Goal: Task Accomplishment & Management: Manage account settings

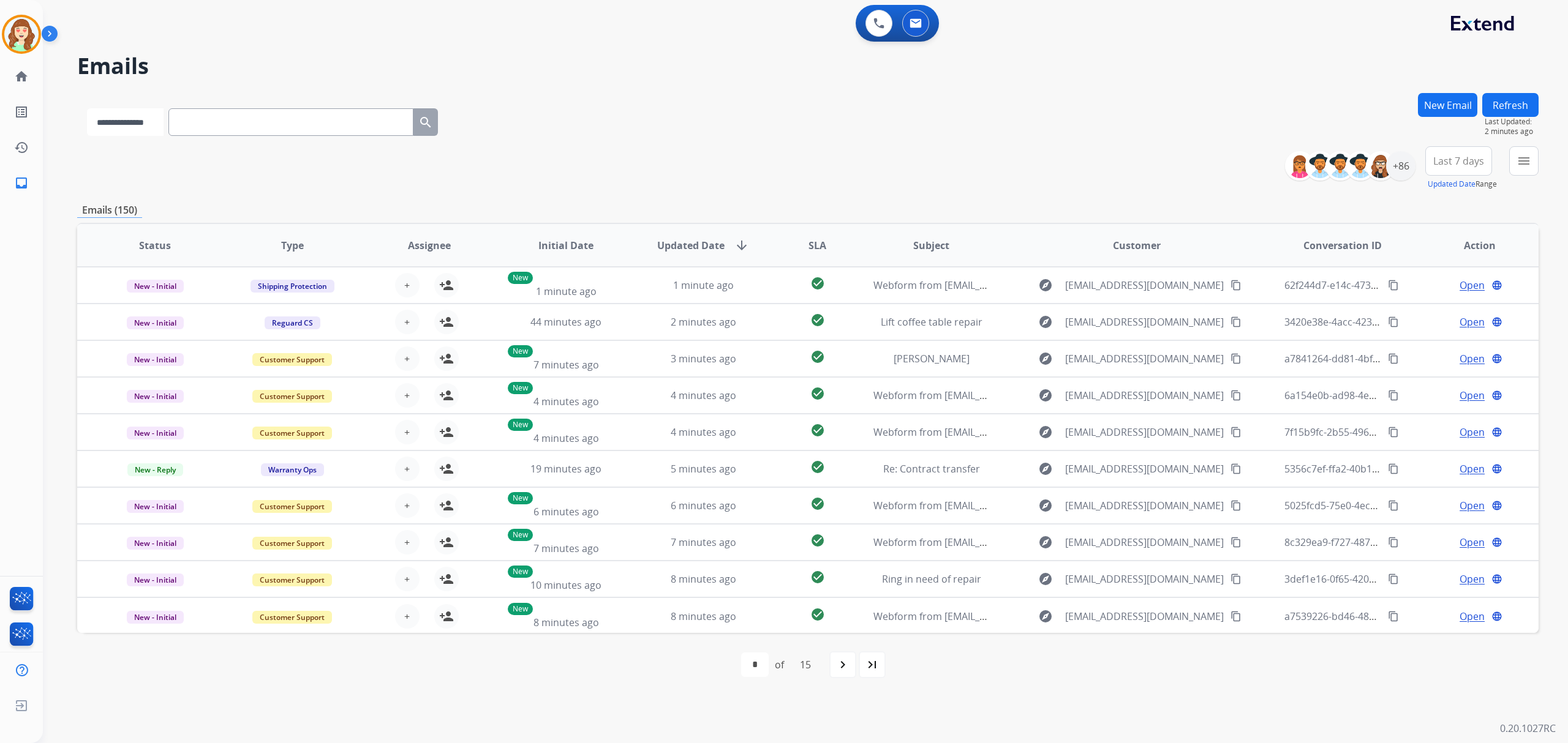
drag, startPoint x: 0, startPoint y: 0, endPoint x: 119, endPoint y: 132, distance: 177.7
click at [119, 125] on select "**********" at bounding box center [125, 122] width 76 height 27
select select "**********"
click at [87, 108] on select "**********" at bounding box center [125, 122] width 76 height 27
paste input "**********"
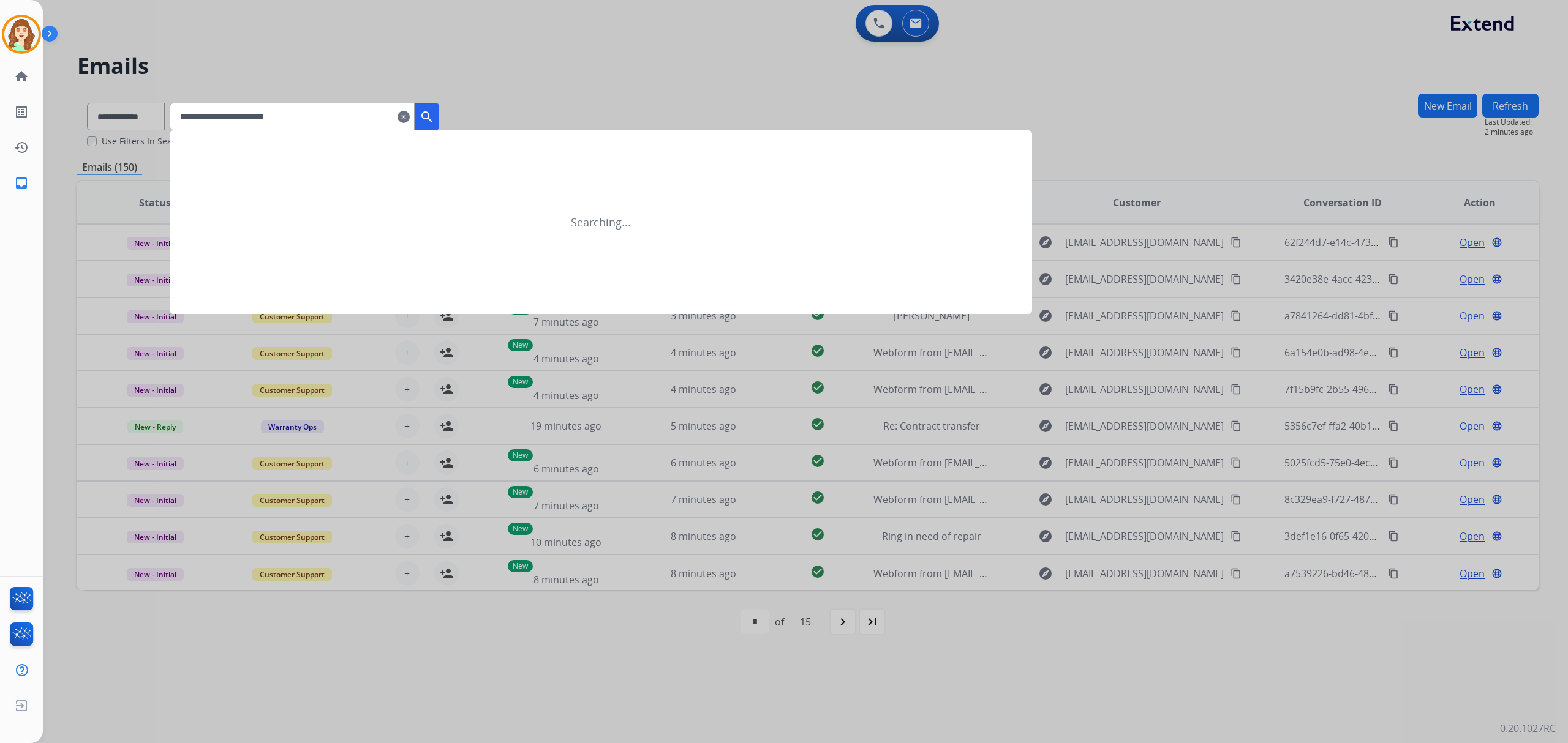
type input "**********"
click at [435, 112] on mat-icon "search" at bounding box center [427, 117] width 15 height 15
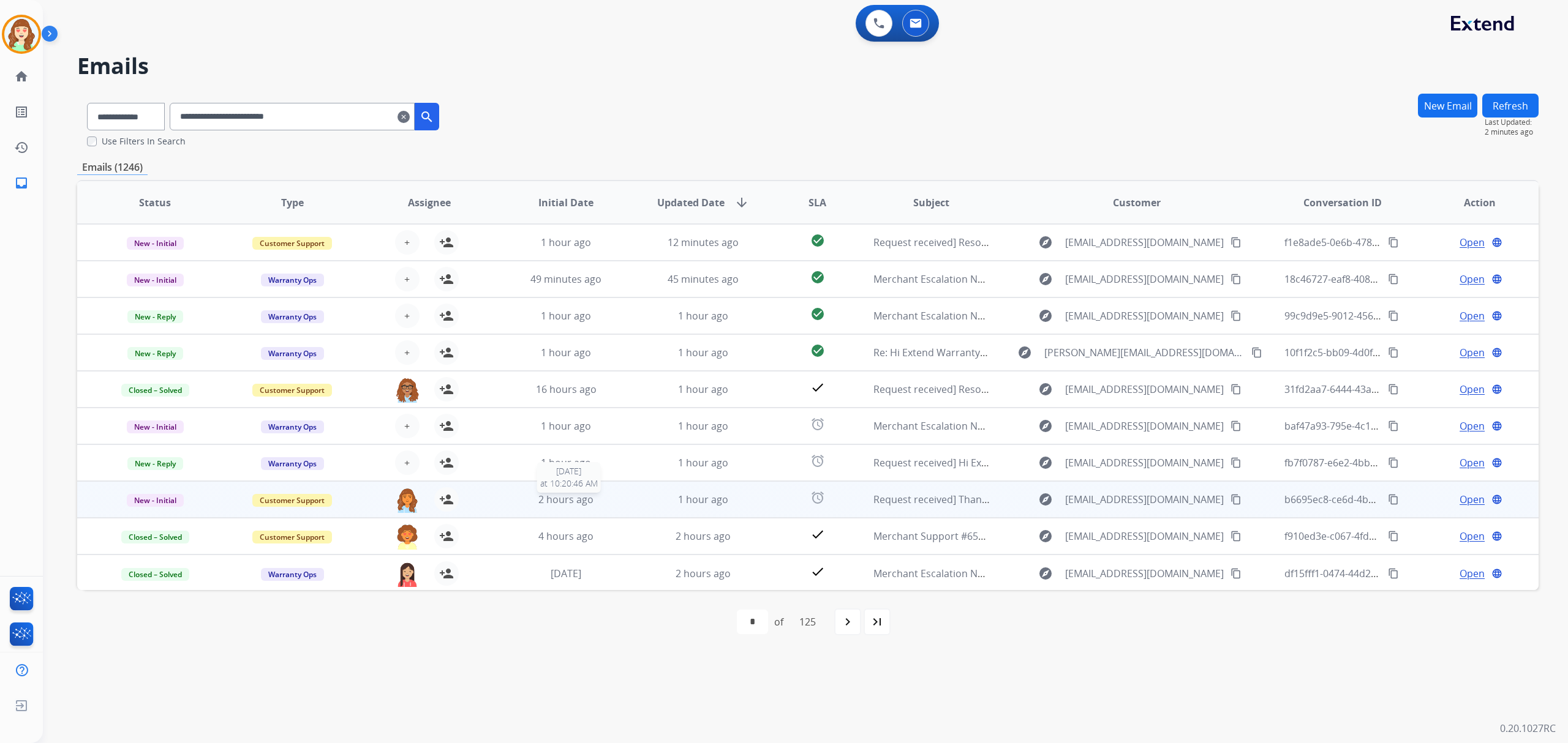
click at [551, 500] on span "2 hours ago" at bounding box center [565, 499] width 55 height 13
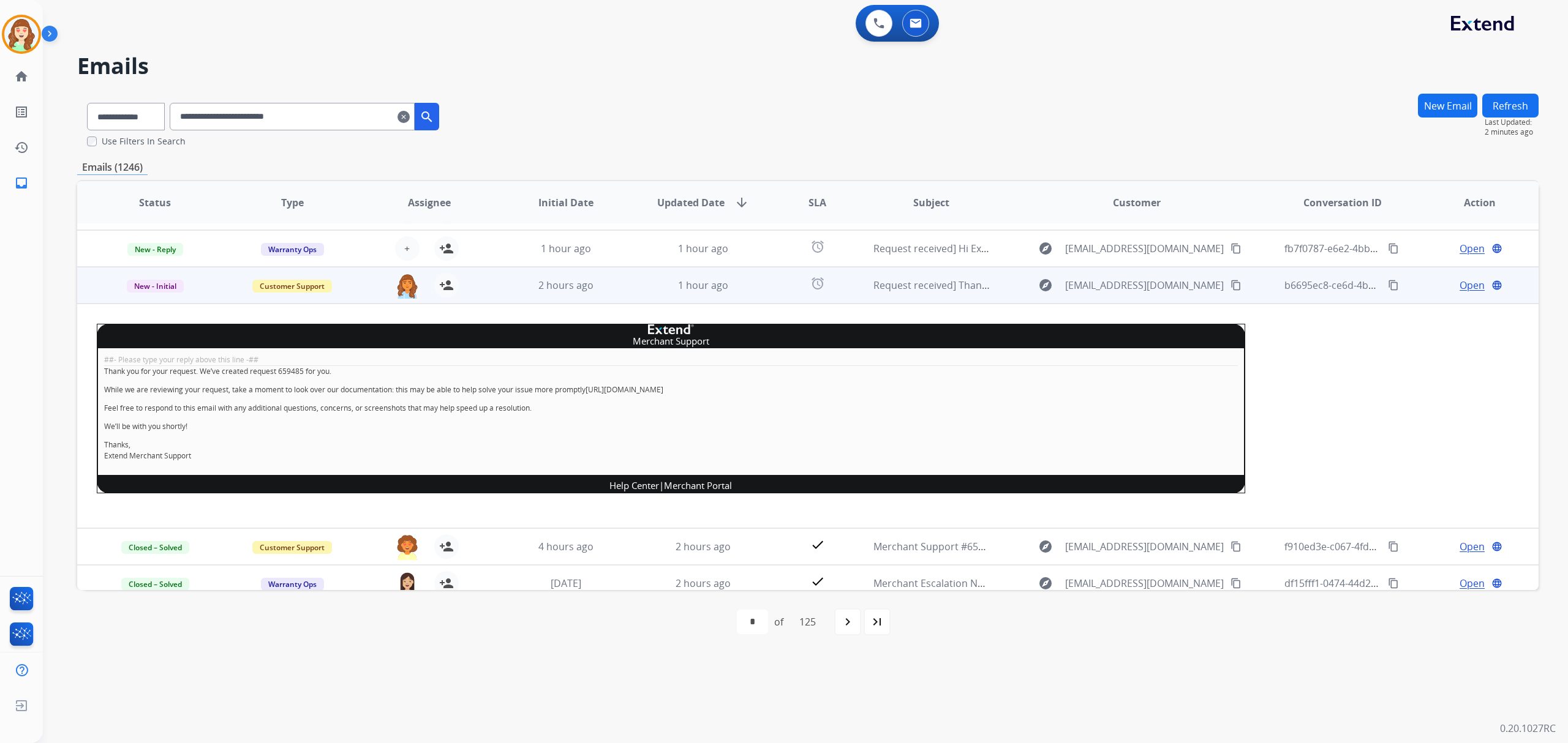
scroll to position [216, 0]
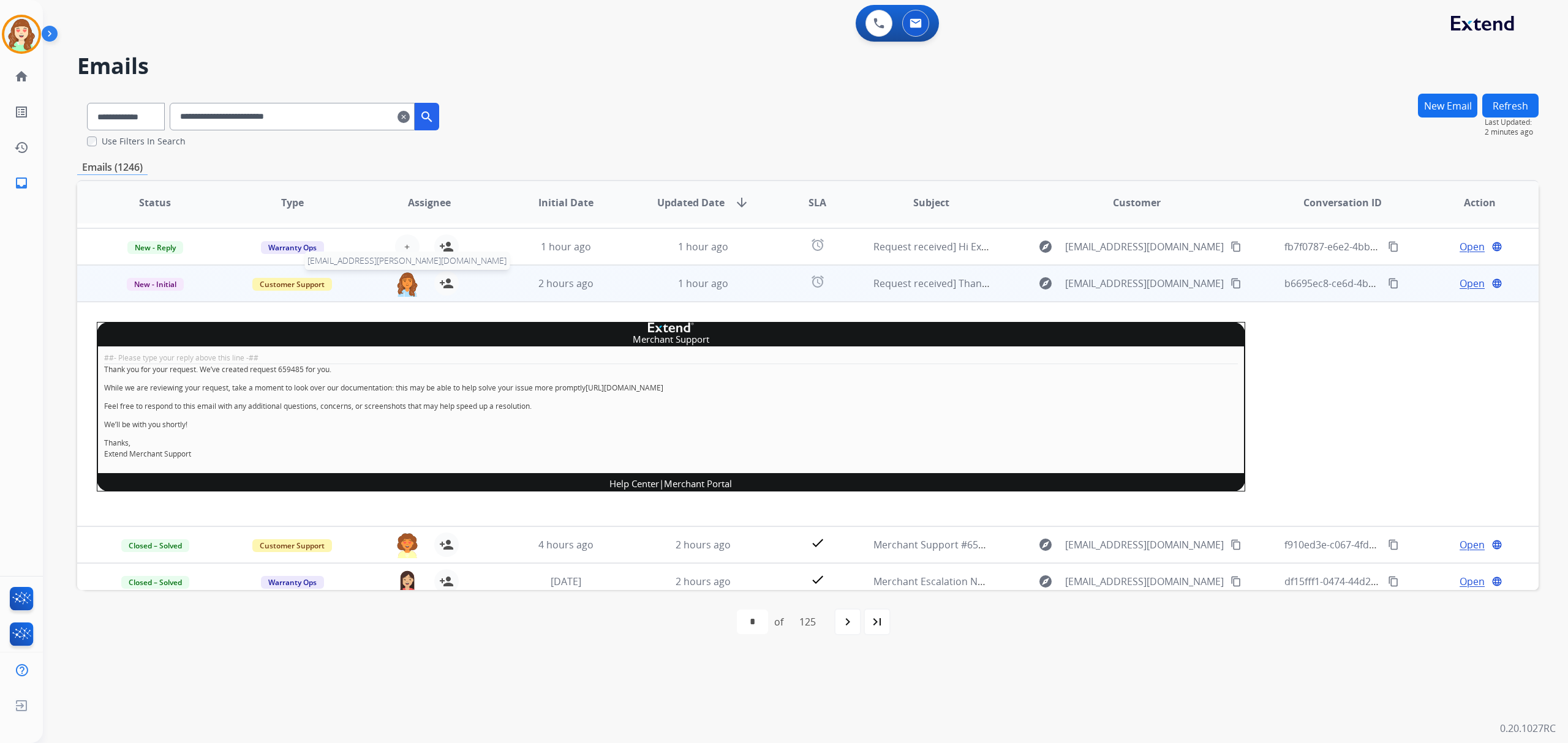
click at [401, 288] on img at bounding box center [407, 284] width 25 height 26
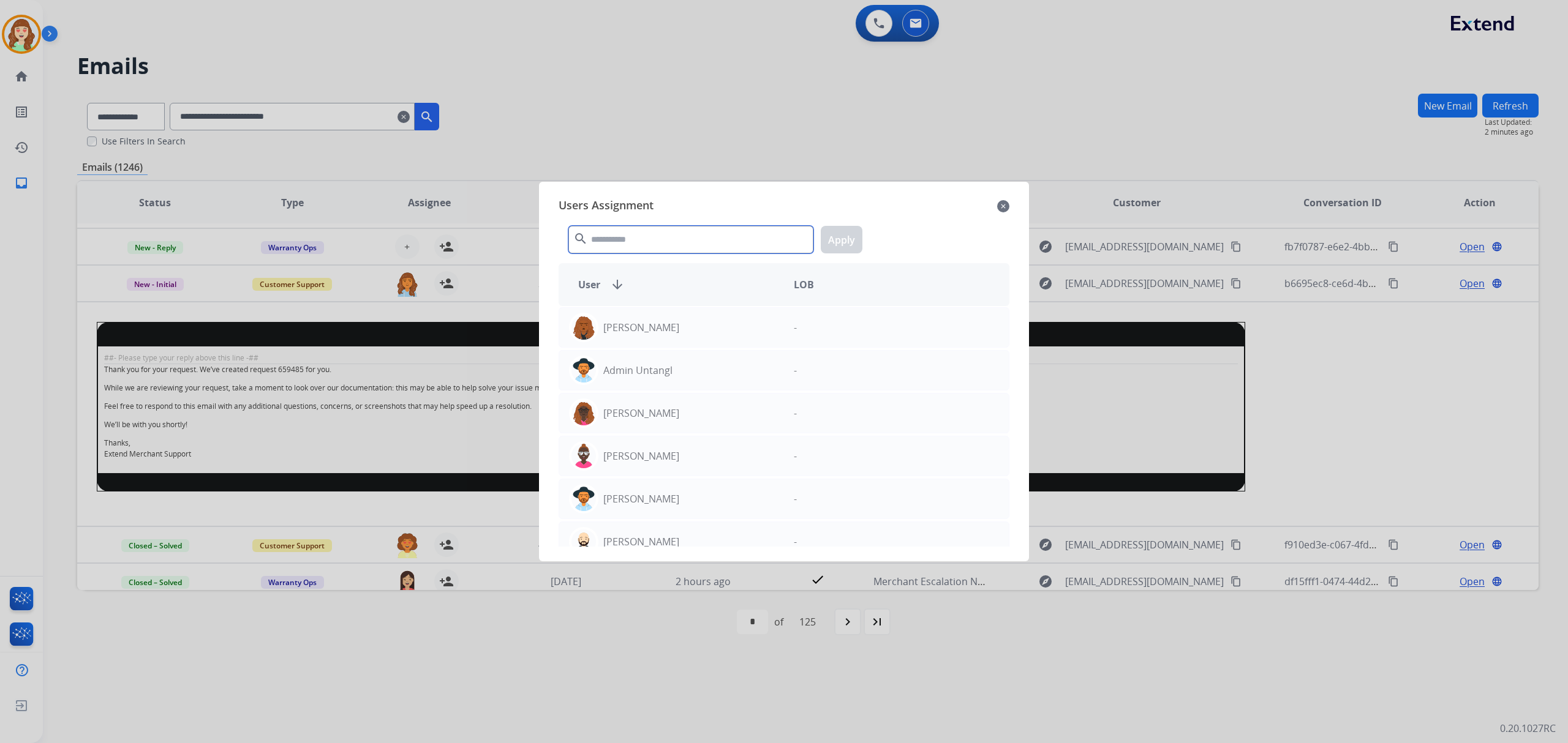
click at [660, 232] on input "text" at bounding box center [690, 239] width 245 height 27
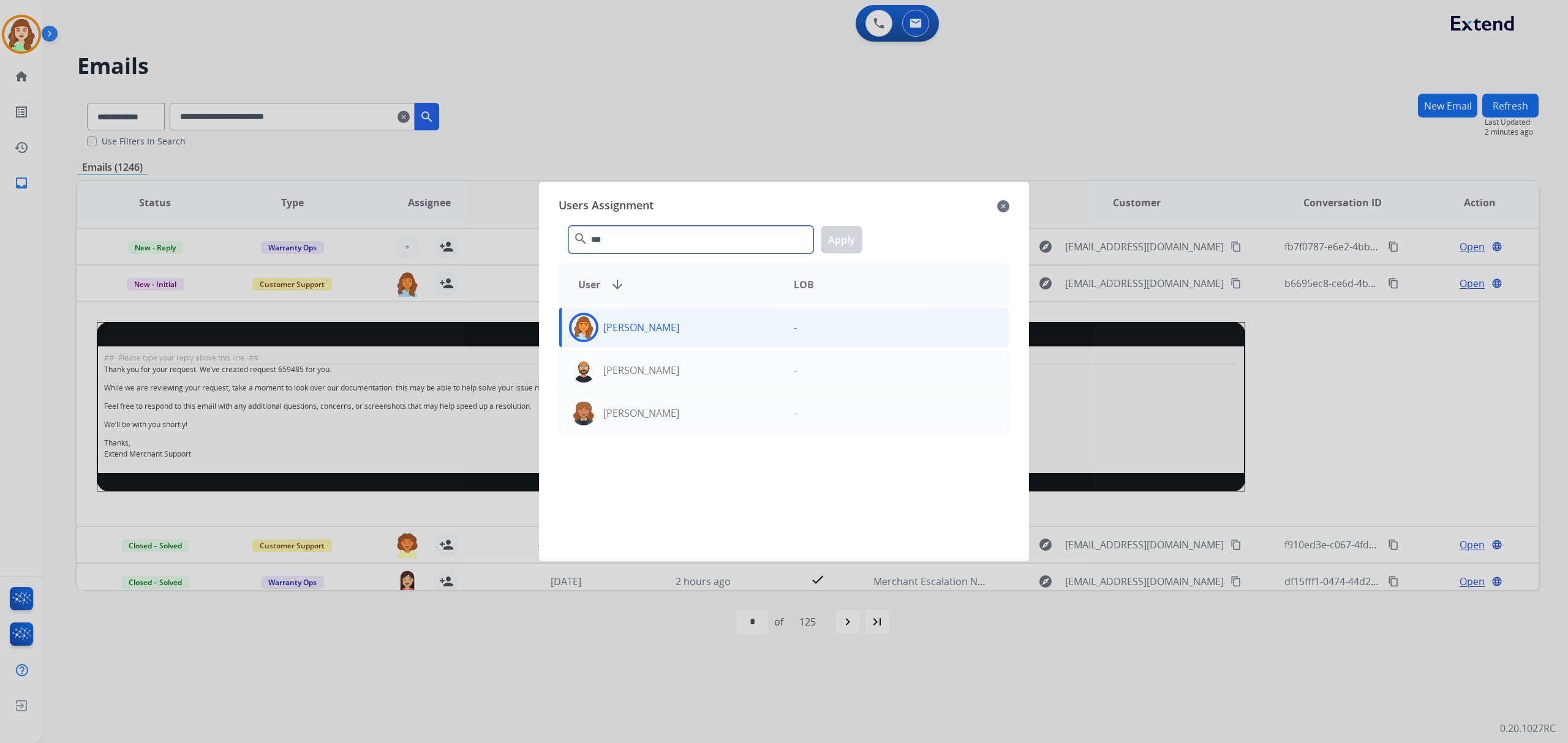
type input "***"
click at [724, 325] on div "[PERSON_NAME]" at bounding box center [672, 327] width 225 height 29
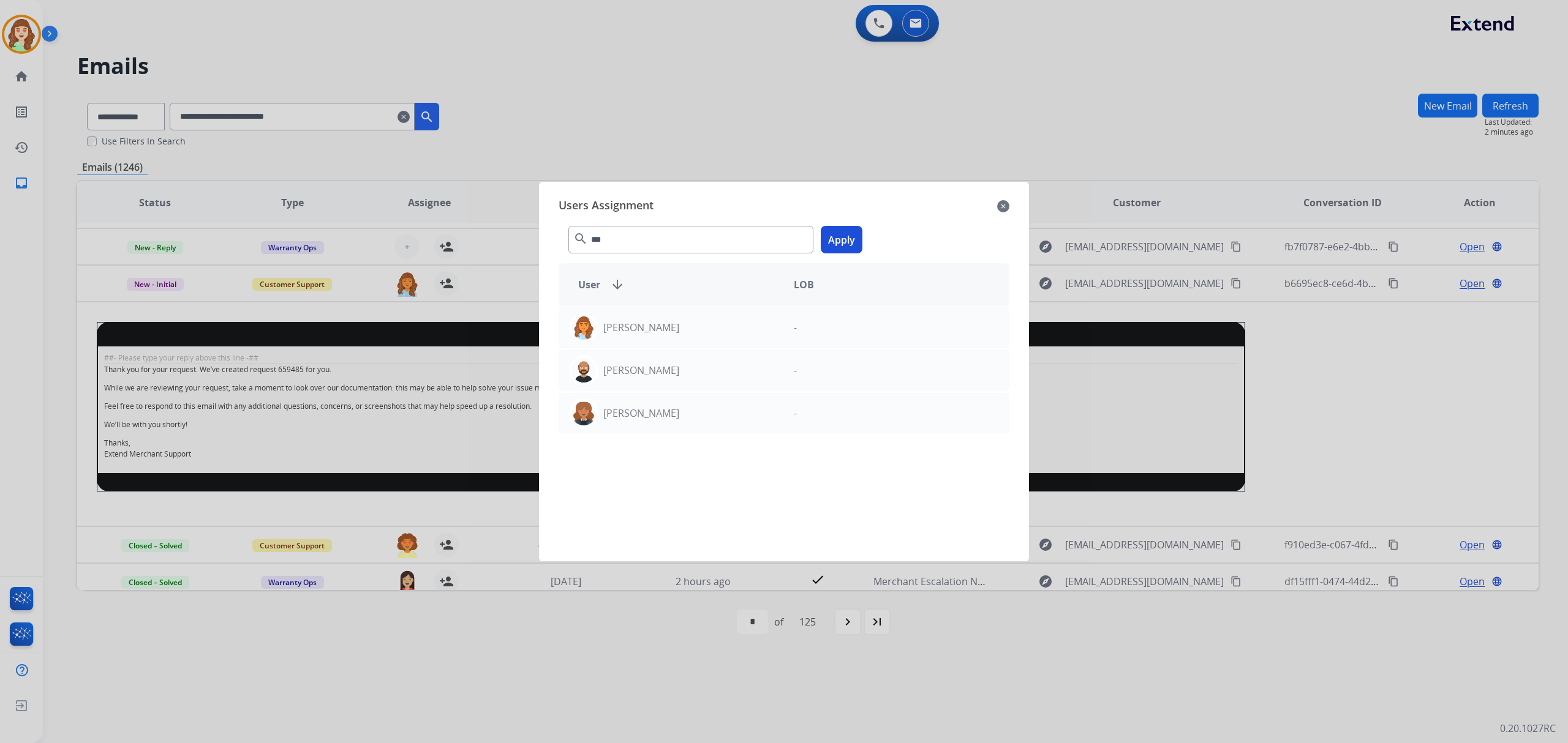
click at [840, 244] on button "Apply" at bounding box center [841, 239] width 42 height 27
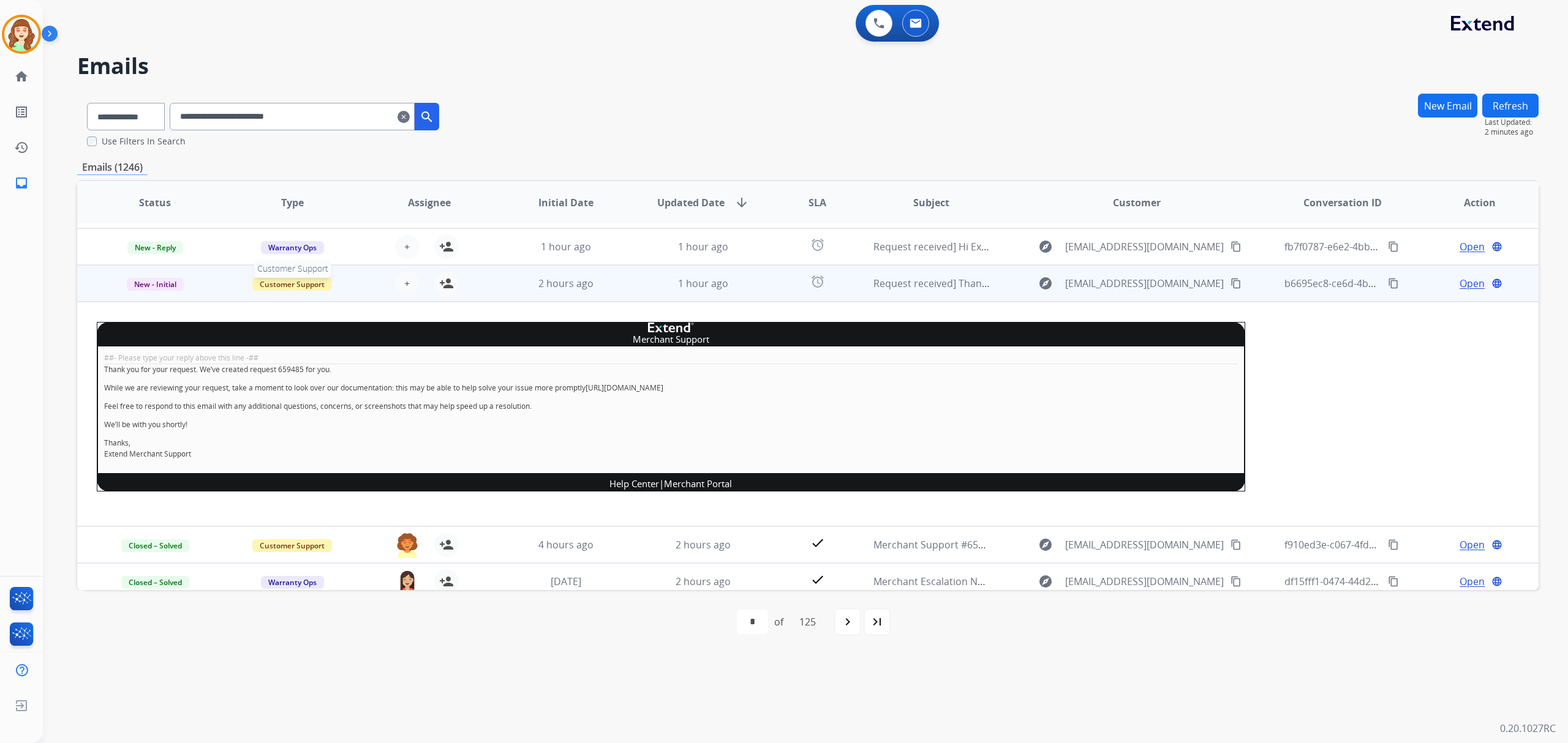
click at [272, 282] on span "Customer Support" at bounding box center [292, 284] width 80 height 13
click at [373, 256] on p "Merchant Team" at bounding box center [368, 258] width 70 height 17
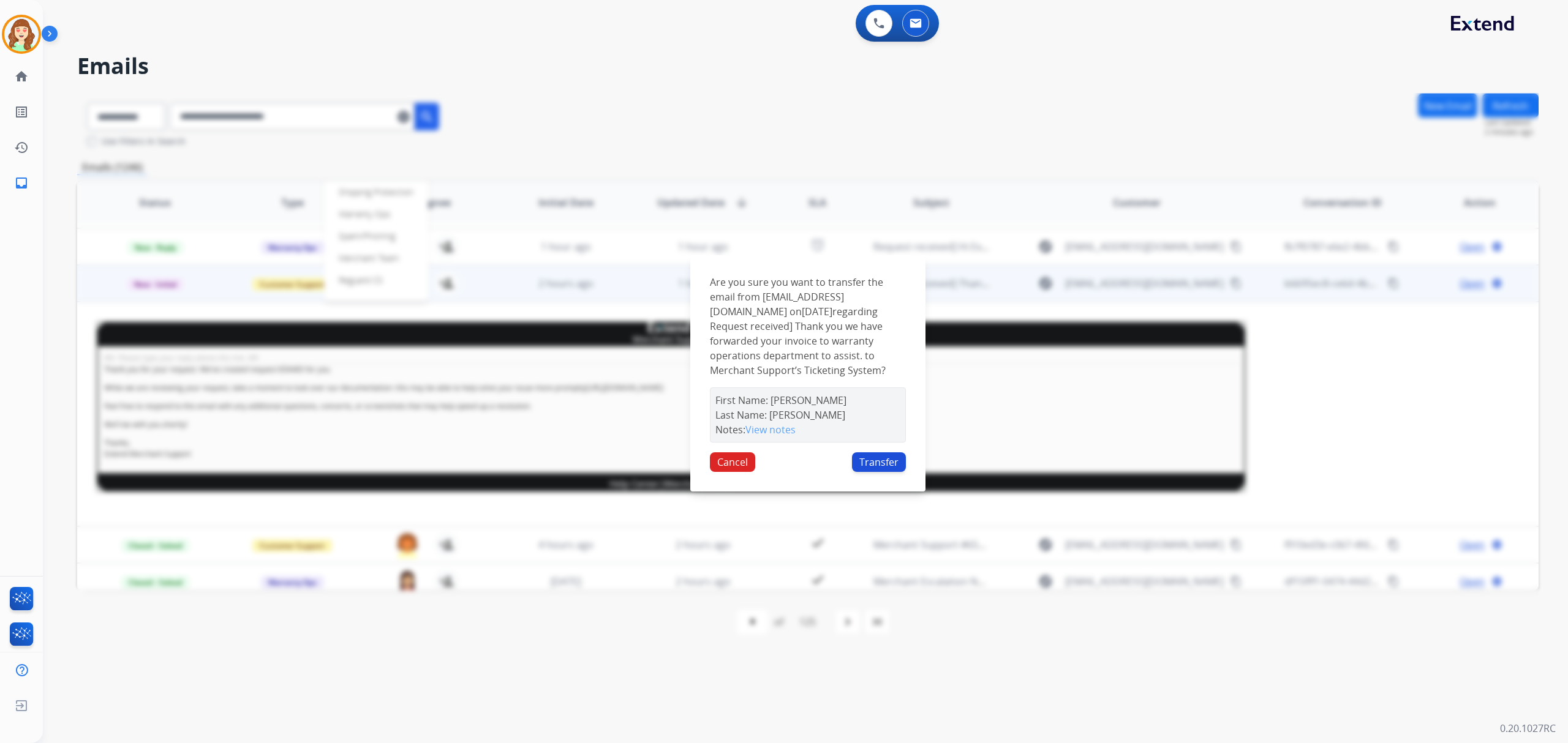
click at [864, 459] on button "Transfer" at bounding box center [878, 461] width 54 height 19
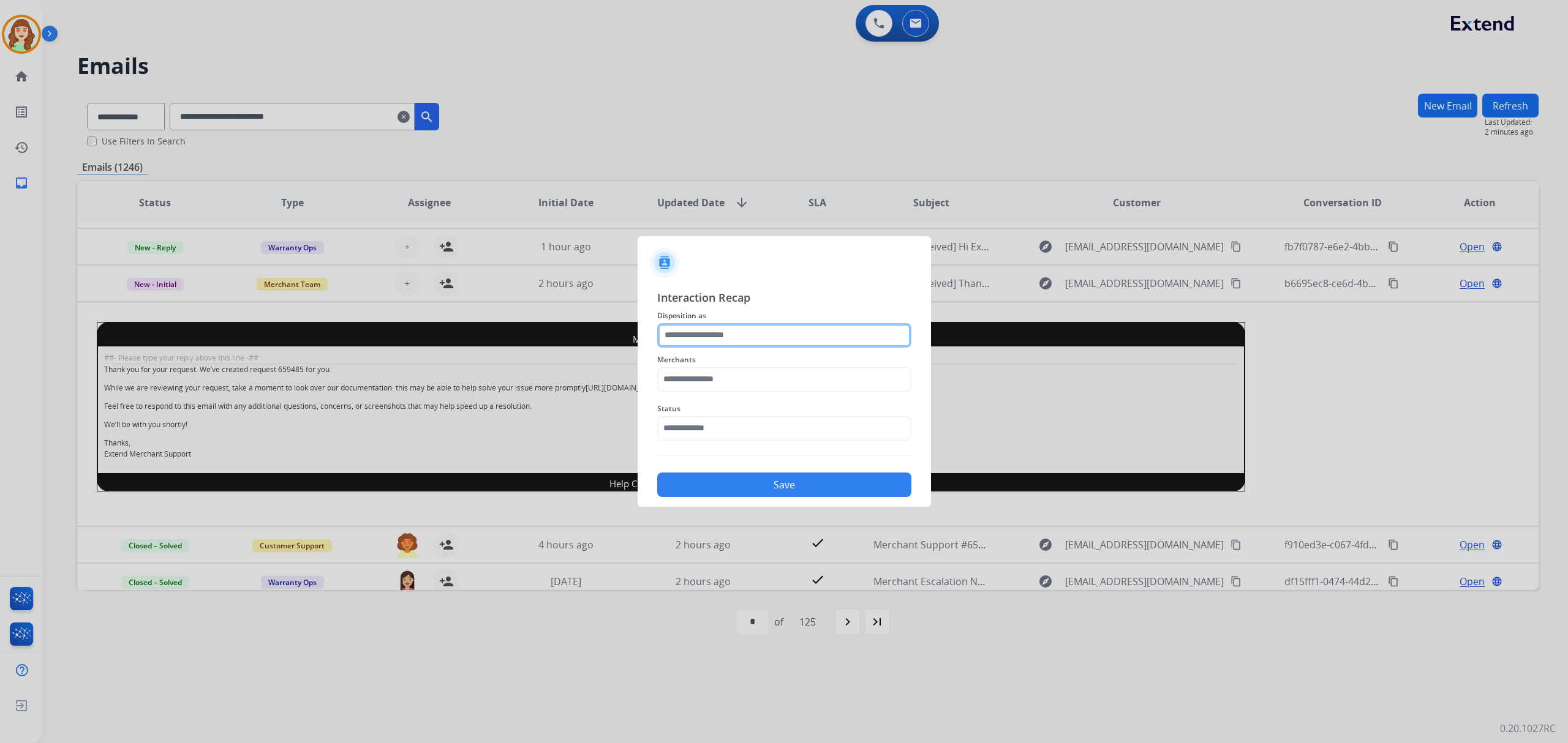
click at [684, 339] on input "text" at bounding box center [784, 335] width 254 height 25
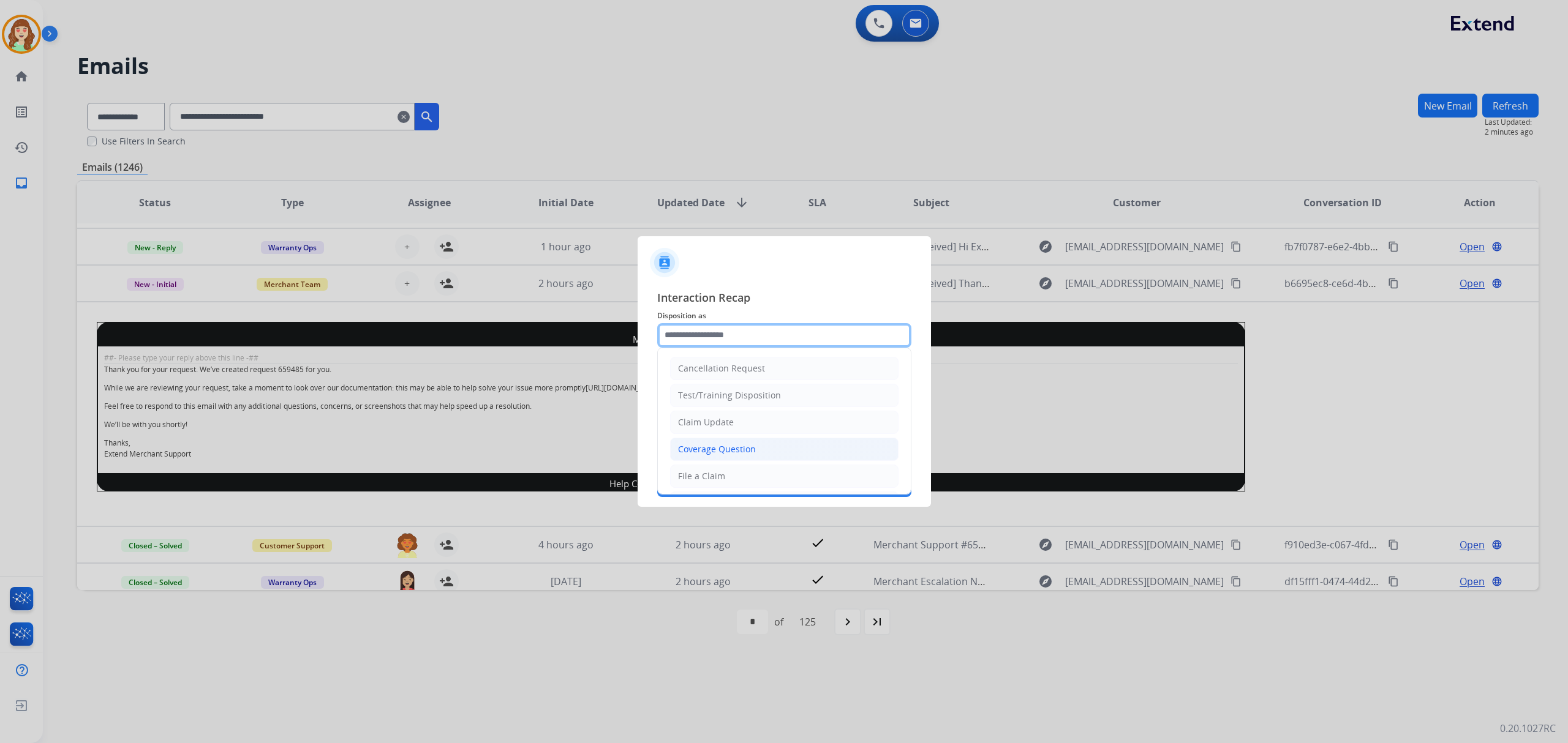
scroll to position [196, 0]
click at [731, 444] on li "Other" at bounding box center [784, 446] width 229 height 23
type input "*****"
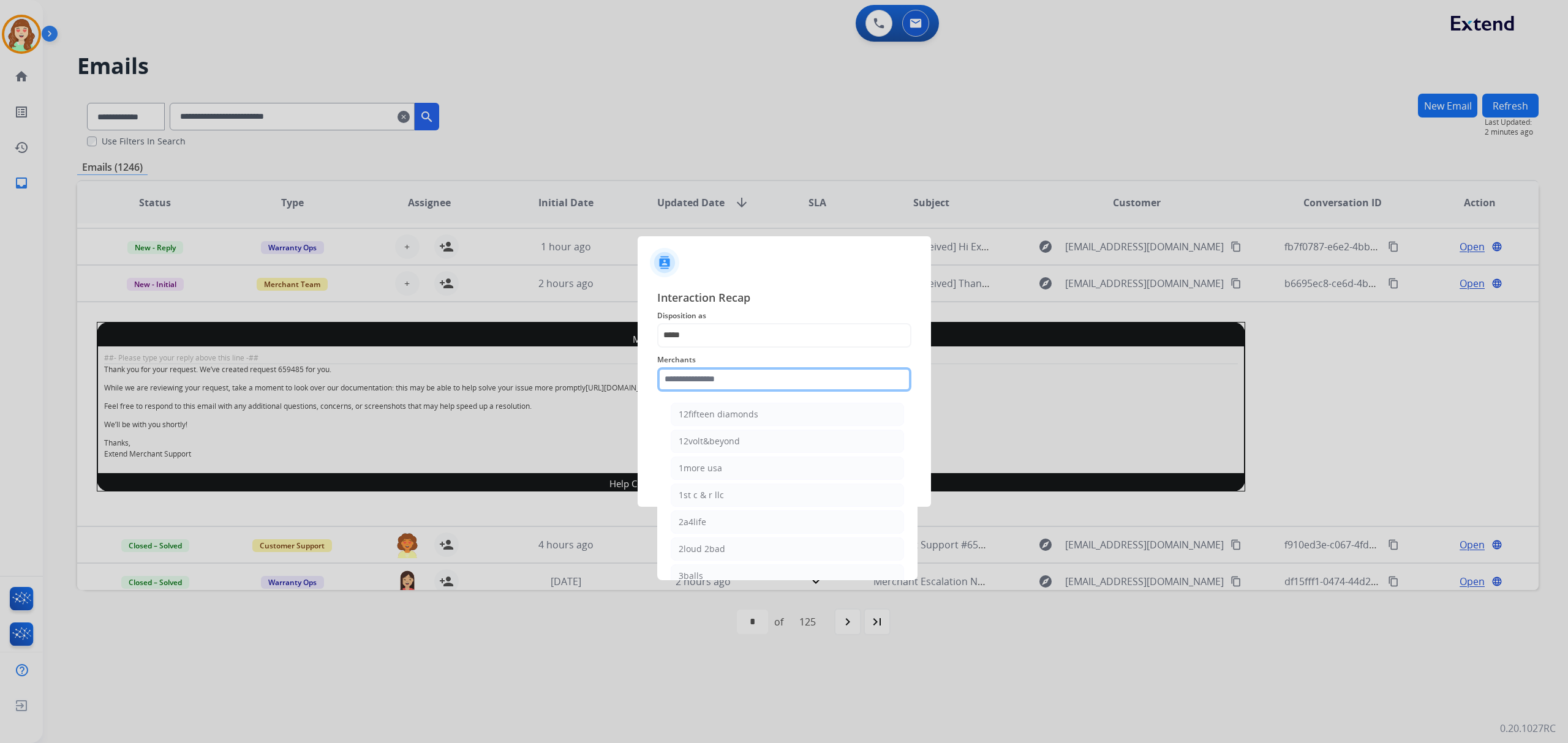
drag, startPoint x: 708, startPoint y: 373, endPoint x: 442, endPoint y: 438, distance: 273.8
click at [703, 373] on input "text" at bounding box center [784, 379] width 254 height 25
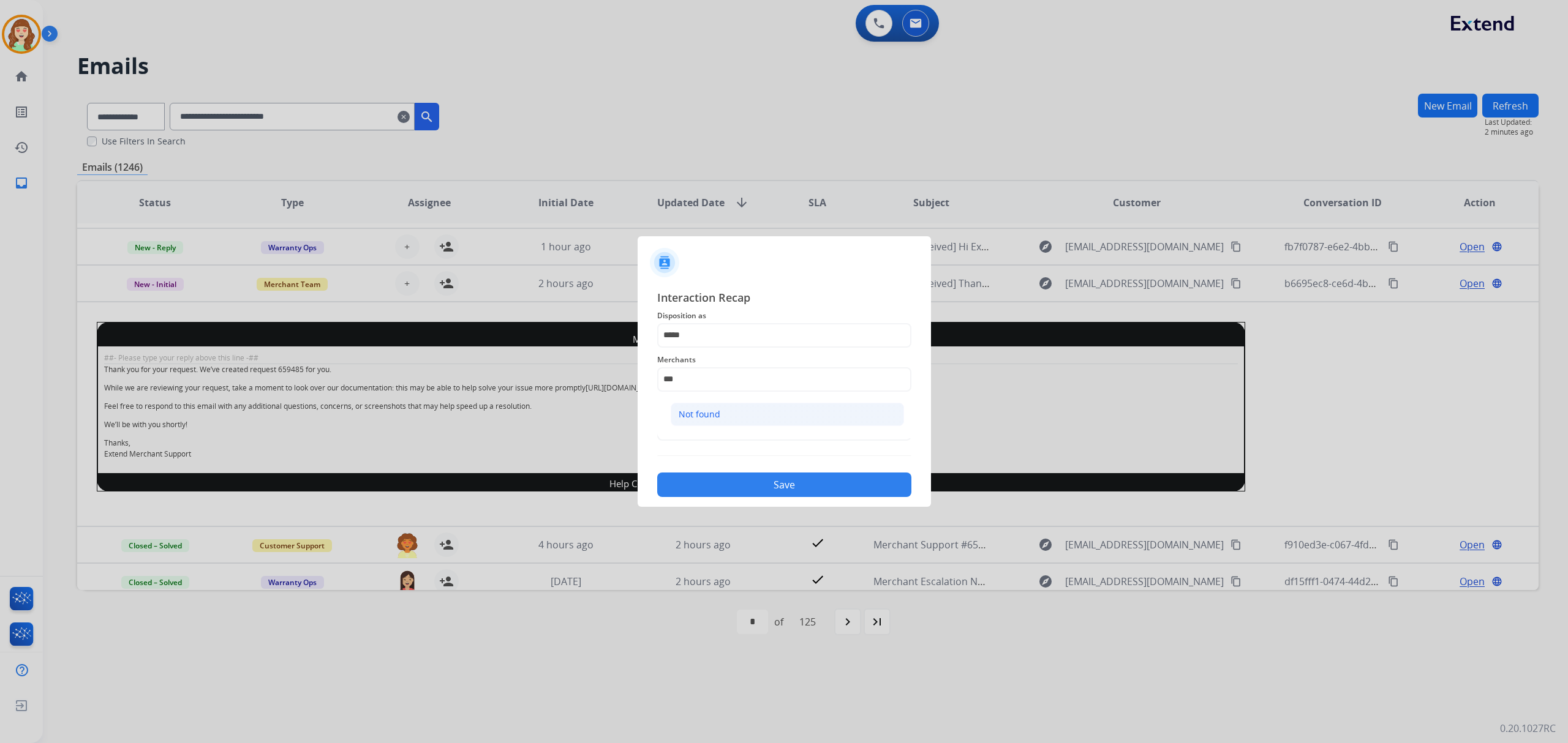
click at [738, 419] on li "Not found" at bounding box center [787, 414] width 233 height 23
type input "*********"
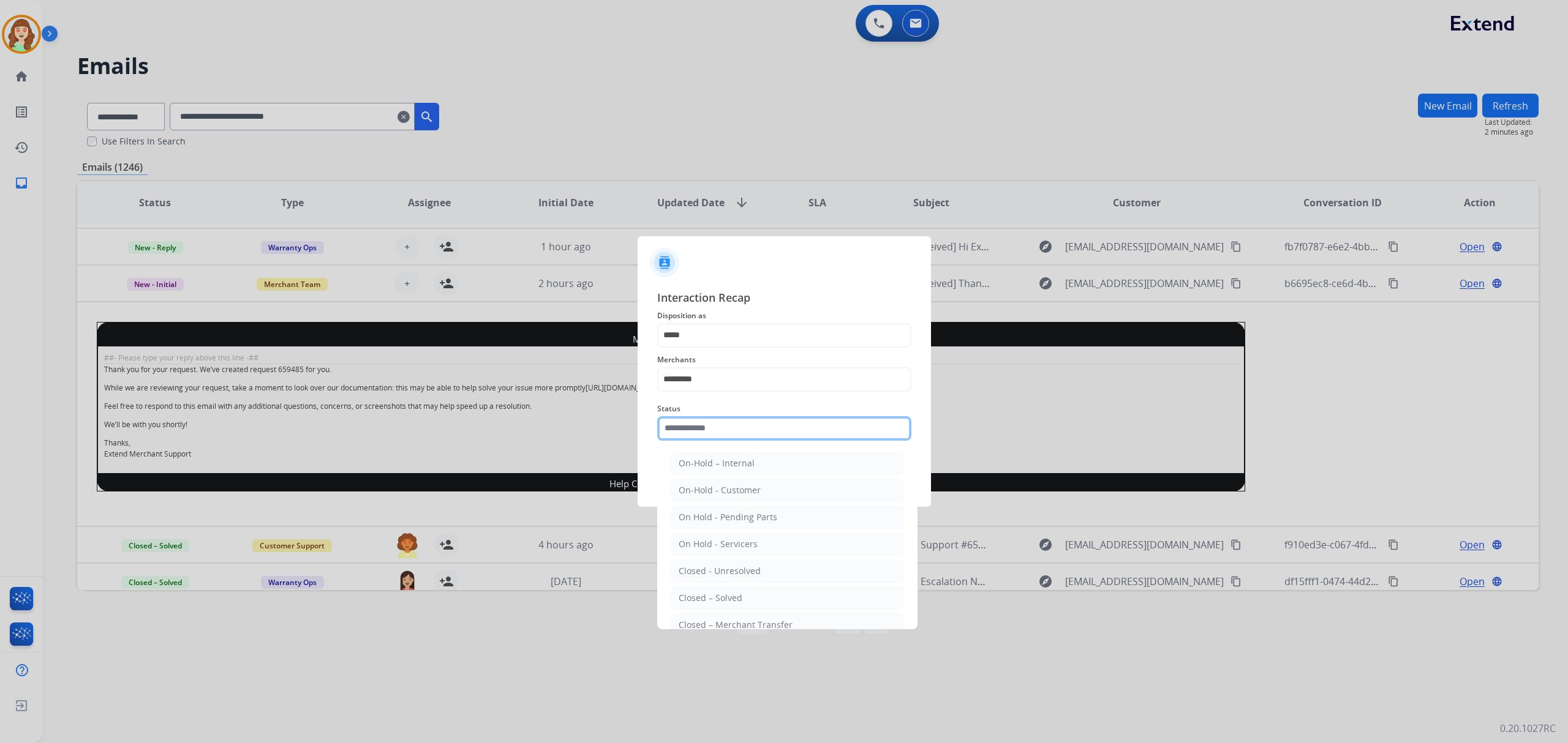
click at [693, 422] on input "text" at bounding box center [784, 428] width 254 height 25
click at [726, 583] on li "New - Initial" at bounding box center [787, 578] width 233 height 23
type input "**********"
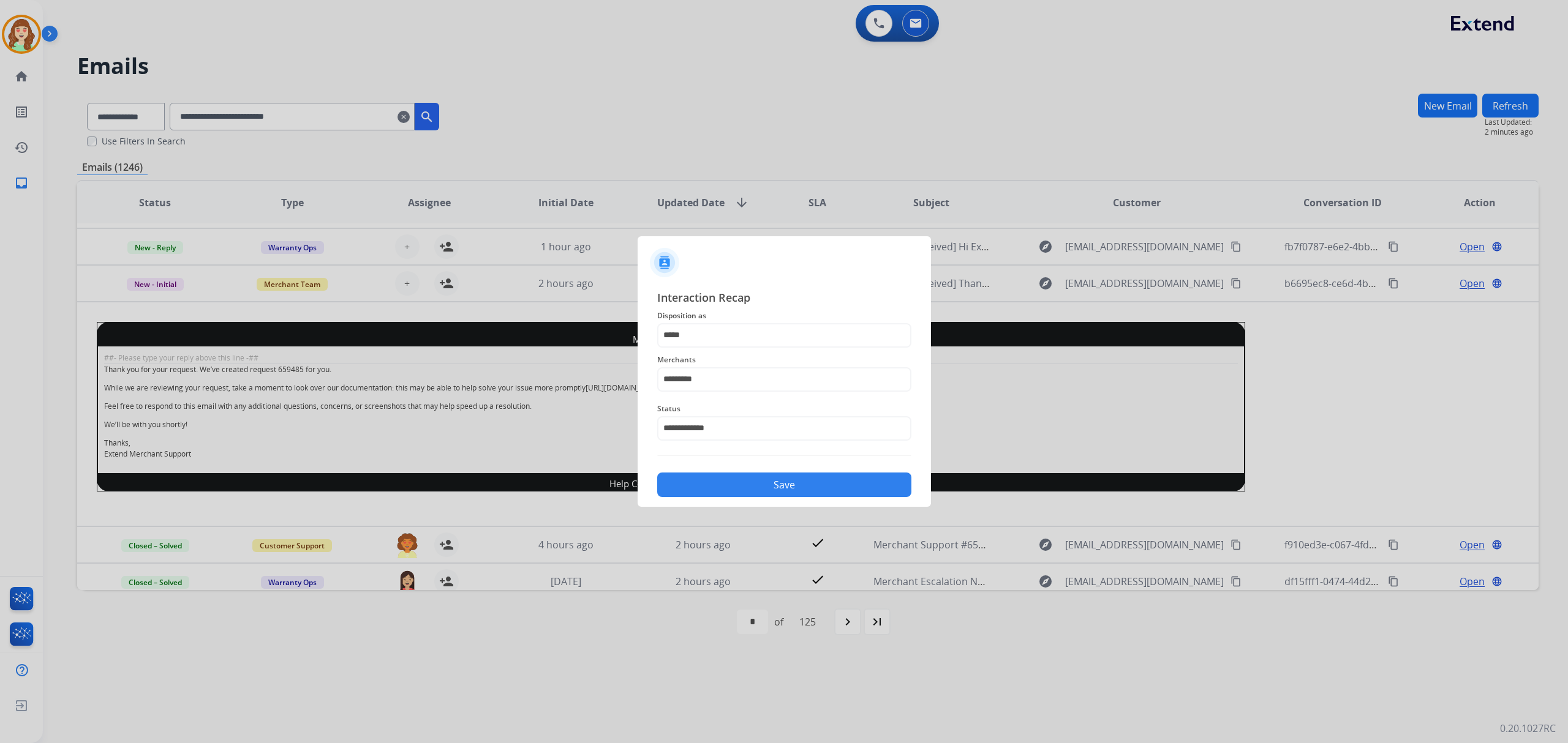
click at [743, 485] on button "Save" at bounding box center [784, 485] width 254 height 25
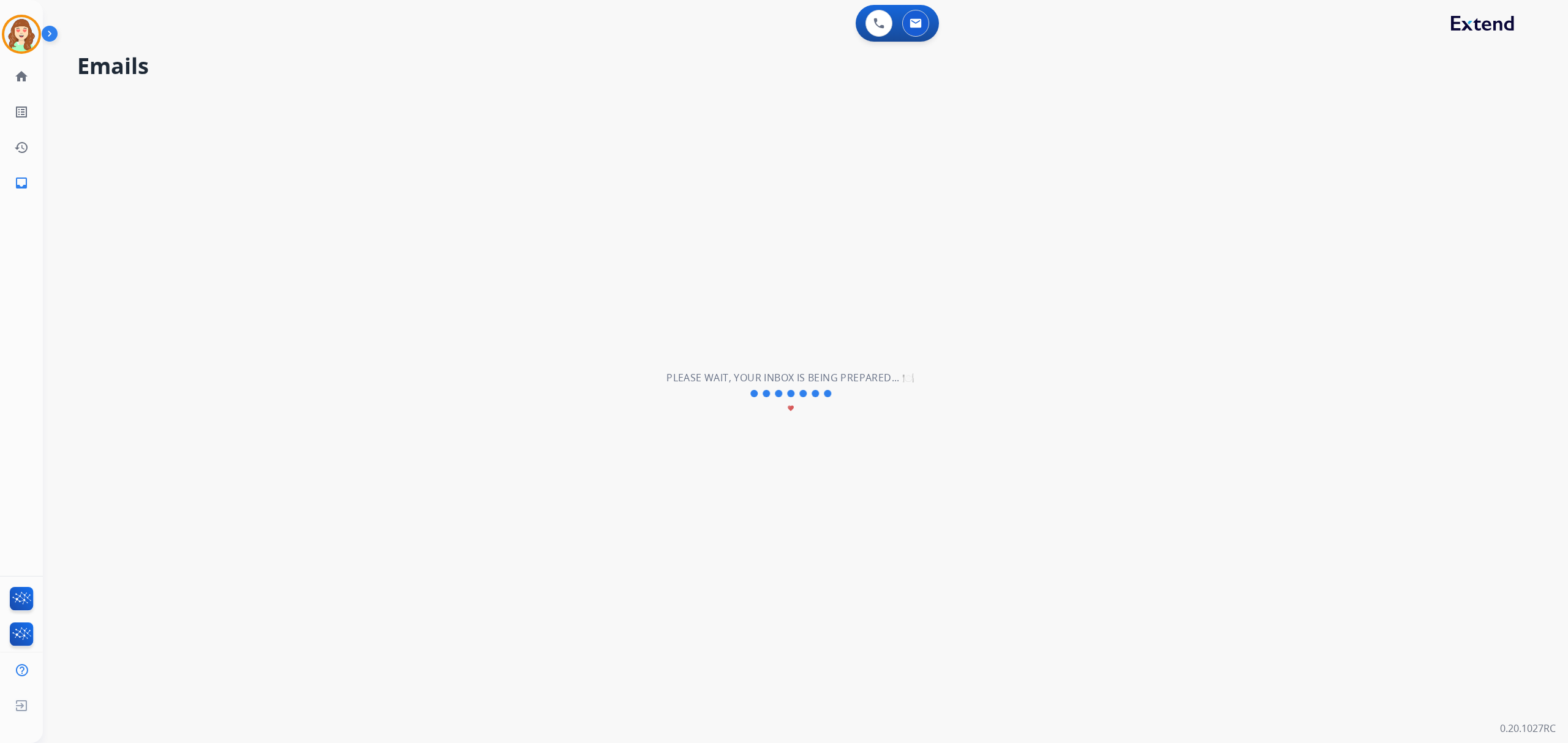
scroll to position [41, 0]
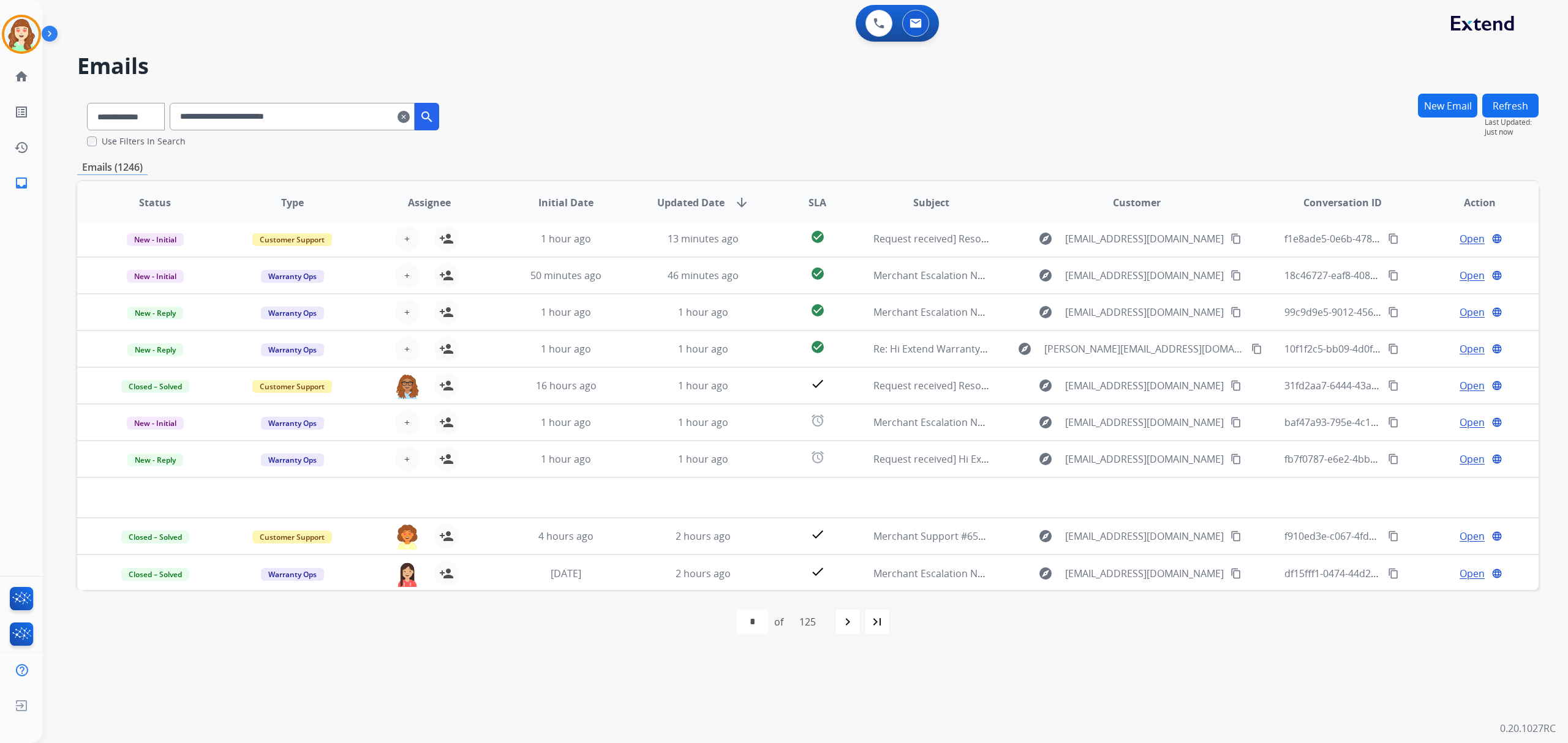
click at [410, 119] on mat-icon "clear" at bounding box center [403, 117] width 12 height 15
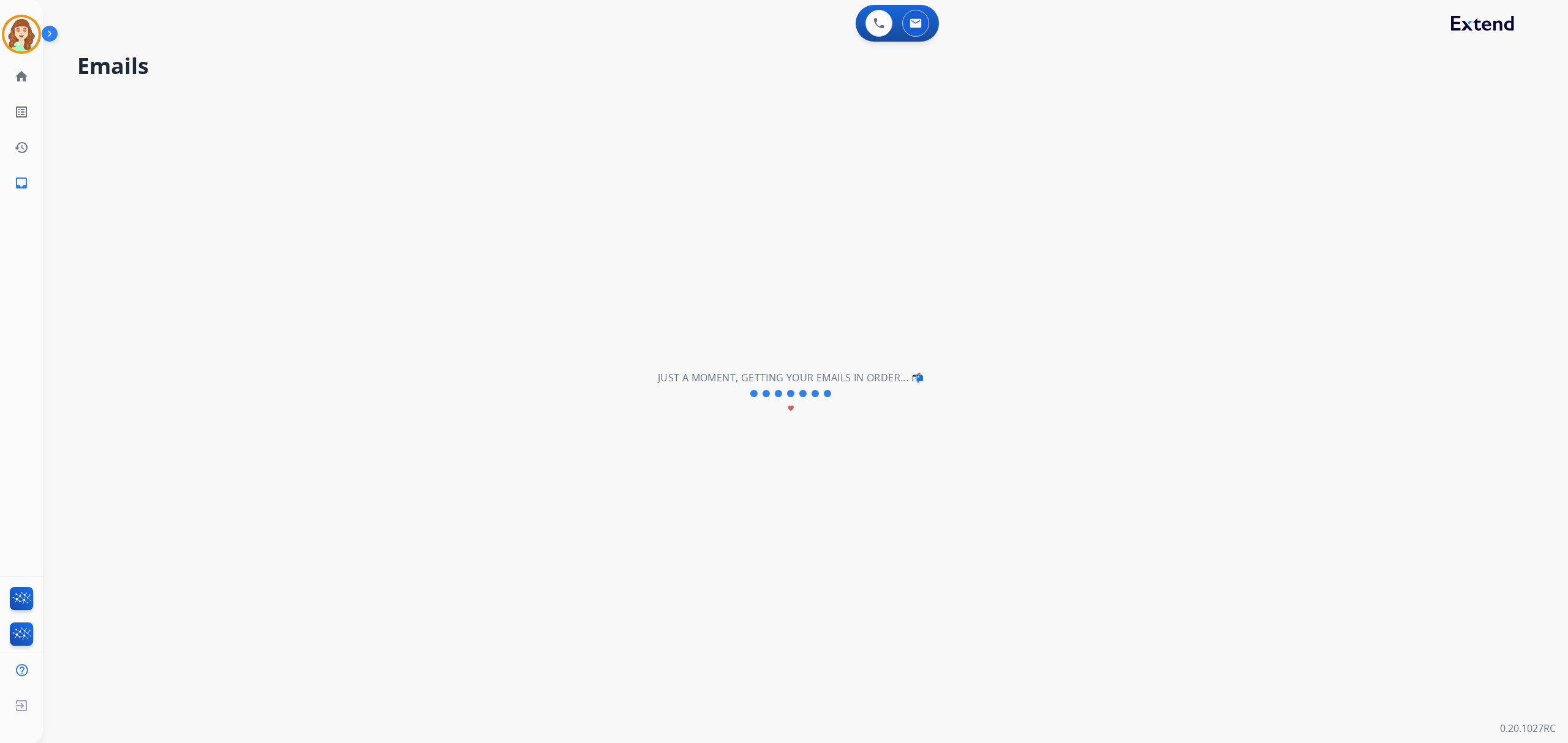
select select "**********"
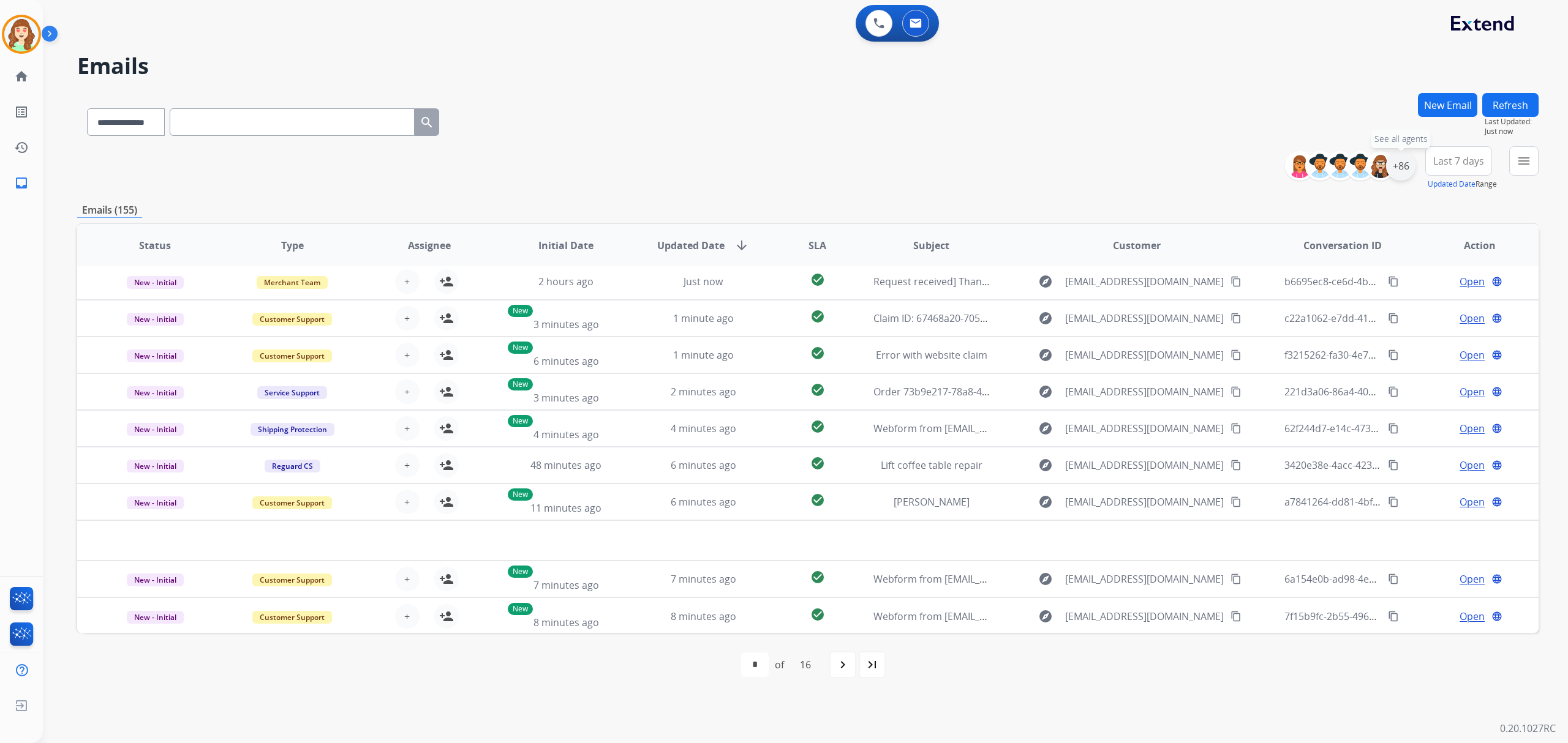
click at [1395, 161] on div "+86" at bounding box center [1401, 166] width 29 height 29
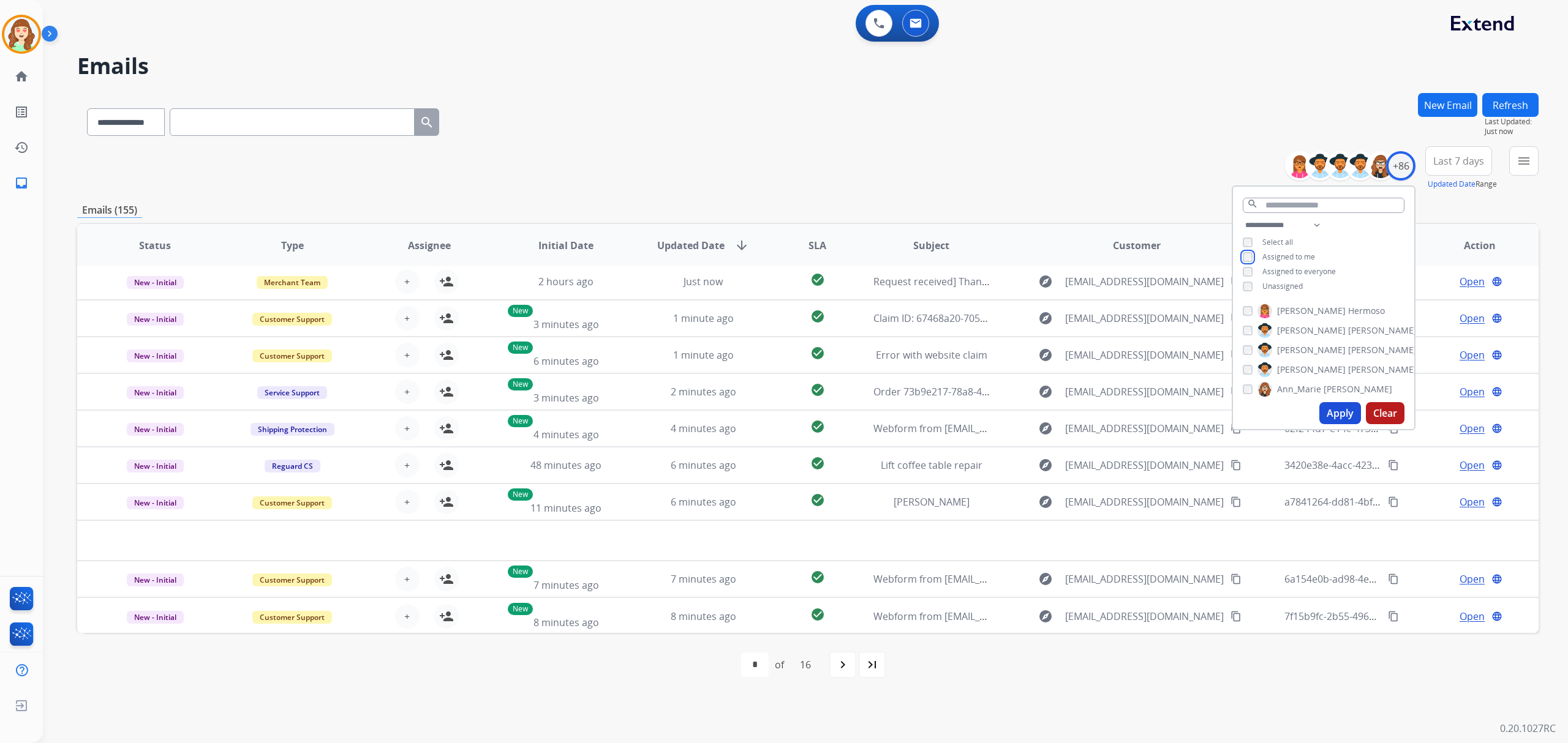
click at [1238, 270] on div "**********" at bounding box center [1323, 257] width 181 height 78
click at [1445, 159] on span "Last 7 days" at bounding box center [1458, 161] width 51 height 5
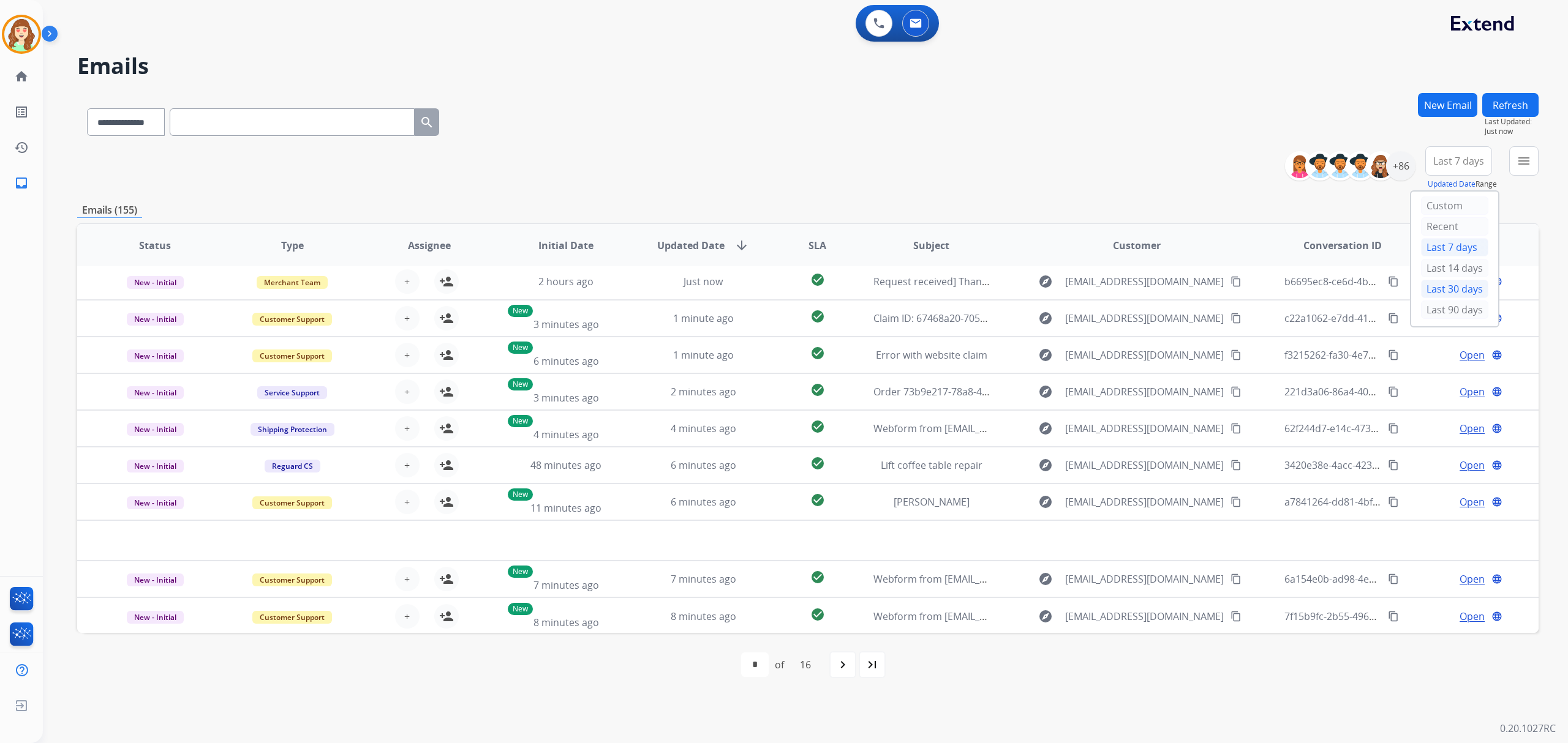
click at [1465, 291] on div "Last 30 days" at bounding box center [1454, 289] width 67 height 19
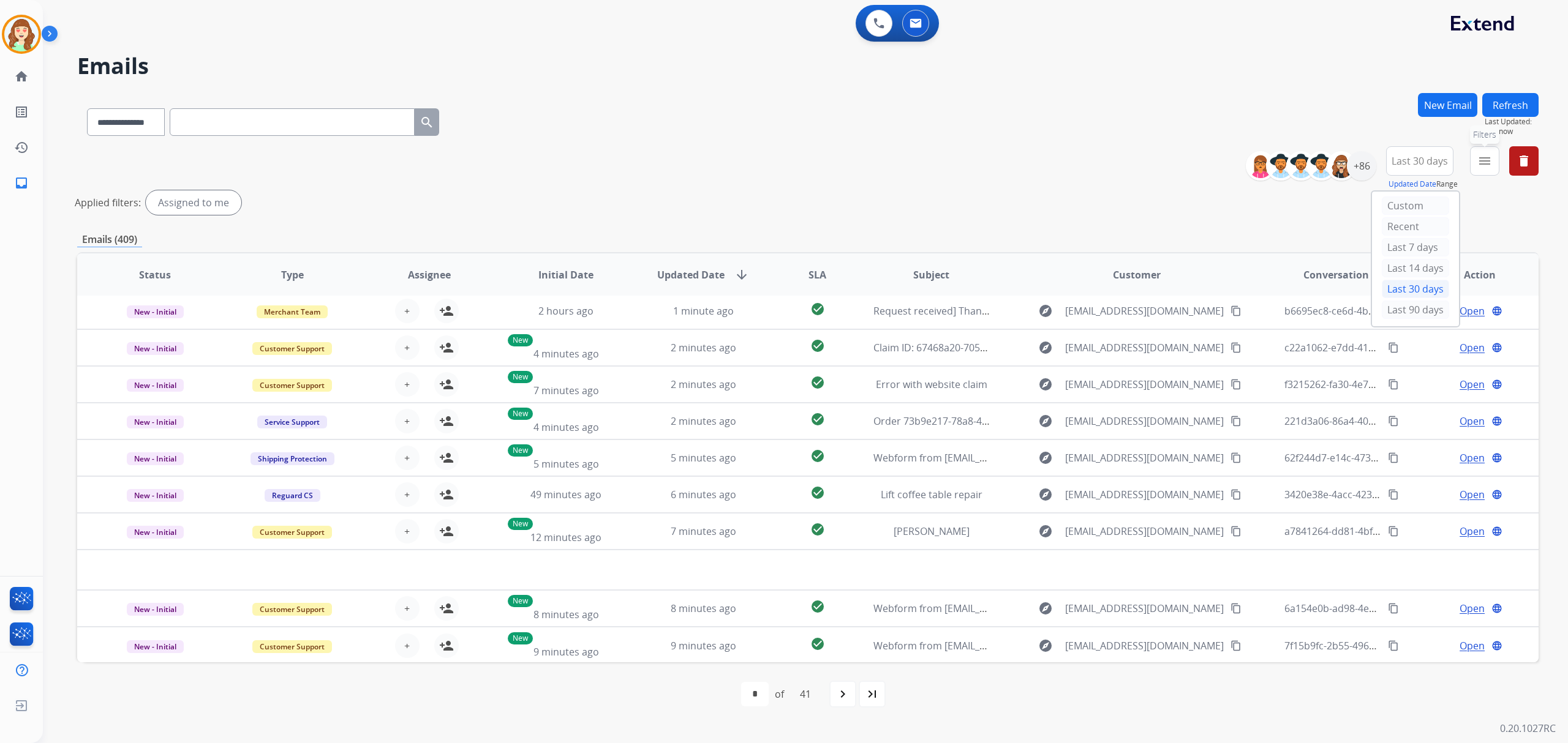
click at [1488, 161] on mat-icon "menu" at bounding box center [1484, 161] width 15 height 15
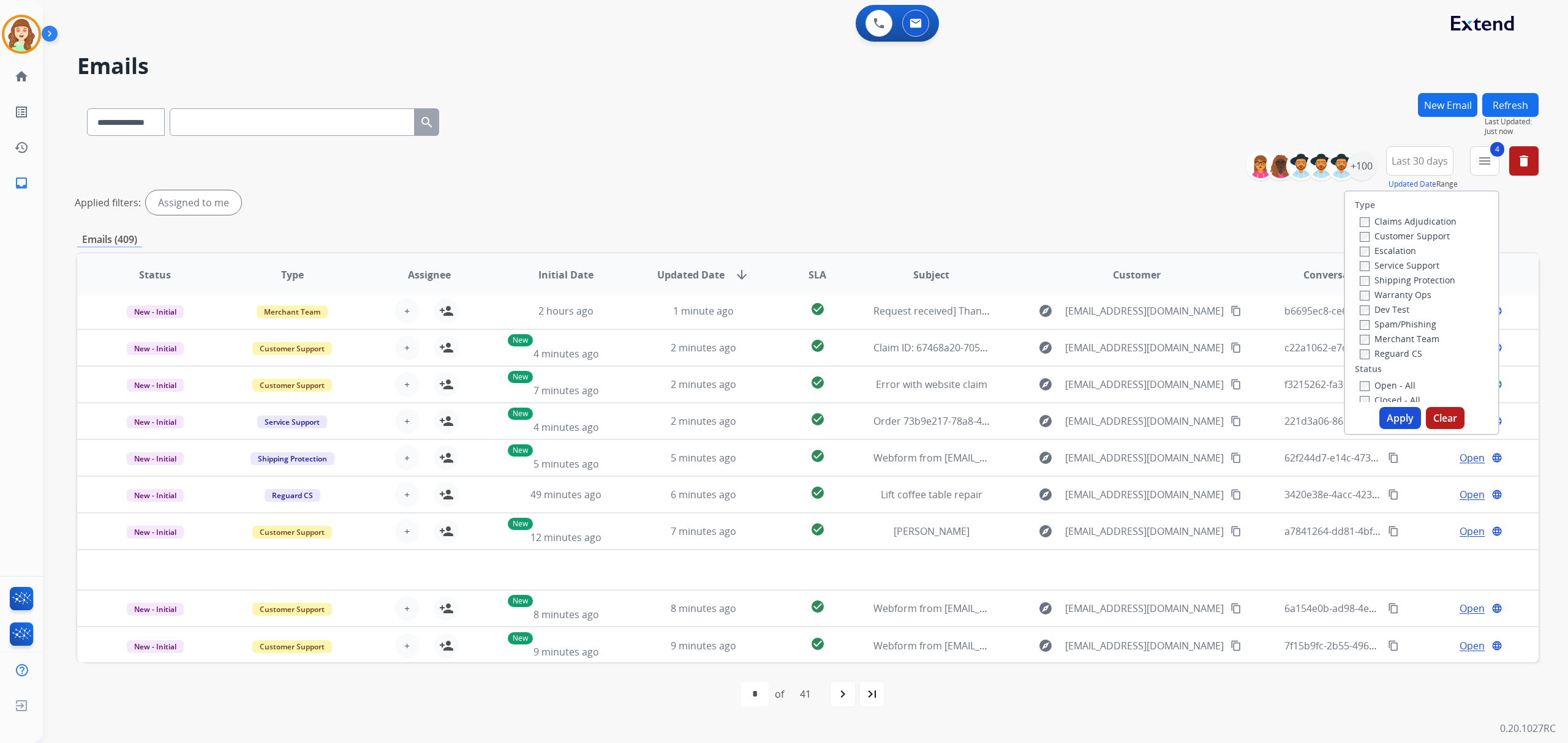
click at [1394, 412] on button "Apply" at bounding box center [1400, 418] width 42 height 22
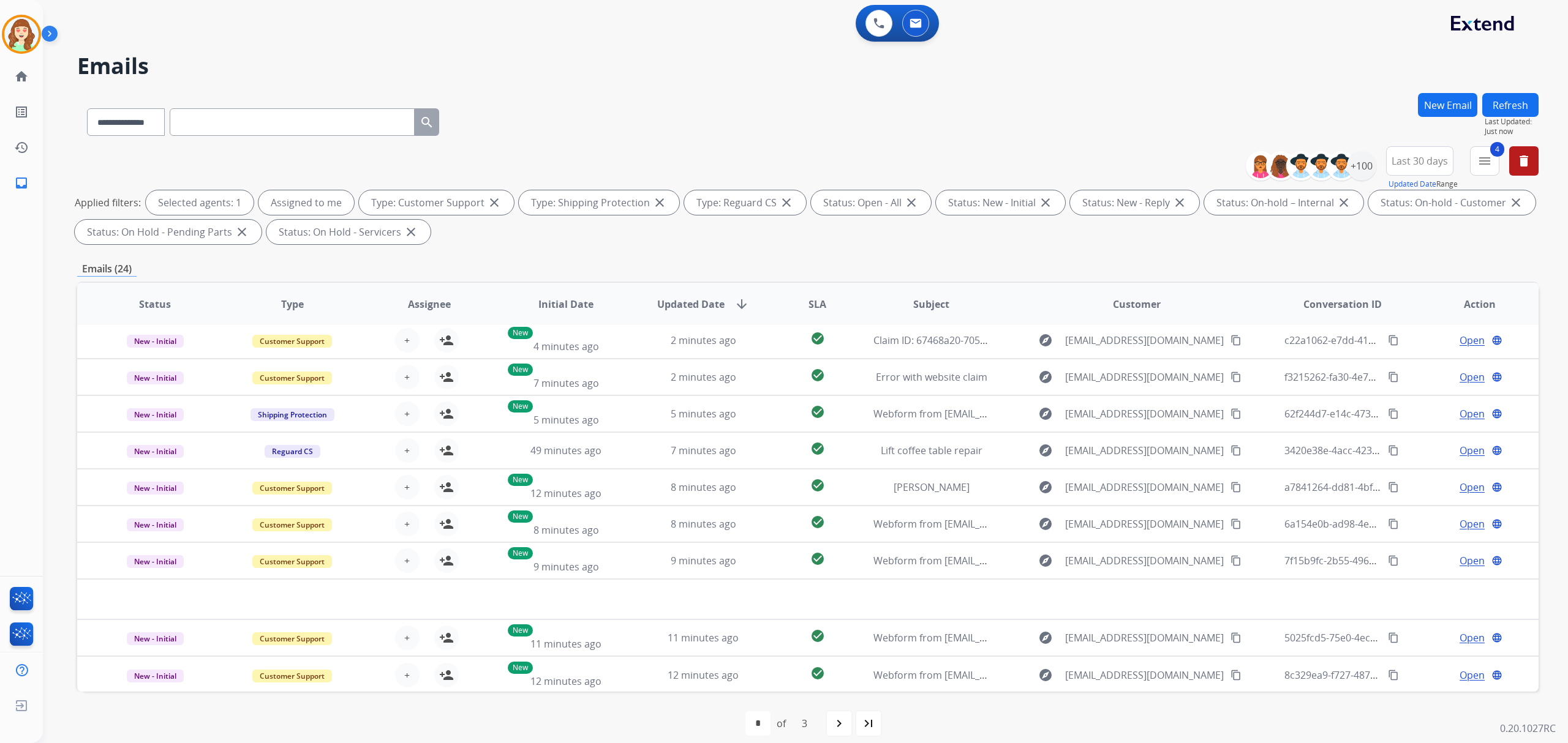
click at [1407, 161] on span "Last 30 days" at bounding box center [1419, 161] width 56 height 5
click at [1419, 313] on div "Last 90 days" at bounding box center [1415, 310] width 67 height 19
click at [1363, 167] on div "+100" at bounding box center [1361, 166] width 29 height 29
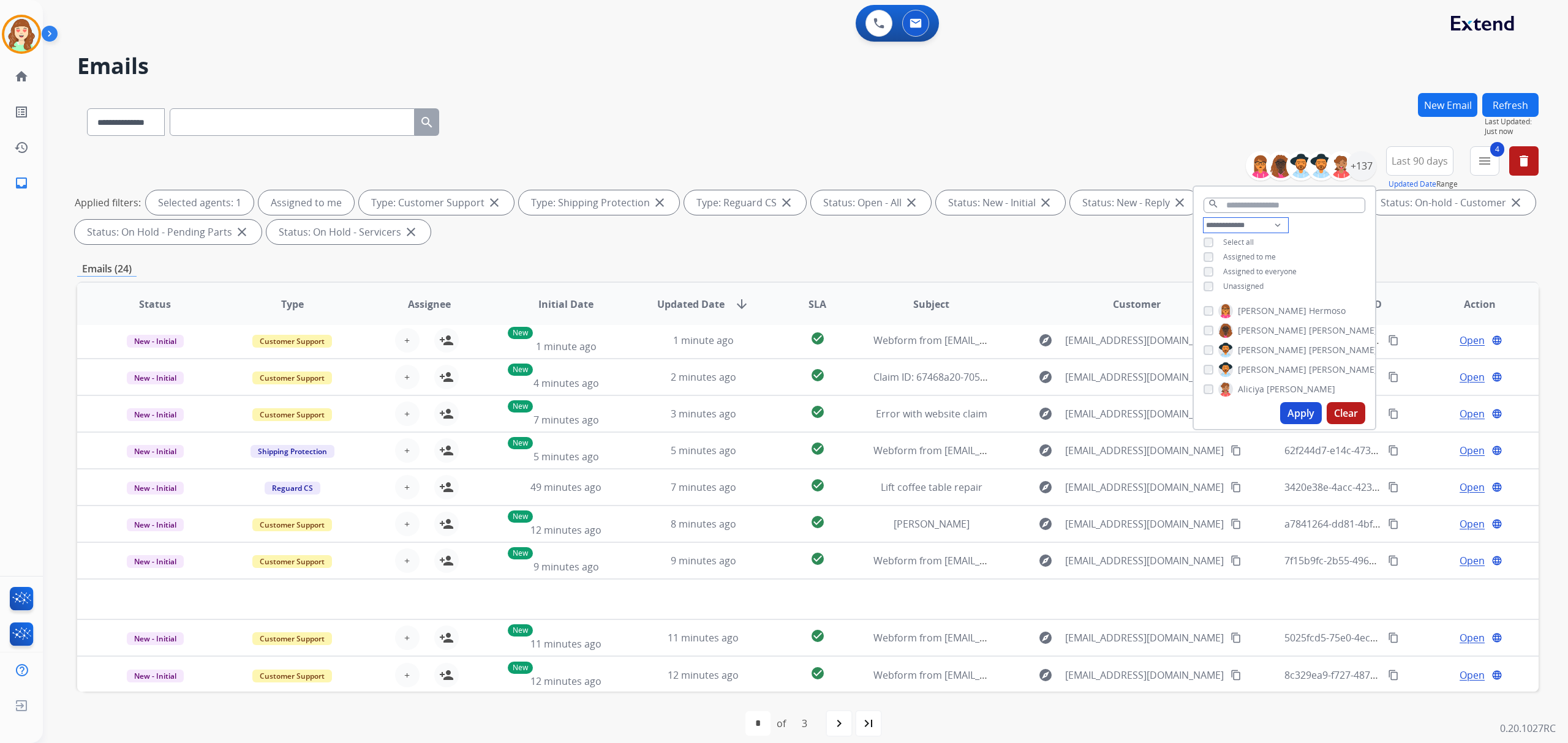
click at [1224, 222] on select "**********" at bounding box center [1245, 225] width 84 height 15
select select "**********"
click at [1203, 218] on select "**********" at bounding box center [1245, 225] width 84 height 15
click at [1300, 410] on button "Apply" at bounding box center [1301, 413] width 42 height 22
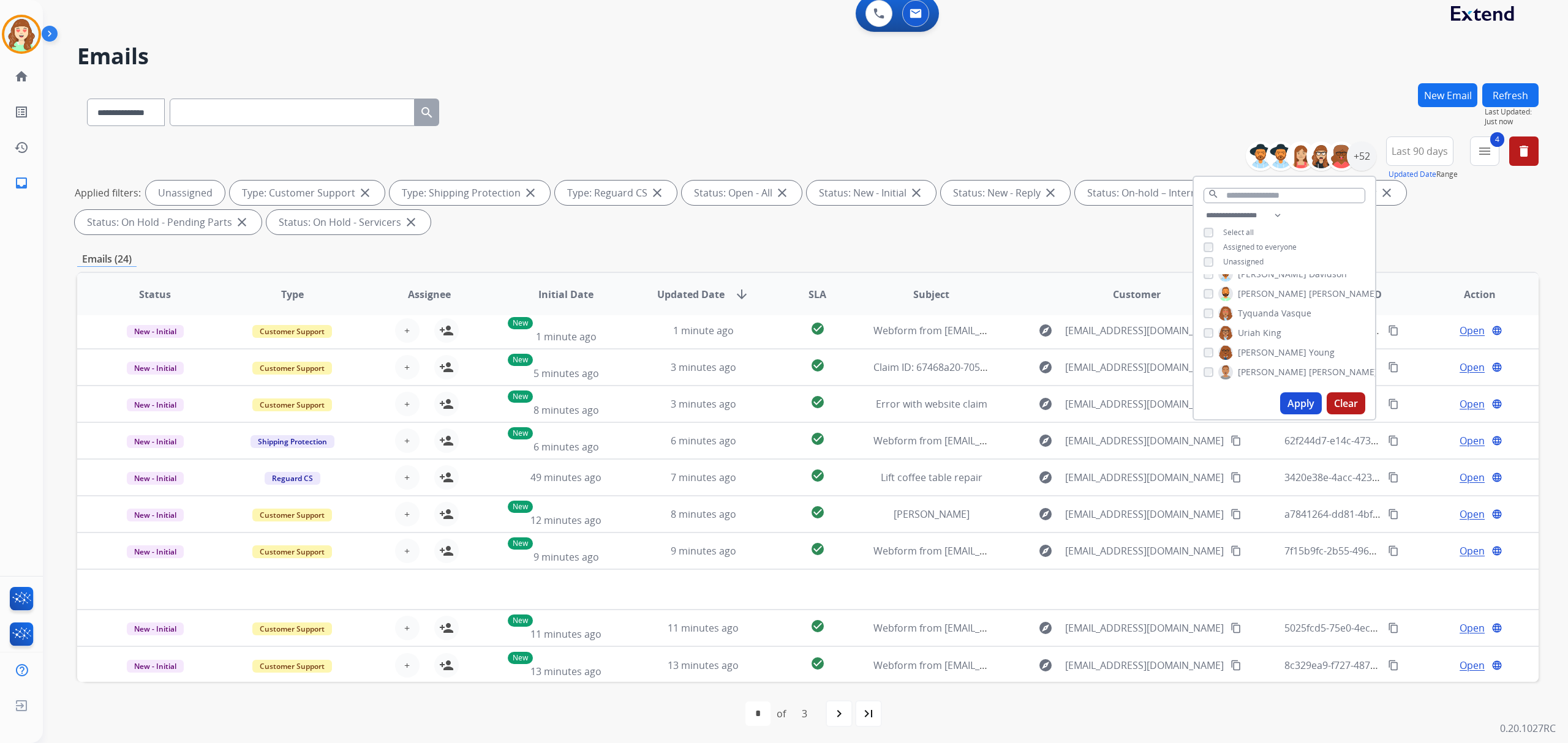
scroll to position [12, 0]
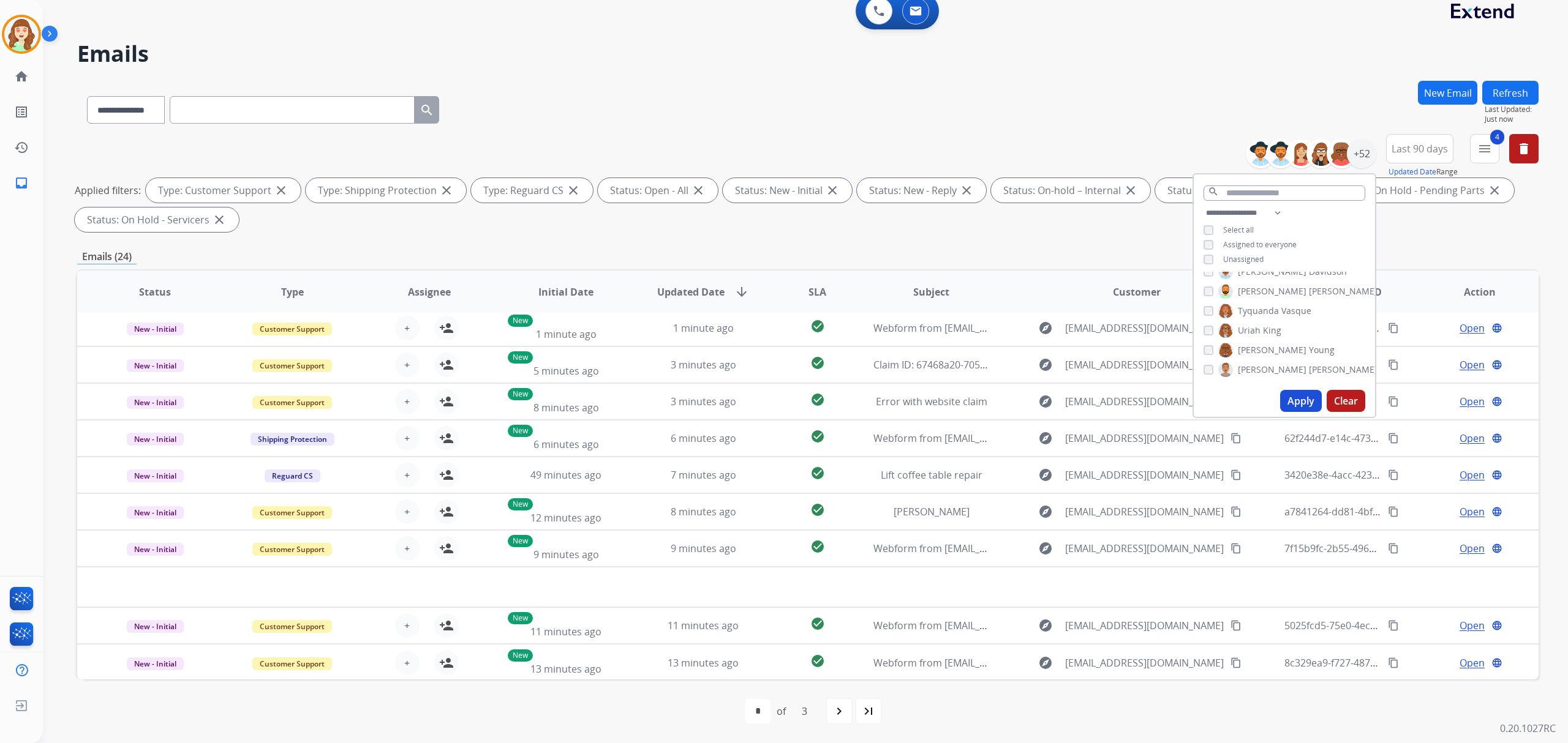
click at [1300, 402] on button "Apply" at bounding box center [1301, 400] width 42 height 22
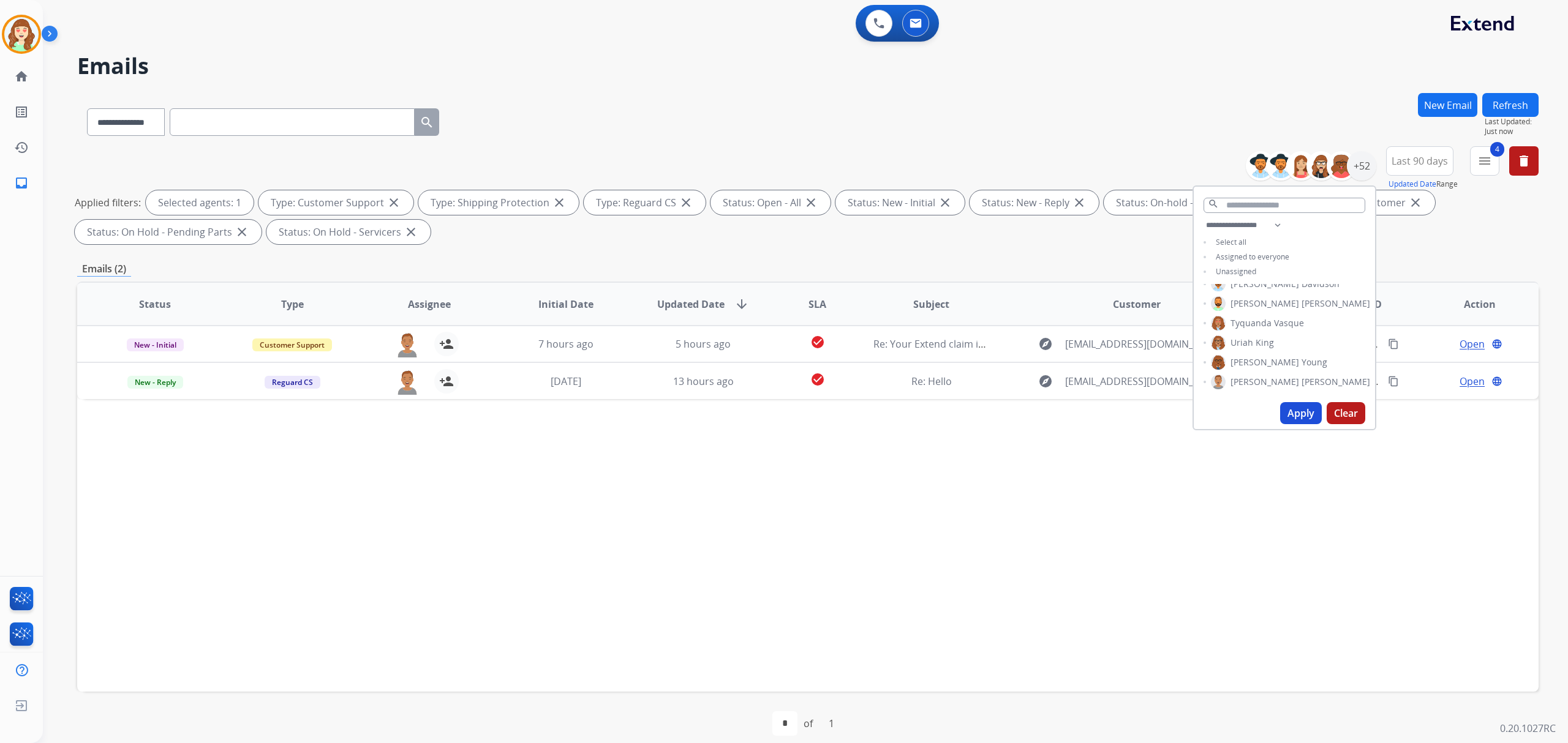
scroll to position [0, 0]
click at [868, 27] on button at bounding box center [878, 23] width 27 height 27
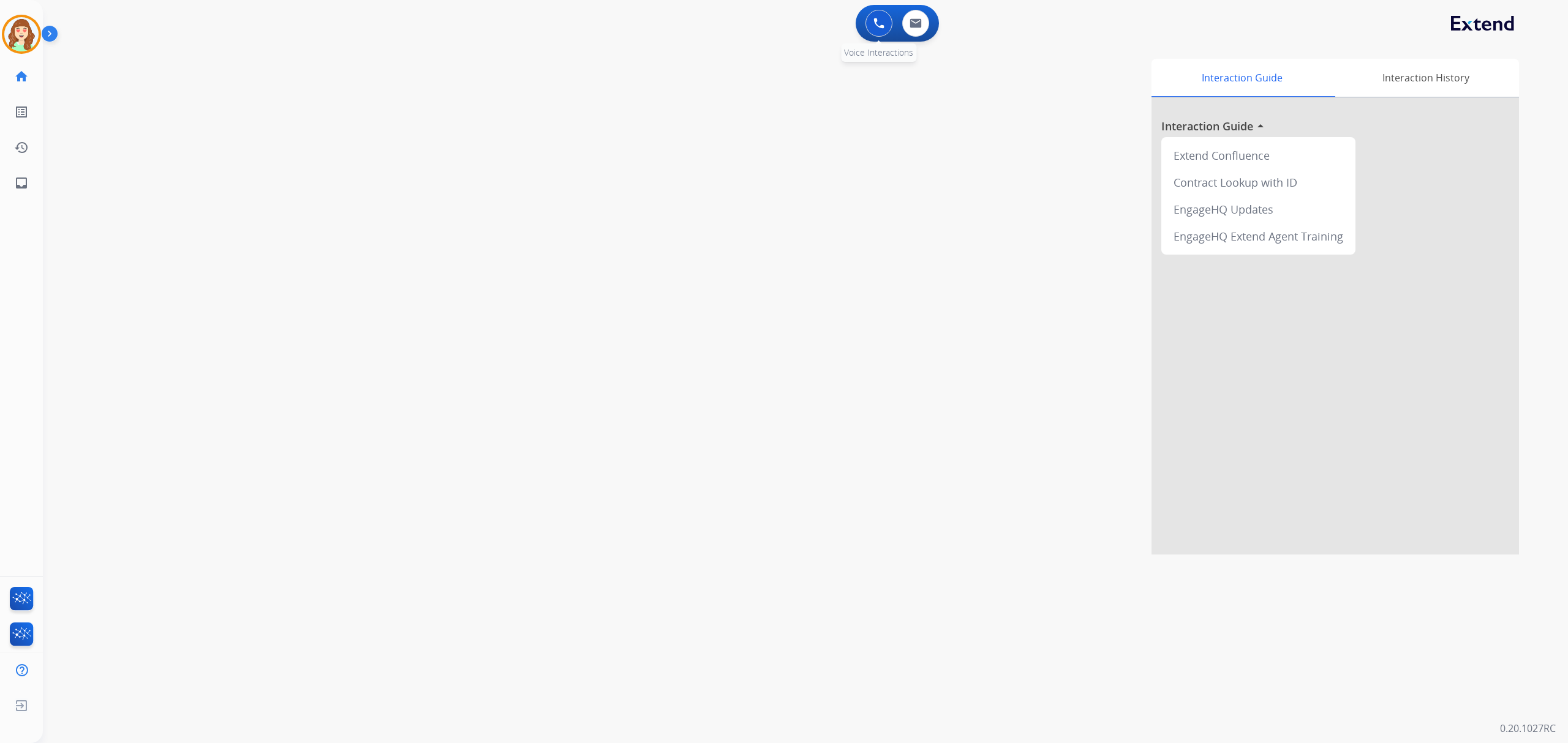
click at [860, 19] on div "0 Voice Interactions" at bounding box center [878, 23] width 37 height 27
click at [872, 25] on button at bounding box center [878, 23] width 27 height 27
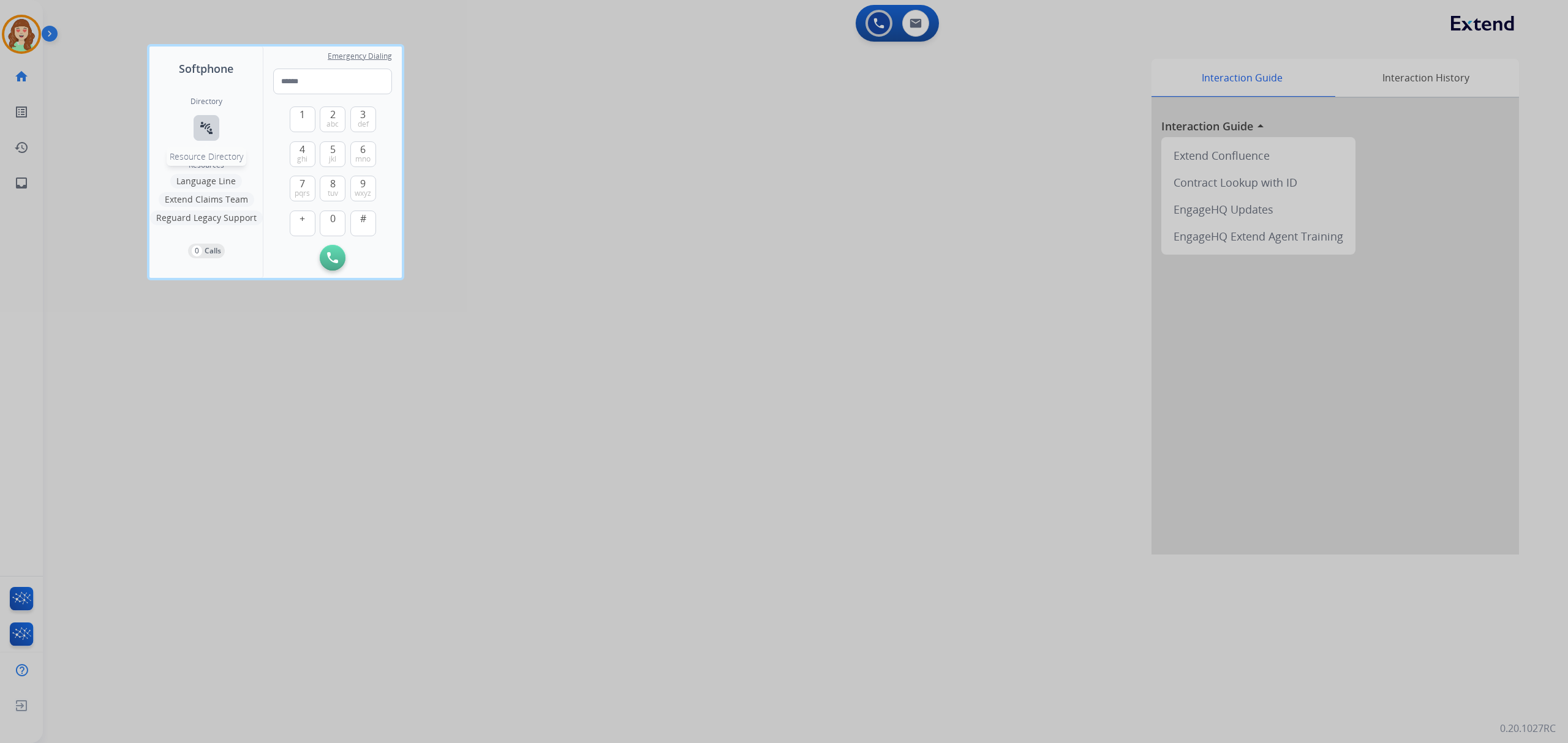
click at [209, 129] on mat-icon "connect_without_contact" at bounding box center [207, 128] width 15 height 15
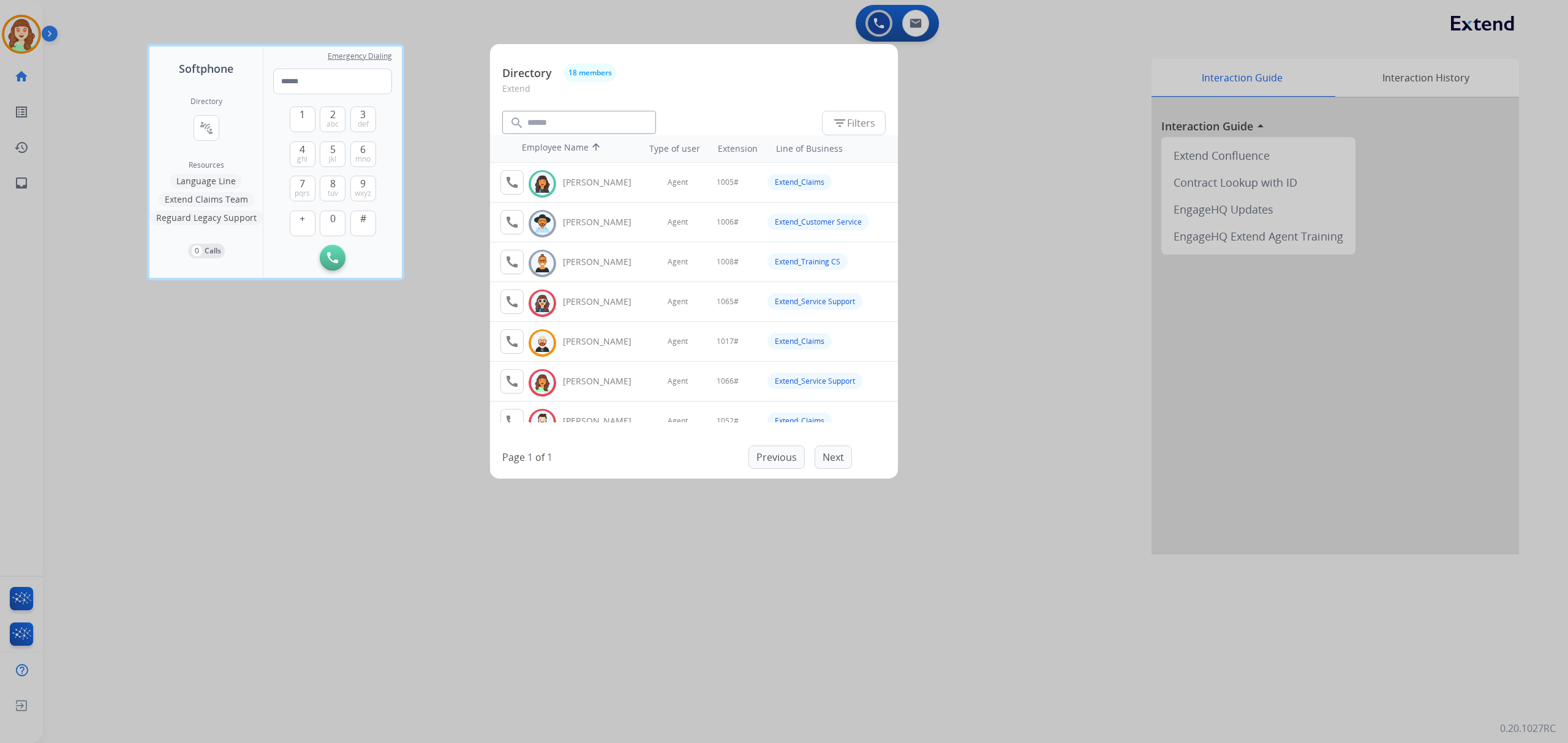
click at [316, 453] on div at bounding box center [784, 371] width 1568 height 743
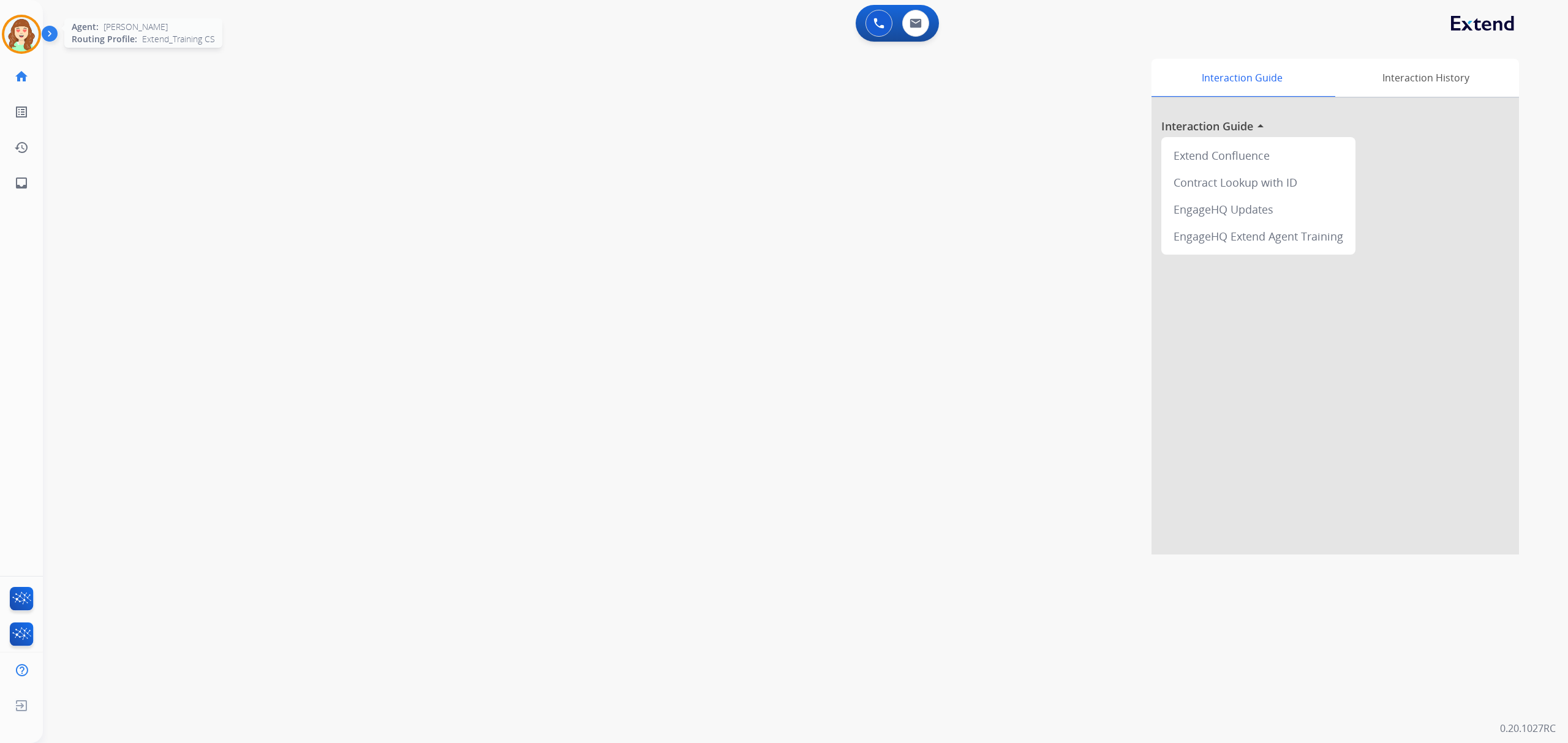
click at [16, 29] on img at bounding box center [21, 35] width 35 height 35
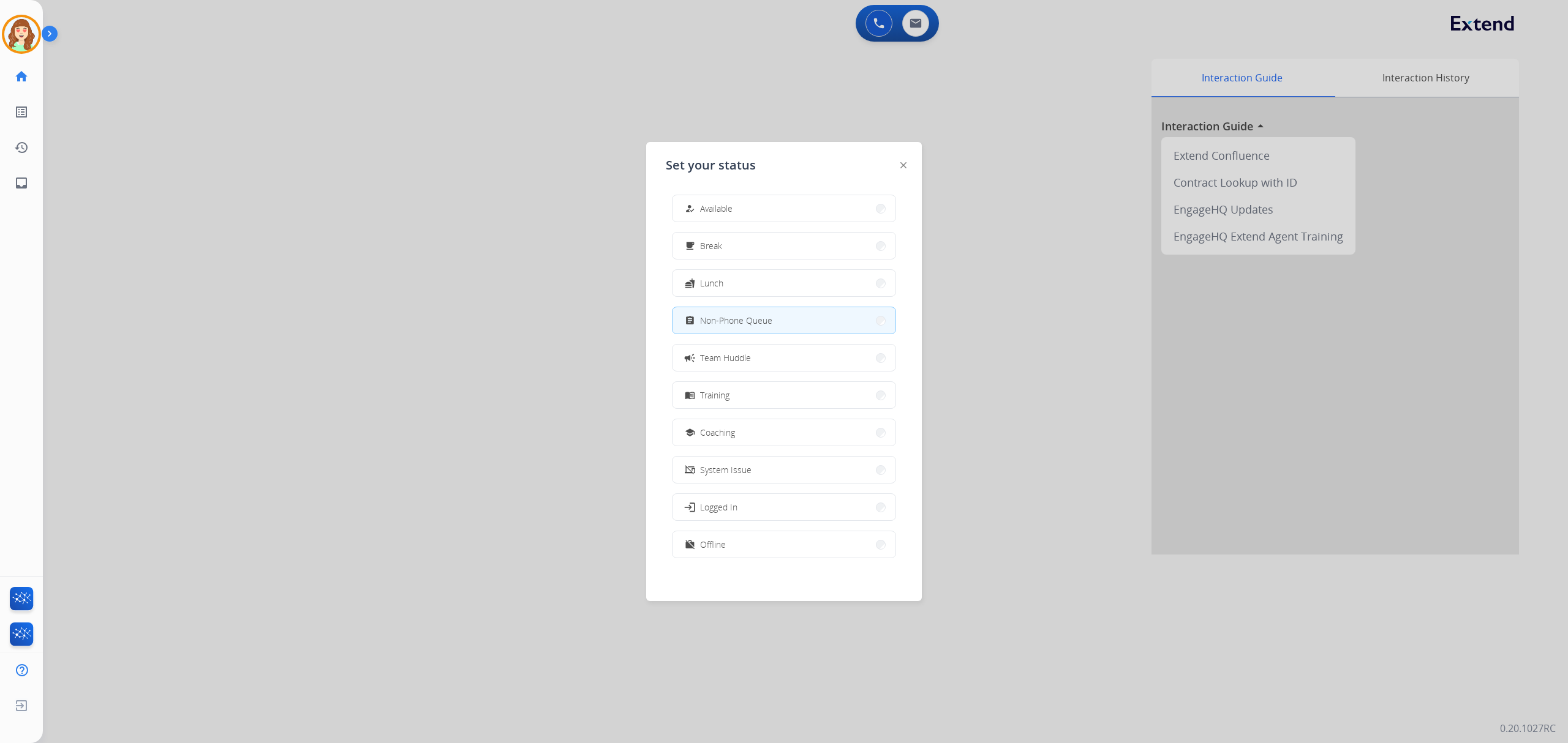
click at [931, 16] on div at bounding box center [784, 371] width 1568 height 743
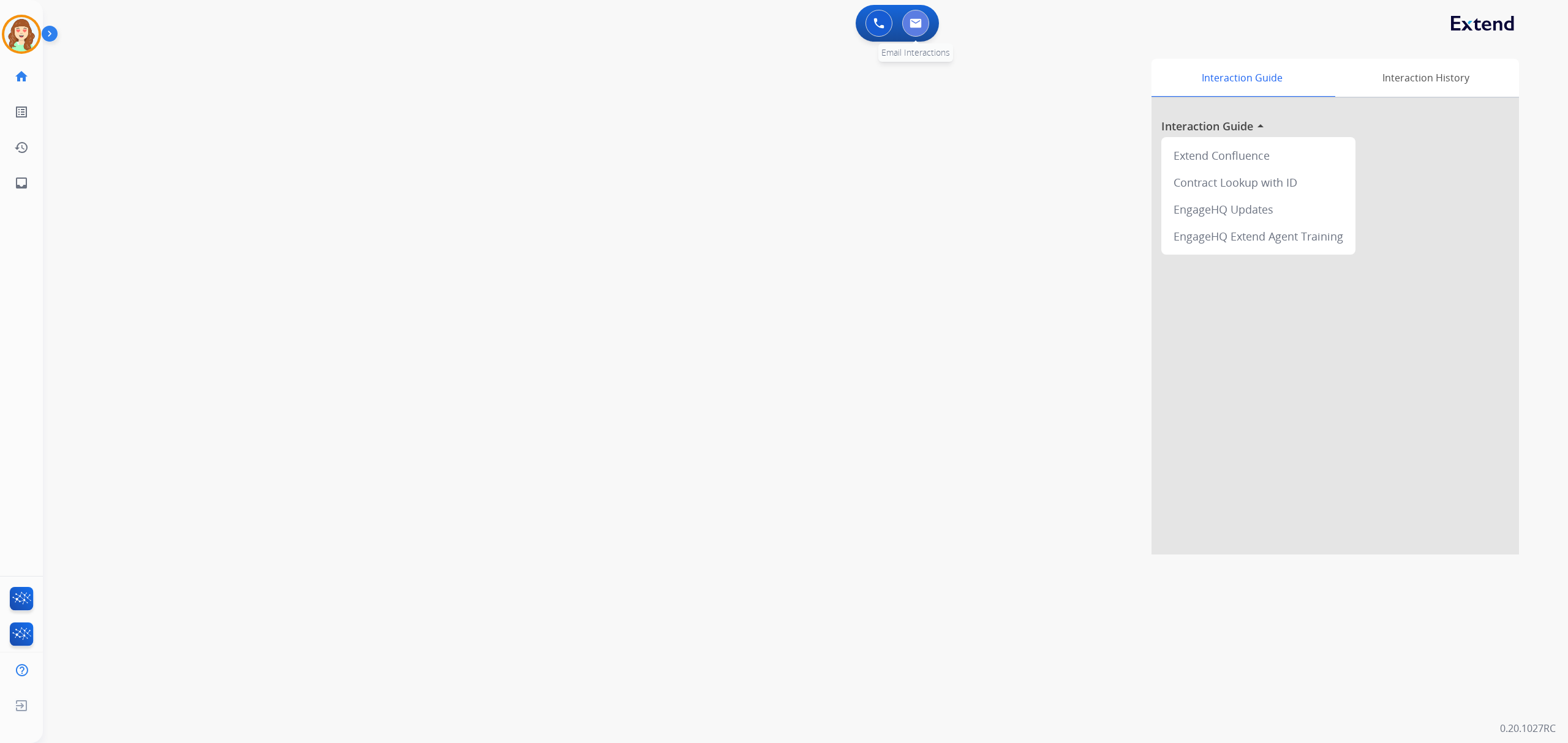
click at [922, 25] on button at bounding box center [916, 23] width 27 height 27
select select "**********"
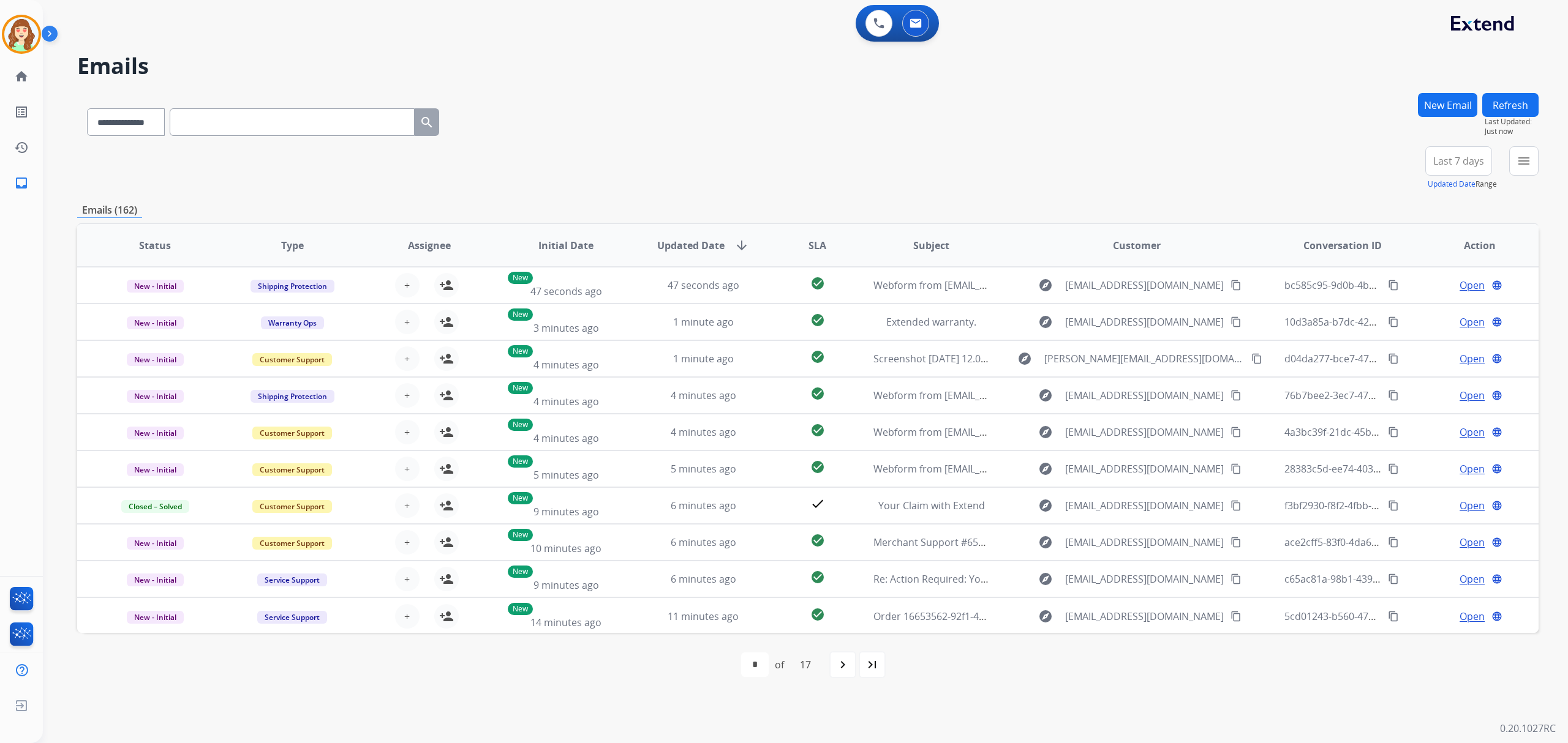
click at [1456, 163] on span "Last 7 days" at bounding box center [1458, 161] width 51 height 5
click at [1518, 162] on mat-icon "menu" at bounding box center [1523, 161] width 15 height 15
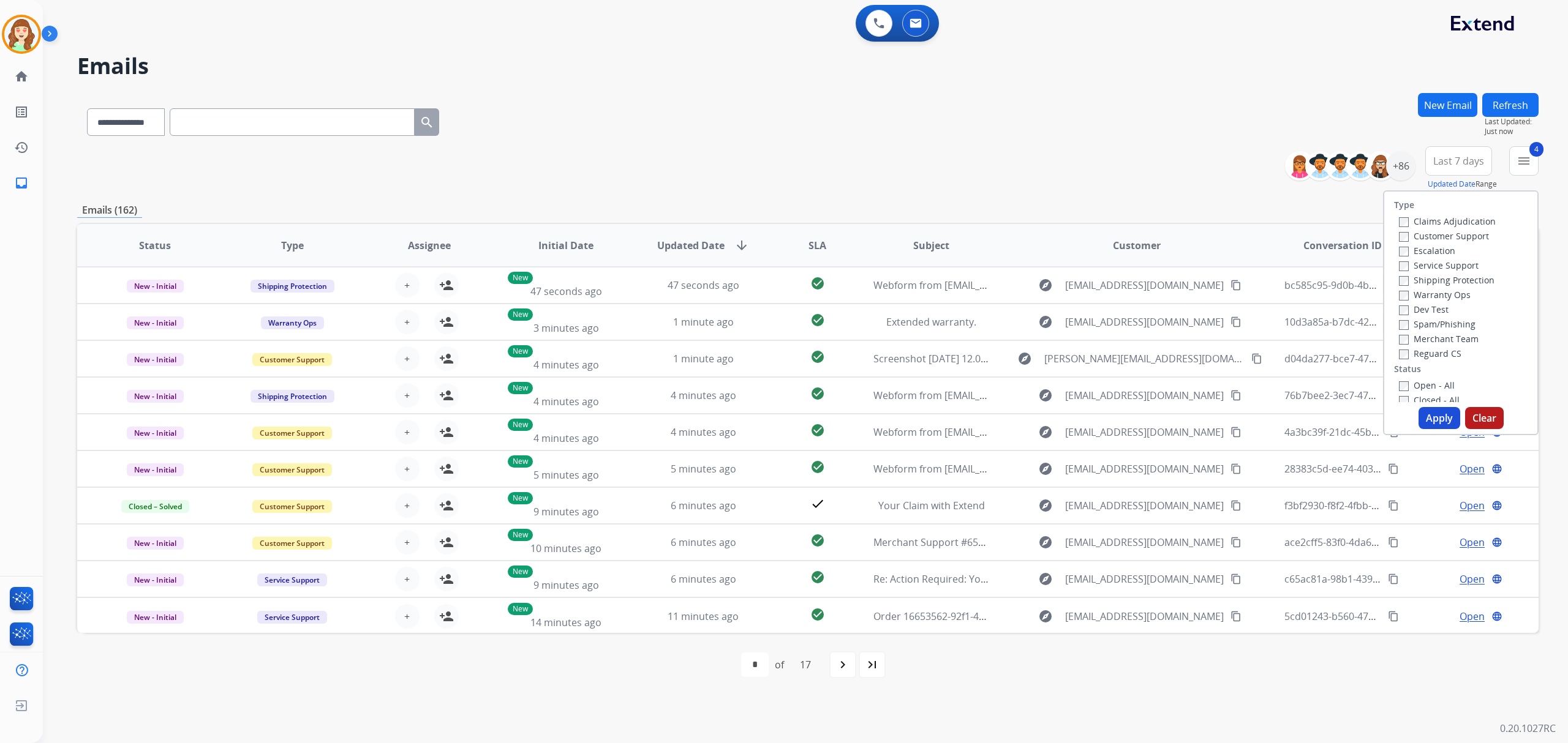
click at [1438, 416] on button "Apply" at bounding box center [1439, 418] width 42 height 22
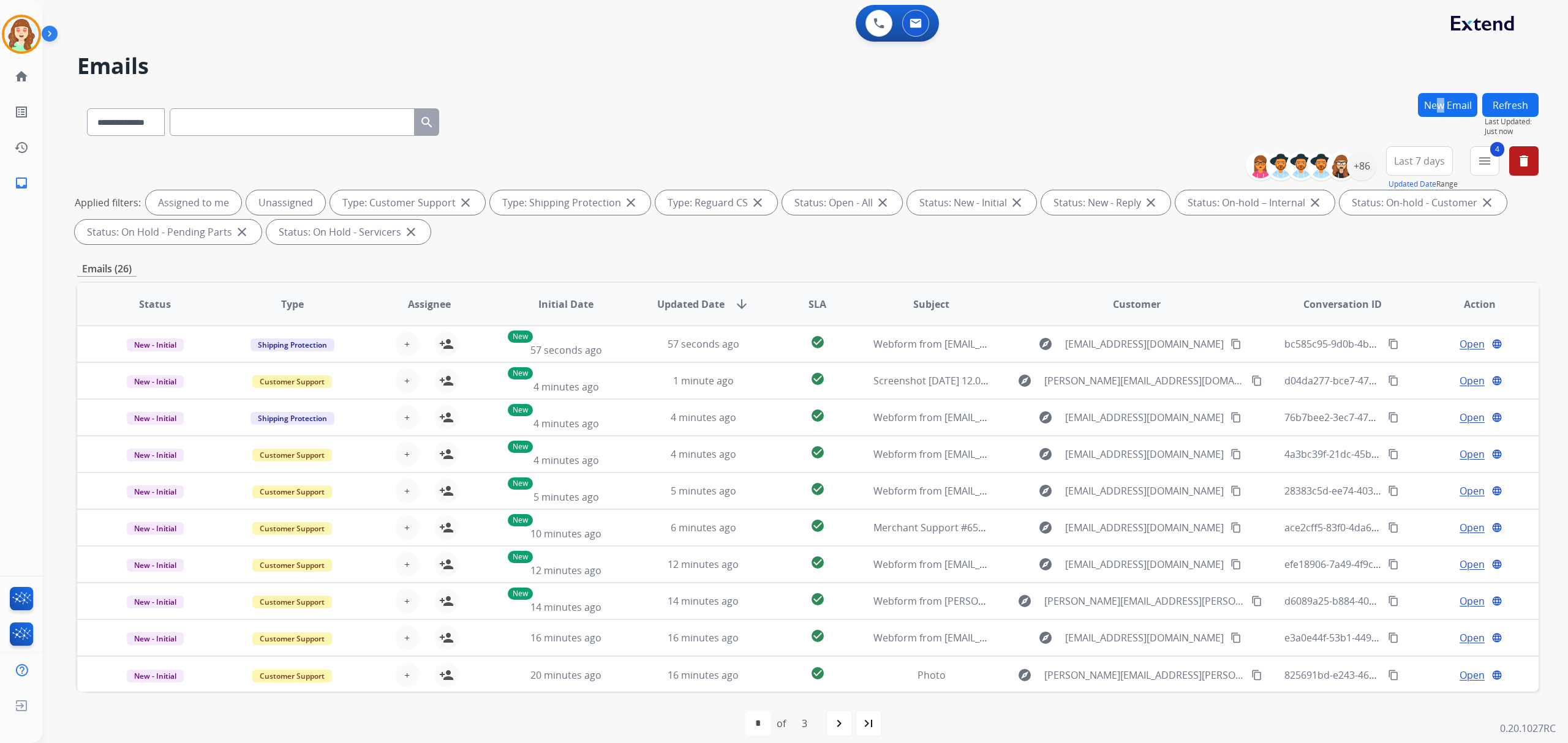
click at [1441, 143] on div "New Email" at bounding box center [1447, 120] width 59 height 53
click at [1424, 162] on span "Last 7 days" at bounding box center [1419, 161] width 51 height 5
click at [1432, 296] on div "Last 30 days" at bounding box center [1415, 289] width 67 height 19
click at [1359, 169] on div "+86" at bounding box center [1361, 166] width 29 height 29
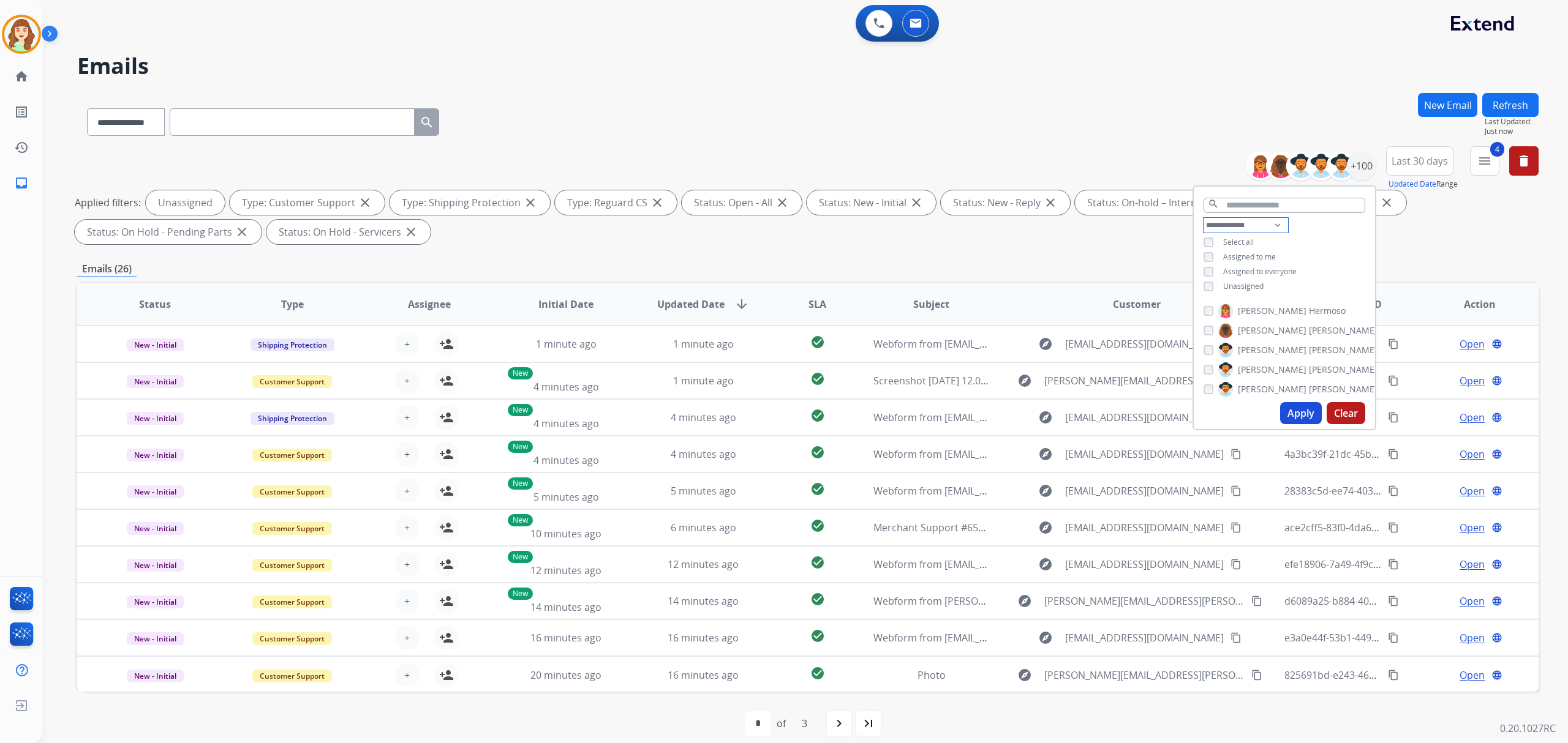
click at [1260, 223] on select "**********" at bounding box center [1245, 225] width 84 height 15
select select "**********"
click at [1203, 218] on select "**********" at bounding box center [1245, 225] width 84 height 15
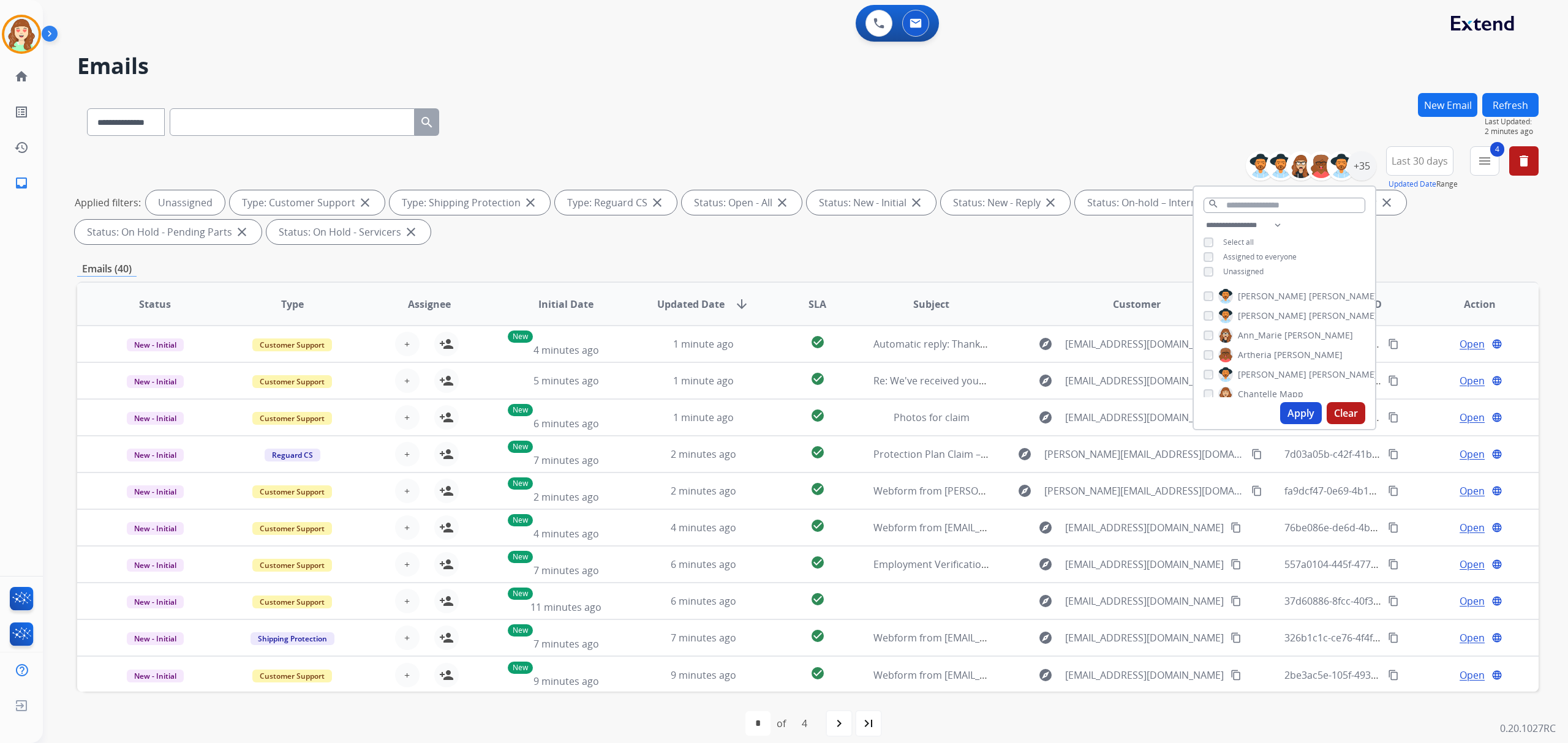
click at [1213, 161] on div "**********" at bounding box center [807, 197] width 1461 height 103
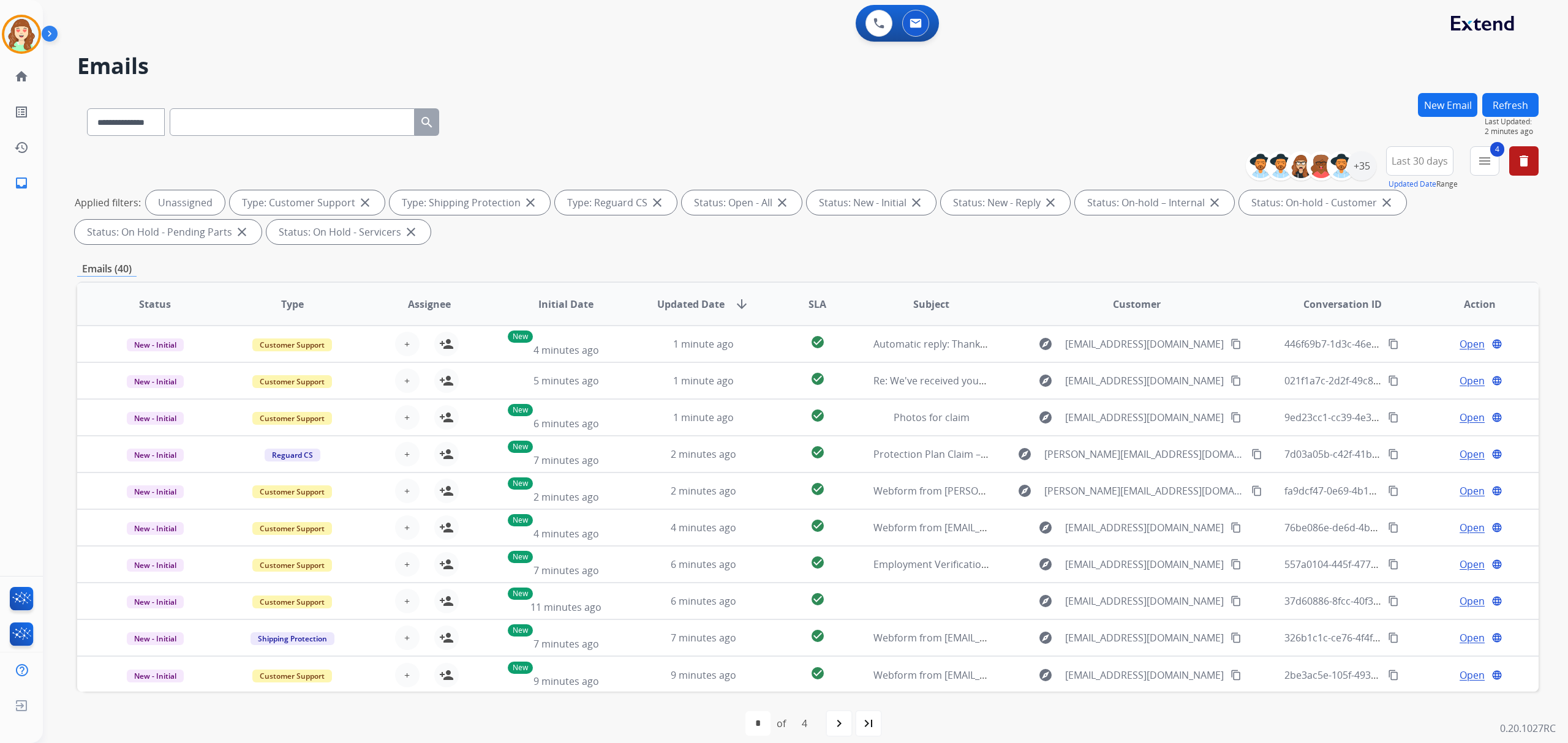
click at [1360, 146] on div "**********" at bounding box center [1316, 165] width 122 height 39
click at [1358, 155] on div "+35" at bounding box center [1361, 166] width 29 height 29
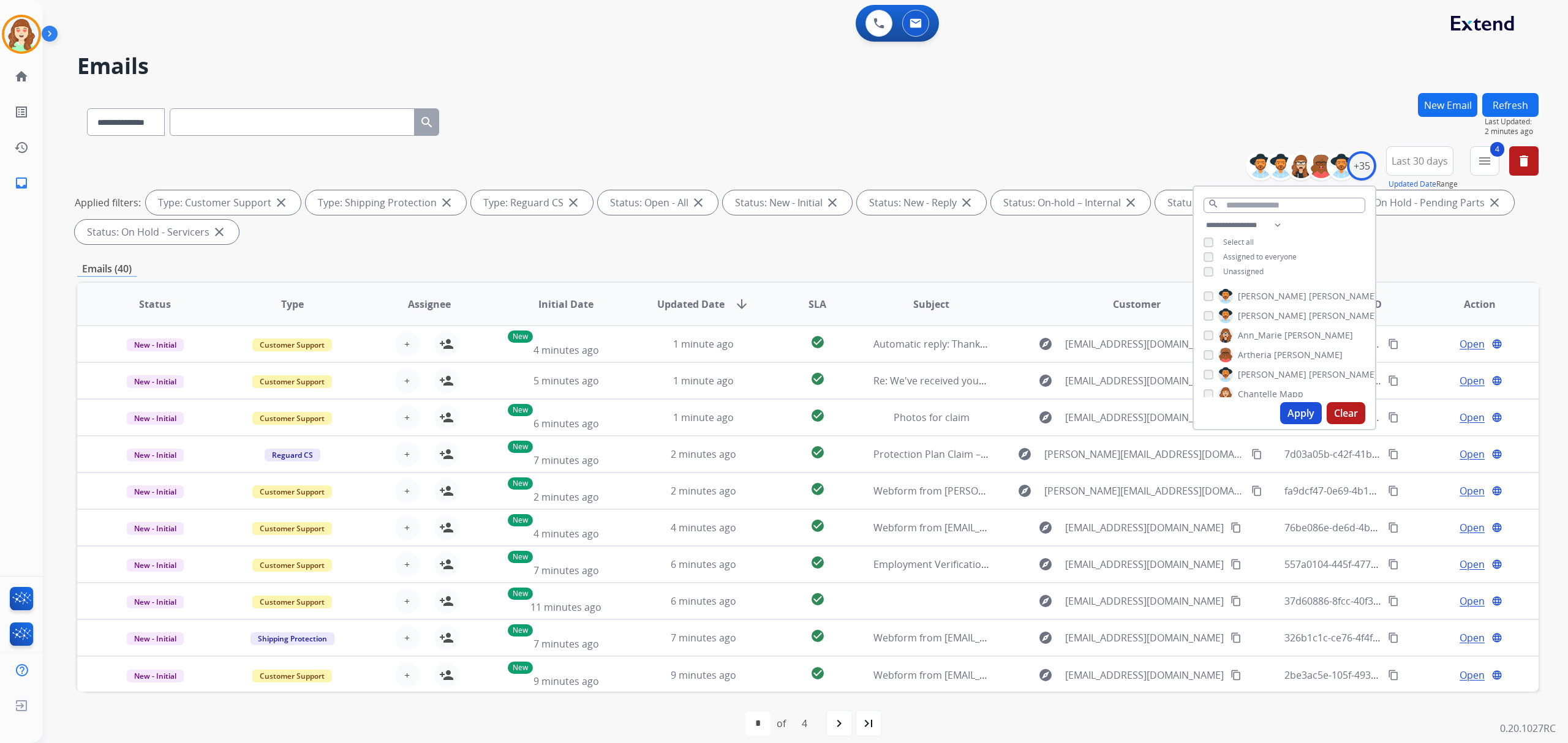
click at [1199, 291] on div "[PERSON_NAME] [PERSON_NAME] [PERSON_NAME] [PERSON_NAME] [PERSON_NAME] [PERSON_N…" at bounding box center [1284, 341] width 181 height 114
click at [1291, 414] on button "Apply" at bounding box center [1301, 413] width 42 height 22
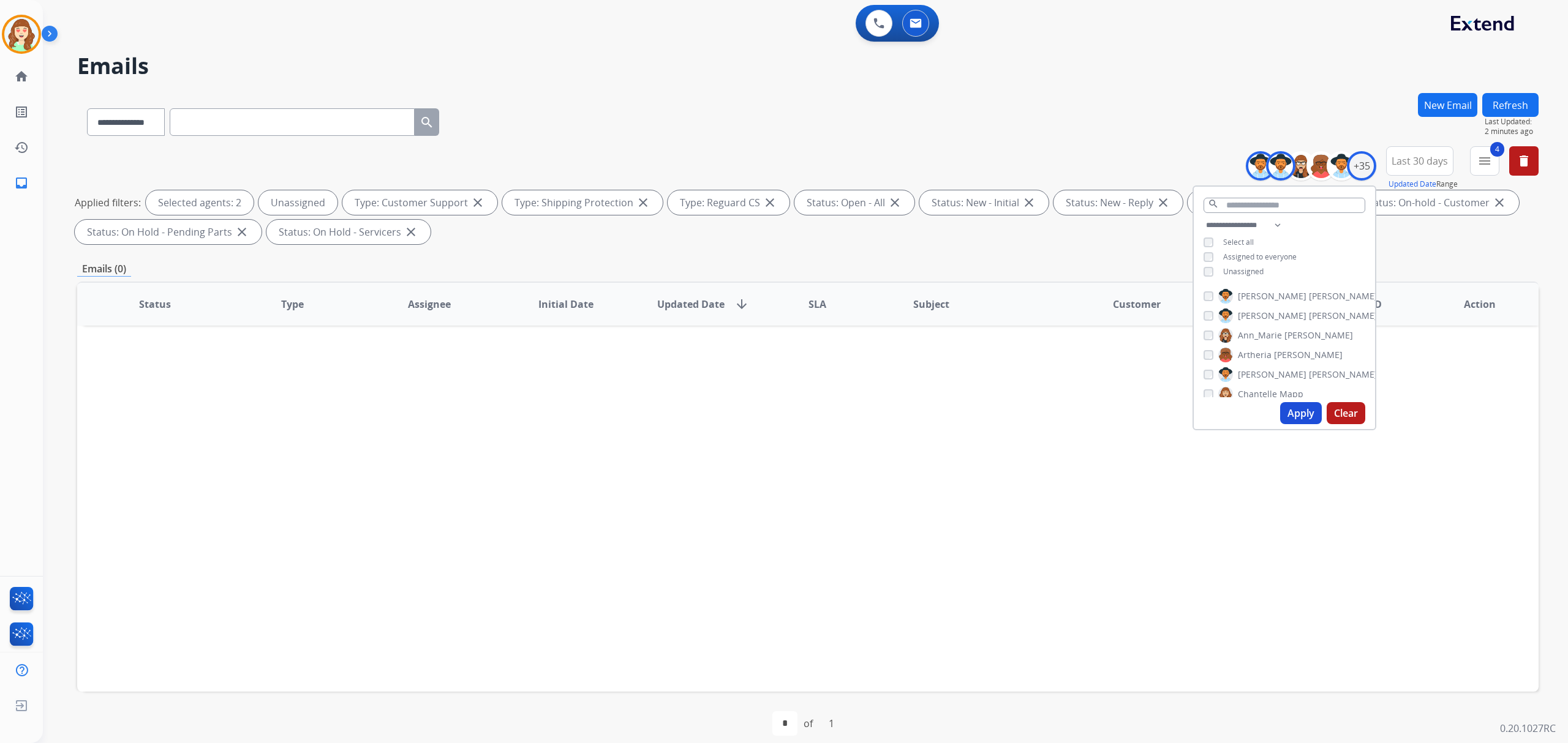
drag, startPoint x: 1289, startPoint y: 414, endPoint x: 1263, endPoint y: 387, distance: 37.5
click at [1291, 414] on button "Apply" at bounding box center [1301, 413] width 42 height 22
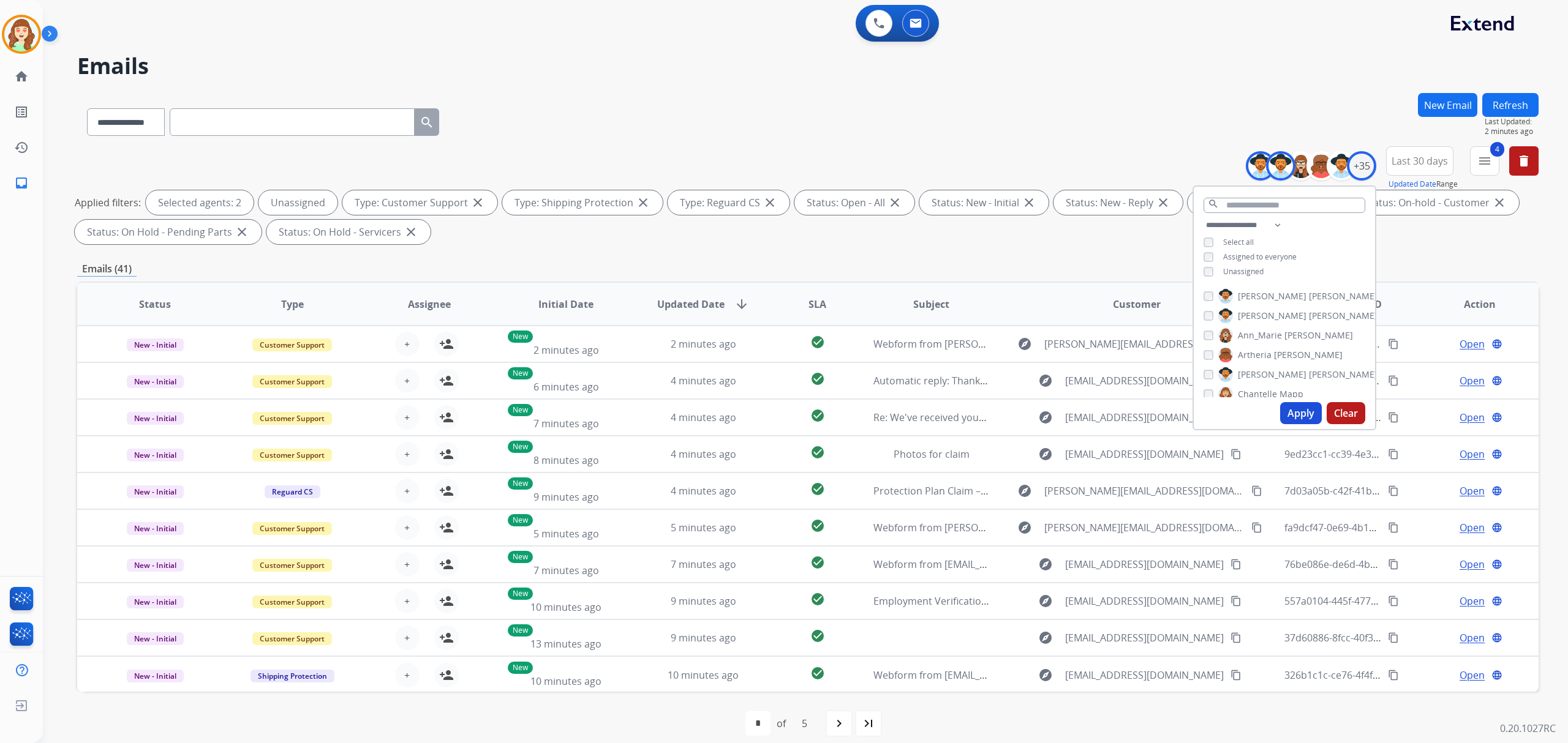
click at [812, 309] on span "SLA" at bounding box center [817, 304] width 18 height 15
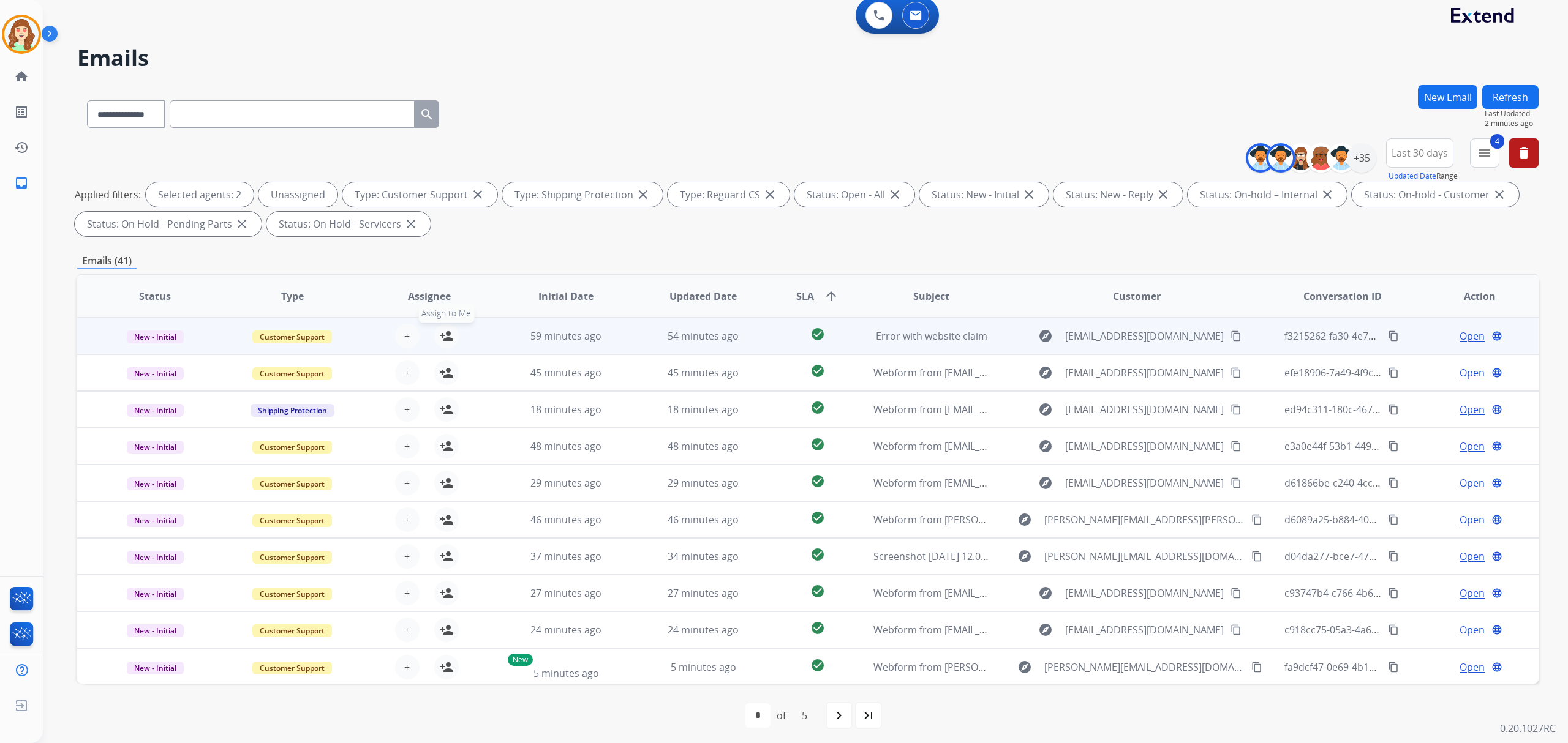
scroll to position [12, 0]
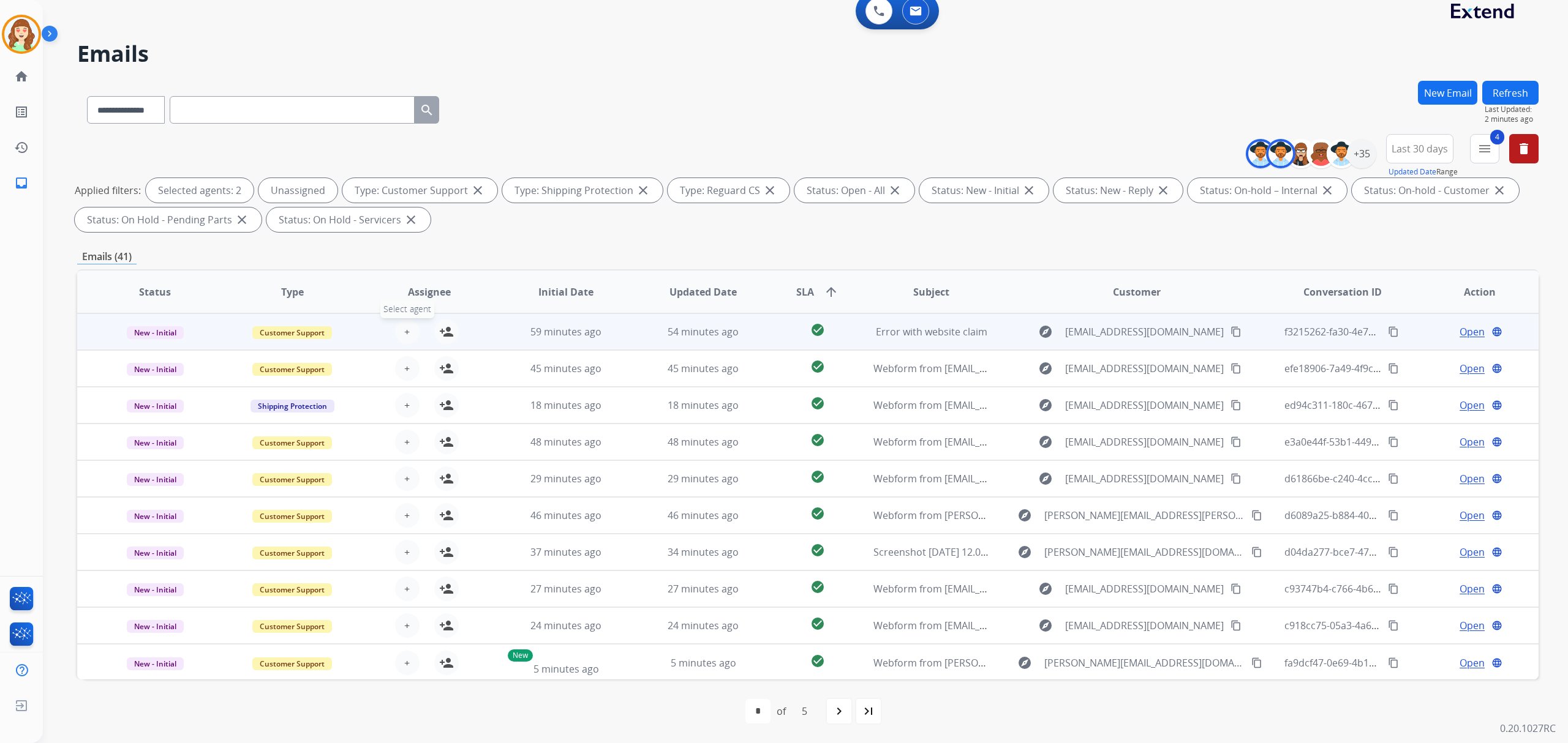
click at [405, 323] on button "+ Select agent" at bounding box center [407, 331] width 25 height 25
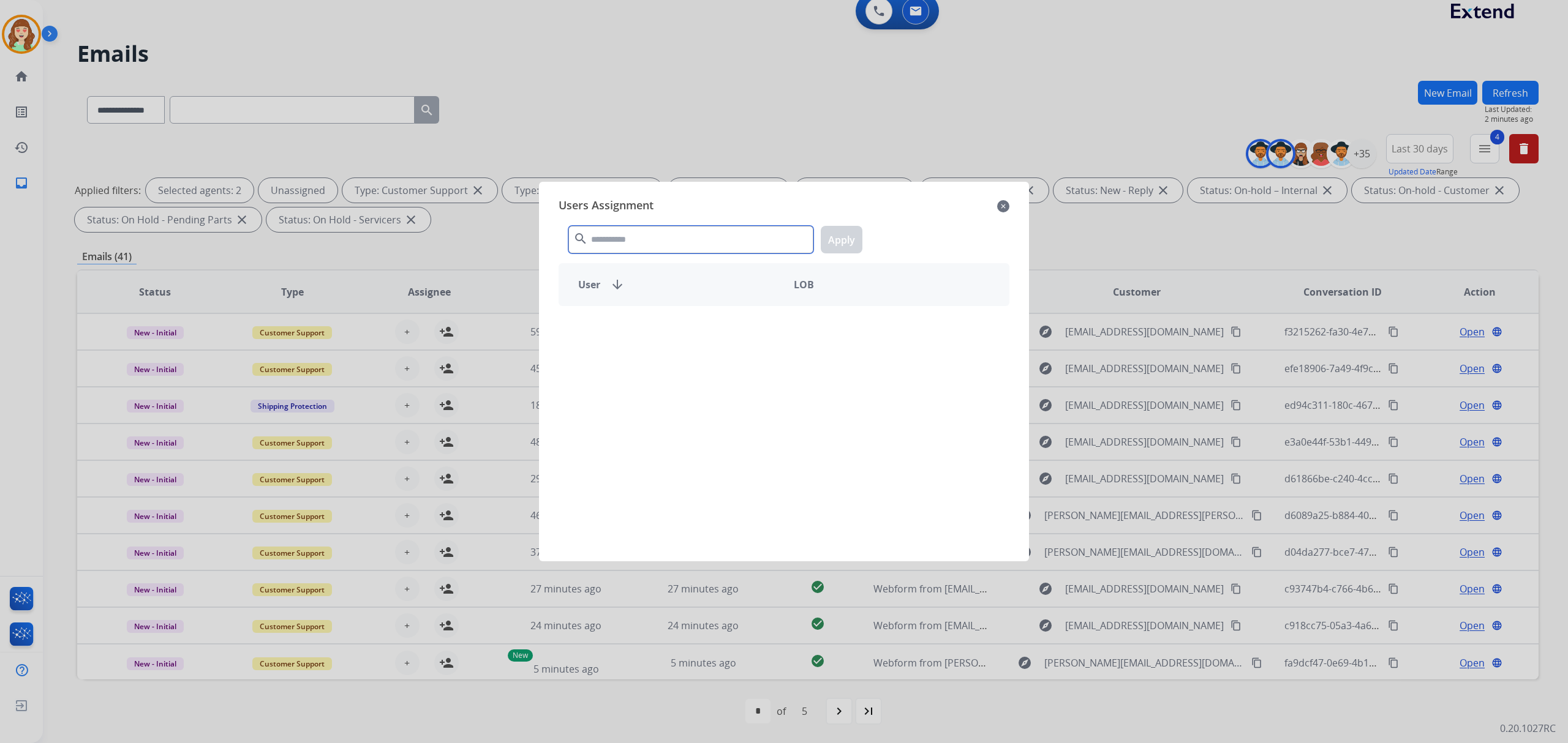
click at [609, 238] on input "text" at bounding box center [690, 239] width 245 height 27
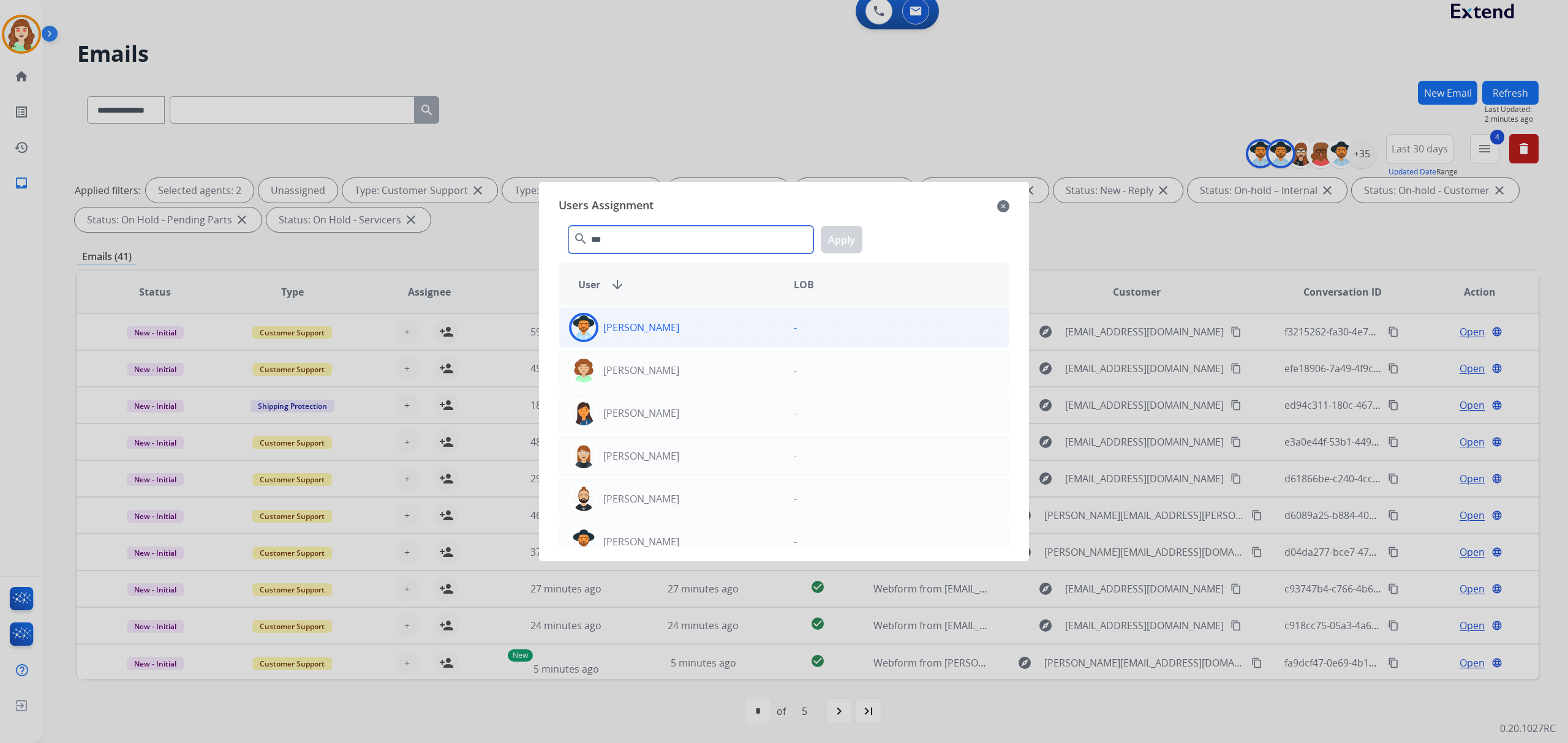
type input "***"
click at [642, 313] on div "[PERSON_NAME]" at bounding box center [672, 327] width 225 height 29
drag, startPoint x: 842, startPoint y: 236, endPoint x: 370, endPoint y: 341, distance: 483.5
click at [835, 236] on button "Apply" at bounding box center [841, 239] width 42 height 27
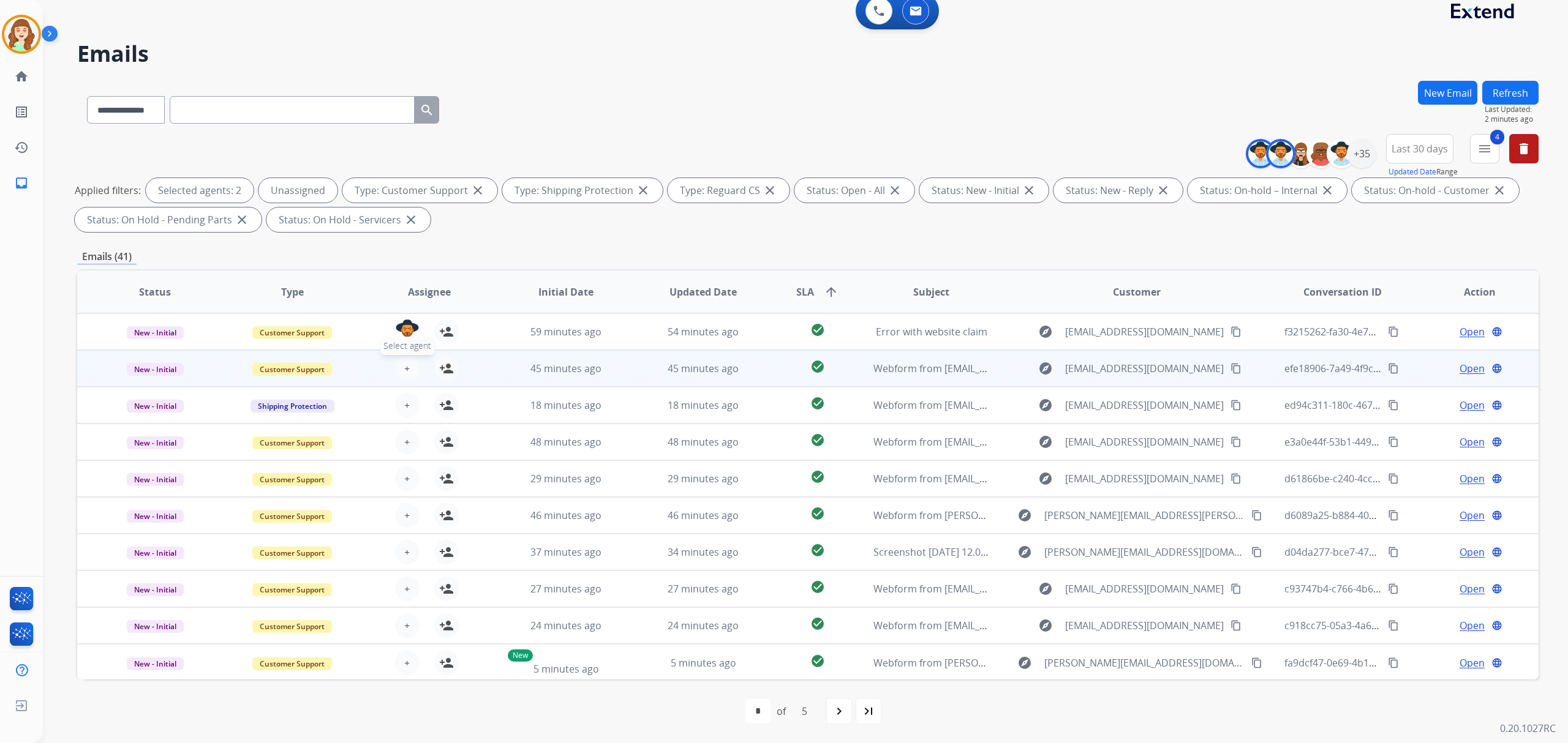
click at [404, 364] on span "+" at bounding box center [407, 369] width 5 height 15
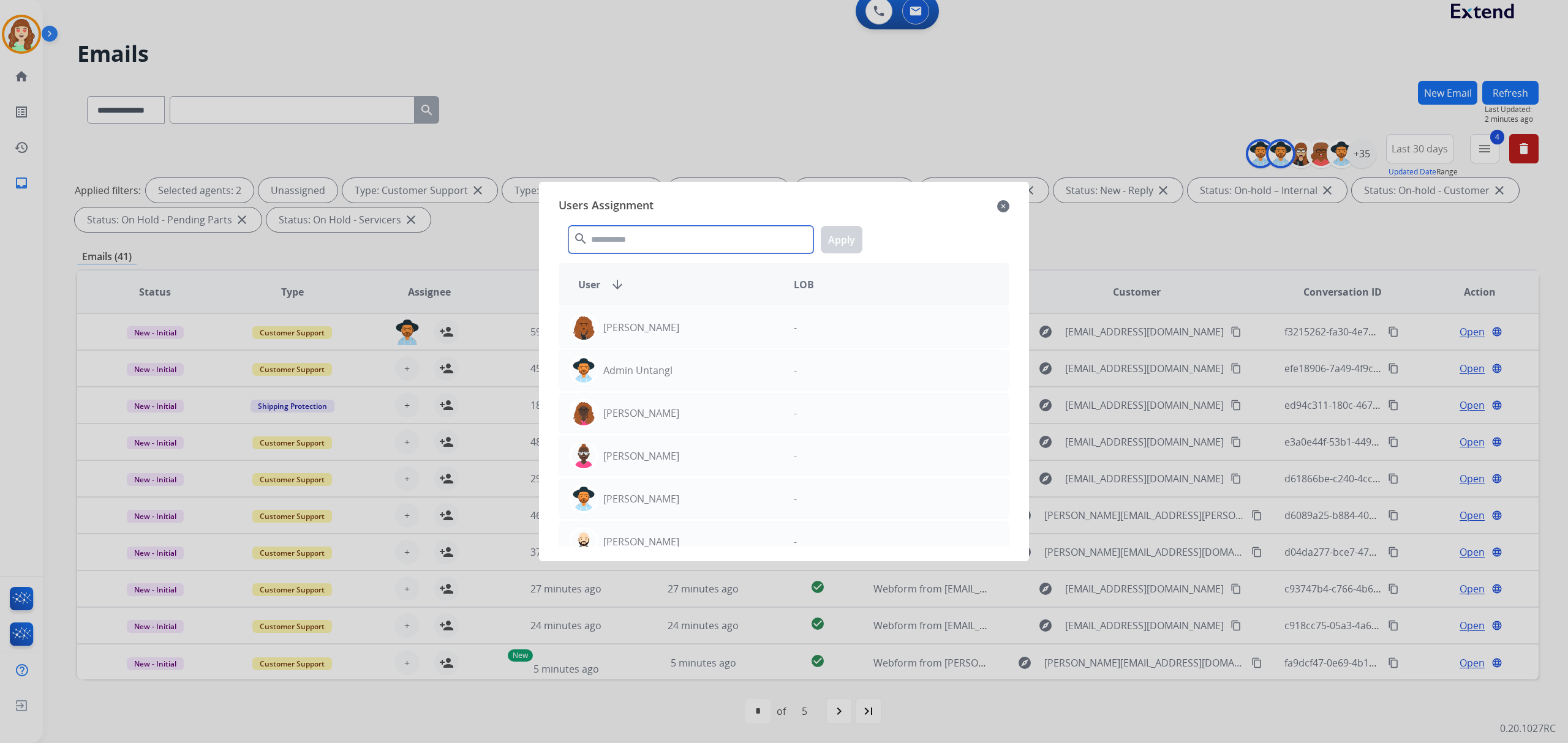
click at [642, 236] on input "text" at bounding box center [690, 239] width 245 height 27
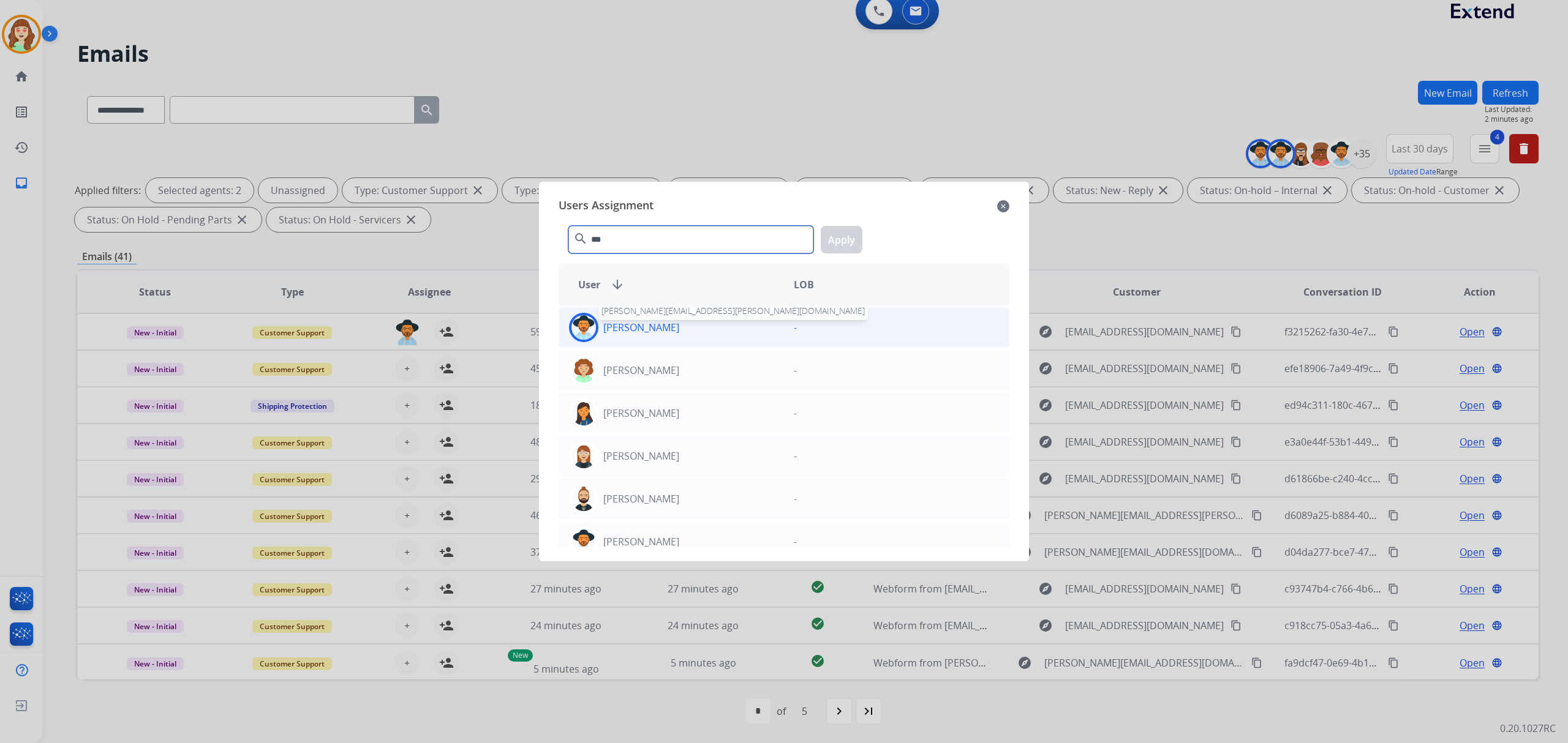
type input "***"
drag, startPoint x: 654, startPoint y: 328, endPoint x: 807, endPoint y: 270, distance: 163.6
click at [656, 327] on p "[PERSON_NAME]" at bounding box center [641, 327] width 76 height 15
click at [843, 245] on button "Apply" at bounding box center [841, 239] width 42 height 27
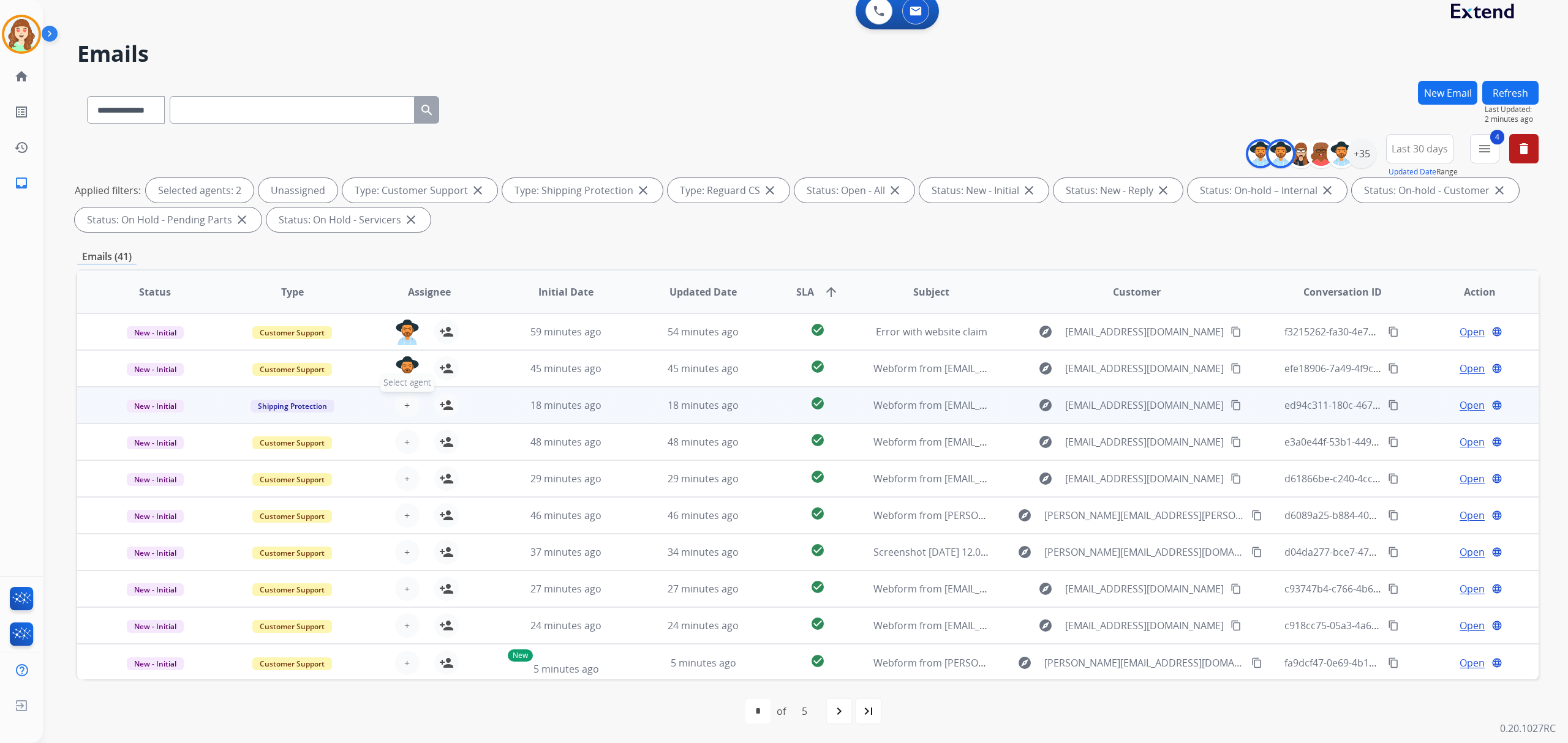
click at [411, 402] on button "+ Select agent" at bounding box center [407, 405] width 25 height 25
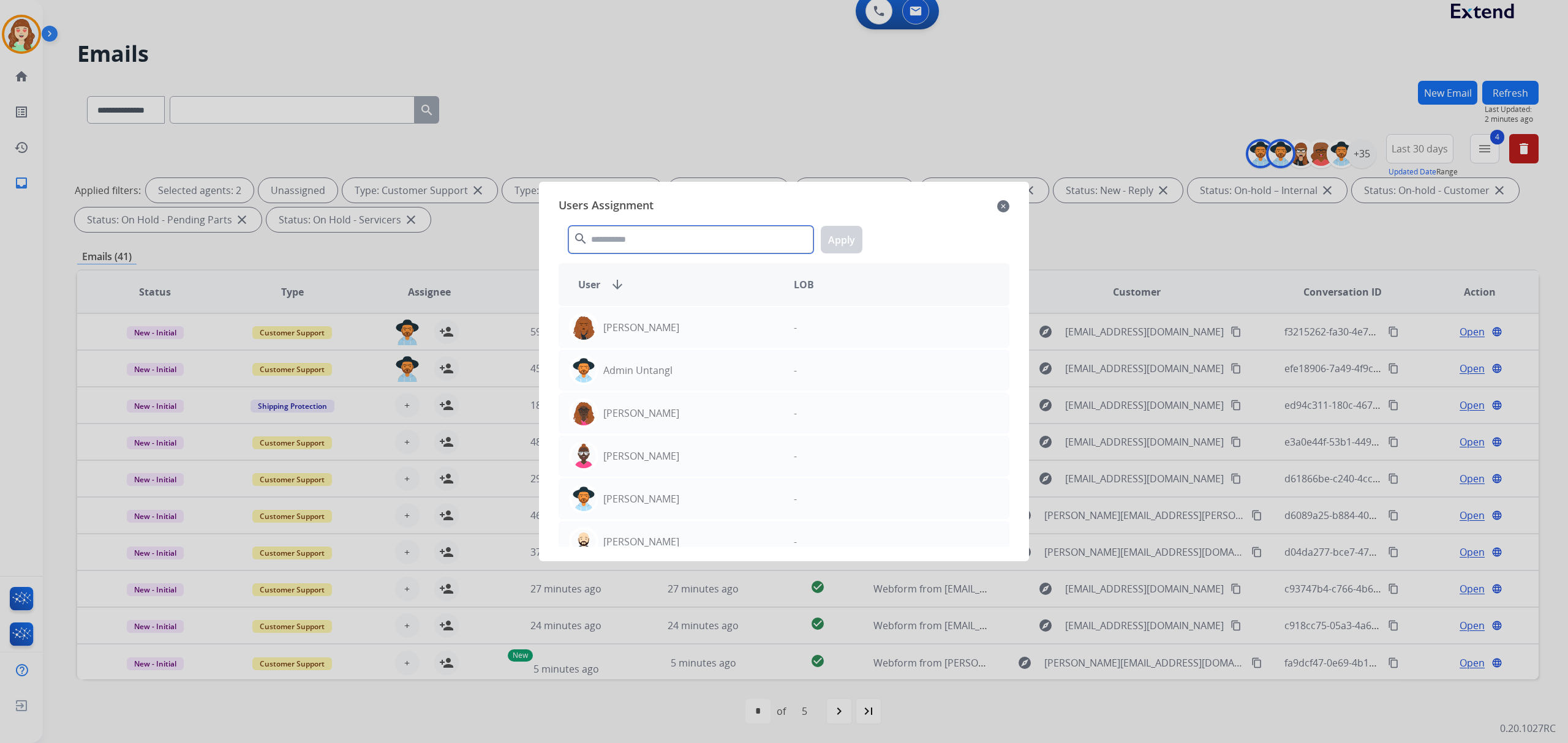
click at [708, 235] on input "text" at bounding box center [690, 239] width 245 height 27
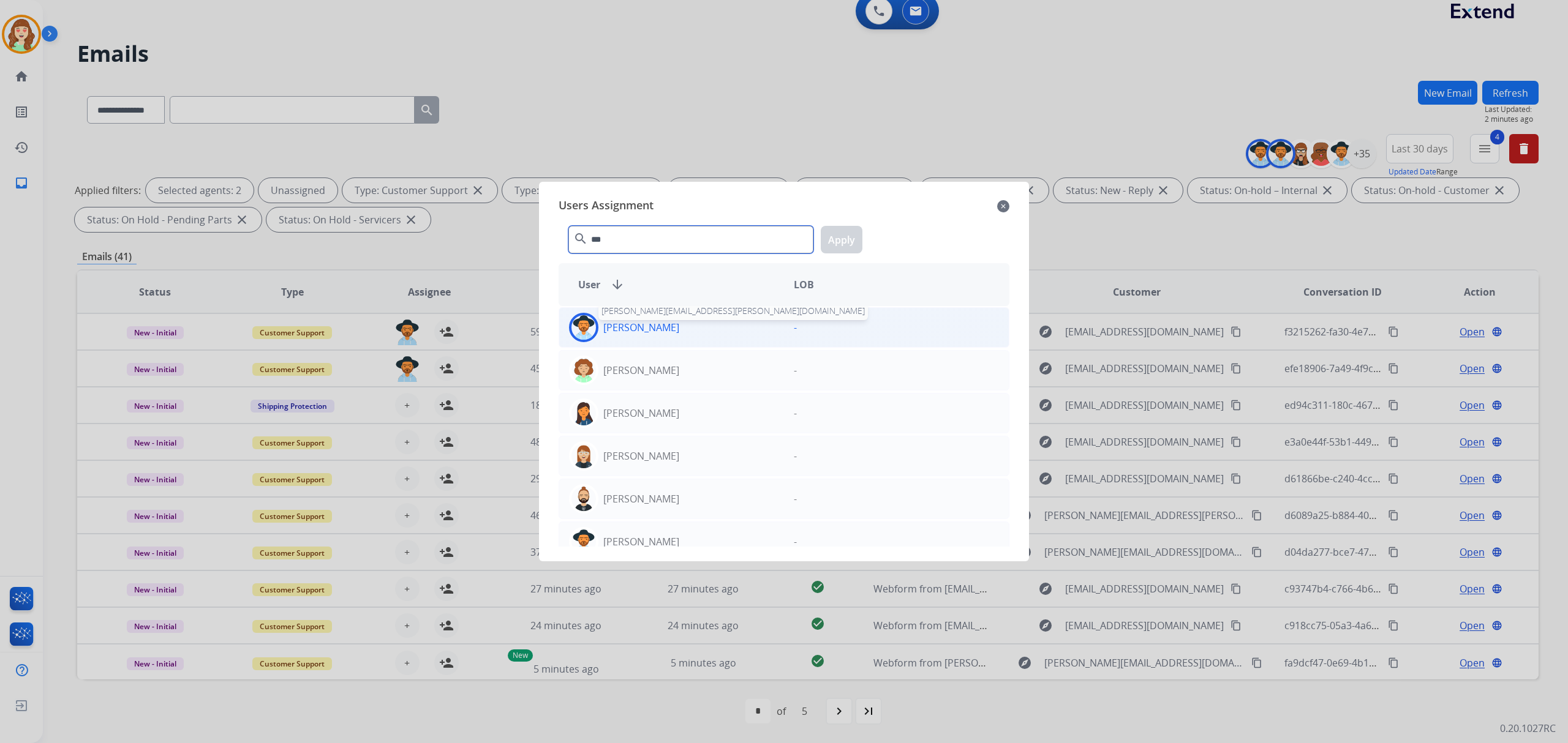
type input "***"
drag, startPoint x: 662, startPoint y: 333, endPoint x: 779, endPoint y: 275, distance: 130.6
click at [669, 324] on div "[PERSON_NAME] [PERSON_NAME][EMAIL_ADDRESS][PERSON_NAME][DOMAIN_NAME]" at bounding box center [672, 327] width 225 height 29
drag, startPoint x: 852, startPoint y: 245, endPoint x: 845, endPoint y: 246, distance: 7.1
click at [848, 245] on button "Apply" at bounding box center [841, 239] width 42 height 27
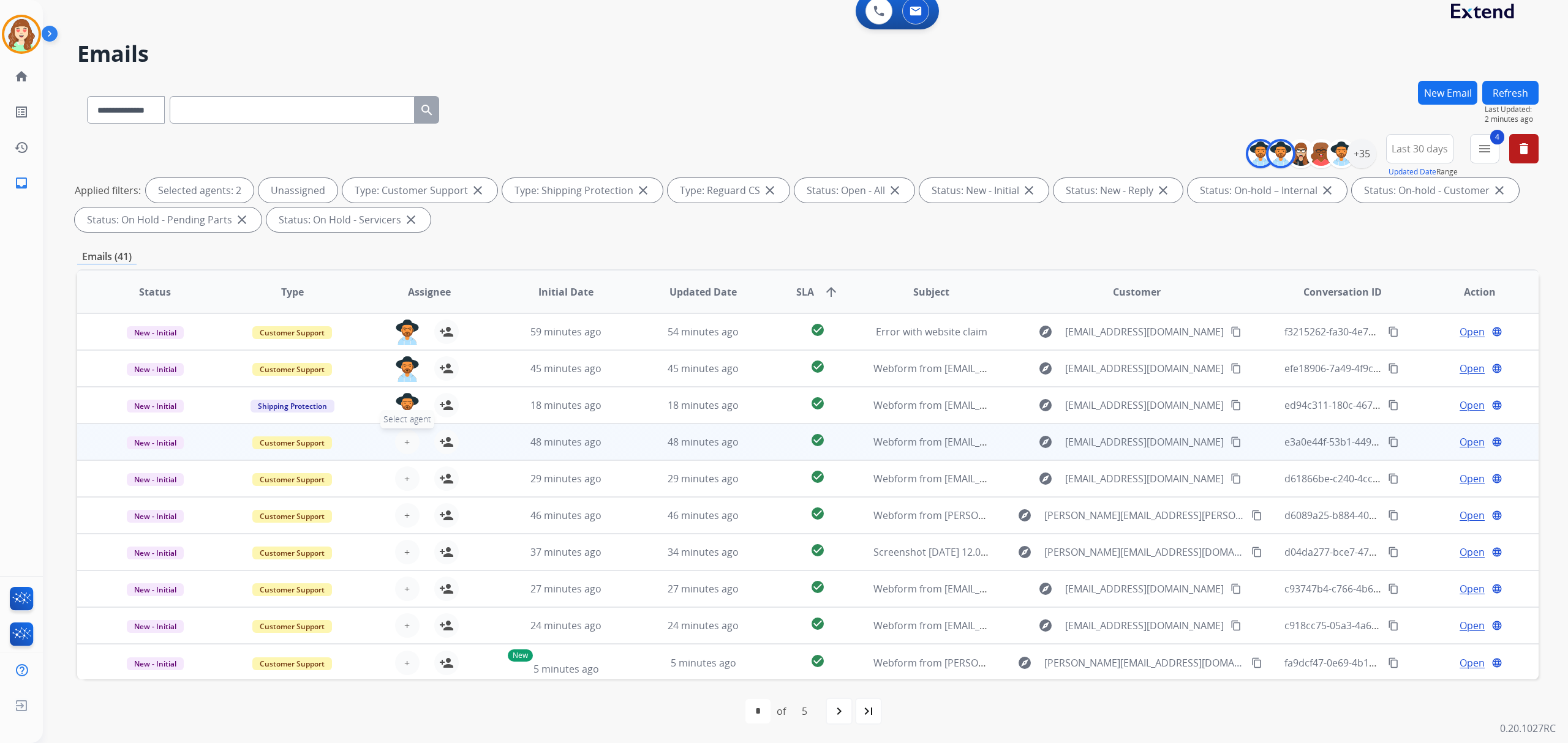
drag, startPoint x: 389, startPoint y: 444, endPoint x: 407, endPoint y: 440, distance: 18.4
click at [393, 444] on div "+ Select agent person_add Assign to Me" at bounding box center [419, 442] width 78 height 25
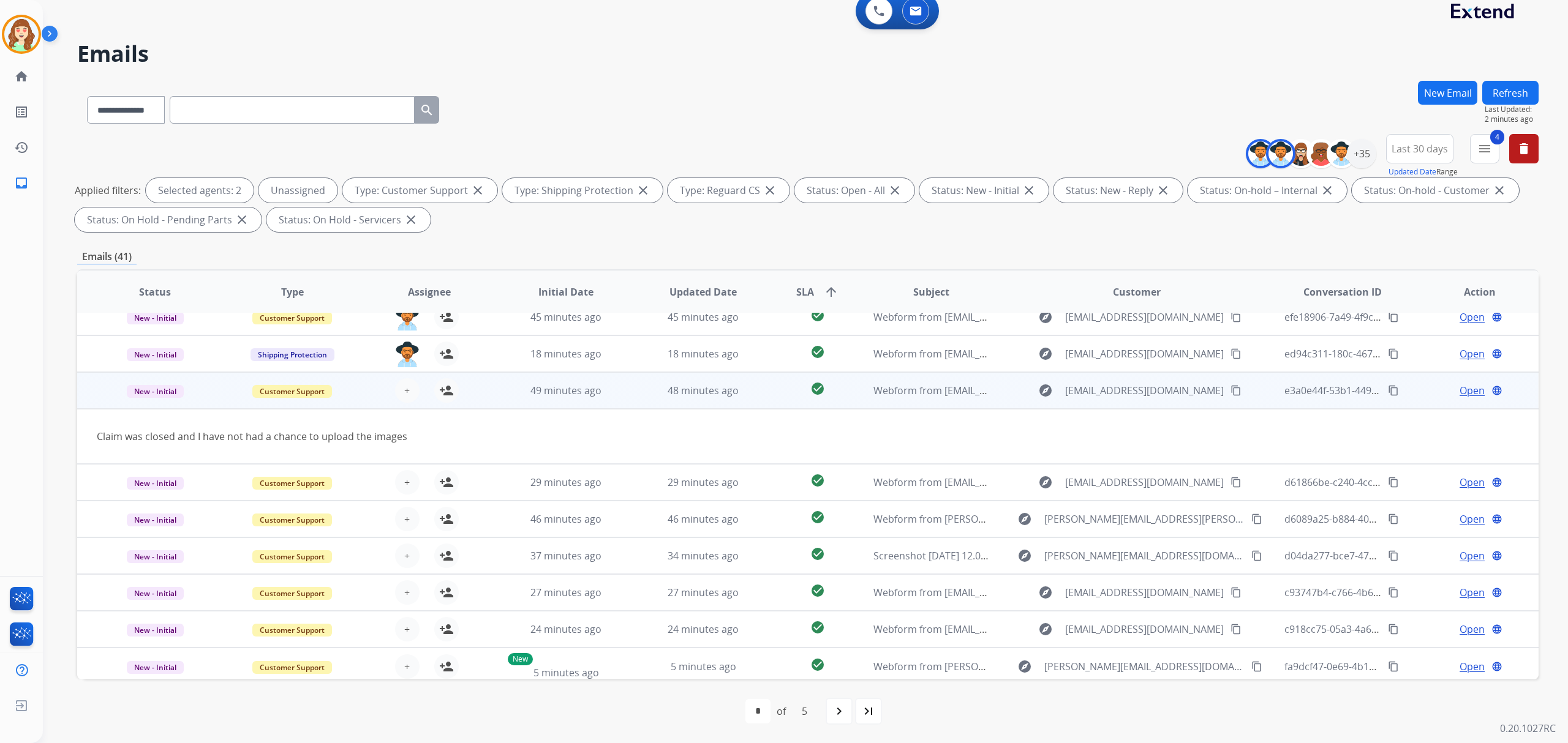
scroll to position [55, 0]
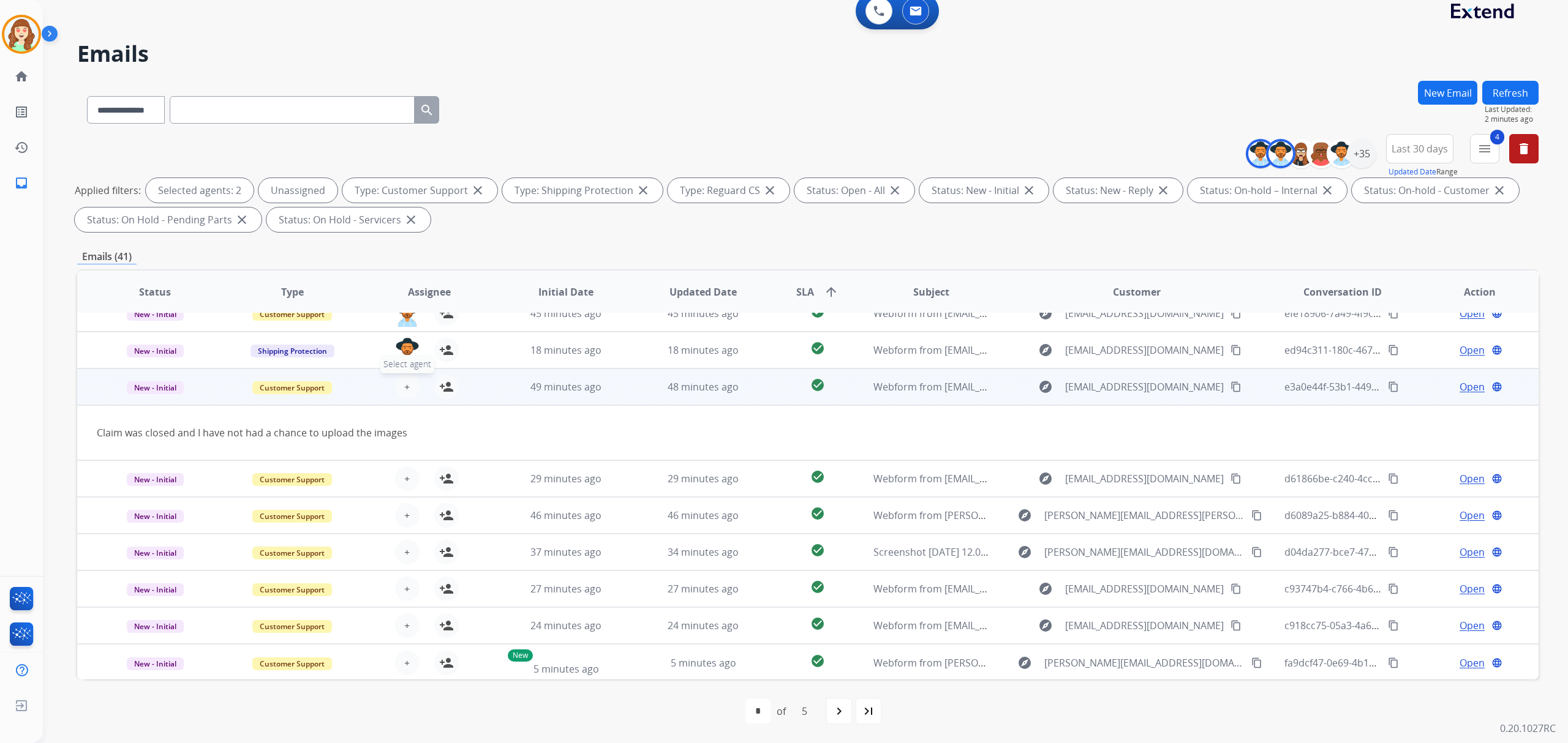
click at [407, 383] on span "+" at bounding box center [407, 387] width 5 height 15
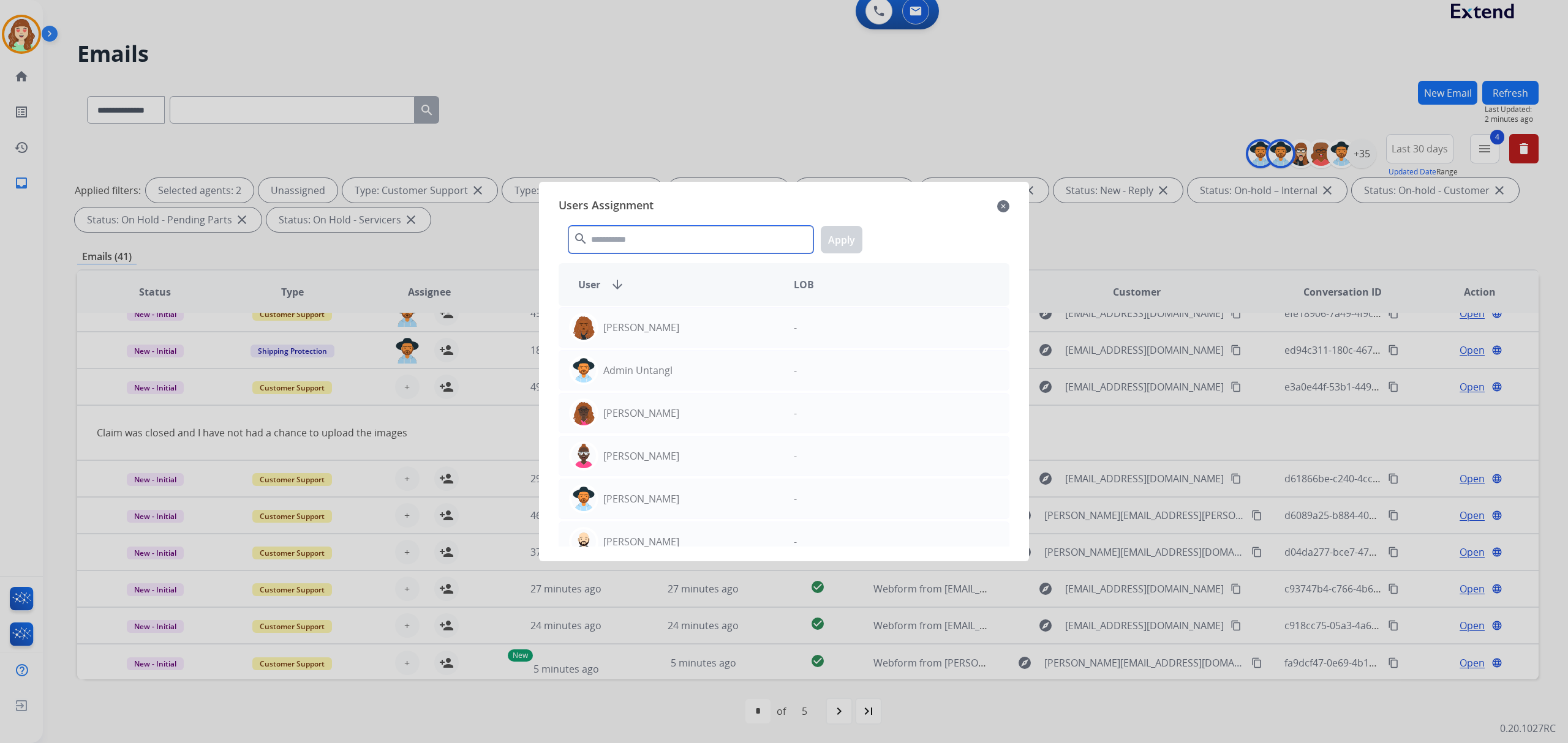
click at [684, 238] on input "text" at bounding box center [690, 239] width 245 height 27
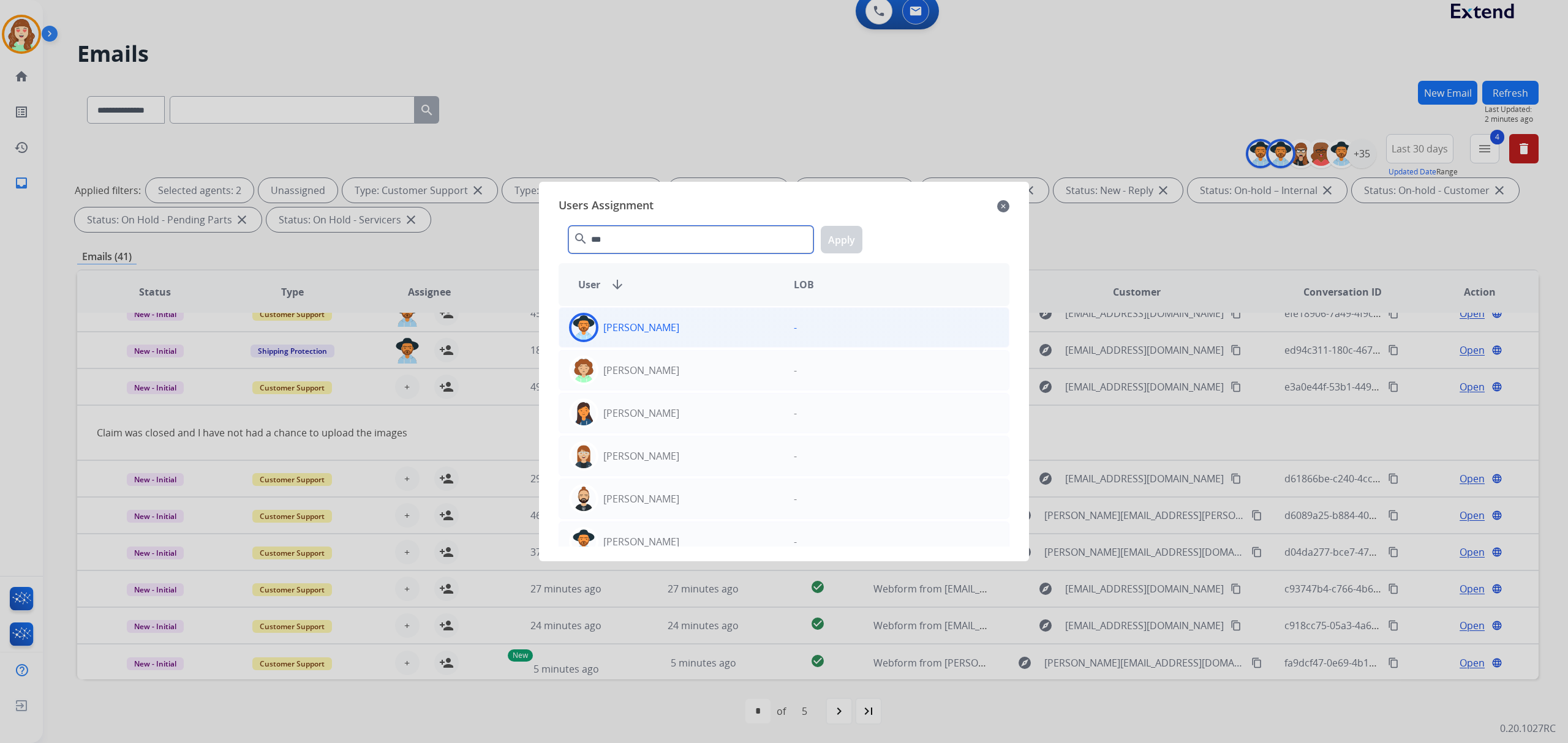
type input "***"
click at [680, 327] on div "[PERSON_NAME]" at bounding box center [672, 327] width 225 height 29
click at [841, 250] on button "Apply" at bounding box center [841, 239] width 42 height 27
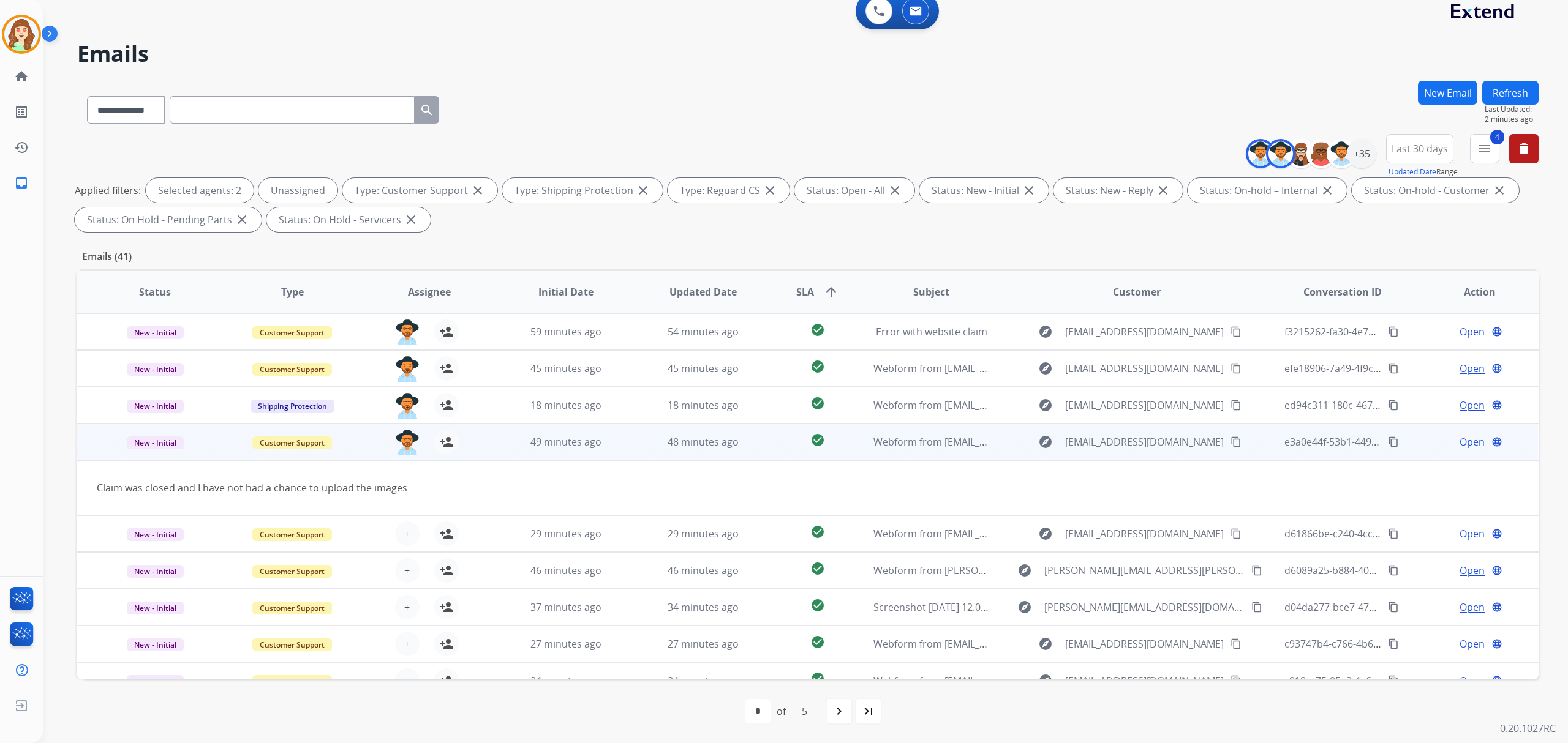
scroll to position [0, 0]
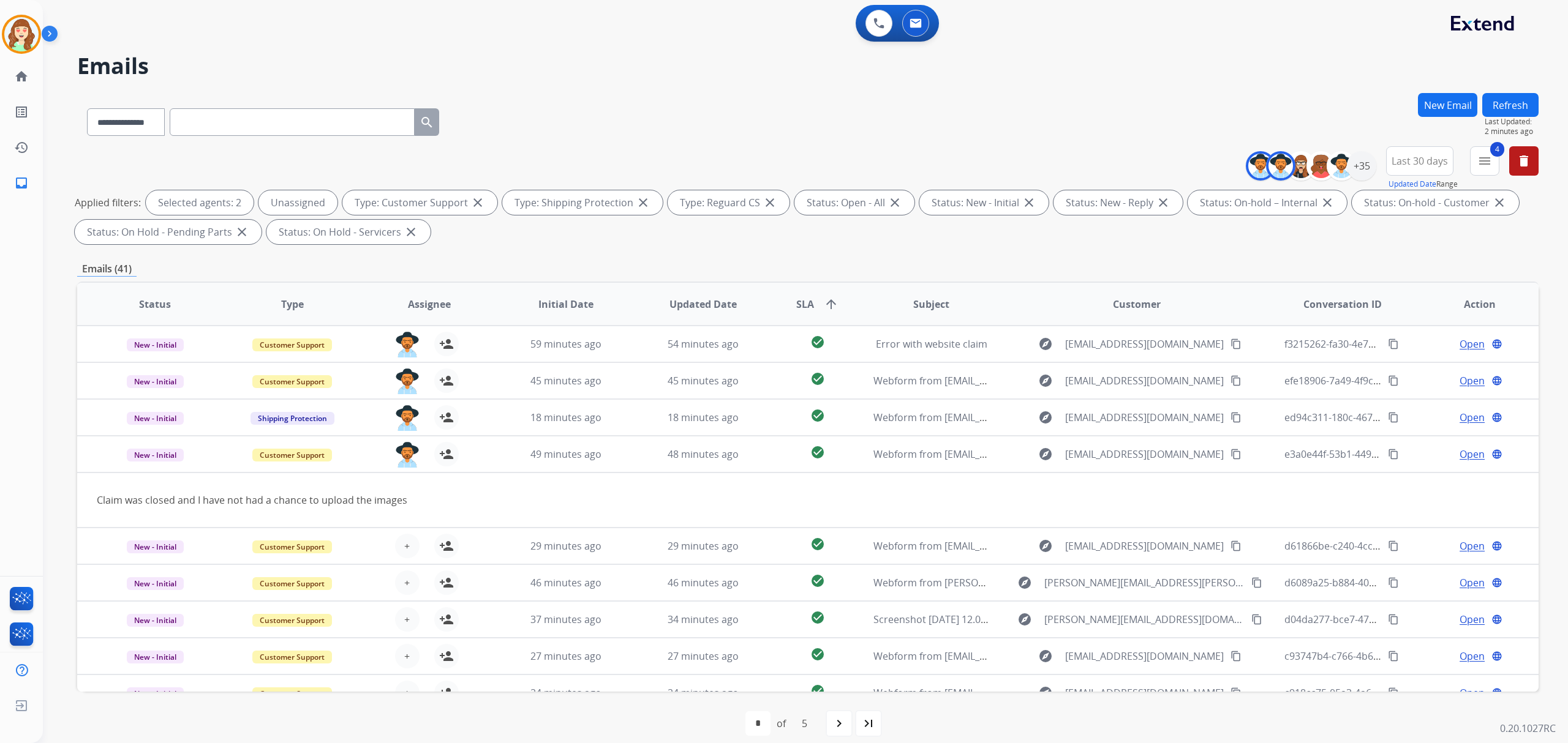
click at [1386, 161] on button "Last 30 days" at bounding box center [1419, 161] width 67 height 29
click at [1362, 170] on div "+35" at bounding box center [1361, 166] width 29 height 29
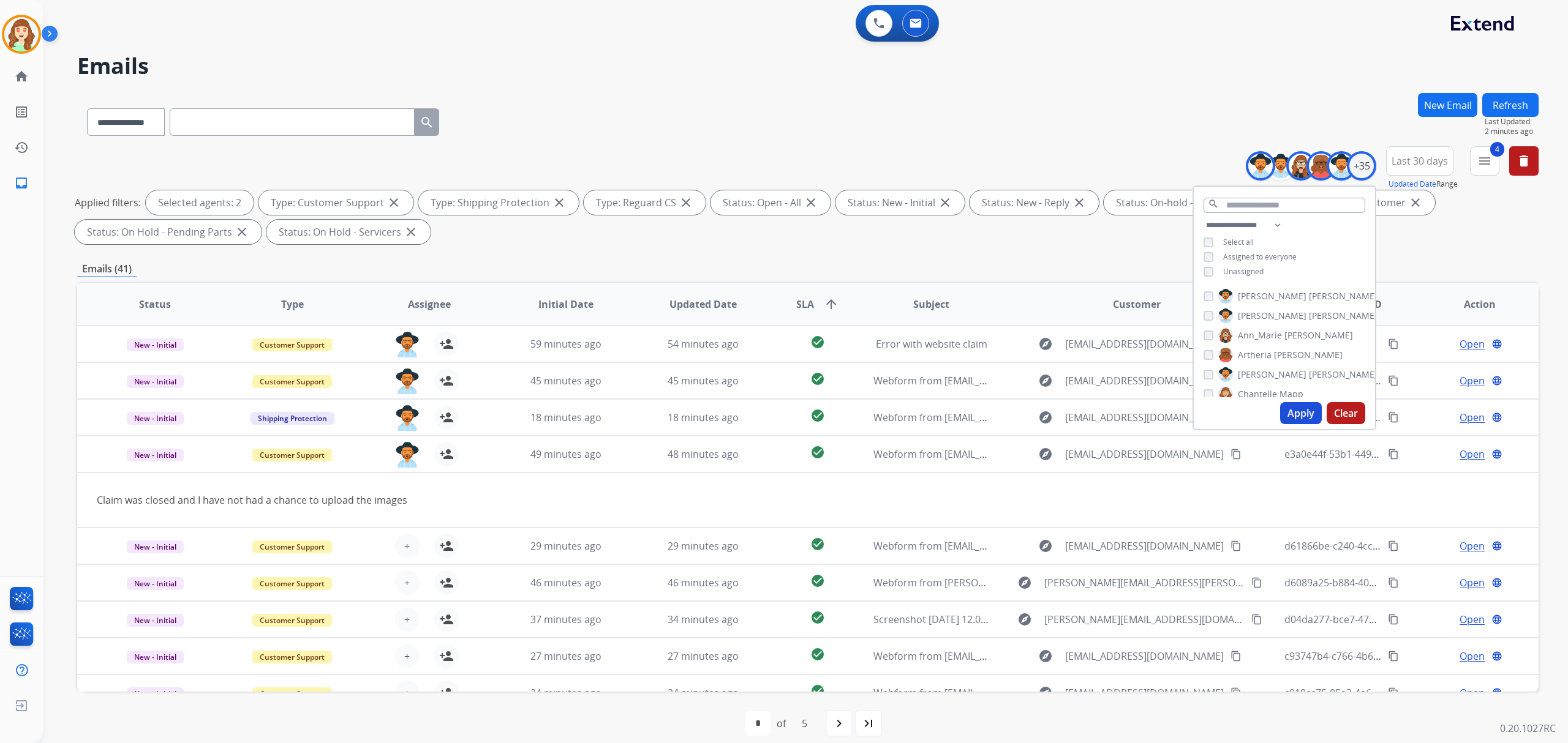
click at [1286, 406] on button "Apply" at bounding box center [1301, 413] width 42 height 22
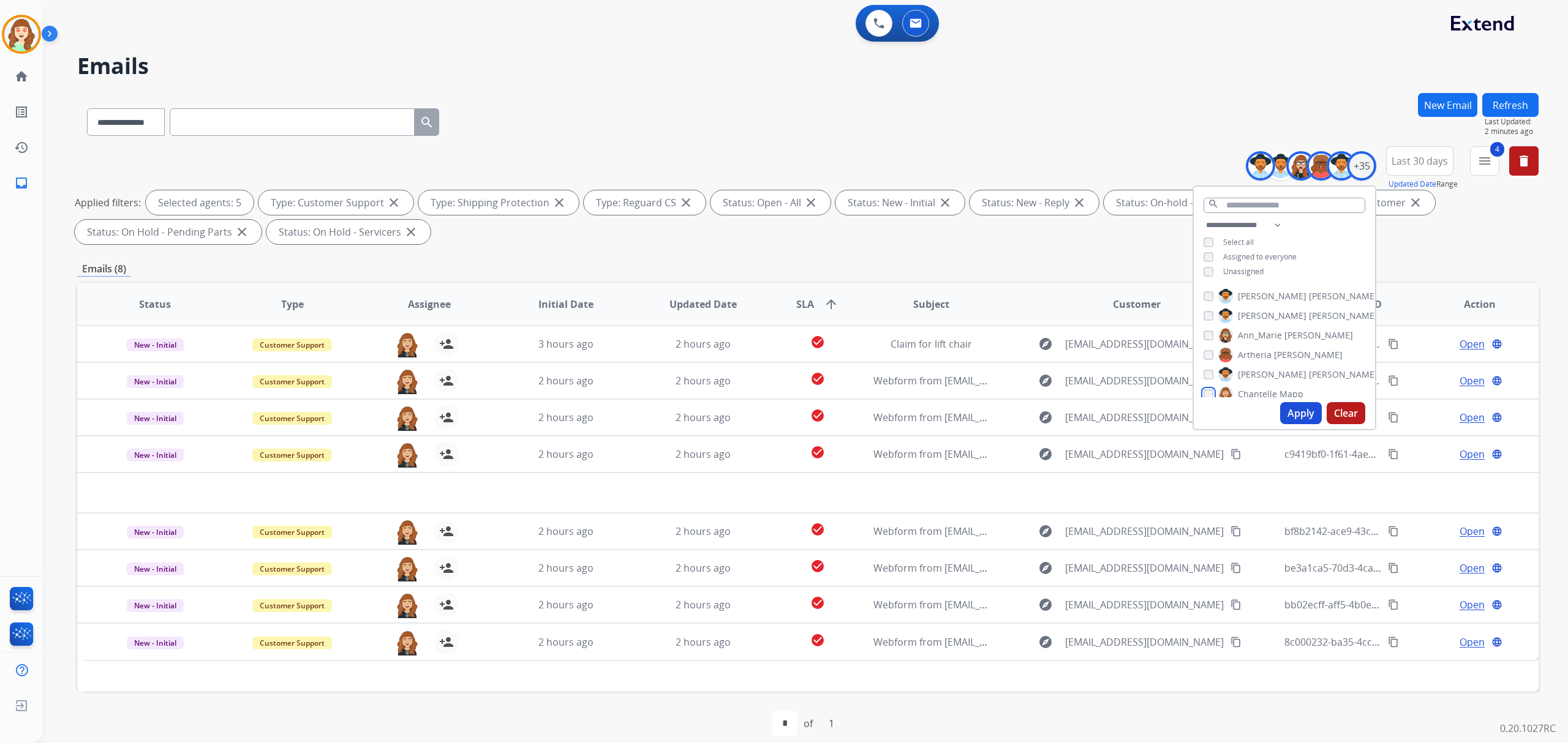
scroll to position [82, 0]
click at [1213, 325] on div "[PERSON_NAME]" at bounding box center [1290, 332] width 174 height 15
click at [1291, 408] on button "Apply" at bounding box center [1301, 413] width 42 height 22
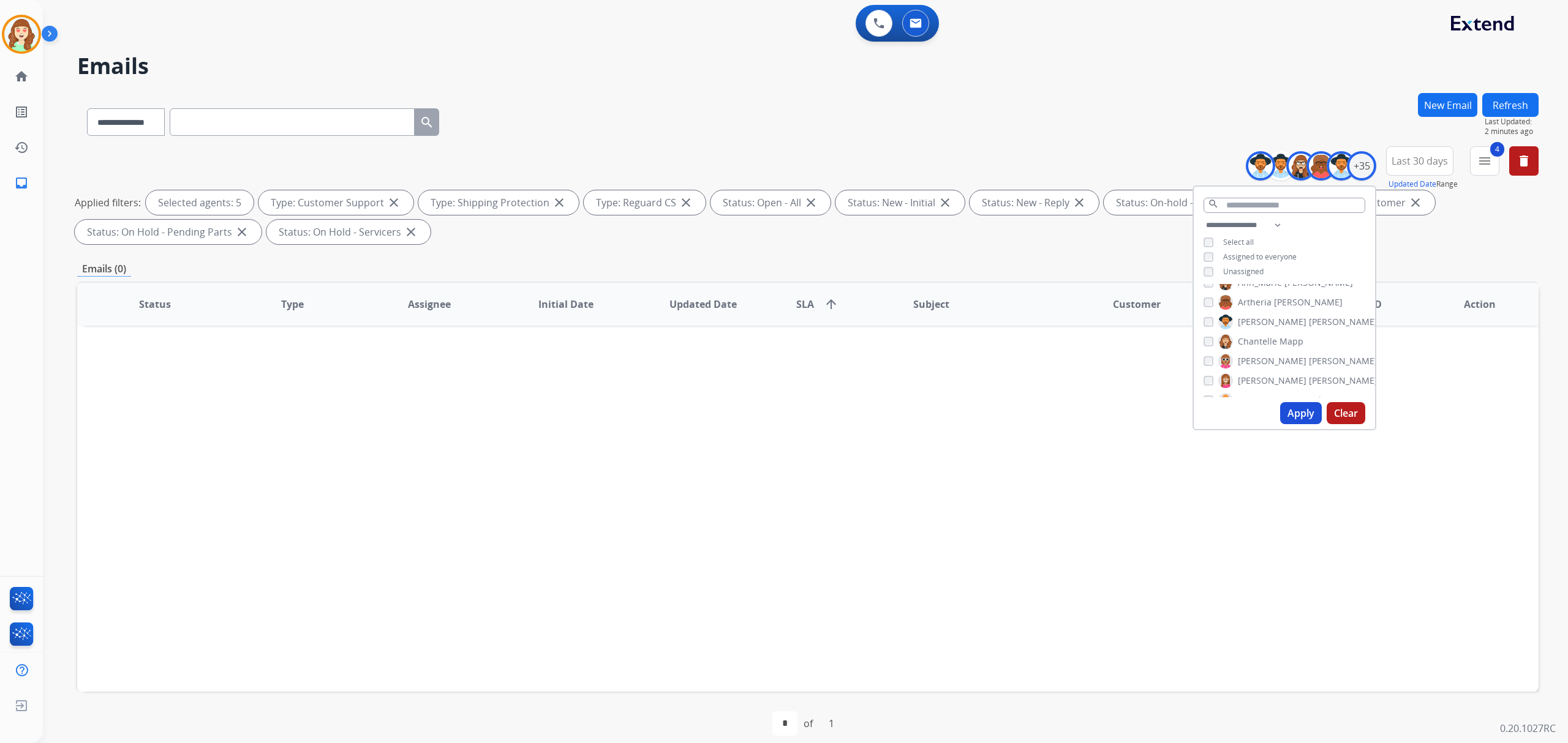
scroll to position [82, 0]
click at [1201, 349] on div "[PERSON_NAME] [PERSON_NAME] [PERSON_NAME] [PERSON_NAME] [PERSON_NAME] [PERSON_N…" at bounding box center [1284, 341] width 181 height 114
click at [1286, 417] on button "Apply" at bounding box center [1301, 413] width 42 height 22
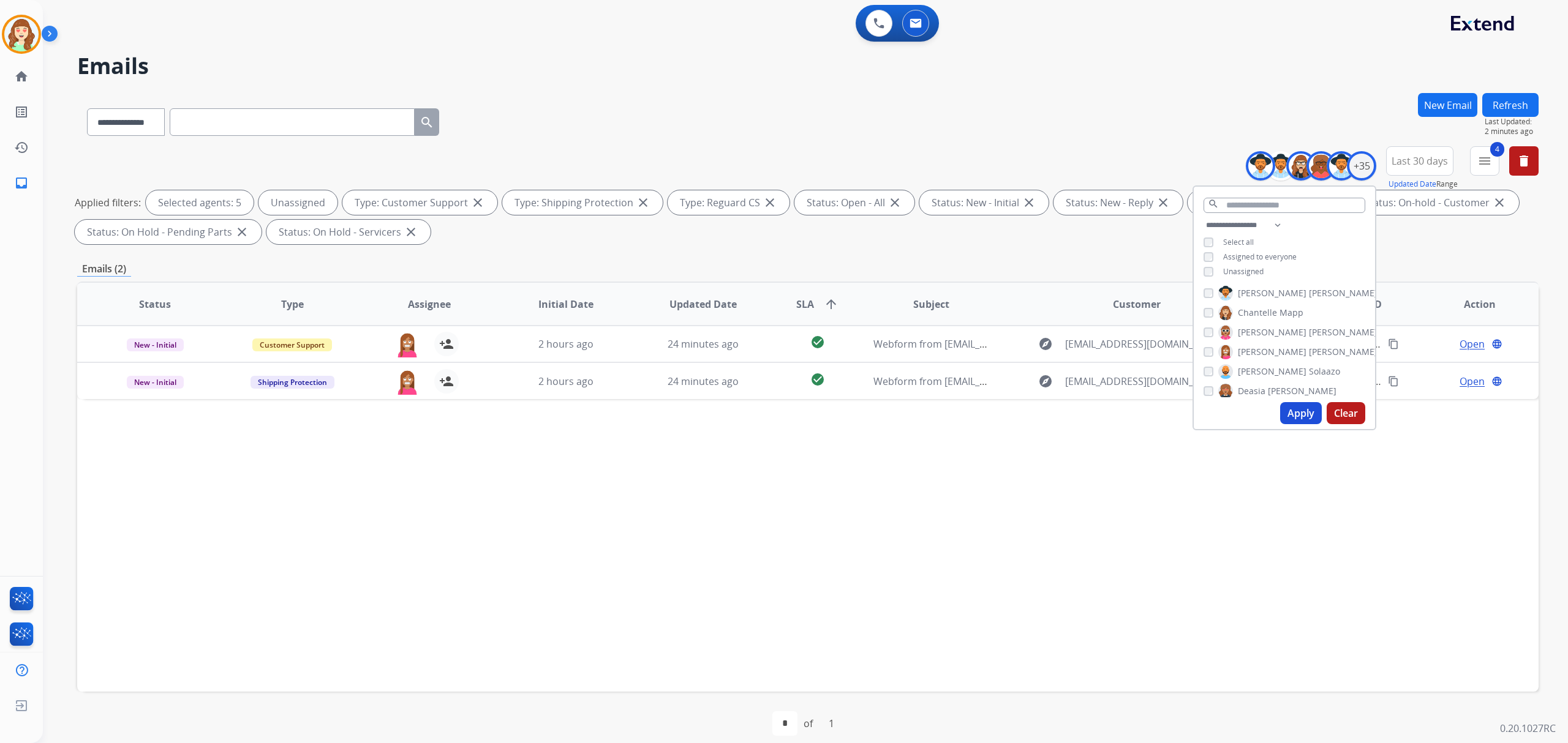
click at [1291, 415] on button "Apply" at bounding box center [1301, 413] width 42 height 22
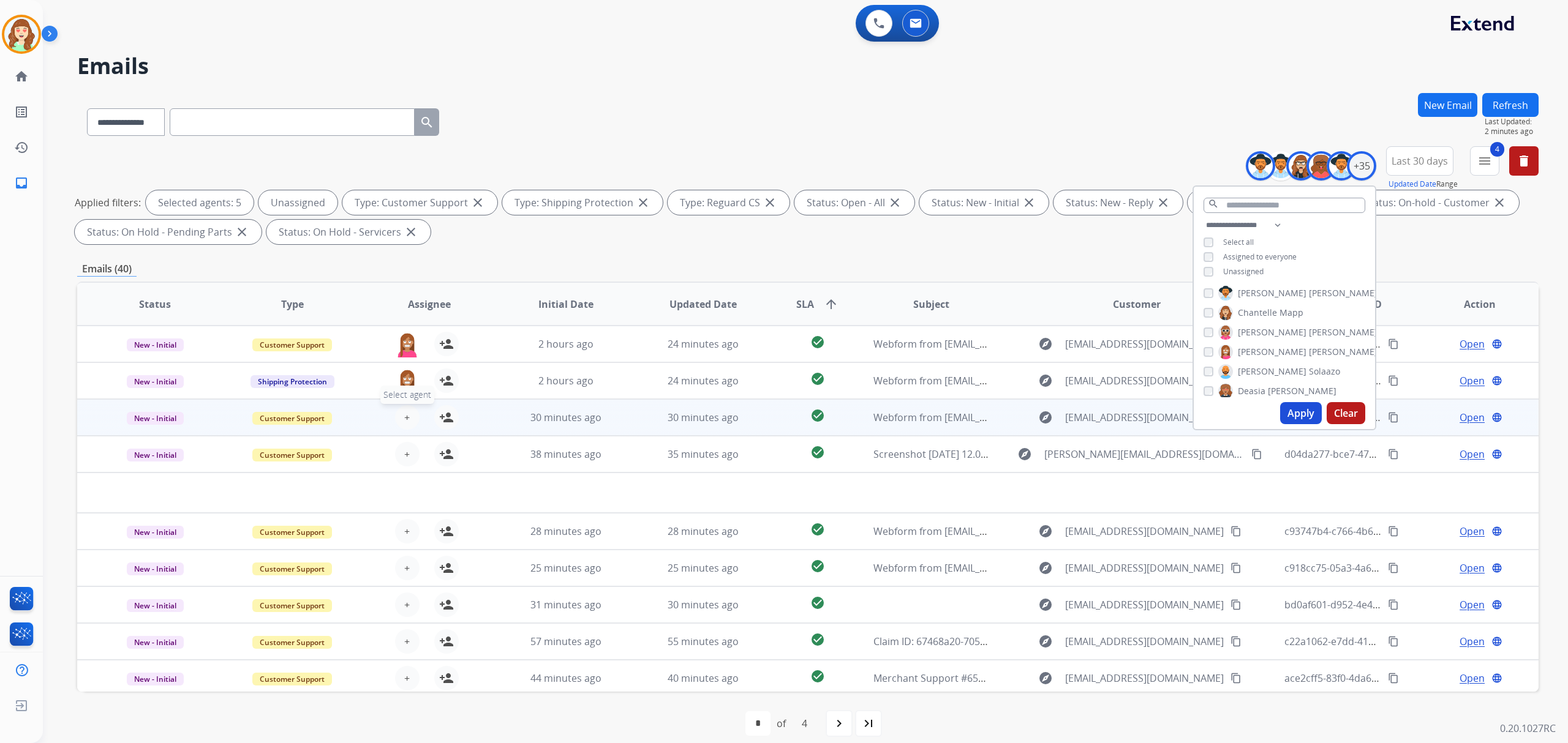
click at [401, 416] on button "+ Select agent" at bounding box center [407, 417] width 25 height 25
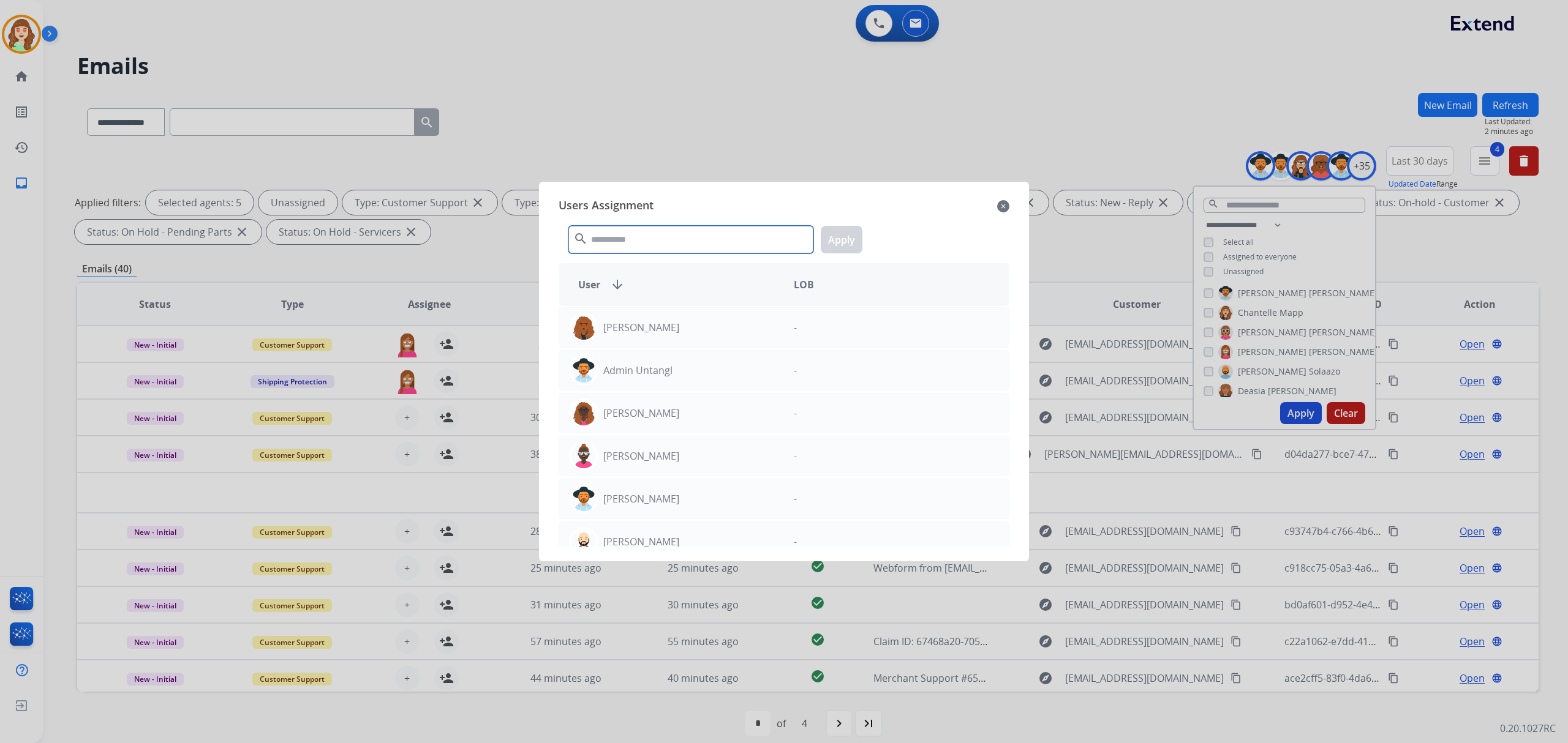
click at [632, 238] on input "text" at bounding box center [690, 239] width 245 height 27
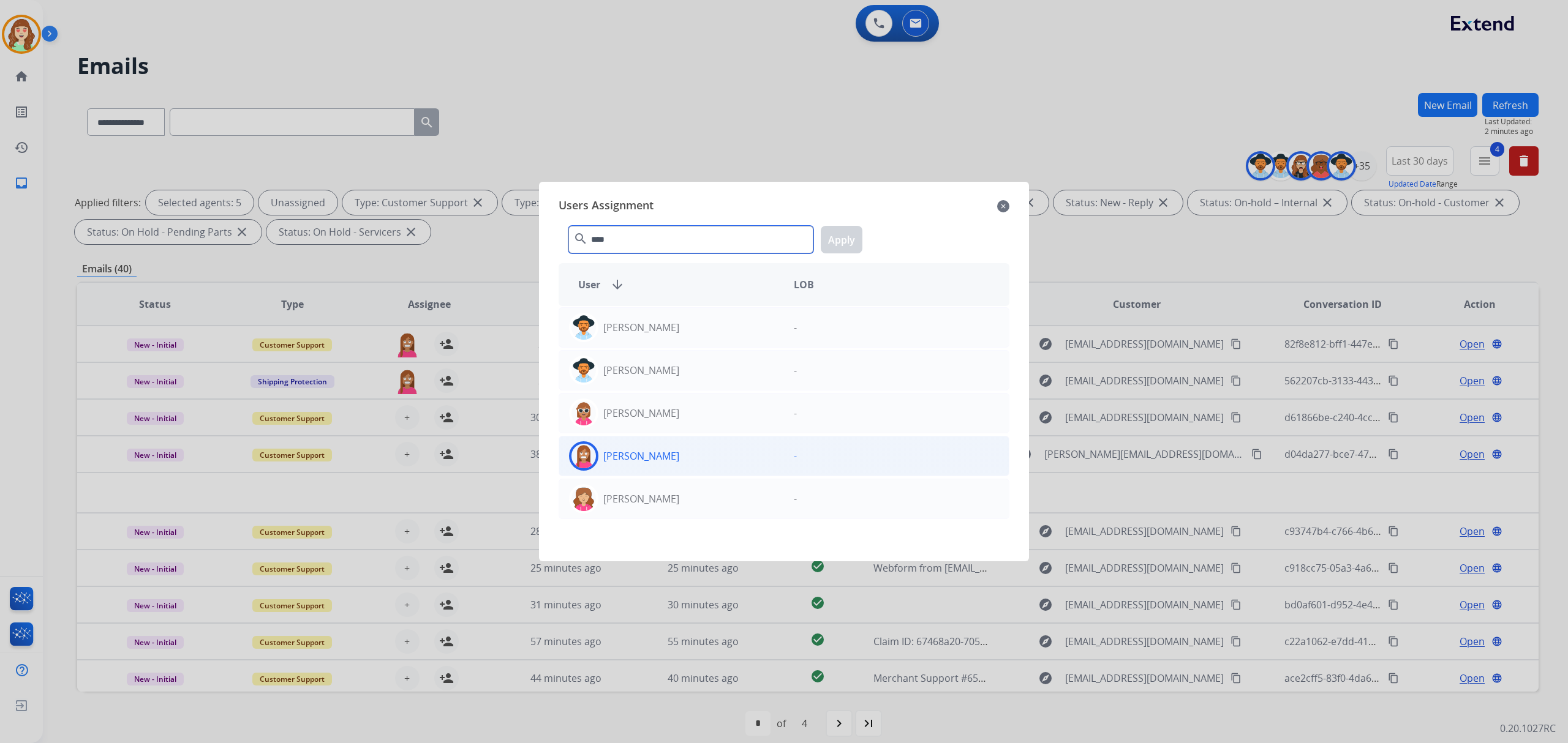
type input "****"
click at [708, 456] on div "[PERSON_NAME]" at bounding box center [672, 456] width 225 height 29
click at [846, 228] on button "Apply" at bounding box center [841, 239] width 42 height 27
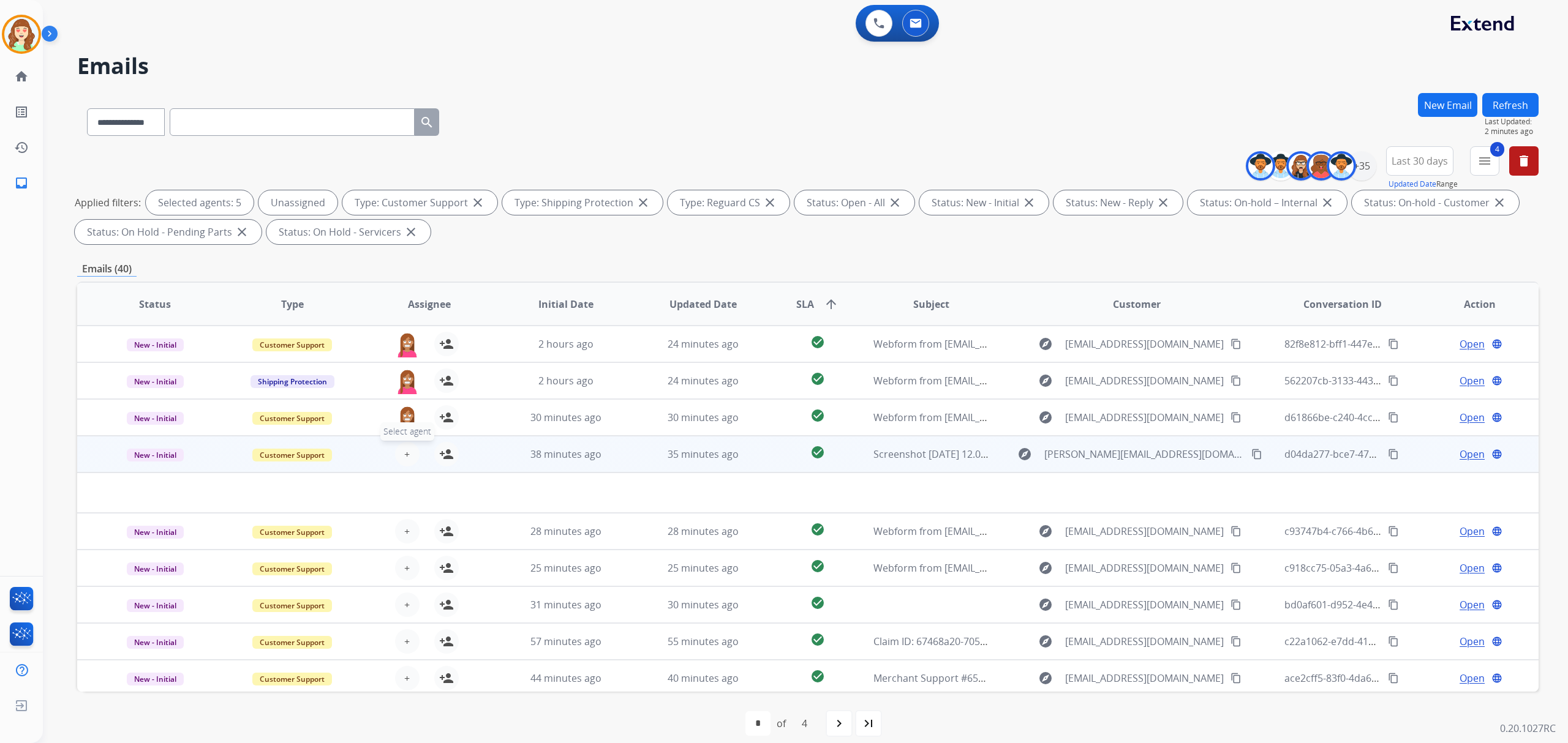
click at [404, 451] on span "+" at bounding box center [407, 454] width 5 height 15
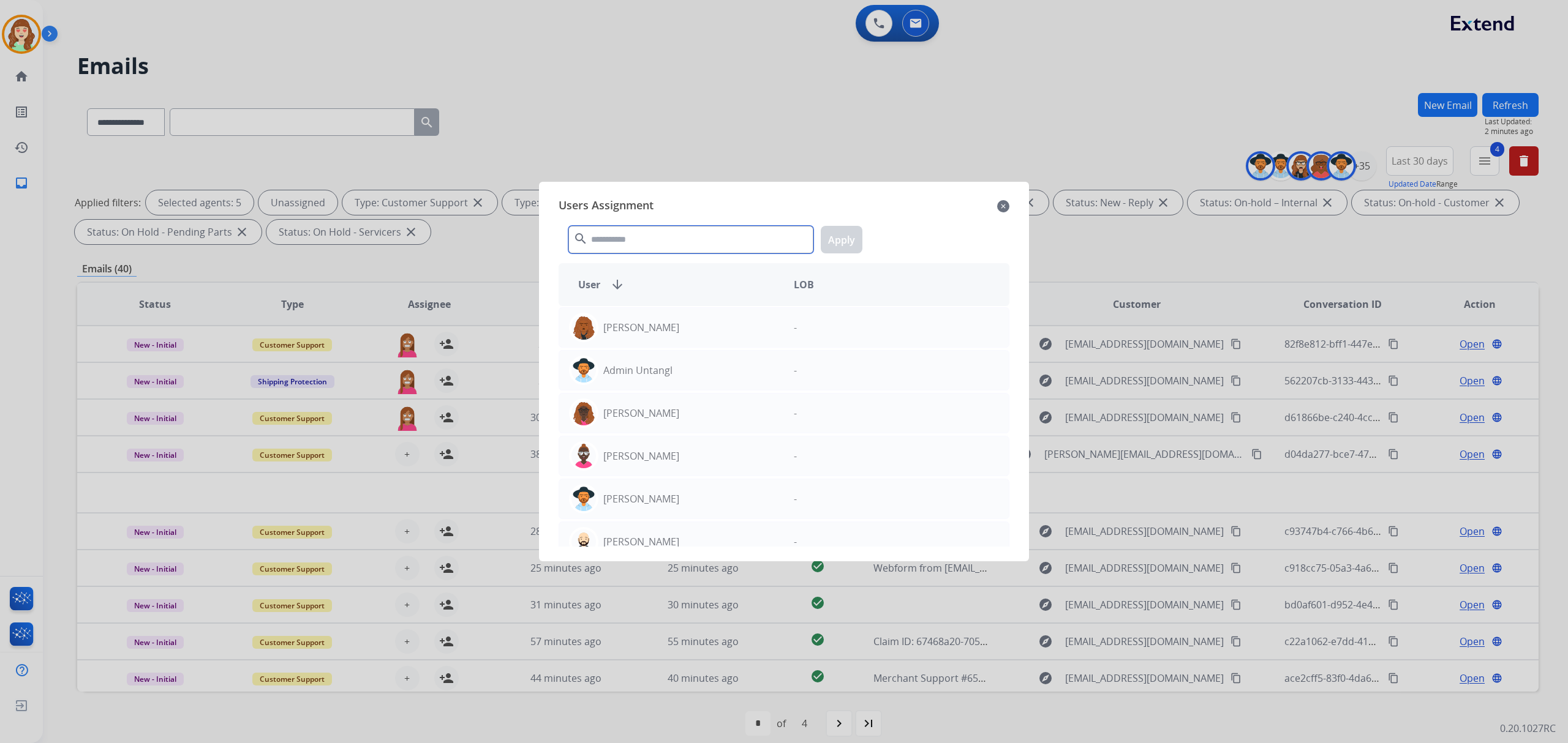
click at [620, 235] on input "text" at bounding box center [690, 239] width 245 height 27
type input "***"
click at [707, 465] on div "[PERSON_NAME]" at bounding box center [672, 456] width 225 height 29
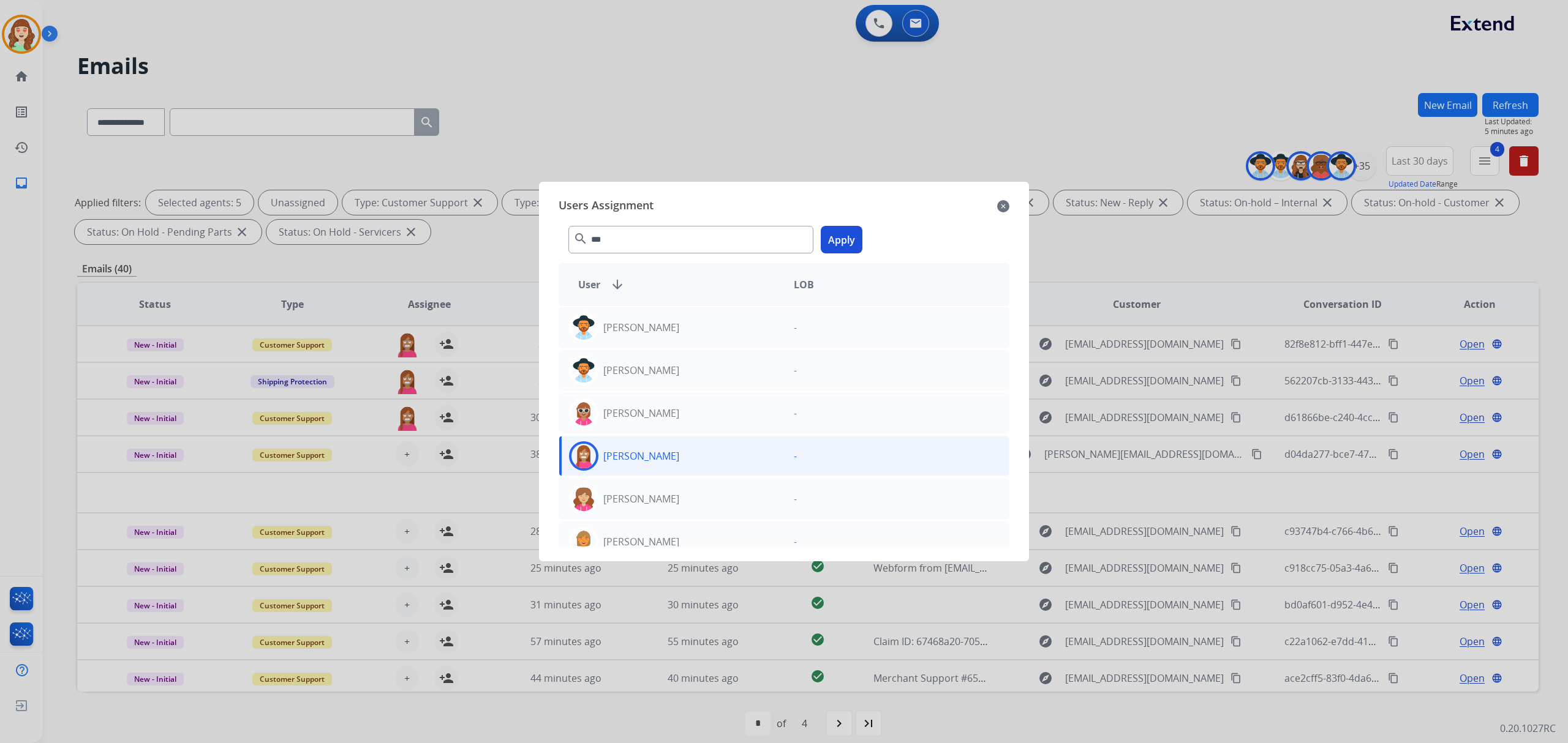
click at [846, 245] on button "Apply" at bounding box center [841, 239] width 42 height 27
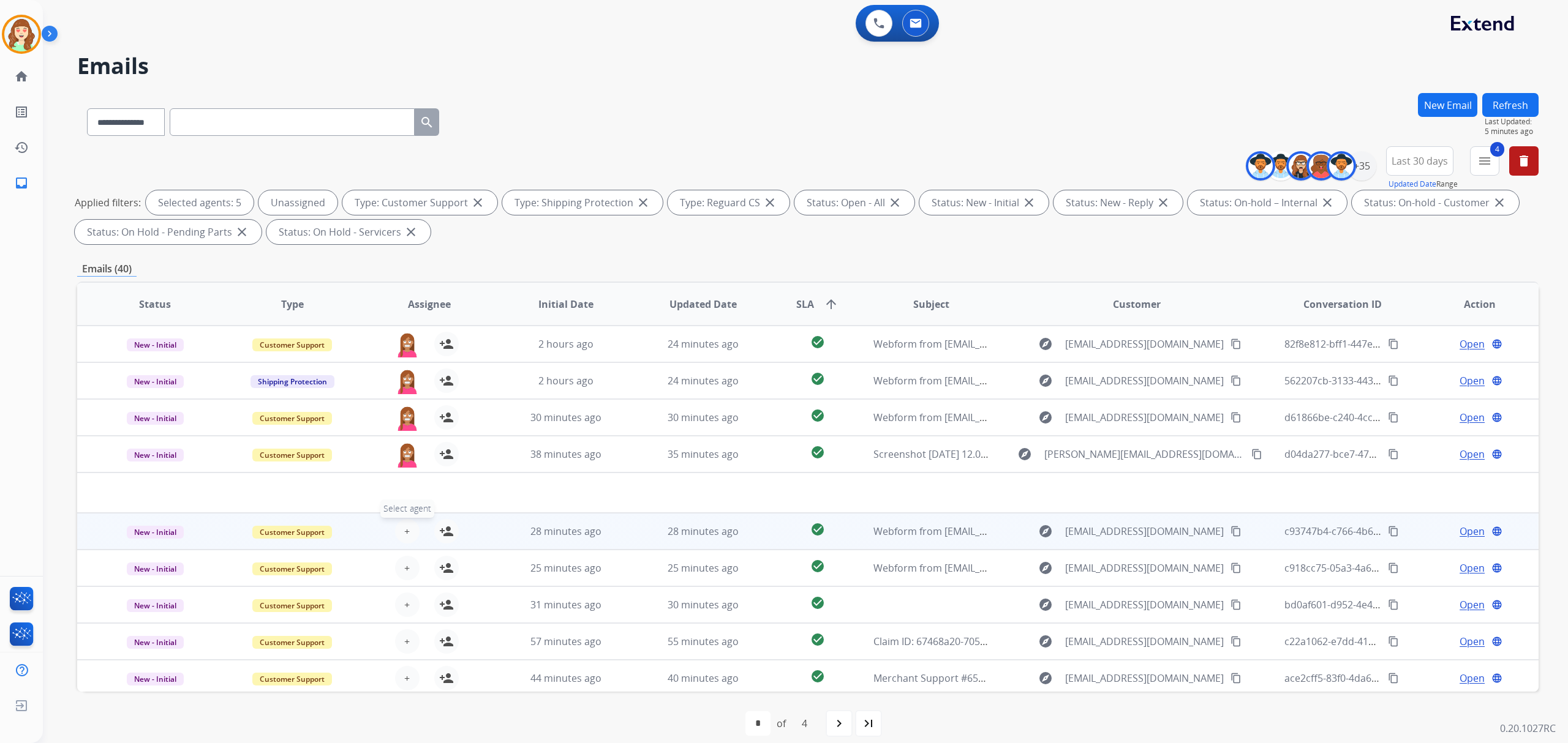
click at [405, 530] on span "+" at bounding box center [407, 531] width 5 height 15
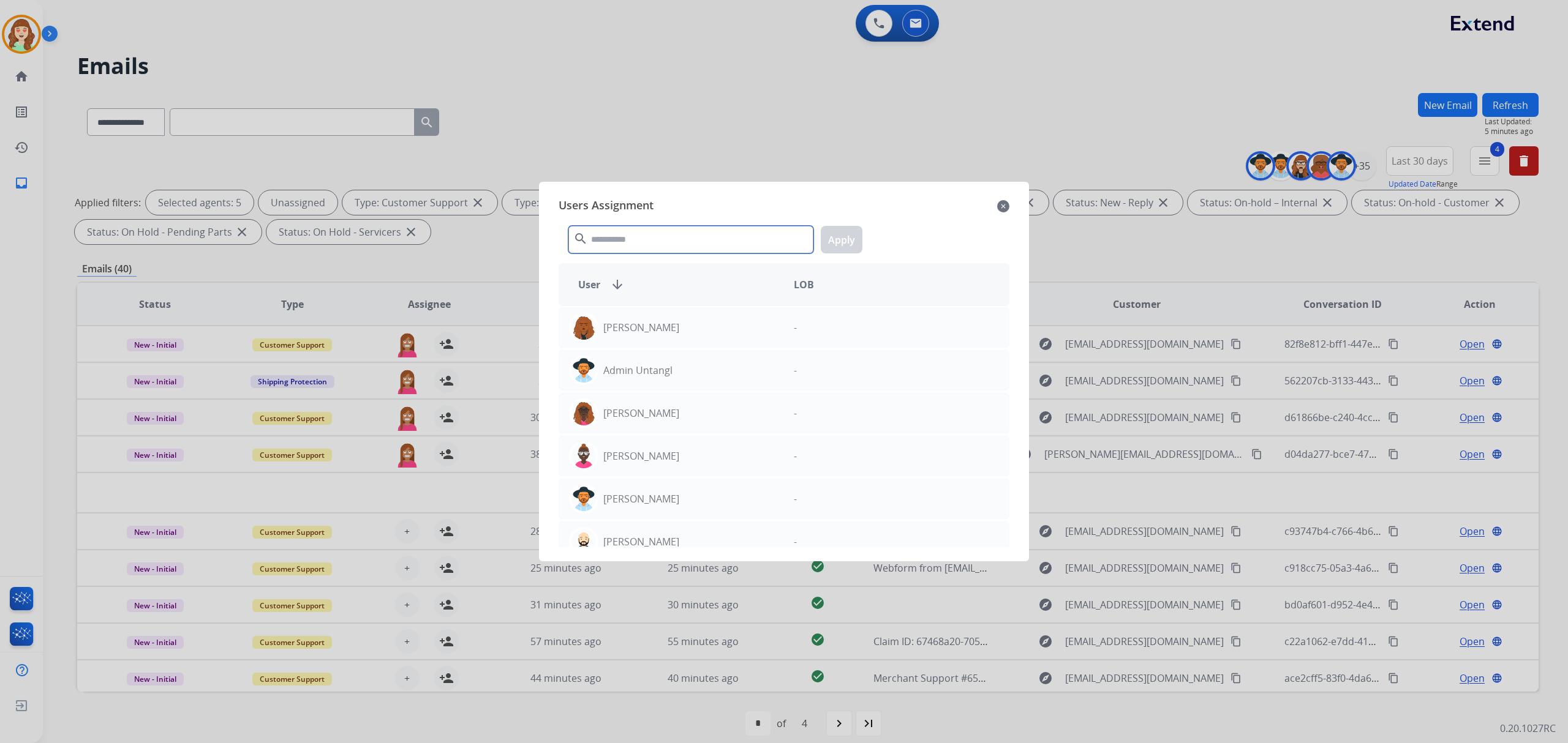
click at [664, 246] on input "text" at bounding box center [690, 239] width 245 height 27
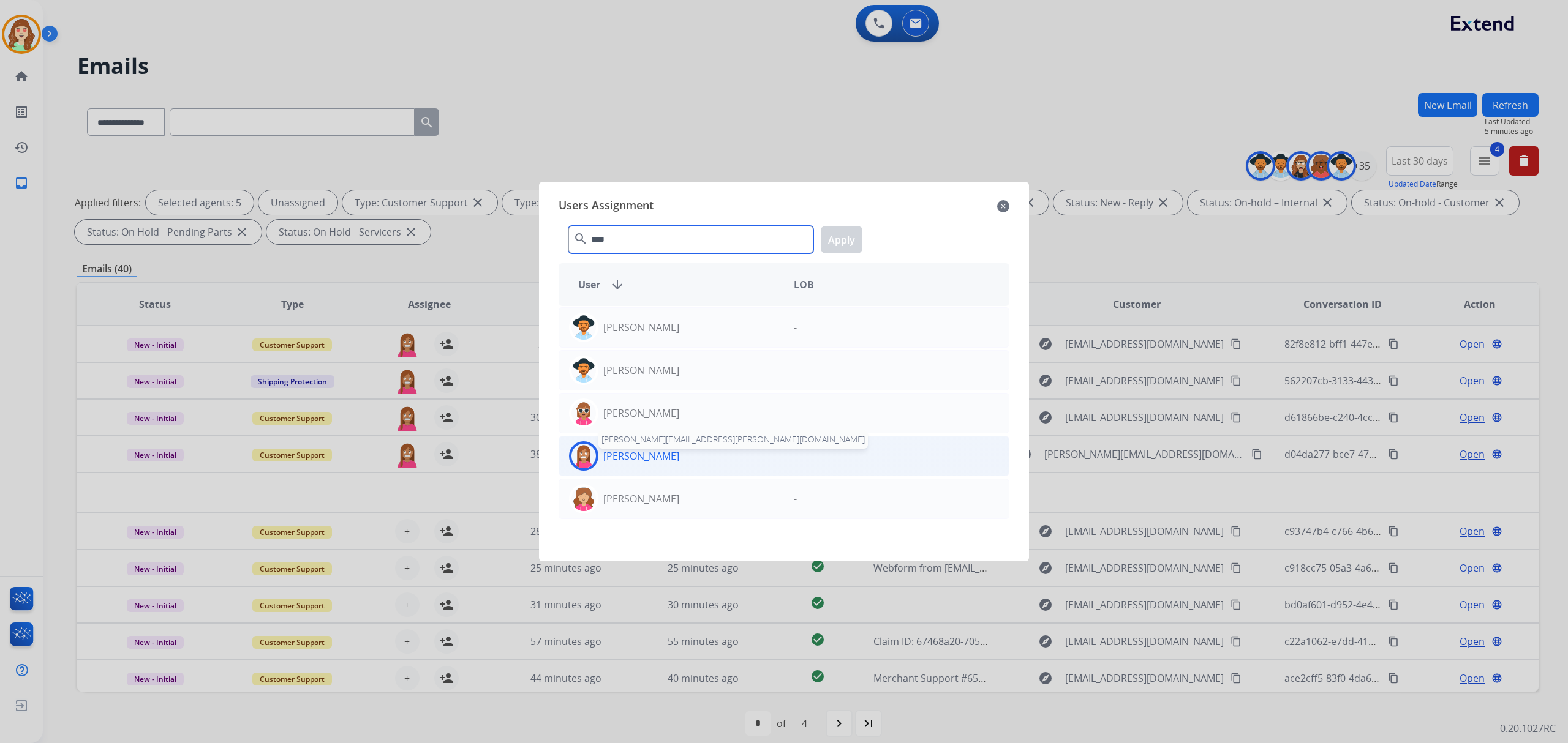
type input "****"
drag, startPoint x: 681, startPoint y: 461, endPoint x: 838, endPoint y: 301, distance: 224.2
click at [679, 459] on p "[PERSON_NAME]" at bounding box center [641, 456] width 76 height 15
click at [846, 242] on button "Apply" at bounding box center [841, 239] width 42 height 27
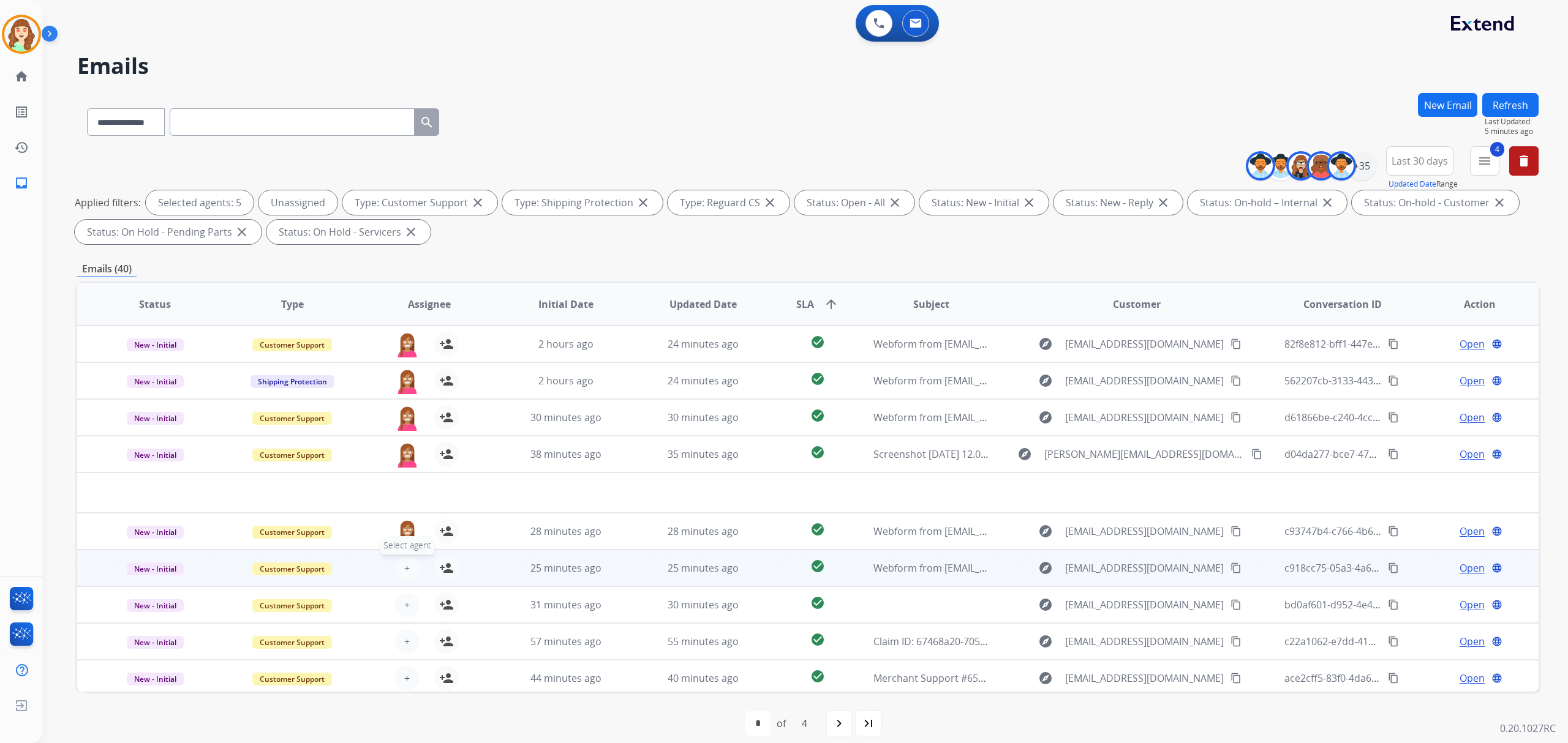
click at [405, 563] on span "+" at bounding box center [407, 568] width 5 height 15
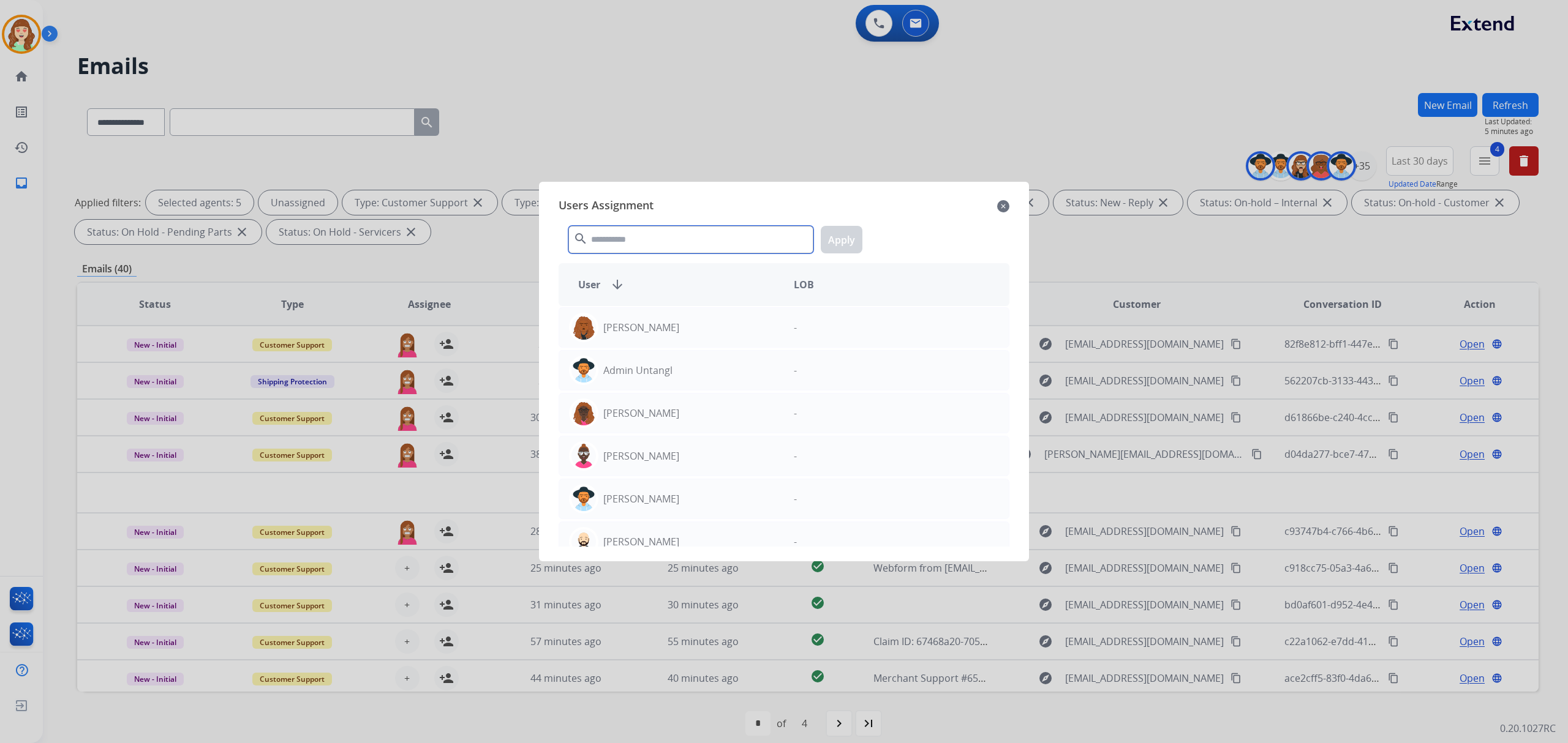
click at [623, 242] on input "text" at bounding box center [690, 239] width 245 height 27
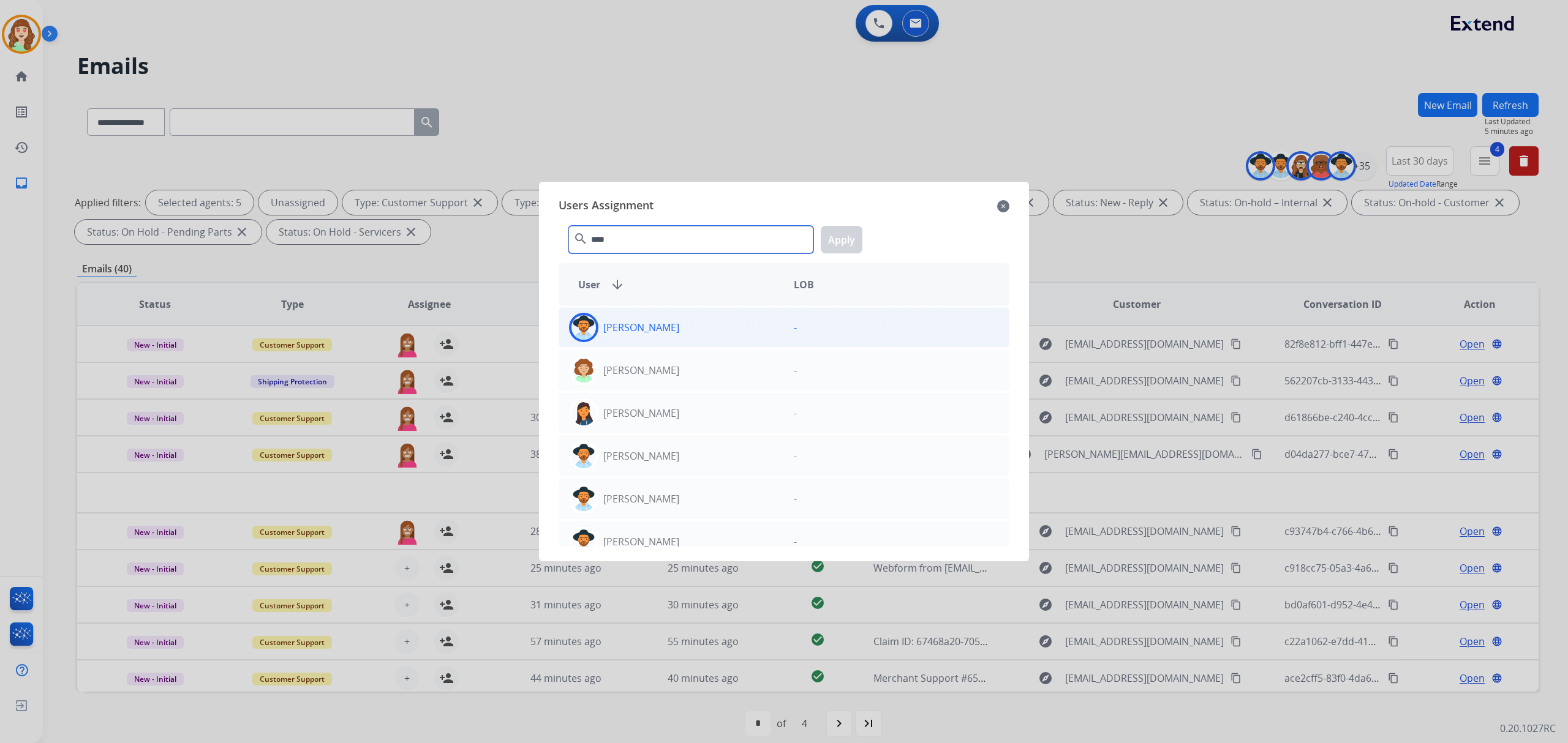
type input "****"
click at [674, 338] on div "[PERSON_NAME]" at bounding box center [672, 327] width 225 height 29
drag, startPoint x: 851, startPoint y: 248, endPoint x: 890, endPoint y: 253, distance: 39.3
click at [855, 247] on button "Apply" at bounding box center [841, 239] width 42 height 27
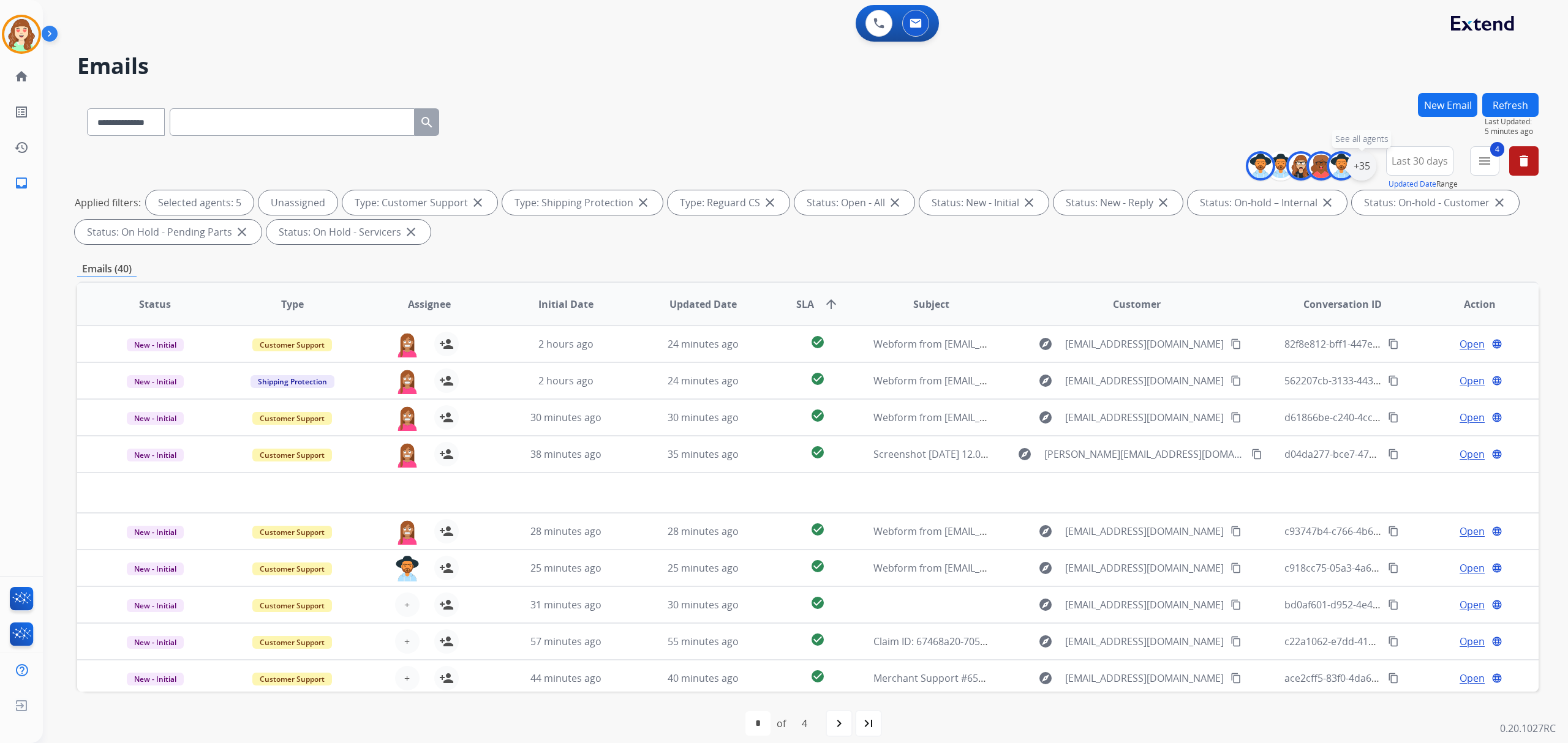
click at [1361, 169] on div "+35" at bounding box center [1361, 166] width 29 height 29
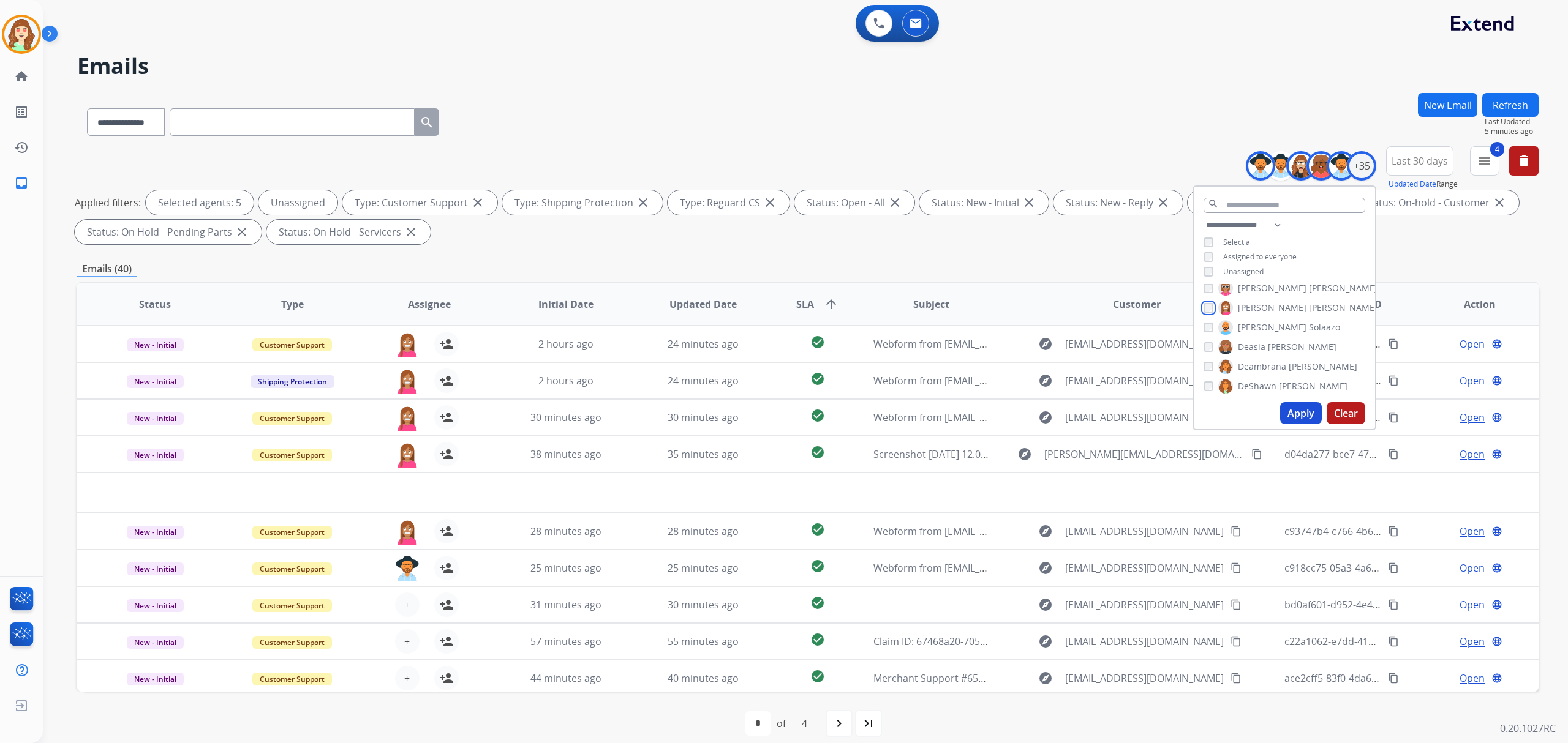
scroll to position [163, 0]
click at [1201, 343] on div "[PERSON_NAME] [PERSON_NAME] [PERSON_NAME] [PERSON_NAME] [PERSON_NAME] [PERSON_N…" at bounding box center [1284, 341] width 181 height 114
drag, startPoint x: 1287, startPoint y: 415, endPoint x: 1284, endPoint y: 404, distance: 11.4
click at [1288, 414] on button "Apply" at bounding box center [1301, 413] width 42 height 22
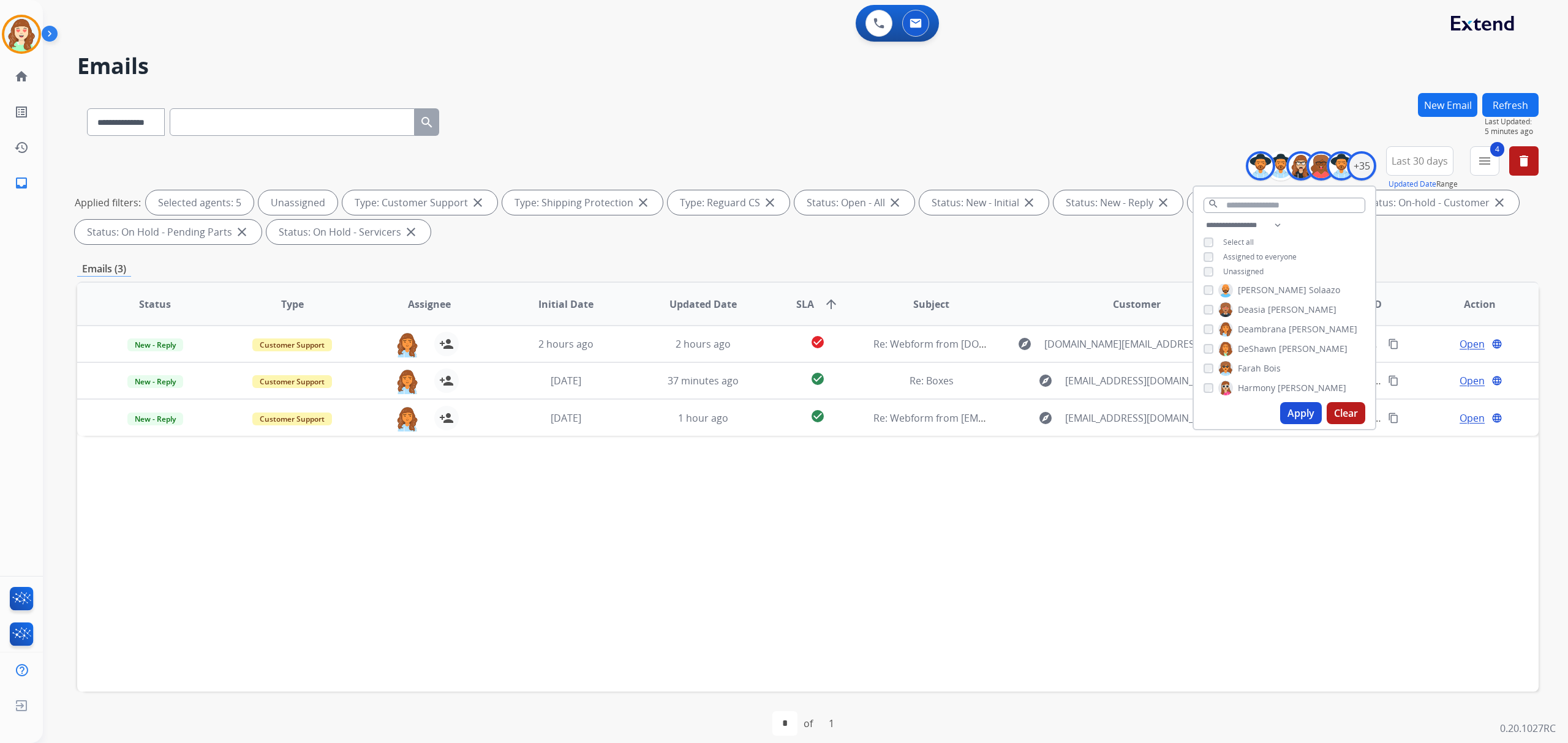
click at [1291, 412] on button "Apply" at bounding box center [1301, 413] width 42 height 22
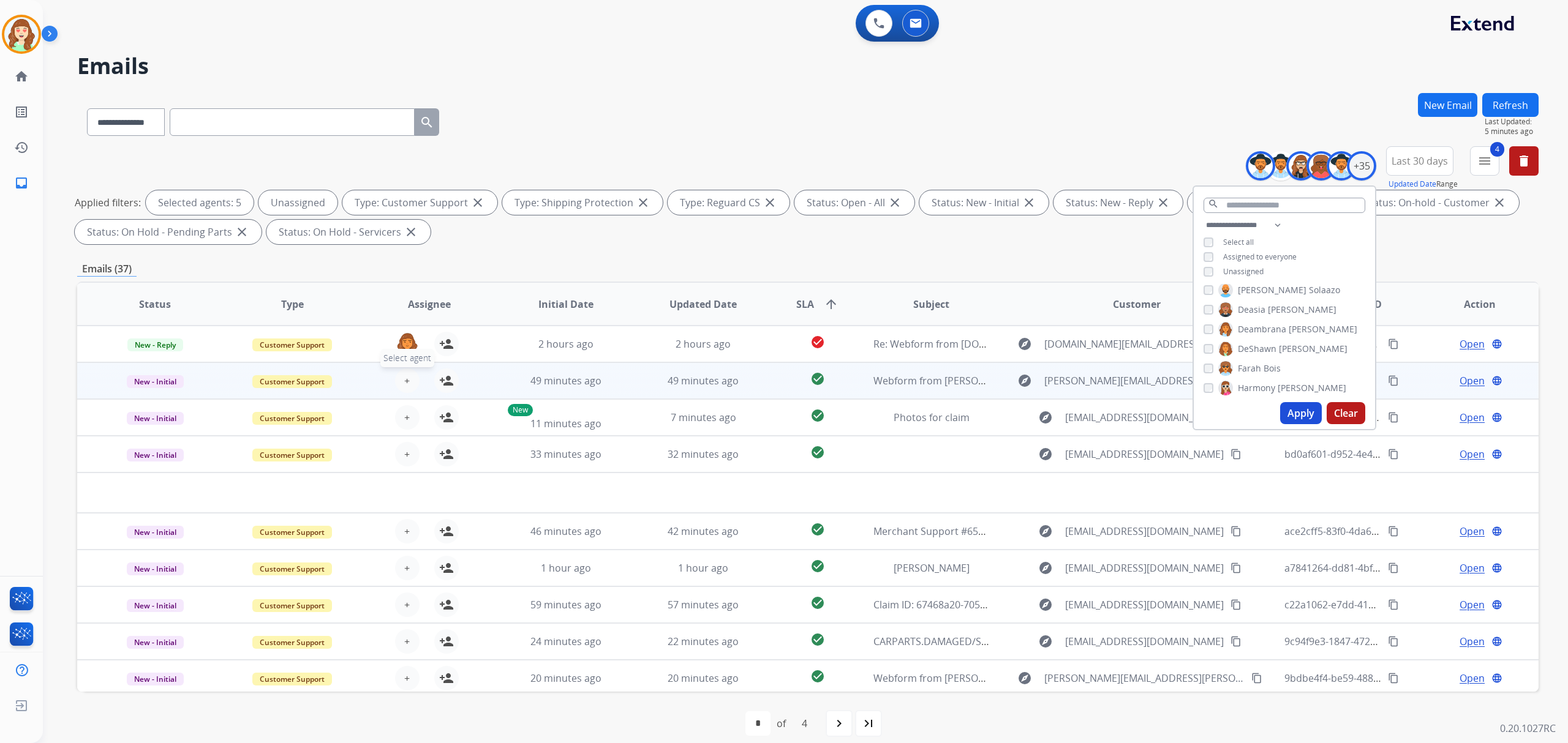
click at [404, 377] on span "+" at bounding box center [407, 380] width 5 height 15
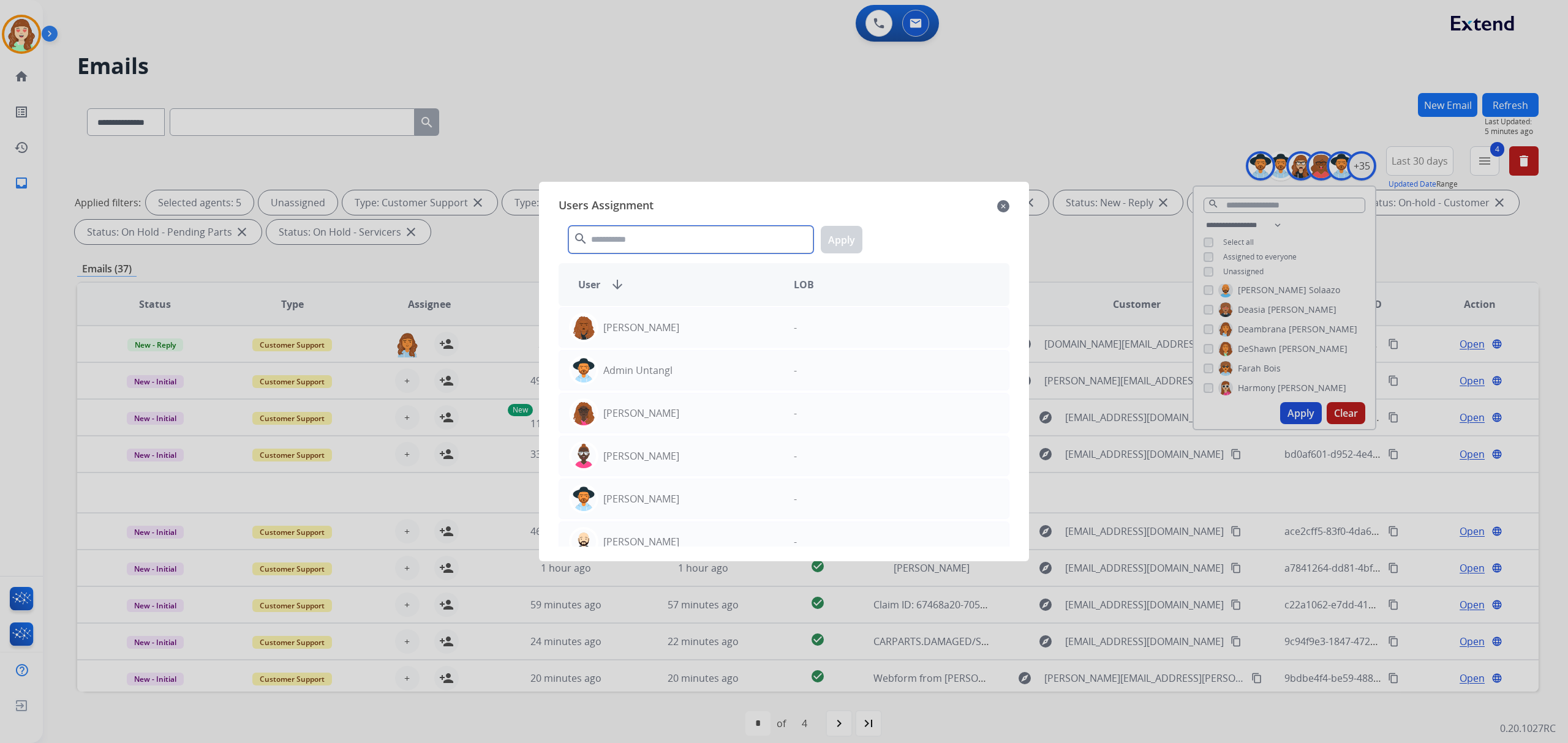
click at [615, 245] on input "text" at bounding box center [690, 239] width 245 height 27
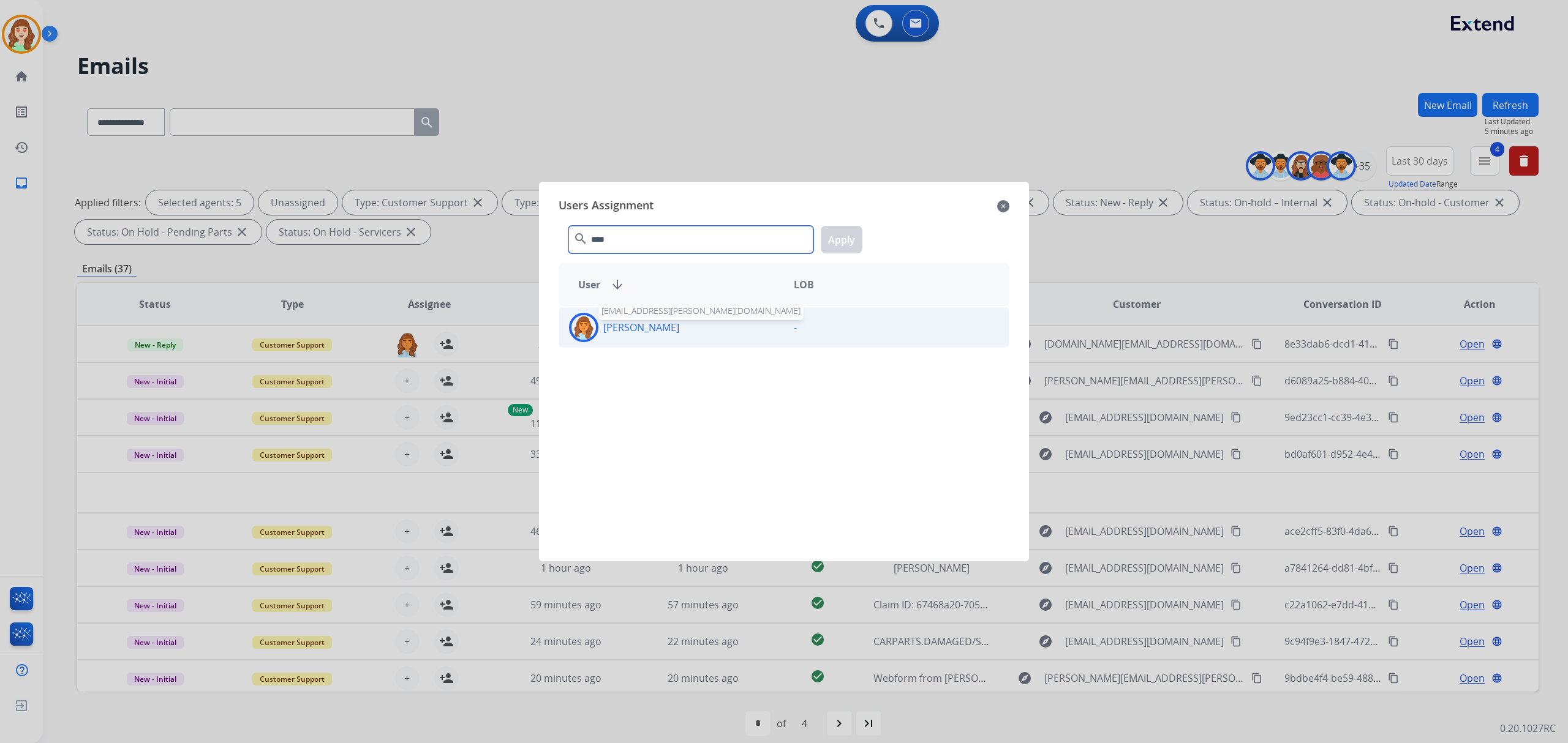
type input "****"
drag, startPoint x: 644, startPoint y: 333, endPoint x: 743, endPoint y: 272, distance: 116.3
click at [645, 333] on p "[PERSON_NAME]" at bounding box center [641, 327] width 76 height 15
click at [844, 247] on button "Apply" at bounding box center [841, 239] width 42 height 27
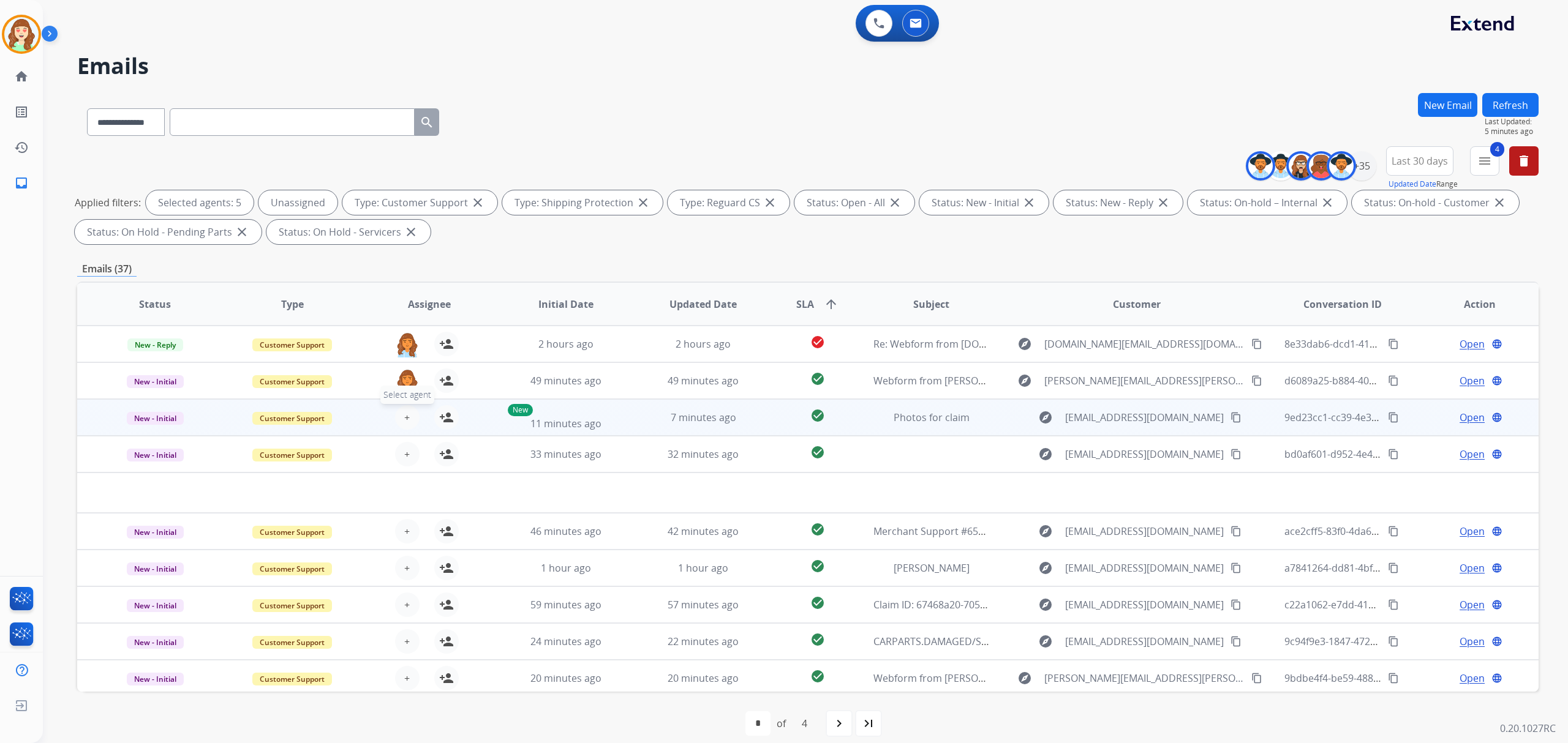
click at [405, 414] on span "+" at bounding box center [407, 418] width 5 height 15
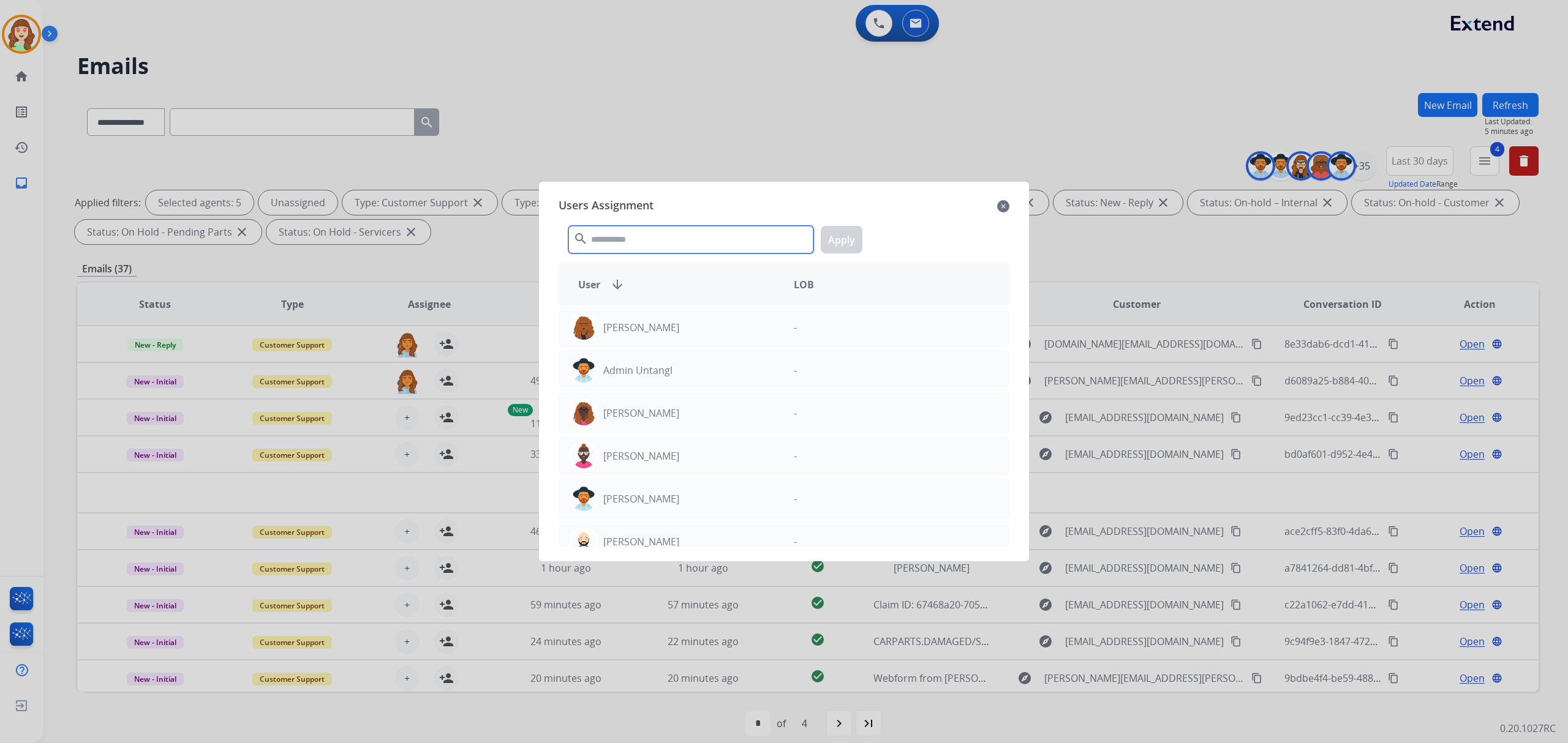
click at [605, 244] on input "text" at bounding box center [690, 239] width 245 height 27
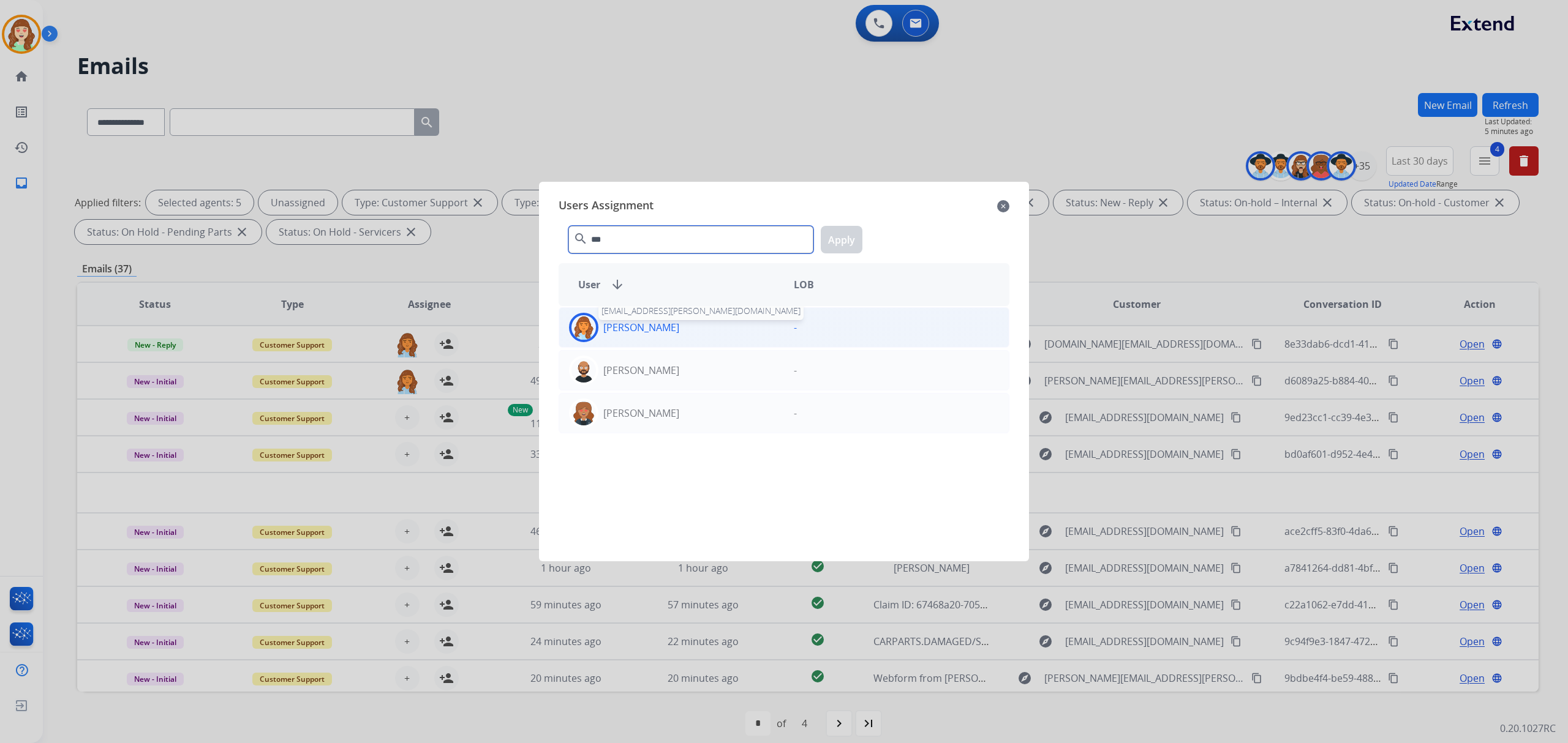
type input "***"
drag, startPoint x: 685, startPoint y: 333, endPoint x: 794, endPoint y: 275, distance: 123.5
click at [694, 331] on div "Deambrana [PERSON_NAME] [EMAIL_ADDRESS][PERSON_NAME][DOMAIN_NAME]" at bounding box center [672, 327] width 225 height 29
click at [844, 240] on button "Apply" at bounding box center [841, 239] width 42 height 27
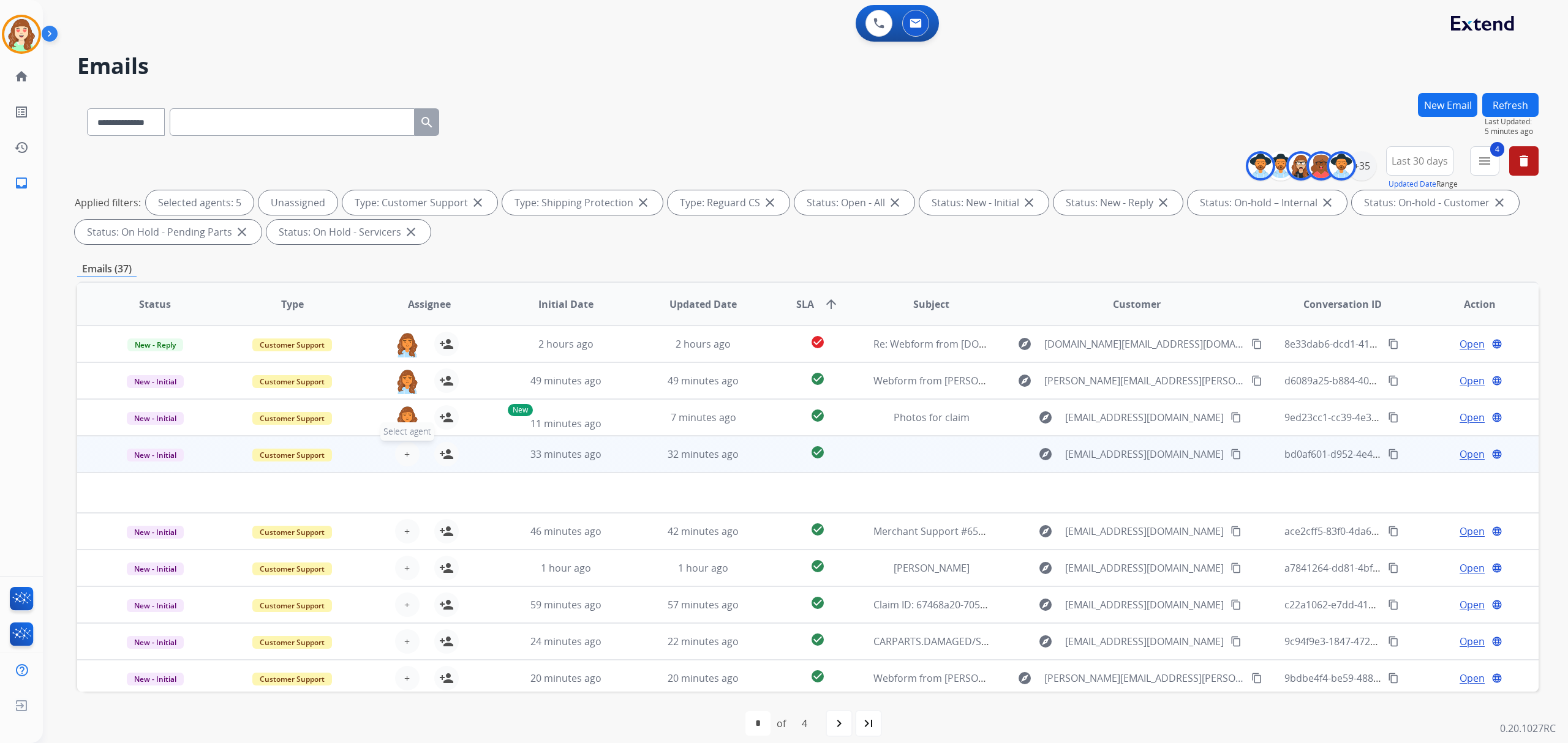
click at [403, 446] on button "+ Select agent" at bounding box center [407, 454] width 25 height 25
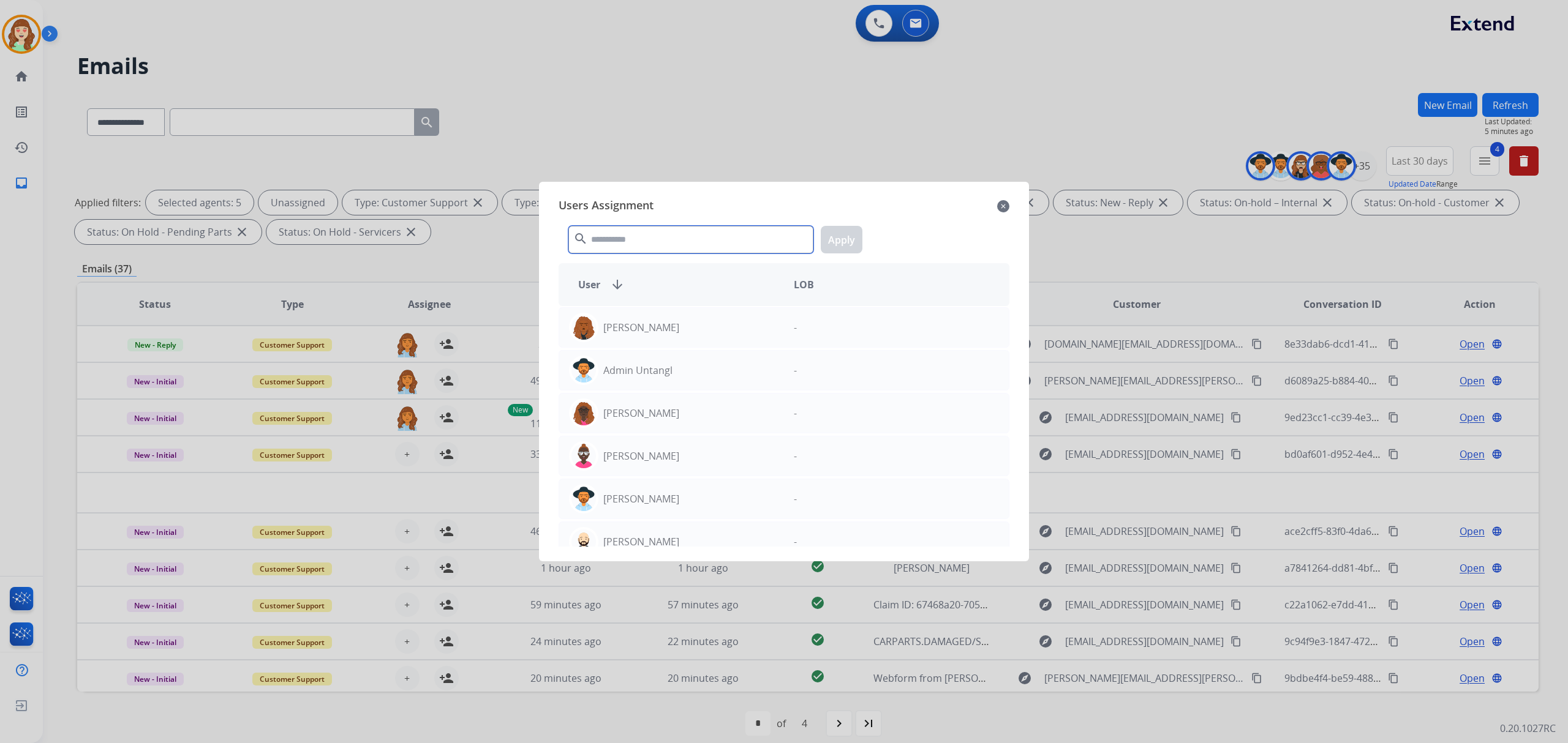
click at [603, 240] on input "text" at bounding box center [690, 239] width 245 height 27
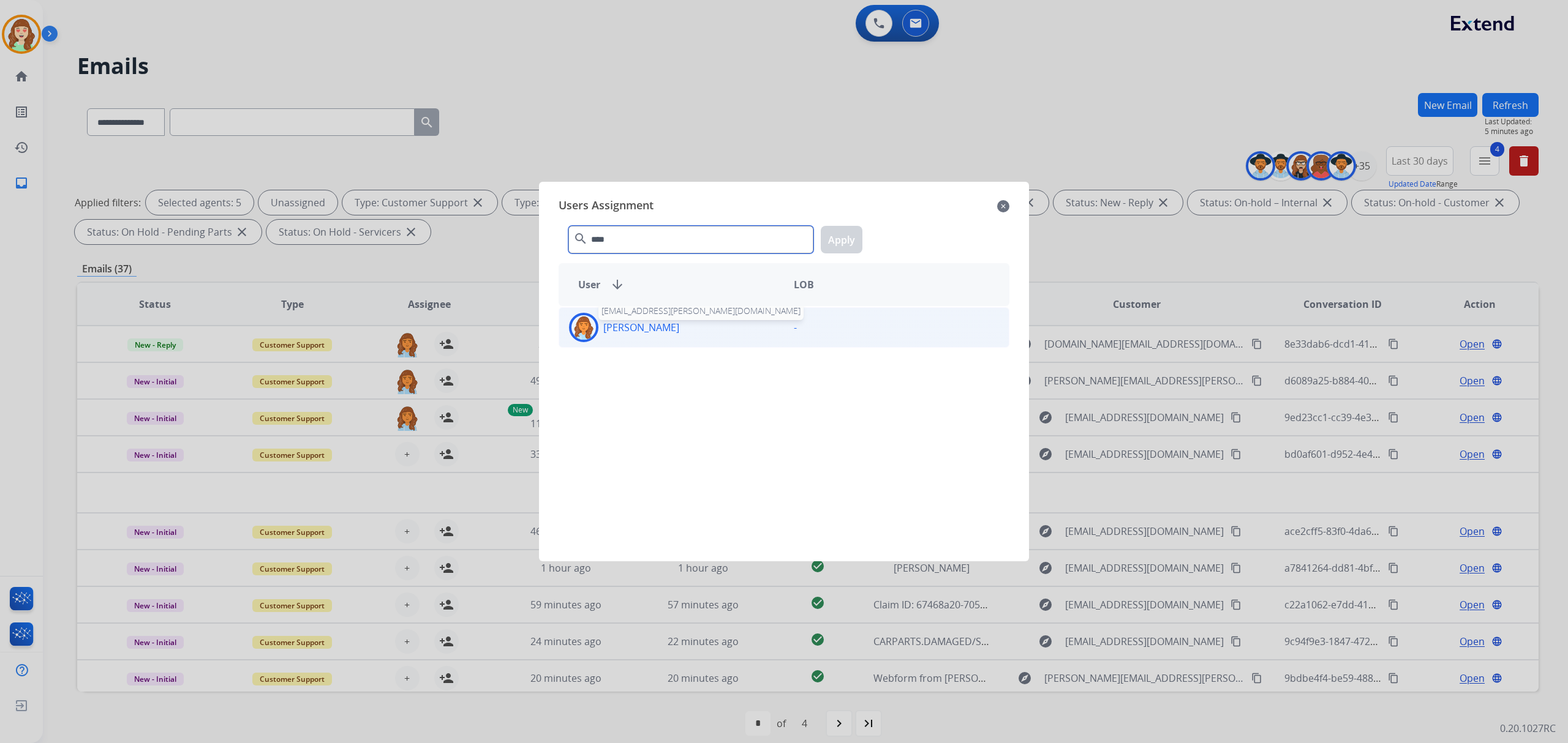
type input "****"
click at [676, 326] on p "[PERSON_NAME]" at bounding box center [641, 327] width 76 height 15
click at [850, 240] on button "Apply" at bounding box center [841, 239] width 42 height 27
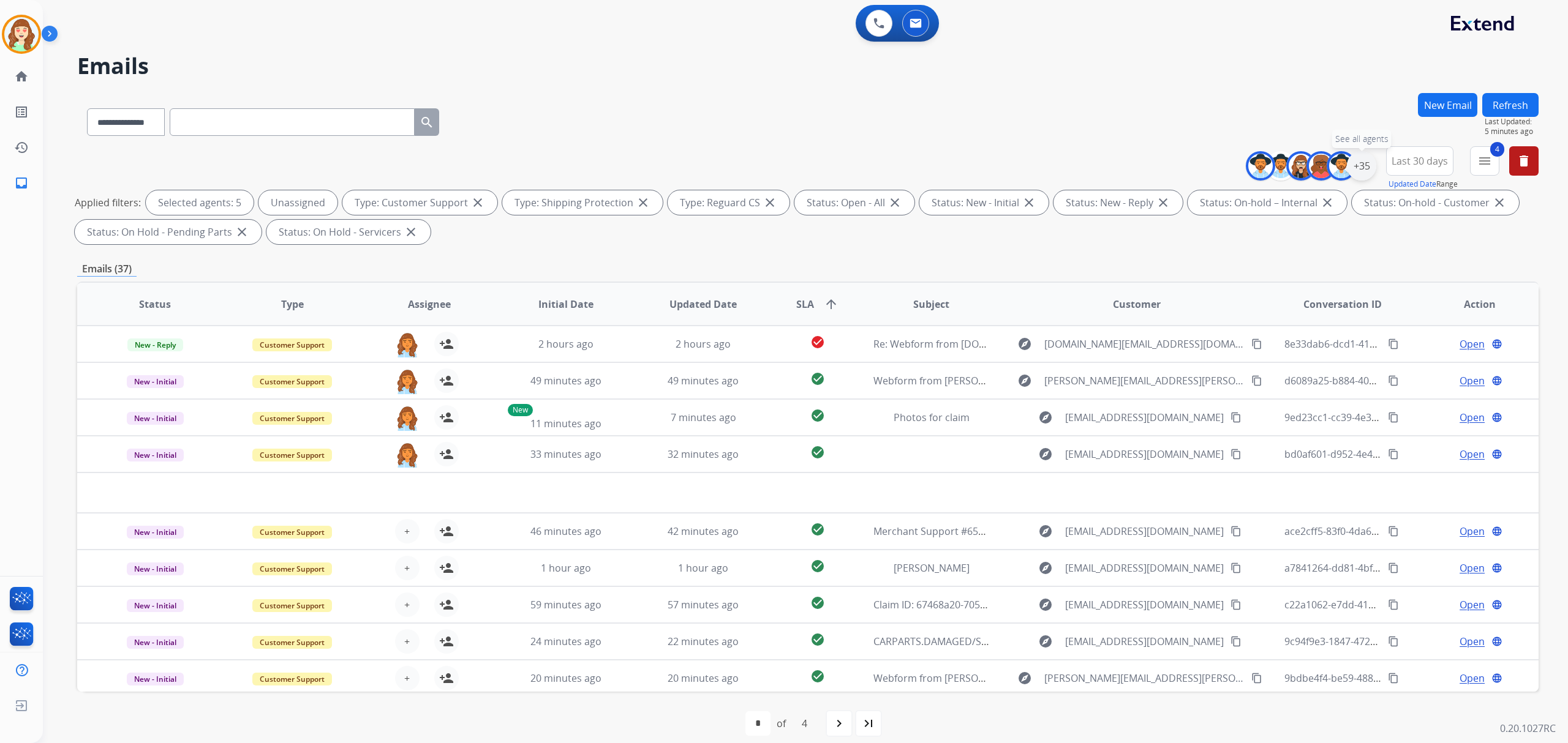
click at [1356, 161] on div "+35" at bounding box center [1361, 166] width 29 height 29
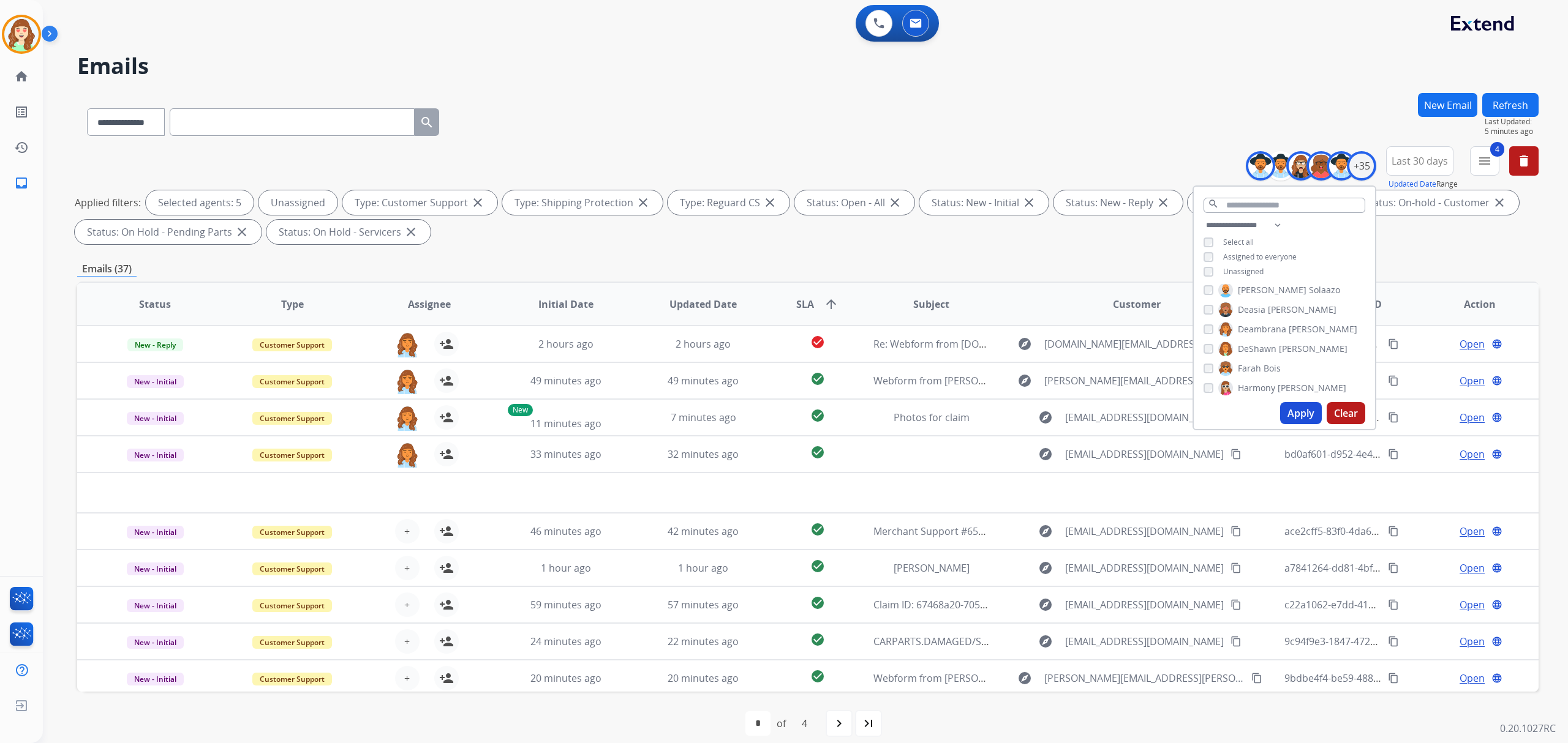
click at [1201, 276] on div "**********" at bounding box center [1284, 250] width 181 height 64
click at [1299, 411] on button "Apply" at bounding box center [1301, 413] width 42 height 22
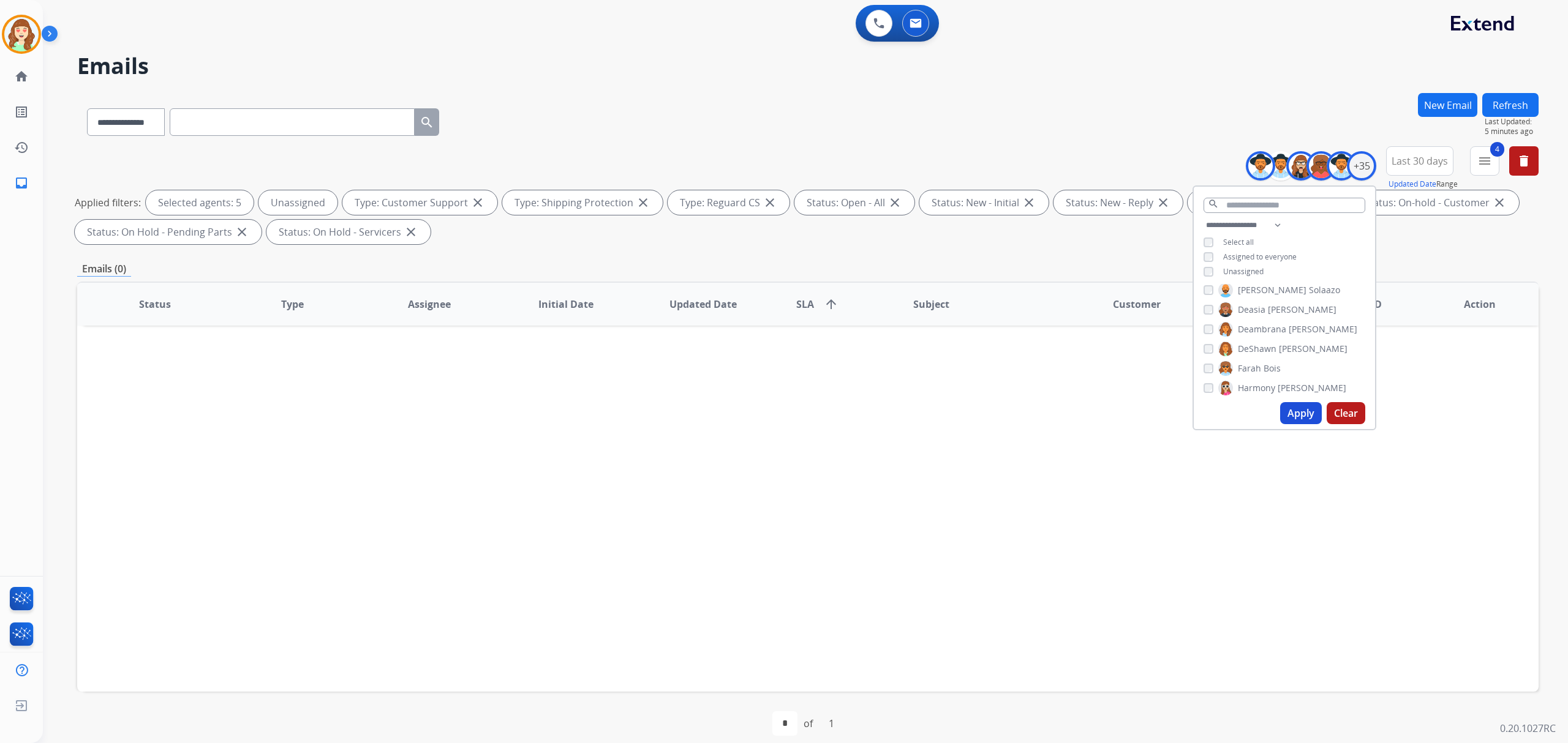
click at [1302, 414] on button "Apply" at bounding box center [1301, 413] width 42 height 22
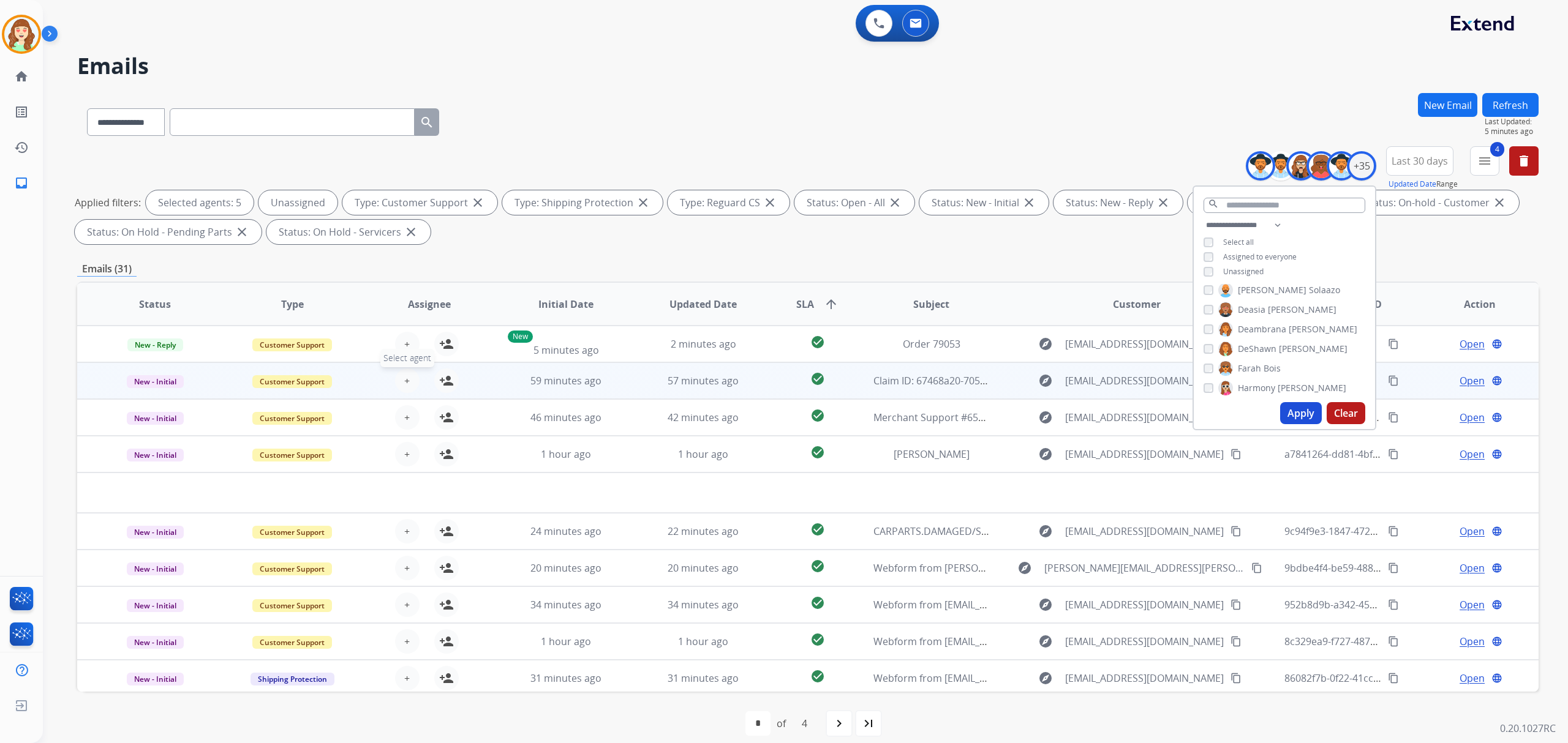
click at [409, 380] on button "+ Select agent" at bounding box center [407, 380] width 25 height 25
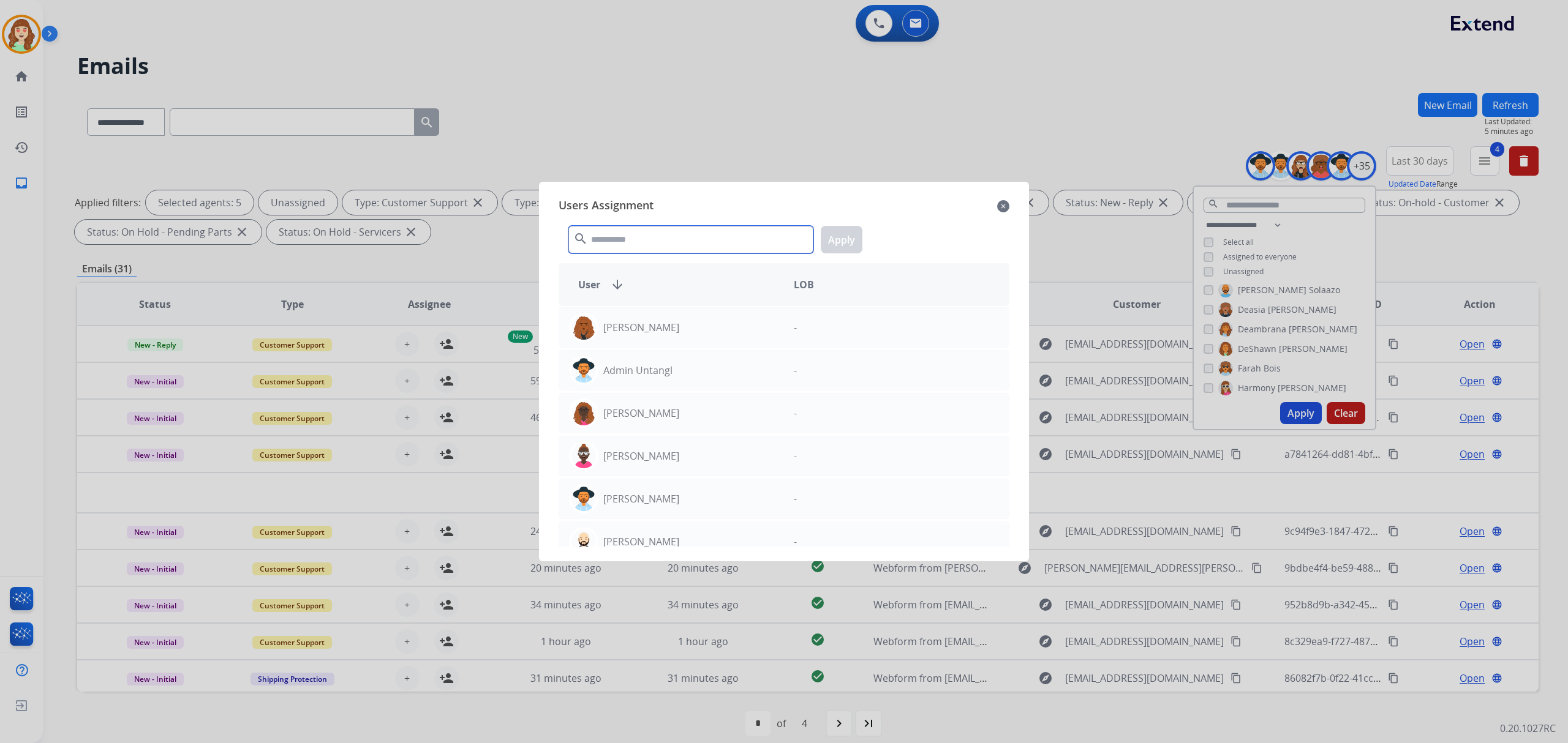
click at [668, 241] on input "text" at bounding box center [690, 239] width 245 height 27
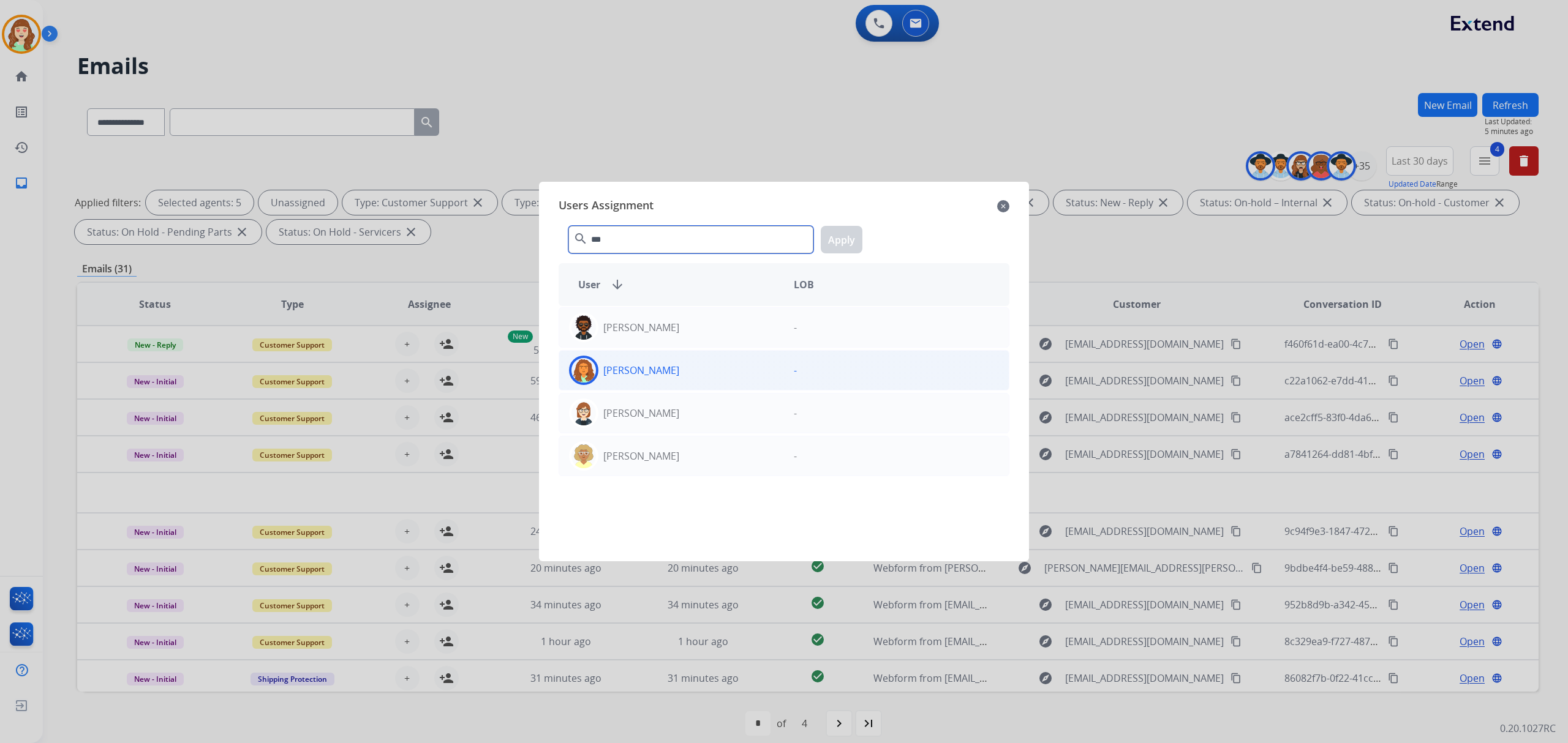
type input "***"
drag, startPoint x: 716, startPoint y: 365, endPoint x: 858, endPoint y: 263, distance: 174.8
click at [716, 365] on div "[PERSON_NAME]" at bounding box center [672, 371] width 225 height 29
click at [842, 245] on button "Apply" at bounding box center [841, 239] width 42 height 27
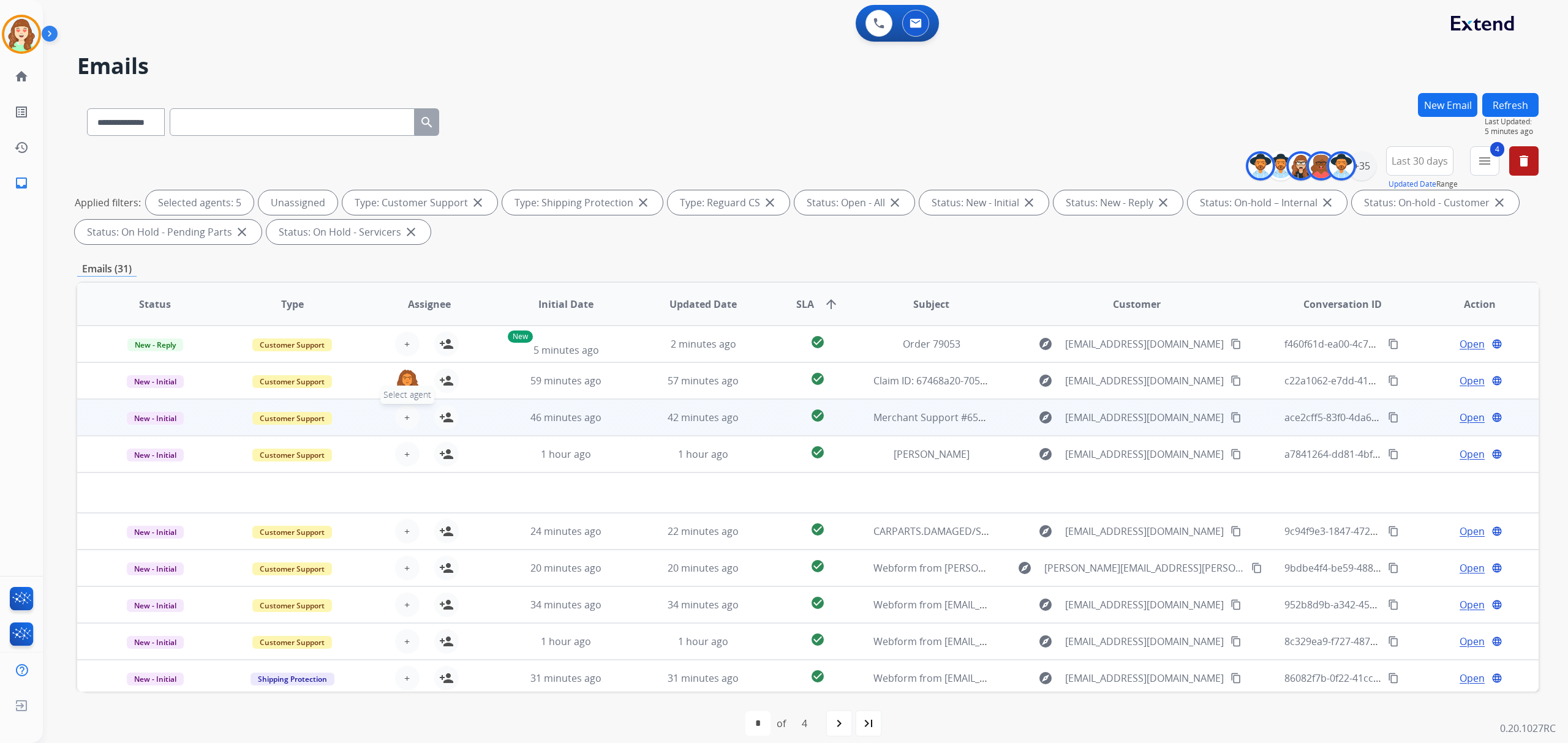
click at [411, 412] on button "+ Select agent" at bounding box center [407, 417] width 25 height 25
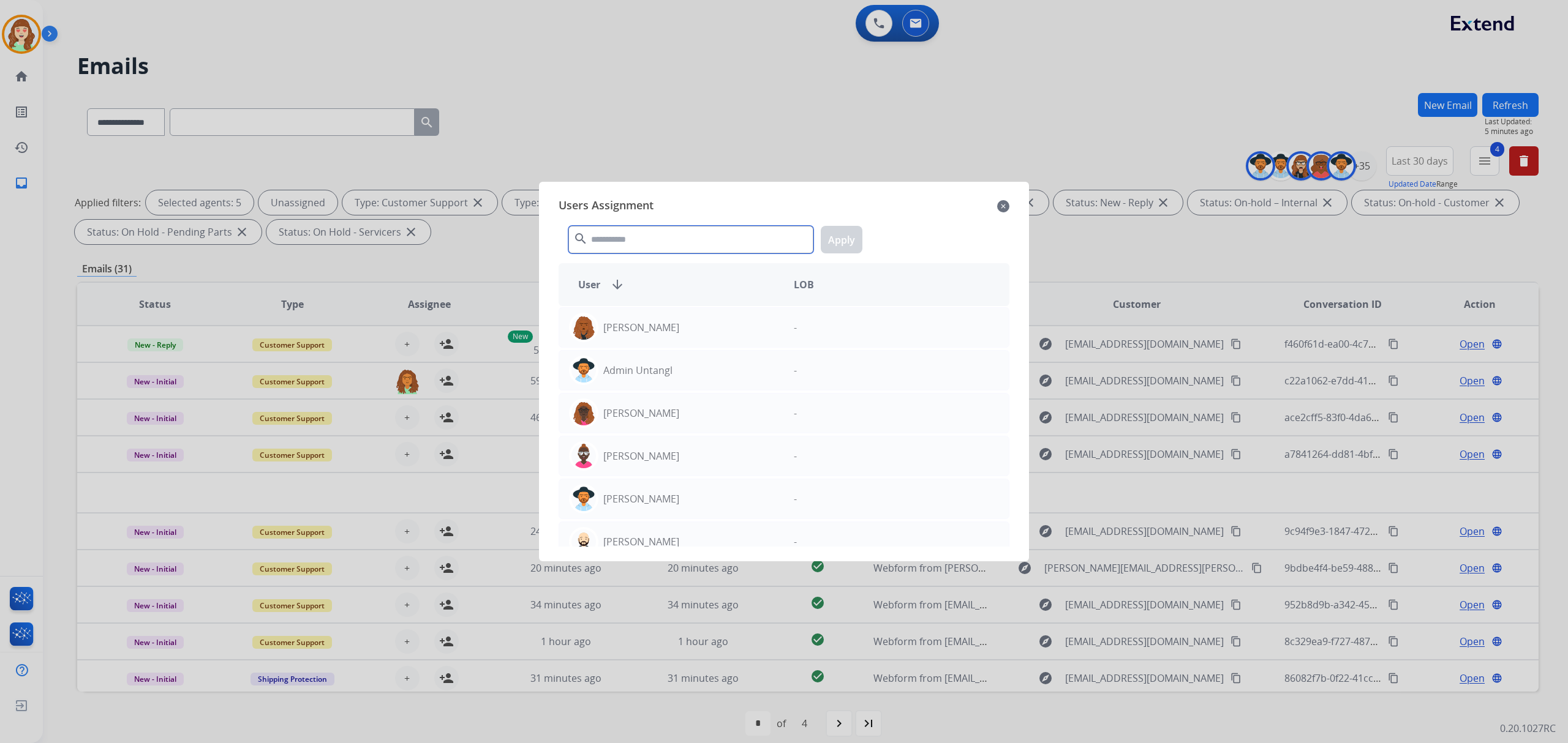
click at [678, 238] on input "text" at bounding box center [690, 239] width 245 height 27
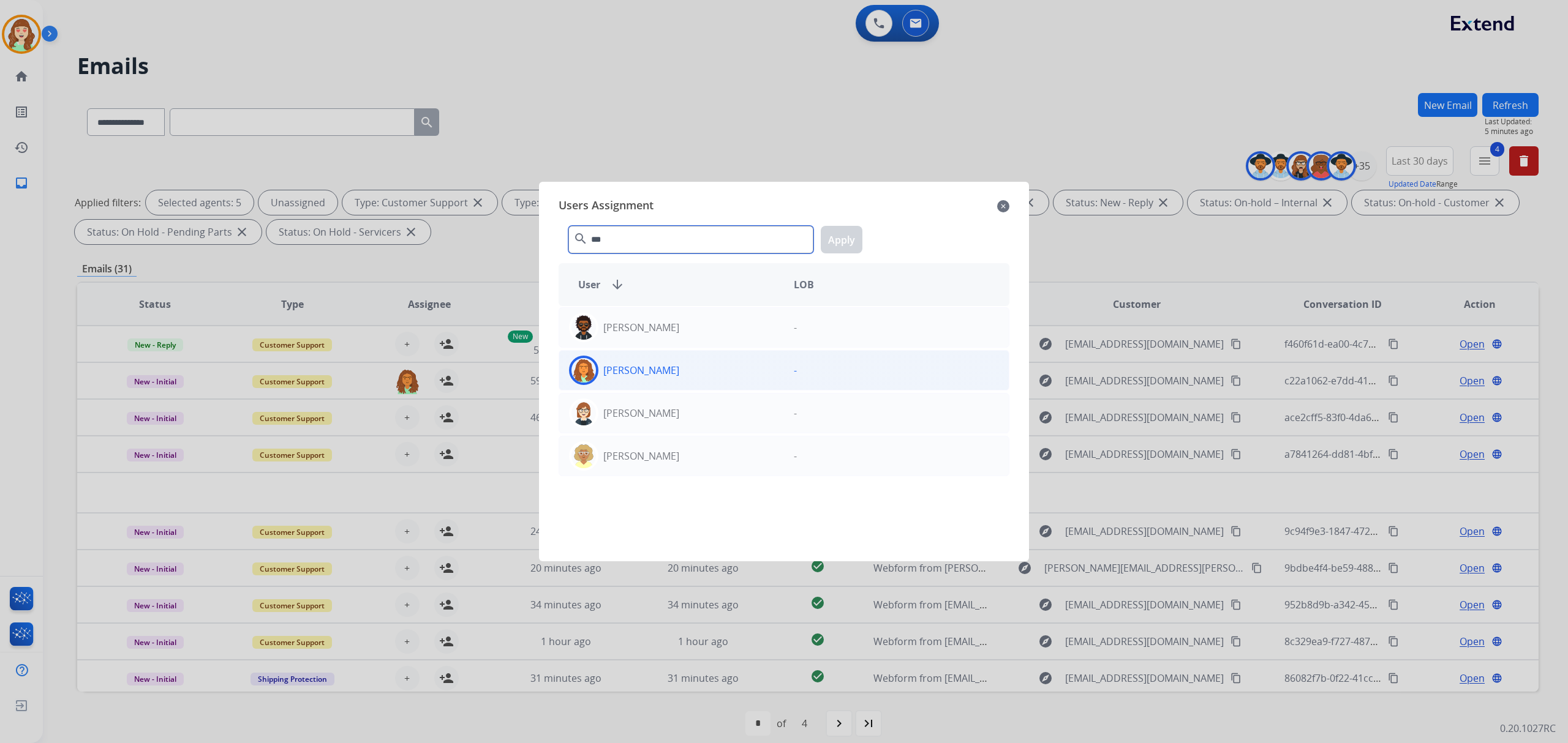
type input "***"
click at [733, 375] on div "[PERSON_NAME]" at bounding box center [672, 371] width 225 height 29
click at [850, 238] on button "Apply" at bounding box center [841, 239] width 42 height 27
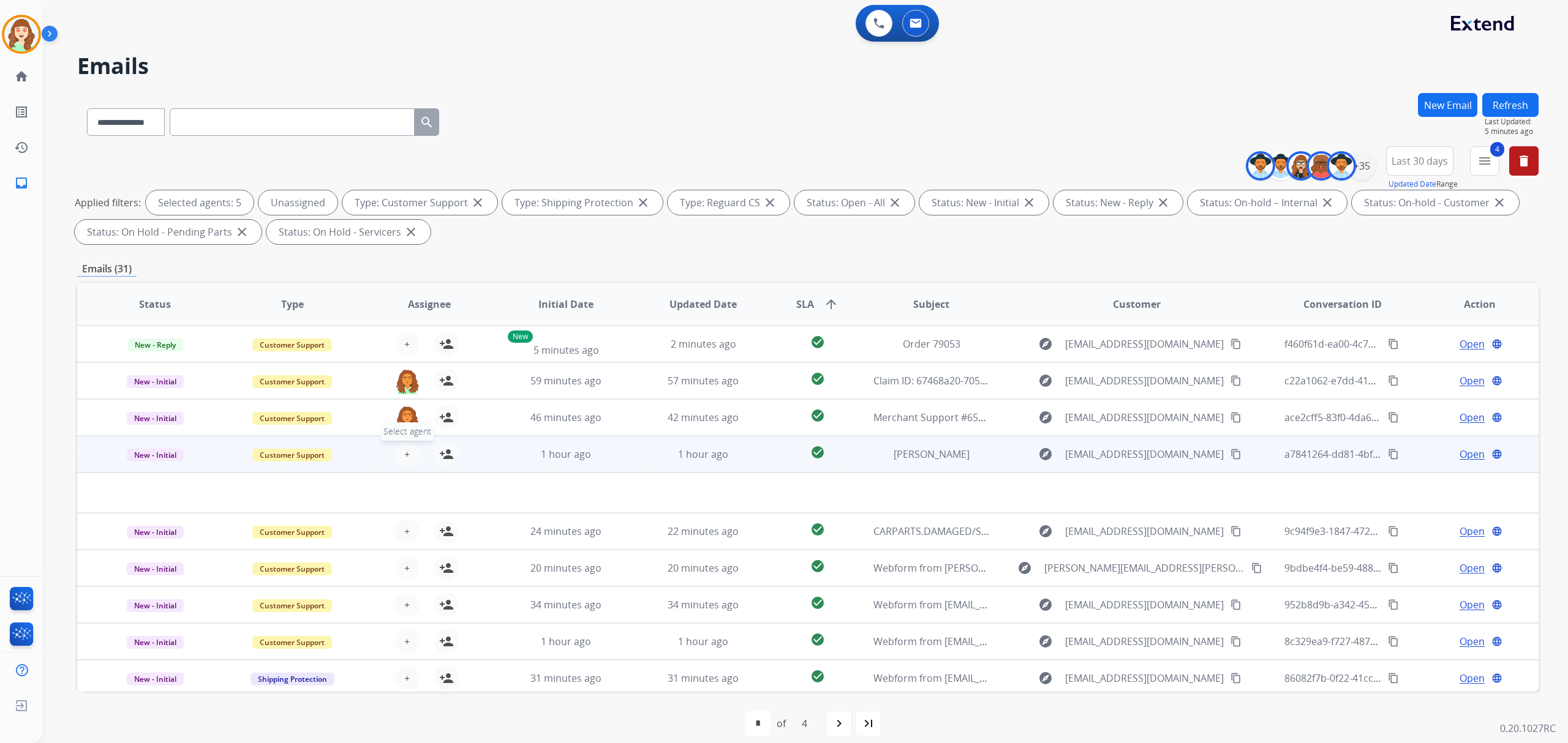
click at [404, 449] on span "+" at bounding box center [407, 454] width 5 height 15
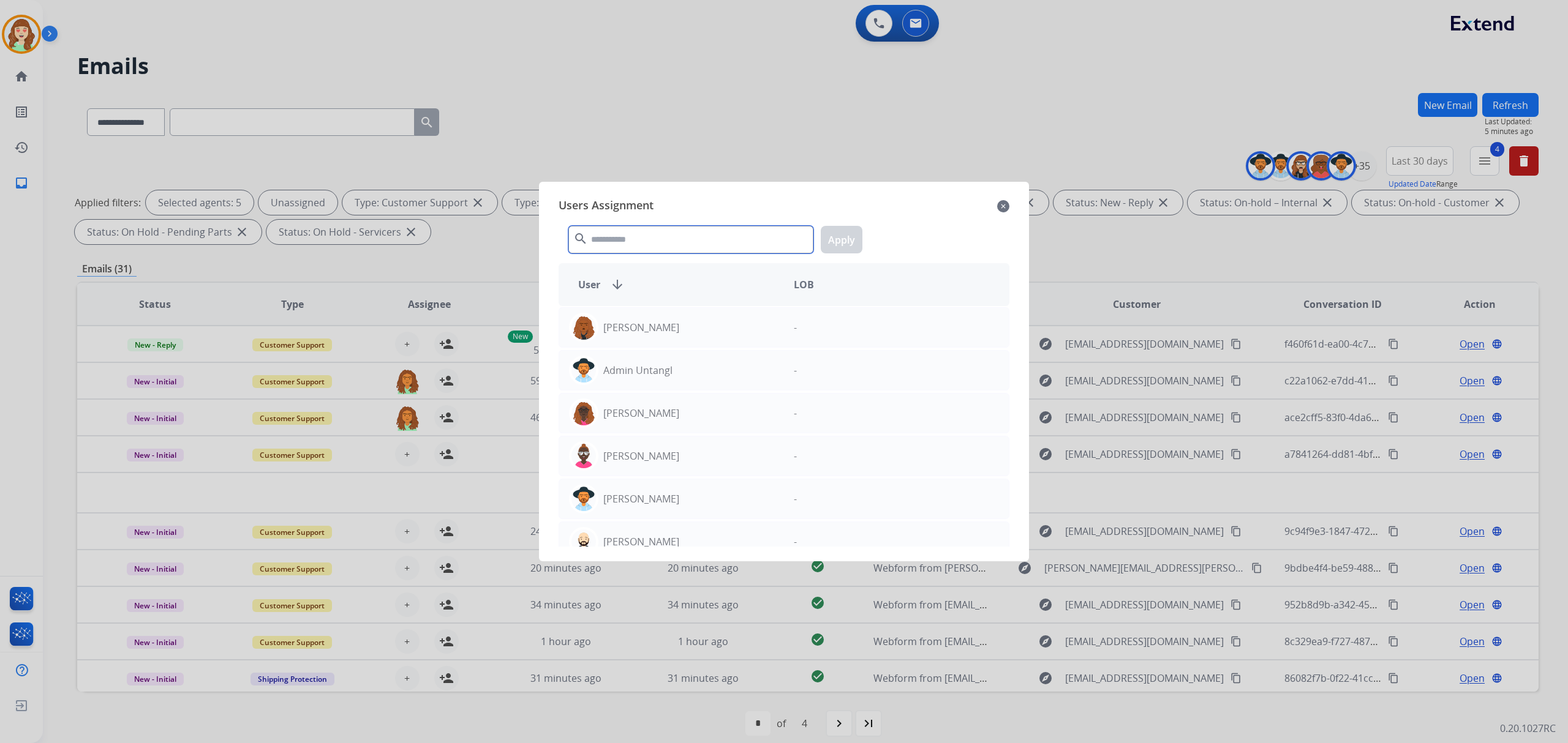
click at [598, 247] on input "text" at bounding box center [690, 239] width 245 height 27
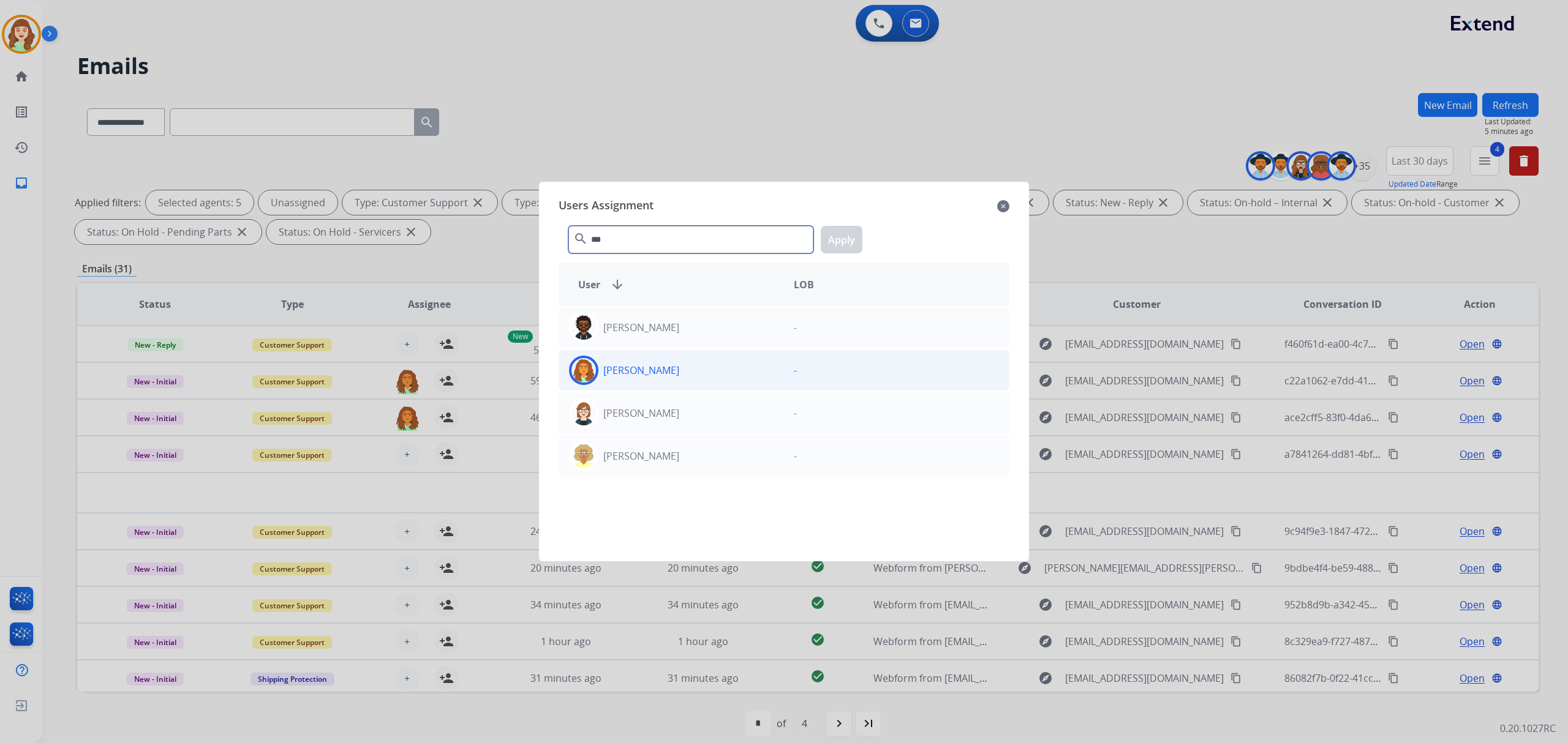
type input "***"
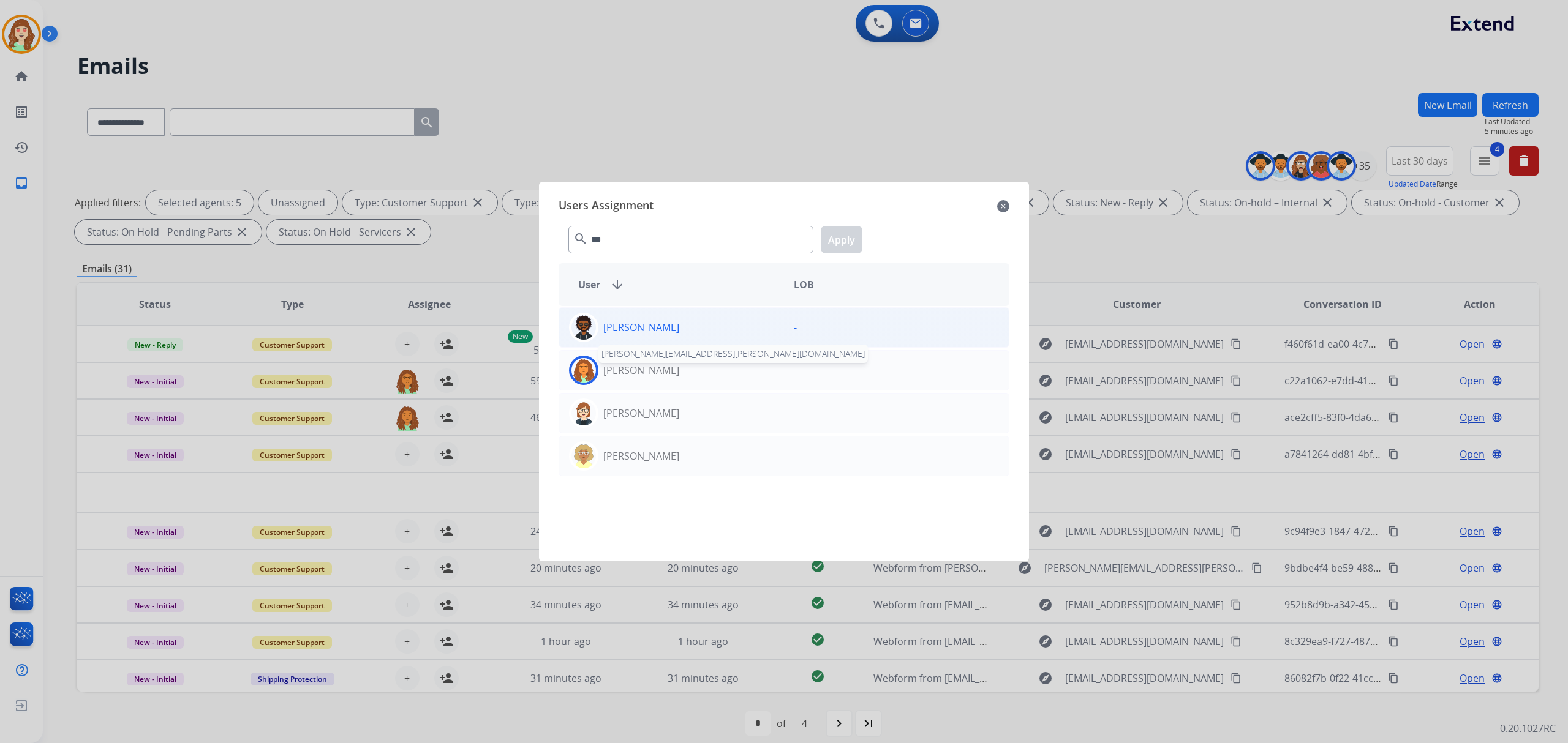
drag, startPoint x: 670, startPoint y: 372, endPoint x: 767, endPoint y: 336, distance: 103.5
click at [674, 372] on p "[PERSON_NAME]" at bounding box center [641, 371] width 76 height 15
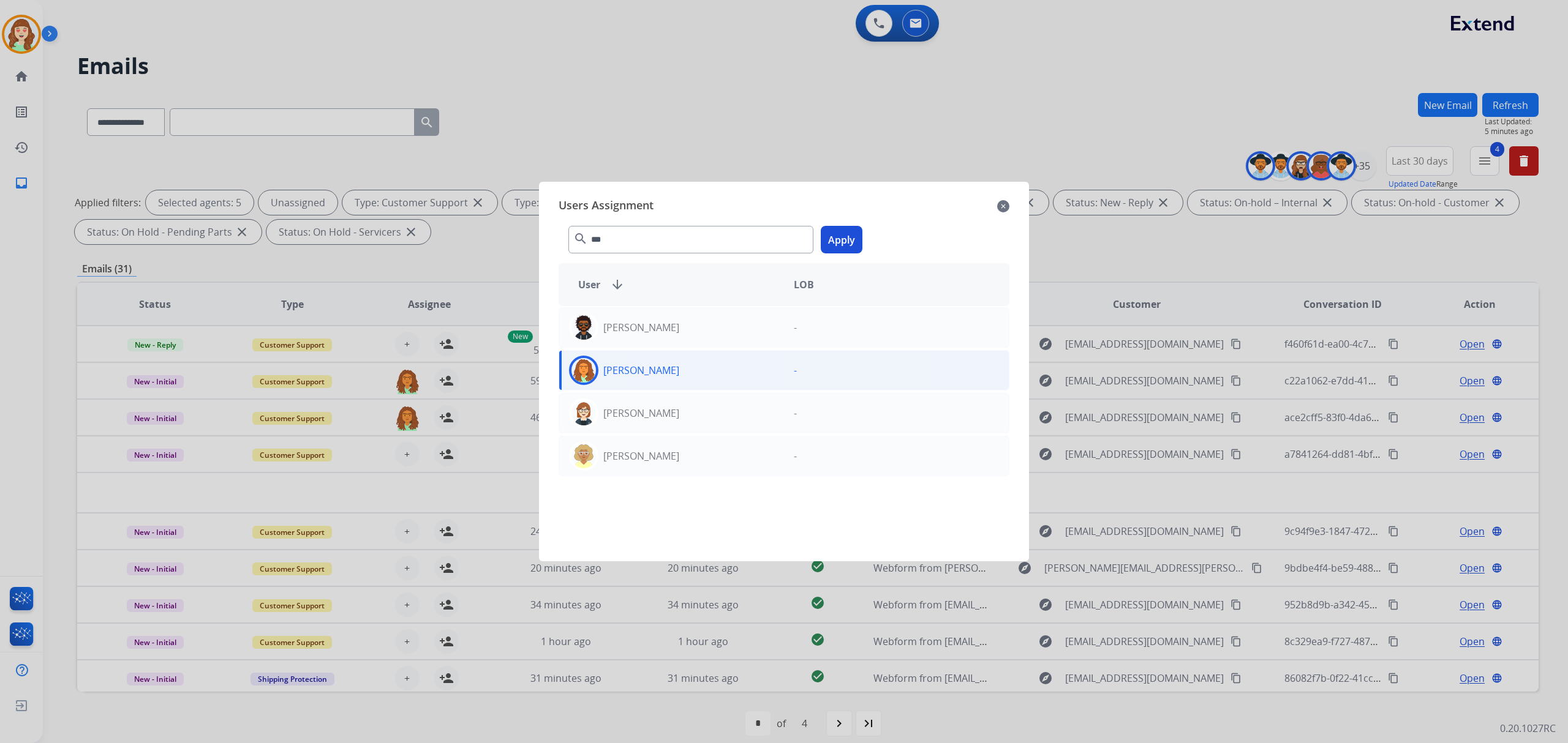
click at [848, 238] on button "Apply" at bounding box center [841, 239] width 42 height 27
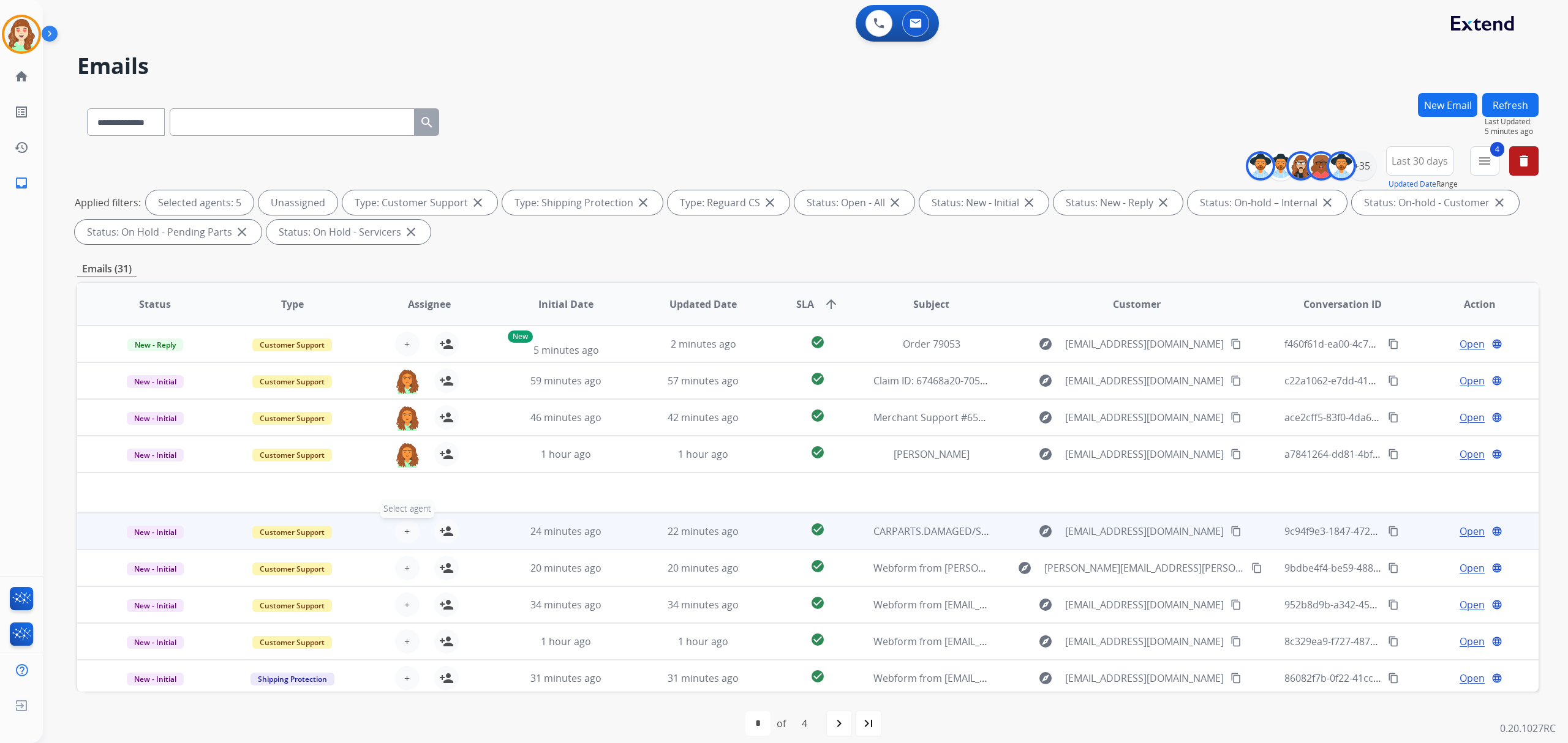
click at [397, 529] on button "+ Select agent" at bounding box center [407, 531] width 25 height 25
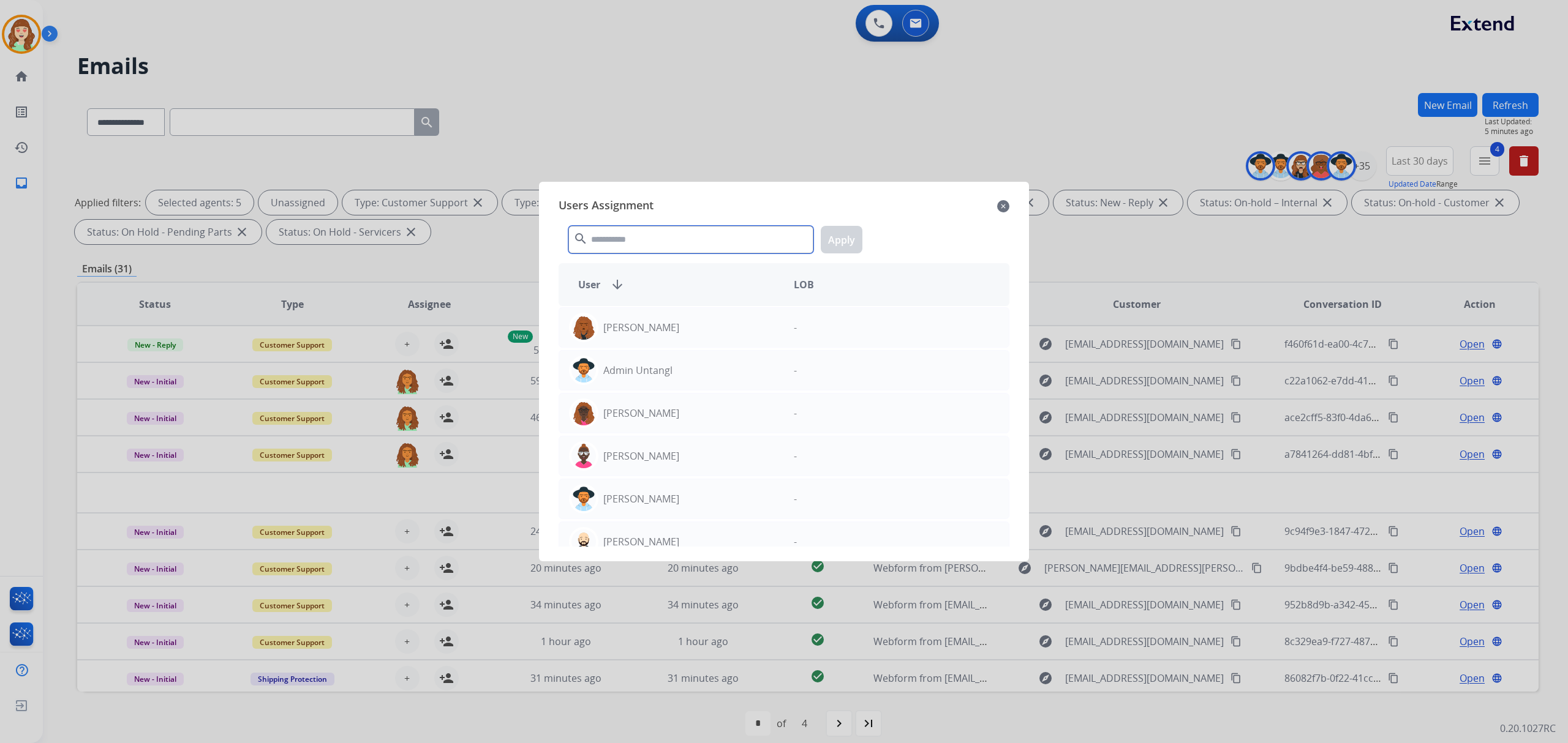
click at [670, 240] on input "text" at bounding box center [690, 239] width 245 height 27
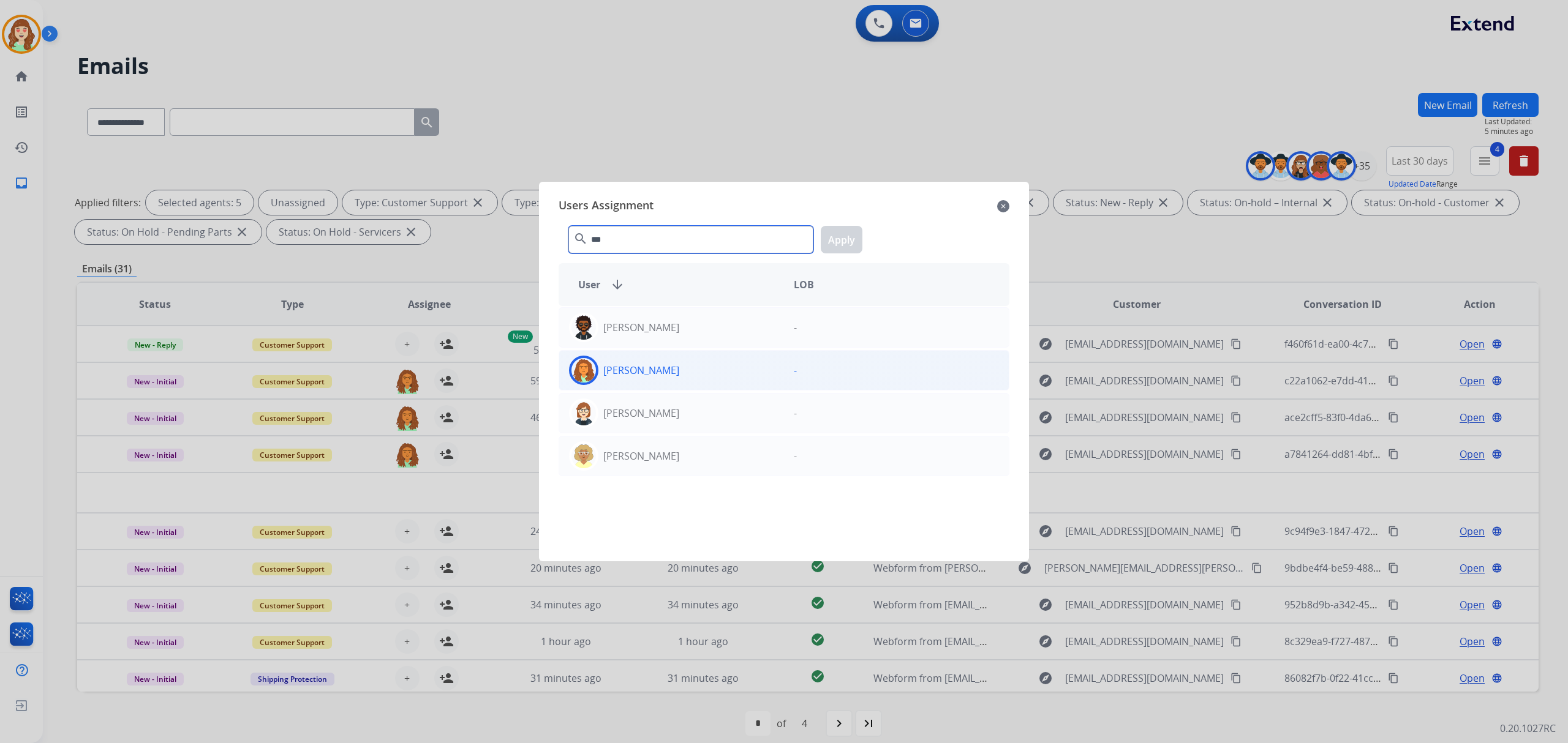
type input "***"
drag, startPoint x: 711, startPoint y: 368, endPoint x: 824, endPoint y: 240, distance: 170.7
click at [724, 365] on div "[PERSON_NAME]" at bounding box center [672, 371] width 225 height 29
drag, startPoint x: 836, startPoint y: 234, endPoint x: 858, endPoint y: 228, distance: 22.8
click at [836, 236] on button "Apply" at bounding box center [841, 239] width 42 height 27
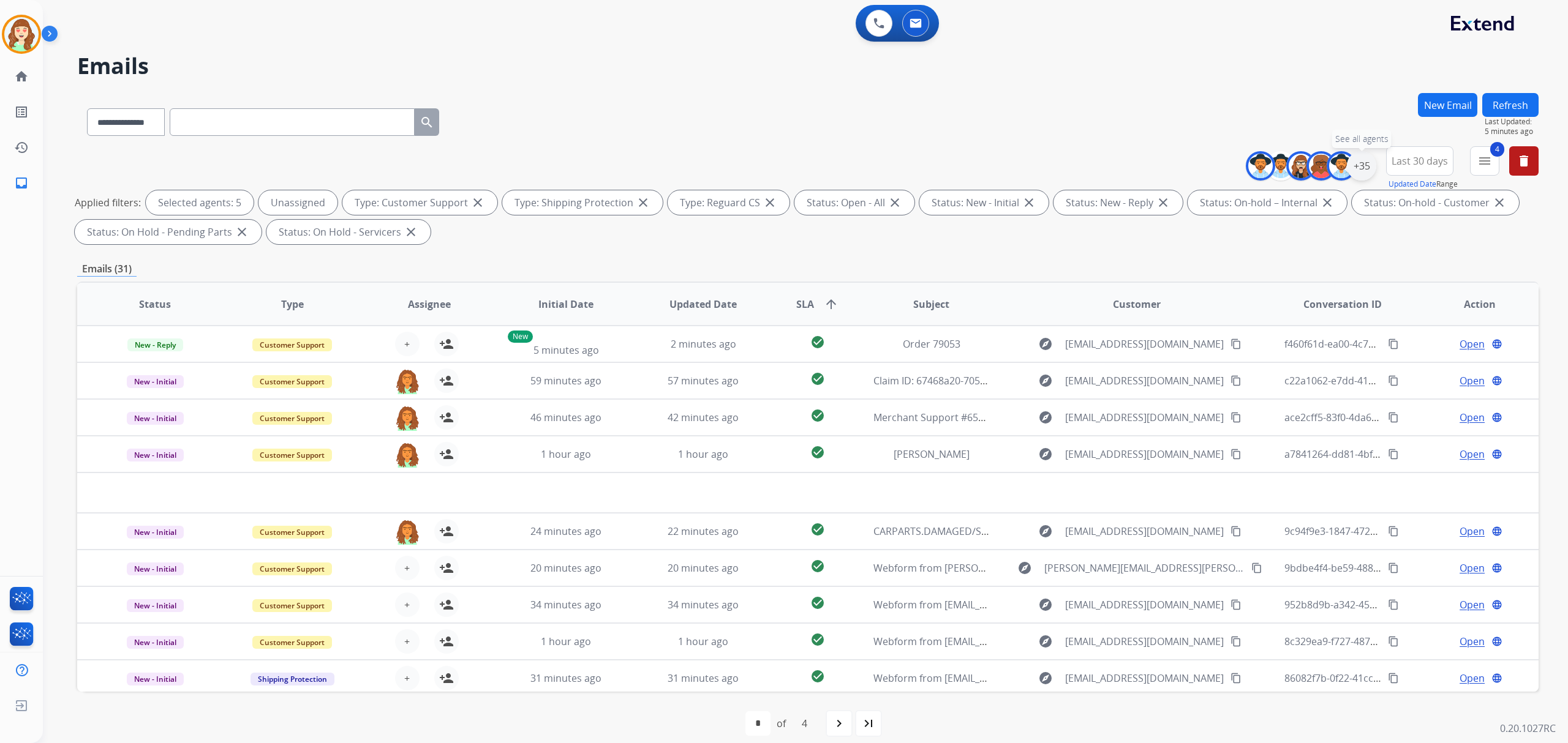
click at [1359, 169] on div "+35" at bounding box center [1361, 166] width 29 height 29
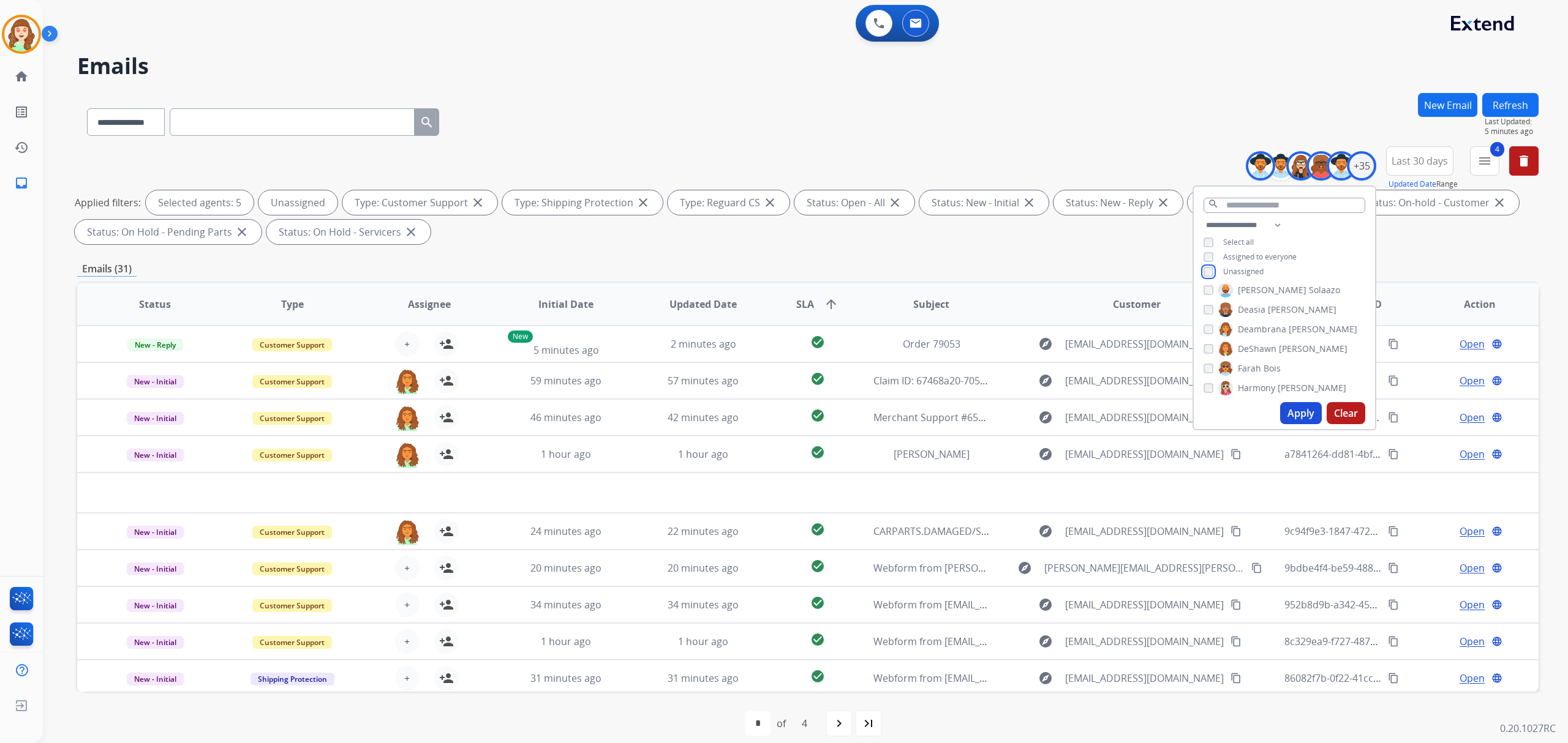
click at [1202, 279] on div "**********" at bounding box center [1284, 250] width 181 height 64
click at [1304, 408] on button "Apply" at bounding box center [1301, 413] width 42 height 22
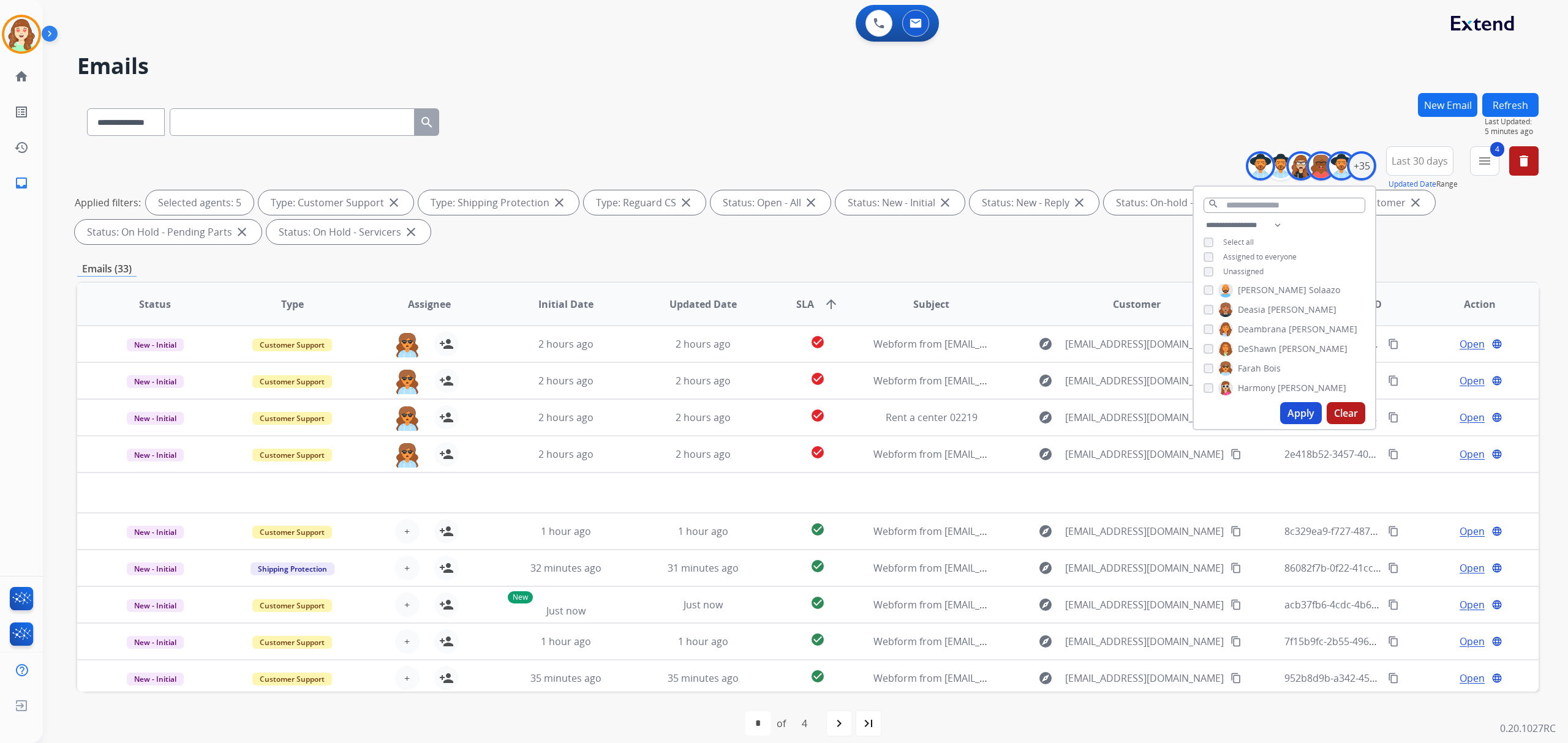
click at [1292, 412] on button "Apply" at bounding box center [1301, 413] width 42 height 22
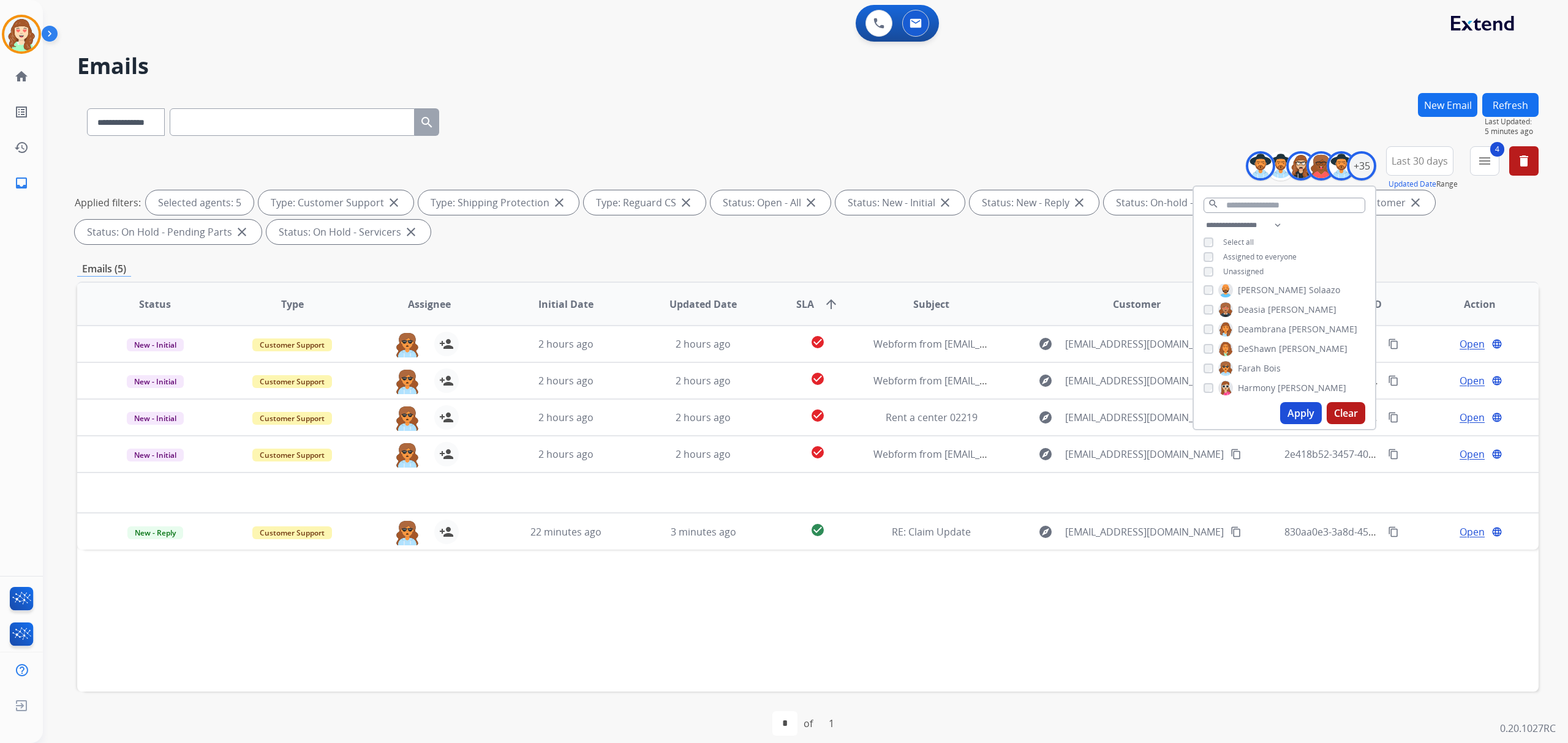
click at [1208, 276] on div "**********" at bounding box center [1284, 250] width 181 height 64
click at [1291, 411] on button "Apply" at bounding box center [1301, 413] width 42 height 22
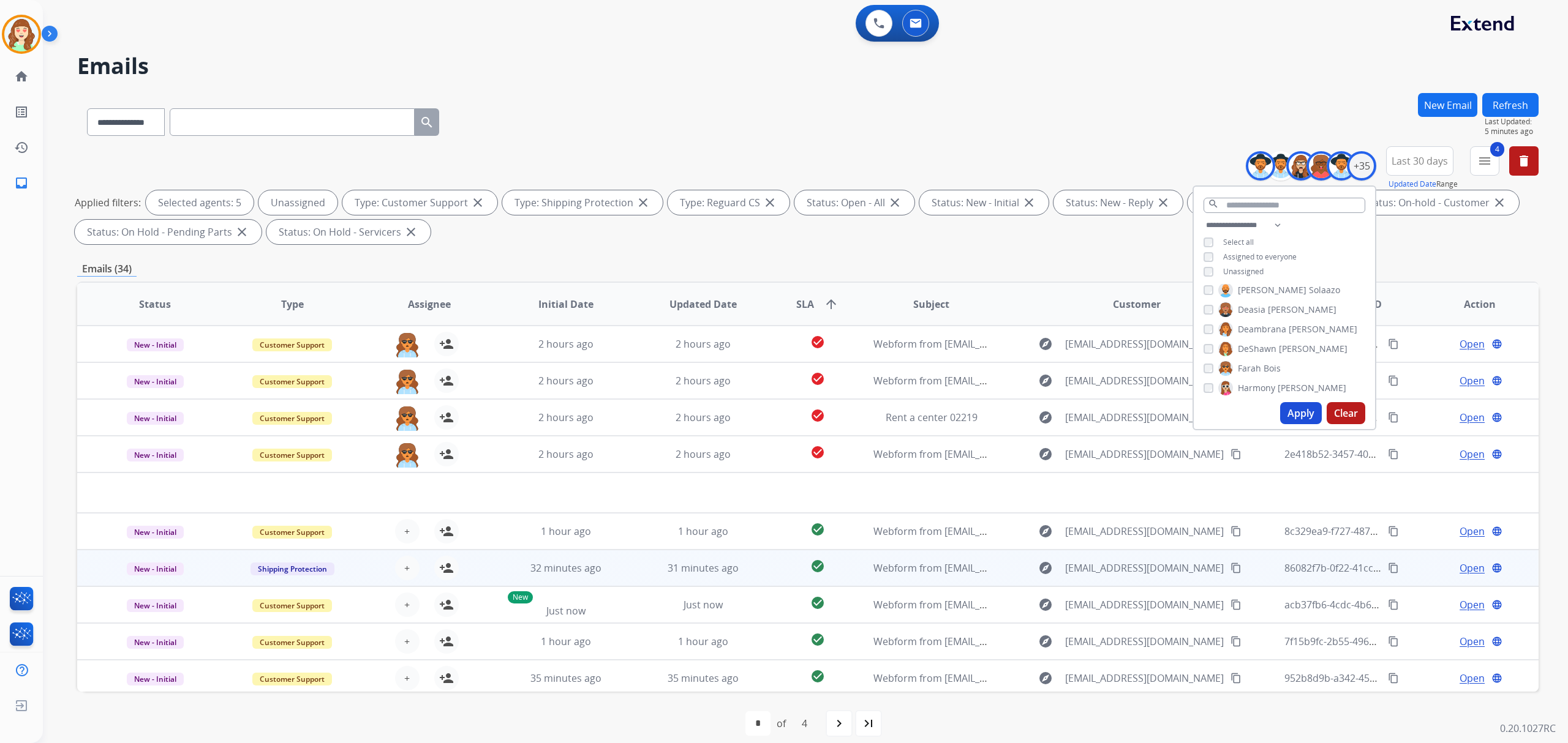
click at [419, 559] on div "+ Select agent person_add Assign to Me" at bounding box center [419, 568] width 78 height 25
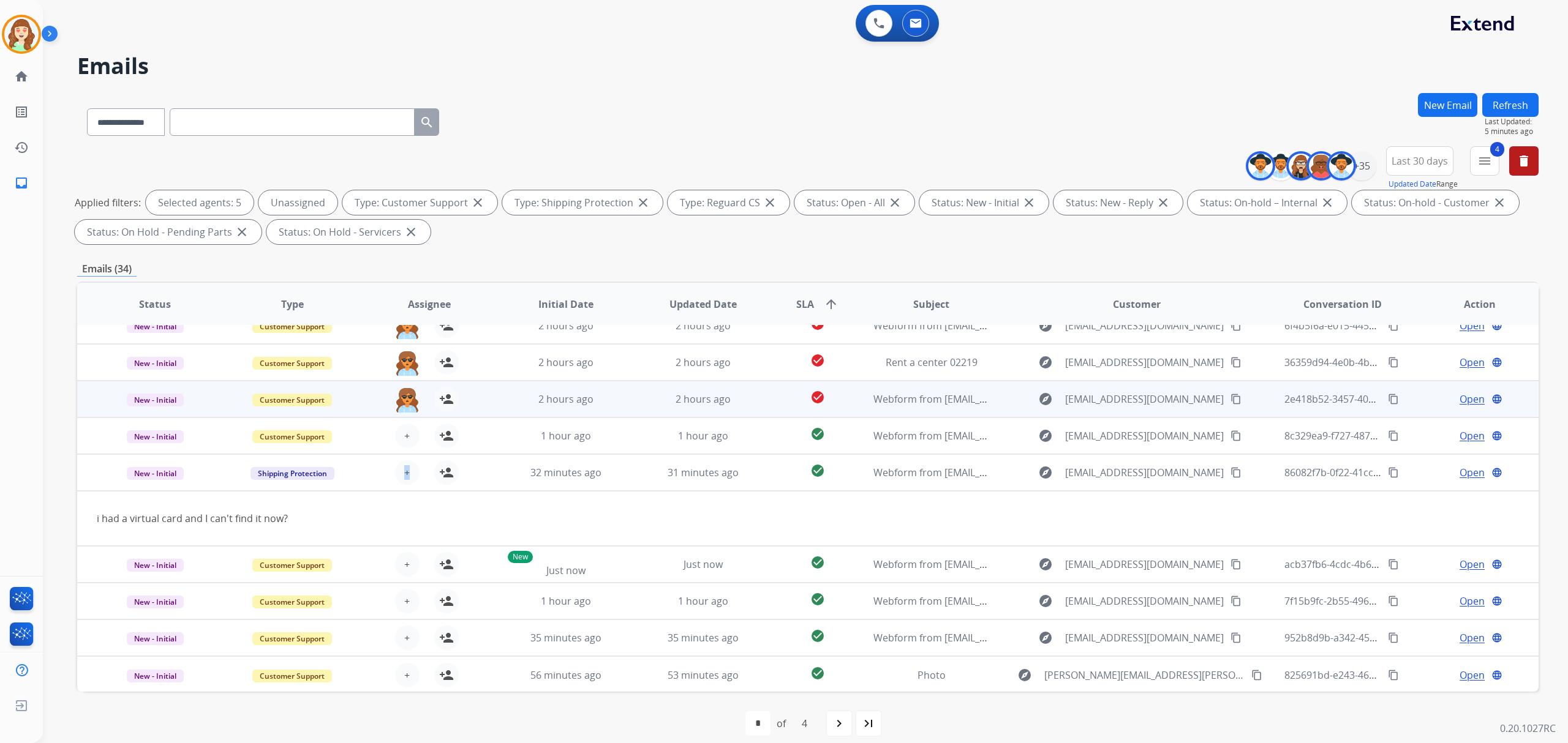
drag, startPoint x: 414, startPoint y: 454, endPoint x: 404, endPoint y: 468, distance: 17.2
click at [404, 466] on div "+ Select agent person_add Assign to Me" at bounding box center [419, 473] width 137 height 35
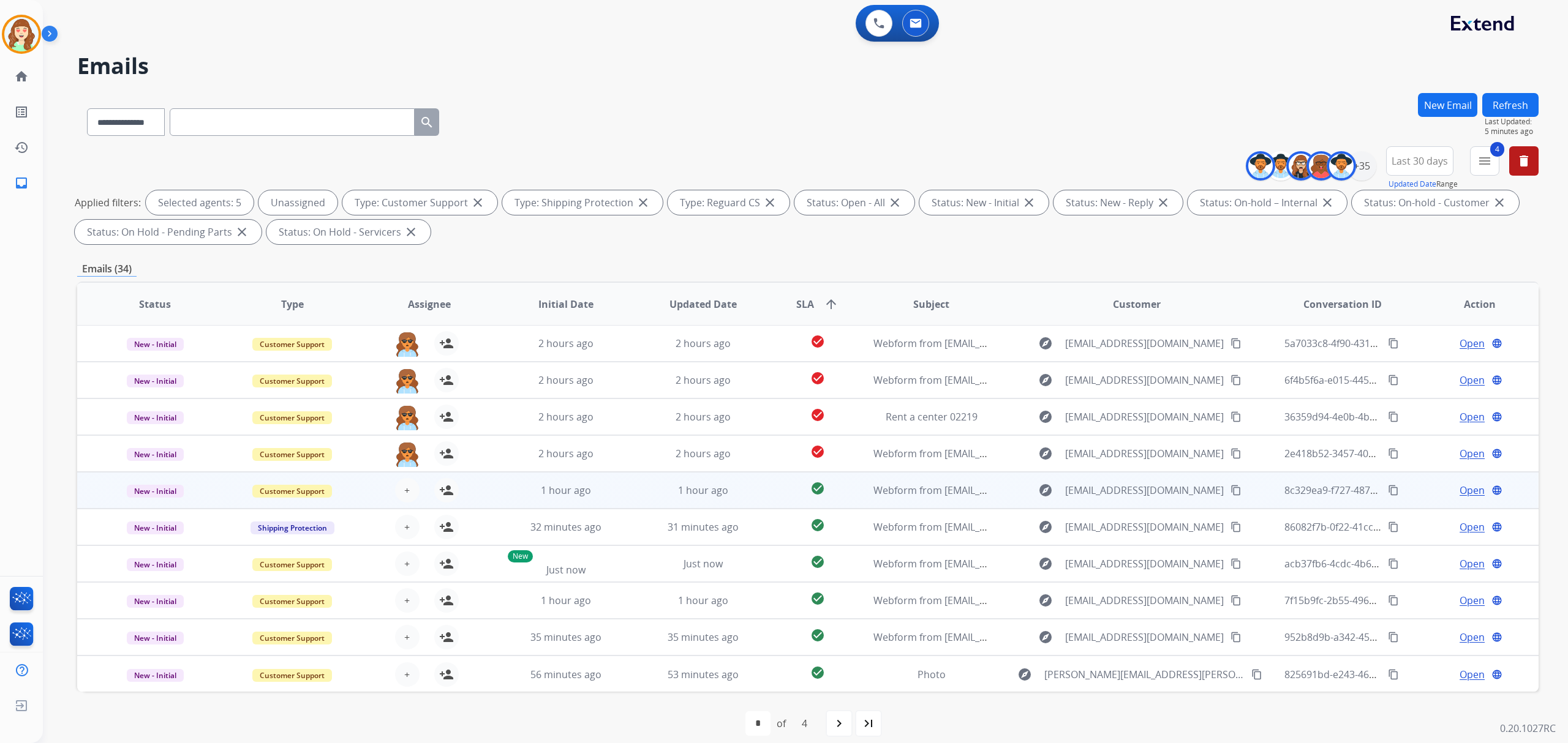
click at [403, 472] on td "+ Select agent person_add Assign to Me" at bounding box center [419, 490] width 137 height 37
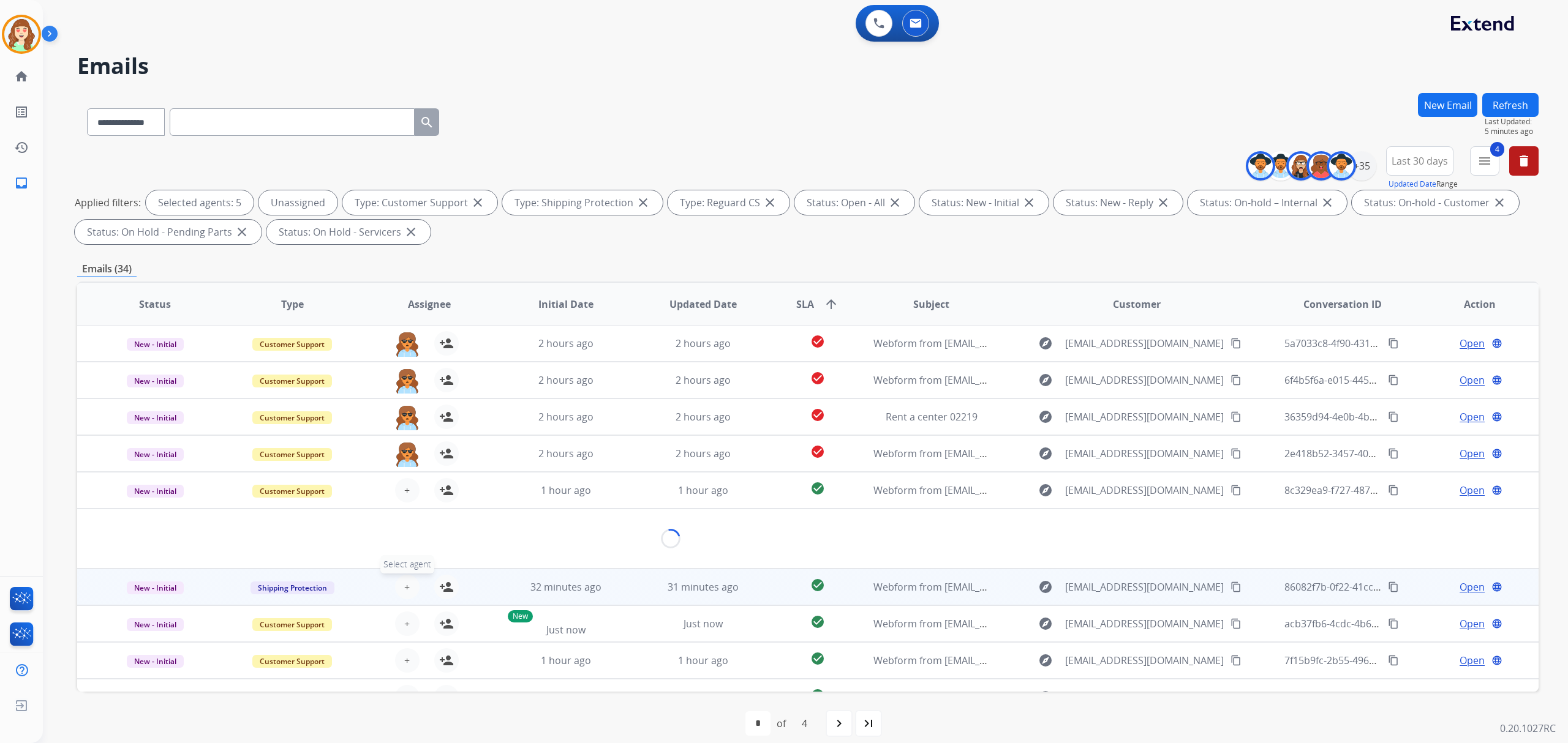
scroll to position [55, 0]
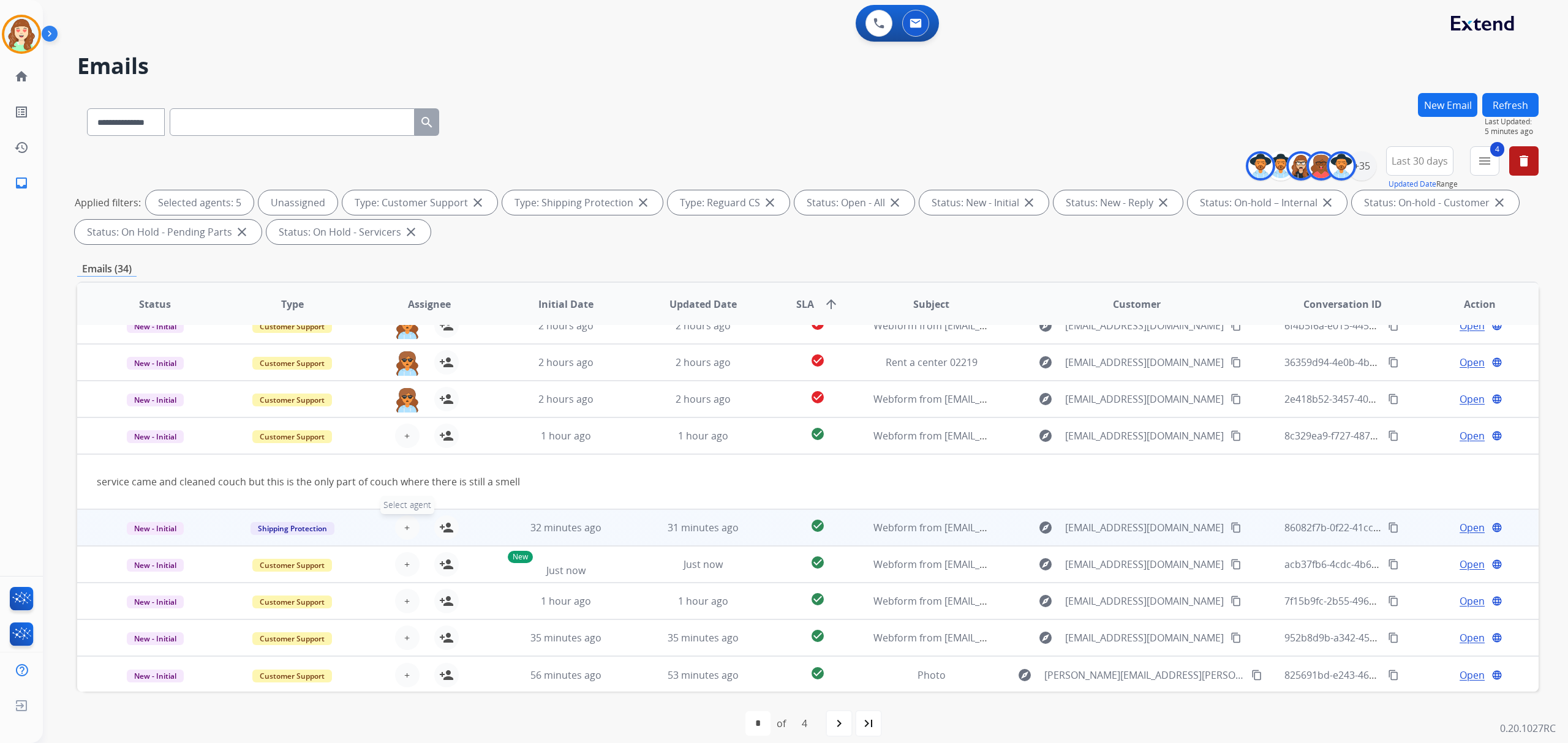
click at [404, 528] on span "+" at bounding box center [407, 528] width 5 height 15
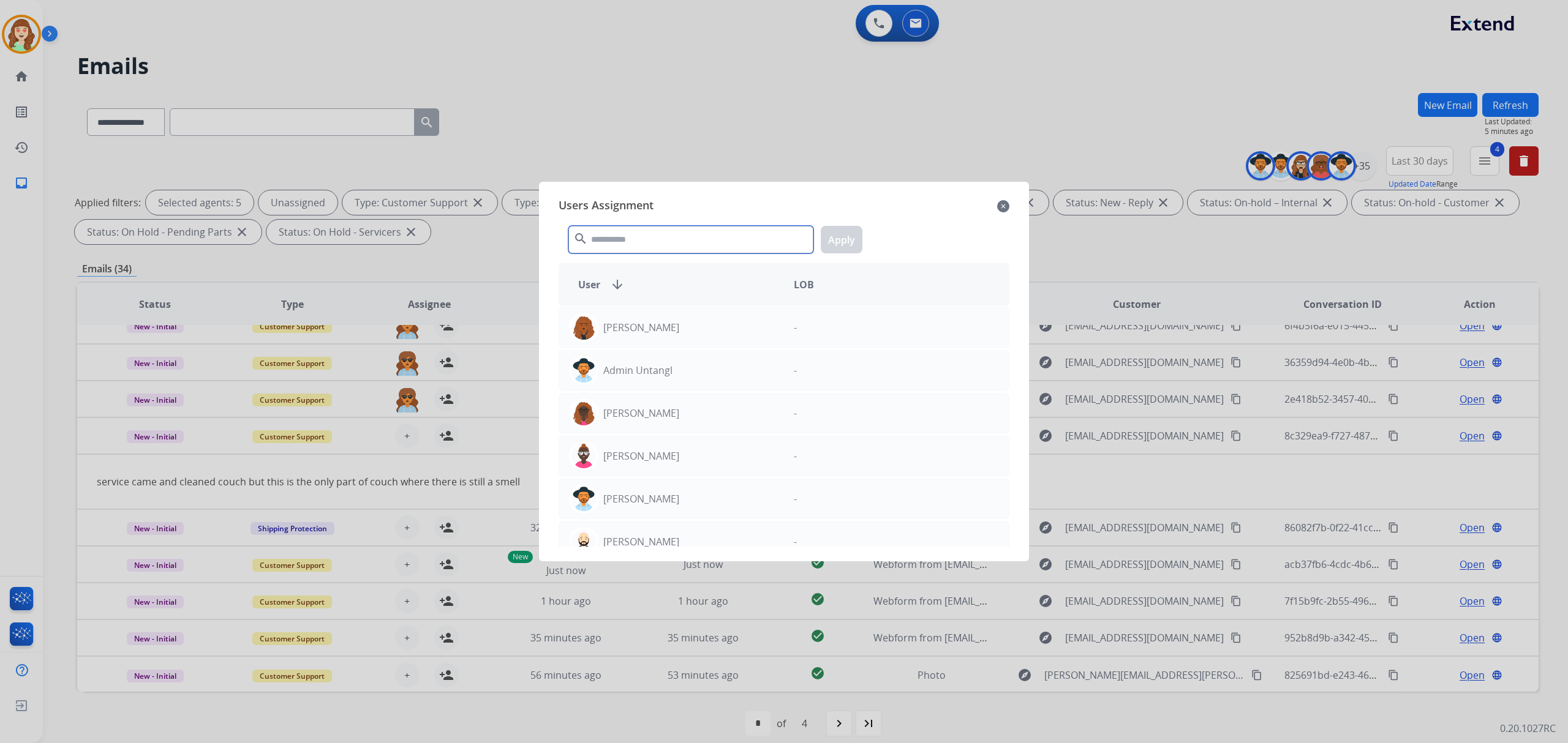
click at [699, 236] on input "text" at bounding box center [690, 239] width 245 height 27
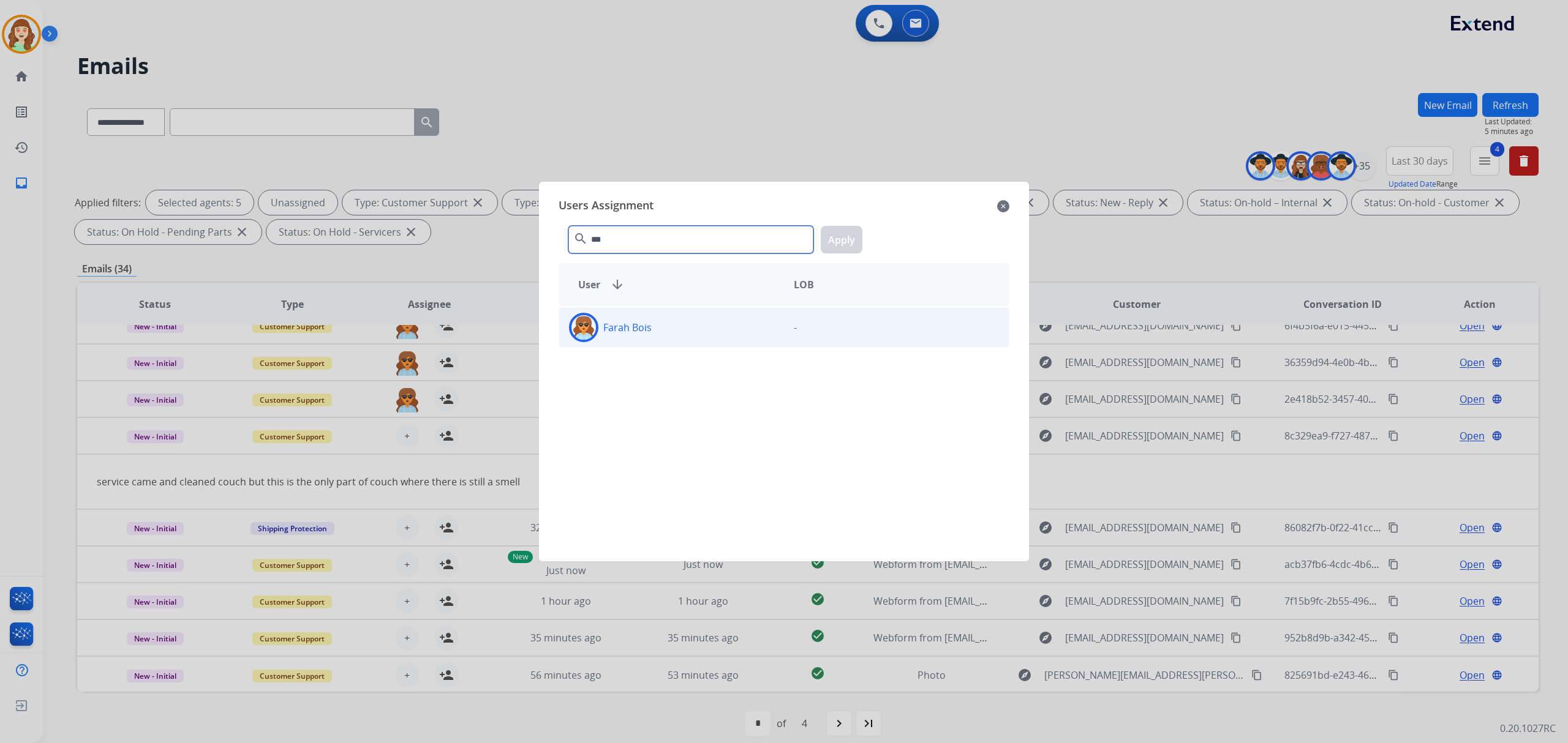
type input "***"
click at [704, 325] on div "Farah Bois" at bounding box center [672, 327] width 225 height 29
click at [841, 246] on button "Apply" at bounding box center [841, 239] width 42 height 27
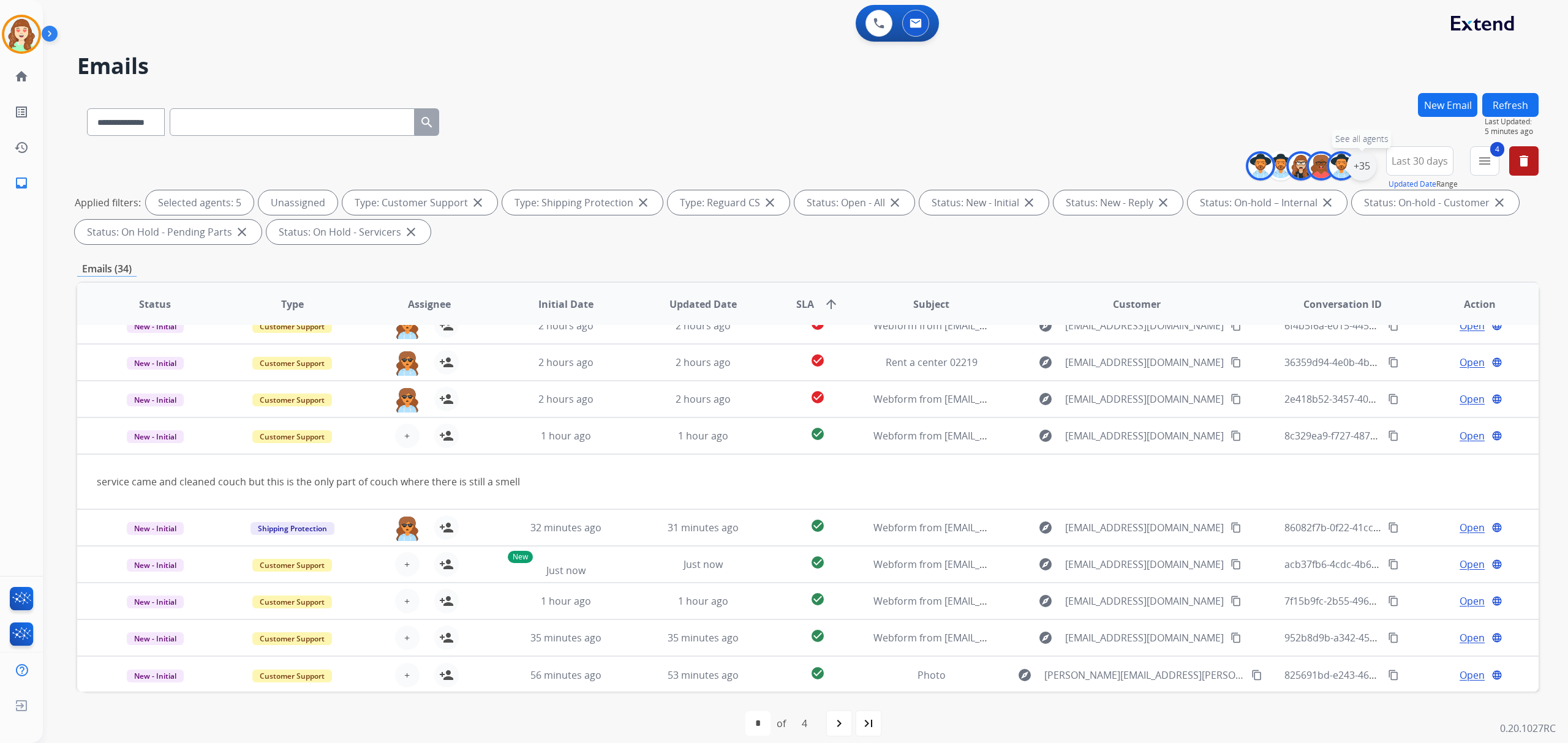
click at [1360, 163] on div "+35" at bounding box center [1361, 166] width 29 height 29
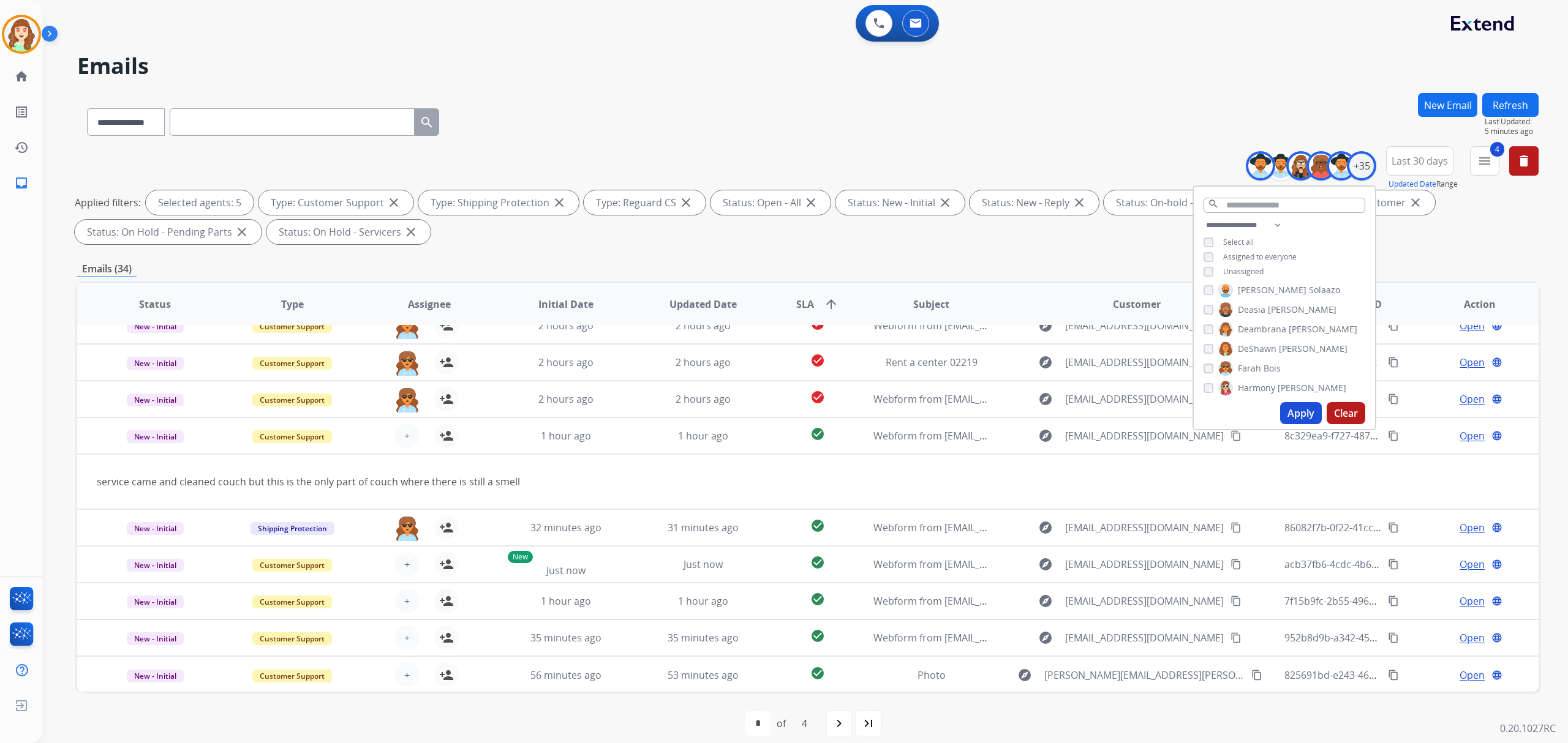
click at [1301, 411] on button "Apply" at bounding box center [1301, 413] width 42 height 22
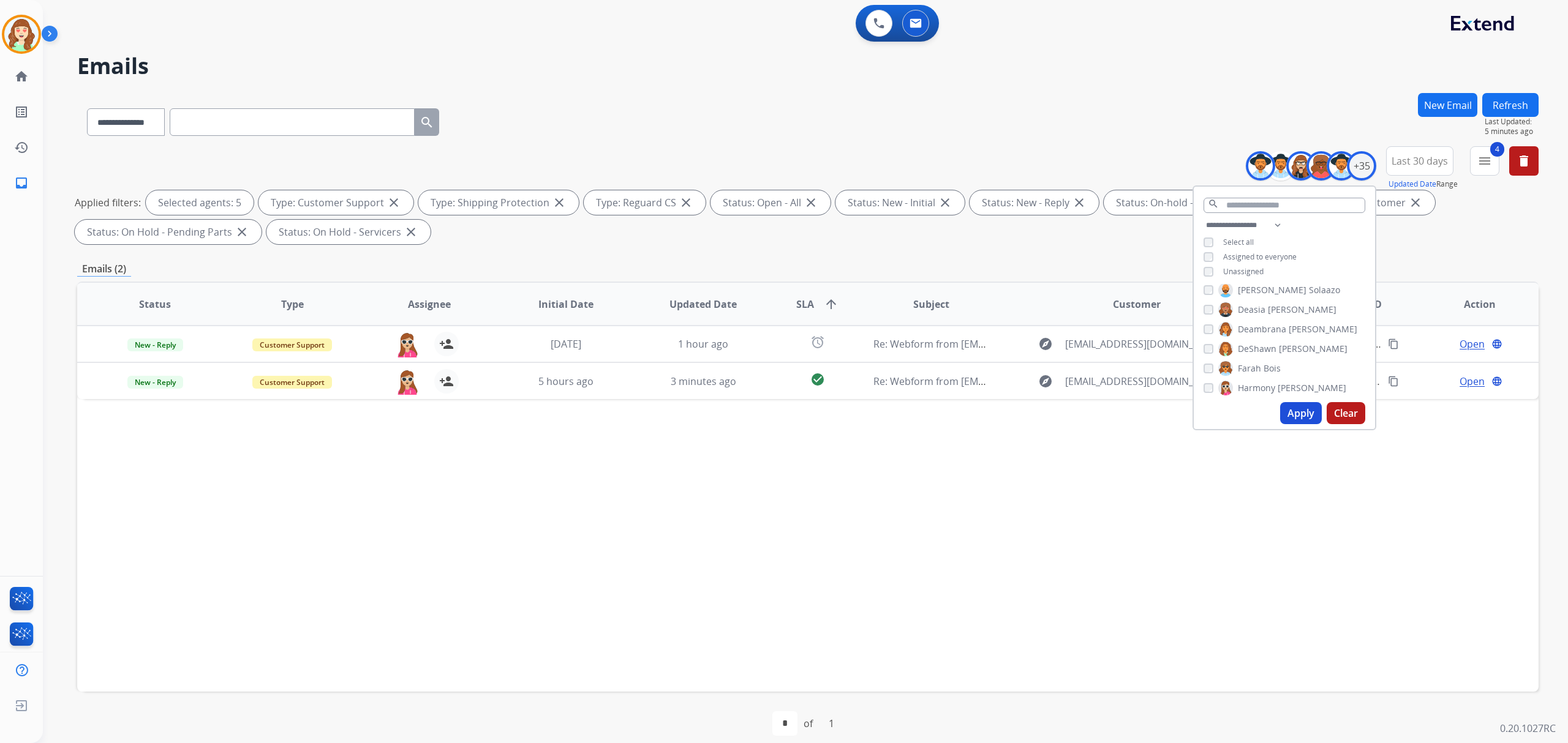
scroll to position [0, 0]
click at [1295, 411] on button "Apply" at bounding box center [1301, 413] width 42 height 22
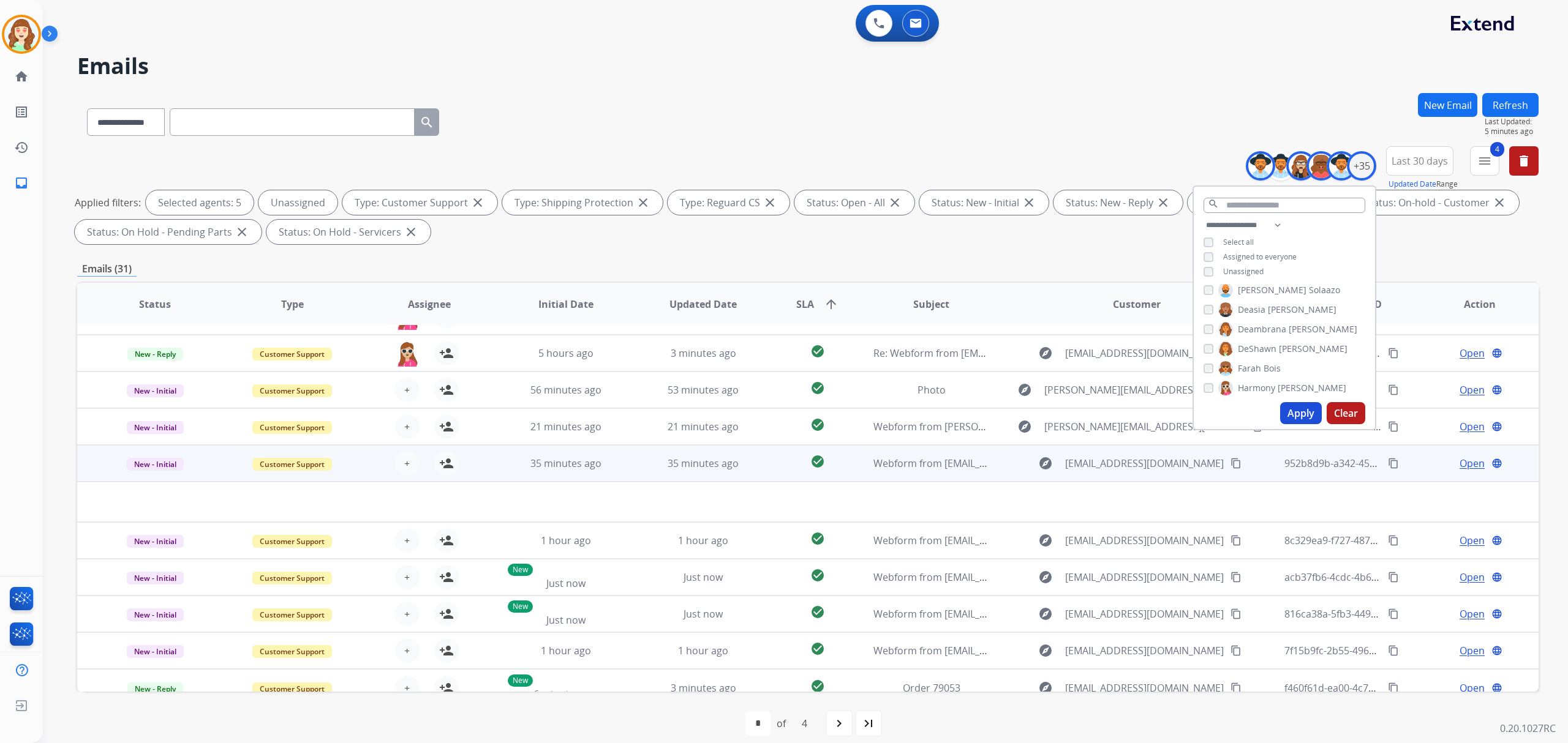
scroll to position [41, 0]
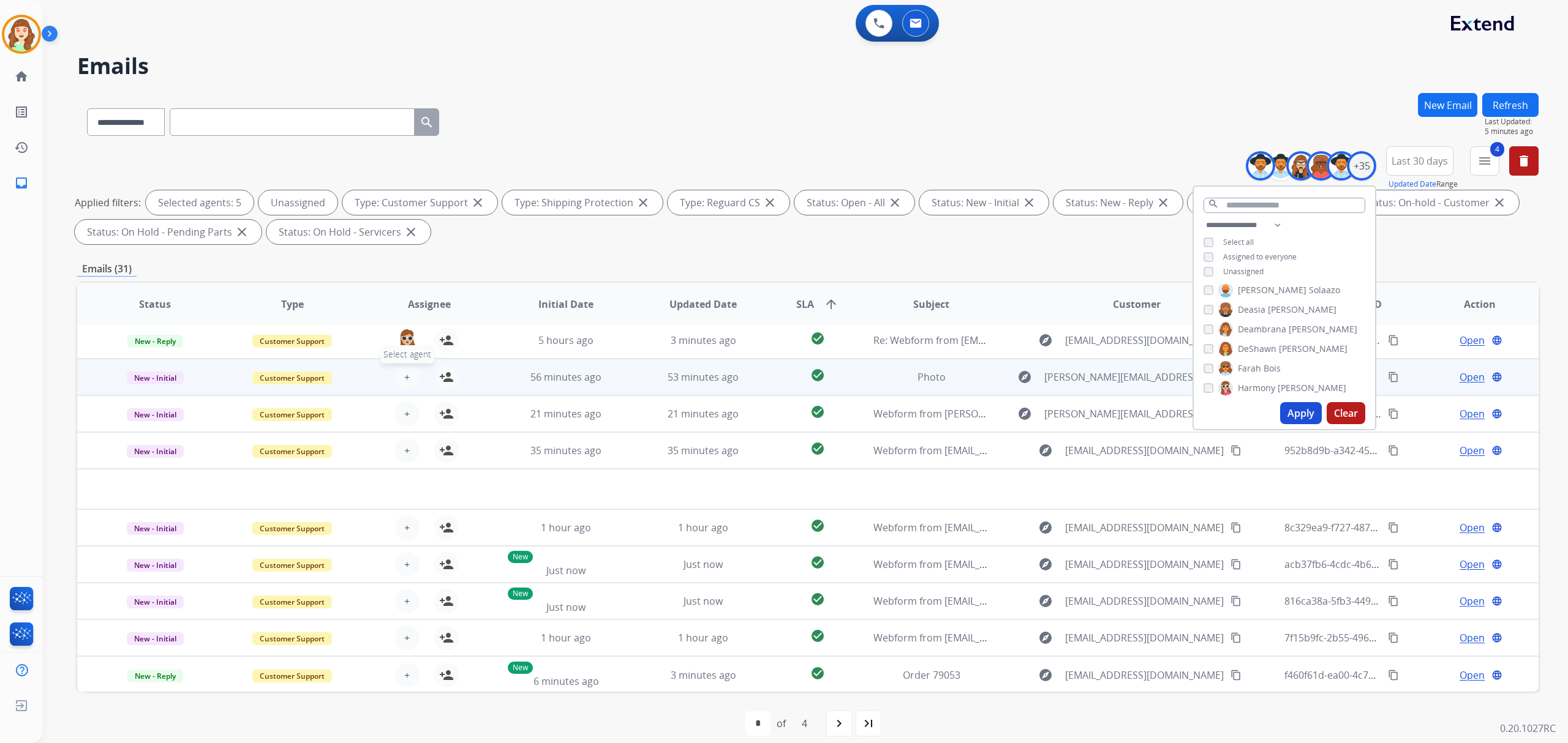
click at [404, 376] on span "+" at bounding box center [407, 377] width 5 height 15
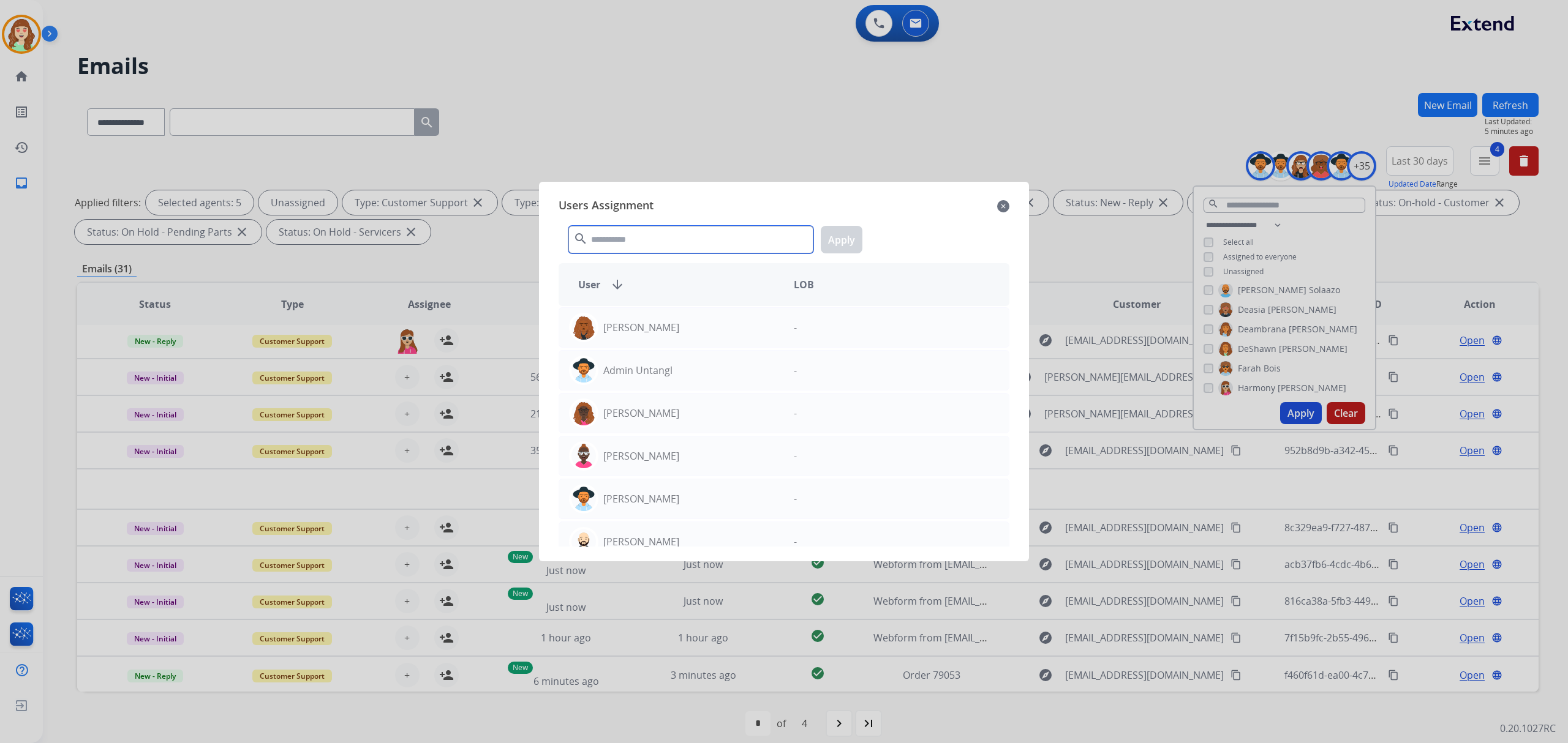
click at [628, 240] on input "text" at bounding box center [690, 239] width 245 height 27
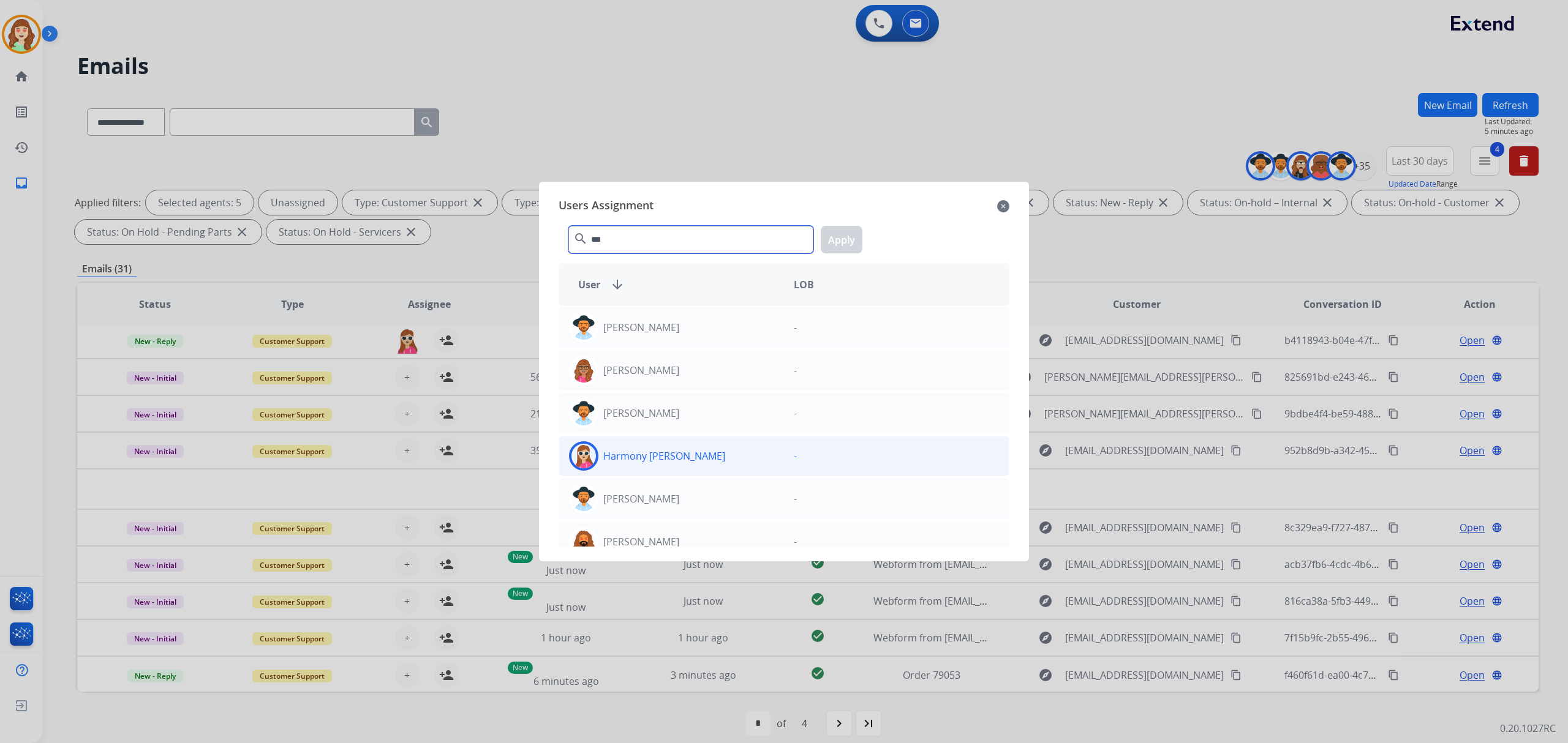
type input "***"
drag, startPoint x: 684, startPoint y: 455, endPoint x: 775, endPoint y: 274, distance: 202.6
click at [696, 437] on div "Harmony [PERSON_NAME] -" at bounding box center [784, 455] width 450 height 41
click at [840, 244] on button "Apply" at bounding box center [841, 239] width 42 height 27
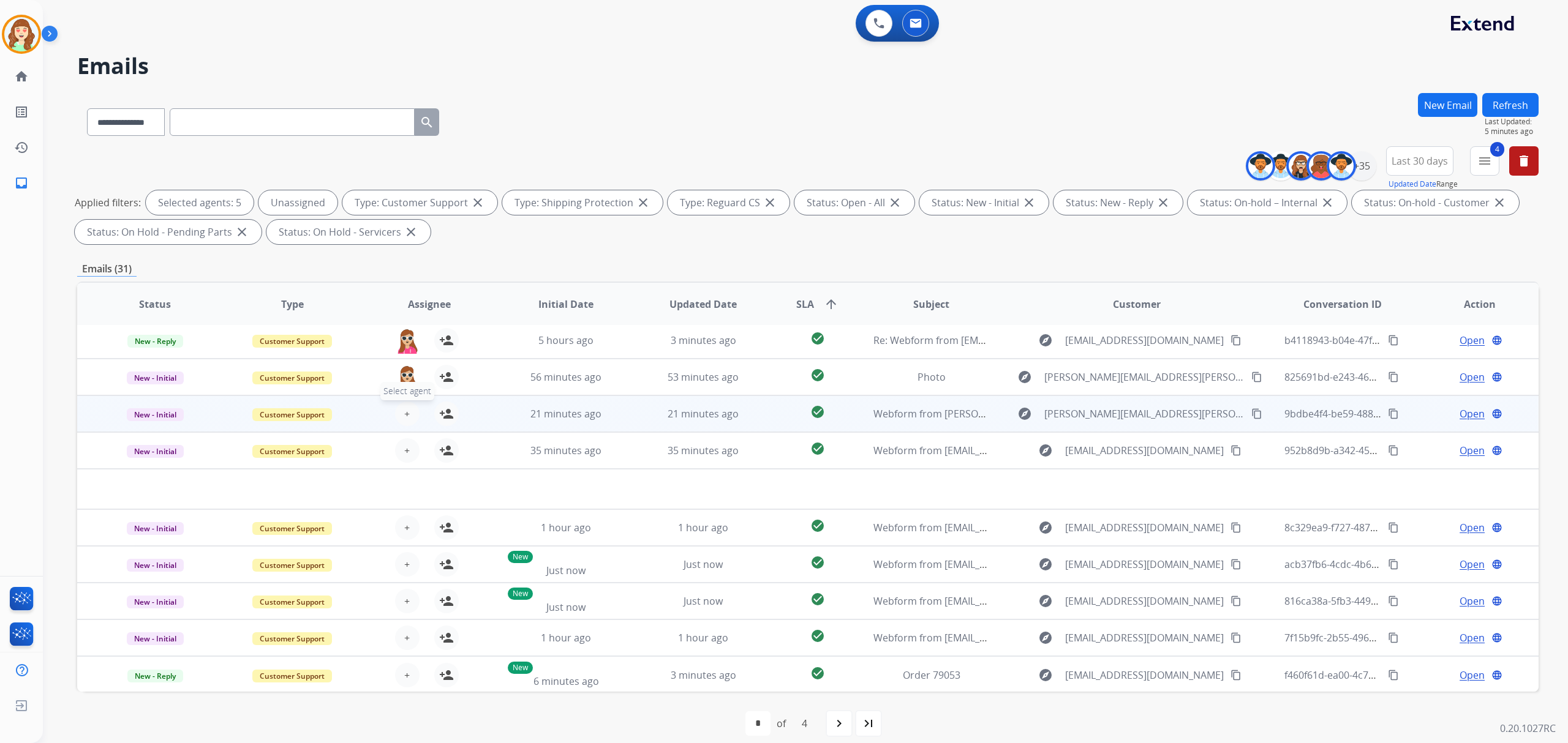
click at [407, 409] on button "+ Select agent" at bounding box center [407, 414] width 25 height 25
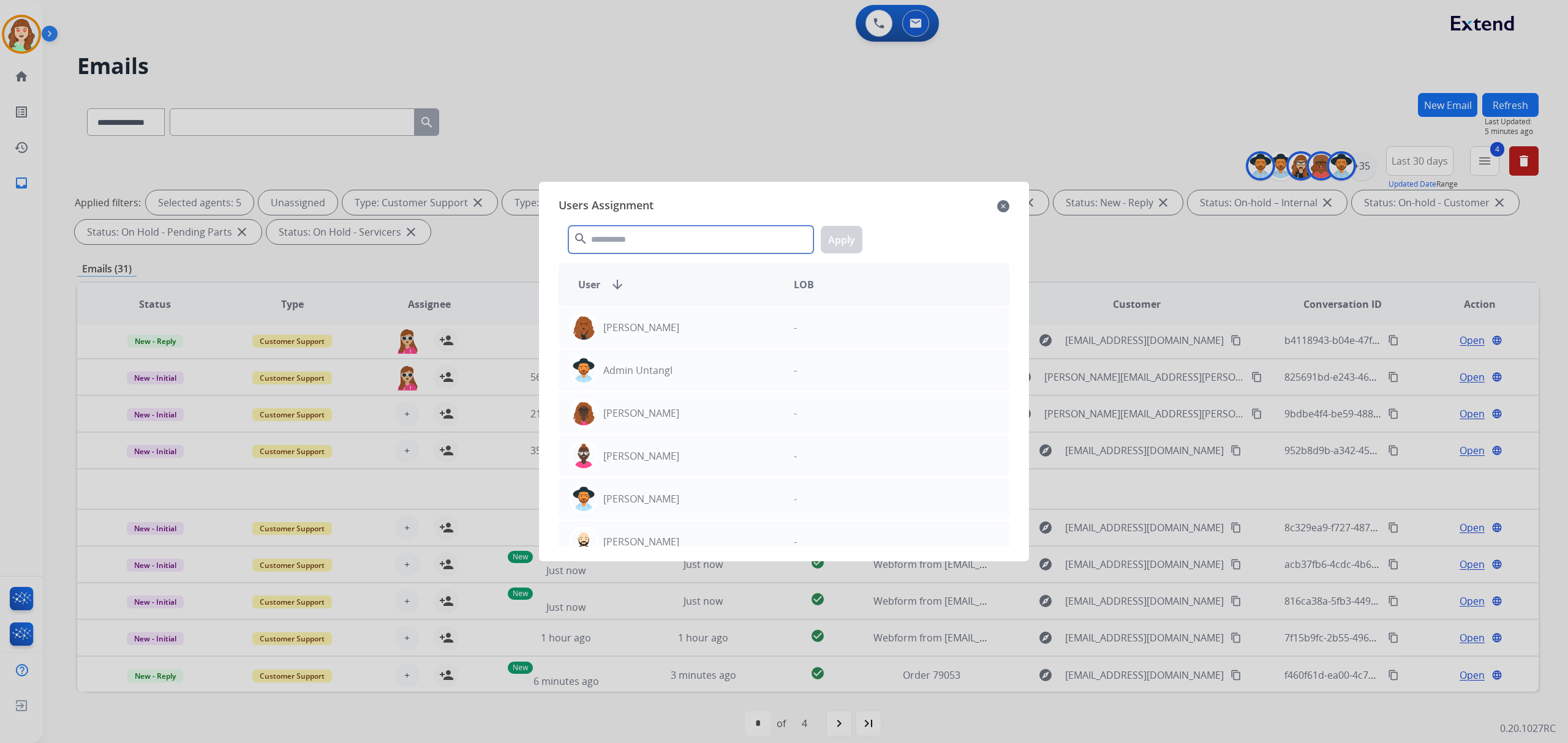
click at [595, 240] on input "text" at bounding box center [690, 239] width 245 height 27
type input "*"
type input "***"
drag, startPoint x: 703, startPoint y: 461, endPoint x: 708, endPoint y: 454, distance: 8.6
click at [706, 458] on div "Harmony [PERSON_NAME]" at bounding box center [672, 456] width 225 height 29
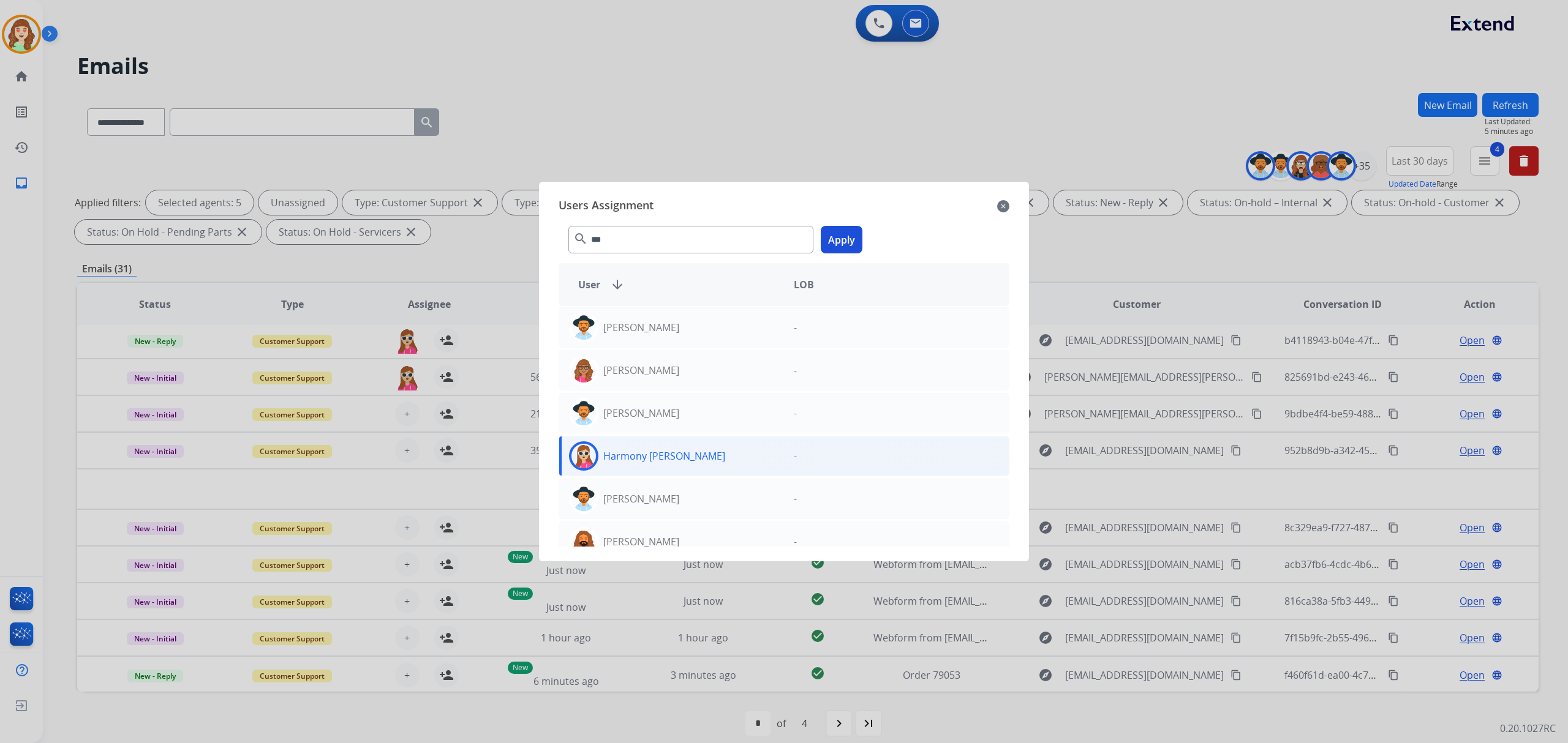
click at [838, 248] on button "Apply" at bounding box center [841, 239] width 42 height 27
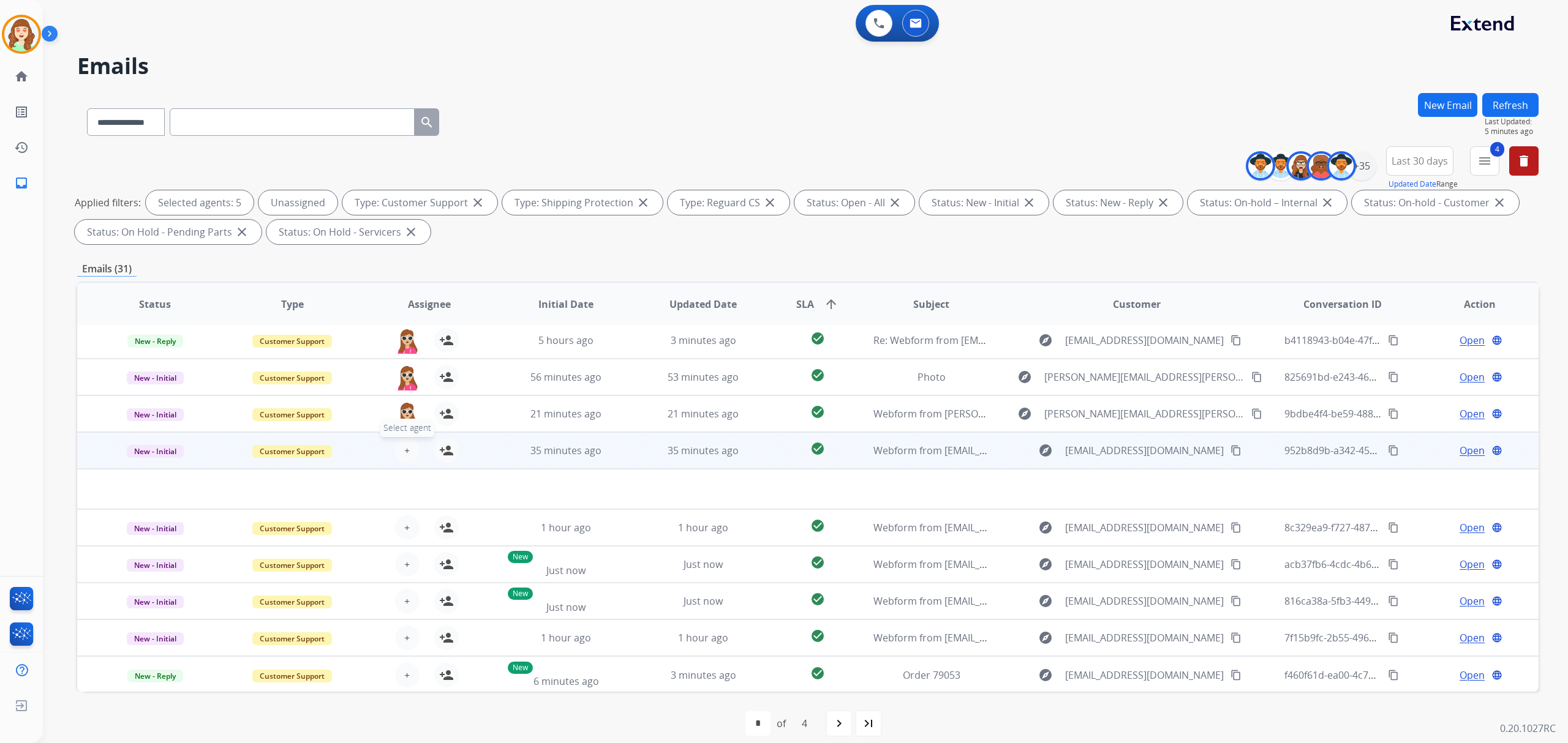
click at [409, 446] on button "+ Select agent" at bounding box center [407, 450] width 25 height 25
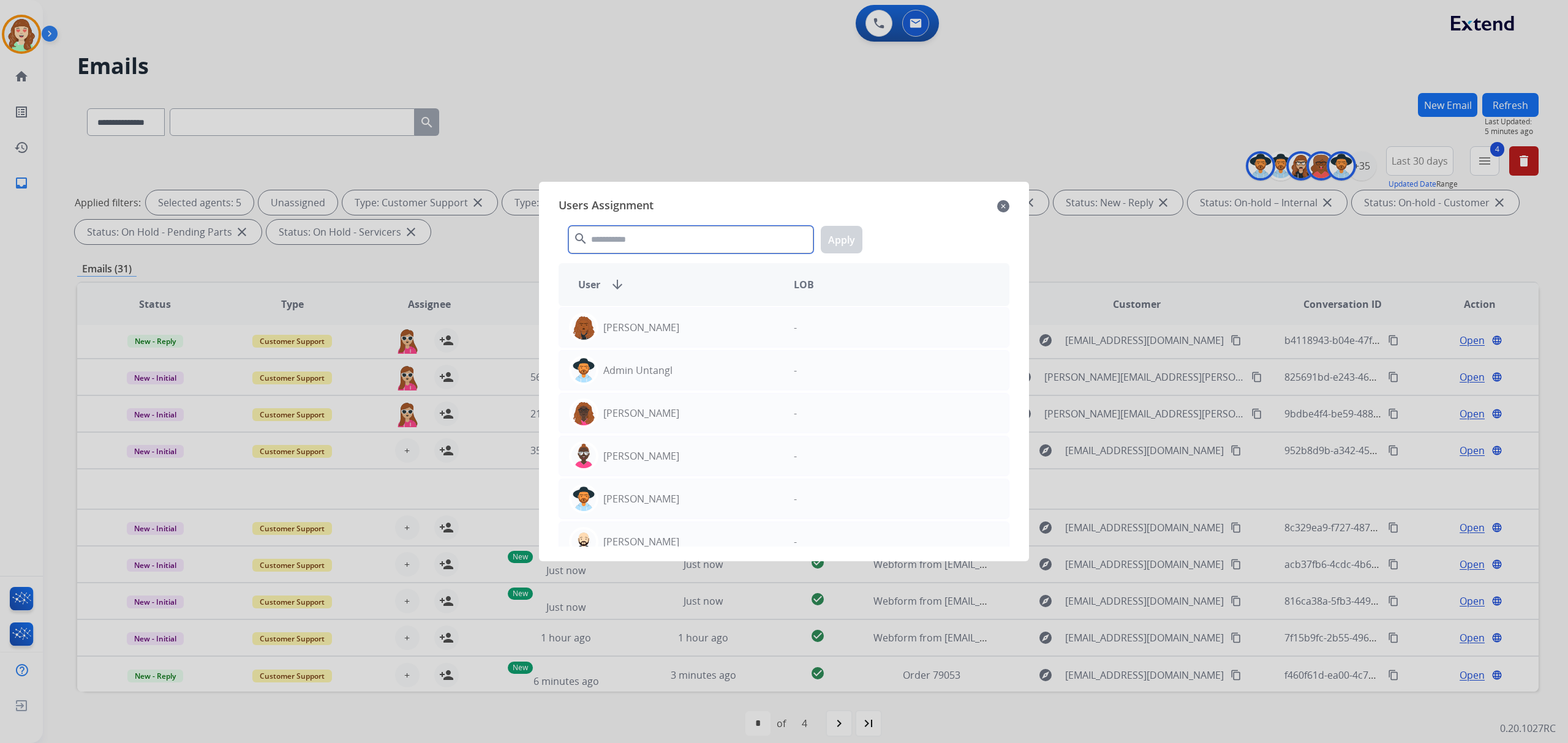
click at [662, 242] on input "text" at bounding box center [690, 239] width 245 height 27
type input "***"
click at [679, 460] on div "Harmony [PERSON_NAME]" at bounding box center [672, 456] width 225 height 29
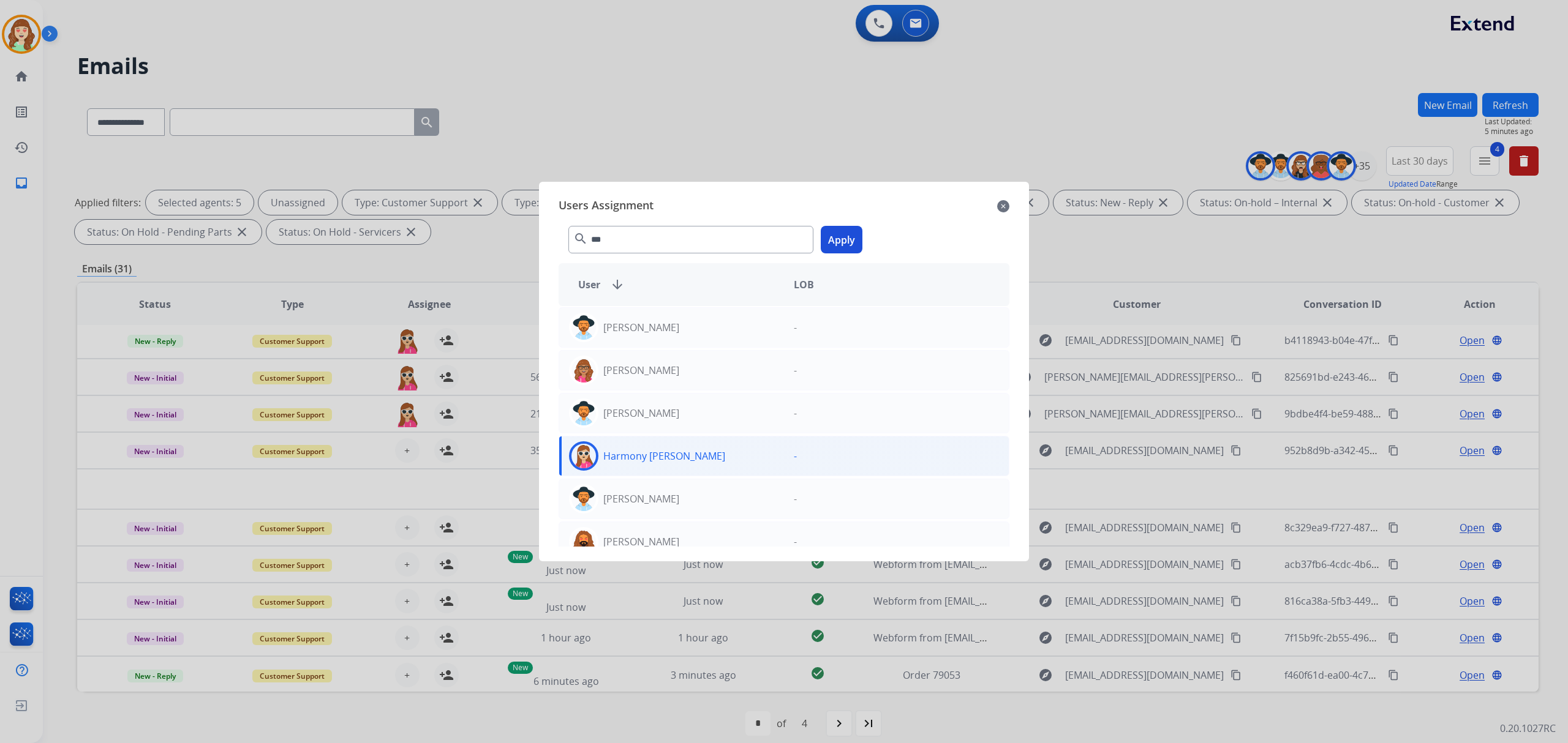
drag, startPoint x: 823, startPoint y: 244, endPoint x: 819, endPoint y: 255, distance: 11.7
click at [823, 243] on button "Apply" at bounding box center [841, 239] width 42 height 27
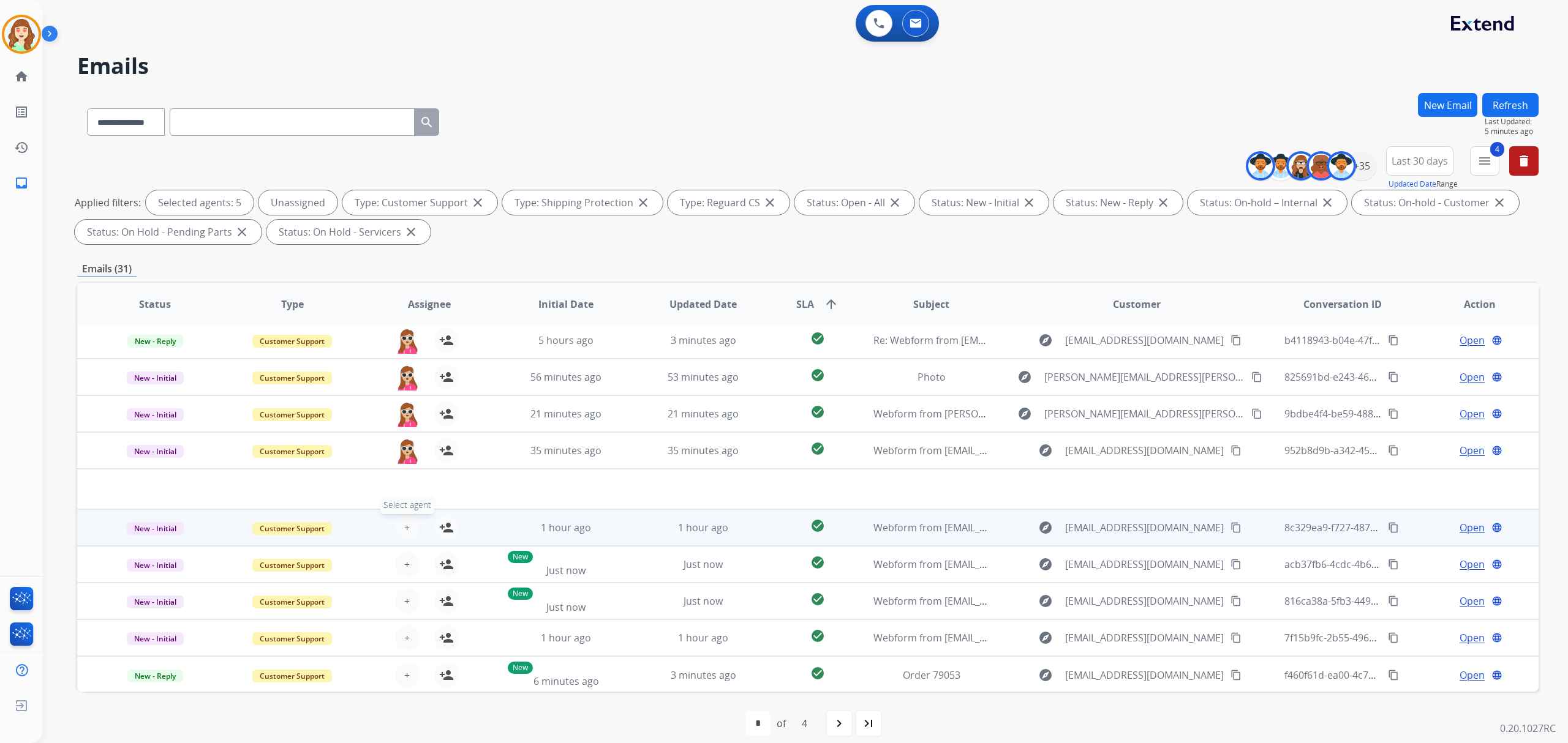
click at [407, 521] on span "+" at bounding box center [407, 528] width 5 height 15
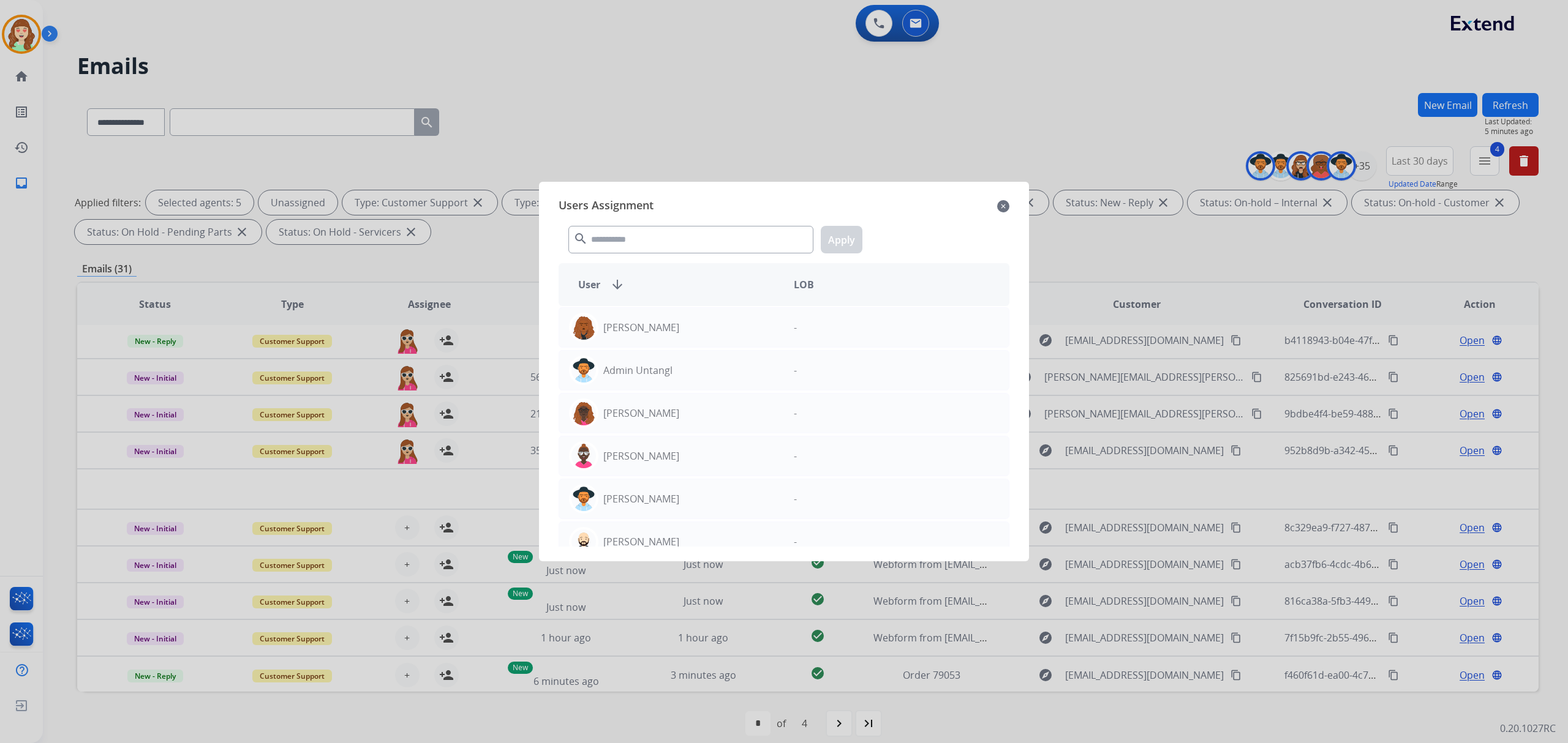
click at [731, 258] on div "search Apply" at bounding box center [784, 237] width 450 height 42
click at [723, 250] on input "text" at bounding box center [690, 239] width 245 height 27
type input "*"
type input "***"
click at [692, 452] on div "Harmony [PERSON_NAME]" at bounding box center [672, 456] width 225 height 29
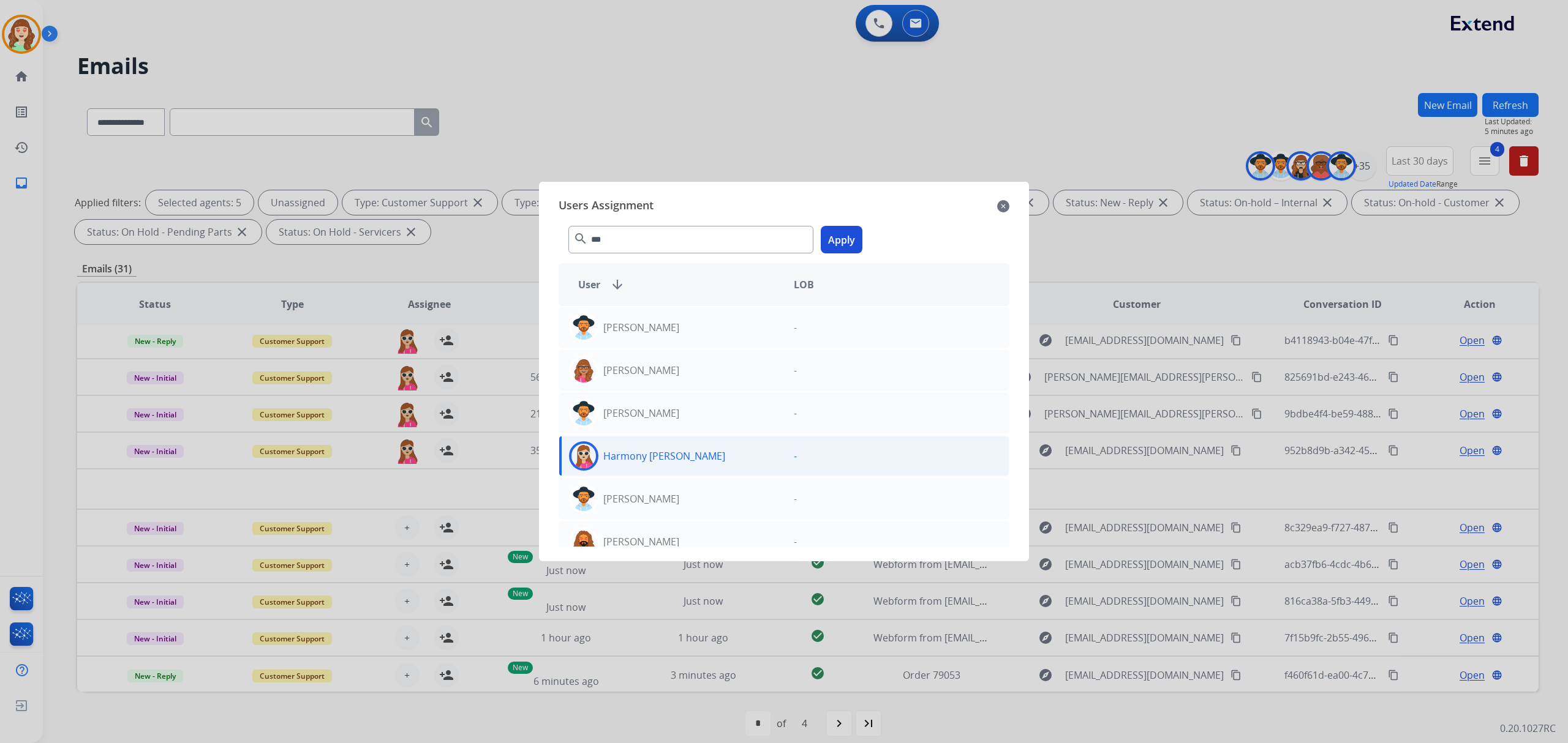
click at [840, 240] on button "Apply" at bounding box center [841, 239] width 42 height 27
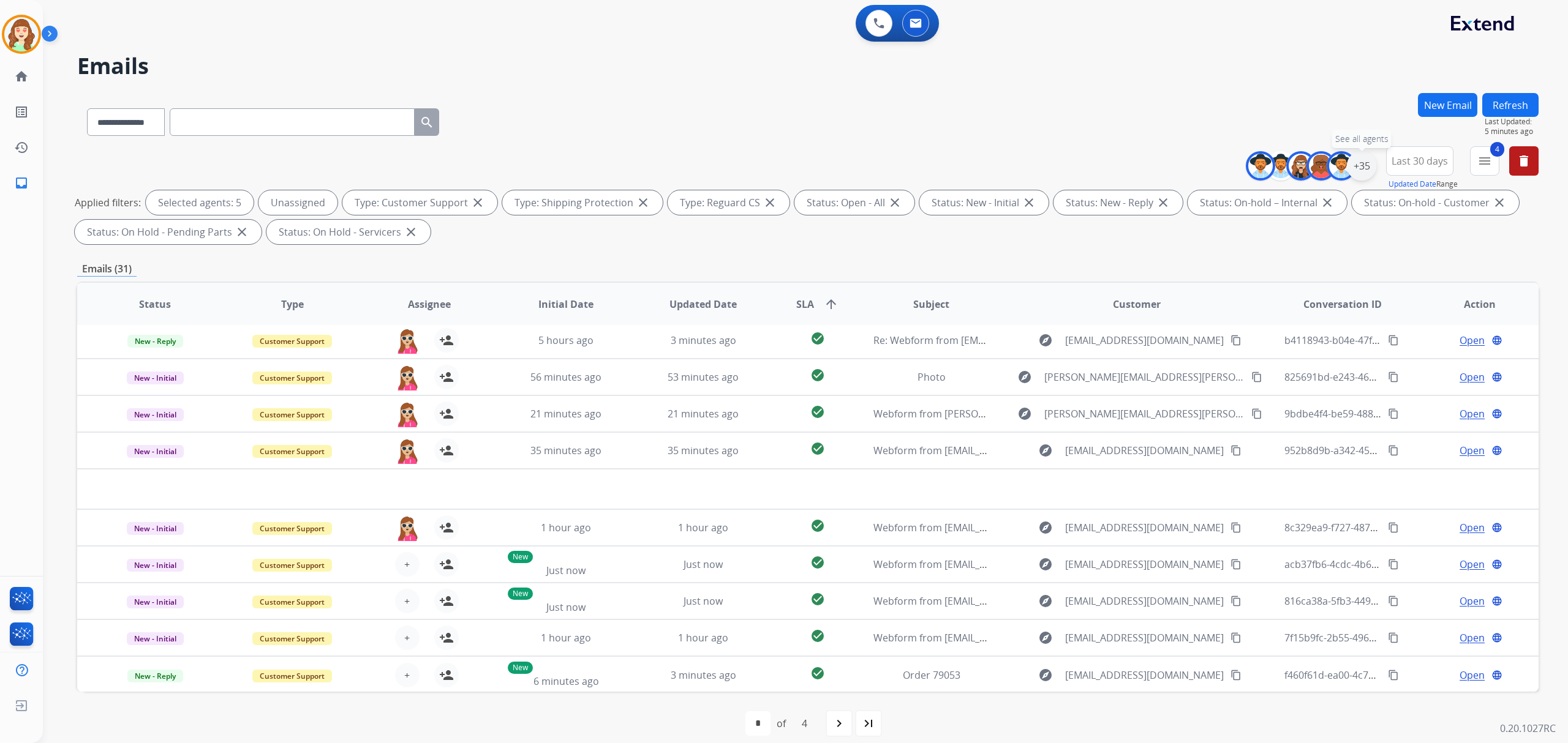
click at [1361, 167] on div "+35" at bounding box center [1361, 166] width 29 height 29
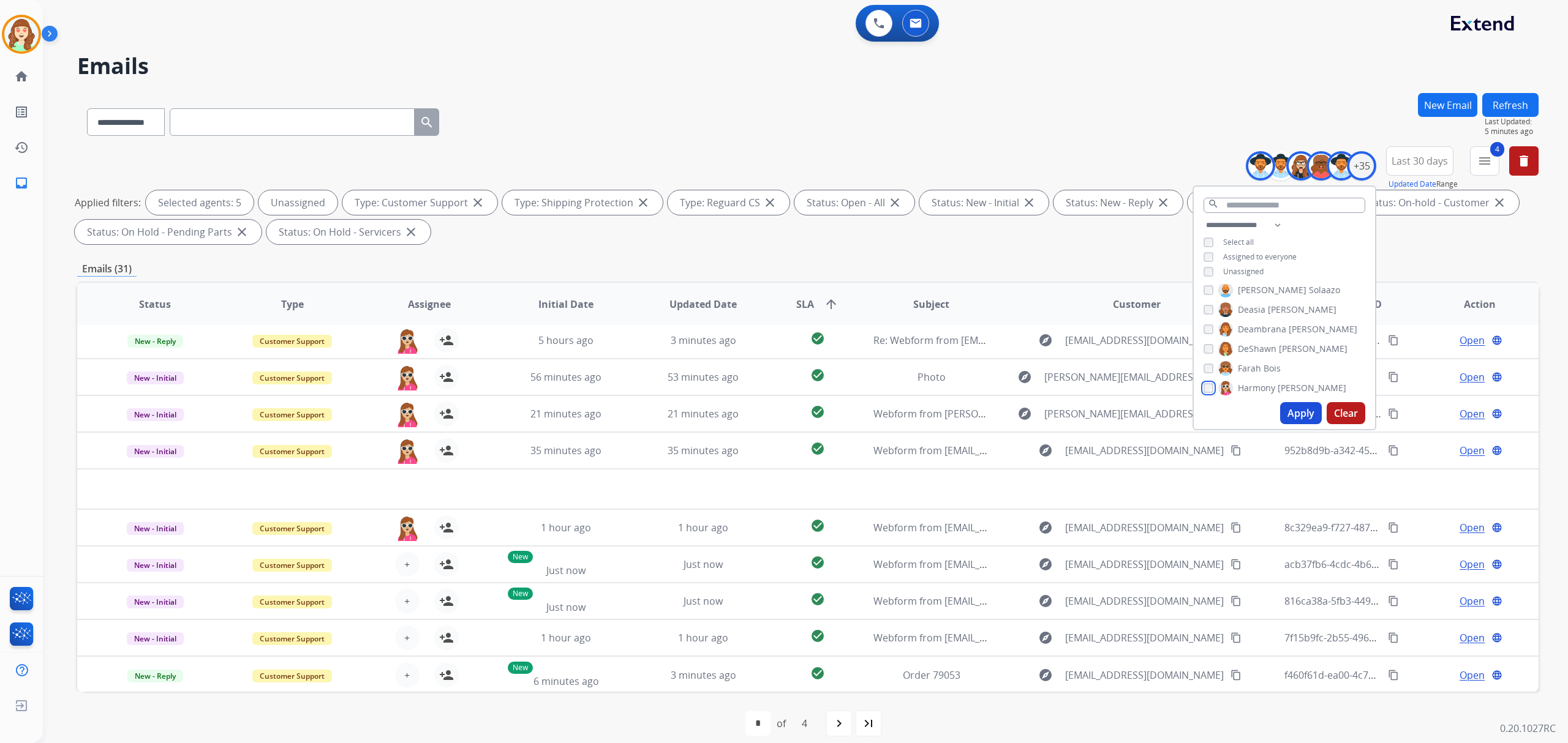
click at [1201, 387] on div "[PERSON_NAME] [PERSON_NAME] [PERSON_NAME] [PERSON_NAME] [PERSON_NAME] [PERSON_N…" at bounding box center [1284, 341] width 181 height 114
click at [1199, 386] on div "[PERSON_NAME] [PERSON_NAME] [PERSON_NAME] [PERSON_NAME] [PERSON_NAME] [PERSON_N…" at bounding box center [1284, 341] width 181 height 114
click at [1296, 418] on button "Apply" at bounding box center [1301, 413] width 42 height 22
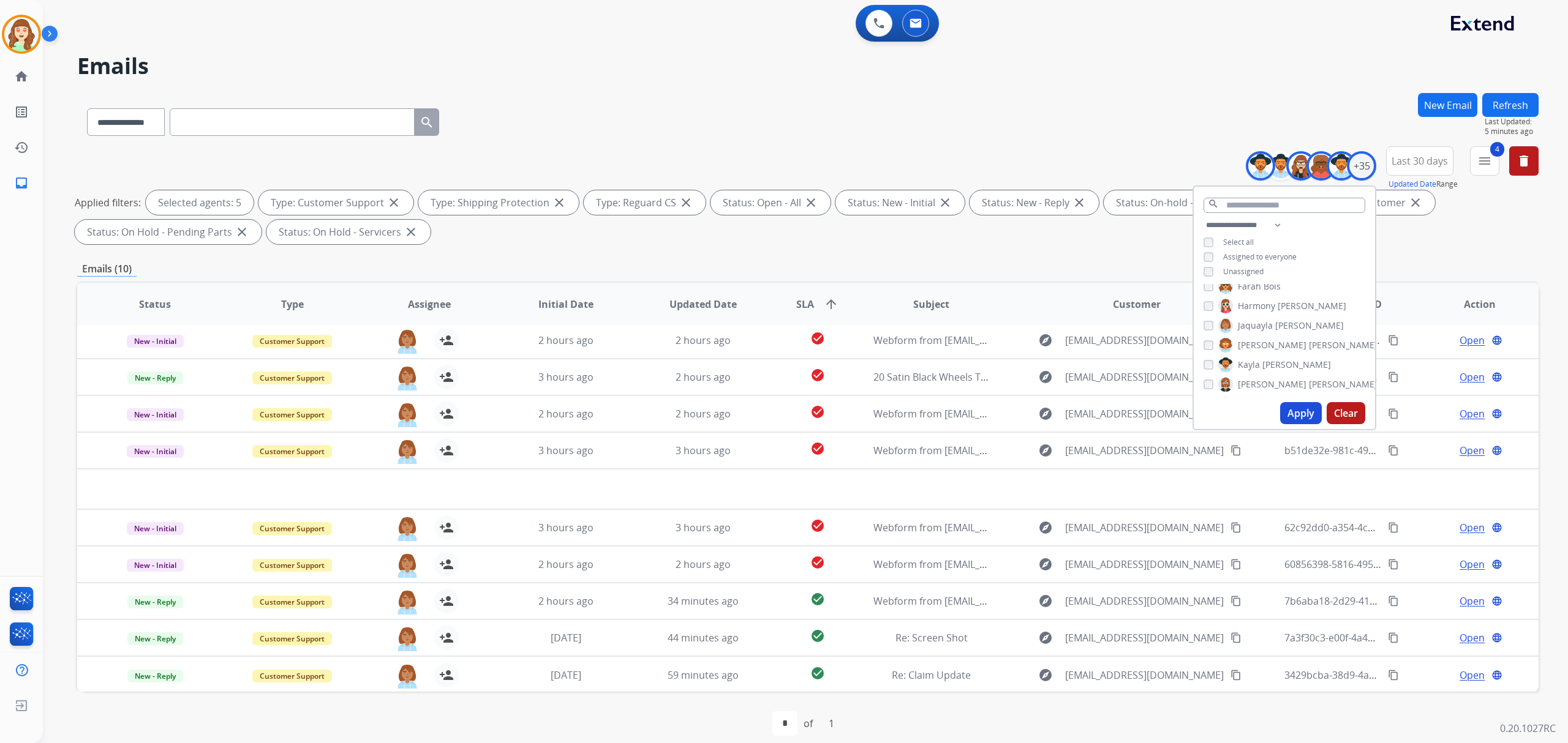
click at [1296, 414] on button "Apply" at bounding box center [1301, 413] width 42 height 22
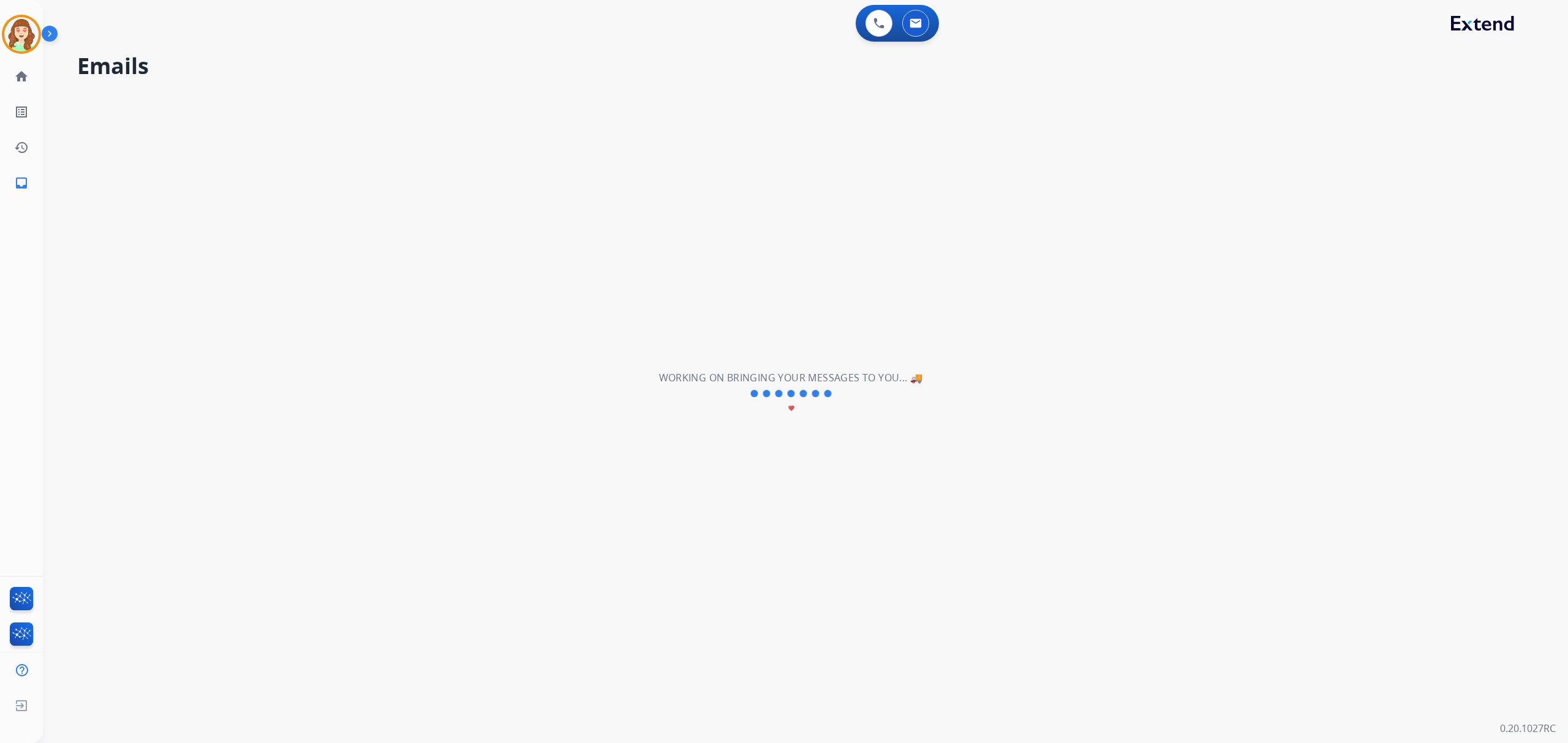
scroll to position [0, 0]
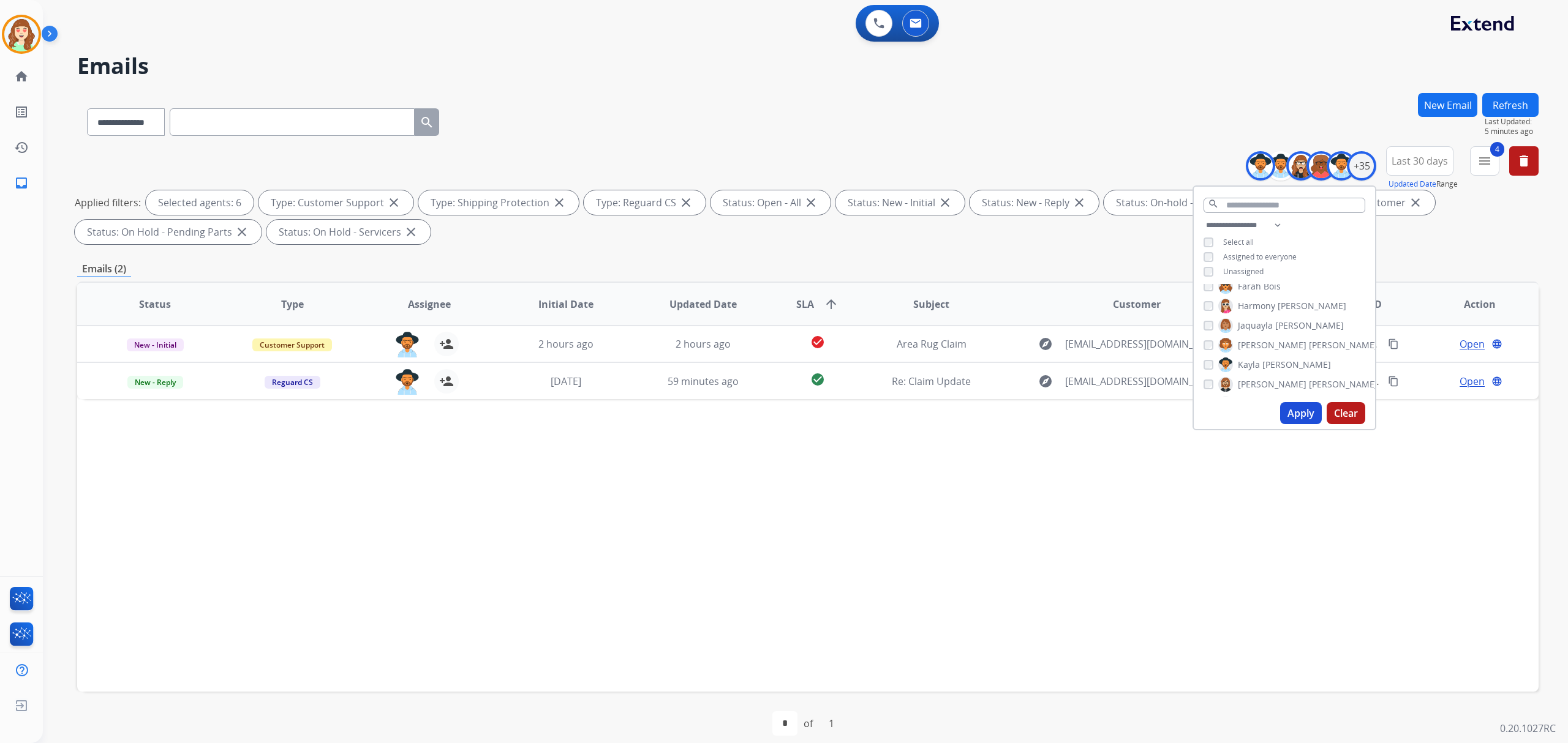
click at [1201, 270] on div "**********" at bounding box center [1284, 250] width 181 height 64
click at [1287, 408] on button "Apply" at bounding box center [1301, 413] width 42 height 22
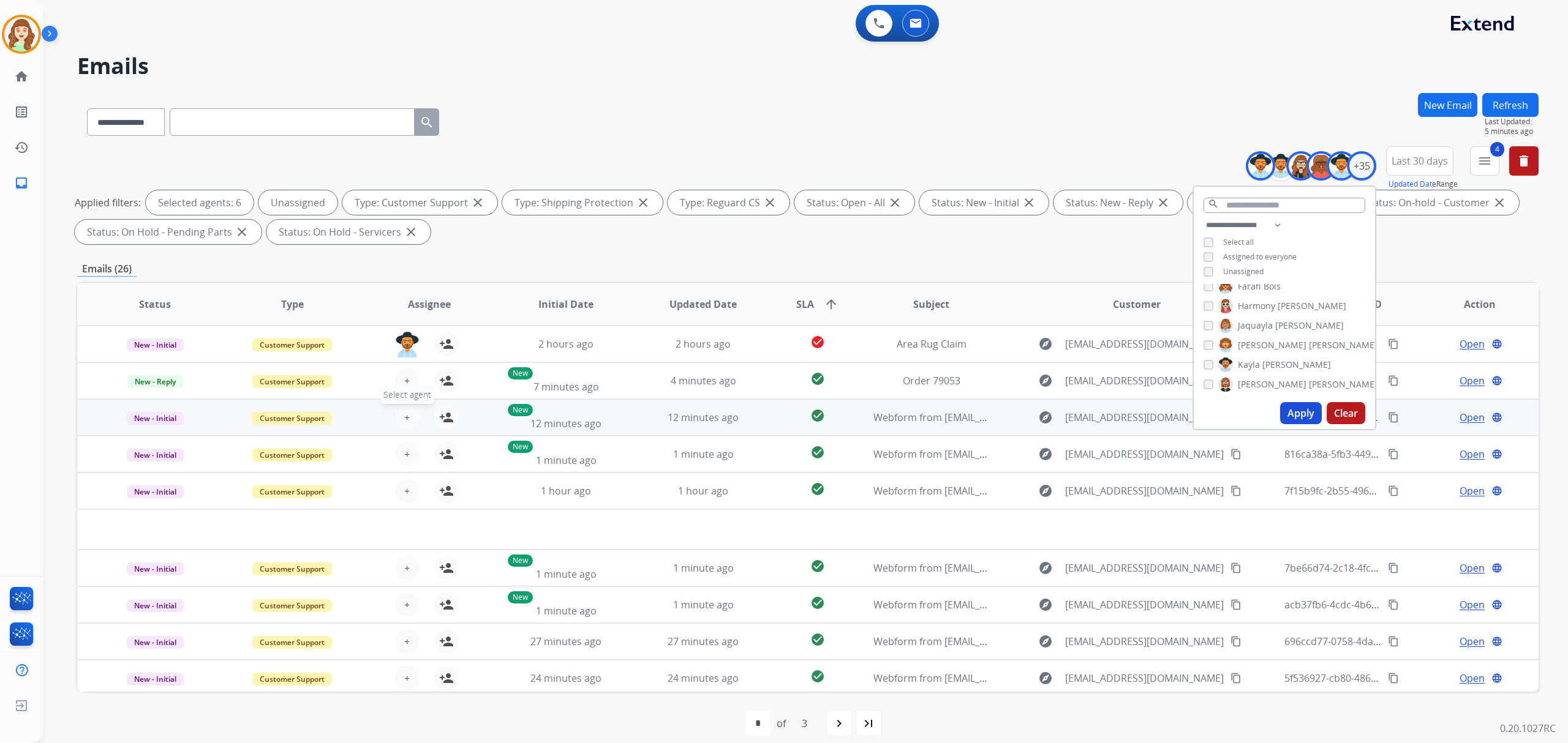
click at [404, 412] on span "+" at bounding box center [407, 418] width 5 height 15
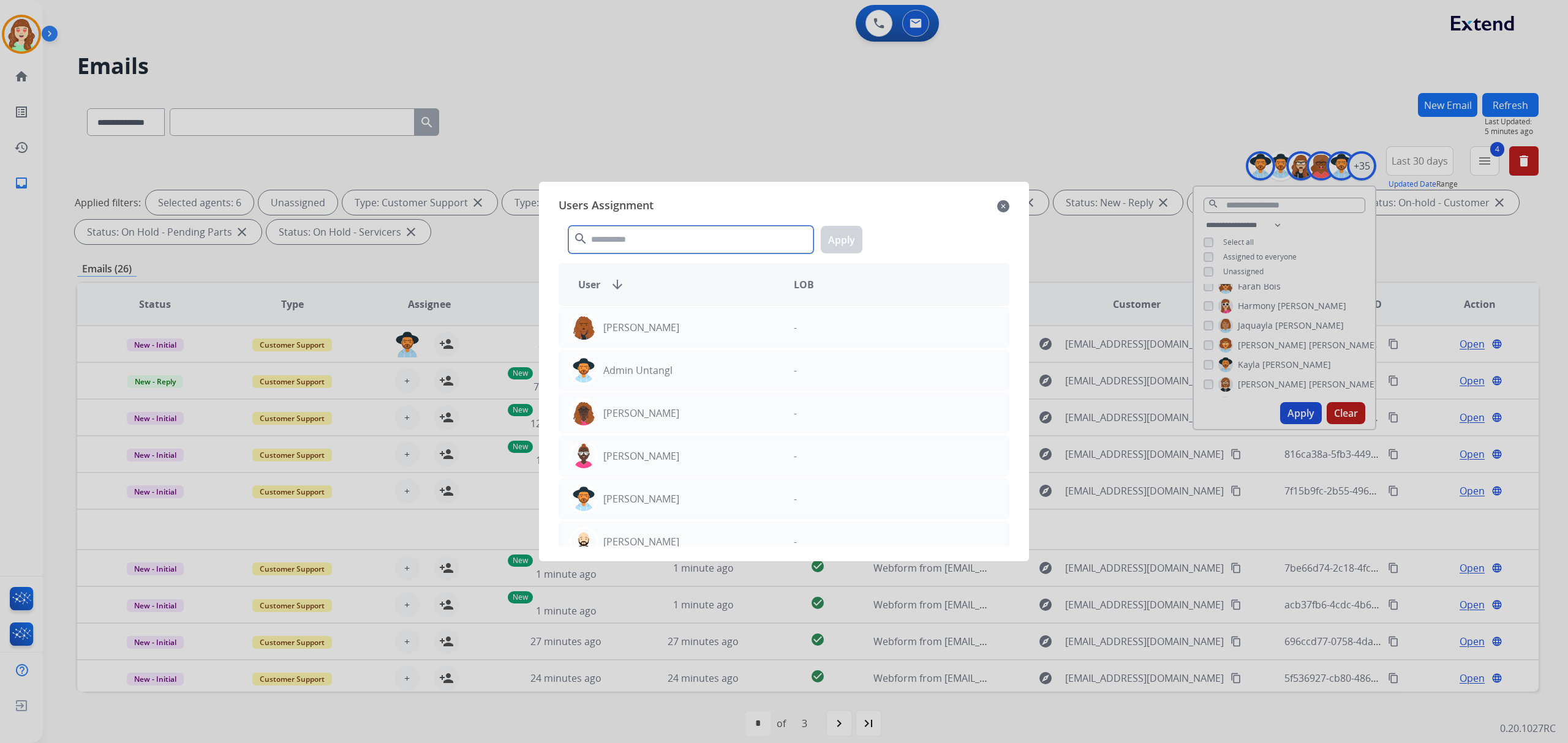
click at [618, 246] on input "text" at bounding box center [690, 239] width 245 height 27
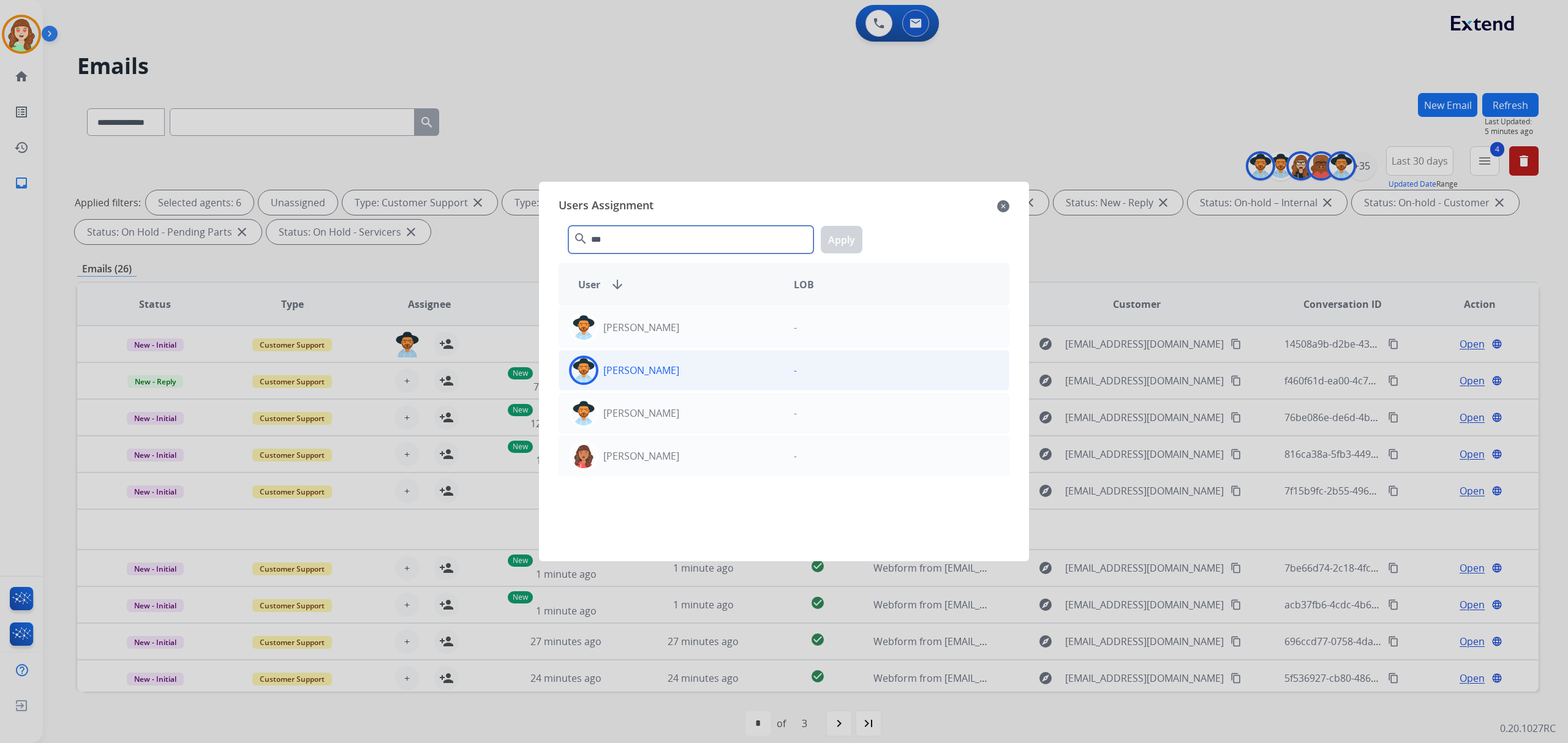
type input "***"
click at [672, 363] on div "[PERSON_NAME]" at bounding box center [672, 371] width 225 height 29
drag, startPoint x: 836, startPoint y: 242, endPoint x: 797, endPoint y: 260, distance: 43.0
click at [836, 240] on button "Apply" at bounding box center [841, 239] width 42 height 27
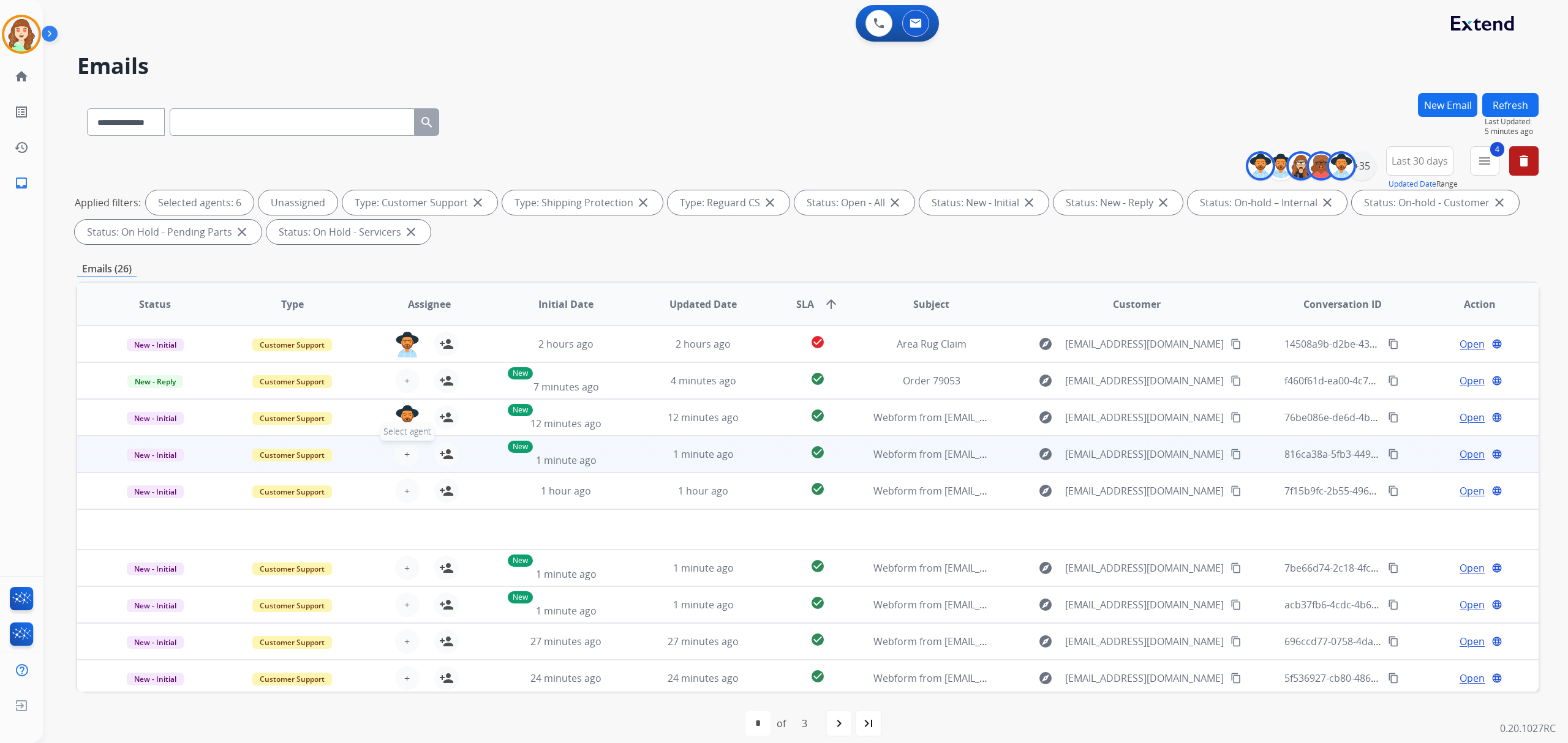
click at [403, 446] on button "+ Select agent" at bounding box center [407, 454] width 25 height 25
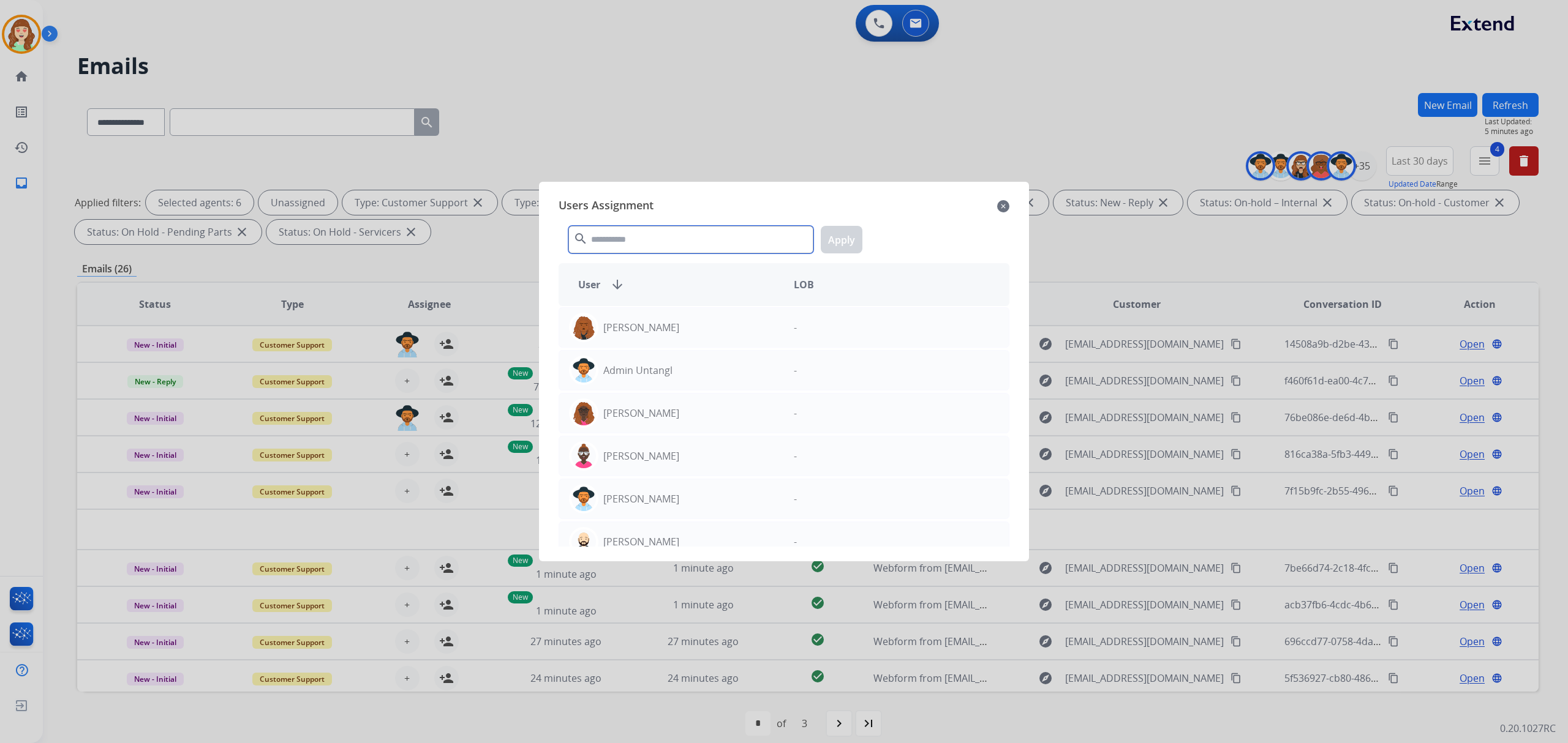
click at [632, 238] on input "text" at bounding box center [690, 239] width 245 height 27
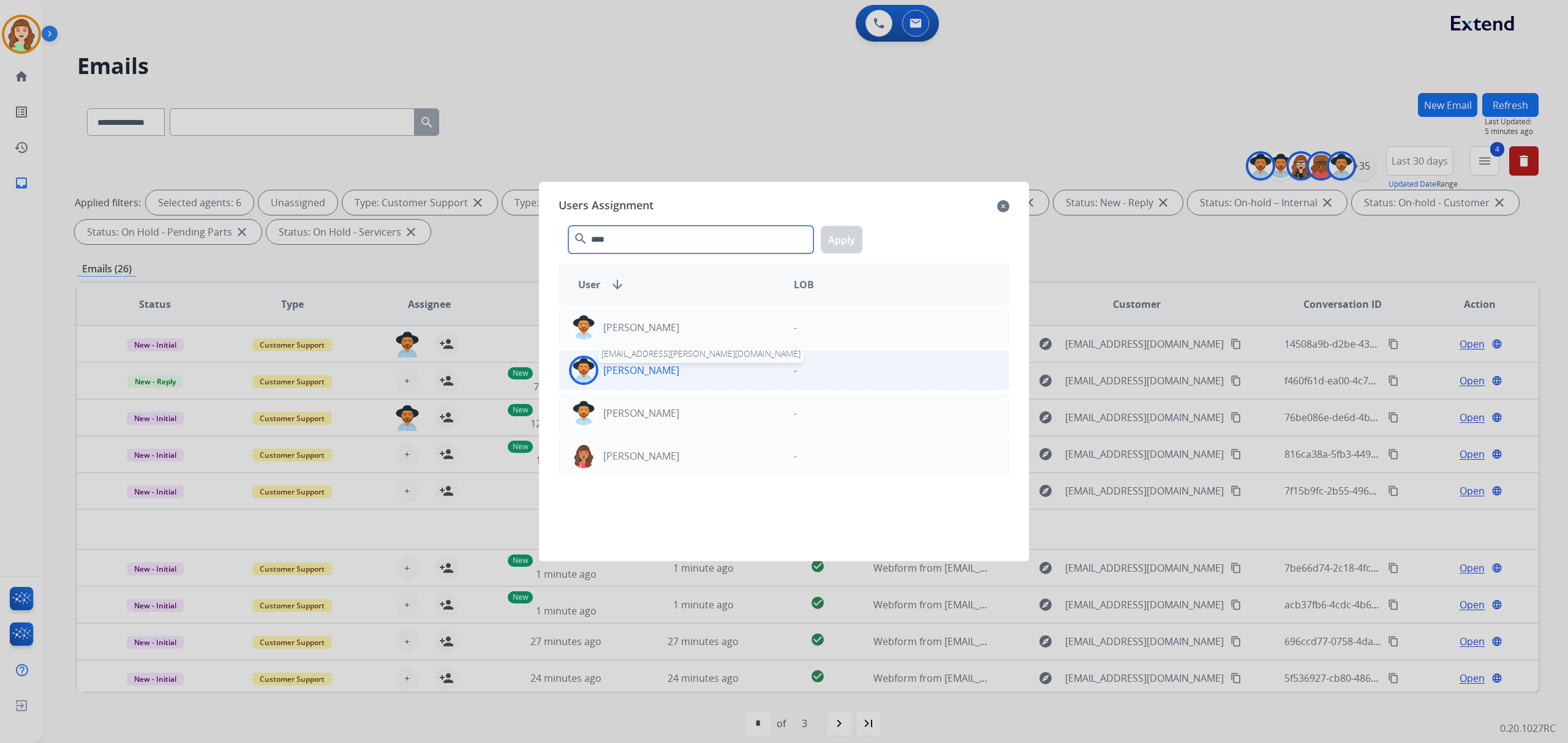
type input "****"
drag, startPoint x: 644, startPoint y: 369, endPoint x: 791, endPoint y: 297, distance: 163.7
click at [646, 369] on p "[PERSON_NAME]" at bounding box center [641, 371] width 76 height 15
click at [842, 238] on button "Apply" at bounding box center [841, 239] width 42 height 27
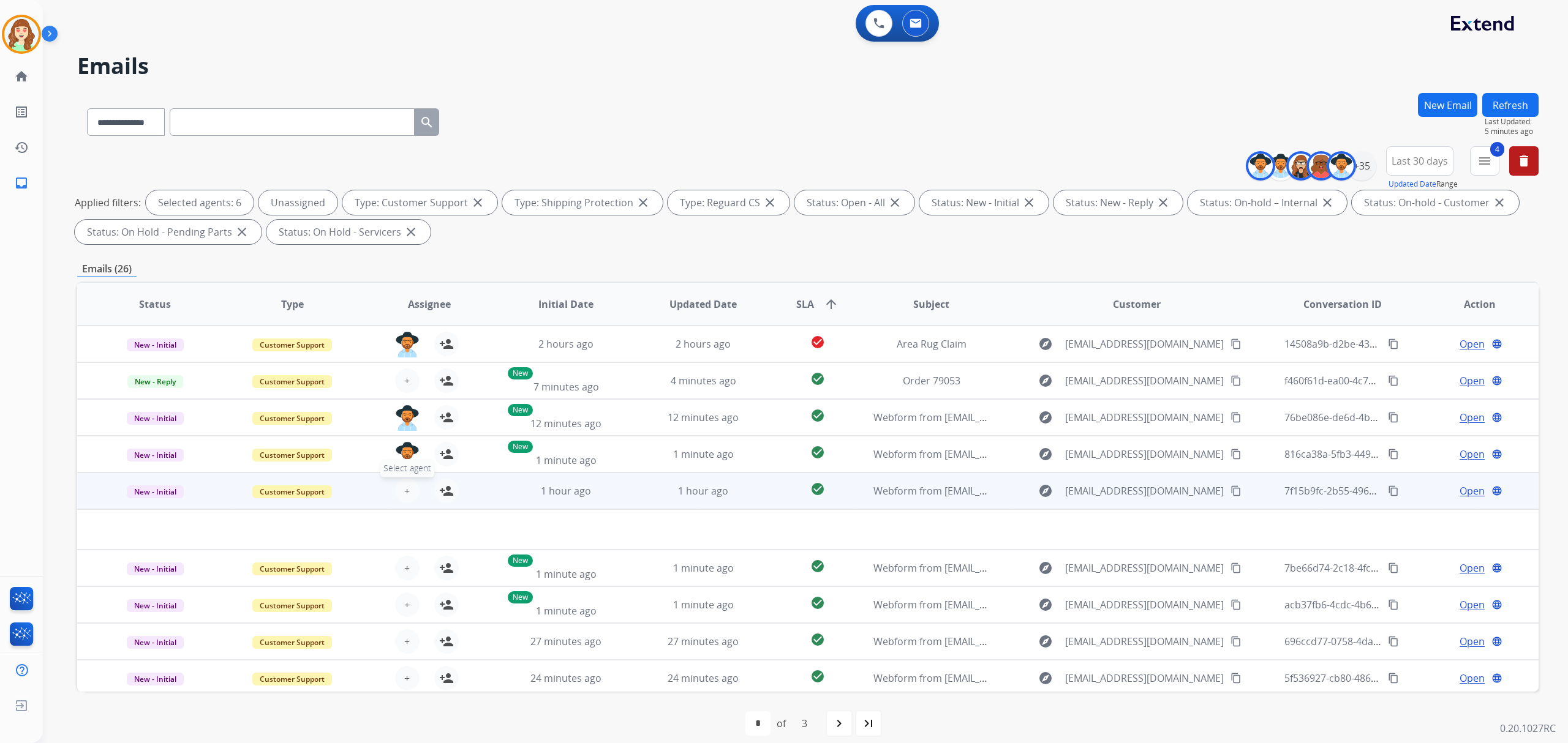
click at [408, 489] on button "+ Select agent" at bounding box center [407, 491] width 25 height 25
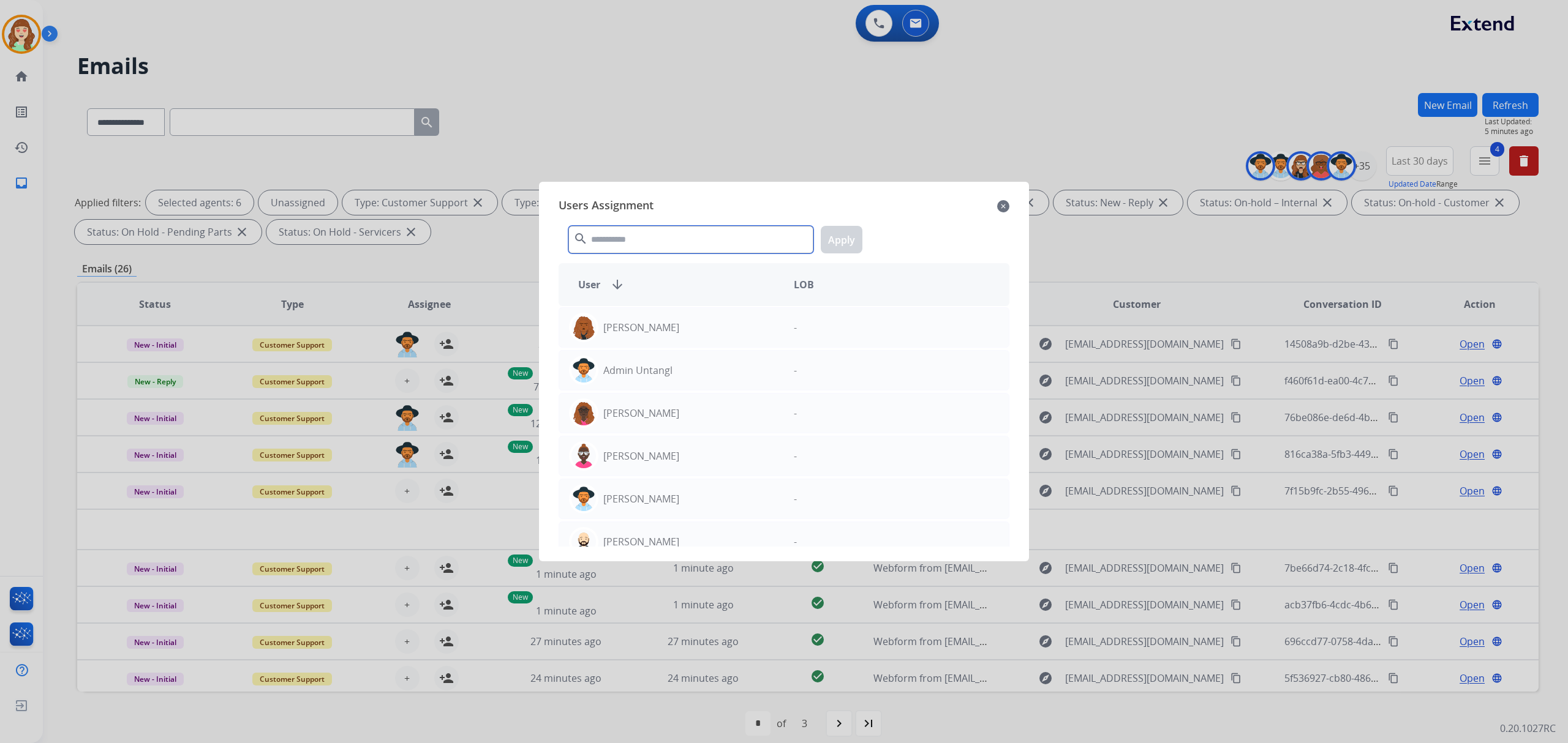
click at [664, 246] on input "text" at bounding box center [690, 239] width 245 height 27
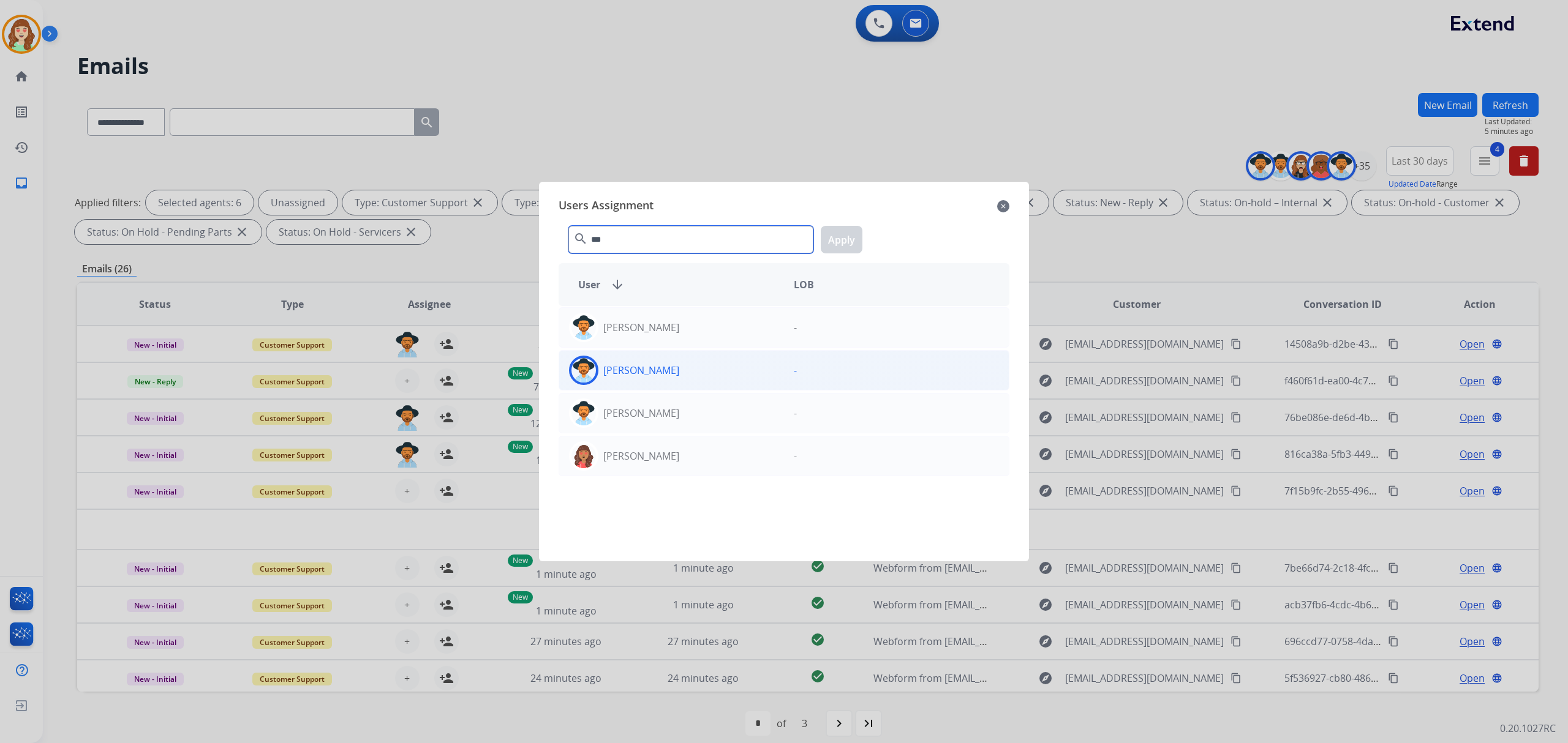
type input "***"
drag, startPoint x: 680, startPoint y: 370, endPoint x: 704, endPoint y: 348, distance: 32.6
click at [686, 366] on div "[PERSON_NAME]" at bounding box center [672, 371] width 225 height 29
click at [853, 240] on button "Apply" at bounding box center [841, 239] width 42 height 27
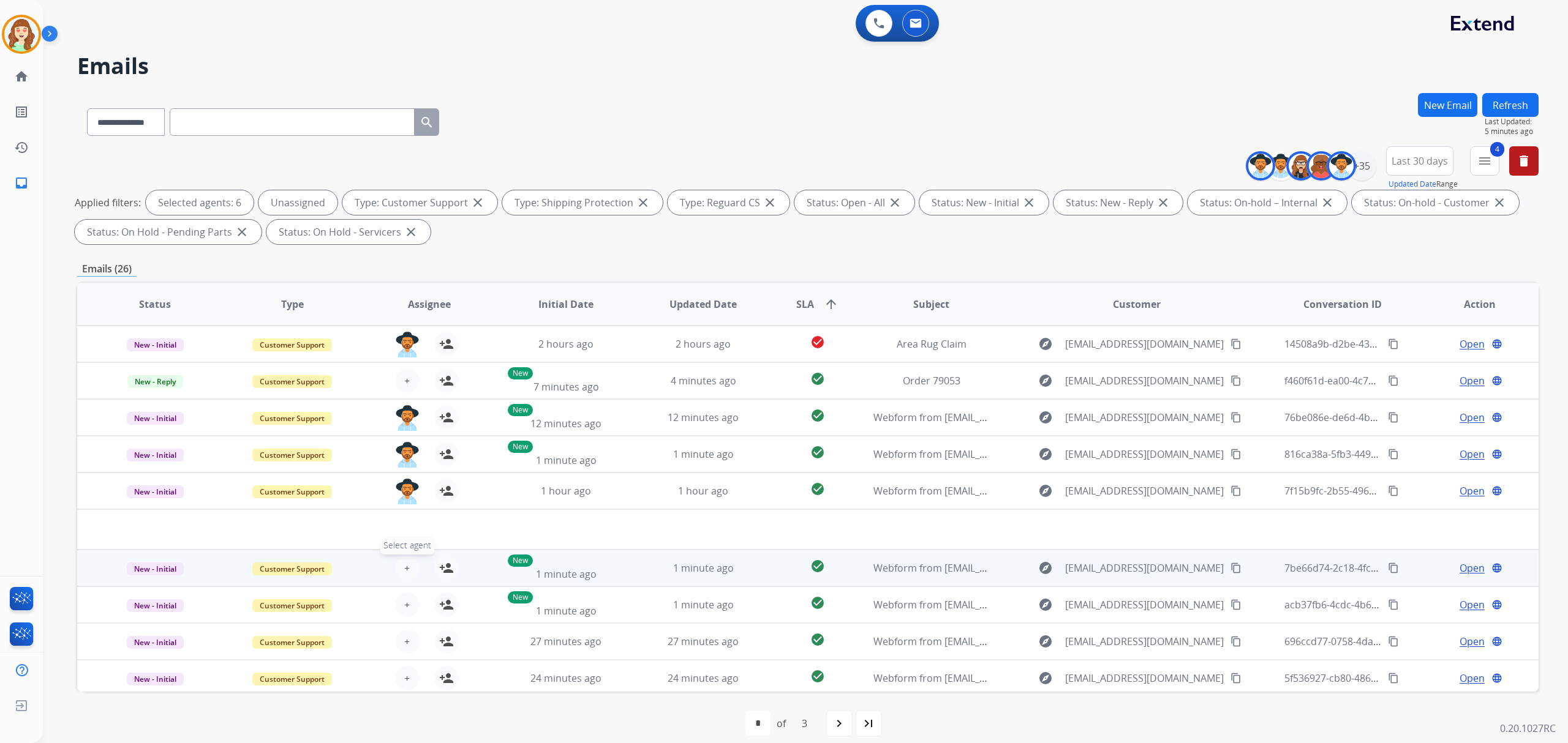
click at [398, 563] on button "+ Select agent" at bounding box center [407, 568] width 25 height 25
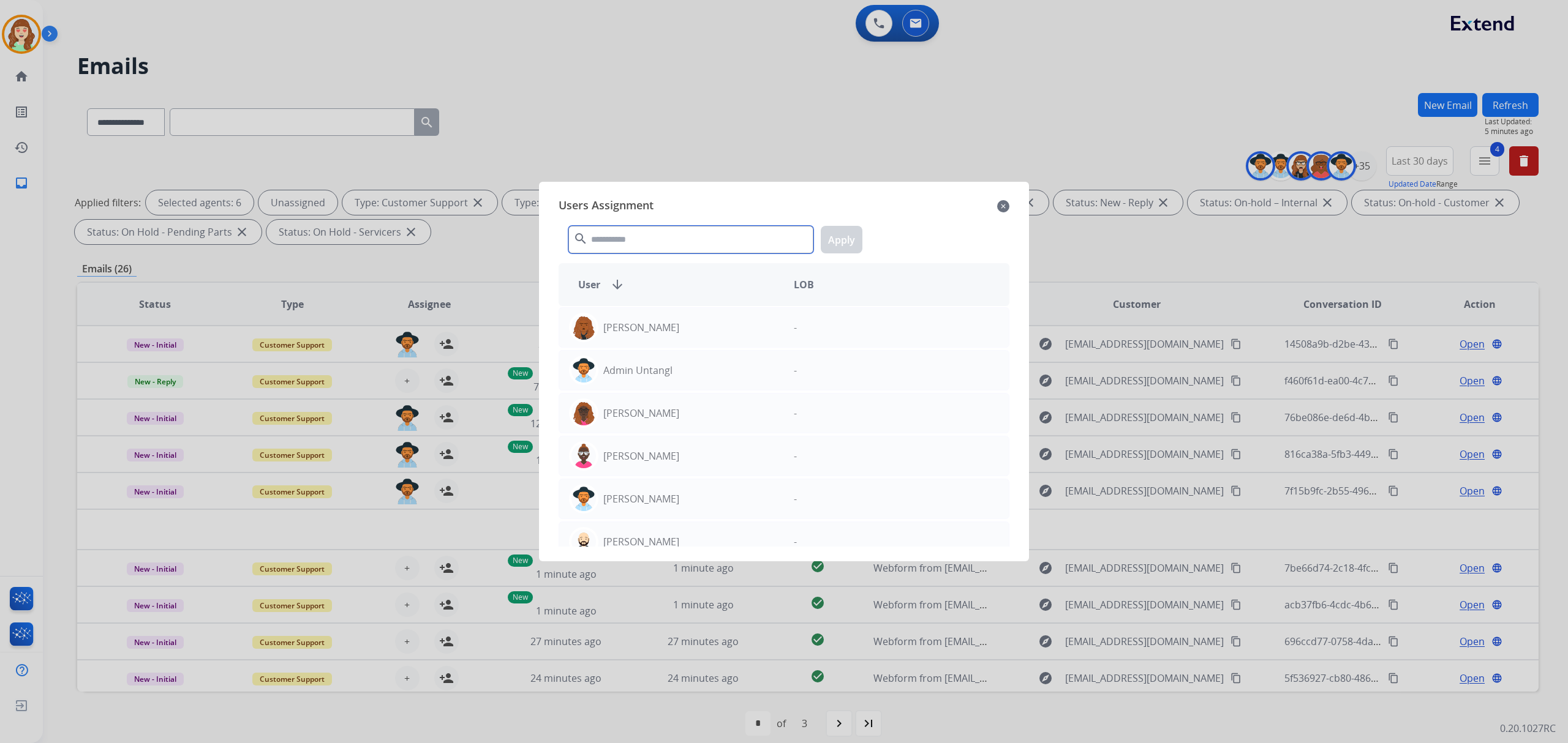
drag, startPoint x: 646, startPoint y: 246, endPoint x: 643, endPoint y: 251, distance: 5.8
click at [644, 250] on input "text" at bounding box center [690, 239] width 245 height 27
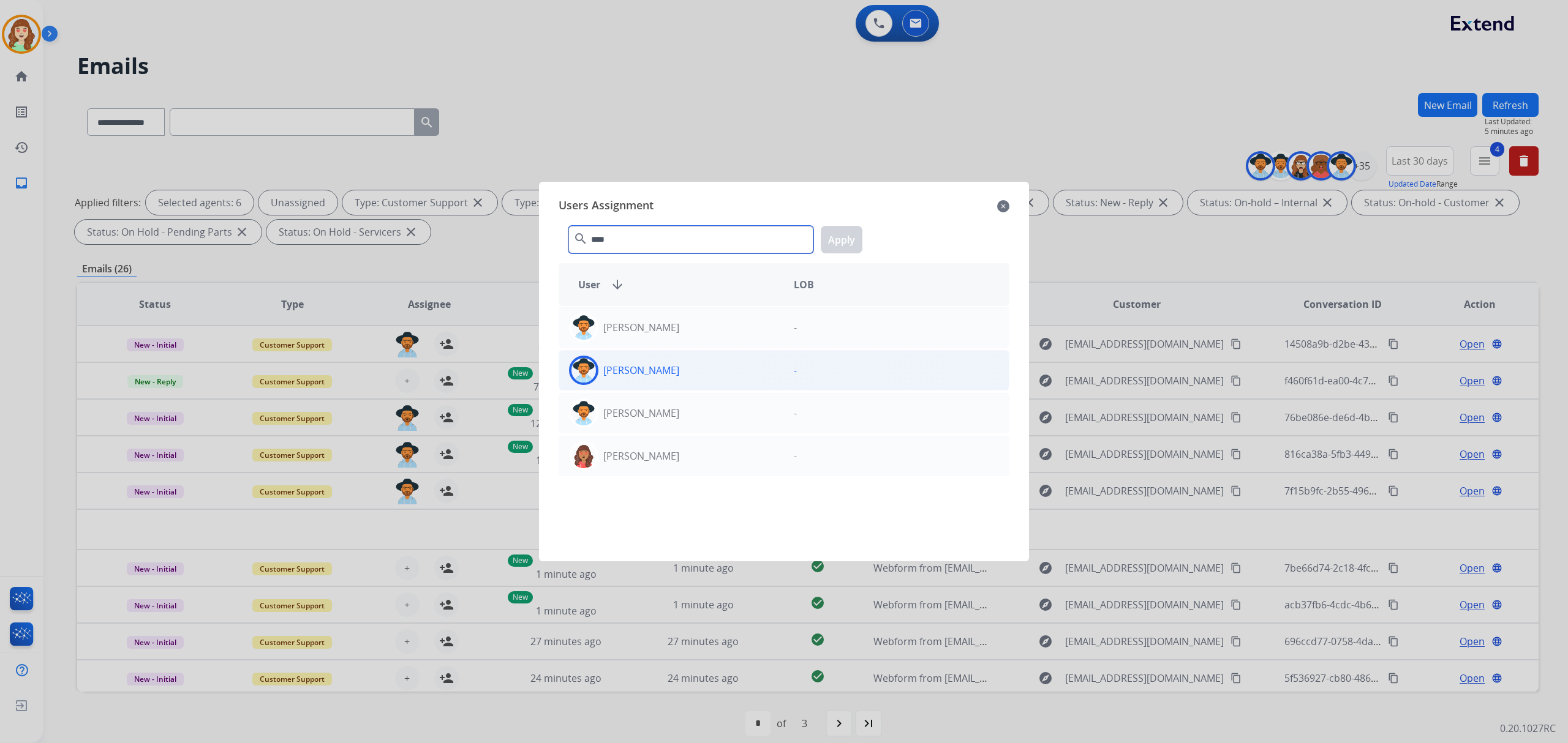
type input "****"
click at [672, 370] on div "[PERSON_NAME]" at bounding box center [672, 371] width 225 height 29
click at [838, 233] on button "Apply" at bounding box center [841, 239] width 42 height 27
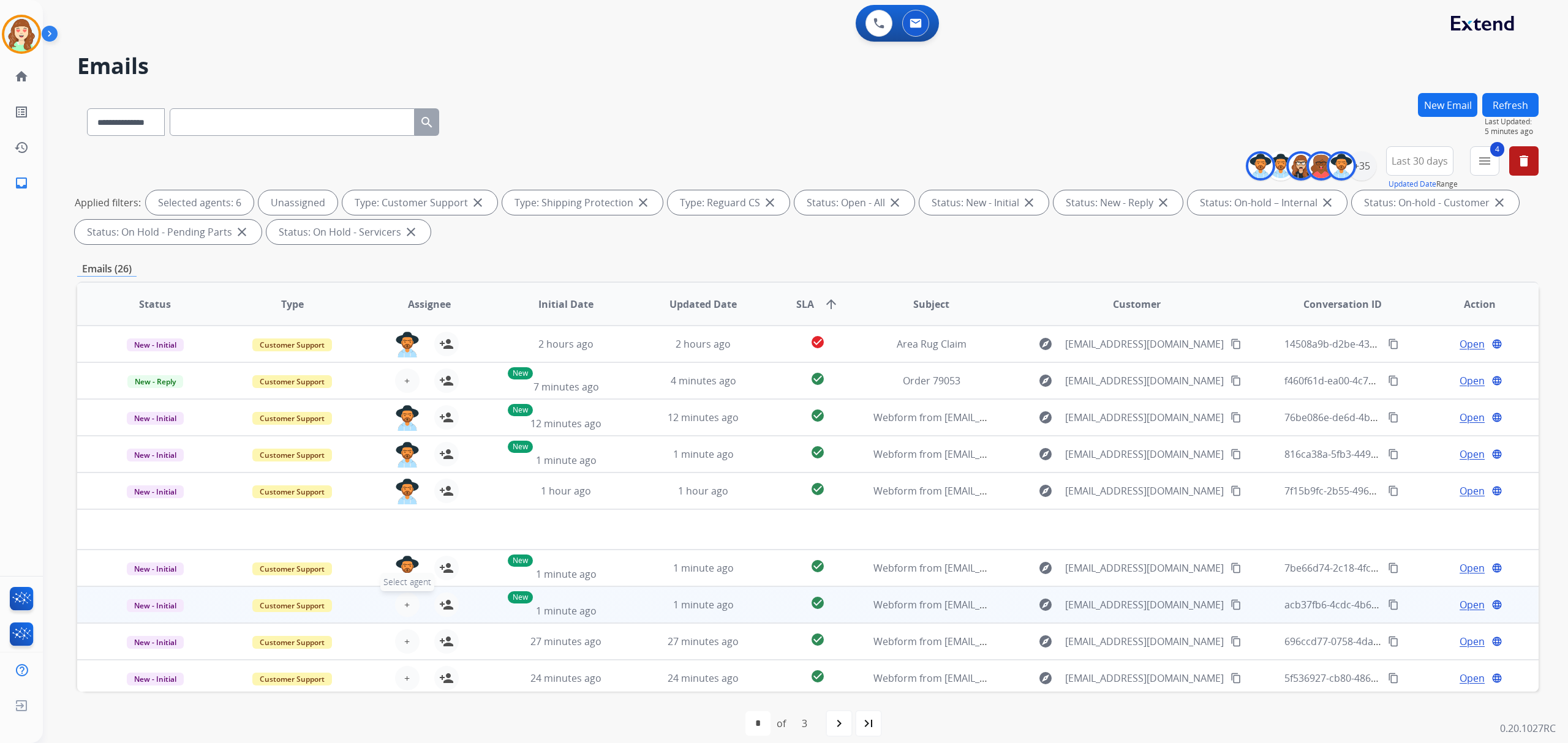
click at [407, 604] on span "+" at bounding box center [407, 605] width 5 height 15
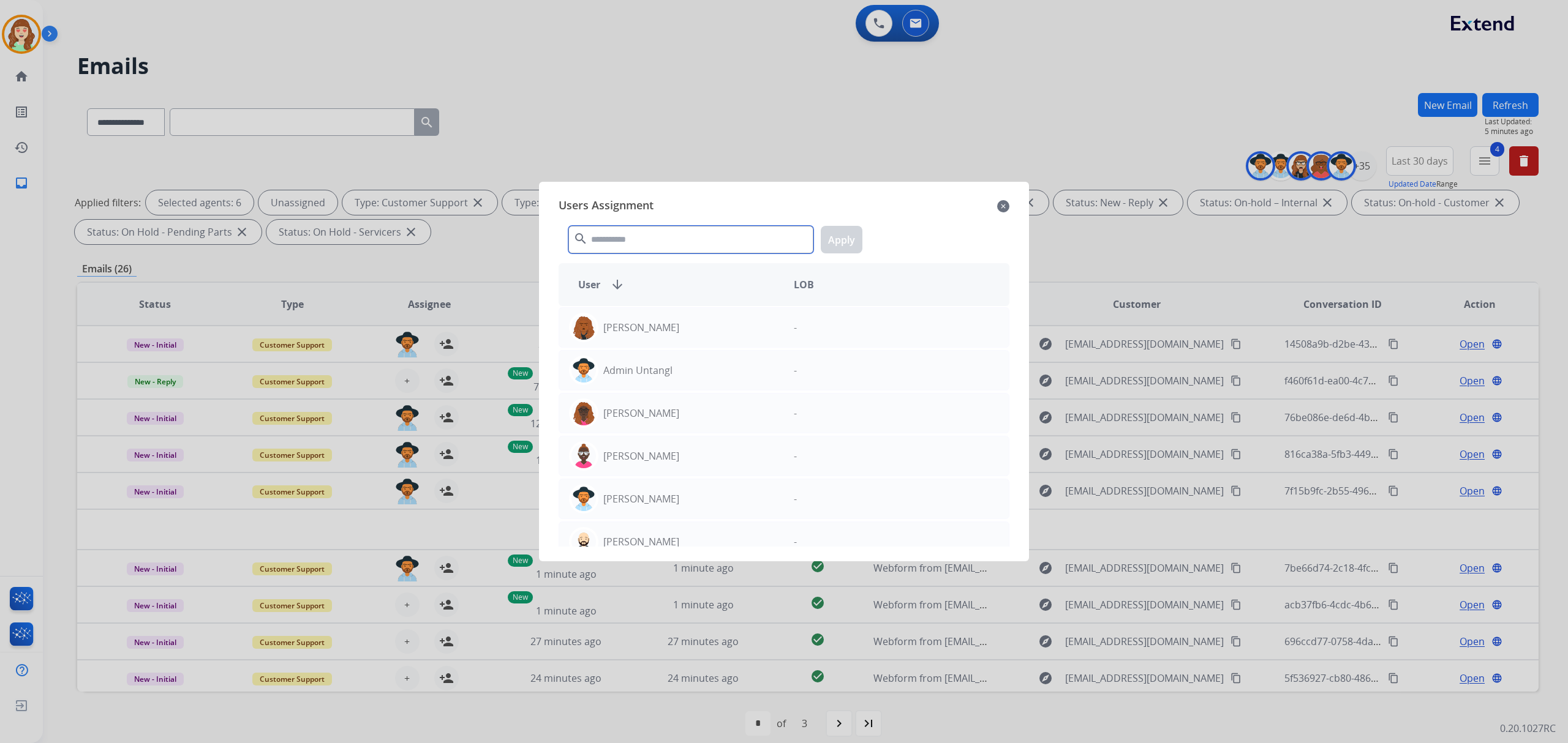
click at [701, 228] on input "text" at bounding box center [690, 239] width 245 height 27
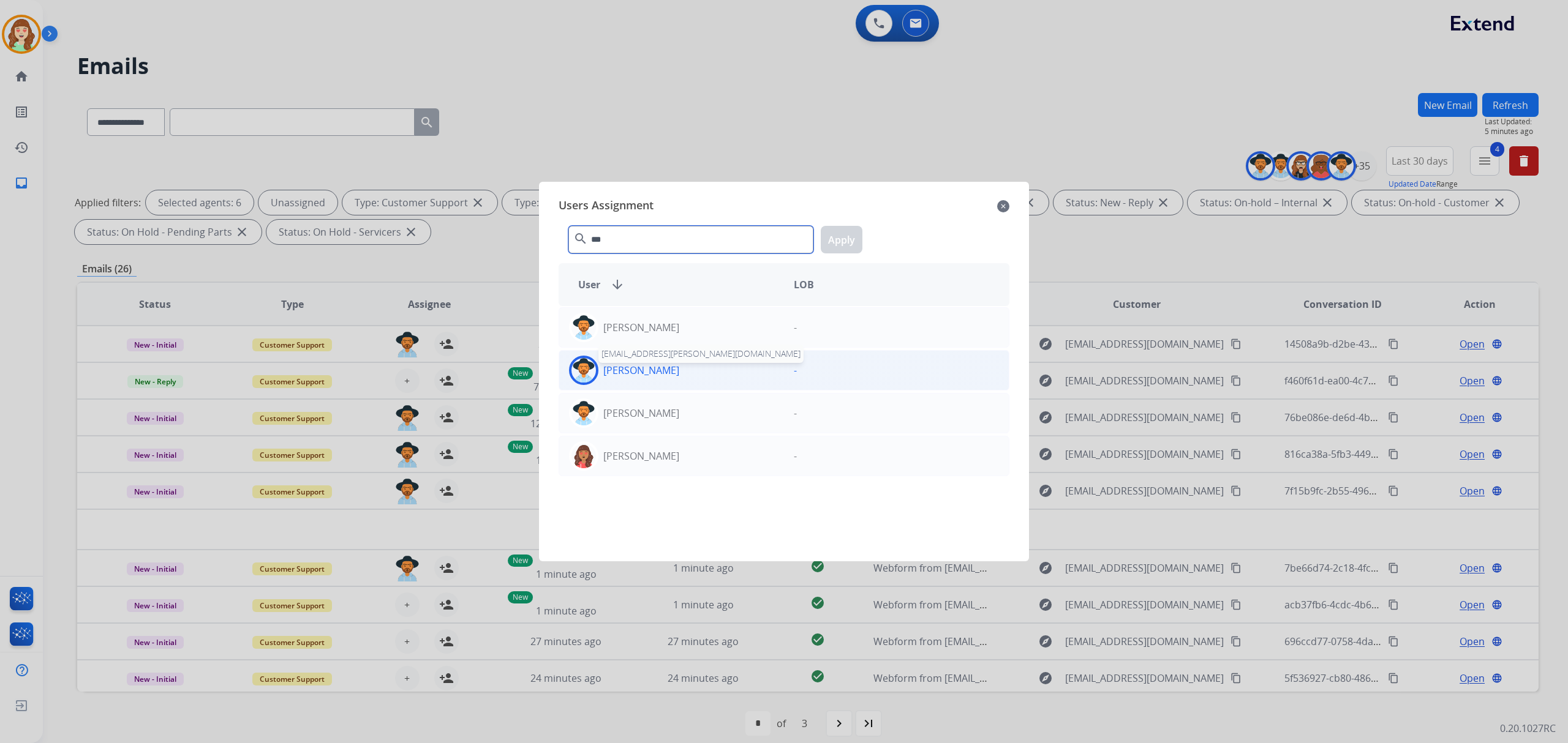
type input "***"
click at [643, 371] on p "[PERSON_NAME]" at bounding box center [641, 371] width 76 height 15
click at [860, 244] on button "Apply" at bounding box center [841, 239] width 42 height 27
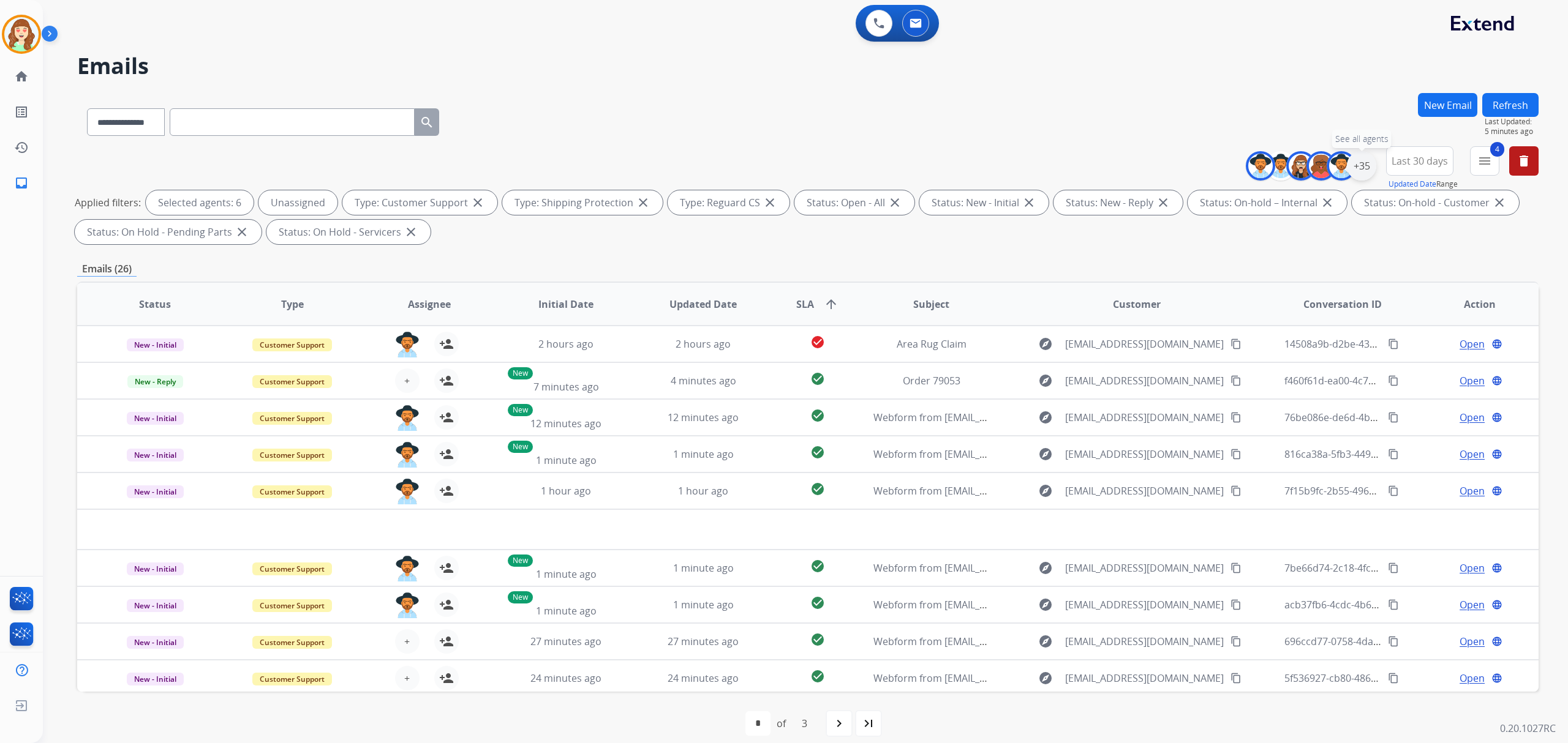
click at [1357, 164] on div "+35" at bounding box center [1361, 166] width 29 height 29
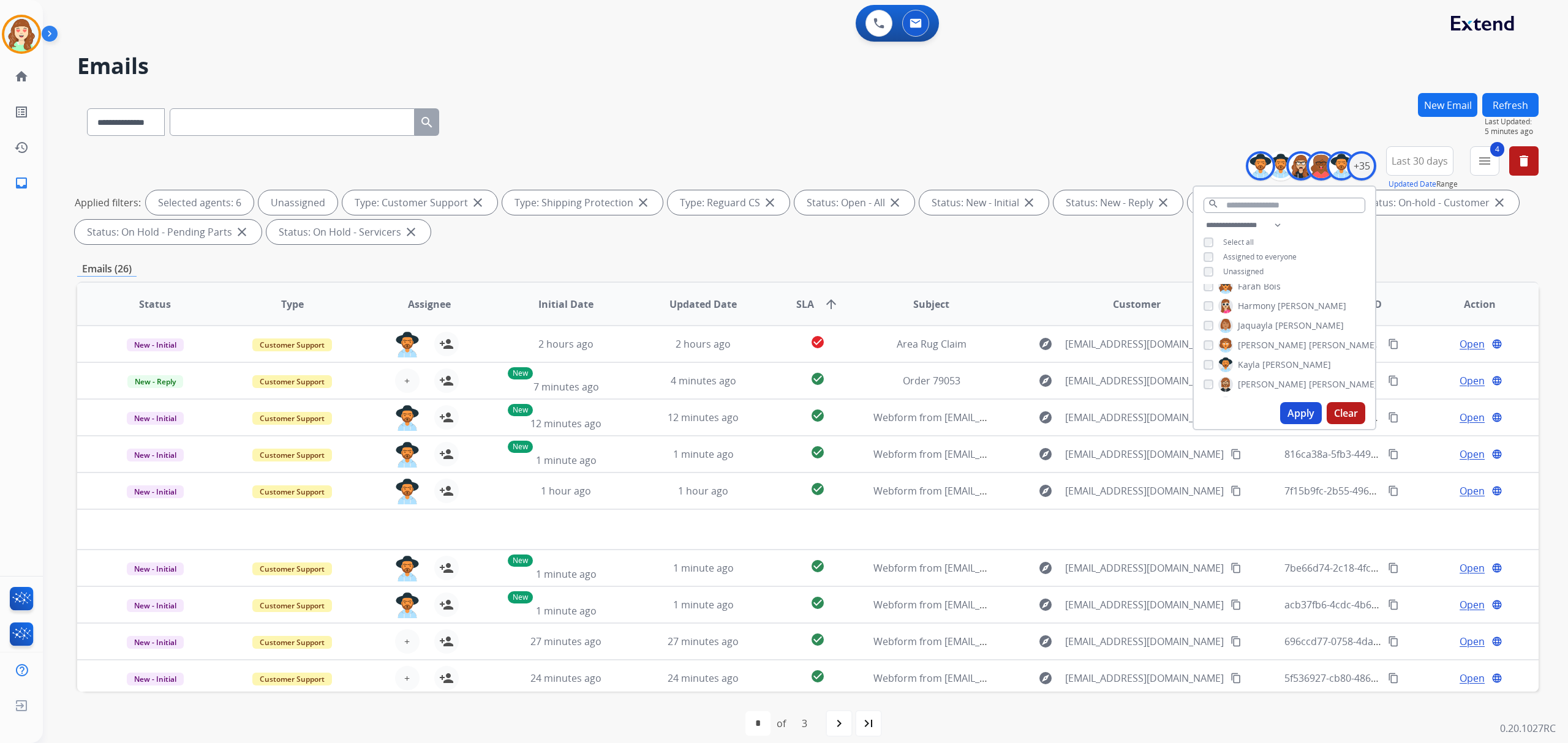
click at [1213, 349] on div "[PERSON_NAME]" at bounding box center [1290, 345] width 174 height 15
click at [1297, 418] on button "Apply" at bounding box center [1301, 413] width 42 height 22
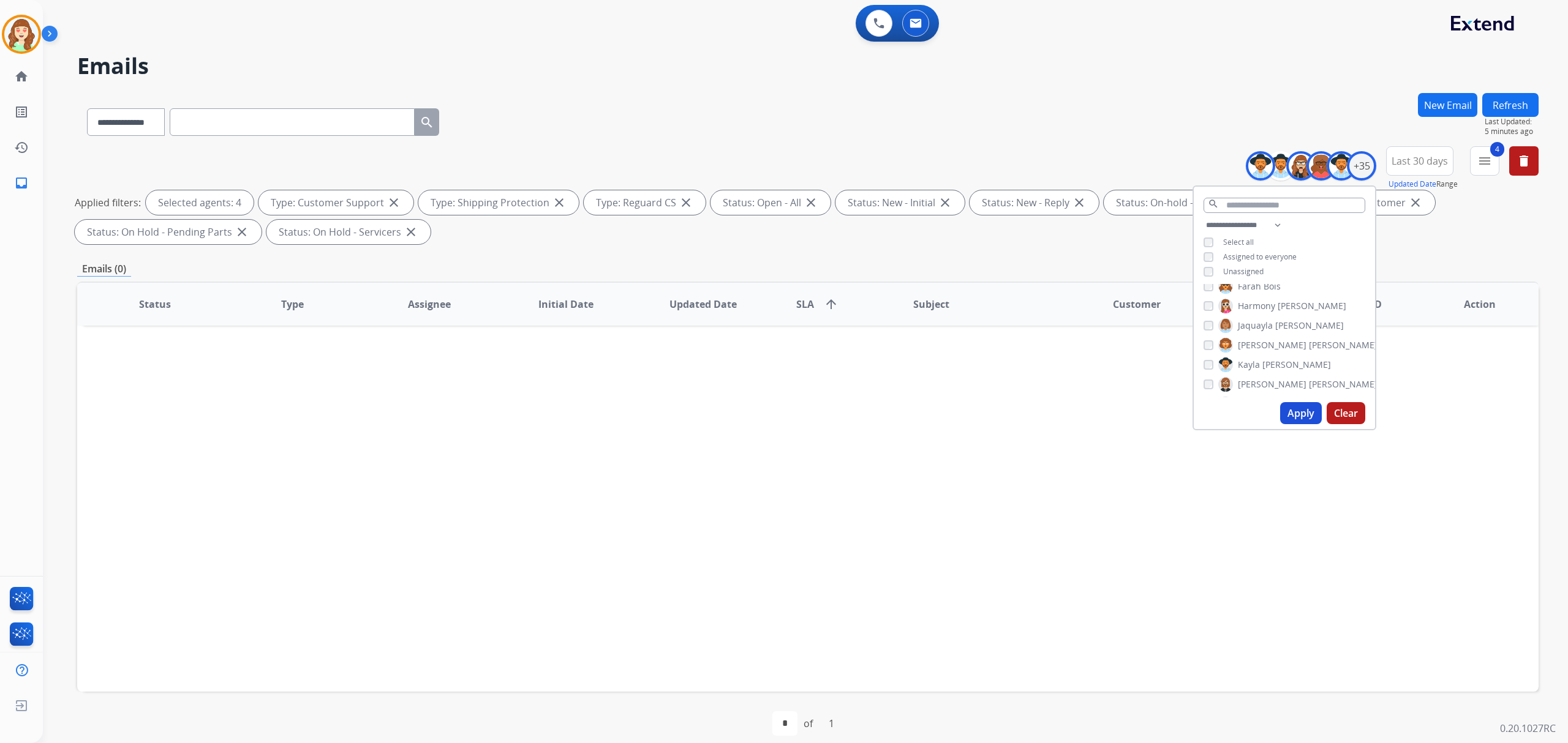
click at [1201, 364] on div "[PERSON_NAME] [PERSON_NAME] [PERSON_NAME] [PERSON_NAME] [PERSON_NAME] [PERSON_N…" at bounding box center [1284, 341] width 181 height 114
click at [1295, 412] on button "Apply" at bounding box center [1301, 413] width 42 height 22
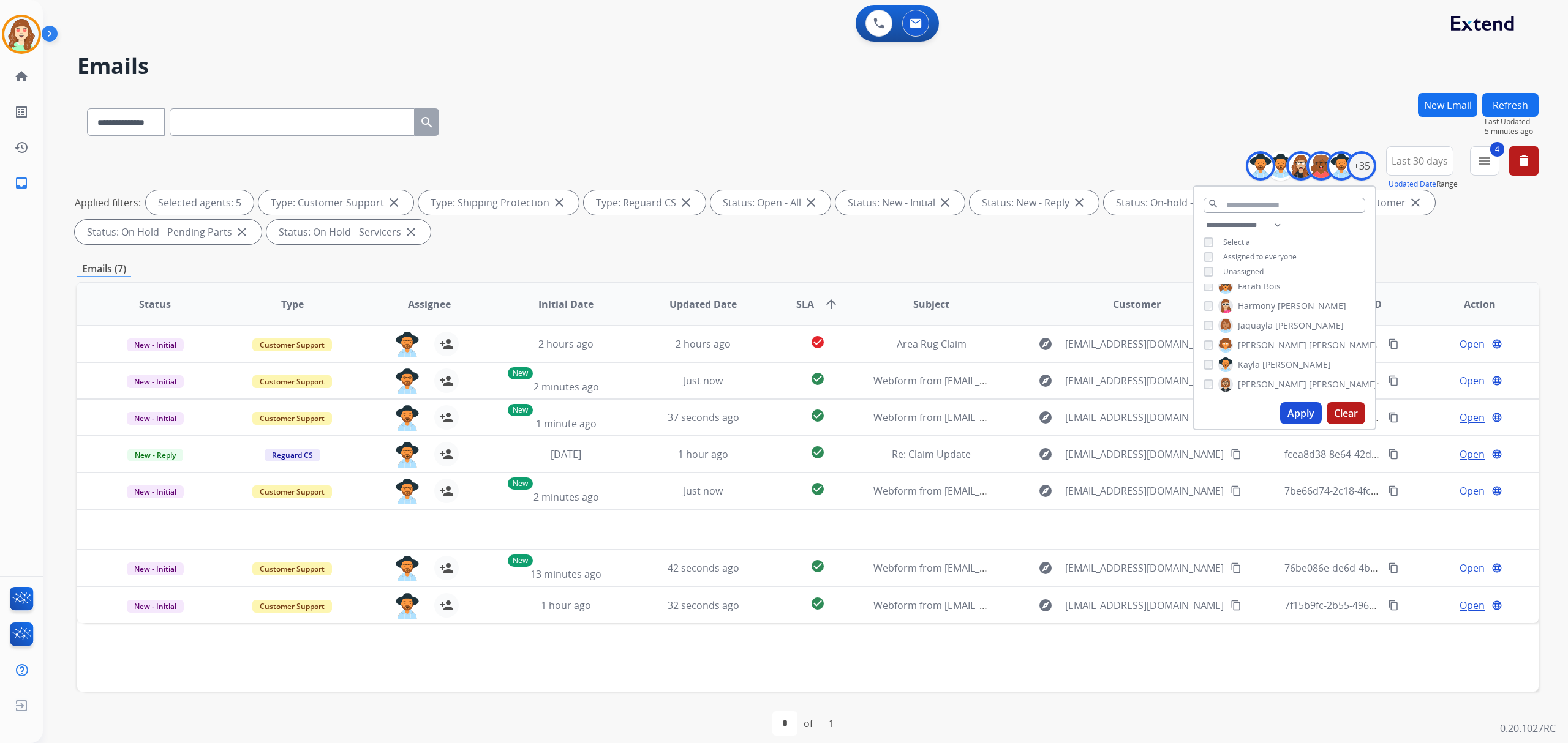
click at [1206, 370] on div "[PERSON_NAME]" at bounding box center [1267, 365] width 128 height 15
click at [1294, 408] on button "Apply" at bounding box center [1301, 413] width 42 height 22
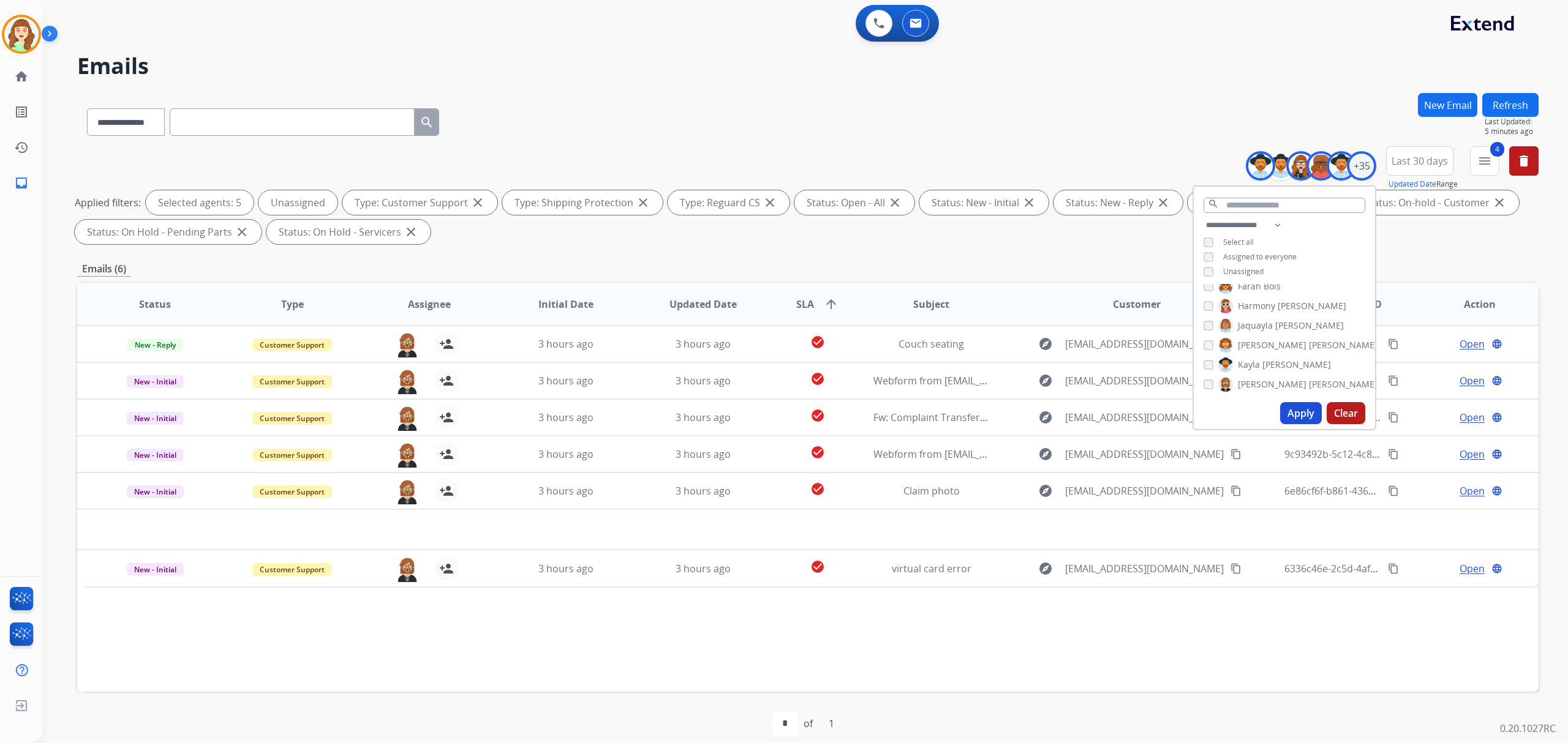
click at [1297, 410] on button "Apply" at bounding box center [1301, 413] width 42 height 22
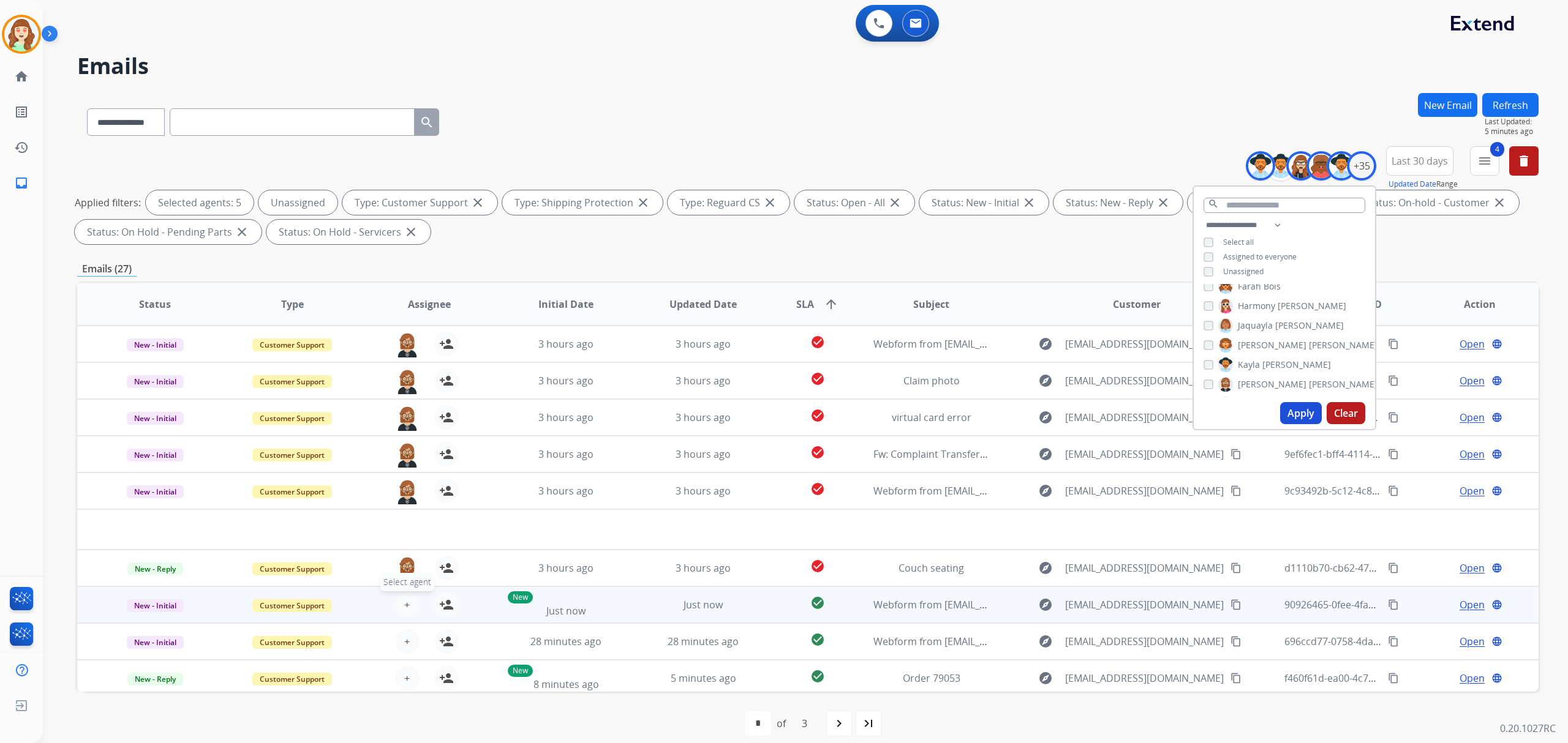
click at [405, 605] on span "+" at bounding box center [407, 605] width 5 height 15
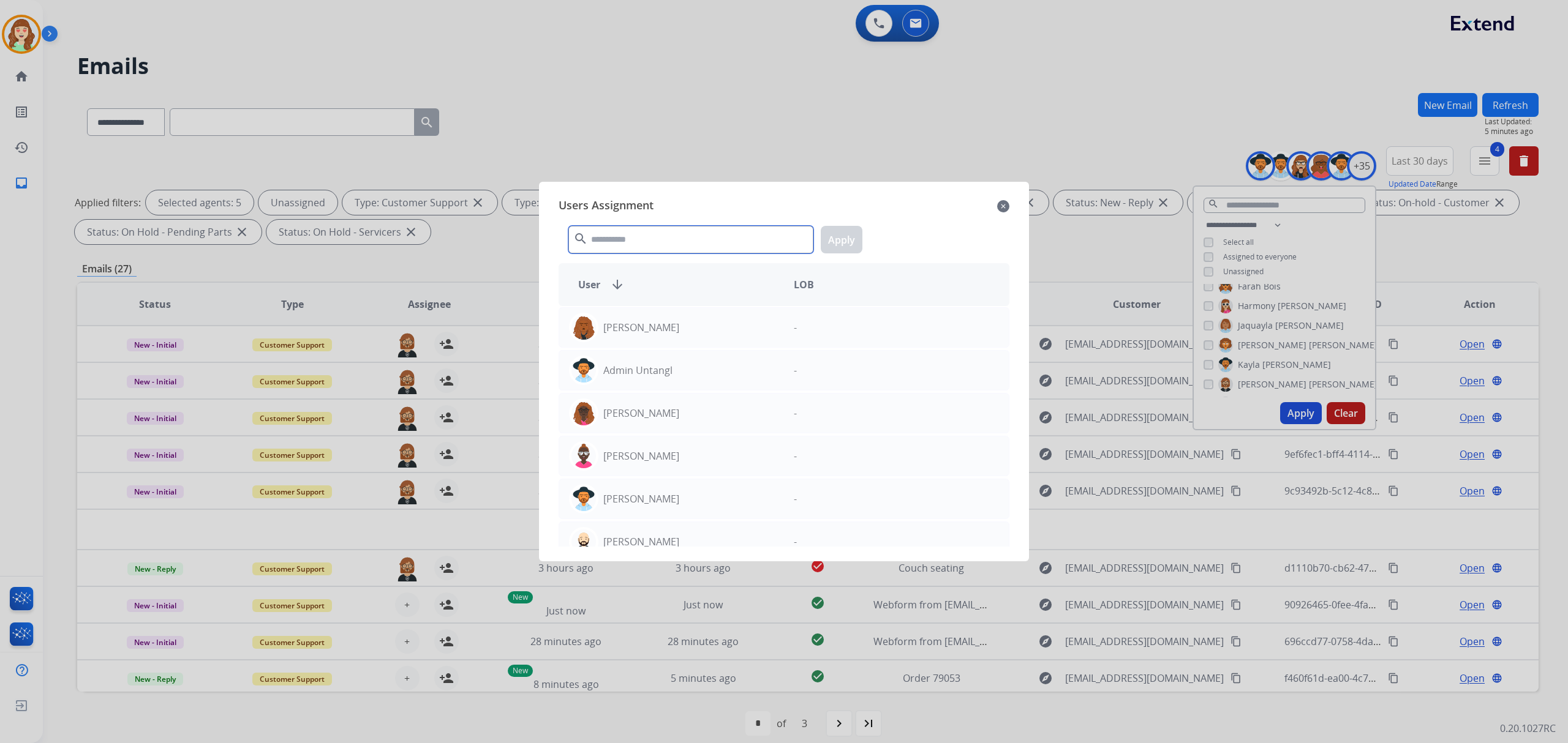
click at [709, 240] on input "text" at bounding box center [690, 239] width 245 height 27
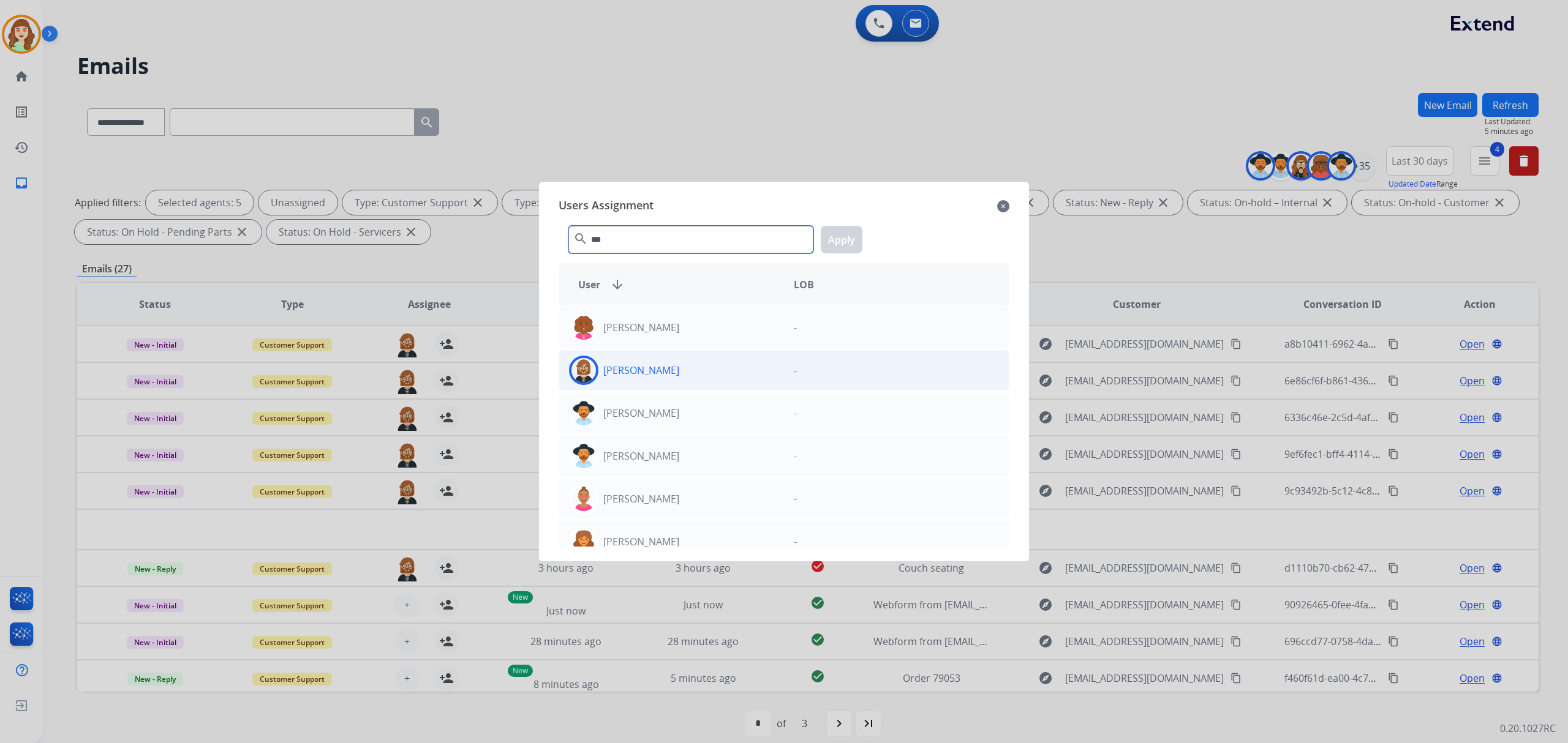
type input "***"
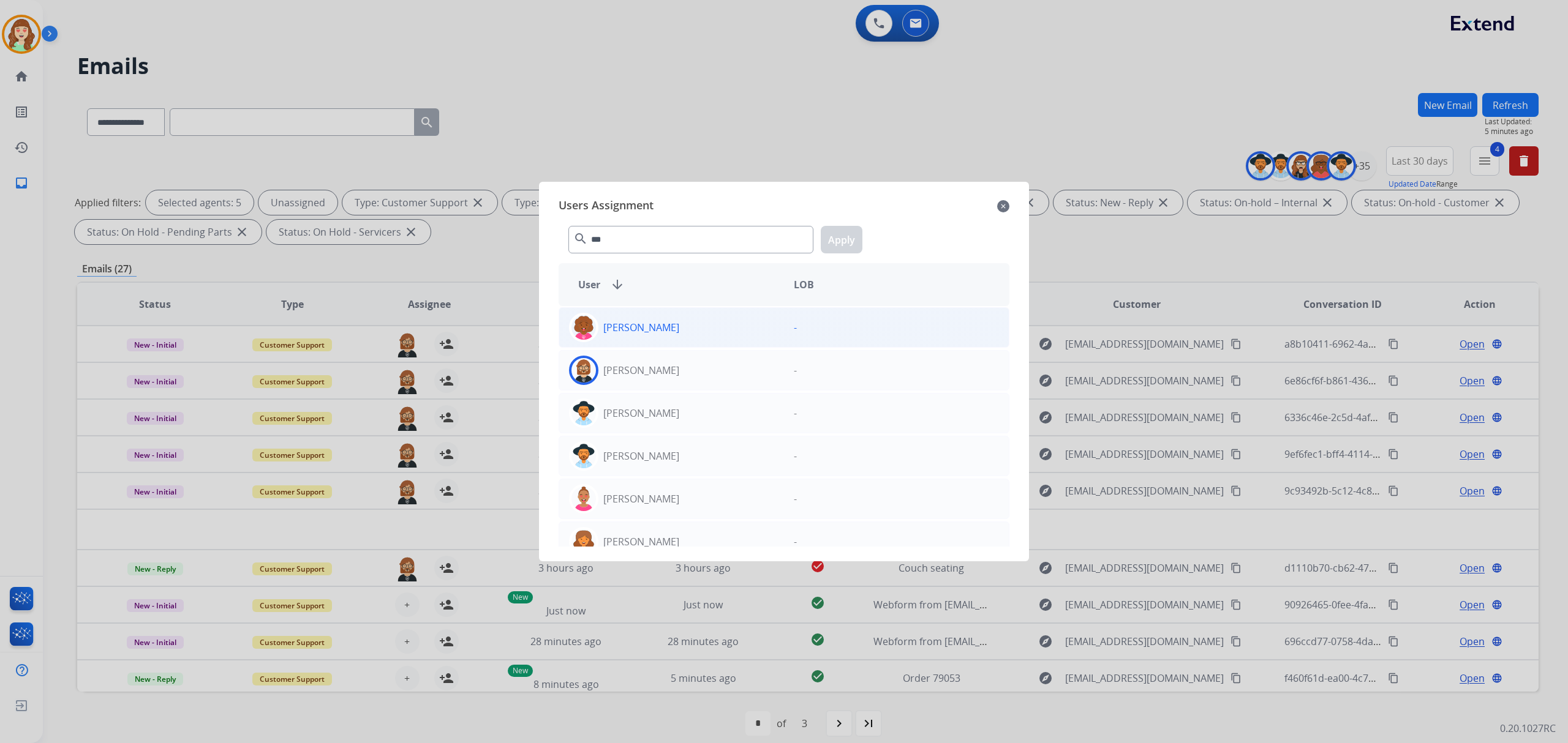
drag, startPoint x: 693, startPoint y: 378, endPoint x: 762, endPoint y: 319, distance: 90.8
click at [701, 371] on div "[PERSON_NAME]" at bounding box center [672, 371] width 225 height 29
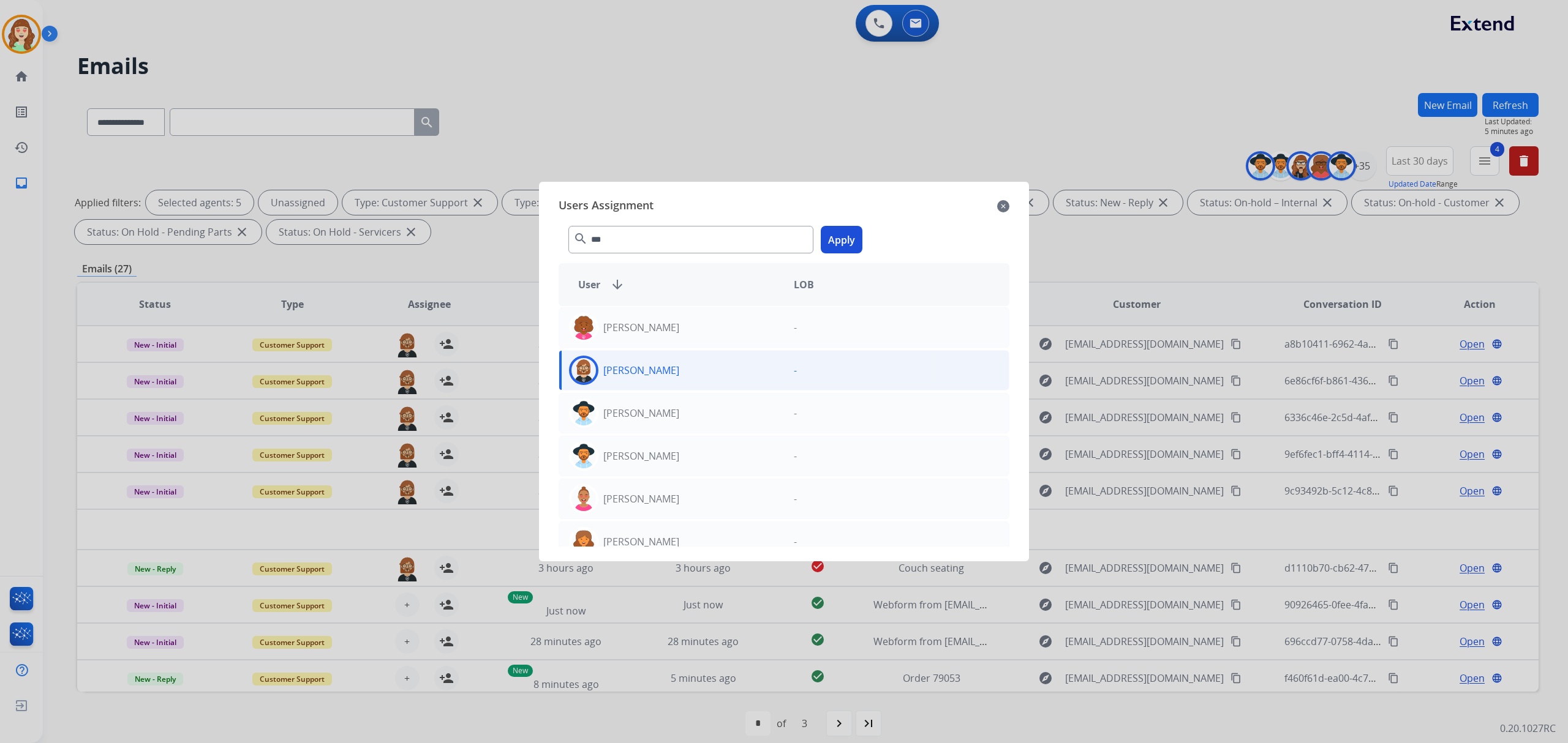
click at [842, 240] on button "Apply" at bounding box center [841, 239] width 42 height 27
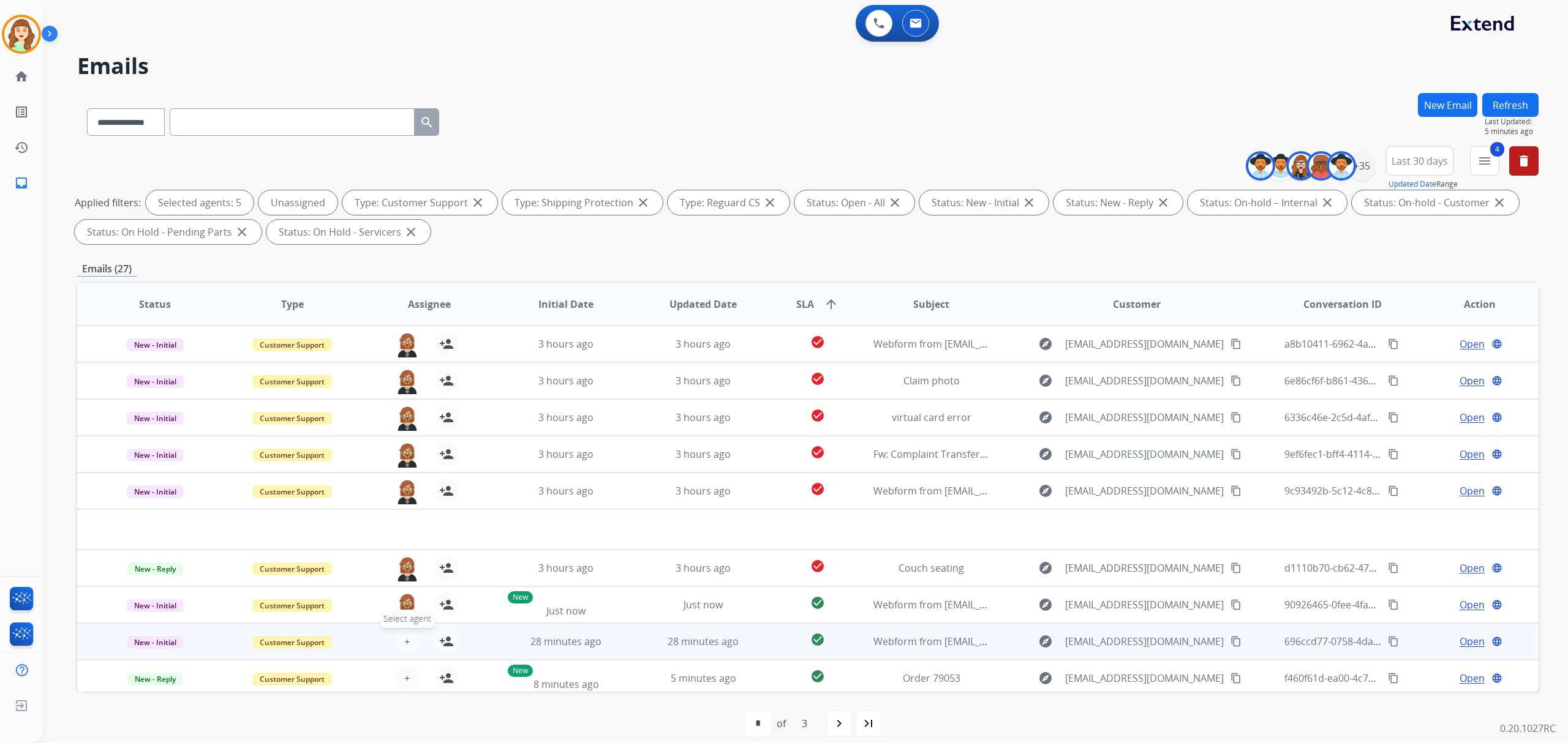
click at [405, 637] on span "+" at bounding box center [407, 641] width 5 height 15
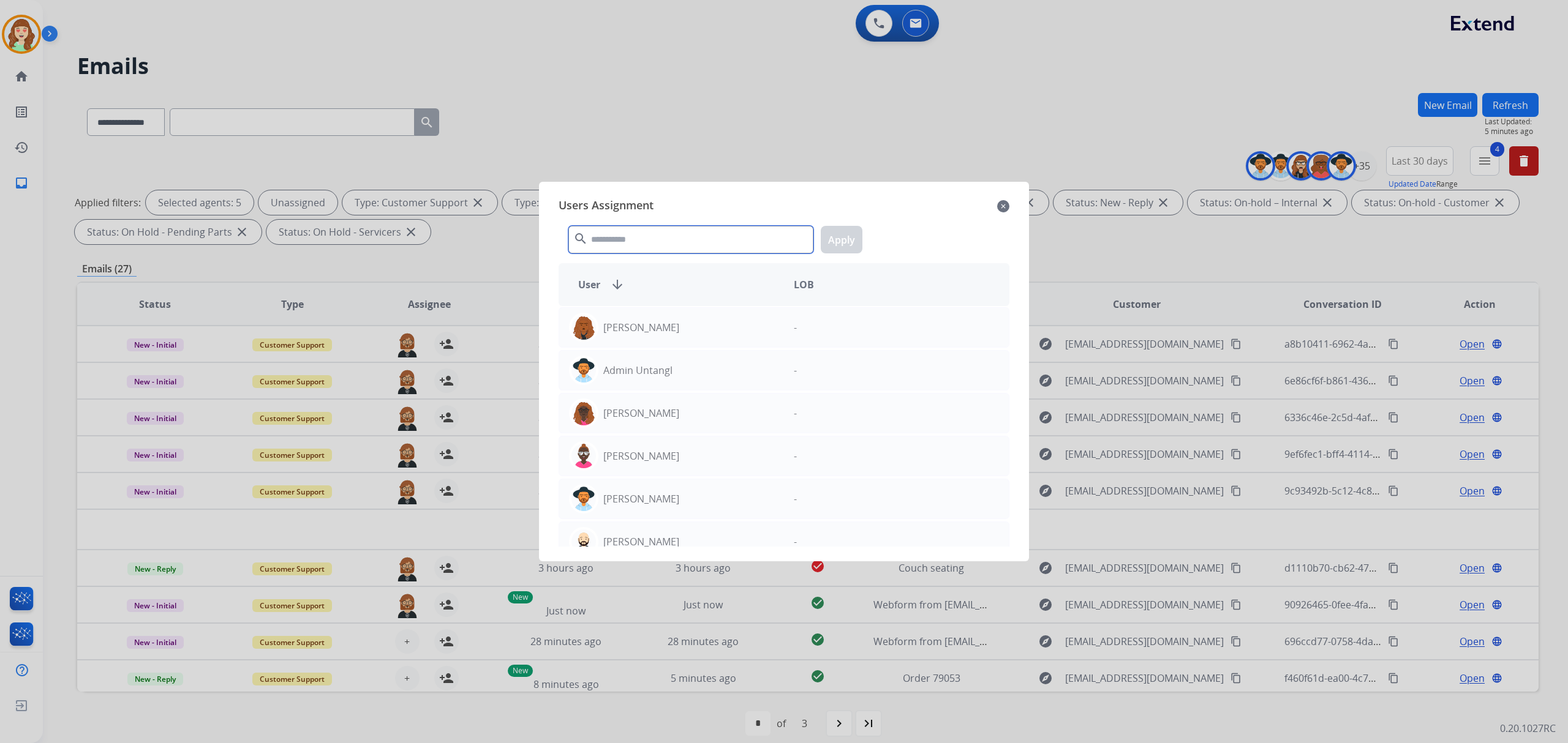
click at [743, 242] on input "text" at bounding box center [690, 239] width 245 height 27
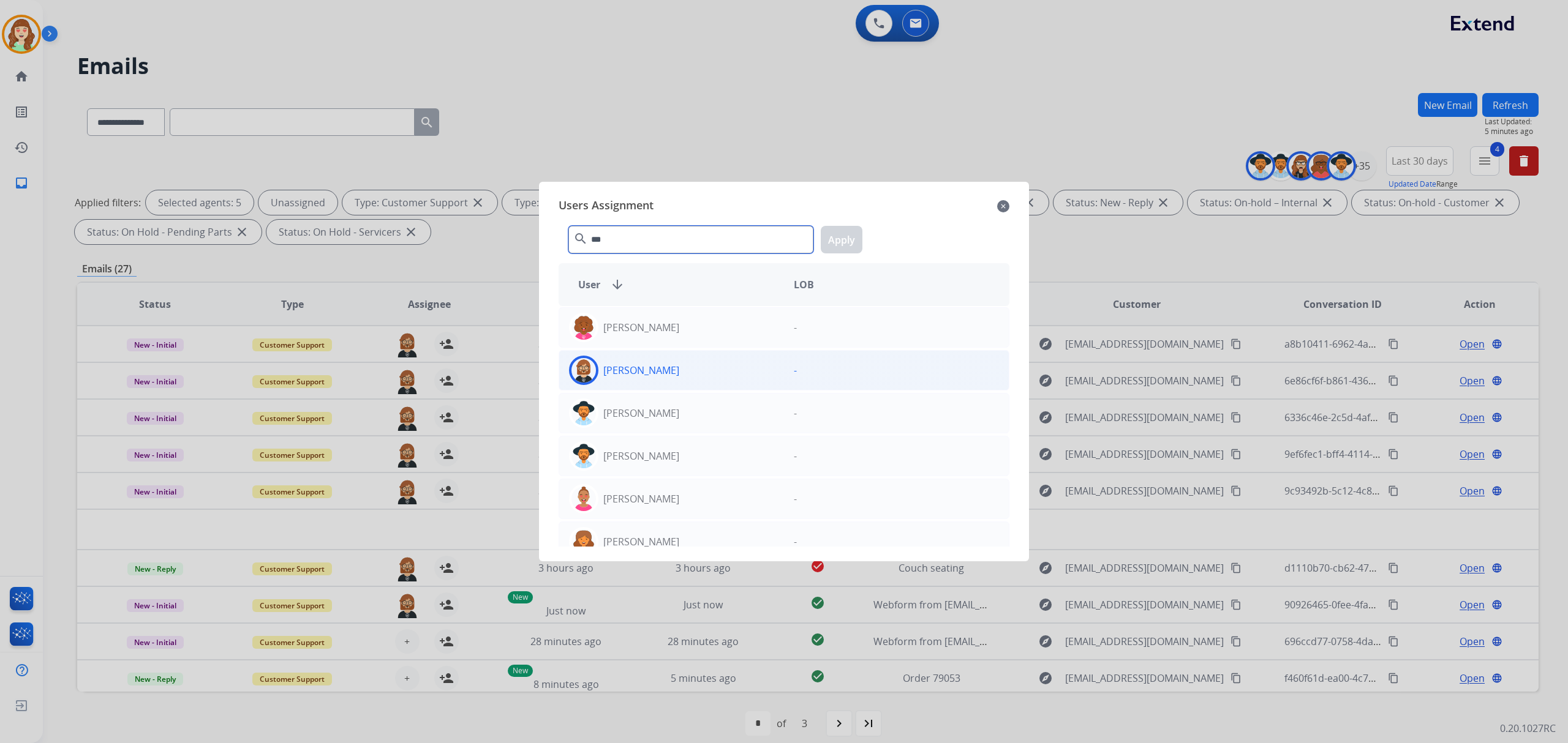
type input "***"
click at [733, 372] on div "[PERSON_NAME]" at bounding box center [672, 371] width 225 height 29
click at [835, 233] on button "Apply" at bounding box center [841, 239] width 42 height 27
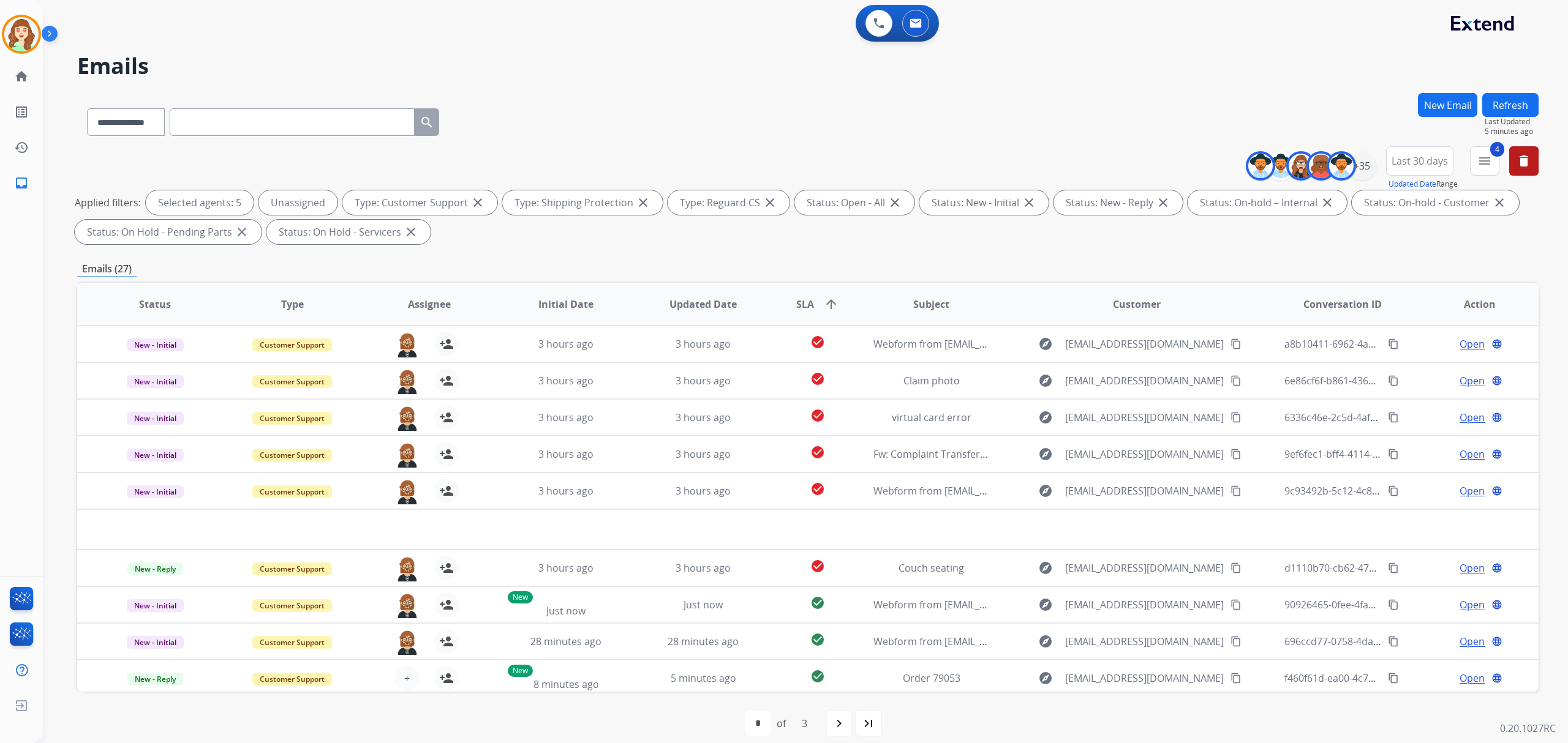
drag, startPoint x: 831, startPoint y: 720, endPoint x: 840, endPoint y: 711, distance: 12.7
click at [836, 716] on mat-icon "navigate_next" at bounding box center [839, 723] width 15 height 15
select select "*"
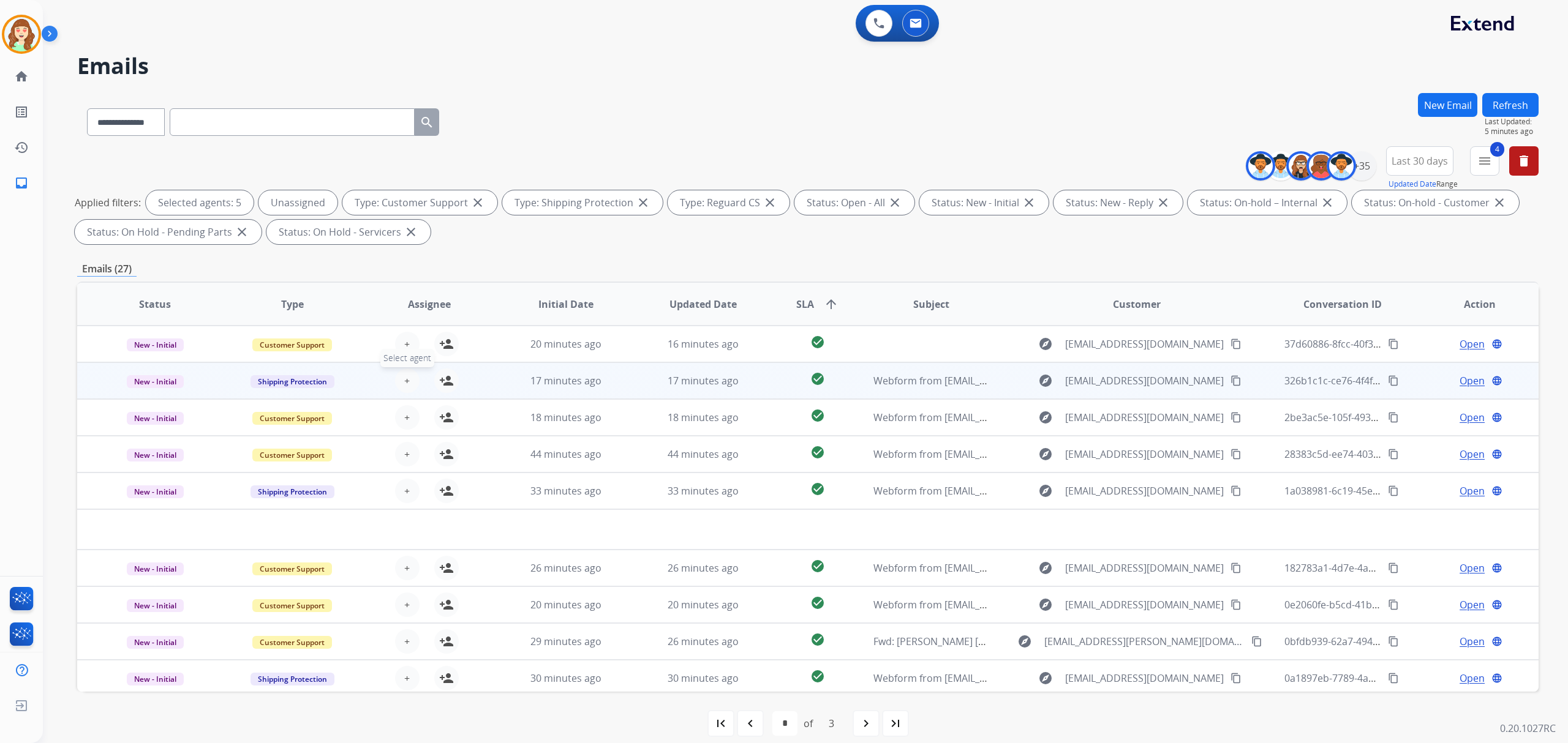
click at [397, 371] on button "+ Select agent" at bounding box center [407, 380] width 25 height 25
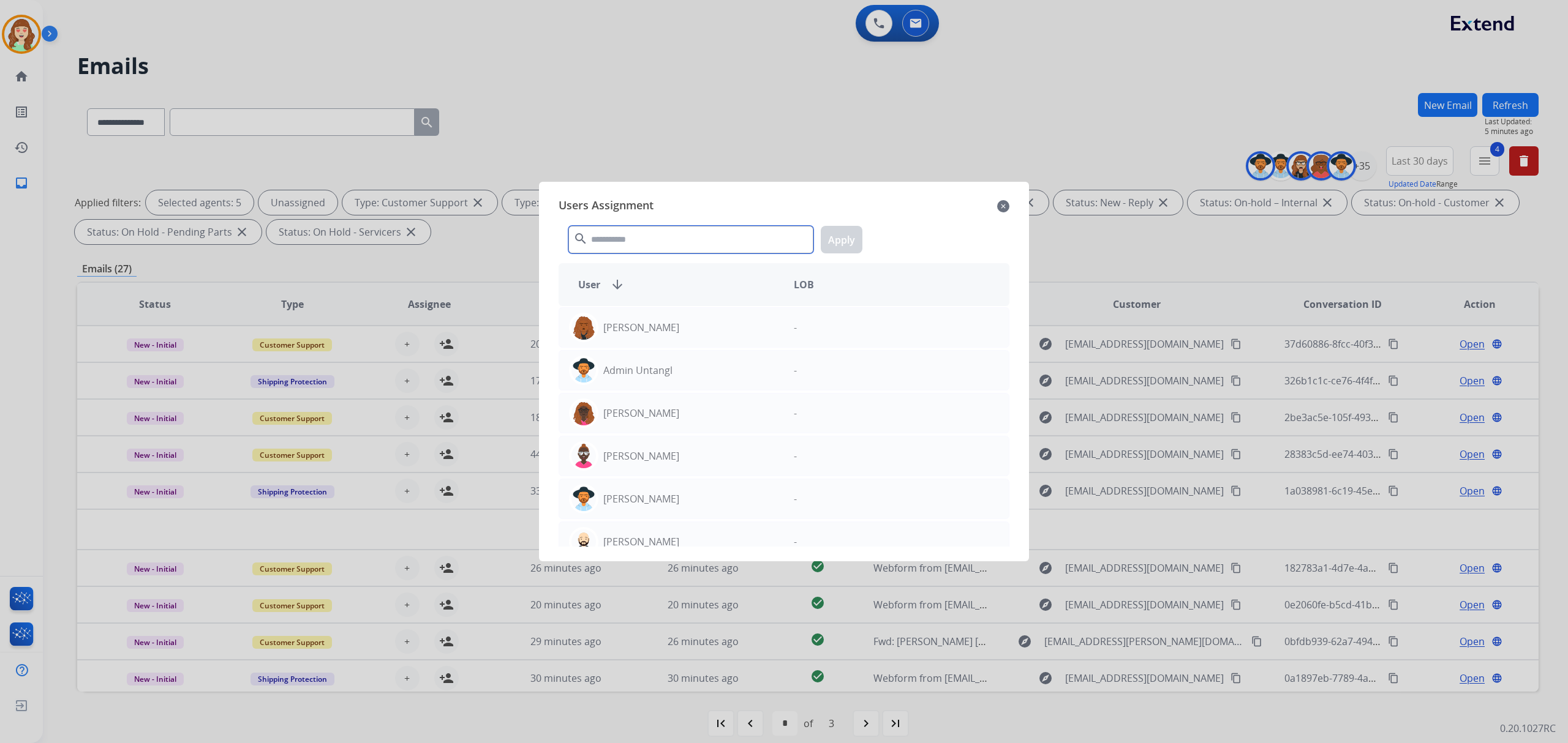
click at [623, 238] on input "text" at bounding box center [690, 239] width 245 height 27
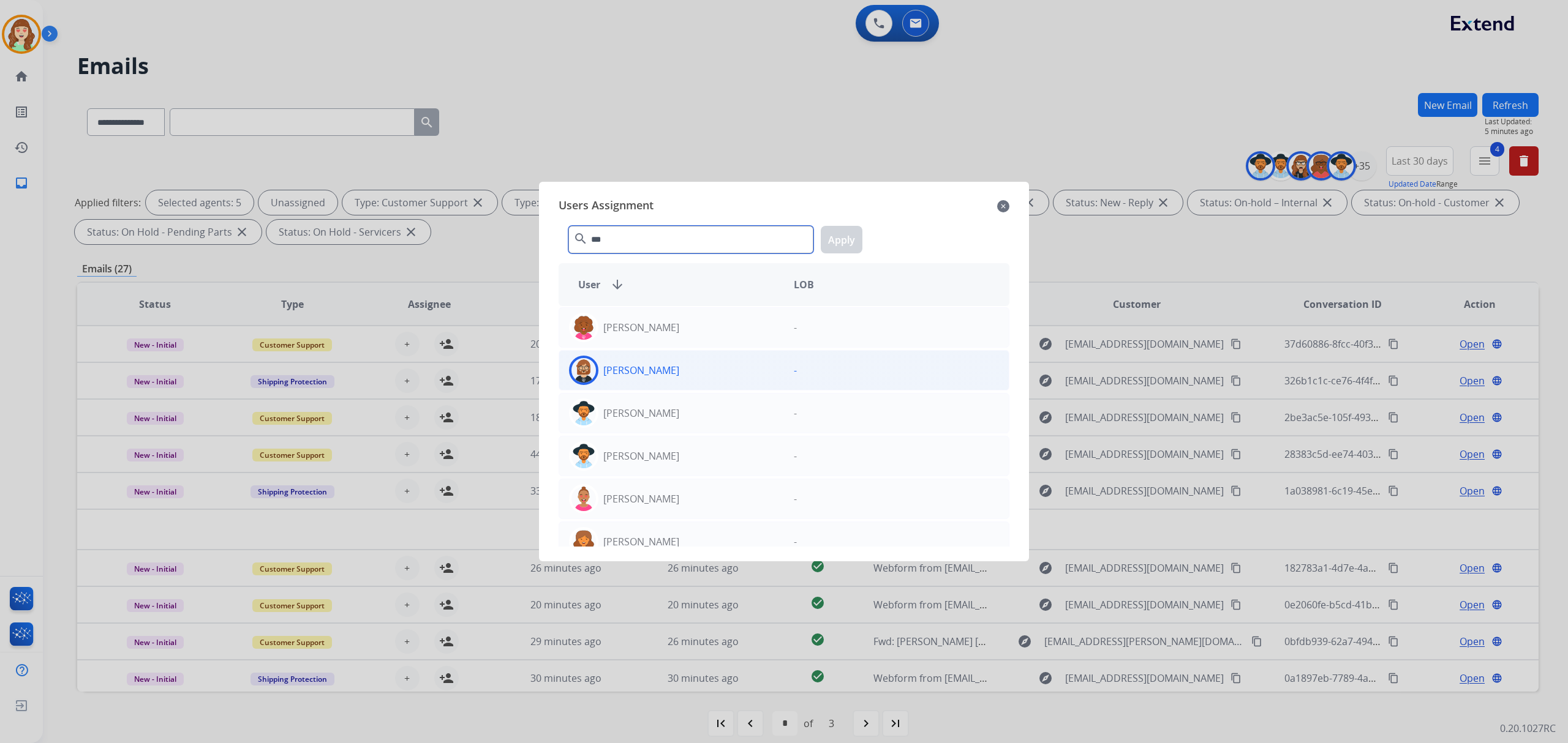
type input "***"
click at [706, 371] on div "[PERSON_NAME]" at bounding box center [672, 371] width 225 height 29
click at [854, 236] on button "Apply" at bounding box center [841, 239] width 42 height 27
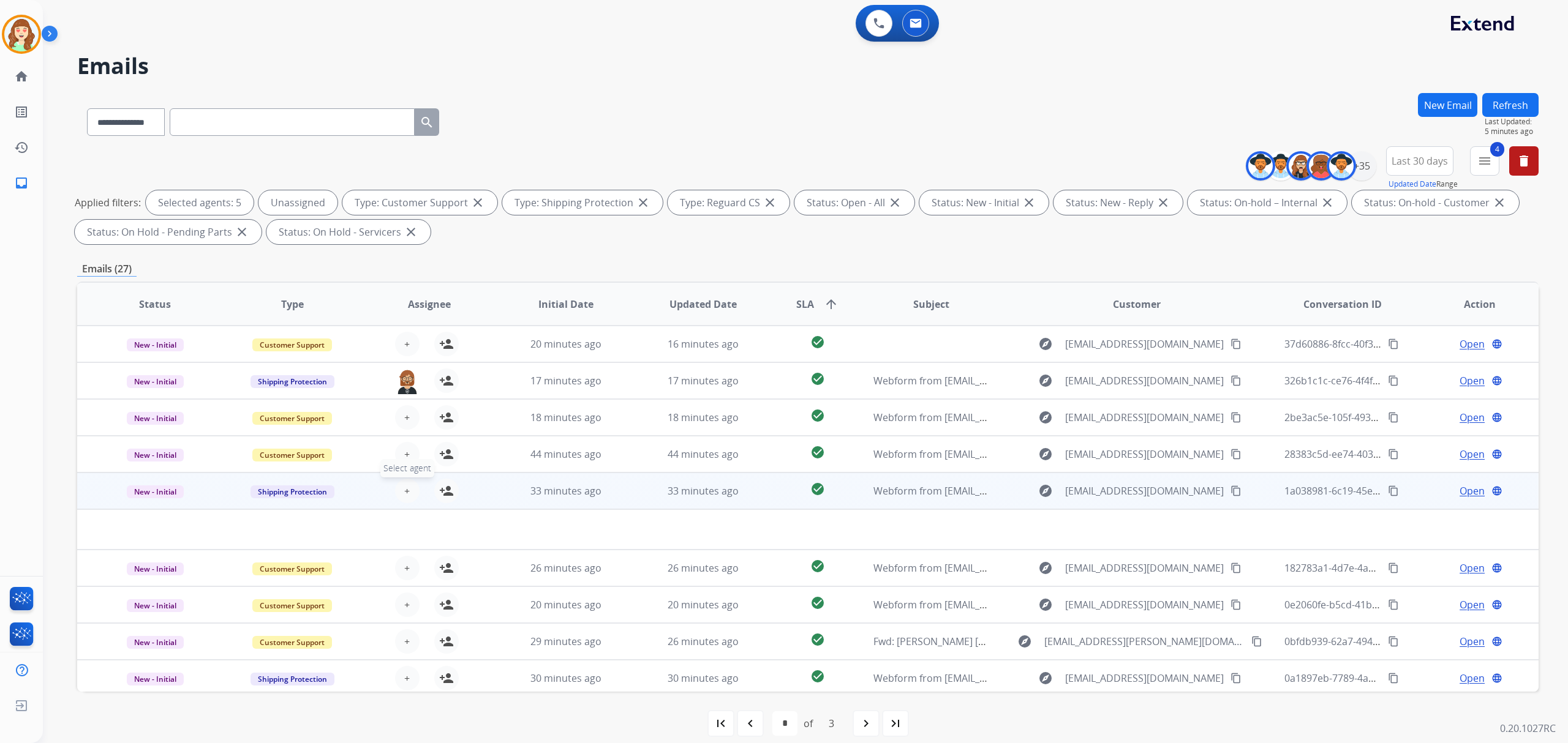
click at [404, 483] on span "+" at bounding box center [407, 491] width 5 height 15
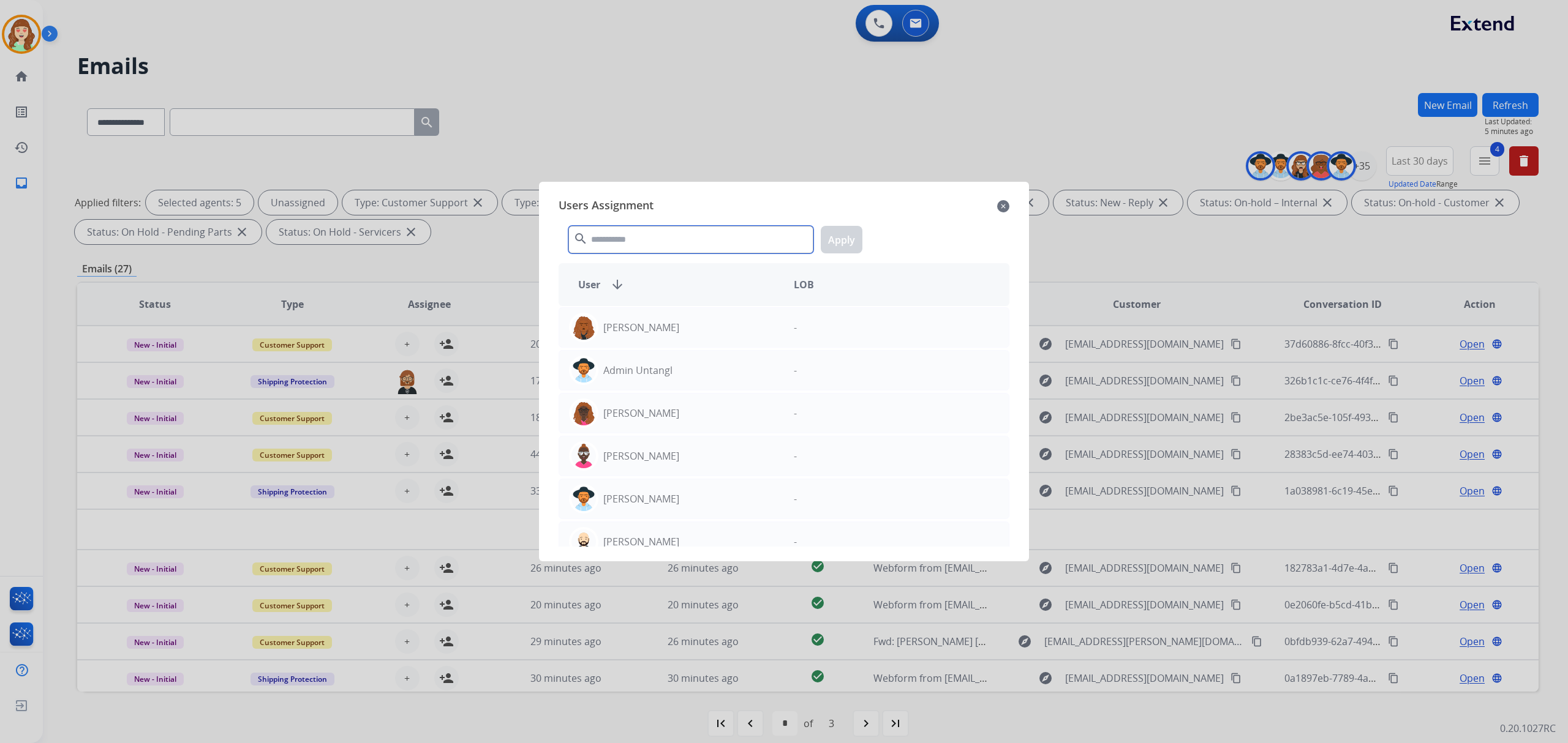
click at [640, 233] on input "text" at bounding box center [690, 239] width 245 height 27
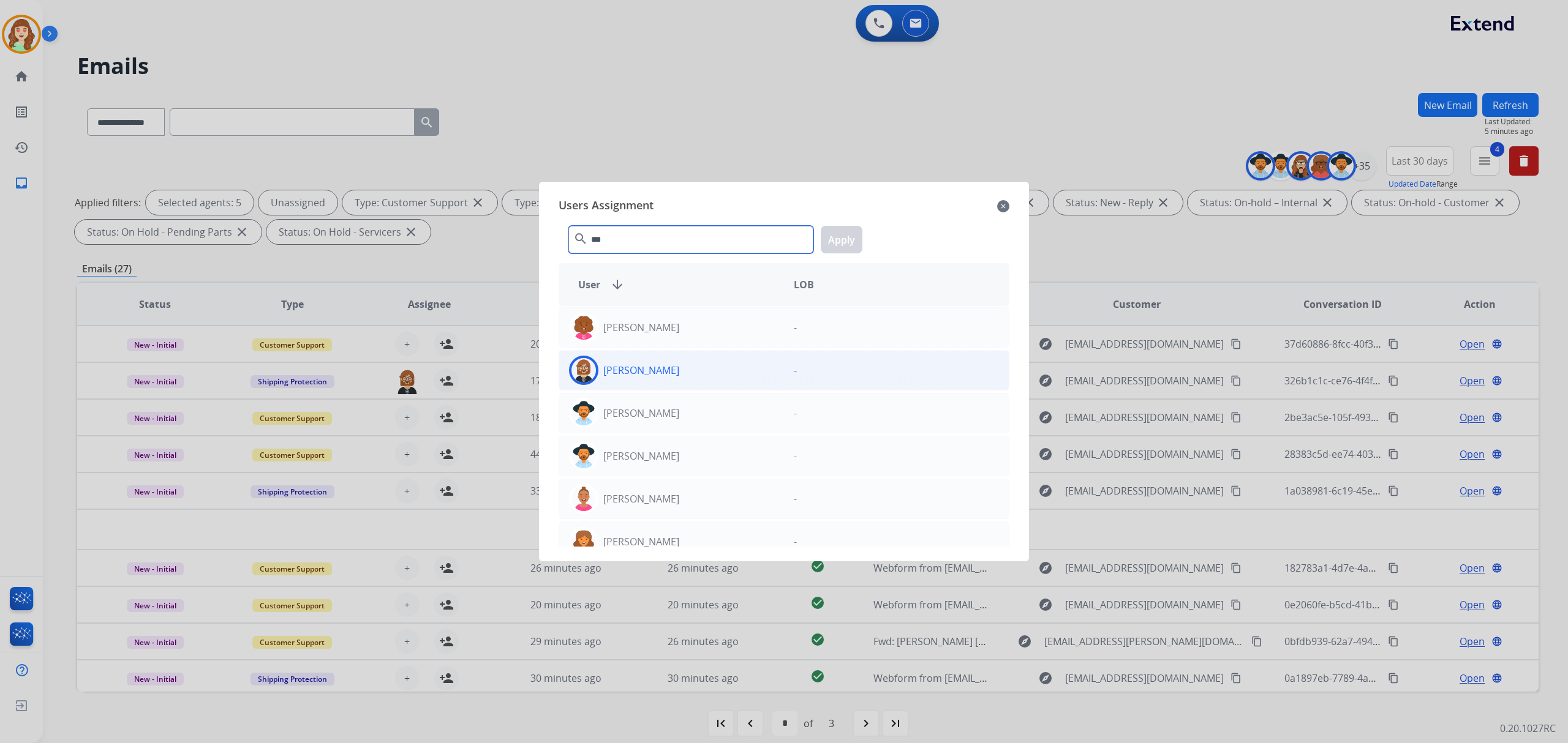
type input "***"
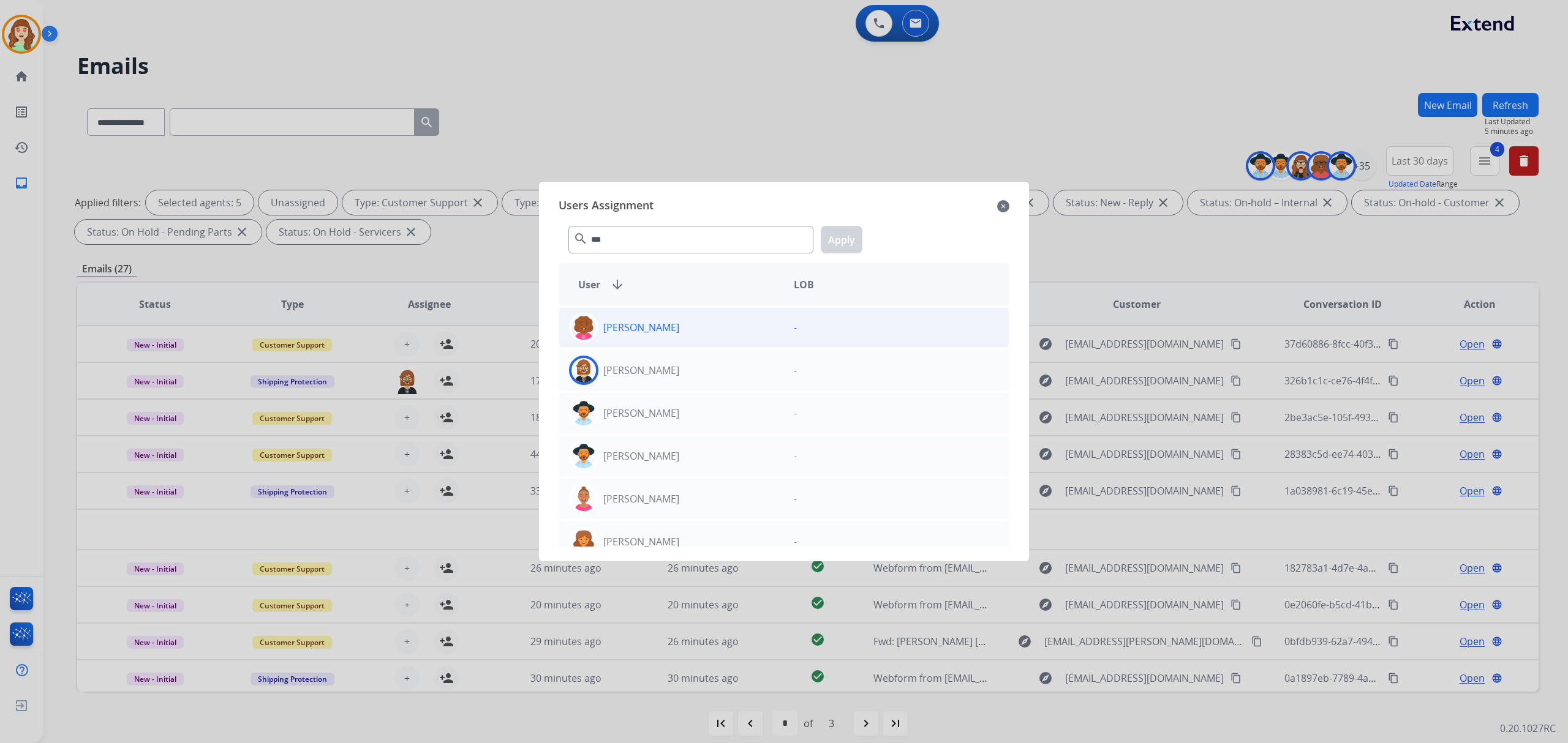
drag, startPoint x: 696, startPoint y: 372, endPoint x: 753, endPoint y: 335, distance: 68.0
click at [697, 372] on div "[PERSON_NAME]" at bounding box center [672, 371] width 225 height 29
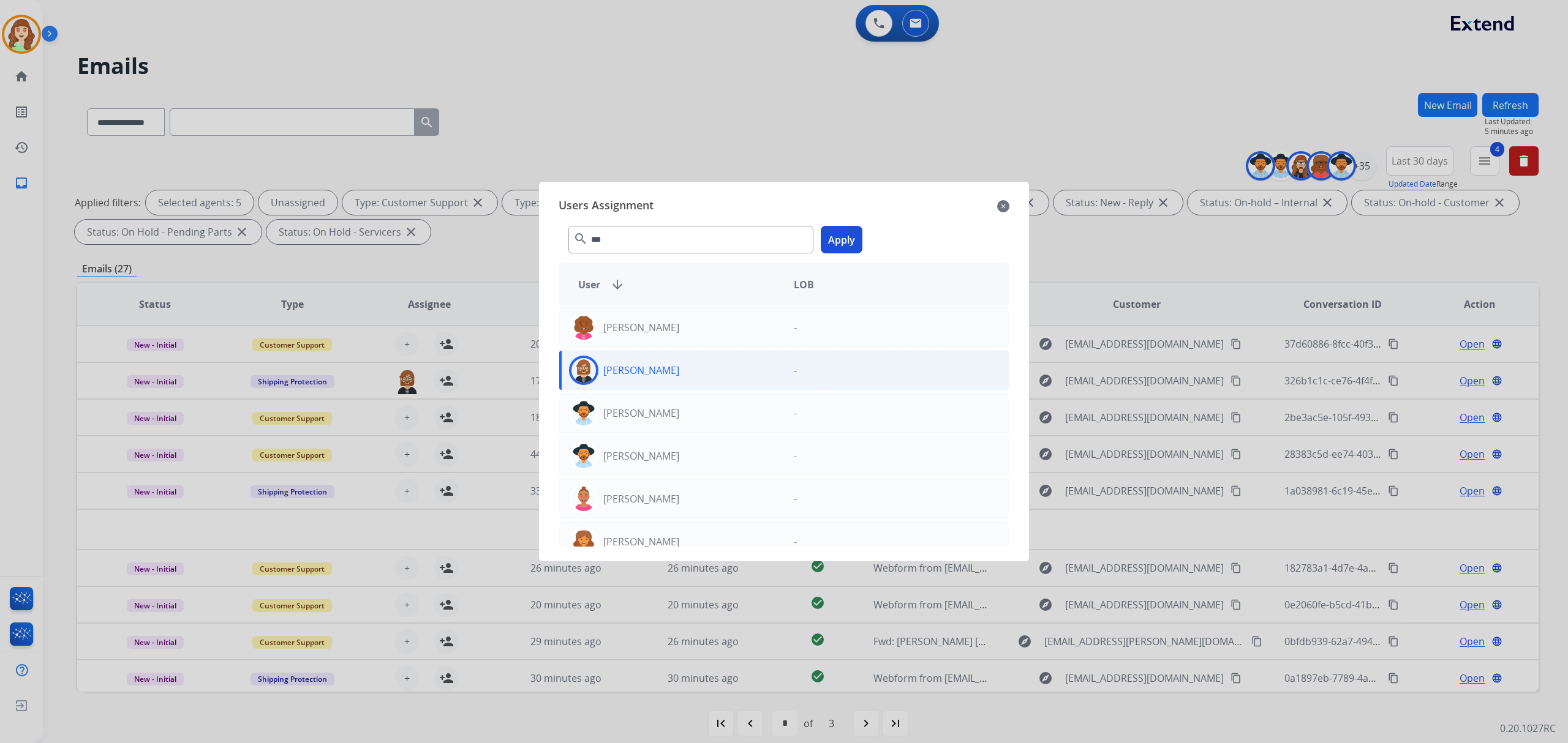
click at [842, 243] on button "Apply" at bounding box center [841, 239] width 42 height 27
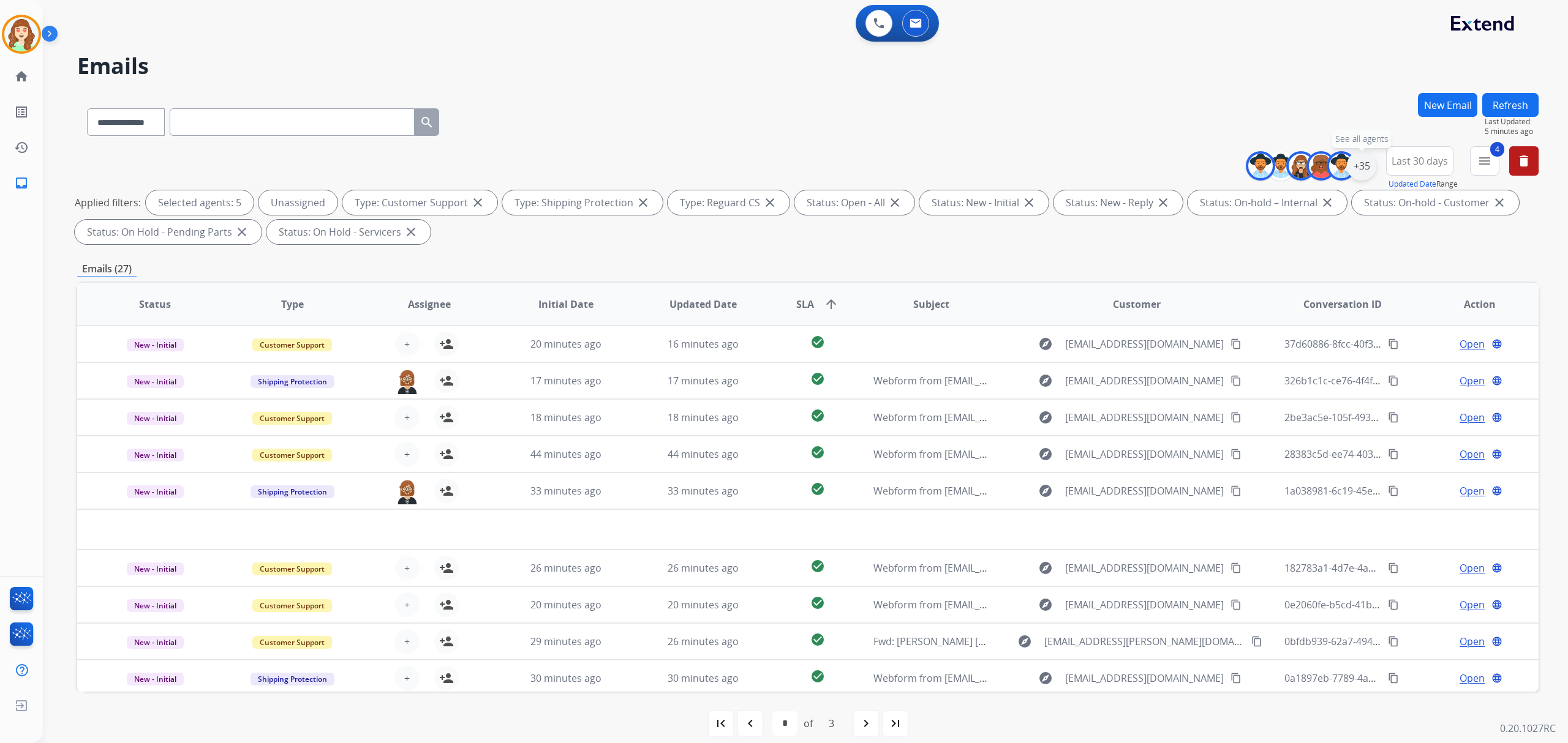
click at [1361, 160] on div "+35" at bounding box center [1361, 166] width 29 height 29
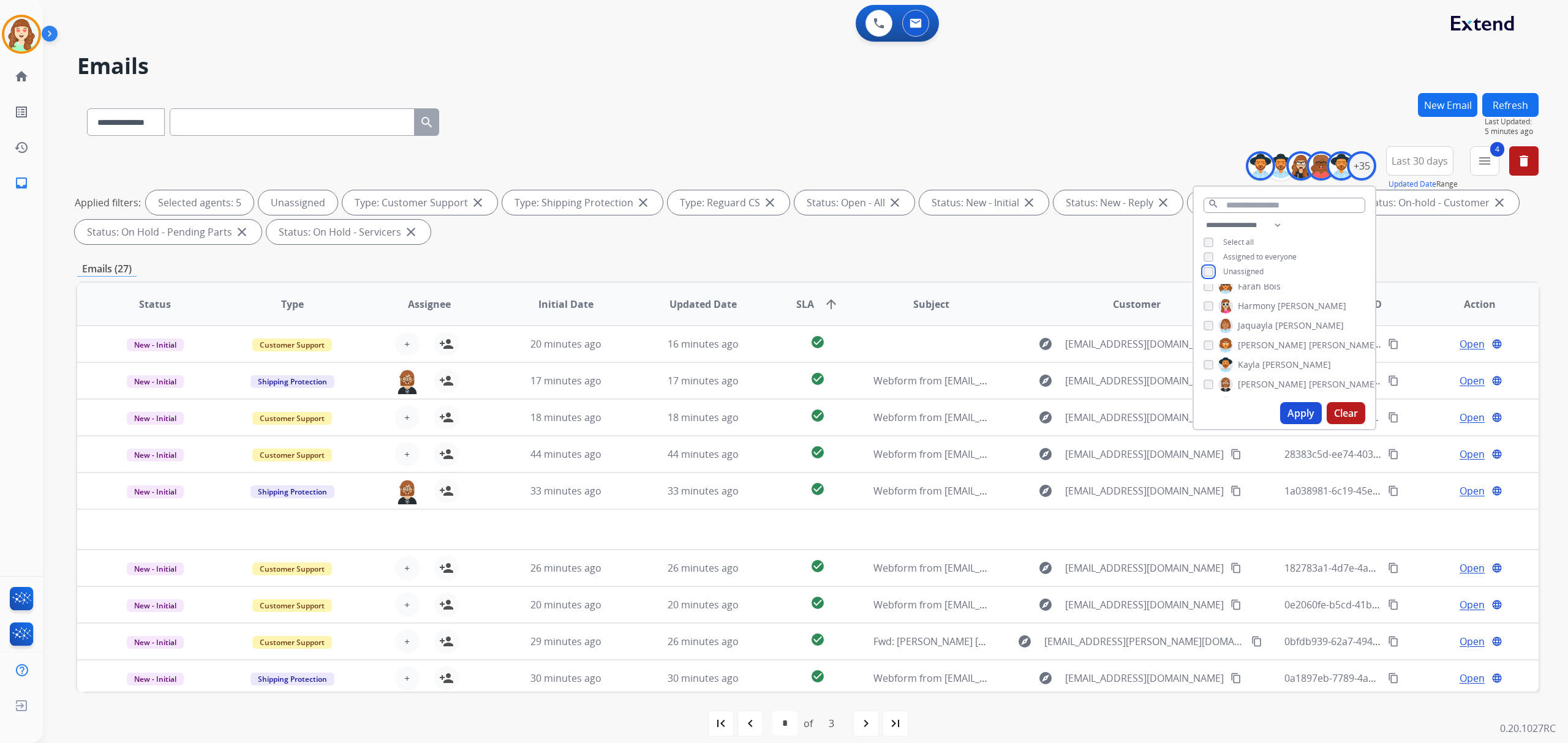
click at [1207, 275] on div "**********" at bounding box center [1284, 250] width 181 height 64
click at [1292, 410] on button "Apply" at bounding box center [1301, 413] width 42 height 22
select select "*"
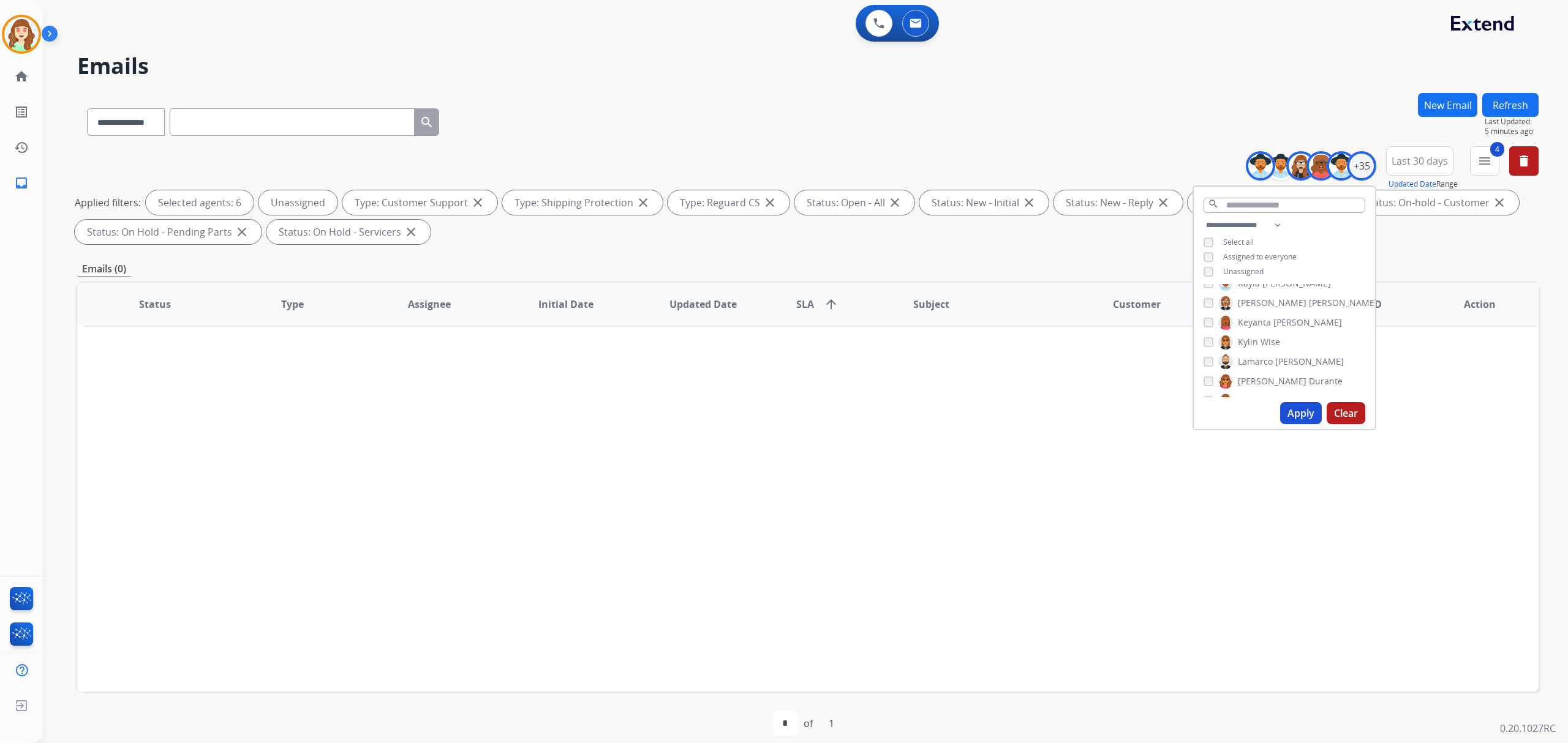
click at [1290, 412] on button "Apply" at bounding box center [1301, 413] width 42 height 22
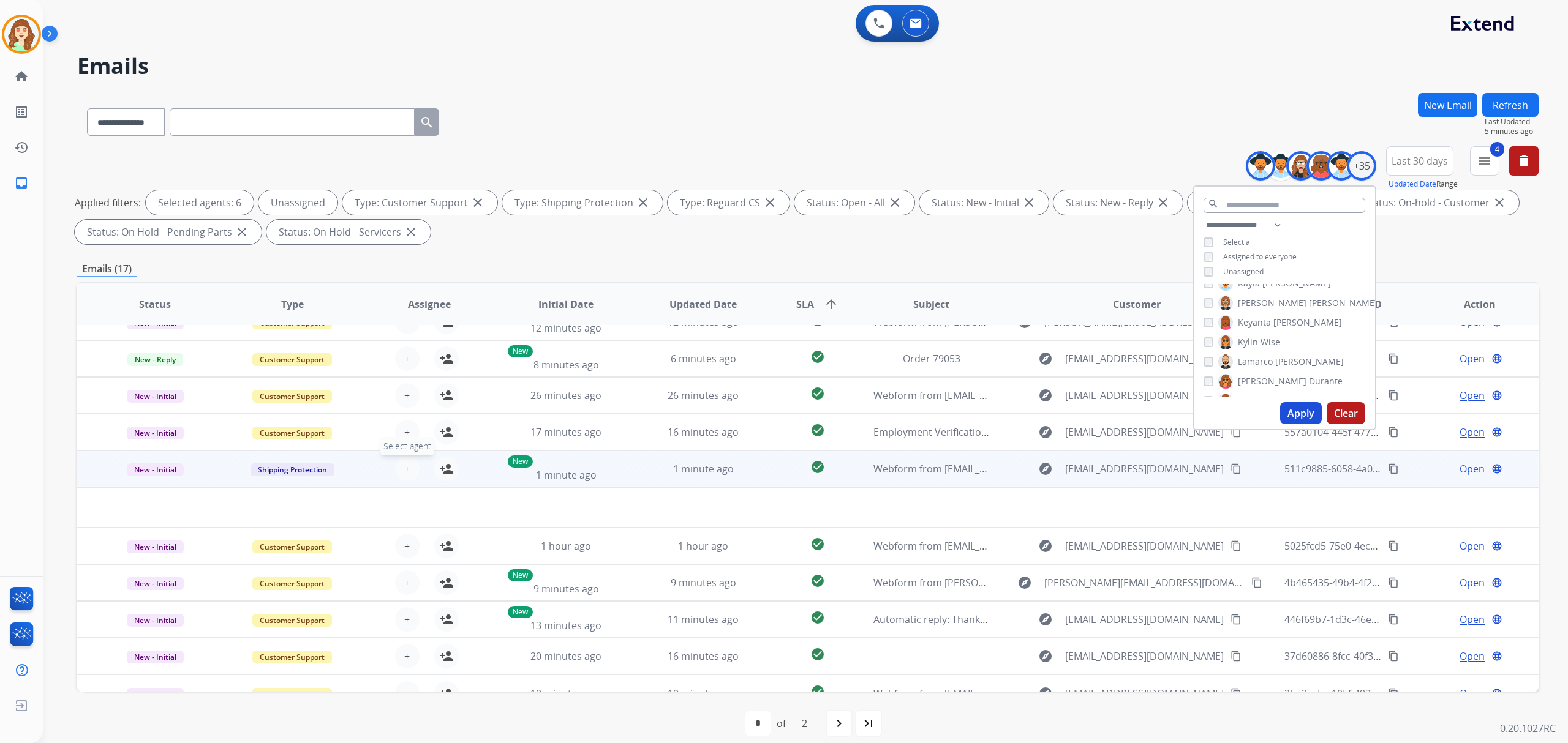
scroll to position [41, 0]
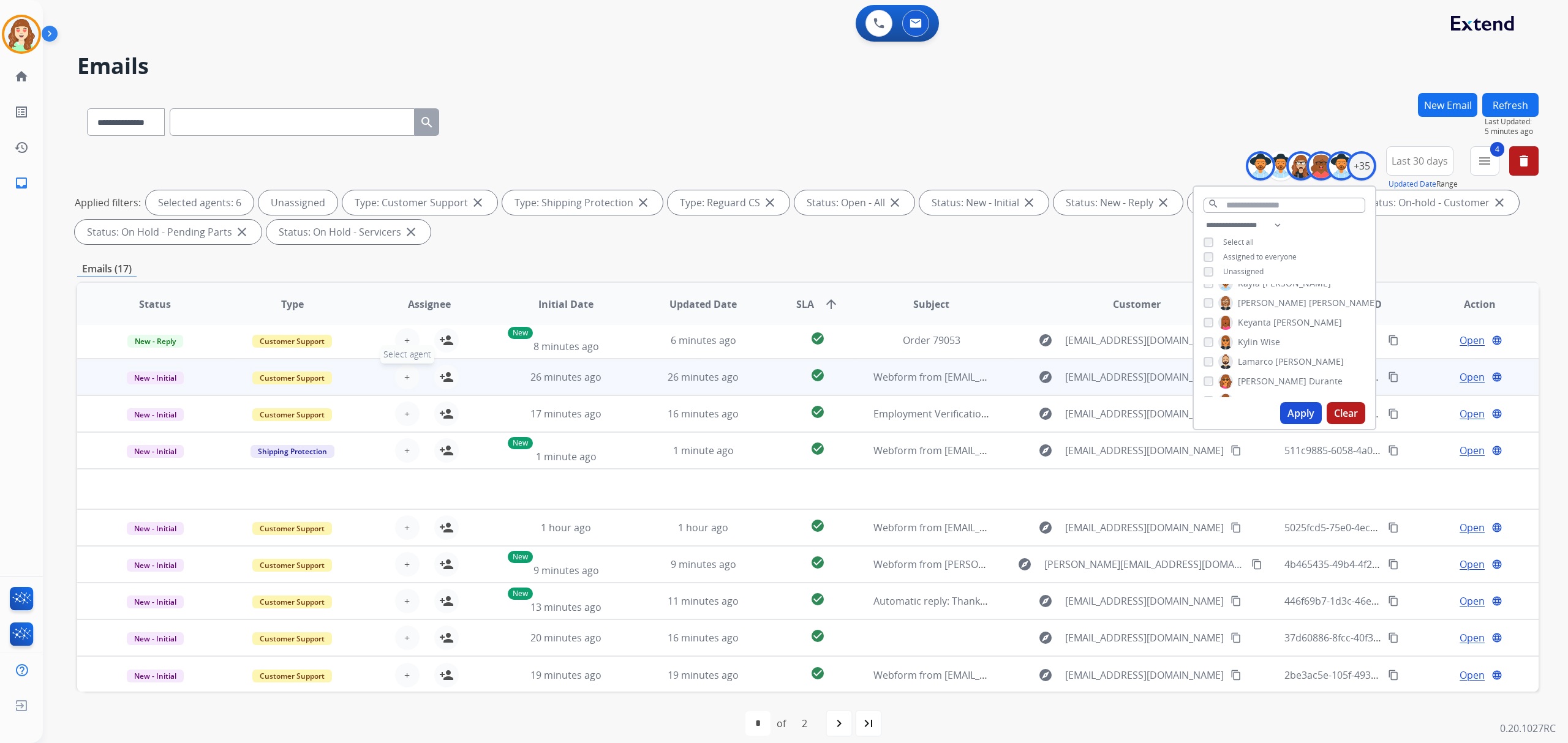
click at [401, 372] on button "+ Select agent" at bounding box center [407, 376] width 25 height 25
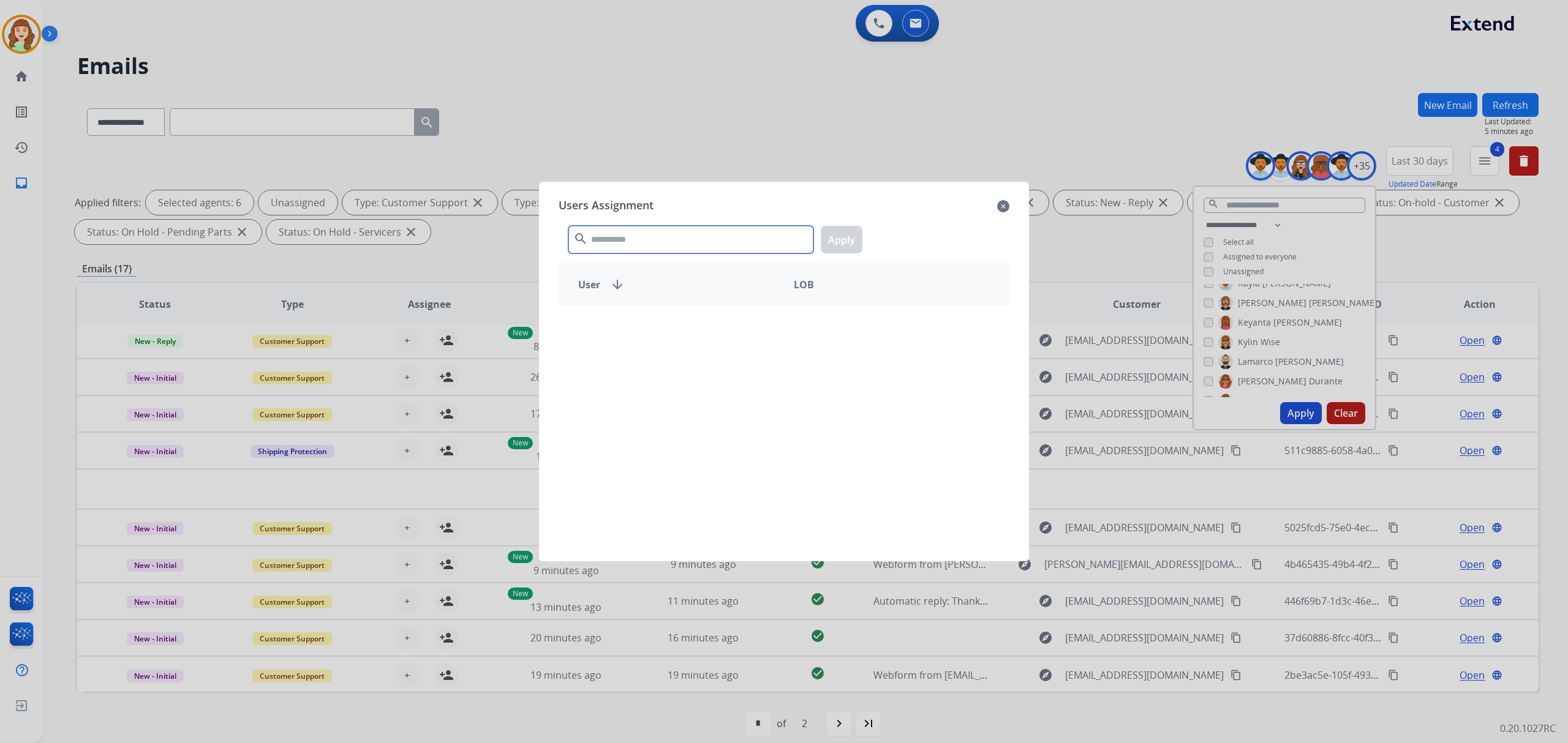
click at [635, 245] on input "text" at bounding box center [690, 239] width 245 height 27
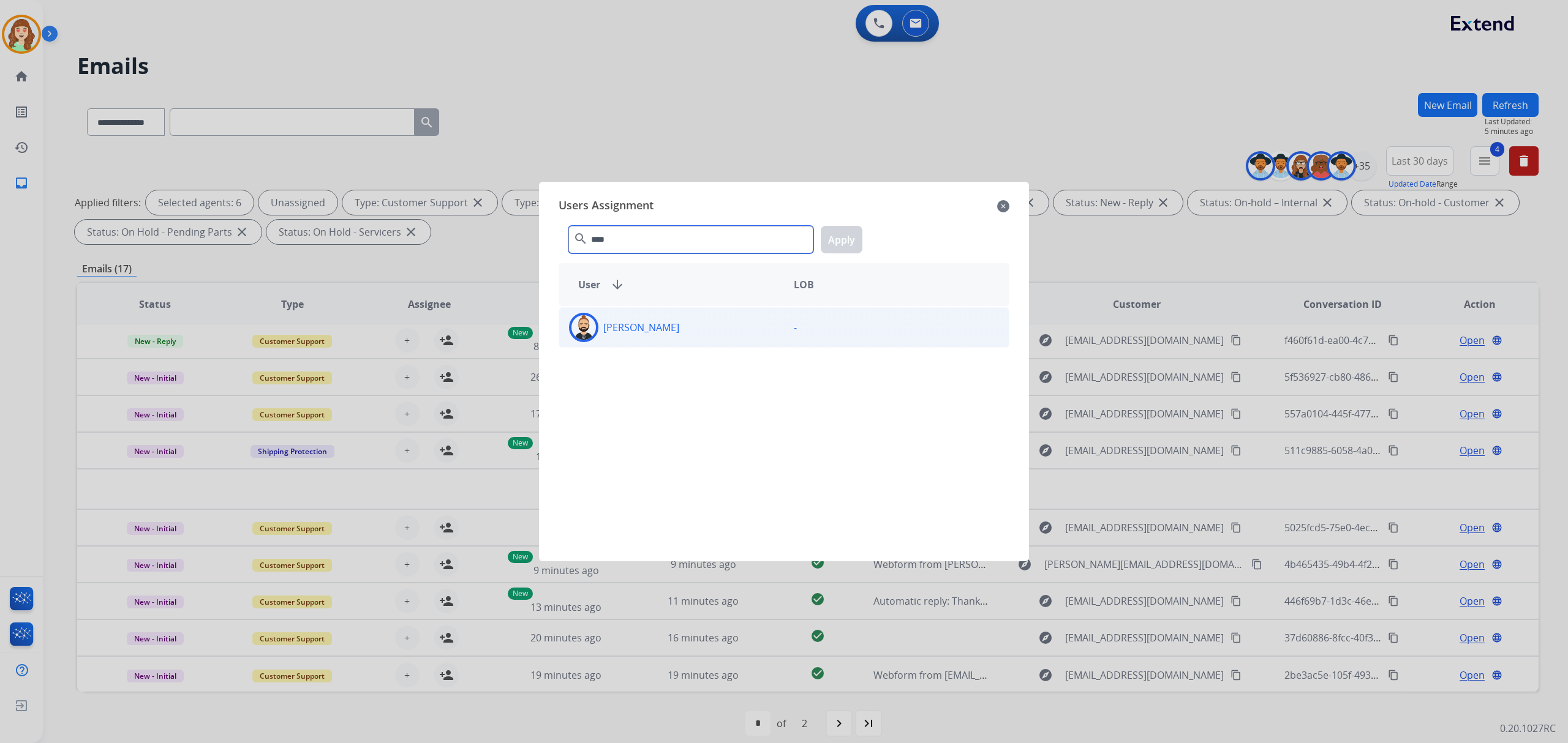
type input "****"
click at [699, 329] on div "[PERSON_NAME]" at bounding box center [672, 327] width 225 height 29
drag, startPoint x: 835, startPoint y: 240, endPoint x: 748, endPoint y: 268, distance: 91.4
click at [836, 240] on button "Apply" at bounding box center [841, 239] width 42 height 27
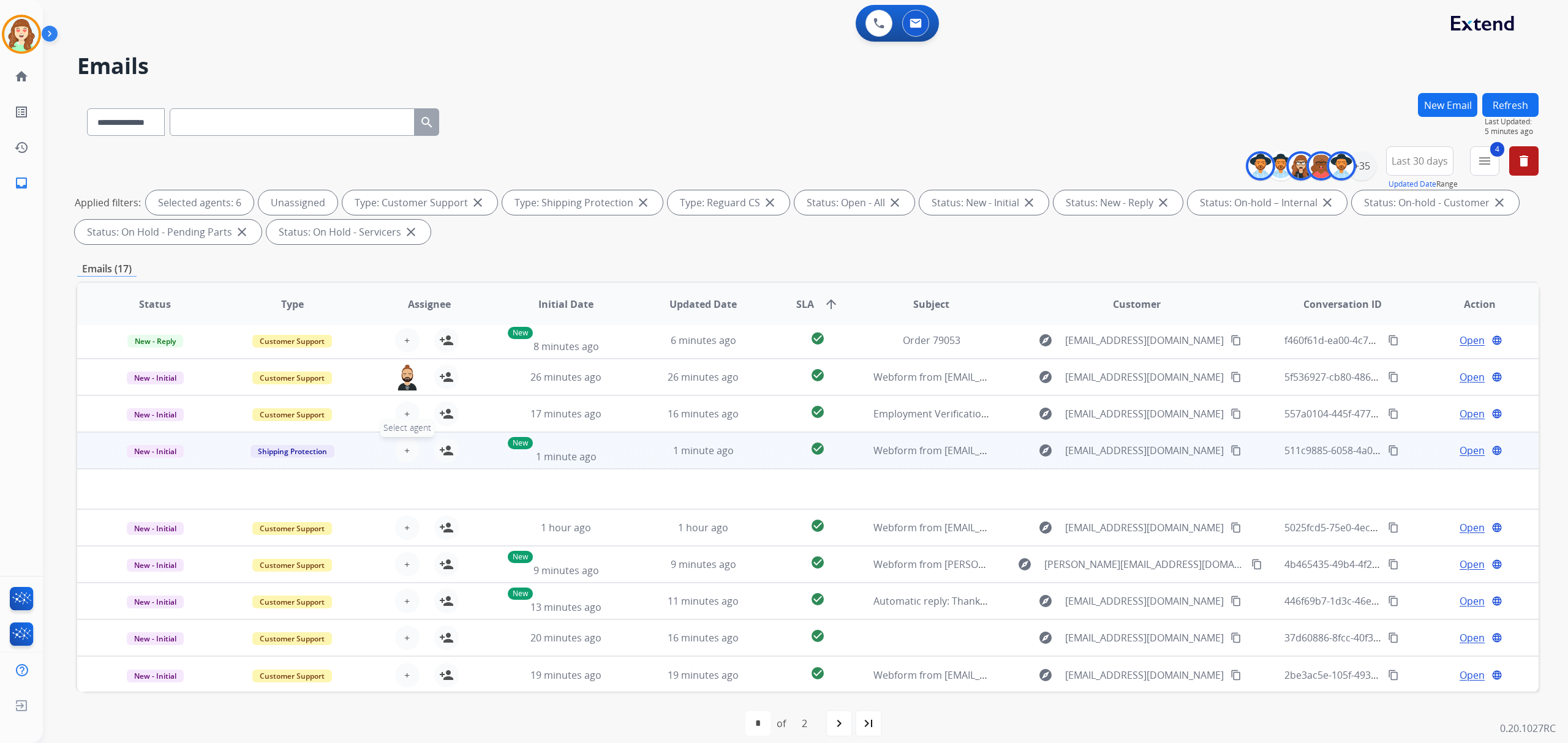
click at [407, 450] on span "+" at bounding box center [407, 450] width 5 height 15
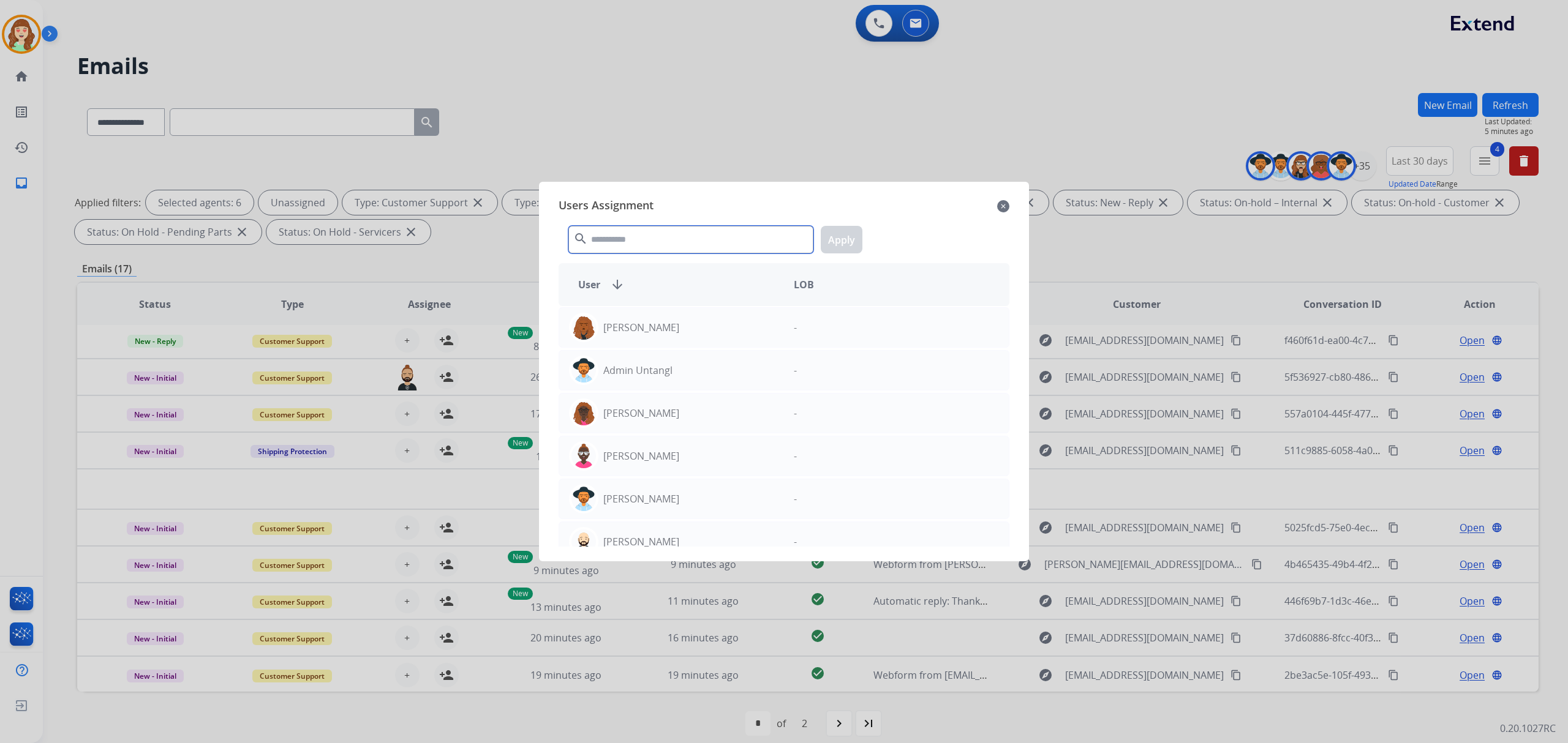
click at [658, 236] on input "text" at bounding box center [690, 239] width 245 height 27
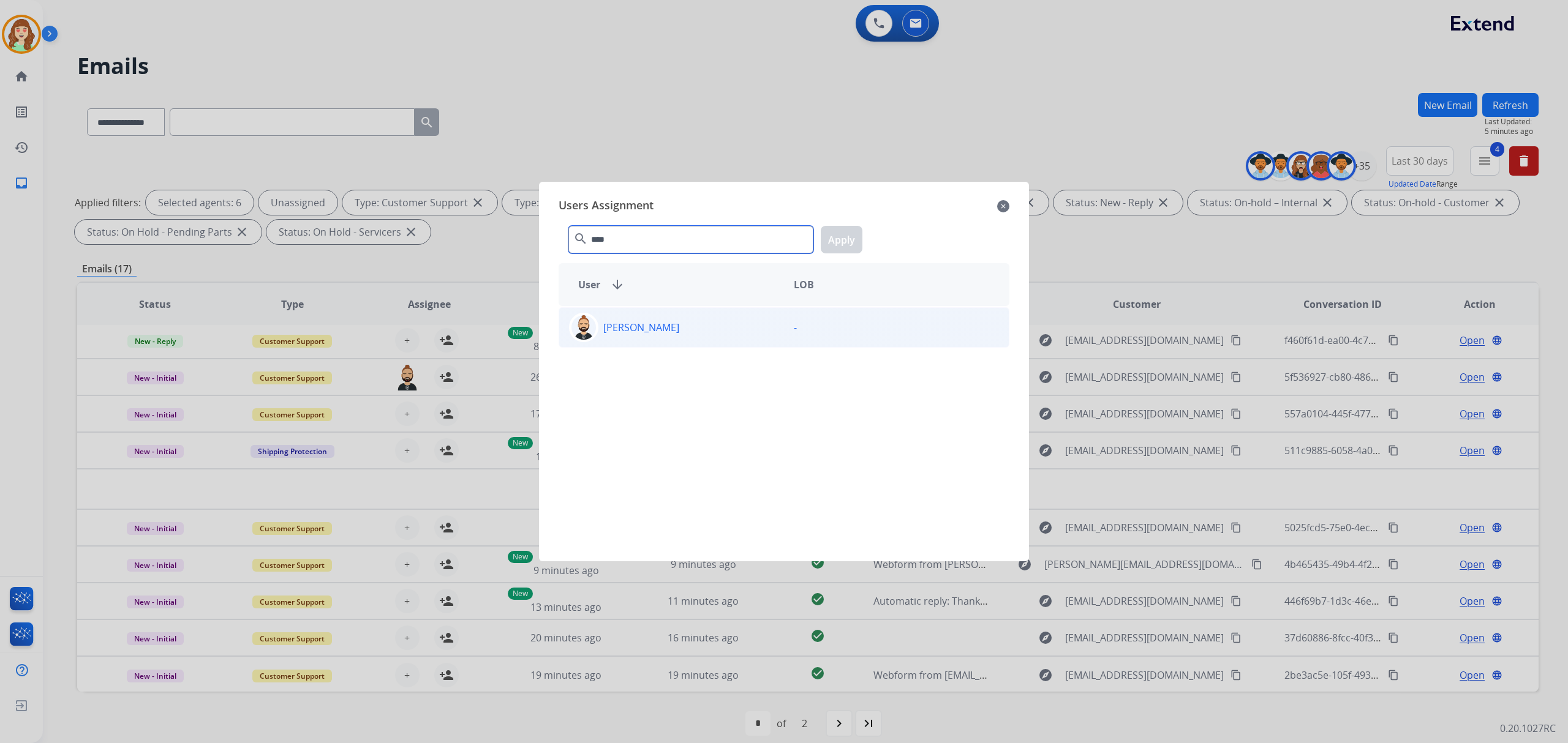
type input "****"
drag, startPoint x: 718, startPoint y: 334, endPoint x: 844, endPoint y: 270, distance: 141.3
click at [718, 333] on div "[PERSON_NAME]" at bounding box center [672, 327] width 225 height 29
click at [848, 247] on button "Apply" at bounding box center [841, 239] width 42 height 27
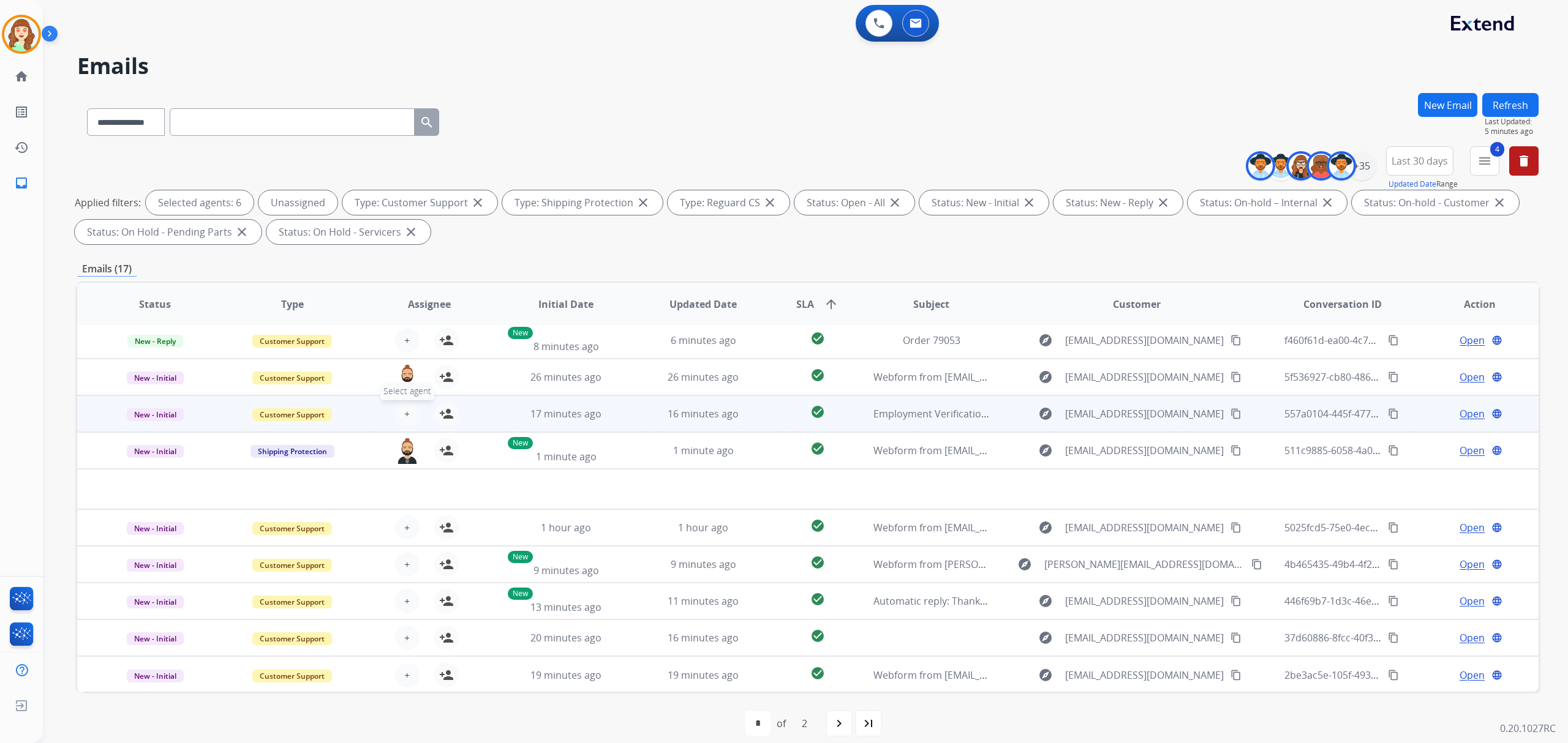
click at [411, 409] on button "+ Select agent" at bounding box center [407, 414] width 25 height 25
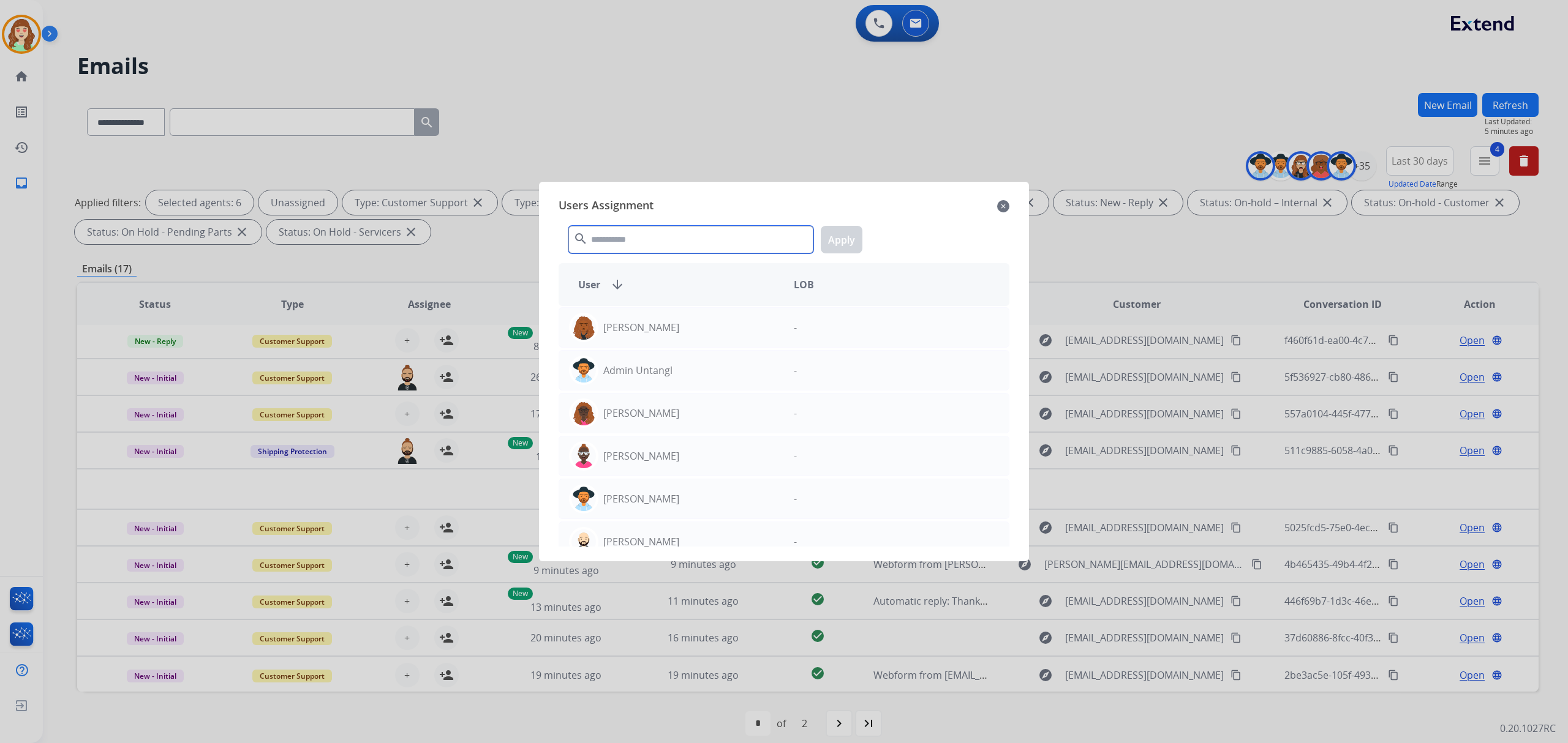
click at [684, 238] on input "text" at bounding box center [690, 239] width 245 height 27
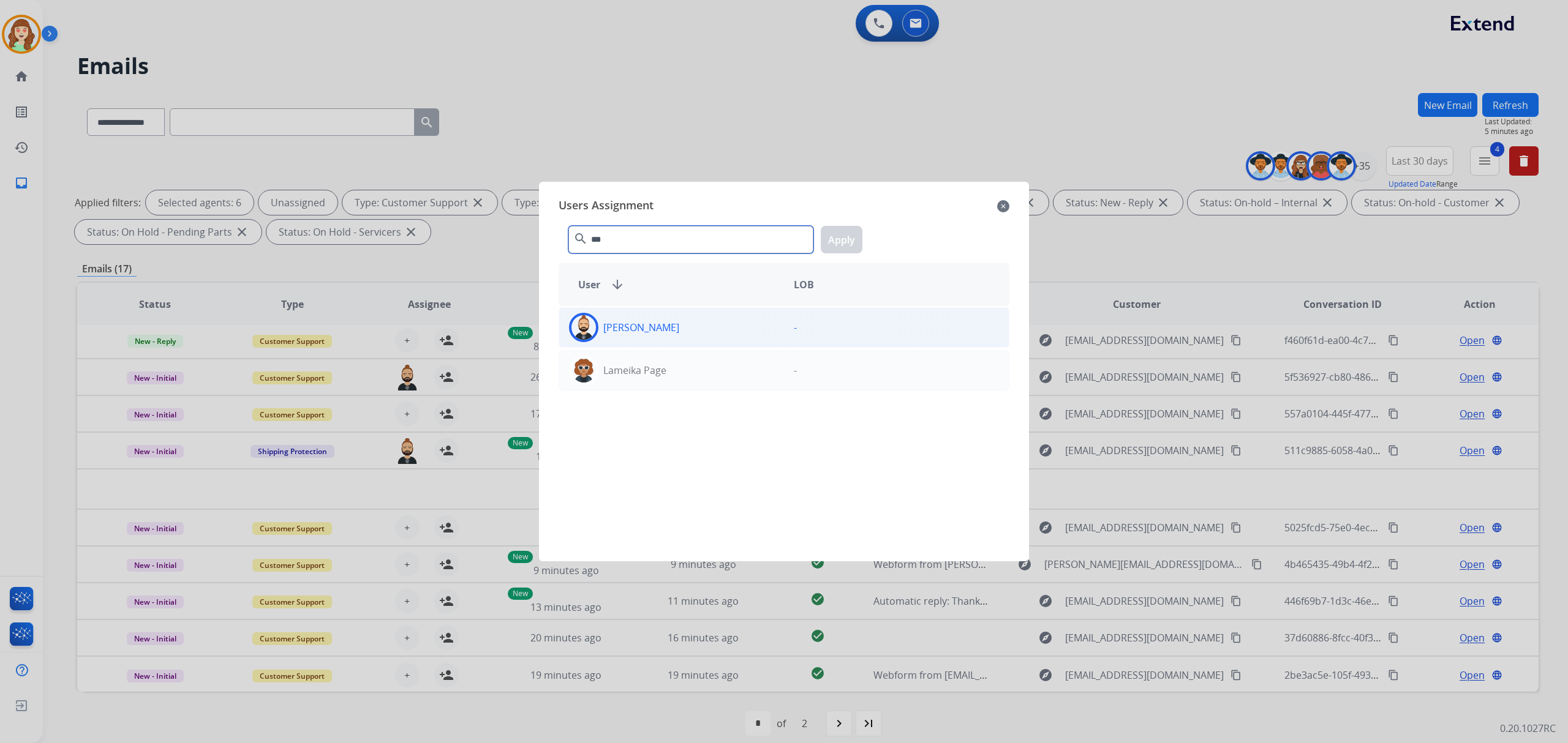
type input "***"
click at [702, 319] on div "[PERSON_NAME]" at bounding box center [672, 327] width 225 height 29
drag, startPoint x: 826, startPoint y: 238, endPoint x: 793, endPoint y: 286, distance: 58.2
click at [829, 238] on button "Apply" at bounding box center [841, 239] width 42 height 27
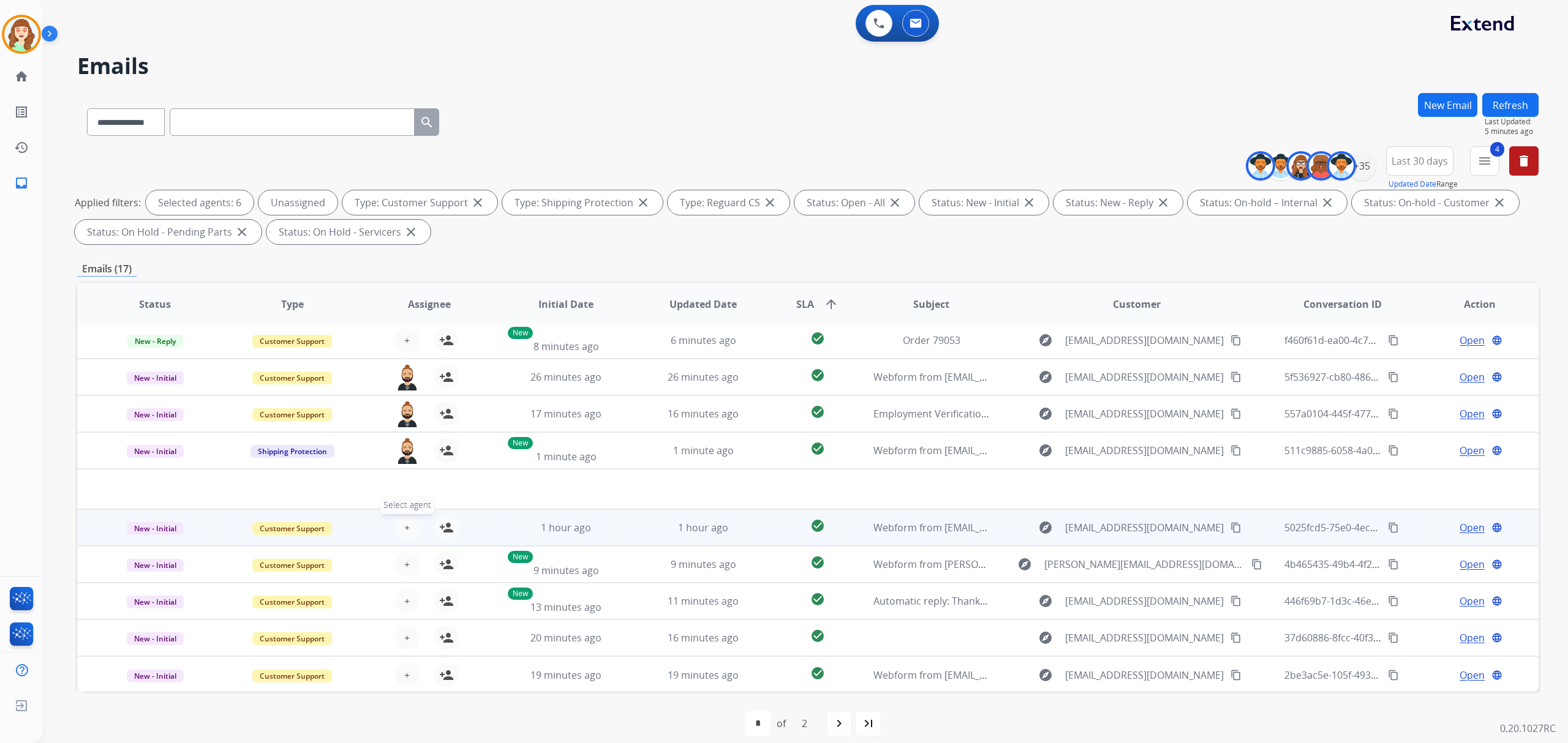
click at [399, 515] on button "+ Select agent" at bounding box center [407, 527] width 25 height 25
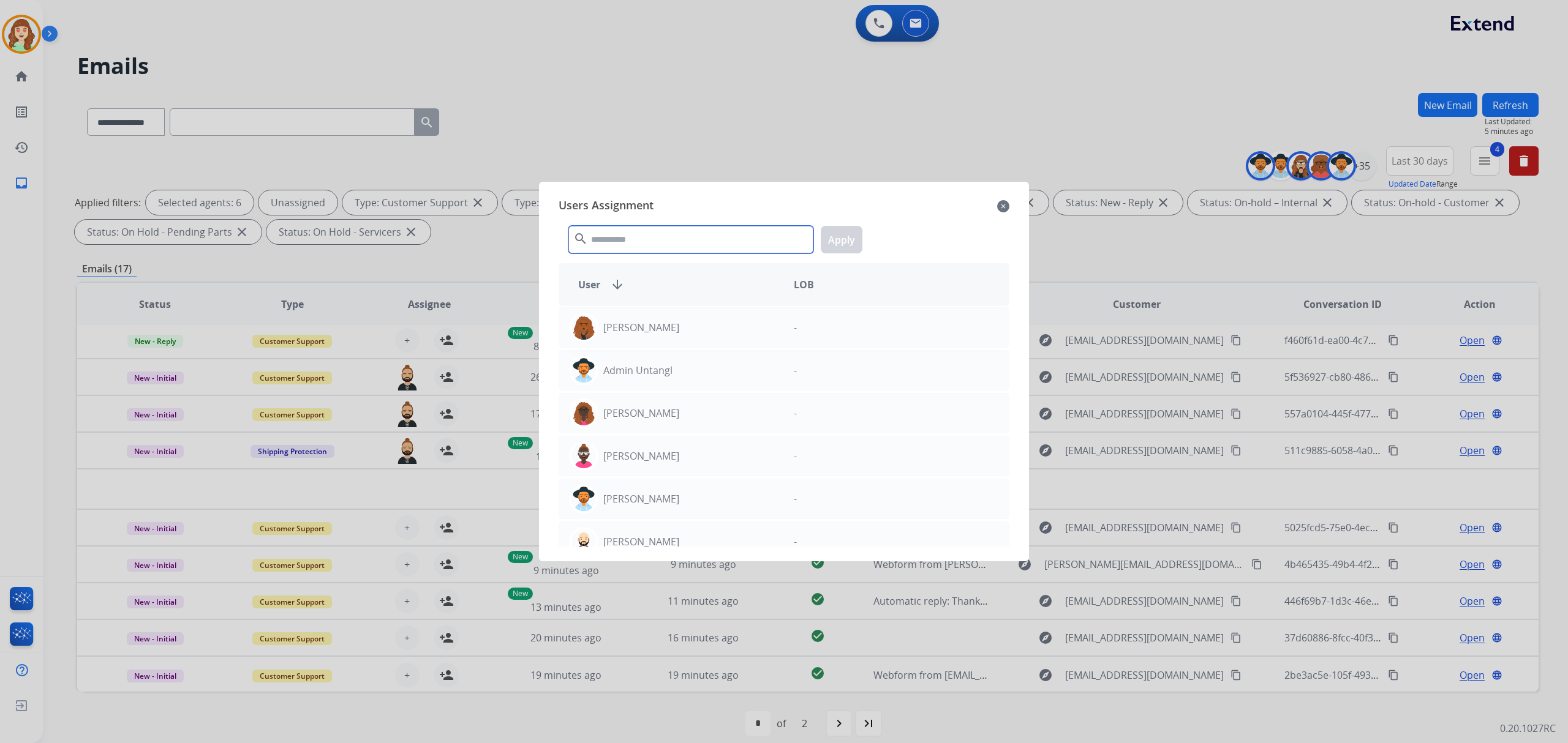
click at [628, 243] on input "text" at bounding box center [690, 239] width 245 height 27
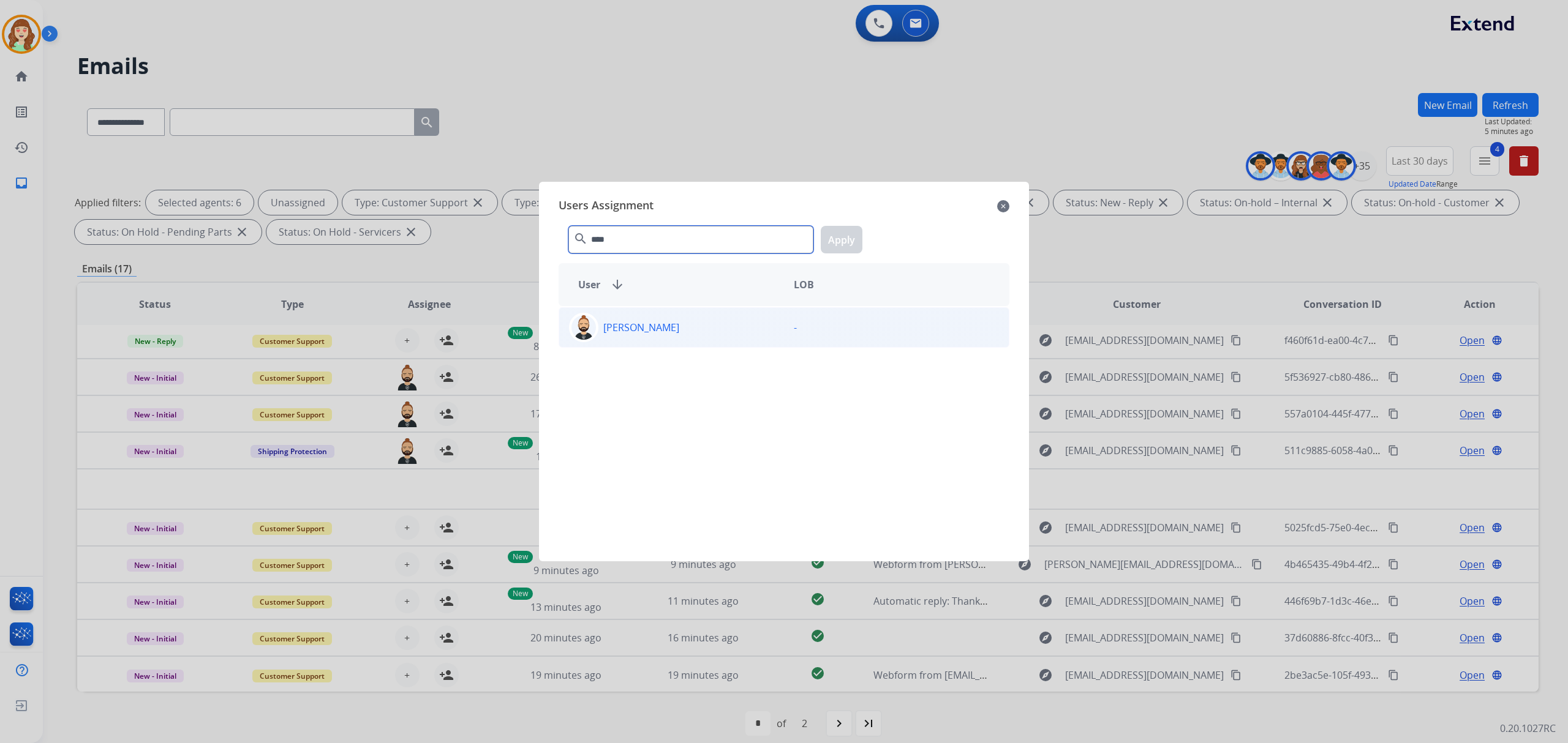
type input "****"
drag, startPoint x: 692, startPoint y: 323, endPoint x: 846, endPoint y: 257, distance: 167.5
click at [701, 323] on div "[PERSON_NAME]" at bounding box center [672, 327] width 225 height 29
drag, startPoint x: 843, startPoint y: 238, endPoint x: 807, endPoint y: 266, distance: 45.6
click at [836, 247] on button "Apply" at bounding box center [841, 239] width 42 height 27
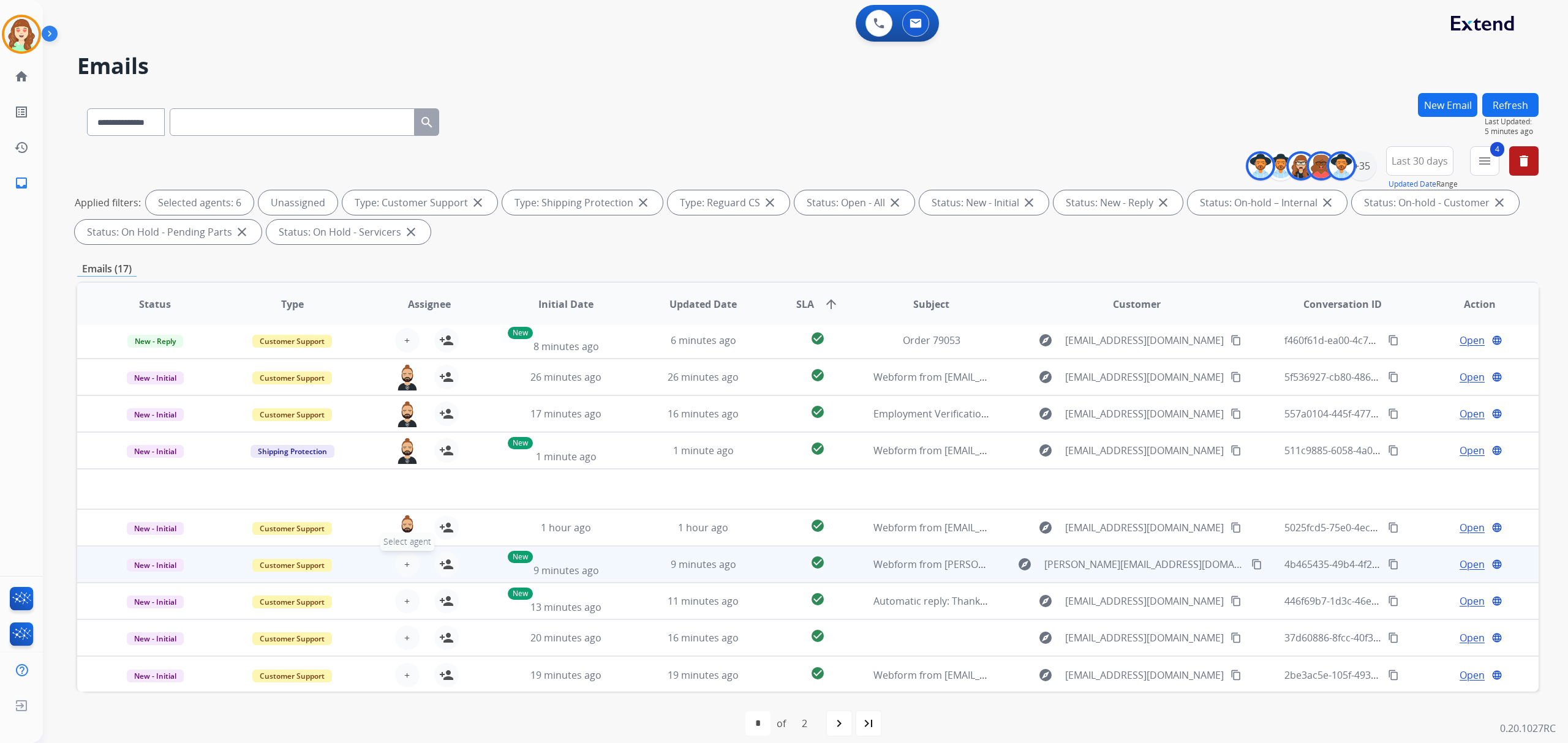
click at [405, 554] on button "+ Select agent" at bounding box center [407, 564] width 25 height 25
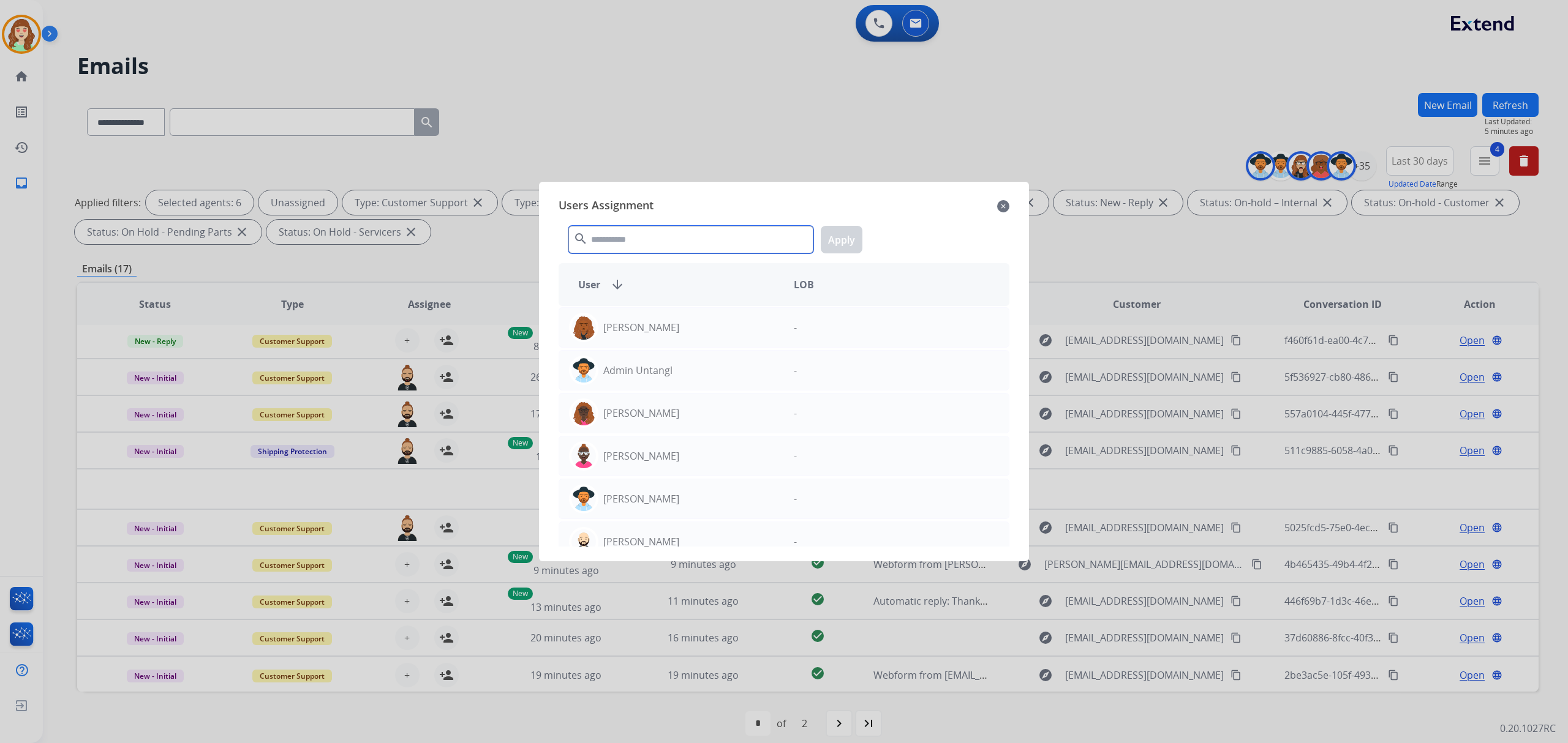
click at [687, 248] on input "text" at bounding box center [690, 239] width 245 height 27
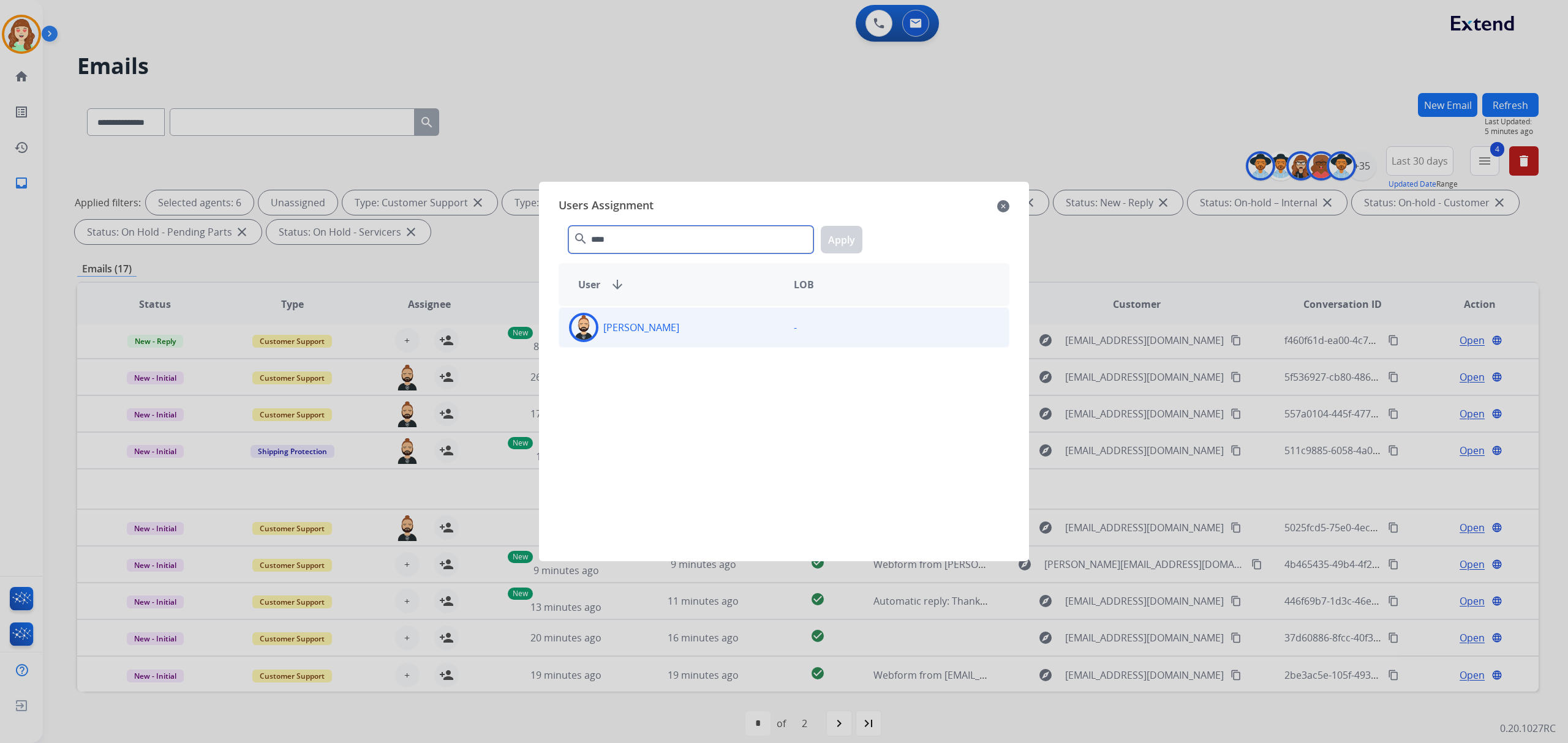
type input "****"
click at [704, 311] on div "[PERSON_NAME] -" at bounding box center [784, 327] width 450 height 41
drag, startPoint x: 840, startPoint y: 234, endPoint x: 993, endPoint y: 254, distance: 154.3
click at [842, 235] on button "Apply" at bounding box center [841, 239] width 42 height 27
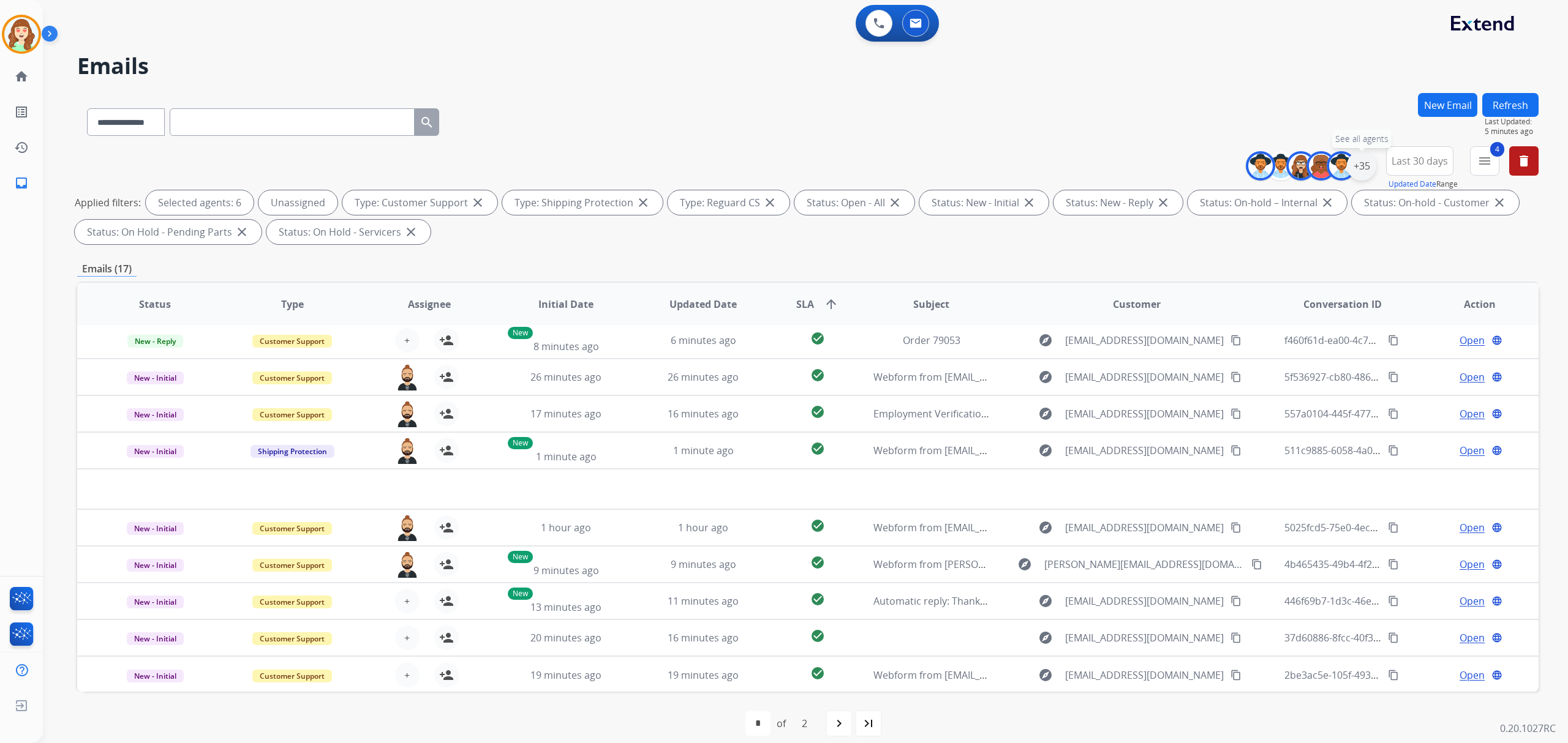
click at [1362, 167] on div "+35" at bounding box center [1361, 166] width 29 height 29
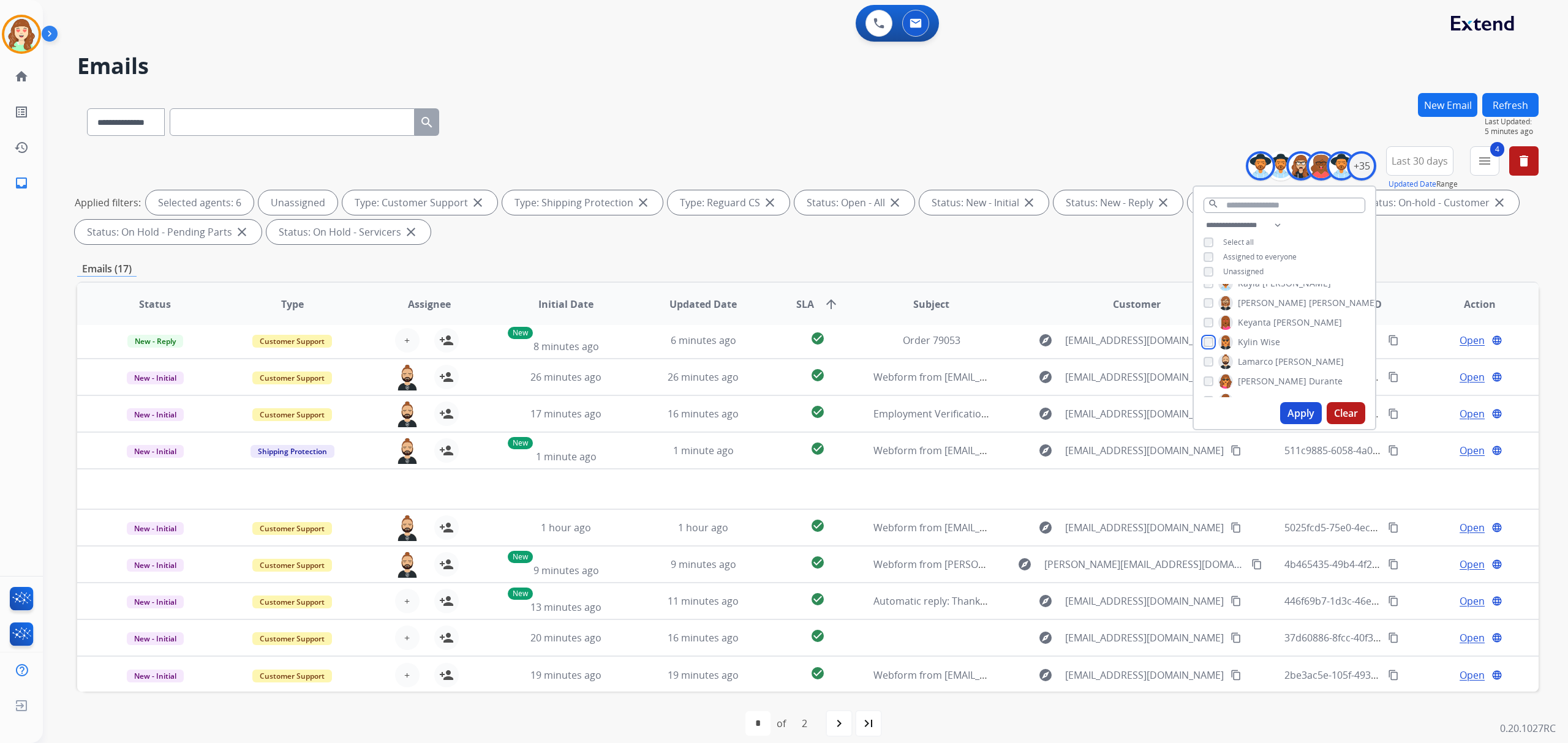
click at [1203, 345] on div "[PERSON_NAME]" at bounding box center [1241, 342] width 76 height 15
click at [1202, 274] on div "**********" at bounding box center [1284, 250] width 181 height 64
click at [1199, 268] on div "**********" at bounding box center [1284, 250] width 181 height 64
click at [1203, 276] on div "**********" at bounding box center [1284, 250] width 181 height 64
drag, startPoint x: 1294, startPoint y: 408, endPoint x: 1292, endPoint y: 402, distance: 6.3
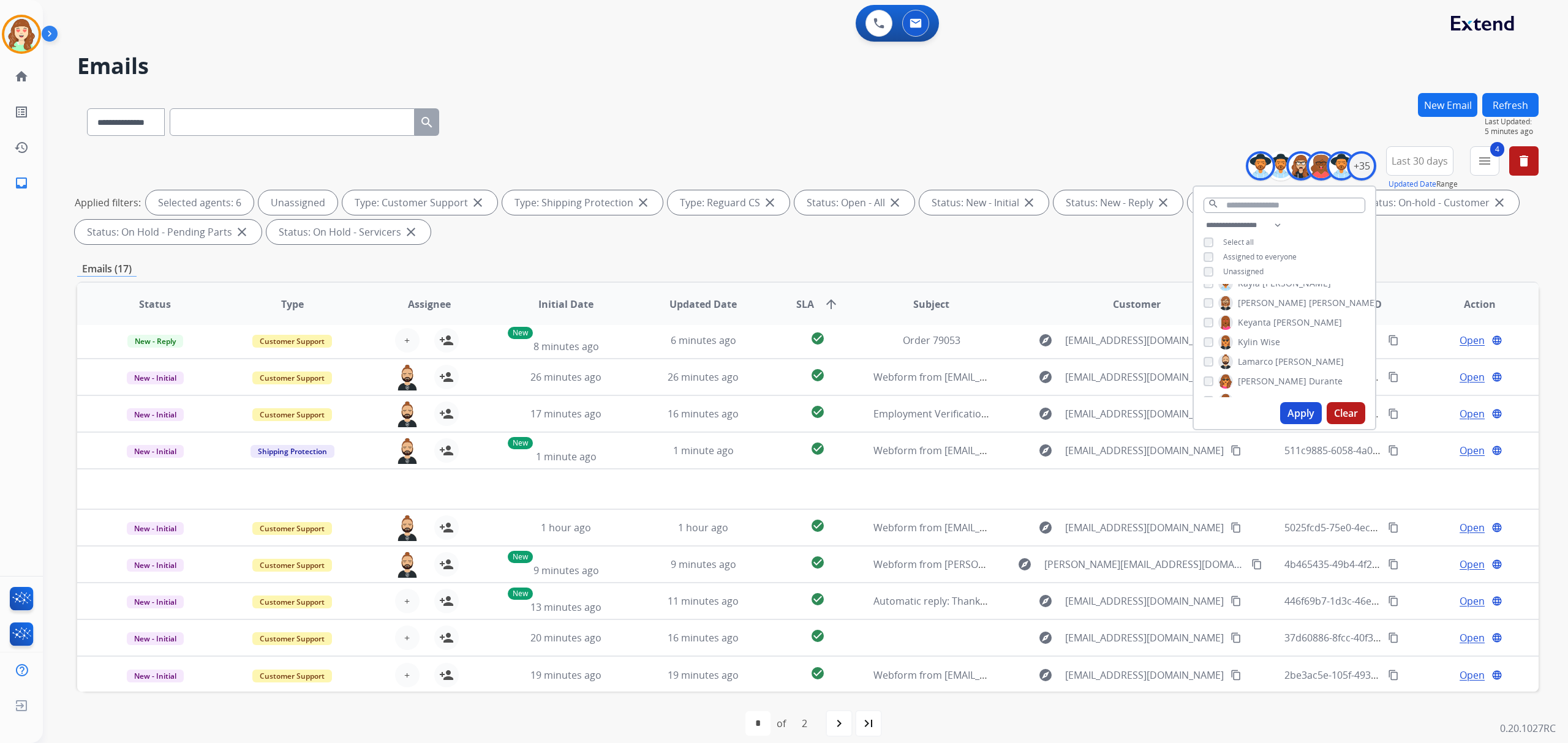
click at [1296, 408] on button "Apply" at bounding box center [1301, 413] width 42 height 22
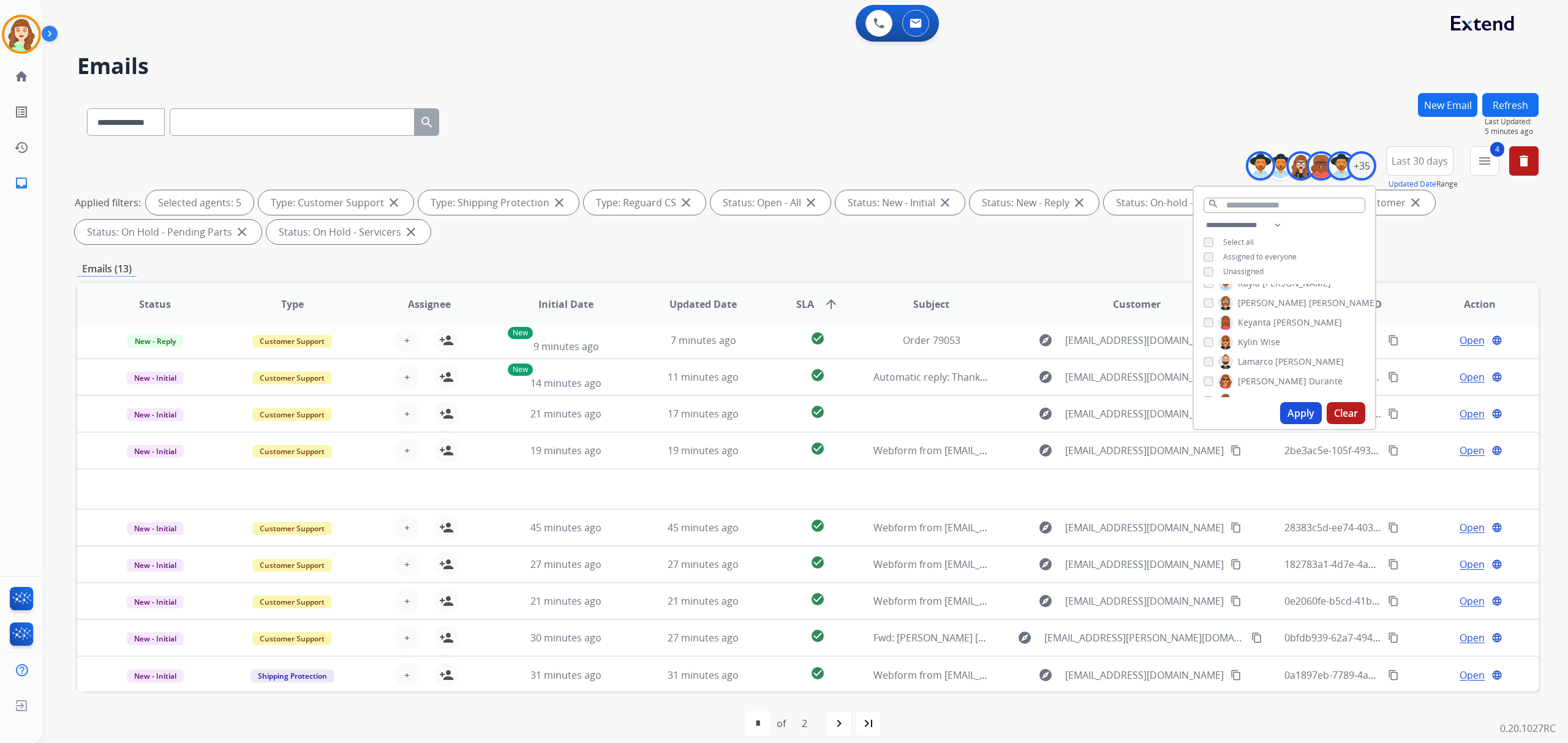
click at [1301, 406] on button "Apply" at bounding box center [1301, 413] width 42 height 22
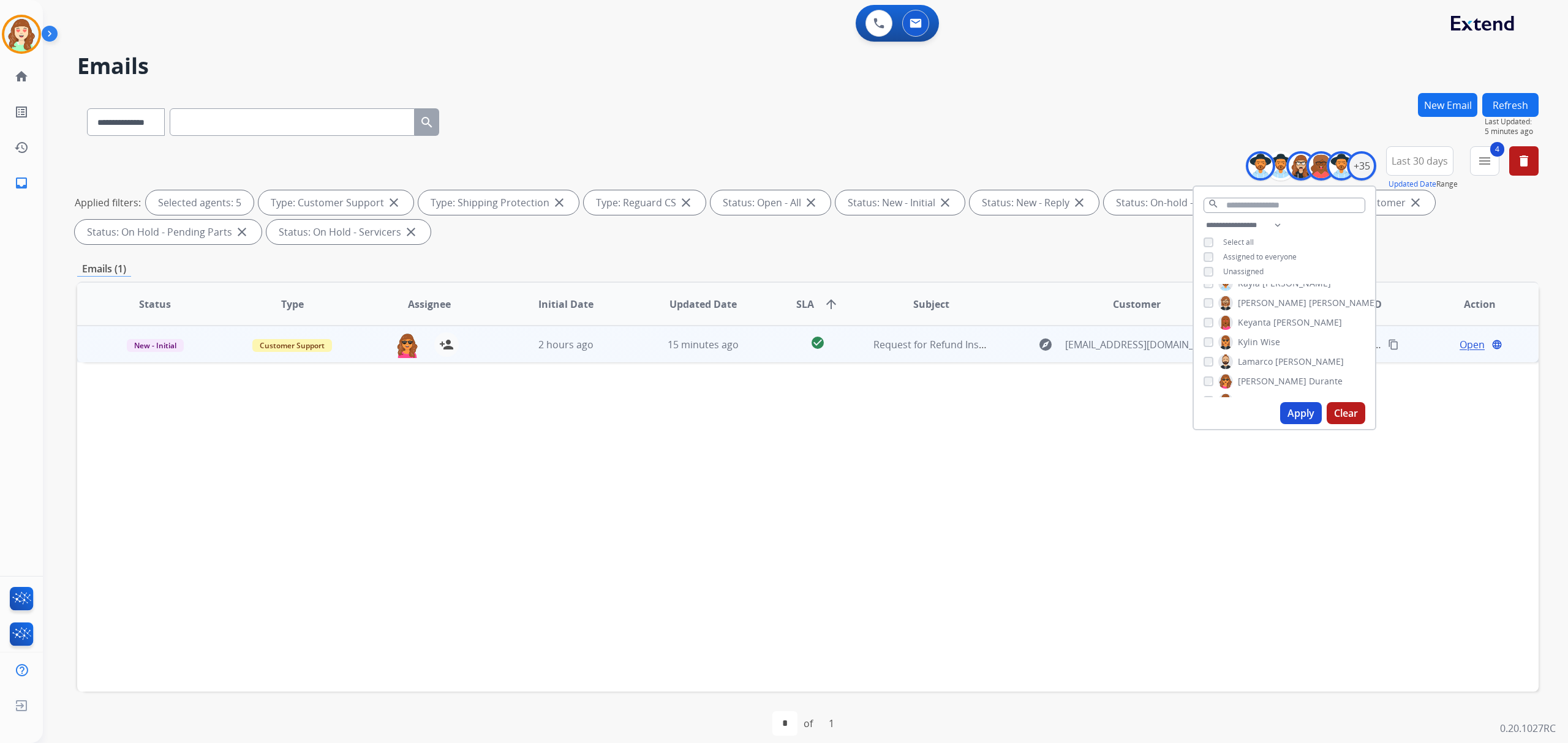
scroll to position [0, 0]
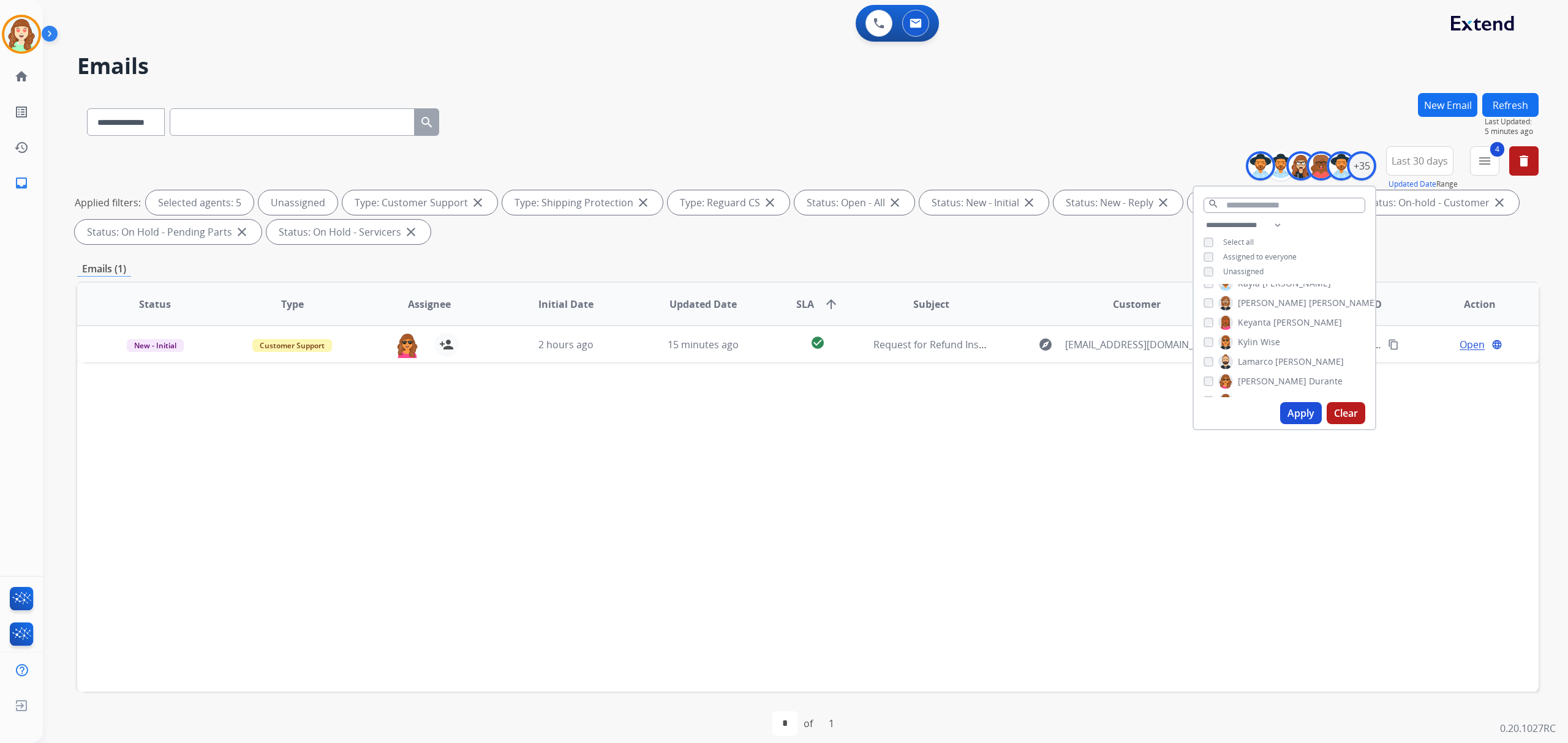
click at [1294, 412] on button "Apply" at bounding box center [1301, 413] width 42 height 22
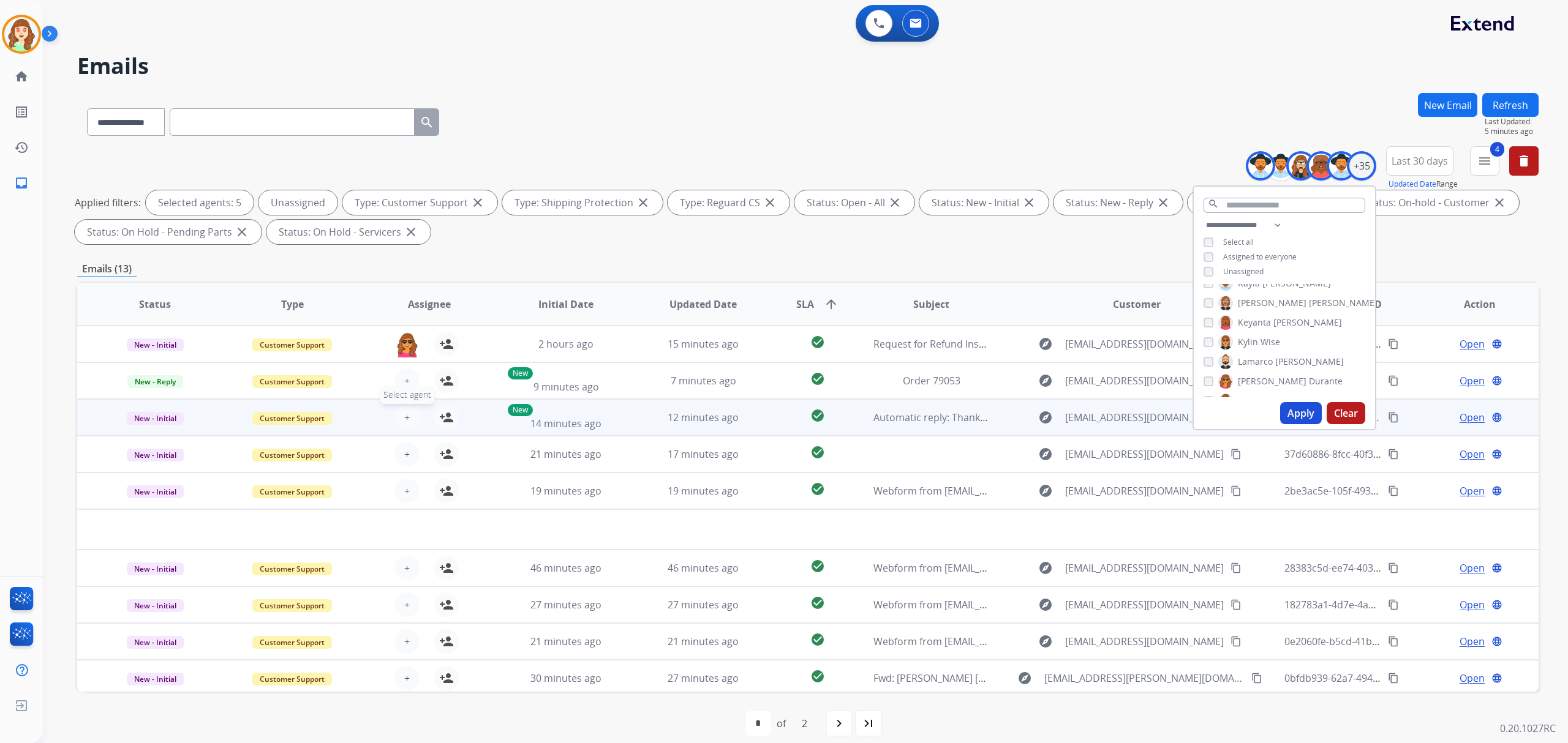
click at [404, 415] on span "+" at bounding box center [407, 418] width 5 height 15
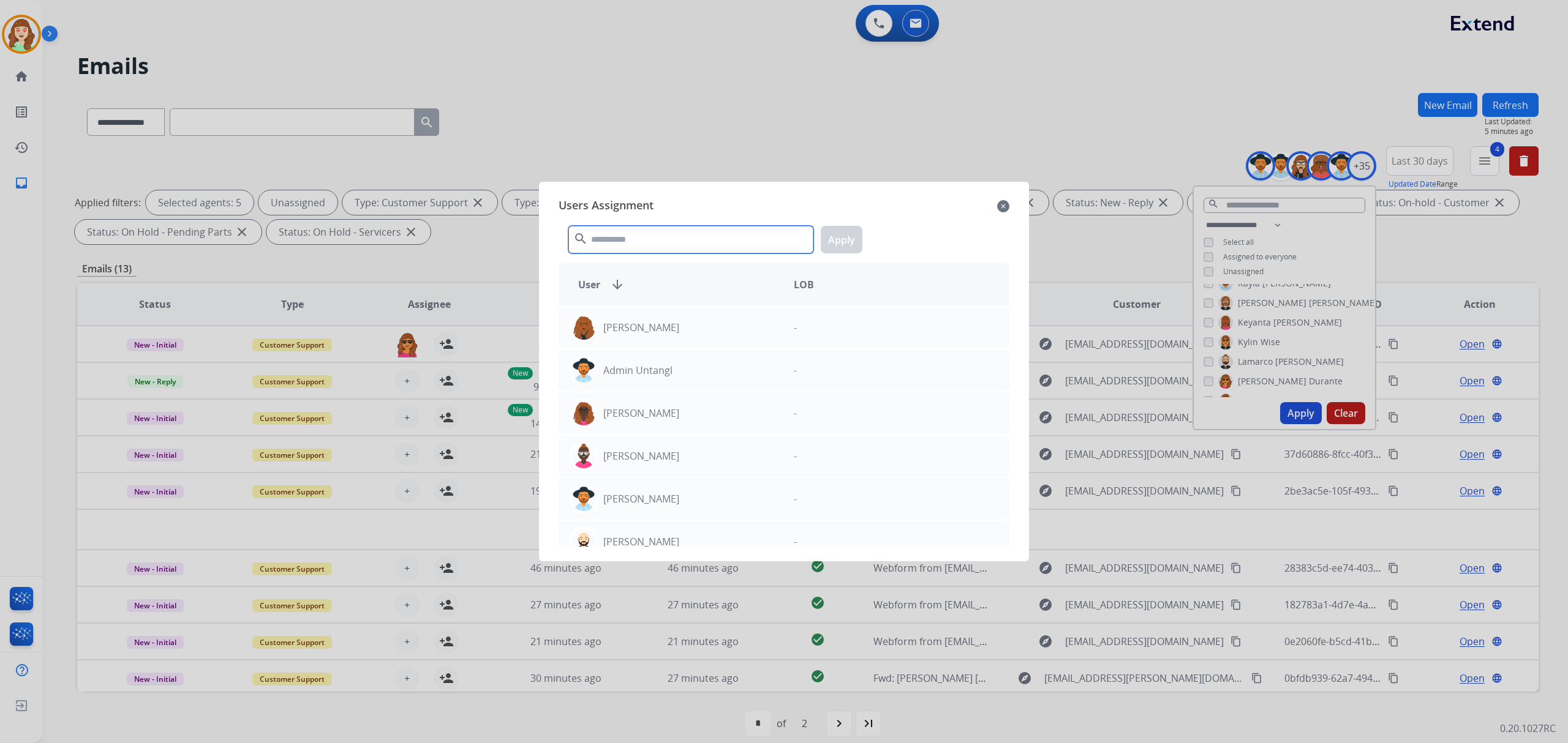
click at [625, 236] on input "text" at bounding box center [690, 239] width 245 height 27
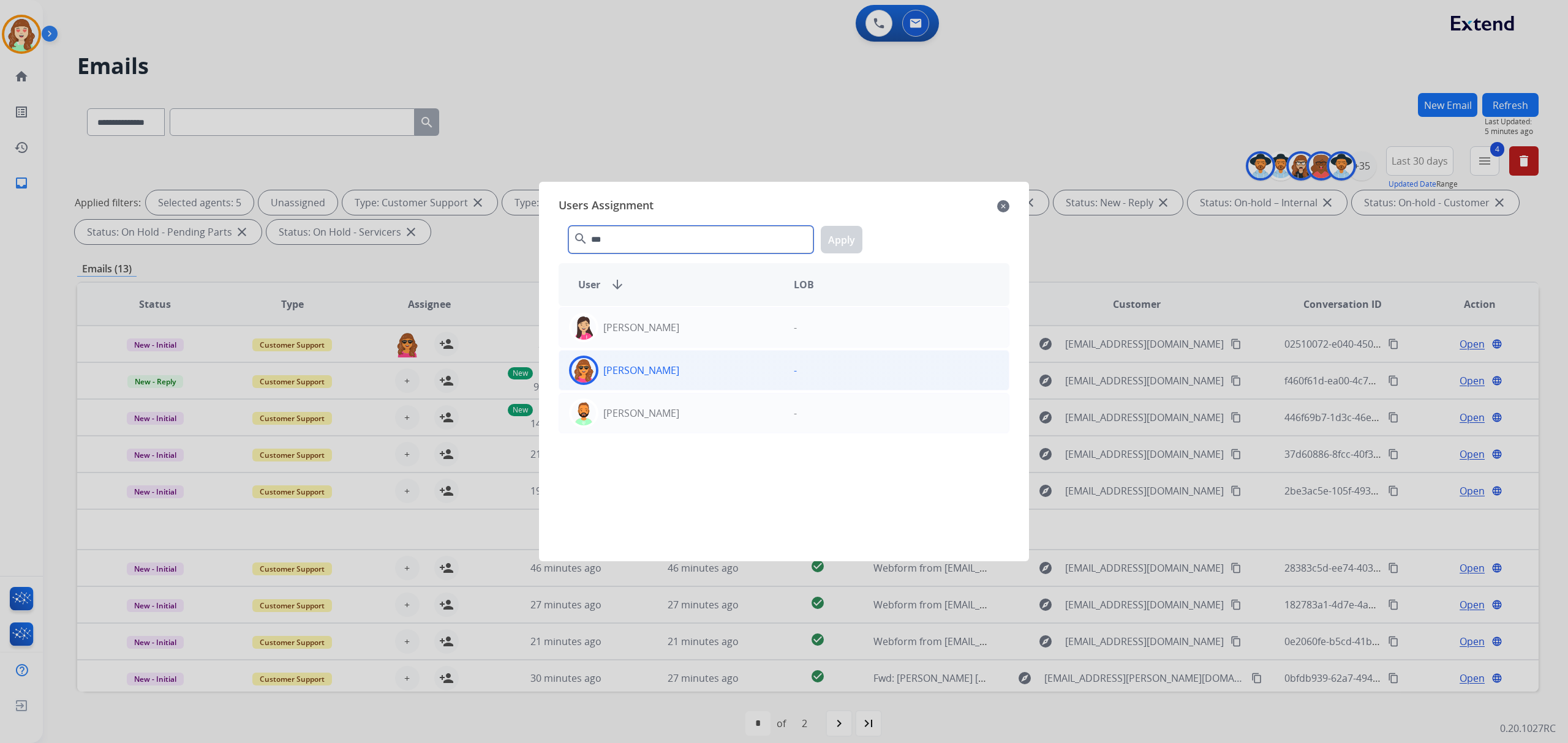
type input "***"
click at [696, 374] on div "[PERSON_NAME]" at bounding box center [672, 371] width 225 height 29
drag, startPoint x: 850, startPoint y: 238, endPoint x: 689, endPoint y: 337, distance: 189.0
click at [850, 236] on button "Apply" at bounding box center [841, 239] width 42 height 27
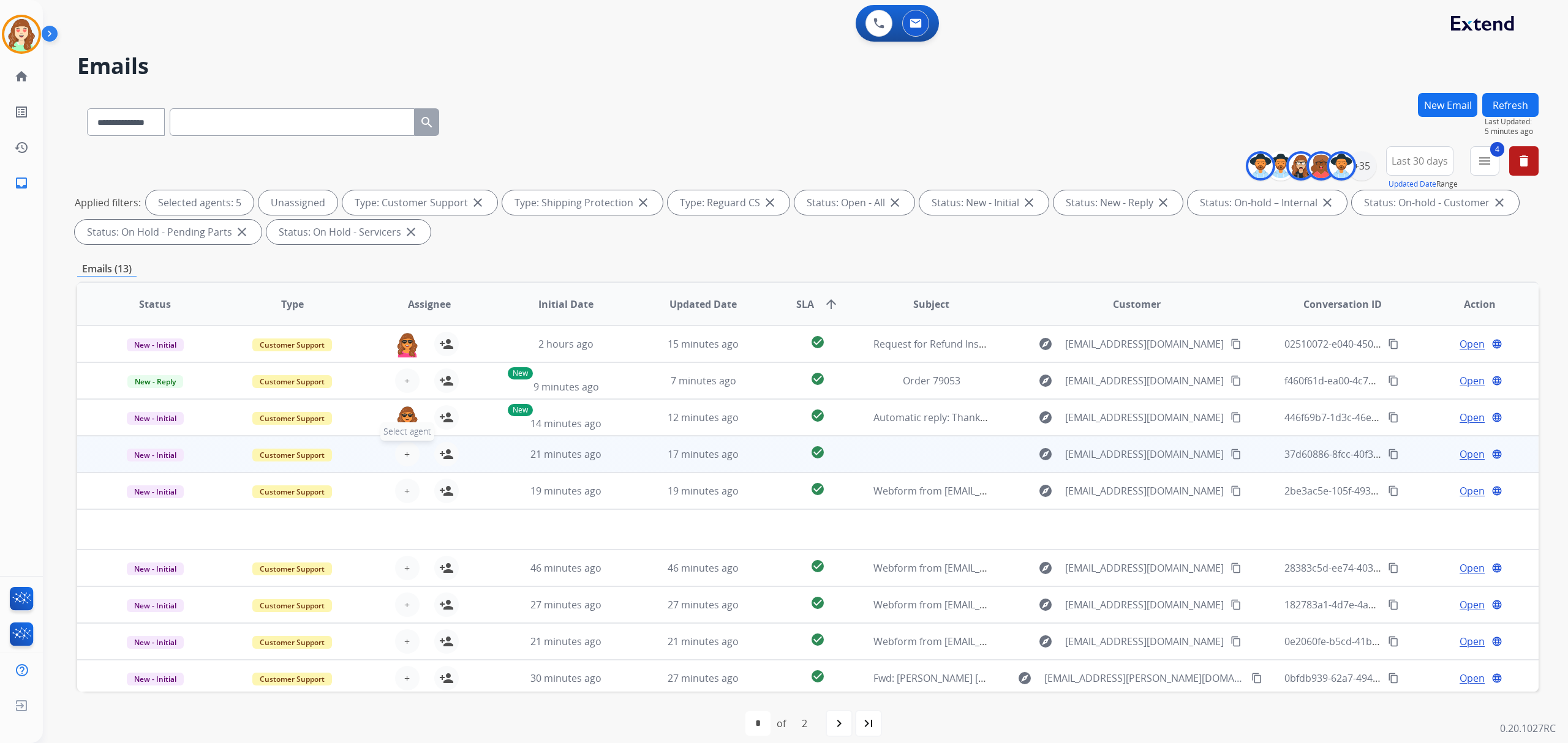
click at [404, 450] on span "+" at bounding box center [407, 454] width 5 height 15
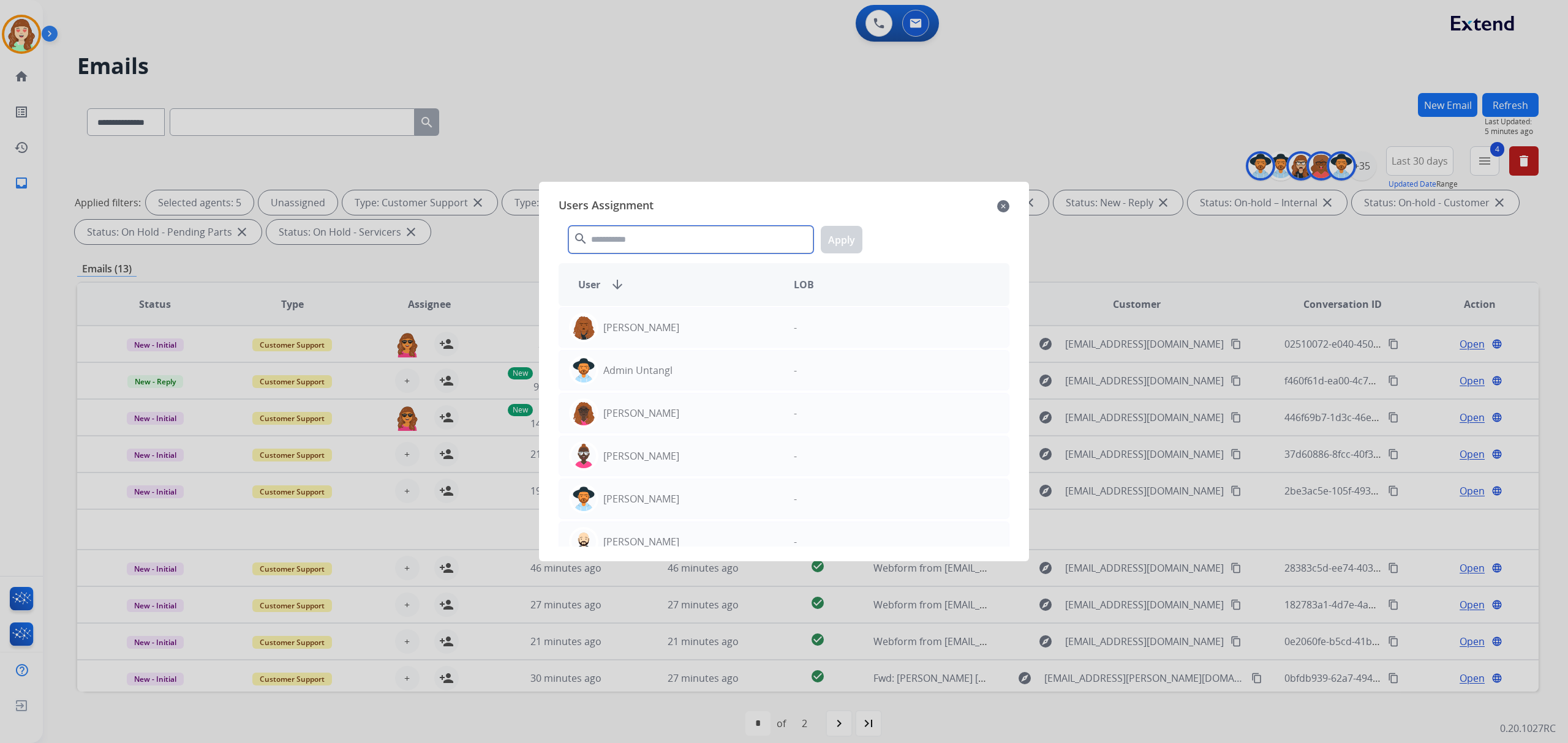
drag, startPoint x: 640, startPoint y: 246, endPoint x: 630, endPoint y: 252, distance: 11.7
click at [639, 246] on input "text" at bounding box center [690, 239] width 245 height 27
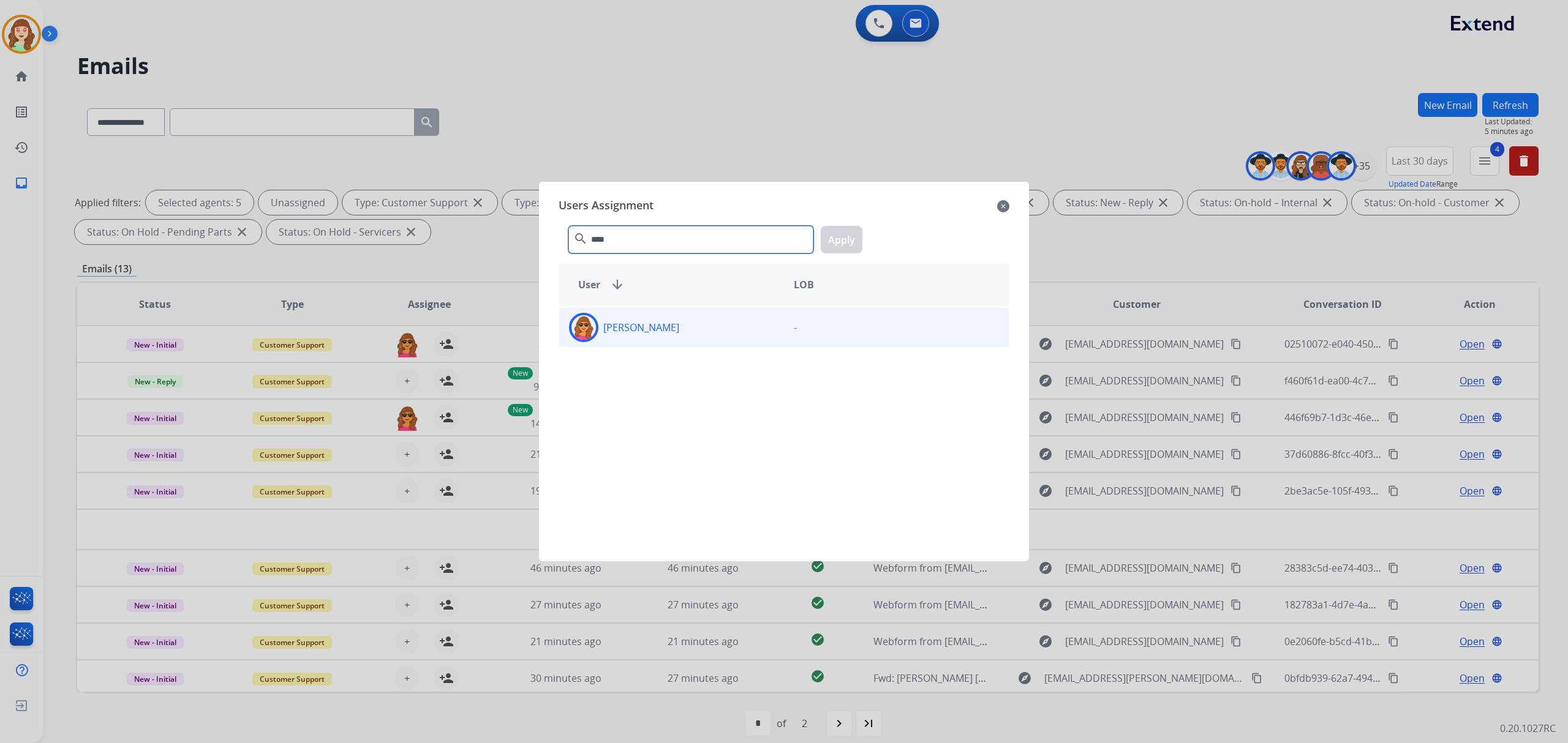
type input "****"
drag, startPoint x: 686, startPoint y: 329, endPoint x: 724, endPoint y: 299, distance: 48.4
click at [684, 328] on div "[PERSON_NAME]" at bounding box center [672, 327] width 225 height 29
click at [849, 238] on button "Apply" at bounding box center [841, 239] width 42 height 27
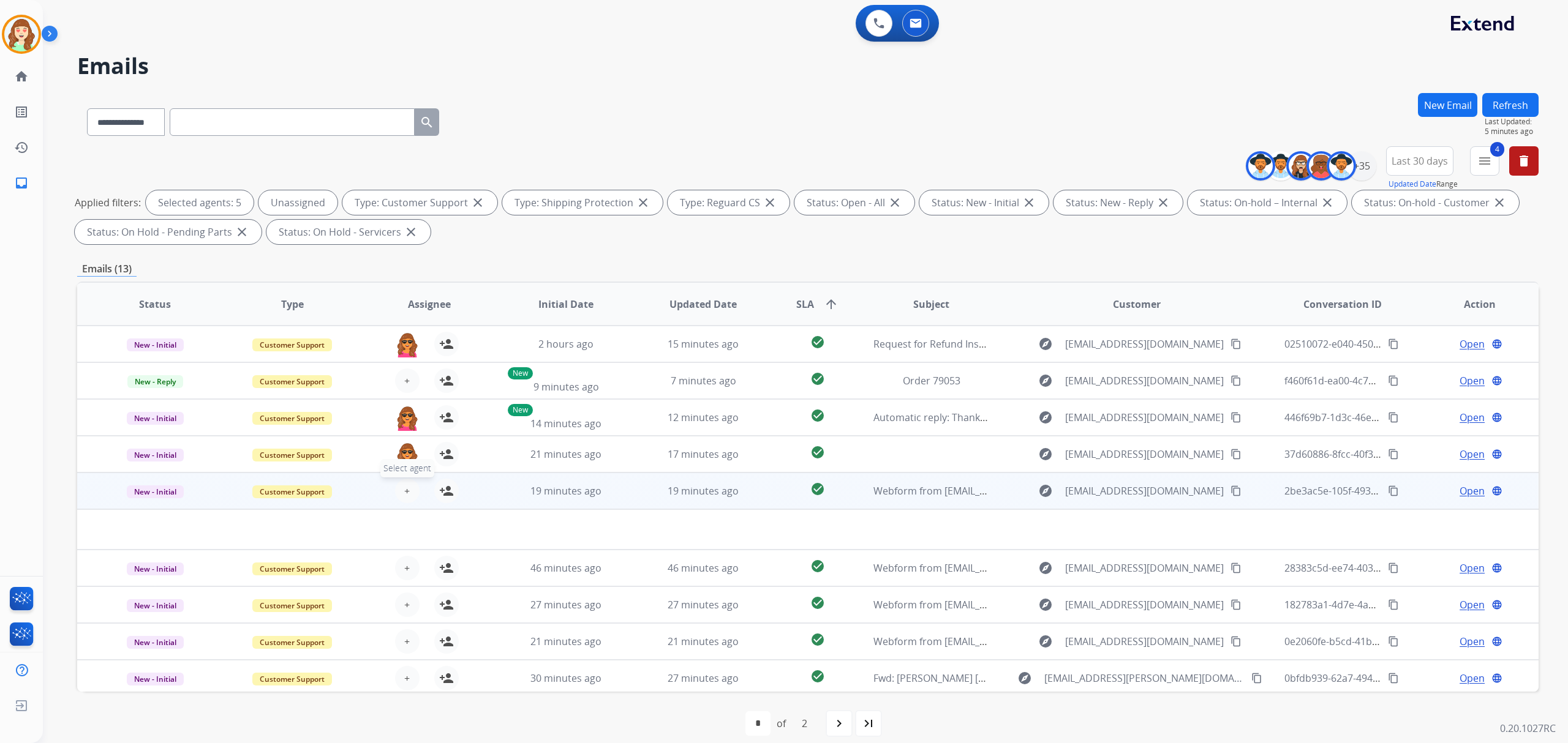
click at [411, 485] on button "+ Select agent" at bounding box center [407, 491] width 25 height 25
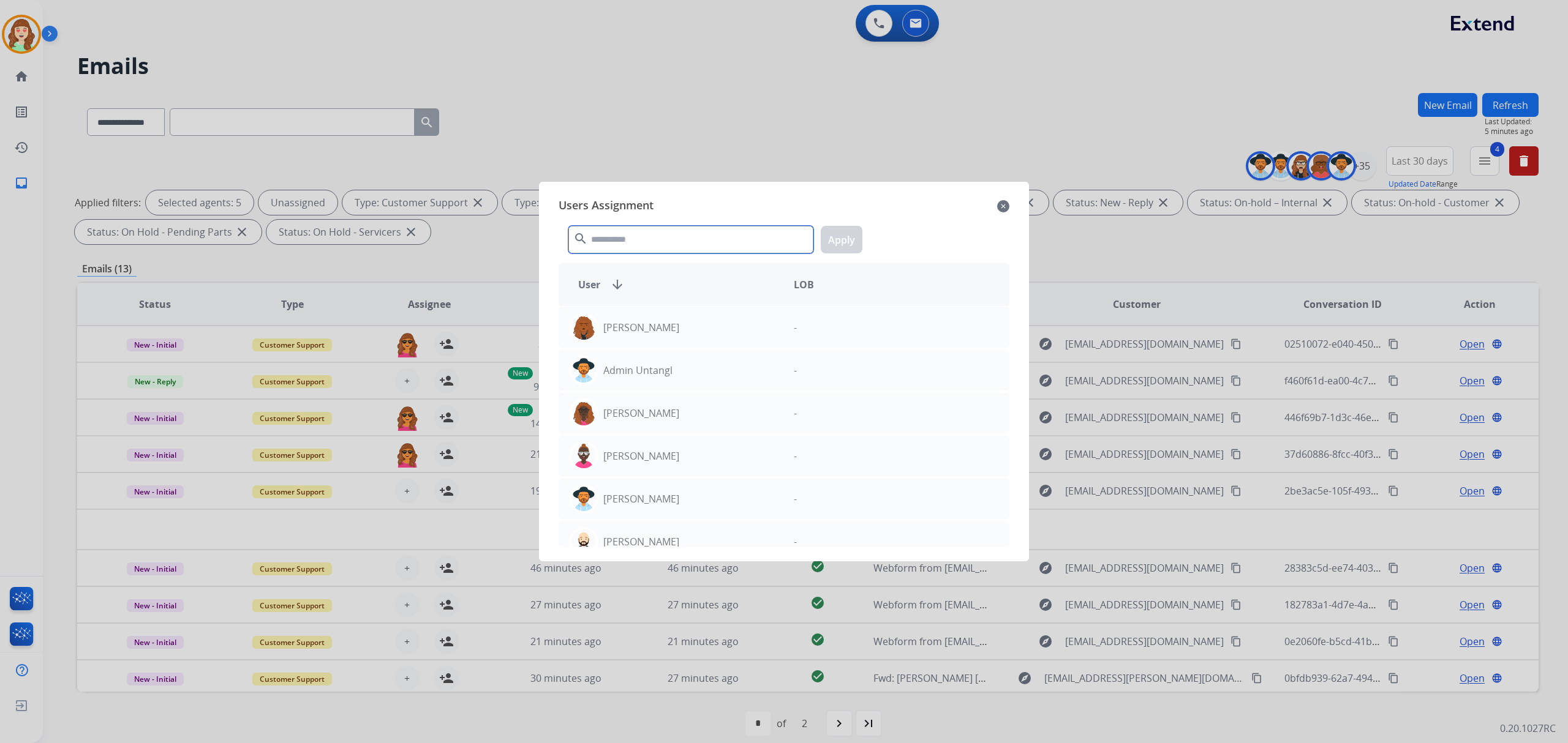
click at [636, 250] on input "text" at bounding box center [690, 239] width 245 height 27
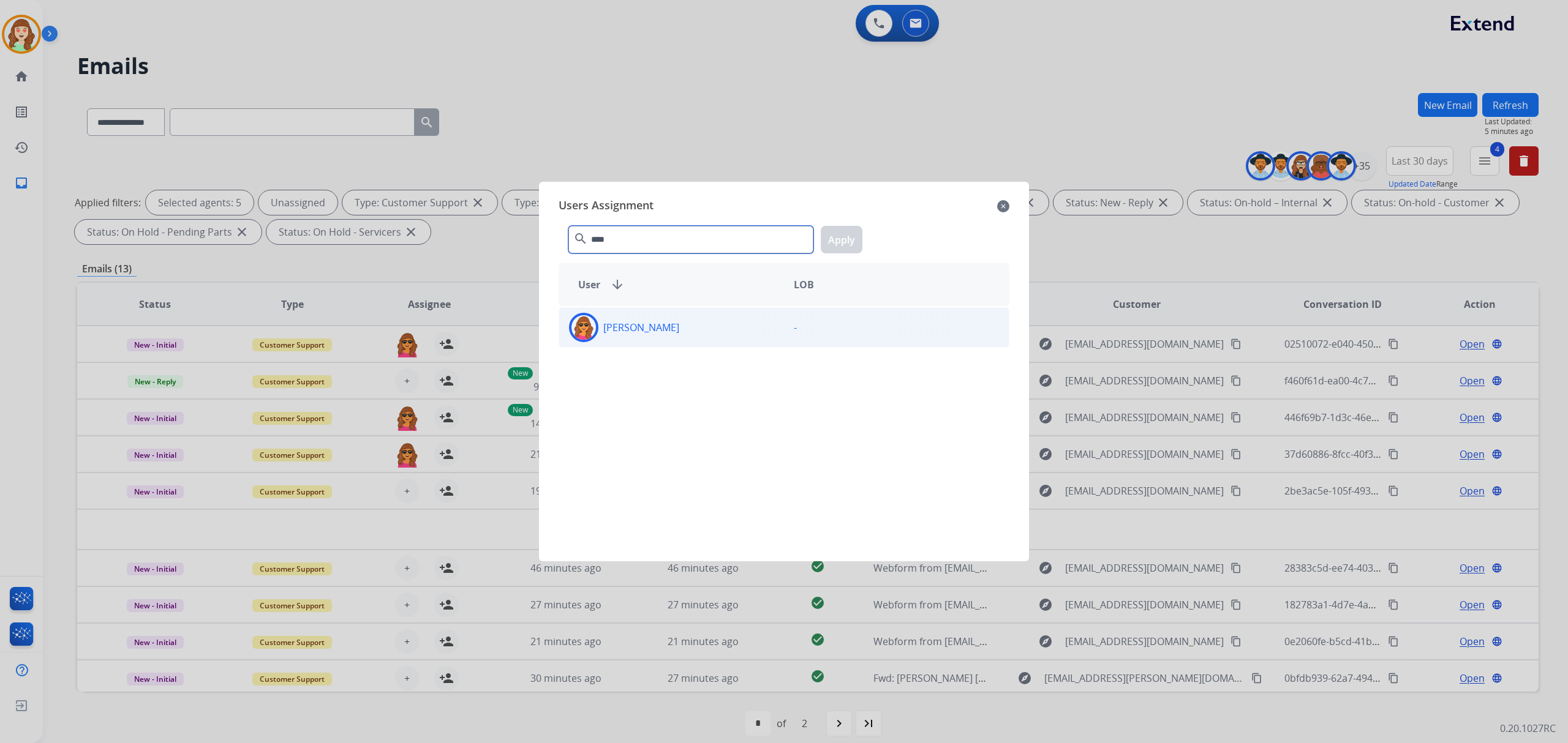
type input "****"
drag, startPoint x: 678, startPoint y: 322, endPoint x: 775, endPoint y: 250, distance: 120.8
click at [687, 318] on div "[PERSON_NAME]" at bounding box center [672, 327] width 225 height 29
click at [846, 241] on button "Apply" at bounding box center [841, 239] width 42 height 27
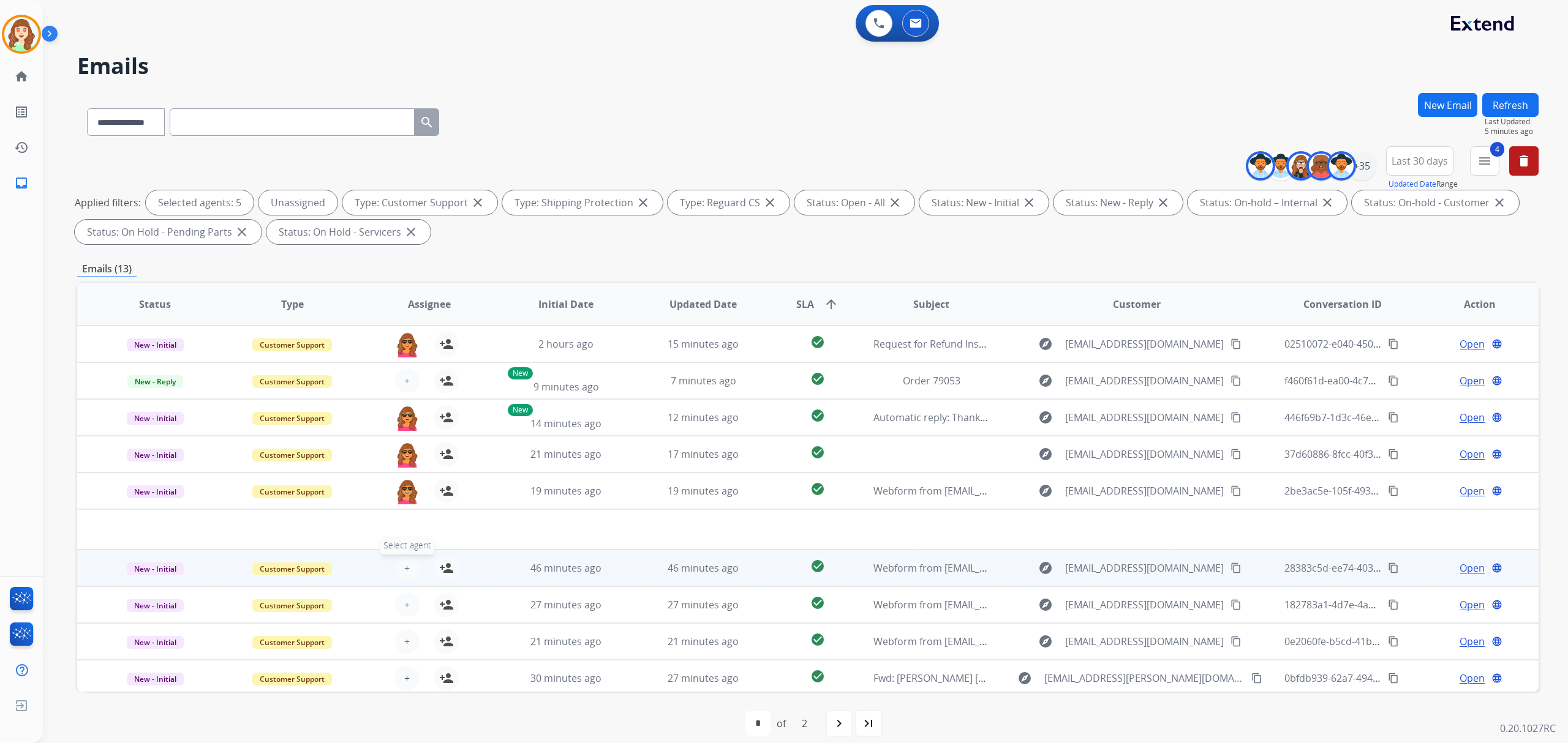
click at [405, 564] on span "+" at bounding box center [407, 568] width 5 height 15
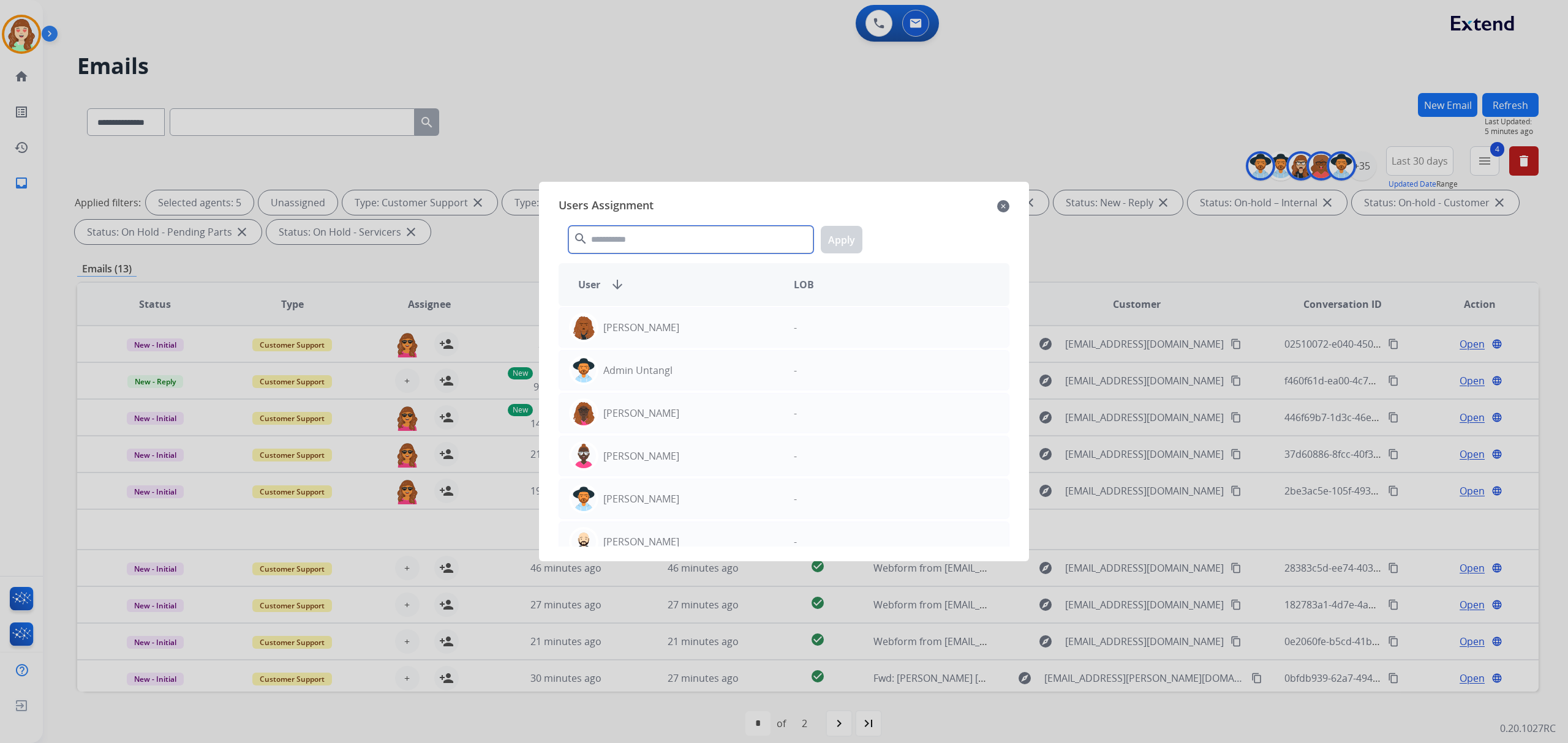
click at [617, 233] on input "text" at bounding box center [690, 239] width 245 height 27
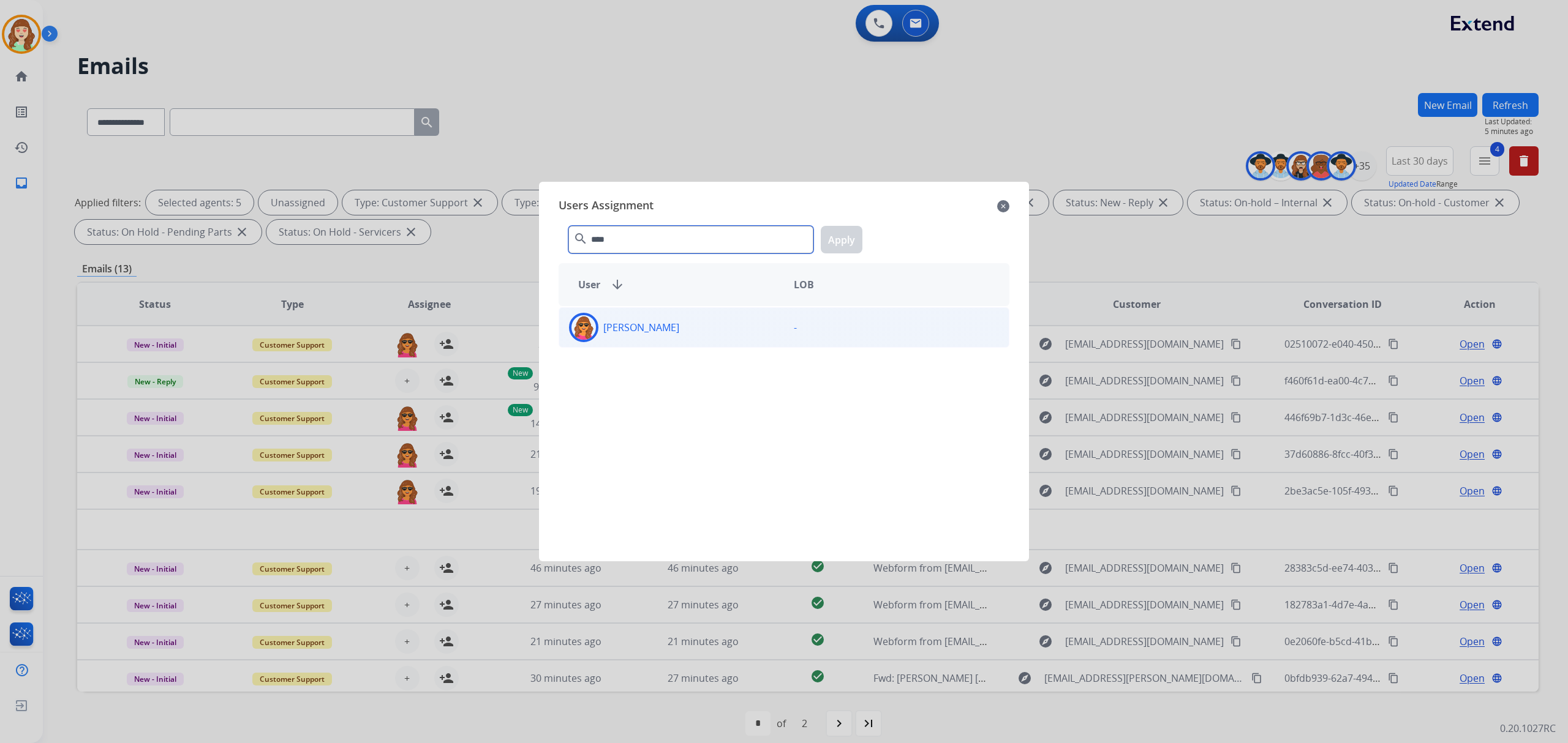
type input "****"
click at [731, 325] on div "[PERSON_NAME]" at bounding box center [672, 327] width 225 height 29
click at [832, 240] on button "Apply" at bounding box center [841, 239] width 42 height 27
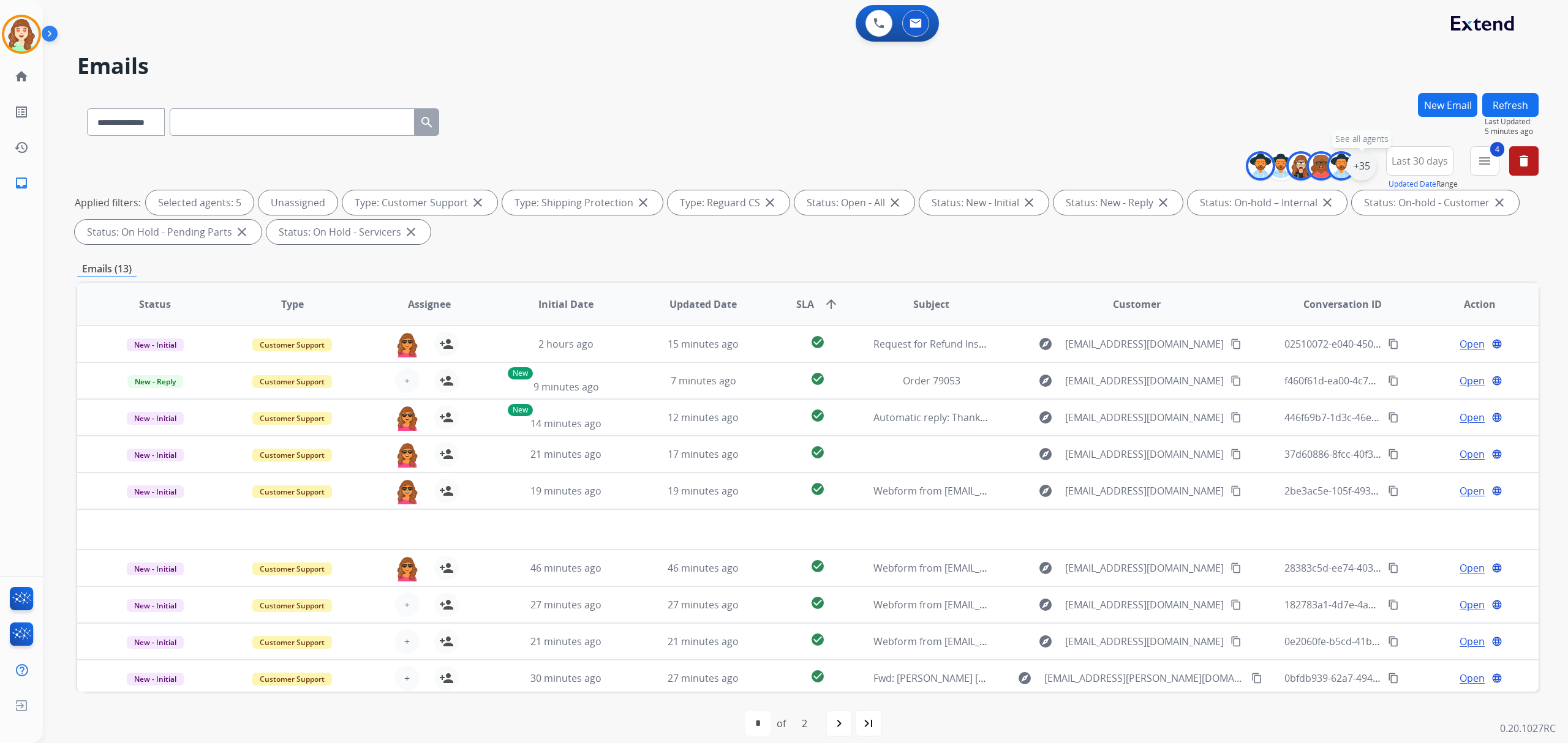
click at [1368, 159] on div "+35" at bounding box center [1361, 166] width 29 height 29
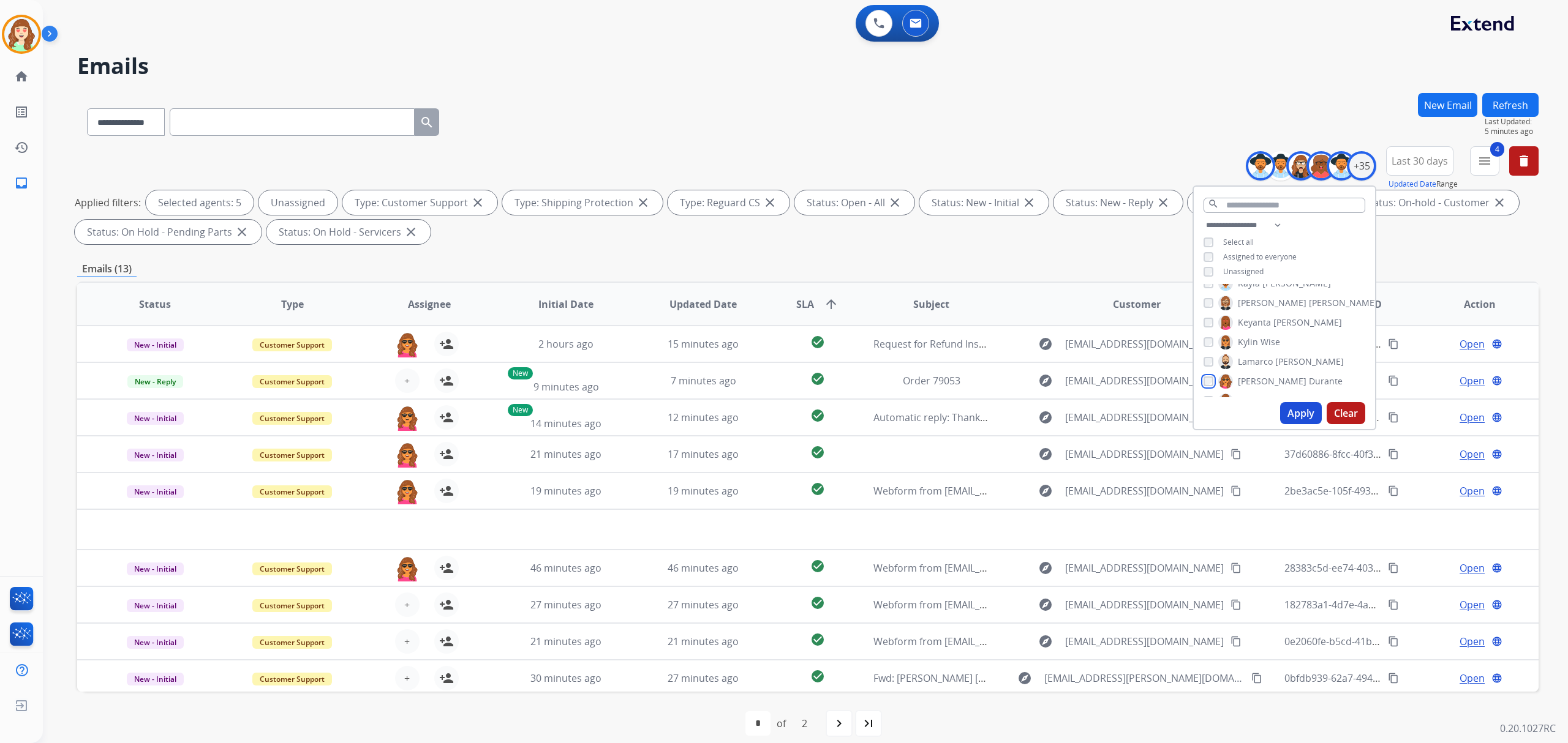
click at [1207, 374] on div "[PERSON_NAME]" at bounding box center [1272, 381] width 139 height 15
click at [1208, 374] on div "[PERSON_NAME]" at bounding box center [1272, 381] width 139 height 15
click at [1297, 410] on button "Apply" at bounding box center [1301, 413] width 42 height 22
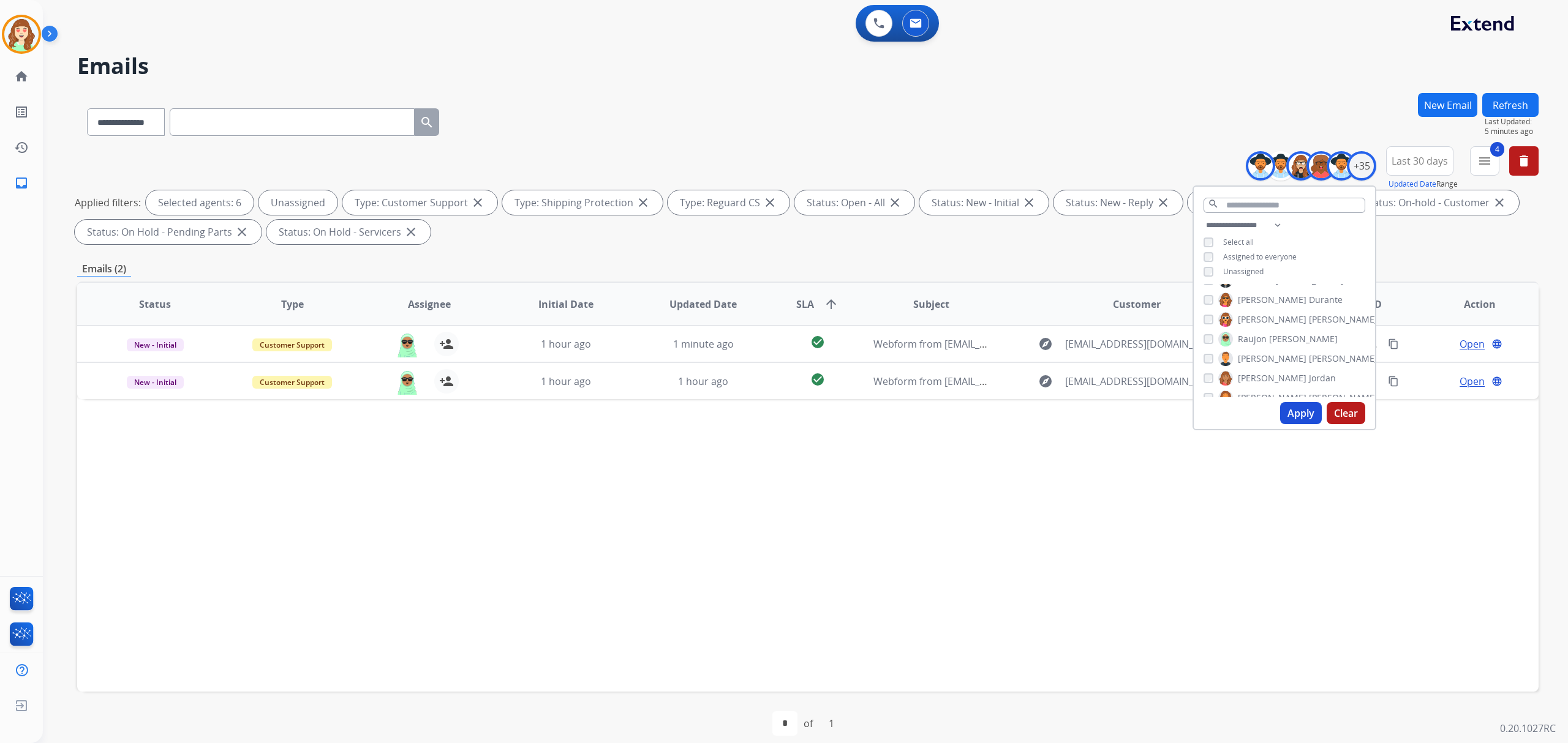
click at [1294, 414] on button "Apply" at bounding box center [1301, 413] width 42 height 22
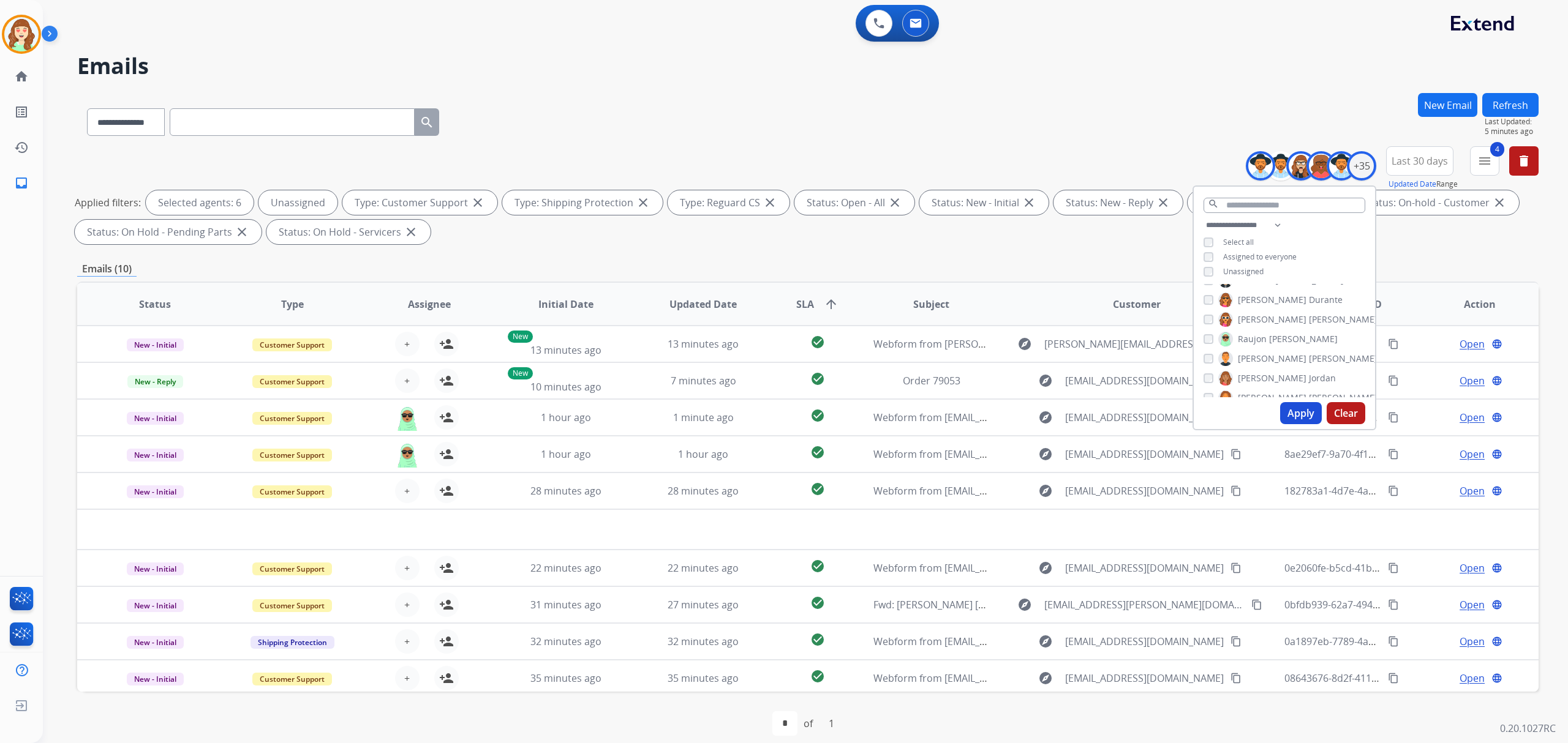
scroll to position [12, 0]
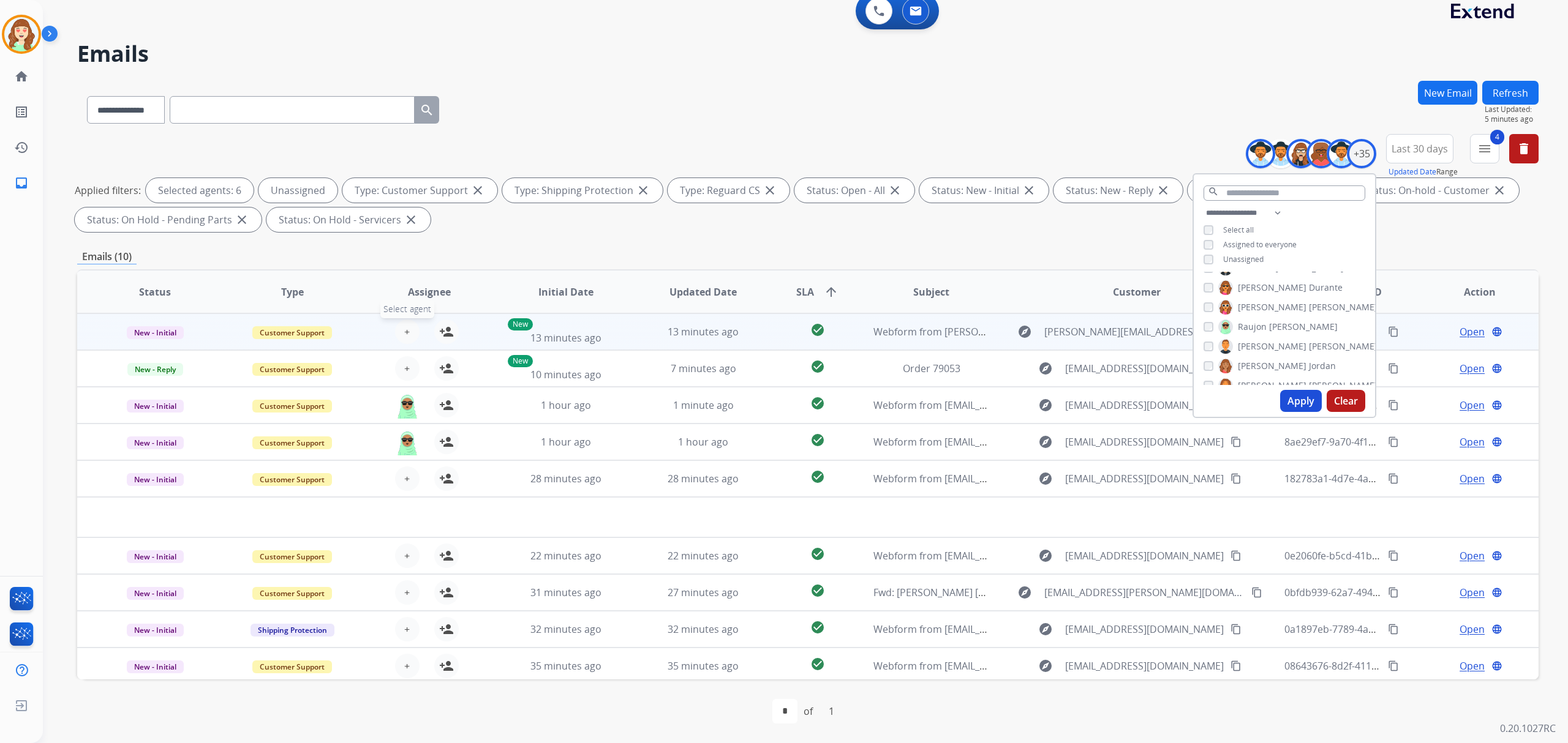
click at [405, 331] on span "+" at bounding box center [407, 332] width 5 height 15
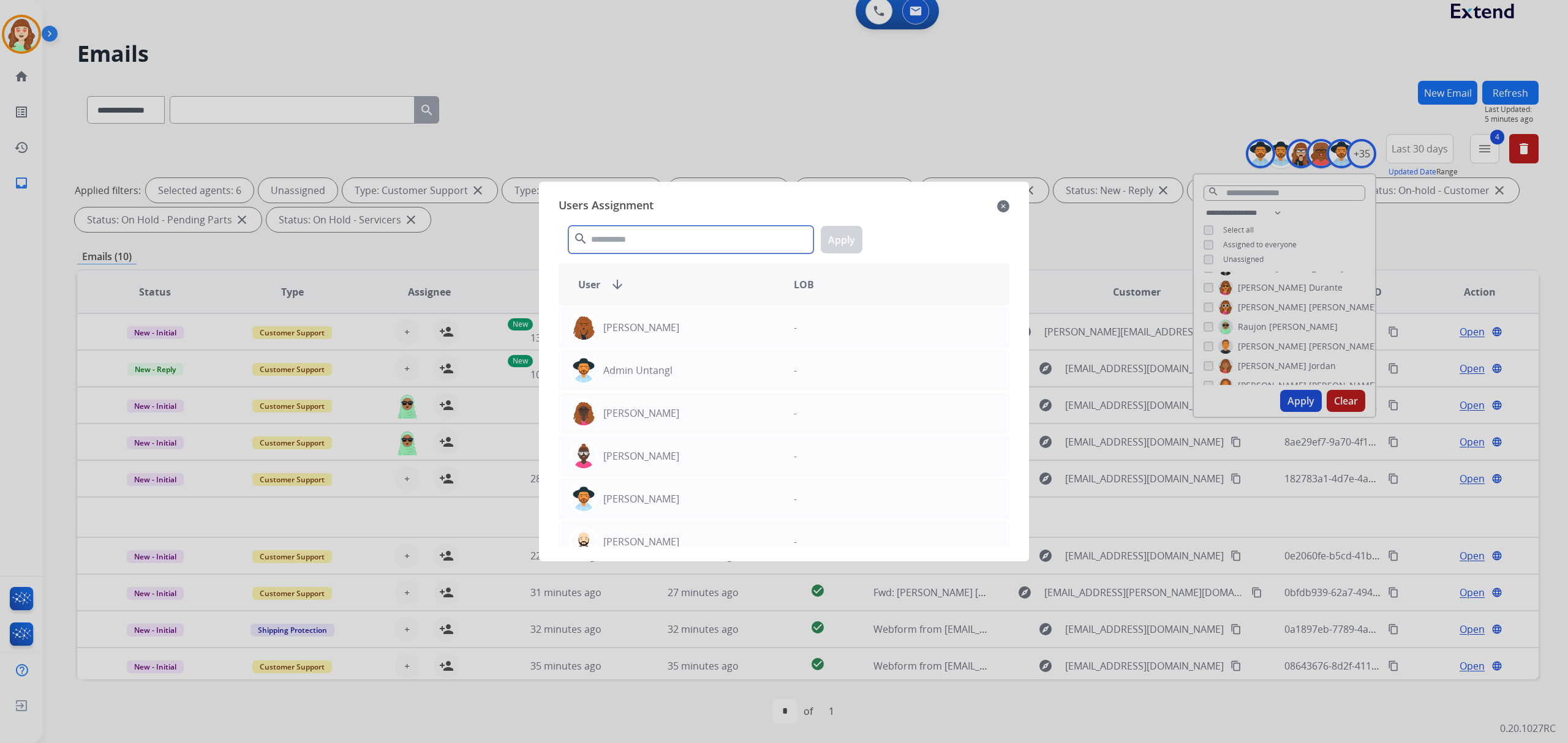
click at [682, 234] on input "text" at bounding box center [690, 239] width 245 height 27
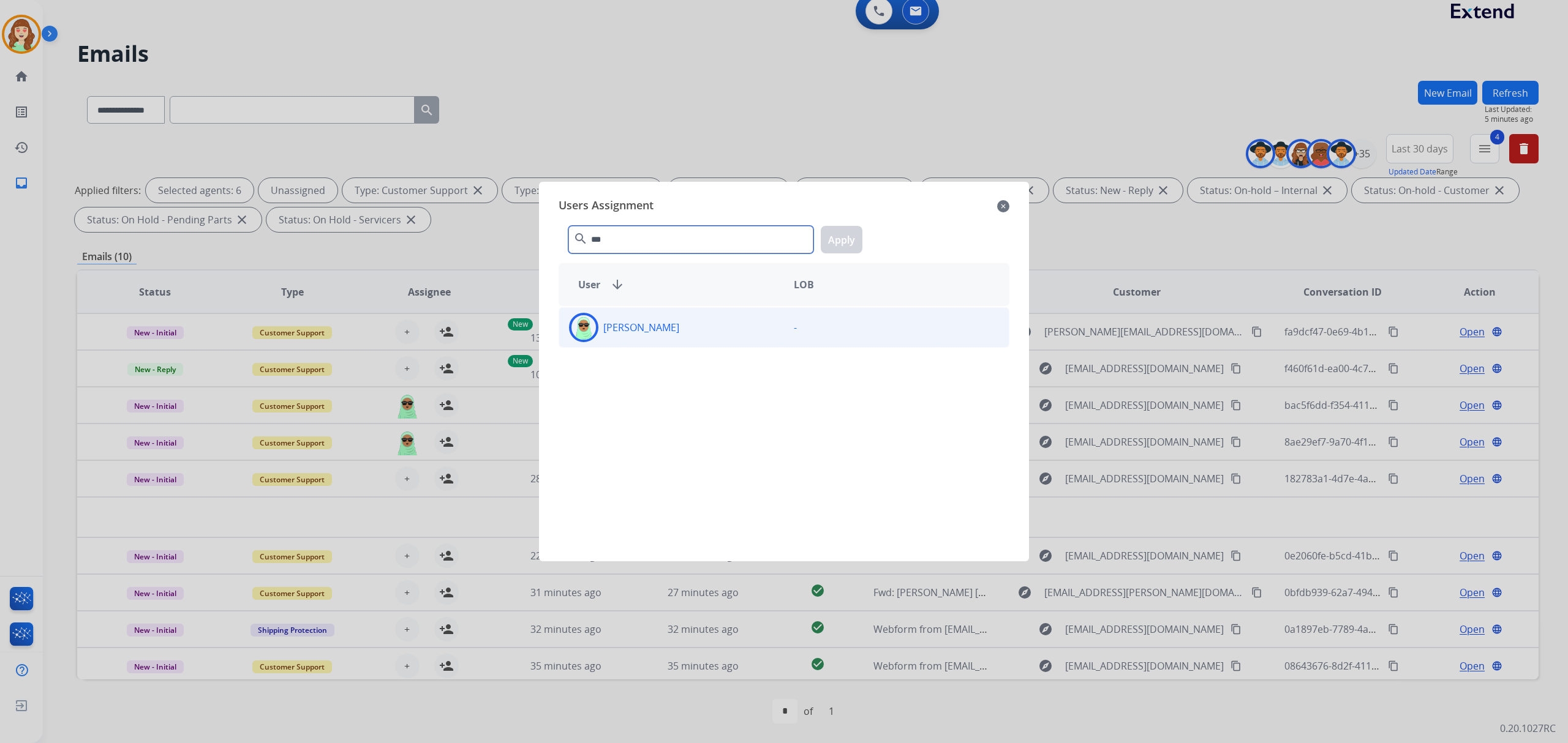
type input "***"
drag, startPoint x: 682, startPoint y: 325, endPoint x: 780, endPoint y: 300, distance: 101.1
click at [709, 317] on div "[PERSON_NAME]" at bounding box center [672, 327] width 225 height 29
click at [852, 242] on button "Apply" at bounding box center [841, 239] width 42 height 27
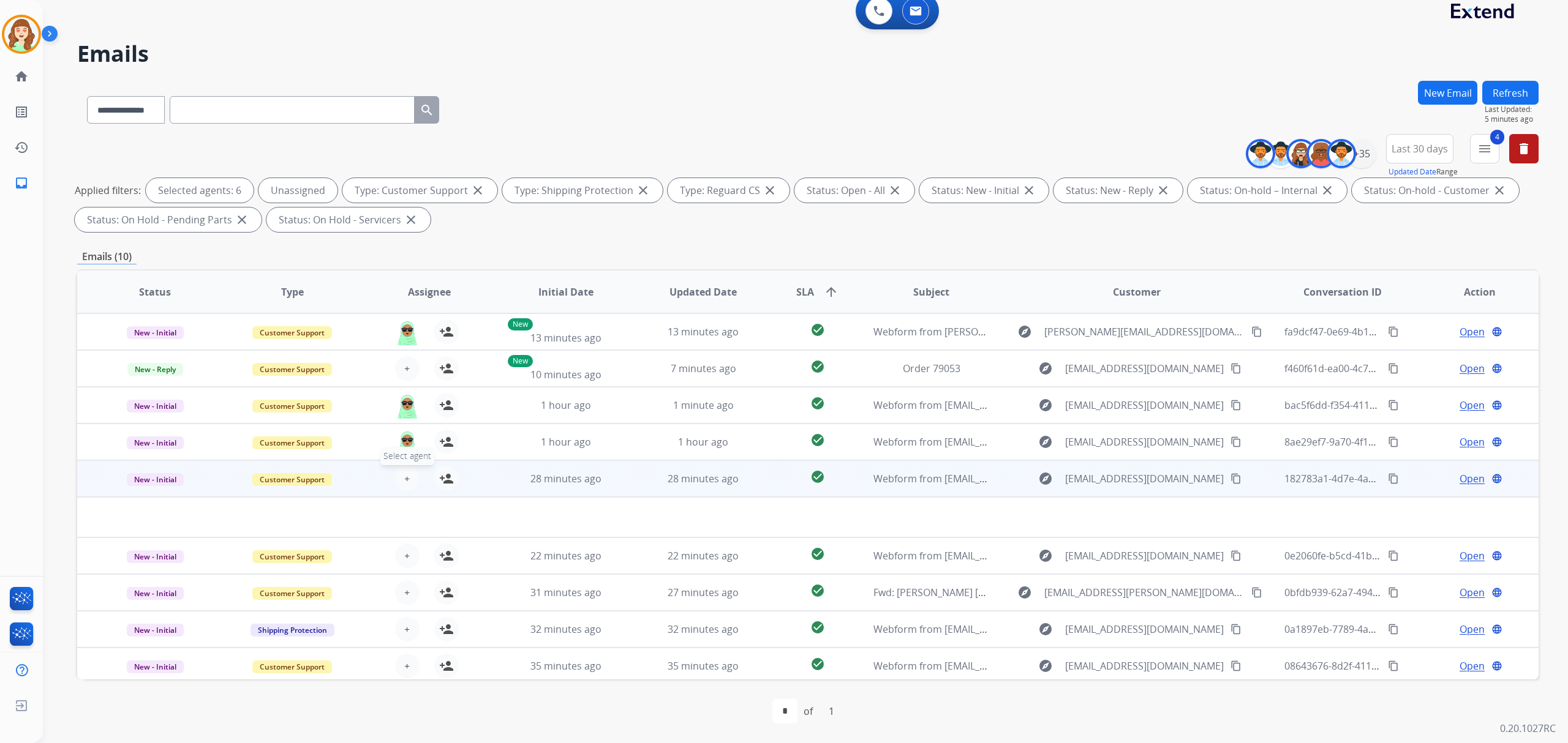
drag, startPoint x: 397, startPoint y: 473, endPoint x: 404, endPoint y: 473, distance: 7.0
click at [404, 473] on button "+ Select agent" at bounding box center [407, 478] width 25 height 25
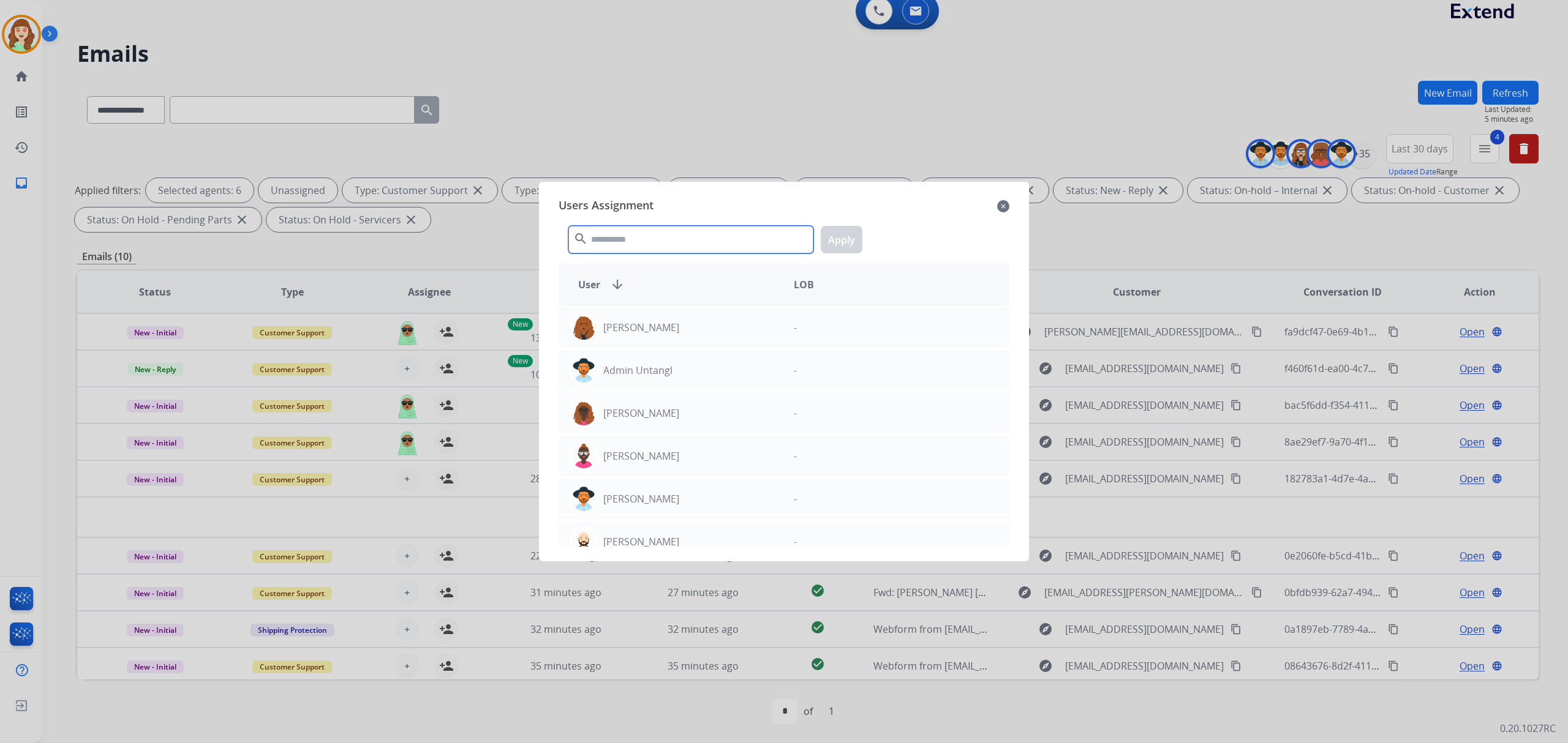
click at [720, 240] on input "text" at bounding box center [690, 239] width 245 height 27
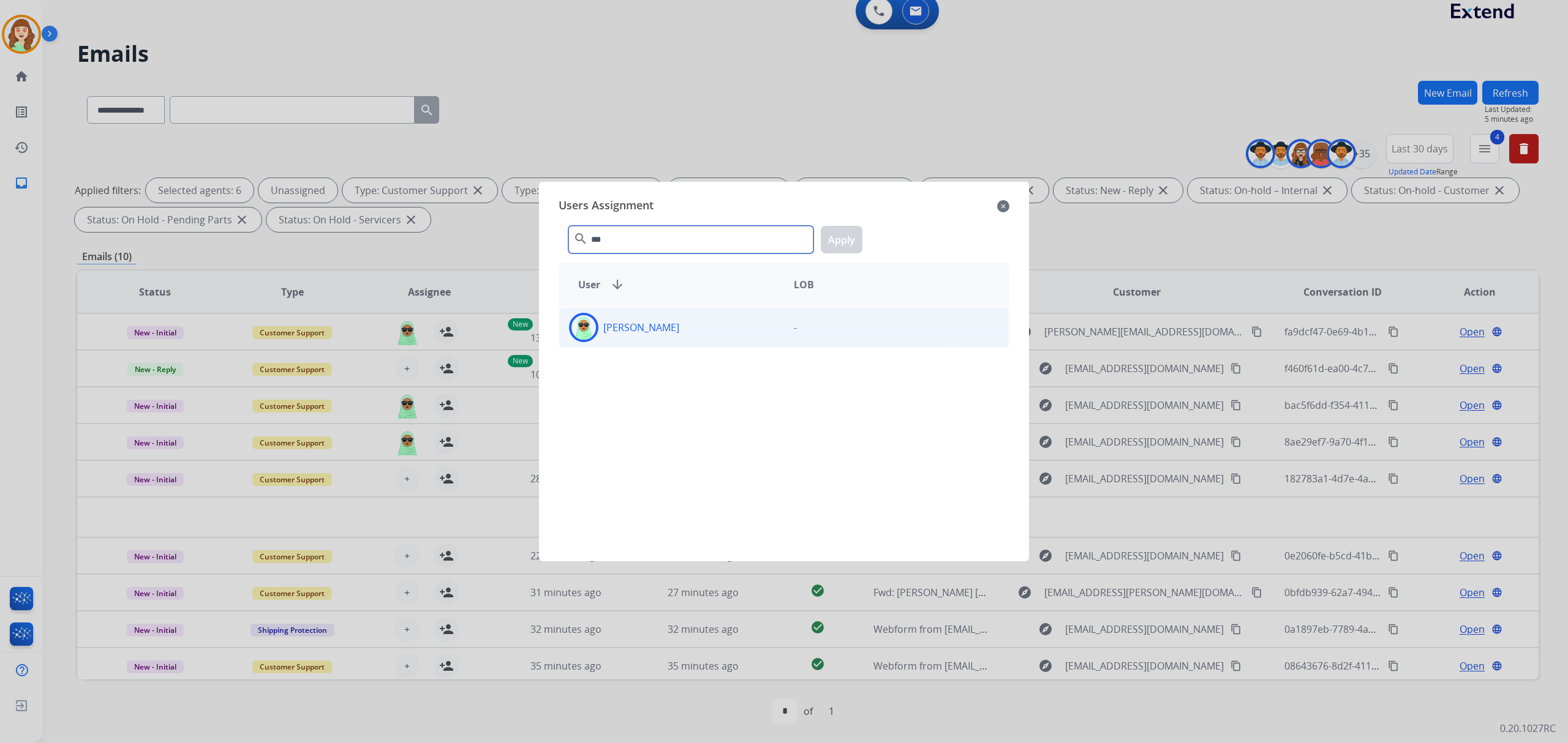
type input "***"
drag, startPoint x: 751, startPoint y: 326, endPoint x: 836, endPoint y: 265, distance: 104.6
click at [757, 325] on div "[PERSON_NAME]" at bounding box center [672, 327] width 225 height 29
click at [860, 230] on button "Apply" at bounding box center [841, 239] width 42 height 27
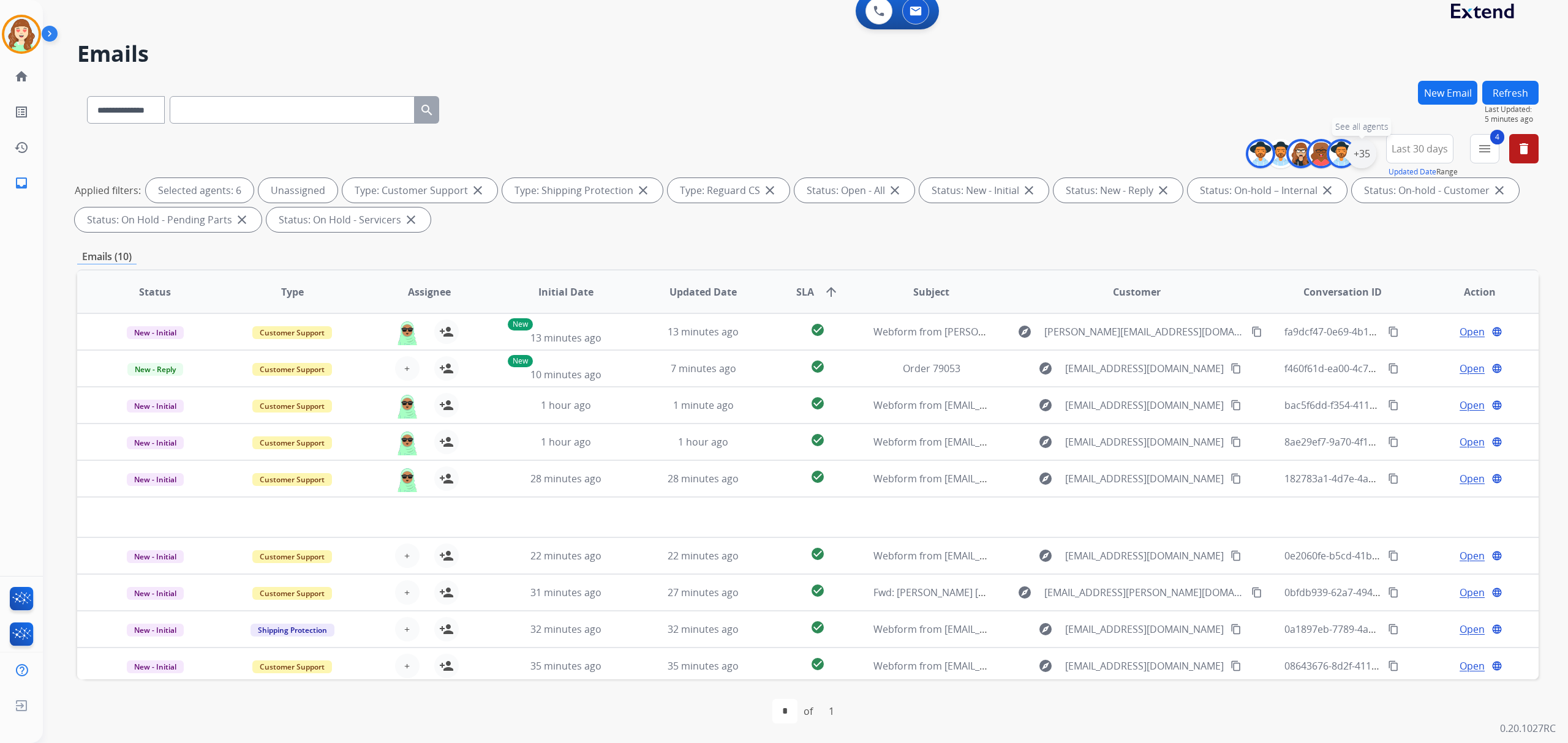
click at [1355, 155] on div "+35" at bounding box center [1361, 153] width 29 height 29
click at [1285, 390] on button "Apply" at bounding box center [1301, 400] width 42 height 22
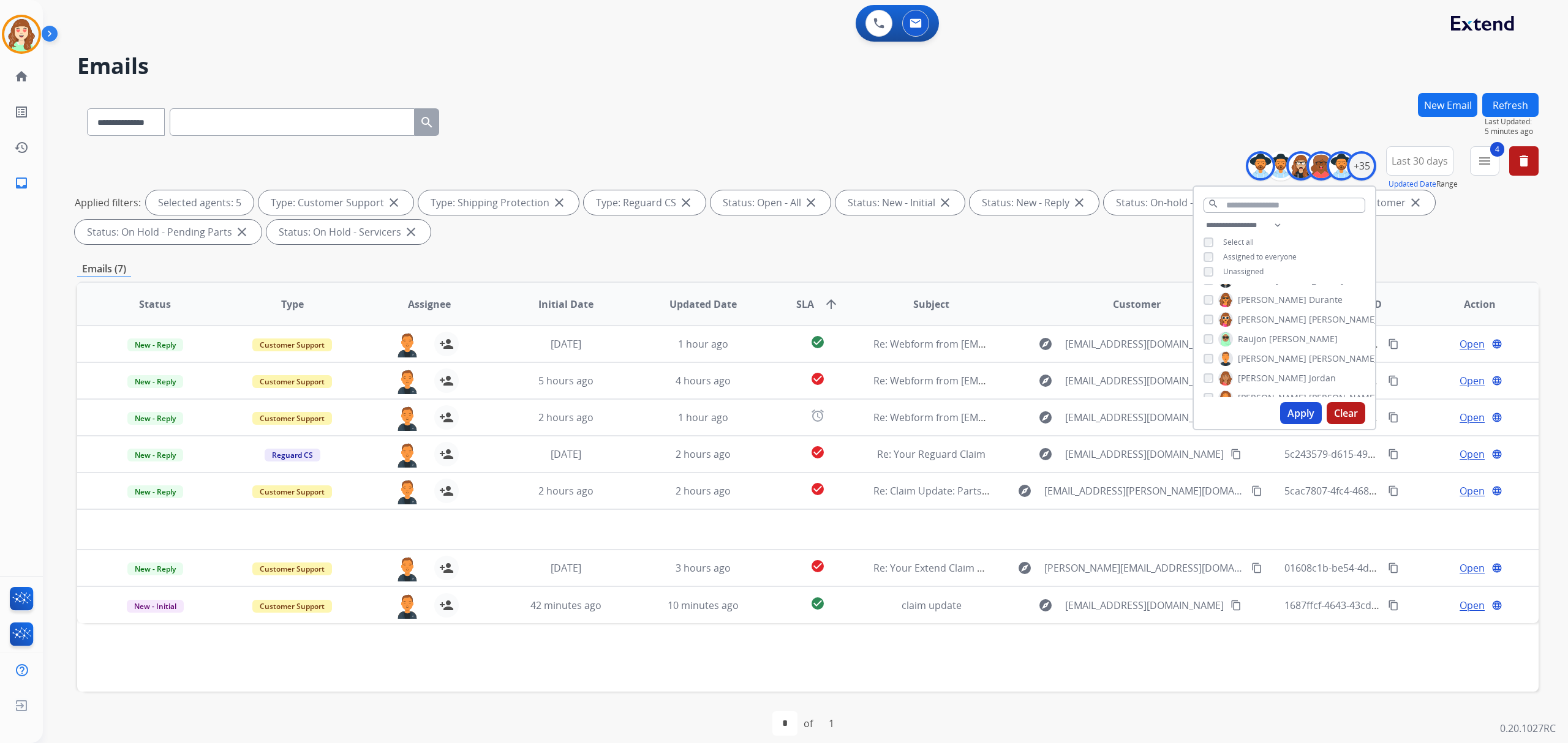
click at [1301, 417] on button "Apply" at bounding box center [1301, 413] width 42 height 22
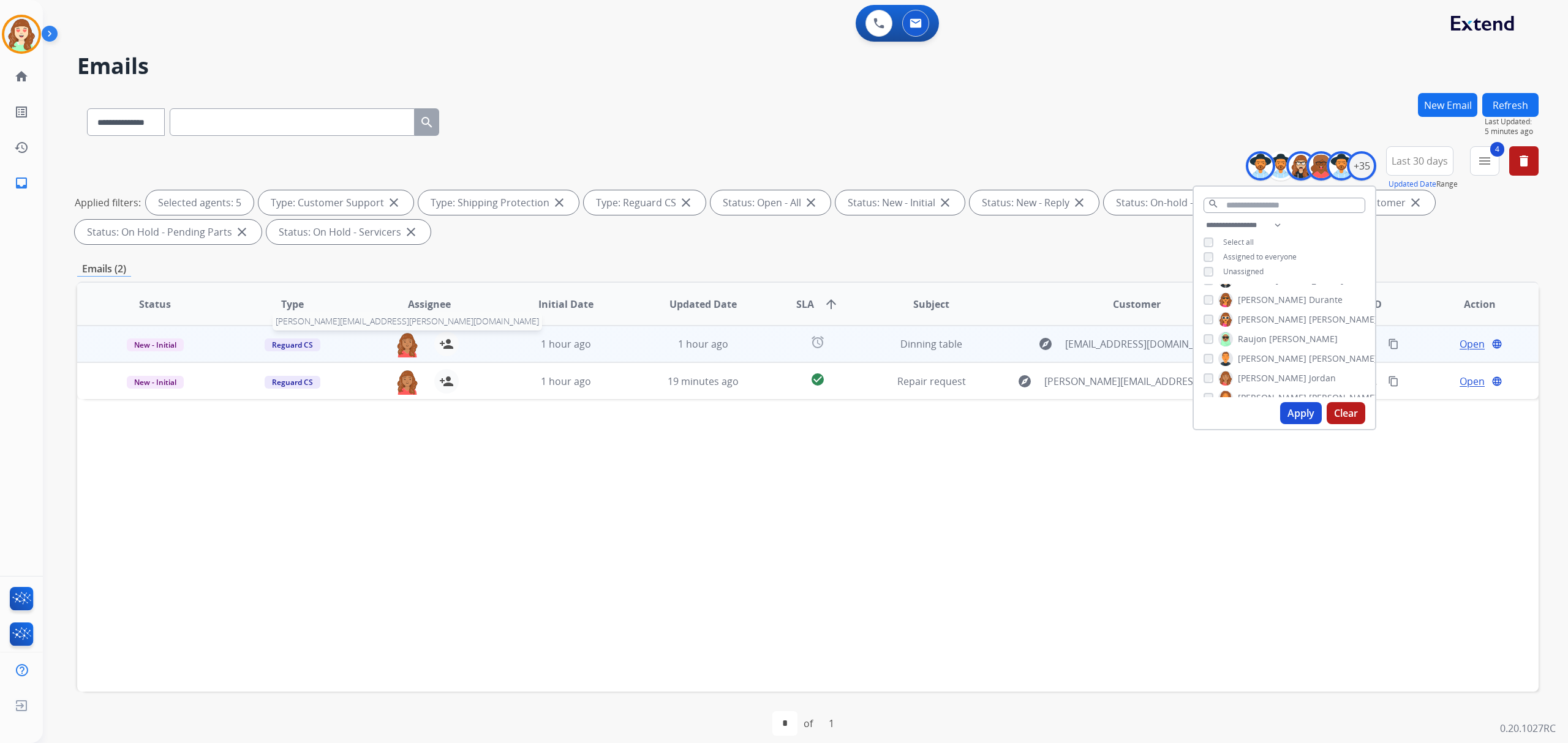
click at [397, 341] on img at bounding box center [407, 345] width 25 height 26
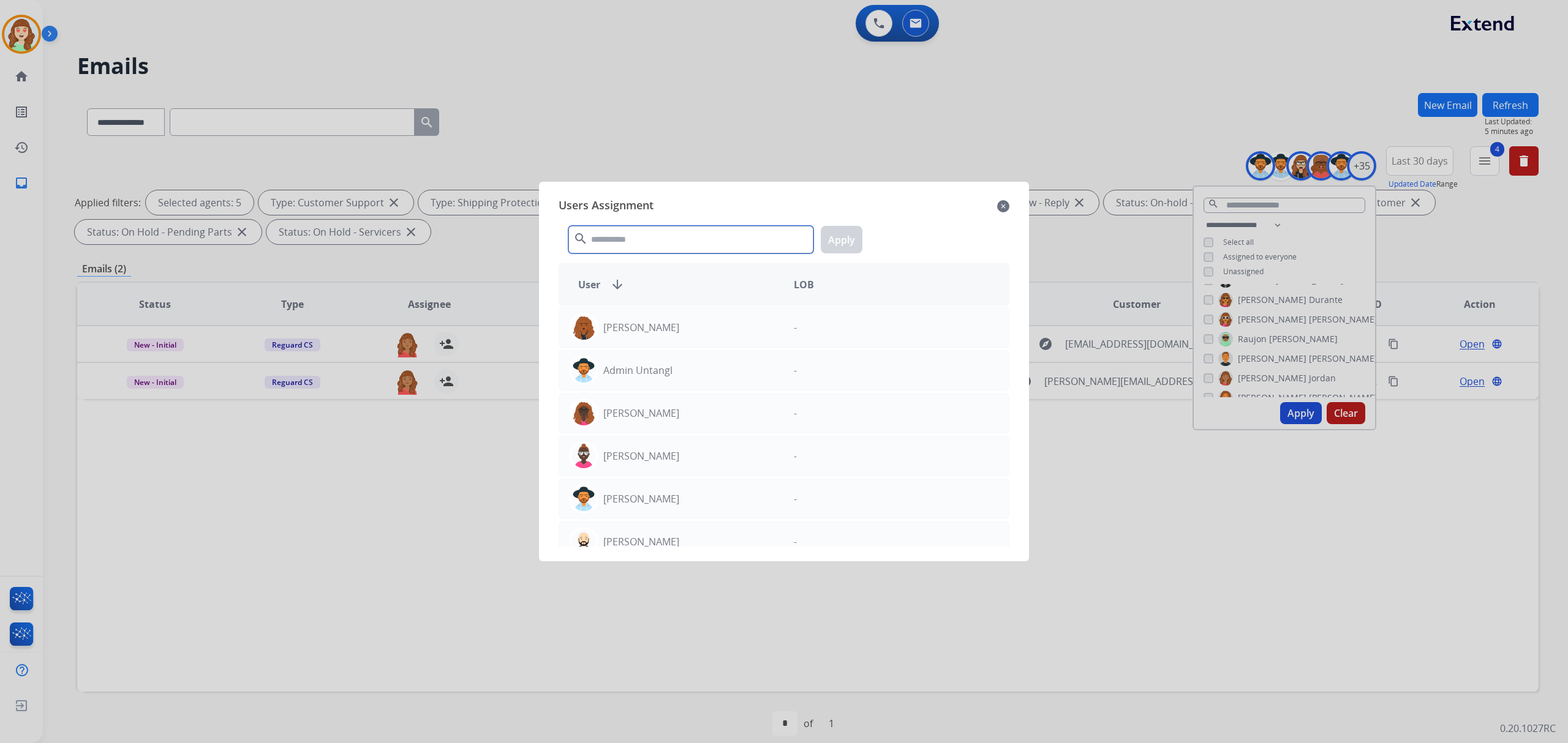
click at [645, 238] on input "text" at bounding box center [690, 239] width 245 height 27
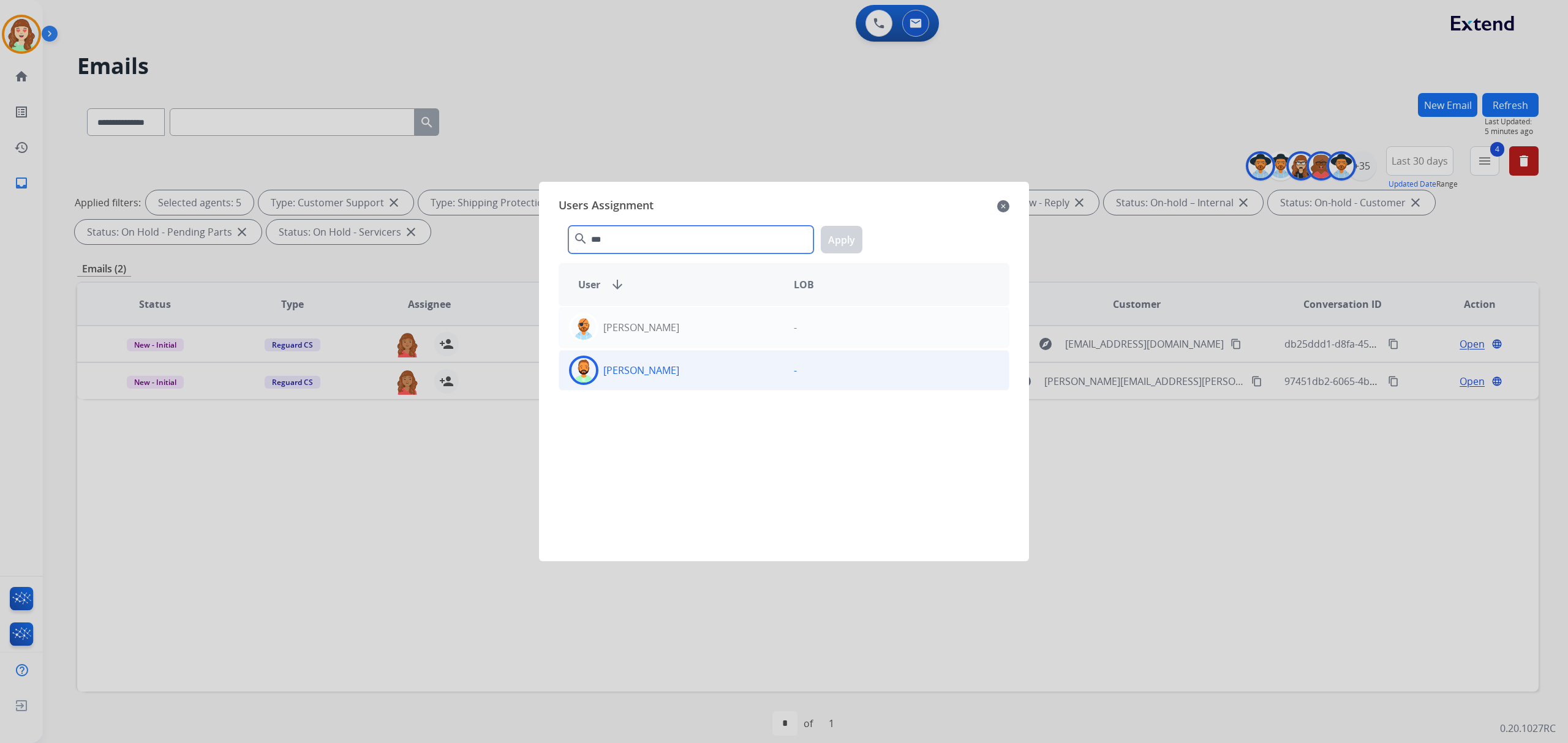
type input "***"
drag, startPoint x: 725, startPoint y: 371, endPoint x: 842, endPoint y: 263, distance: 159.2
click at [732, 366] on div "[PERSON_NAME]" at bounding box center [672, 371] width 225 height 29
drag, startPoint x: 851, startPoint y: 241, endPoint x: 789, endPoint y: 266, distance: 66.9
click at [850, 241] on button "Apply" at bounding box center [841, 239] width 42 height 27
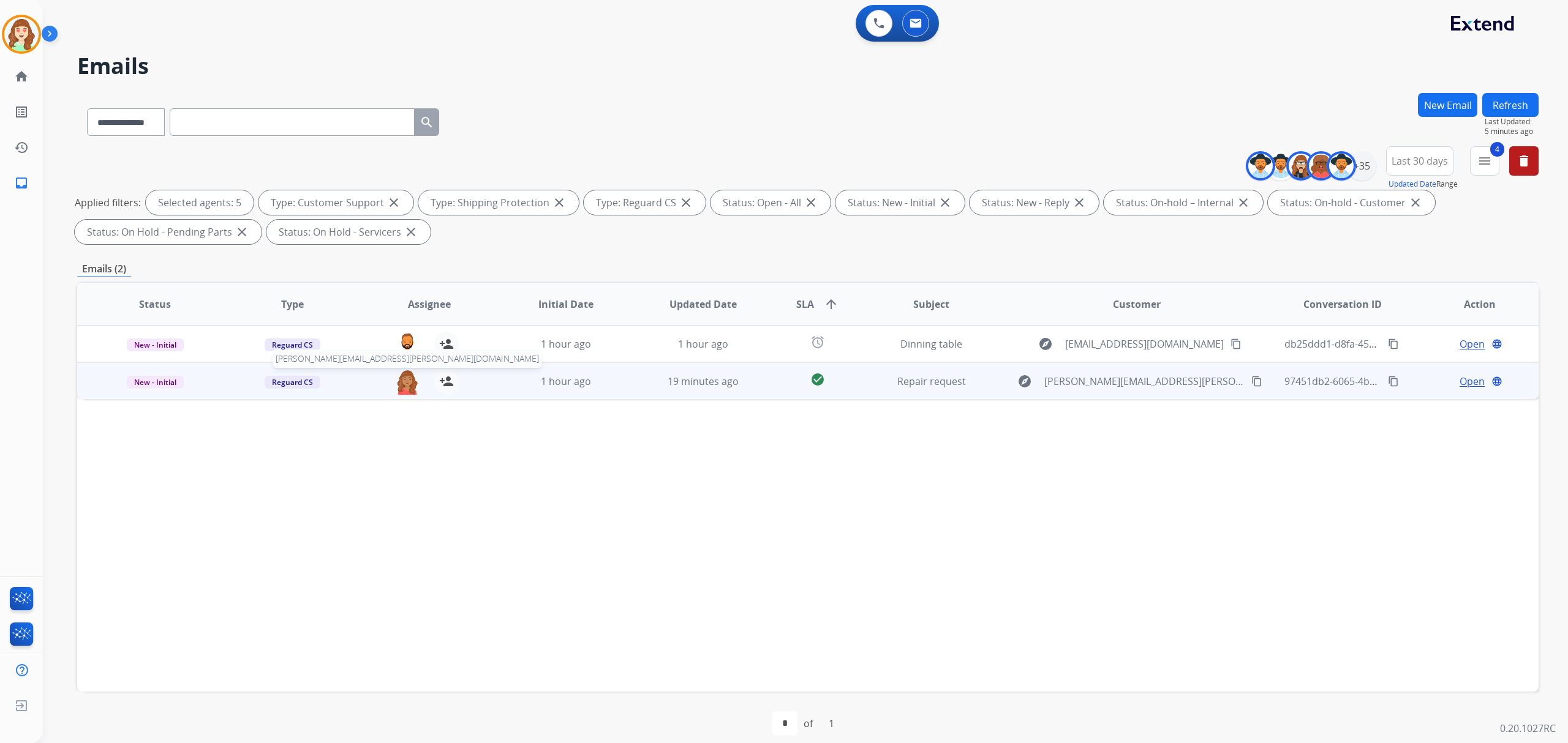
click at [407, 383] on img at bounding box center [407, 382] width 25 height 26
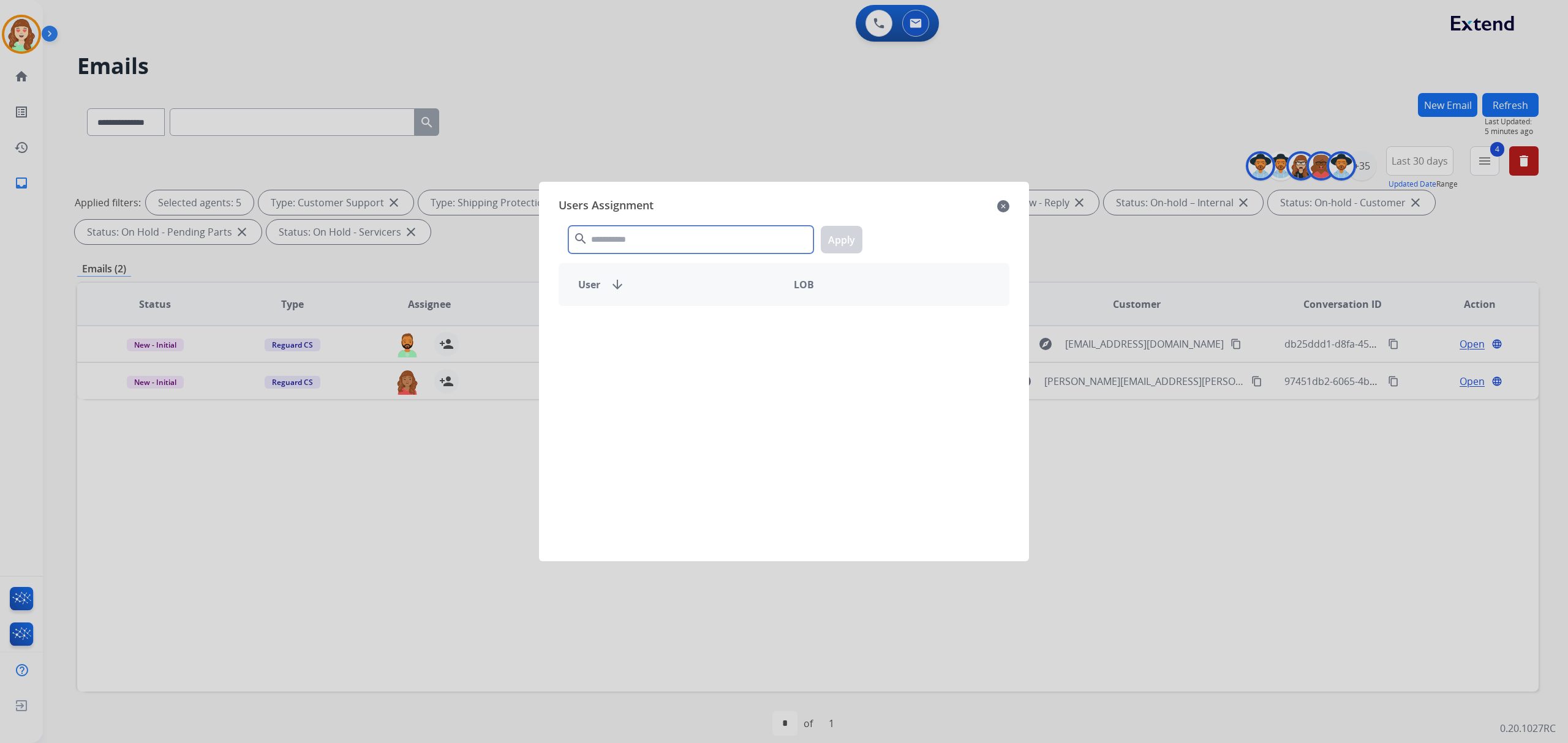
click at [724, 238] on input "text" at bounding box center [690, 239] width 245 height 27
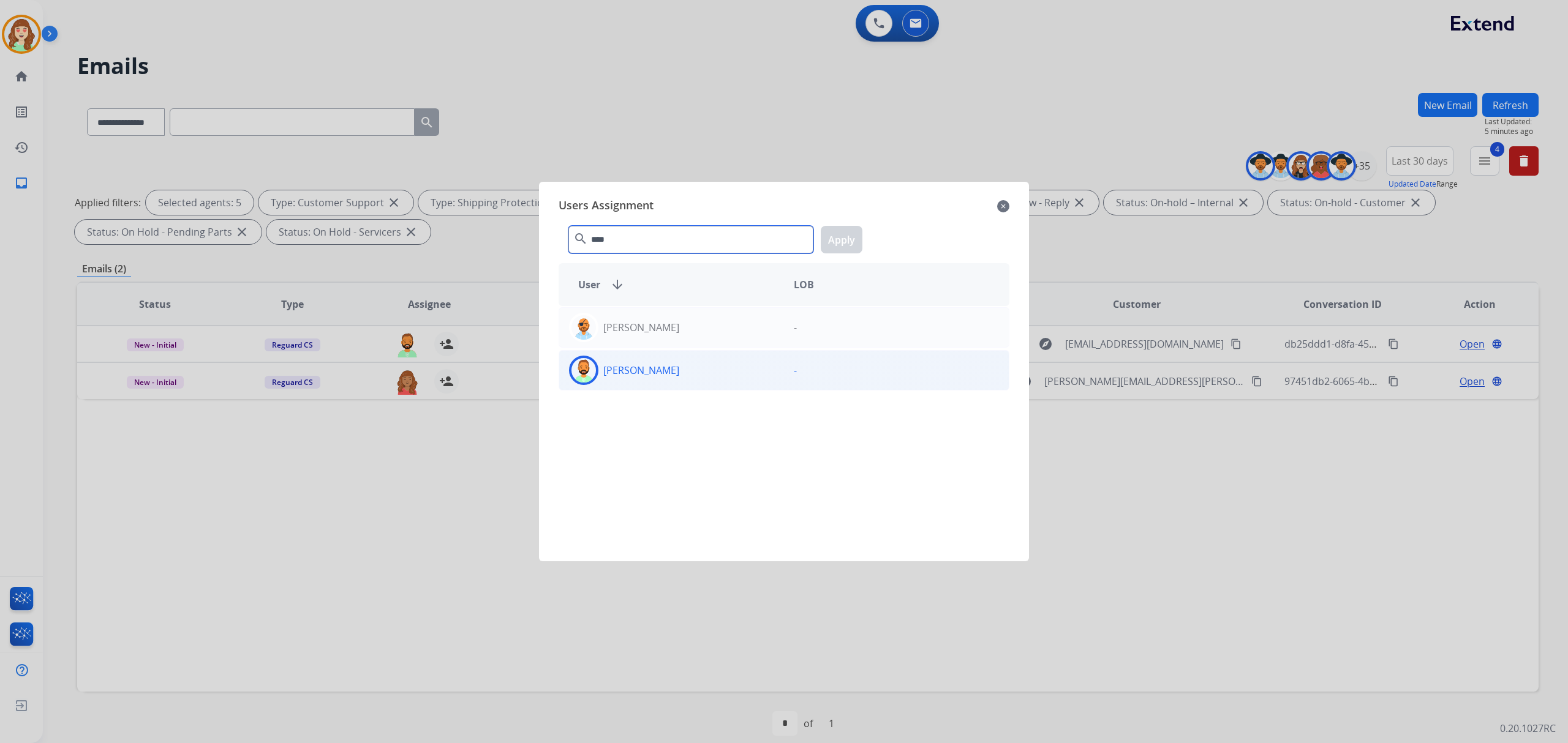
type input "****"
click at [706, 378] on div "[PERSON_NAME]" at bounding box center [672, 371] width 225 height 29
drag, startPoint x: 854, startPoint y: 245, endPoint x: 906, endPoint y: 241, distance: 52.2
click at [854, 244] on button "Apply" at bounding box center [841, 239] width 42 height 27
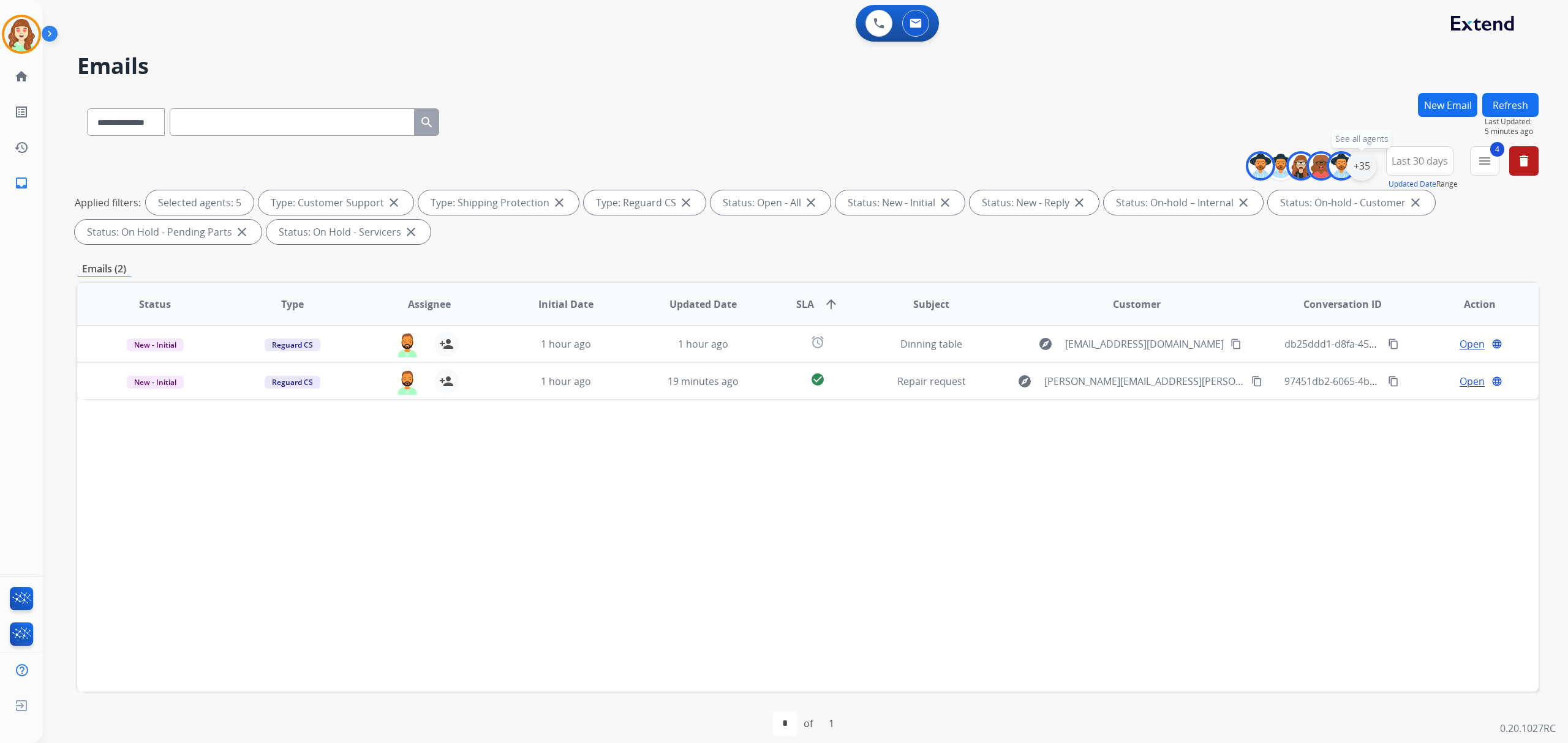
click at [1367, 167] on div "+35" at bounding box center [1361, 166] width 29 height 29
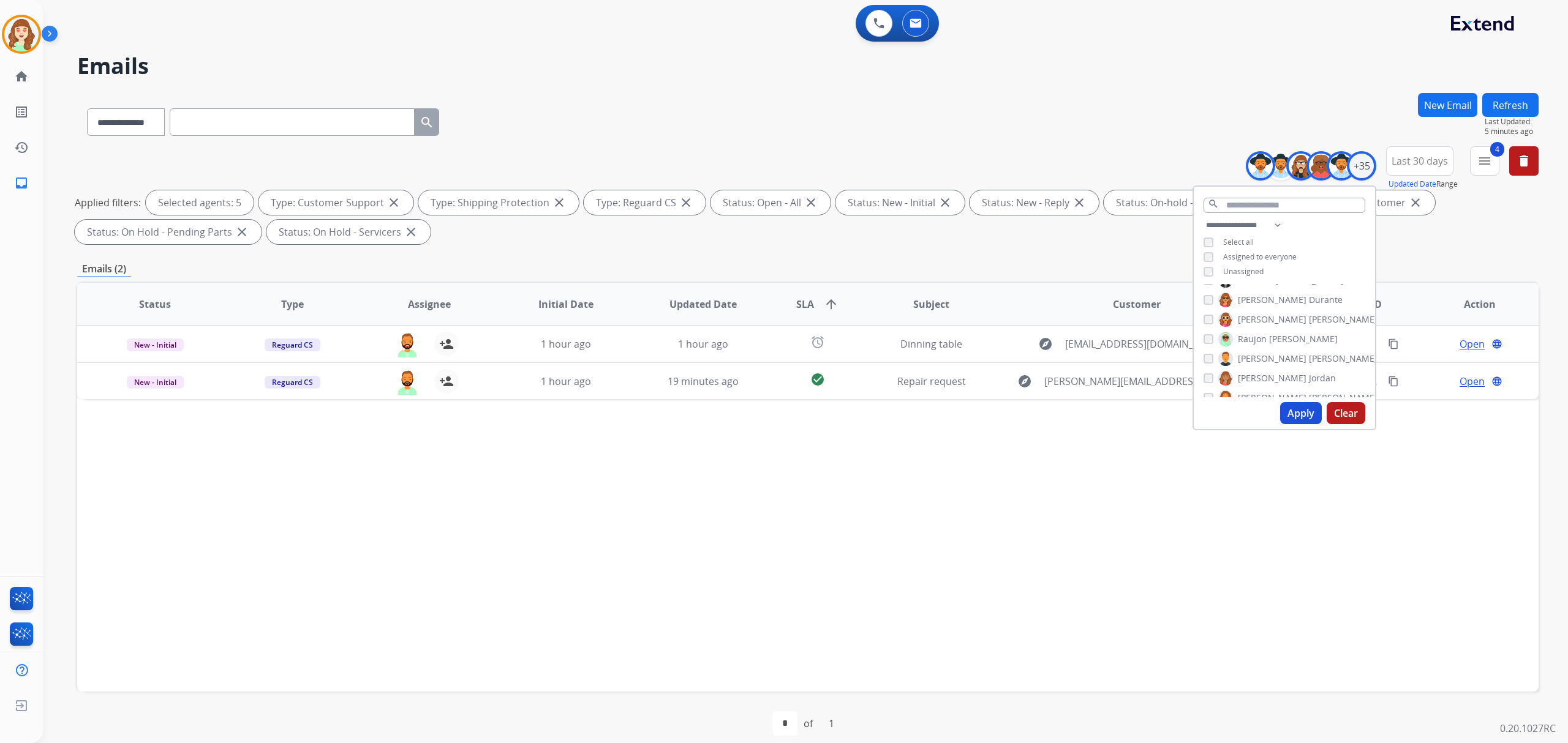
click at [1206, 371] on div "[PERSON_NAME]" at bounding box center [1269, 378] width 132 height 15
click at [1199, 312] on div "[PERSON_NAME] [PERSON_NAME] [PERSON_NAME] [PERSON_NAME] [PERSON_NAME] [PERSON_N…" at bounding box center [1284, 341] width 181 height 114
click at [1285, 412] on button "Apply" at bounding box center [1301, 413] width 42 height 22
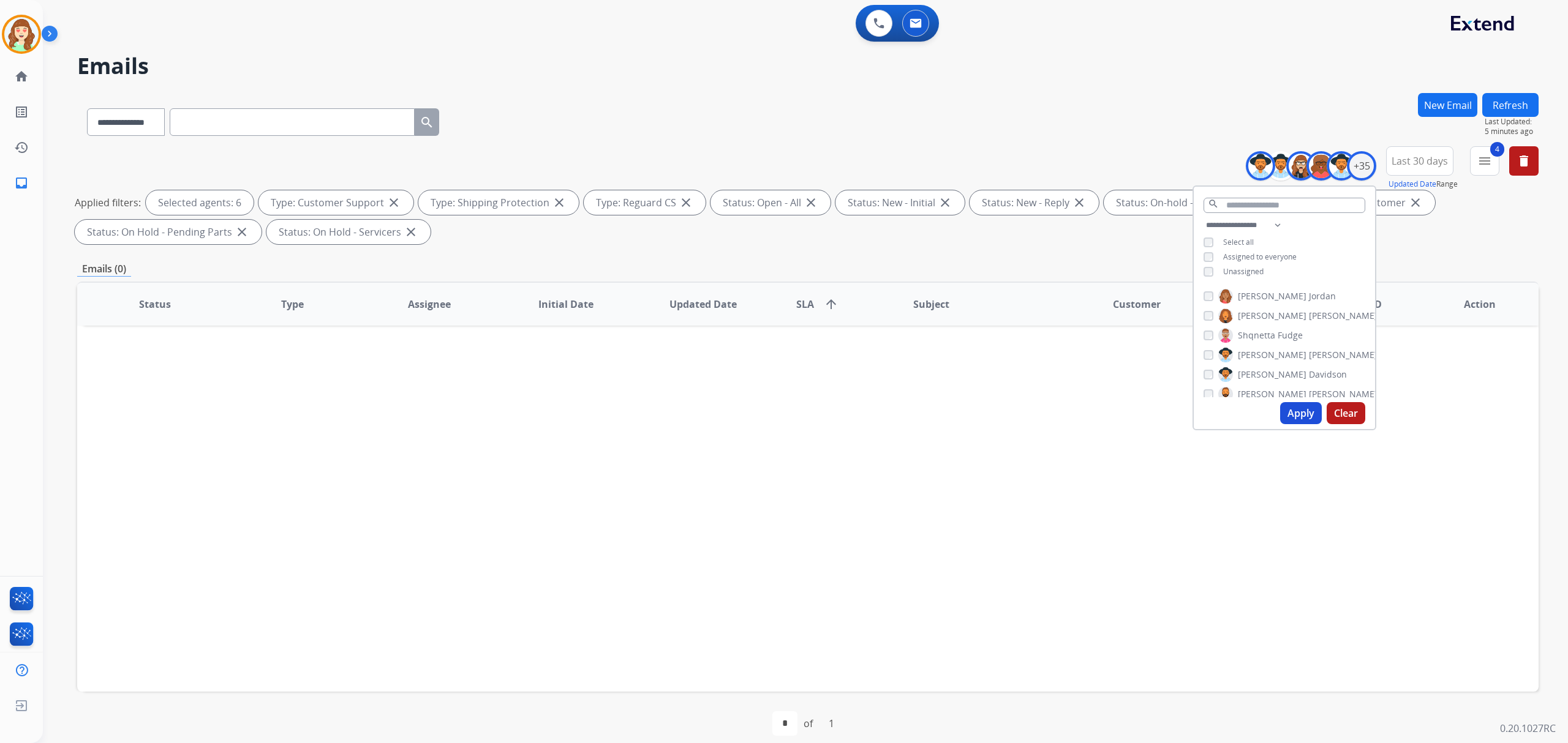
click at [1299, 408] on button "Apply" at bounding box center [1301, 413] width 42 height 22
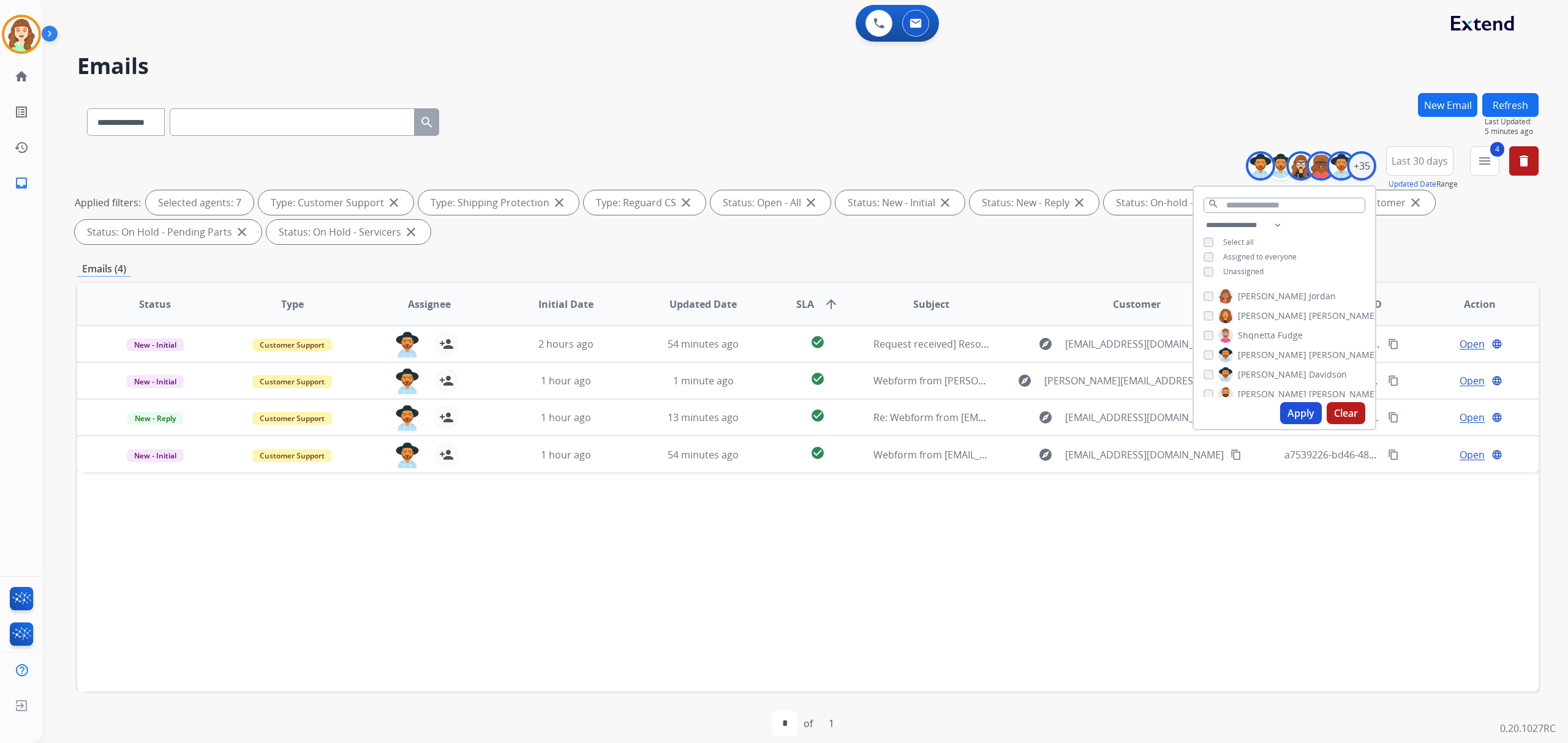
click at [1285, 410] on button "Apply" at bounding box center [1301, 413] width 42 height 22
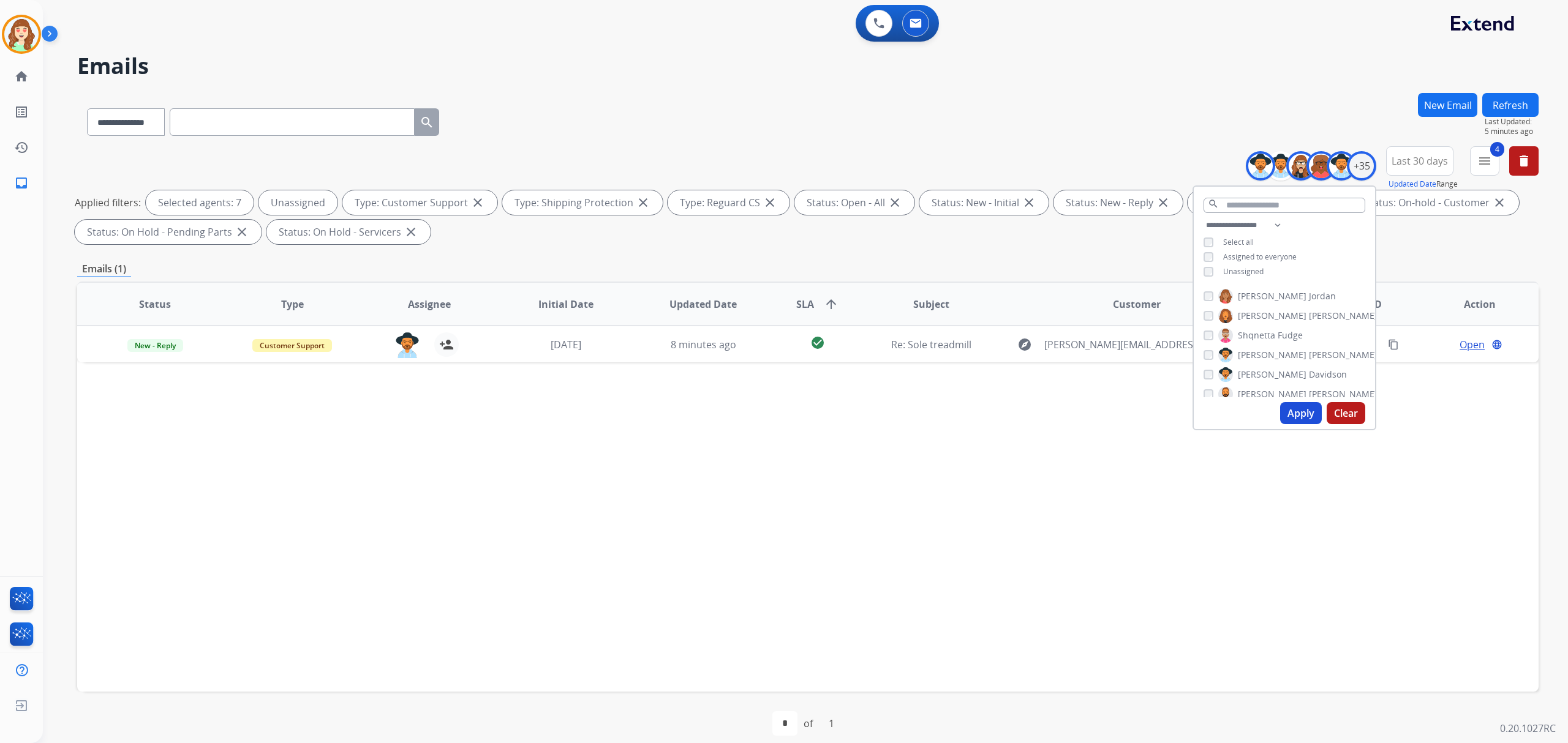
click at [1292, 412] on button "Apply" at bounding box center [1301, 413] width 42 height 22
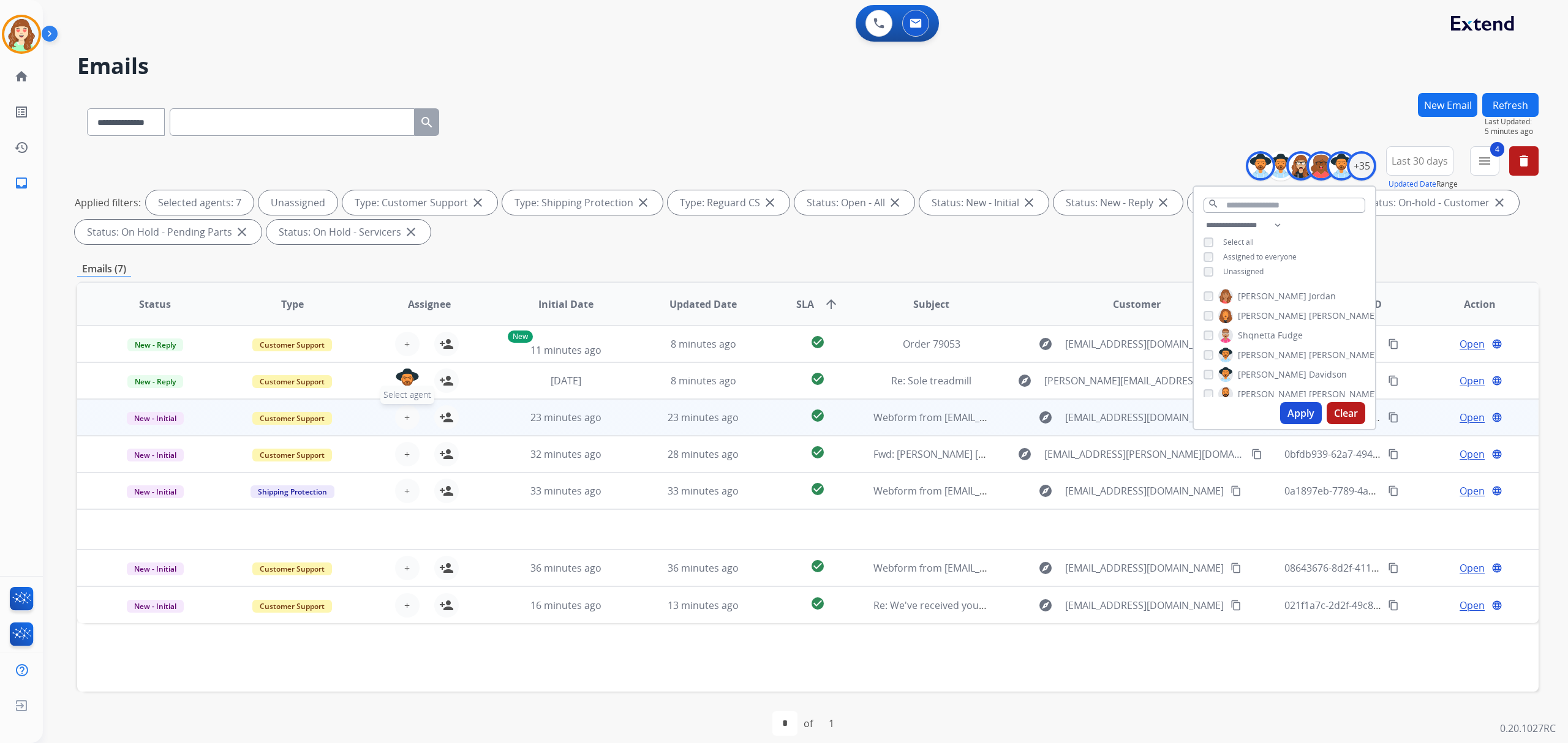
click at [413, 416] on button "+ Select agent" at bounding box center [407, 417] width 25 height 25
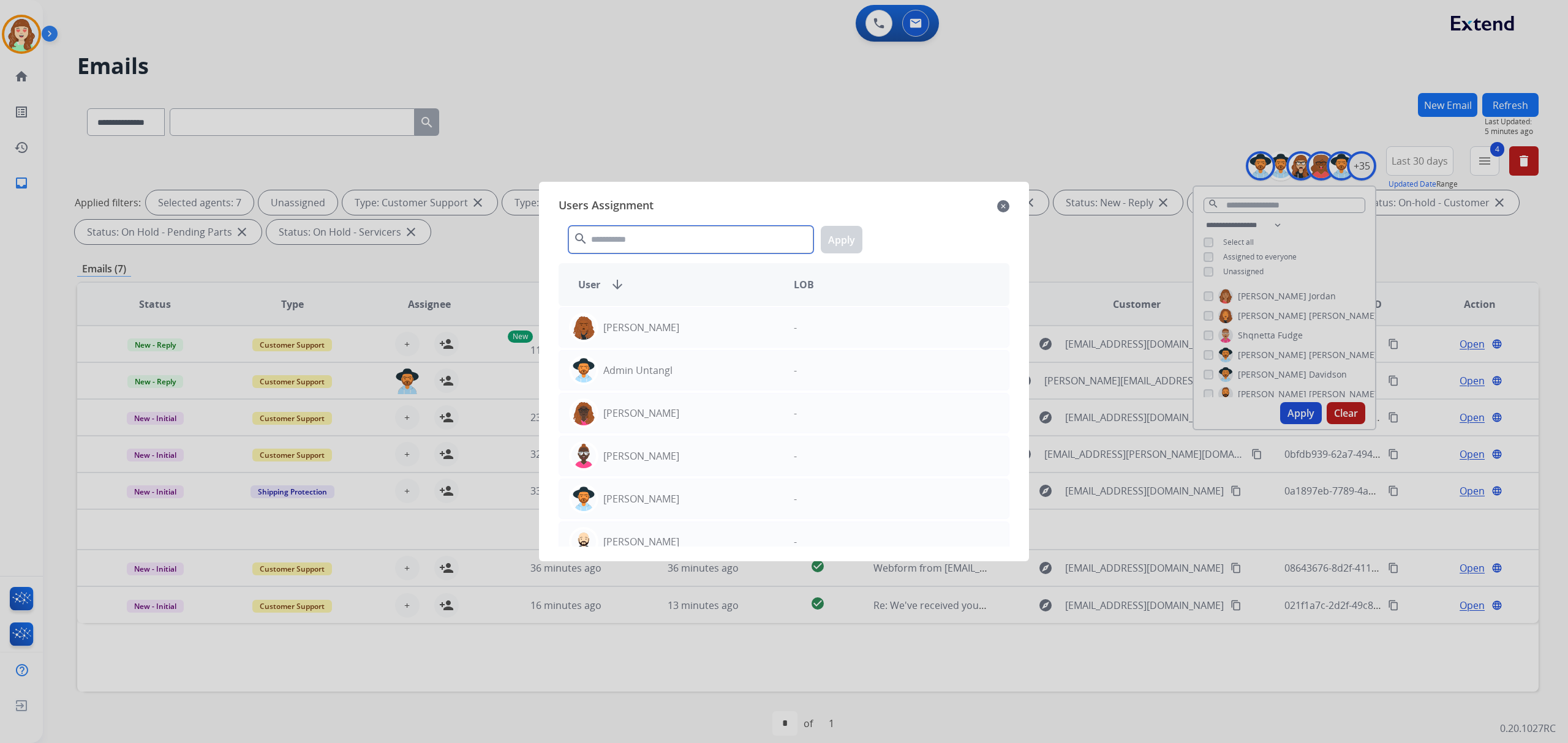
click at [640, 232] on input "text" at bounding box center [690, 239] width 245 height 27
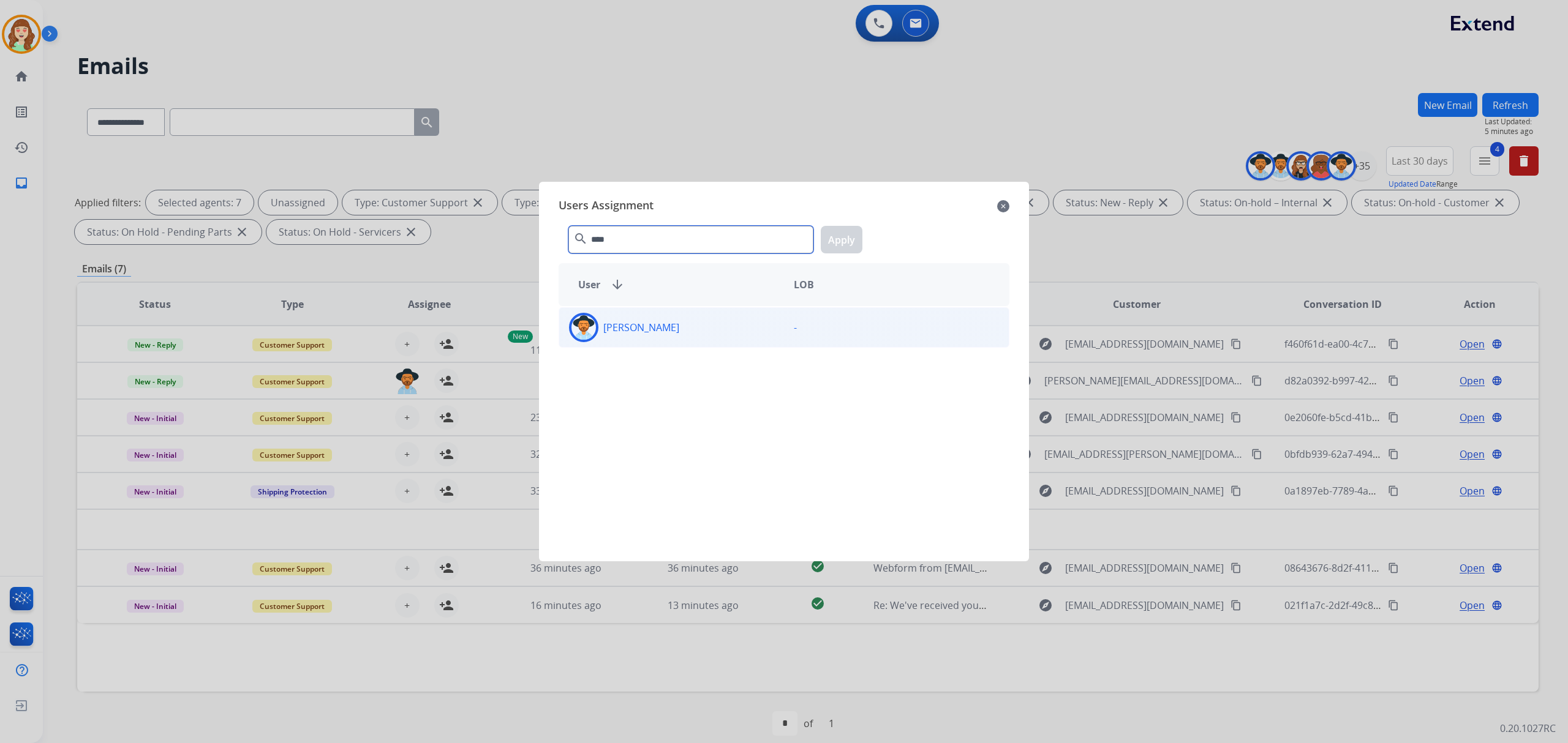
type input "****"
drag, startPoint x: 685, startPoint y: 329, endPoint x: 821, endPoint y: 261, distance: 152.1
click at [686, 325] on div "[PERSON_NAME]" at bounding box center [672, 327] width 225 height 29
click at [833, 240] on button "Apply" at bounding box center [841, 239] width 42 height 27
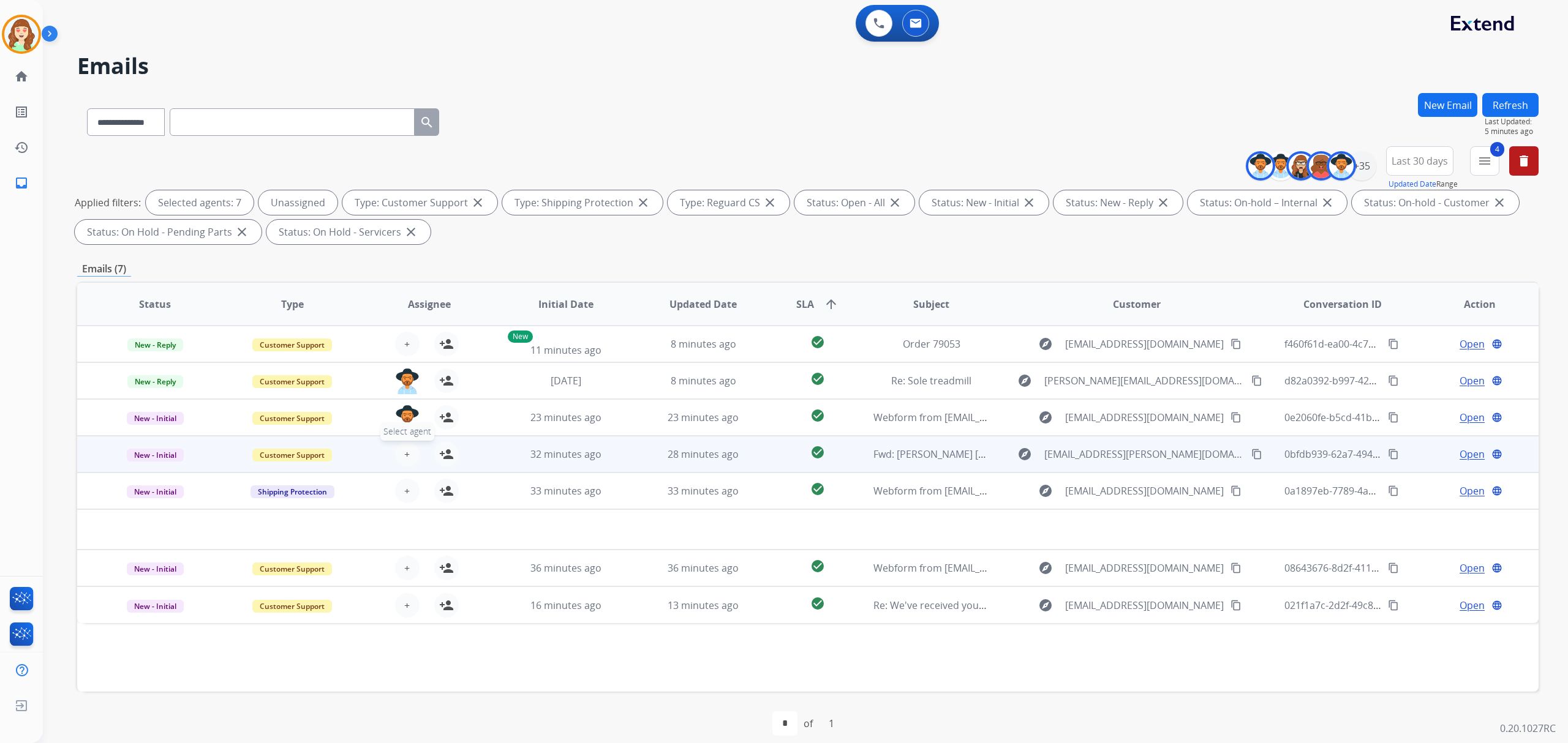
click at [401, 450] on button "+ Select agent" at bounding box center [407, 454] width 25 height 25
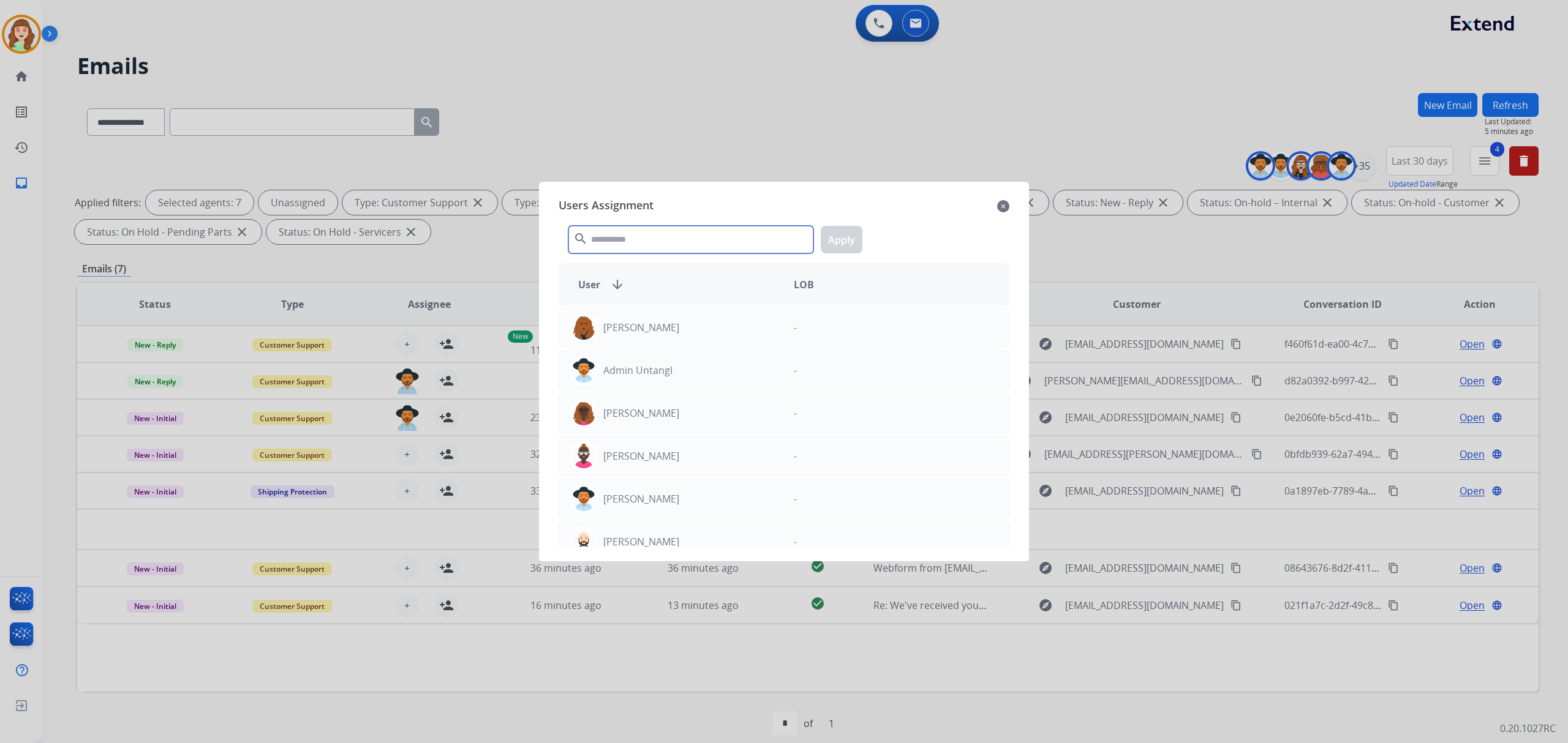
click at [627, 238] on input "text" at bounding box center [690, 239] width 245 height 27
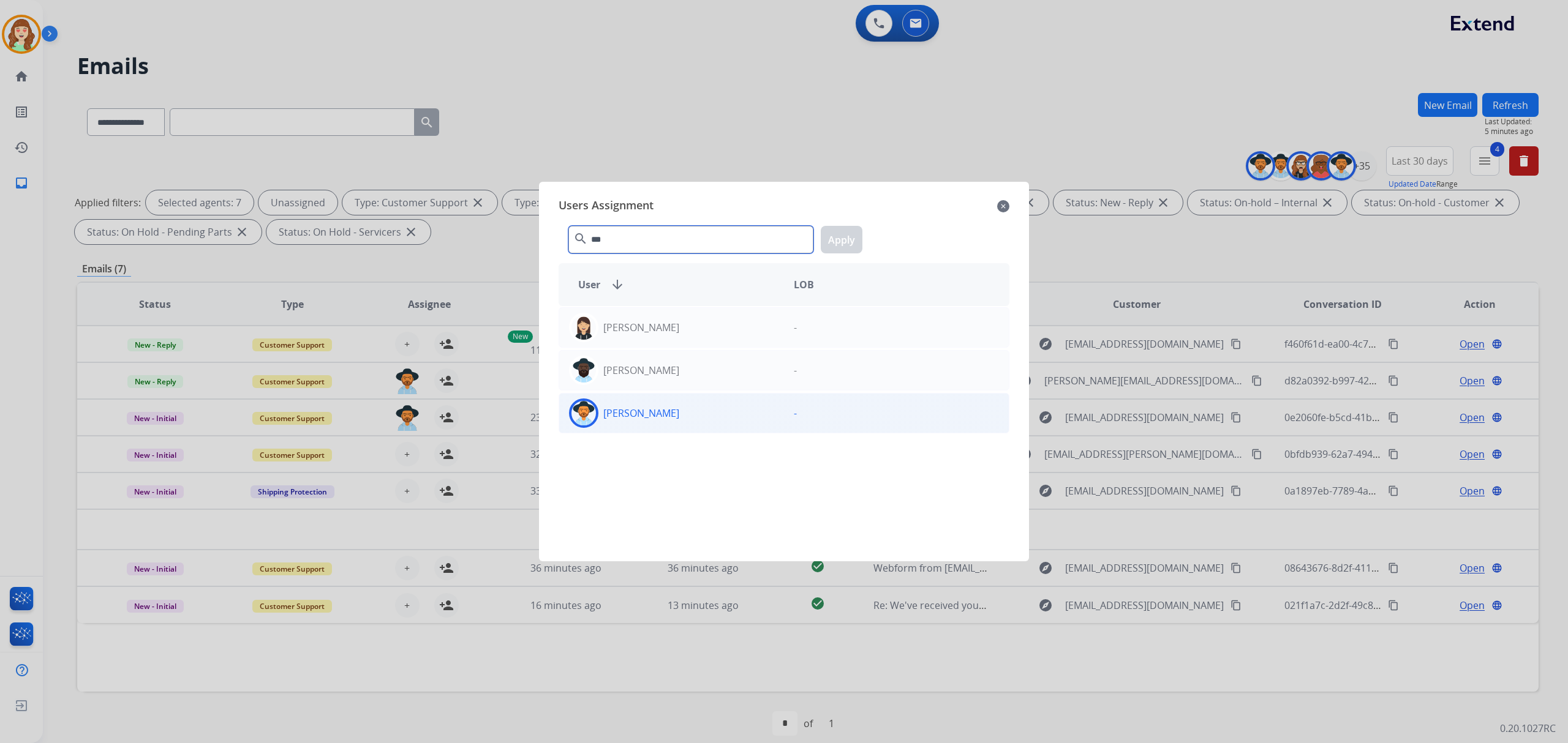
type input "***"
drag, startPoint x: 716, startPoint y: 422, endPoint x: 752, endPoint y: 368, distance: 64.9
click at [716, 422] on div "[PERSON_NAME]" at bounding box center [672, 413] width 225 height 29
drag, startPoint x: 855, startPoint y: 238, endPoint x: 811, endPoint y: 244, distance: 44.4
click at [854, 238] on button "Apply" at bounding box center [841, 239] width 42 height 27
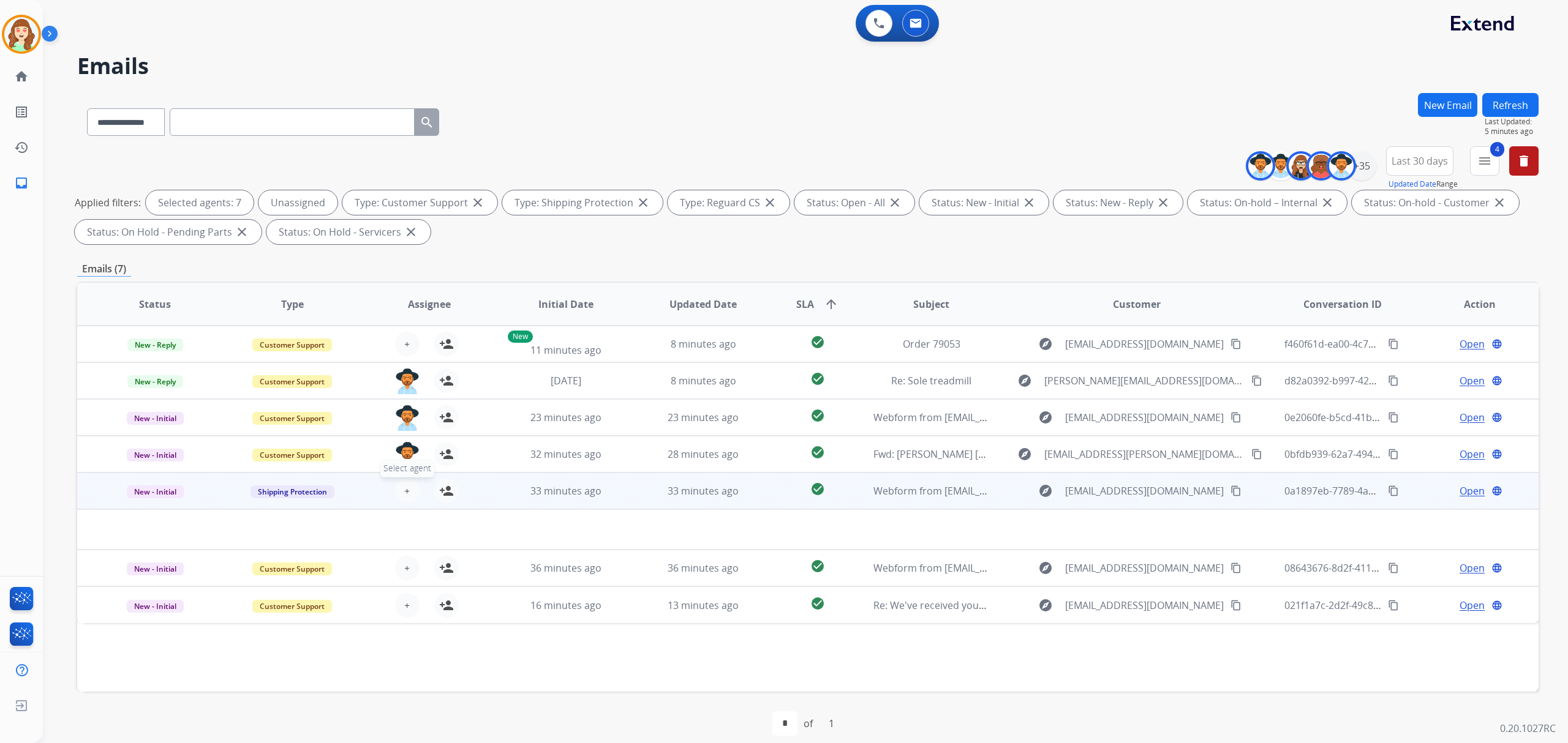
drag, startPoint x: 405, startPoint y: 490, endPoint x: 414, endPoint y: 483, distance: 11.4
click at [414, 483] on button "+ Select agent" at bounding box center [407, 491] width 25 height 25
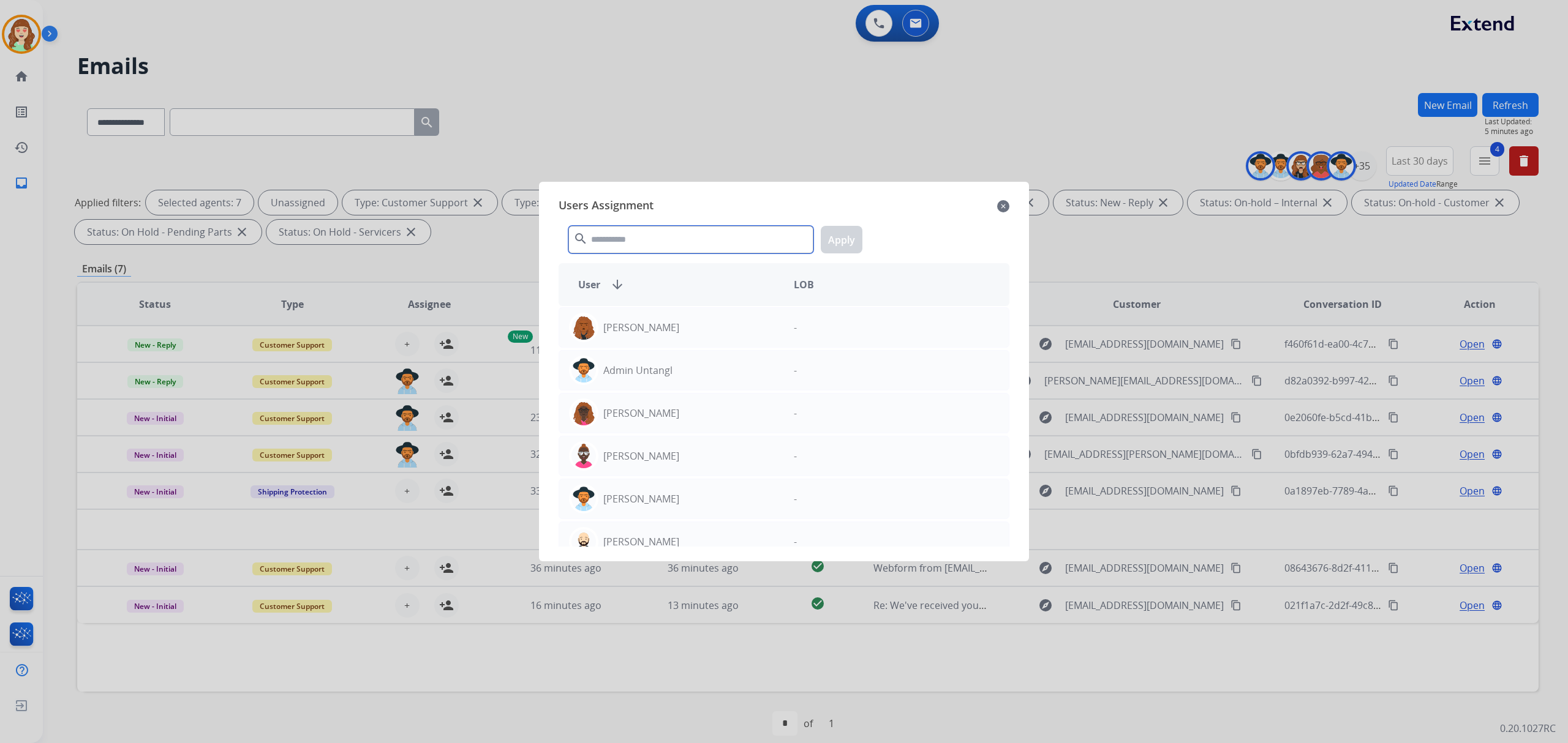
click at [669, 238] on input "text" at bounding box center [690, 239] width 245 height 27
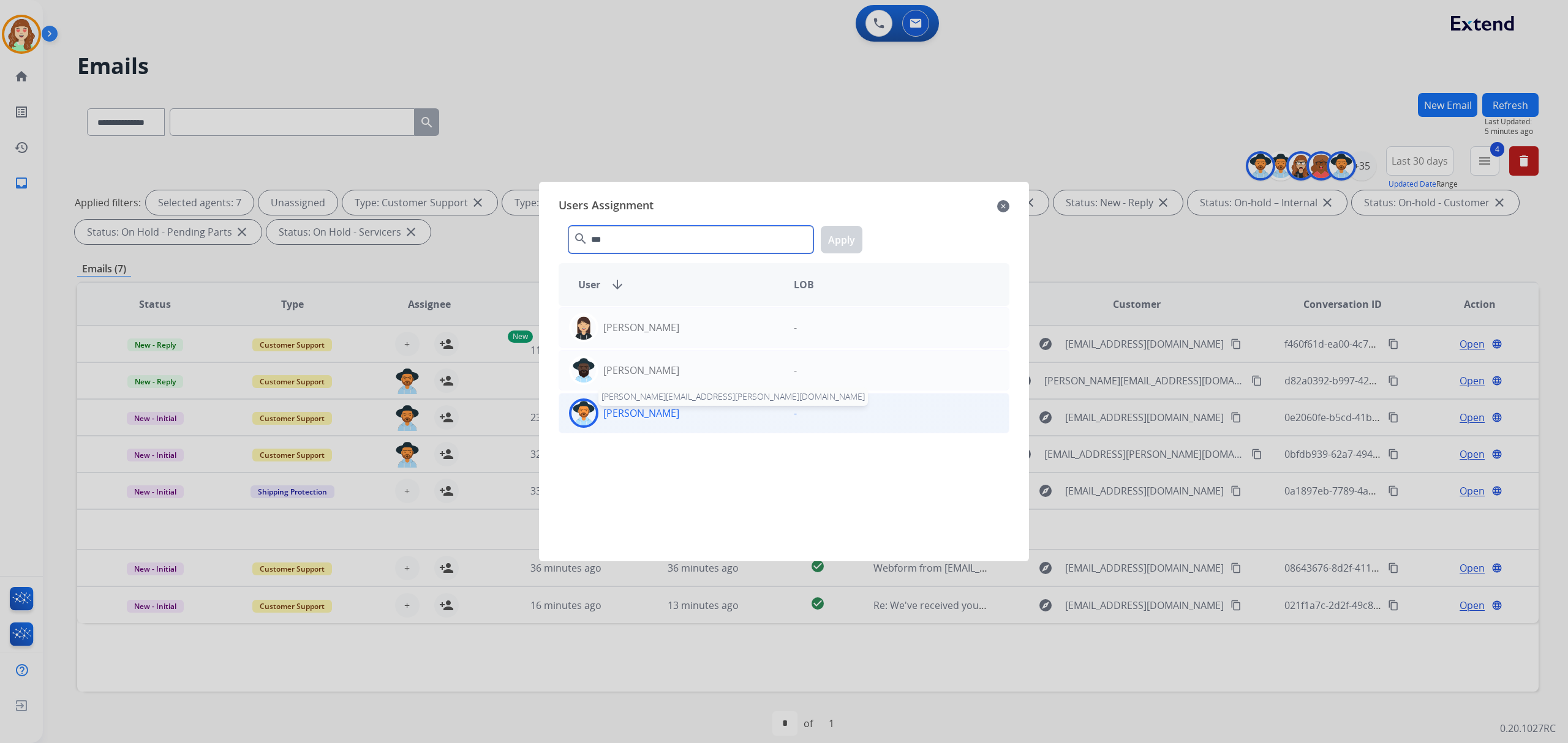
type input "***"
drag, startPoint x: 654, startPoint y: 411, endPoint x: 777, endPoint y: 299, distance: 166.4
click at [654, 411] on p "[PERSON_NAME]" at bounding box center [641, 413] width 76 height 15
drag, startPoint x: 842, startPoint y: 240, endPoint x: 778, endPoint y: 257, distance: 66.2
click at [842, 238] on button "Apply" at bounding box center [841, 239] width 42 height 27
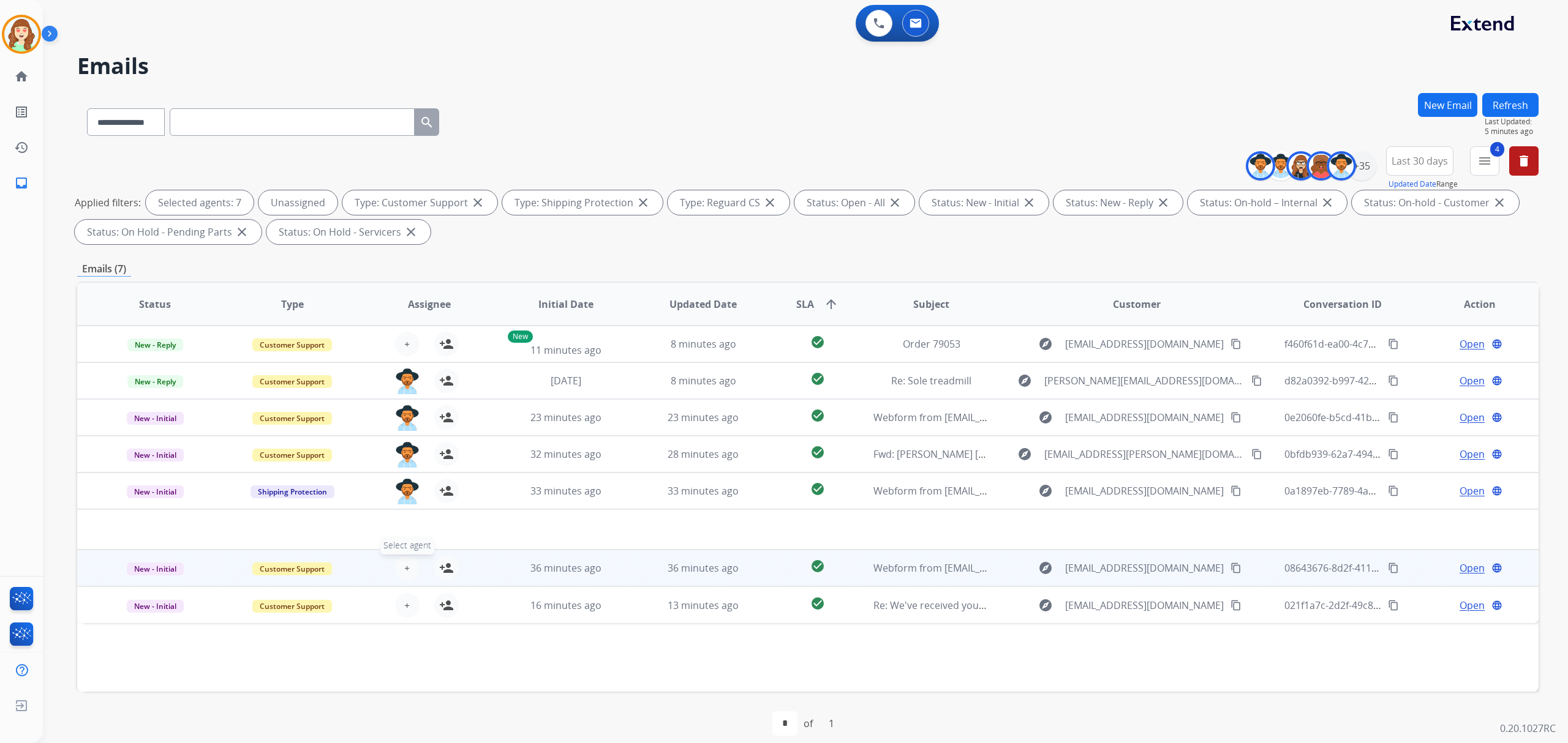
click at [405, 564] on span "+" at bounding box center [407, 568] width 5 height 15
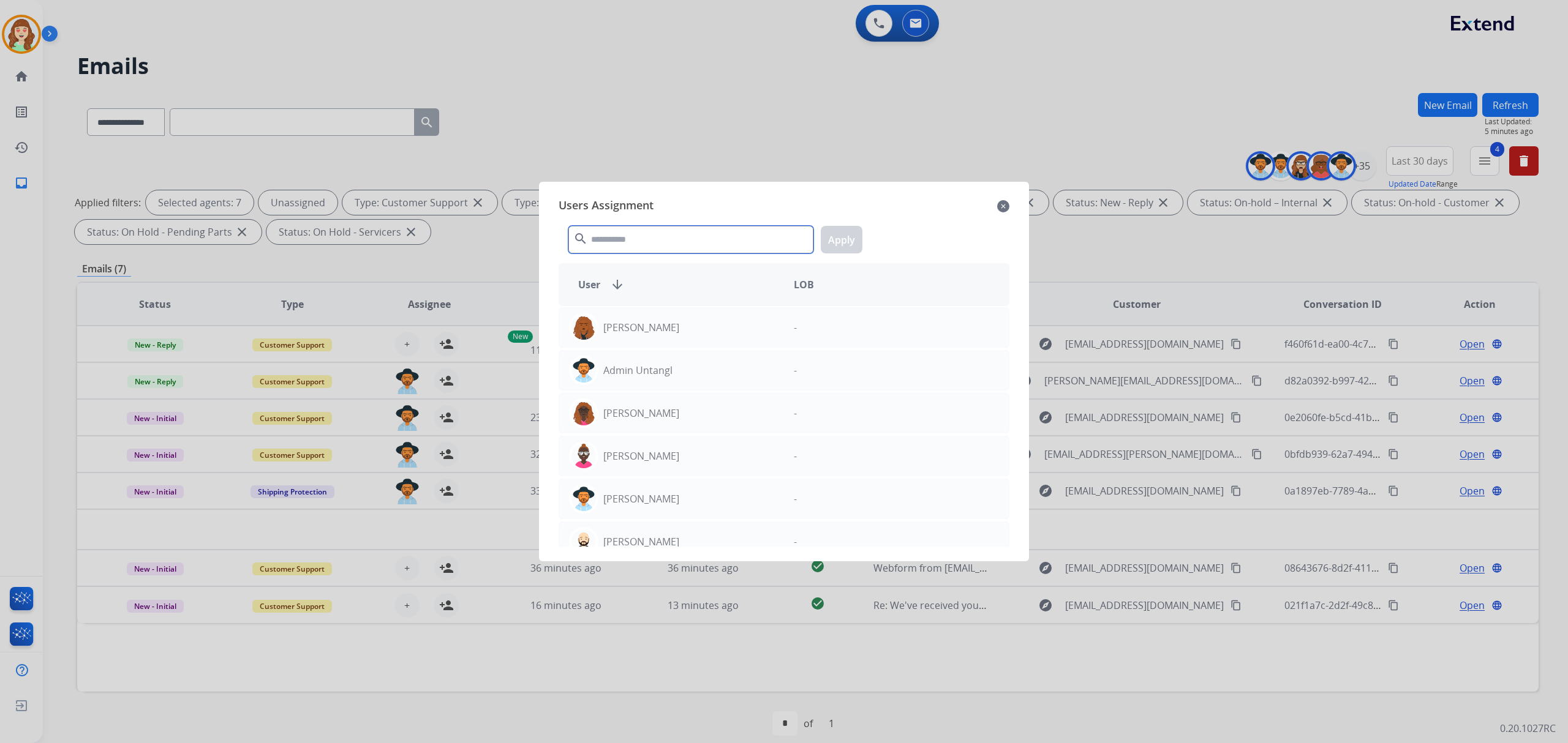
drag, startPoint x: 688, startPoint y: 241, endPoint x: 680, endPoint y: 248, distance: 10.6
click at [684, 244] on input "text" at bounding box center [690, 239] width 245 height 27
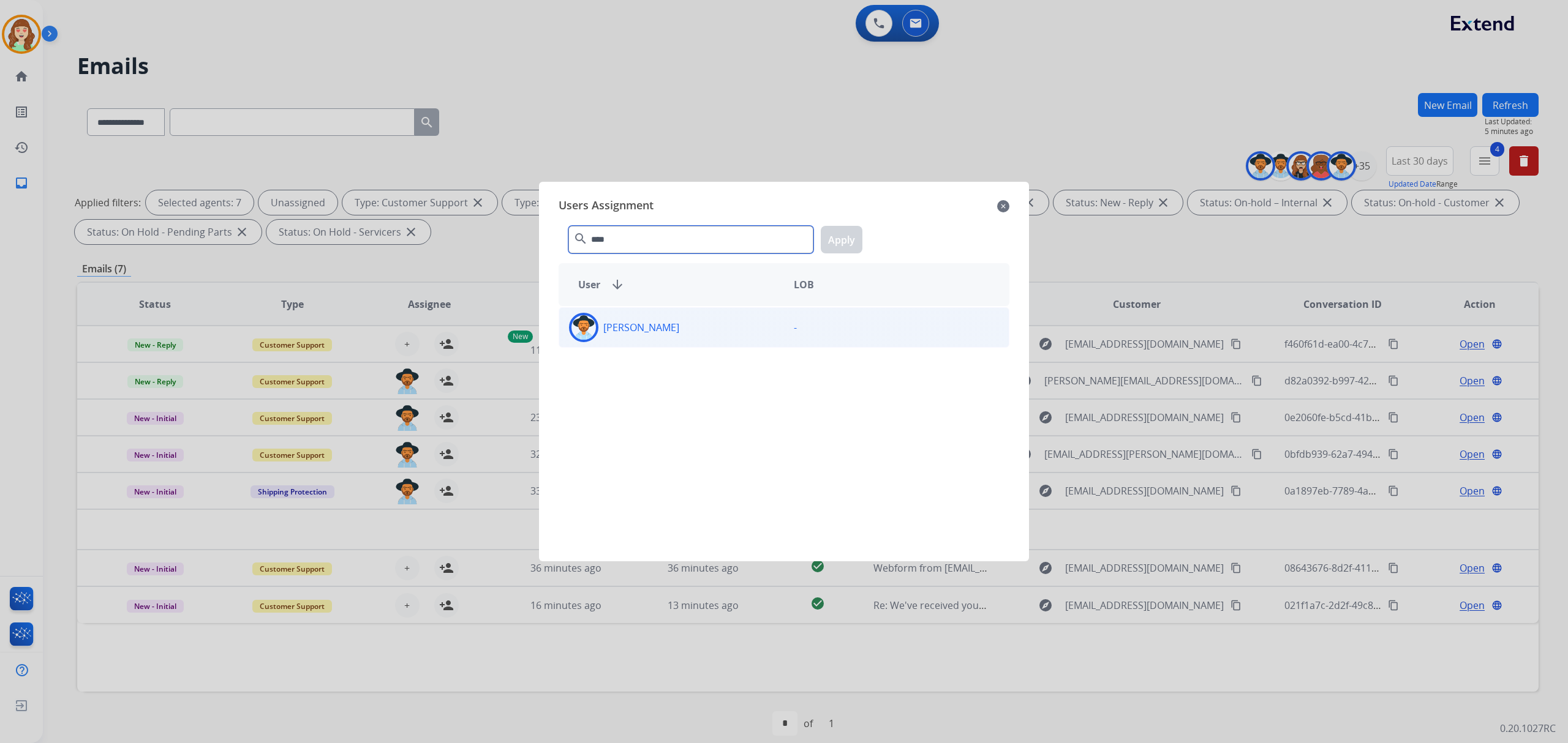
type input "****"
drag, startPoint x: 692, startPoint y: 325, endPoint x: 762, endPoint y: 286, distance: 80.1
click at [694, 321] on div "[PERSON_NAME]" at bounding box center [672, 327] width 225 height 29
drag, startPoint x: 849, startPoint y: 240, endPoint x: 840, endPoint y: 258, distance: 20.1
click at [840, 258] on div "**** search Apply" at bounding box center [784, 237] width 450 height 42
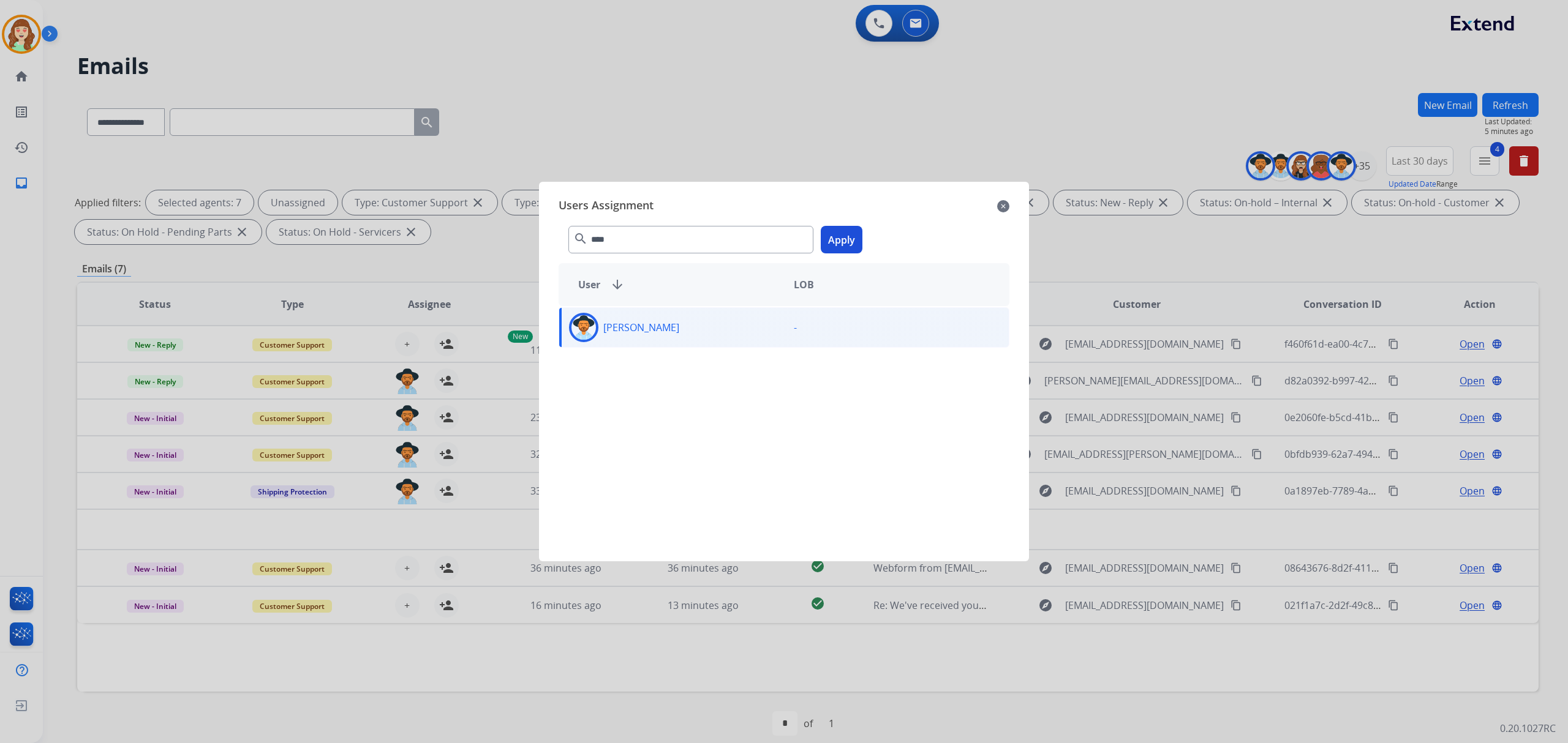
click at [669, 343] on div "[PERSON_NAME] -" at bounding box center [784, 327] width 450 height 41
click at [828, 238] on button "Apply" at bounding box center [841, 239] width 42 height 27
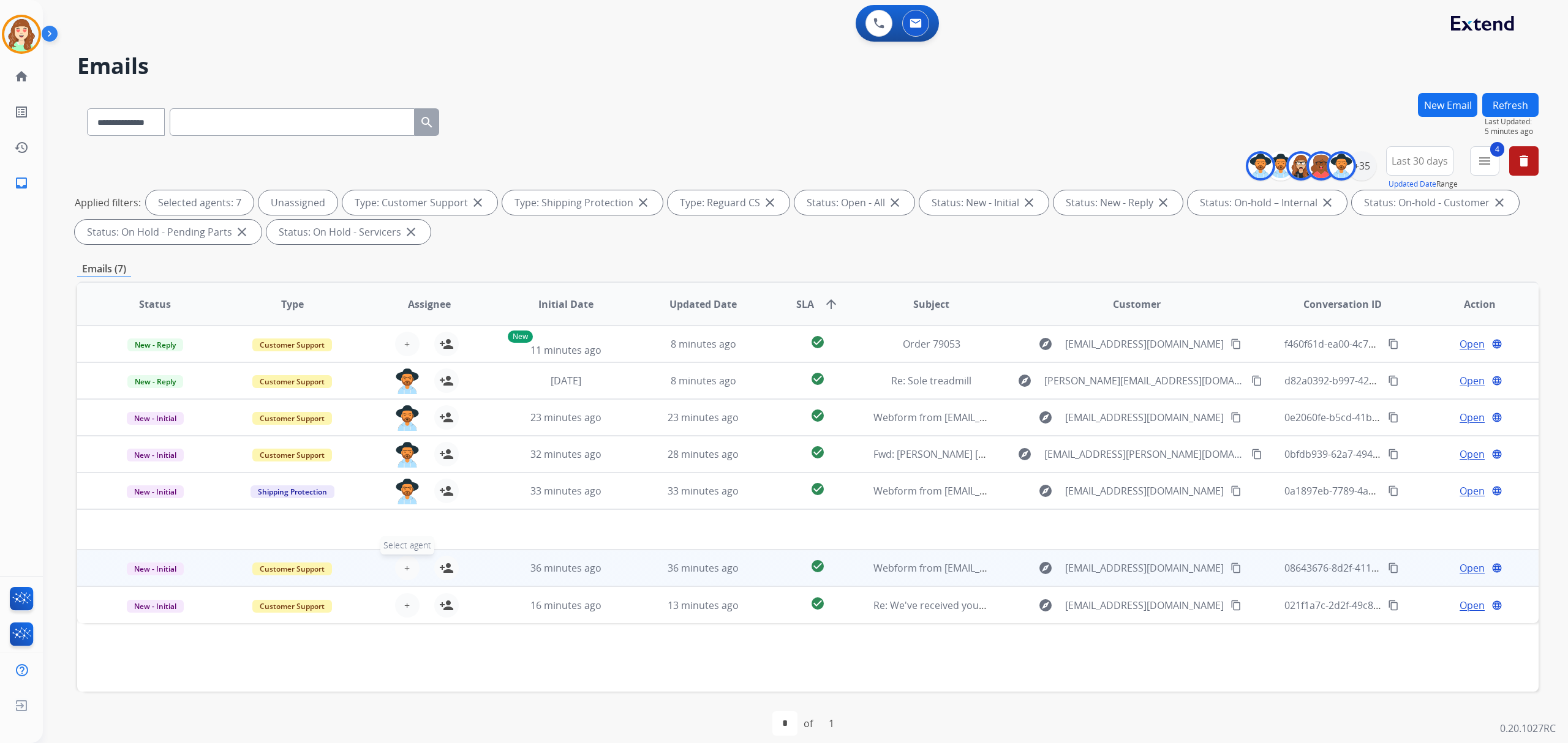
click at [405, 567] on span "+" at bounding box center [407, 568] width 5 height 15
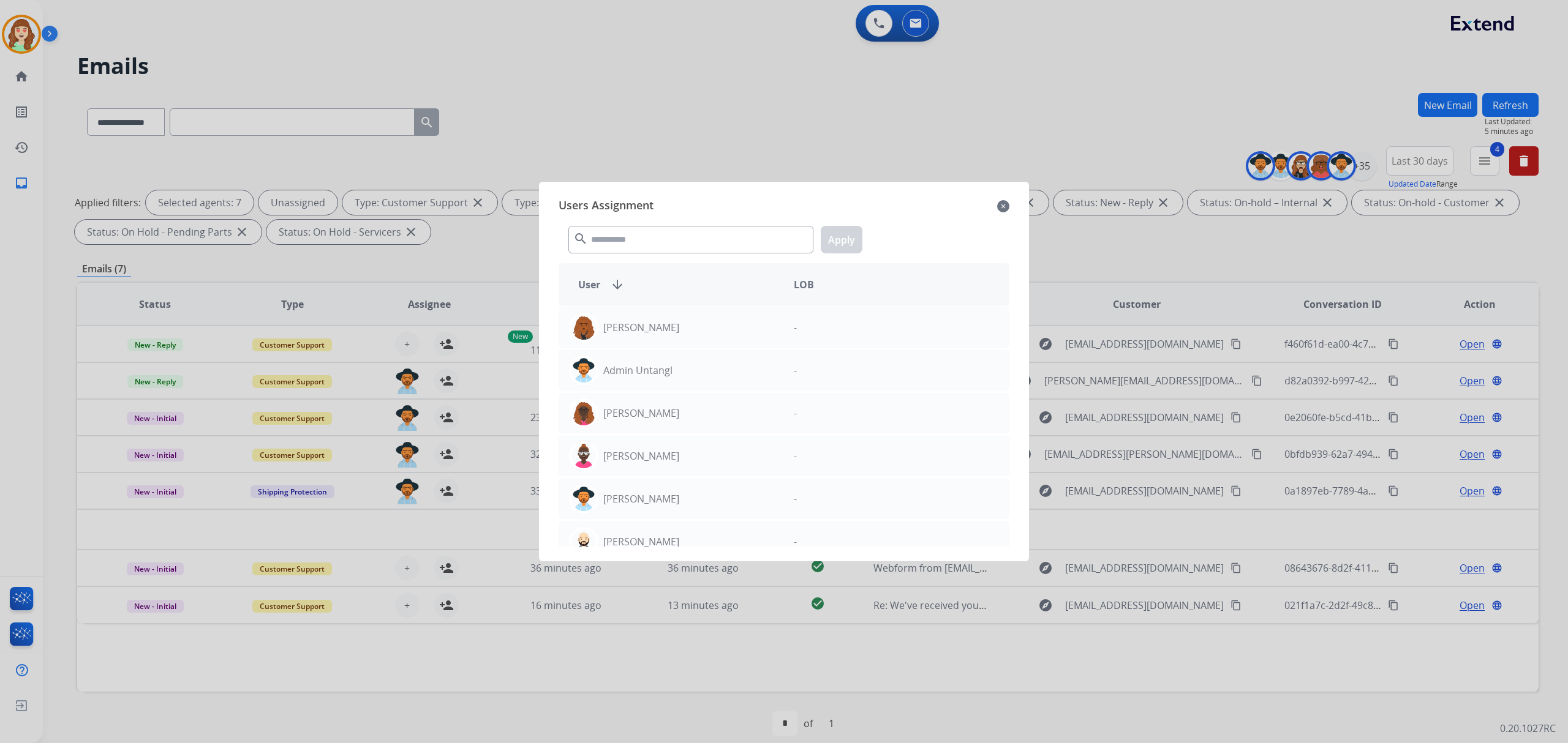
click at [1003, 209] on mat-icon "close" at bounding box center [1003, 206] width 12 height 15
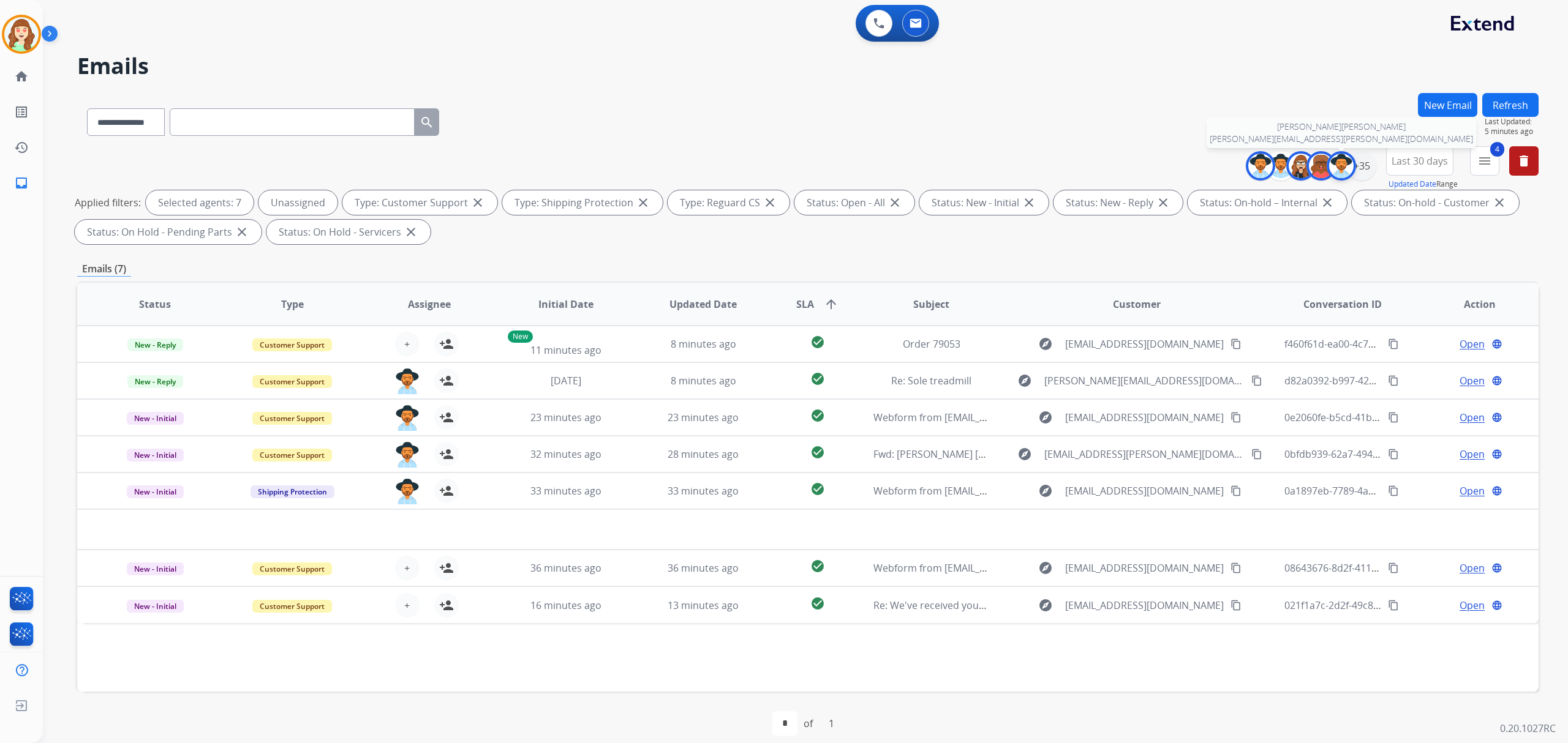
click at [1353, 165] on div at bounding box center [1341, 166] width 29 height 29
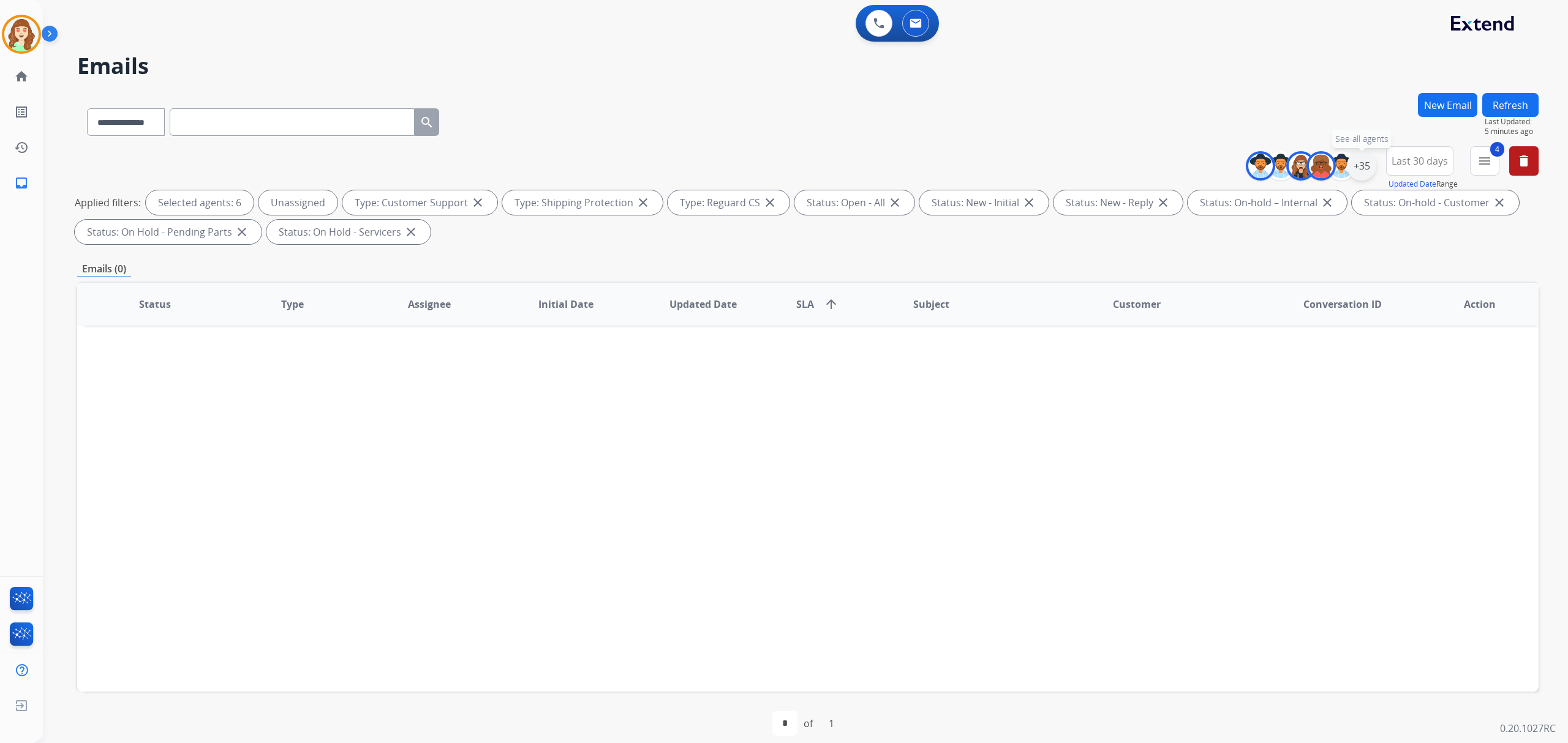
click at [1355, 167] on div "+35" at bounding box center [1361, 166] width 29 height 29
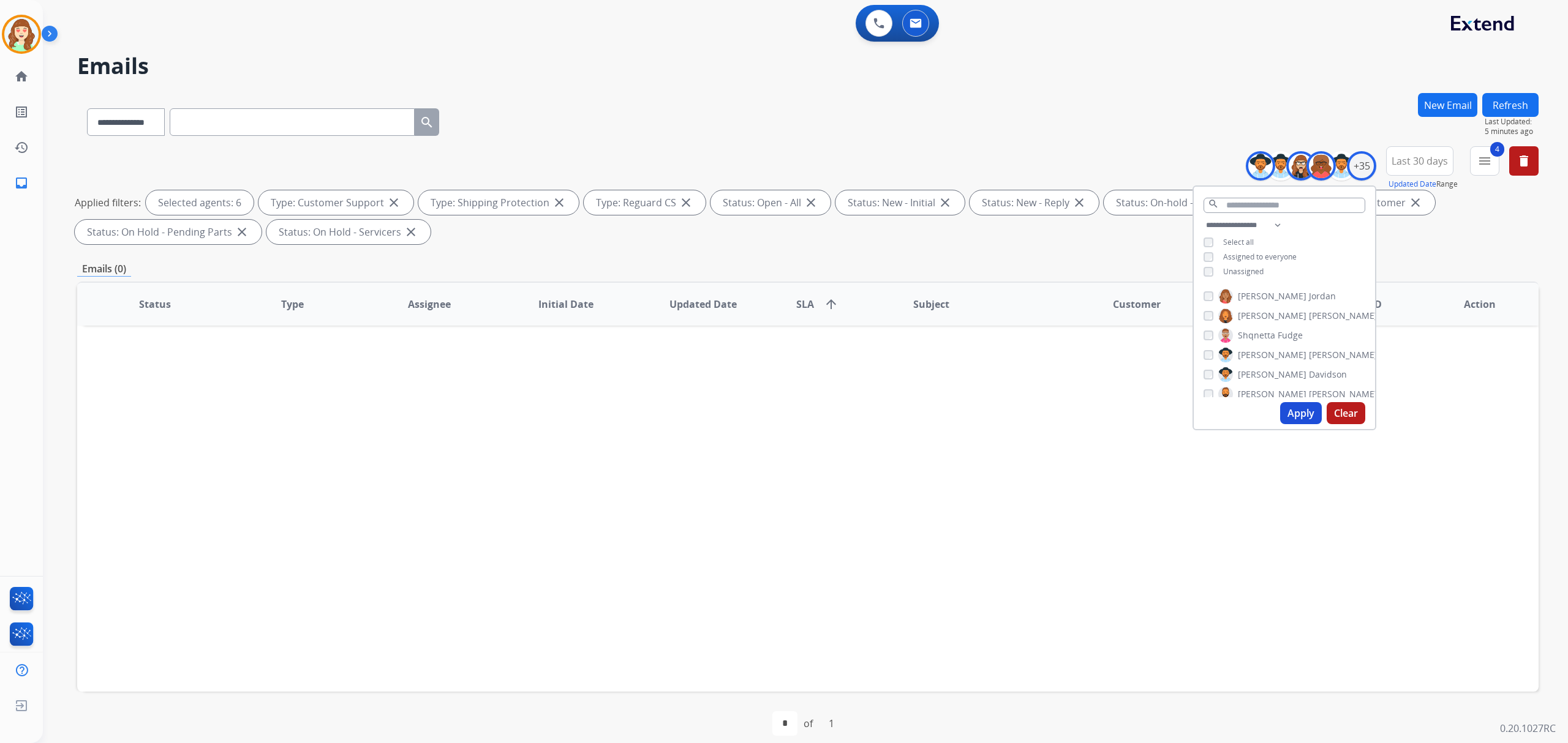
click at [1292, 417] on button "Apply" at bounding box center [1301, 413] width 42 height 22
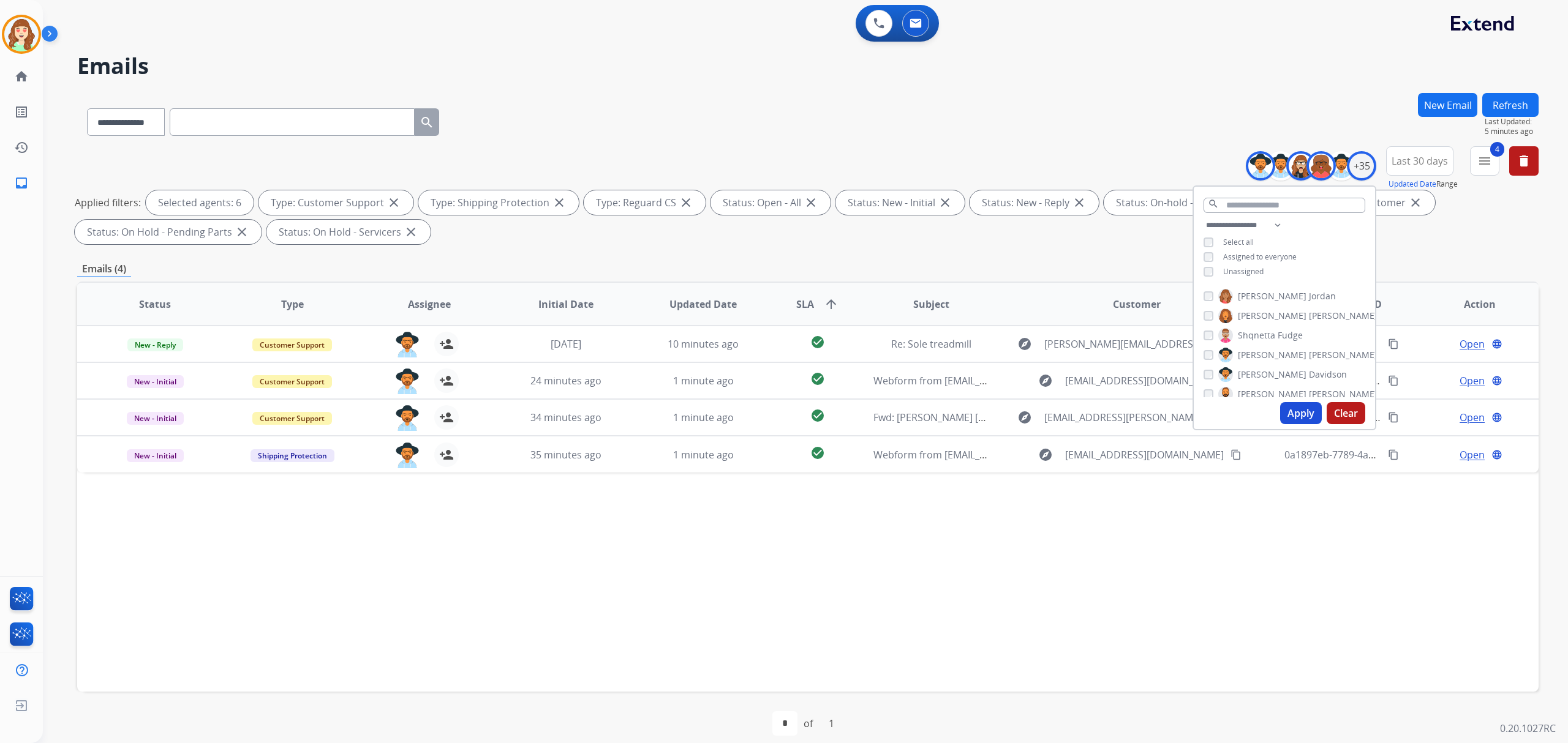
click at [1296, 421] on button "Apply" at bounding box center [1301, 413] width 42 height 22
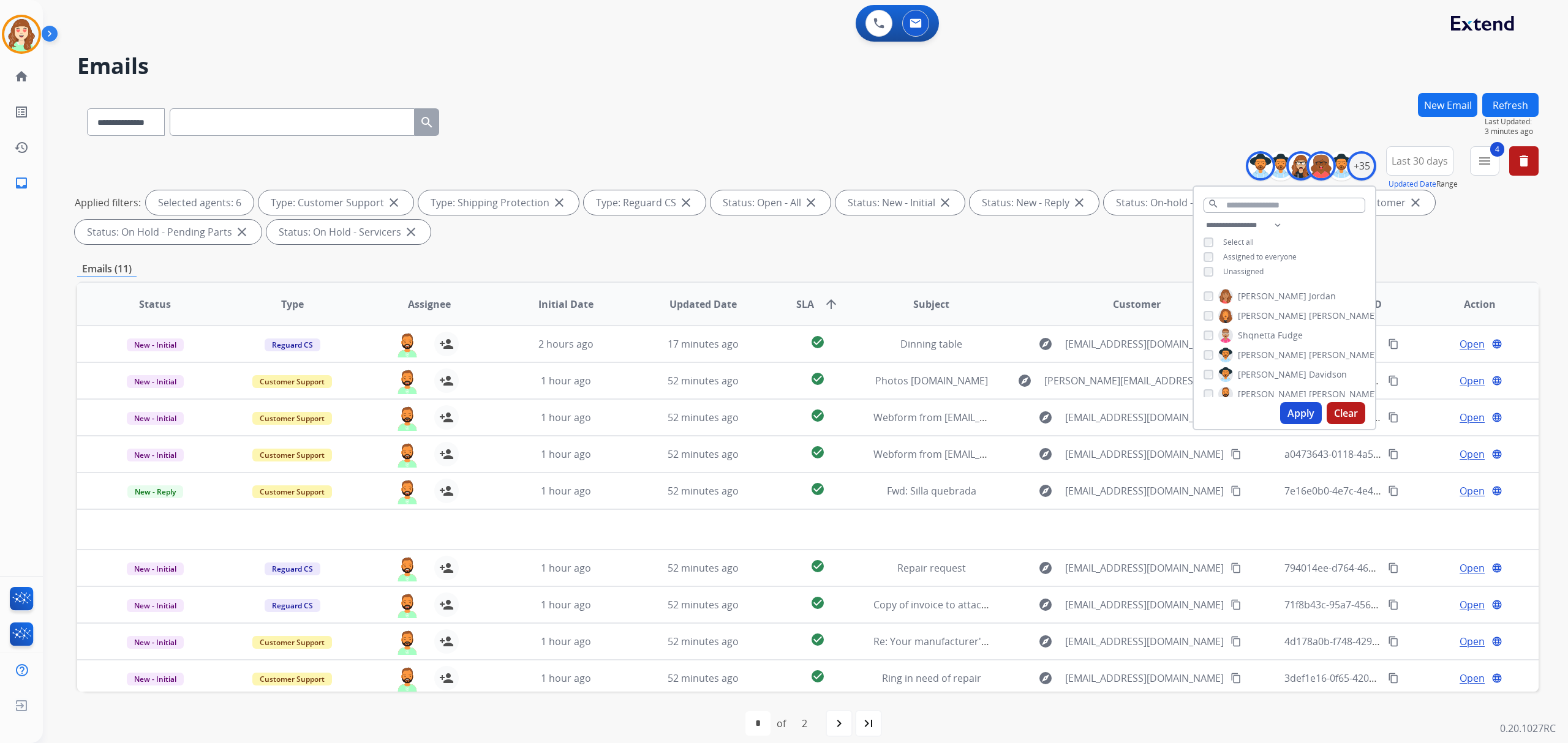
scroll to position [571, 0]
click at [1203, 305] on div "[PERSON_NAME]" at bounding box center [1290, 313] width 174 height 15
click at [1291, 412] on button "Apply" at bounding box center [1301, 413] width 42 height 22
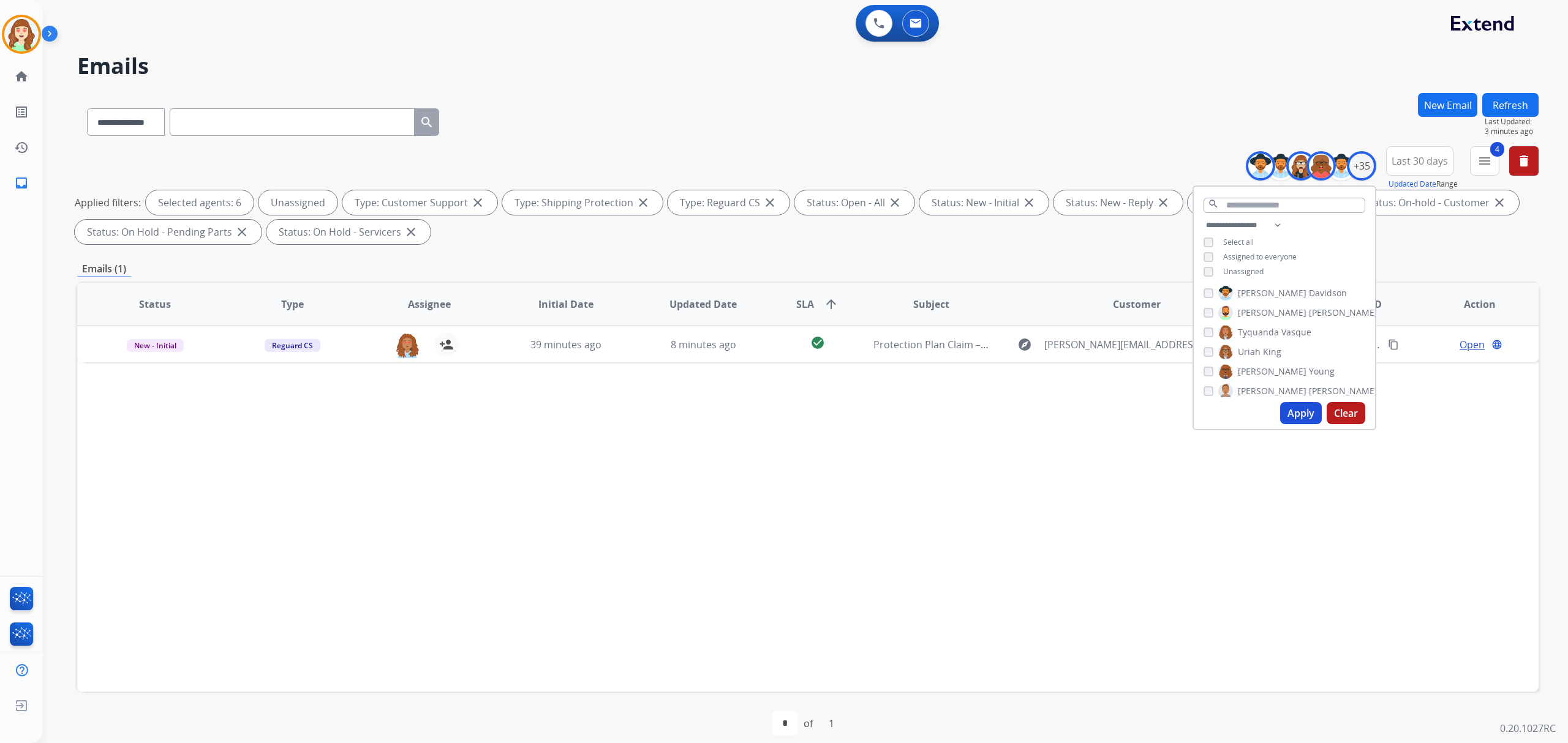
click at [1314, 405] on button "Apply" at bounding box center [1301, 413] width 42 height 22
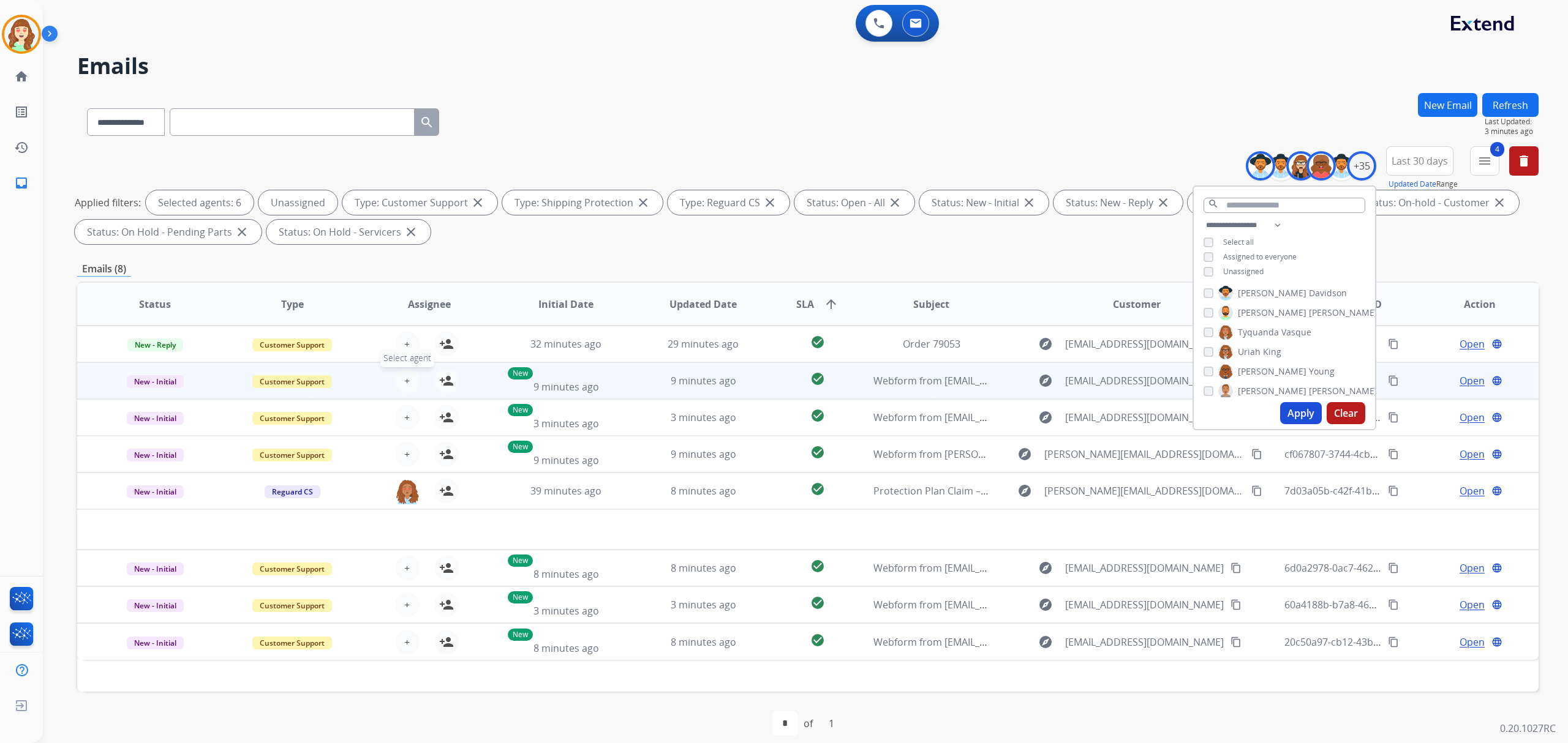
click at [404, 371] on button "+ Select agent" at bounding box center [407, 380] width 25 height 25
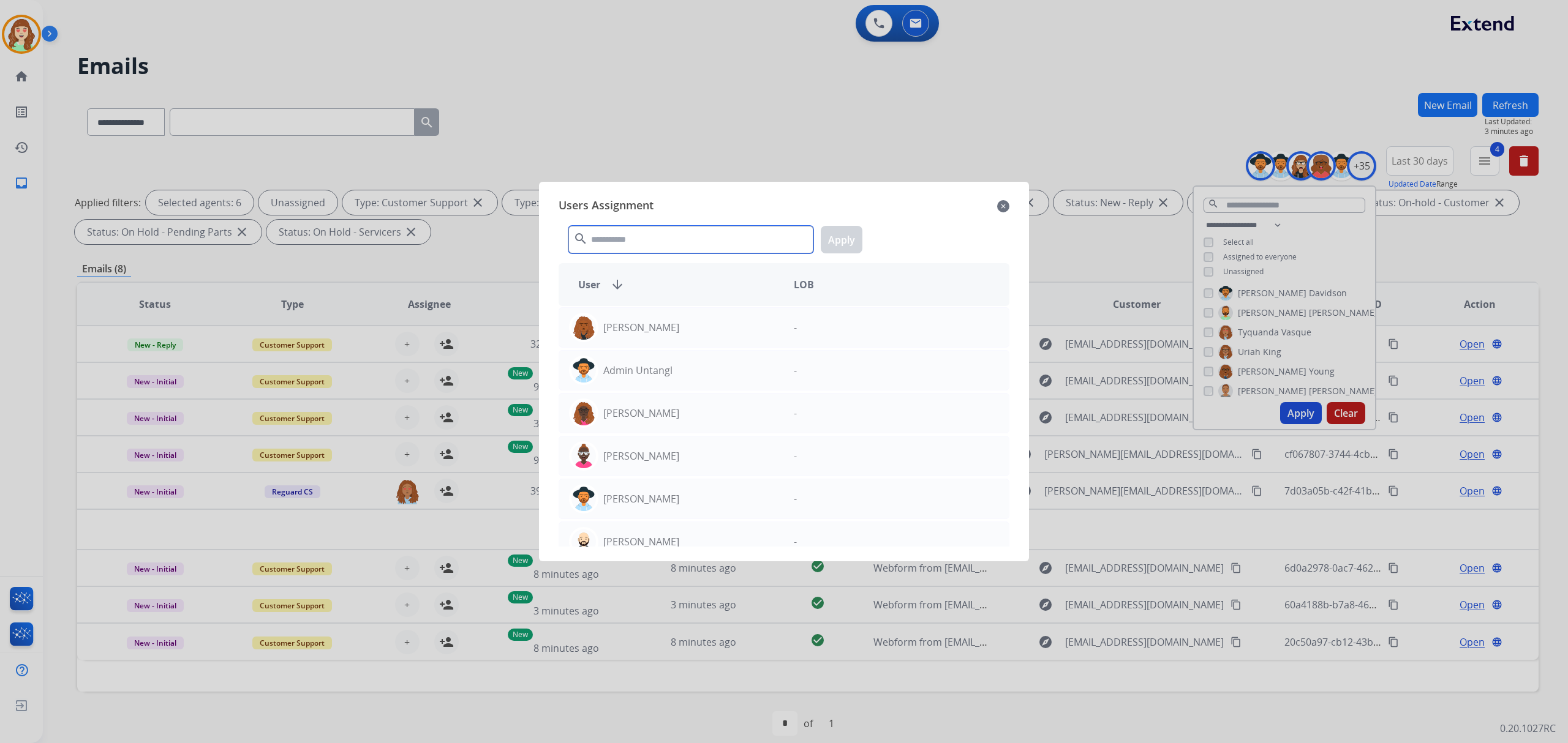
drag, startPoint x: 645, startPoint y: 242, endPoint x: 619, endPoint y: 278, distance: 44.4
click at [660, 221] on div "search Apply" at bounding box center [784, 237] width 450 height 42
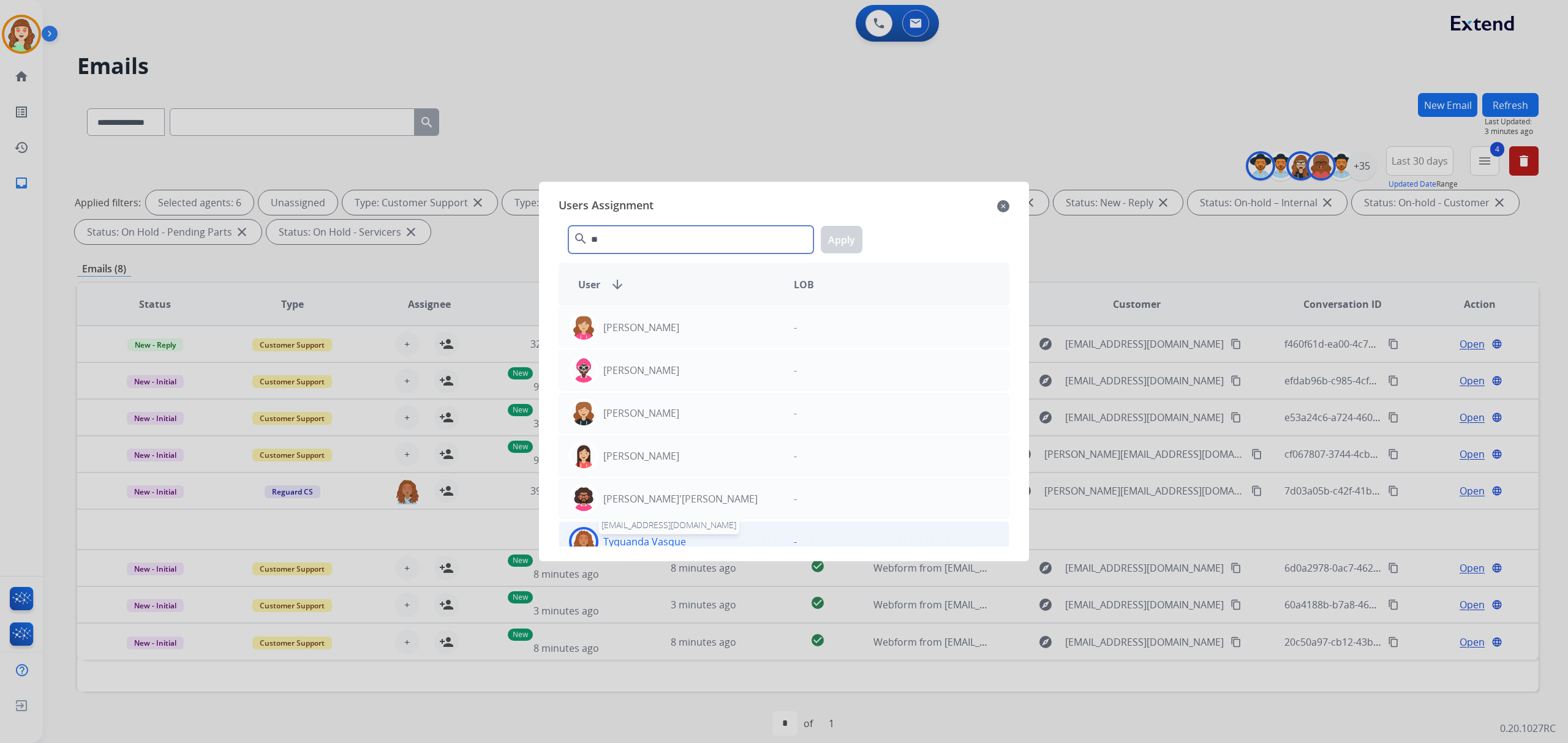
type input "**"
drag, startPoint x: 640, startPoint y: 541, endPoint x: 775, endPoint y: 446, distance: 165.1
click at [642, 542] on div "Tyquanda Vasque [EMAIL_ADDRESS][DOMAIN_NAME] -" at bounding box center [784, 541] width 450 height 41
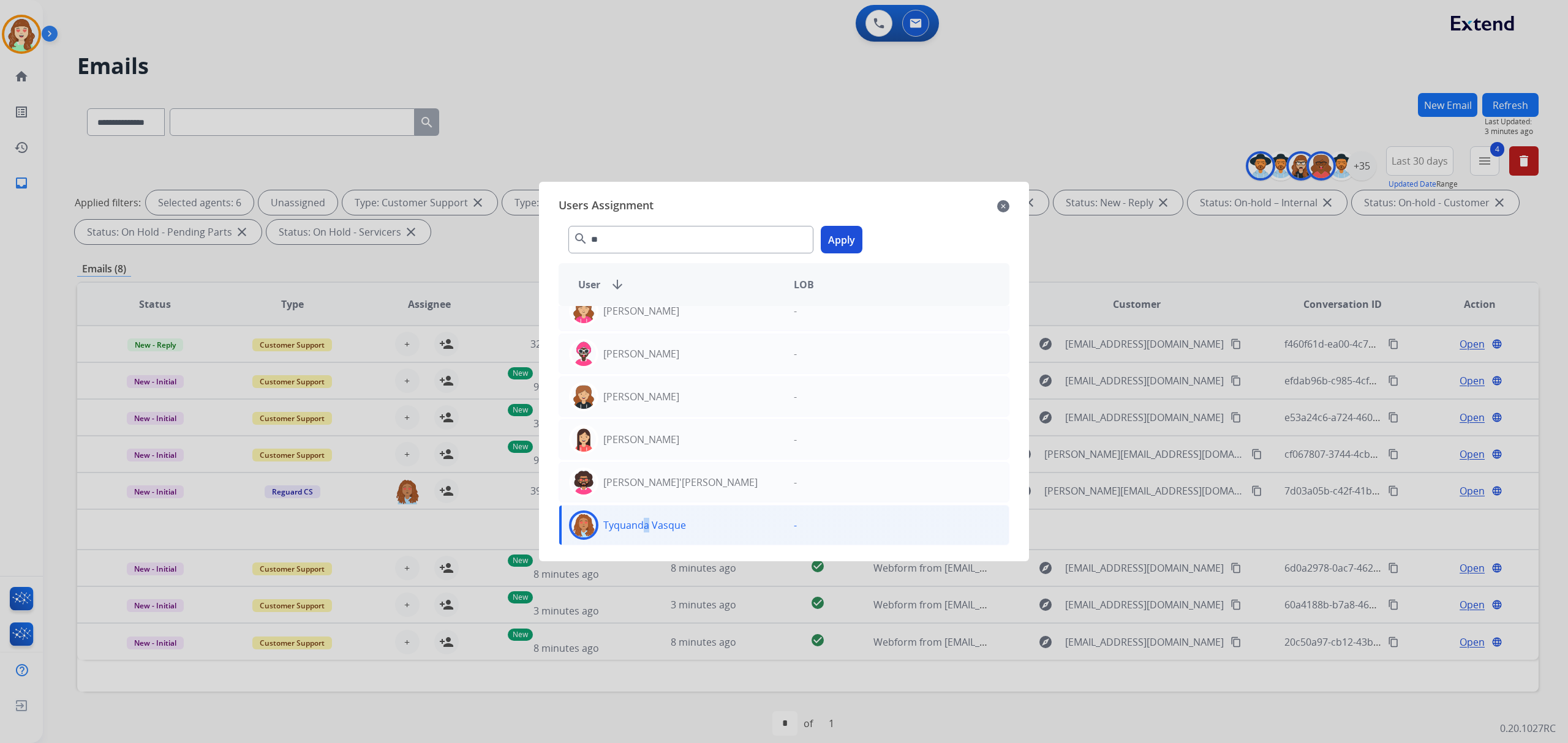
drag, startPoint x: 850, startPoint y: 250, endPoint x: 789, endPoint y: 266, distance: 63.1
click at [850, 250] on button "Apply" at bounding box center [841, 239] width 42 height 27
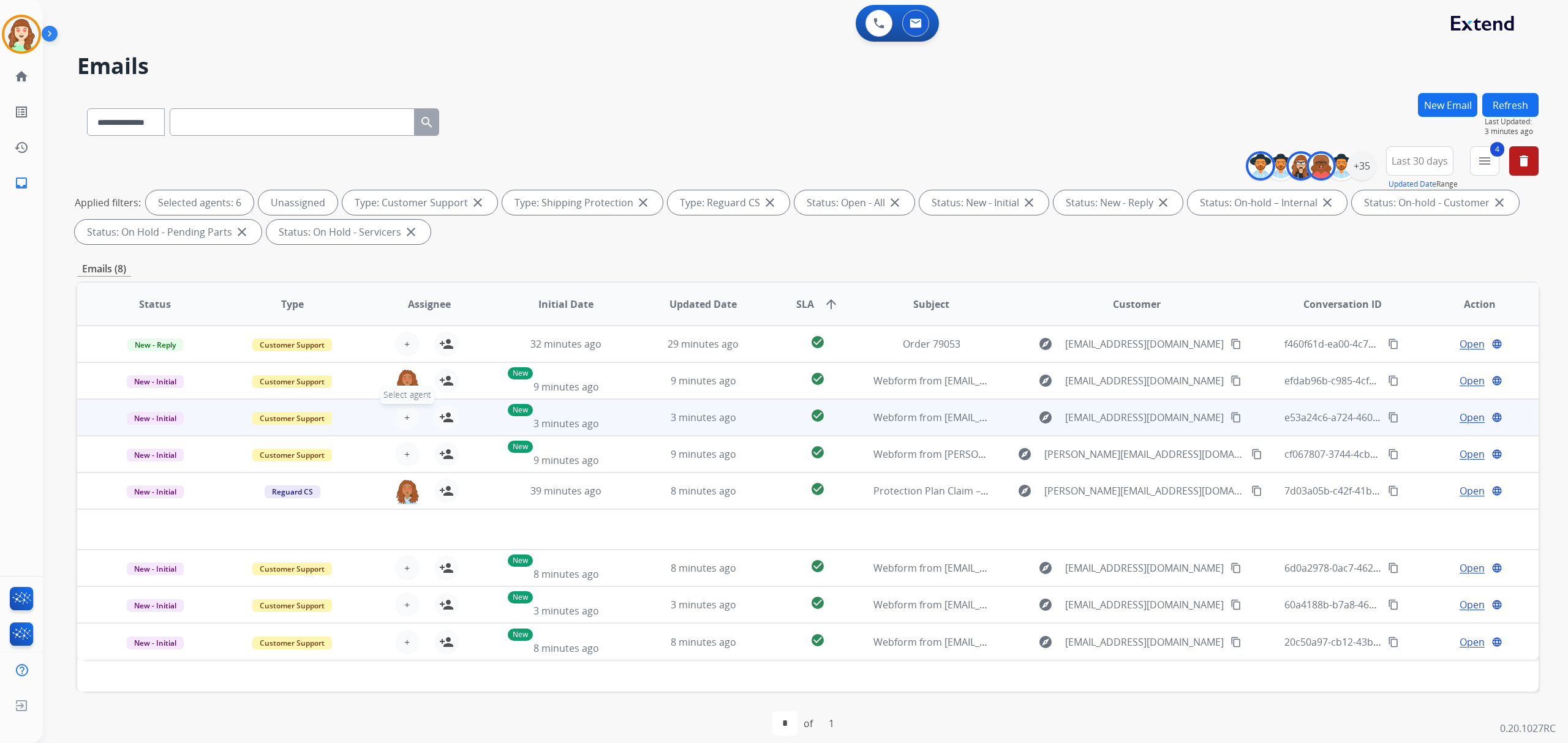
click at [399, 414] on button "+ Select agent" at bounding box center [407, 417] width 25 height 25
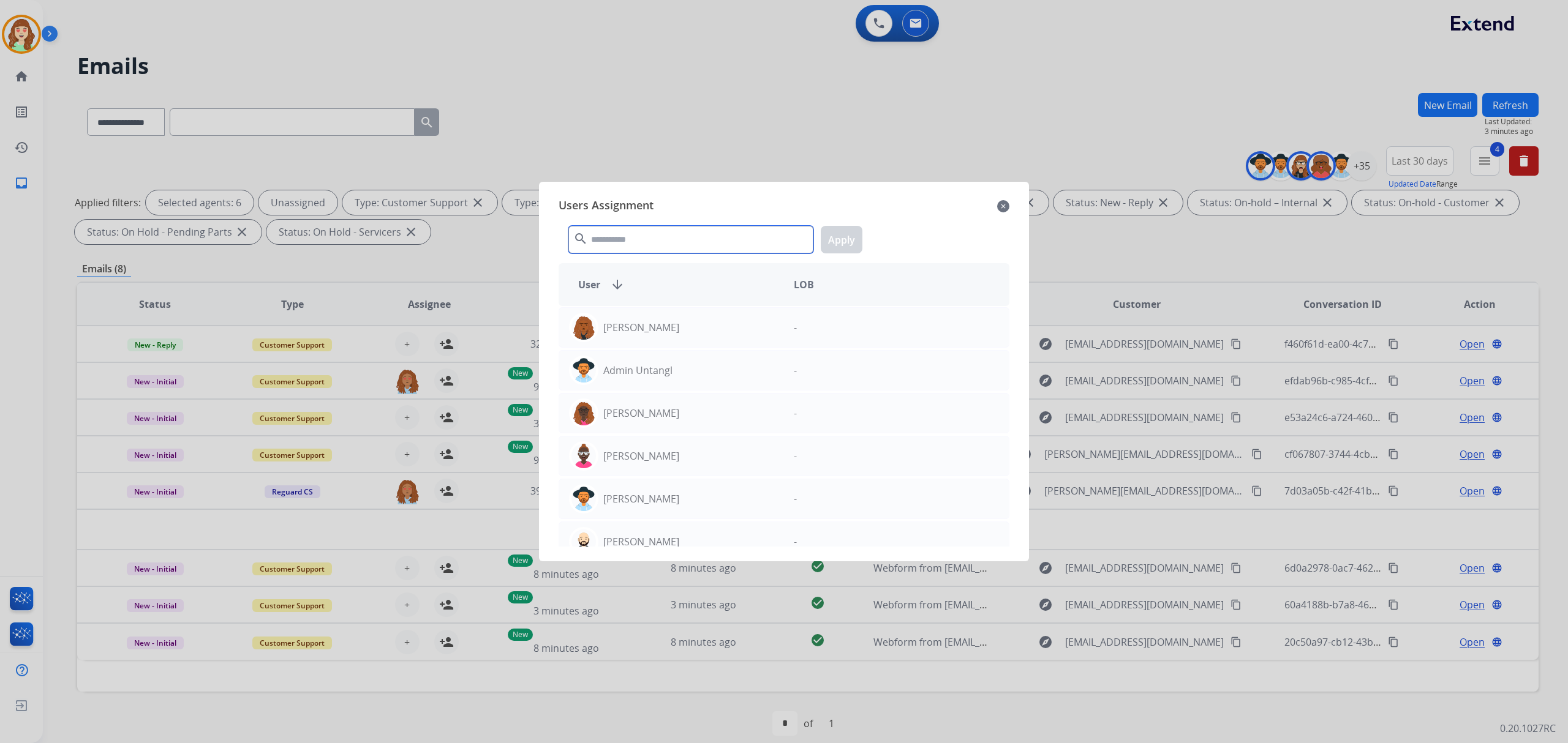
click at [623, 247] on input "text" at bounding box center [690, 239] width 245 height 27
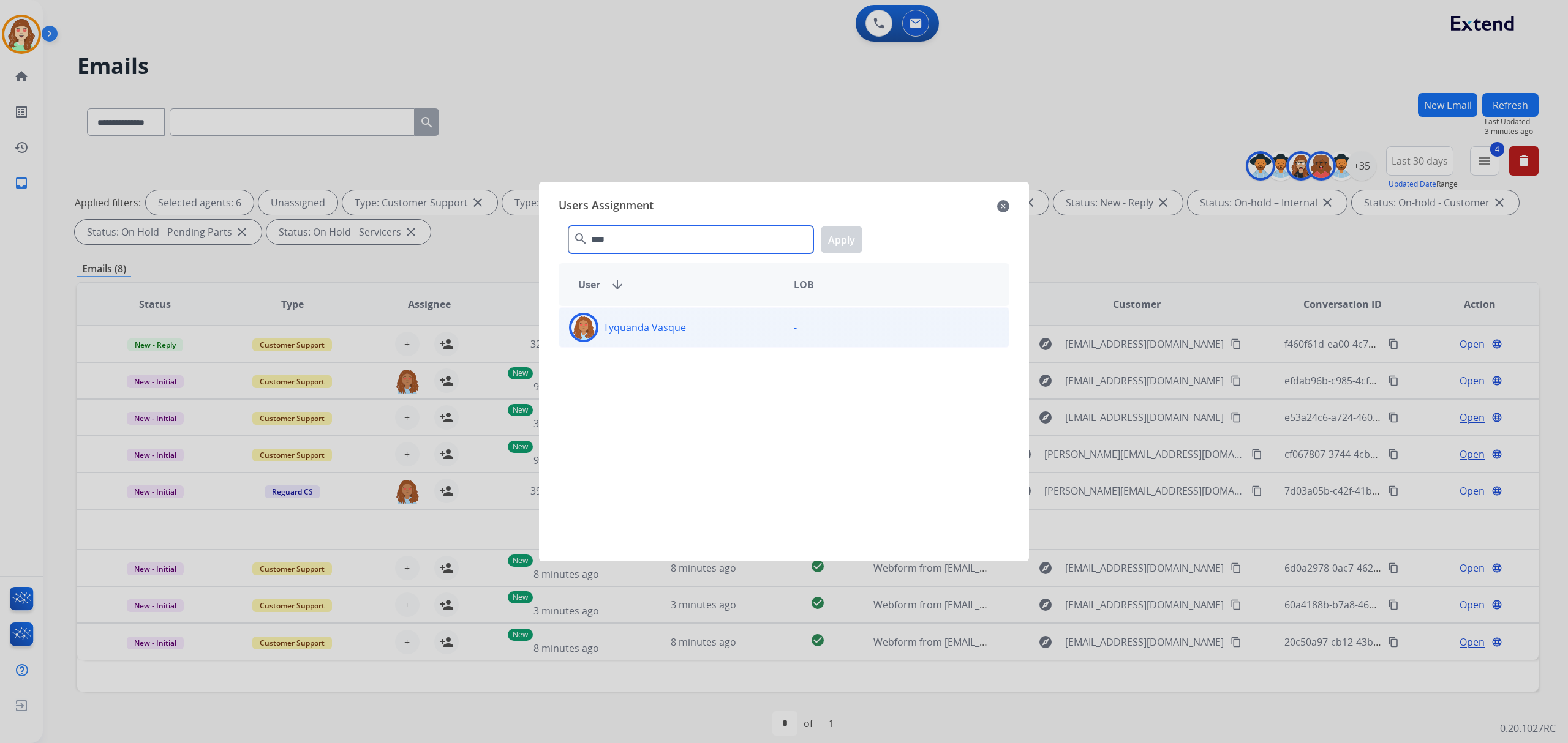
type input "****"
click at [716, 319] on div "Tyquanda Vasque" at bounding box center [672, 327] width 225 height 29
drag, startPoint x: 826, startPoint y: 245, endPoint x: 646, endPoint y: 305, distance: 189.7
click at [827, 245] on button "Apply" at bounding box center [841, 239] width 42 height 27
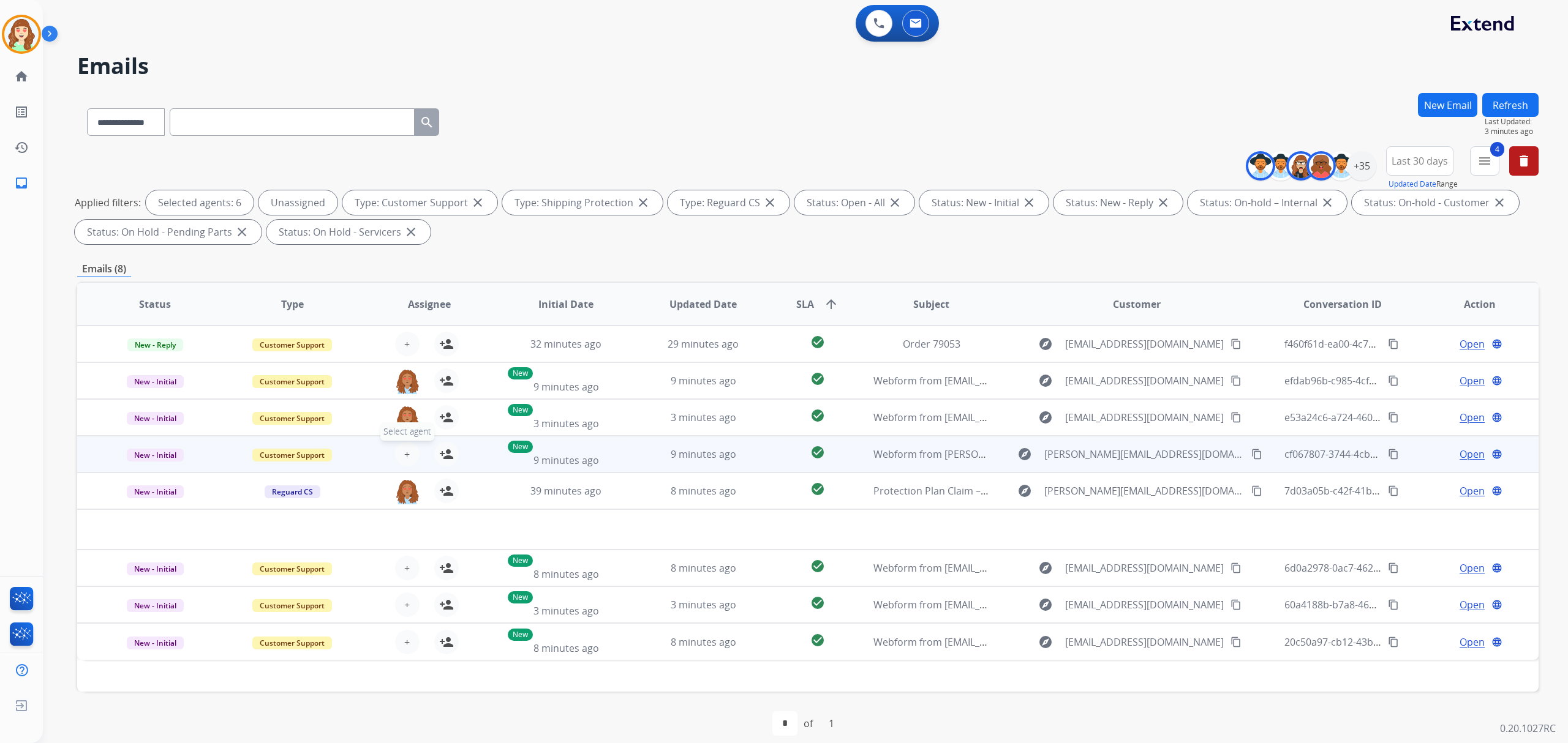
click at [398, 454] on button "+ Select agent" at bounding box center [407, 454] width 25 height 25
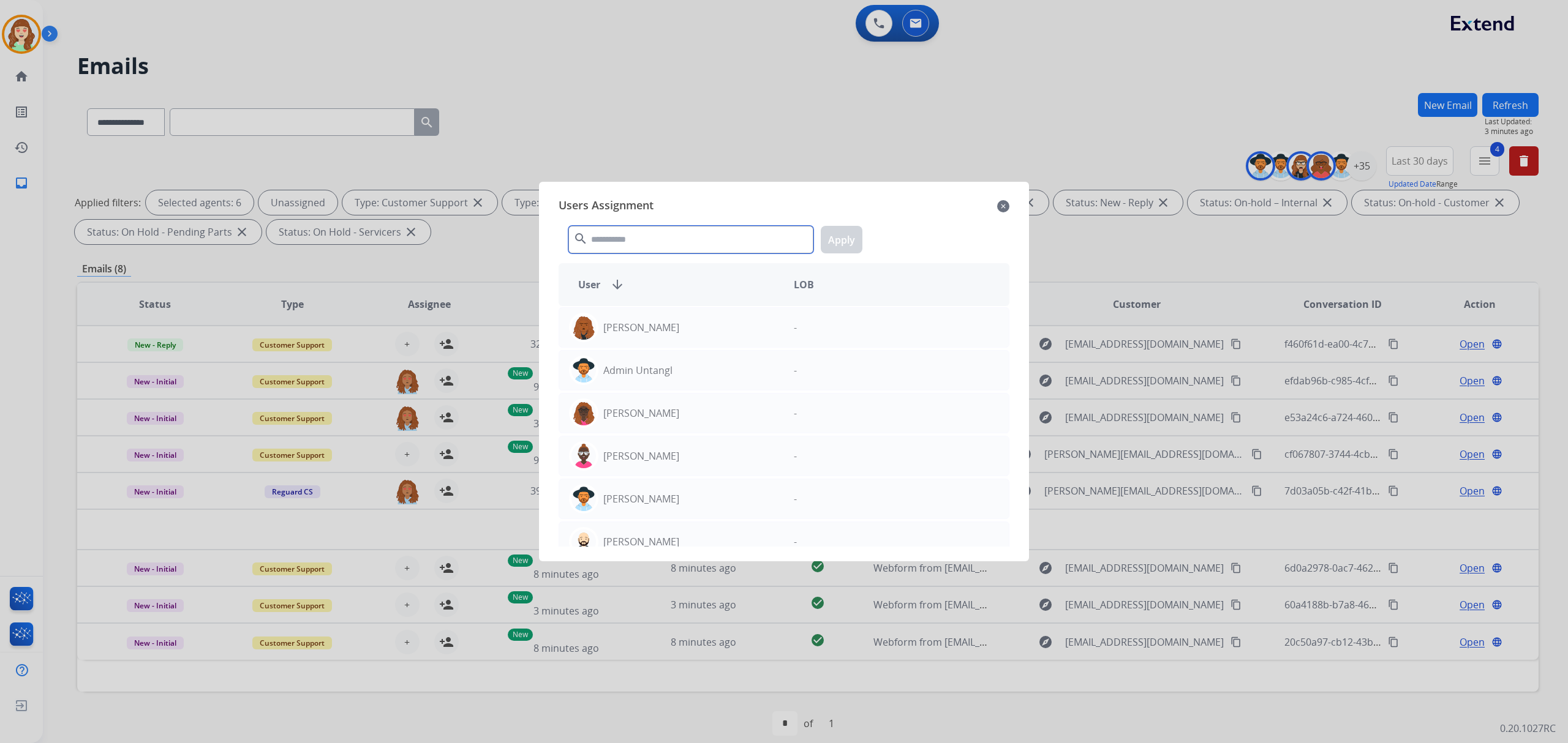
click at [638, 241] on input "text" at bounding box center [690, 239] width 245 height 27
type input "*"
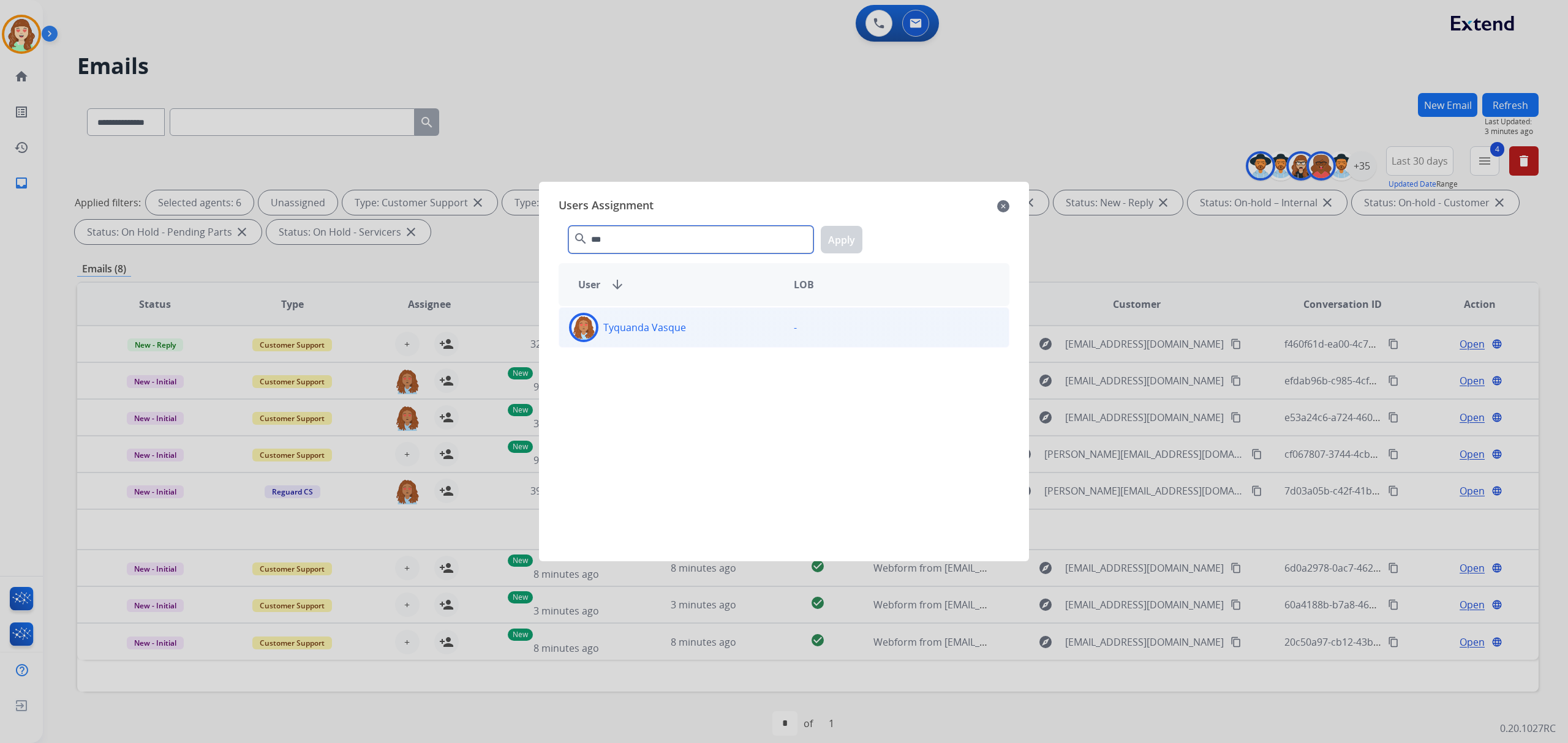
type input "***"
click at [647, 335] on div "Tyquanda Vasque" at bounding box center [672, 327] width 225 height 29
drag, startPoint x: 846, startPoint y: 236, endPoint x: 866, endPoint y: 236, distance: 20.0
click at [848, 236] on button "Apply" at bounding box center [841, 239] width 42 height 27
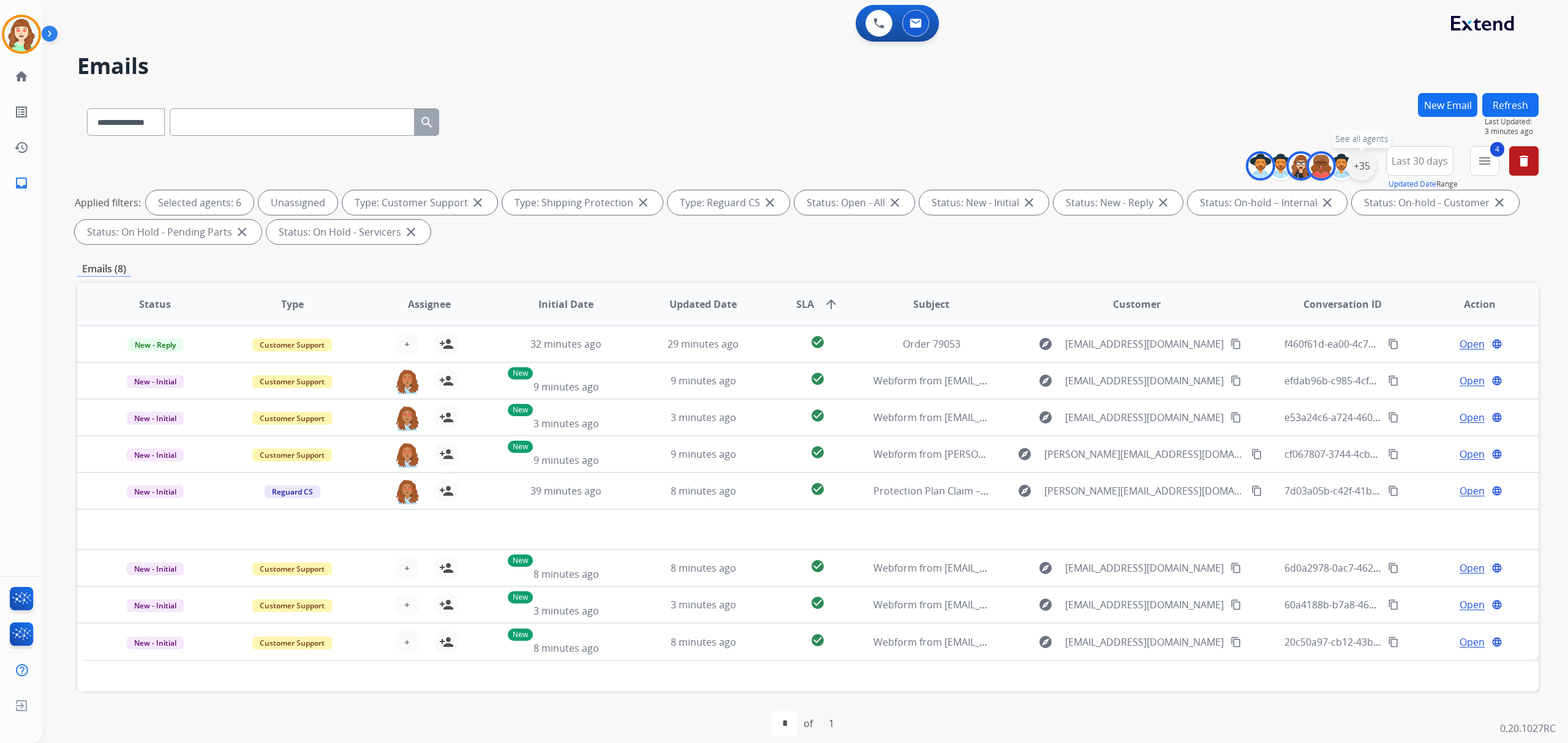
click at [1357, 161] on div "+35" at bounding box center [1361, 166] width 29 height 29
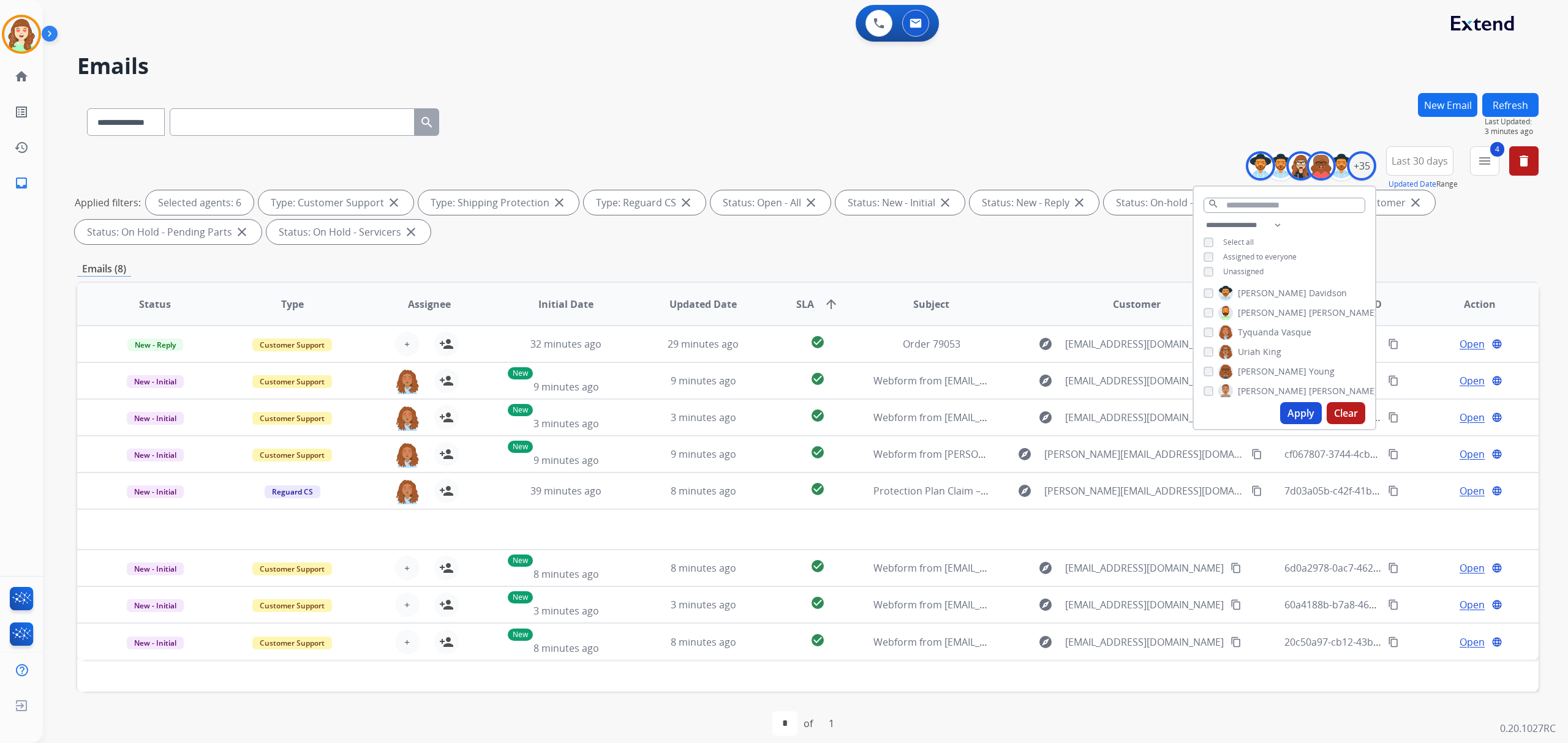
click at [1288, 408] on button "Apply" at bounding box center [1301, 413] width 42 height 22
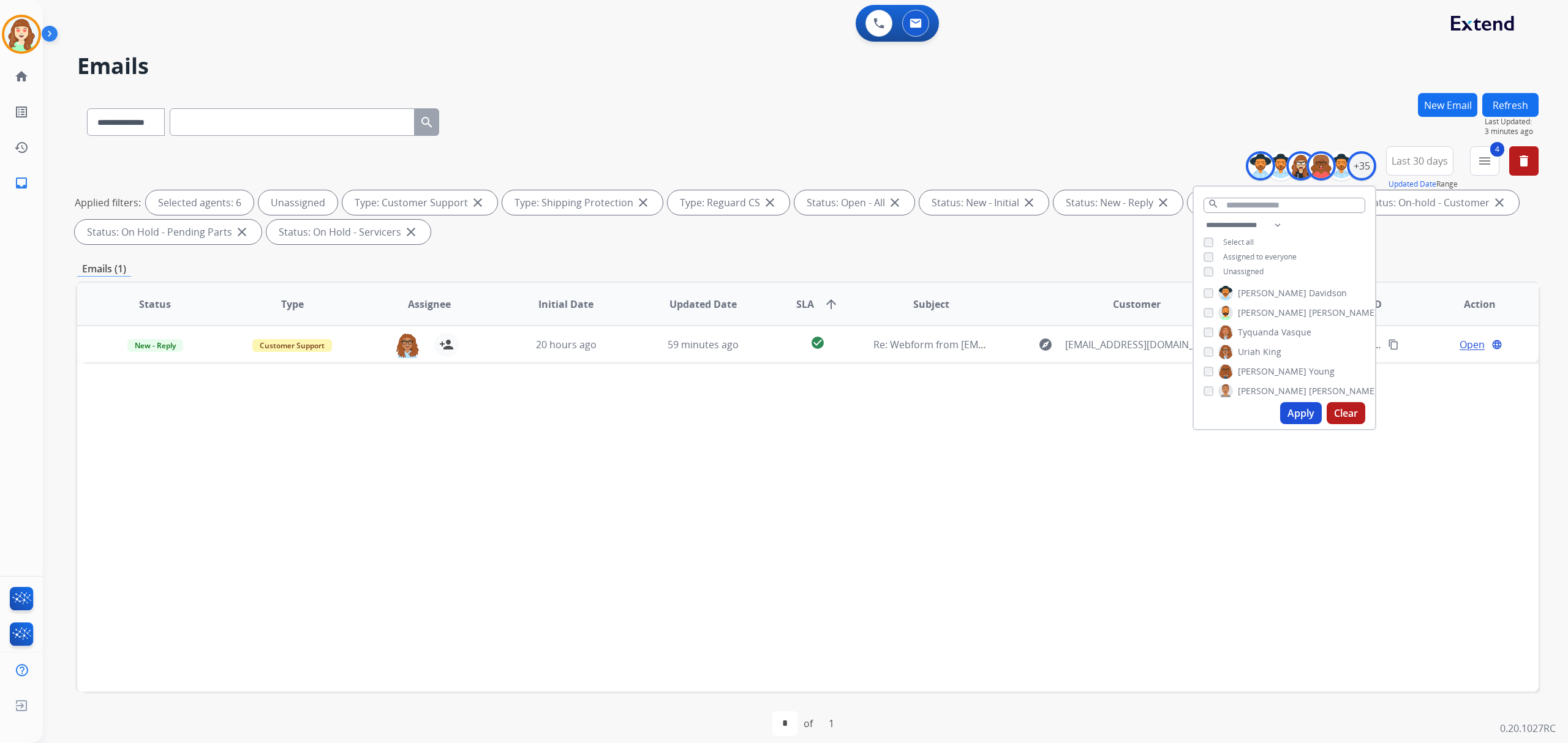
drag, startPoint x: 1284, startPoint y: 400, endPoint x: 1551, endPoint y: 309, distance: 282.1
click at [1292, 397] on div "Apply Clear" at bounding box center [1284, 413] width 181 height 32
drag, startPoint x: 1308, startPoint y: 410, endPoint x: 1086, endPoint y: 176, distance: 322.6
click at [1308, 410] on button "Apply" at bounding box center [1301, 413] width 42 height 22
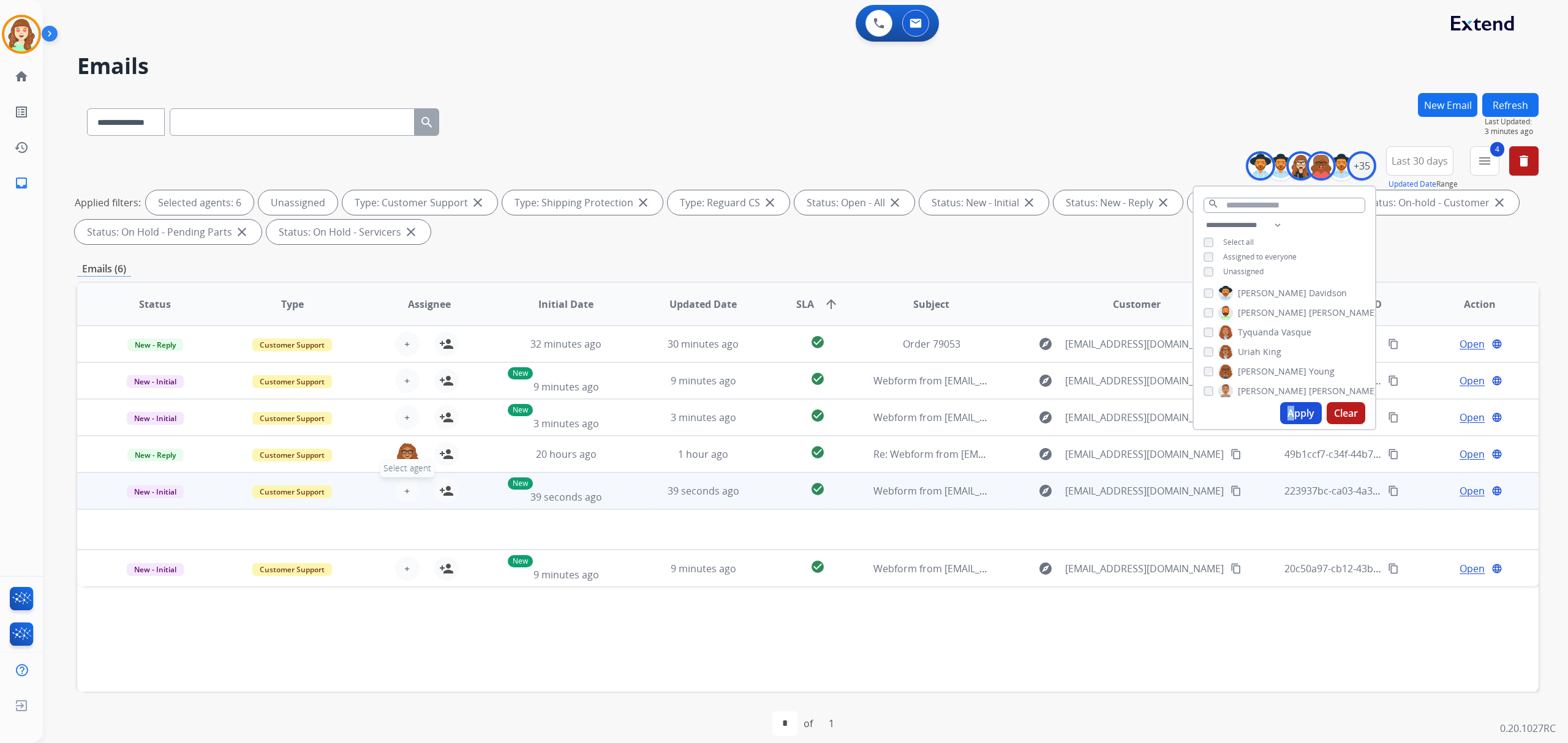
click at [404, 489] on span "+" at bounding box center [407, 491] width 5 height 15
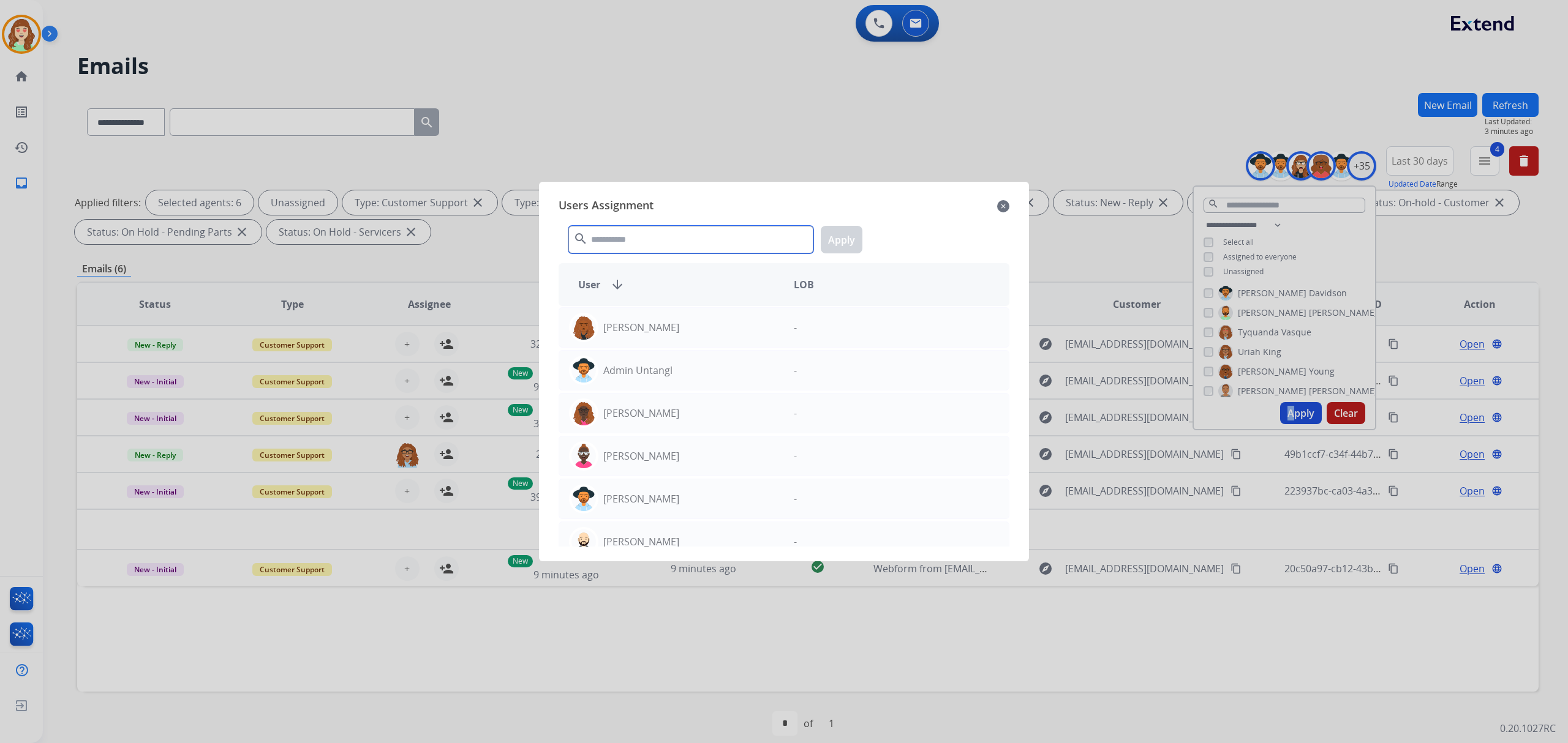
drag, startPoint x: 625, startPoint y: 240, endPoint x: 714, endPoint y: 212, distance: 93.3
click at [678, 223] on div "search Apply" at bounding box center [784, 237] width 450 height 42
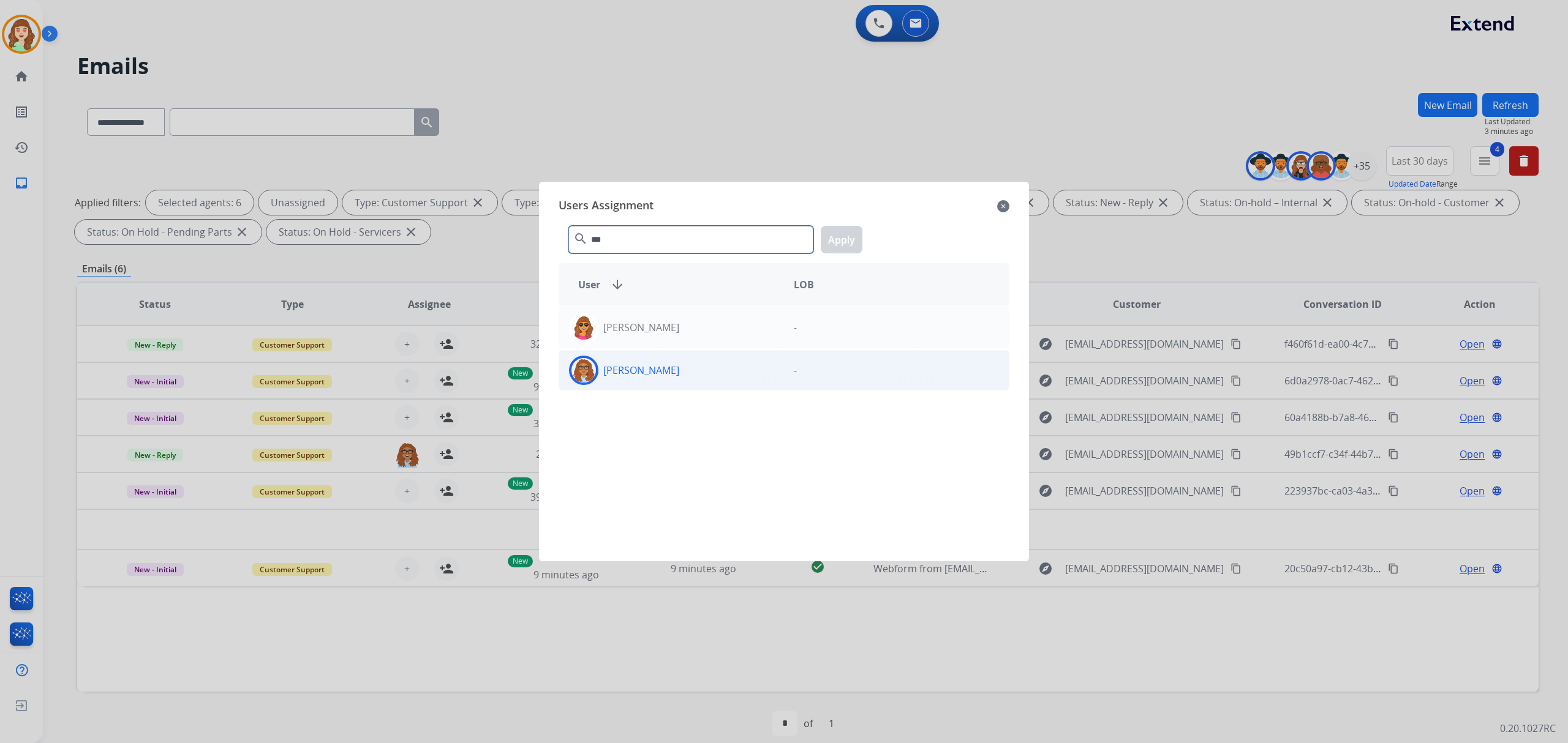
type input "***"
drag, startPoint x: 670, startPoint y: 368, endPoint x: 685, endPoint y: 369, distance: 15.0
click at [685, 369] on div "[PERSON_NAME]" at bounding box center [672, 371] width 225 height 29
drag, startPoint x: 842, startPoint y: 232, endPoint x: 672, endPoint y: 404, distance: 241.8
click at [843, 236] on button "Apply" at bounding box center [841, 239] width 42 height 27
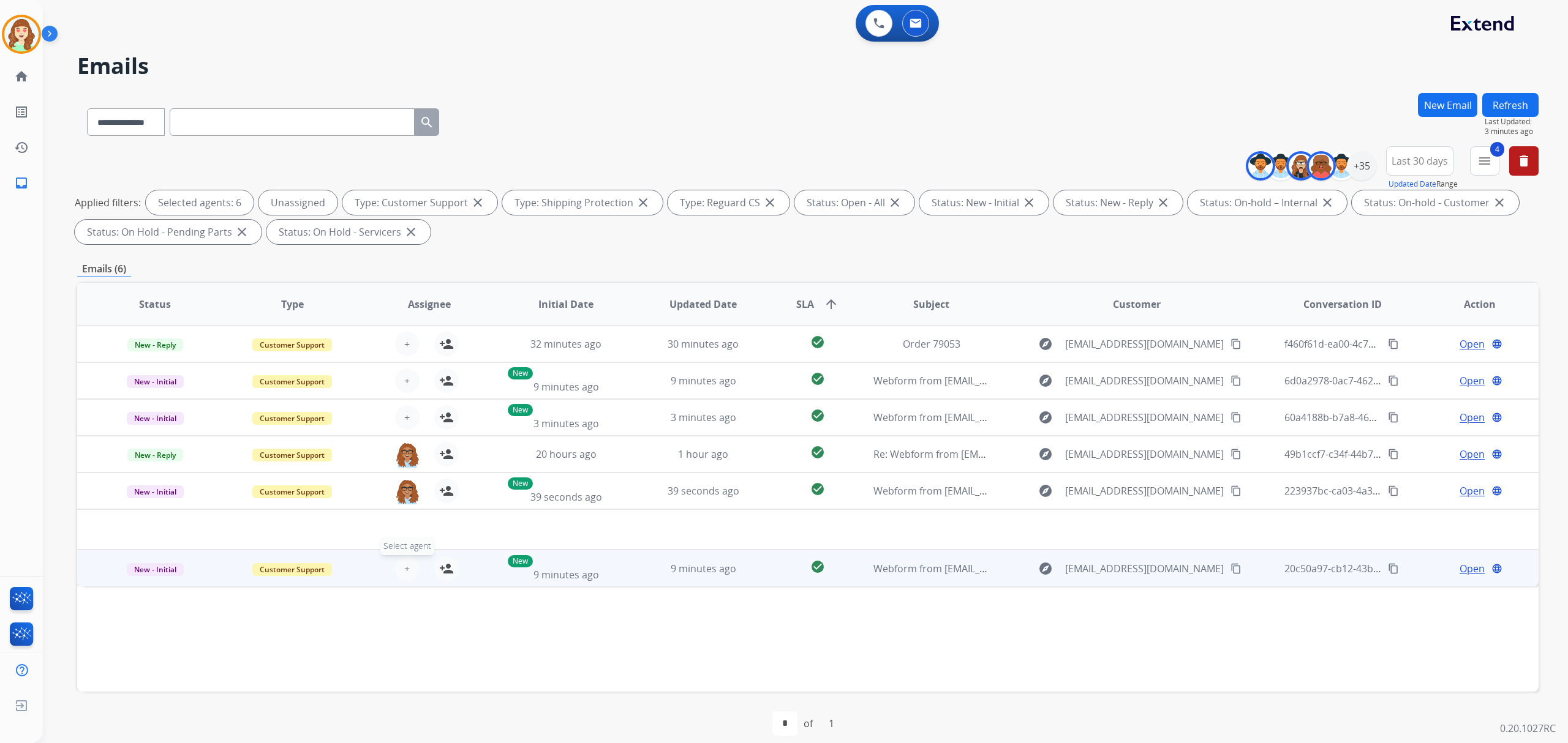
click at [408, 564] on button "+ Select agent" at bounding box center [407, 568] width 25 height 25
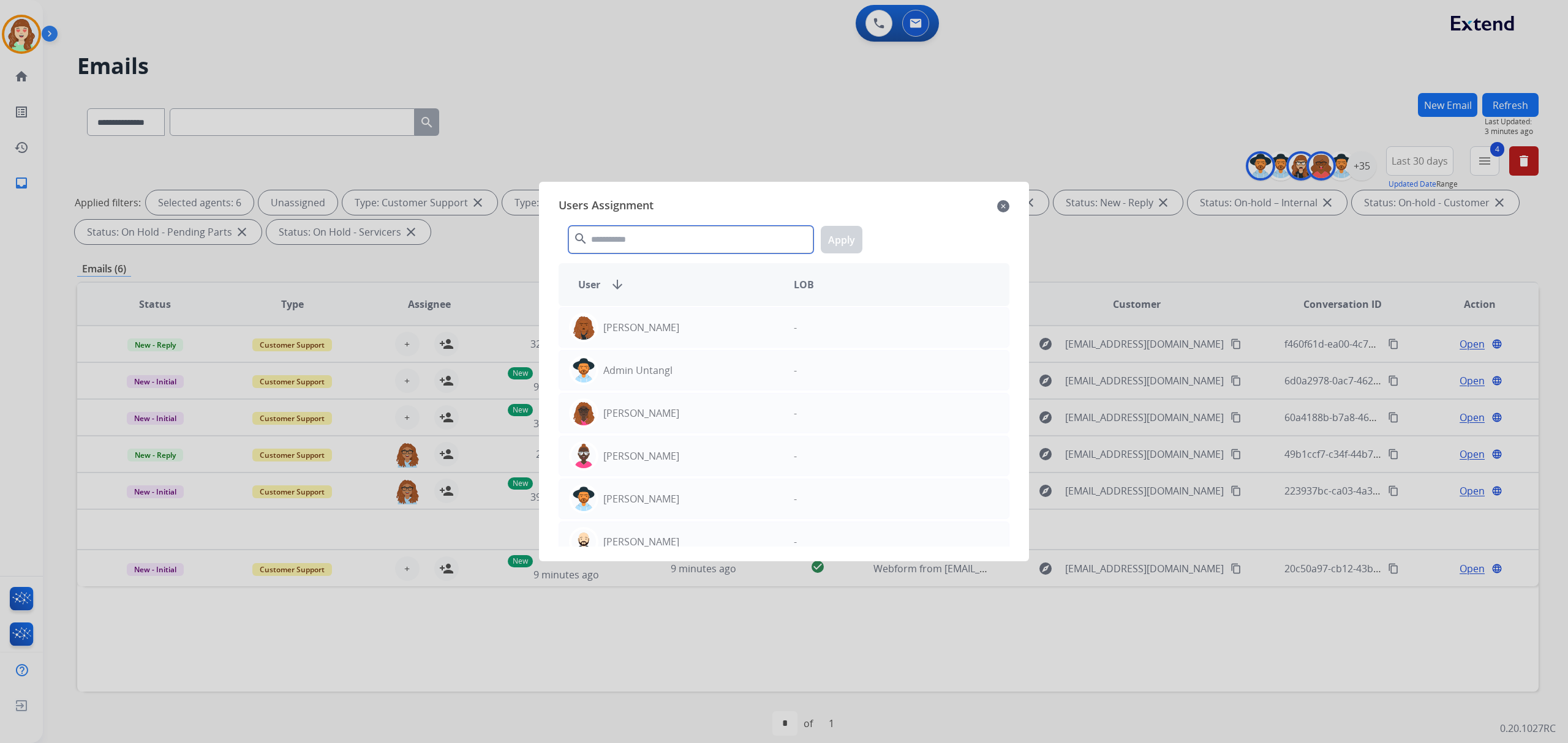
click at [654, 238] on input "text" at bounding box center [690, 239] width 245 height 27
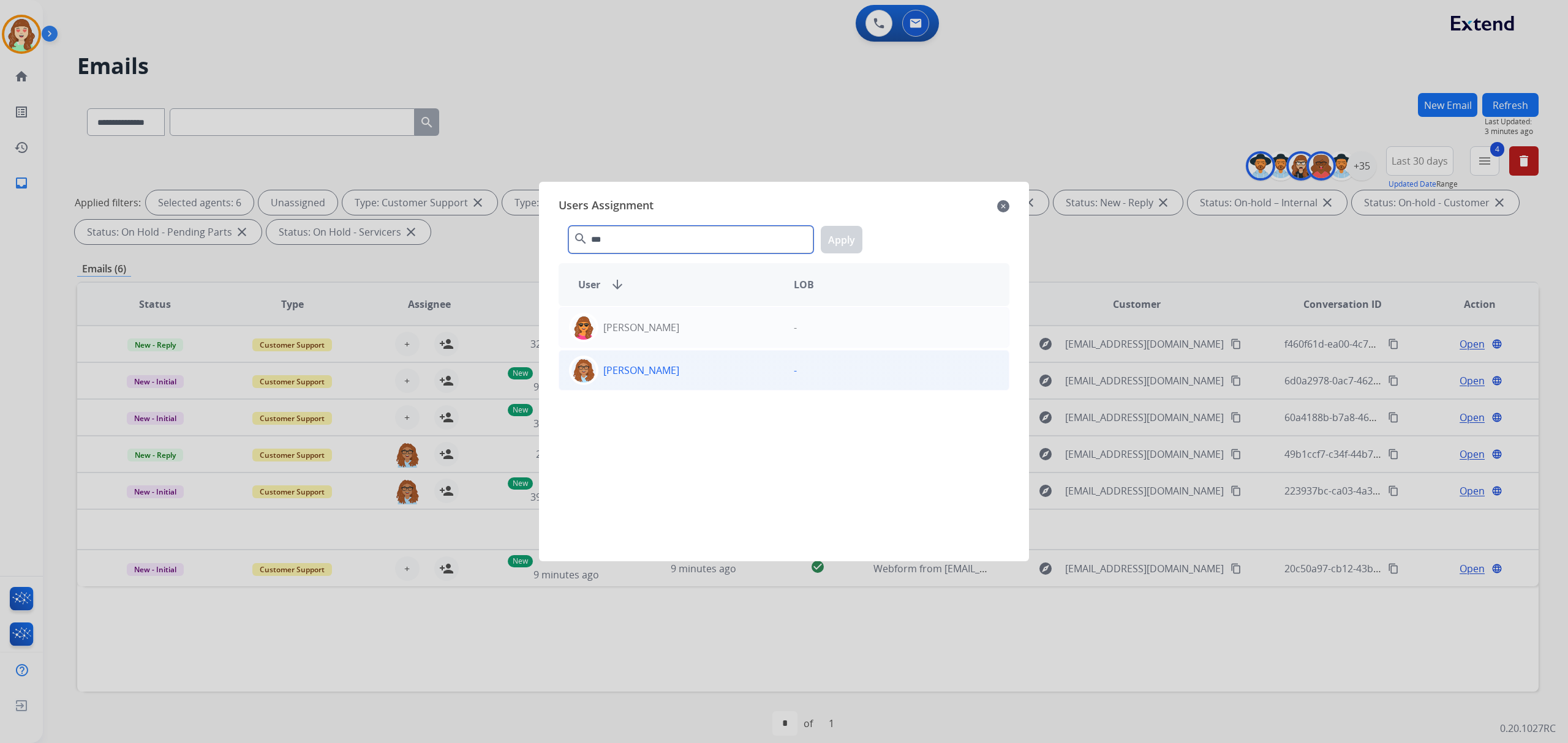
type input "***"
drag, startPoint x: 658, startPoint y: 378, endPoint x: 794, endPoint y: 291, distance: 161.4
click at [658, 377] on div "[PERSON_NAME]" at bounding box center [672, 371] width 225 height 29
click at [838, 243] on button "Apply" at bounding box center [841, 239] width 42 height 27
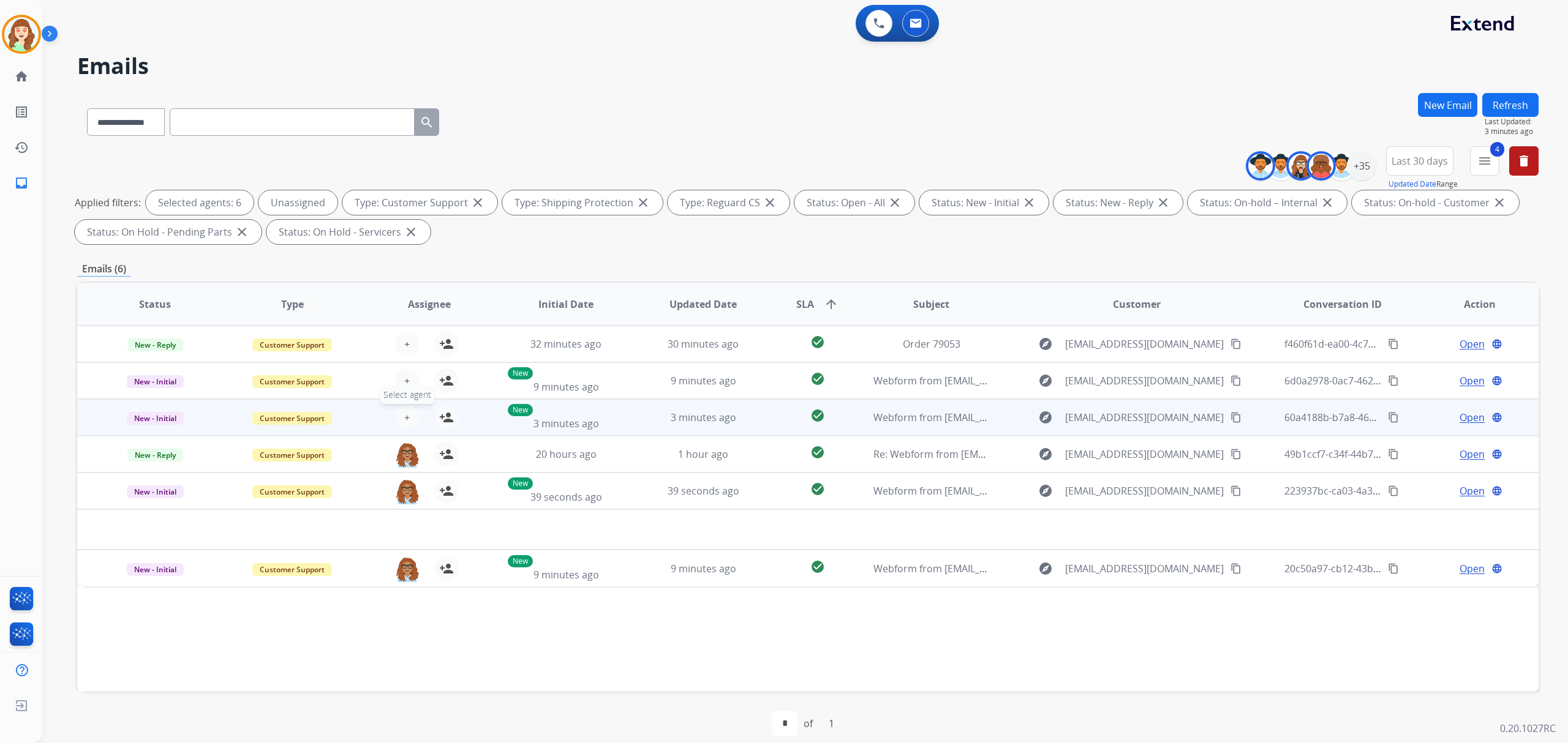
click at [404, 419] on span "+" at bounding box center [407, 418] width 5 height 15
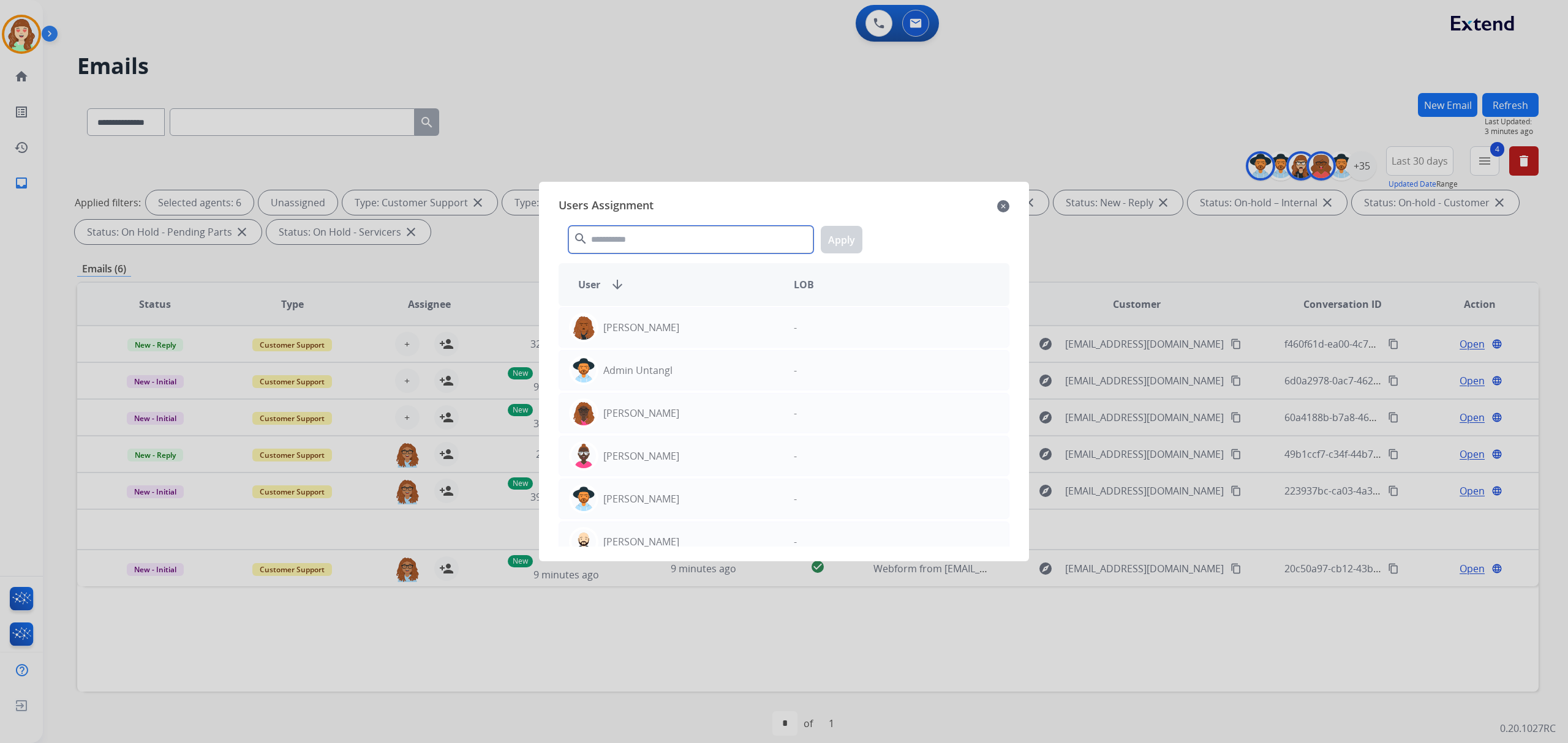
drag, startPoint x: 633, startPoint y: 243, endPoint x: 639, endPoint y: 238, distance: 7.8
click at [639, 238] on input "text" at bounding box center [690, 239] width 245 height 27
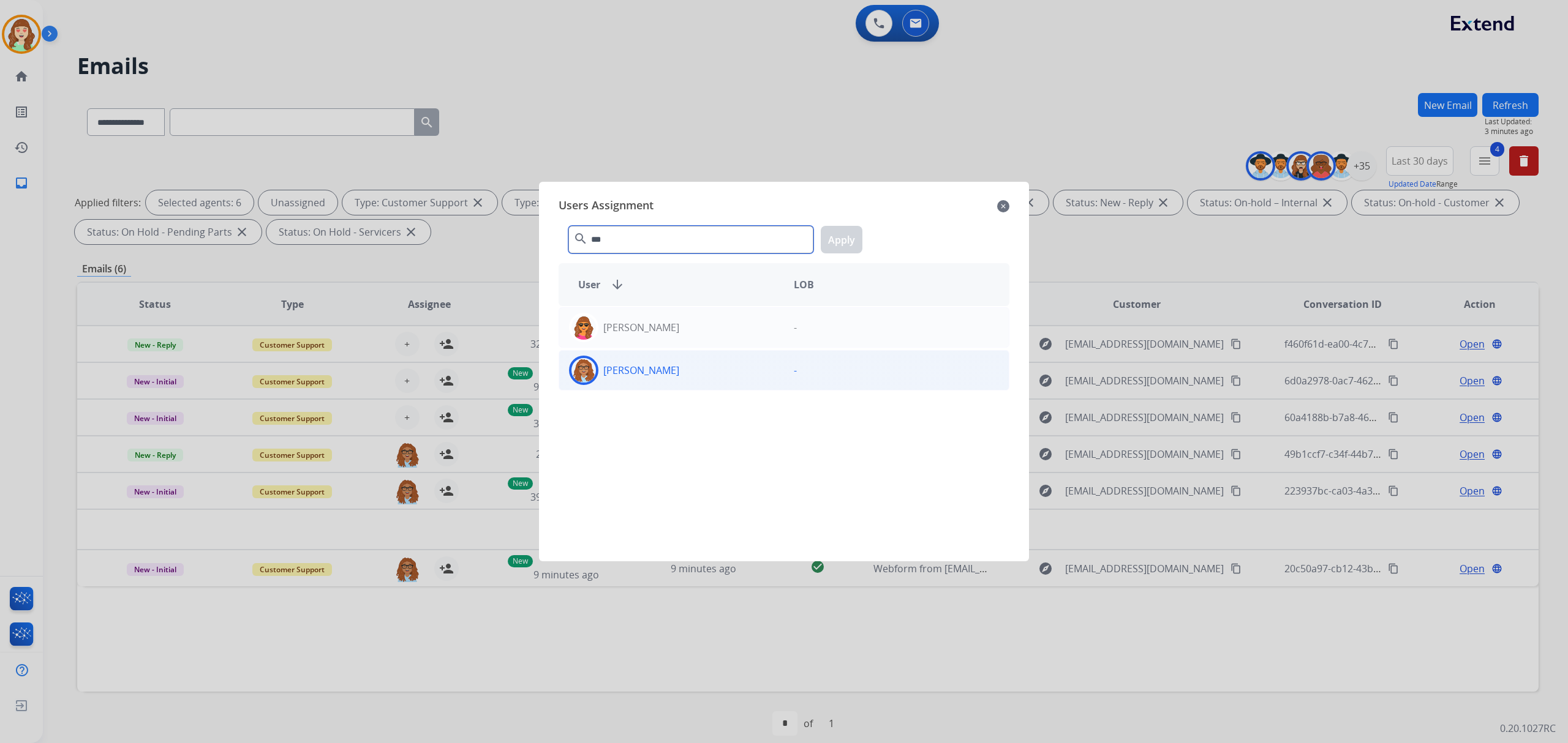
type input "***"
click at [675, 380] on div "[PERSON_NAME]" at bounding box center [672, 371] width 225 height 29
click at [838, 238] on button "Apply" at bounding box center [841, 239] width 42 height 27
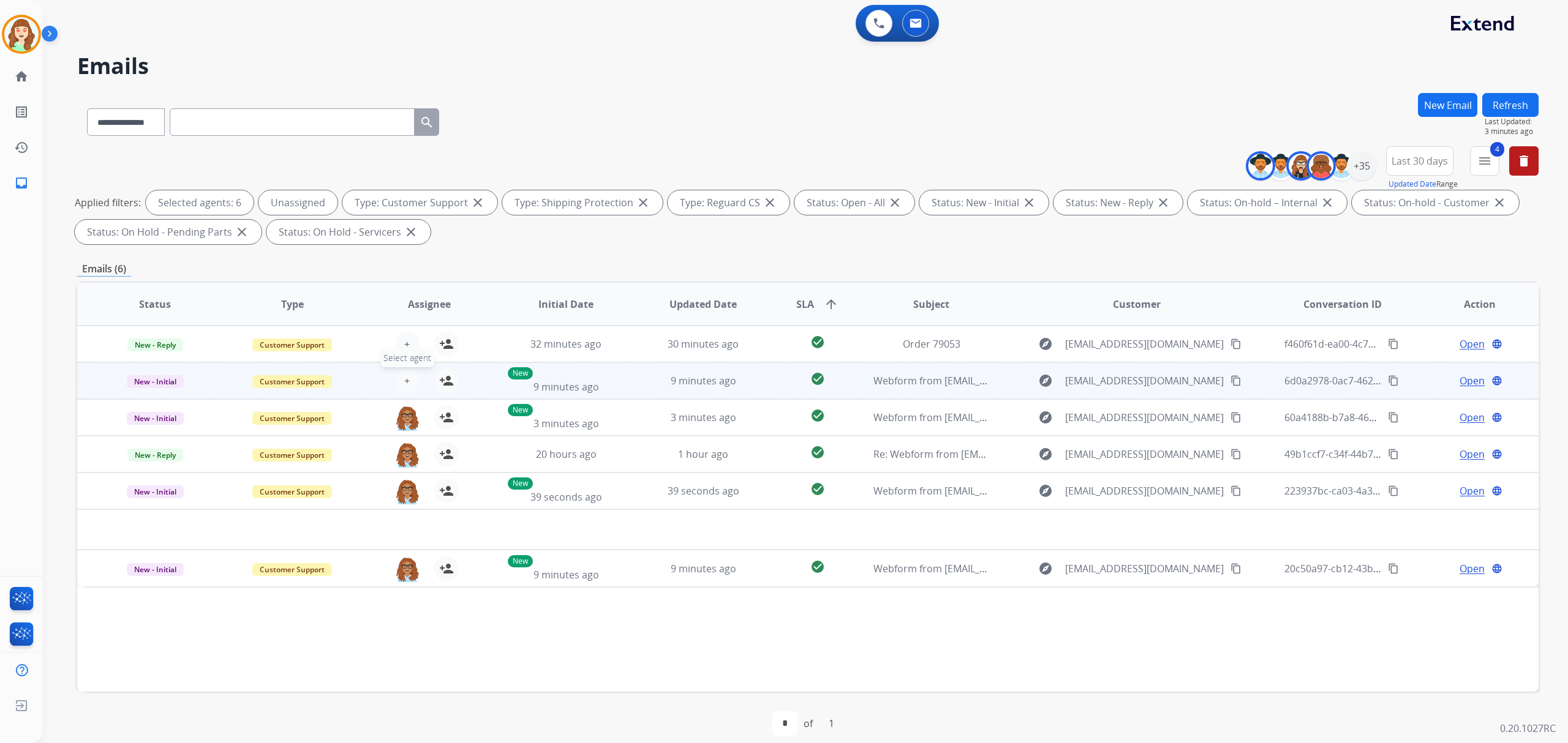
click at [401, 377] on button "+ Select agent" at bounding box center [407, 380] width 25 height 25
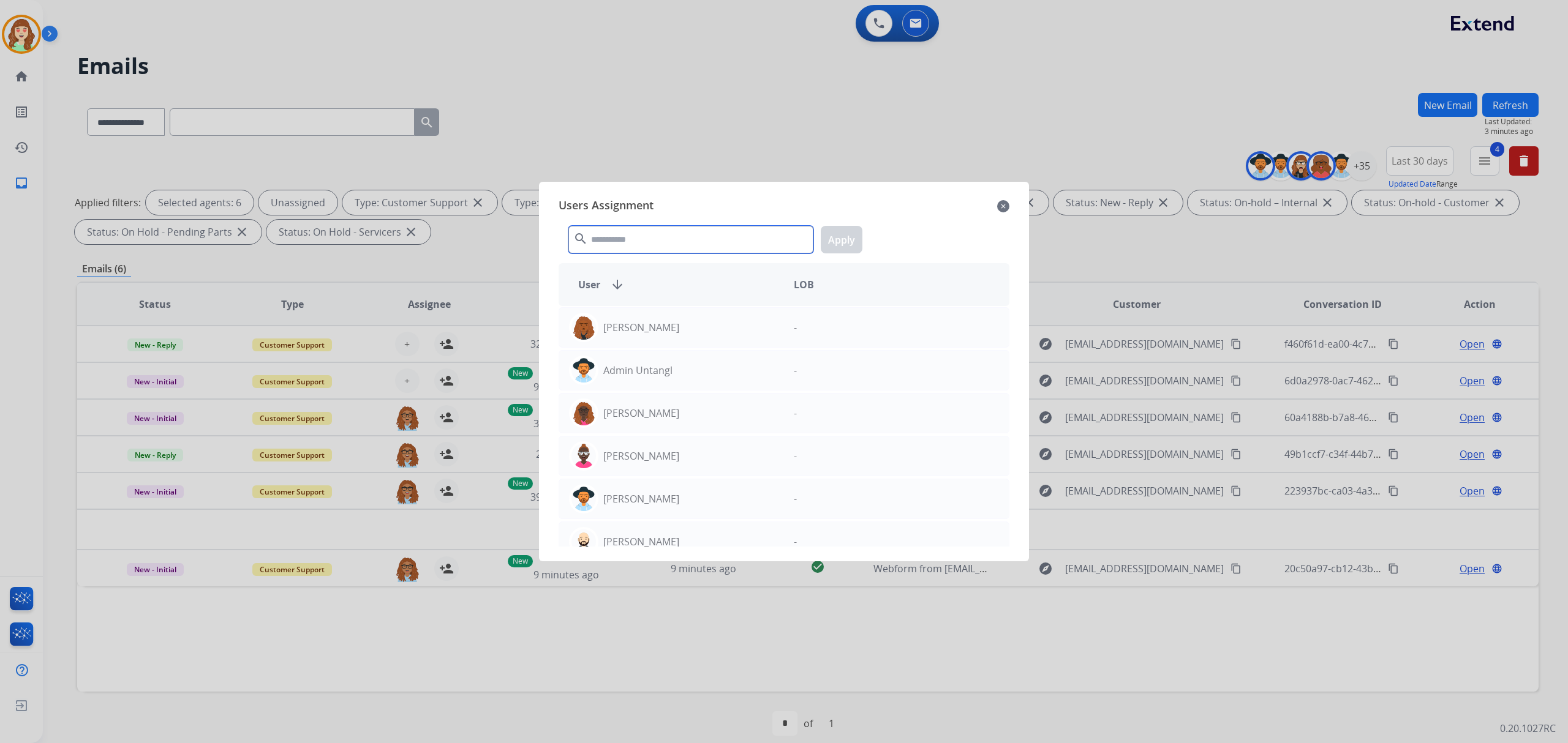
click at [607, 238] on input "text" at bounding box center [690, 239] width 245 height 27
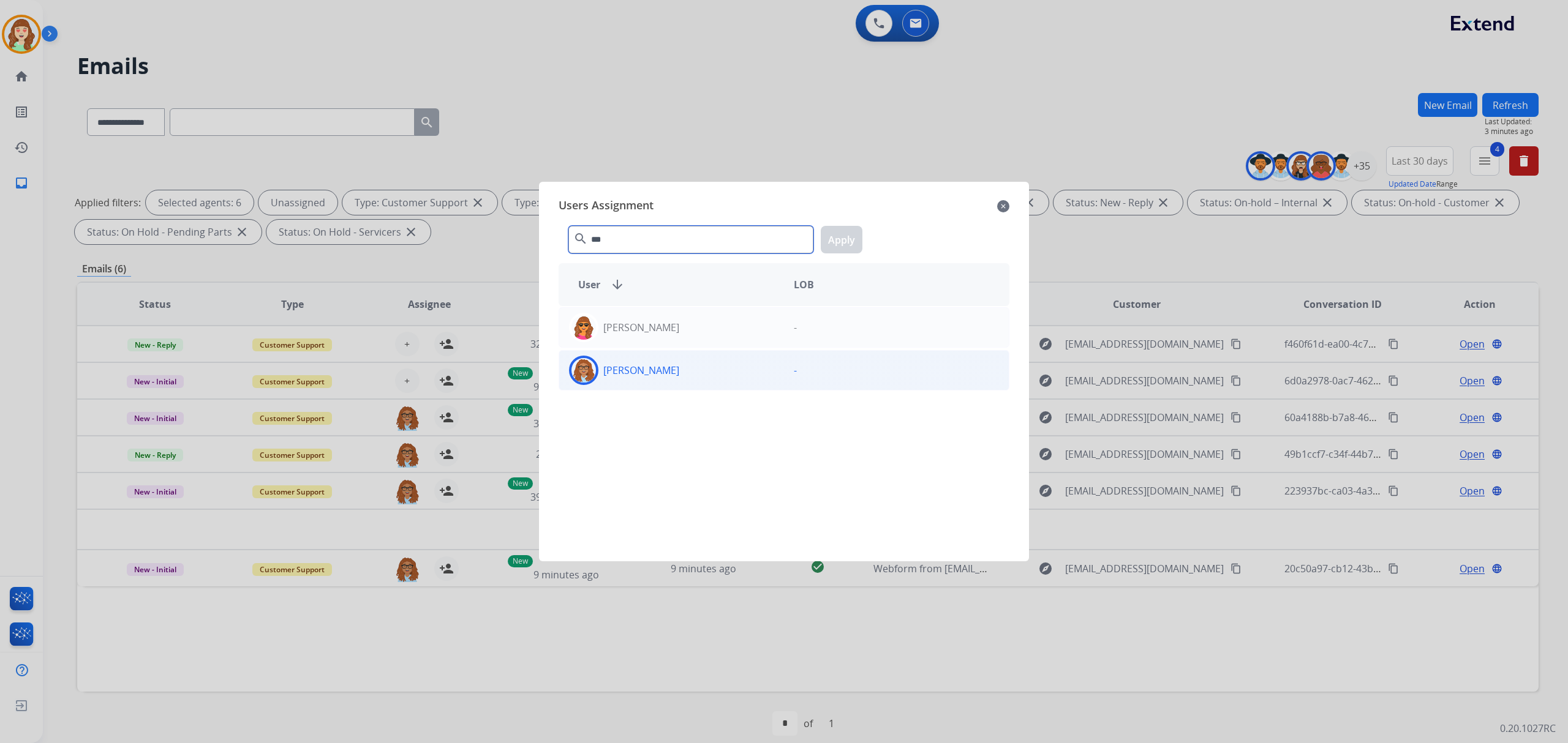
type input "***"
click at [689, 371] on div "[PERSON_NAME]" at bounding box center [672, 371] width 225 height 29
click at [846, 242] on button "Apply" at bounding box center [841, 239] width 42 height 27
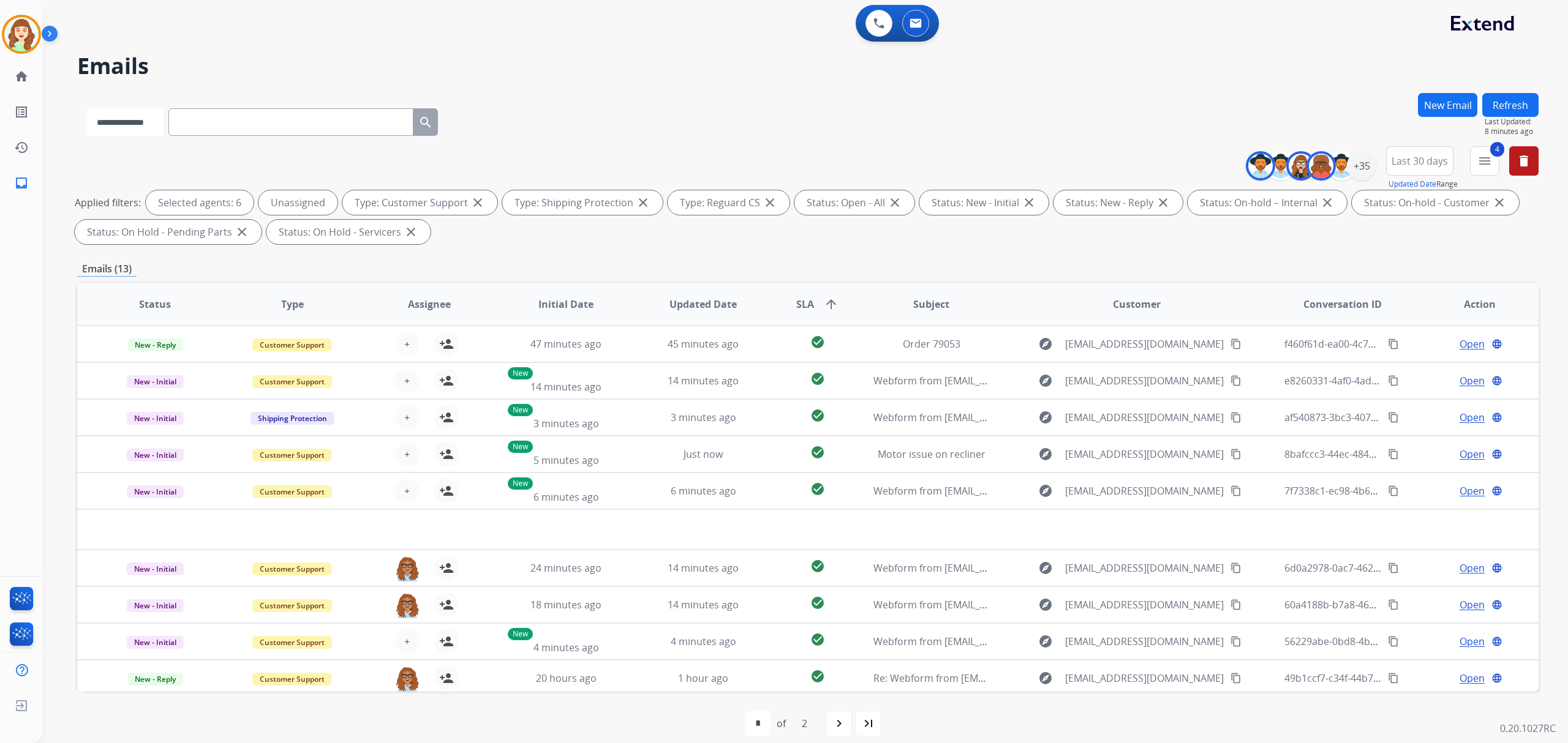
drag, startPoint x: 110, startPoint y: 116, endPoint x: 110, endPoint y: 135, distance: 19.0
click at [110, 116] on select "**********" at bounding box center [125, 122] width 76 height 27
select select "**********"
click at [87, 108] on select "**********" at bounding box center [125, 122] width 76 height 27
paste input "**********"
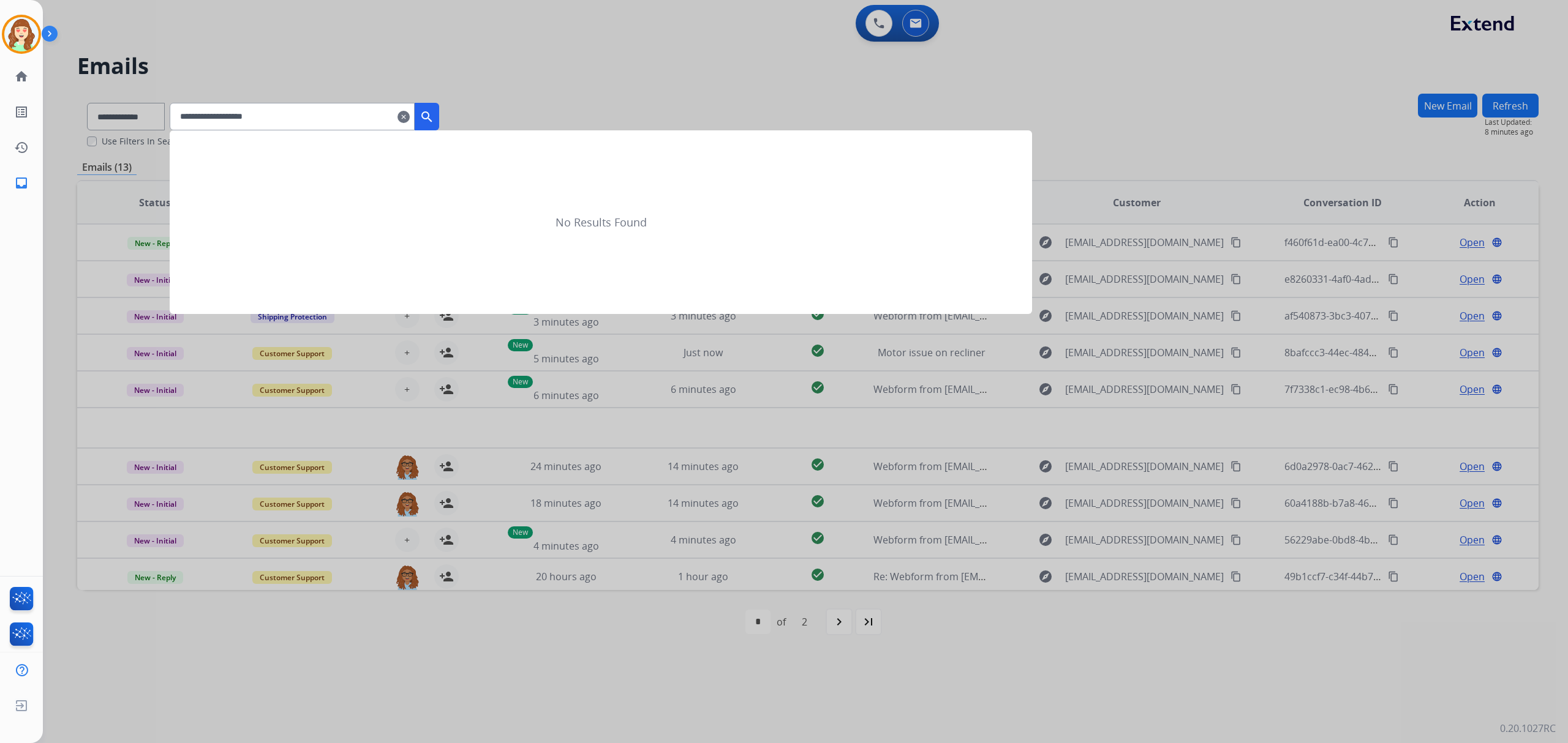
type input "**********"
click at [437, 106] on button "search" at bounding box center [427, 116] width 25 height 27
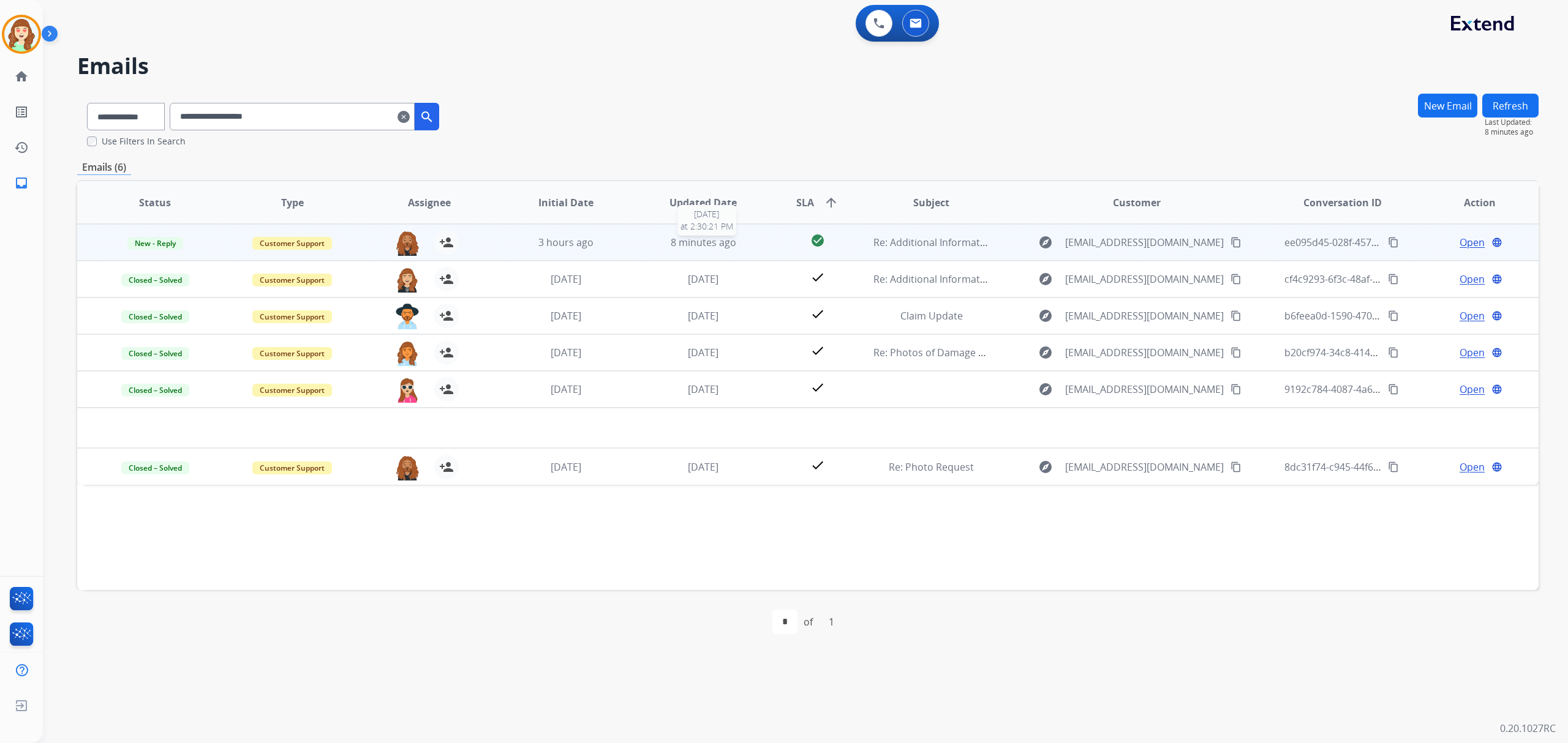
click at [694, 243] on span "8 minutes ago" at bounding box center [703, 242] width 66 height 13
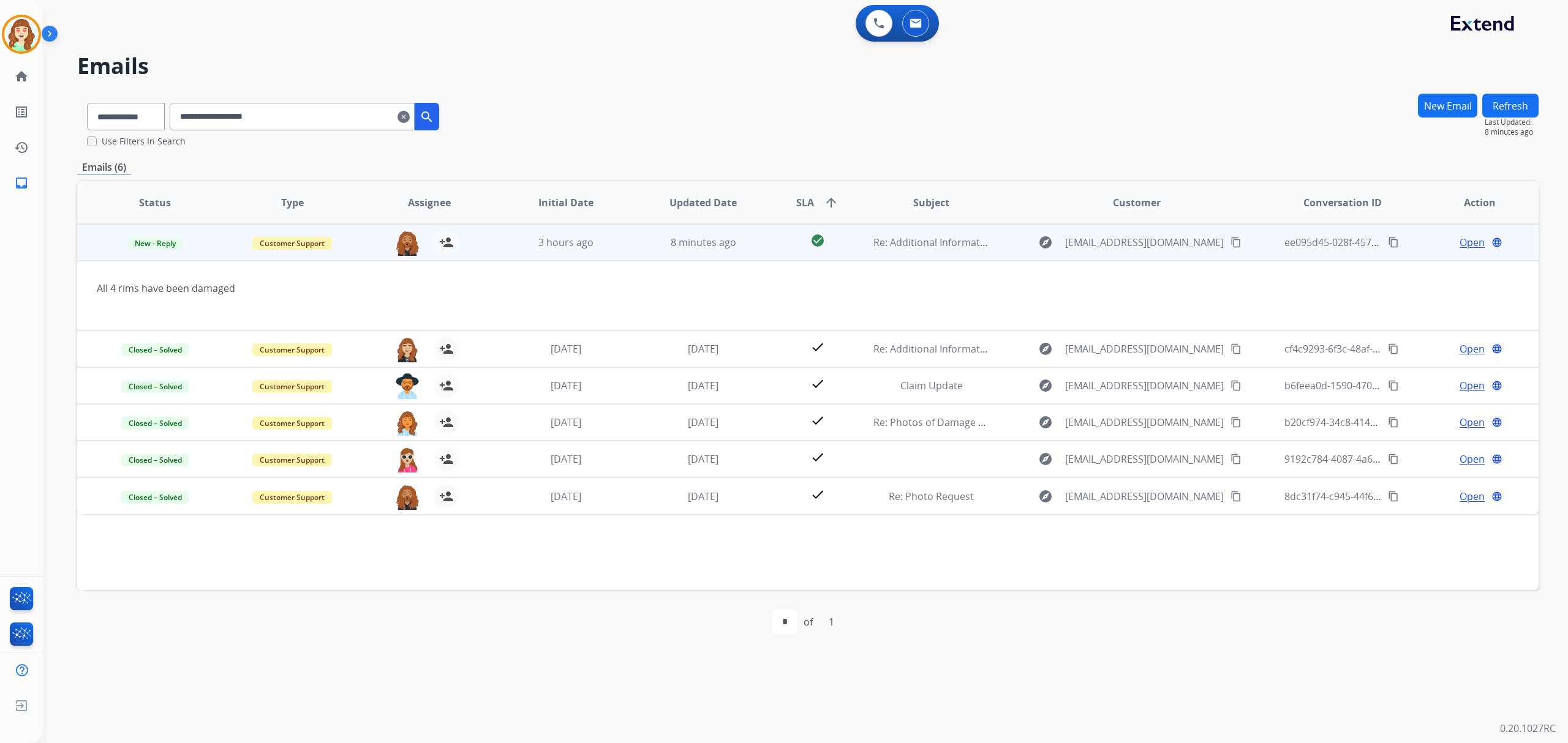
click at [1472, 241] on span "Open" at bounding box center [1472, 242] width 25 height 15
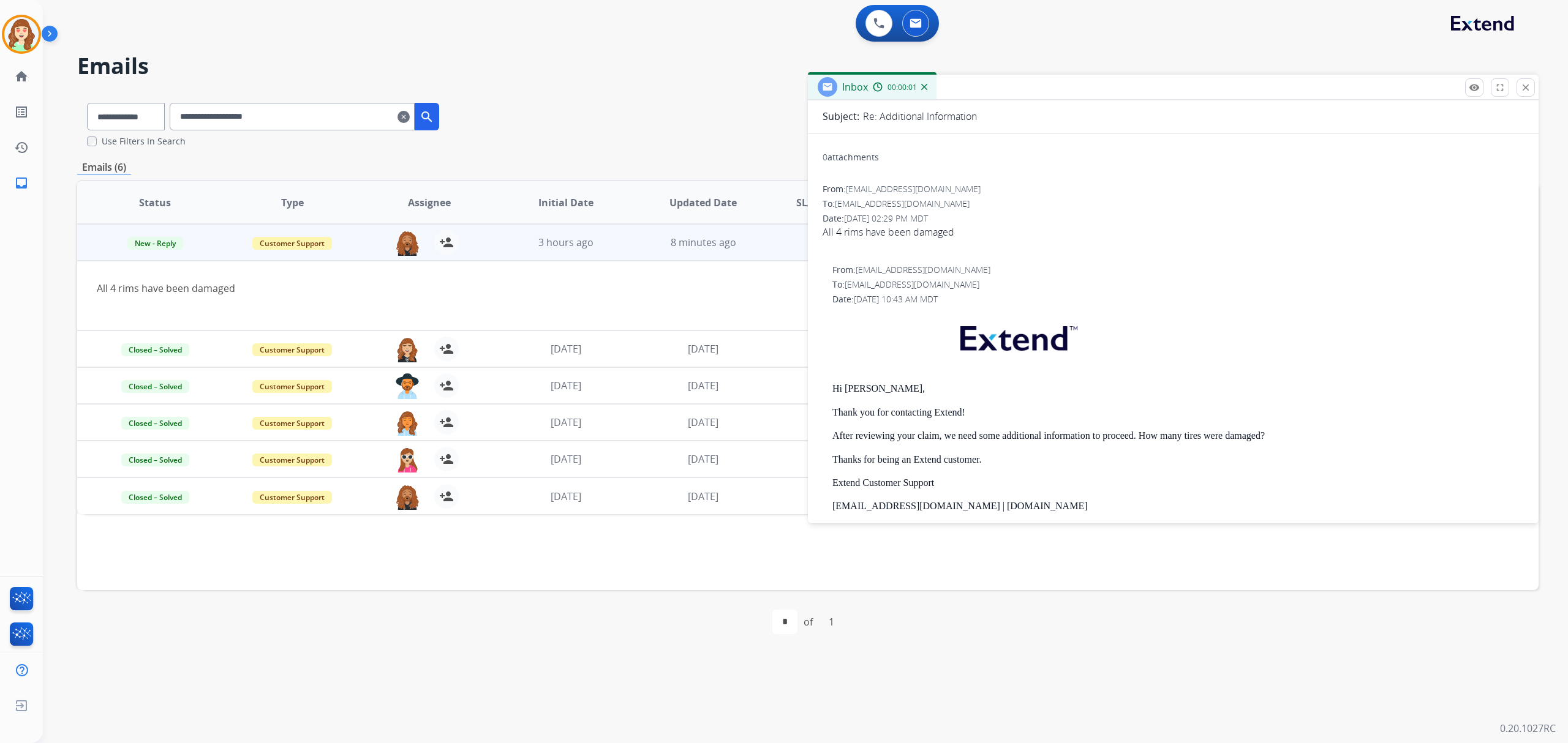
scroll to position [233, 0]
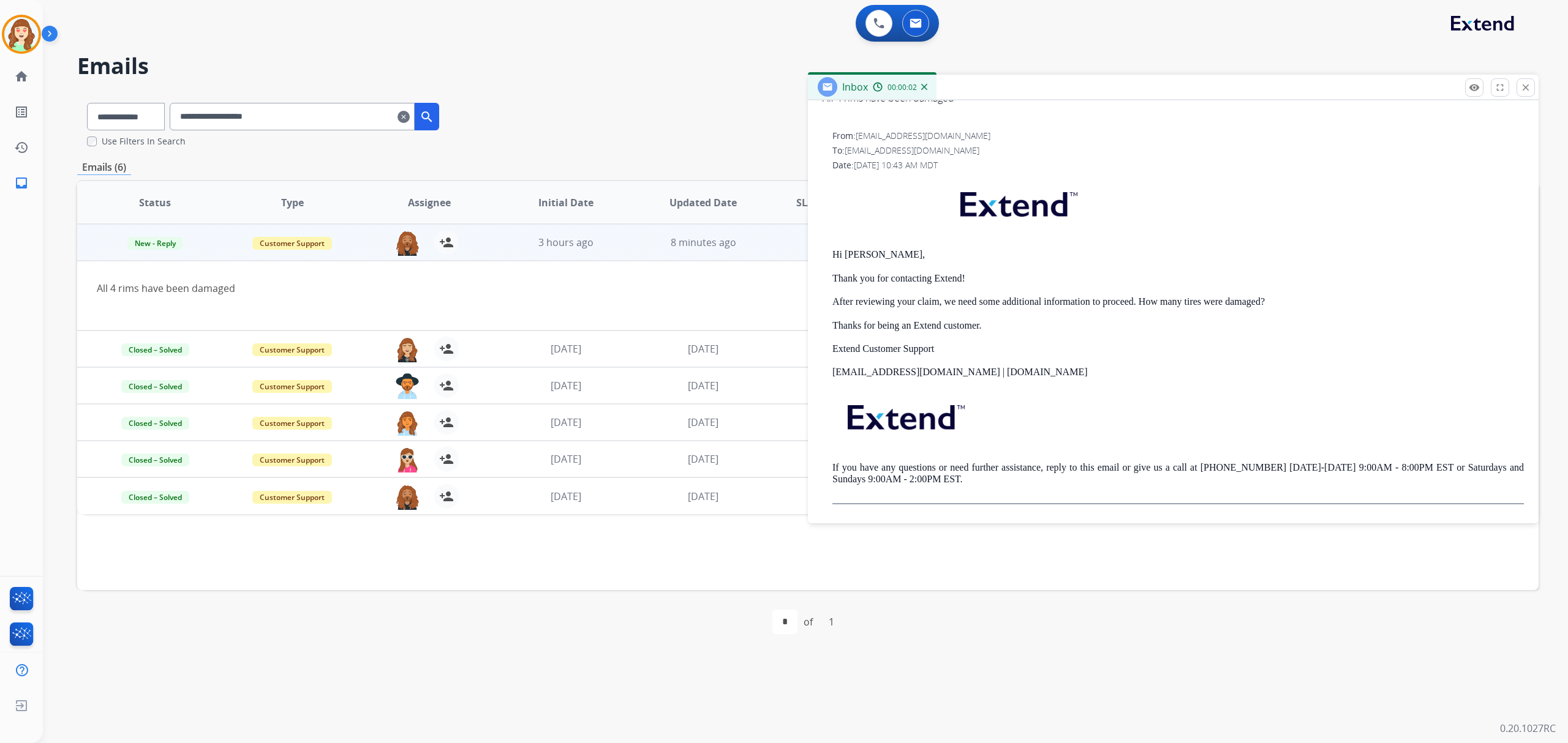
click at [662, 295] on div "All 4 rims have been damaged" at bounding box center [671, 295] width 1148 height 29
click at [698, 350] on span "[DATE]" at bounding box center [703, 349] width 31 height 13
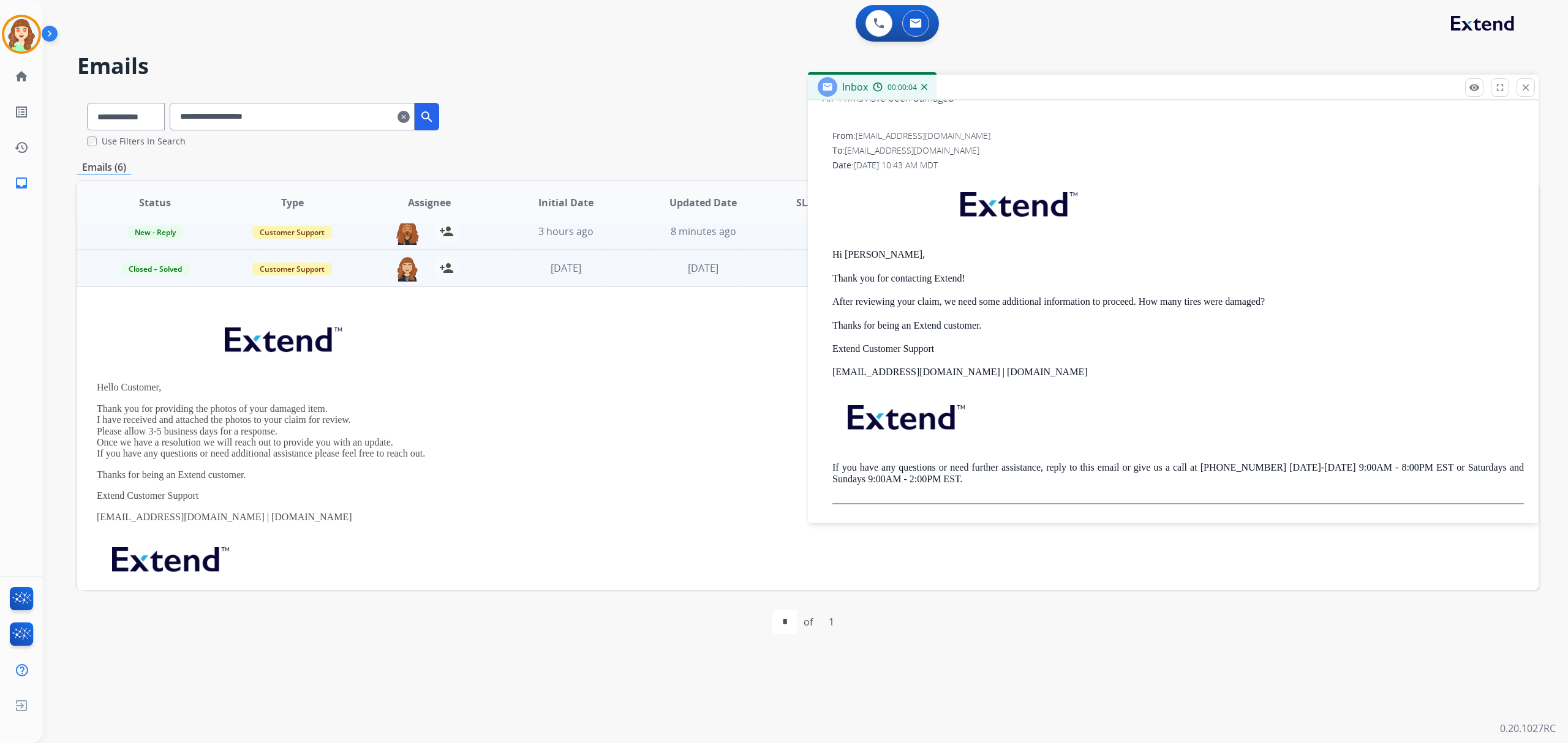
scroll to position [0, 0]
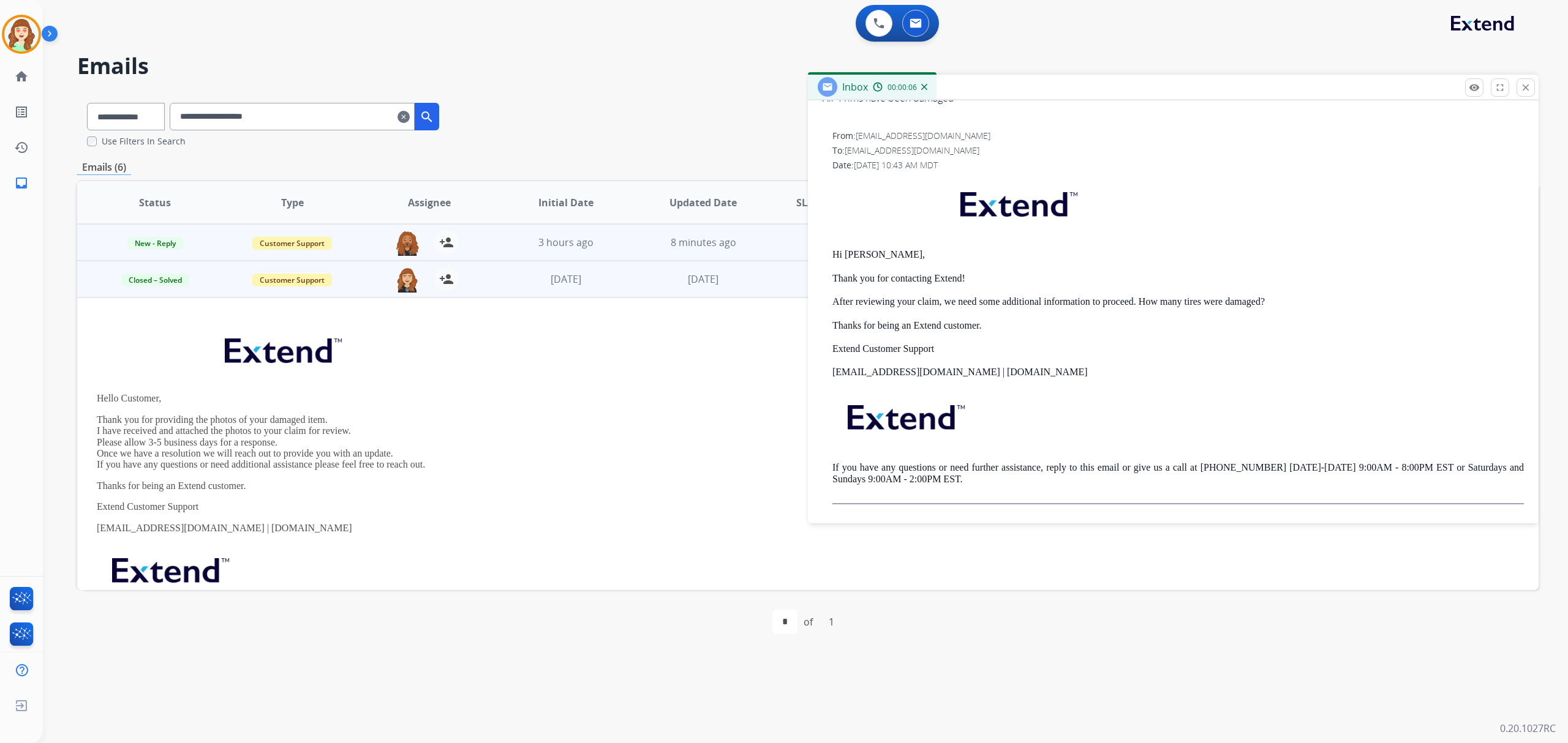
click at [684, 456] on p "Thank you for providing the photos of your damaged item. I have received and at…" at bounding box center [671, 442] width 1148 height 56
drag, startPoint x: 1527, startPoint y: 84, endPoint x: 1444, endPoint y: 106, distance: 85.9
click at [1525, 86] on mat-icon "close" at bounding box center [1525, 88] width 11 height 11
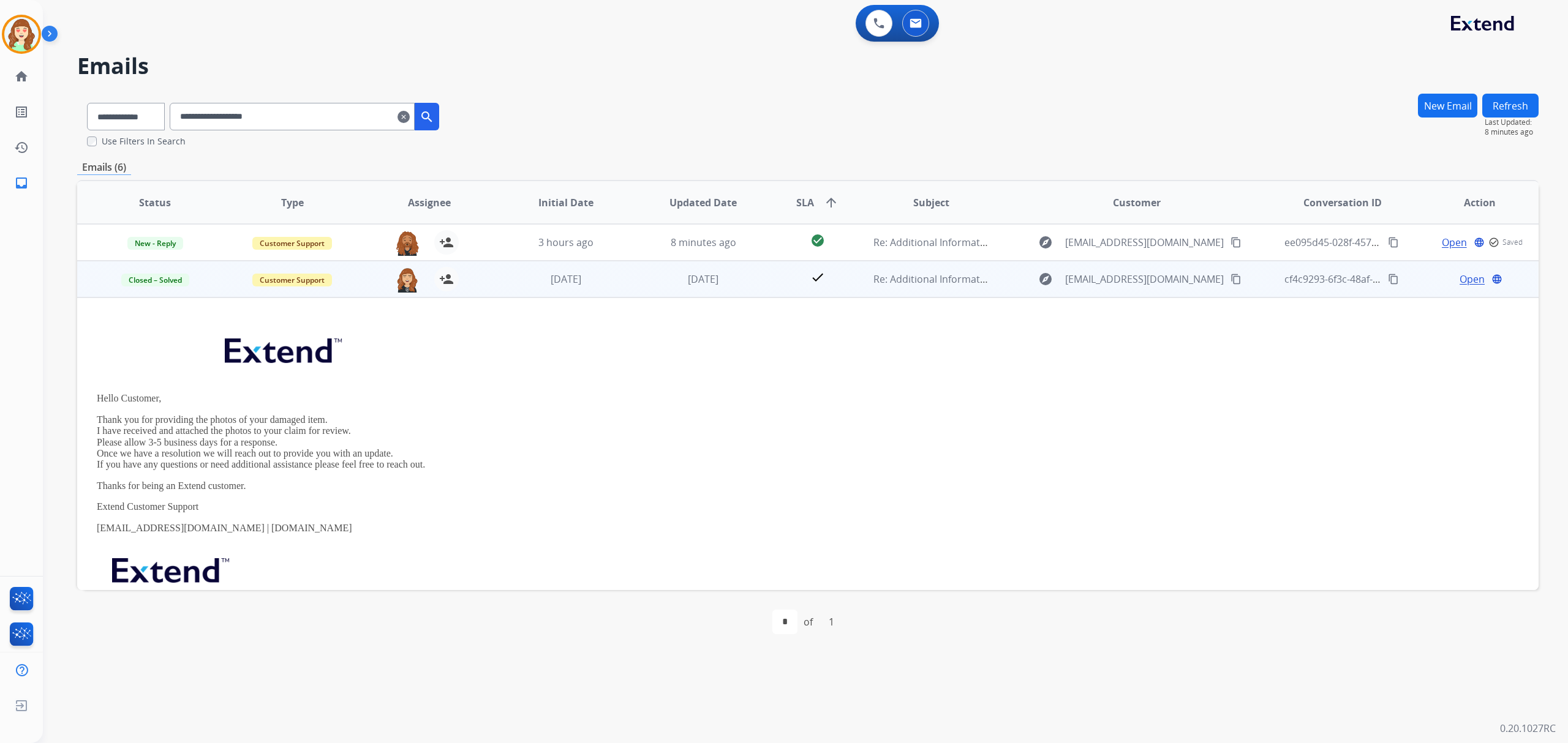
click at [1460, 278] on span "Open" at bounding box center [1472, 279] width 25 height 15
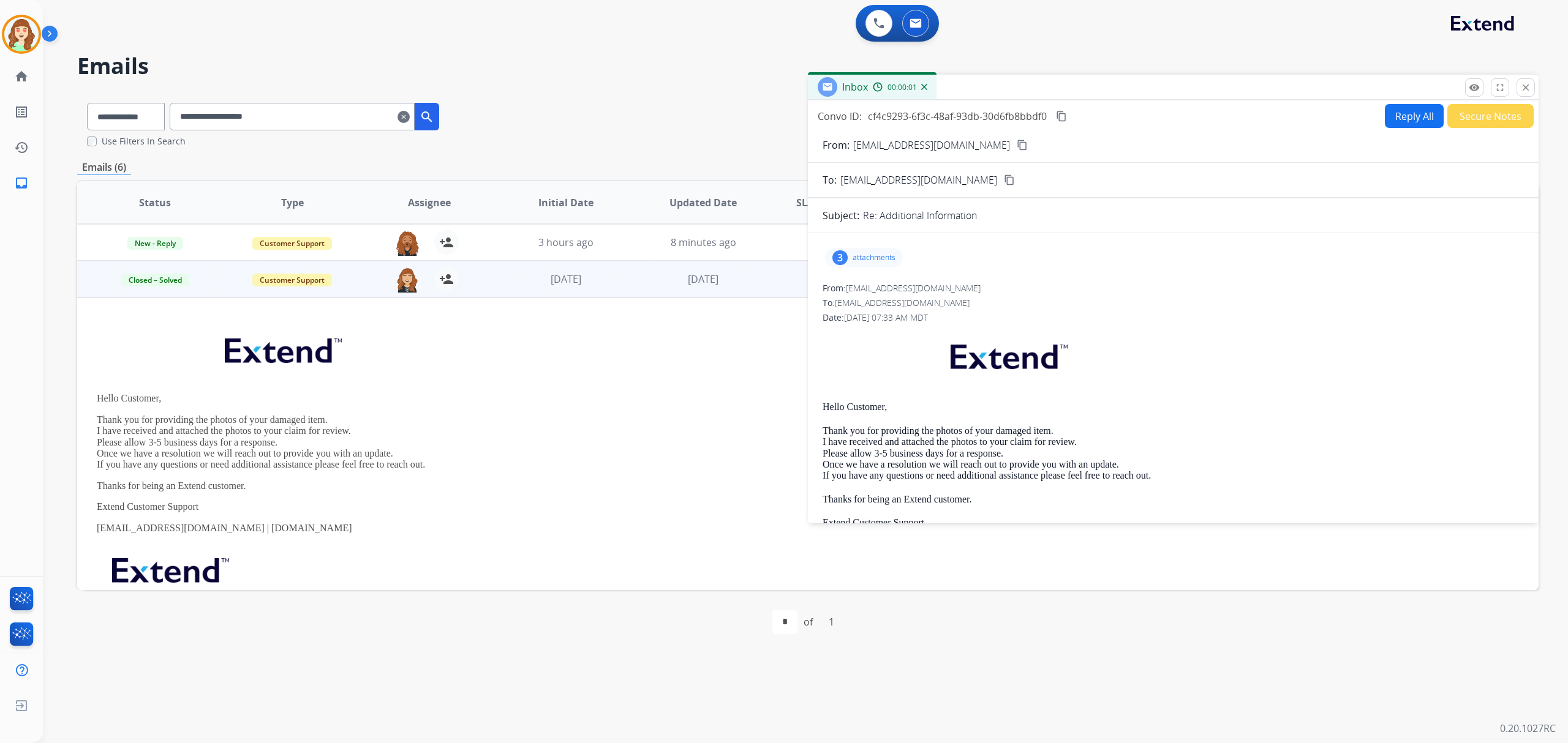
click at [848, 260] on div "3 attachments" at bounding box center [864, 257] width 78 height 19
click at [858, 284] on div at bounding box center [865, 289] width 61 height 43
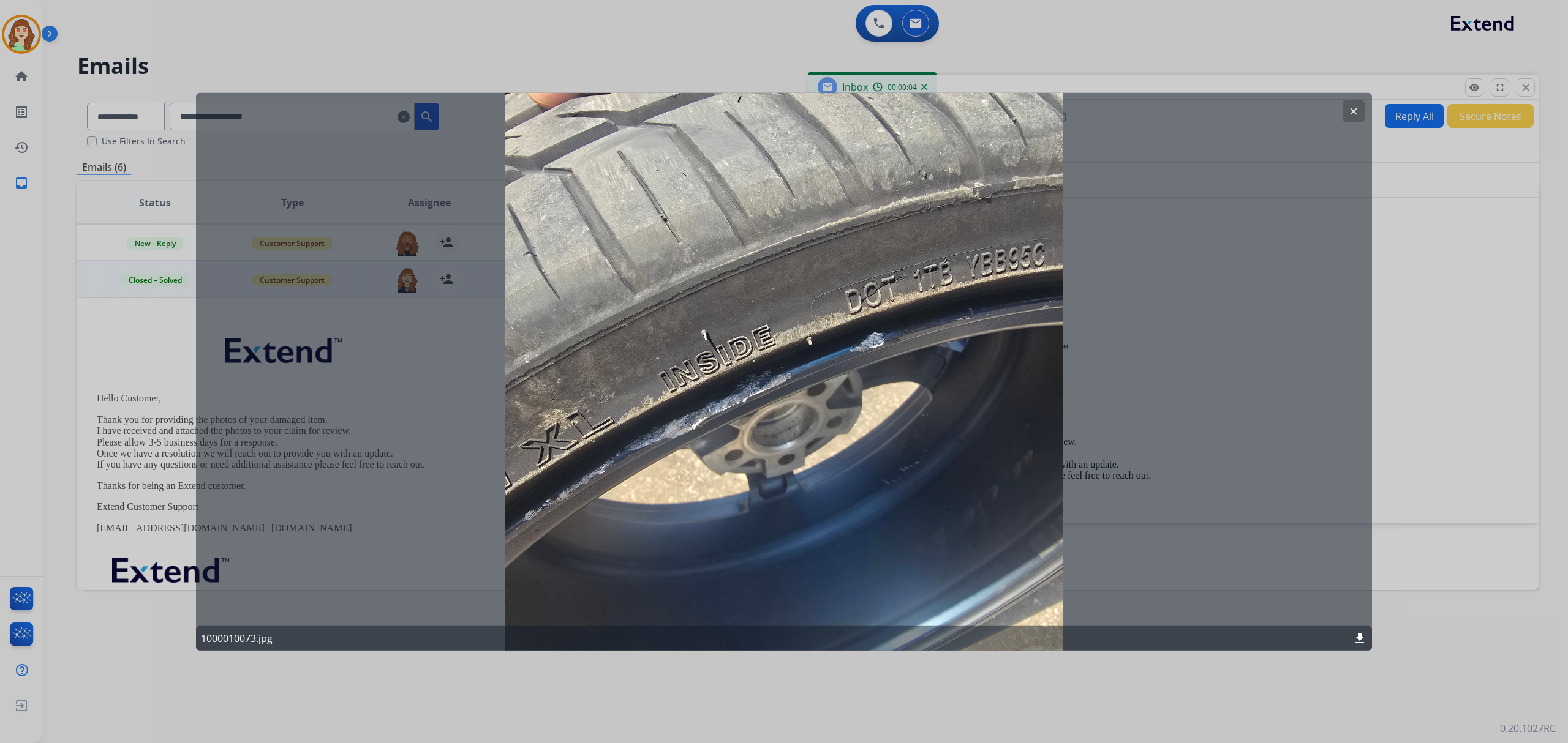
click at [1355, 113] on mat-icon "clear" at bounding box center [1353, 111] width 11 height 11
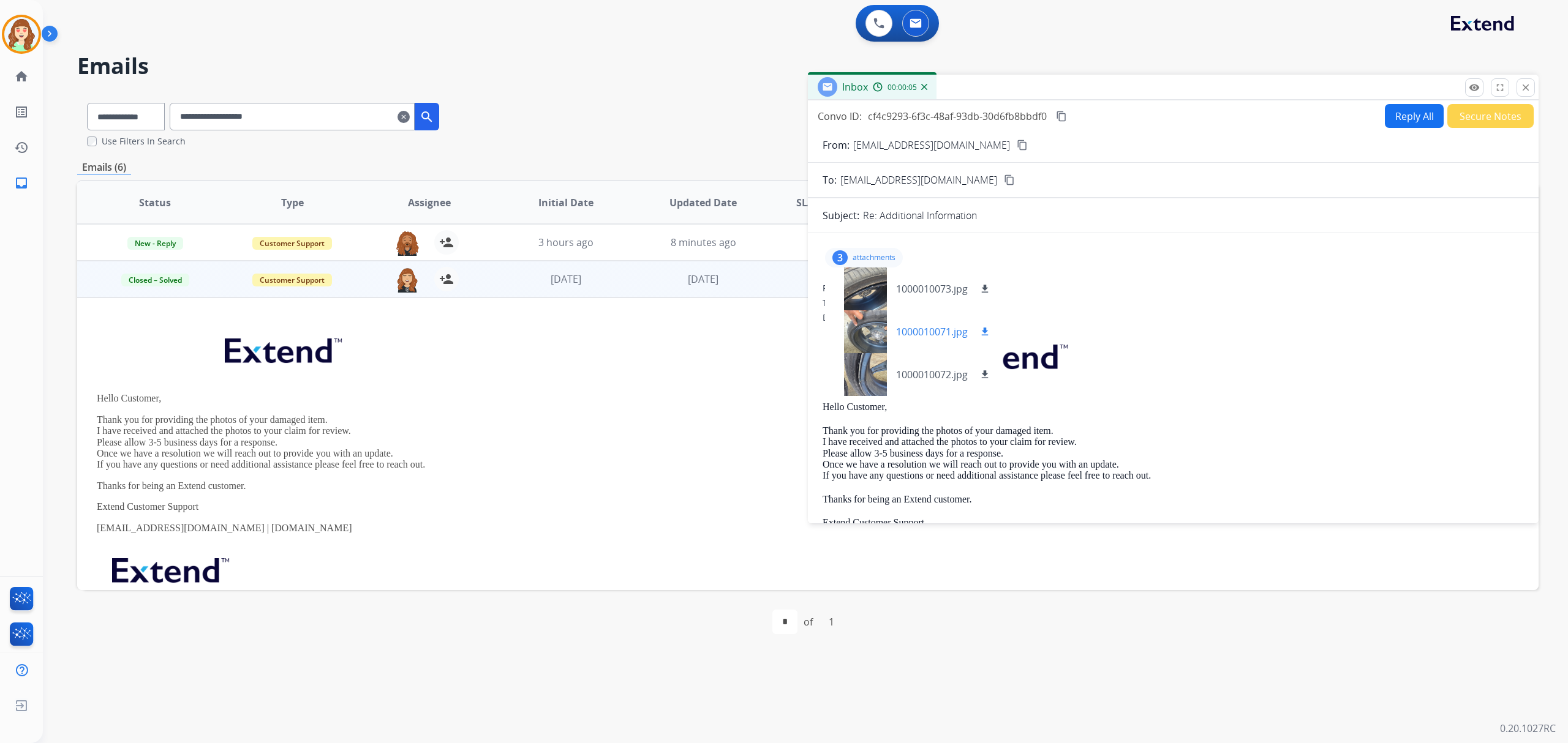
click at [873, 339] on div at bounding box center [865, 331] width 61 height 43
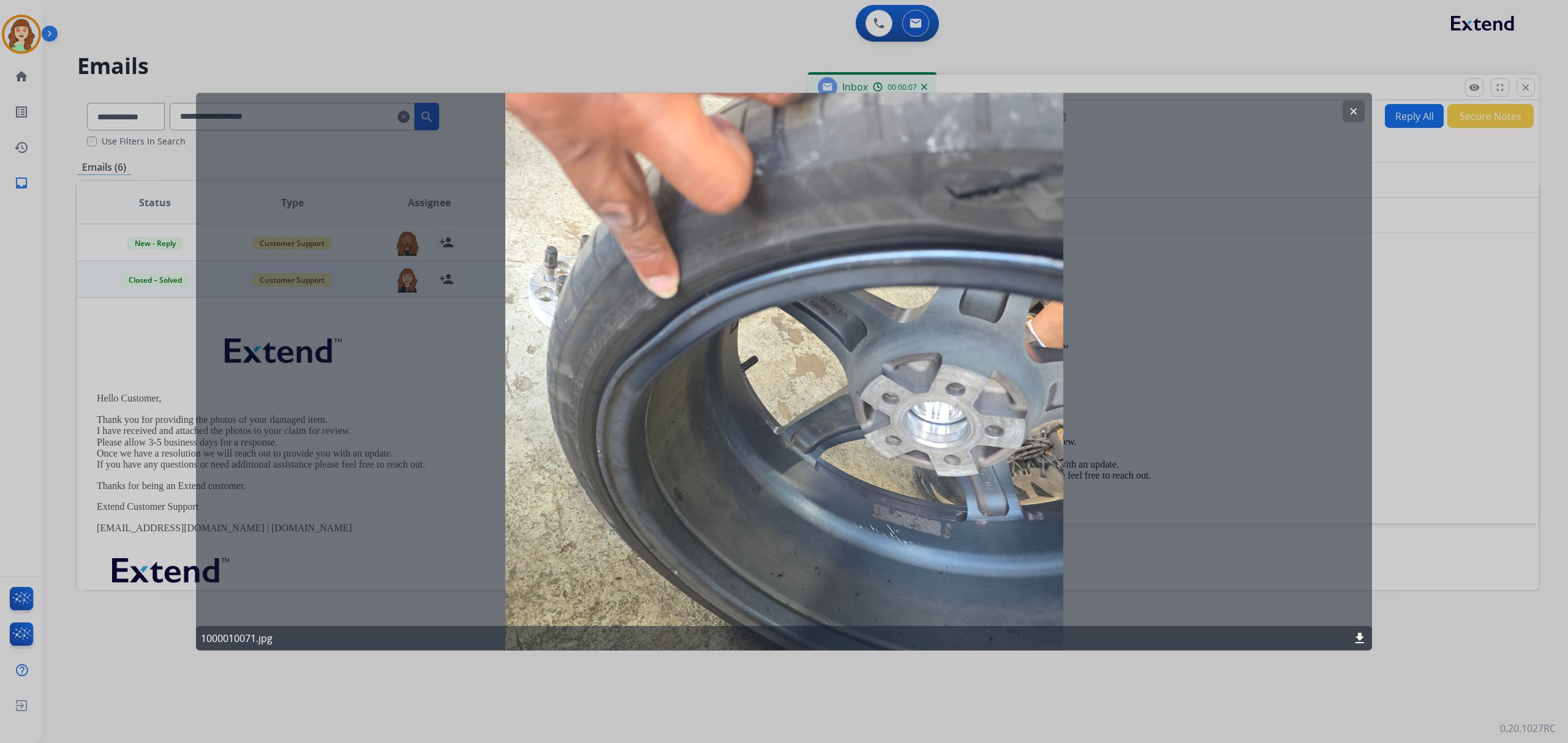
click at [1345, 111] on button "clear" at bounding box center [1353, 111] width 22 height 22
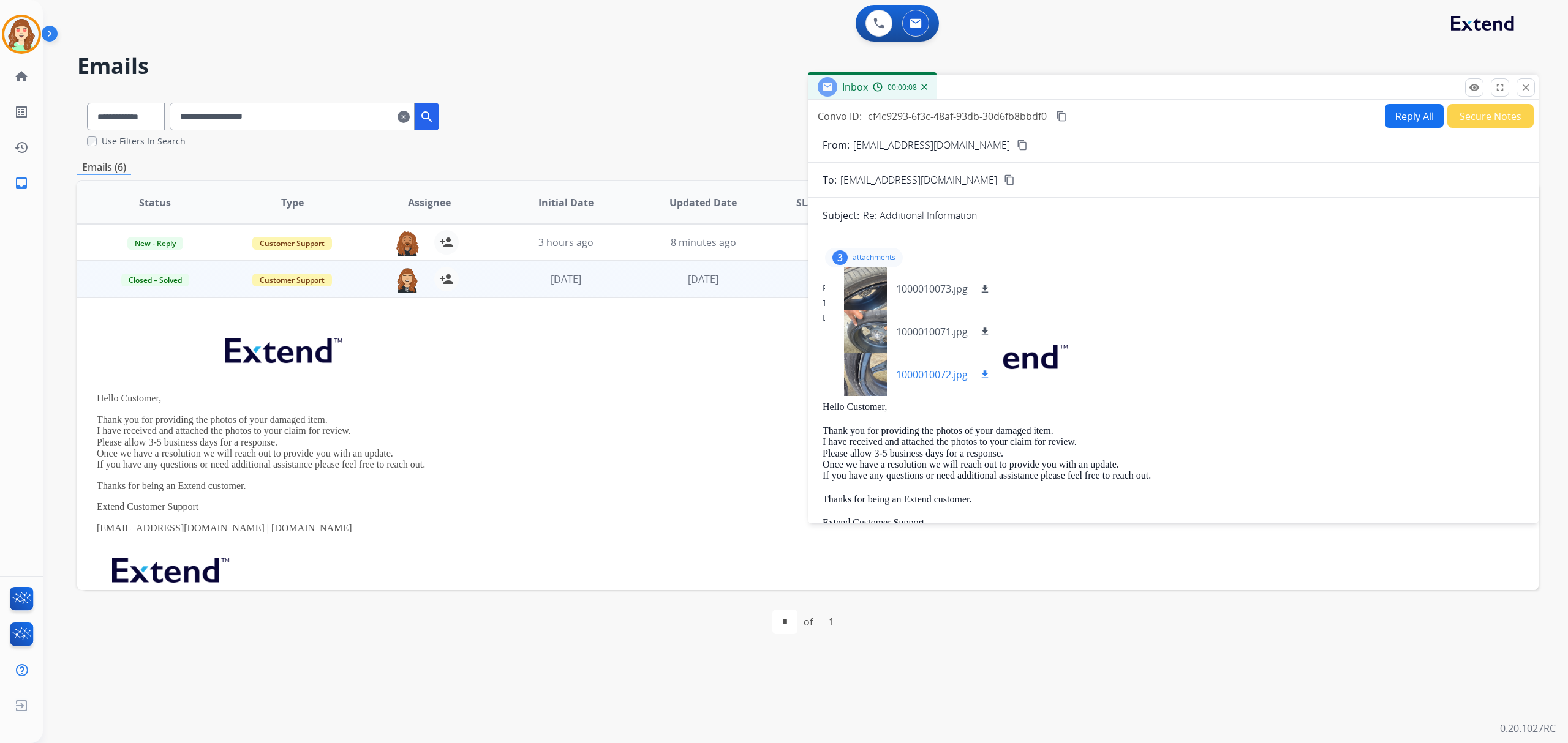
click at [865, 363] on div at bounding box center [865, 374] width 61 height 43
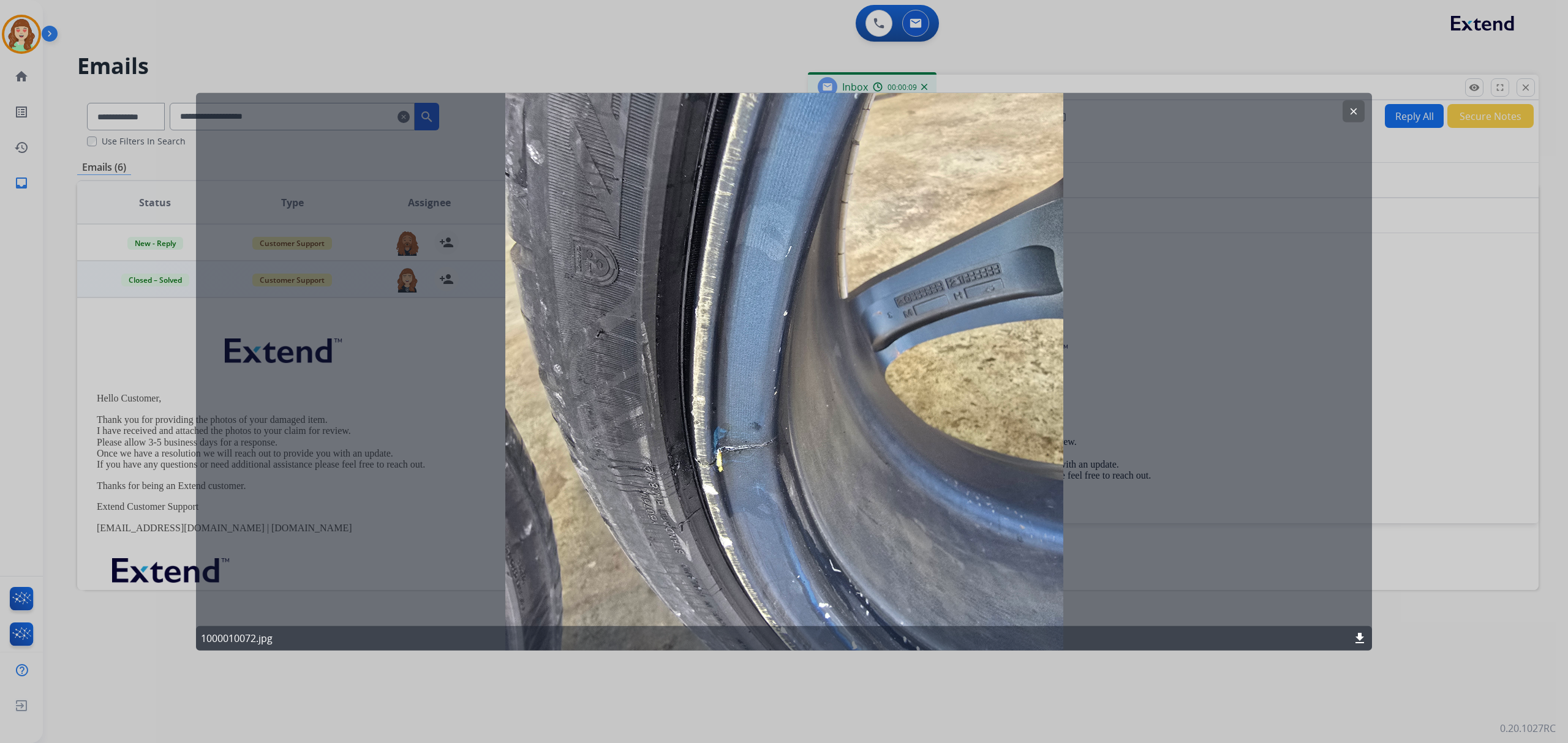
click at [1355, 106] on mat-icon "clear" at bounding box center [1353, 111] width 11 height 11
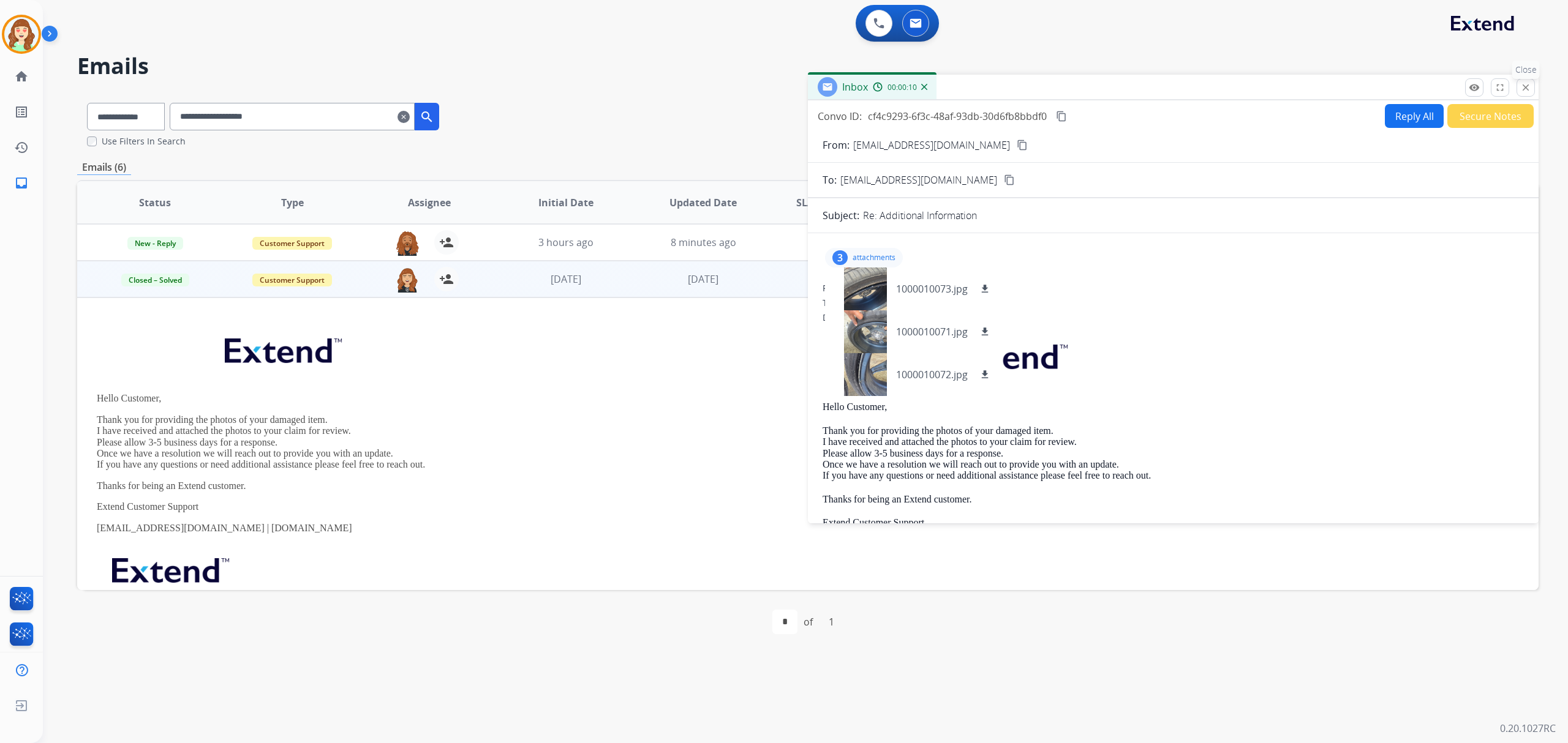
click at [1527, 84] on mat-icon "close" at bounding box center [1525, 88] width 11 height 11
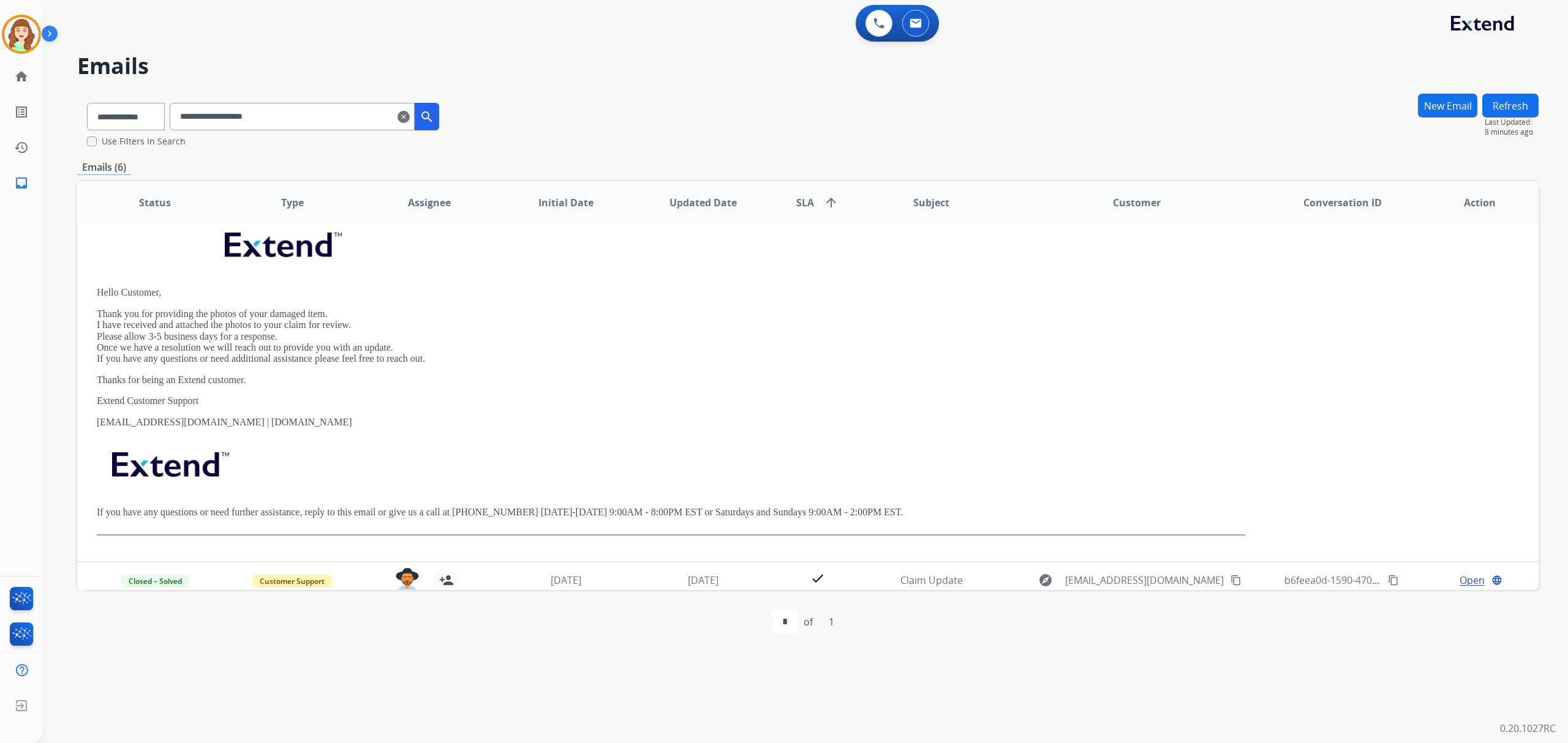
scroll to position [223, 0]
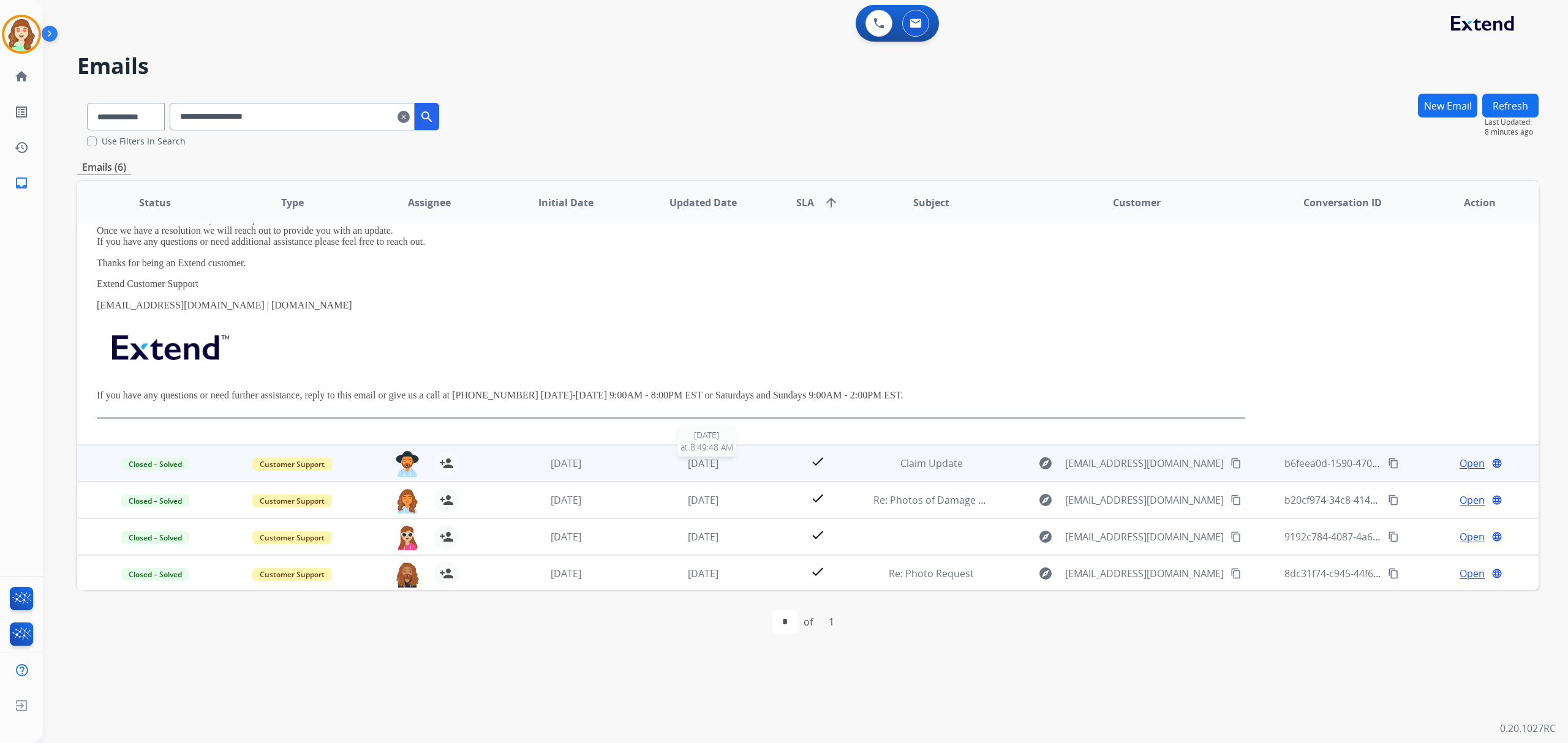
click at [714, 465] on span "[DATE]" at bounding box center [703, 463] width 31 height 13
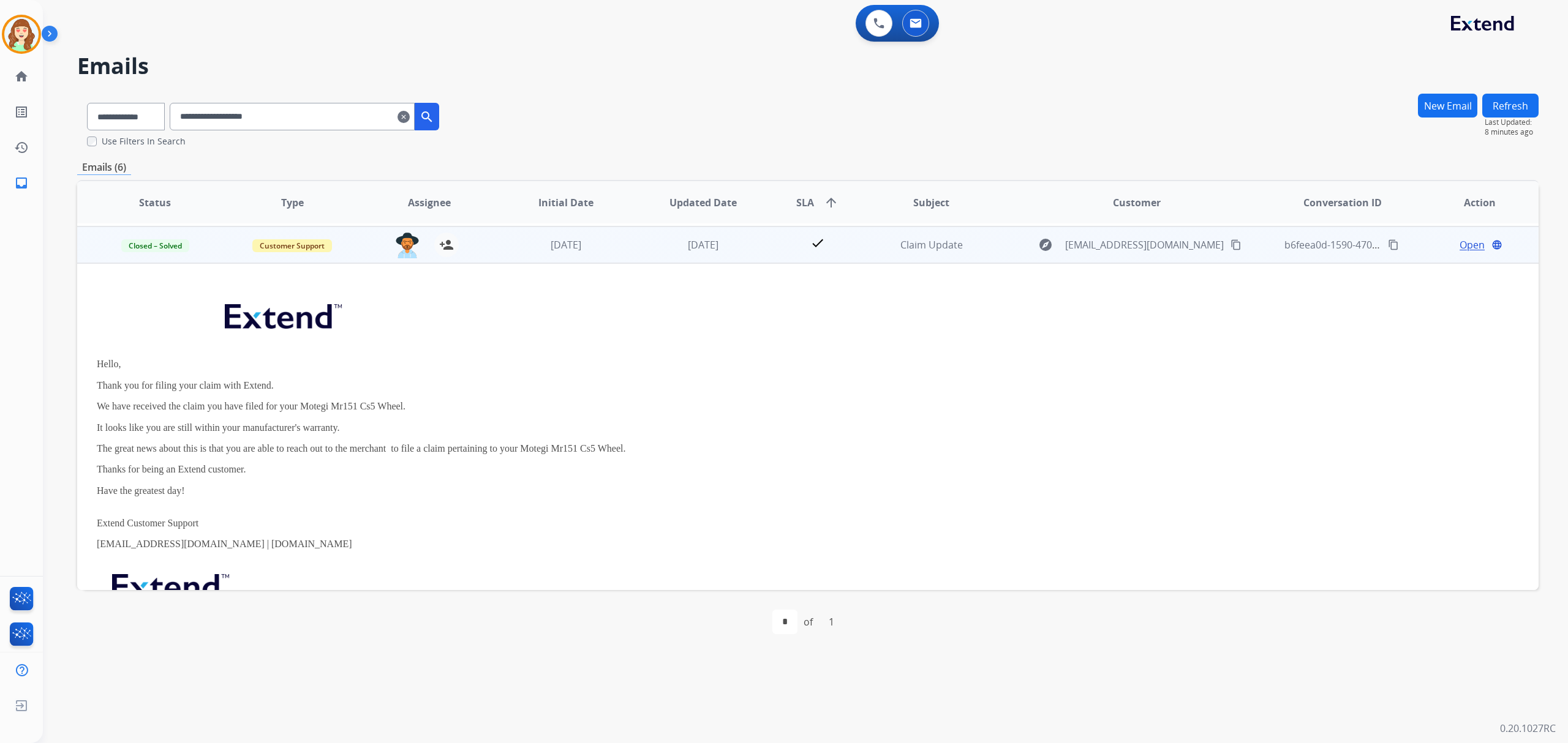
scroll to position [74, 0]
click at [1460, 240] on span "Open" at bounding box center [1472, 242] width 25 height 15
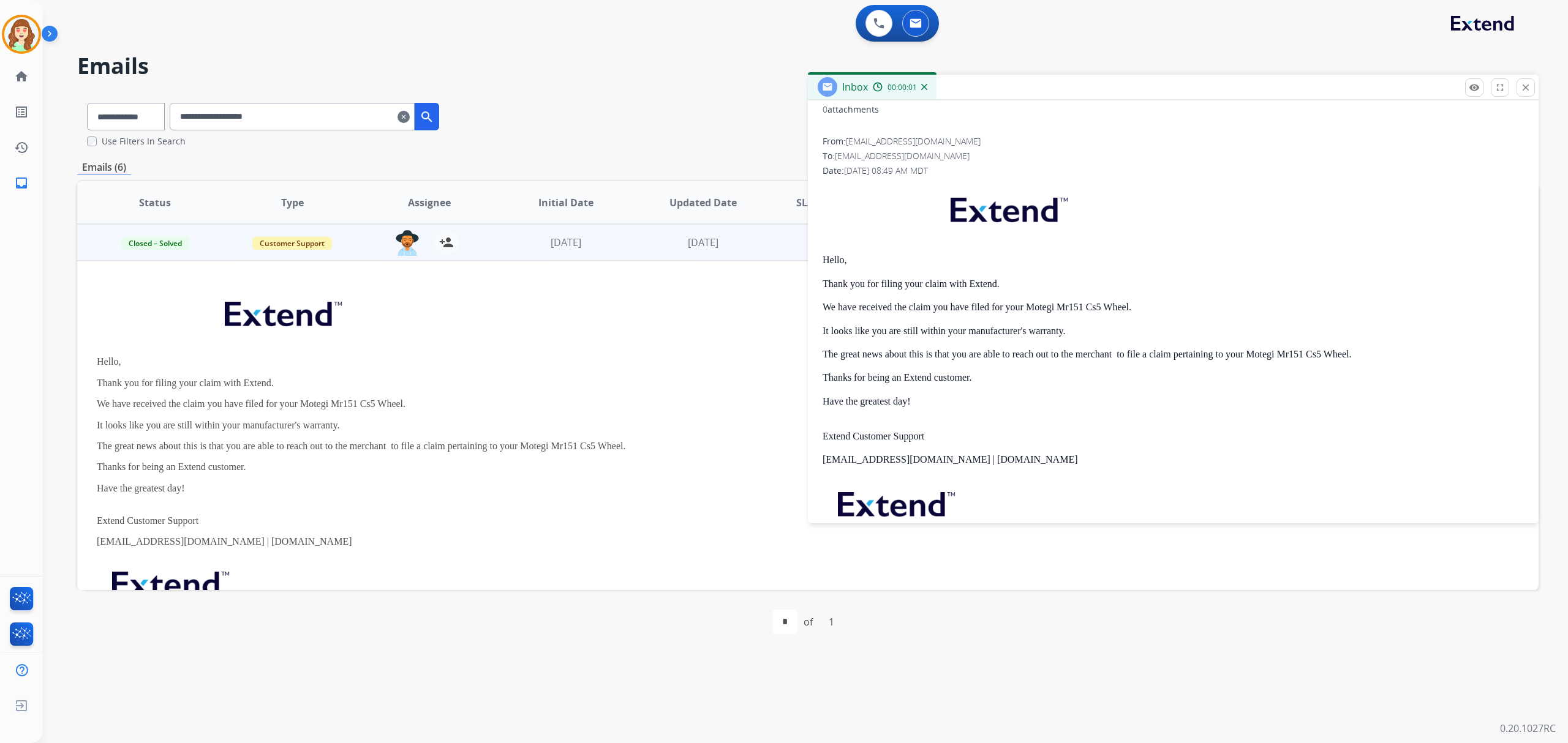
scroll to position [234, 0]
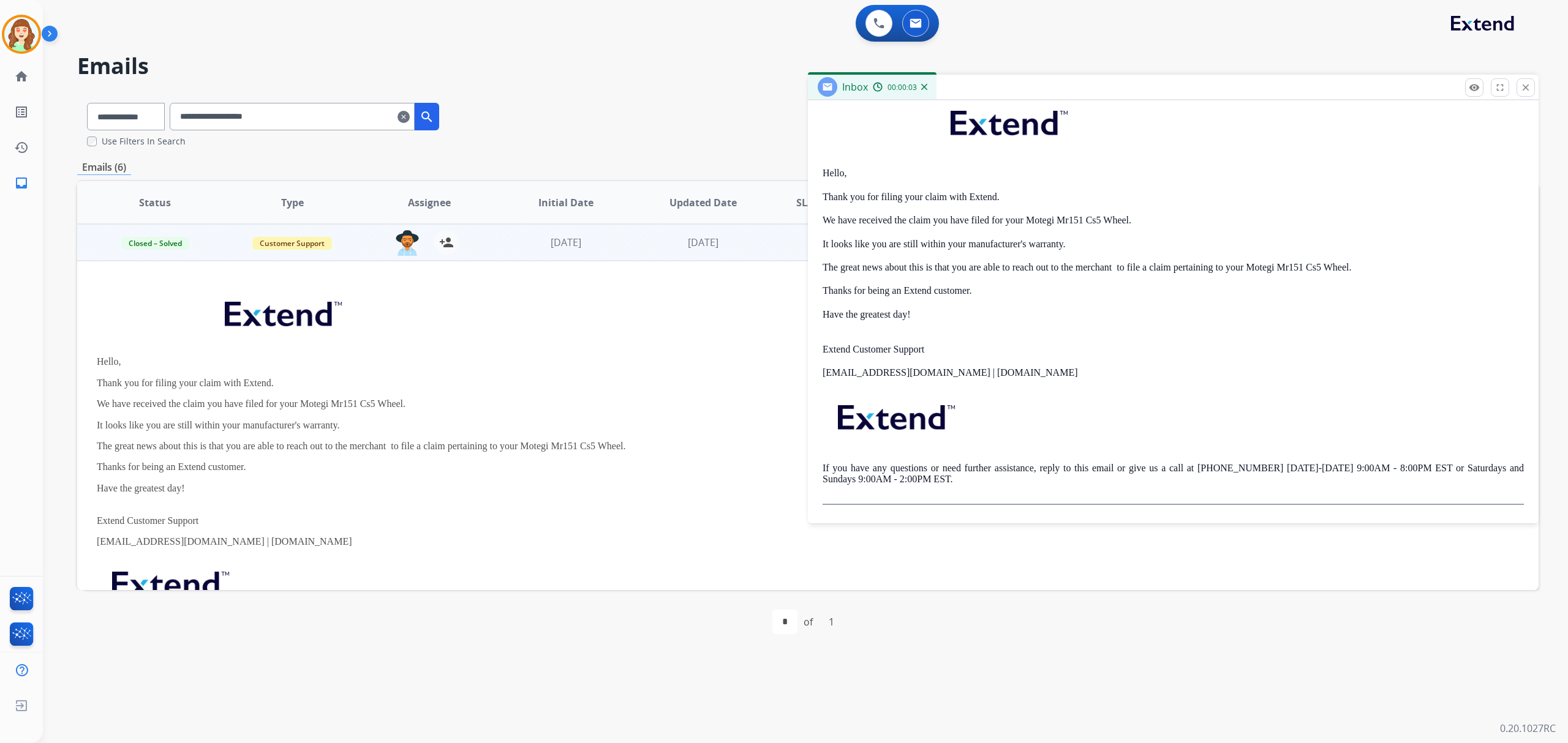
drag, startPoint x: 1519, startPoint y: 86, endPoint x: 1338, endPoint y: 165, distance: 197.5
click at [1519, 84] on button "close Close" at bounding box center [1525, 88] width 19 height 19
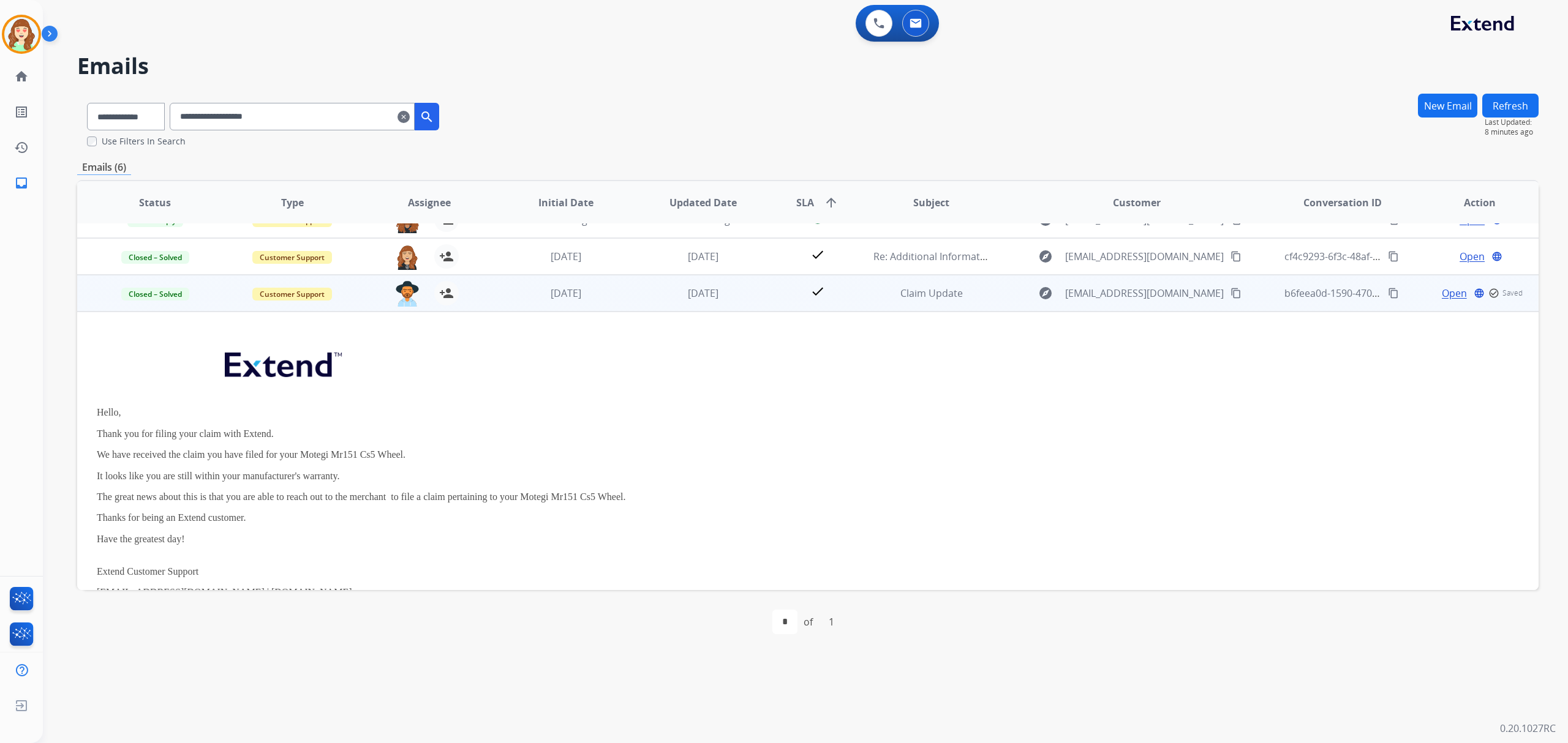
scroll to position [0, 0]
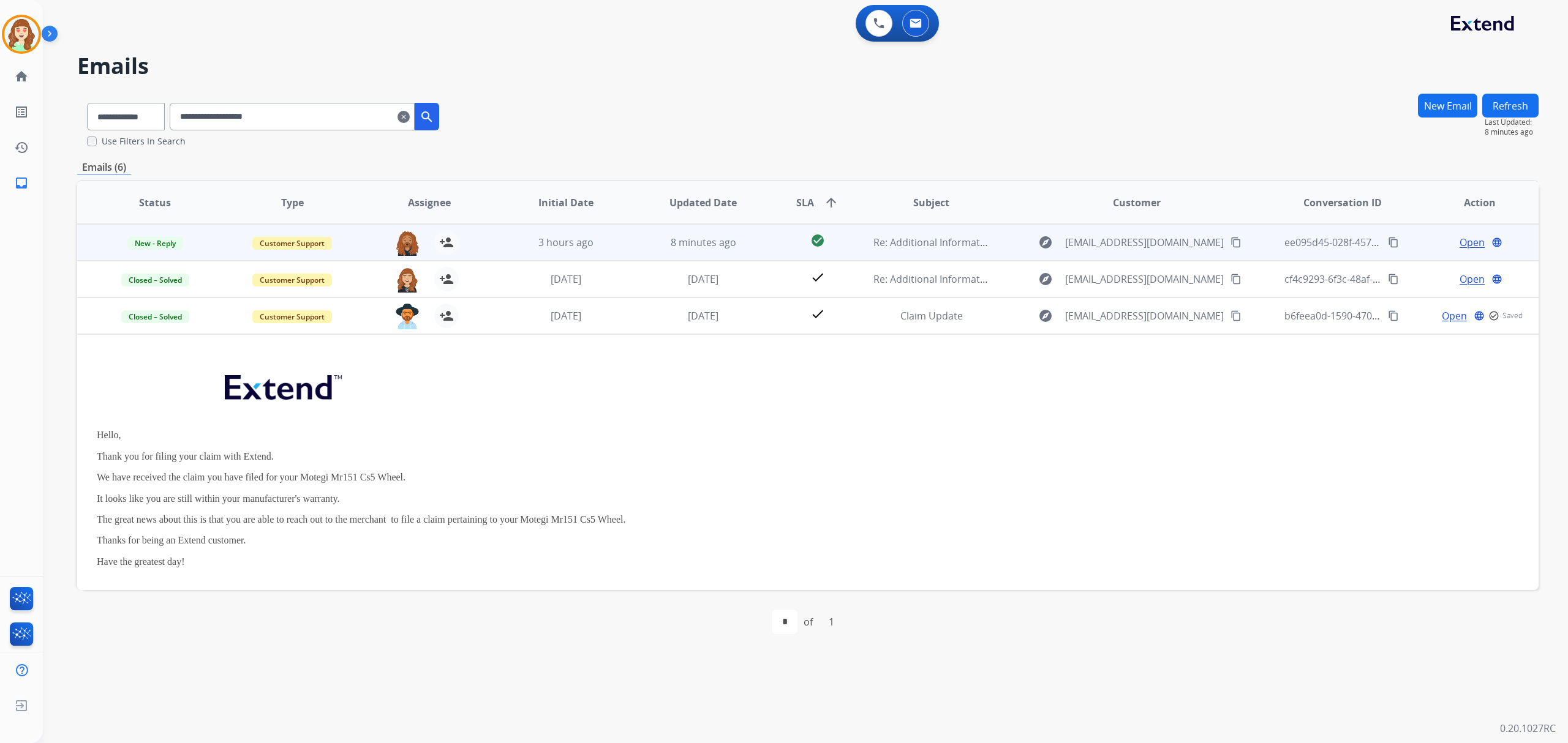
click at [1461, 244] on span "Open" at bounding box center [1472, 242] width 25 height 15
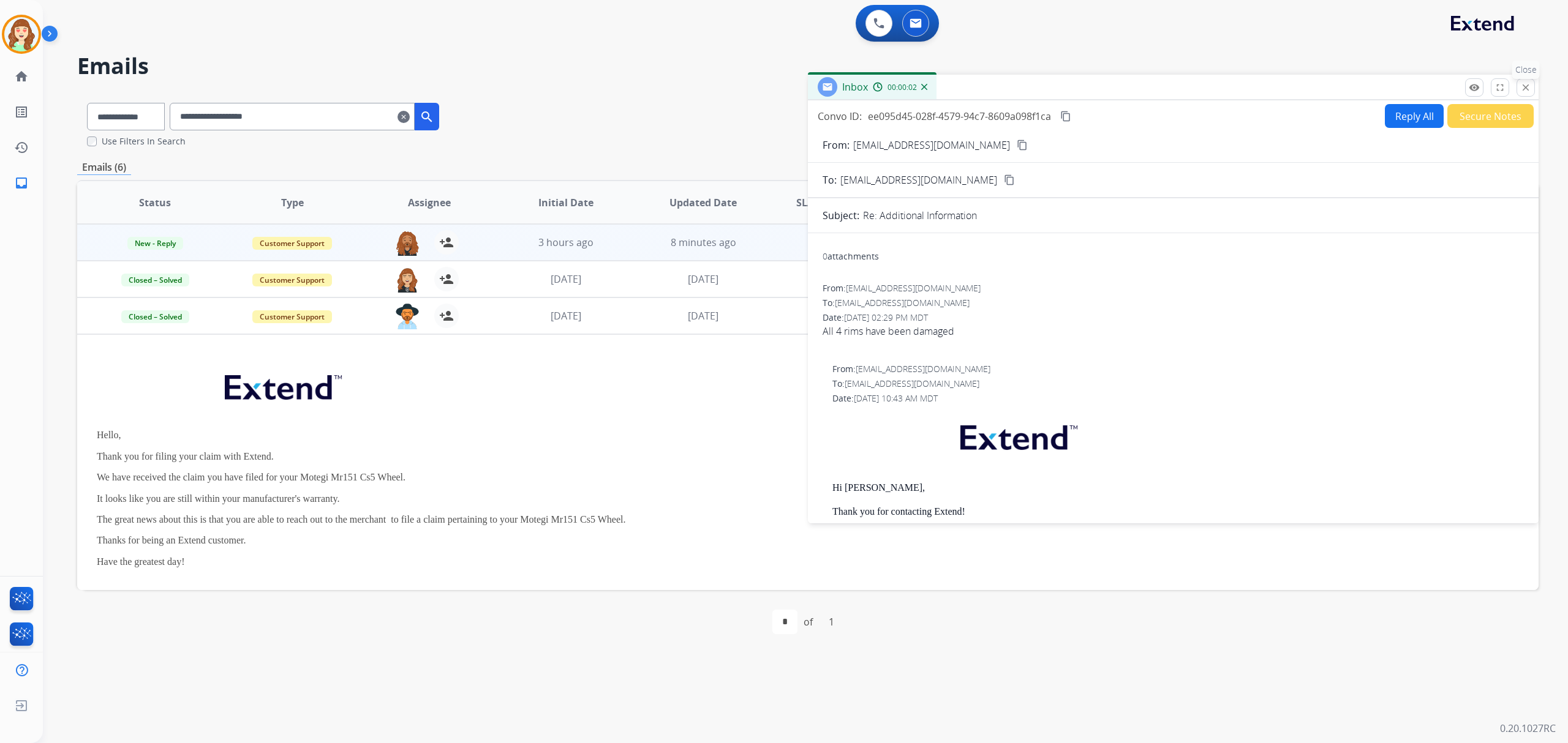
click at [1523, 84] on mat-icon "close" at bounding box center [1525, 88] width 11 height 11
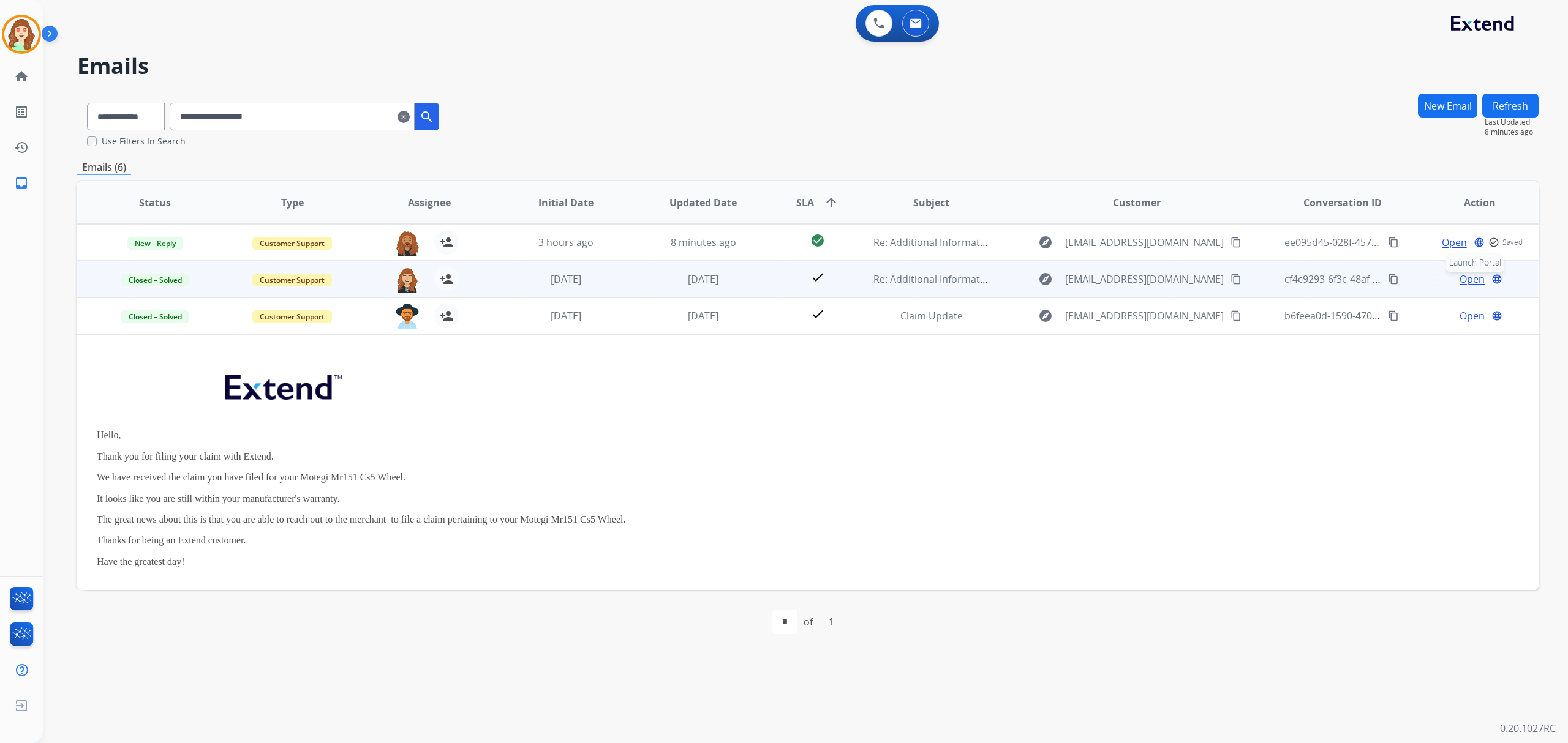
drag, startPoint x: 1480, startPoint y: 282, endPoint x: 1470, endPoint y: 280, distance: 10.2
click at [1478, 282] on div "Open language Launch Portal" at bounding box center [1480, 279] width 117 height 15
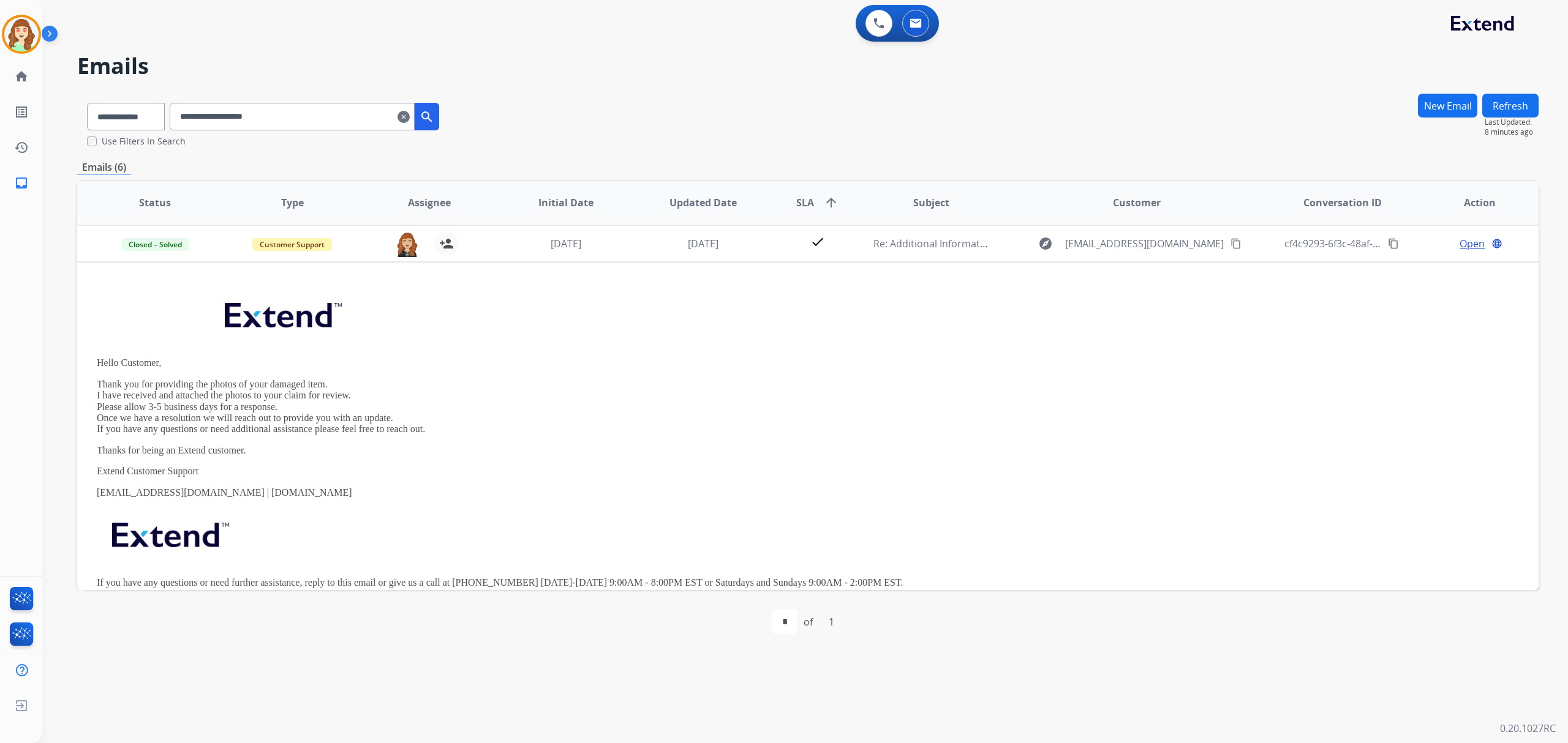
scroll to position [37, 0]
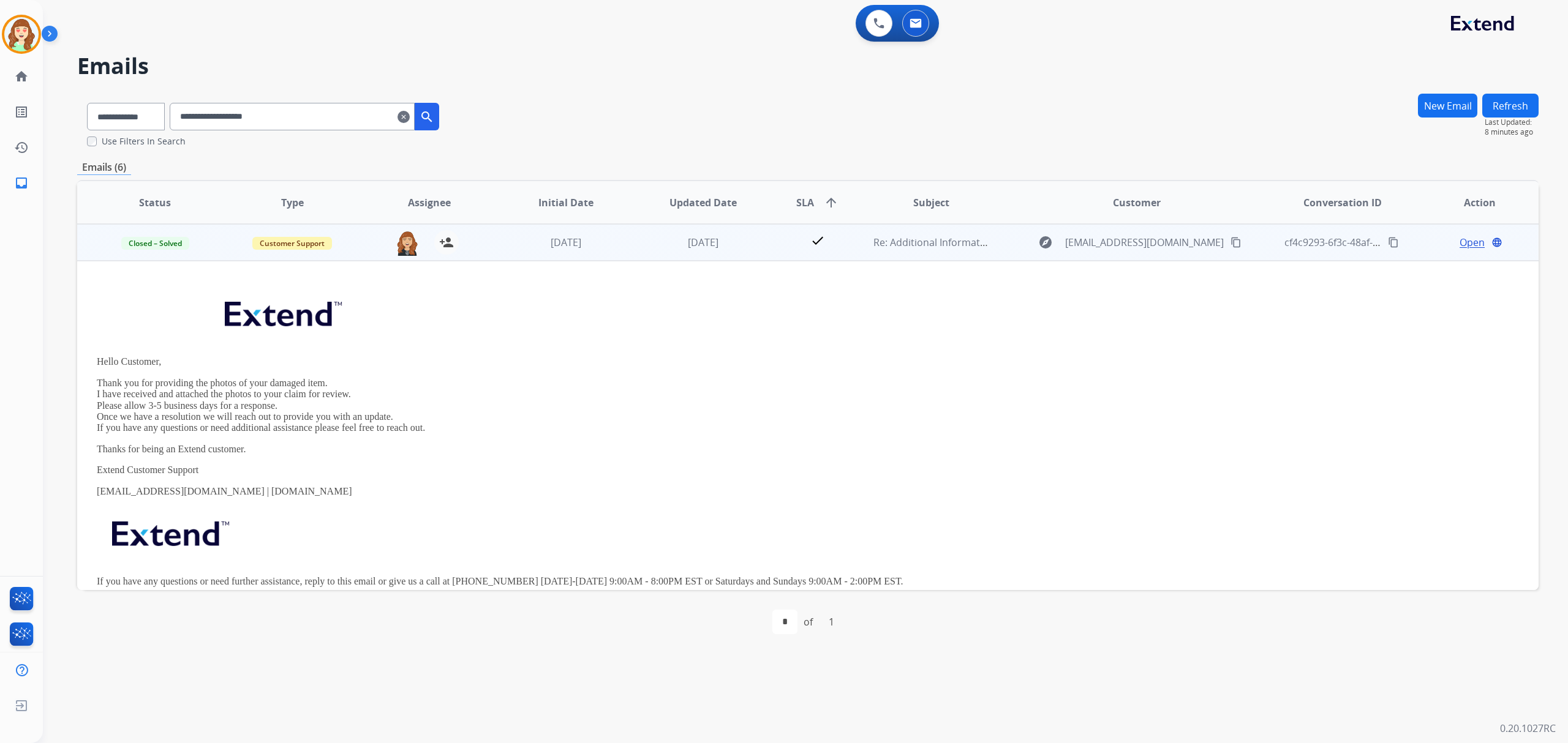
click at [1463, 238] on span "Open" at bounding box center [1472, 242] width 25 height 15
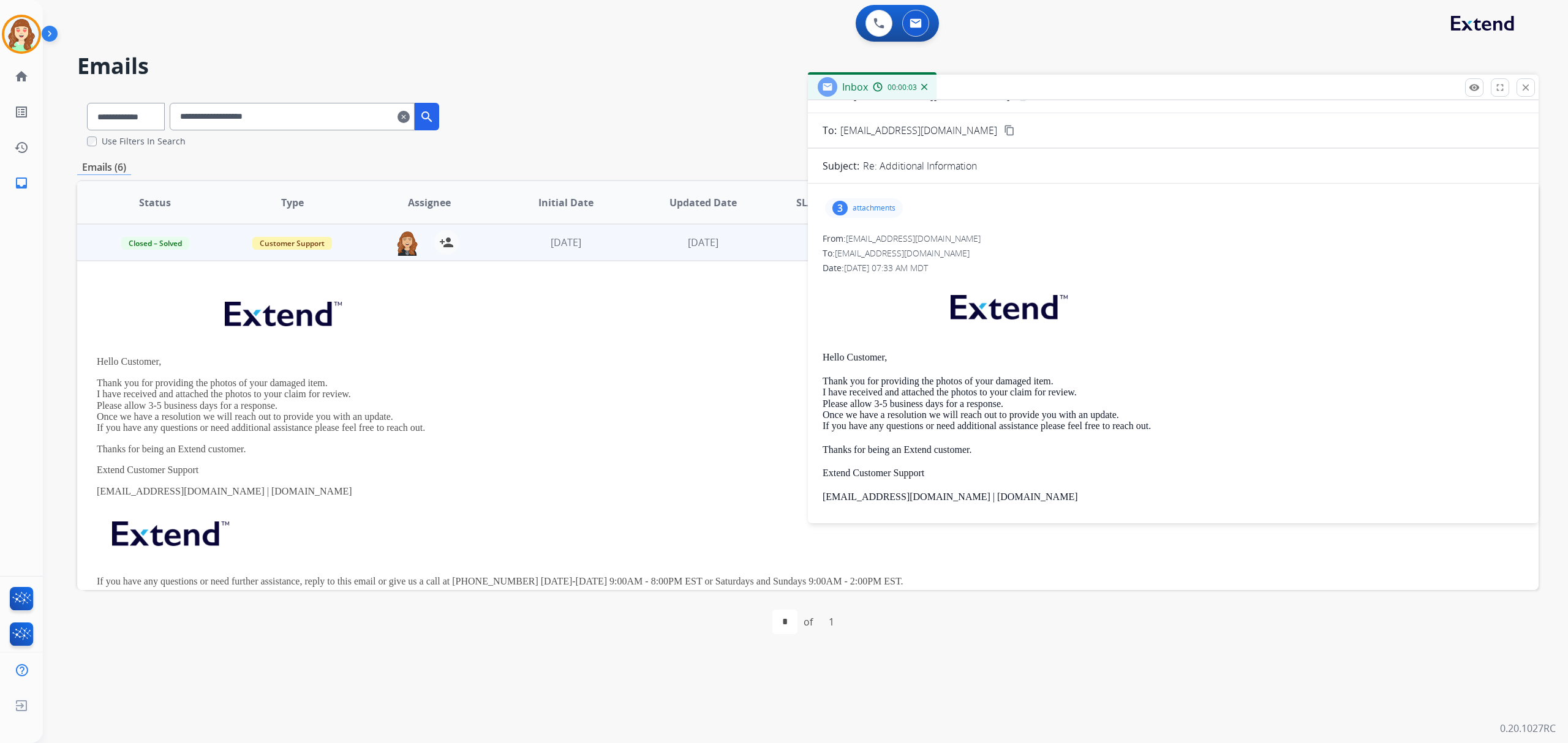
scroll to position [0, 0]
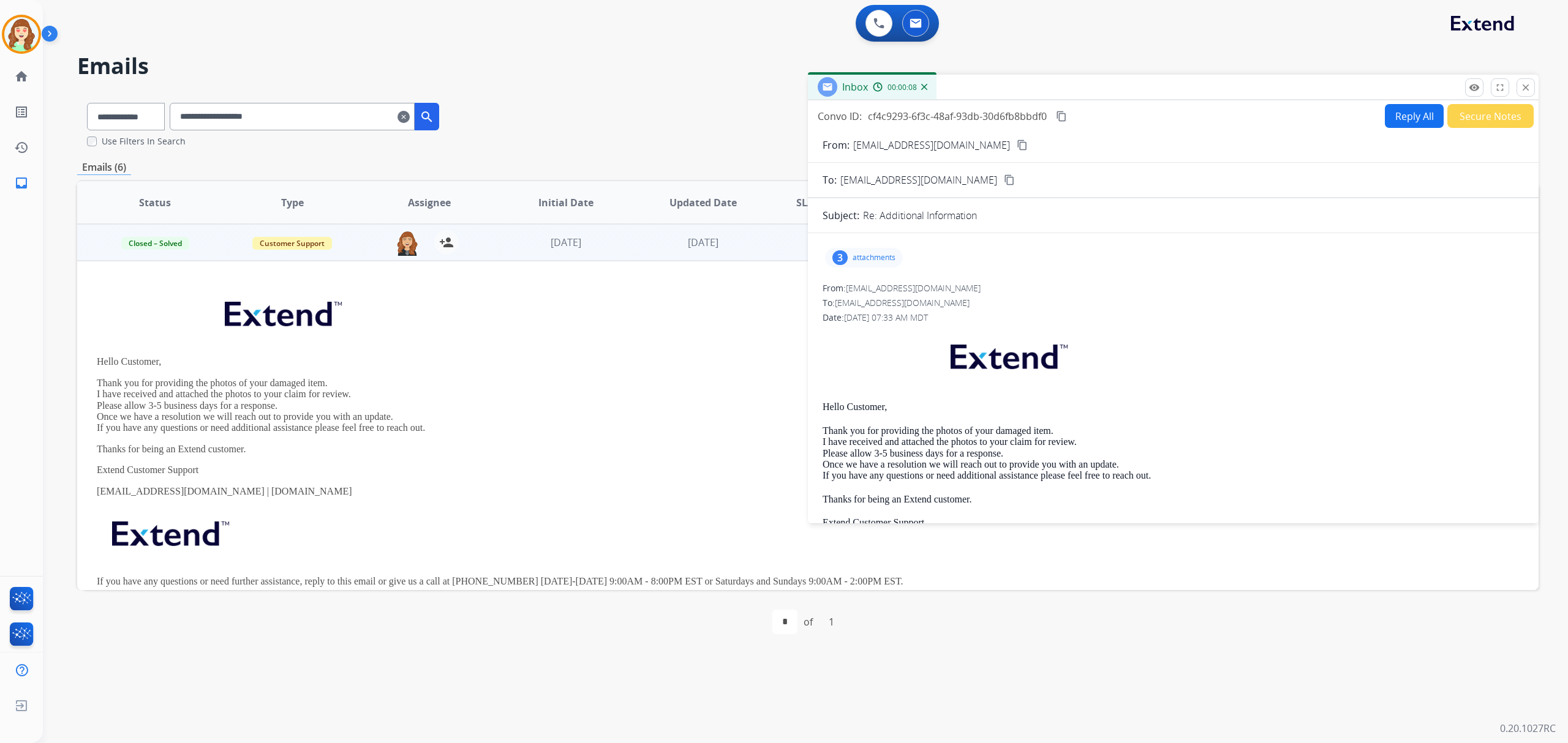
drag, startPoint x: 951, startPoint y: 180, endPoint x: 957, endPoint y: 164, distance: 17.1
click at [1002, 180] on button "content_copy" at bounding box center [1009, 180] width 15 height 15
click at [860, 260] on p "attachments" at bounding box center [874, 258] width 43 height 10
click at [858, 284] on div at bounding box center [865, 289] width 61 height 43
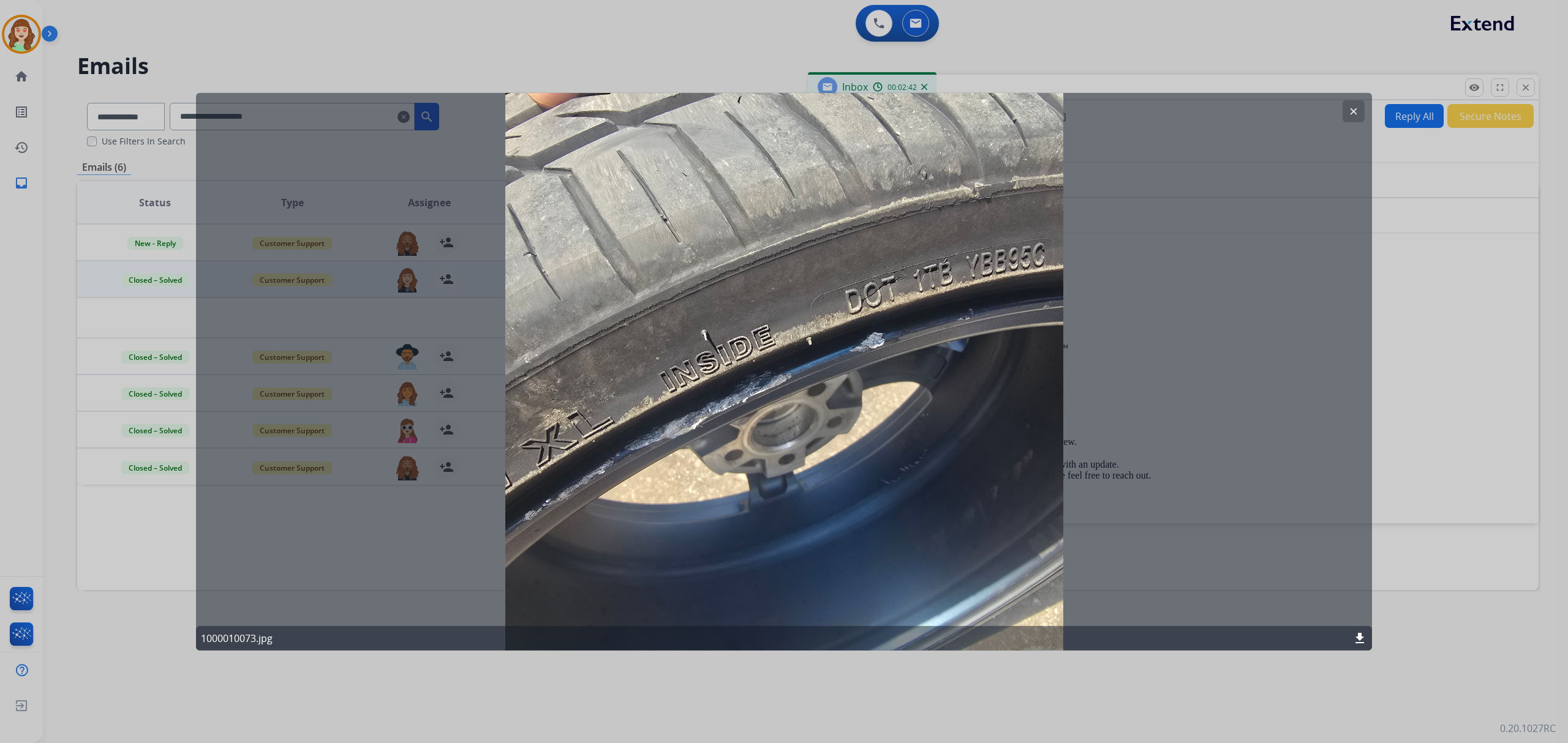
click at [1359, 108] on mat-icon "clear" at bounding box center [1353, 111] width 11 height 11
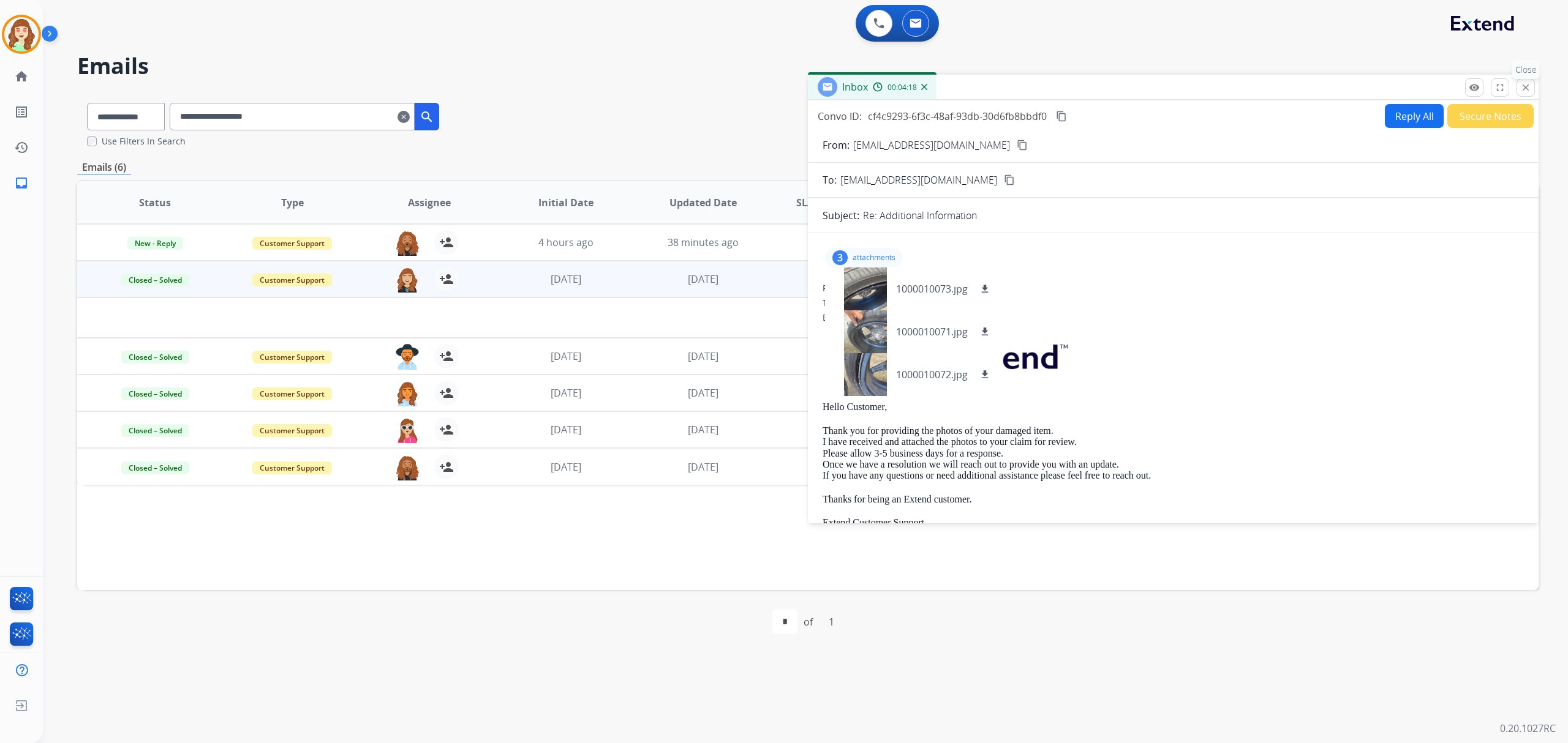
click at [1521, 83] on mat-icon "close" at bounding box center [1525, 88] width 11 height 11
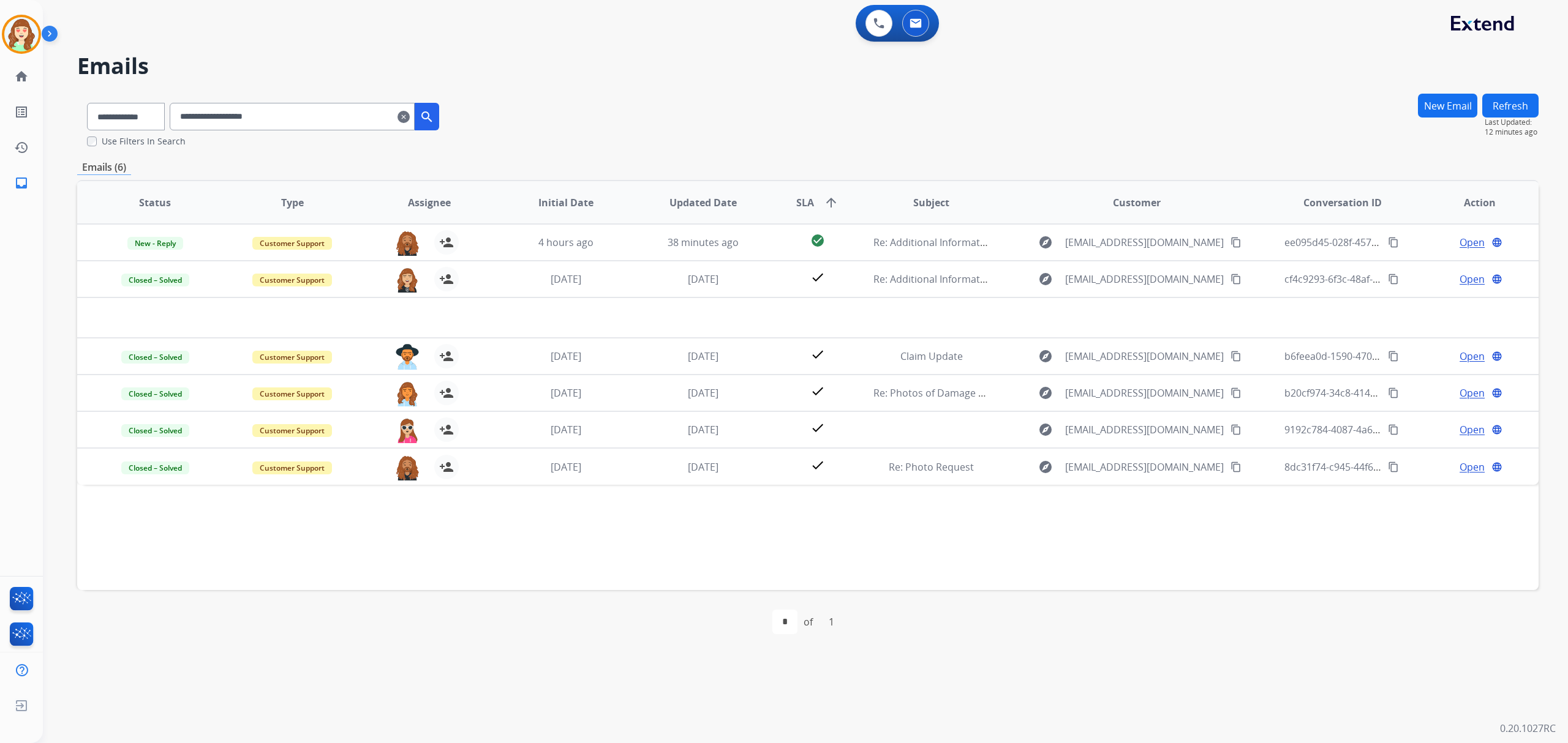
click at [410, 118] on mat-icon "clear" at bounding box center [403, 117] width 12 height 15
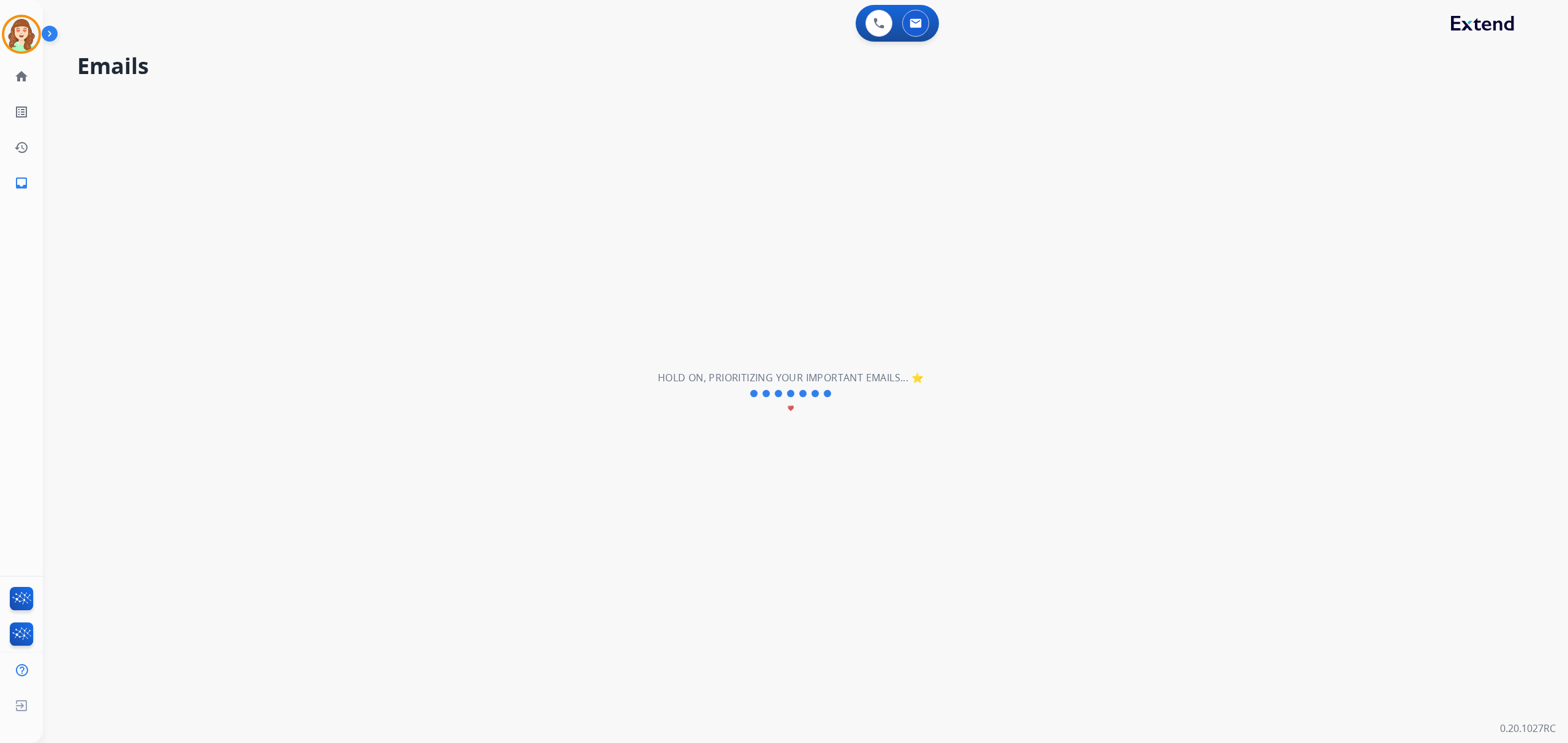
select select "**********"
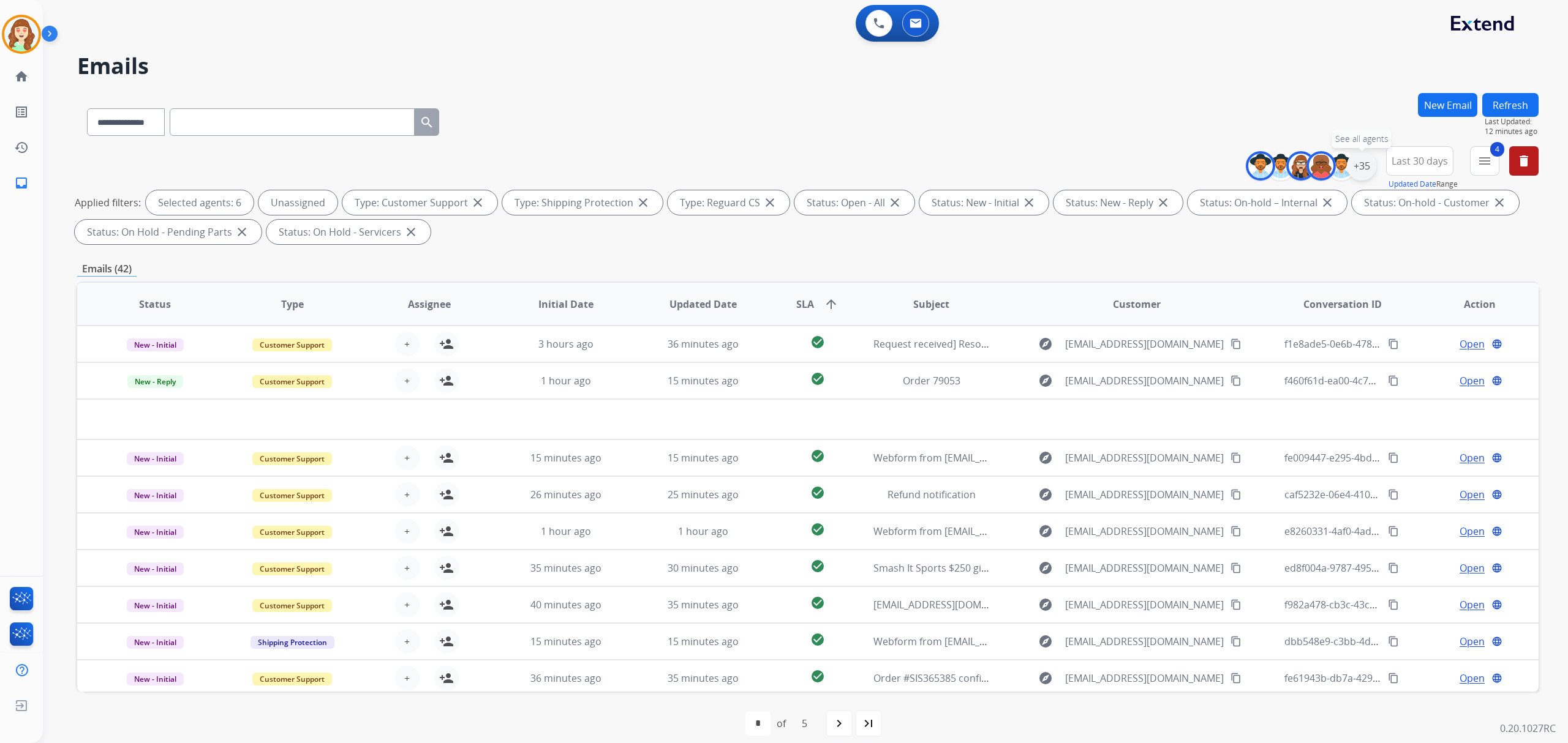
click at [1356, 165] on div "+35" at bounding box center [1361, 166] width 29 height 29
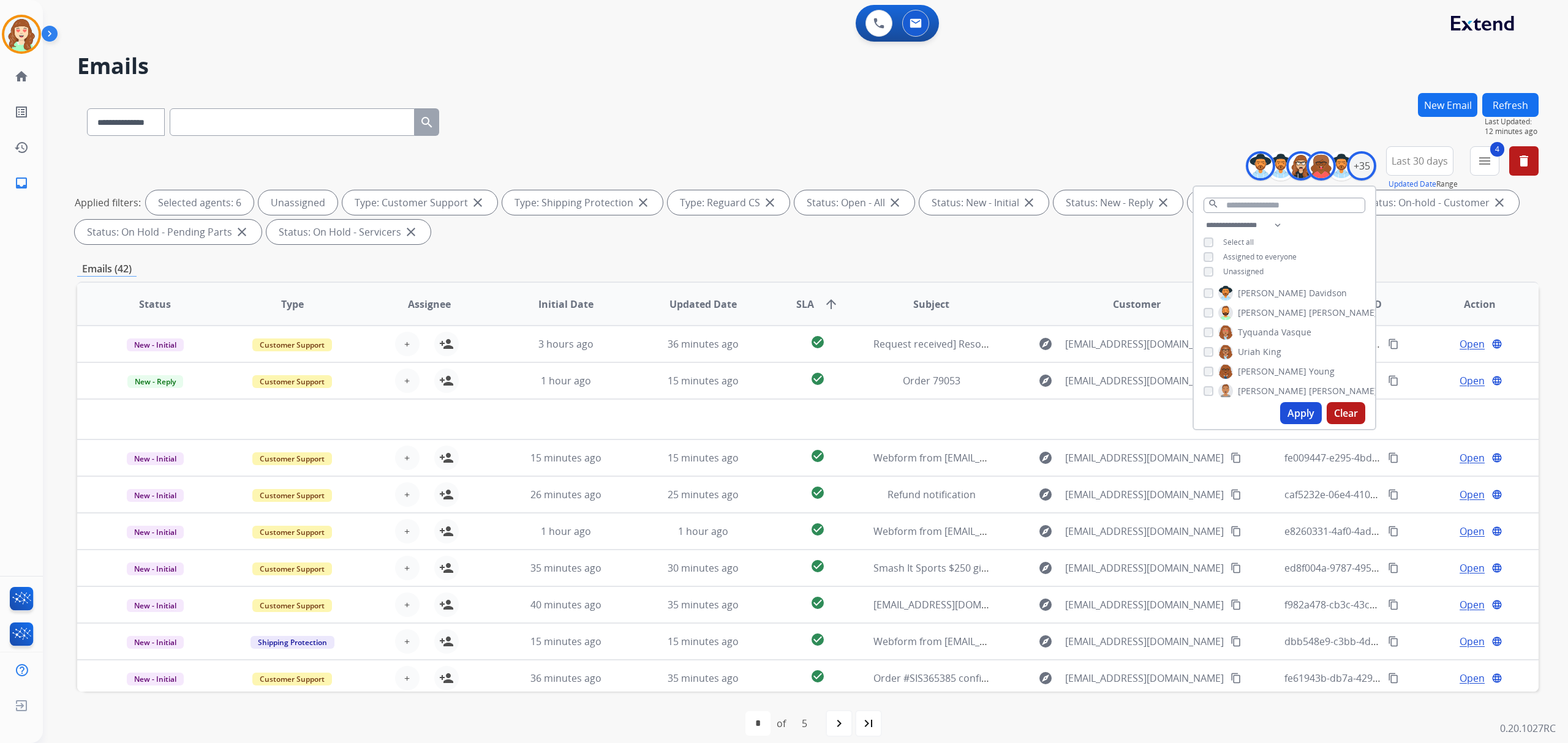
click at [1199, 348] on div "[PERSON_NAME] [PERSON_NAME] [PERSON_NAME] [PERSON_NAME] [PERSON_NAME] [PERSON_N…" at bounding box center [1284, 341] width 181 height 114
click at [1296, 417] on button "Apply" at bounding box center [1301, 413] width 42 height 22
click at [1208, 374] on div "[PERSON_NAME]" at bounding box center [1290, 382] width 174 height 15
click at [1213, 378] on div "[PERSON_NAME]" at bounding box center [1290, 382] width 174 height 15
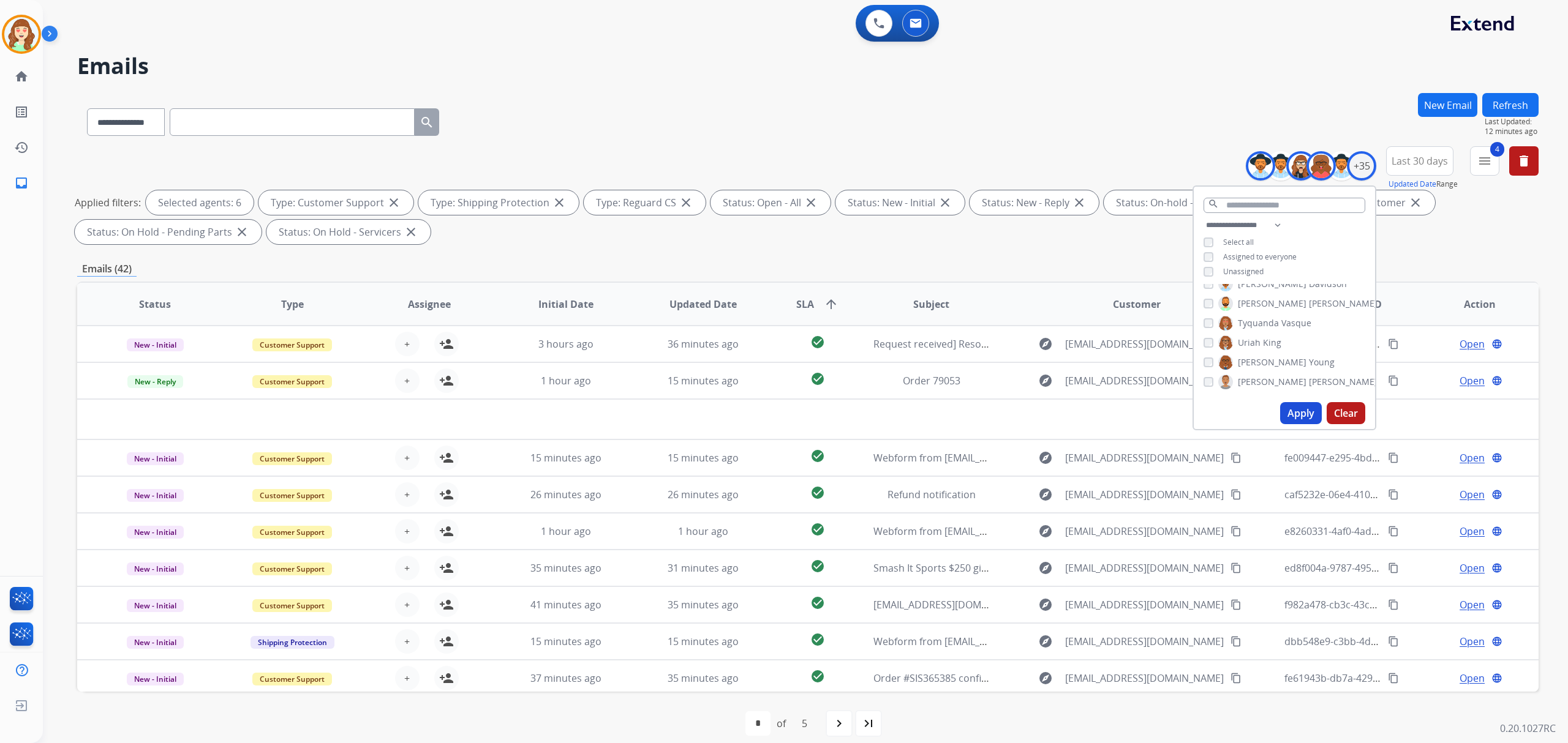
click at [1211, 374] on div "[PERSON_NAME]" at bounding box center [1290, 382] width 174 height 15
drag, startPoint x: 1291, startPoint y: 412, endPoint x: 1301, endPoint y: 392, distance: 22.4
click at [1302, 411] on button "Apply" at bounding box center [1301, 413] width 42 height 22
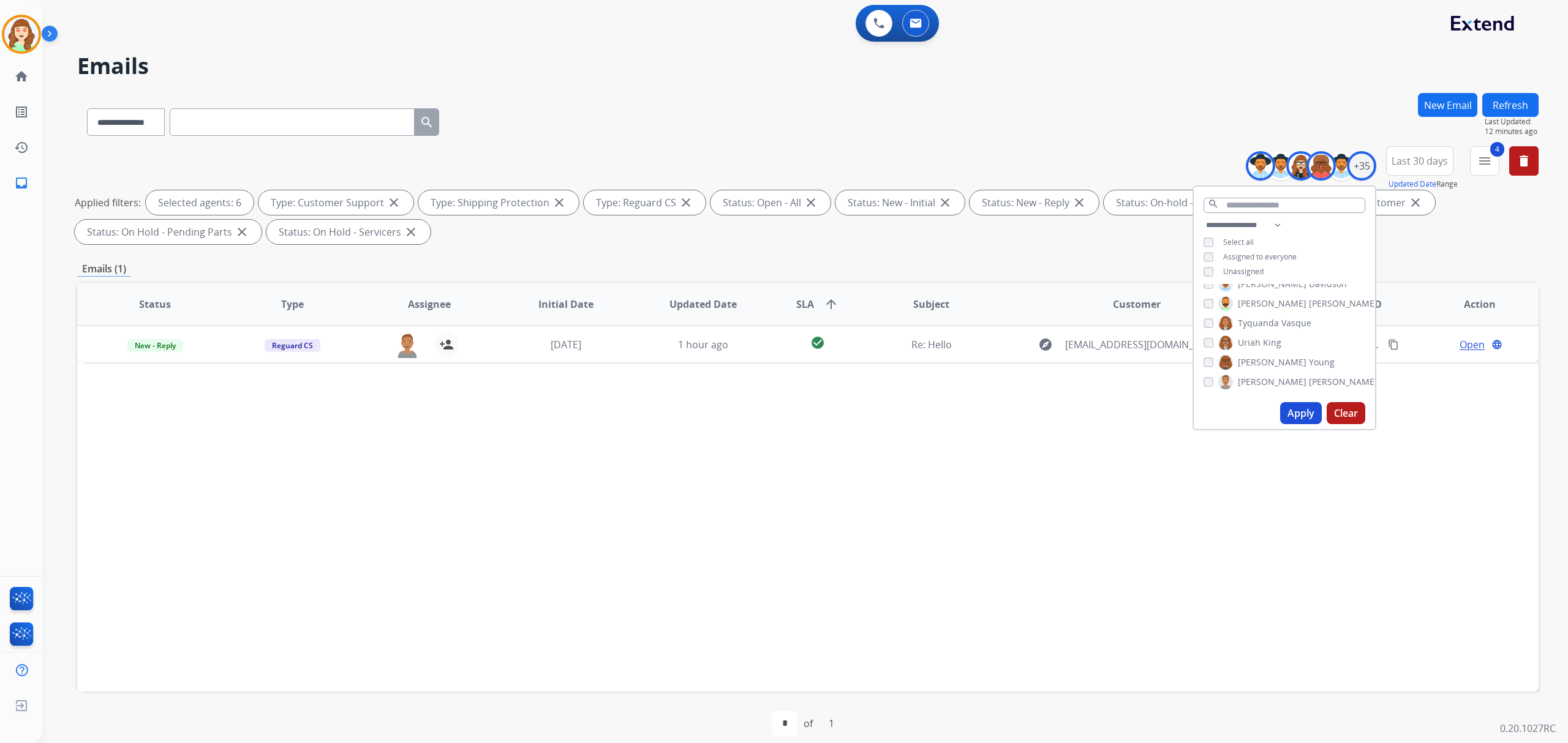
click at [1294, 412] on button "Apply" at bounding box center [1301, 413] width 42 height 22
click at [1292, 418] on button "Apply" at bounding box center [1301, 413] width 42 height 22
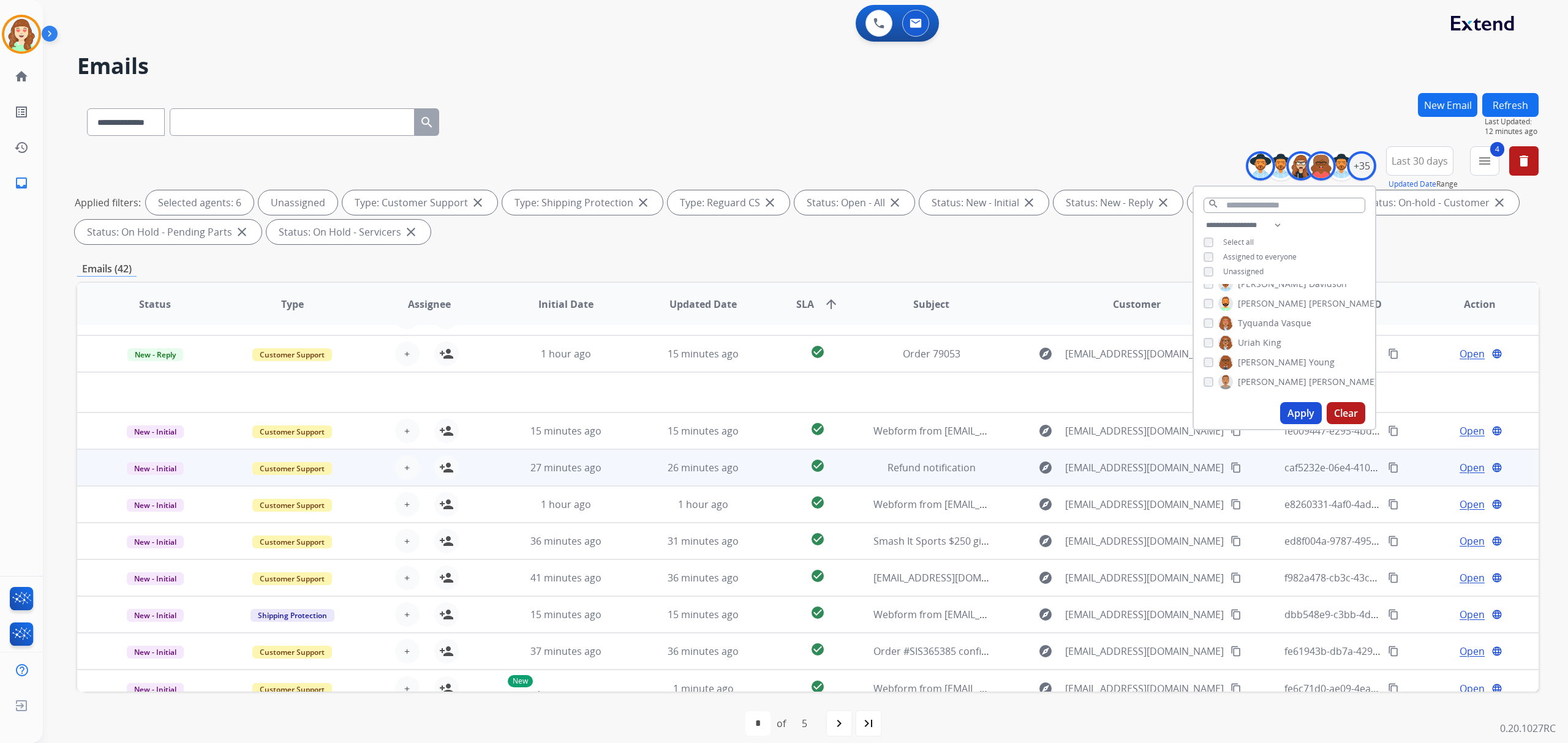
scroll to position [41, 0]
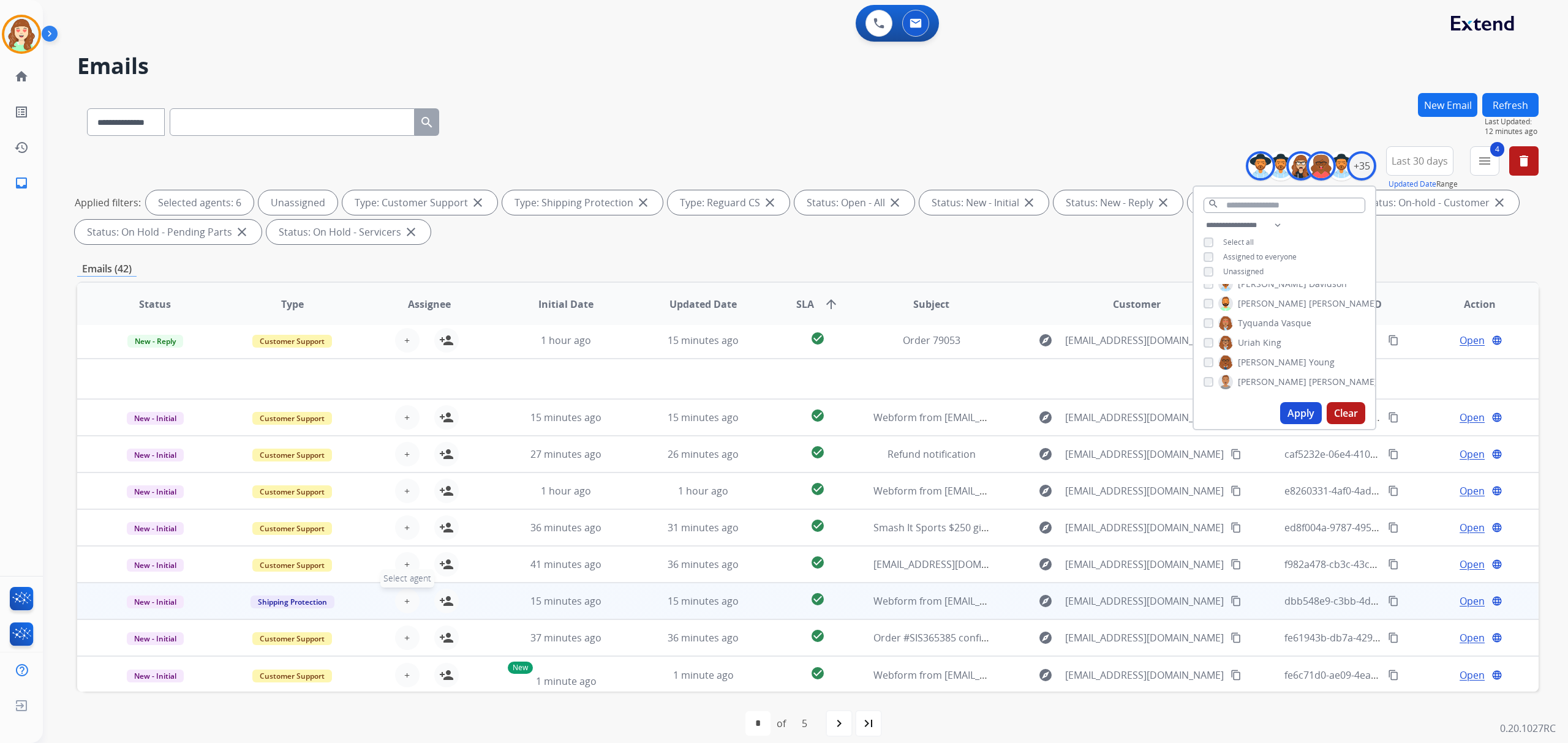
click at [410, 596] on button "+ Select agent" at bounding box center [407, 601] width 25 height 25
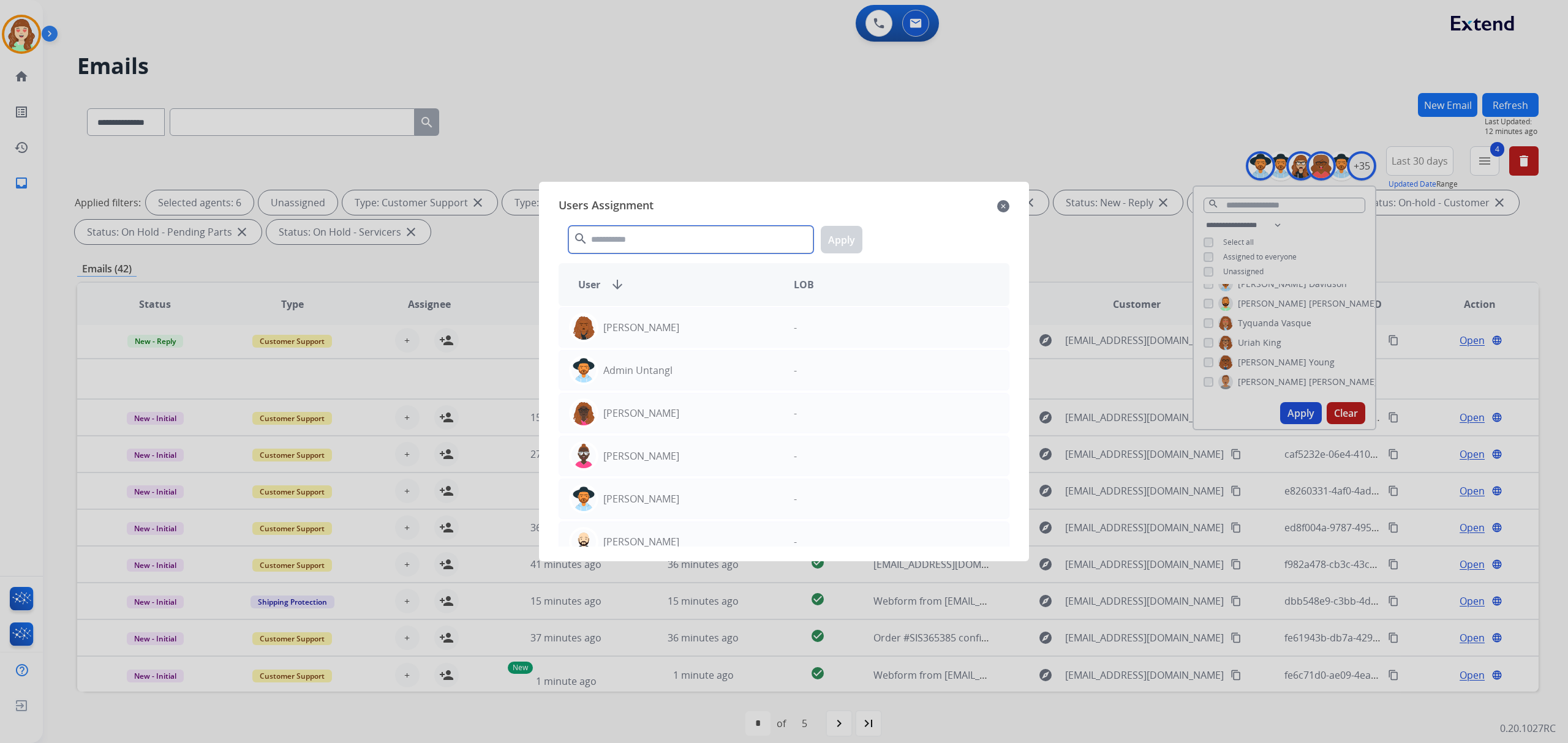
click at [605, 232] on input "text" at bounding box center [690, 239] width 245 height 27
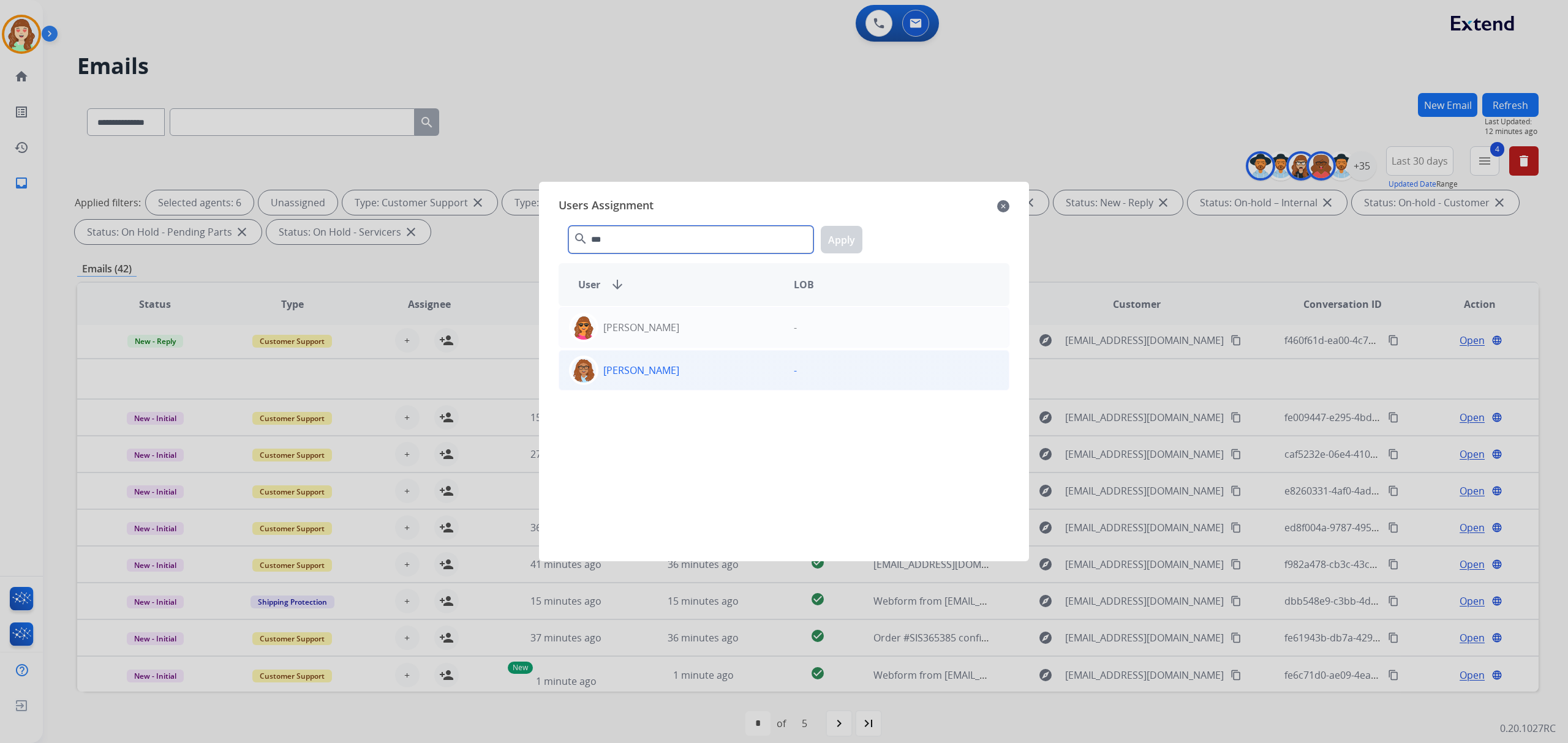
type input "***"
click at [647, 372] on p "[PERSON_NAME]" at bounding box center [641, 371] width 76 height 15
click at [829, 246] on button "Apply" at bounding box center [841, 239] width 42 height 27
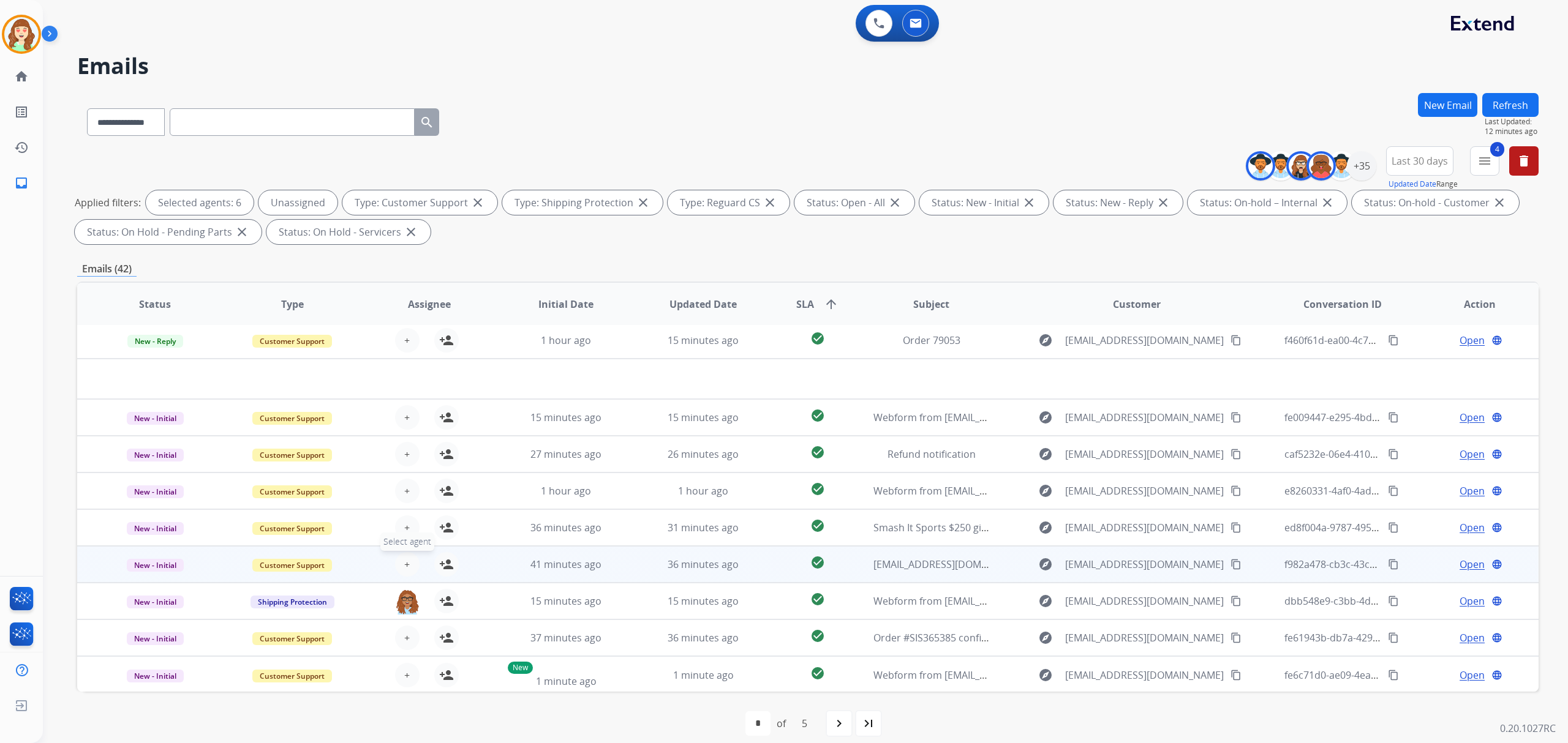
click at [404, 562] on span "+" at bounding box center [407, 564] width 5 height 15
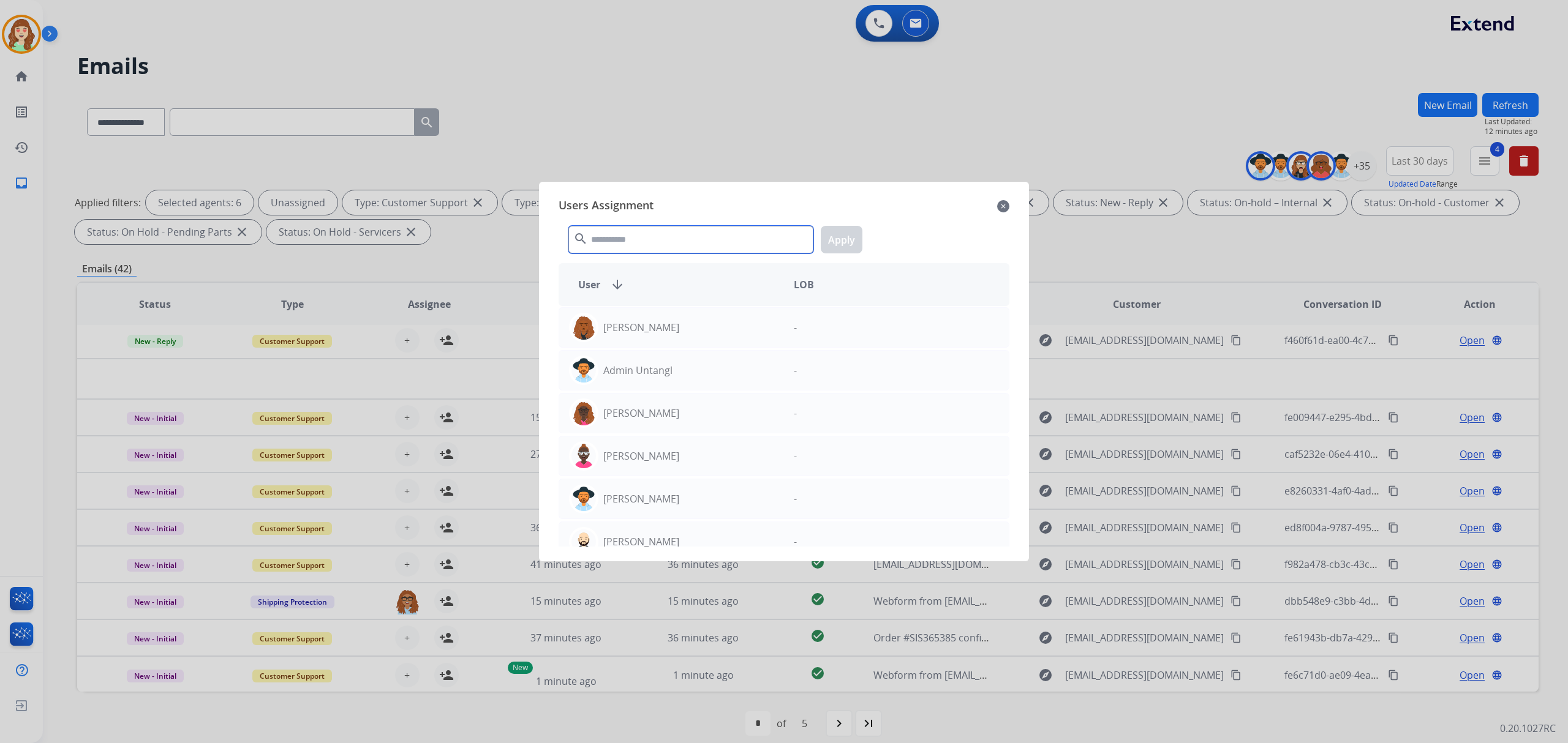
click at [649, 230] on input "text" at bounding box center [690, 239] width 245 height 27
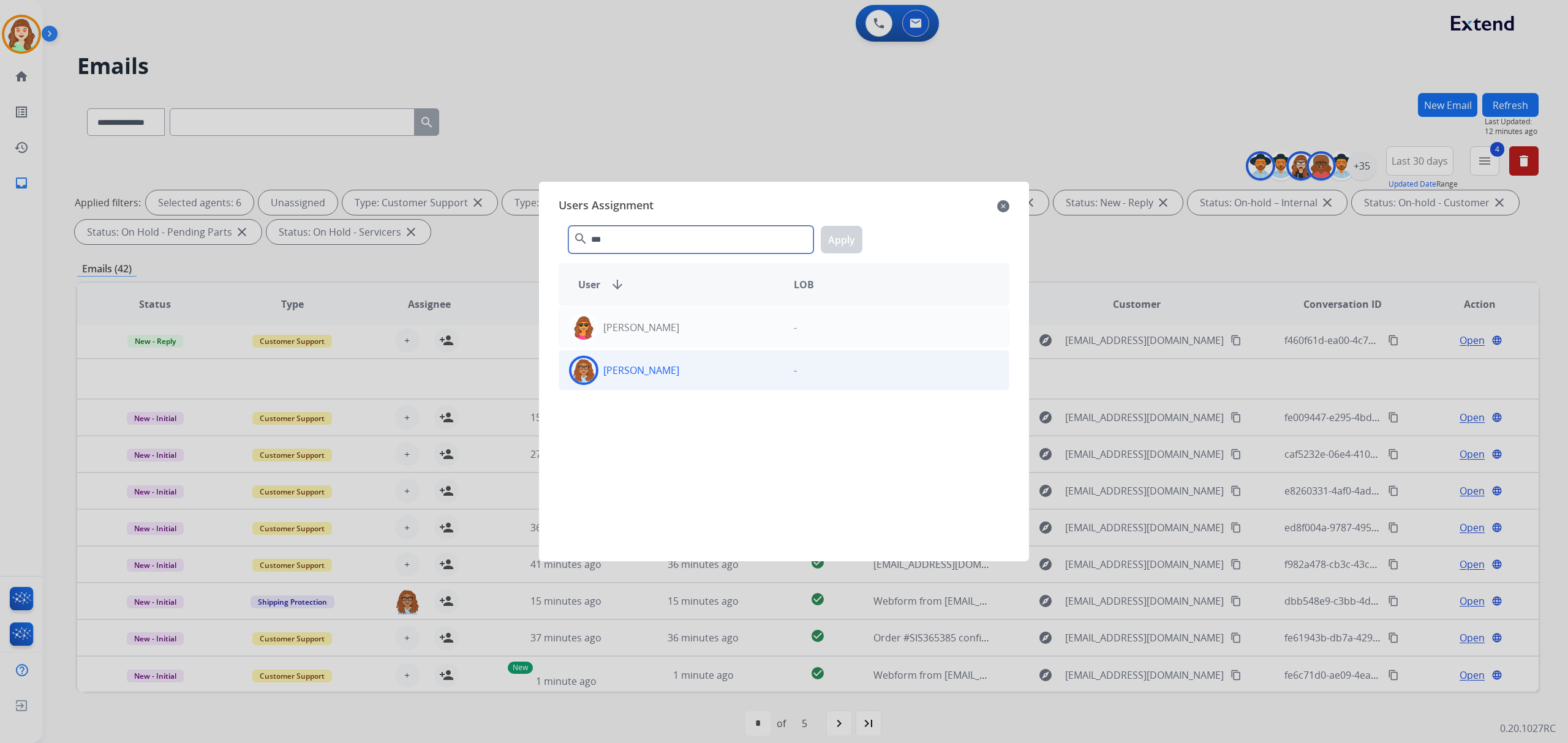
type input "***"
click at [672, 365] on div "[PERSON_NAME]" at bounding box center [672, 371] width 225 height 29
click at [850, 241] on button "Apply" at bounding box center [841, 239] width 42 height 27
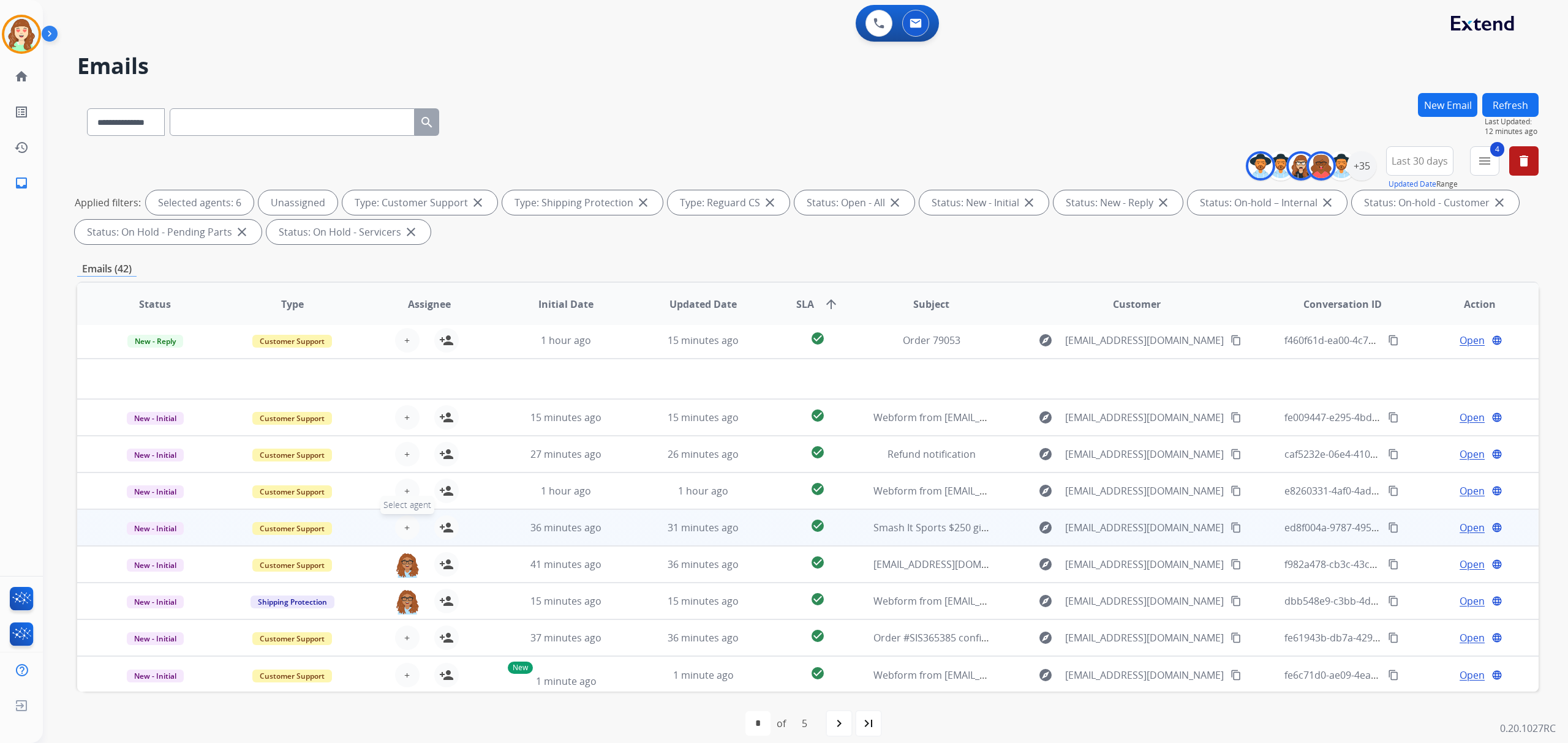
click at [400, 529] on button "+ Select agent" at bounding box center [407, 527] width 25 height 25
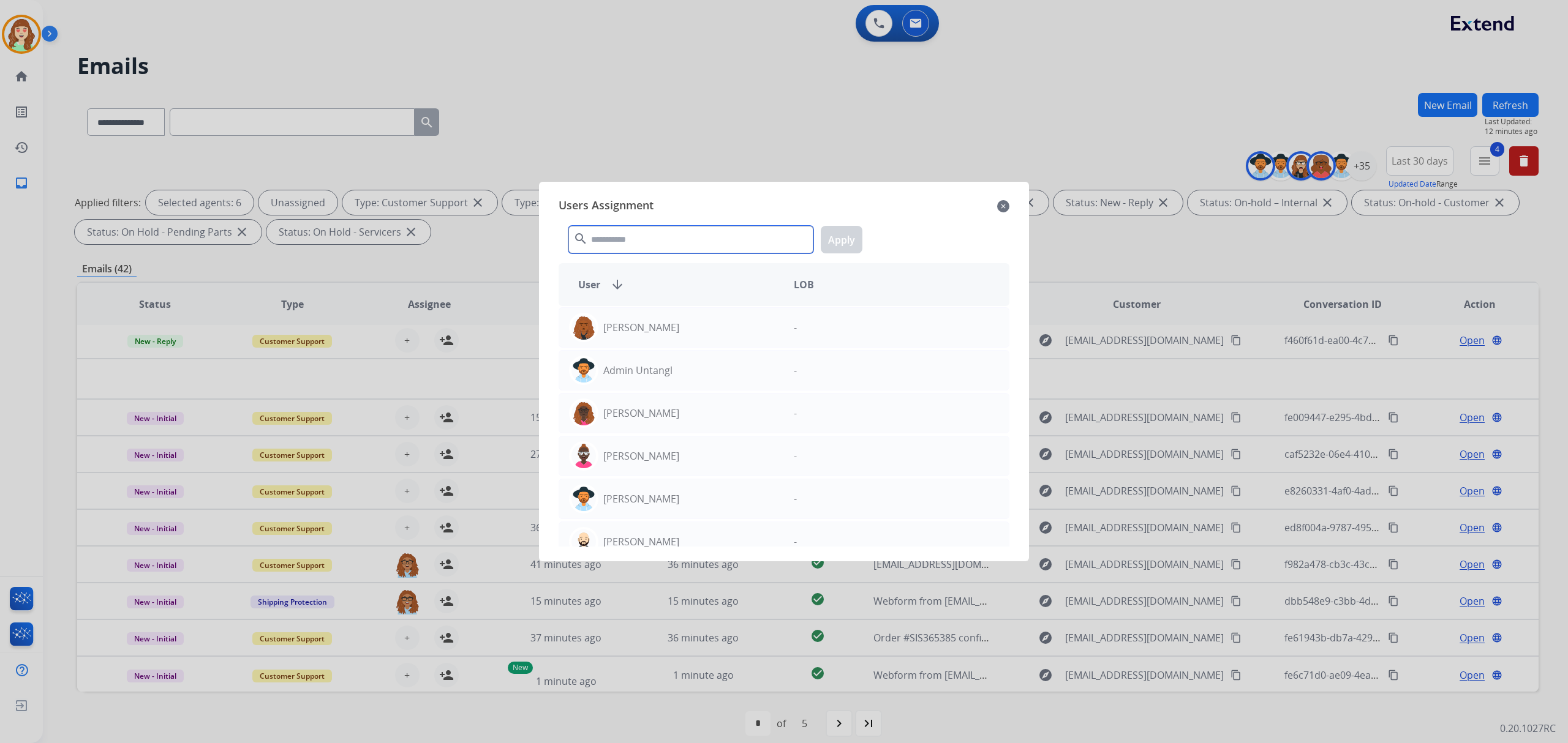
click at [694, 244] on input "text" at bounding box center [690, 239] width 245 height 27
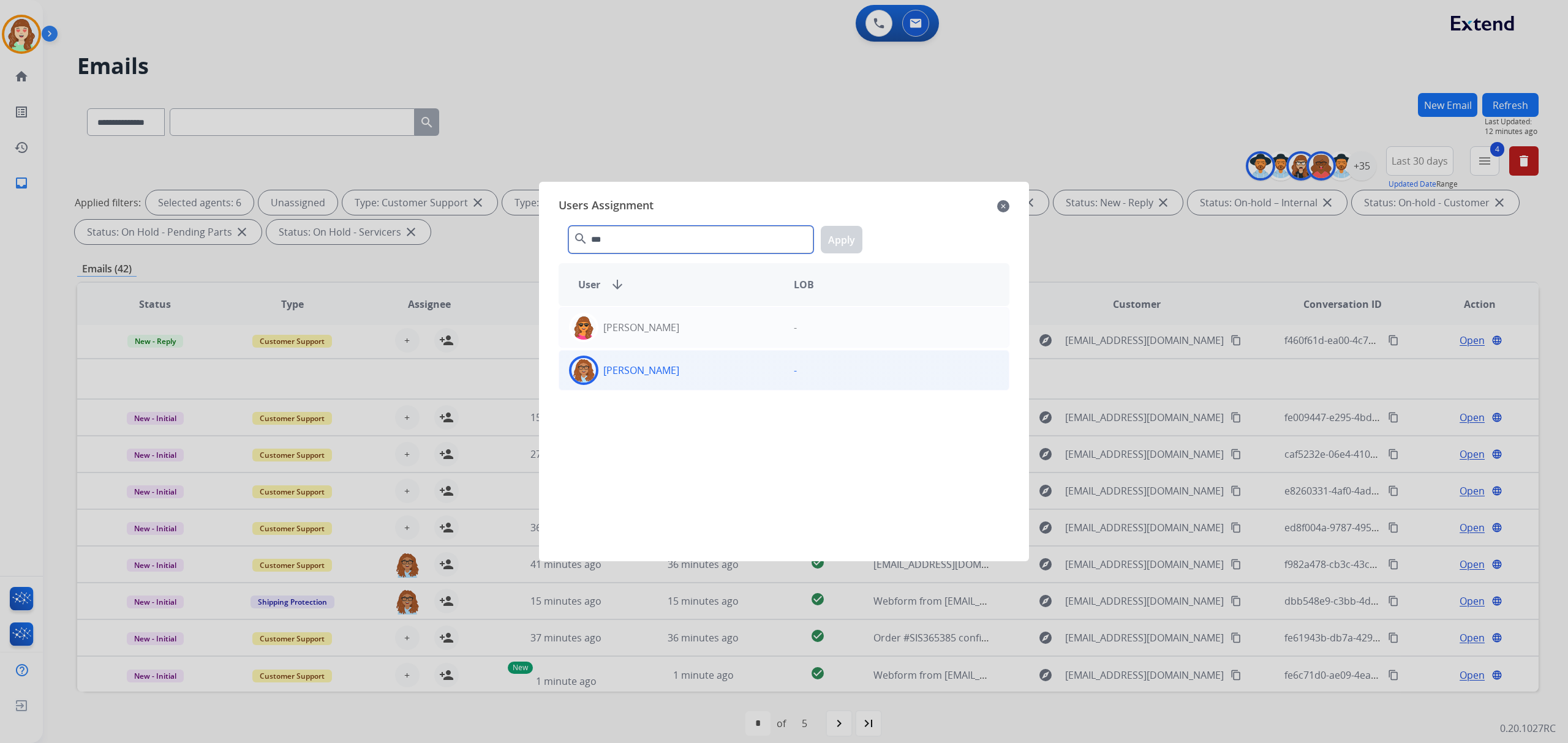
type input "***"
drag, startPoint x: 709, startPoint y: 380, endPoint x: 716, endPoint y: 372, distance: 10.6
click at [712, 376] on div "[PERSON_NAME]" at bounding box center [672, 371] width 225 height 29
click at [845, 248] on button "Apply" at bounding box center [841, 239] width 42 height 27
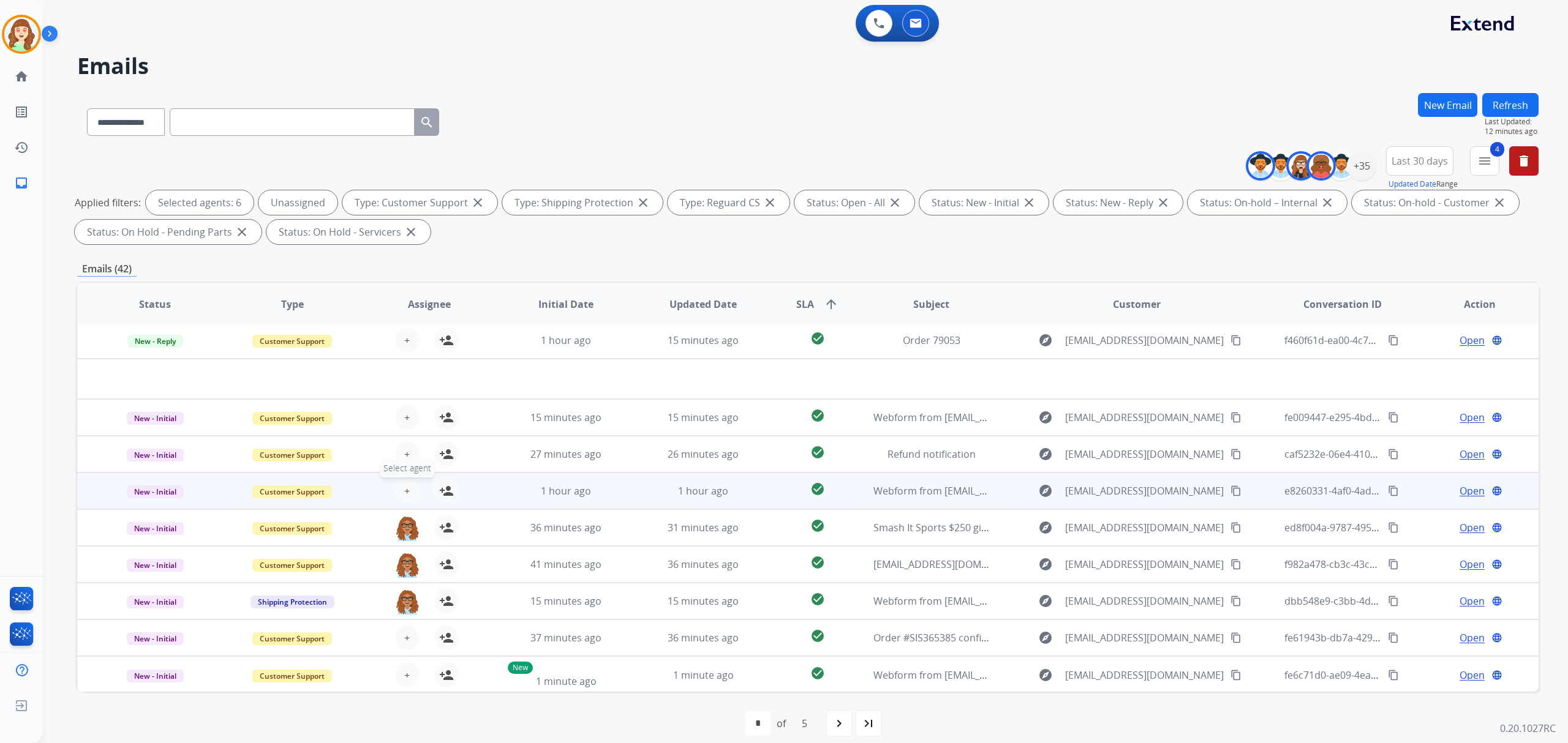
click at [405, 493] on span "+" at bounding box center [407, 491] width 5 height 15
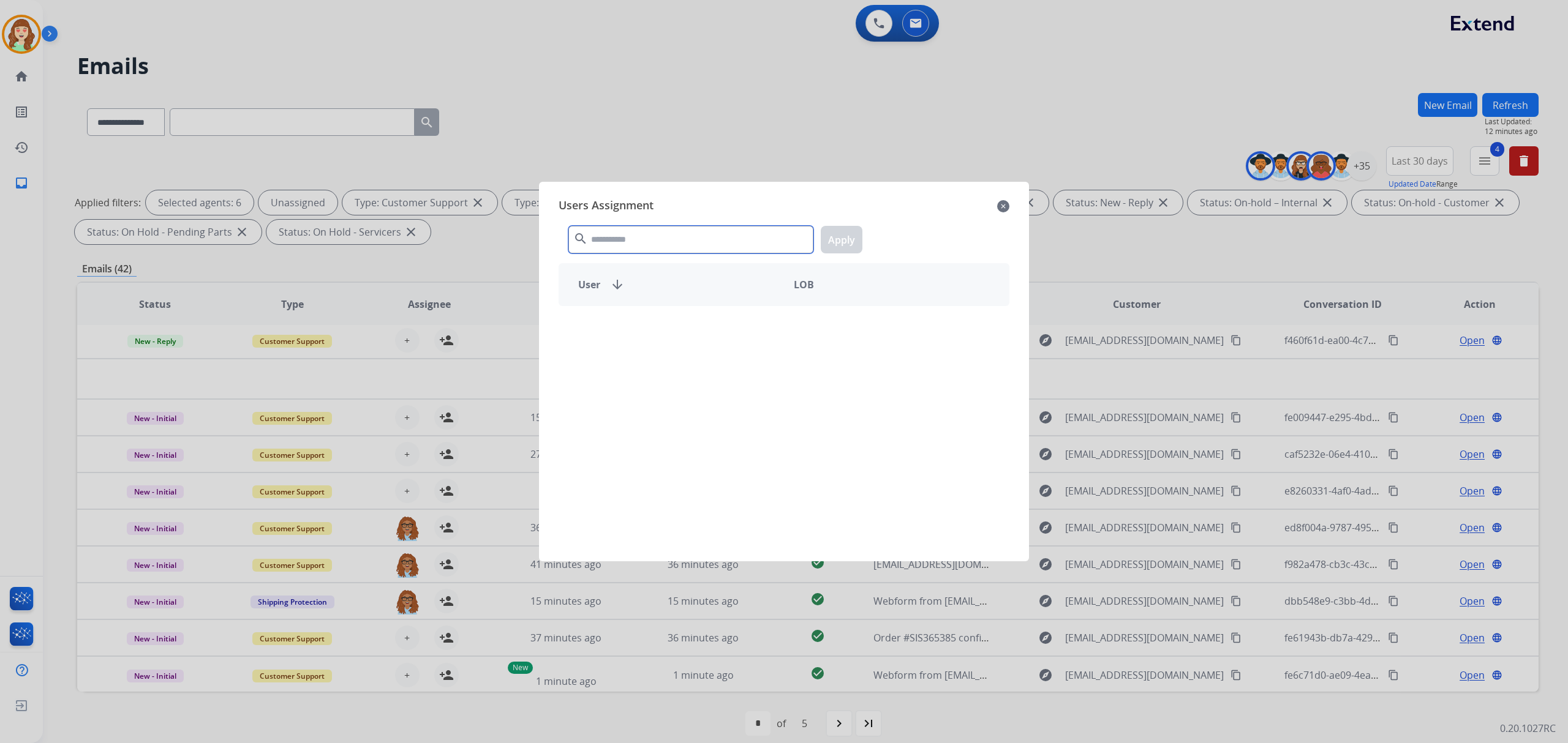
click at [755, 240] on input "text" at bounding box center [690, 239] width 245 height 27
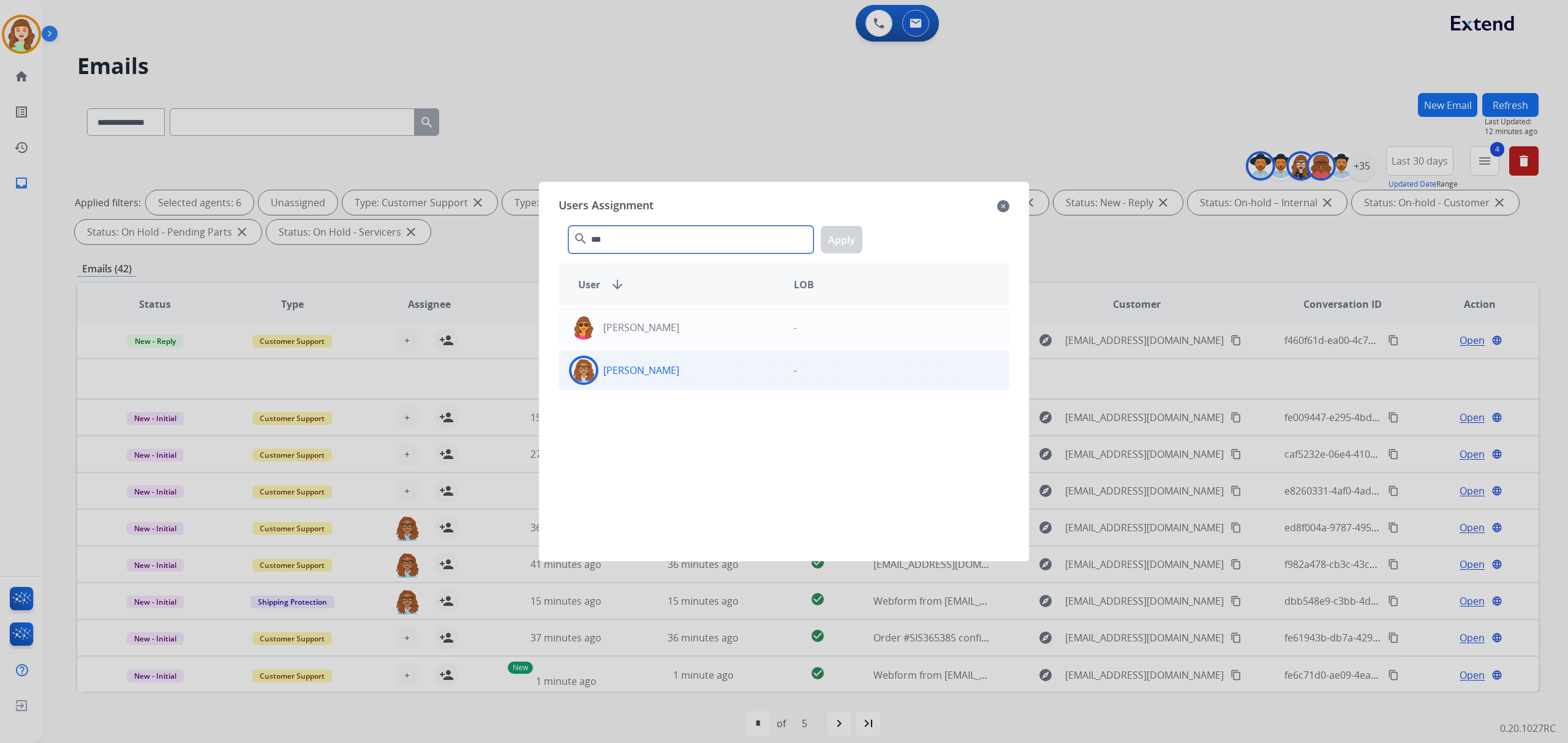
type input "***"
click at [732, 366] on div "[PERSON_NAME]" at bounding box center [672, 371] width 225 height 29
click at [852, 238] on button "Apply" at bounding box center [841, 239] width 42 height 27
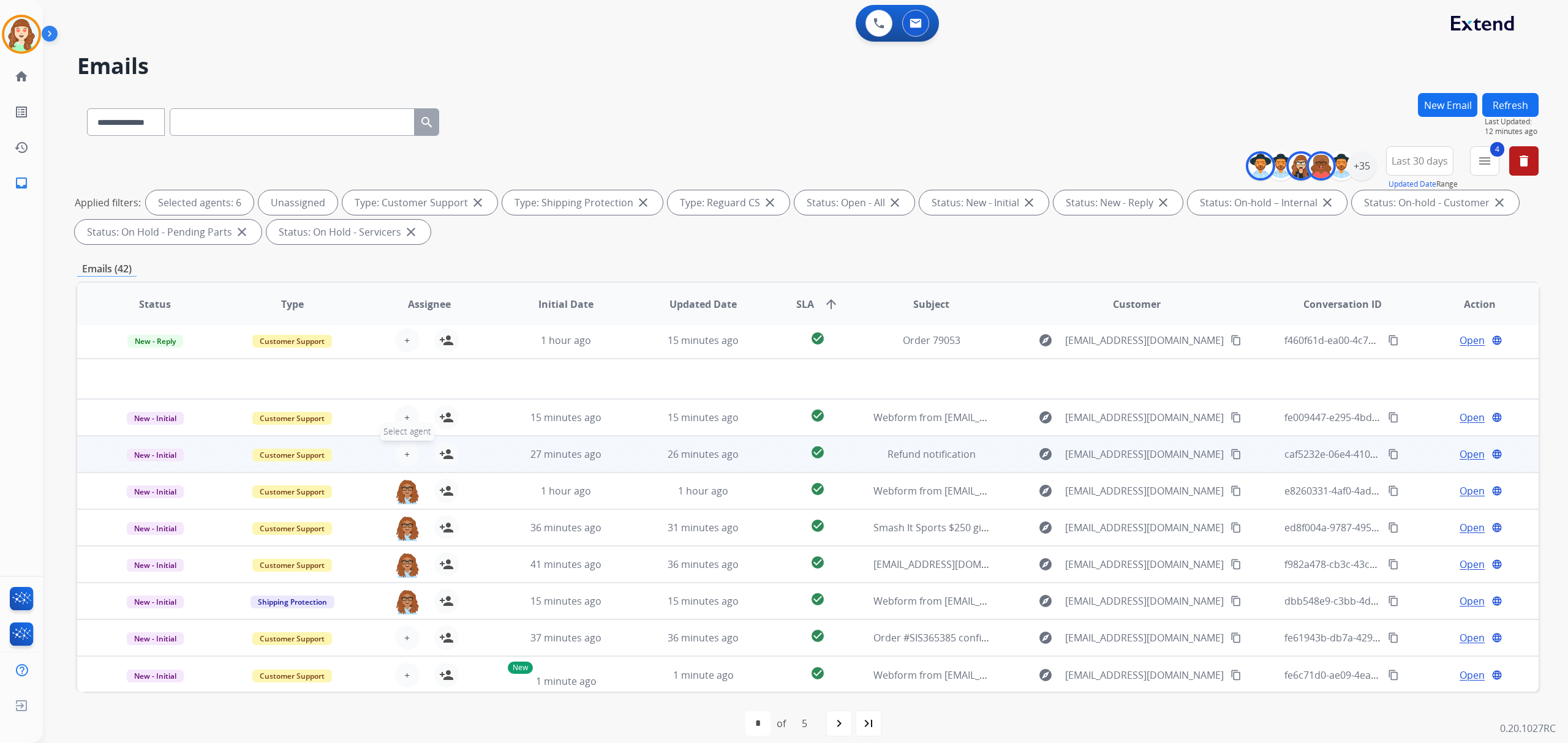
click at [401, 460] on button "+ Select agent" at bounding box center [407, 454] width 25 height 25
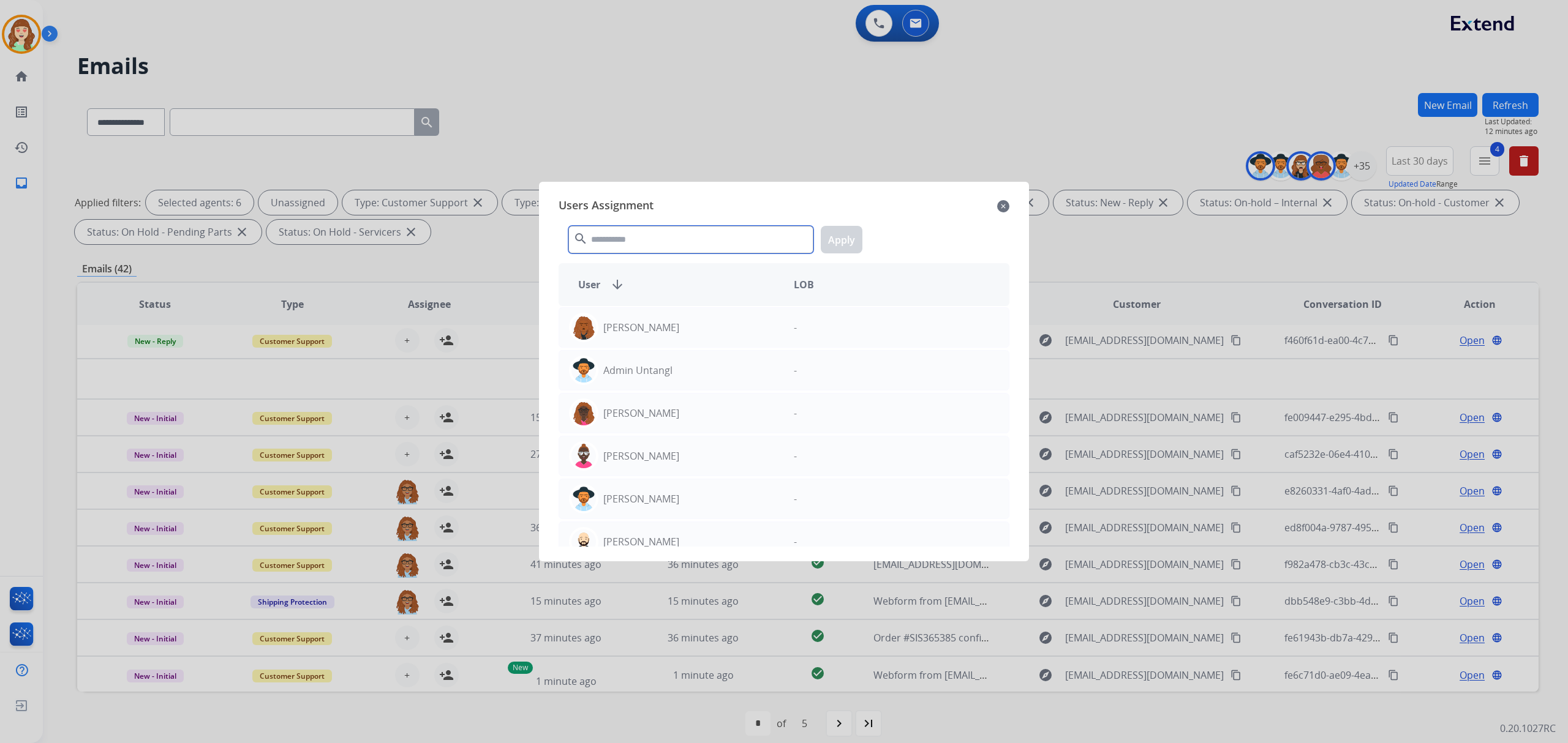
click at [706, 231] on input "text" at bounding box center [690, 239] width 245 height 27
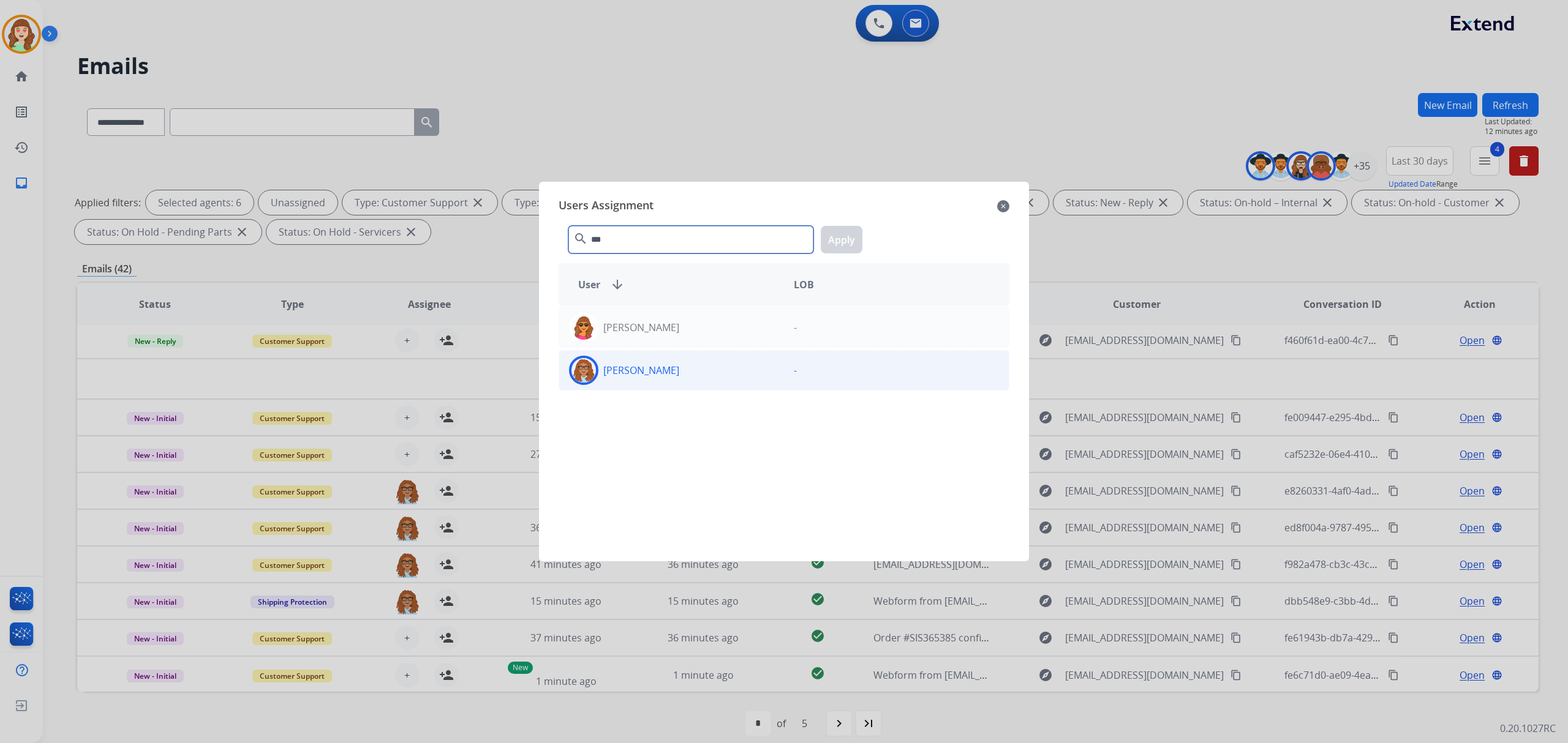
type input "***"
click at [662, 383] on div "[PERSON_NAME]" at bounding box center [672, 371] width 225 height 29
click at [849, 233] on button "Apply" at bounding box center [841, 239] width 42 height 27
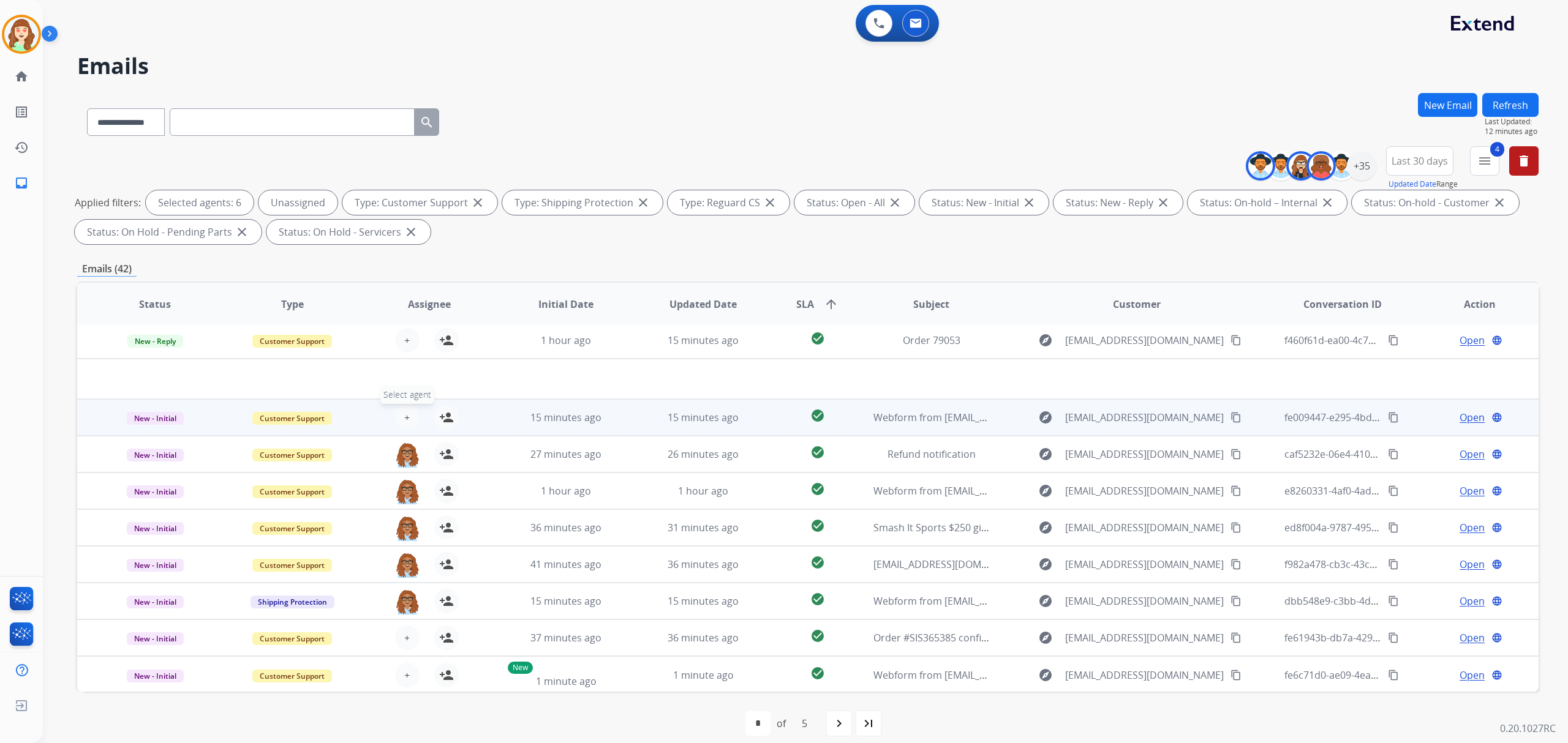
click at [401, 417] on button "+ Select agent" at bounding box center [407, 417] width 25 height 25
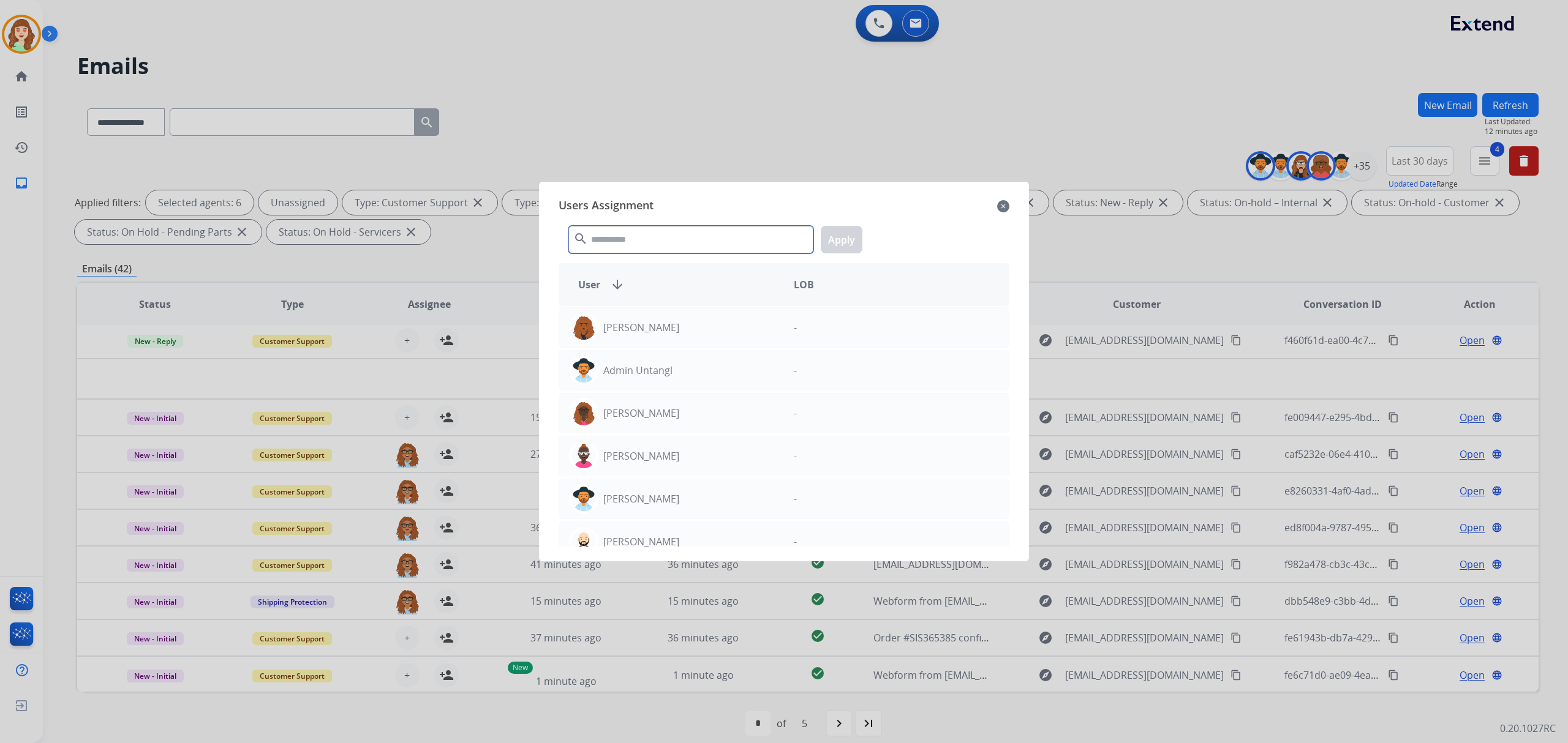
click at [631, 236] on input "text" at bounding box center [690, 239] width 245 height 27
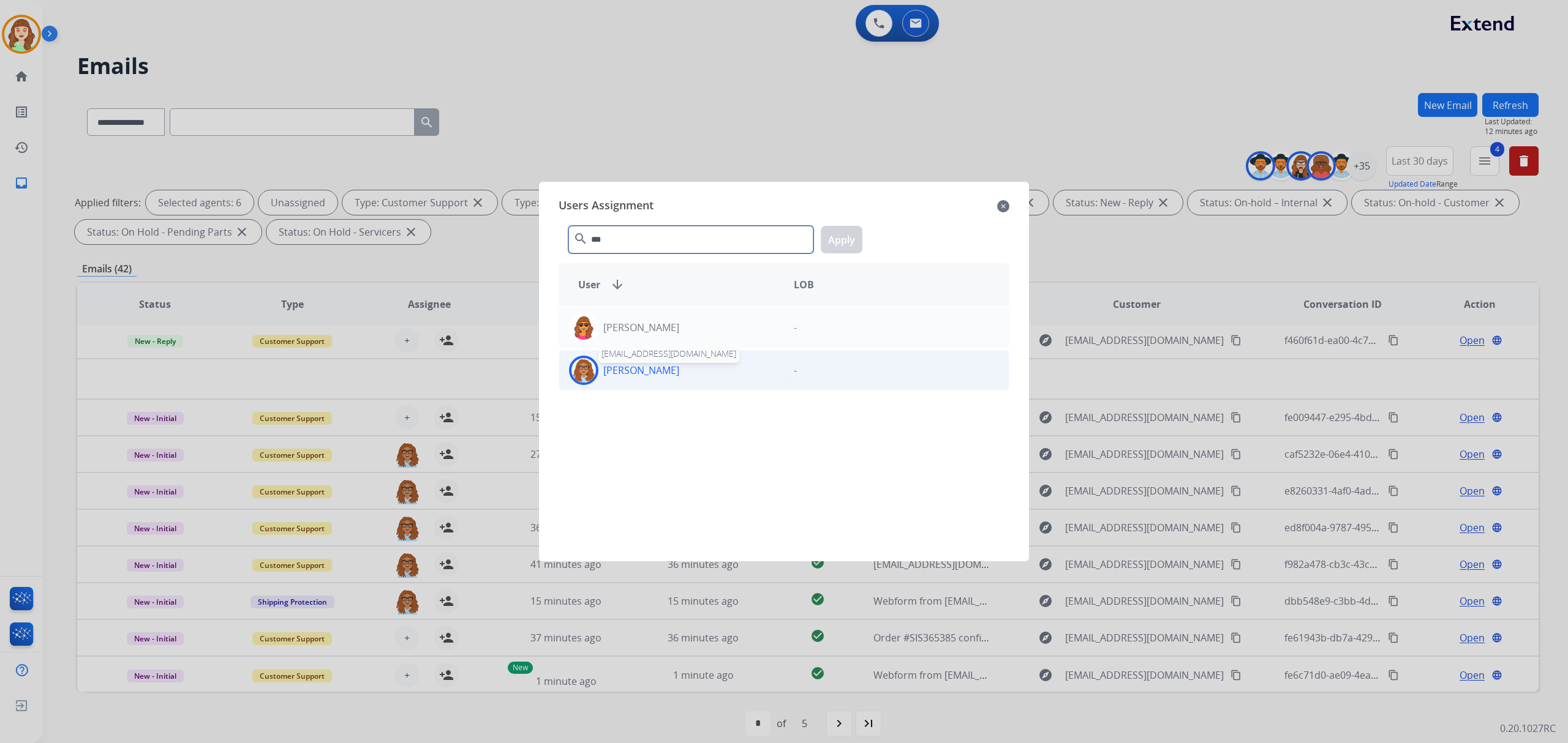
type input "***"
click at [640, 378] on p "[PERSON_NAME]" at bounding box center [641, 371] width 76 height 15
click at [849, 235] on button "Apply" at bounding box center [841, 239] width 42 height 27
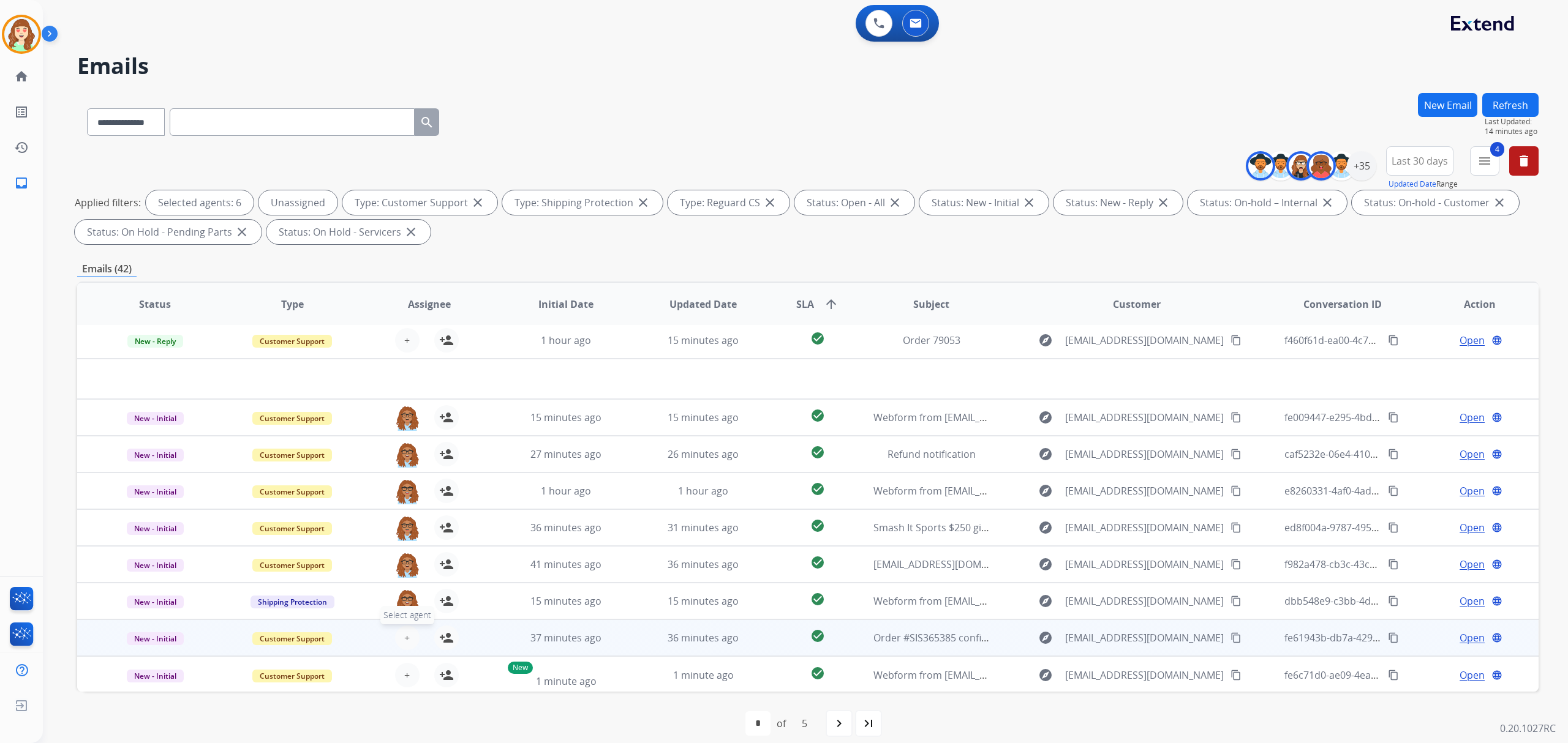
click at [405, 634] on span "+" at bounding box center [407, 637] width 5 height 15
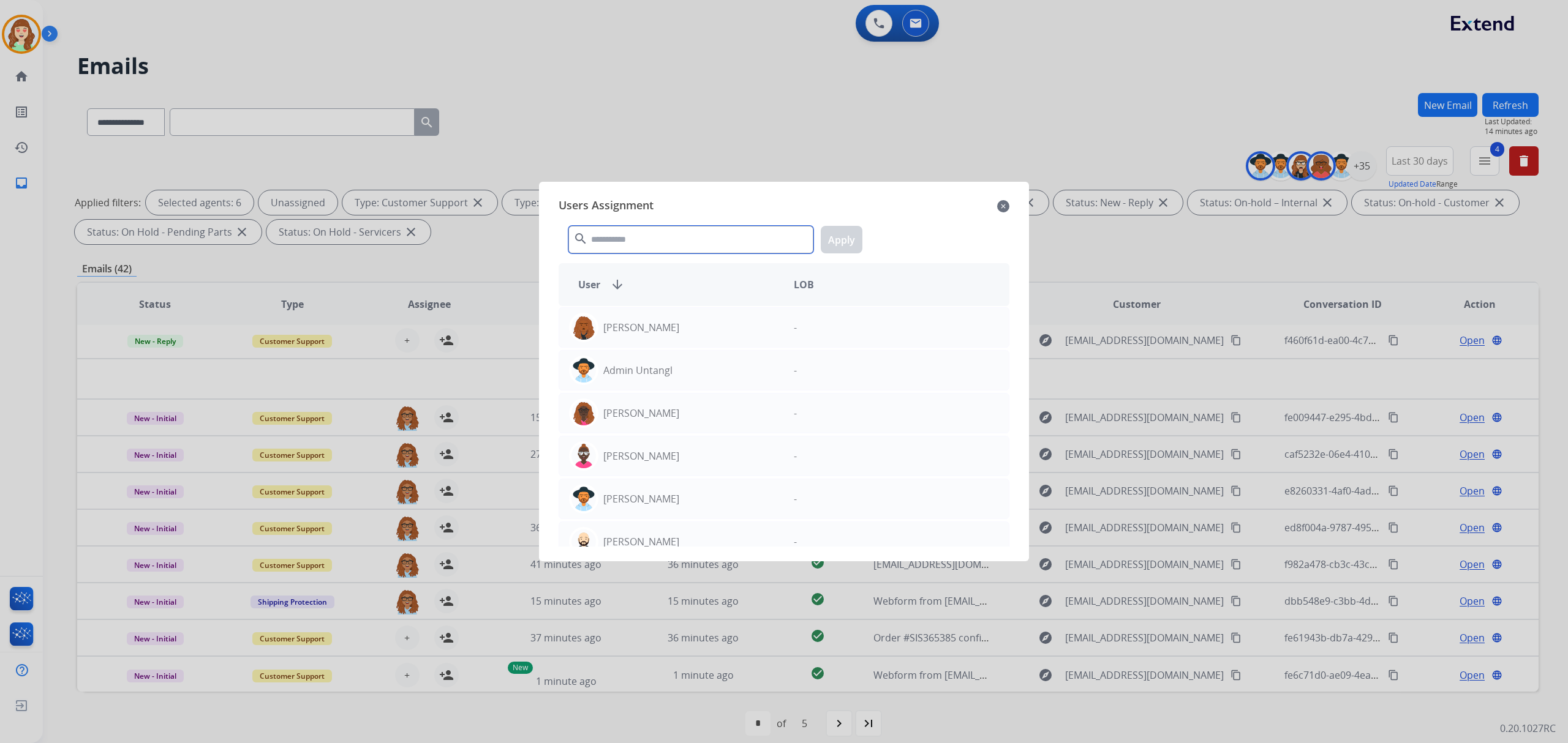
click at [691, 245] on input "text" at bounding box center [690, 239] width 245 height 27
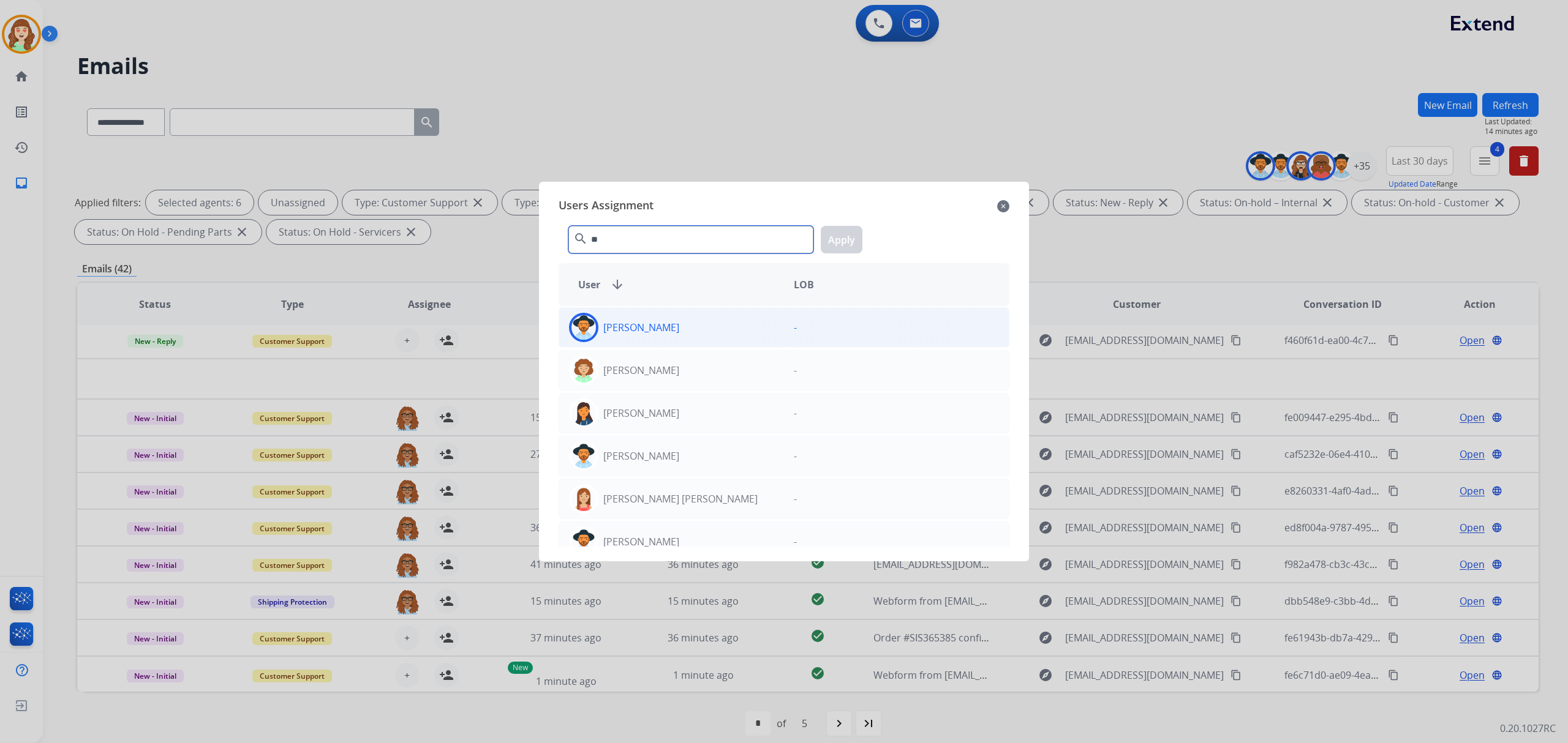
type input "**"
click at [670, 318] on div "[PERSON_NAME]" at bounding box center [672, 327] width 225 height 29
click at [856, 238] on button "Apply" at bounding box center [841, 239] width 42 height 27
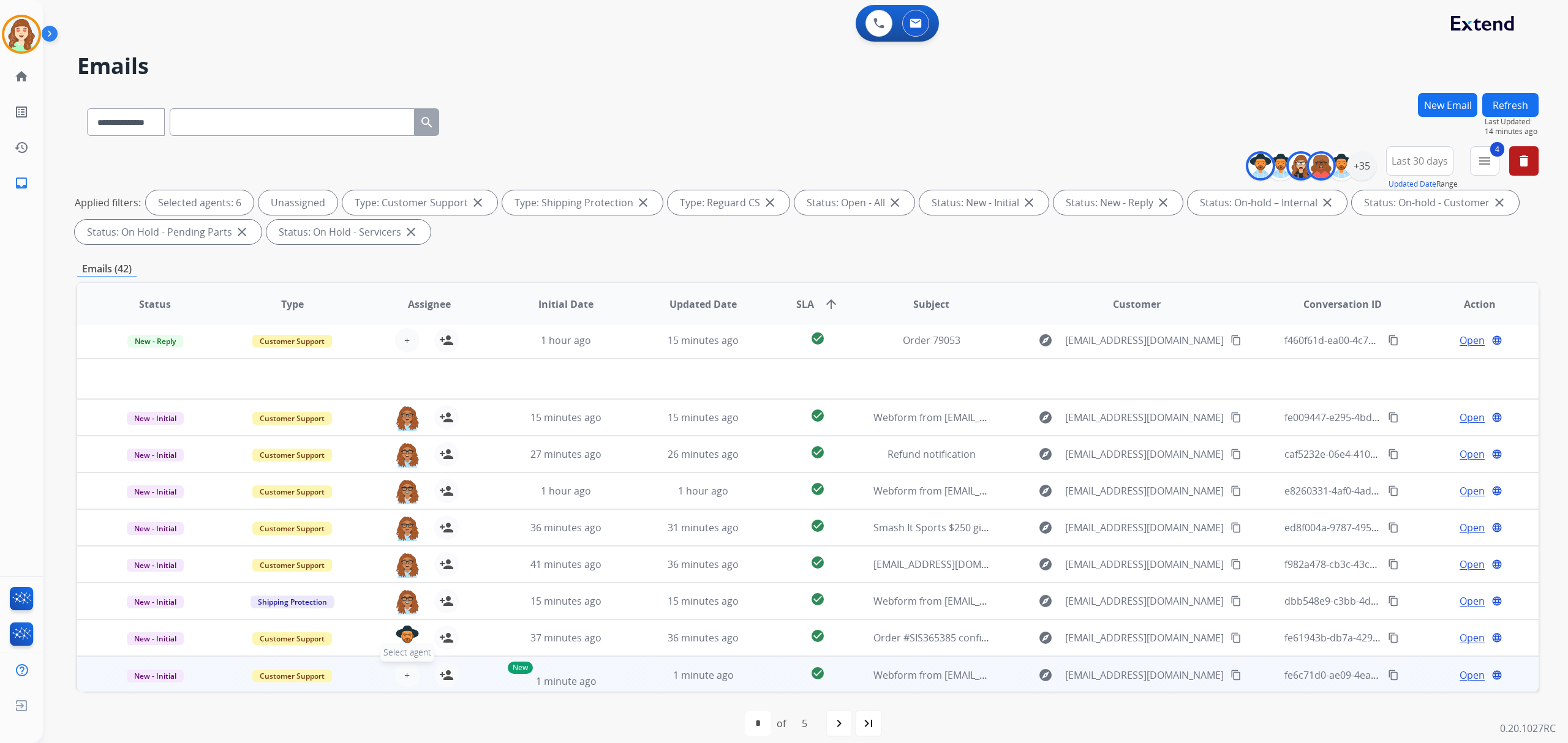
click at [407, 675] on span "+" at bounding box center [407, 675] width 5 height 15
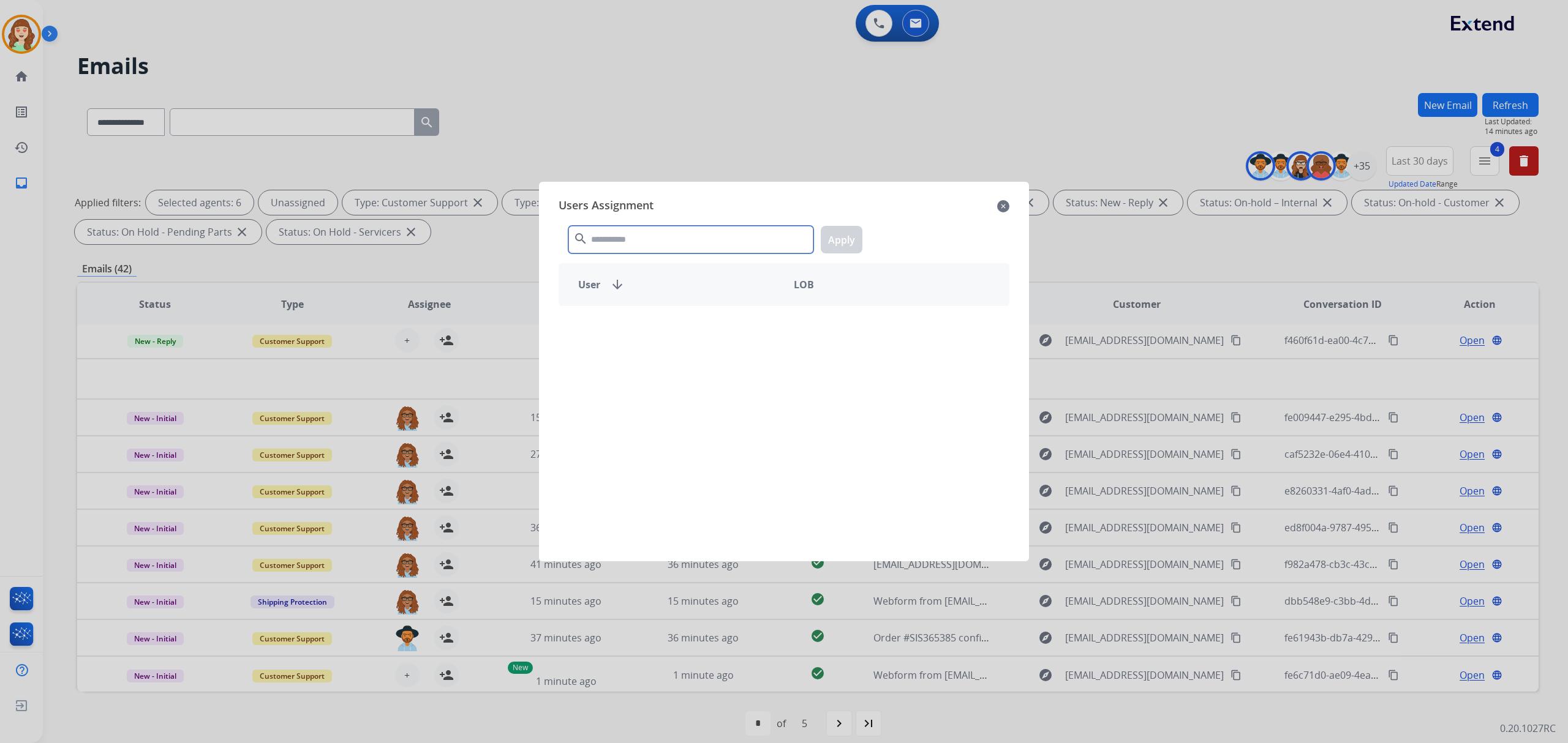
click at [696, 236] on input "text" at bounding box center [690, 239] width 245 height 27
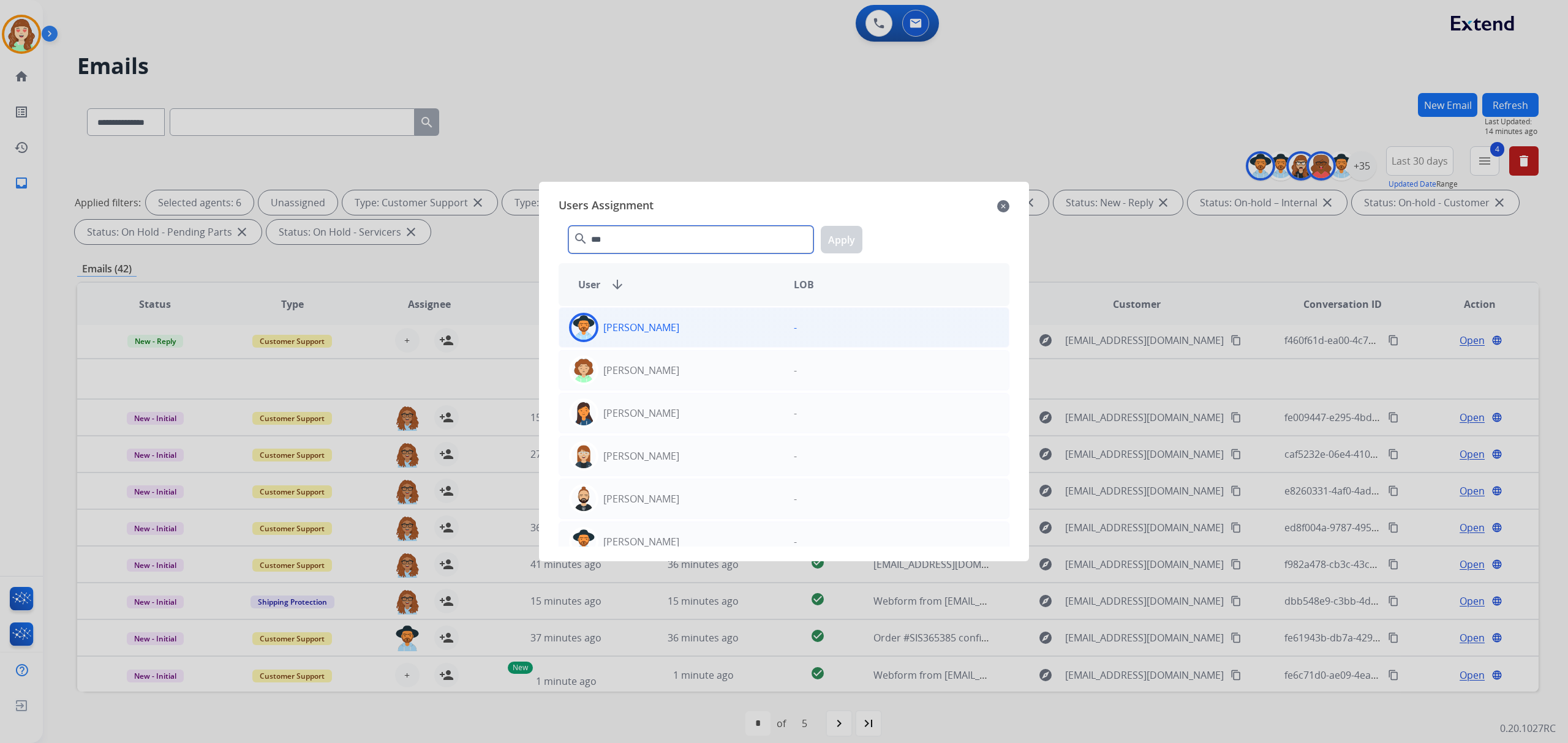
type input "***"
drag, startPoint x: 701, startPoint y: 336, endPoint x: 740, endPoint y: 307, distance: 48.6
click at [707, 331] on div "[PERSON_NAME]" at bounding box center [672, 327] width 225 height 29
click at [844, 232] on button "Apply" at bounding box center [841, 239] width 42 height 27
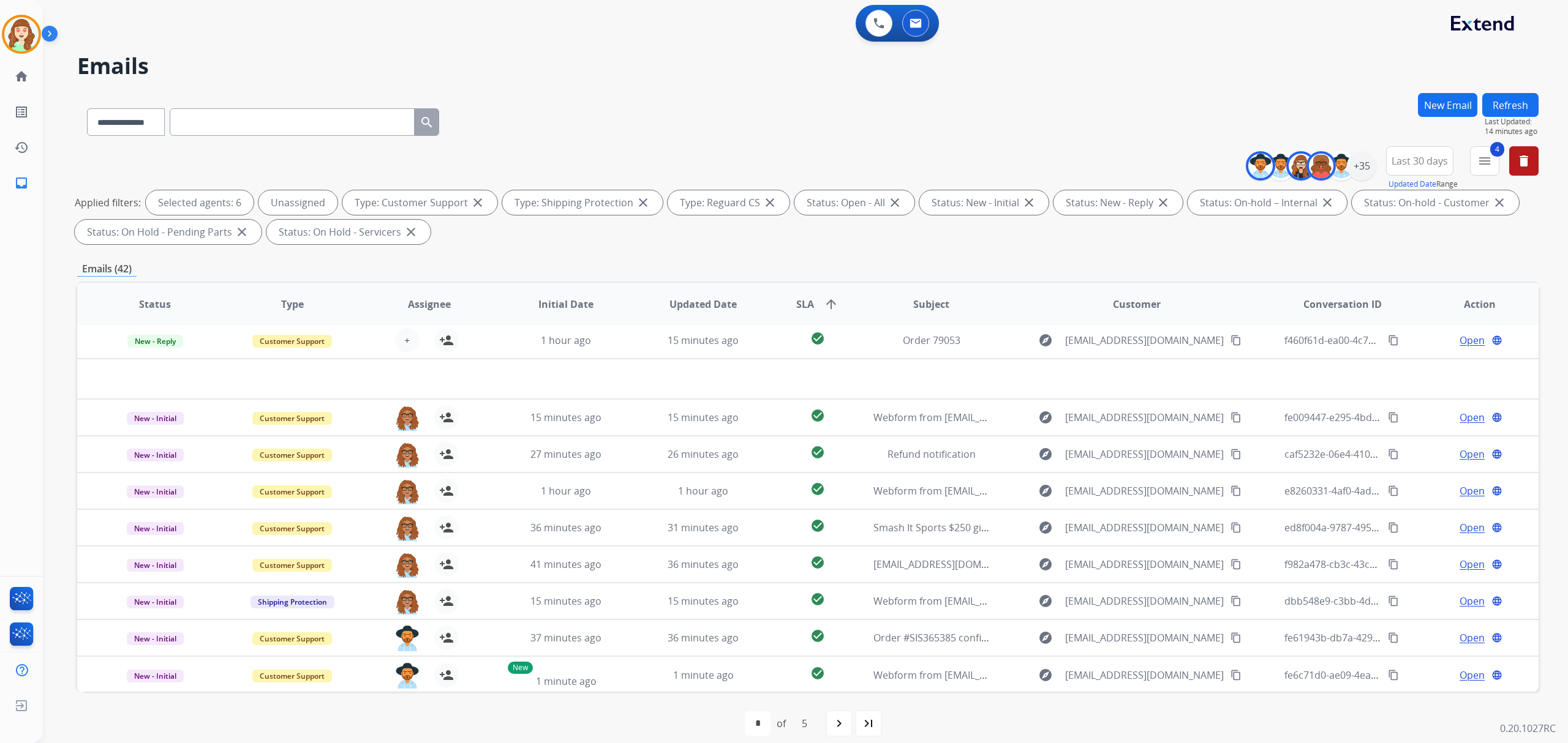
click at [842, 716] on mat-icon "navigate_next" at bounding box center [839, 723] width 15 height 15
select select "*"
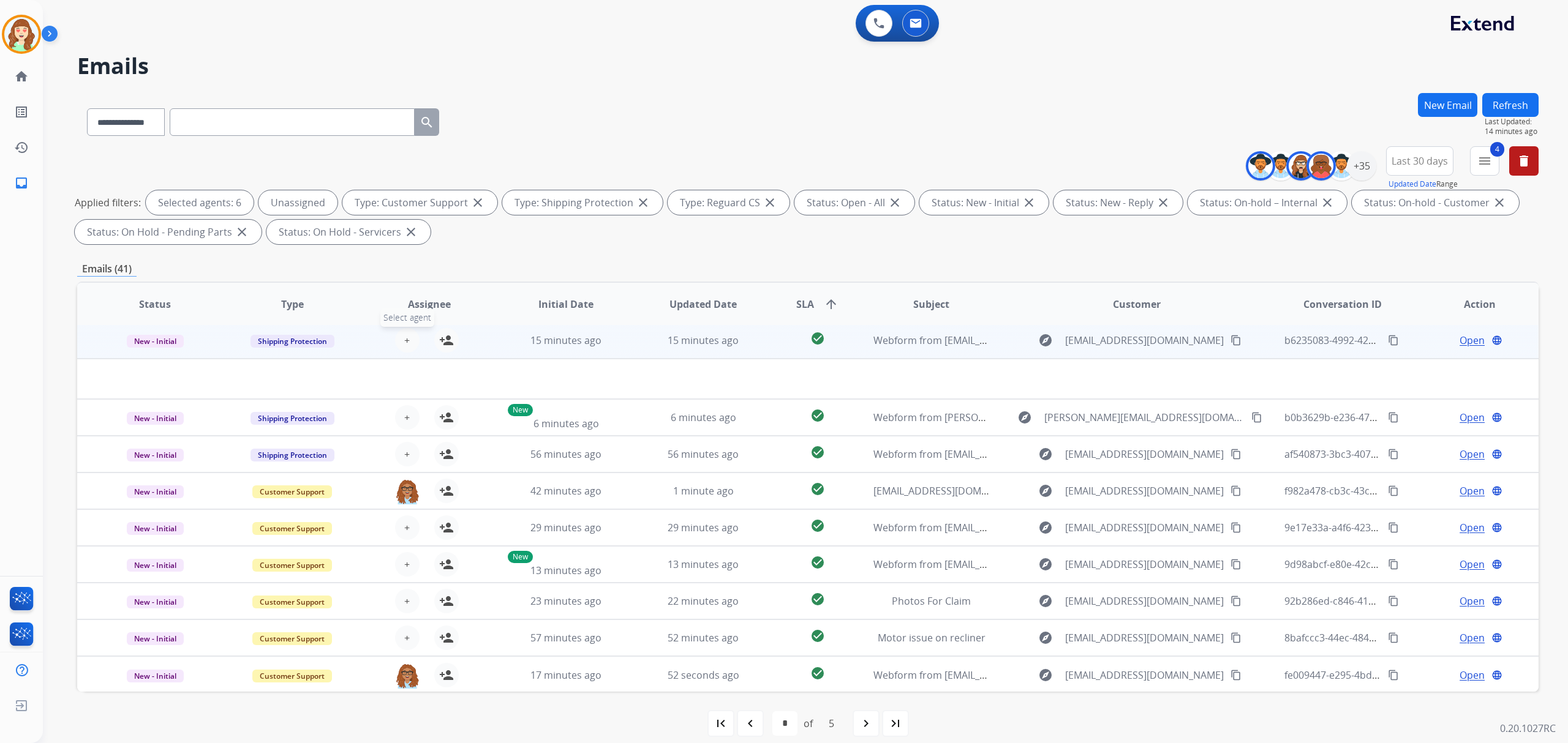
click at [409, 341] on button "+ Select agent" at bounding box center [407, 340] width 25 height 25
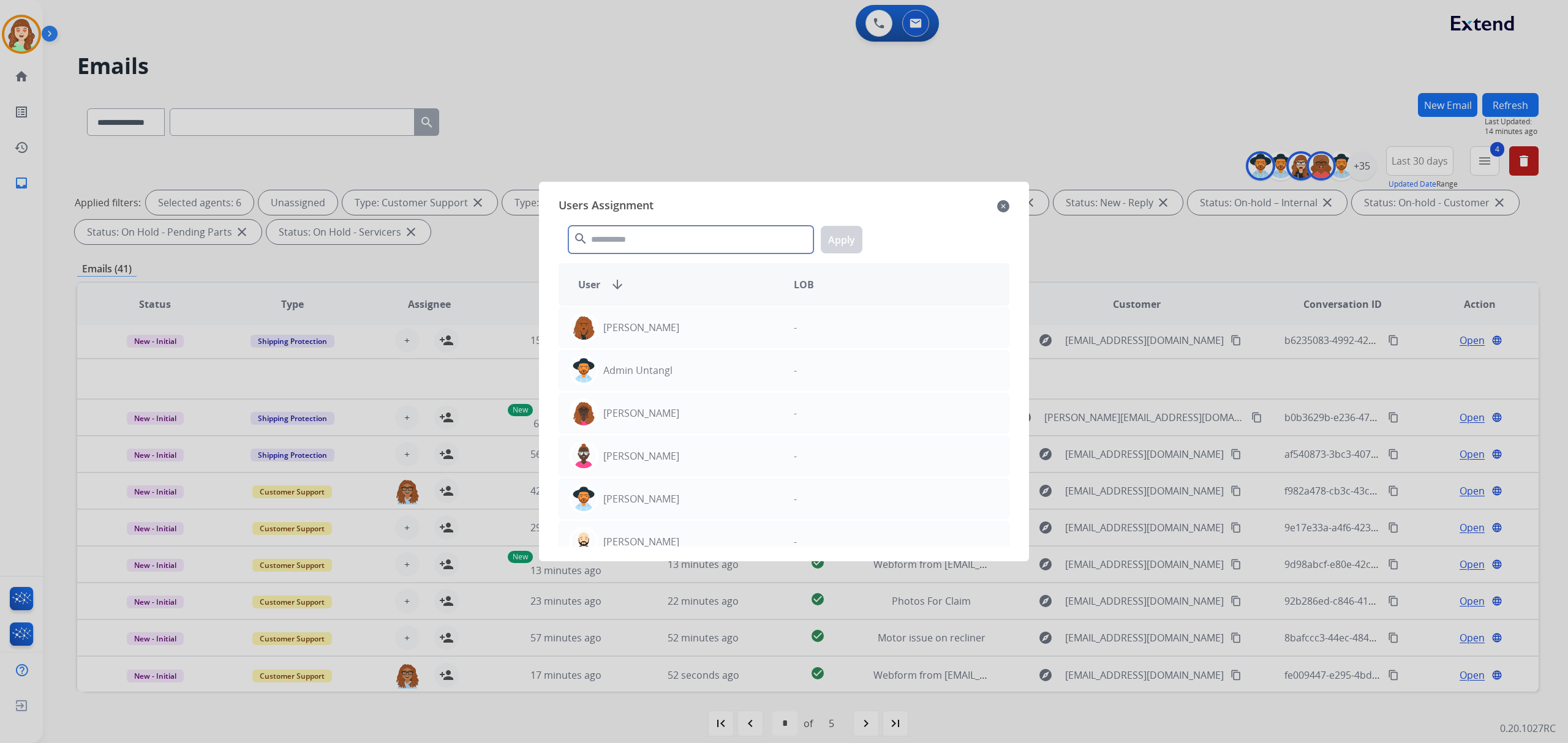
click at [640, 235] on input "text" at bounding box center [690, 239] width 245 height 27
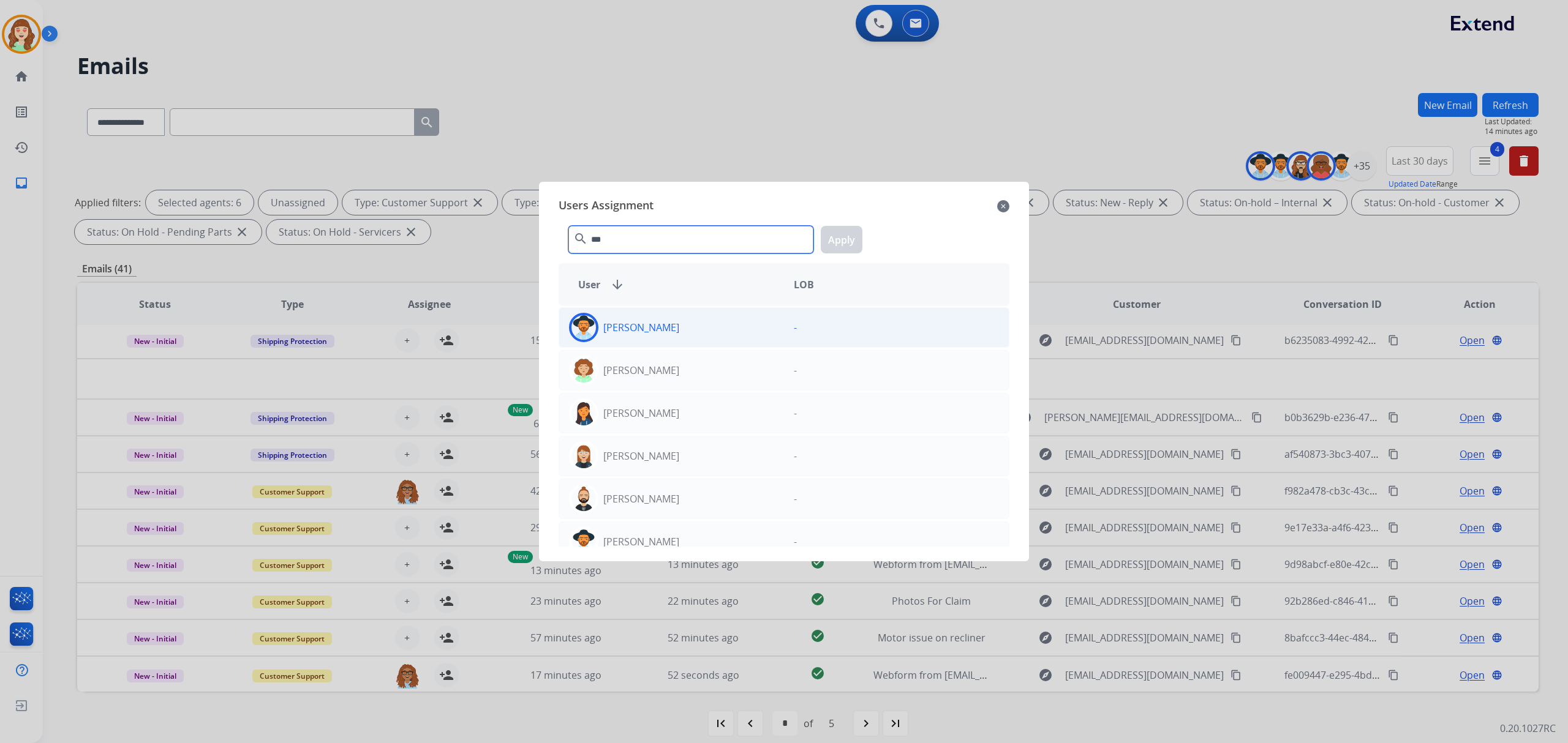
type input "***"
drag, startPoint x: 714, startPoint y: 331, endPoint x: 757, endPoint y: 286, distance: 62.2
click at [716, 331] on div "[PERSON_NAME]" at bounding box center [672, 327] width 225 height 29
click at [836, 236] on button "Apply" at bounding box center [841, 239] width 42 height 27
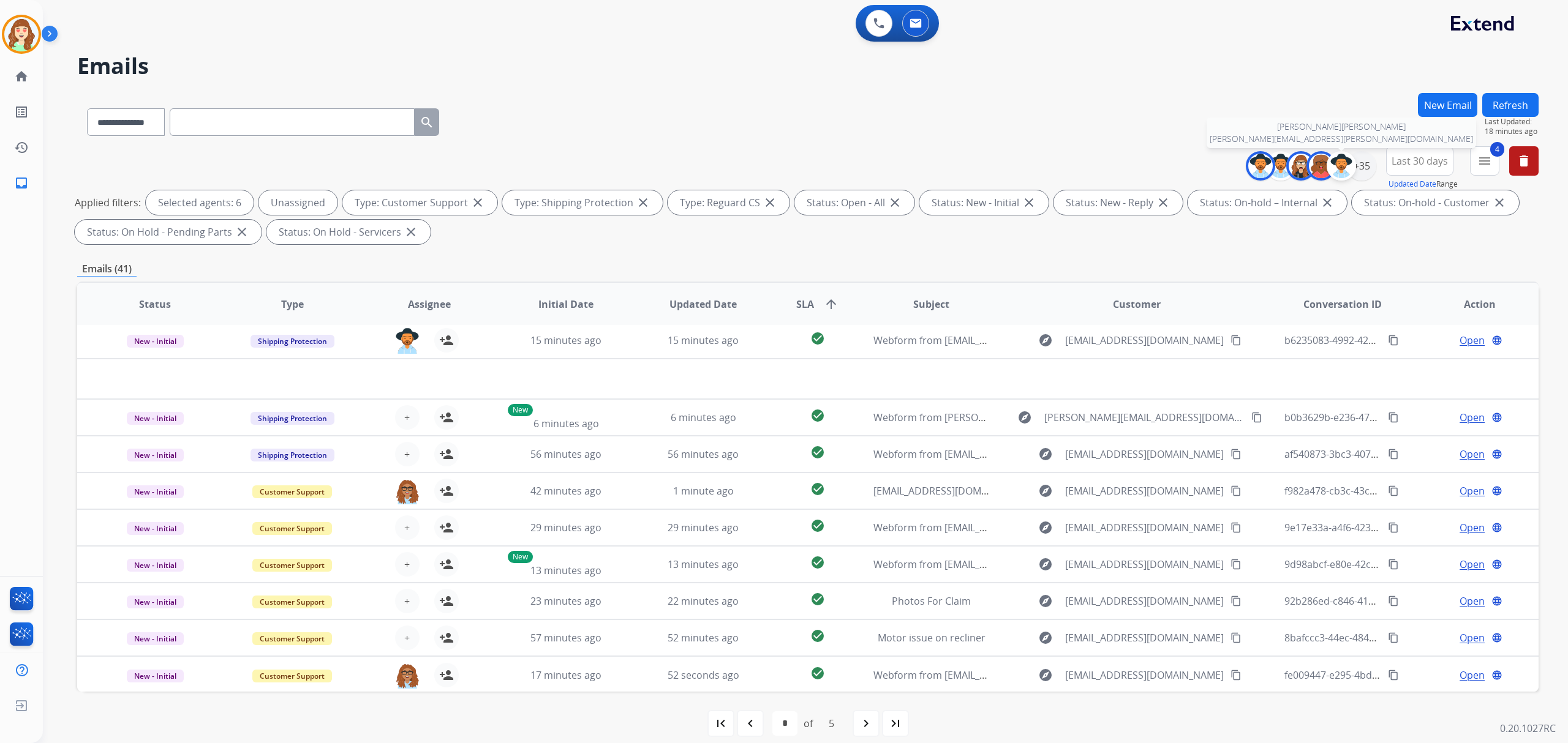
click at [1353, 167] on div at bounding box center [1341, 166] width 29 height 29
select select "*"
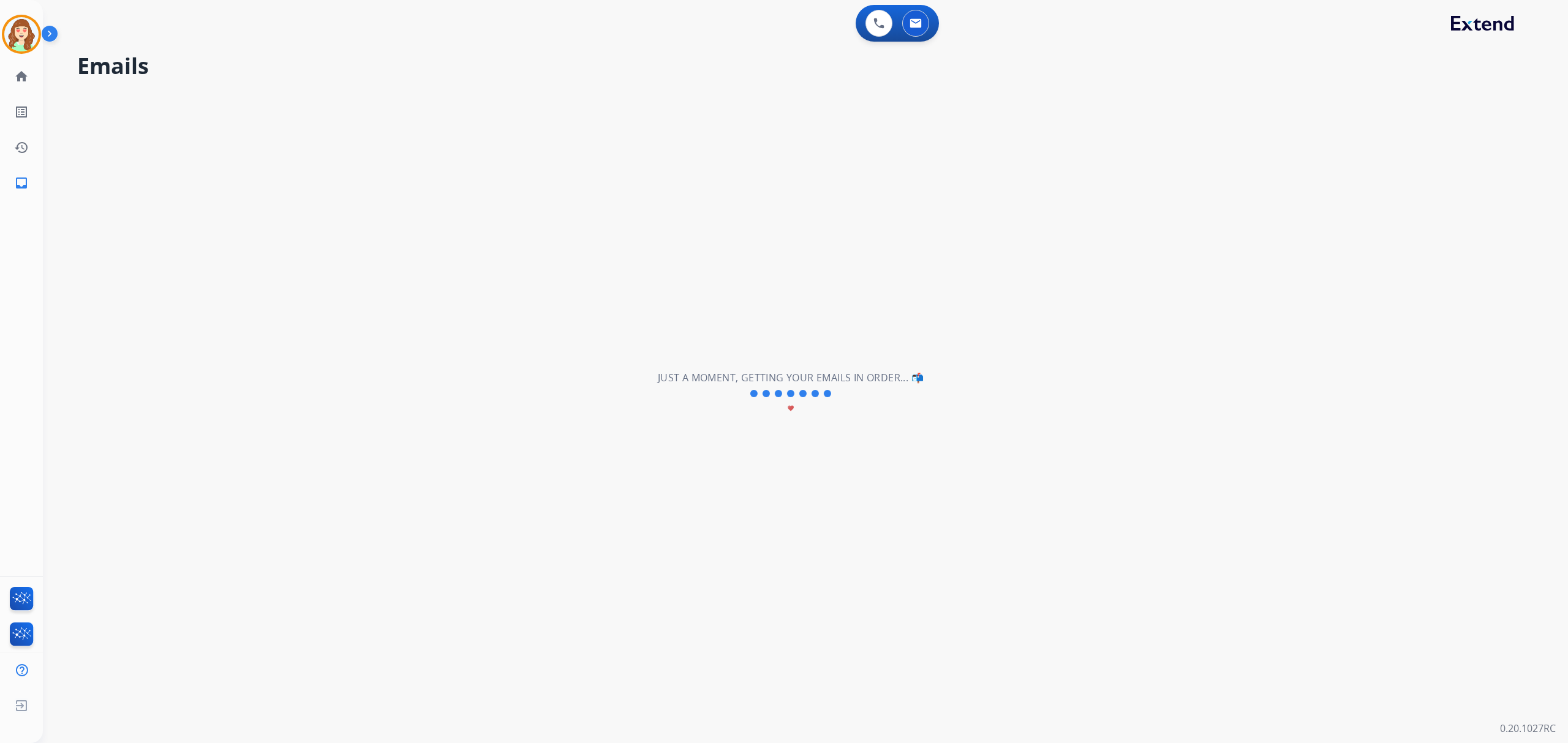
scroll to position [0, 0]
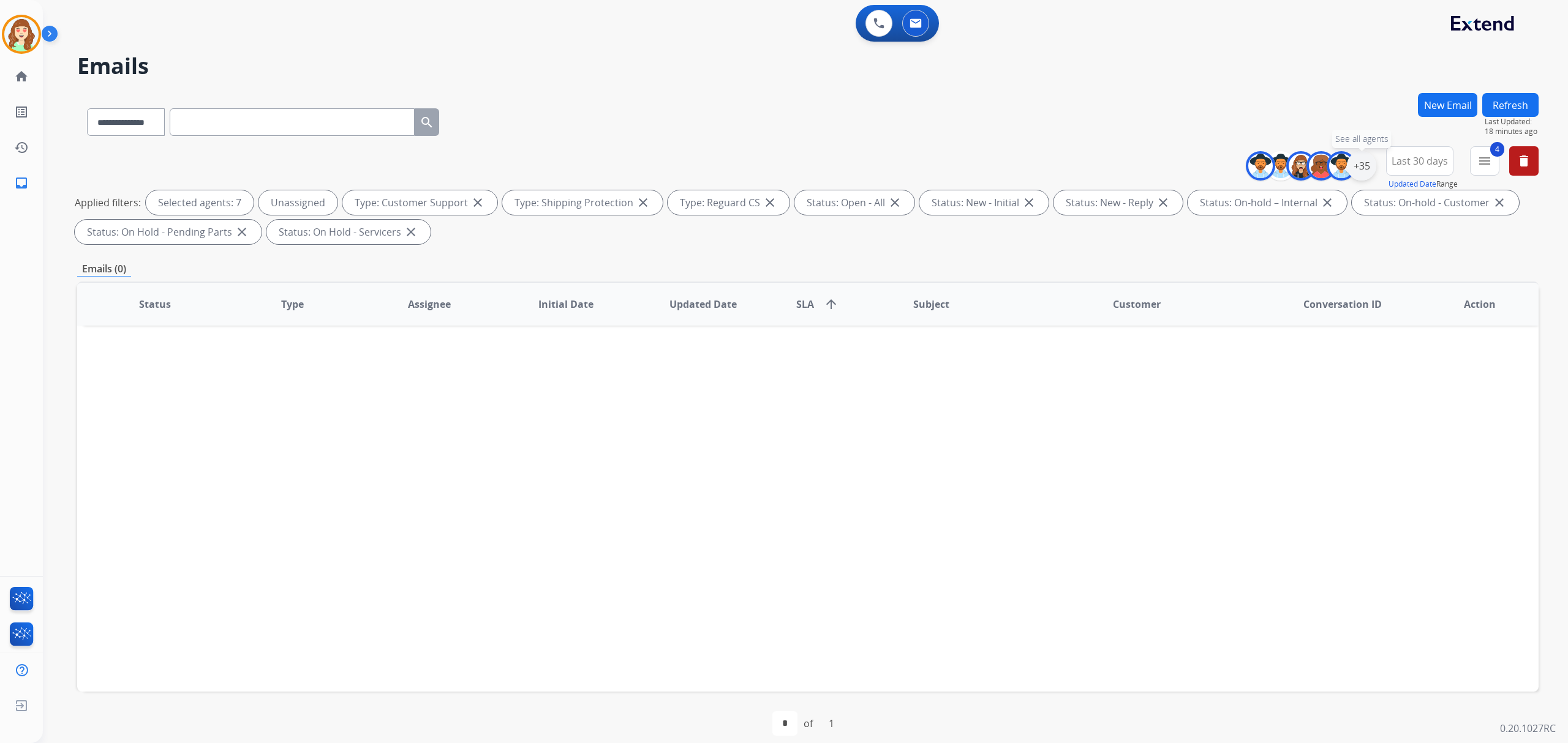
click at [1358, 168] on div "+35" at bounding box center [1361, 166] width 29 height 29
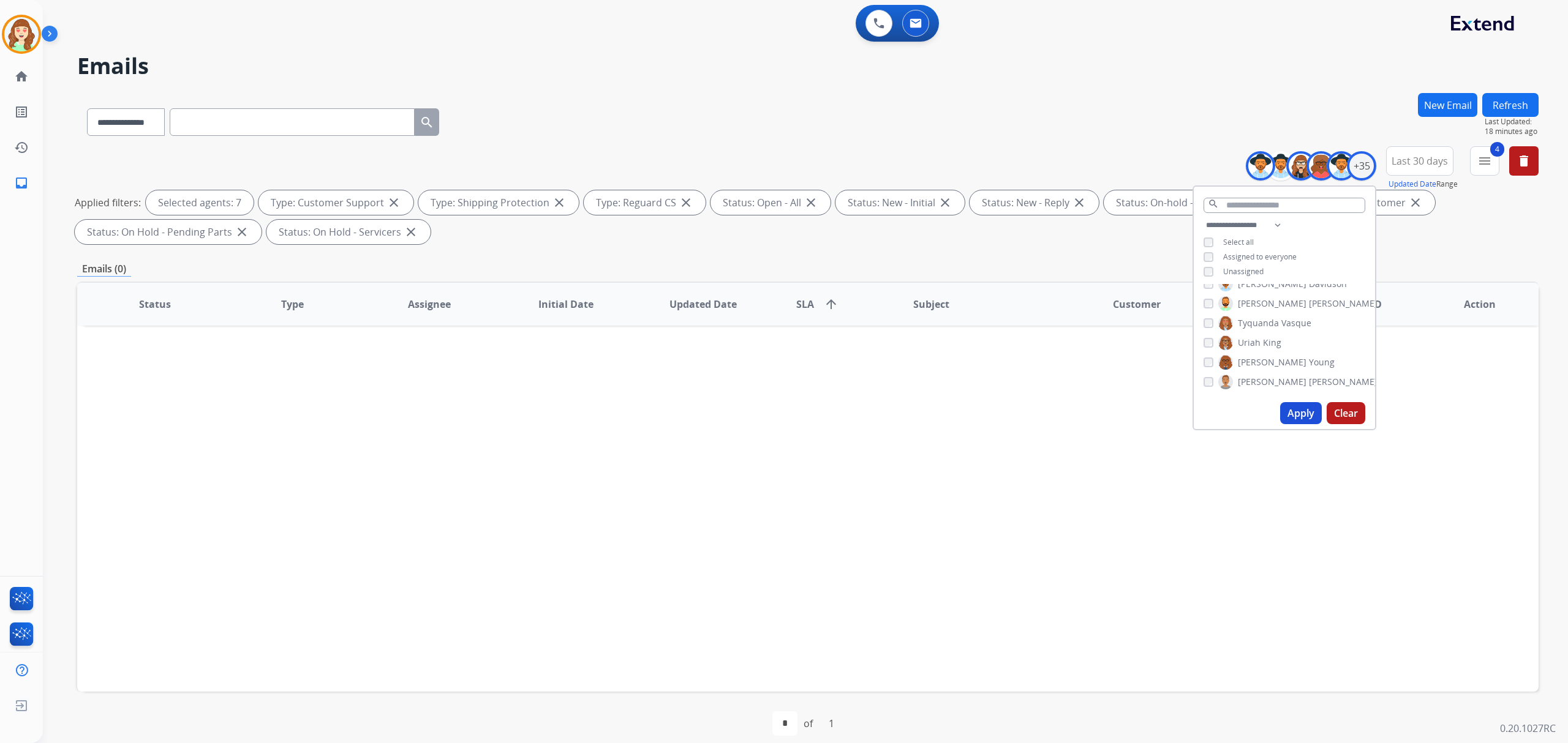
drag, startPoint x: 1291, startPoint y: 412, endPoint x: 1296, endPoint y: 399, distance: 13.9
click at [1292, 412] on button "Apply" at bounding box center [1301, 413] width 42 height 22
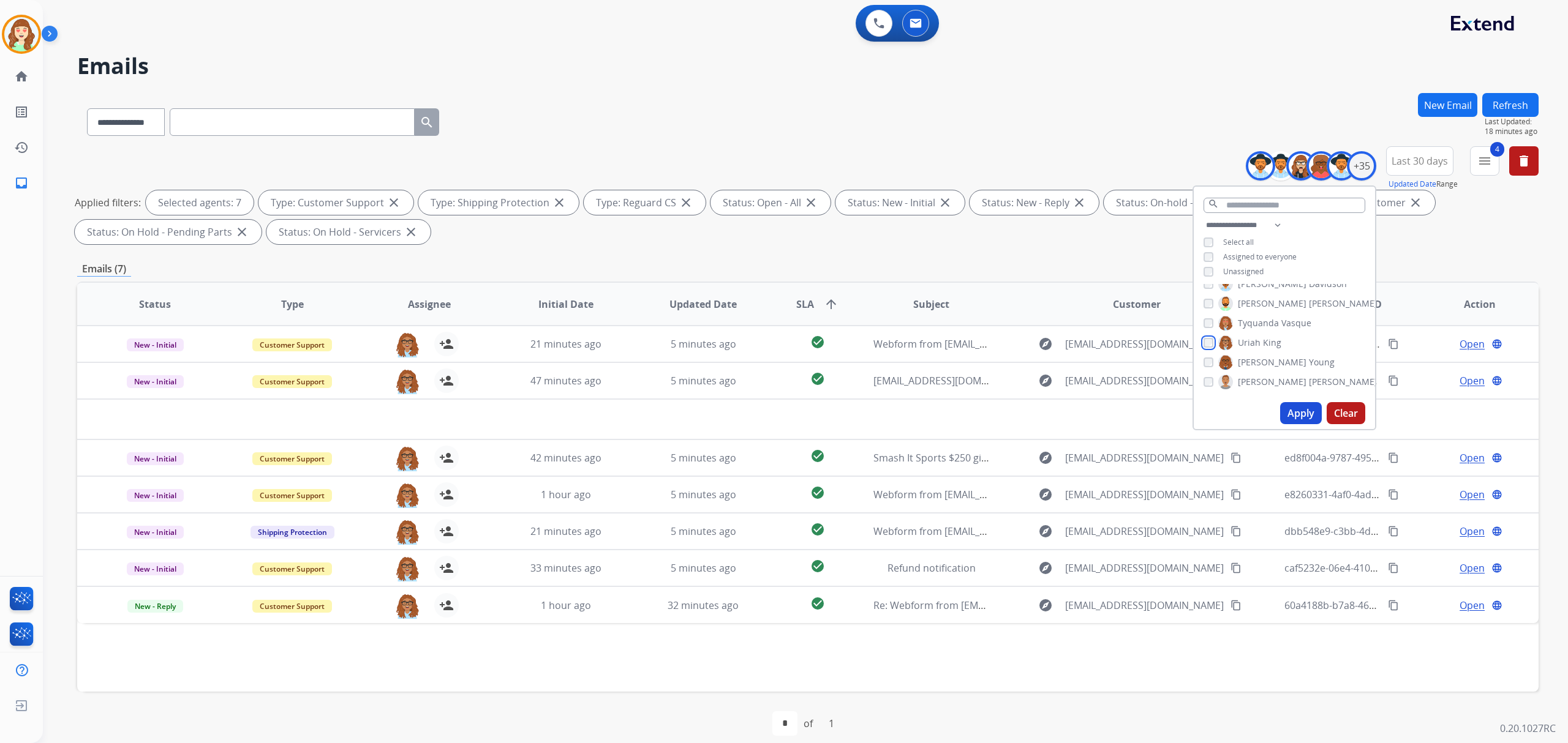
click at [1211, 336] on div "[PERSON_NAME]" at bounding box center [1242, 343] width 78 height 15
click at [1209, 326] on div "Tyquanda Vasque" at bounding box center [1257, 323] width 108 height 15
click at [1297, 411] on button "Apply" at bounding box center [1301, 413] width 42 height 22
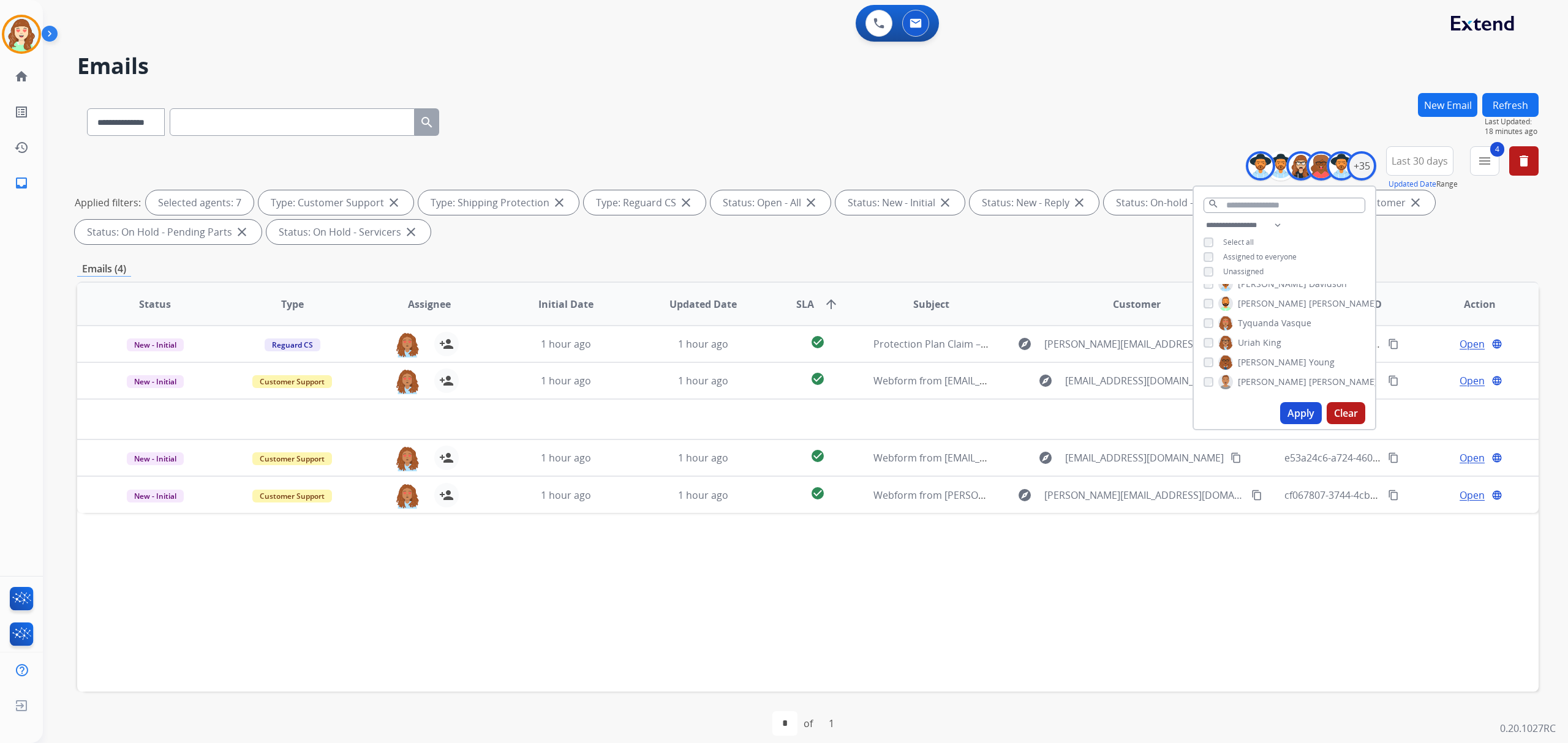
click at [1299, 402] on div "Apply Clear" at bounding box center [1284, 413] width 181 height 32
click at [1306, 408] on button "Apply" at bounding box center [1301, 413] width 42 height 22
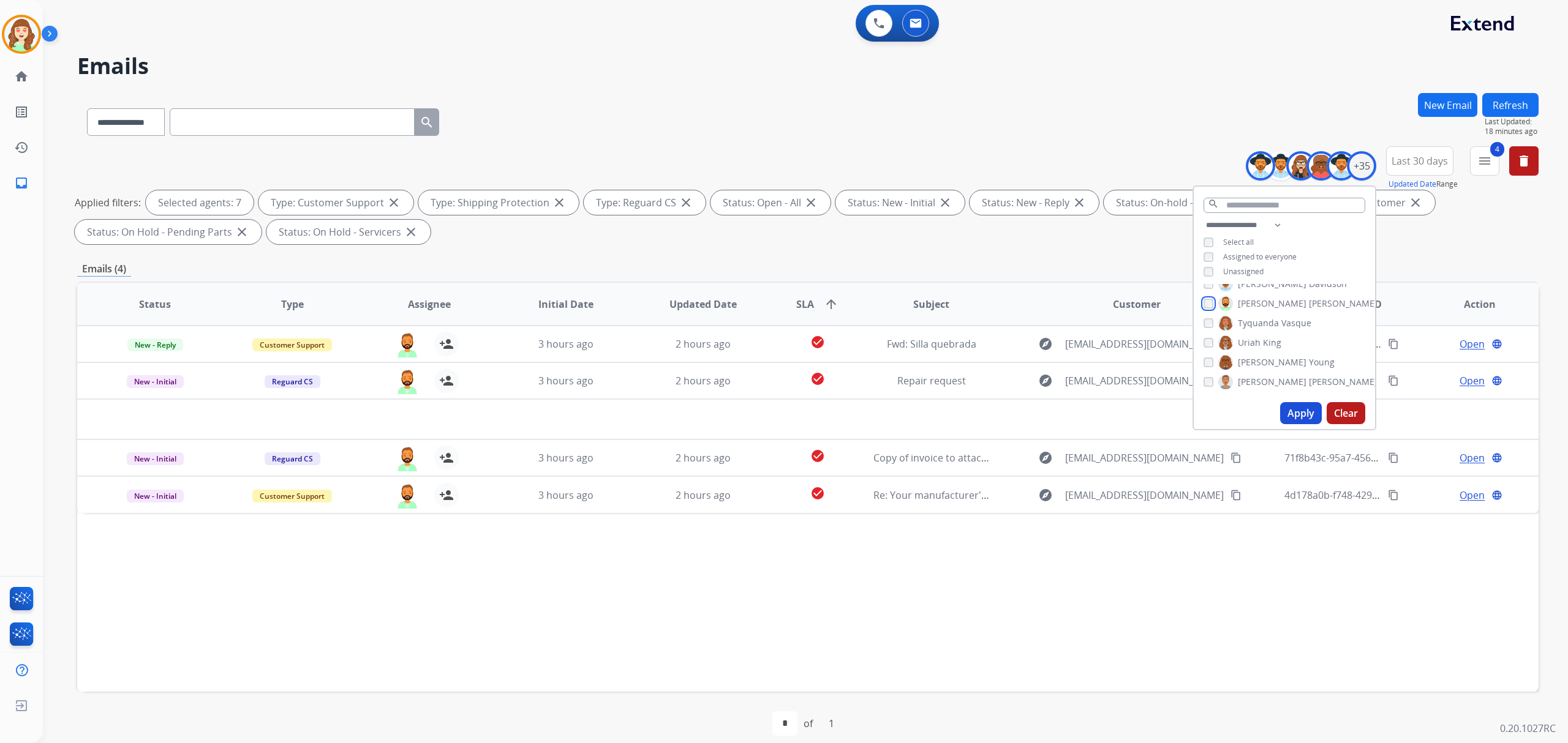
scroll to position [498, 0]
click at [1290, 410] on button "Apply" at bounding box center [1301, 413] width 42 height 22
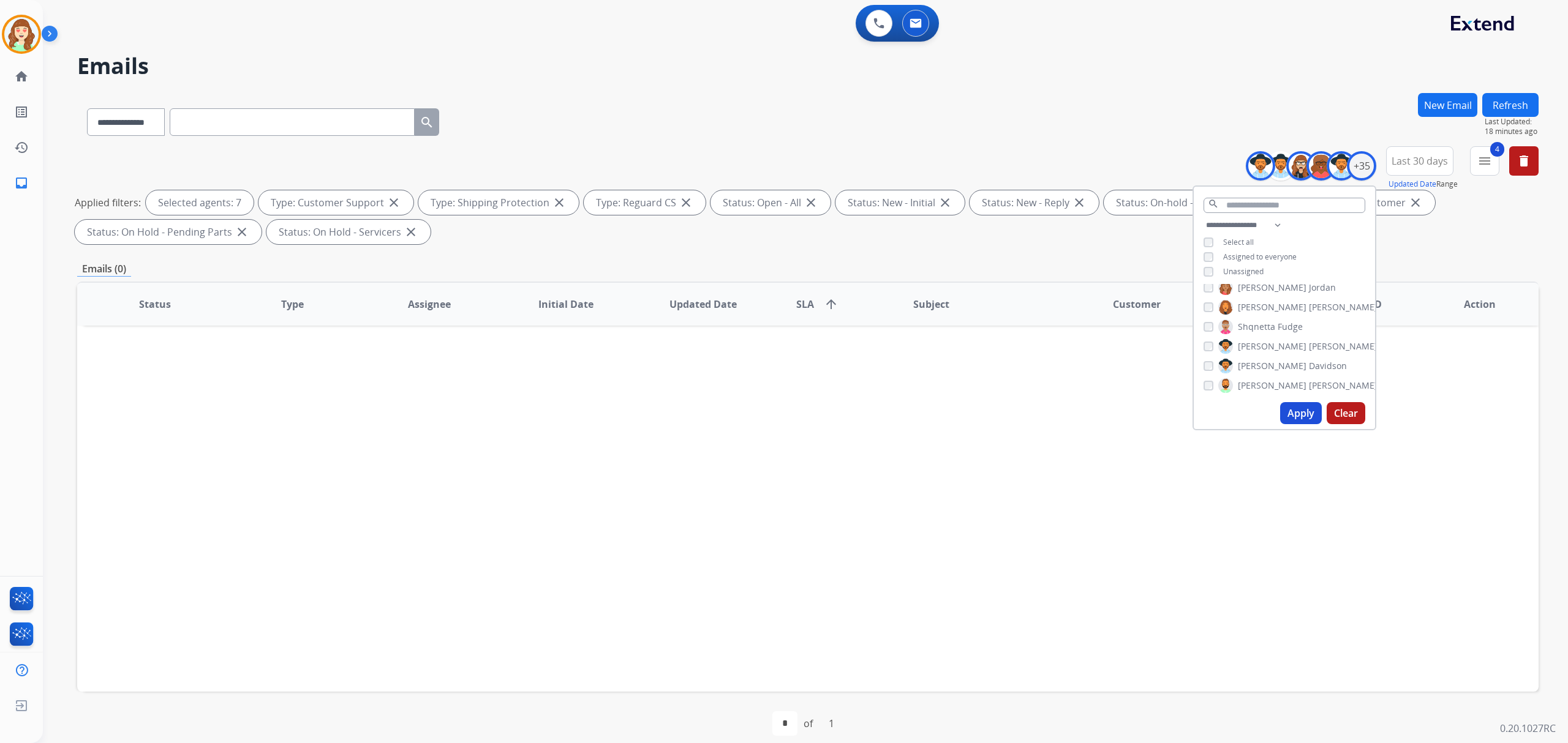
click at [1304, 411] on button "Apply" at bounding box center [1301, 413] width 42 height 22
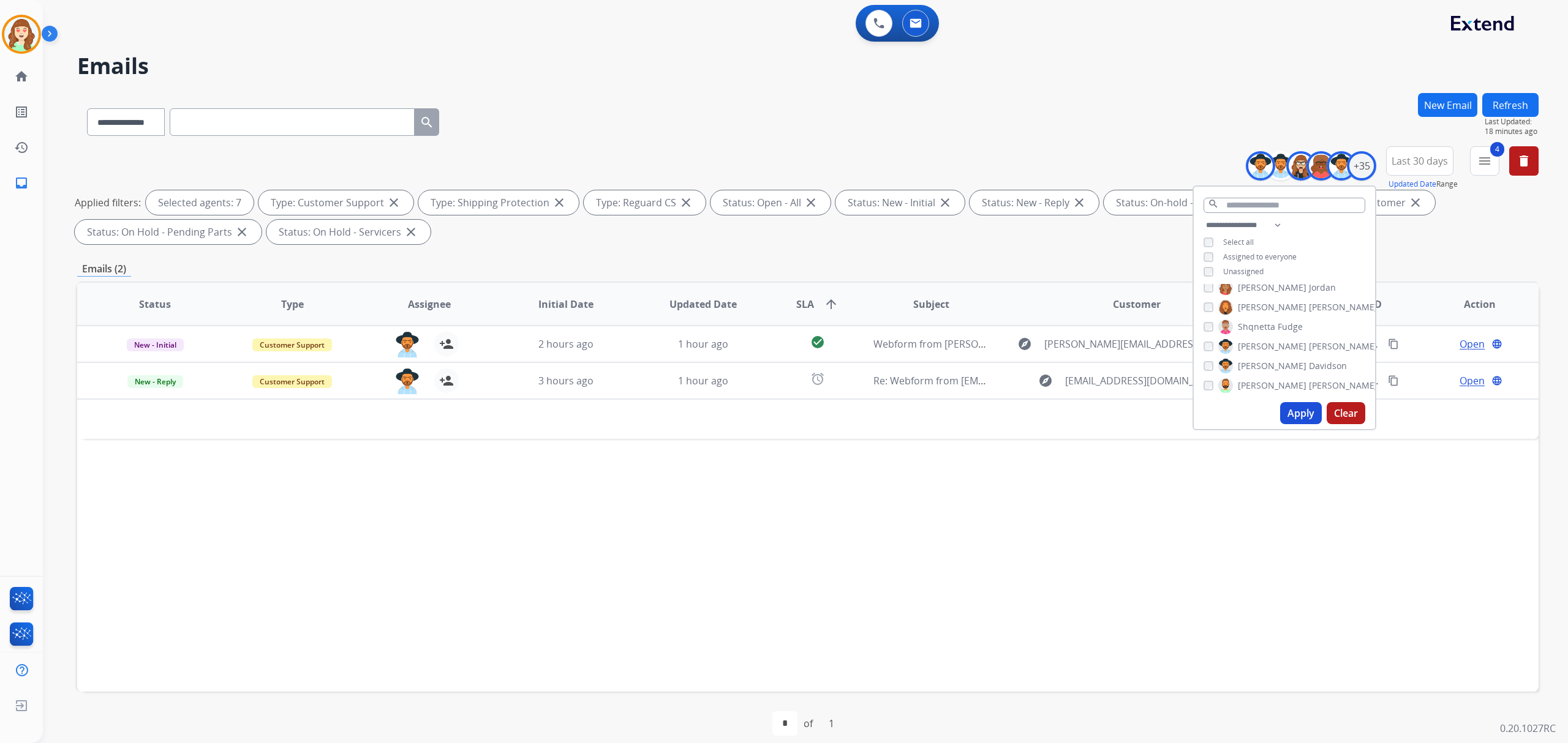
click at [1300, 408] on button "Apply" at bounding box center [1301, 413] width 42 height 22
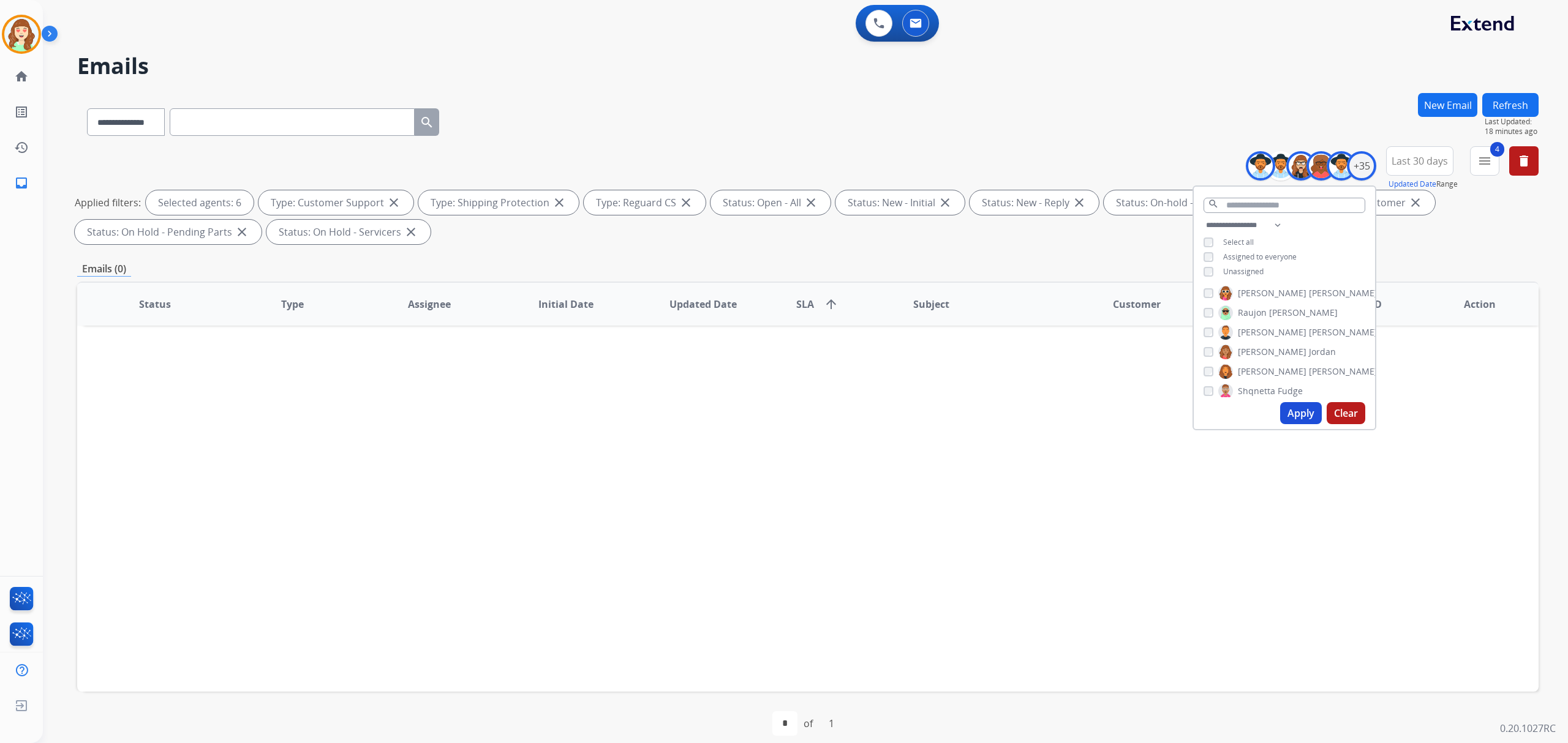
scroll to position [417, 0]
click at [1297, 410] on button "Apply" at bounding box center [1301, 413] width 42 height 22
click at [1289, 407] on button "Apply" at bounding box center [1301, 413] width 42 height 22
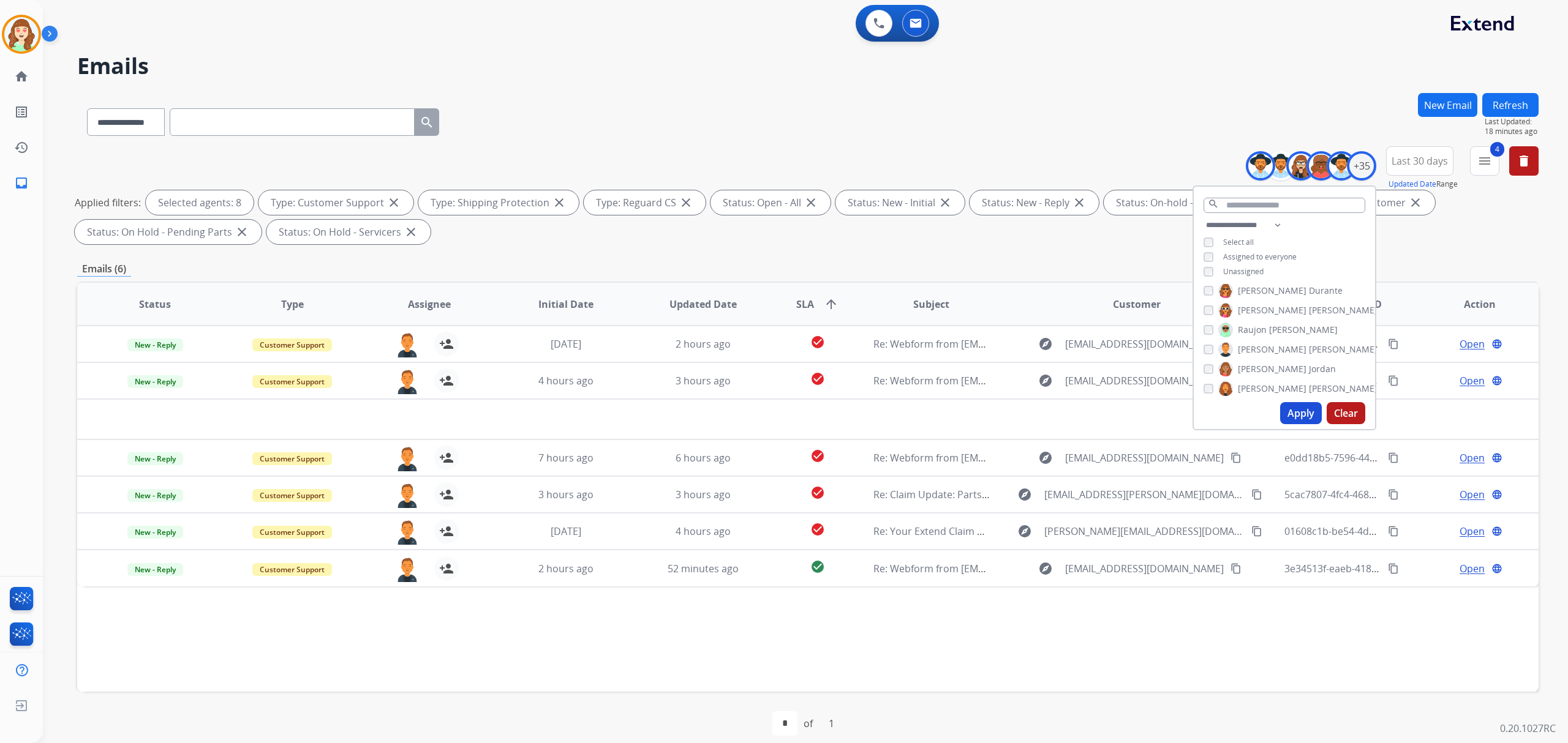
click at [1285, 414] on button "Apply" at bounding box center [1301, 413] width 42 height 22
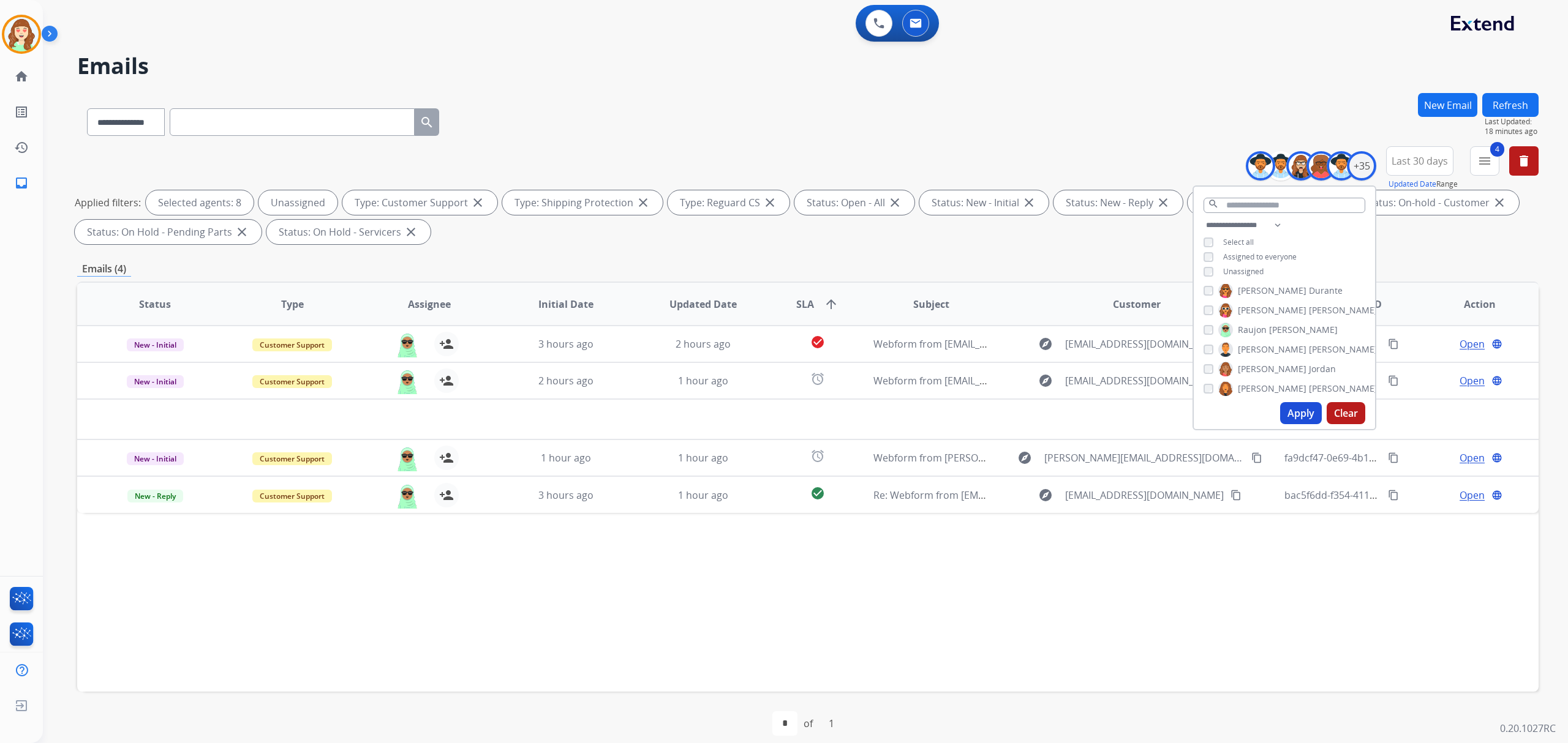
click at [1296, 417] on button "Apply" at bounding box center [1301, 413] width 42 height 22
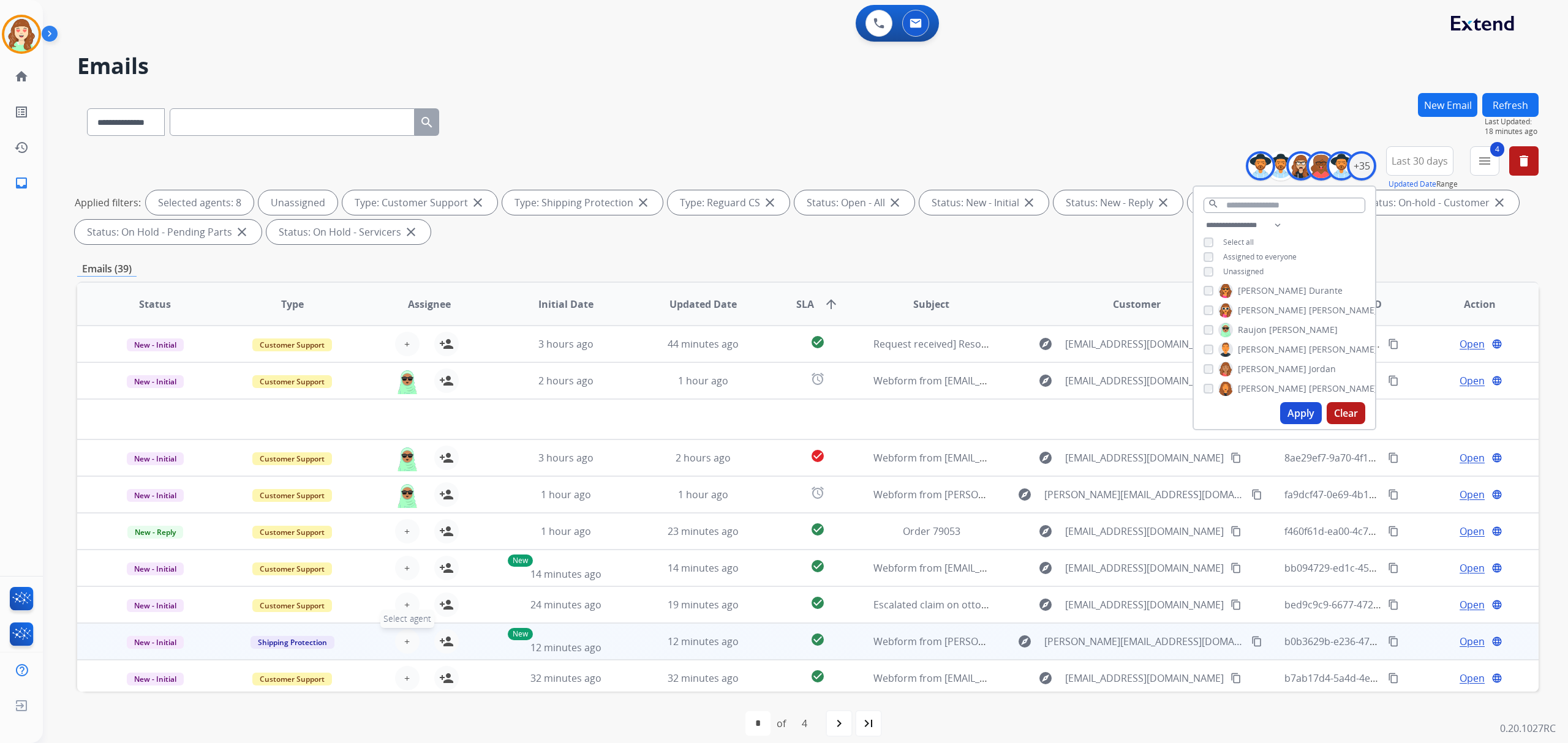
drag, startPoint x: 402, startPoint y: 637, endPoint x: 409, endPoint y: 633, distance: 8.1
click at [409, 633] on button "+ Select agent" at bounding box center [407, 641] width 25 height 25
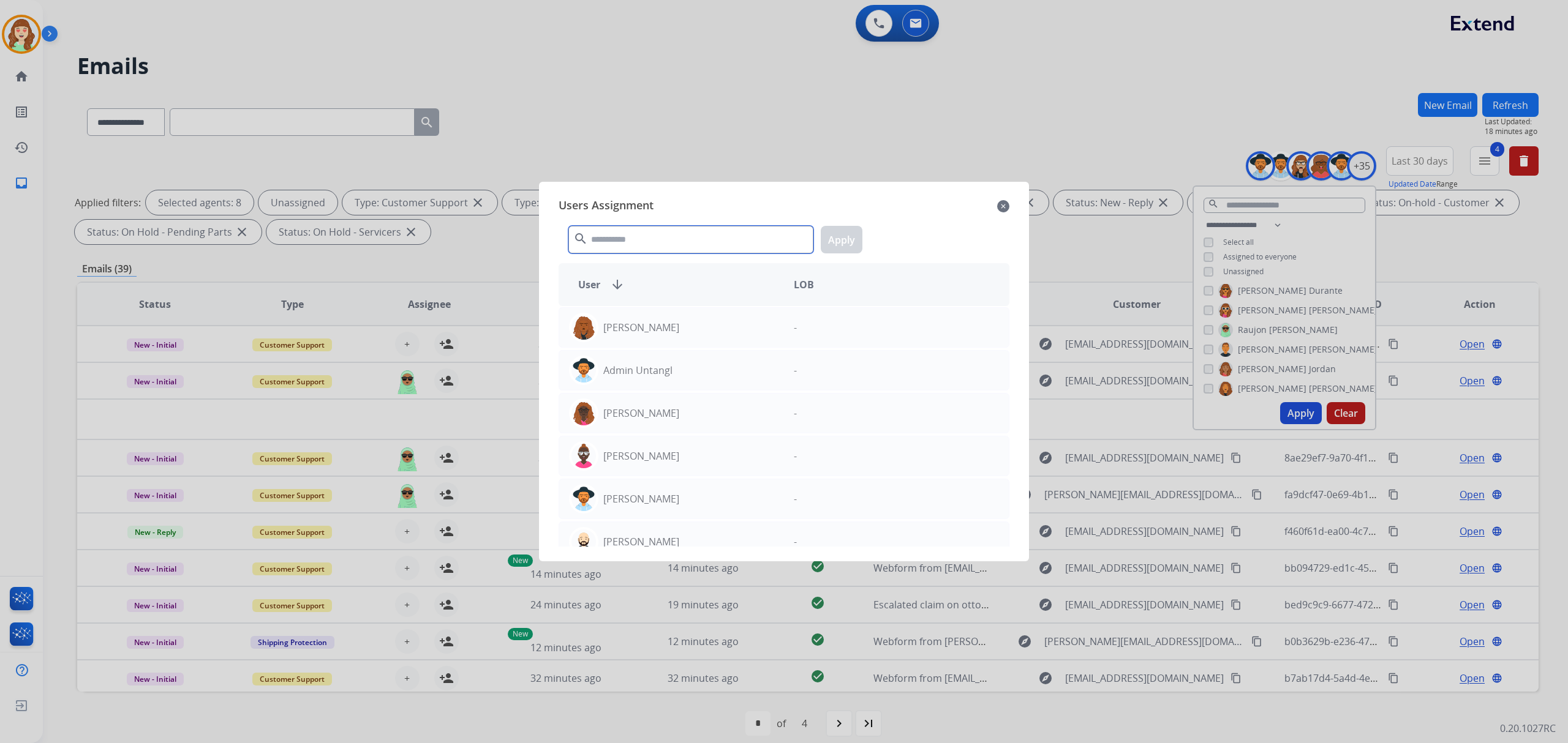
click at [660, 246] on input "text" at bounding box center [690, 239] width 245 height 27
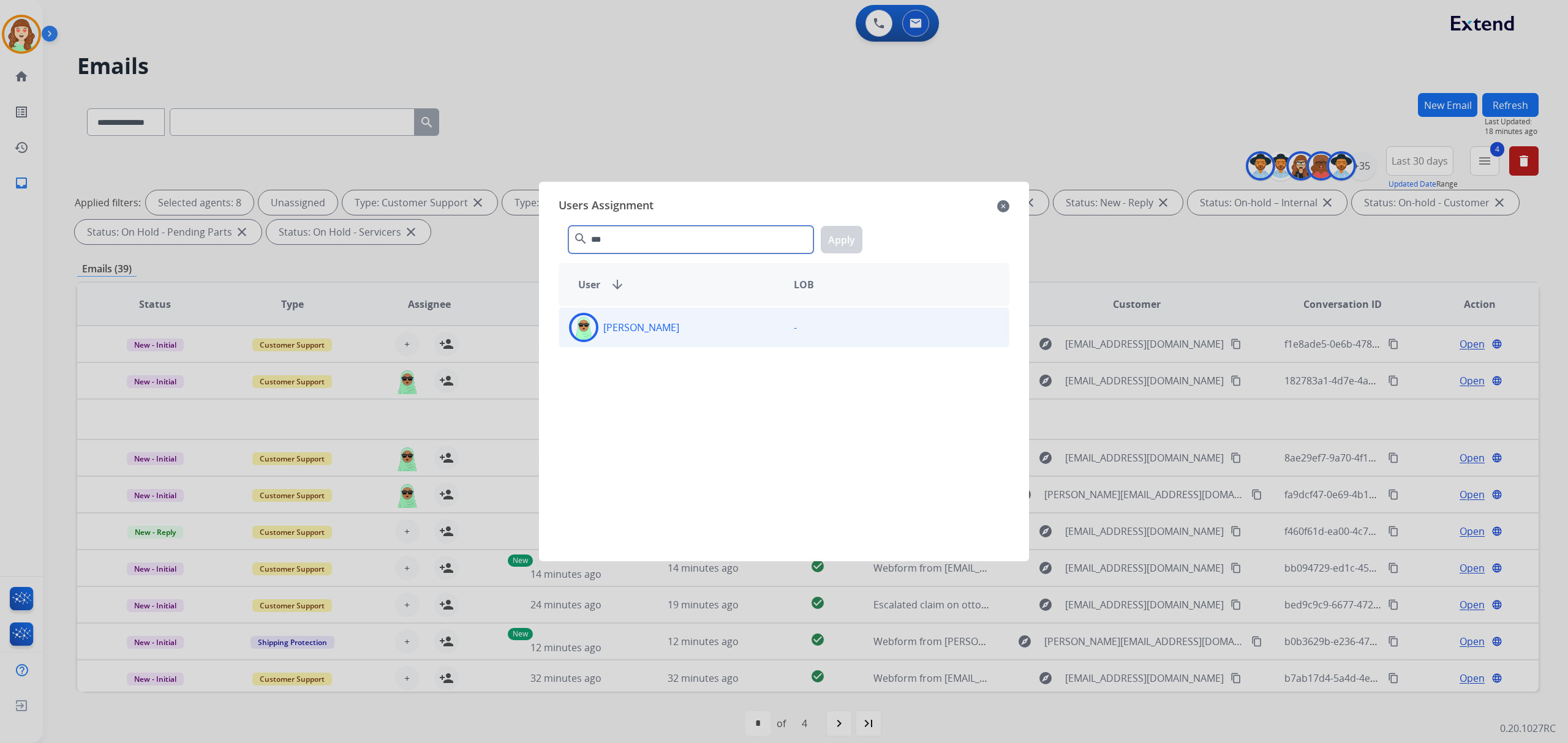
type input "***"
drag, startPoint x: 701, startPoint y: 329, endPoint x: 804, endPoint y: 275, distance: 116.3
click at [716, 326] on div "[PERSON_NAME]" at bounding box center [672, 327] width 225 height 29
click at [848, 232] on button "Apply" at bounding box center [841, 239] width 42 height 27
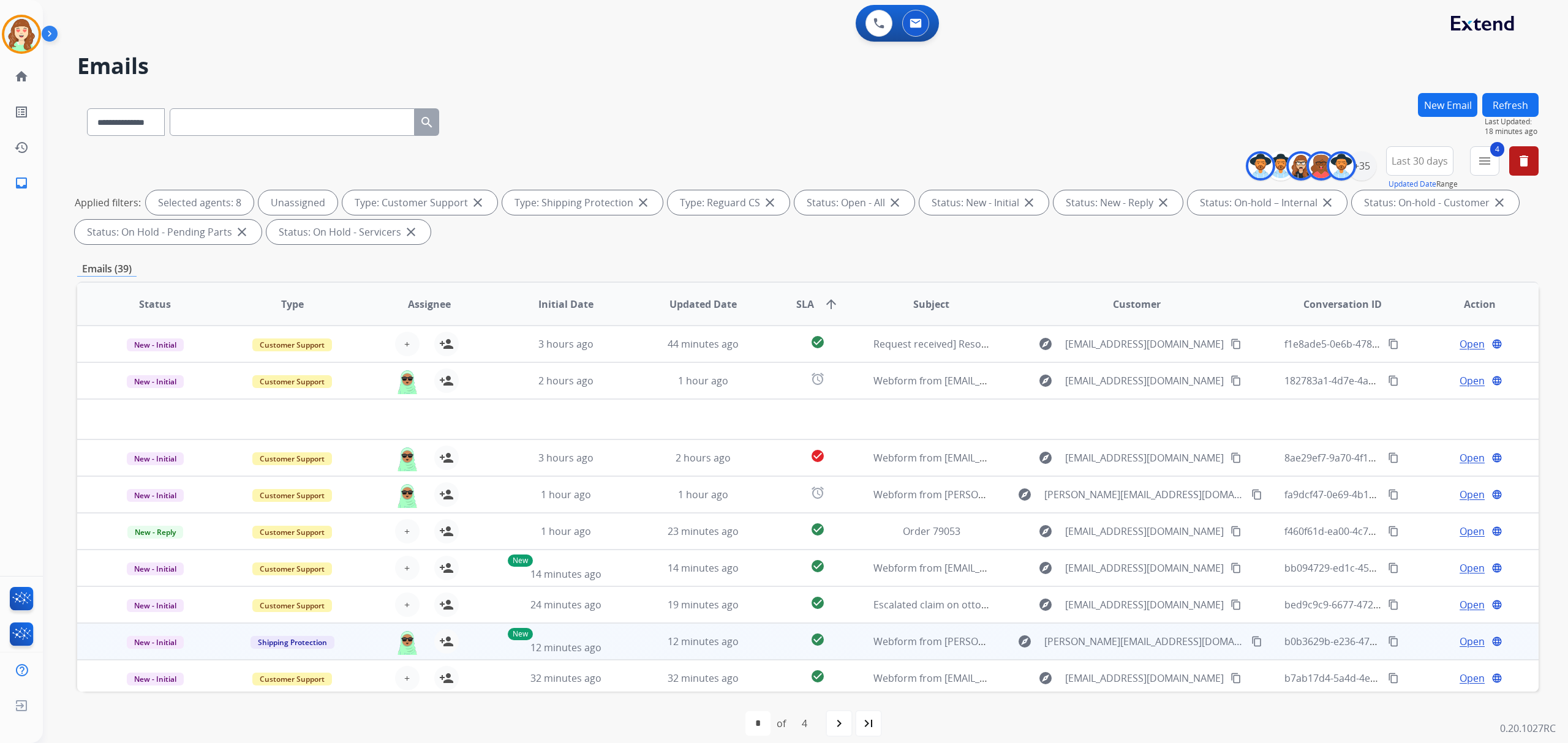
scroll to position [41, 0]
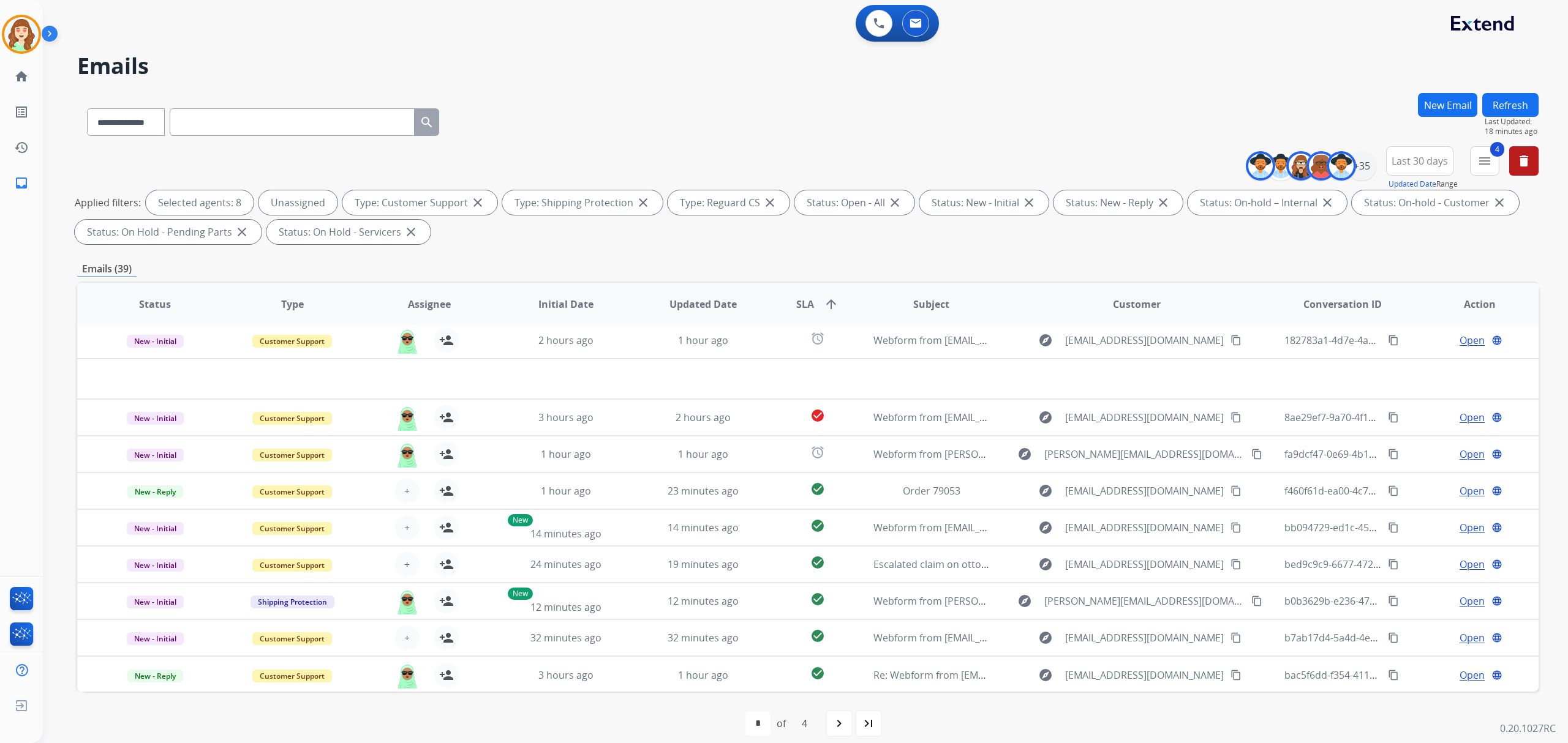
drag, startPoint x: 835, startPoint y: 724, endPoint x: 668, endPoint y: 372, distance: 389.6
click at [836, 722] on mat-icon "navigate_next" at bounding box center [839, 723] width 15 height 15
select select "*"
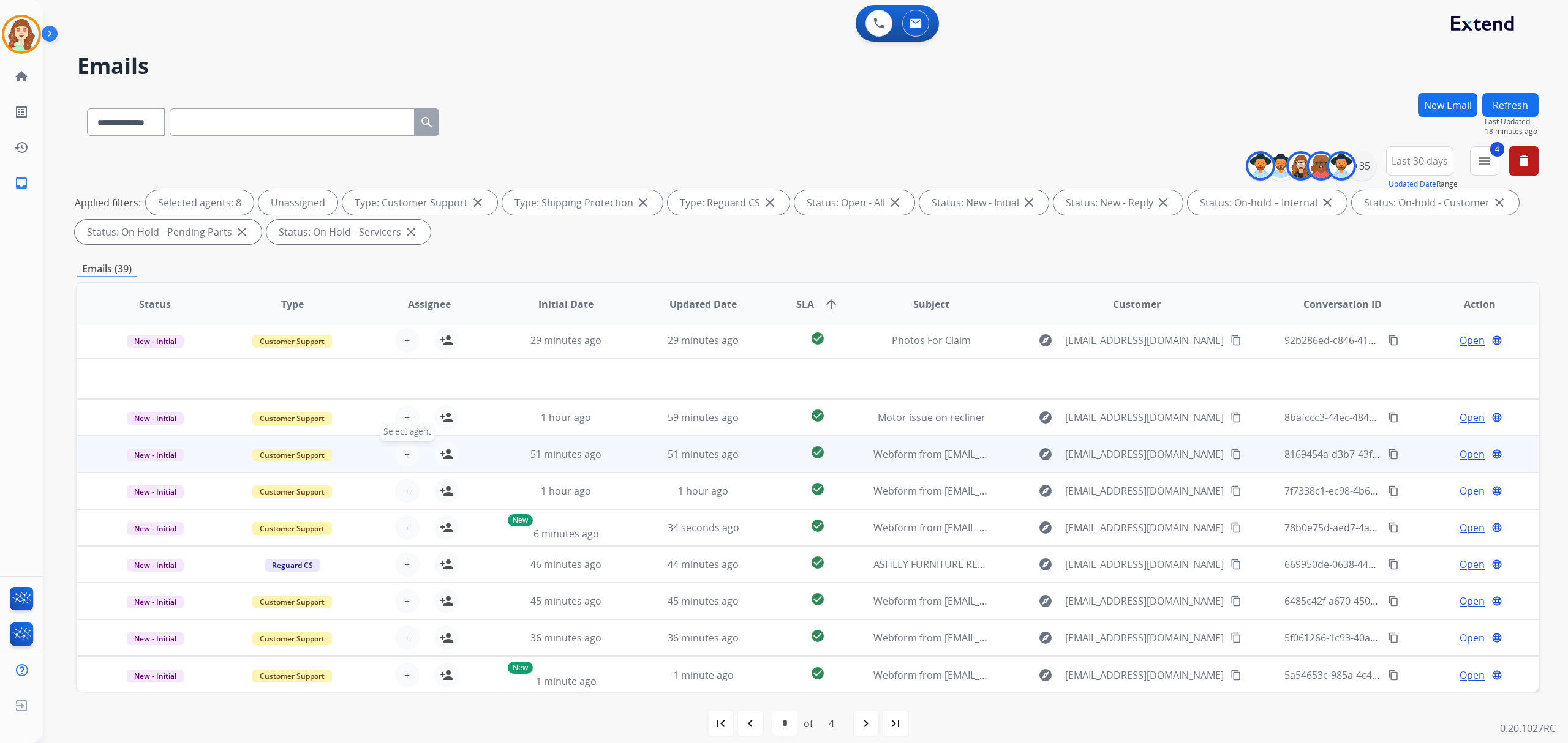
click at [397, 457] on button "+ Select agent" at bounding box center [407, 454] width 25 height 25
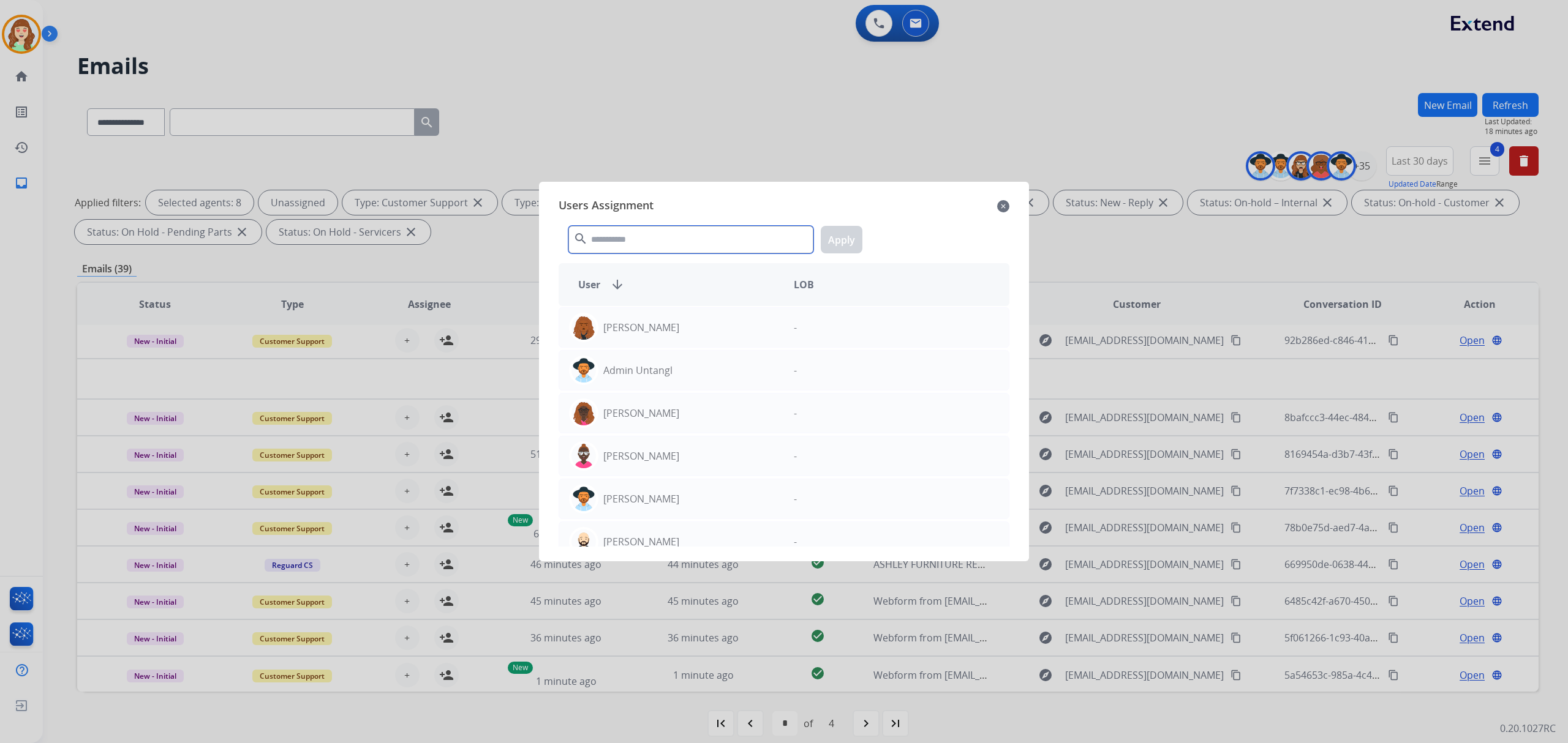
click at [662, 240] on input "text" at bounding box center [690, 239] width 245 height 27
click at [654, 247] on input "text" at bounding box center [690, 239] width 245 height 27
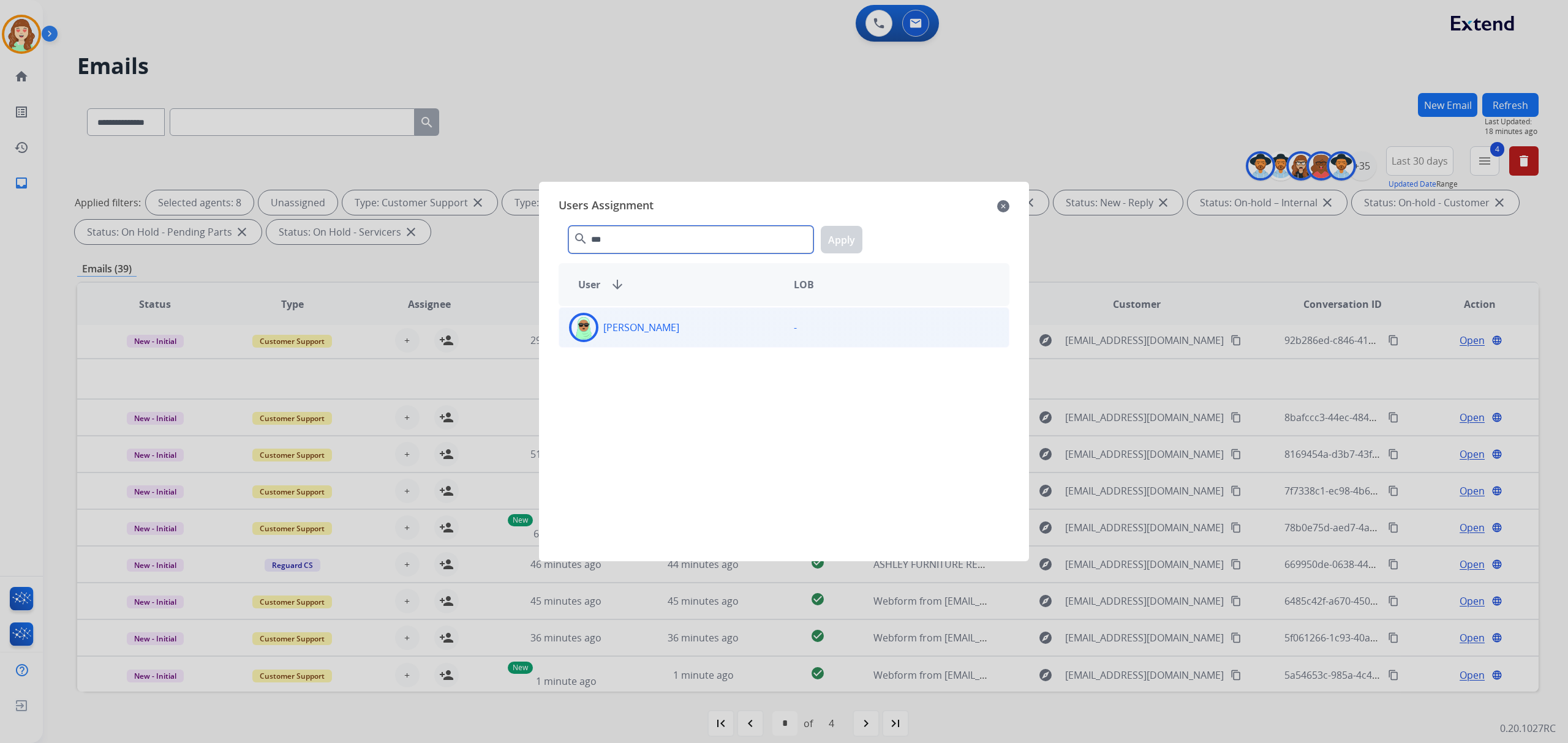
type input "***"
click at [693, 325] on div "[PERSON_NAME]" at bounding box center [672, 327] width 225 height 29
click at [851, 231] on button "Apply" at bounding box center [841, 239] width 42 height 27
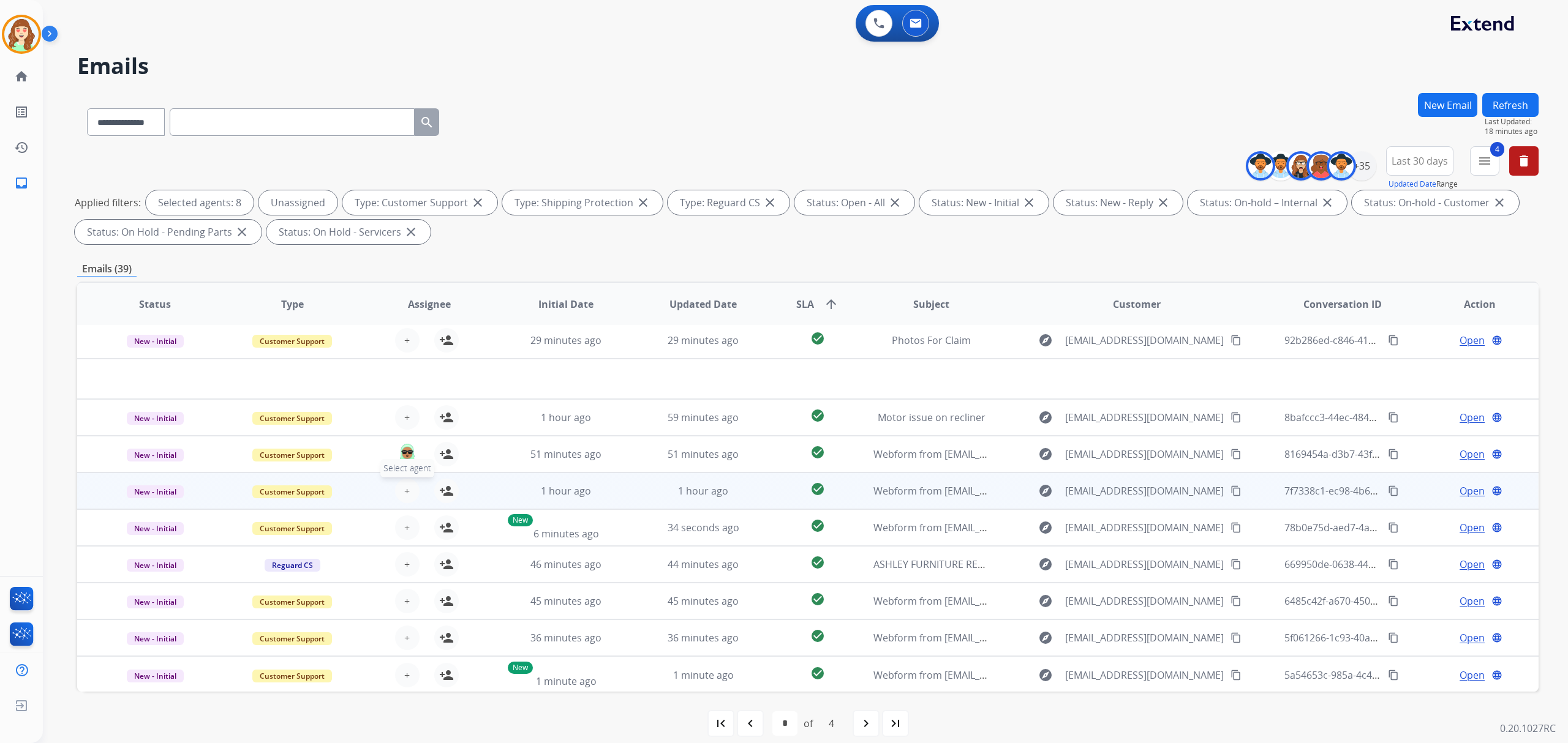
click at [404, 495] on span "+" at bounding box center [407, 491] width 5 height 15
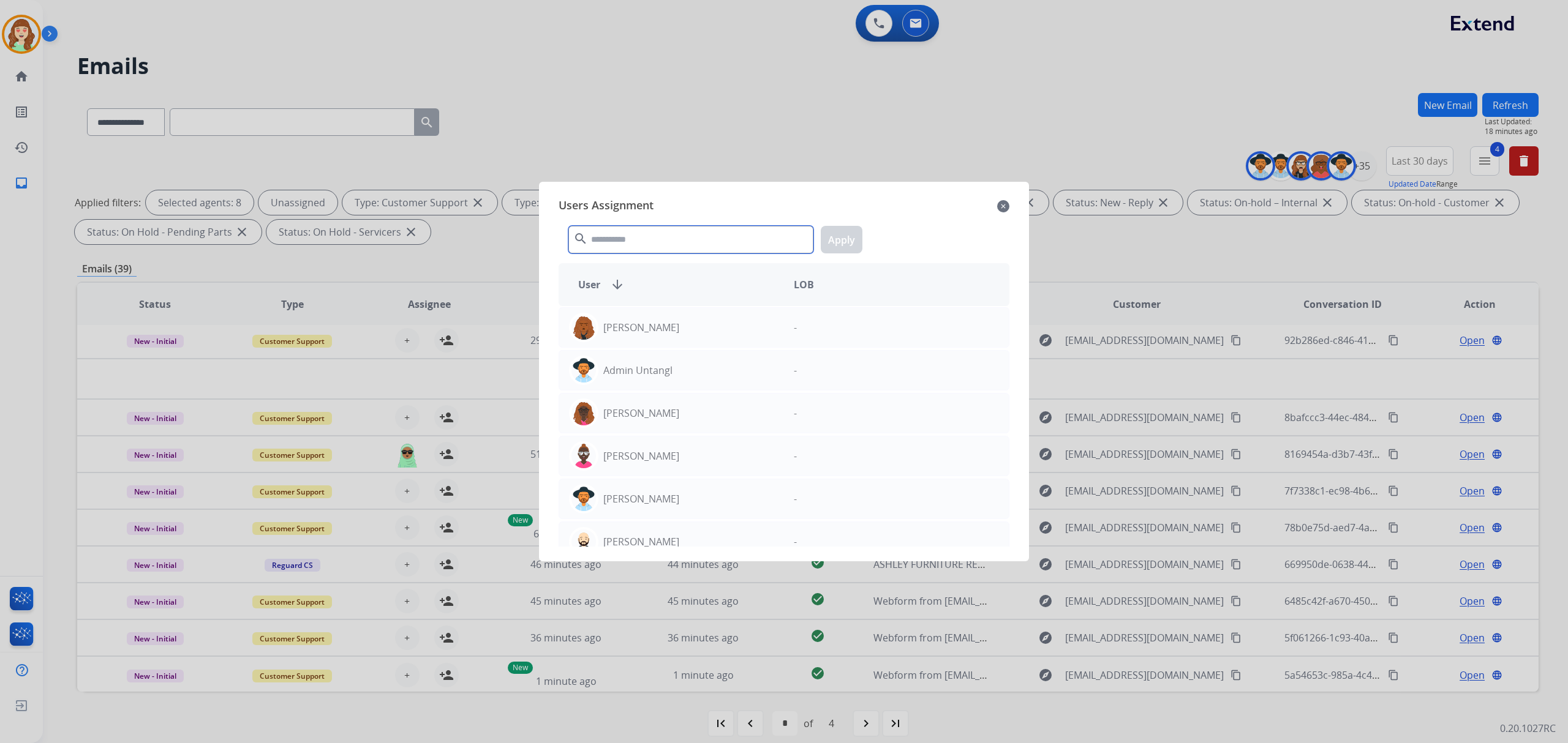
click at [714, 240] on input "text" at bounding box center [690, 239] width 245 height 27
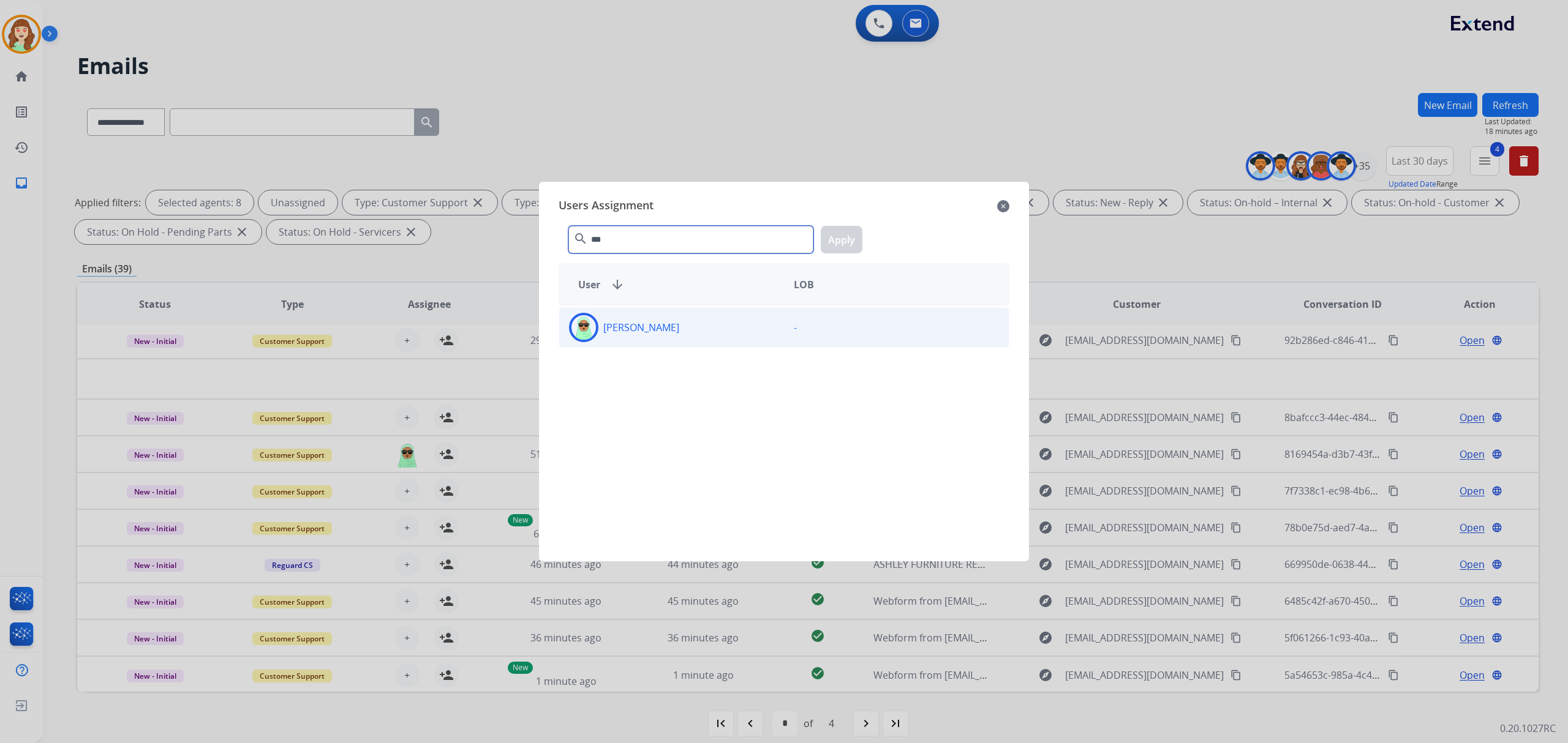
type input "***"
drag, startPoint x: 699, startPoint y: 337, endPoint x: 777, endPoint y: 275, distance: 99.6
click at [700, 335] on div "[PERSON_NAME]" at bounding box center [672, 327] width 225 height 29
click at [848, 240] on button "Apply" at bounding box center [841, 239] width 42 height 27
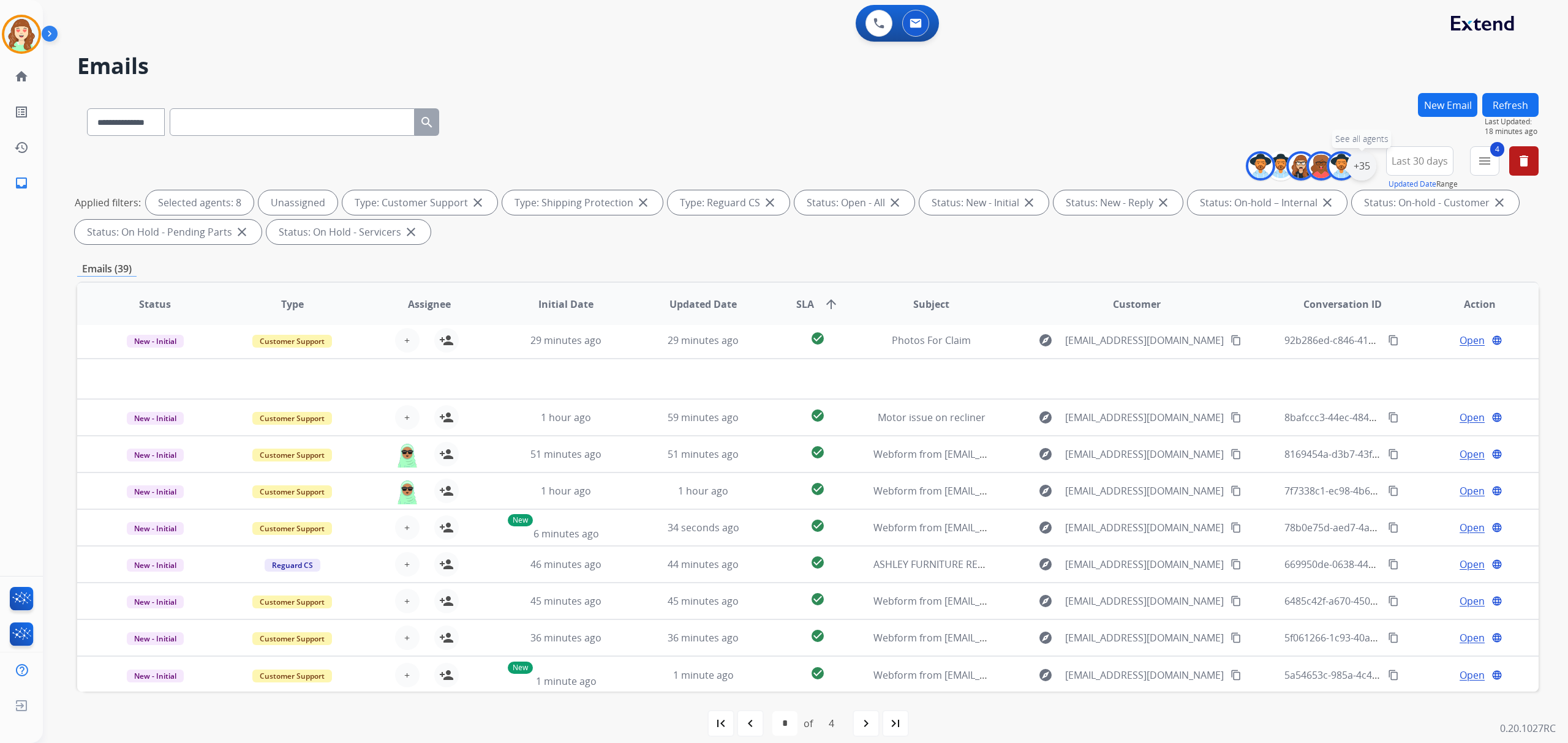
click at [1356, 165] on div "+35" at bounding box center [1361, 166] width 29 height 29
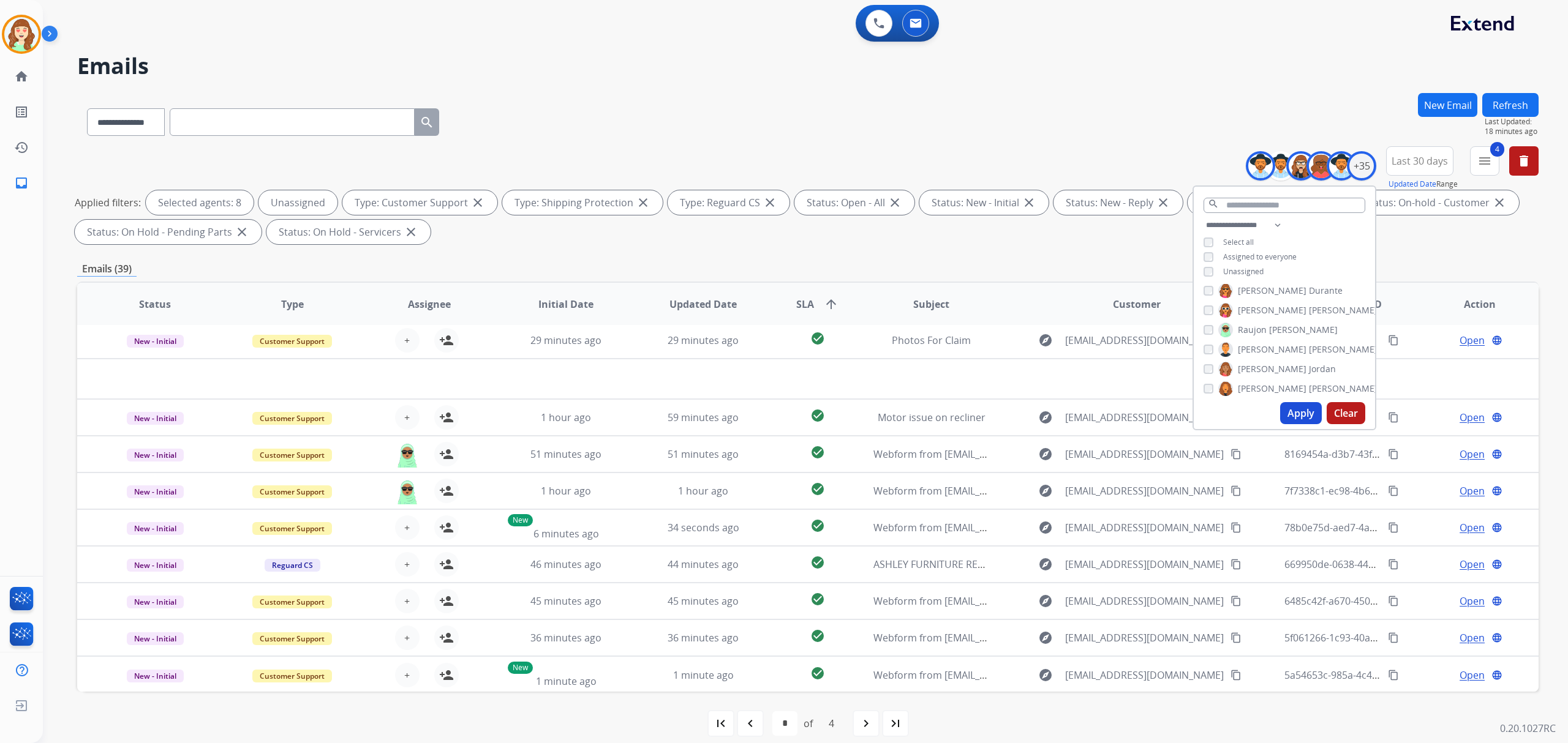
click at [1205, 268] on div "**********" at bounding box center [1284, 250] width 181 height 64
drag, startPoint x: 1297, startPoint y: 412, endPoint x: 1297, endPoint y: 422, distance: 10.0
click at [1296, 412] on button "Apply" at bounding box center [1301, 413] width 42 height 22
select select "*"
drag, startPoint x: 1298, startPoint y: 422, endPoint x: 1333, endPoint y: 319, distance: 108.8
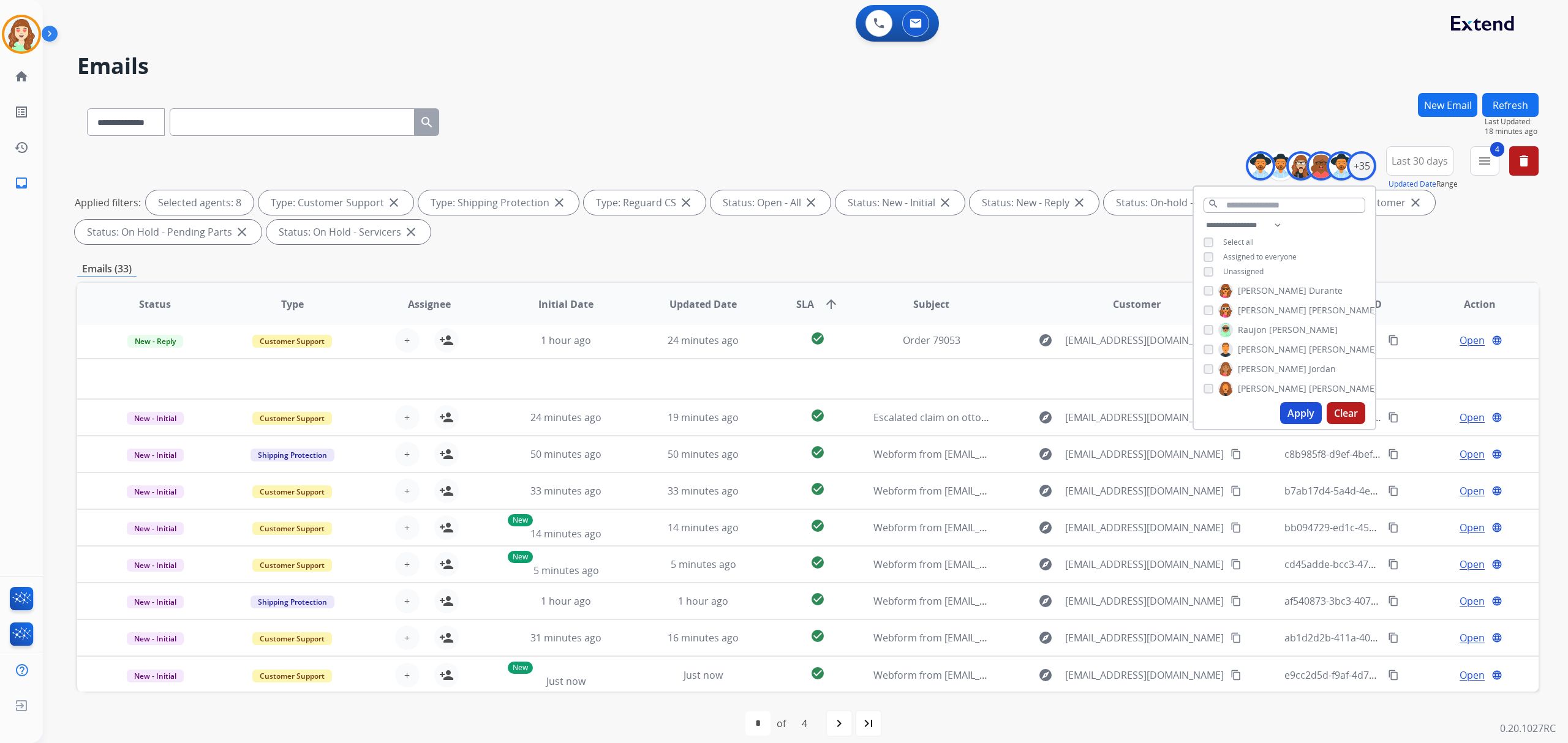
click at [1300, 422] on button "Apply" at bounding box center [1301, 413] width 42 height 22
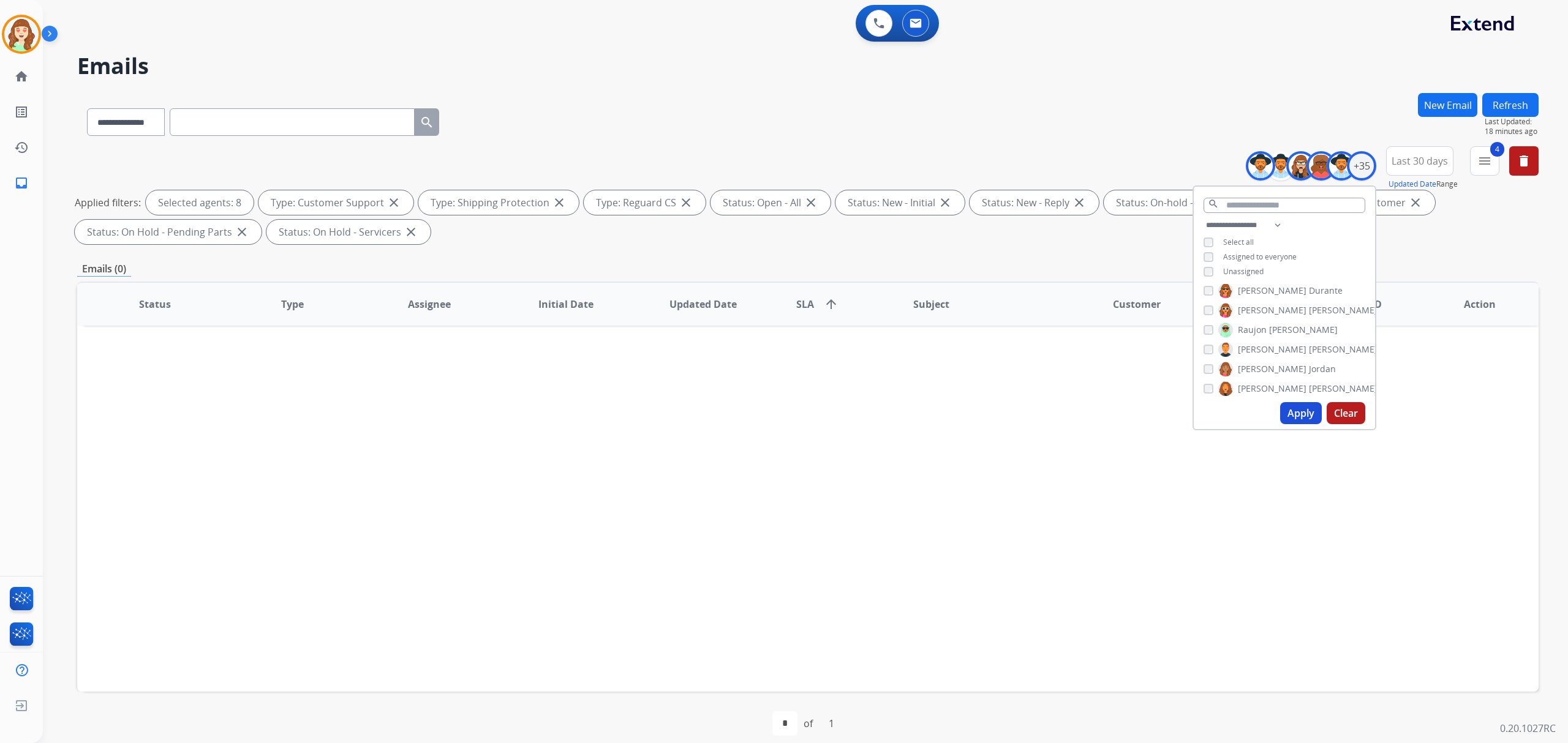
scroll to position [0, 0]
click at [1292, 412] on button "Apply" at bounding box center [1301, 413] width 42 height 22
drag, startPoint x: 1288, startPoint y: 404, endPoint x: 1296, endPoint y: 400, distance: 8.9
click at [1291, 402] on button "Apply" at bounding box center [1301, 413] width 42 height 22
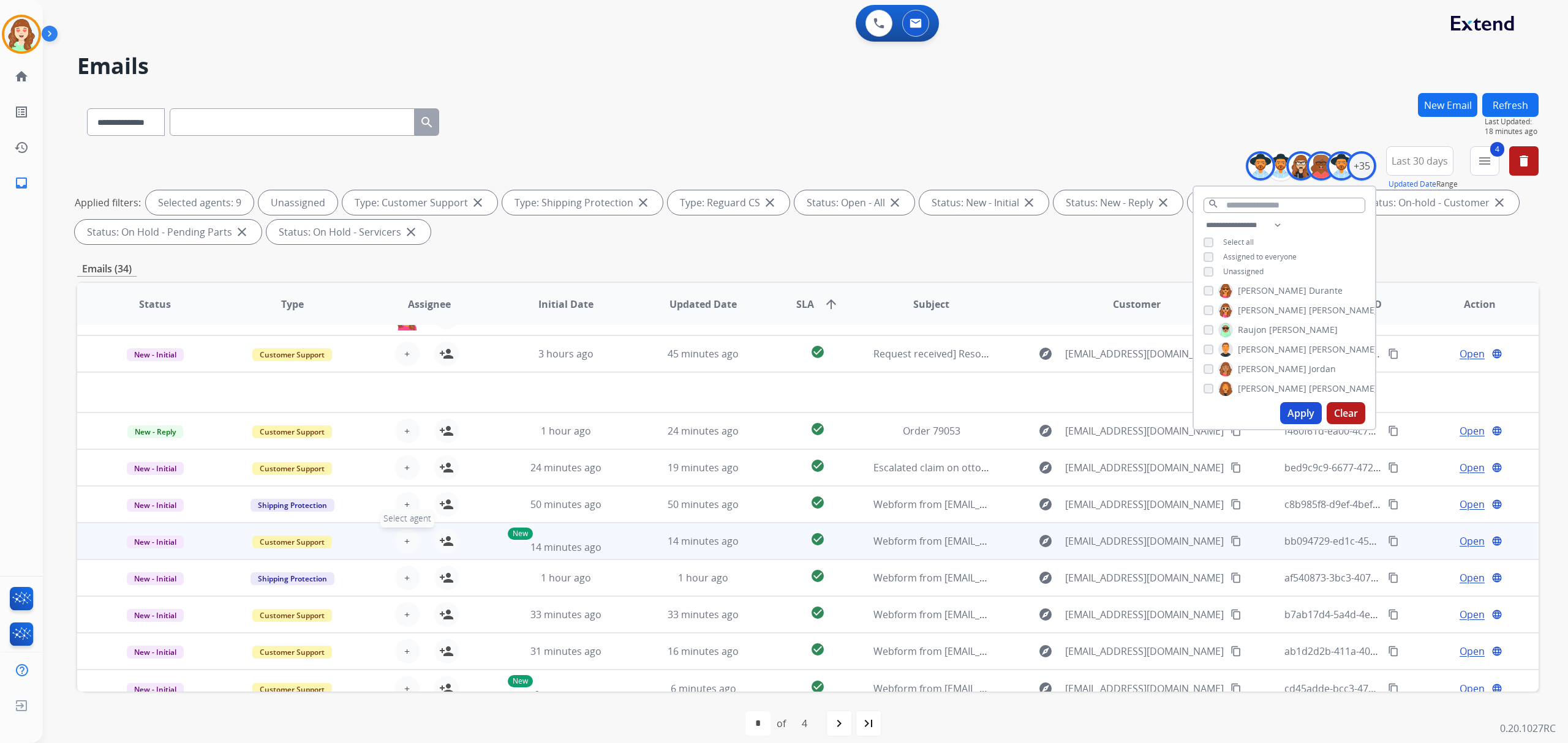
scroll to position [41, 0]
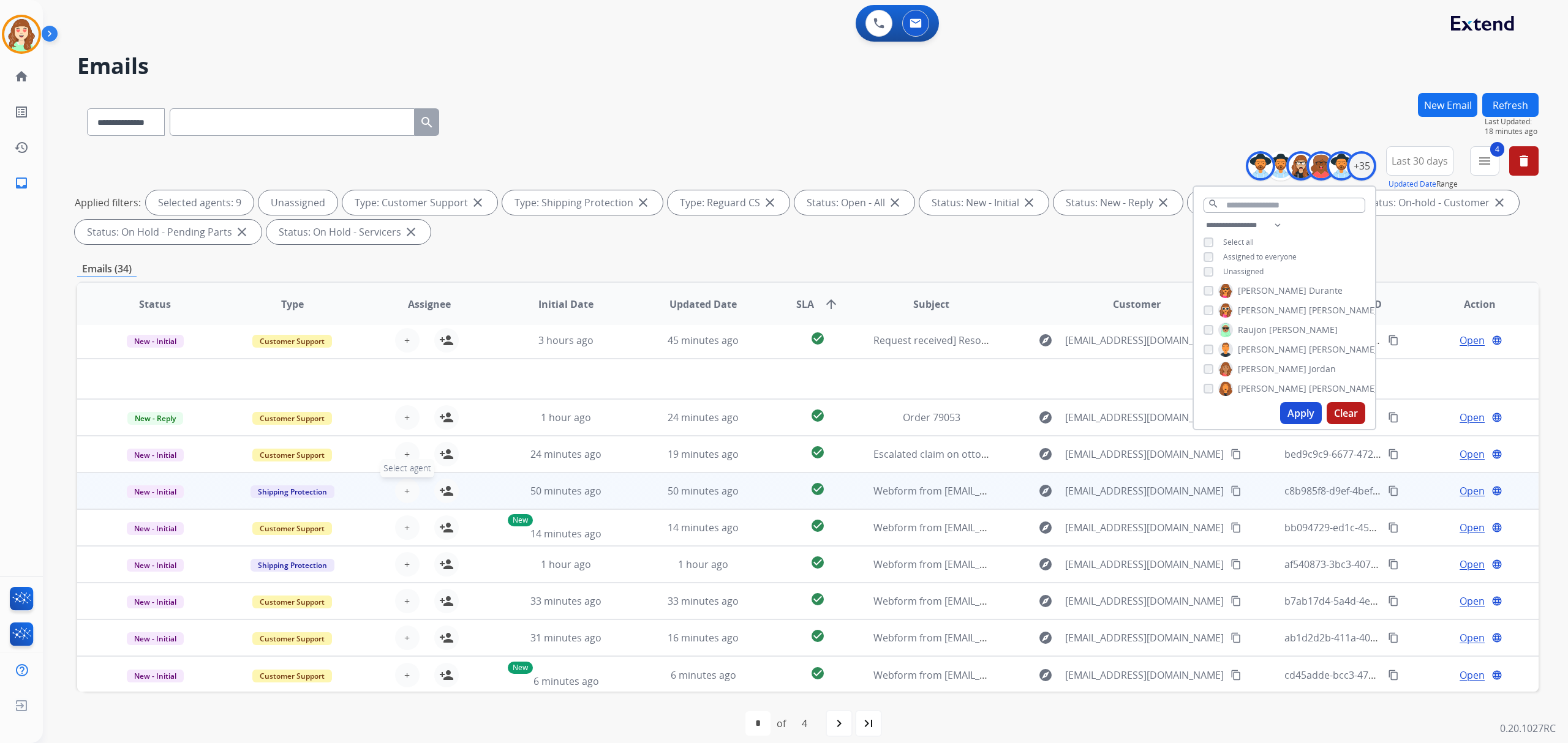
click at [404, 485] on span "+" at bounding box center [407, 491] width 5 height 15
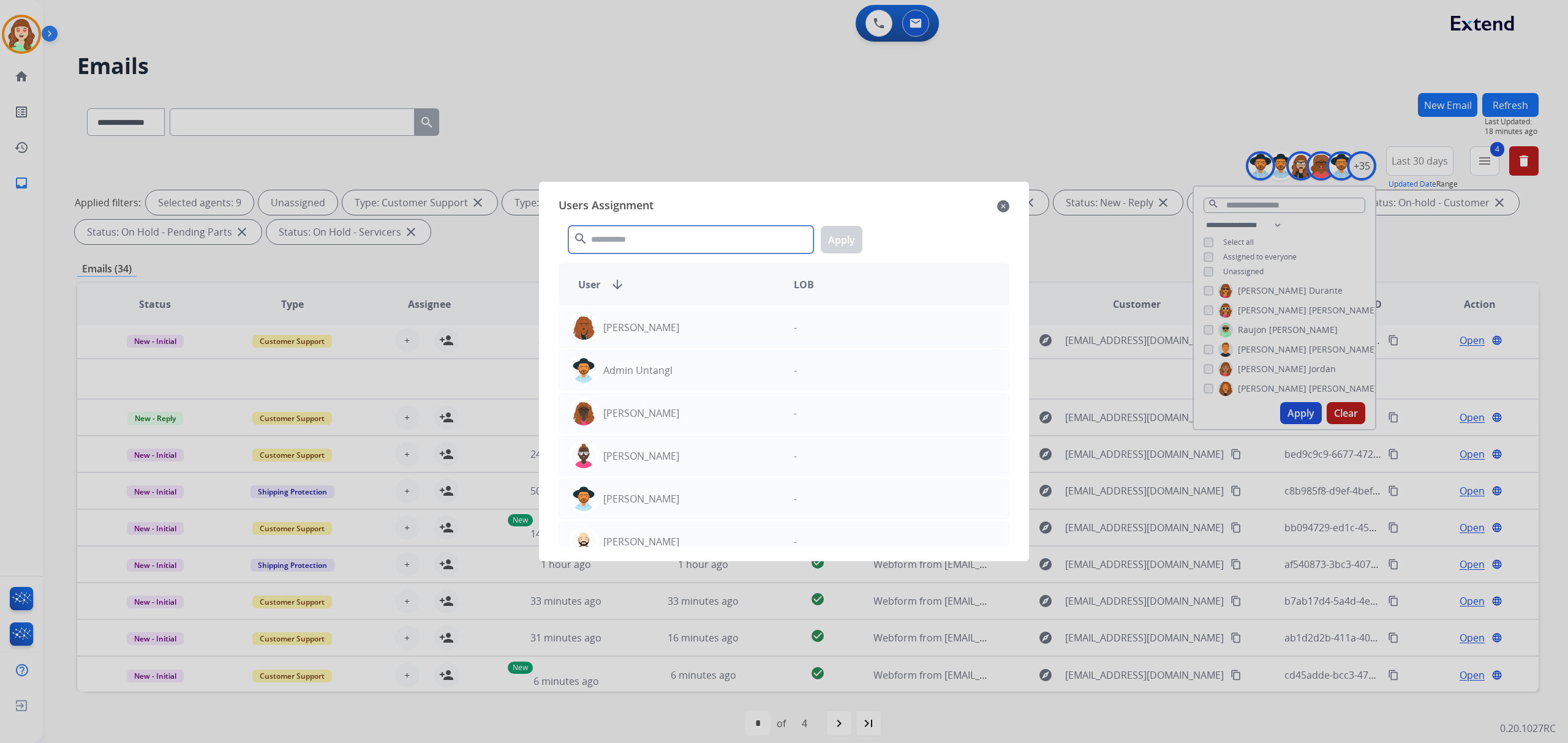
click at [640, 236] on input "text" at bounding box center [690, 239] width 245 height 27
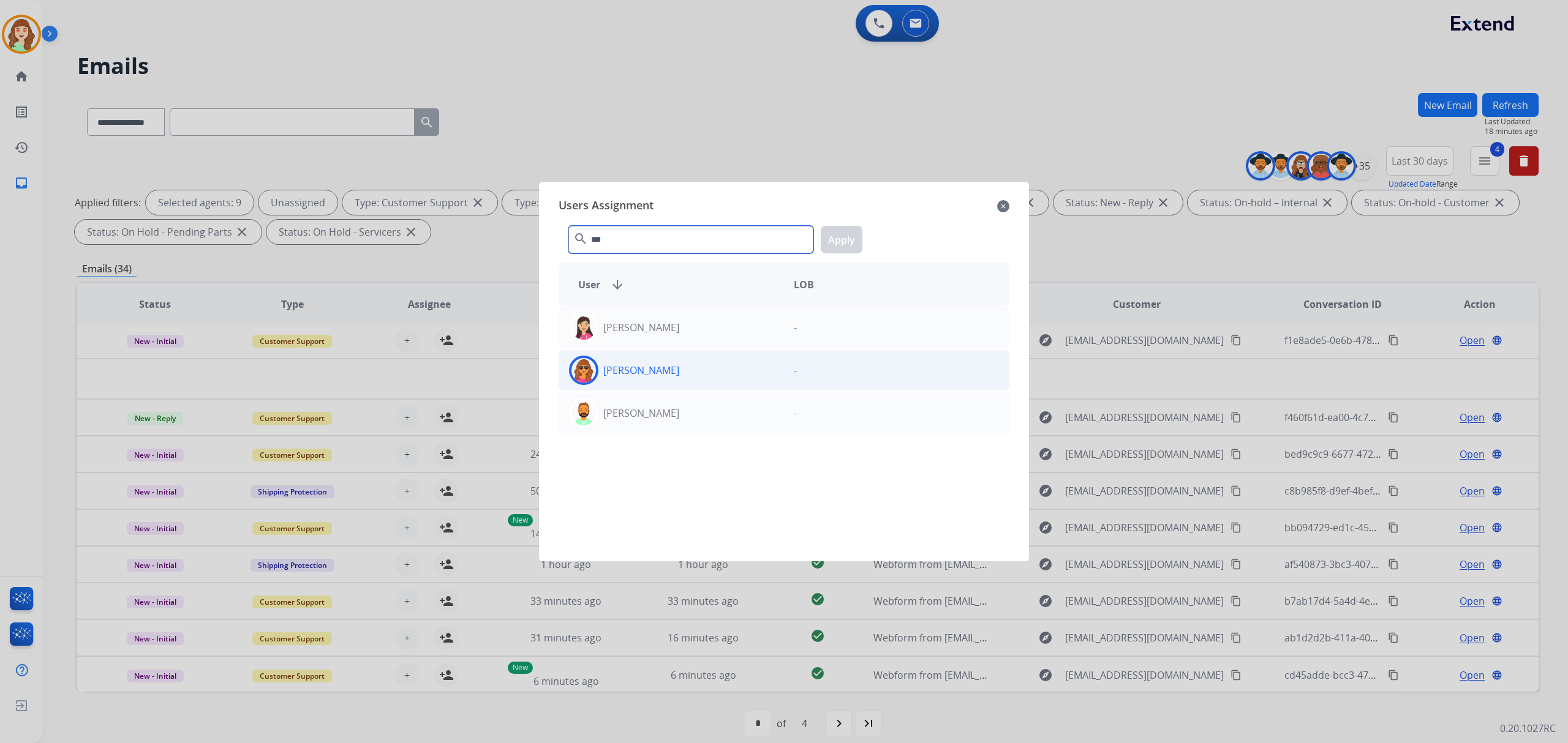
type input "***"
click at [674, 375] on div "[PERSON_NAME]" at bounding box center [672, 371] width 225 height 29
drag, startPoint x: 785, startPoint y: 231, endPoint x: 826, endPoint y: 246, distance: 43.7
click at [825, 246] on div "*** search Apply" at bounding box center [784, 237] width 450 height 42
click at [832, 238] on button "Apply" at bounding box center [841, 239] width 42 height 27
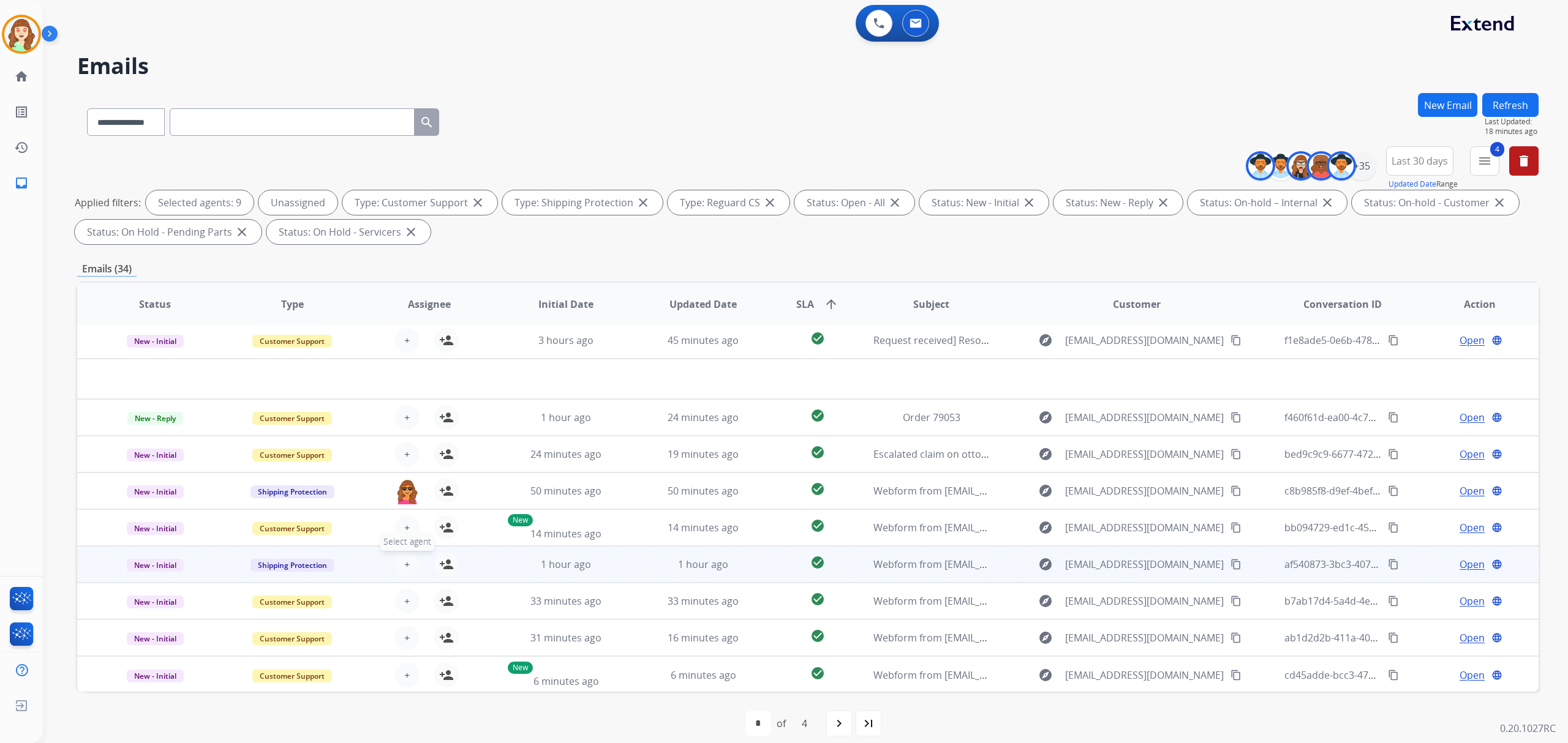
click at [412, 560] on button "+ Select agent" at bounding box center [407, 564] width 25 height 25
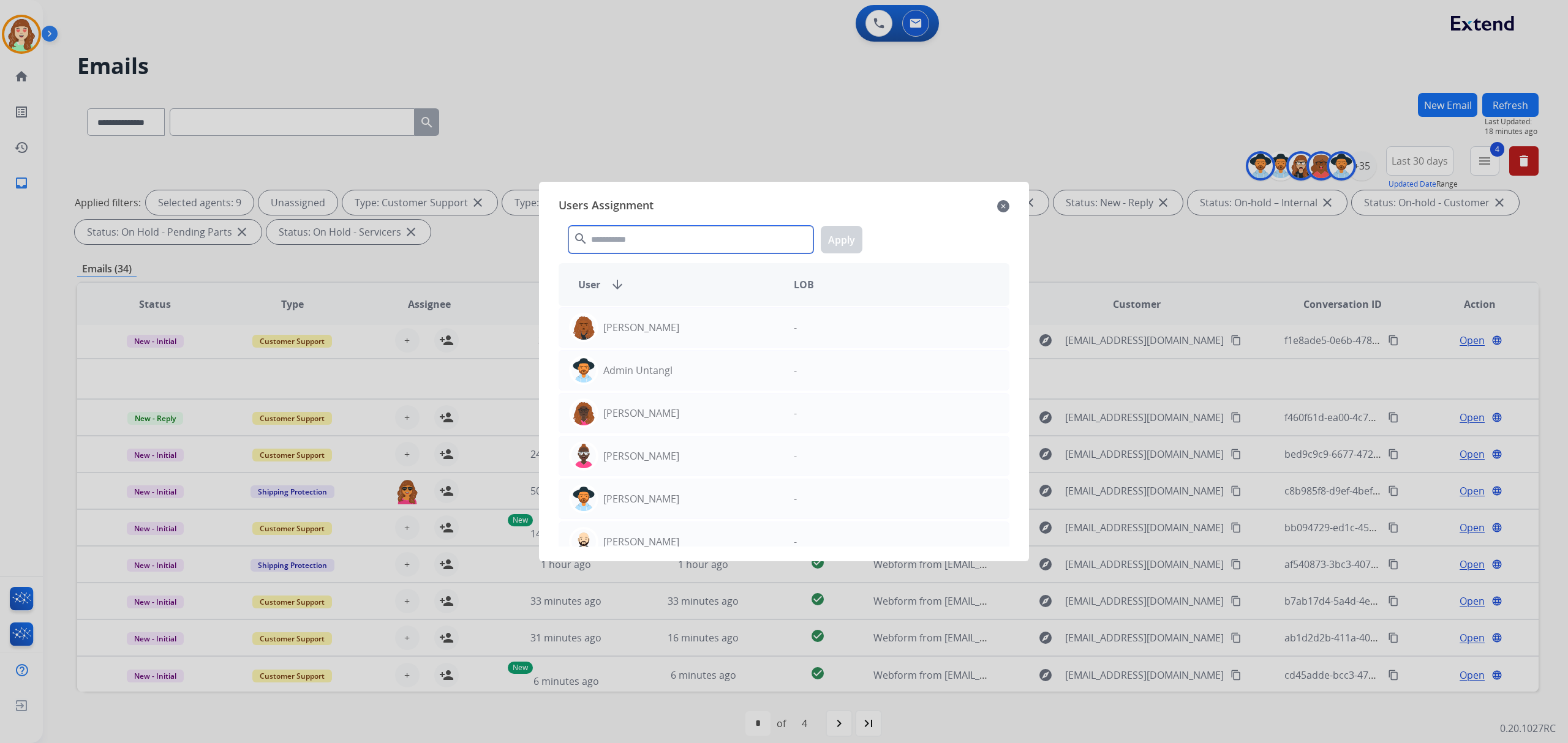
drag, startPoint x: 623, startPoint y: 238, endPoint x: 617, endPoint y: 243, distance: 7.8
click at [621, 240] on input "text" at bounding box center [690, 239] width 245 height 27
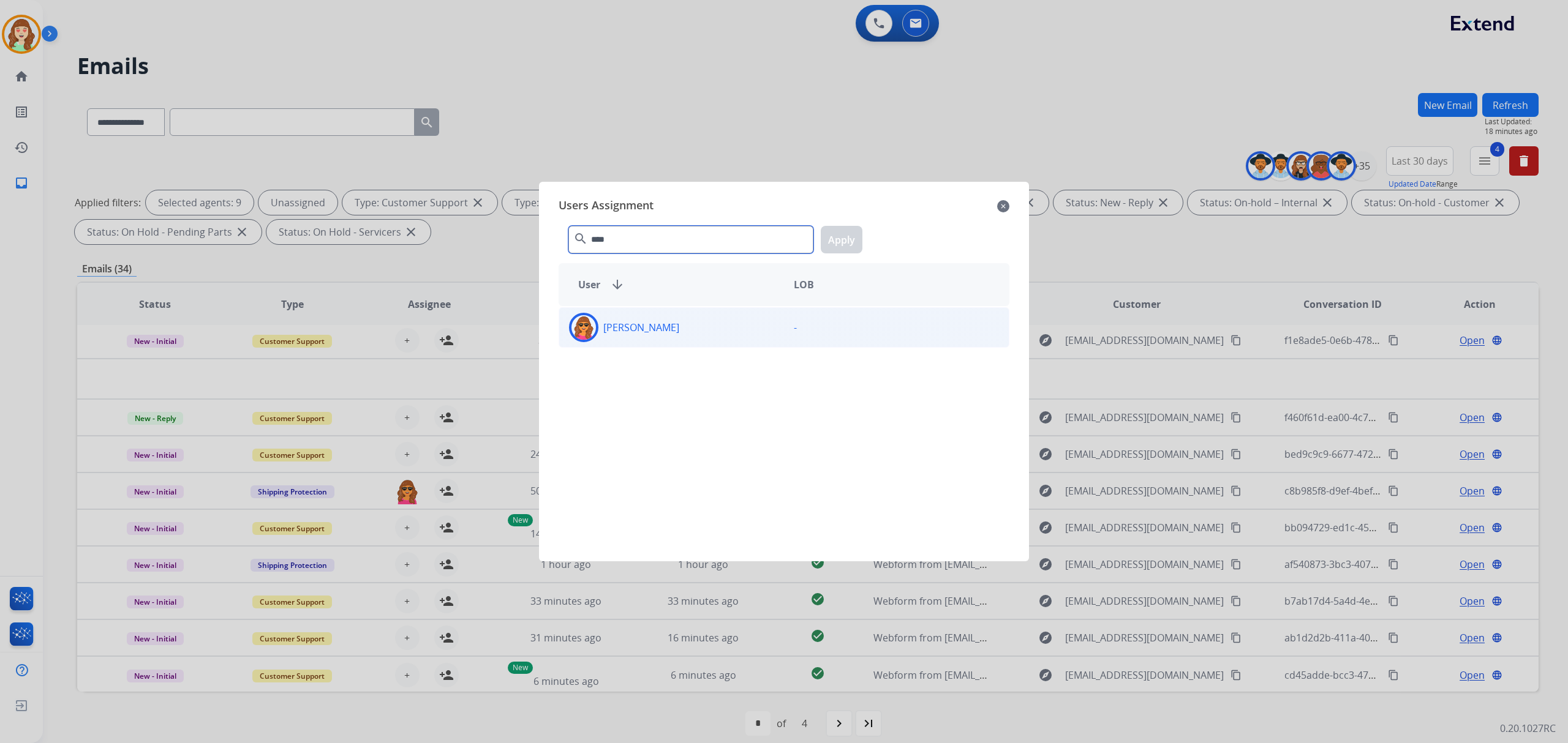
type input "****"
drag, startPoint x: 664, startPoint y: 312, endPoint x: 678, endPoint y: 307, distance: 14.9
click at [668, 311] on div "[PERSON_NAME] -" at bounding box center [784, 327] width 450 height 41
click at [707, 344] on div "[PERSON_NAME] -" at bounding box center [784, 327] width 450 height 41
drag, startPoint x: 732, startPoint y: 333, endPoint x: 829, endPoint y: 264, distance: 119.0
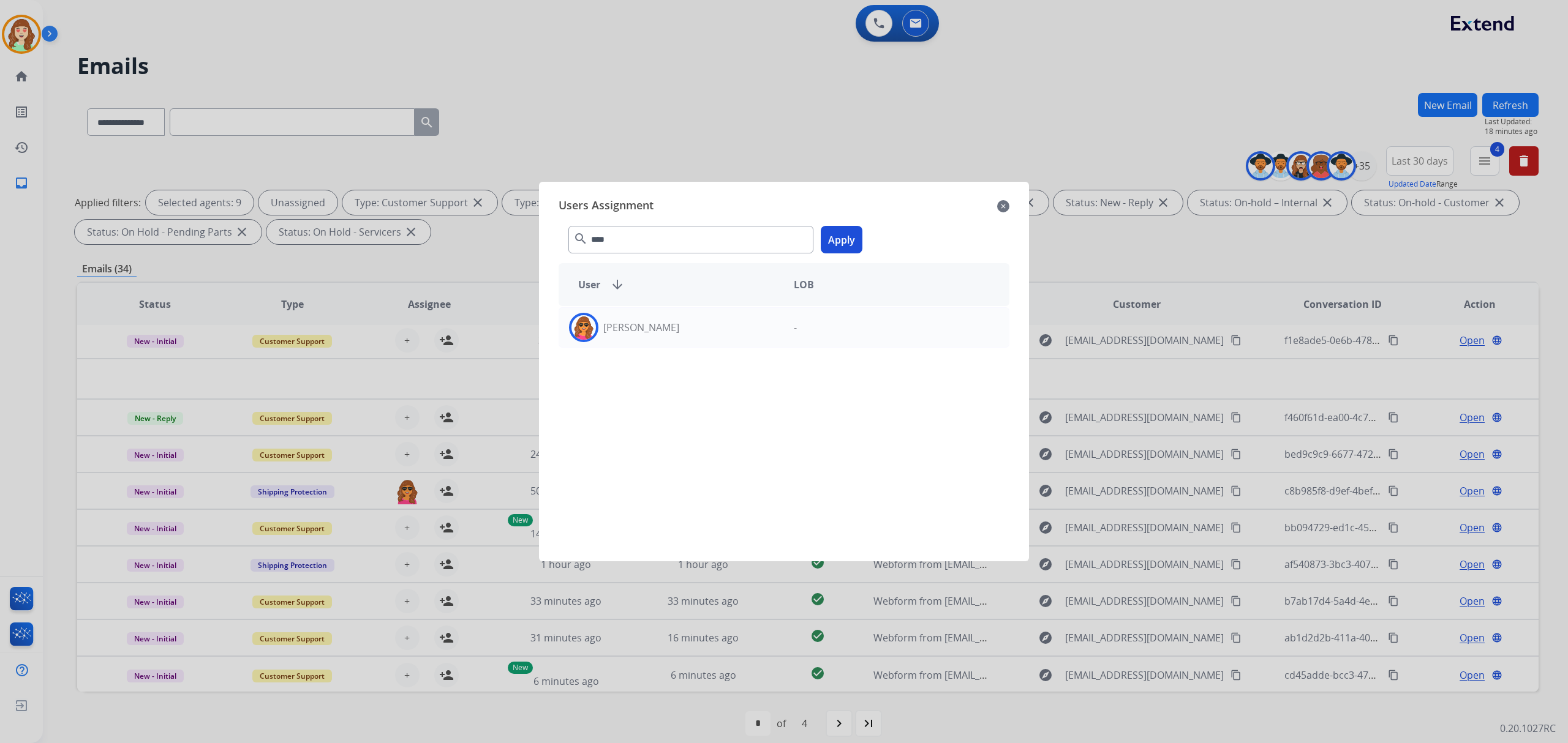
click at [734, 333] on div "[PERSON_NAME]" at bounding box center [672, 327] width 225 height 29
click at [840, 238] on button "Apply" at bounding box center [841, 239] width 42 height 27
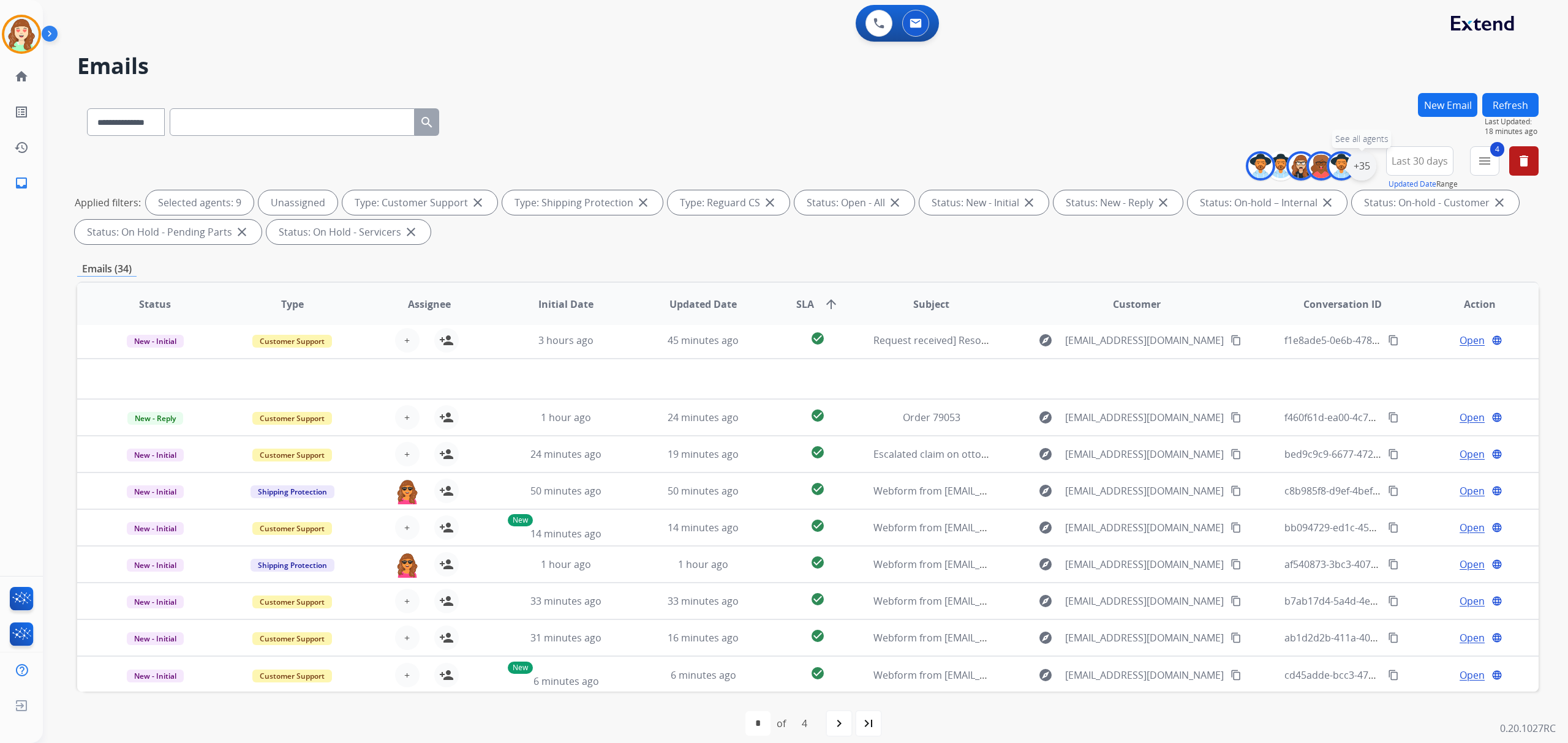
click at [1357, 165] on div "+35" at bounding box center [1361, 166] width 29 height 29
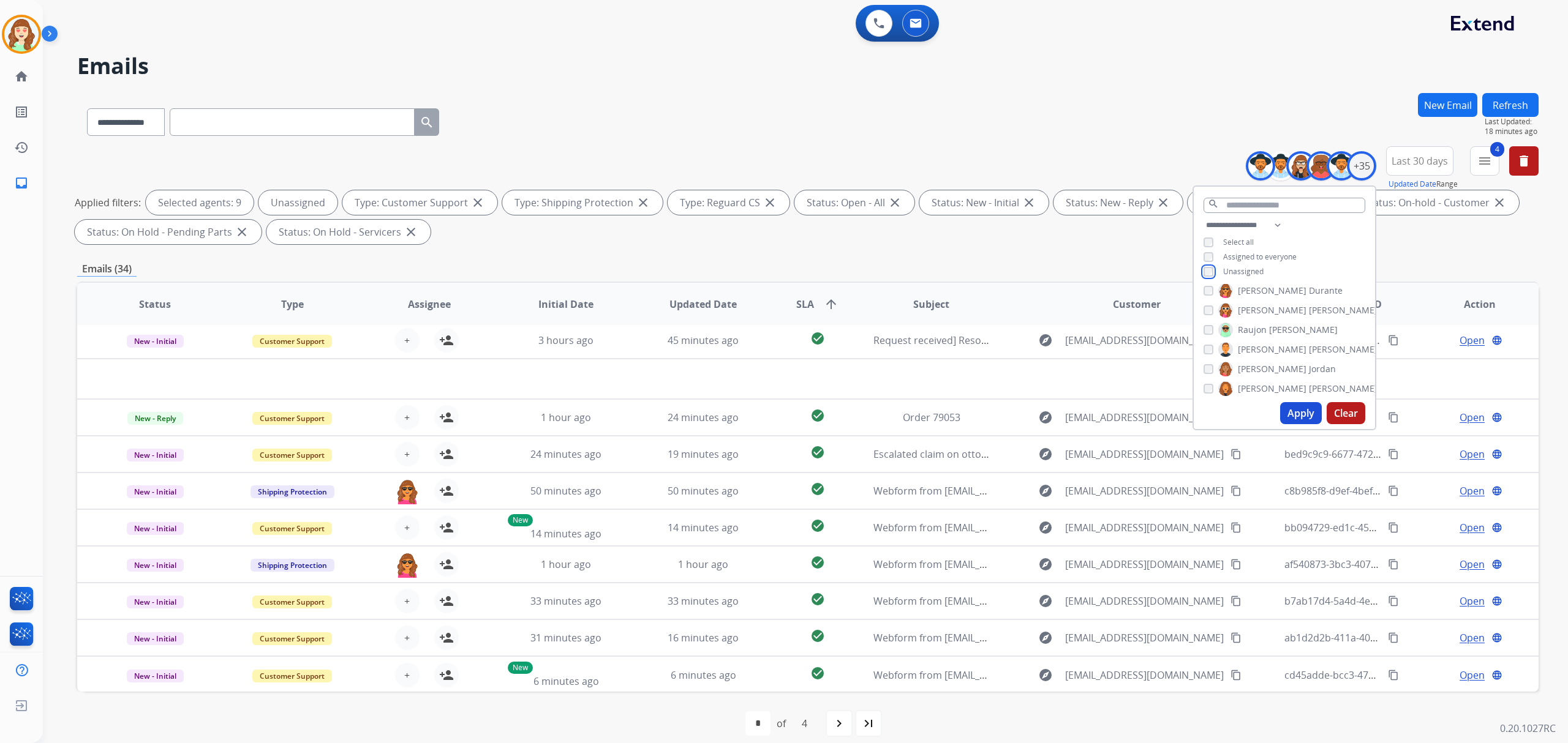
click at [1198, 286] on div "**********" at bounding box center [1284, 307] width 184 height 245
click at [1199, 291] on div "[PERSON_NAME] [PERSON_NAME] [PERSON_NAME] [PERSON_NAME] [PERSON_NAME] [PERSON_N…" at bounding box center [1284, 341] width 181 height 114
click at [1208, 363] on div "[PERSON_NAME] [PERSON_NAME] [PERSON_NAME] [PERSON_NAME] [PERSON_NAME] [PERSON_N…" at bounding box center [1284, 341] width 181 height 114
click at [1294, 411] on button "Apply" at bounding box center [1301, 413] width 42 height 22
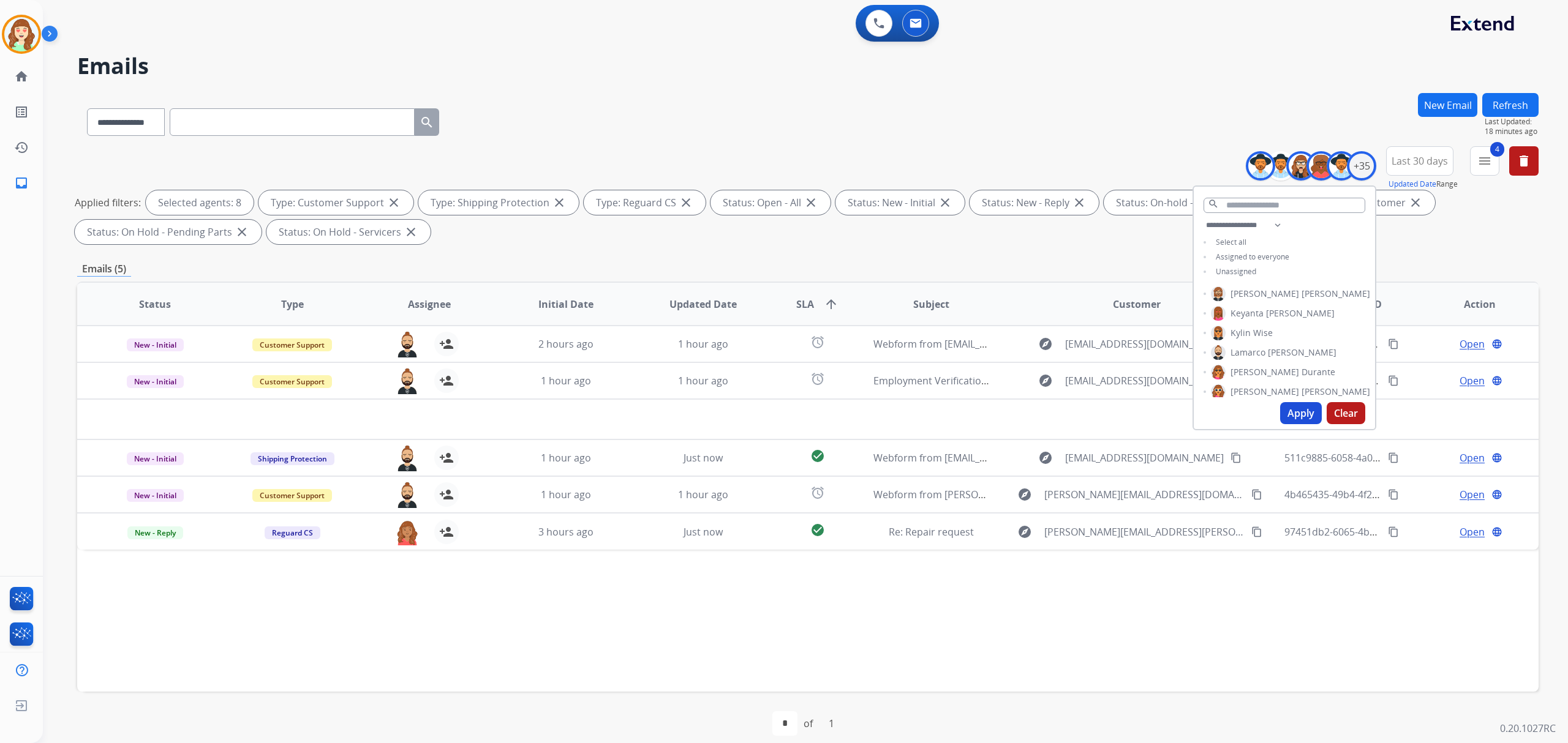
scroll to position [0, 0]
click at [1288, 407] on button "Apply" at bounding box center [1301, 413] width 42 height 22
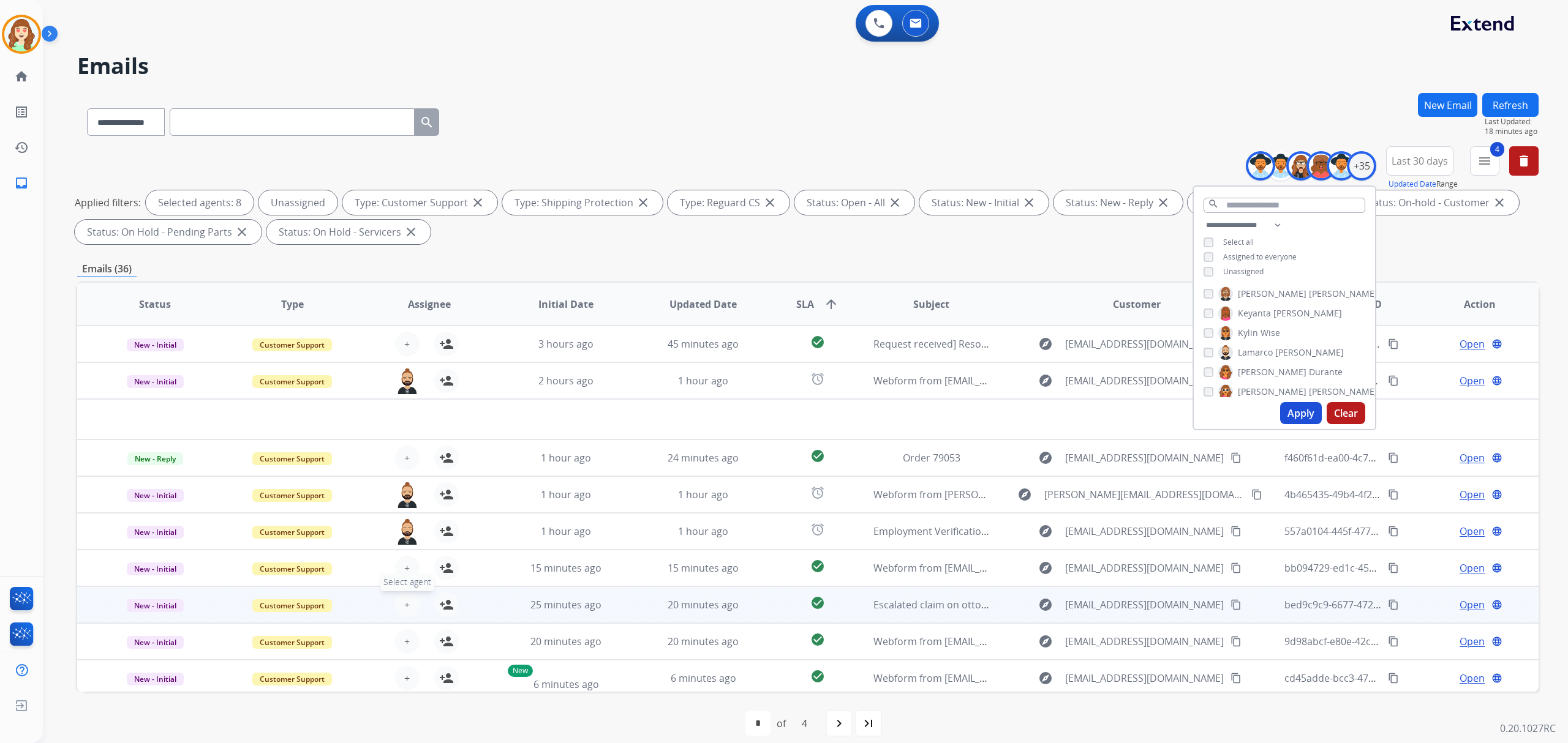
click at [404, 599] on span "+" at bounding box center [407, 605] width 5 height 15
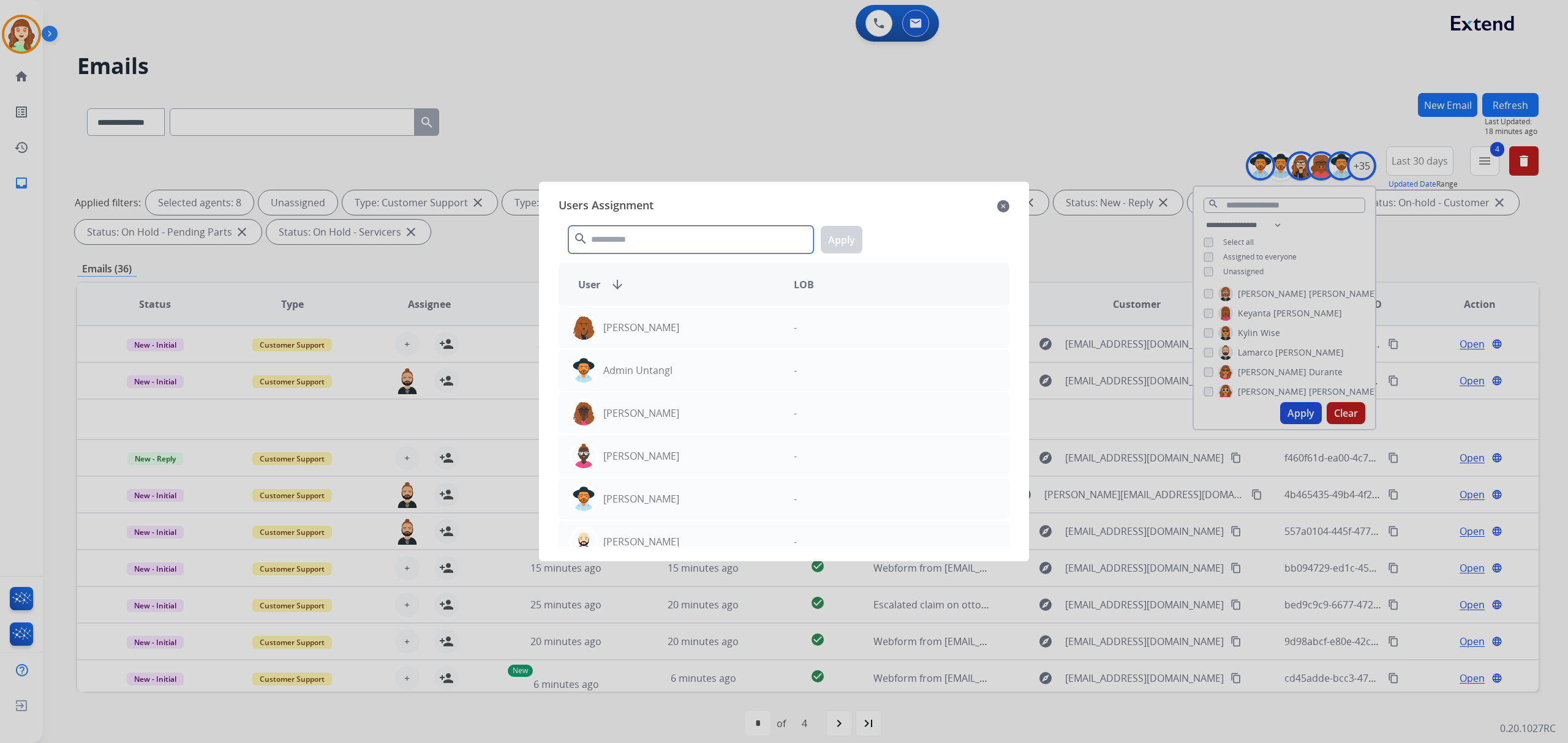
click at [632, 235] on input "text" at bounding box center [690, 239] width 245 height 27
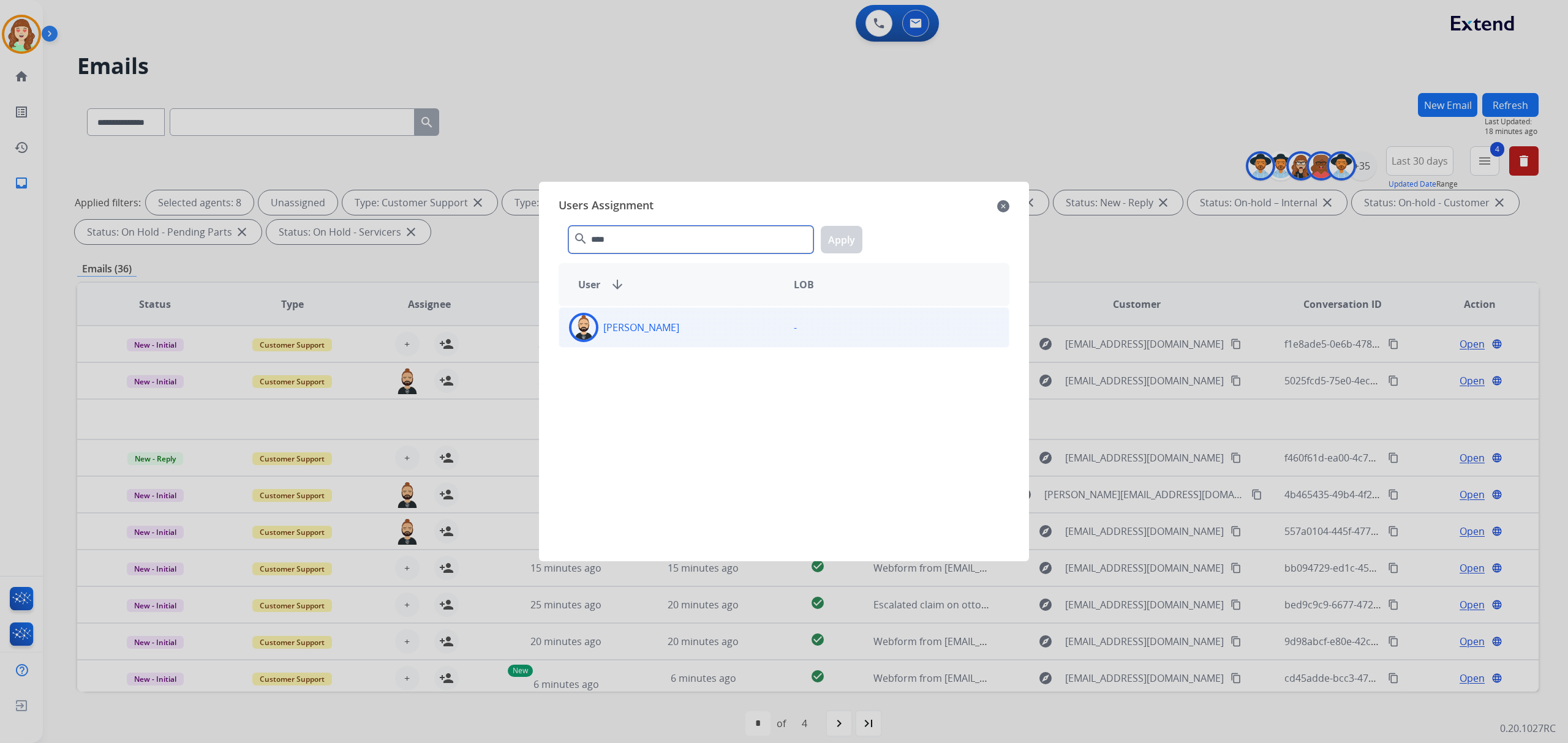
type input "****"
click at [647, 325] on p "[PERSON_NAME]" at bounding box center [641, 327] width 76 height 15
drag, startPoint x: 834, startPoint y: 245, endPoint x: 621, endPoint y: 329, distance: 229.0
click at [836, 245] on button "Apply" at bounding box center [841, 239] width 42 height 27
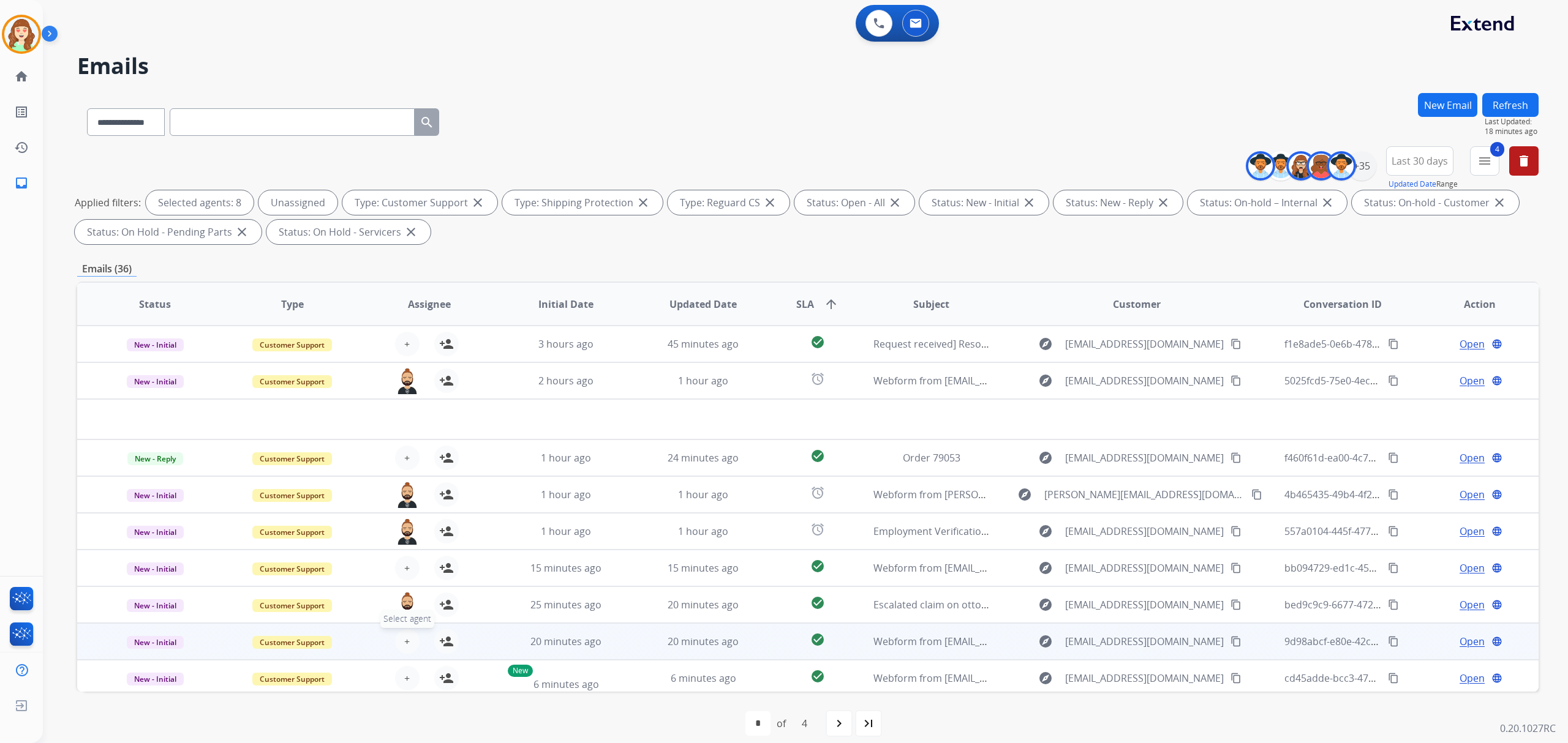
click at [404, 637] on span "+" at bounding box center [407, 641] width 5 height 15
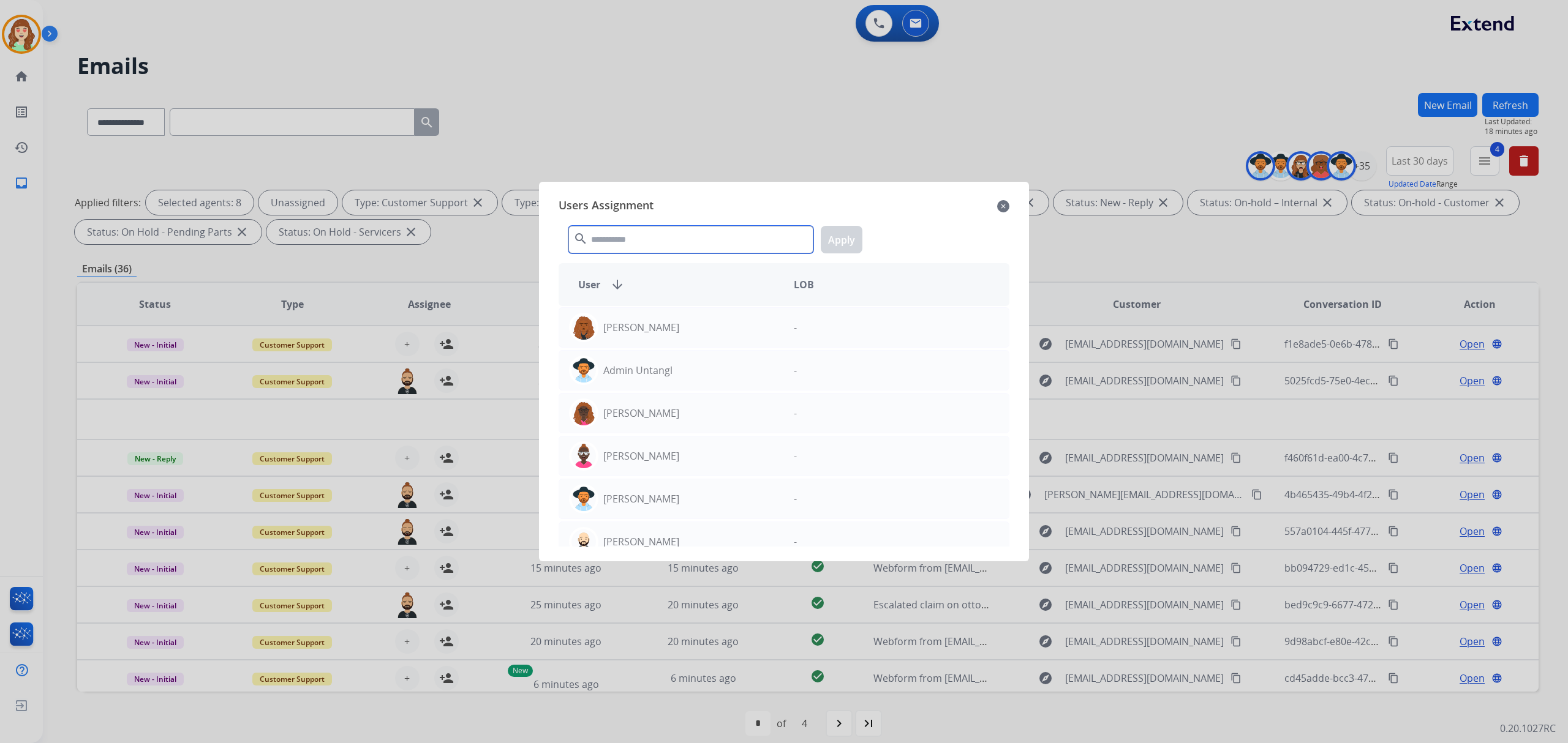
click at [613, 246] on input "text" at bounding box center [690, 239] width 245 height 27
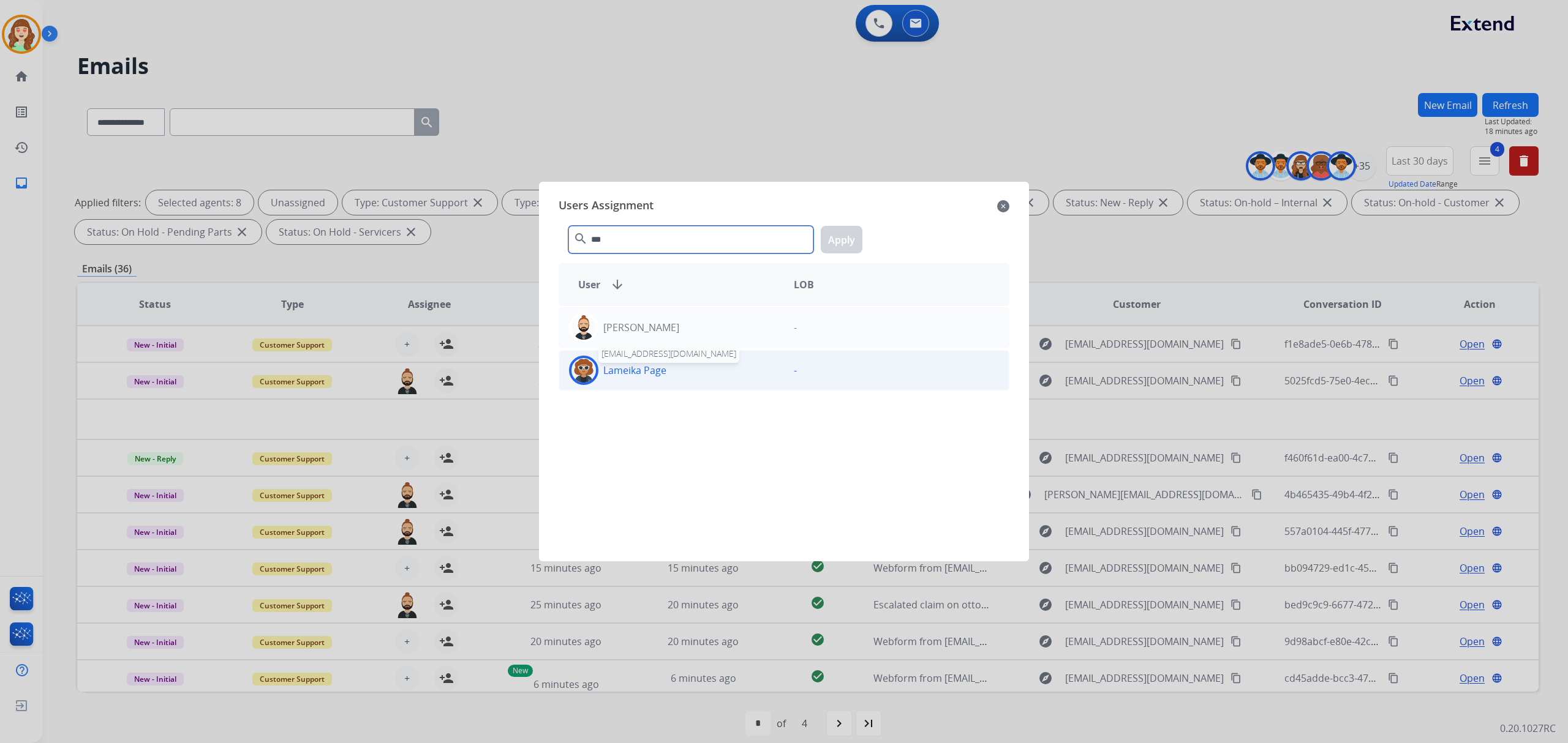
type input "***"
click at [637, 372] on p "Lameika Page" at bounding box center [635, 371] width 63 height 15
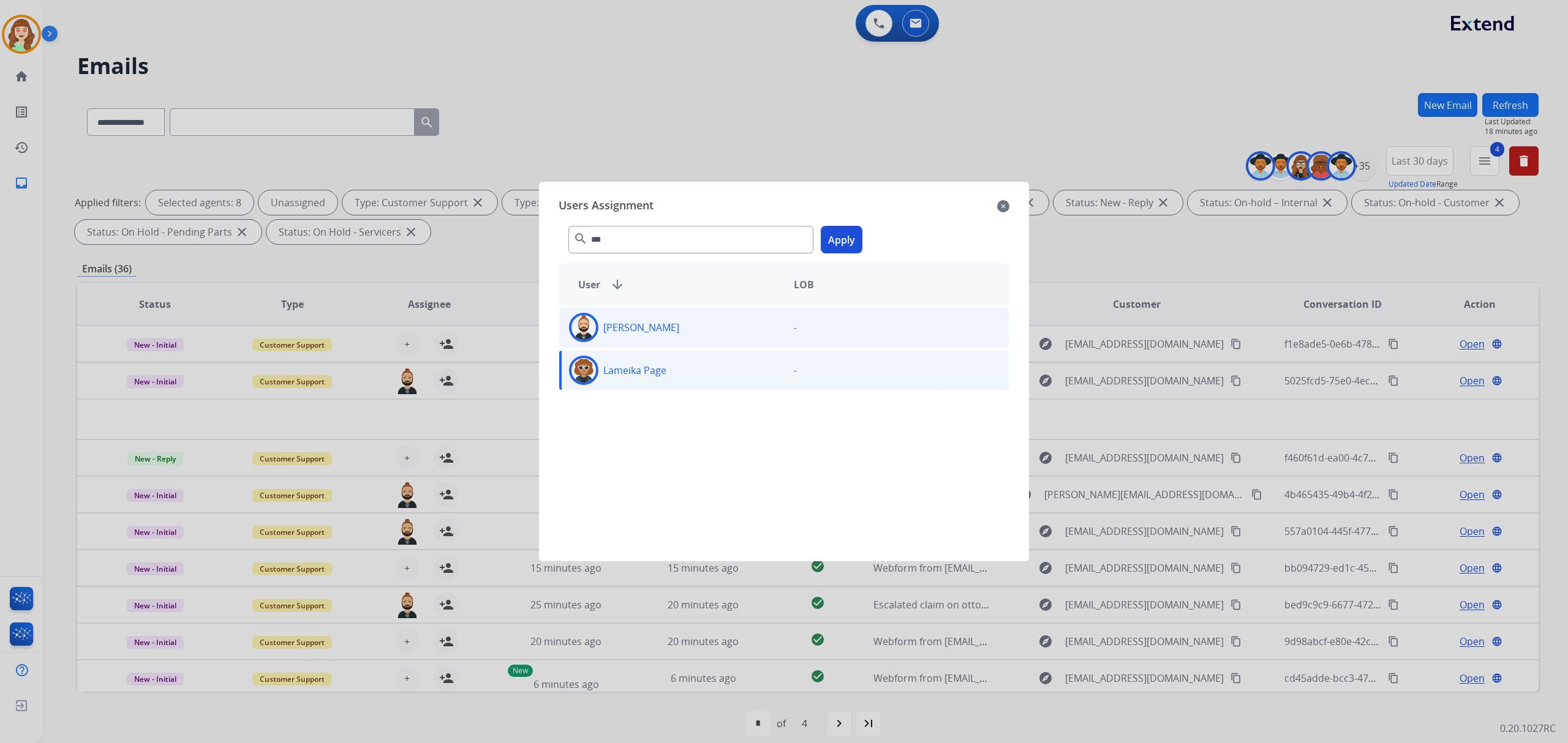
drag, startPoint x: 637, startPoint y: 373, endPoint x: 693, endPoint y: 333, distance: 68.8
click at [693, 333] on div "[PERSON_NAME] - [PERSON_NAME] Page -" at bounding box center [784, 426] width 450 height 240
click at [693, 333] on div "[PERSON_NAME]" at bounding box center [672, 327] width 225 height 29
click at [691, 333] on div "[PERSON_NAME]" at bounding box center [672, 327] width 225 height 29
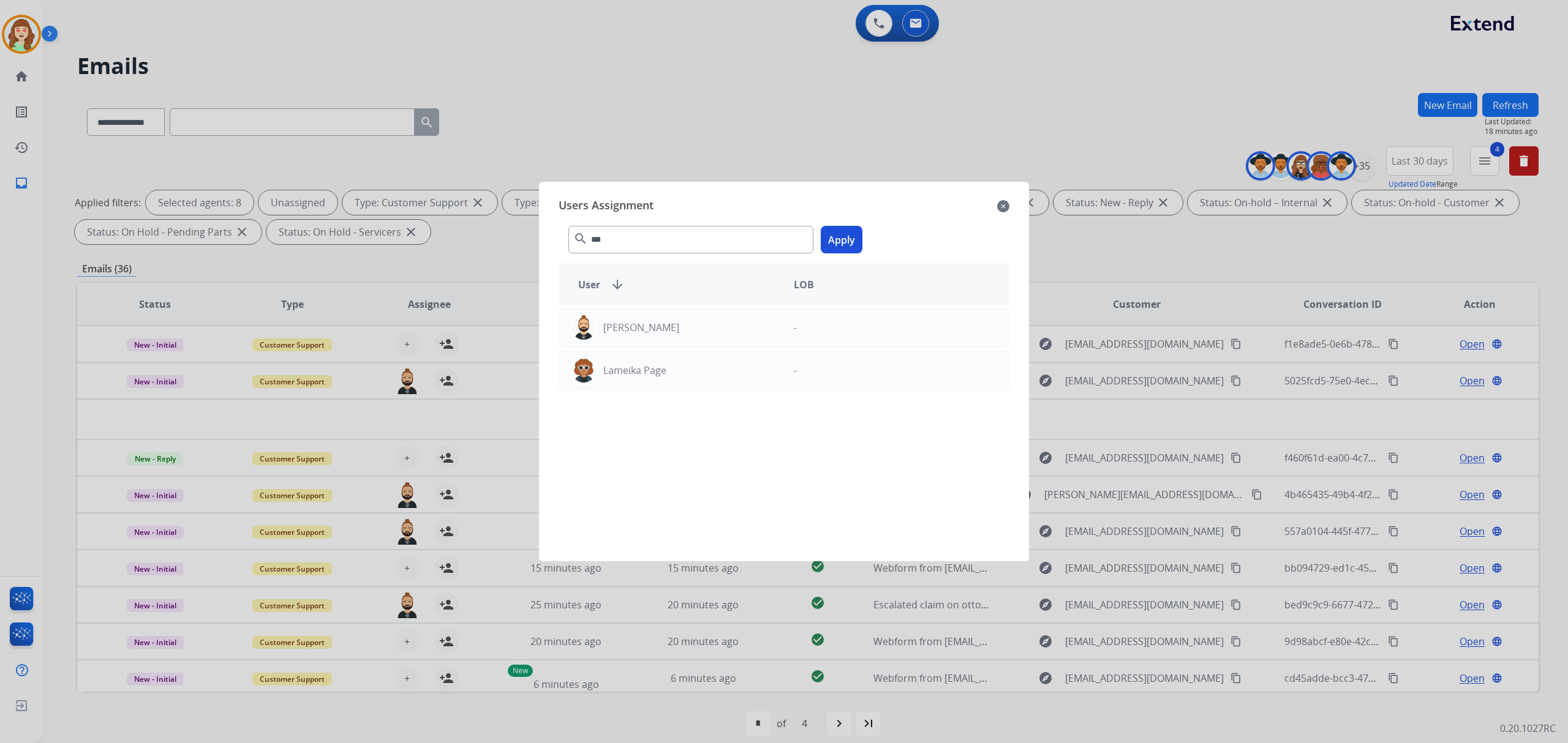
click at [844, 234] on button "Apply" at bounding box center [841, 239] width 42 height 27
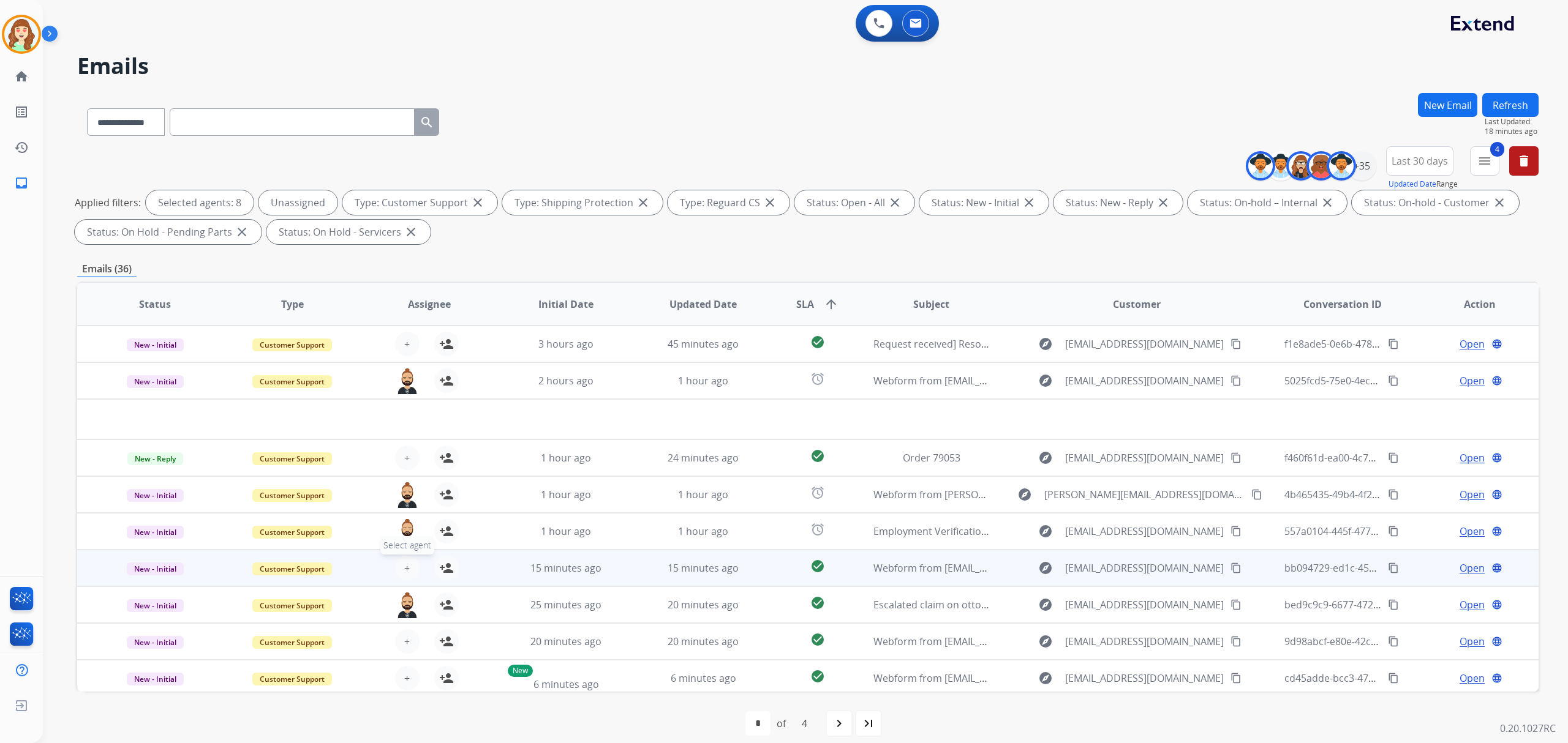
click at [404, 556] on button "+ Select agent" at bounding box center [407, 568] width 25 height 25
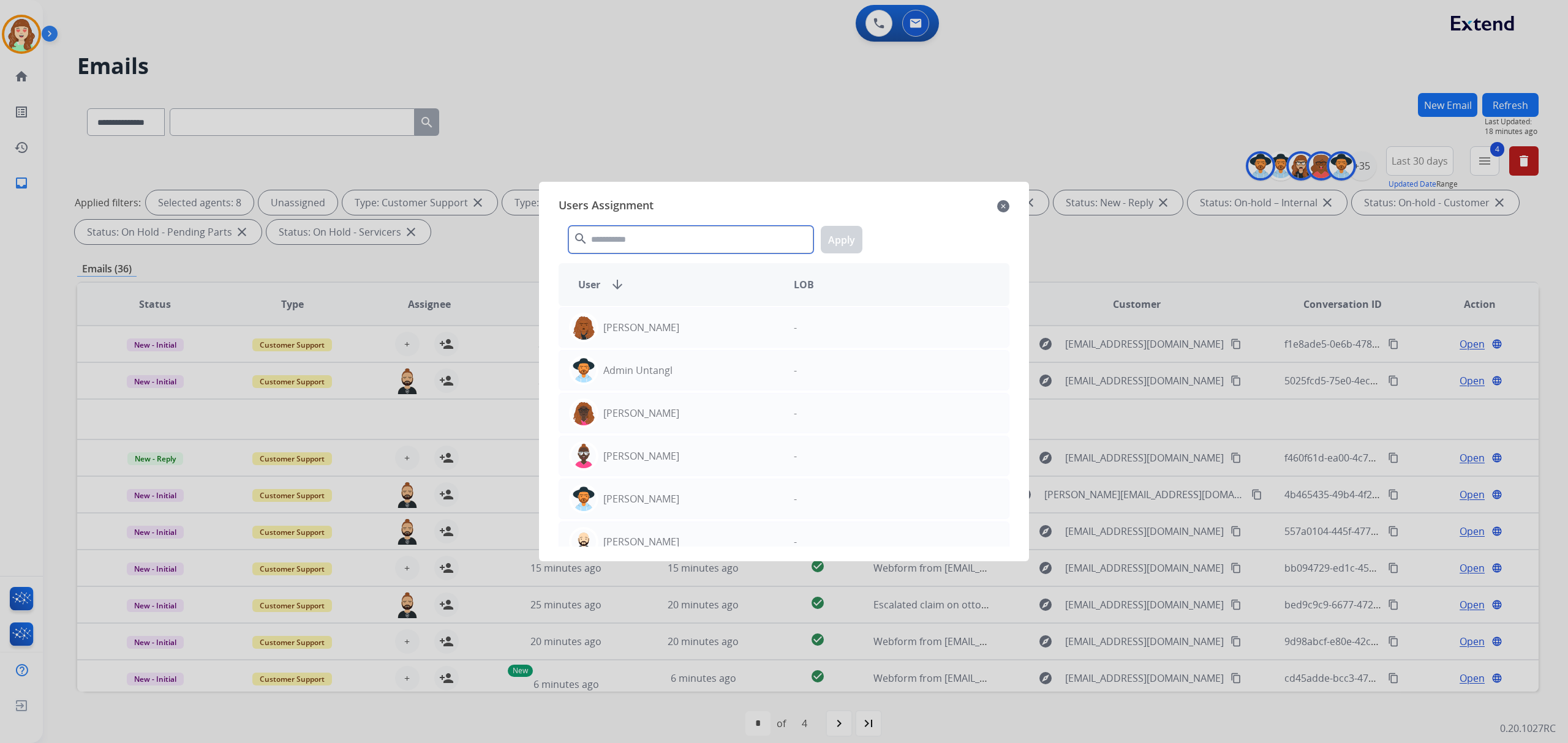
drag, startPoint x: 652, startPoint y: 235, endPoint x: 646, endPoint y: 242, distance: 9.2
click at [648, 238] on input "text" at bounding box center [690, 239] width 245 height 27
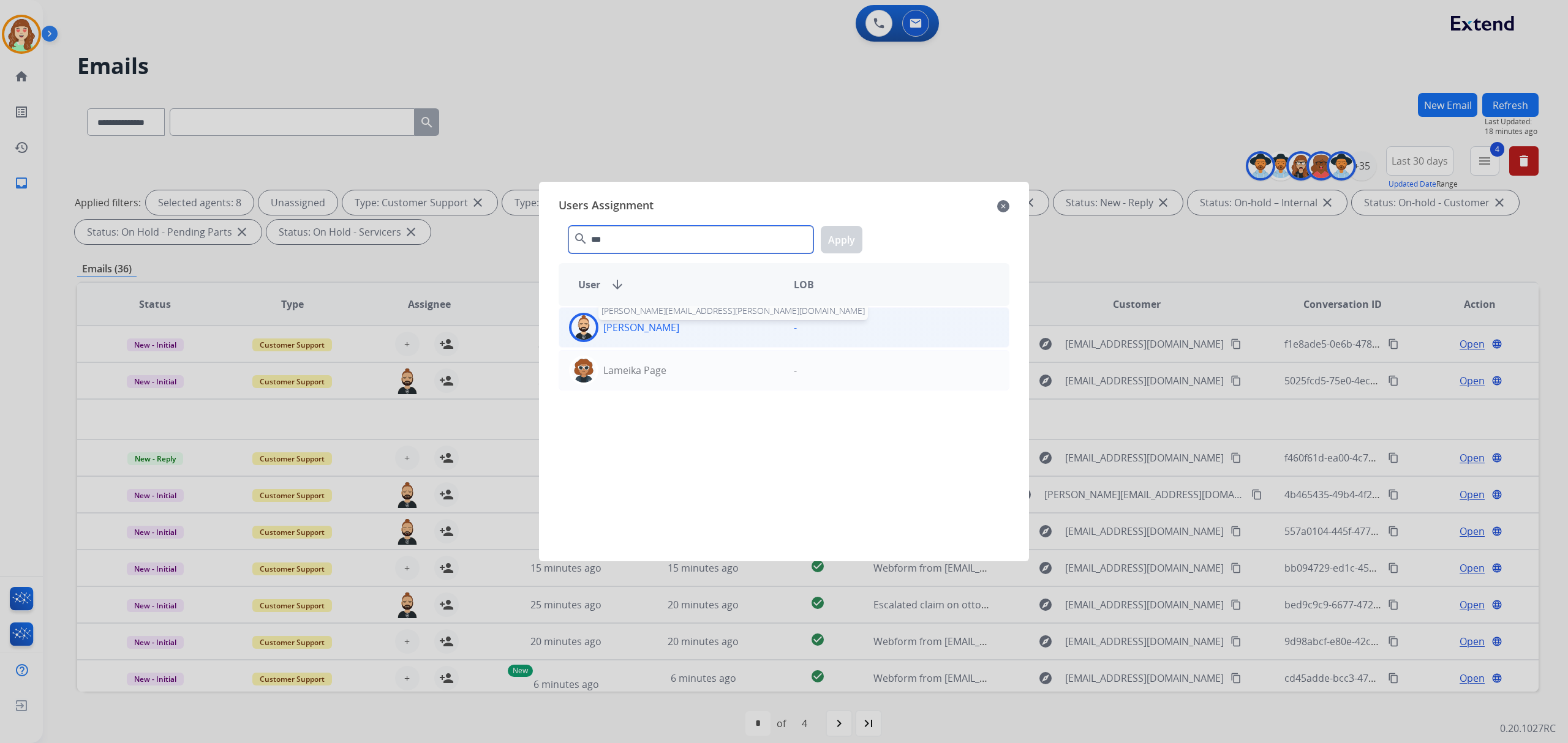
type input "***"
click at [664, 331] on p "[PERSON_NAME]" at bounding box center [641, 327] width 76 height 15
click at [842, 240] on button "Apply" at bounding box center [841, 239] width 42 height 27
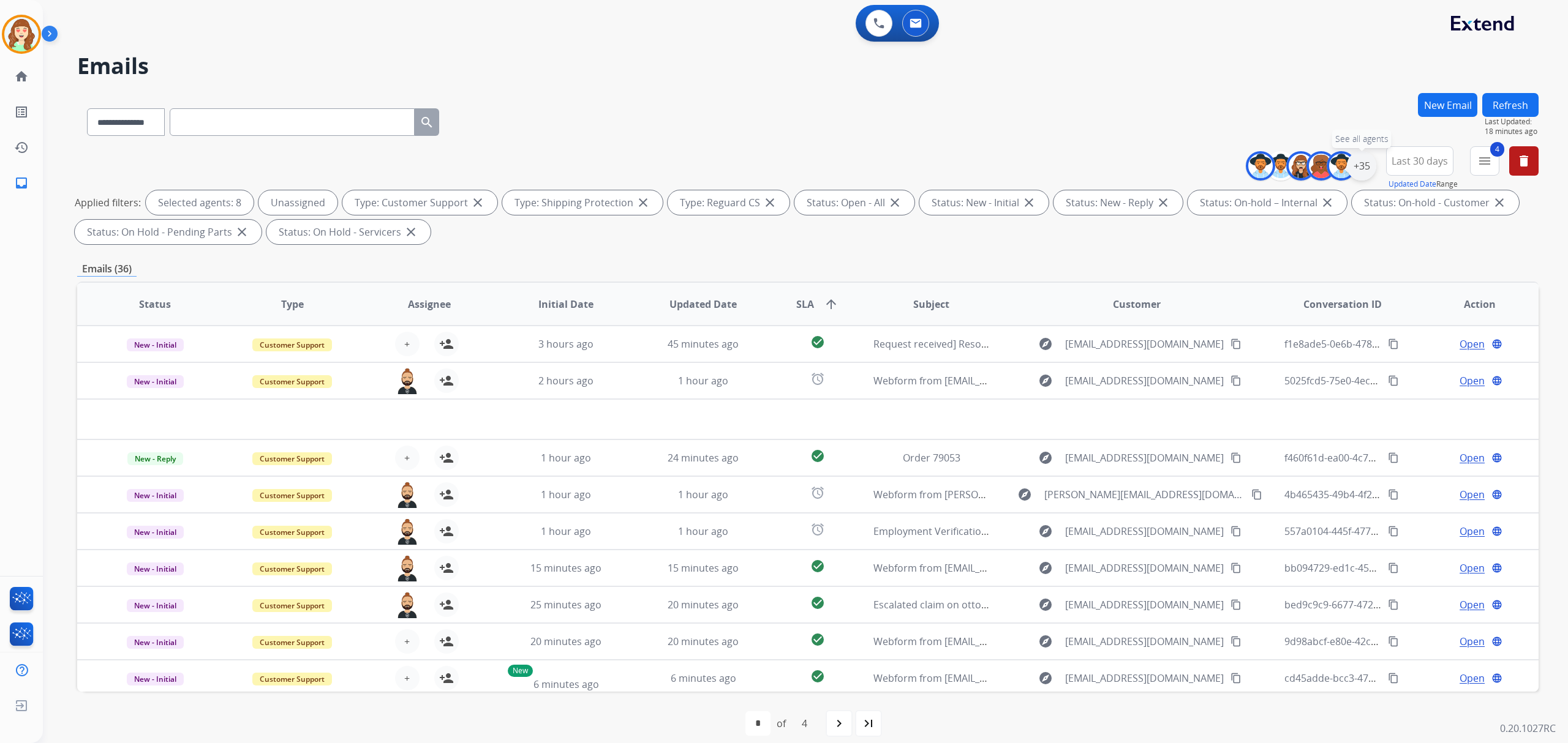
click at [1352, 171] on div "+35" at bounding box center [1361, 166] width 29 height 29
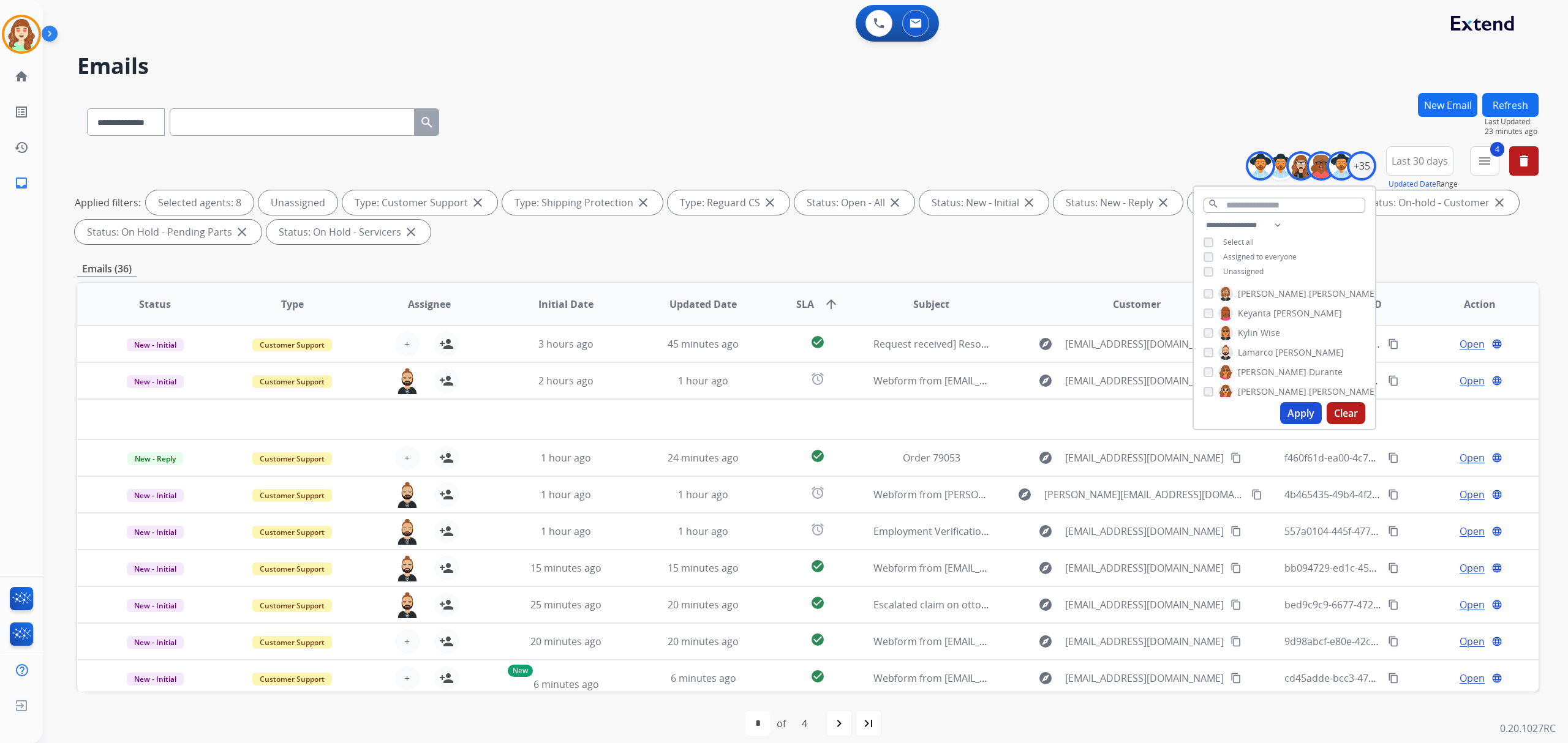
click at [1199, 348] on div "[PERSON_NAME] [PERSON_NAME] [PERSON_NAME] [PERSON_NAME] [PERSON_NAME] [PERSON_N…" at bounding box center [1284, 341] width 181 height 114
drag, startPoint x: 1197, startPoint y: 351, endPoint x: 1201, endPoint y: 332, distance: 19.4
click at [1199, 345] on div "[PERSON_NAME] [PERSON_NAME] [PERSON_NAME] [PERSON_NAME] [PERSON_NAME] [PERSON_N…" at bounding box center [1284, 341] width 181 height 114
click at [1202, 293] on div "[PERSON_NAME] [PERSON_NAME] [PERSON_NAME] [PERSON_NAME] [PERSON_NAME] [PERSON_N…" at bounding box center [1284, 341] width 181 height 114
click at [1297, 411] on button "Apply" at bounding box center [1301, 413] width 42 height 22
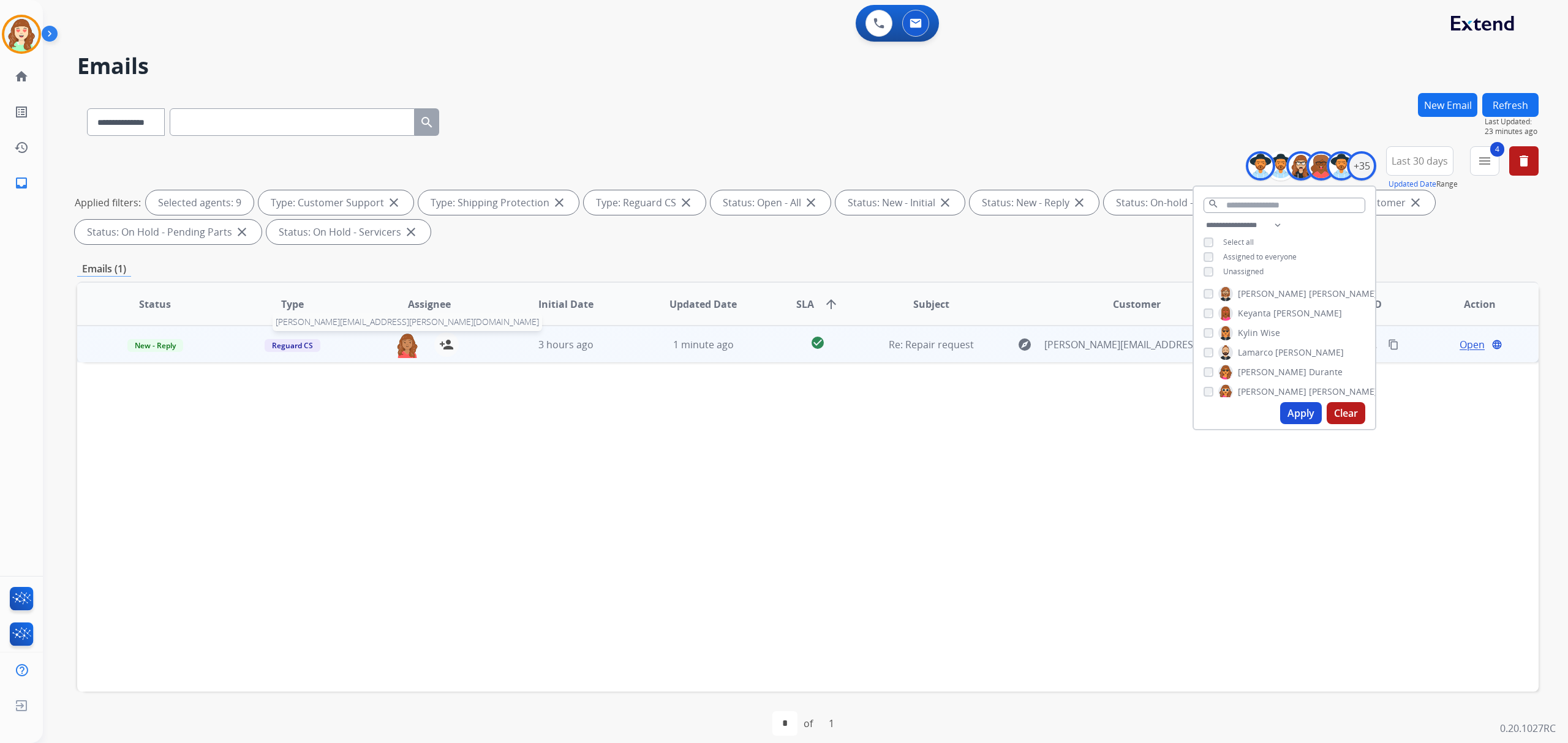
click at [403, 341] on img at bounding box center [407, 345] width 25 height 26
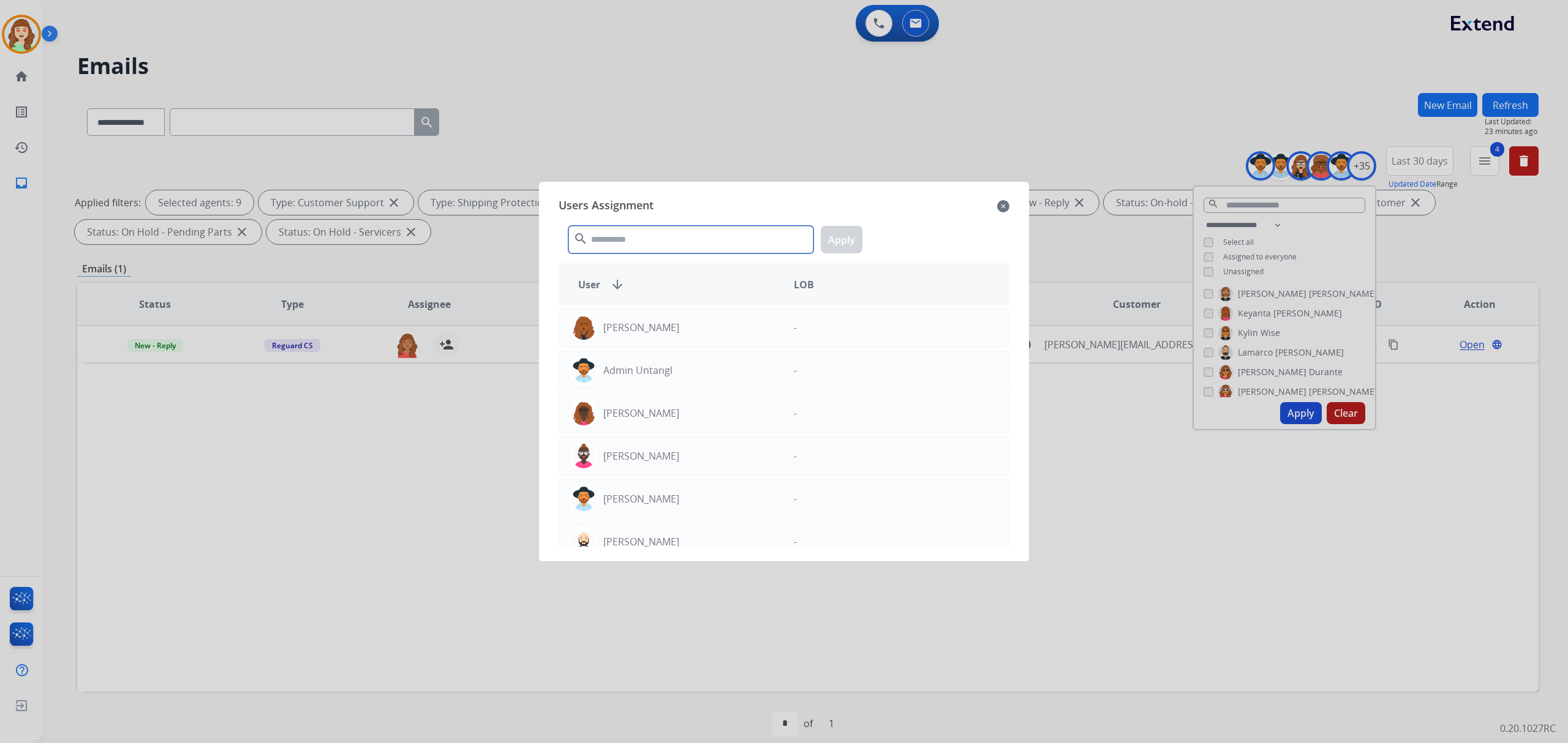
click at [638, 246] on input "text" at bounding box center [690, 239] width 245 height 27
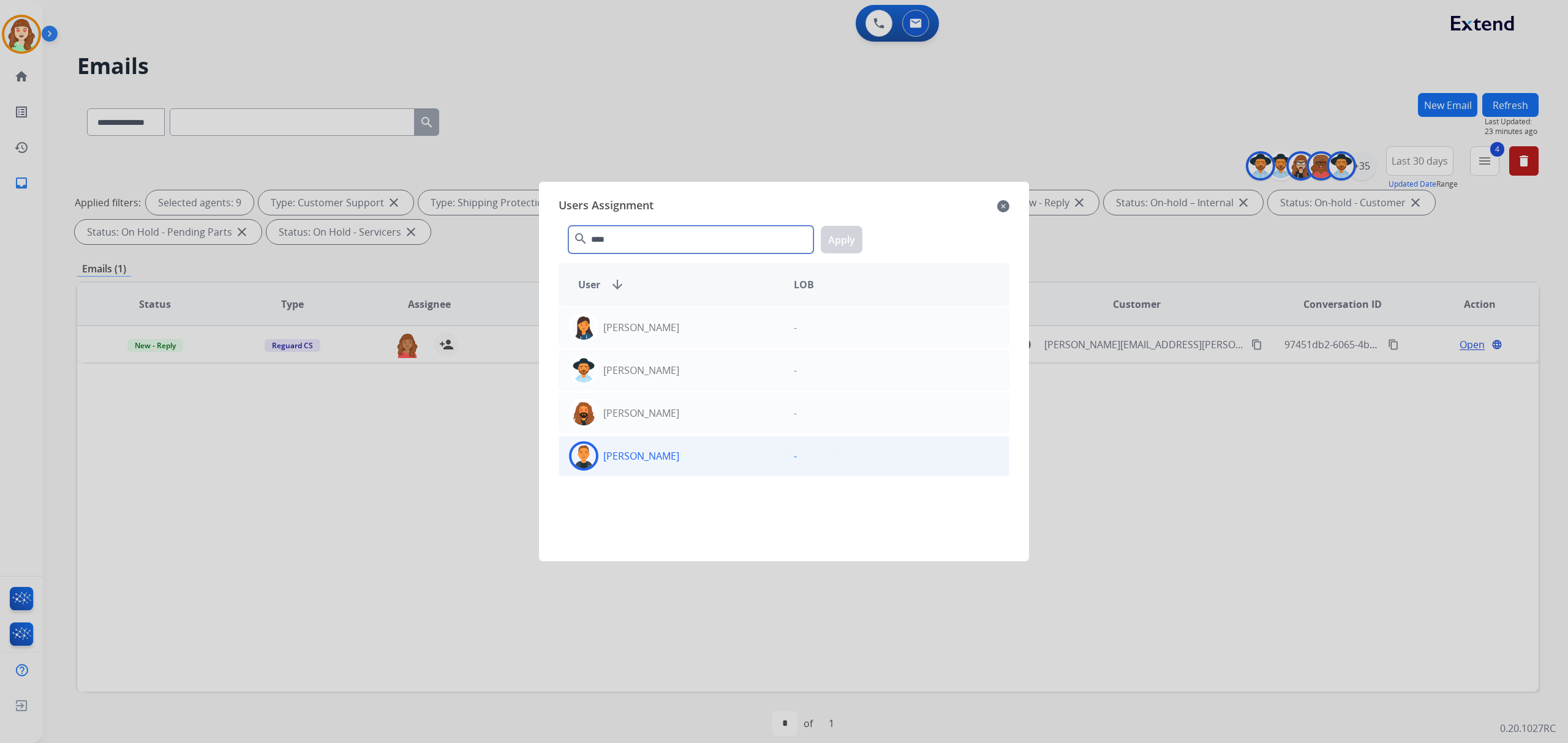
type input "****"
click at [704, 464] on div "[PERSON_NAME]" at bounding box center [672, 456] width 225 height 29
drag, startPoint x: 831, startPoint y: 238, endPoint x: 1130, endPoint y: 165, distance: 307.8
click at [835, 238] on button "Apply" at bounding box center [841, 239] width 42 height 27
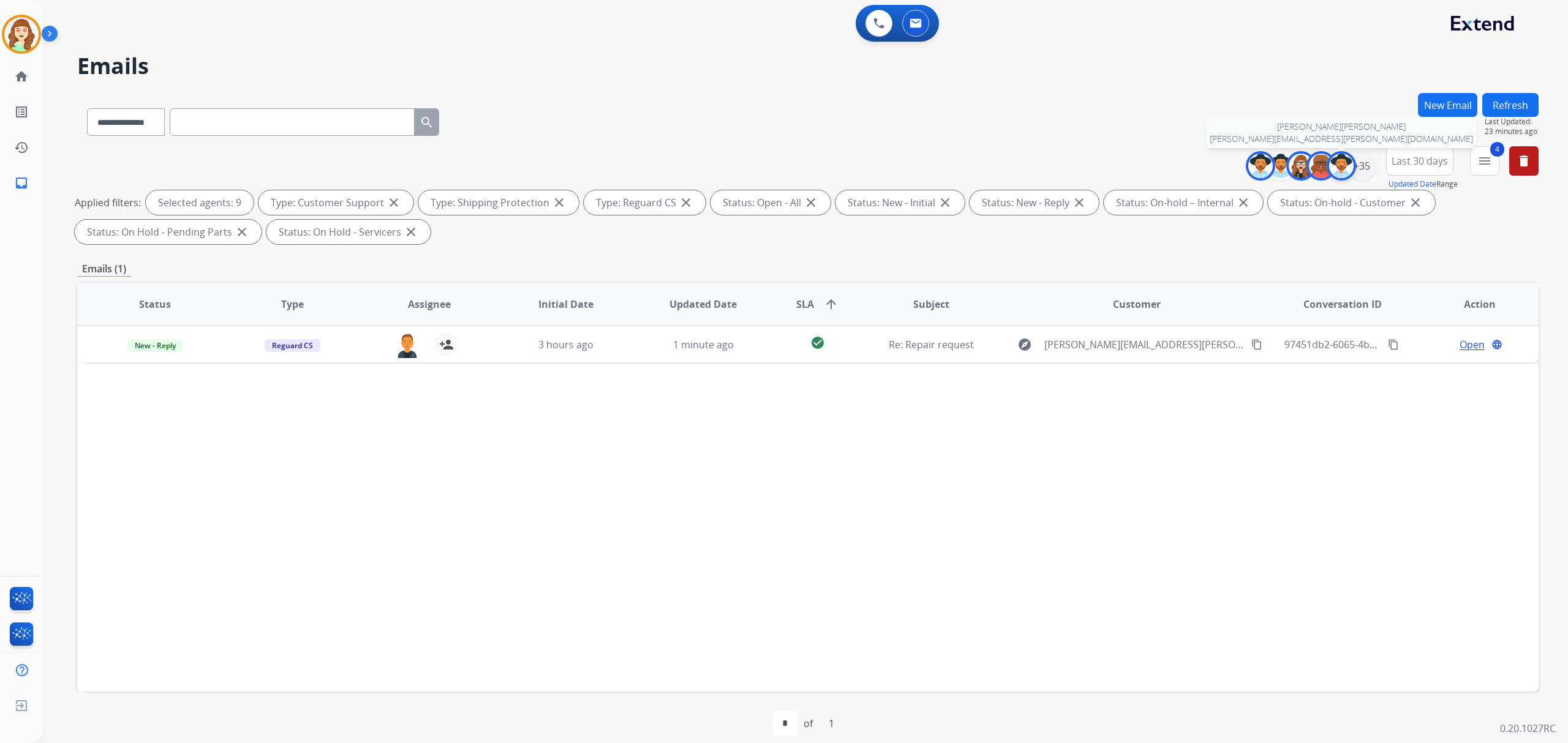
click at [1352, 160] on div at bounding box center [1341, 166] width 29 height 29
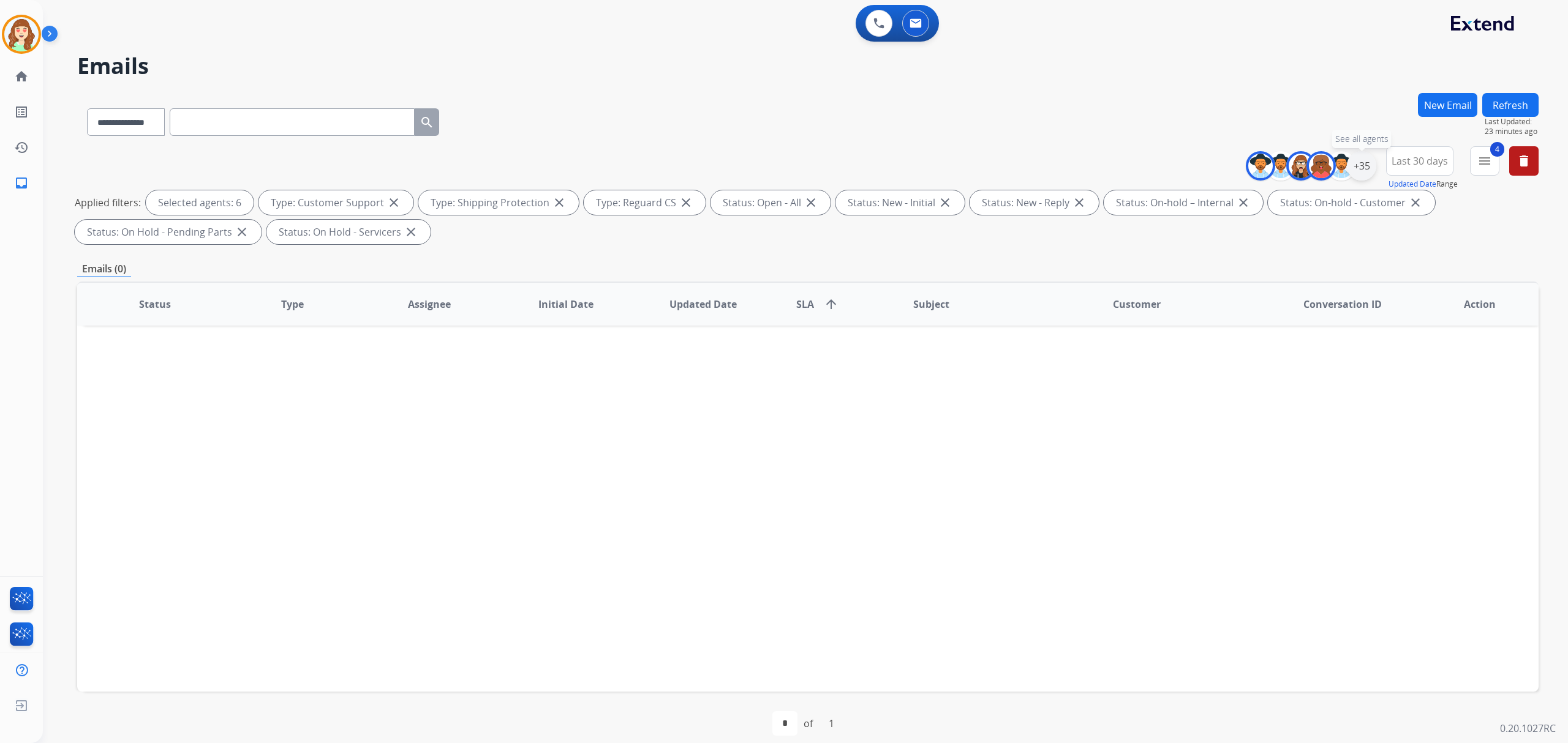
click at [1359, 157] on div "+35" at bounding box center [1361, 166] width 29 height 29
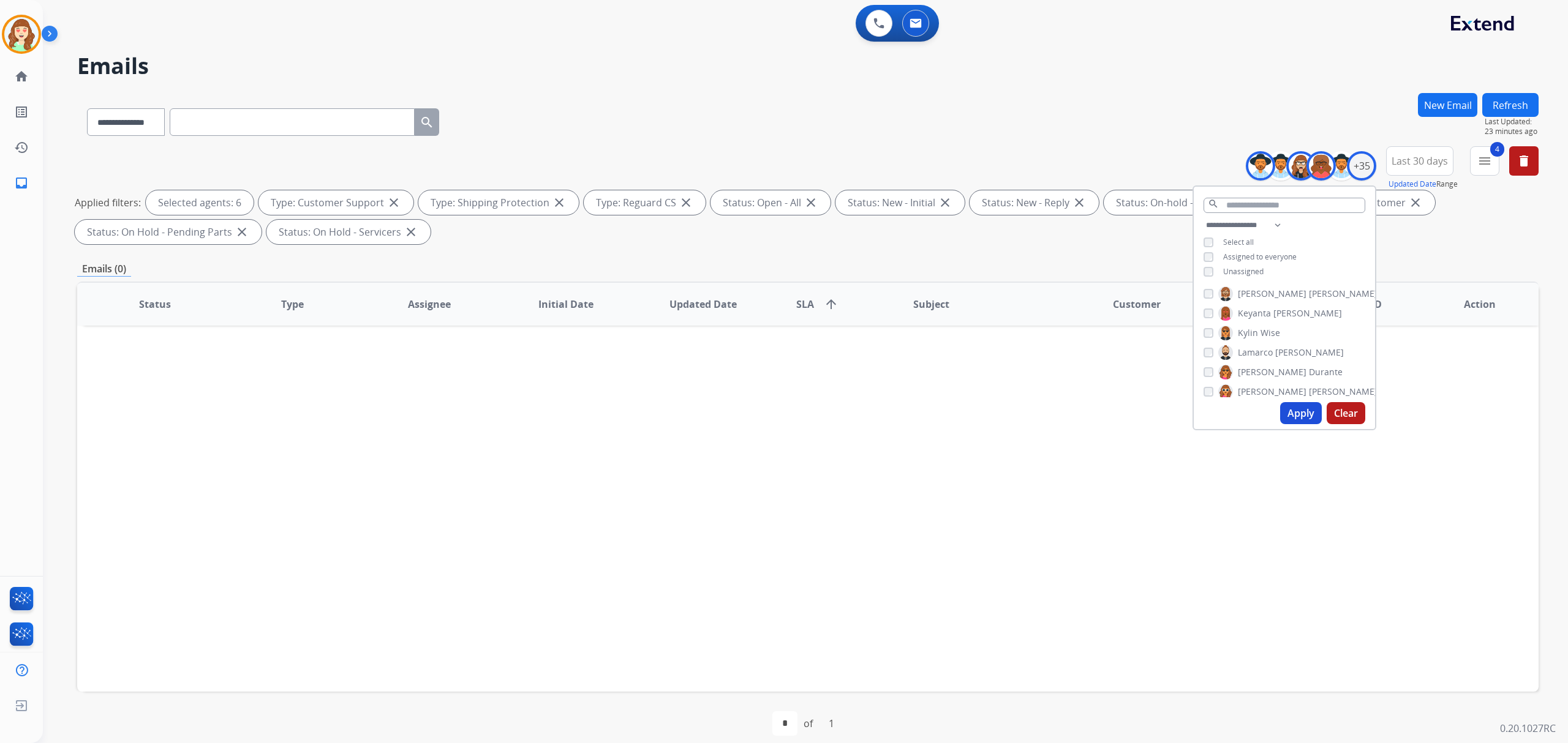
click at [1197, 290] on div "[PERSON_NAME] [PERSON_NAME] [PERSON_NAME] [PERSON_NAME] [PERSON_NAME] [PERSON_N…" at bounding box center [1284, 341] width 181 height 114
click at [1297, 415] on button "Apply" at bounding box center [1301, 413] width 42 height 22
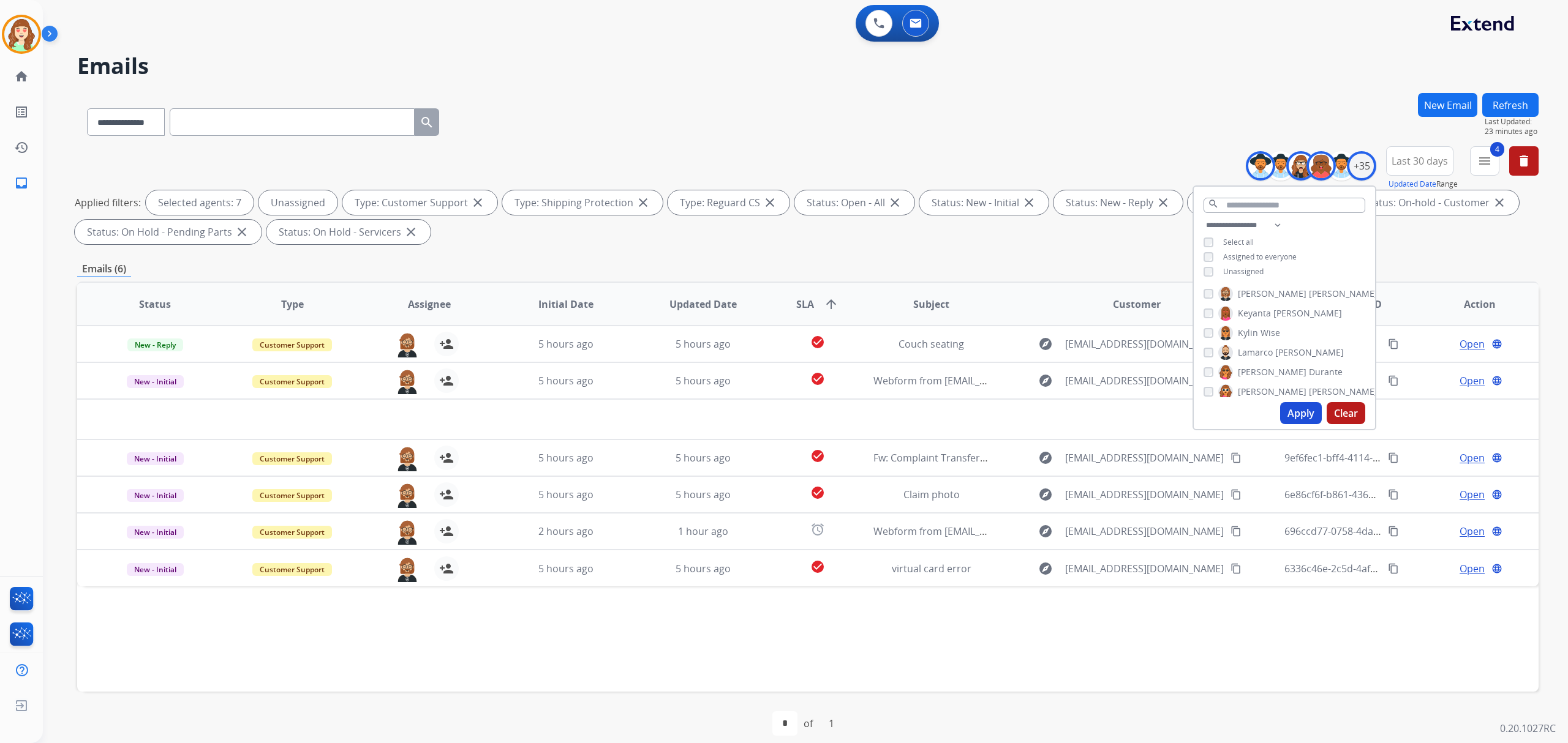
drag, startPoint x: 1294, startPoint y: 410, endPoint x: 1051, endPoint y: 347, distance: 251.0
click at [1294, 409] on button "Apply" at bounding box center [1301, 413] width 42 height 22
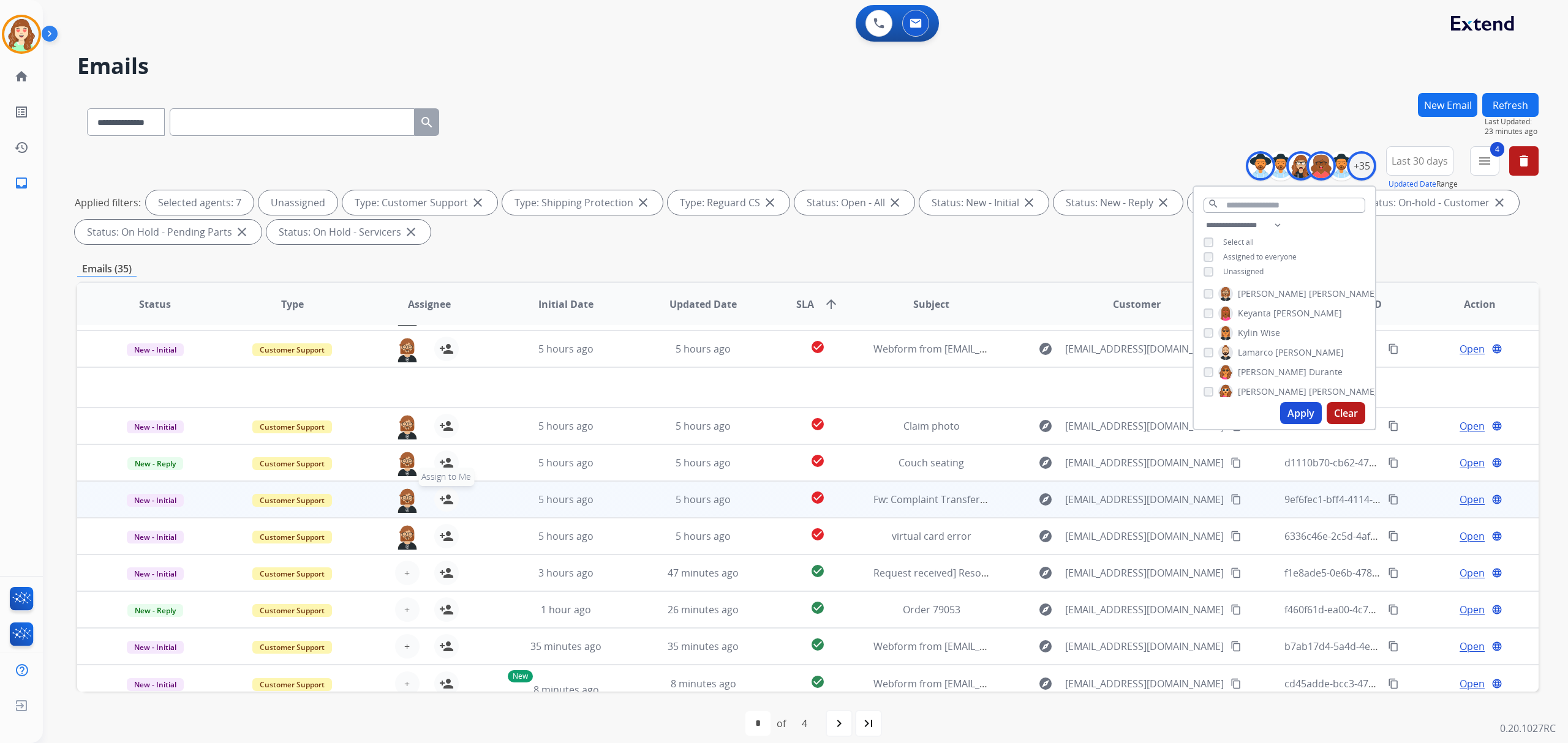
scroll to position [41, 0]
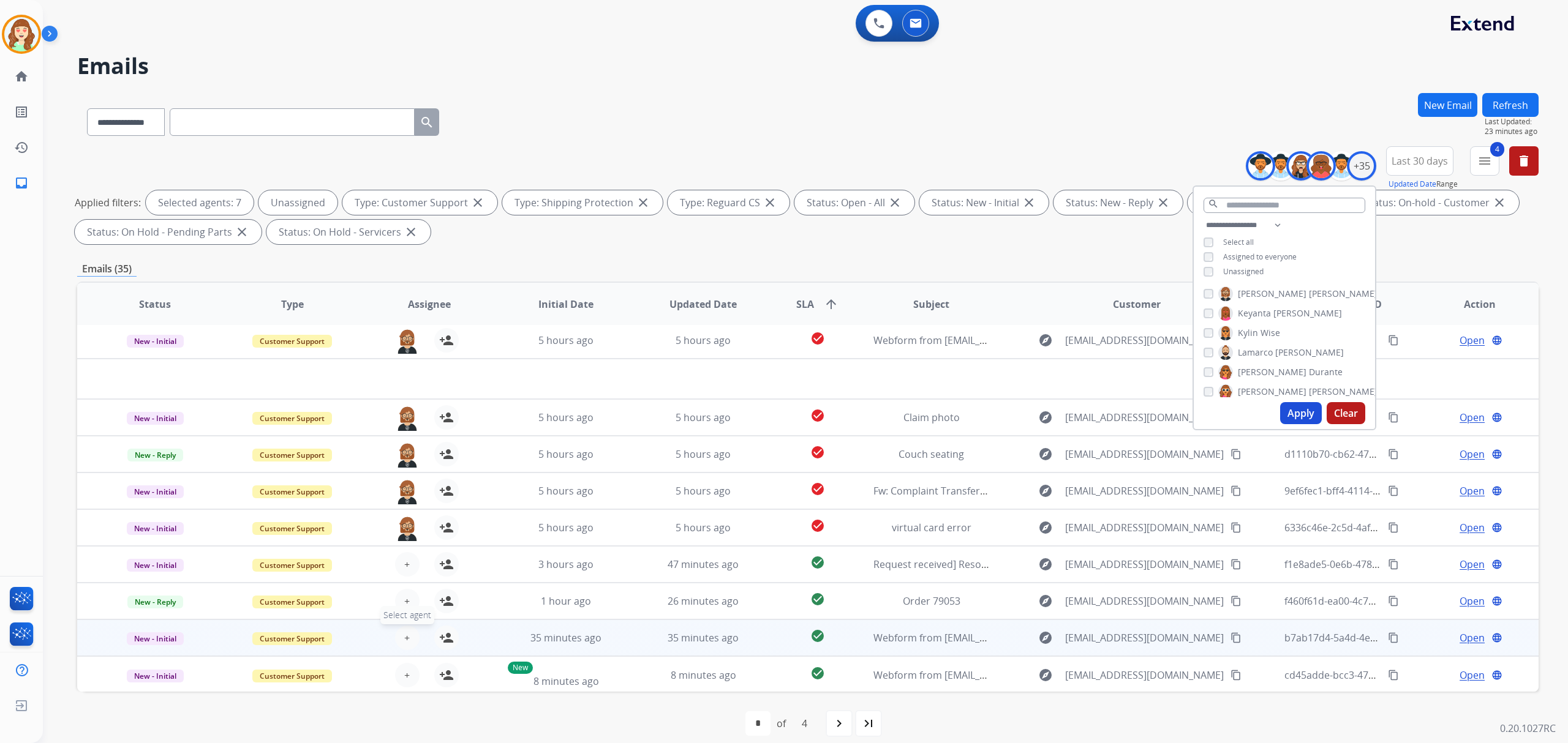
click at [404, 625] on button "+ Select agent" at bounding box center [407, 637] width 25 height 25
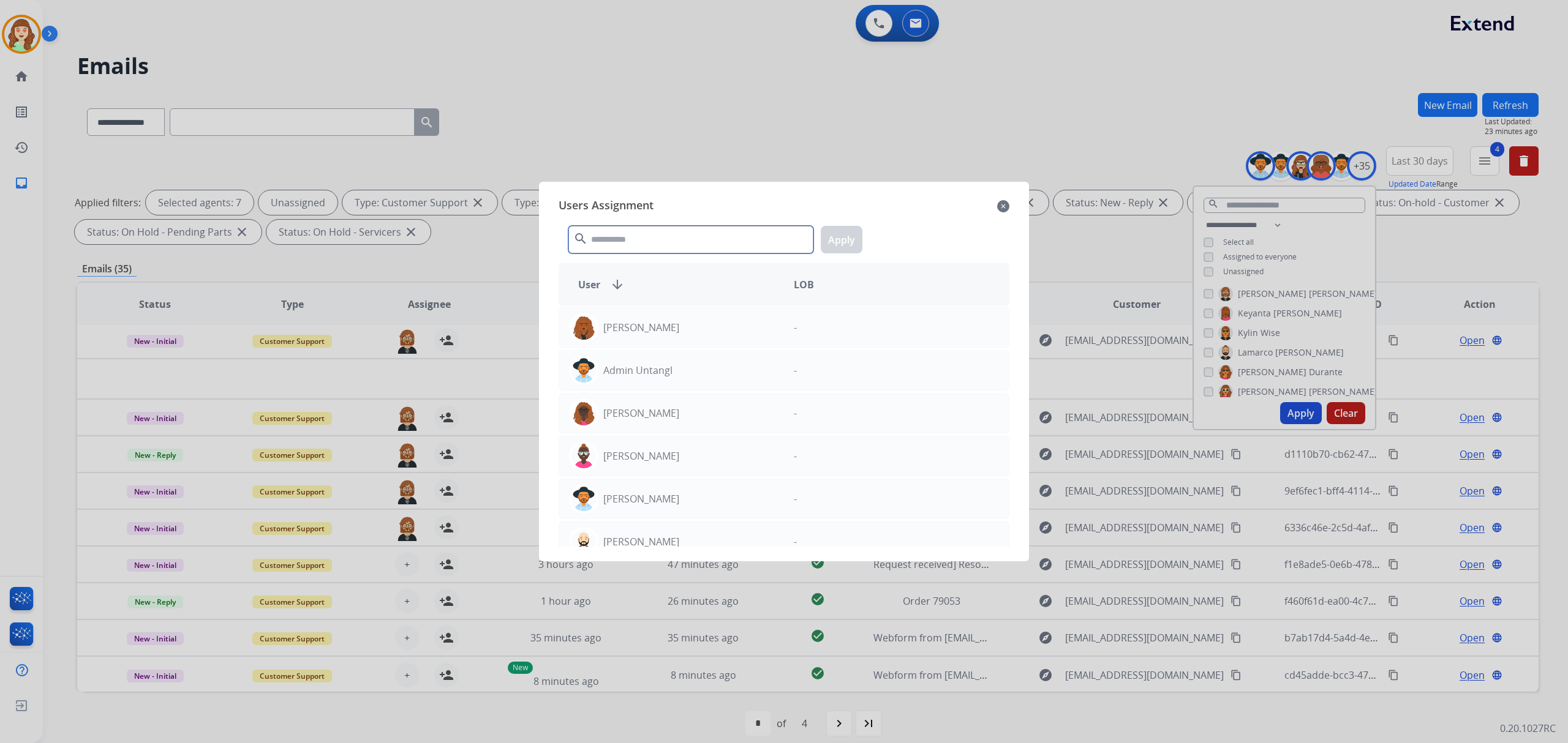
click at [657, 228] on input "text" at bounding box center [690, 239] width 245 height 27
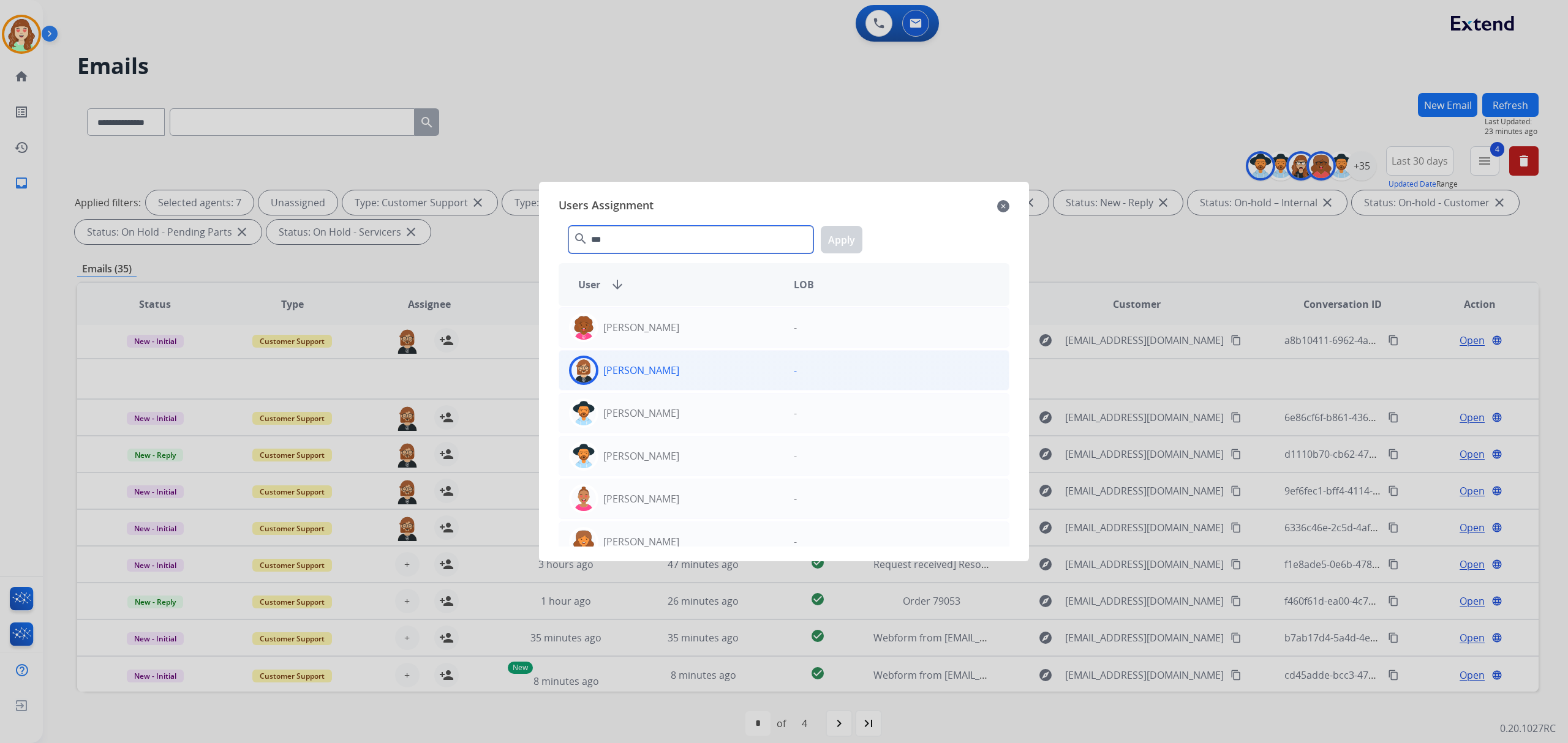
type input "***"
click at [671, 364] on div "[PERSON_NAME]" at bounding box center [672, 371] width 225 height 29
click at [841, 238] on button "Apply" at bounding box center [841, 239] width 42 height 27
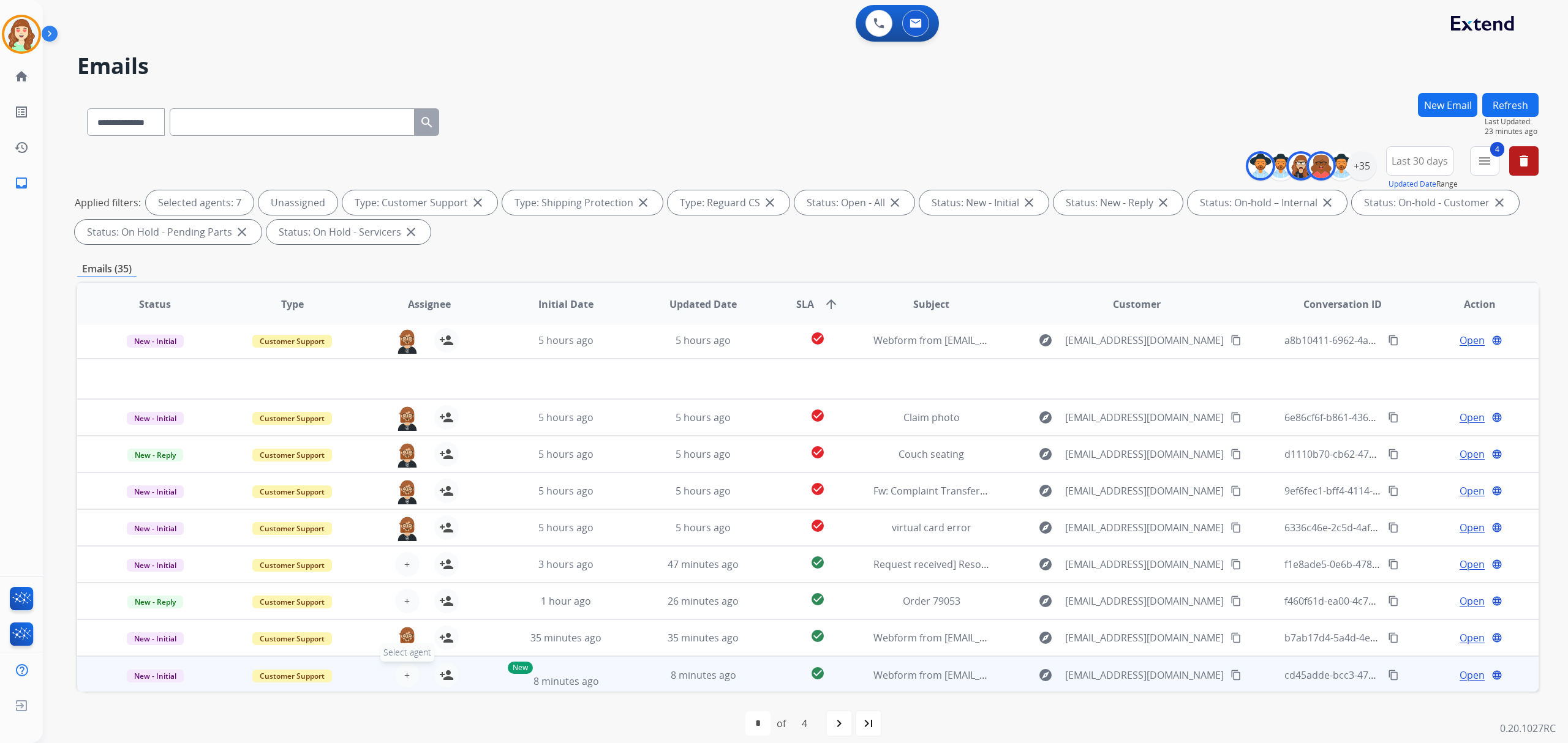
click at [402, 664] on button "+ Select agent" at bounding box center [407, 675] width 25 height 25
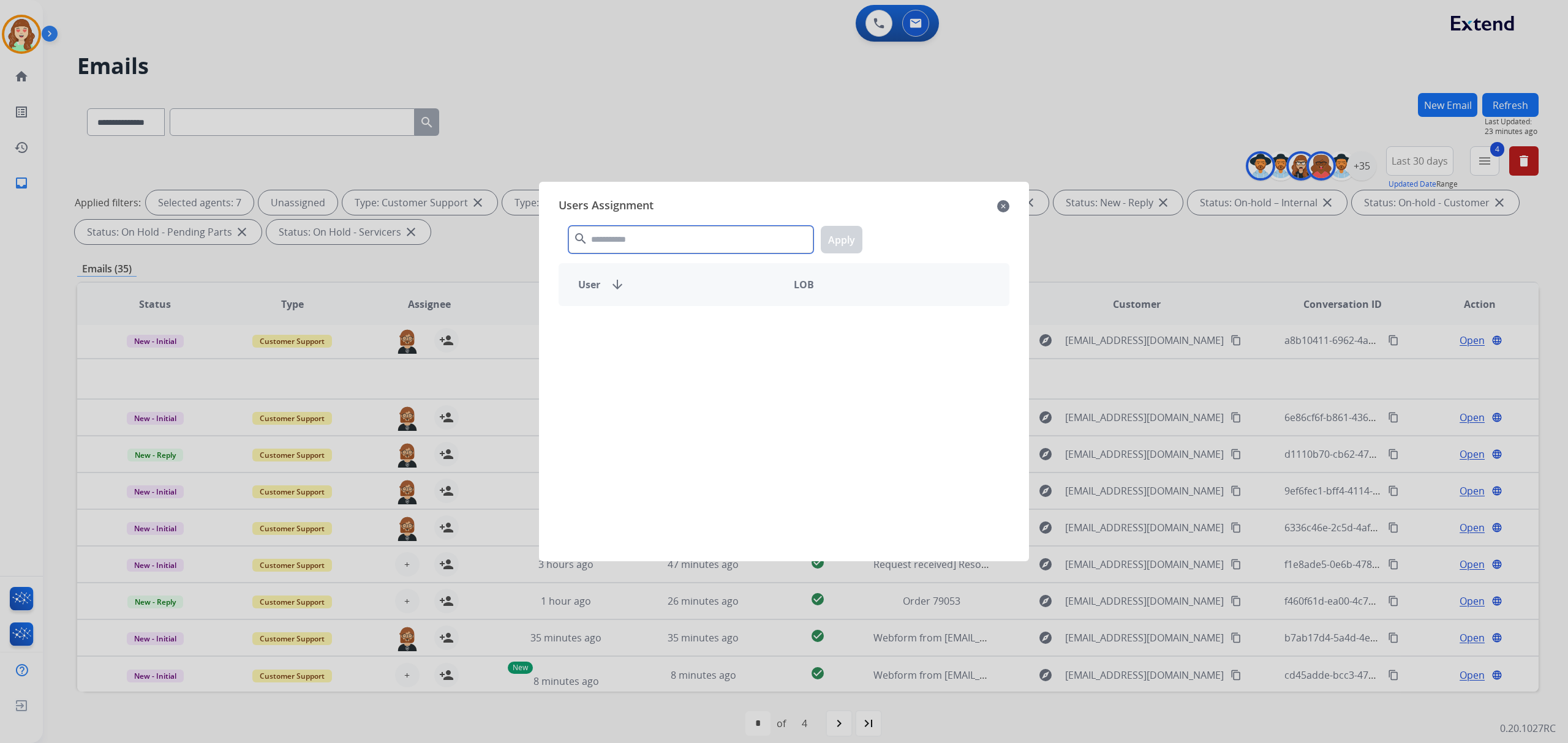
click at [709, 238] on input "text" at bounding box center [690, 239] width 245 height 27
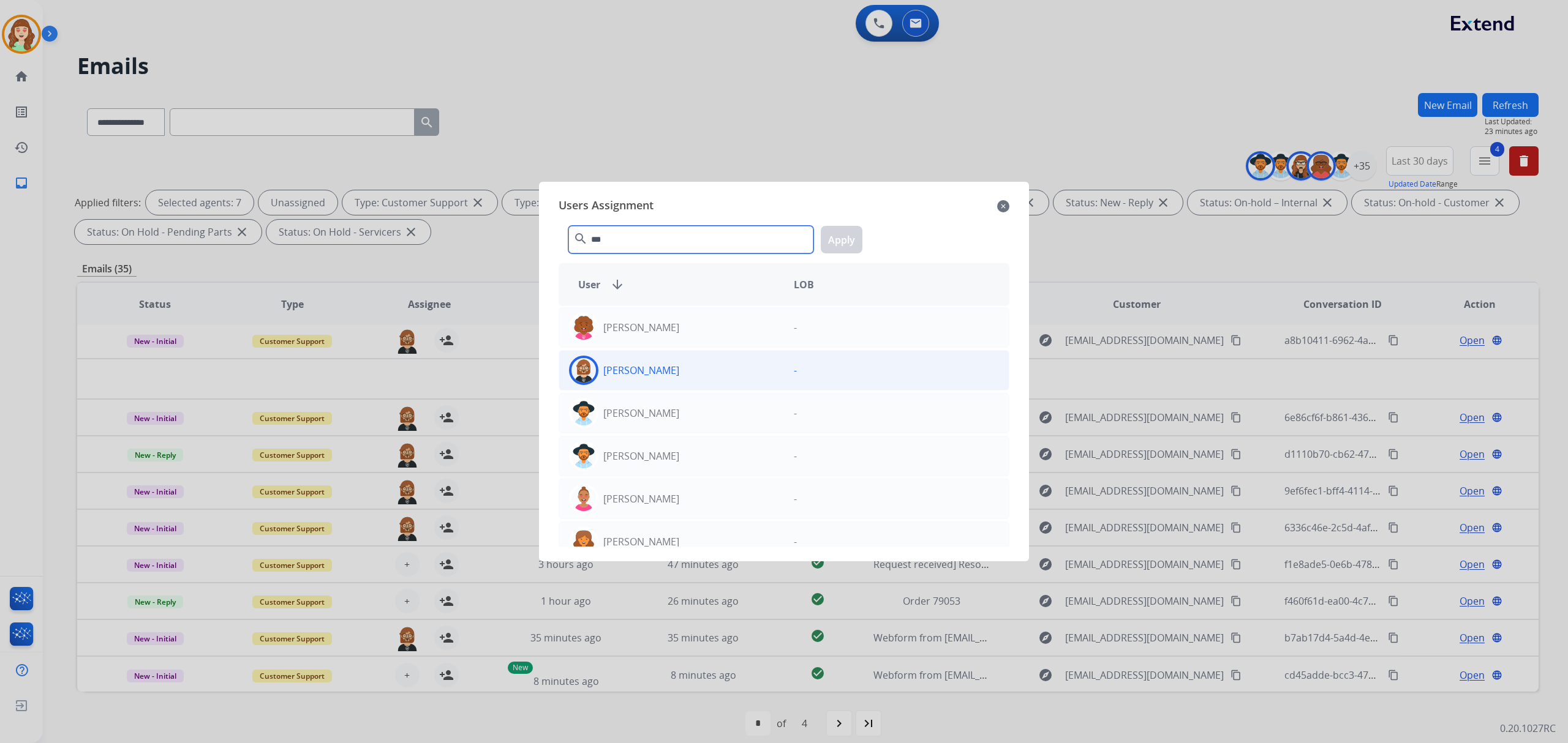
type input "***"
drag, startPoint x: 725, startPoint y: 369, endPoint x: 842, endPoint y: 276, distance: 149.5
click at [726, 365] on div "[PERSON_NAME]" at bounding box center [672, 371] width 225 height 29
drag, startPoint x: 840, startPoint y: 240, endPoint x: 831, endPoint y: 252, distance: 15.0
click at [841, 238] on button "Apply" at bounding box center [841, 239] width 42 height 27
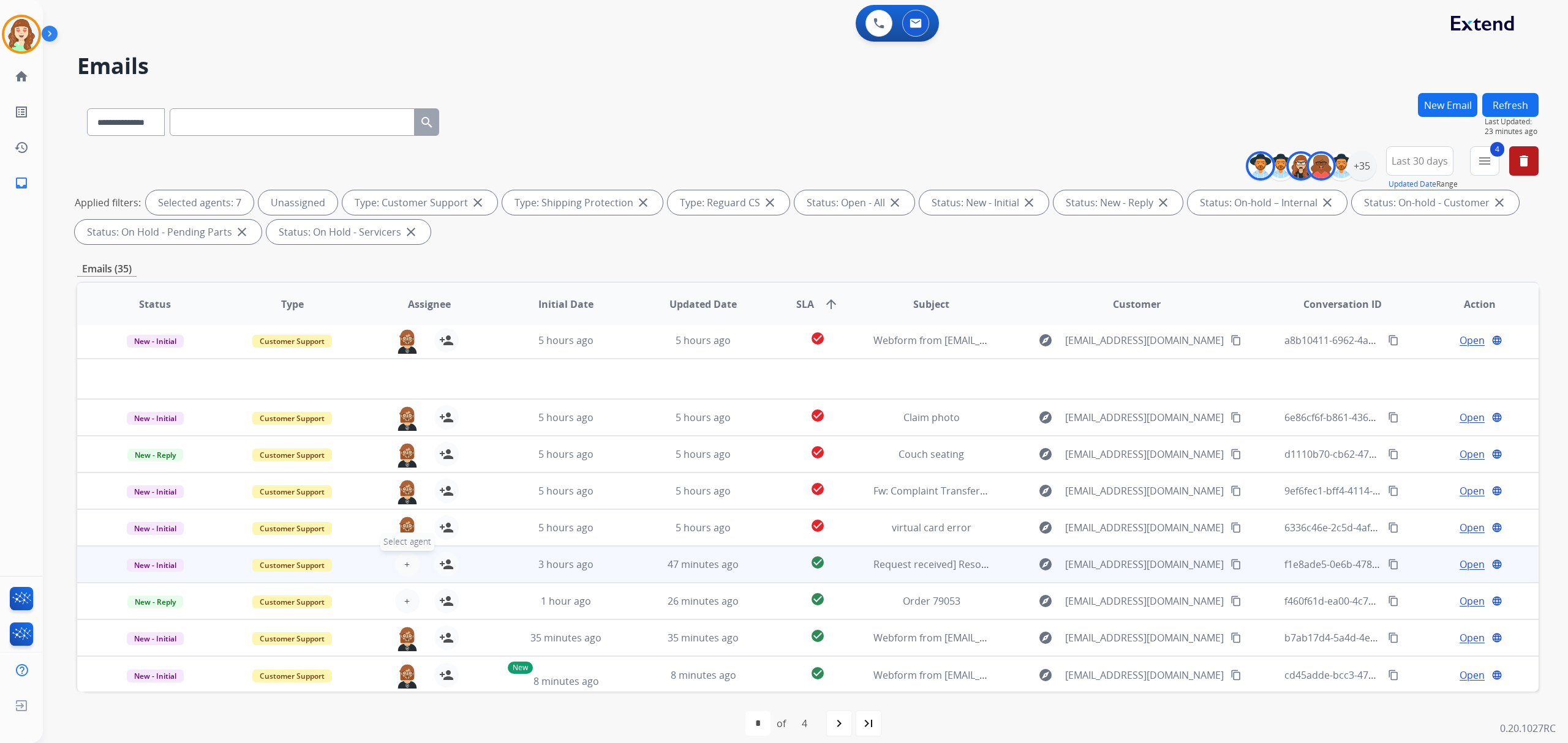
click at [404, 561] on span "+" at bounding box center [407, 564] width 5 height 15
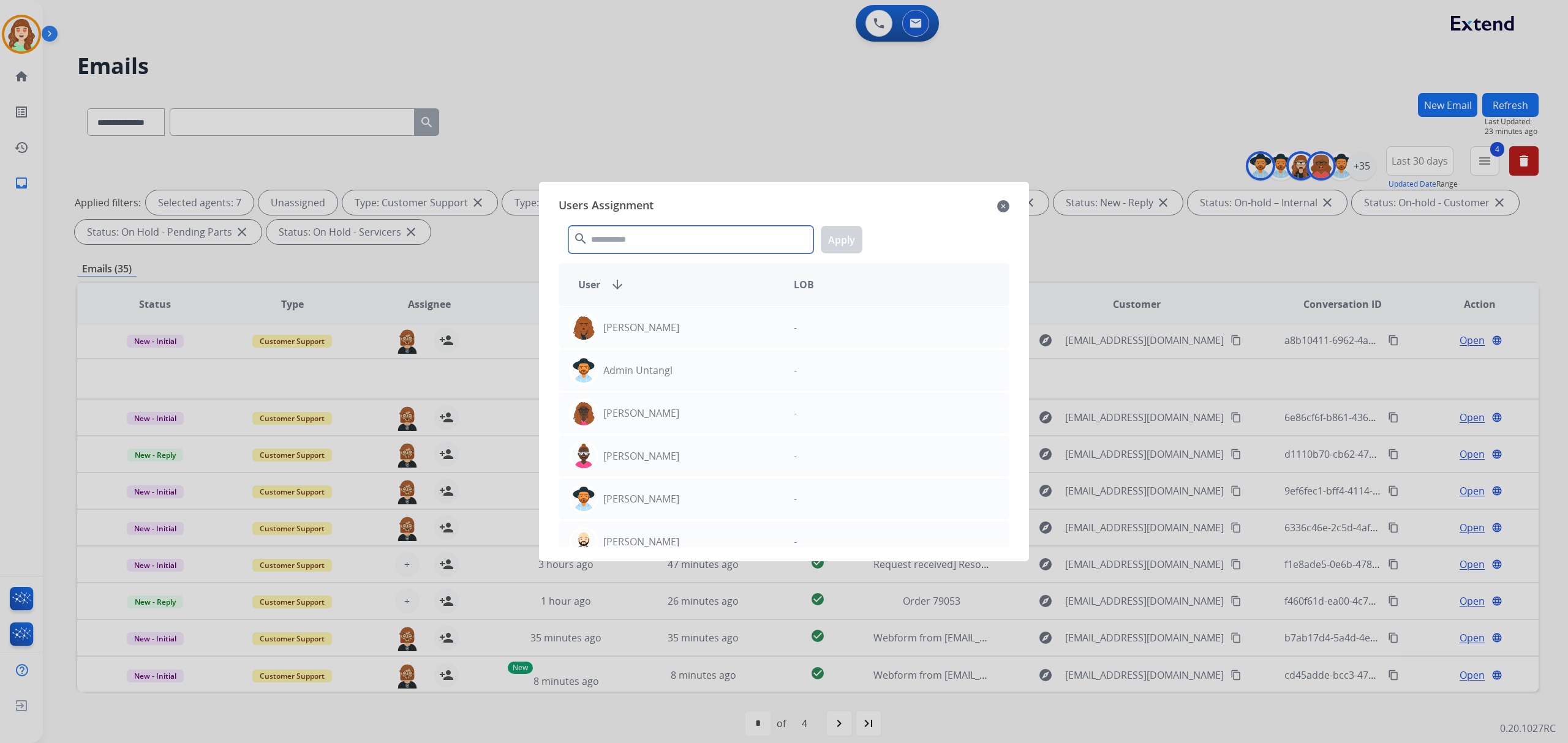
click at [767, 234] on input "text" at bounding box center [690, 239] width 245 height 27
type input "***"
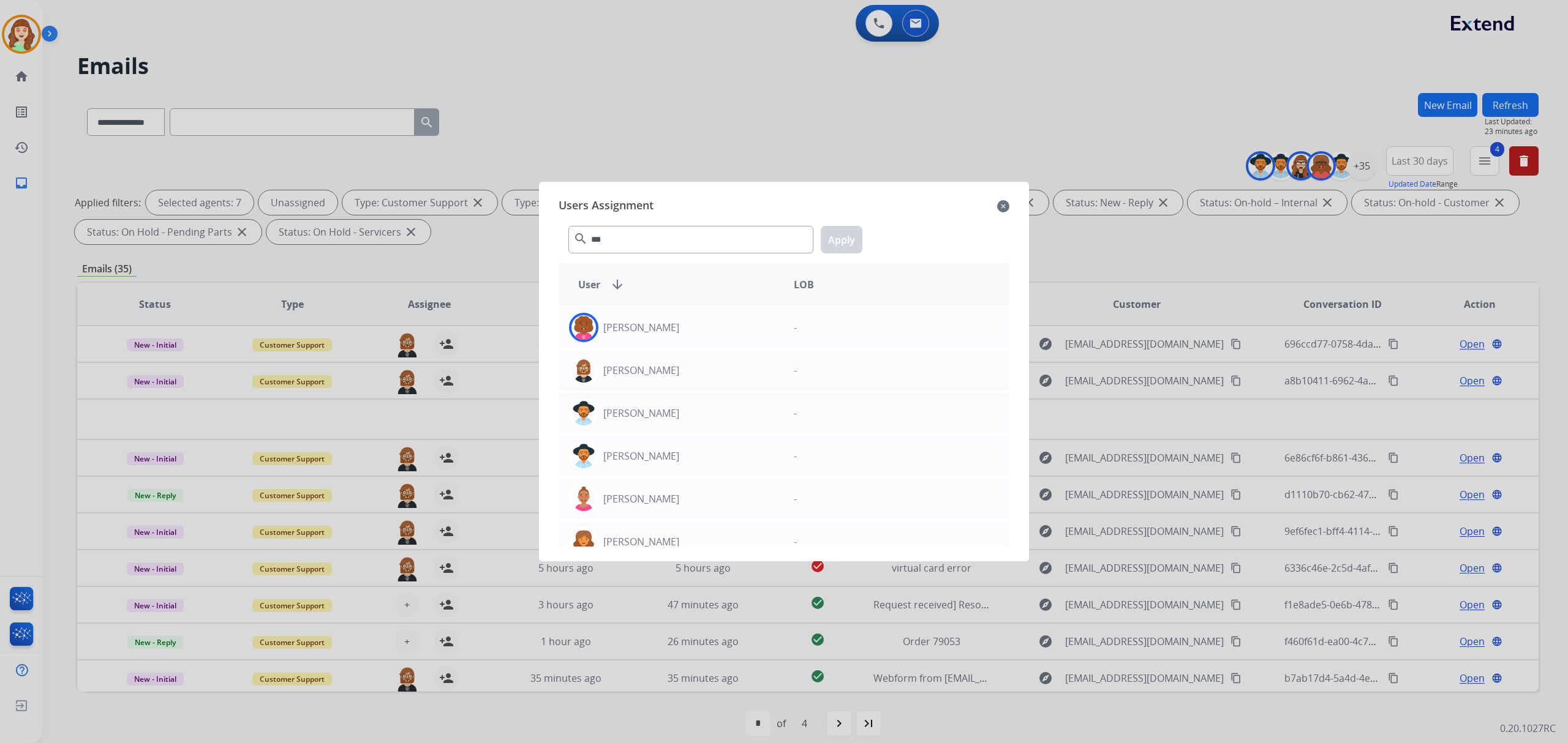
select select "**********"
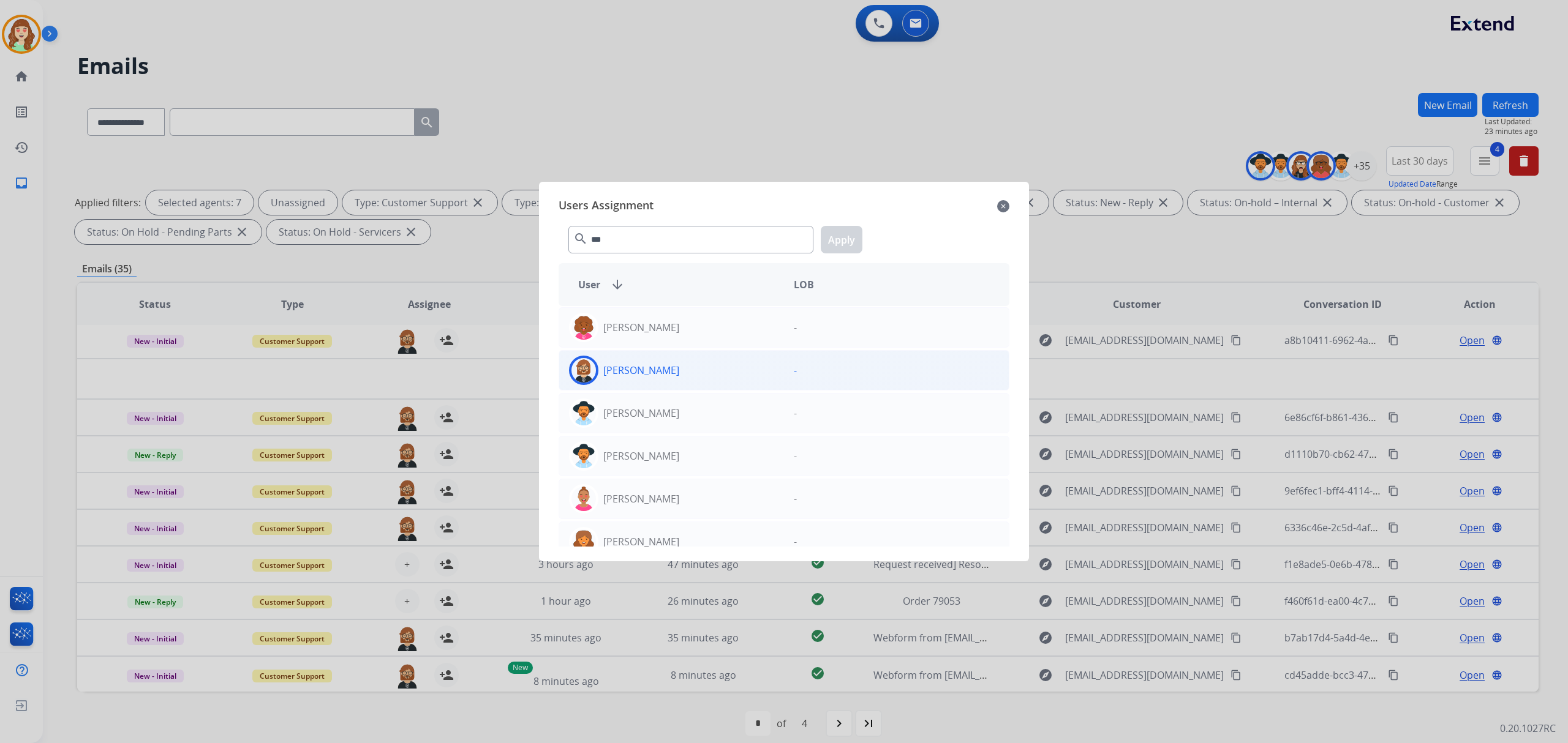
type input "***"
drag, startPoint x: 735, startPoint y: 377, endPoint x: 748, endPoint y: 363, distance: 19.1
click at [736, 372] on div "[PERSON_NAME]" at bounding box center [672, 371] width 225 height 29
click at [836, 240] on button "Apply" at bounding box center [841, 239] width 42 height 27
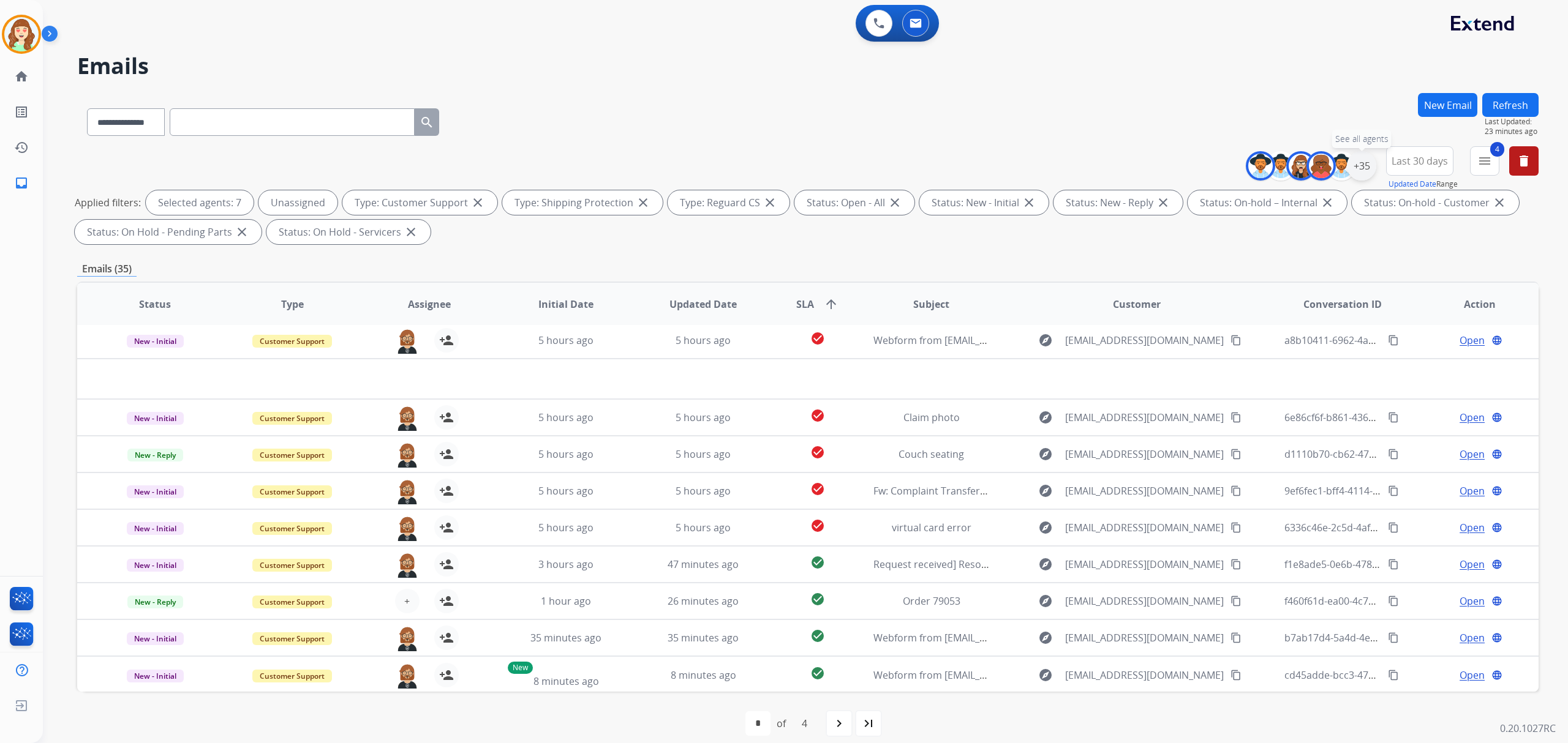
click at [1365, 160] on div "+35" at bounding box center [1361, 166] width 29 height 29
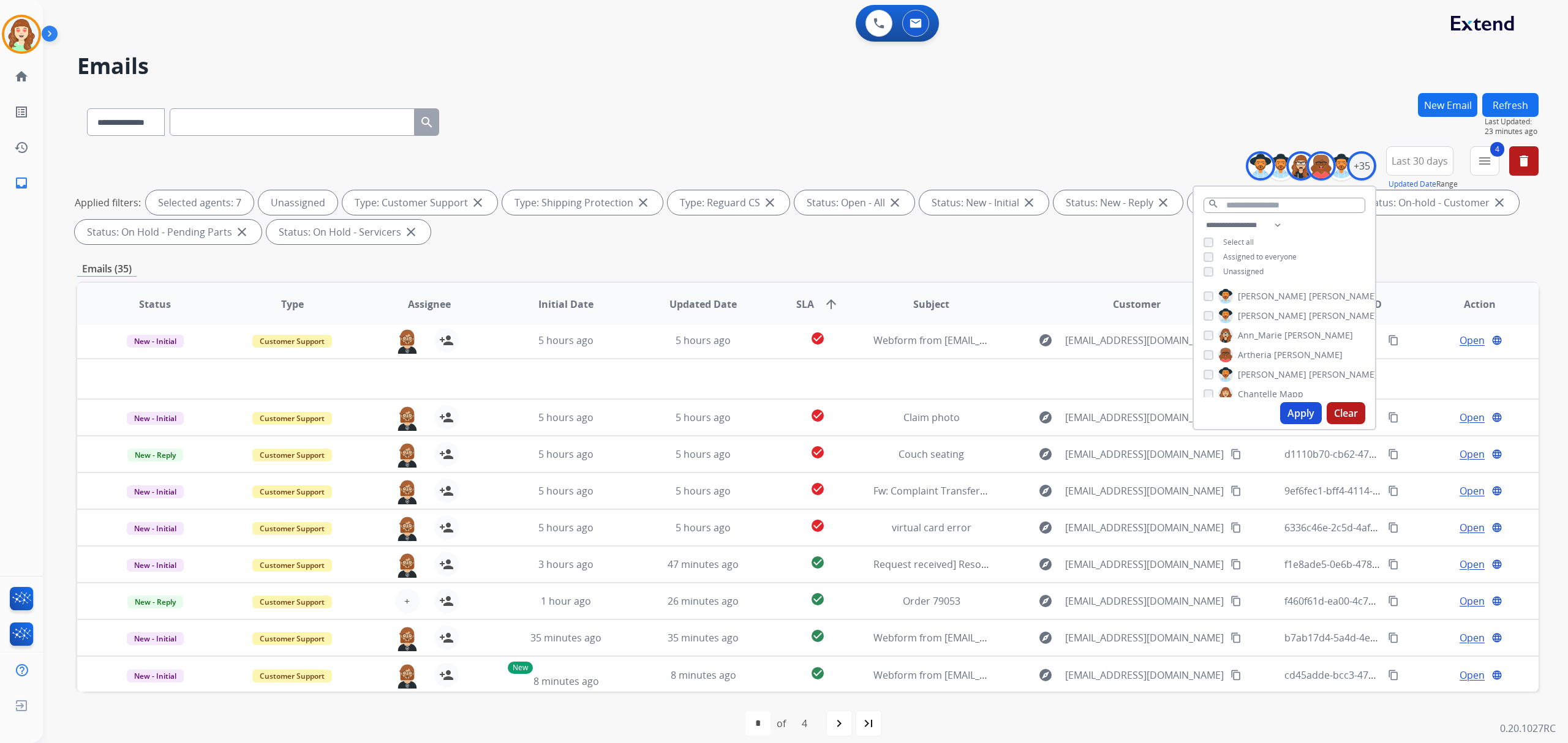
scroll to position [254, 0]
click at [1296, 412] on button "Apply" at bounding box center [1301, 413] width 42 height 22
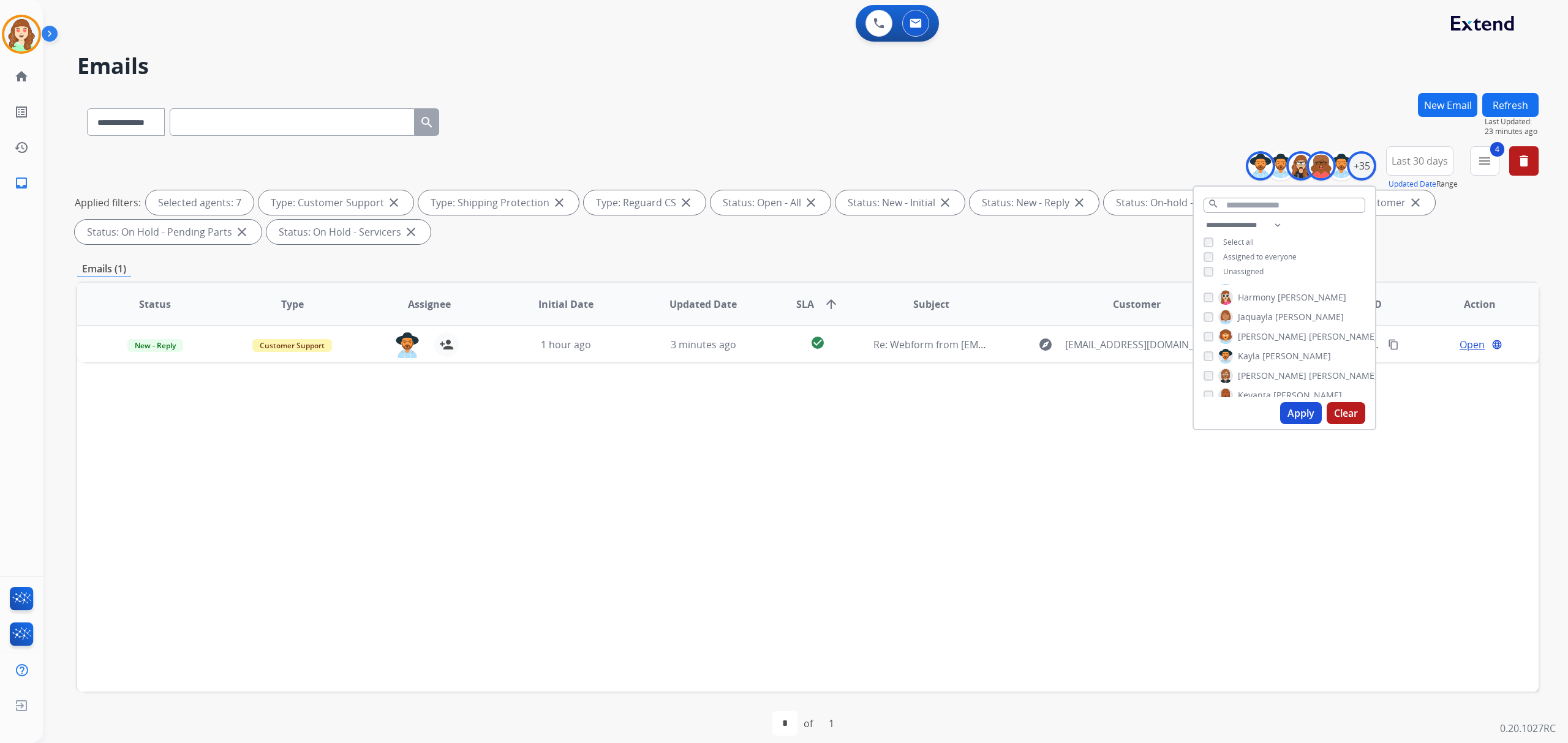
scroll to position [0, 0]
click at [1294, 415] on button "Apply" at bounding box center [1301, 413] width 42 height 22
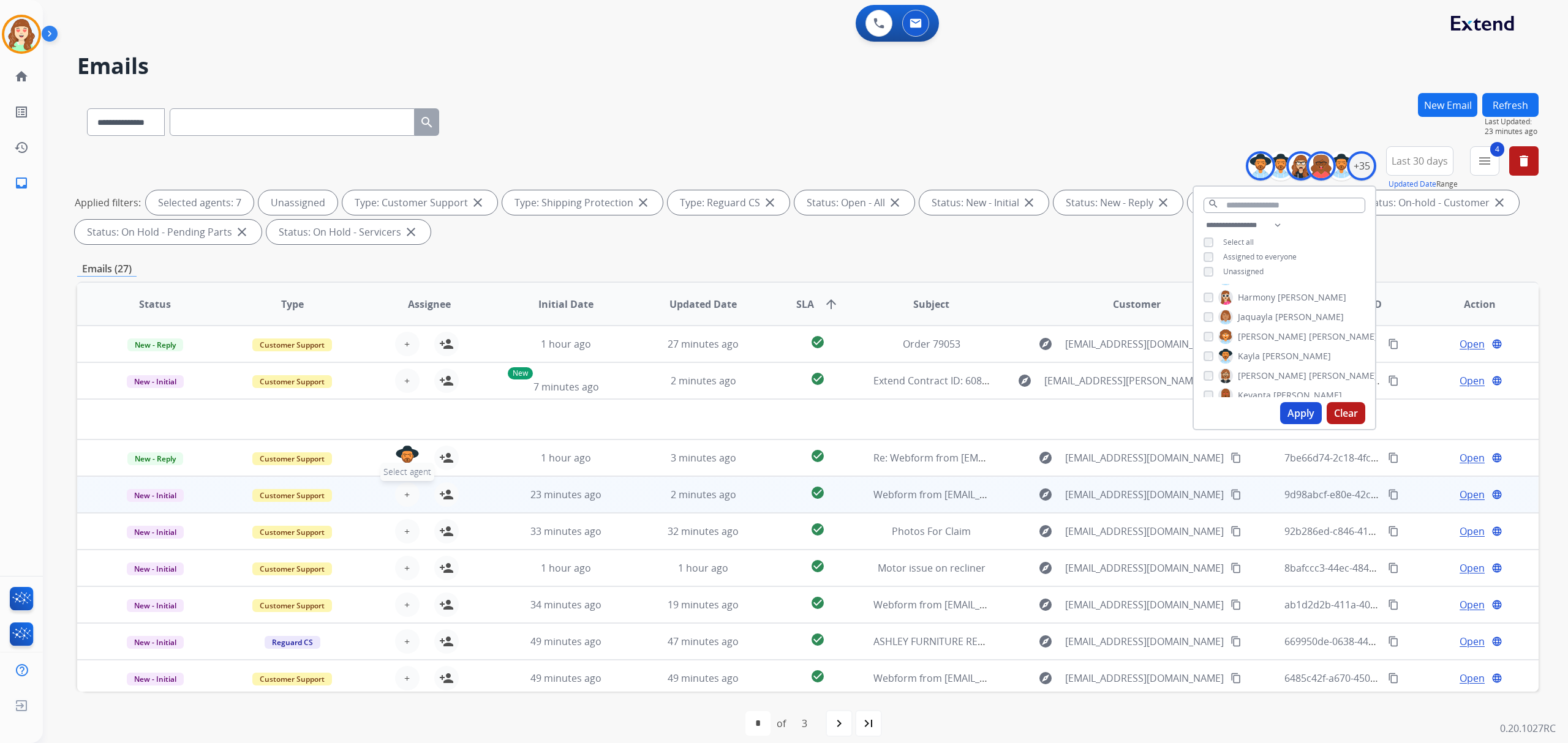
click at [407, 491] on span "+" at bounding box center [407, 495] width 5 height 15
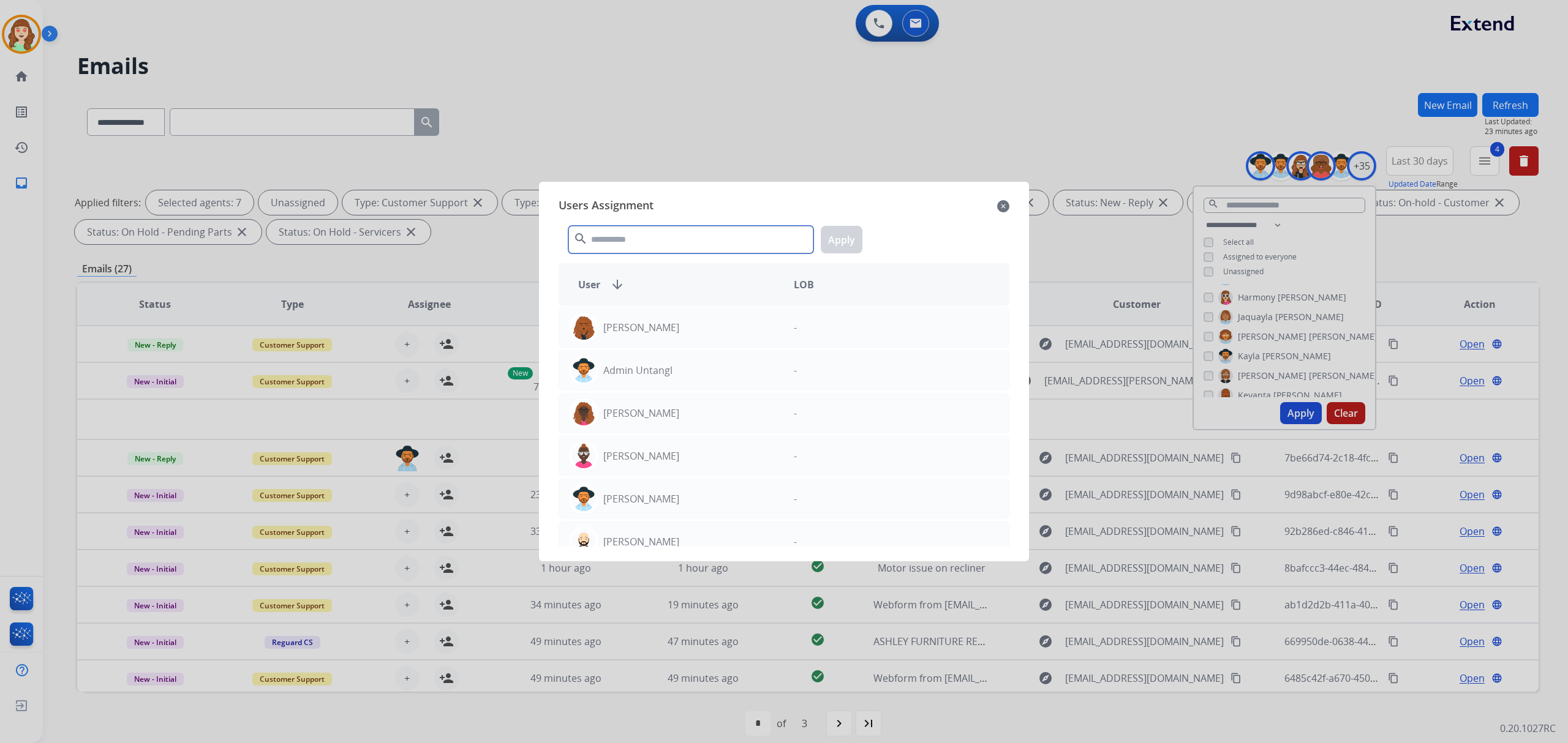
click at [662, 238] on input "text" at bounding box center [690, 239] width 245 height 27
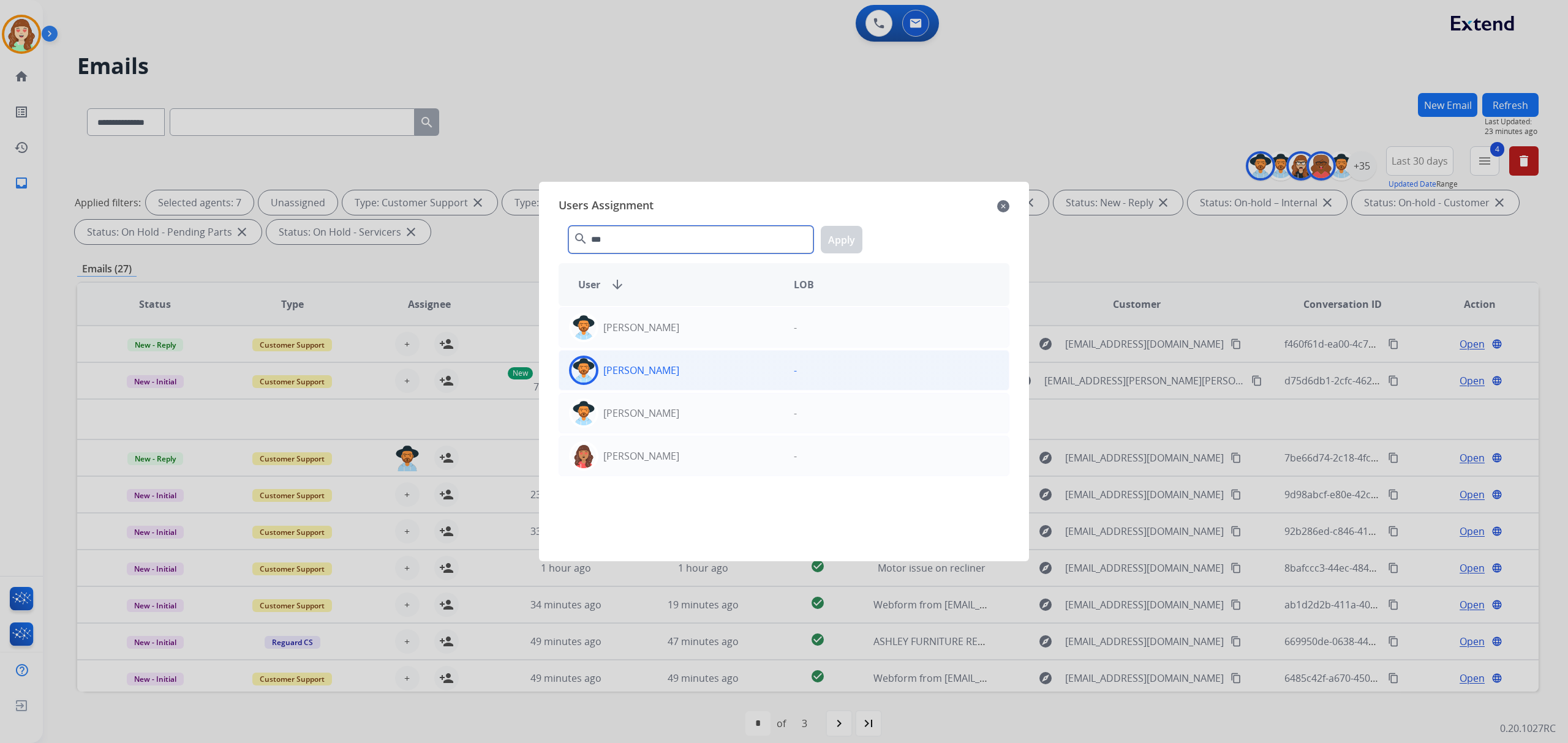
type input "***"
click at [694, 370] on div "[PERSON_NAME]" at bounding box center [672, 371] width 225 height 29
drag, startPoint x: 846, startPoint y: 245, endPoint x: 812, endPoint y: 253, distance: 34.9
click at [844, 245] on button "Apply" at bounding box center [841, 239] width 42 height 27
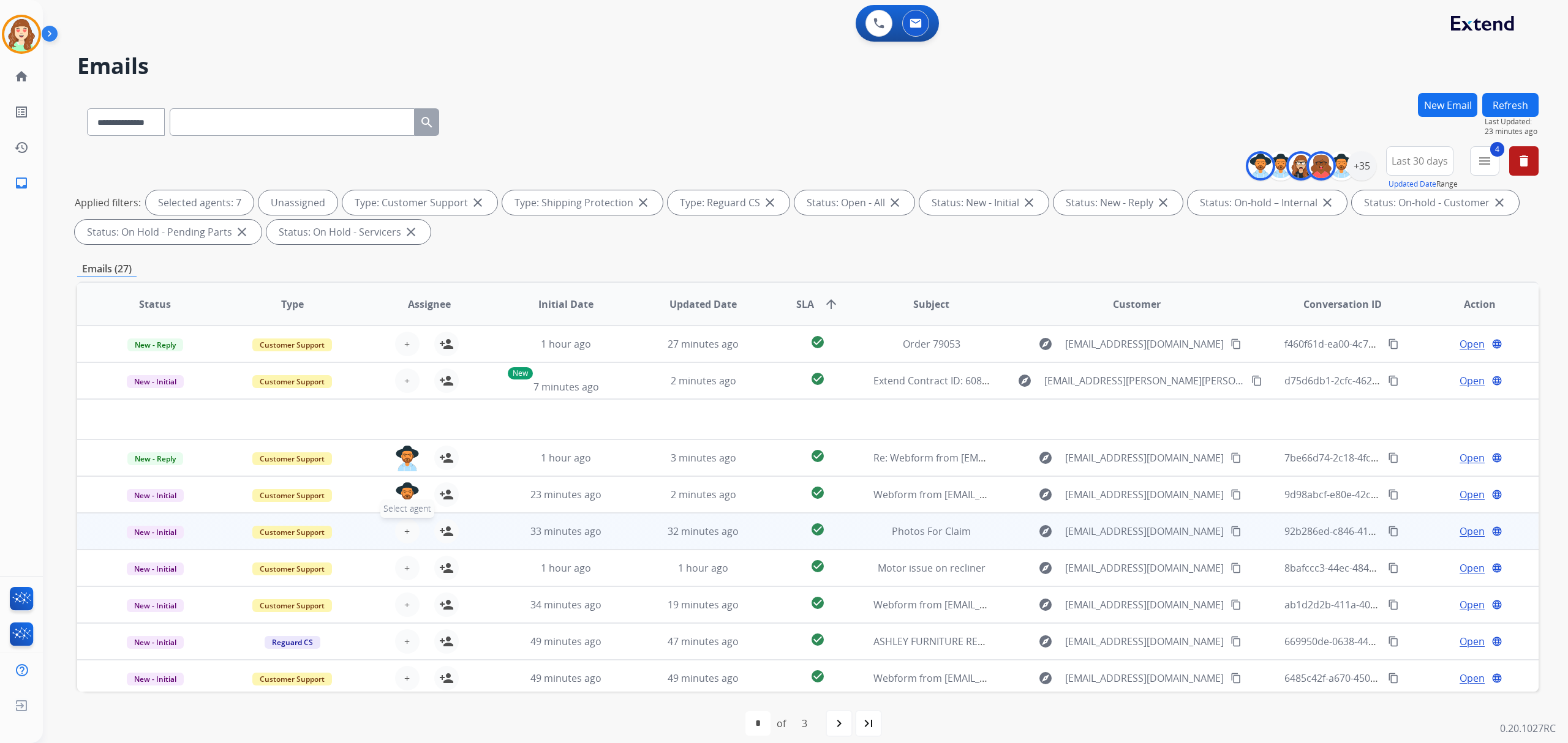
click at [409, 525] on button "+ Select agent" at bounding box center [407, 531] width 25 height 25
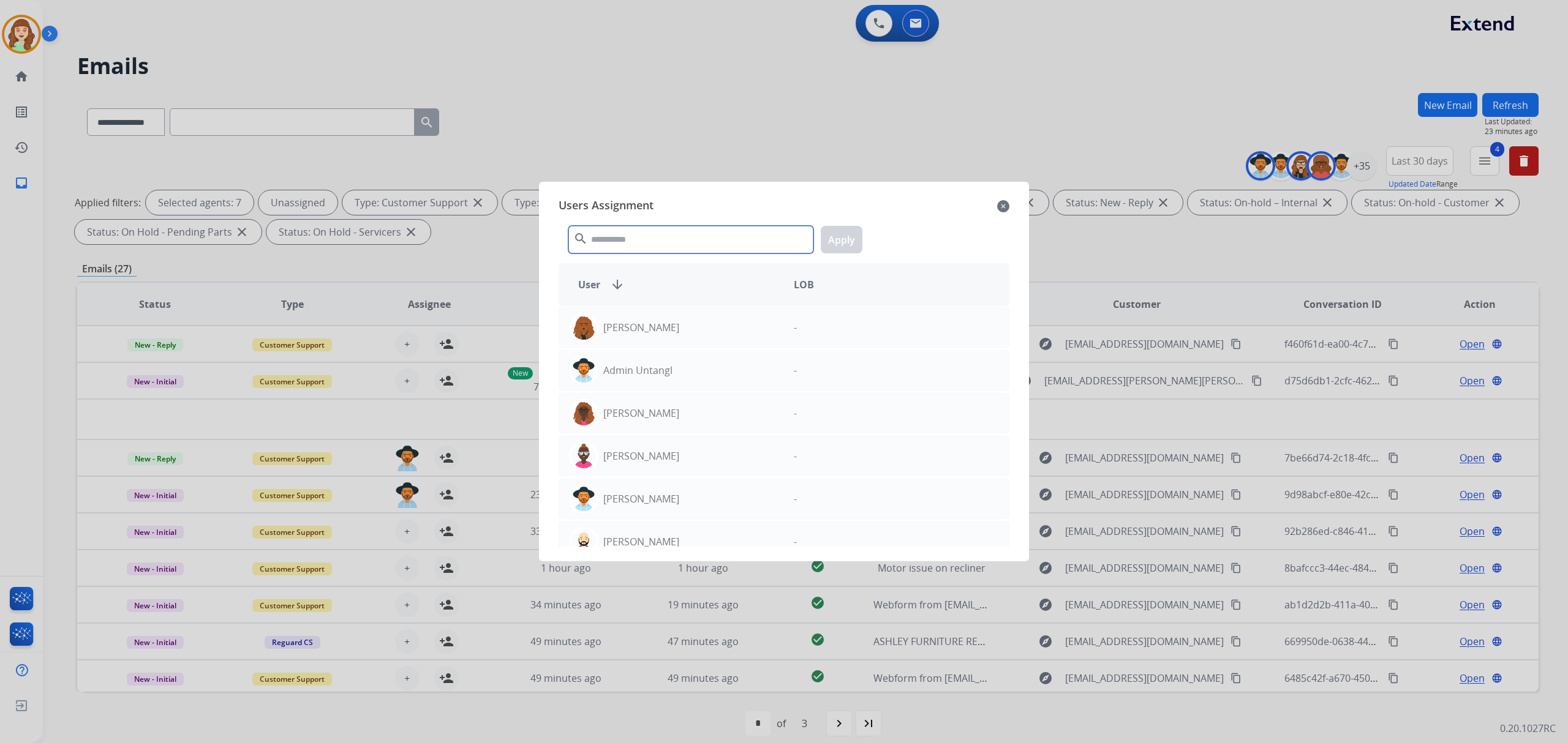
click at [620, 246] on input "text" at bounding box center [690, 239] width 245 height 27
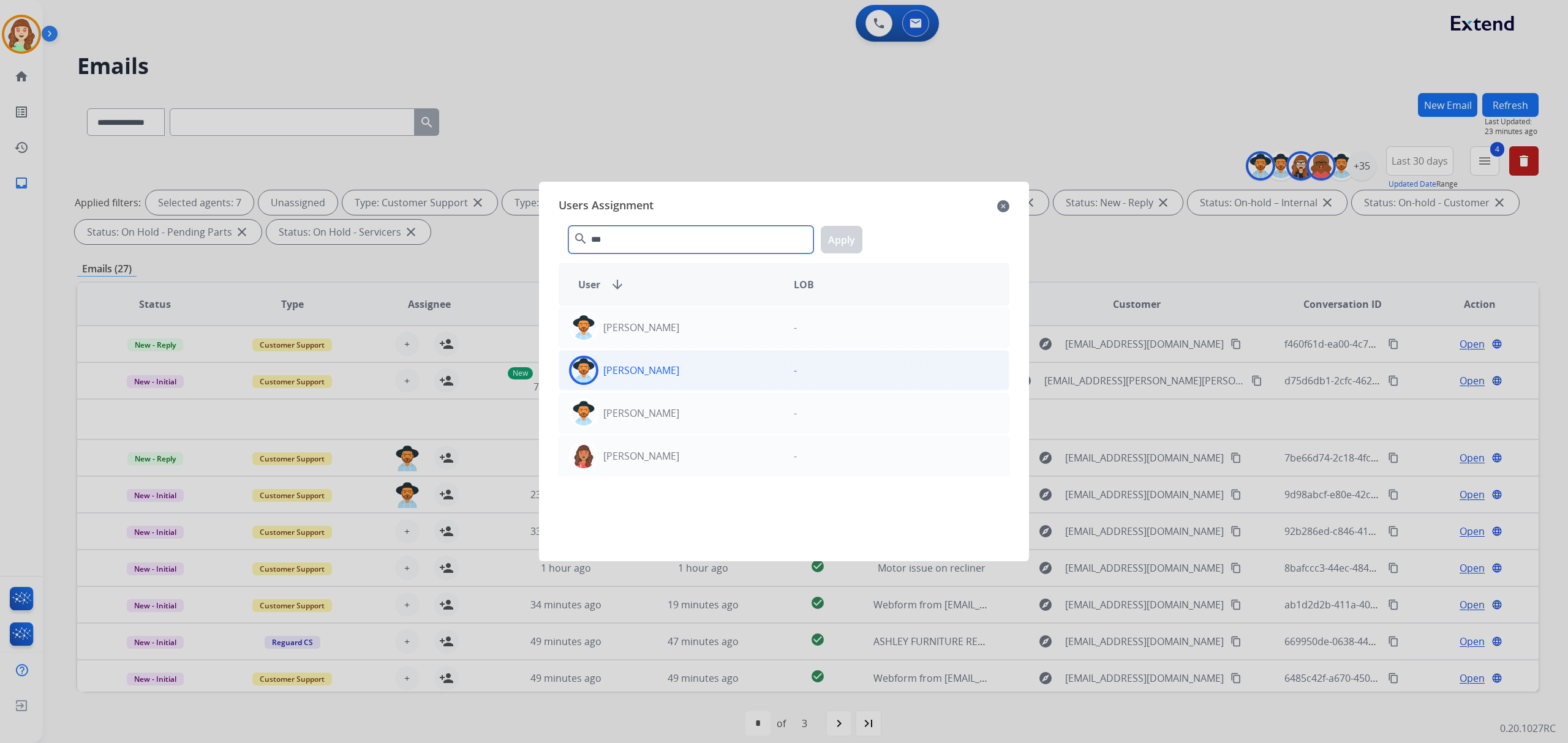
type input "***"
click at [681, 374] on div "[PERSON_NAME]" at bounding box center [672, 371] width 225 height 29
click at [842, 243] on button "Apply" at bounding box center [841, 239] width 42 height 27
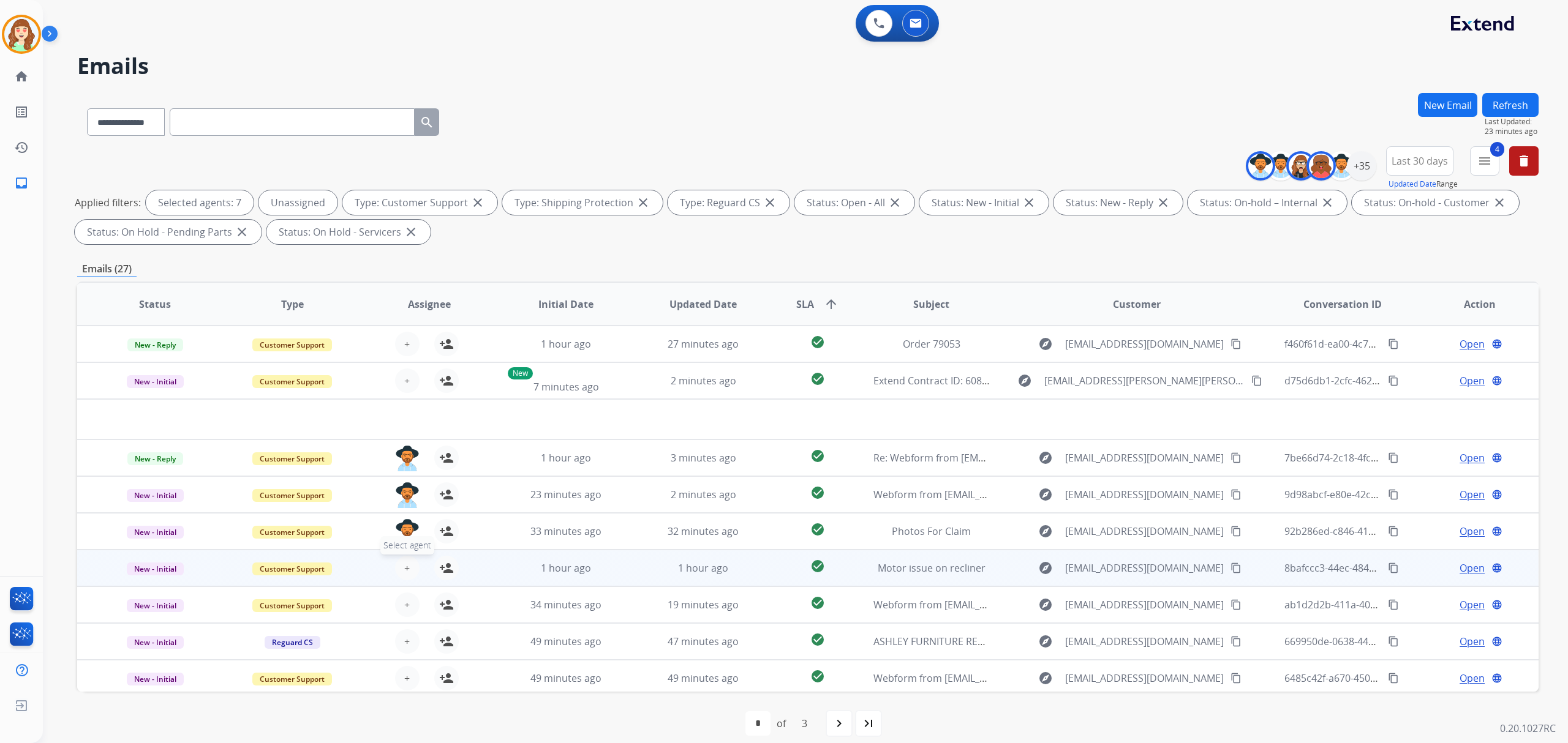
click at [404, 568] on span "+" at bounding box center [407, 568] width 5 height 15
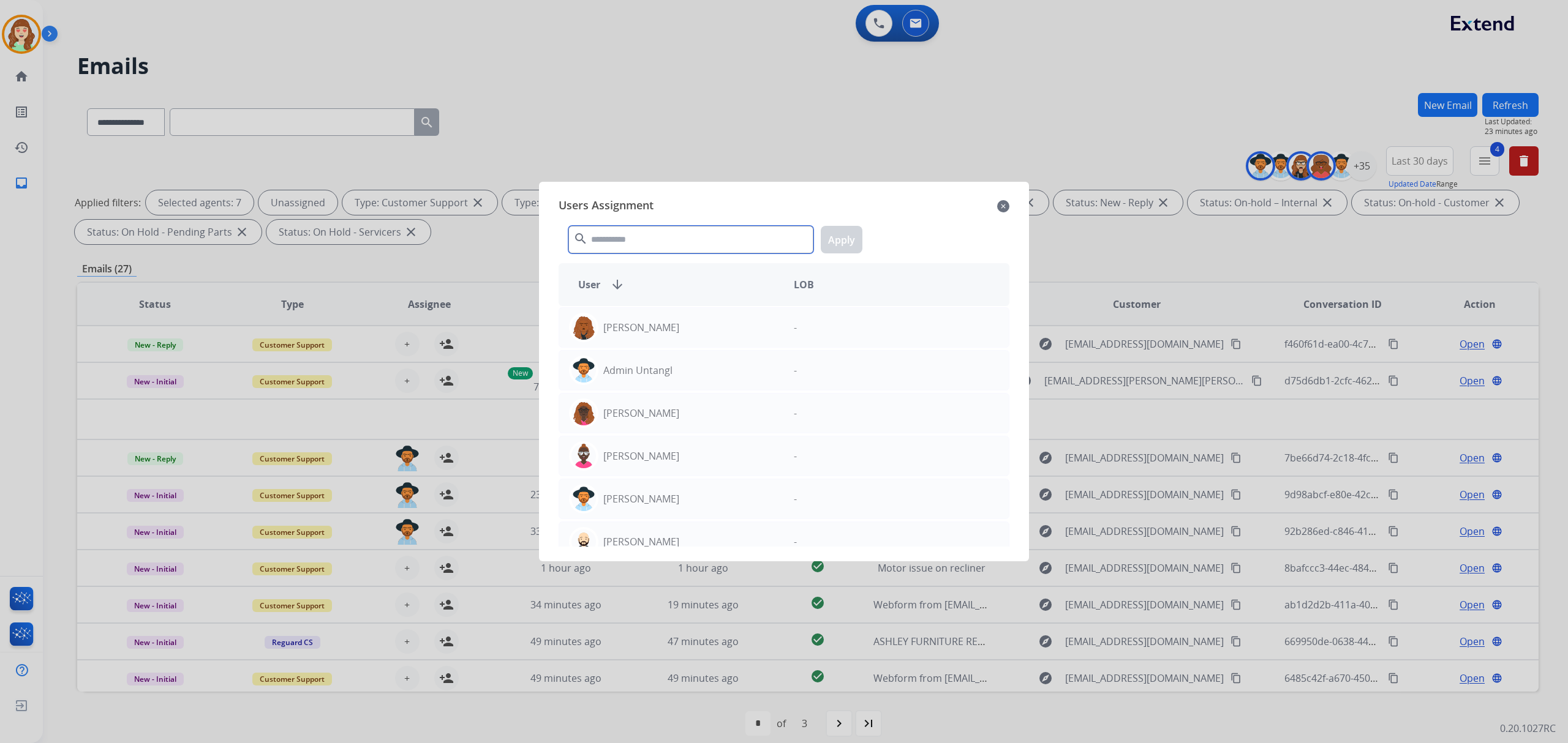
click at [637, 235] on input "text" at bounding box center [690, 239] width 245 height 27
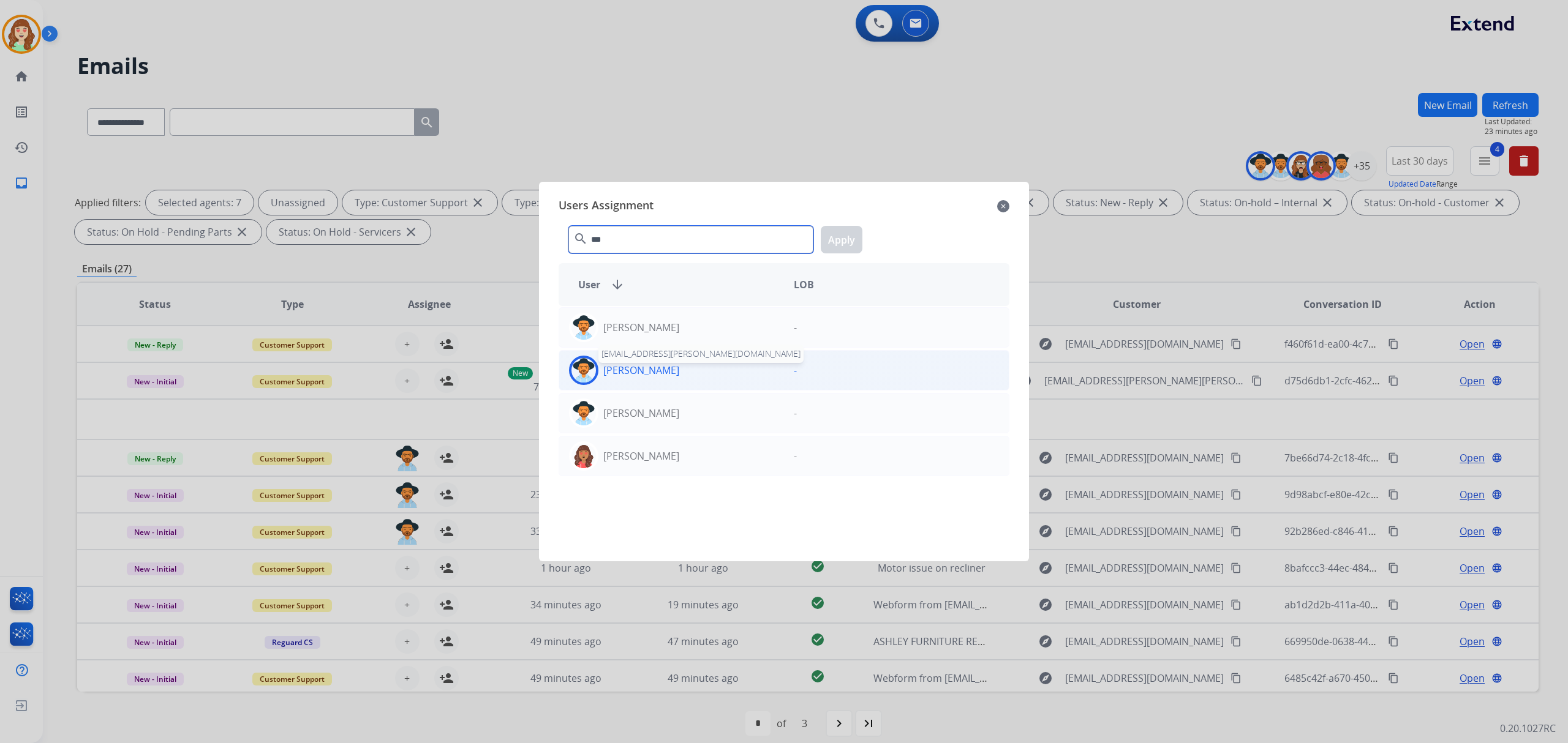
type input "***"
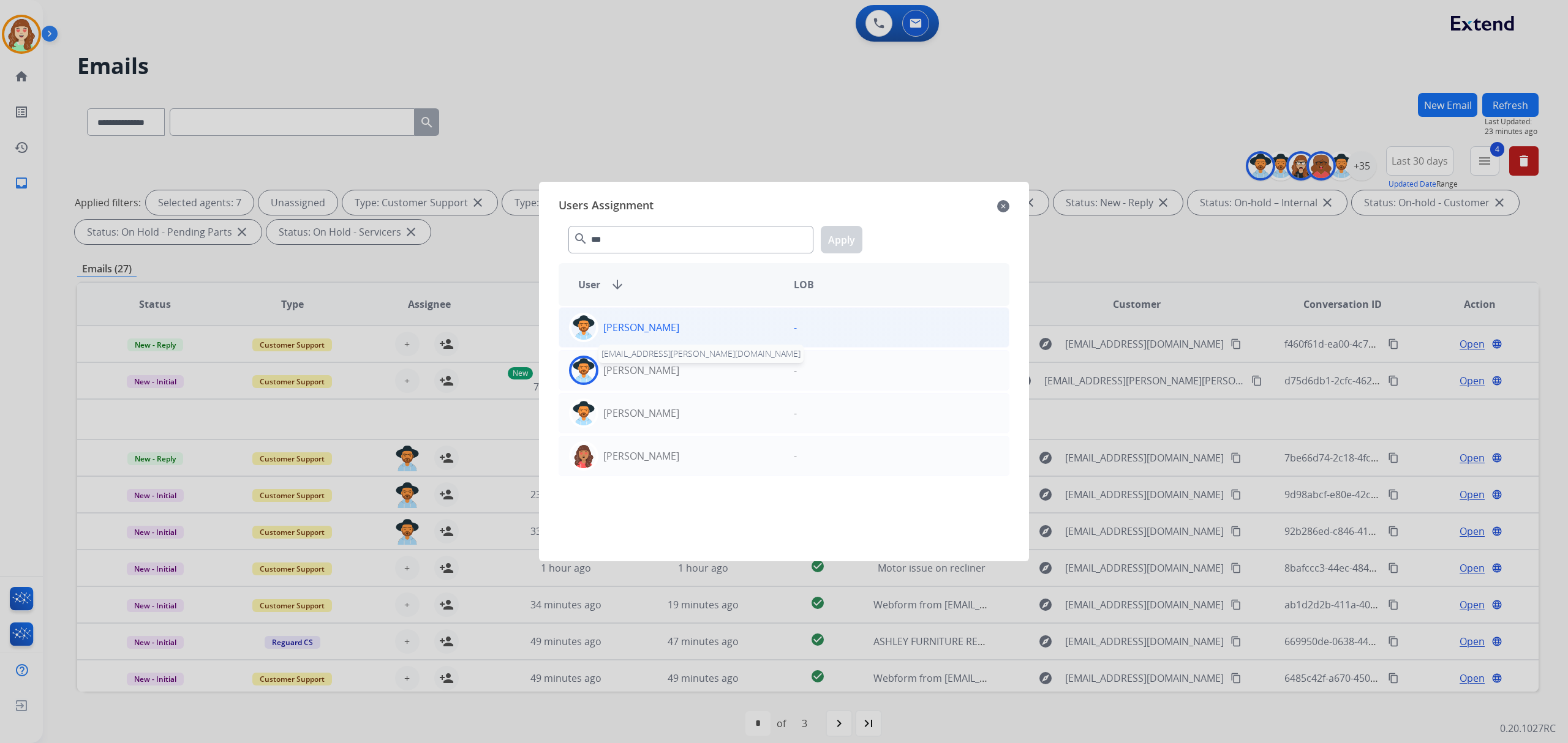
drag, startPoint x: 662, startPoint y: 366, endPoint x: 716, endPoint y: 337, distance: 61.3
click at [670, 364] on div "Kayla Walker kayla.walker@eccogroupusa.com" at bounding box center [672, 371] width 225 height 29
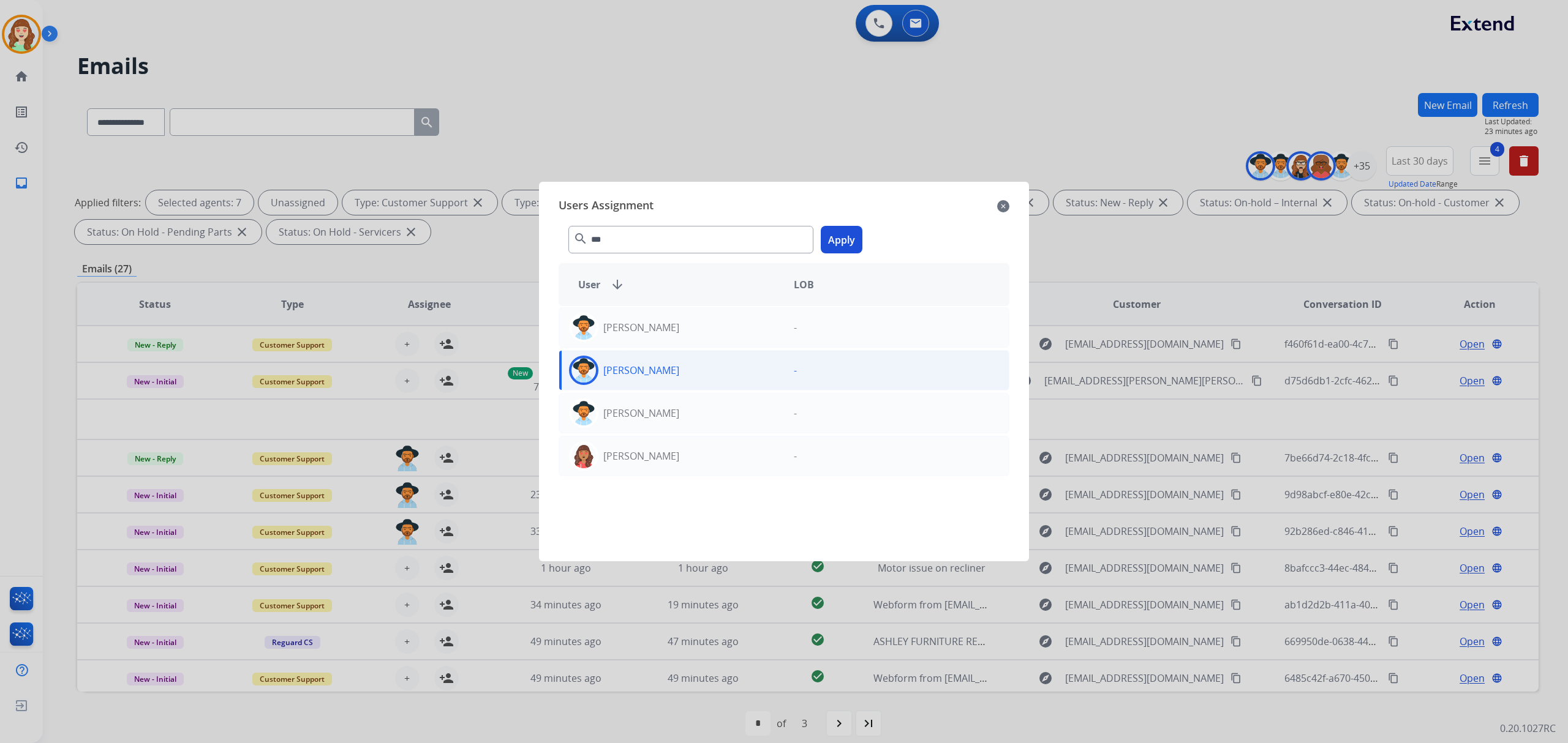
drag, startPoint x: 843, startPoint y: 233, endPoint x: 684, endPoint y: 351, distance: 198.0
click at [845, 234] on button "Apply" at bounding box center [841, 239] width 42 height 27
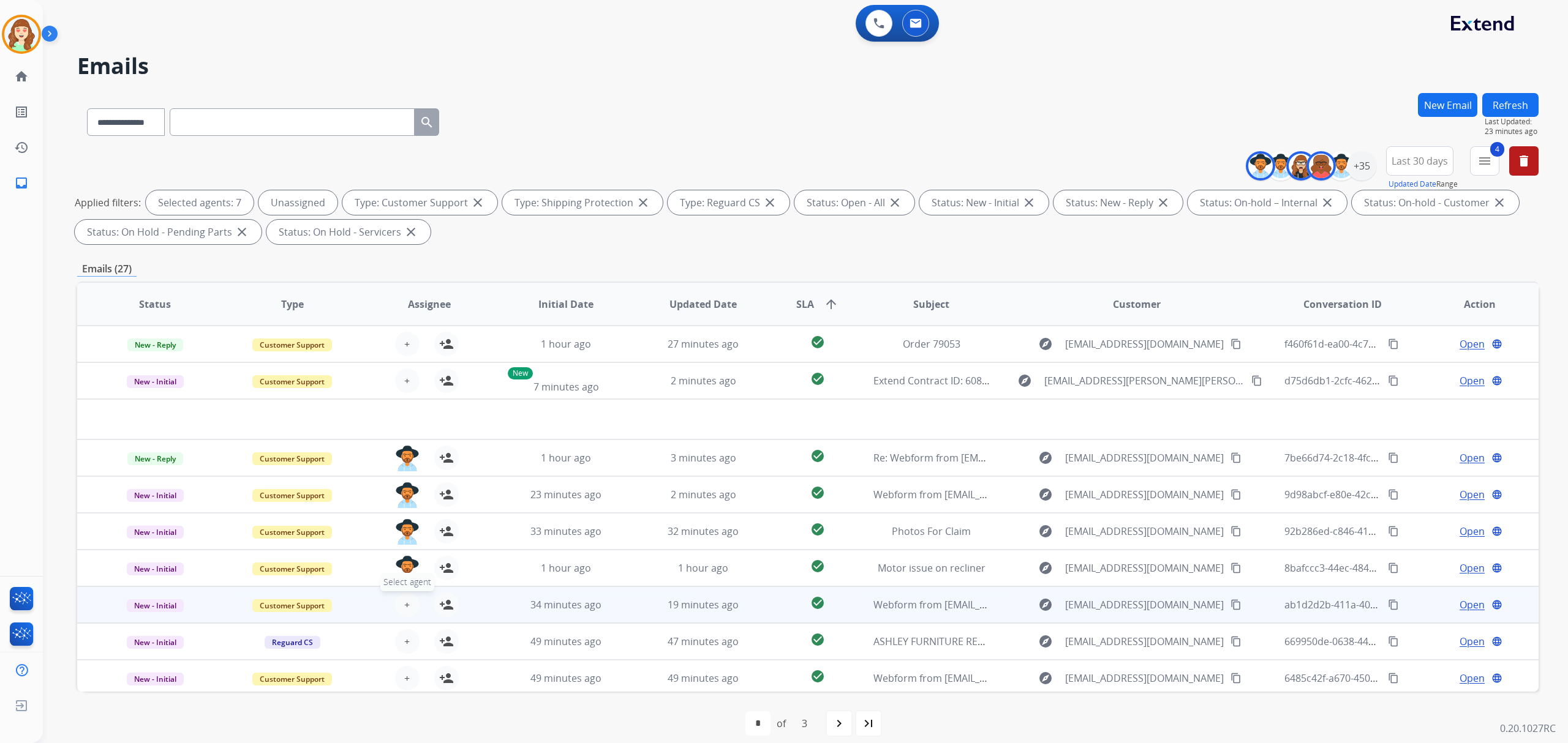
click at [405, 598] on span "+" at bounding box center [407, 605] width 5 height 15
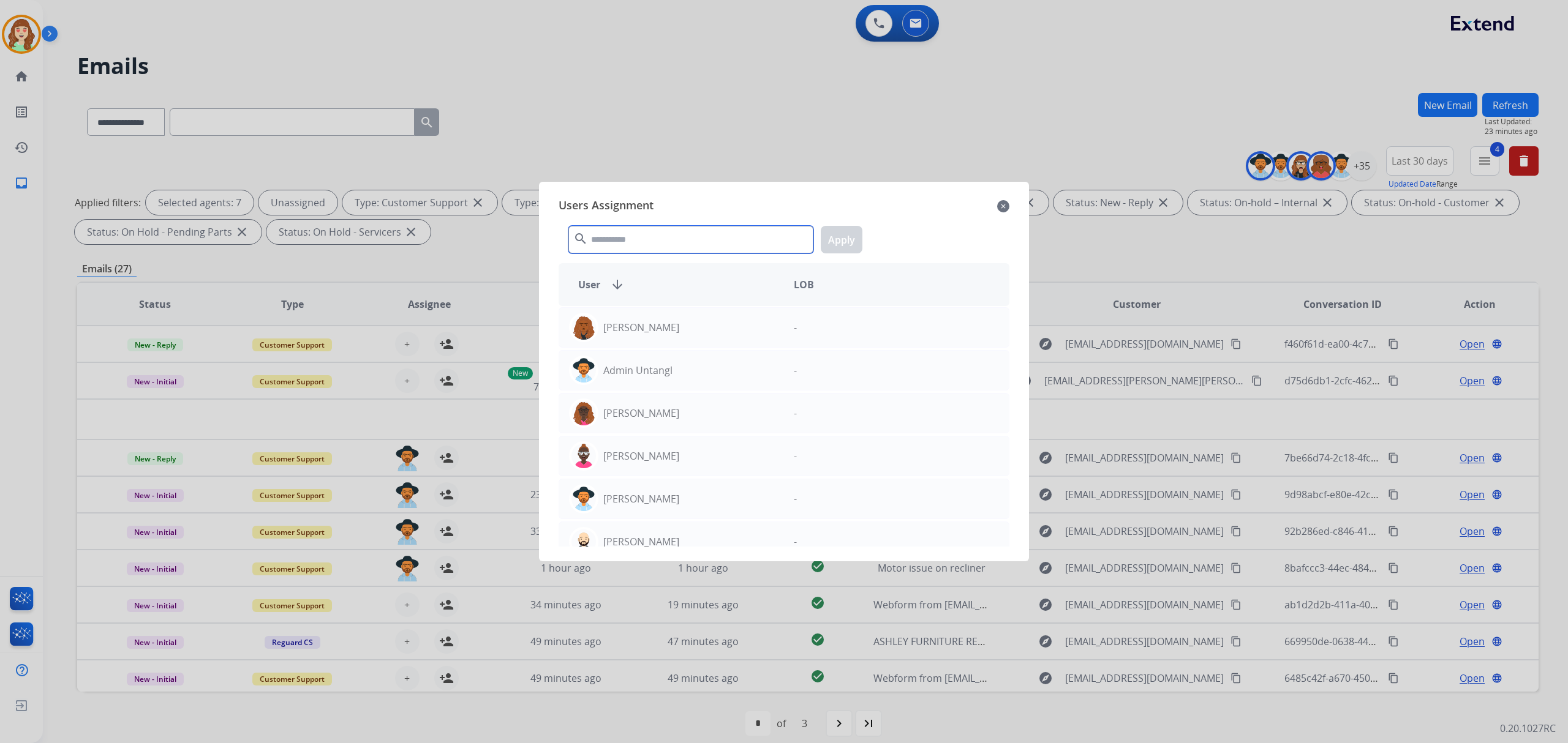
click at [633, 235] on input "text" at bounding box center [690, 239] width 245 height 27
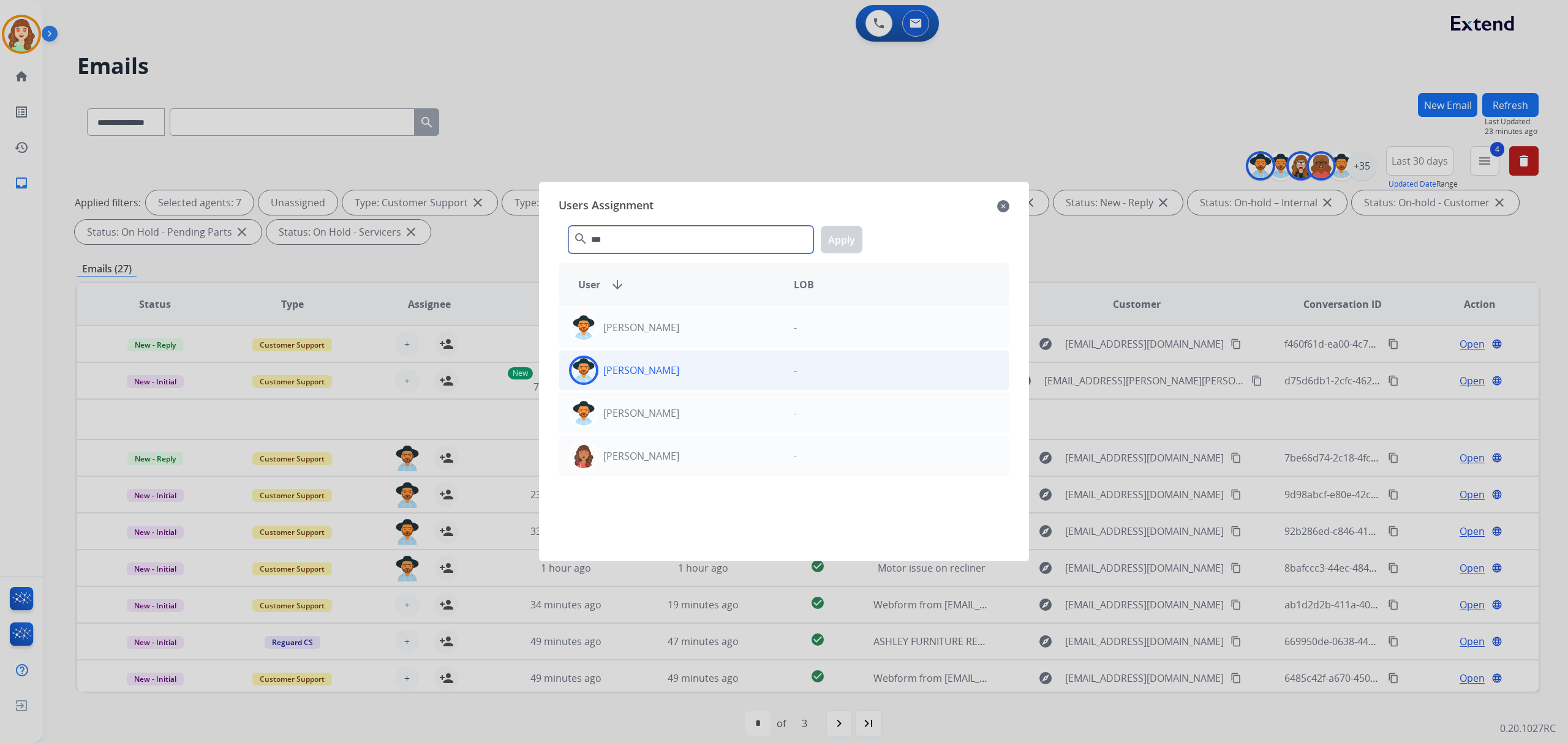
type input "***"
drag, startPoint x: 697, startPoint y: 365, endPoint x: 735, endPoint y: 339, distance: 46.0
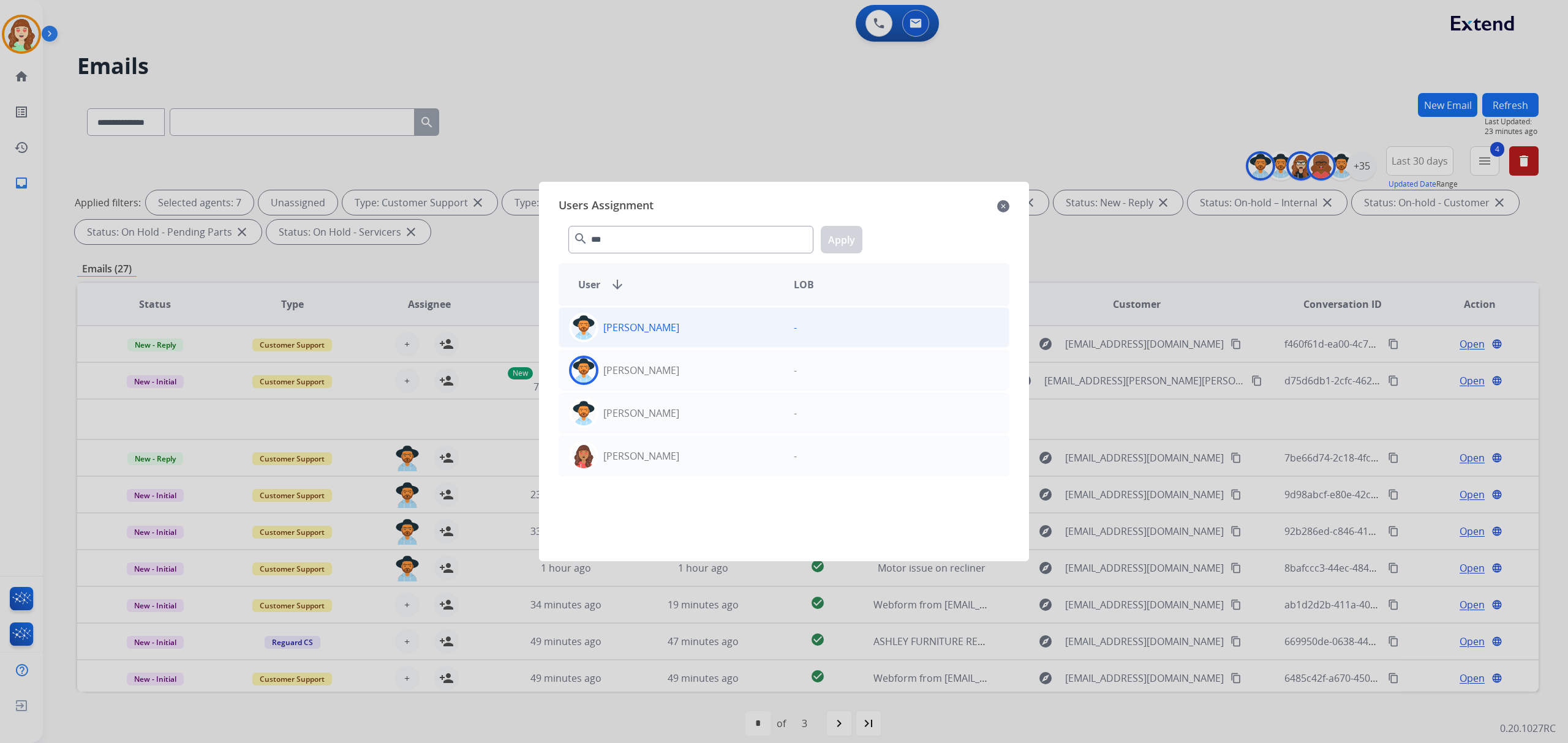
click at [698, 364] on div "[PERSON_NAME]" at bounding box center [672, 371] width 225 height 29
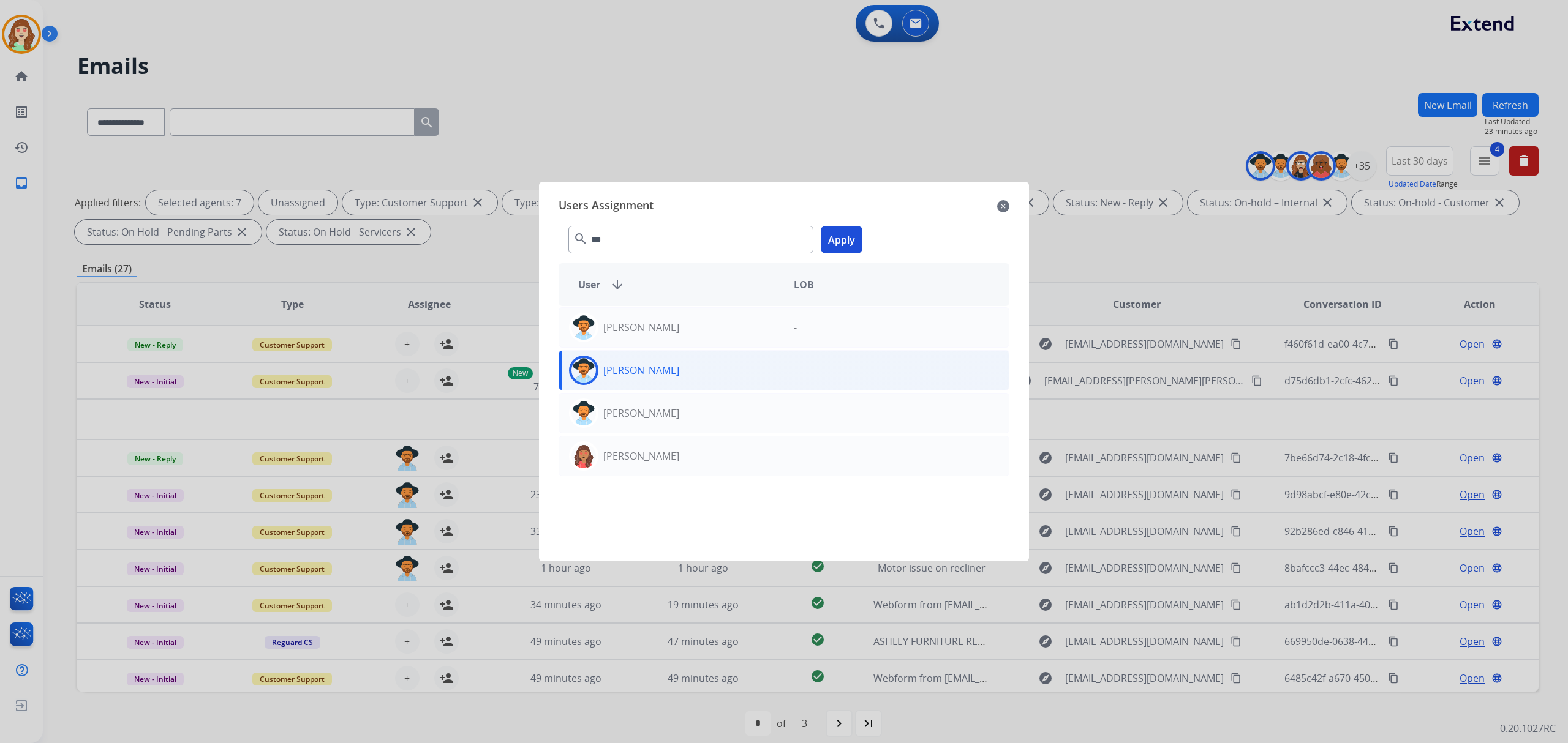
drag, startPoint x: 842, startPoint y: 242, endPoint x: 848, endPoint y: 250, distance: 10.0
click at [848, 250] on button "Apply" at bounding box center [841, 239] width 42 height 27
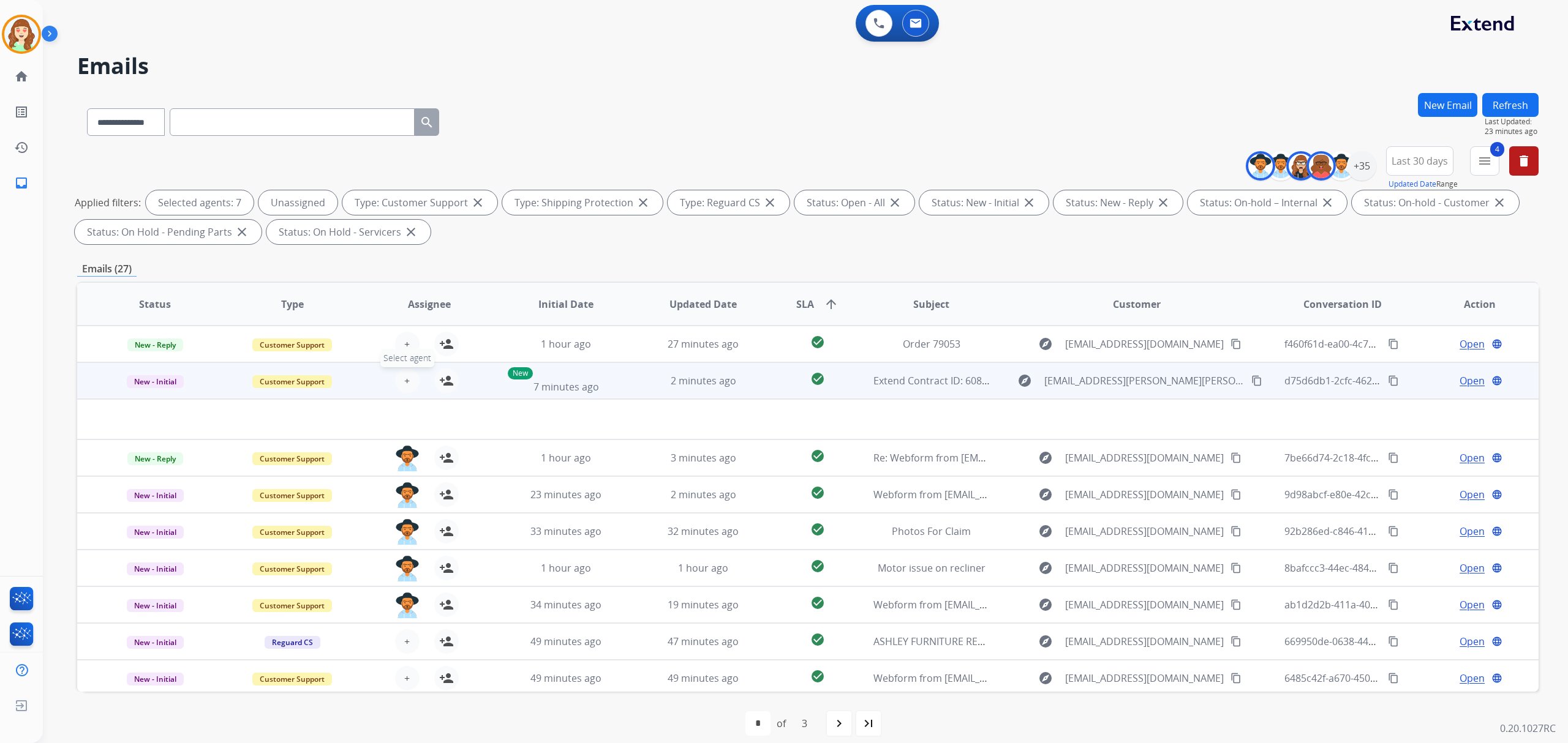
click at [395, 375] on button "+ Select agent" at bounding box center [407, 380] width 25 height 25
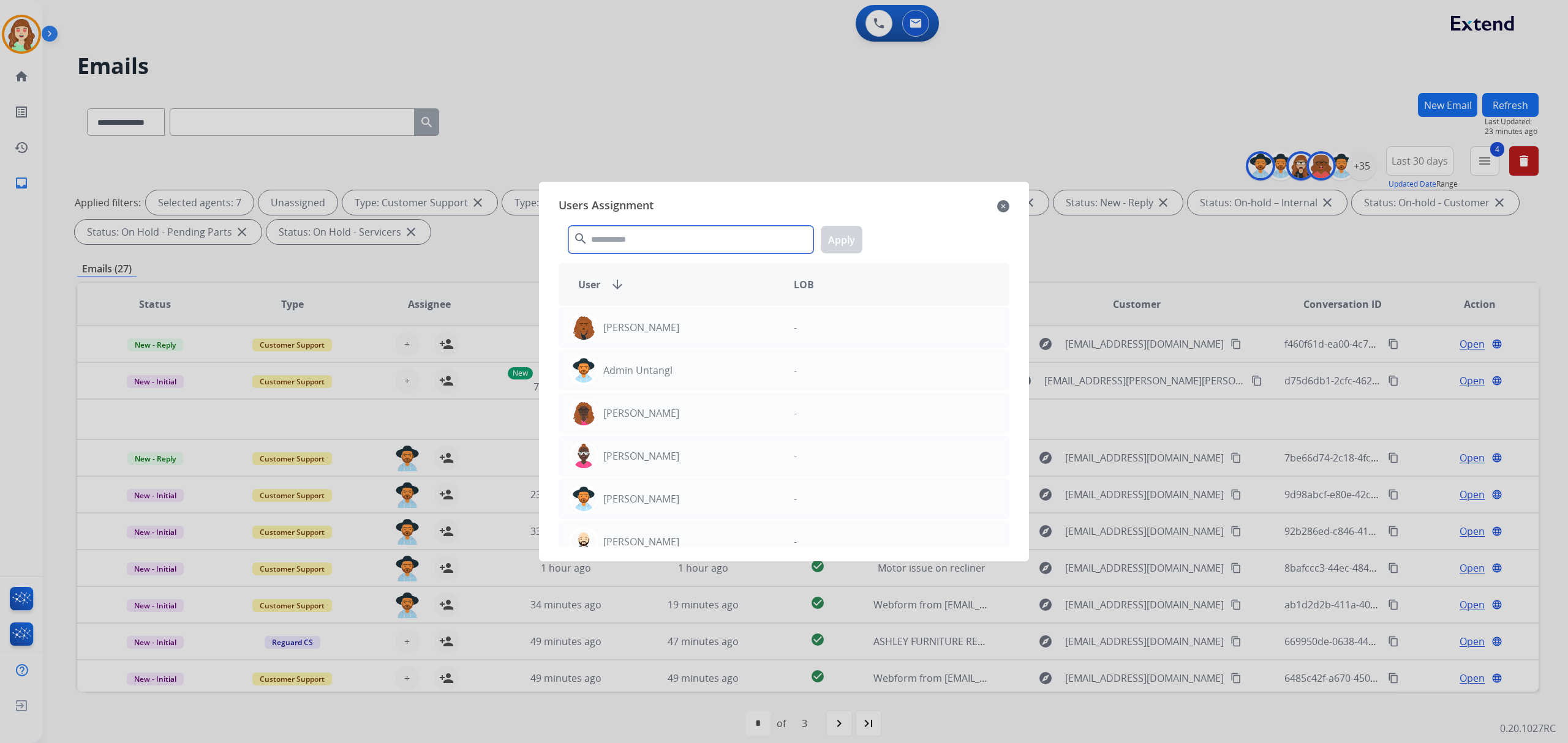
click at [621, 238] on input "text" at bounding box center [690, 239] width 245 height 27
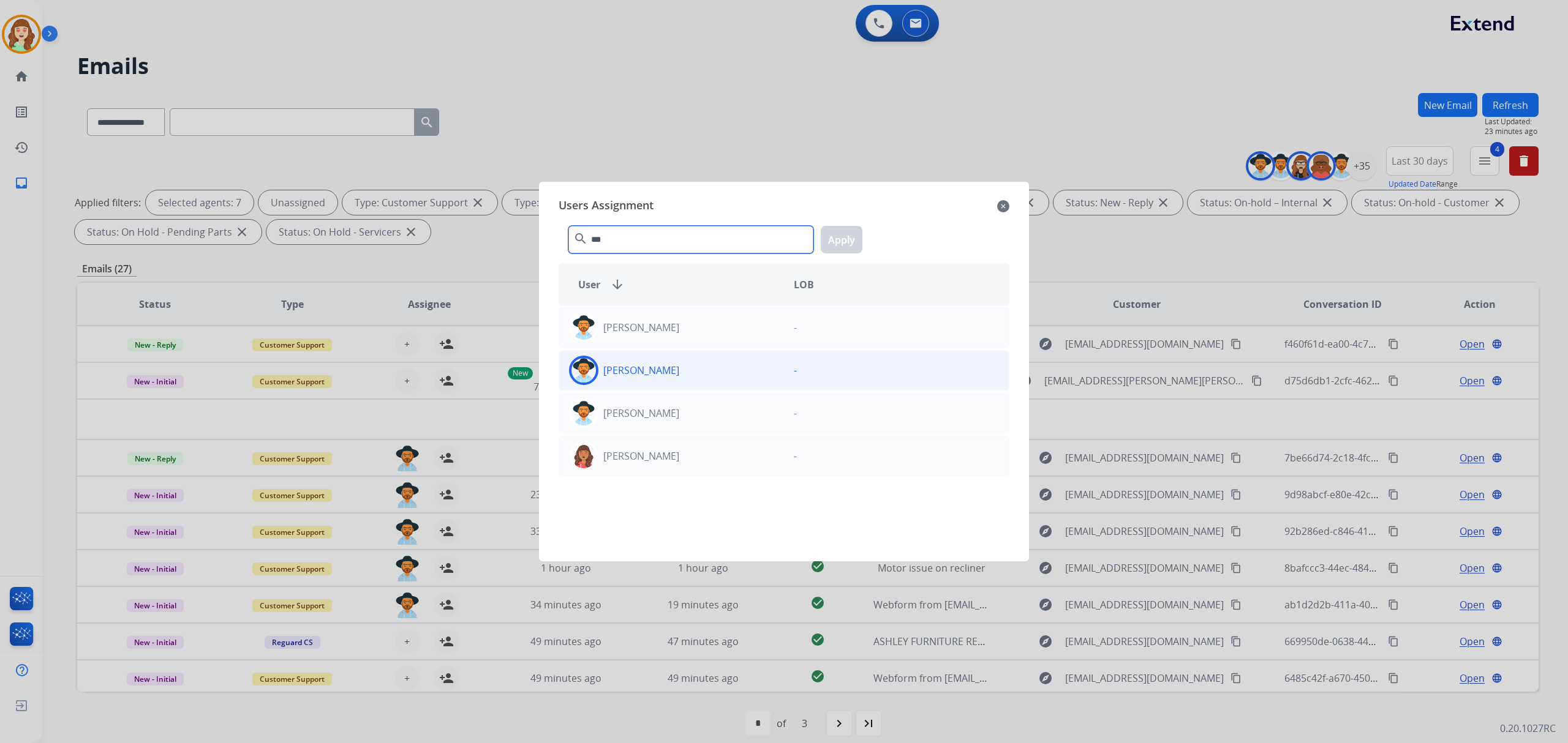
type input "***"
click at [682, 382] on div "[PERSON_NAME]" at bounding box center [672, 371] width 225 height 29
drag, startPoint x: 841, startPoint y: 241, endPoint x: 806, endPoint y: 250, distance: 36.1
click at [839, 241] on button "Apply" at bounding box center [841, 239] width 42 height 27
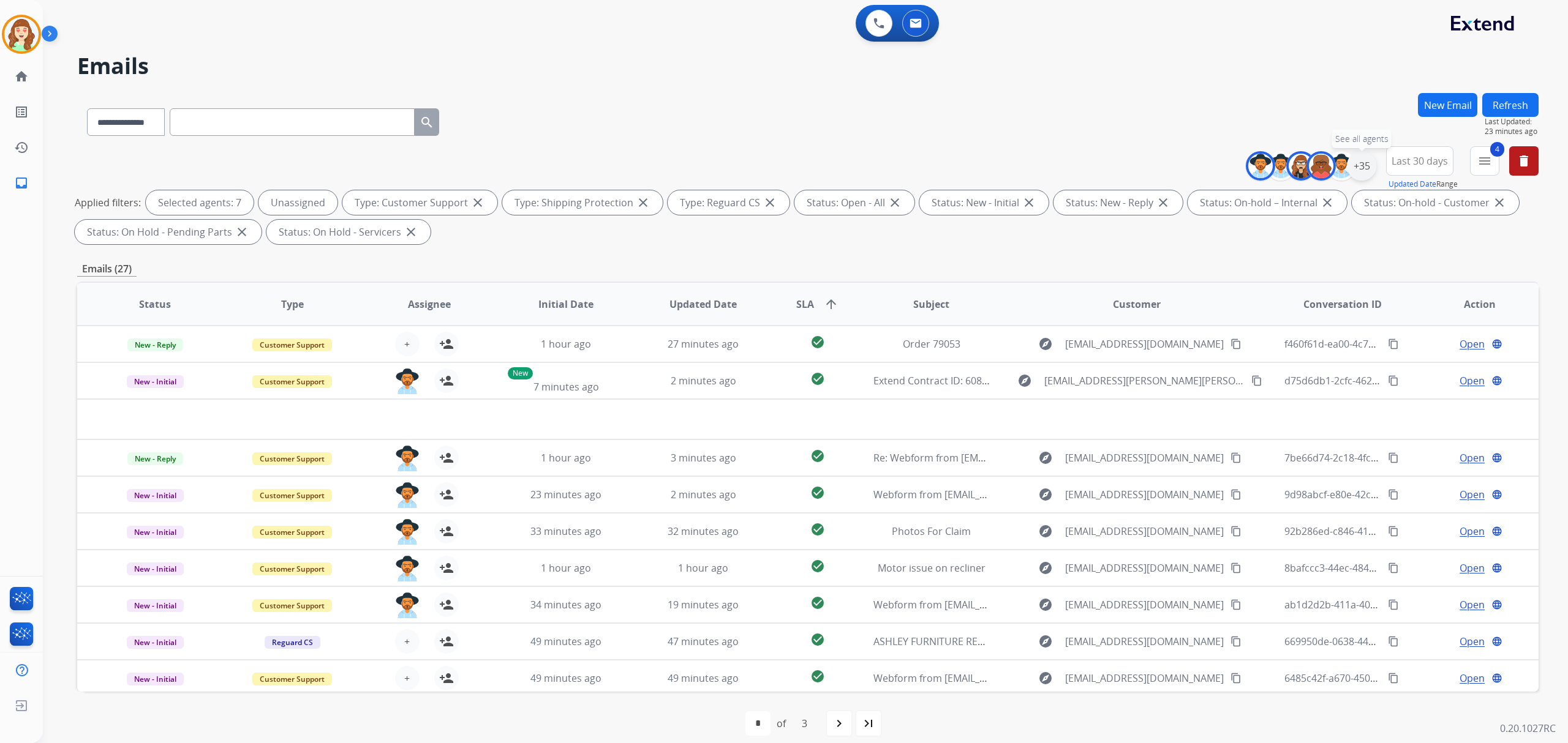
click at [1366, 165] on div "+35" at bounding box center [1361, 166] width 29 height 29
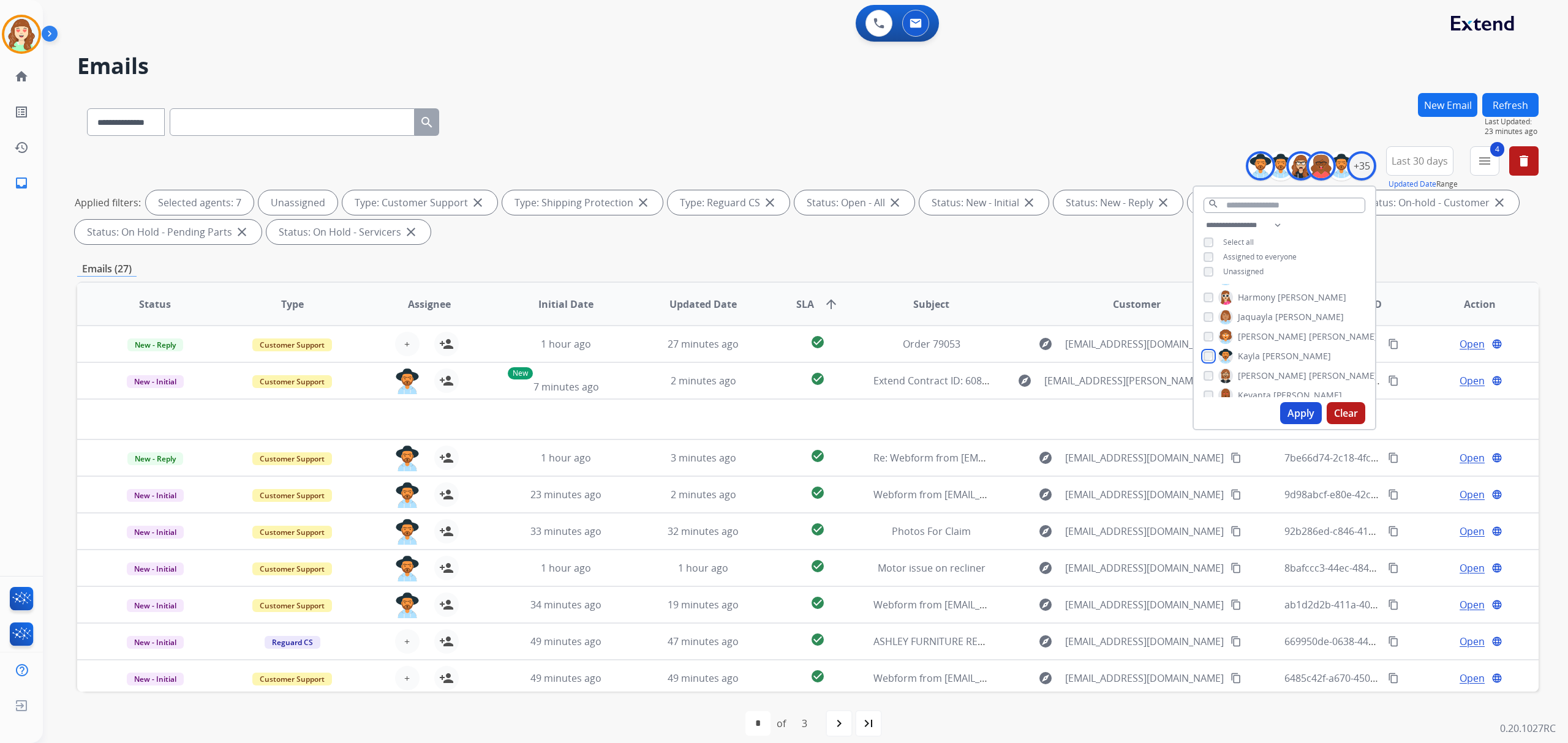
click at [1209, 349] on div "[PERSON_NAME]" at bounding box center [1267, 356] width 128 height 15
click at [1206, 268] on div "**********" at bounding box center [1284, 250] width 181 height 64
click at [1296, 410] on button "Apply" at bounding box center [1301, 413] width 42 height 22
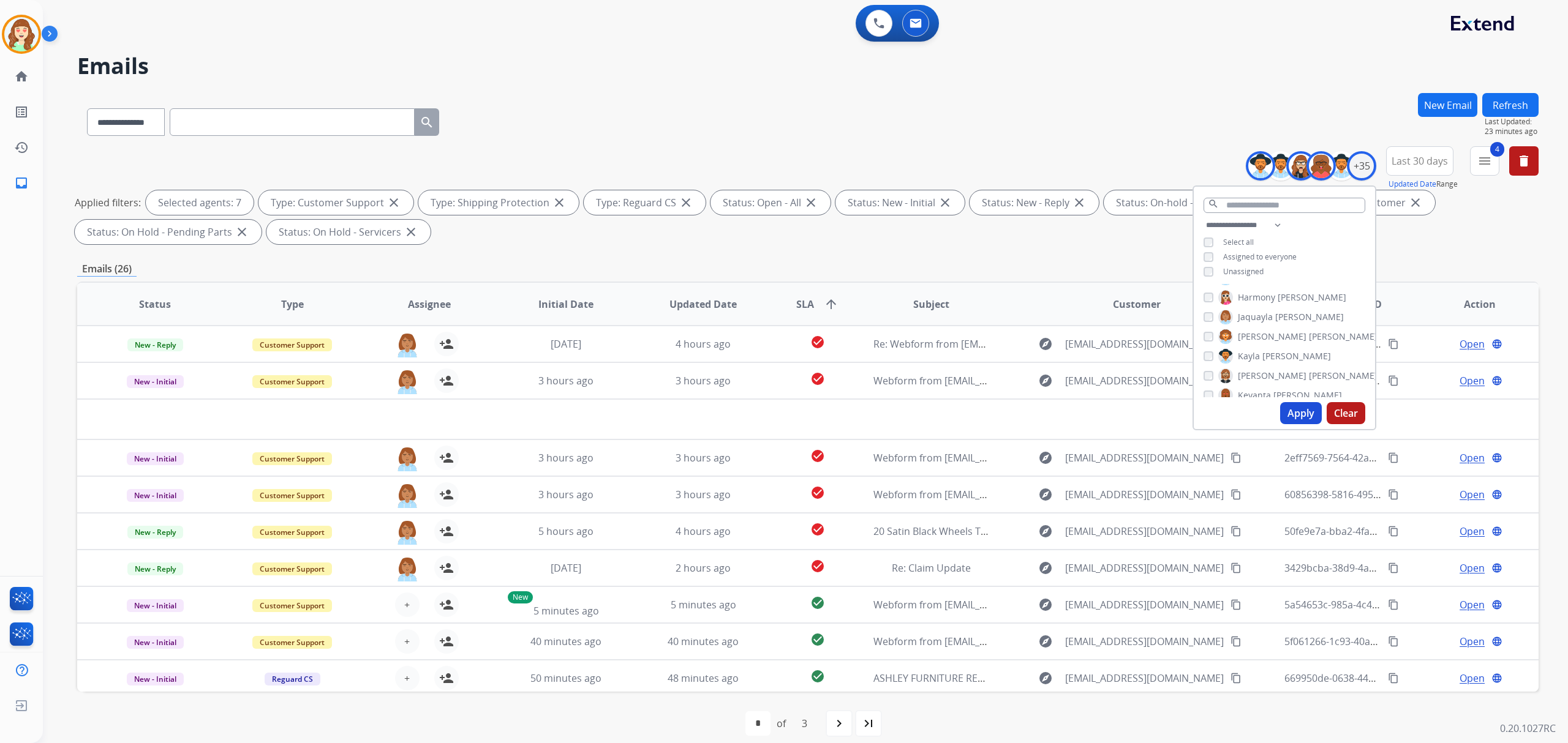
click at [1286, 414] on button "Apply" at bounding box center [1301, 413] width 42 height 22
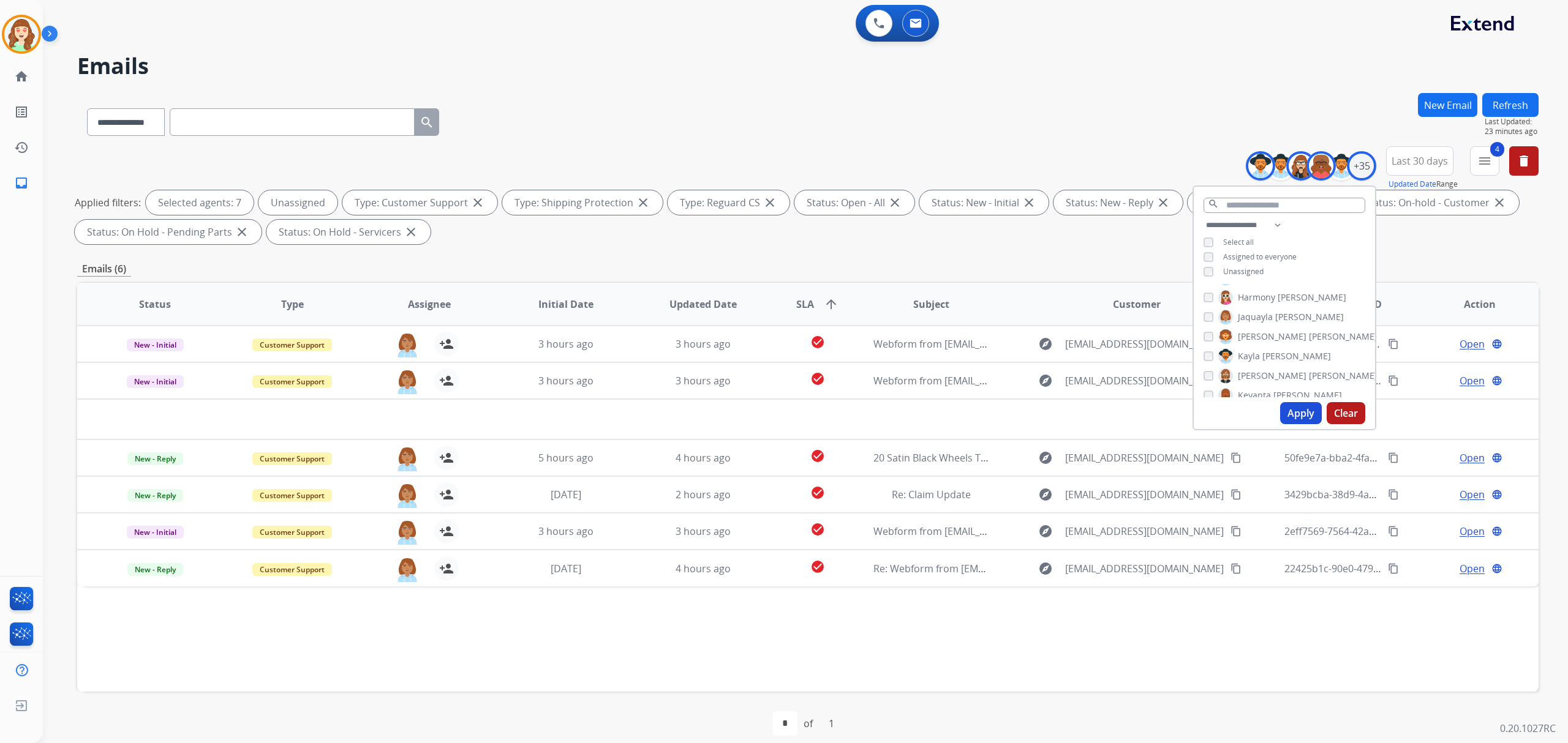
click at [1316, 414] on button "Apply" at bounding box center [1301, 413] width 42 height 22
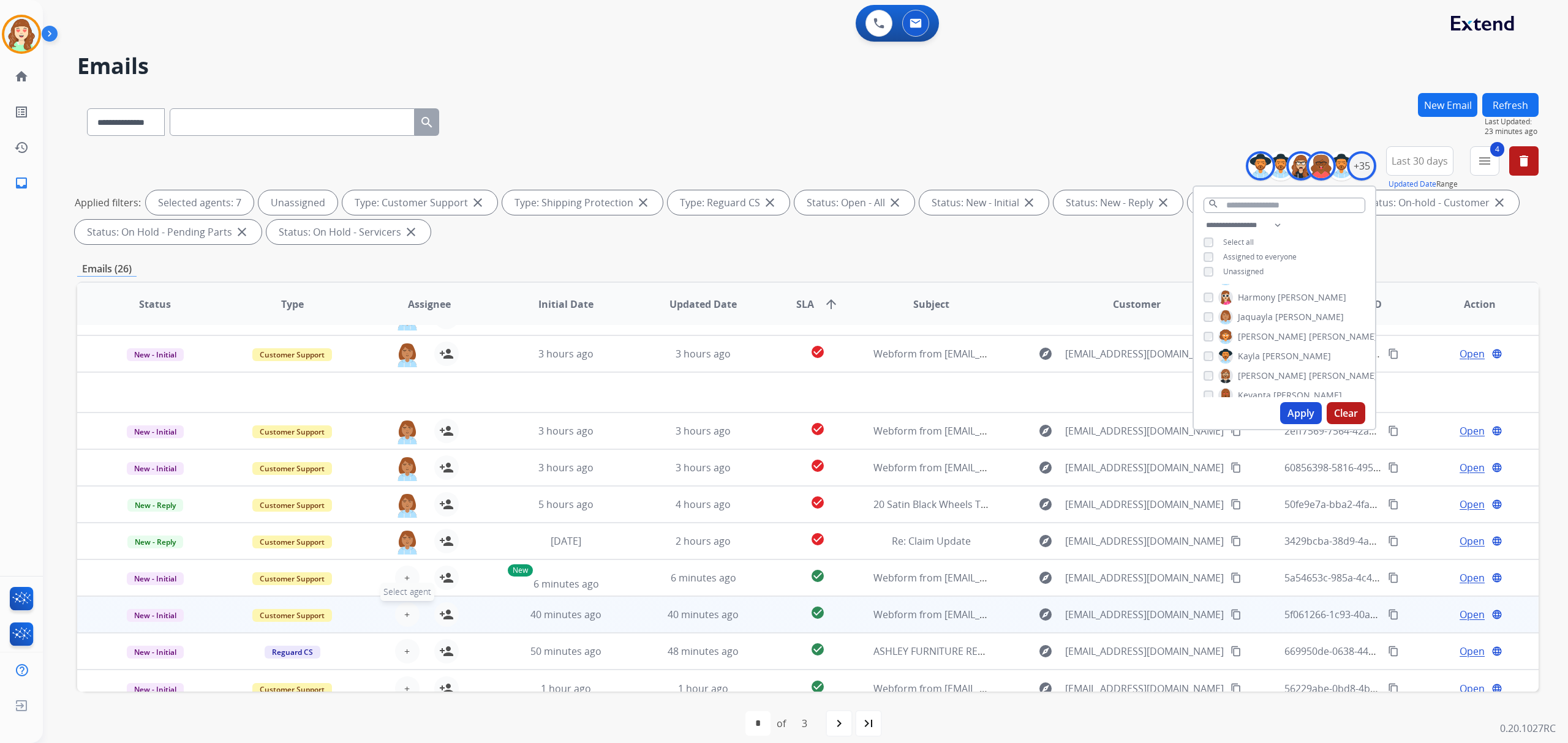
scroll to position [41, 0]
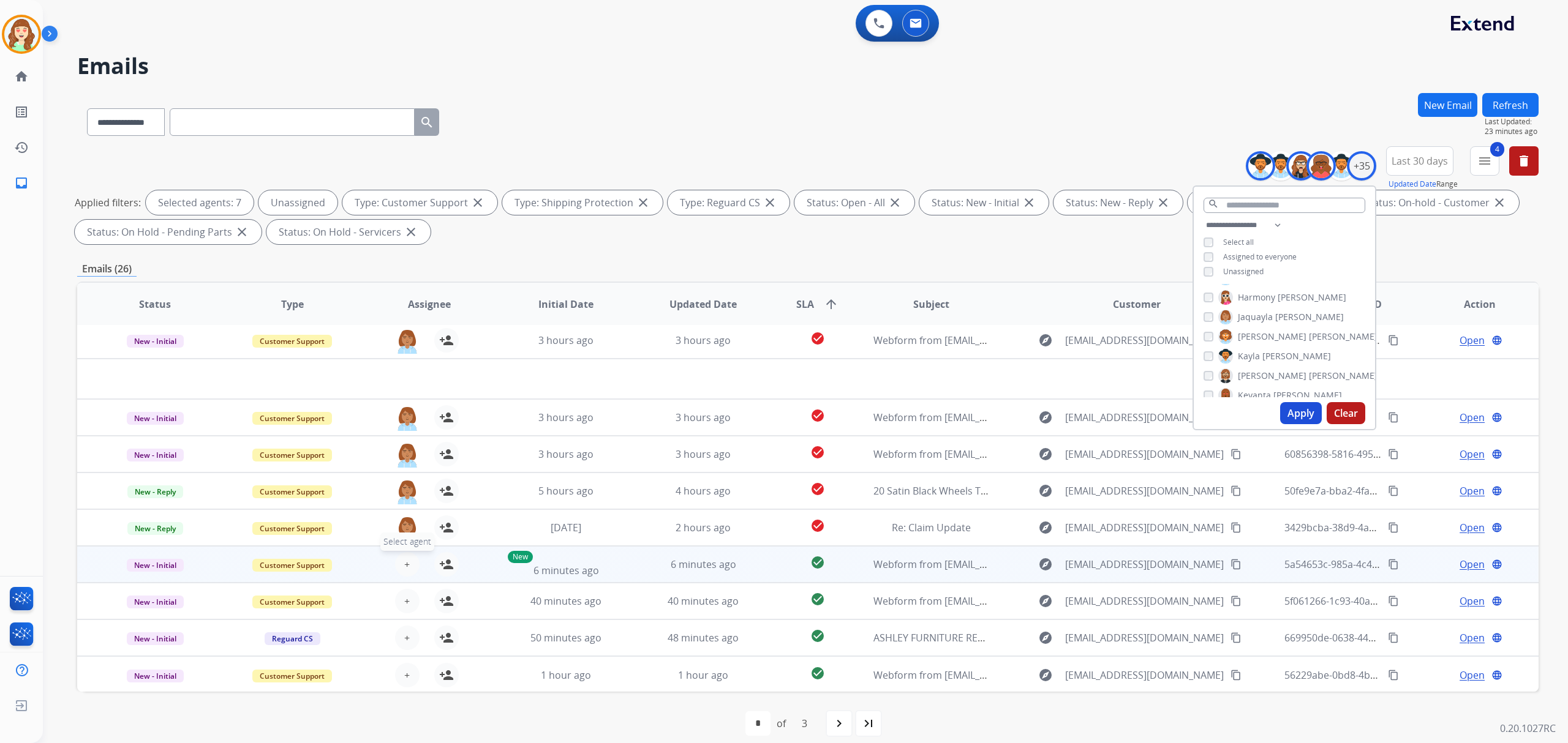
click at [395, 563] on button "+ Select agent" at bounding box center [407, 564] width 25 height 25
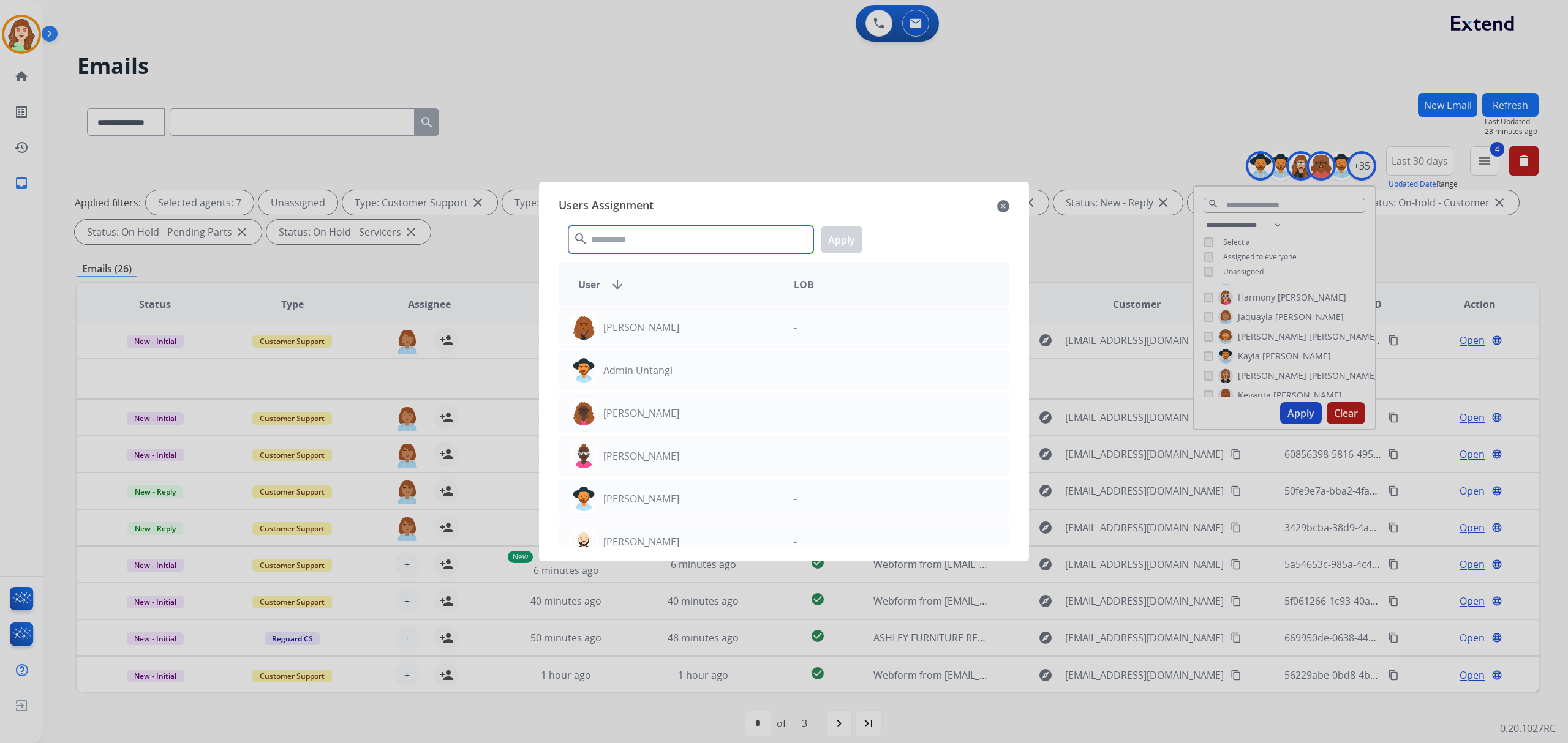
click at [743, 243] on input "text" at bounding box center [690, 239] width 245 height 27
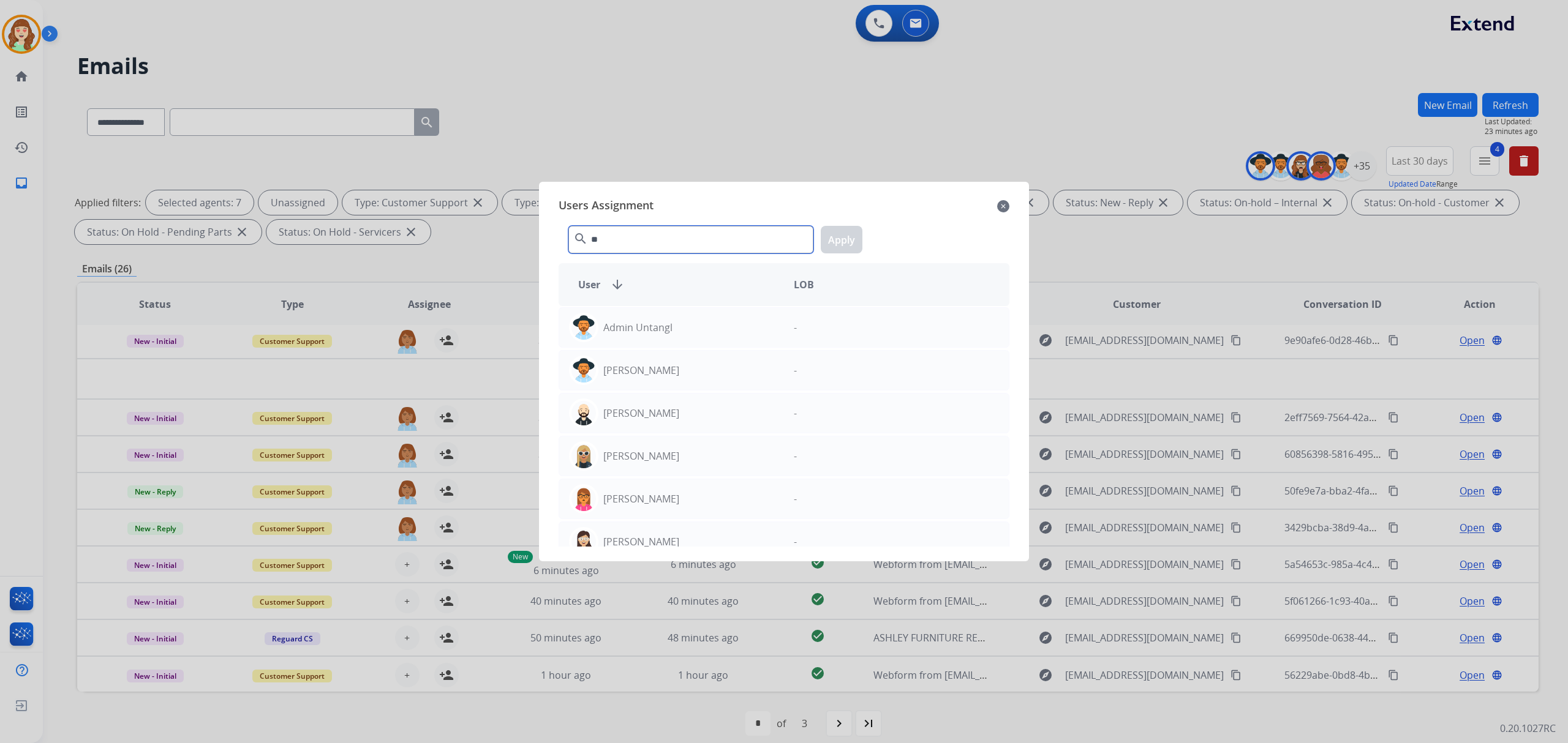
type input "*"
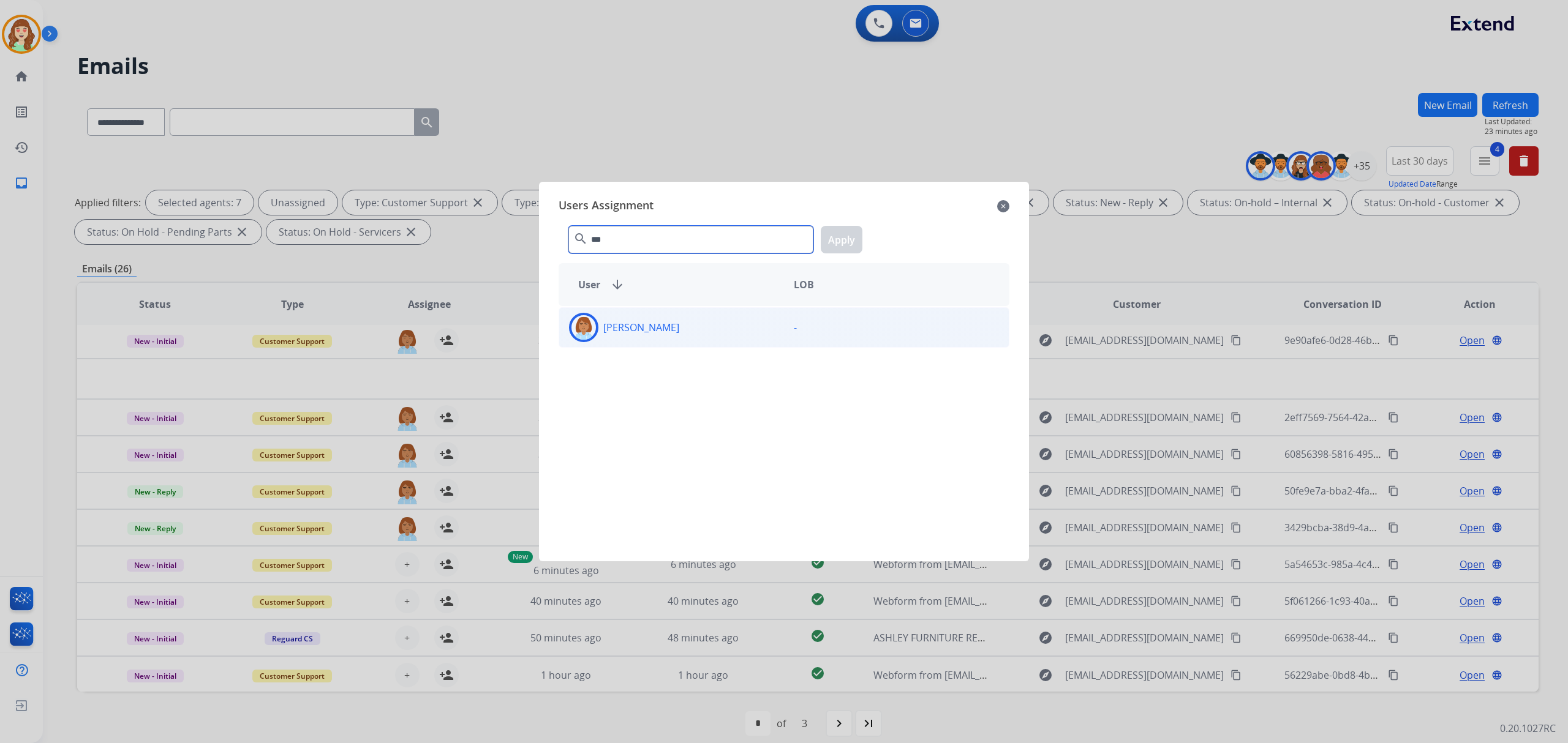
type input "***"
drag, startPoint x: 735, startPoint y: 327, endPoint x: 819, endPoint y: 254, distance: 111.3
click at [753, 316] on div "[PERSON_NAME]" at bounding box center [672, 327] width 225 height 29
click at [845, 238] on button "Apply" at bounding box center [841, 239] width 42 height 27
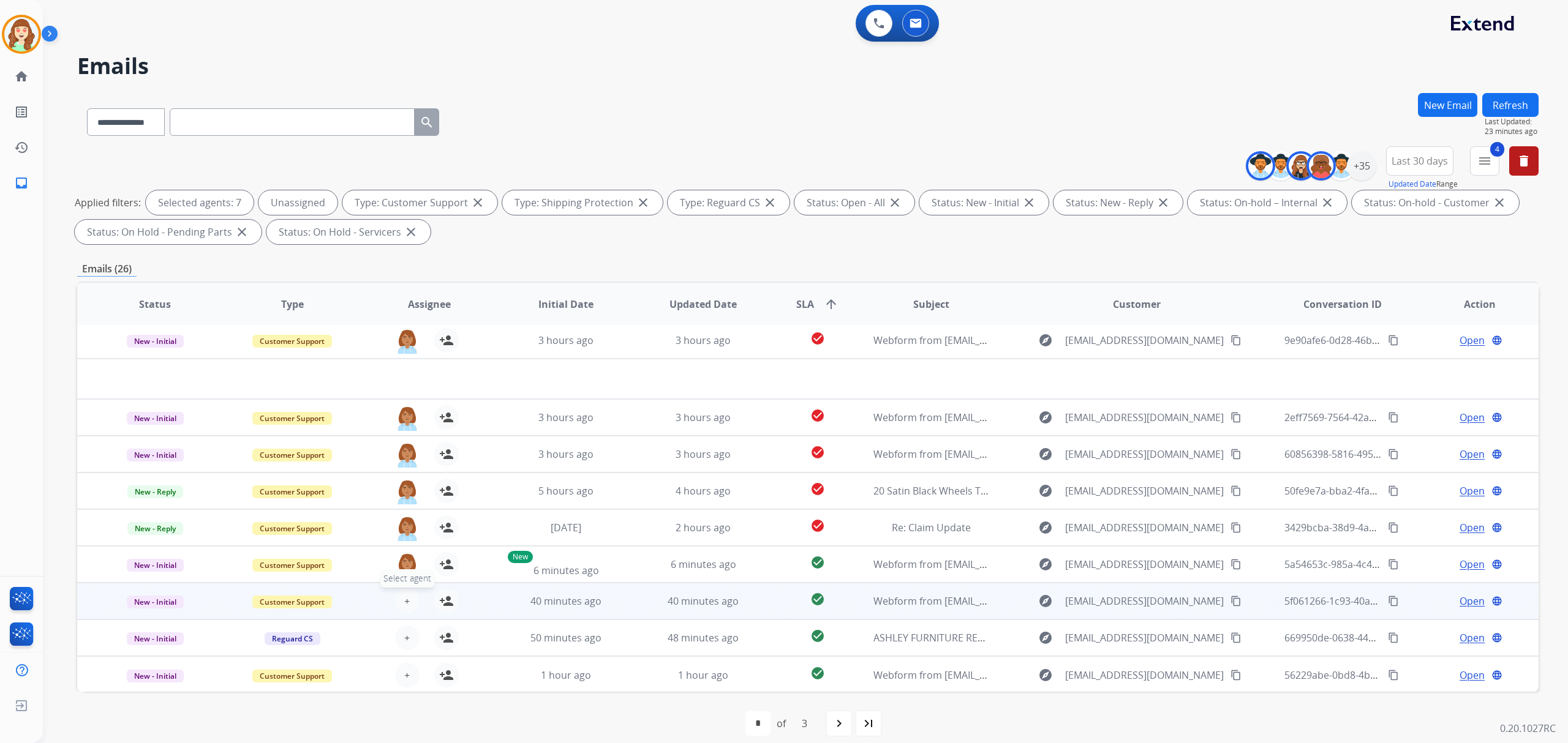
click at [411, 596] on button "+ Select agent" at bounding box center [407, 601] width 25 height 25
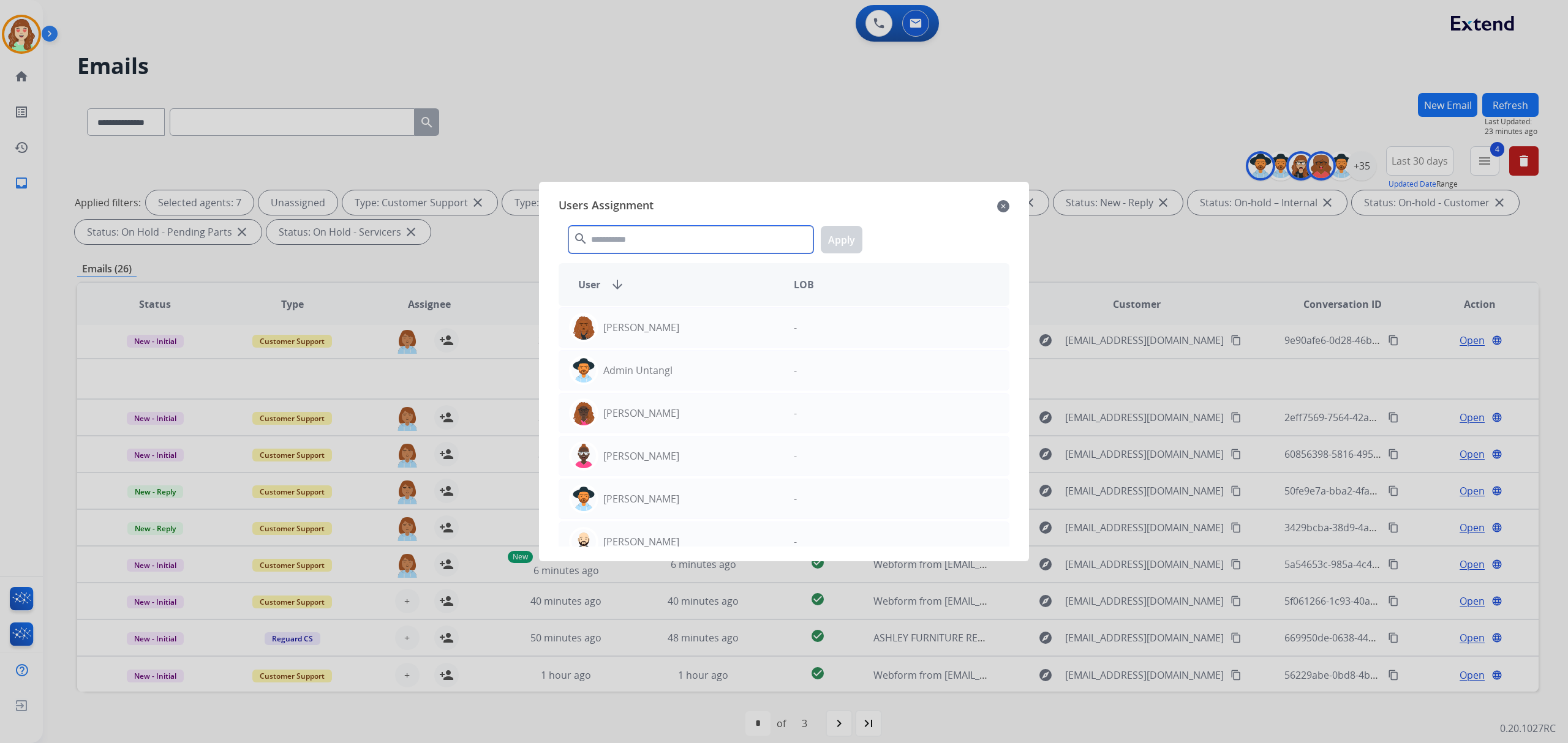
click at [735, 246] on input "text" at bounding box center [690, 239] width 245 height 27
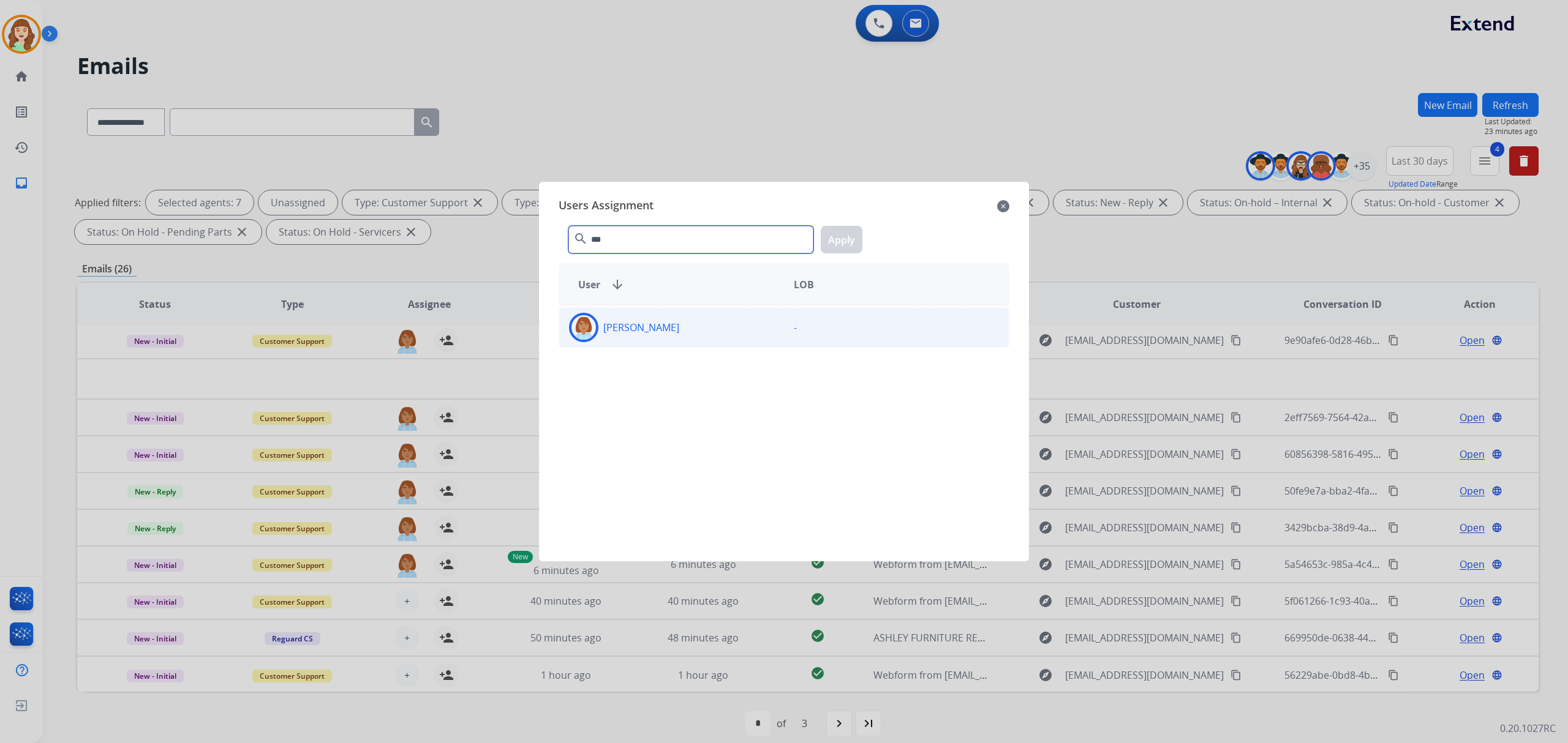
type input "***"
drag, startPoint x: 740, startPoint y: 331, endPoint x: 767, endPoint y: 286, distance: 52.5
click at [742, 327] on div "[PERSON_NAME]" at bounding box center [672, 327] width 225 height 29
click at [836, 246] on button "Apply" at bounding box center [841, 239] width 42 height 27
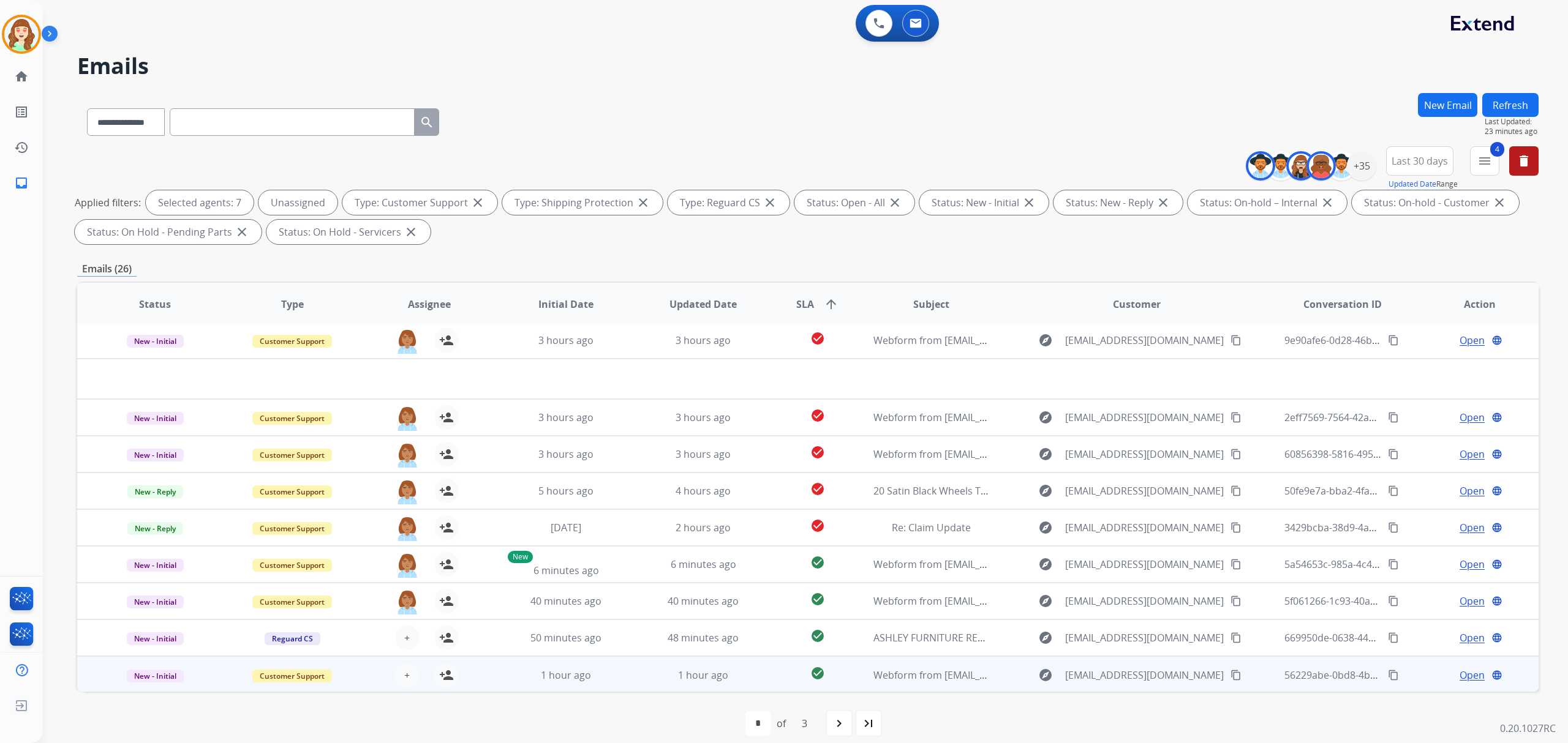
click at [419, 669] on div "+ Select agent person_add Assign to Me" at bounding box center [419, 675] width 78 height 25
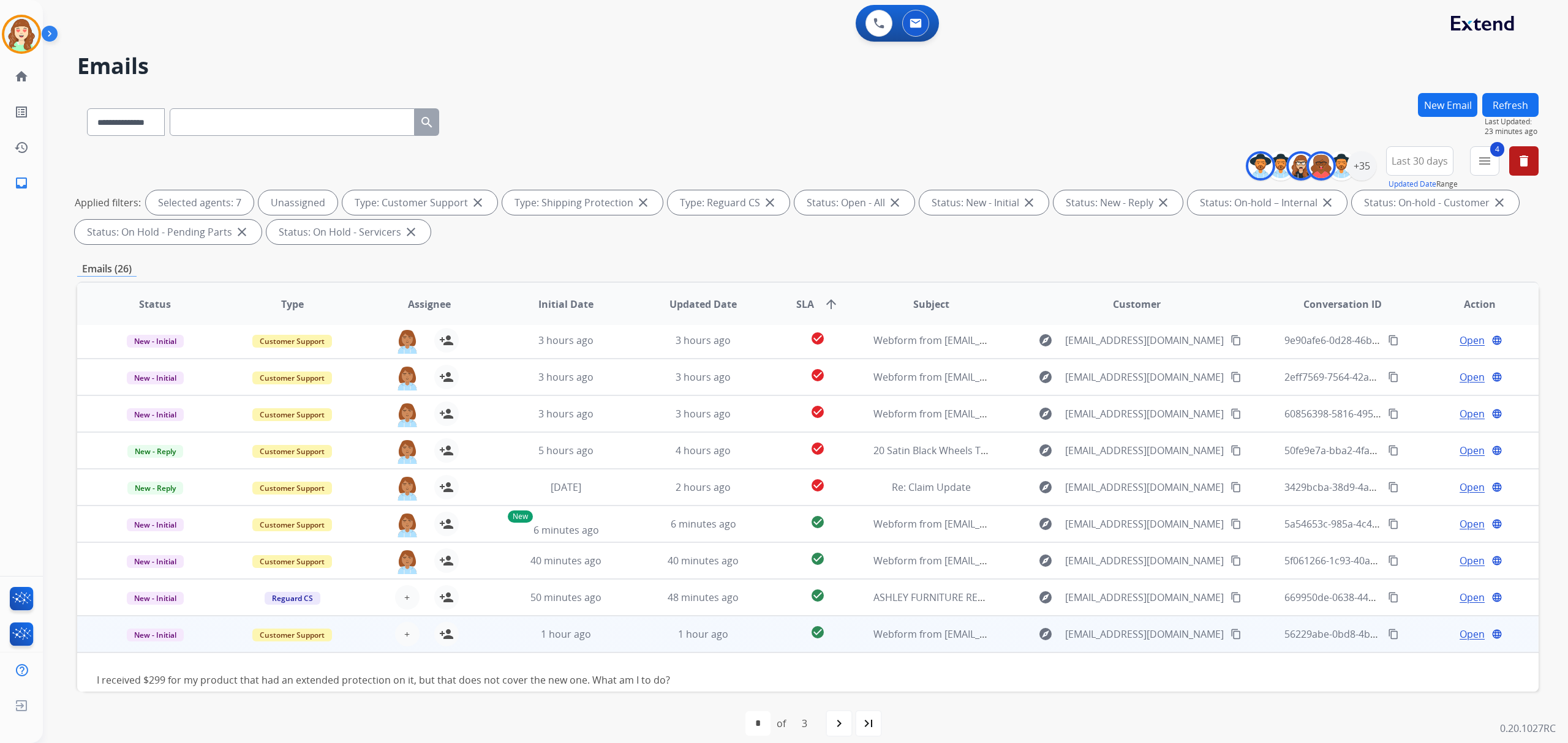
scroll to position [54, 0]
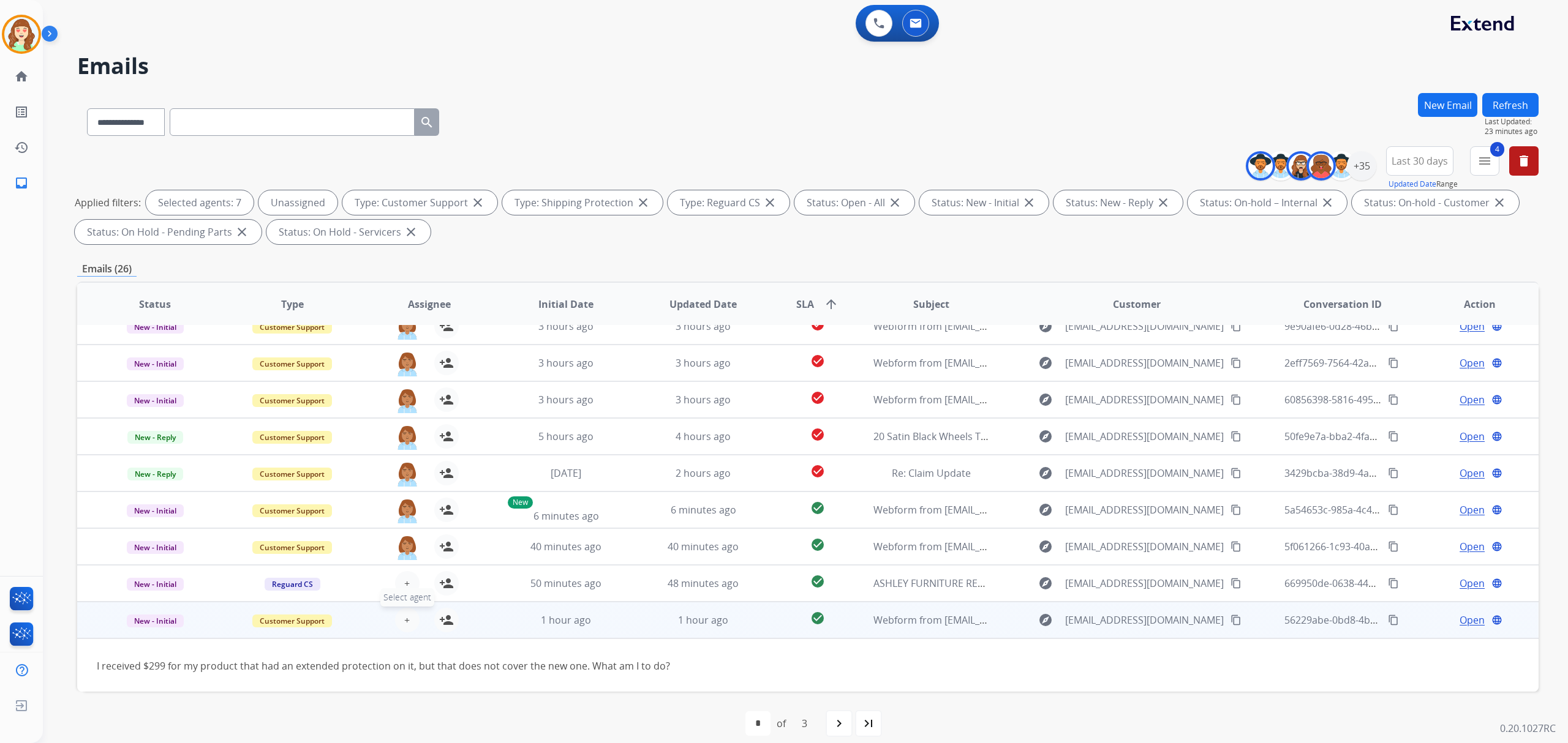
click at [404, 618] on span "+" at bounding box center [407, 620] width 5 height 15
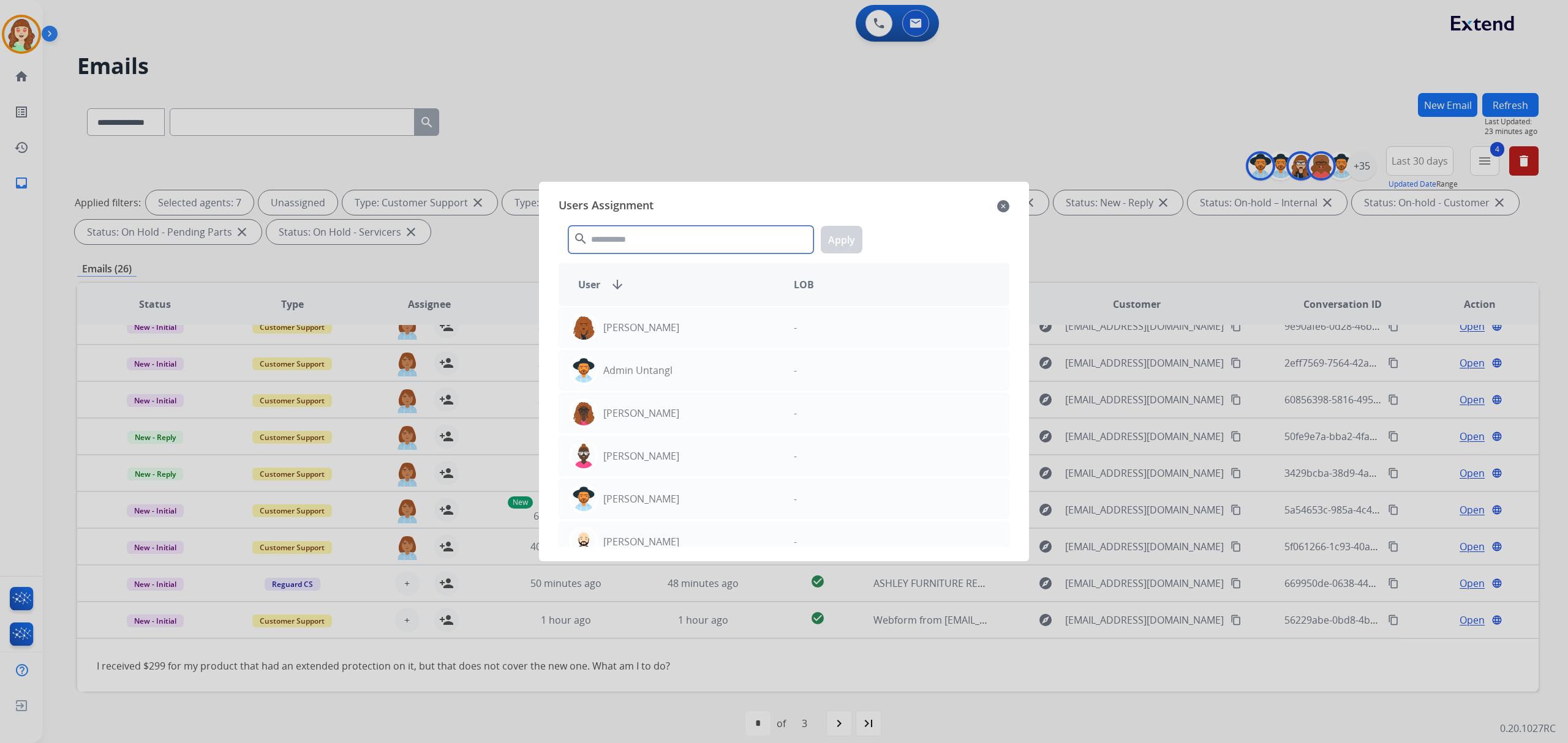
click at [672, 231] on input "text" at bounding box center [690, 239] width 245 height 27
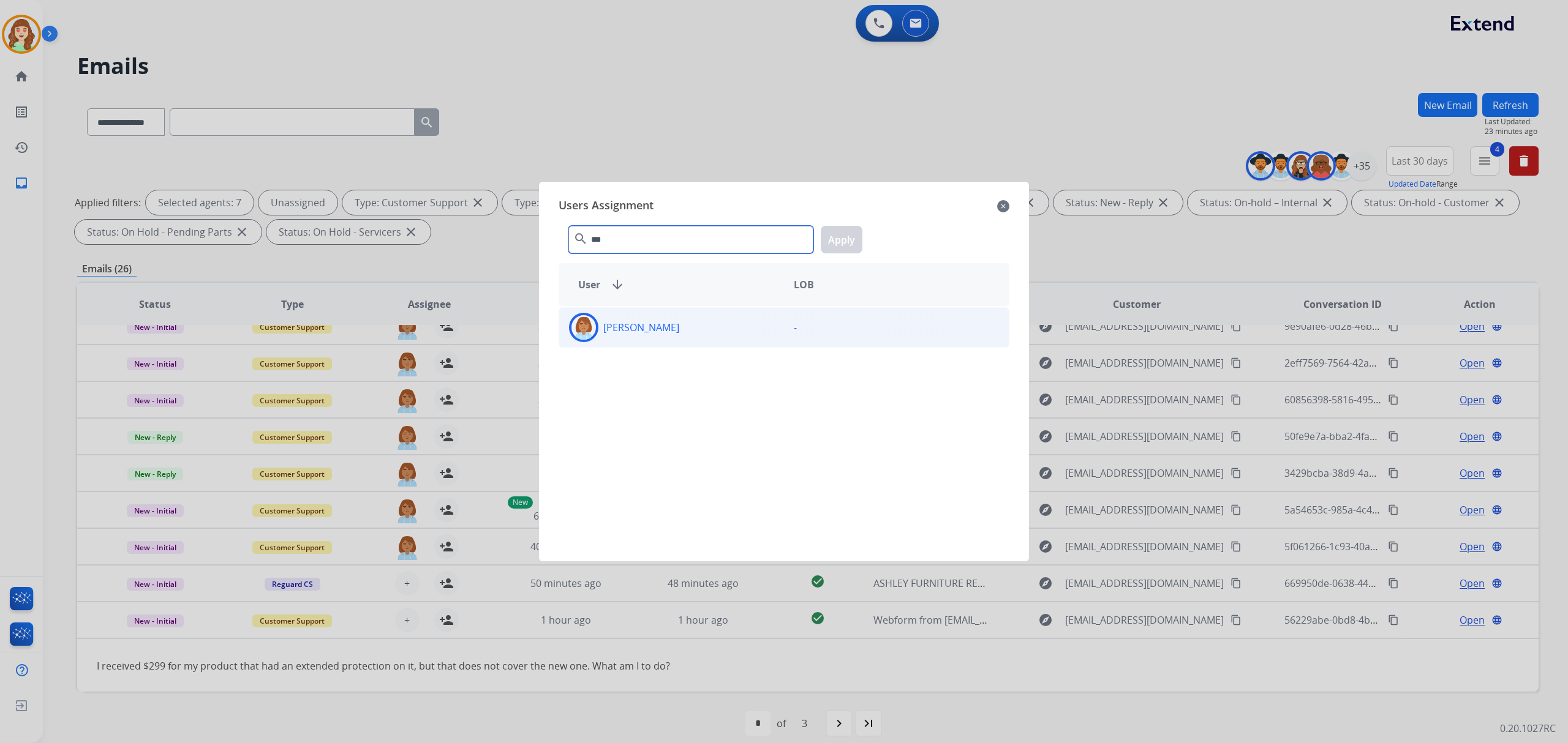
type input "***"
drag, startPoint x: 682, startPoint y: 328, endPoint x: 856, endPoint y: 258, distance: 187.6
click at [679, 328] on p "[PERSON_NAME]" at bounding box center [641, 327] width 76 height 15
click at [855, 236] on button "Apply" at bounding box center [841, 239] width 42 height 27
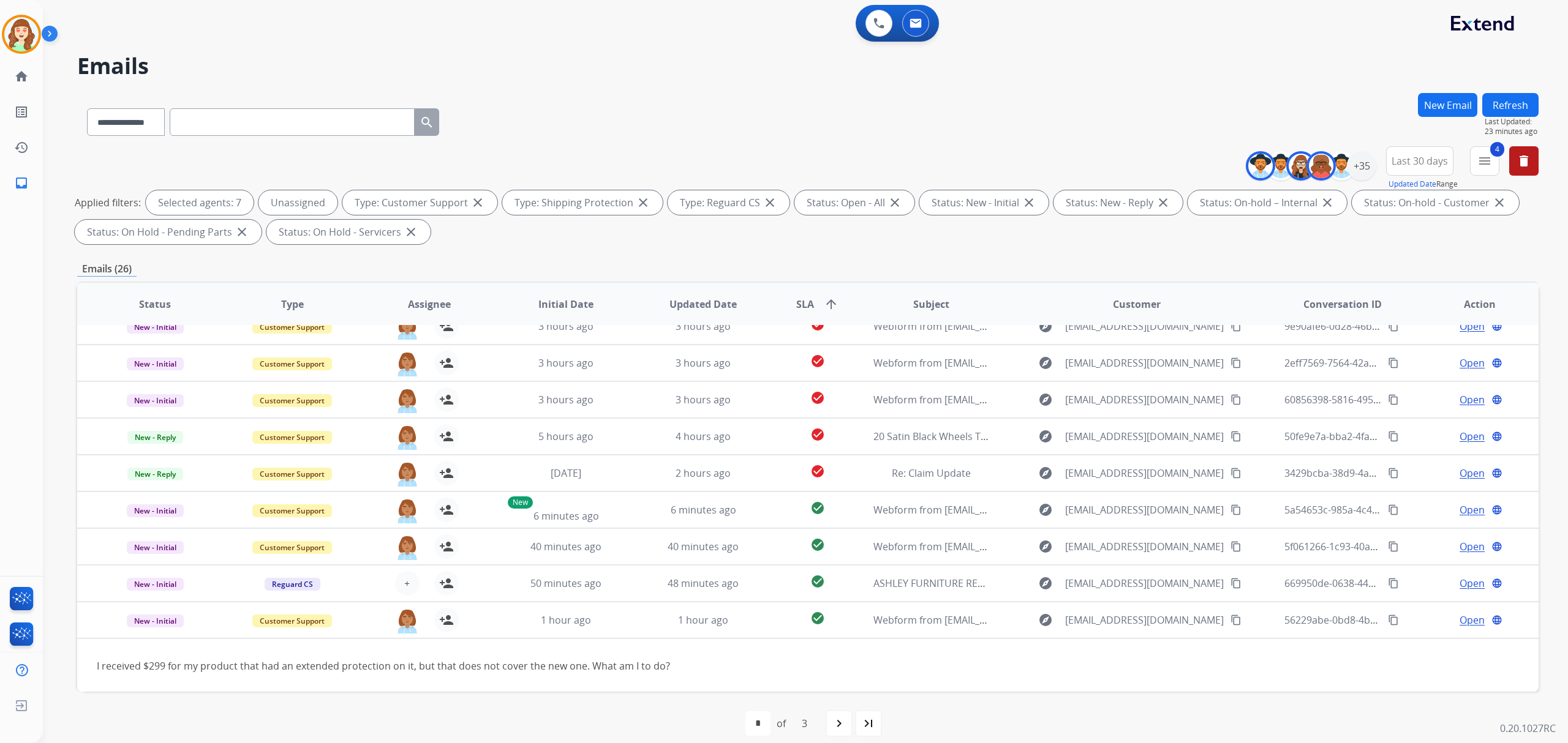
drag, startPoint x: 839, startPoint y: 724, endPoint x: 561, endPoint y: 260, distance: 540.9
click at [840, 720] on mat-icon "navigate_next" at bounding box center [839, 723] width 15 height 15
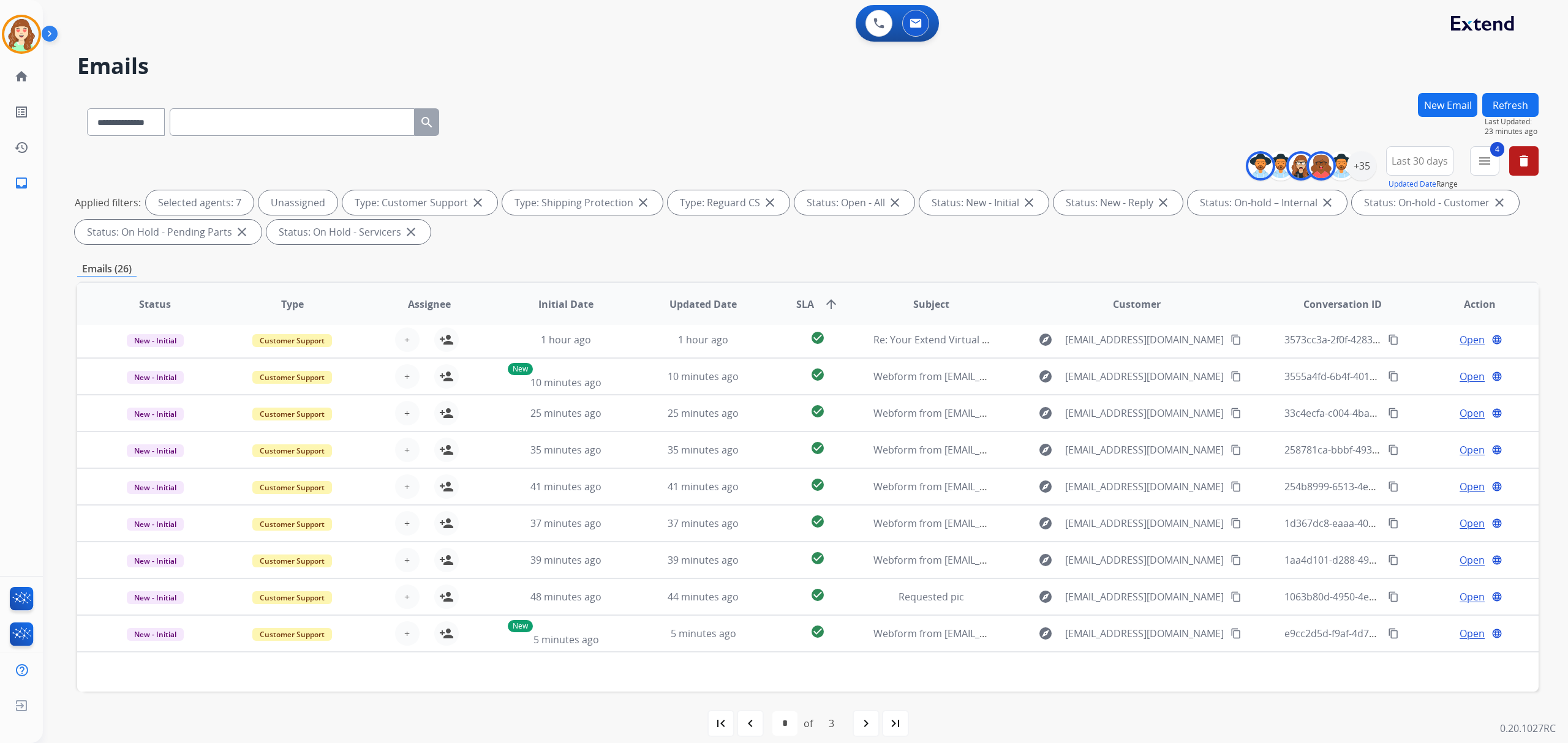
scroll to position [40, 0]
click at [1381, 165] on div "**********" at bounding box center [1397, 168] width 284 height 44
click at [1366, 167] on div "+35" at bounding box center [1361, 166] width 29 height 29
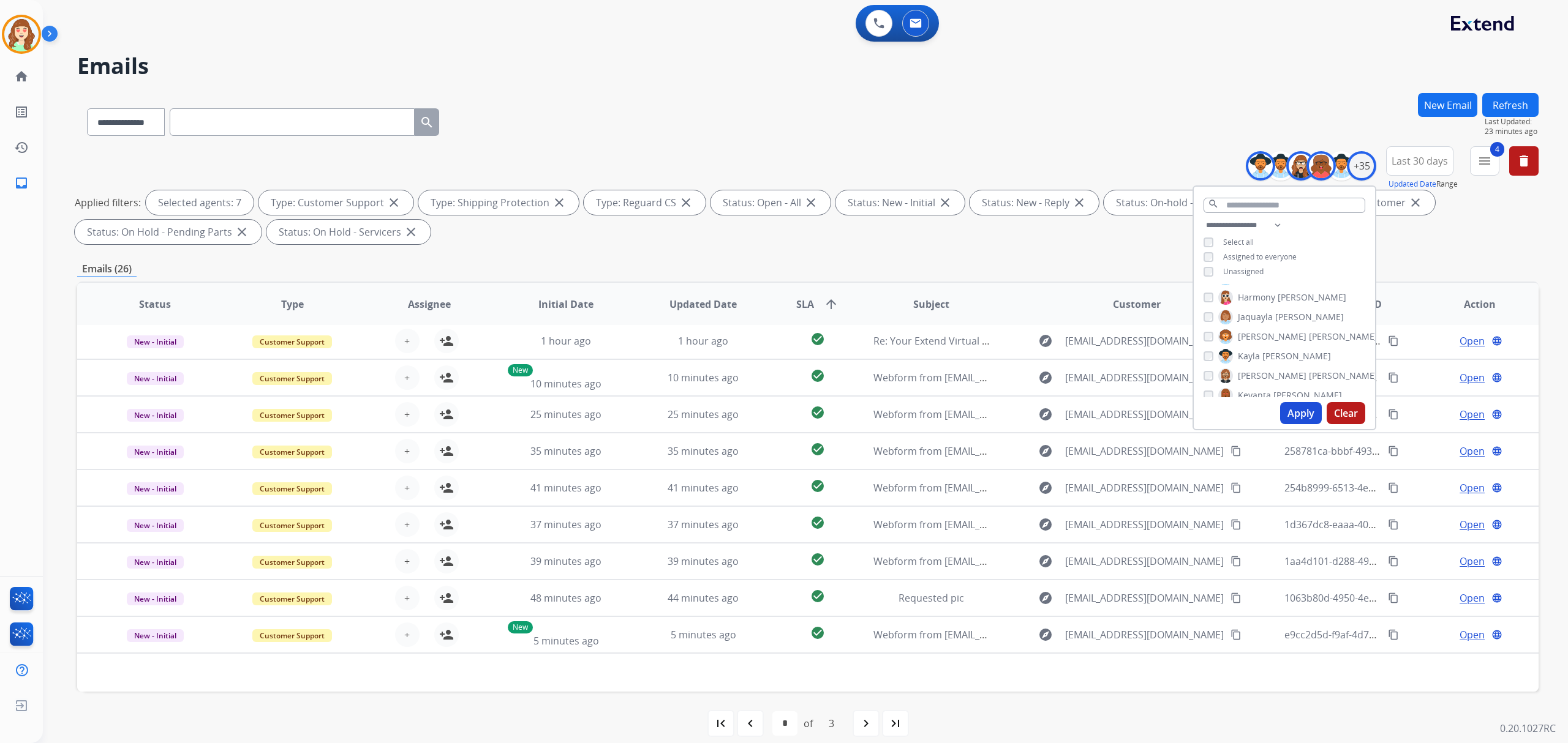
click at [1285, 415] on button "Apply" at bounding box center [1301, 413] width 42 height 22
select select "*"
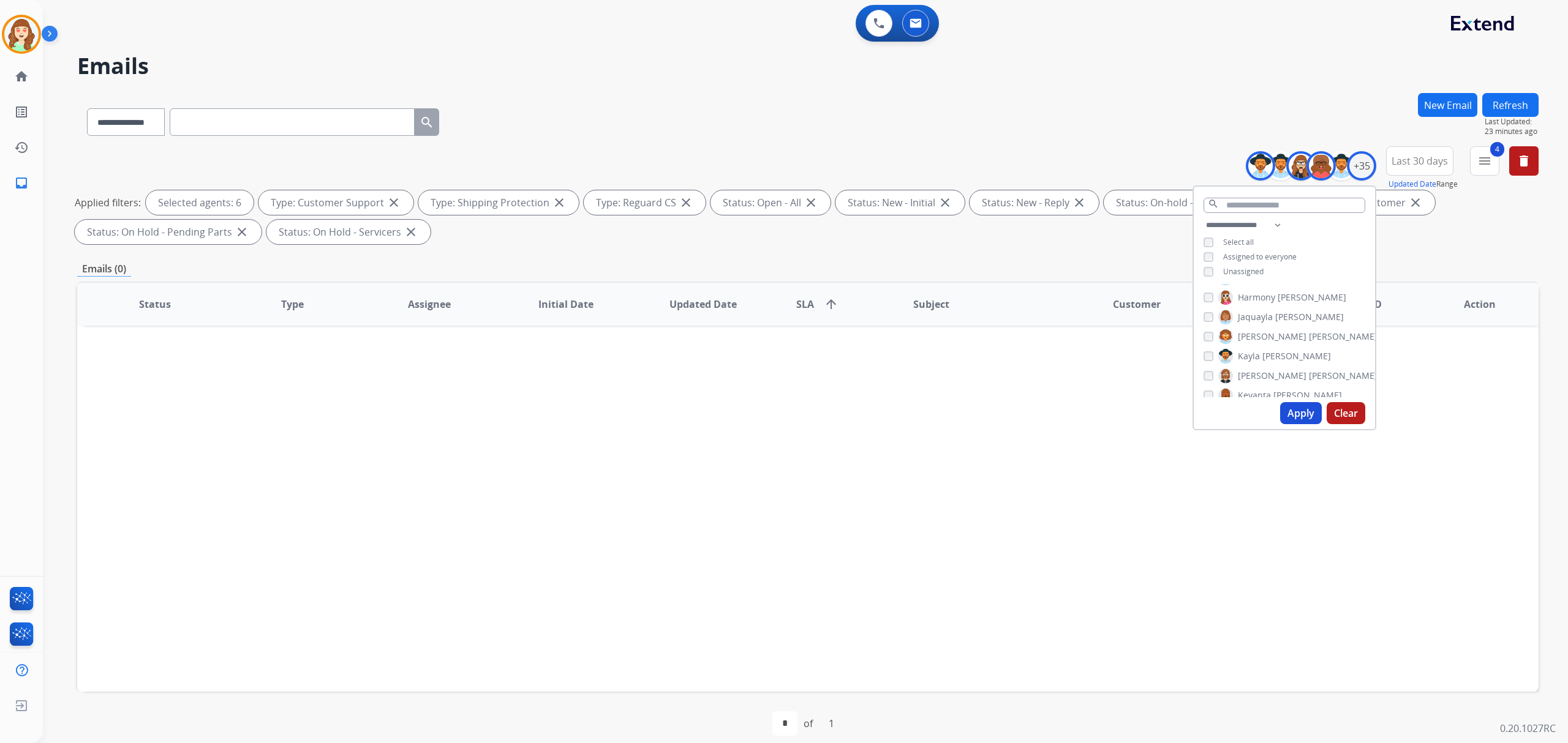
scroll to position [0, 0]
drag, startPoint x: 1294, startPoint y: 410, endPoint x: 1286, endPoint y: 421, distance: 13.6
click at [1292, 412] on button "Apply" at bounding box center [1301, 413] width 42 height 22
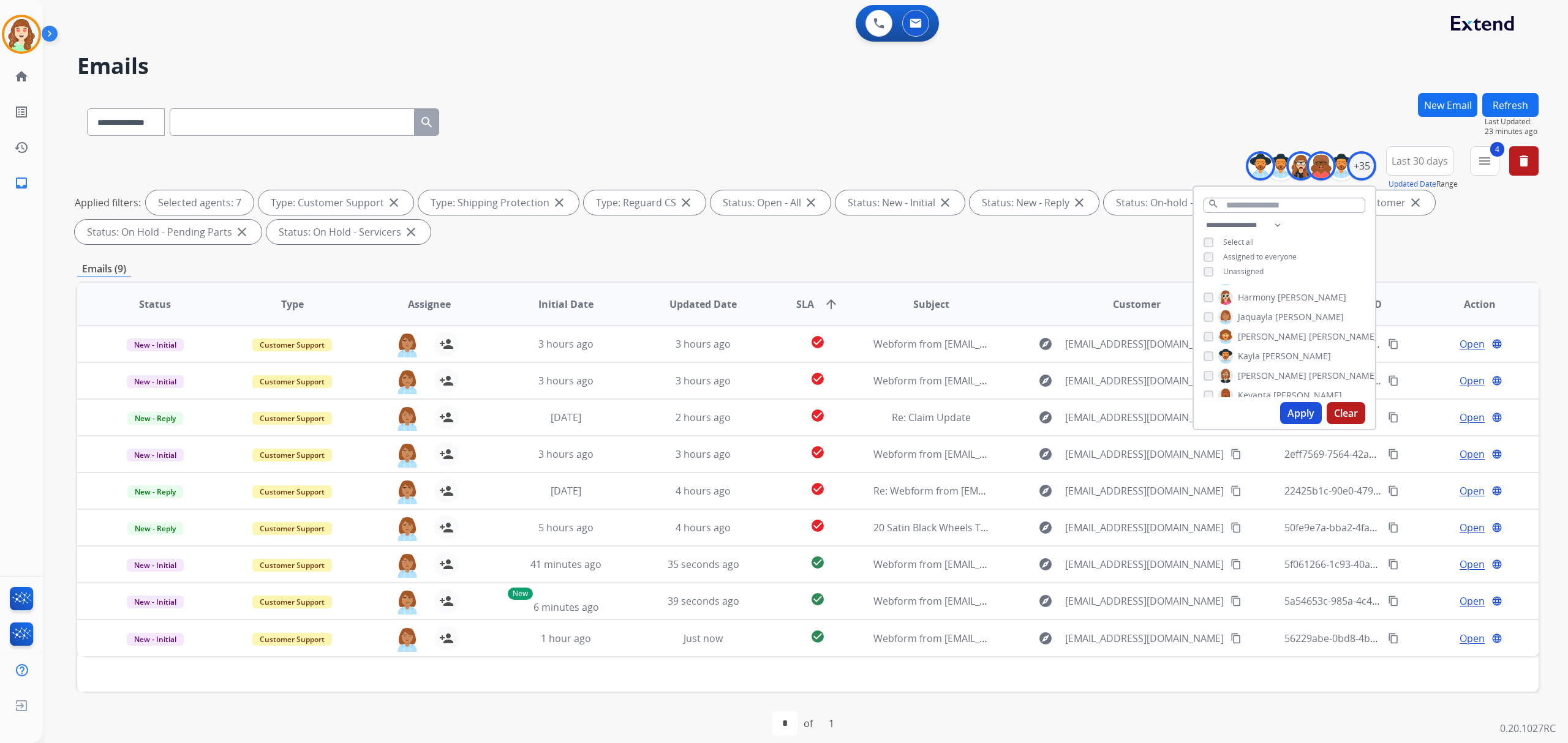
click at [1206, 300] on div "Harmony [PERSON_NAME]" at bounding box center [1274, 297] width 143 height 15
click at [1292, 411] on button "Apply" at bounding box center [1301, 413] width 42 height 22
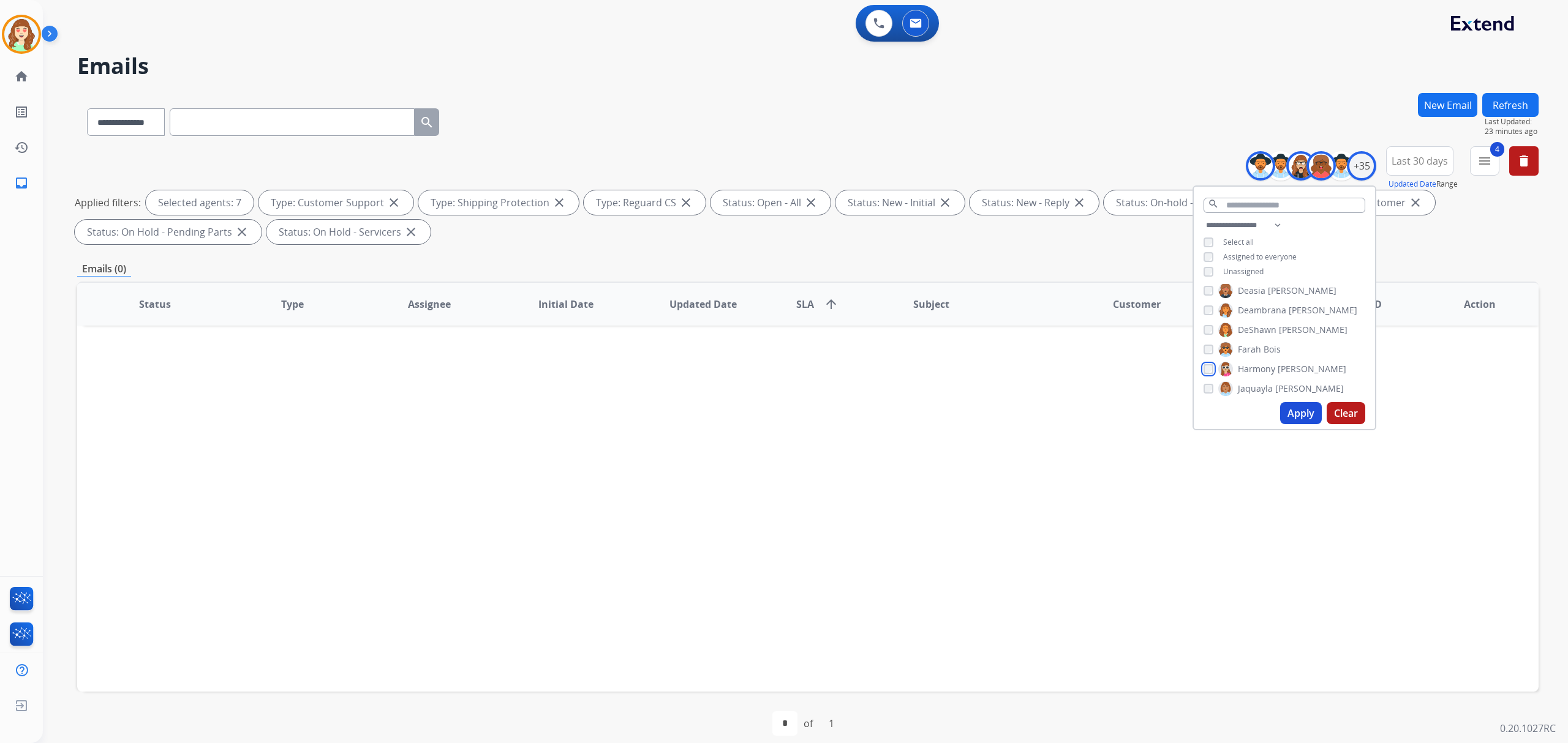
scroll to position [172, 0]
click at [1291, 408] on button "Apply" at bounding box center [1301, 413] width 42 height 22
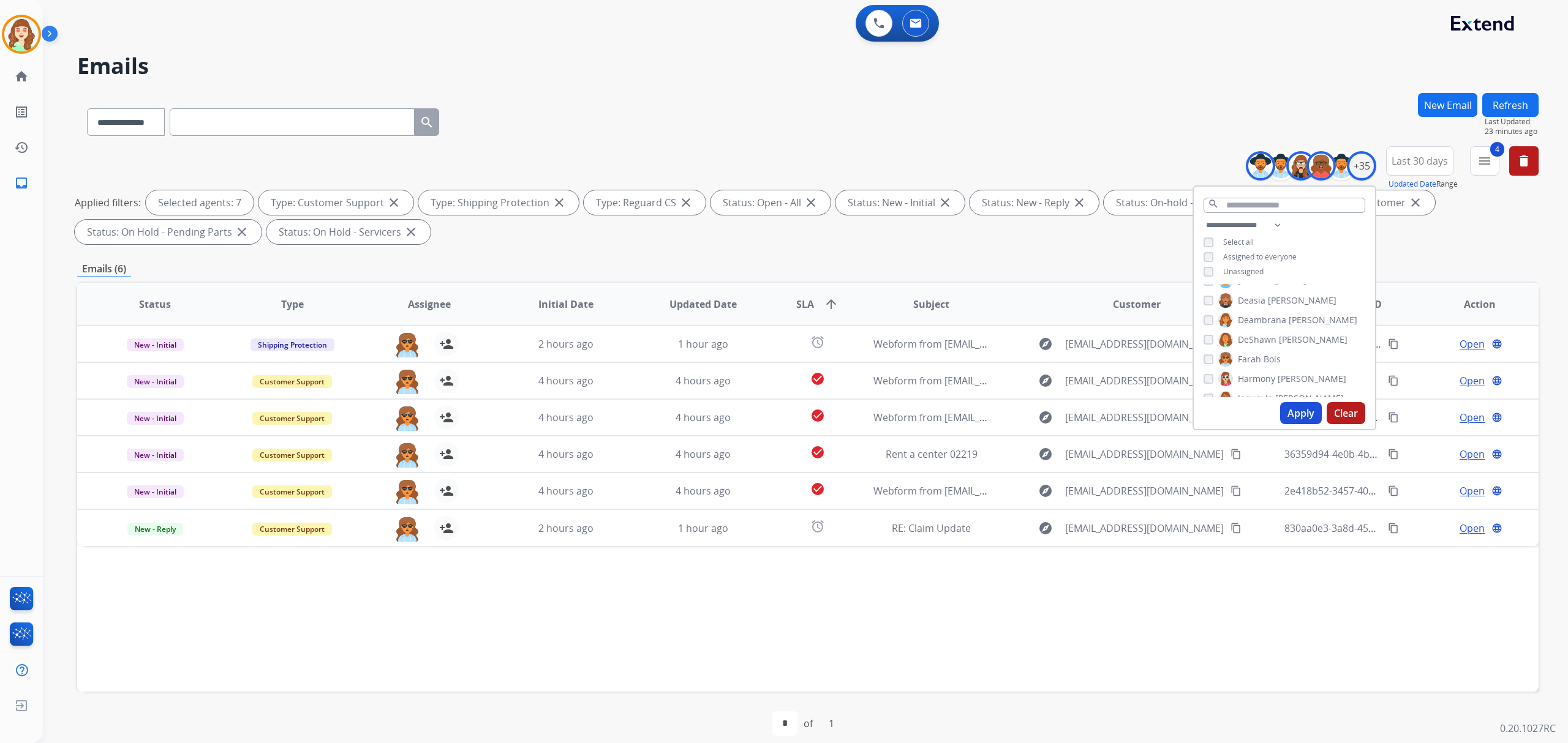
click at [1284, 405] on button "Apply" at bounding box center [1301, 413] width 42 height 22
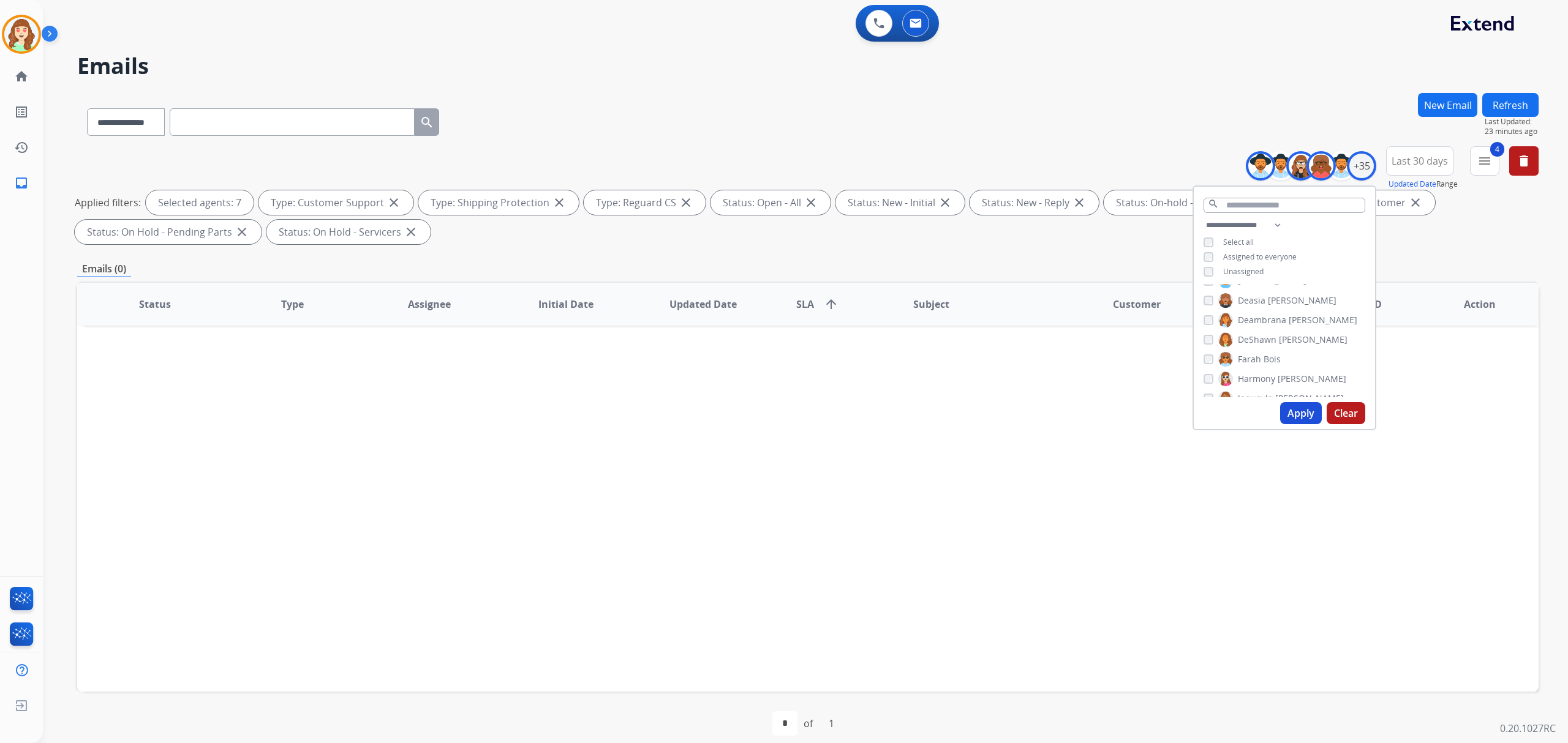
click at [1294, 411] on button "Apply" at bounding box center [1301, 413] width 42 height 22
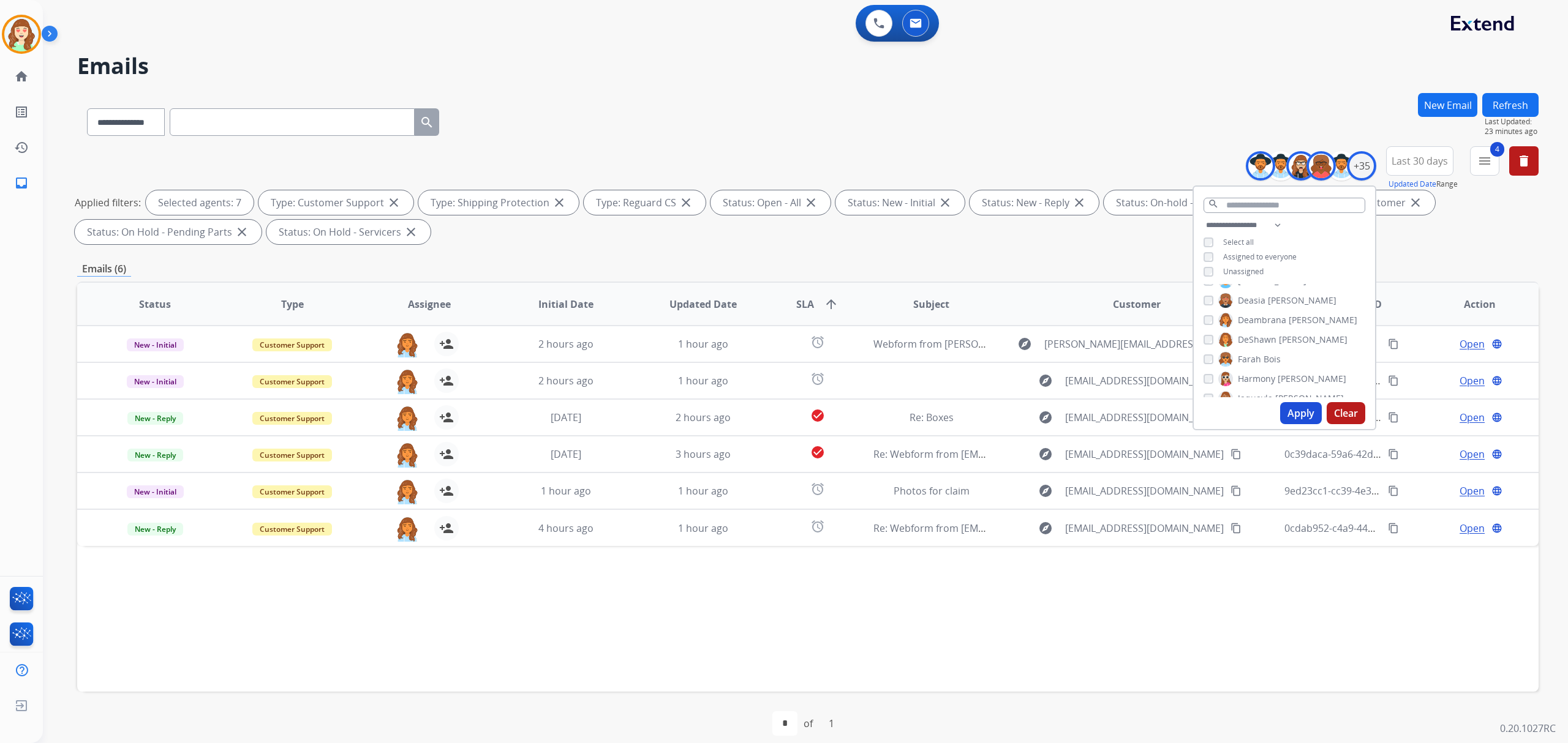
click at [1297, 411] on button "Apply" at bounding box center [1301, 413] width 42 height 22
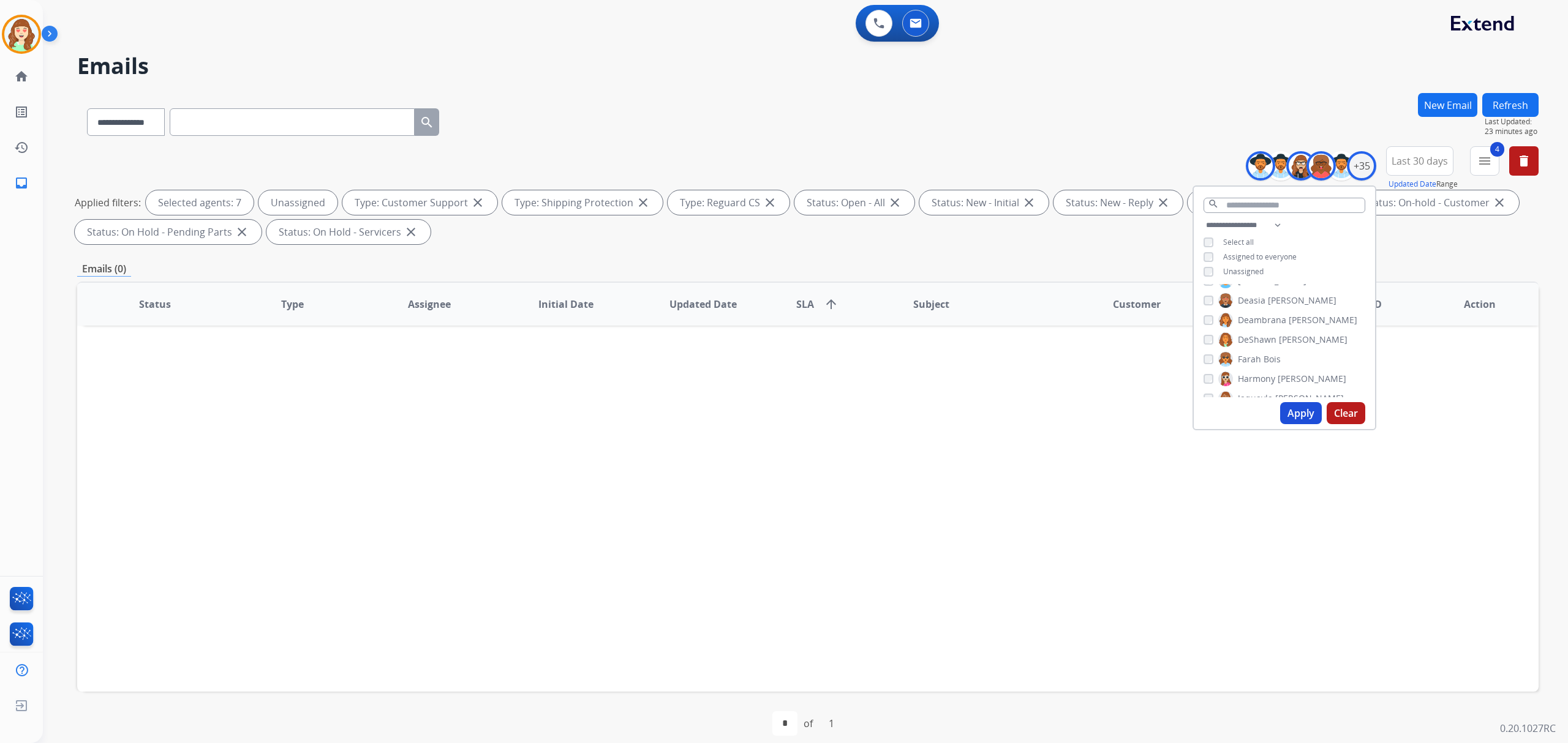
click at [1292, 419] on button "Apply" at bounding box center [1301, 413] width 42 height 22
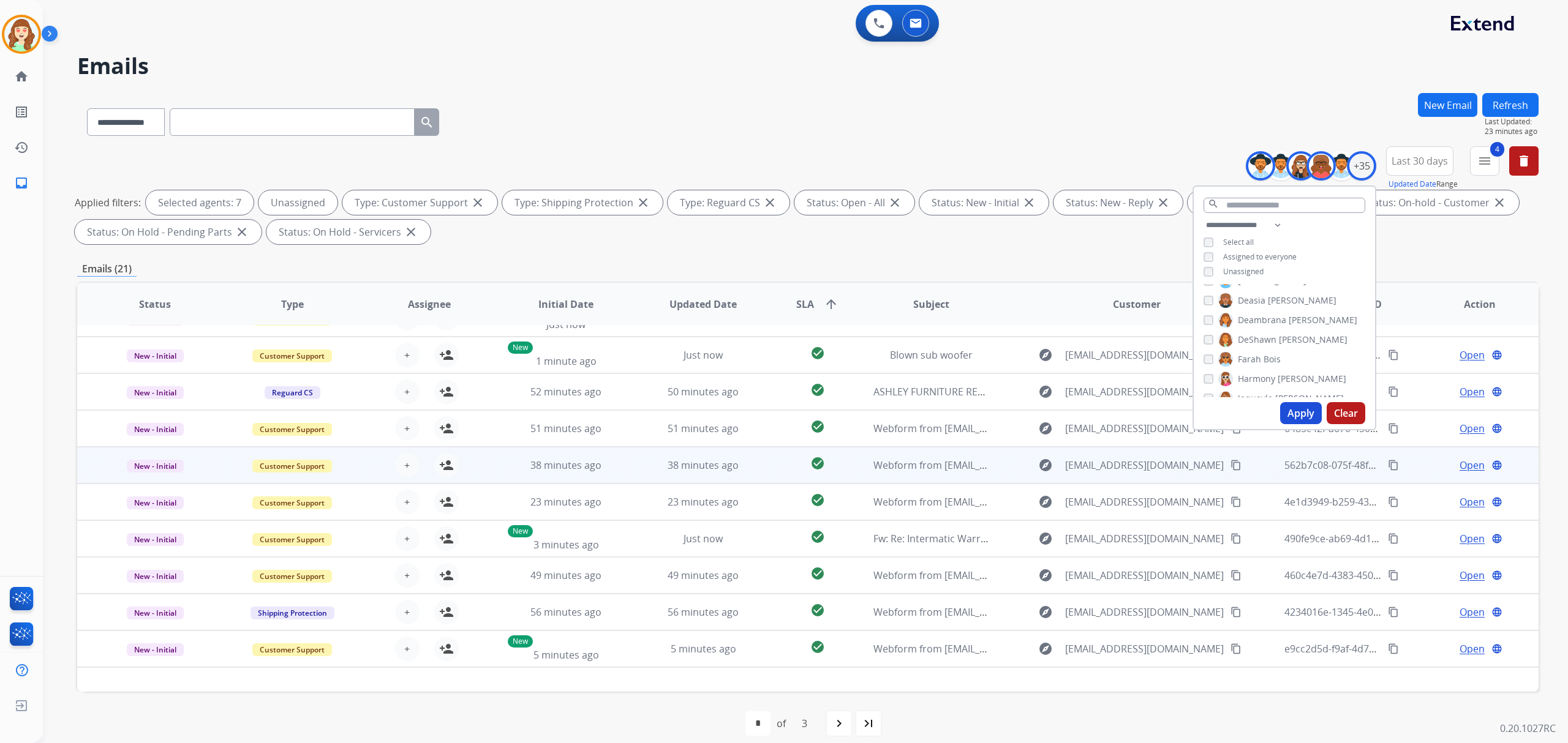
scroll to position [40, 0]
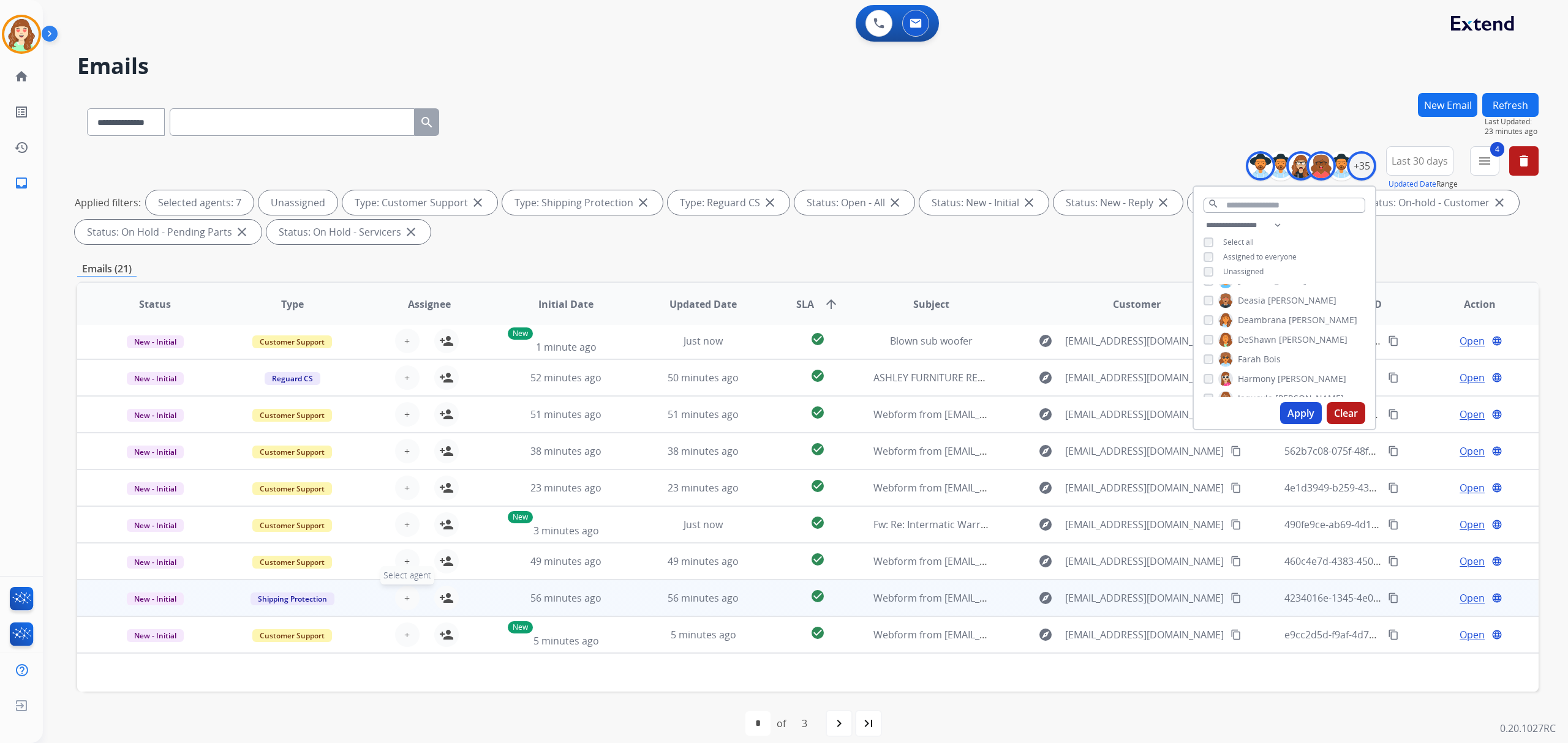
click at [412, 596] on button "+ Select agent" at bounding box center [407, 598] width 25 height 25
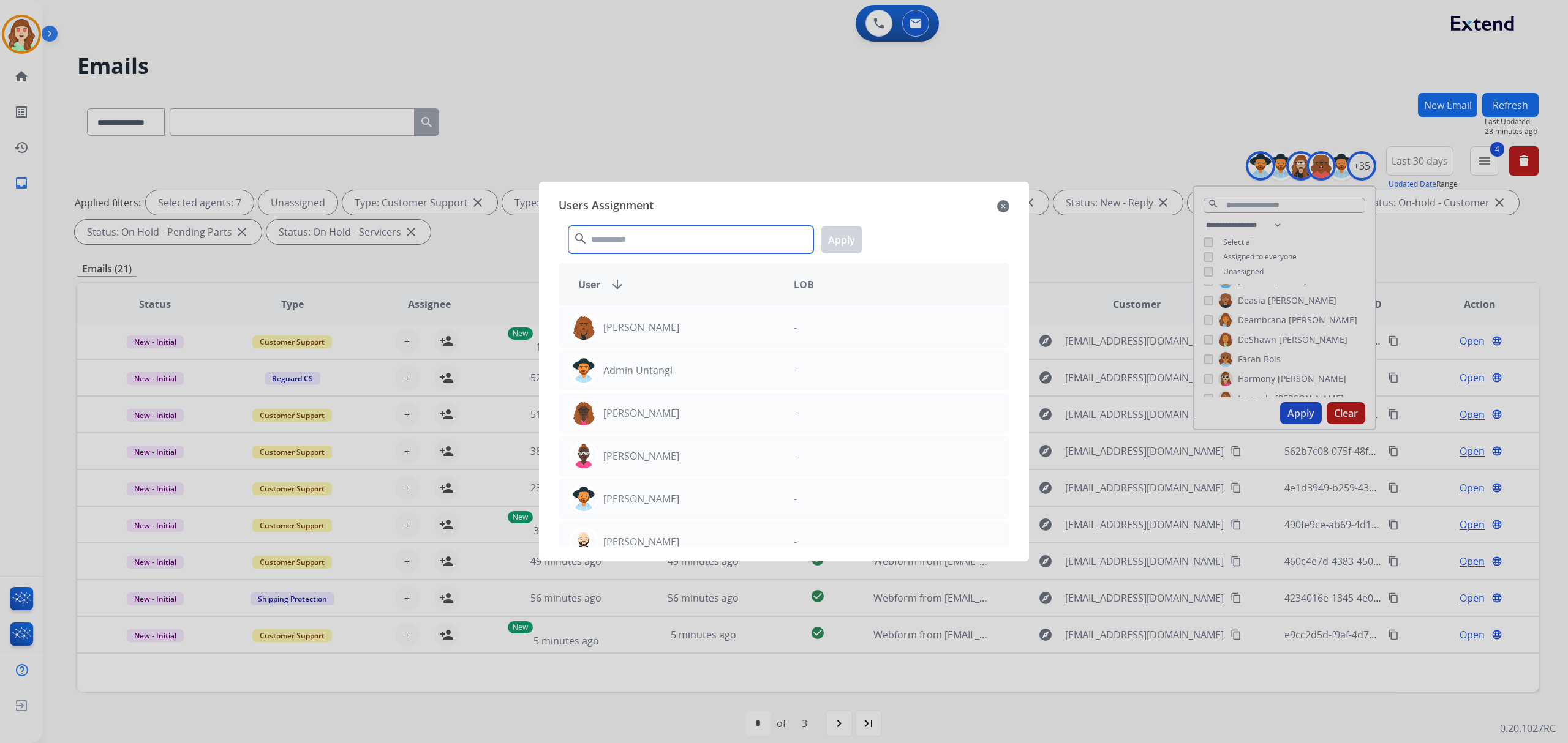
click at [614, 241] on input "text" at bounding box center [690, 239] width 245 height 27
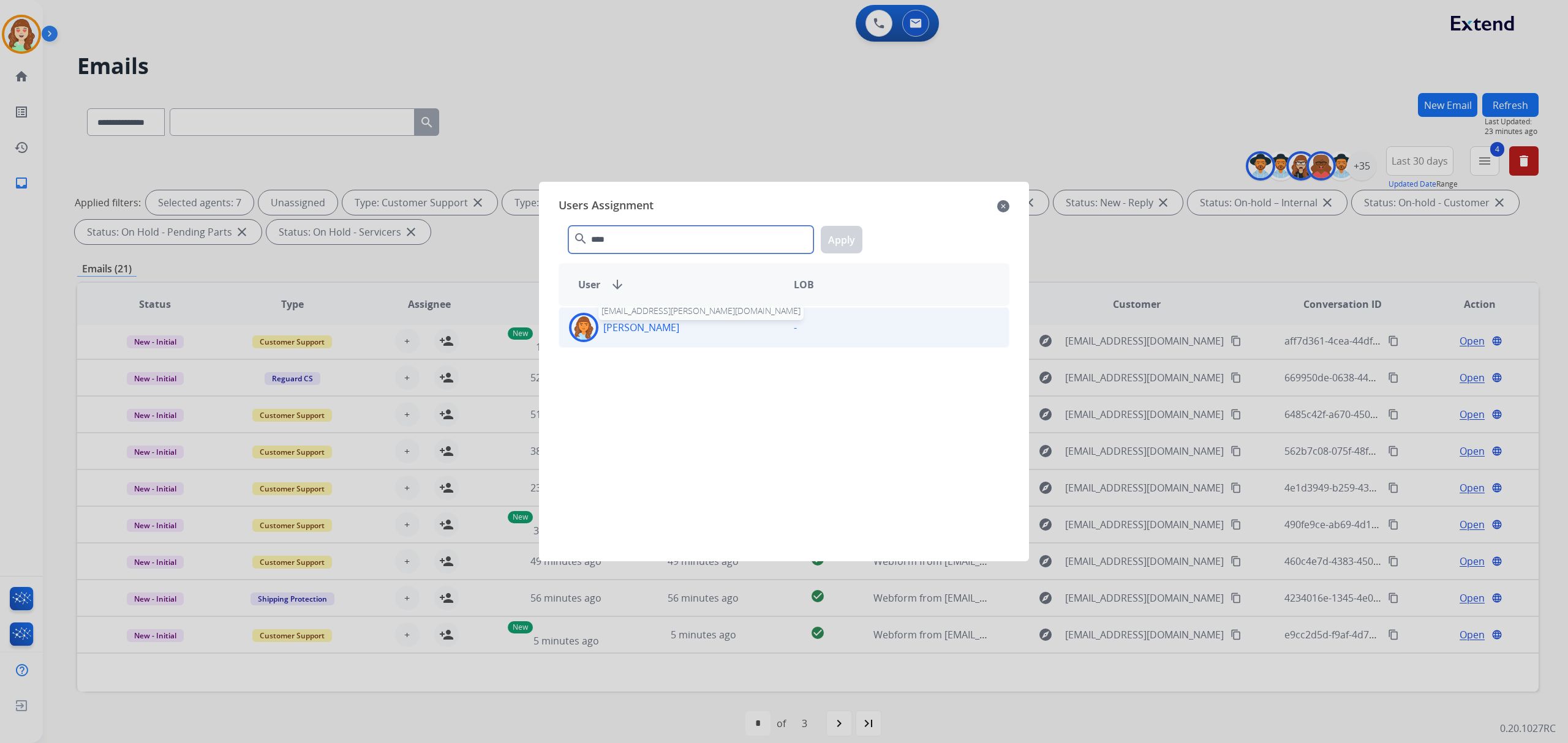
type input "****"
drag, startPoint x: 635, startPoint y: 324, endPoint x: 767, endPoint y: 278, distance: 139.8
click at [650, 323] on p "[PERSON_NAME]" at bounding box center [641, 327] width 76 height 15
drag, startPoint x: 851, startPoint y: 224, endPoint x: 755, endPoint y: 293, distance: 118.2
click at [852, 225] on div "**** search Apply" at bounding box center [784, 237] width 450 height 42
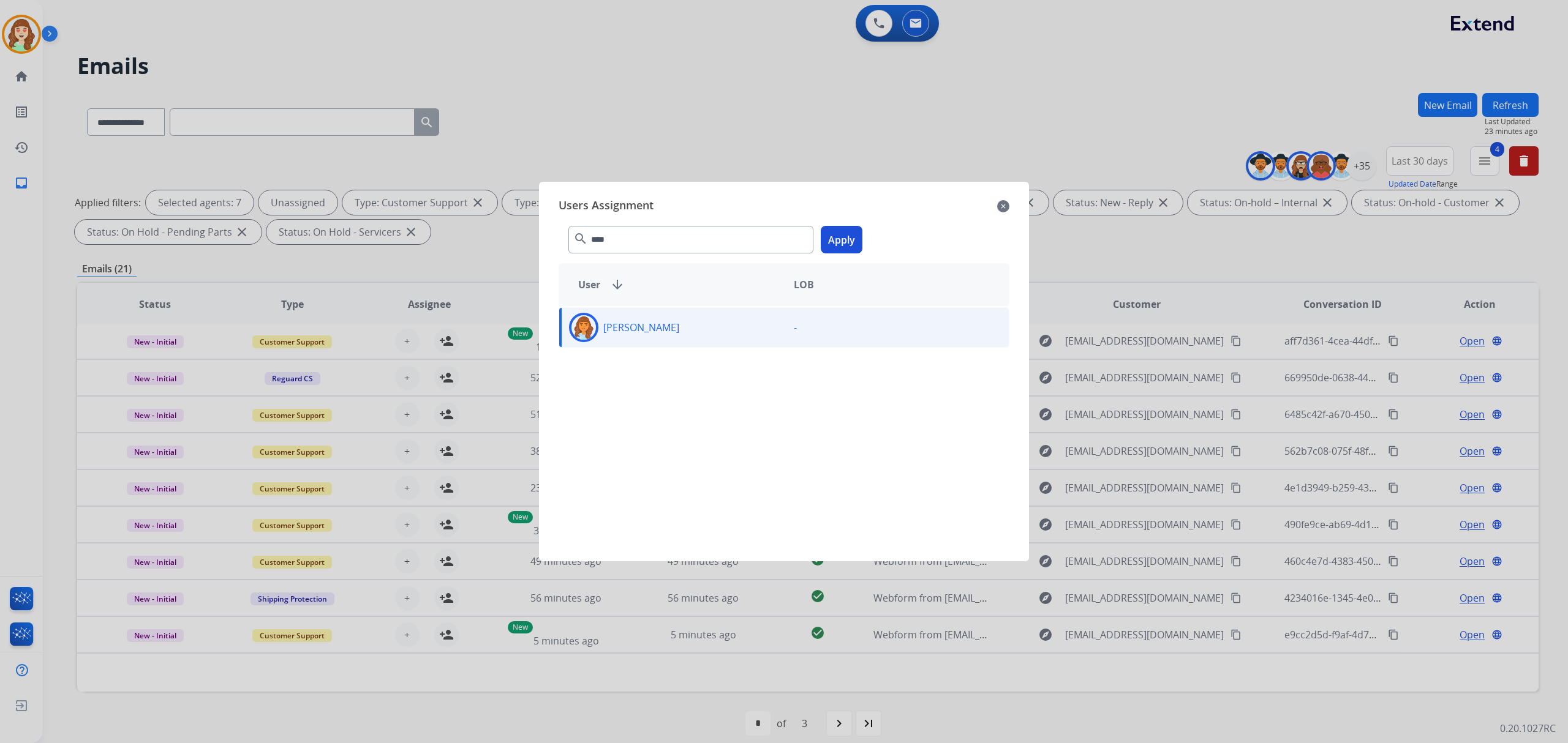
click at [846, 240] on button "Apply" at bounding box center [841, 239] width 42 height 27
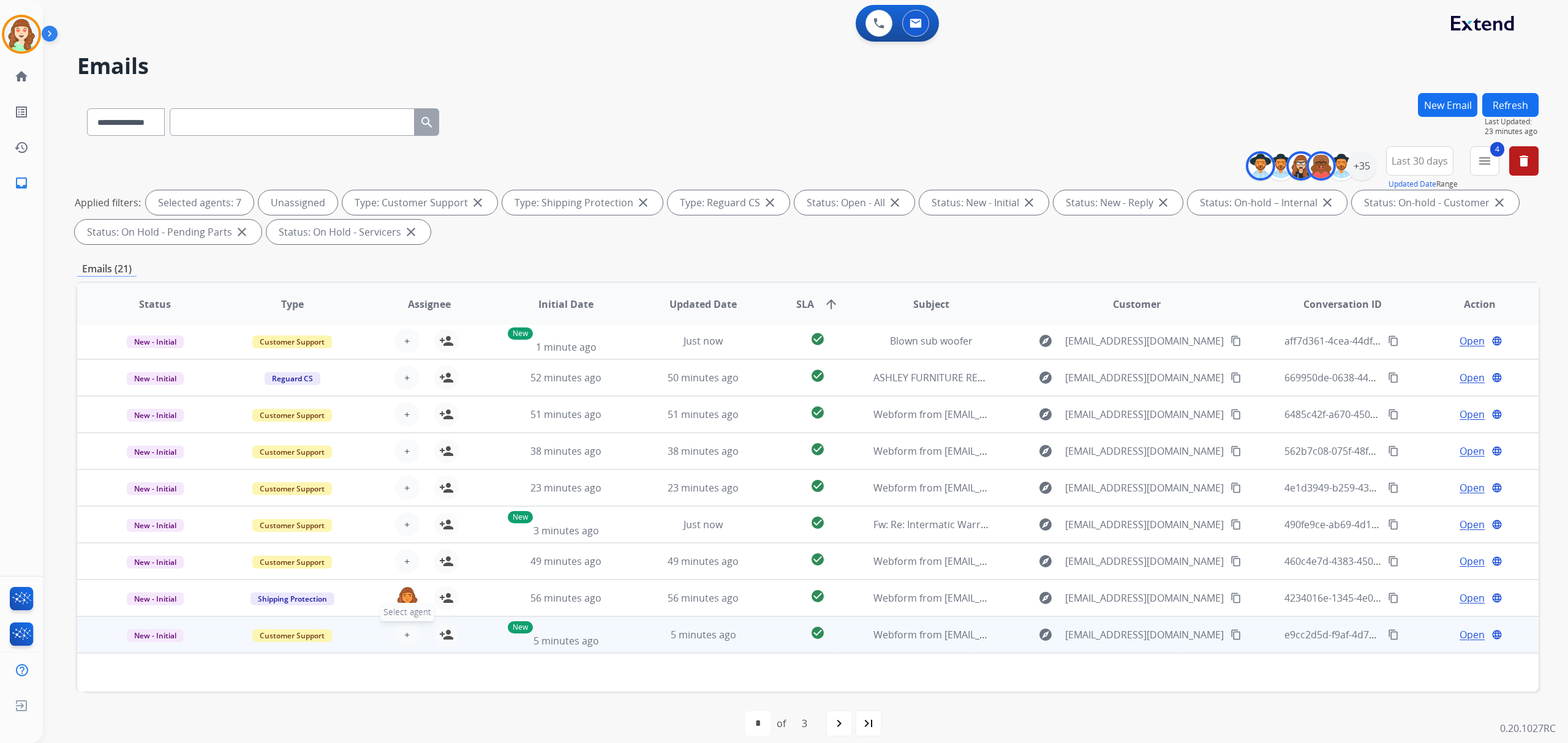
click at [411, 635] on button "+ Select agent" at bounding box center [407, 634] width 25 height 25
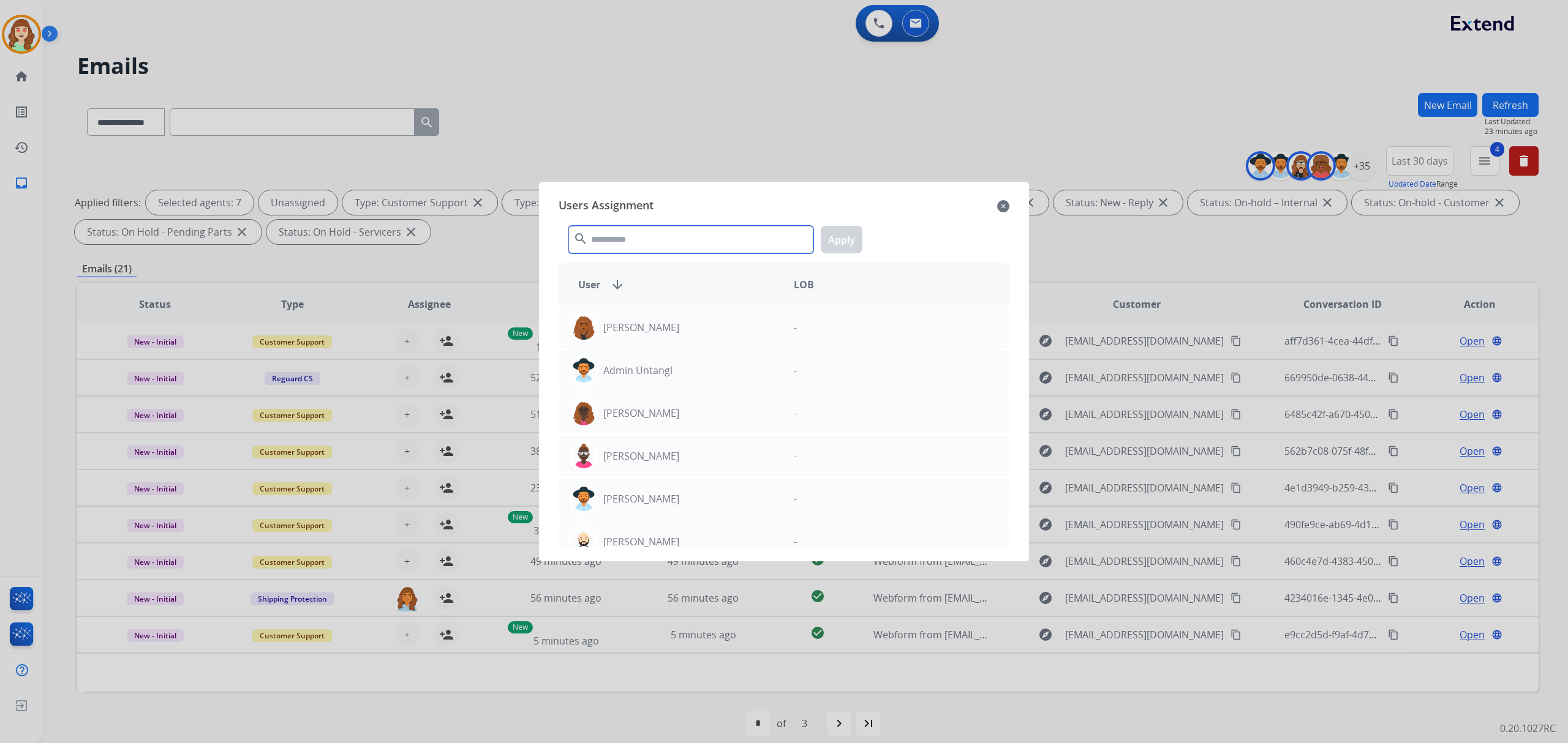
click at [646, 238] on input "text" at bounding box center [690, 239] width 245 height 27
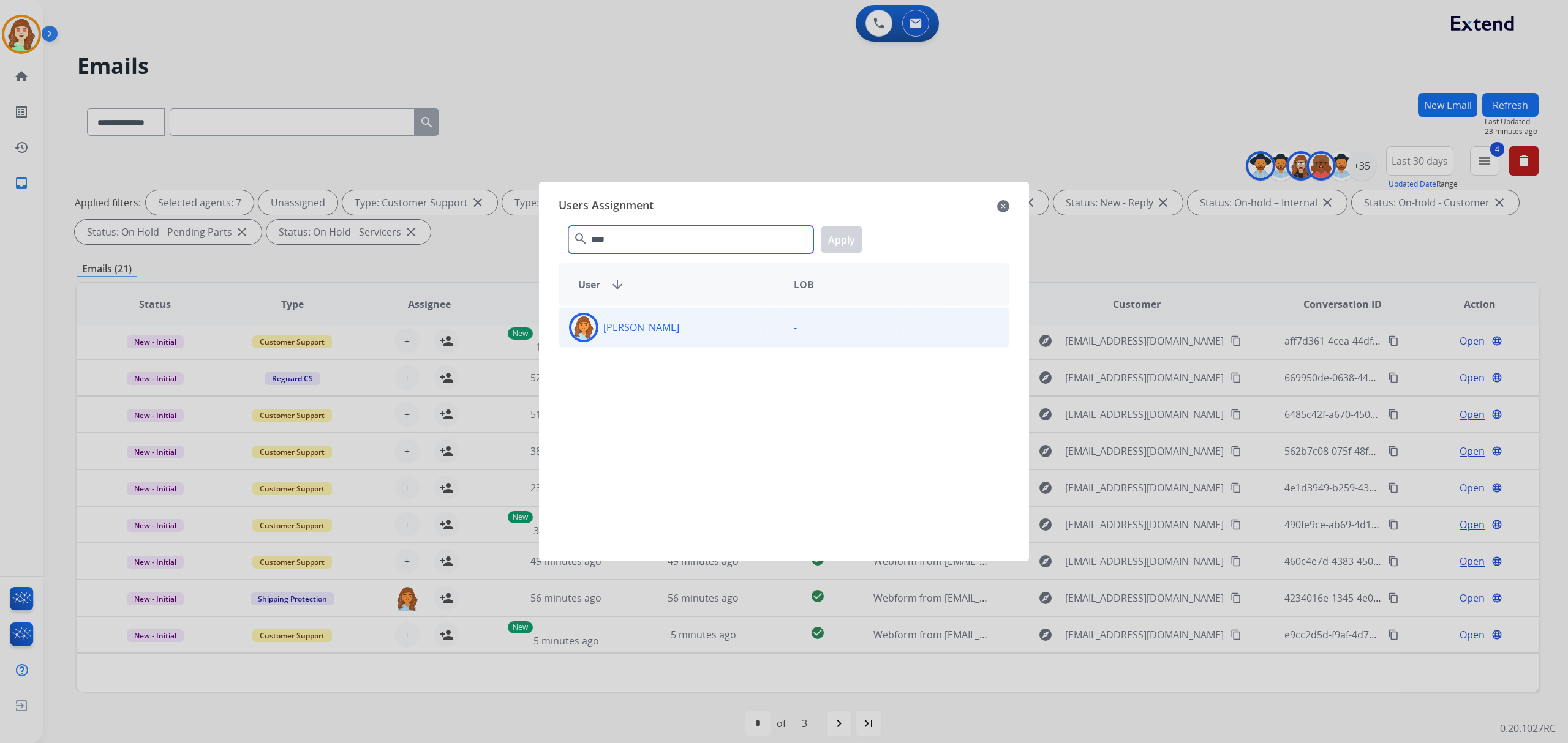
type input "****"
drag, startPoint x: 666, startPoint y: 327, endPoint x: 739, endPoint y: 279, distance: 87.4
click at [670, 327] on p "[PERSON_NAME]" at bounding box center [641, 327] width 76 height 15
click at [849, 238] on button "Apply" at bounding box center [841, 239] width 42 height 27
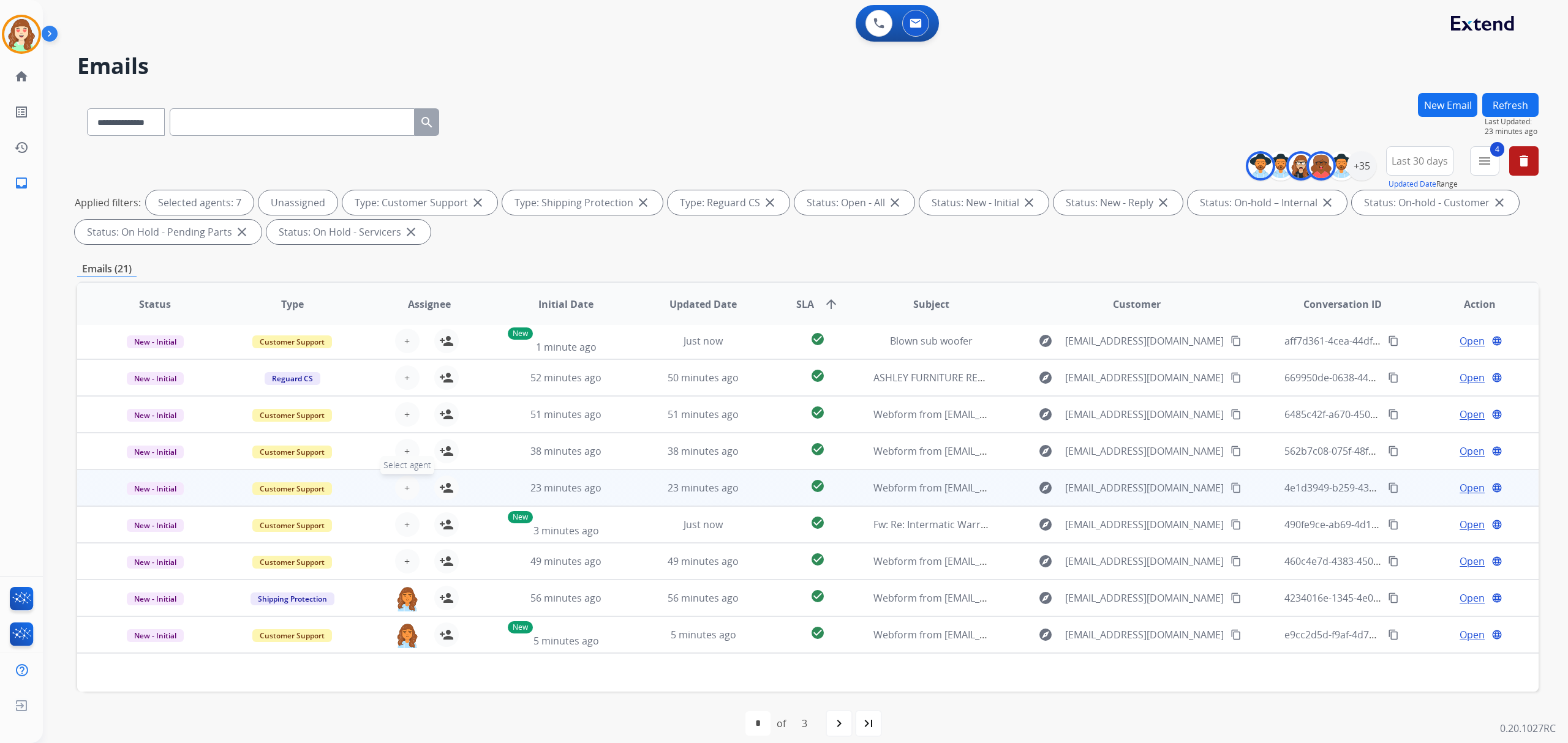
click at [414, 478] on div "+ Select agent person_add Assign to Me" at bounding box center [419, 487] width 78 height 25
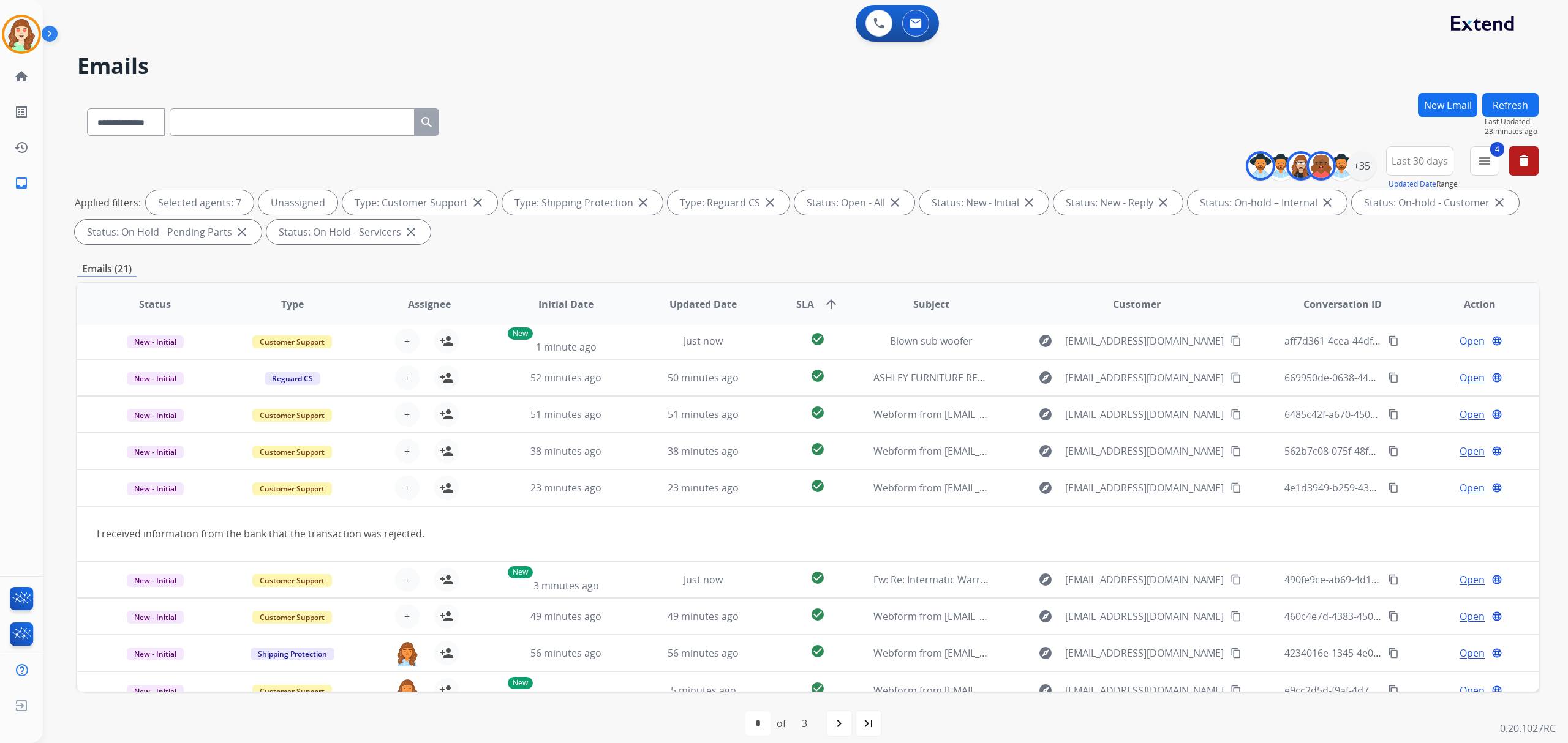
scroll to position [55, 0]
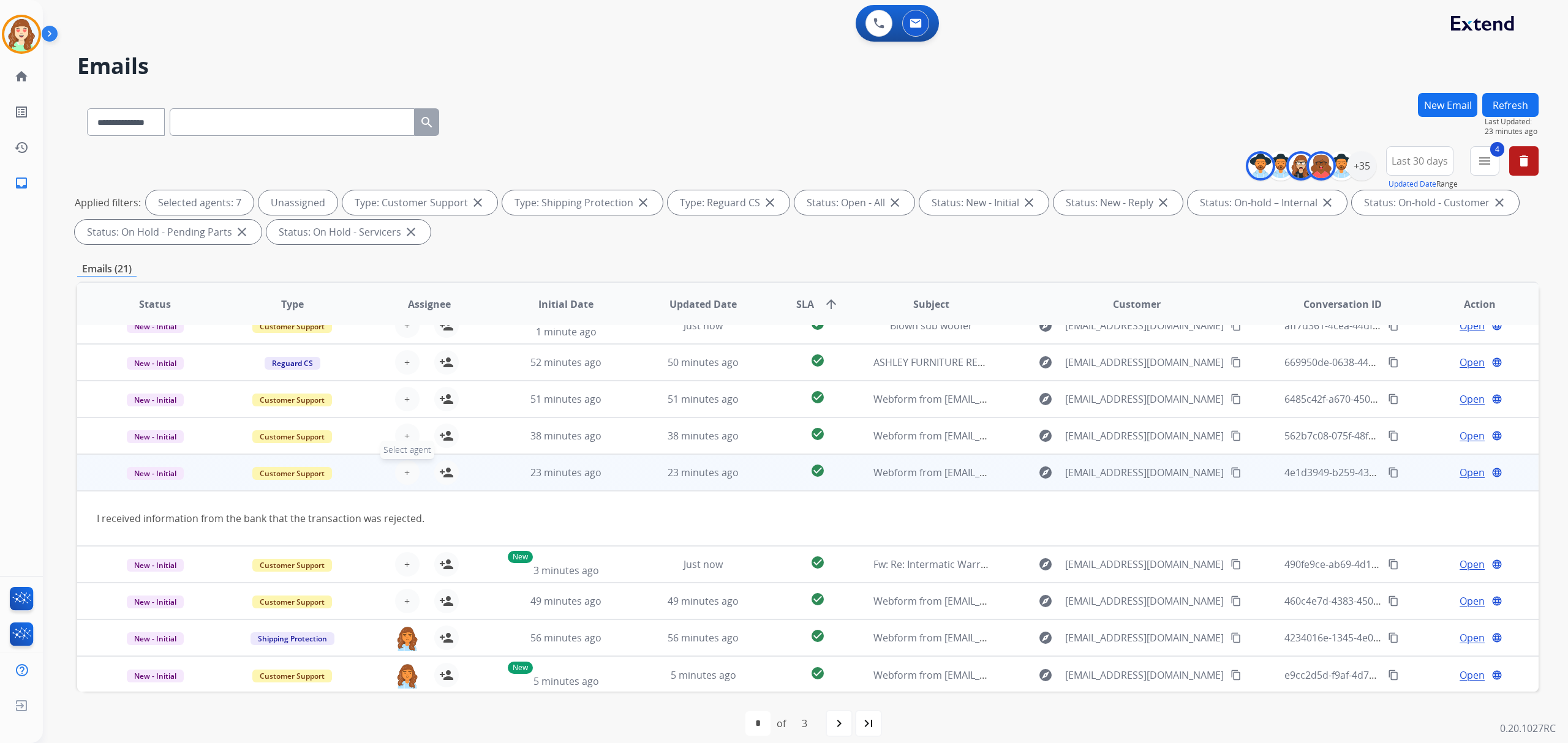
click at [398, 473] on button "+ Select agent" at bounding box center [407, 472] width 25 height 25
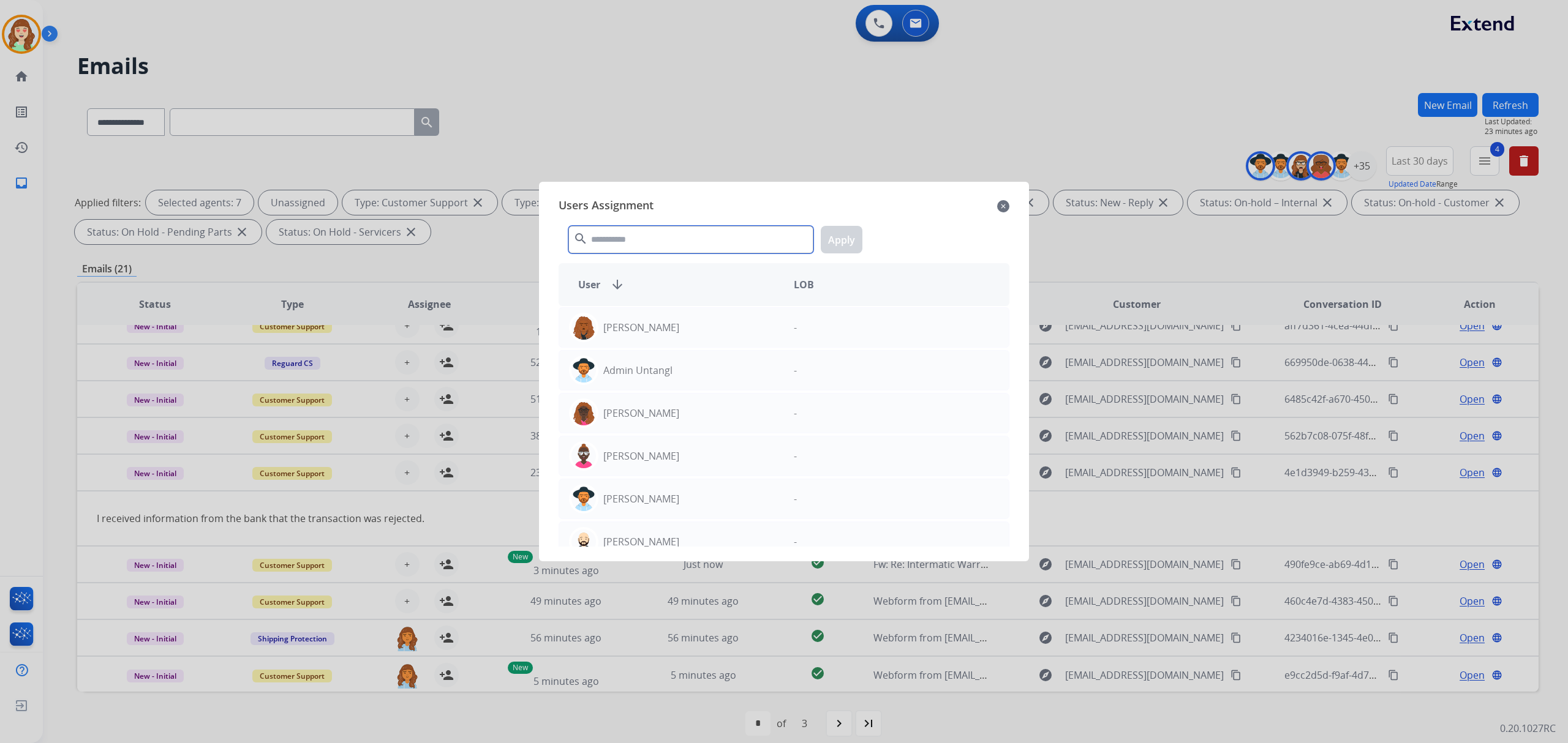
click at [724, 236] on input "text" at bounding box center [690, 239] width 245 height 27
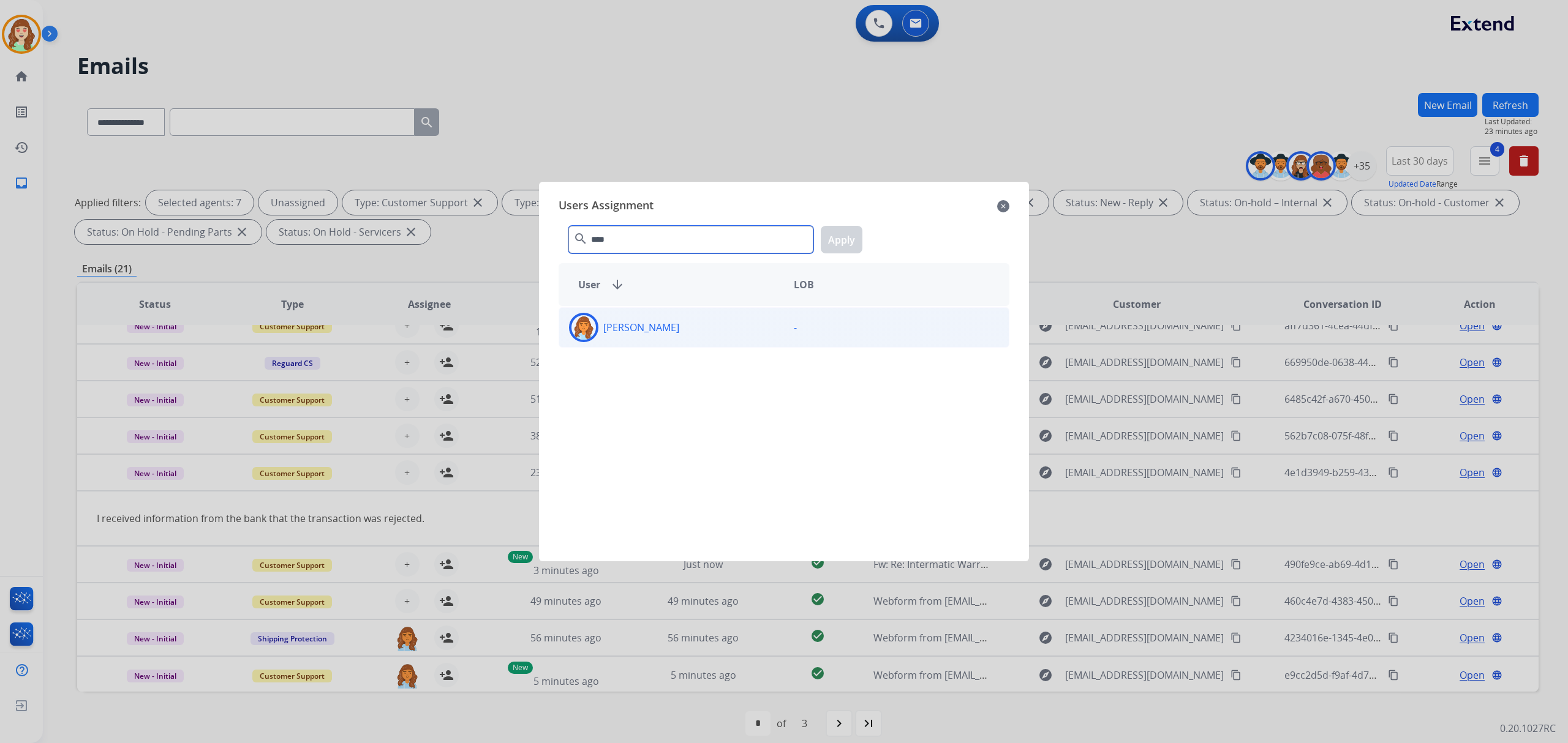
type input "****"
click at [784, 324] on div "-" at bounding box center [896, 327] width 225 height 29
click at [844, 233] on button "Apply" at bounding box center [841, 239] width 42 height 27
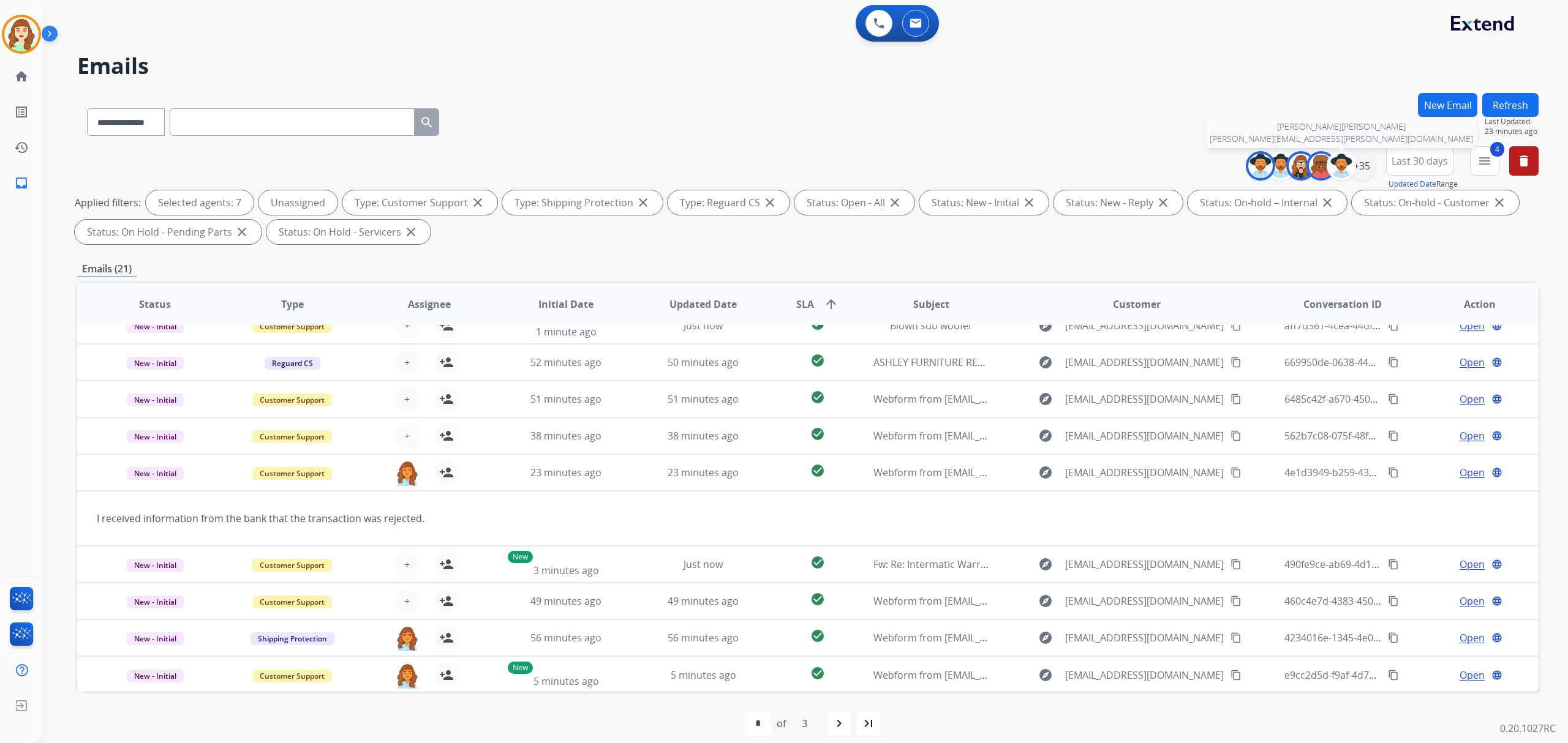
drag, startPoint x: 1353, startPoint y: 165, endPoint x: 1345, endPoint y: 167, distance: 8.2
click at [1353, 165] on div at bounding box center [1341, 166] width 29 height 29
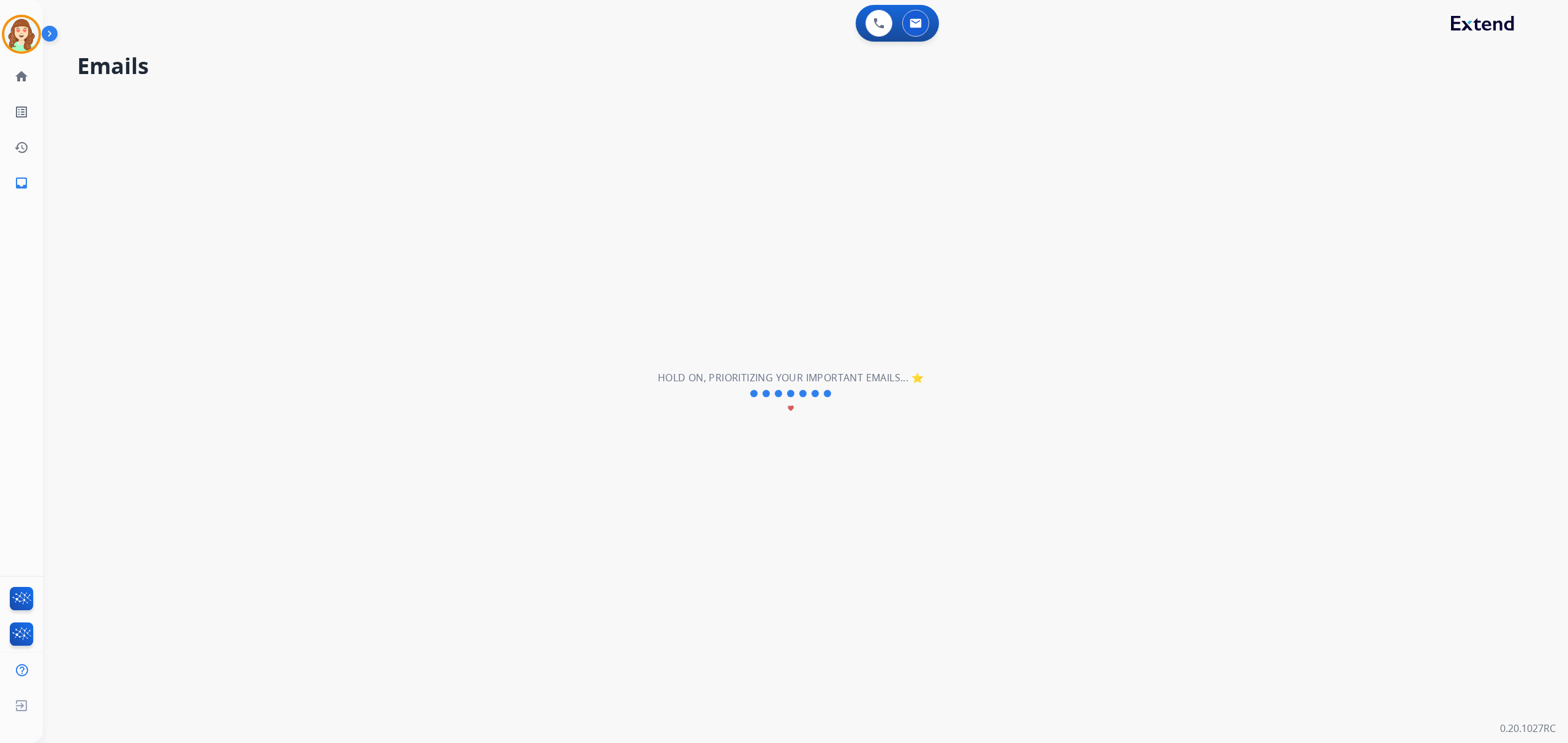
scroll to position [0, 0]
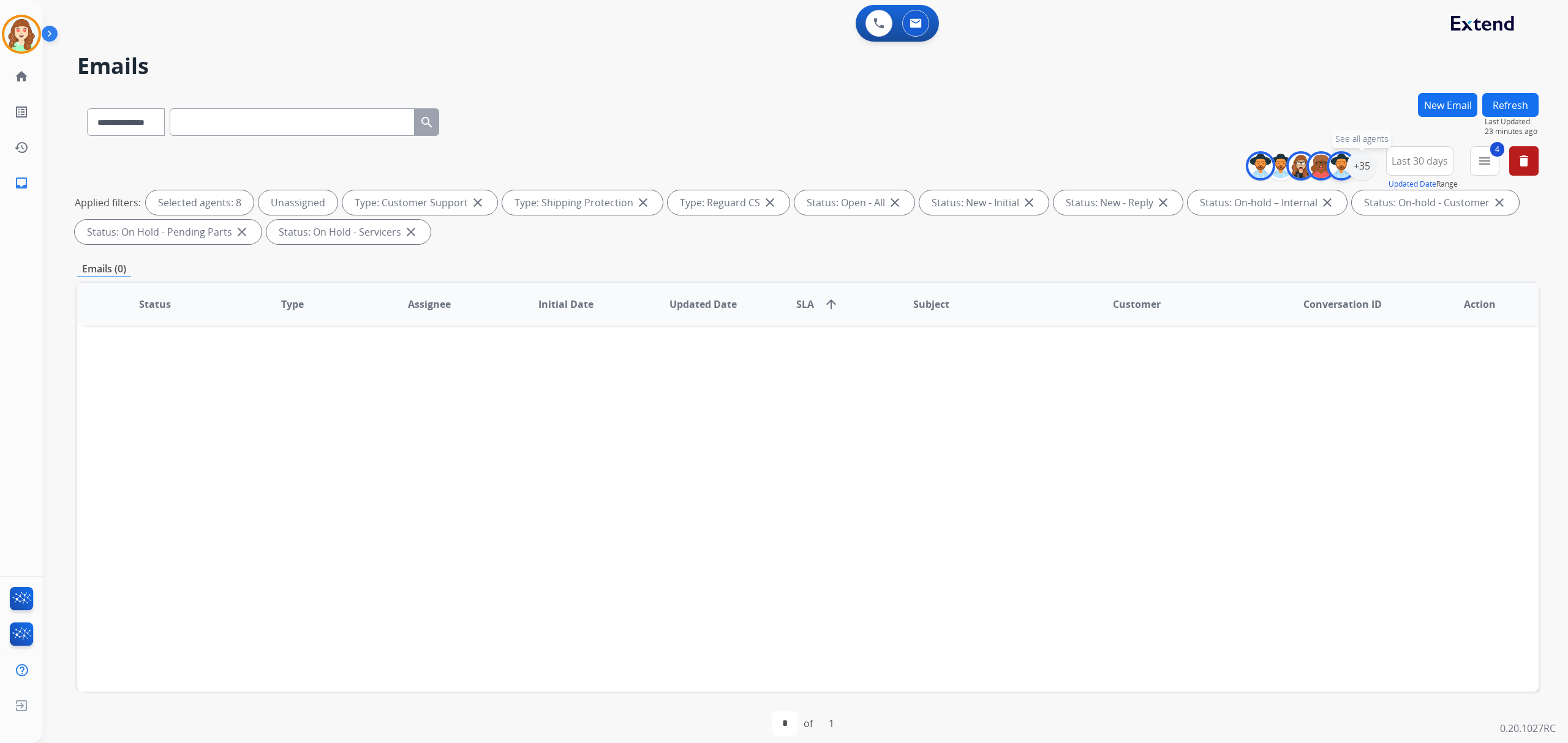
drag, startPoint x: 1358, startPoint y: 167, endPoint x: 1343, endPoint y: 174, distance: 16.6
click at [1359, 167] on div "+35" at bounding box center [1361, 166] width 29 height 29
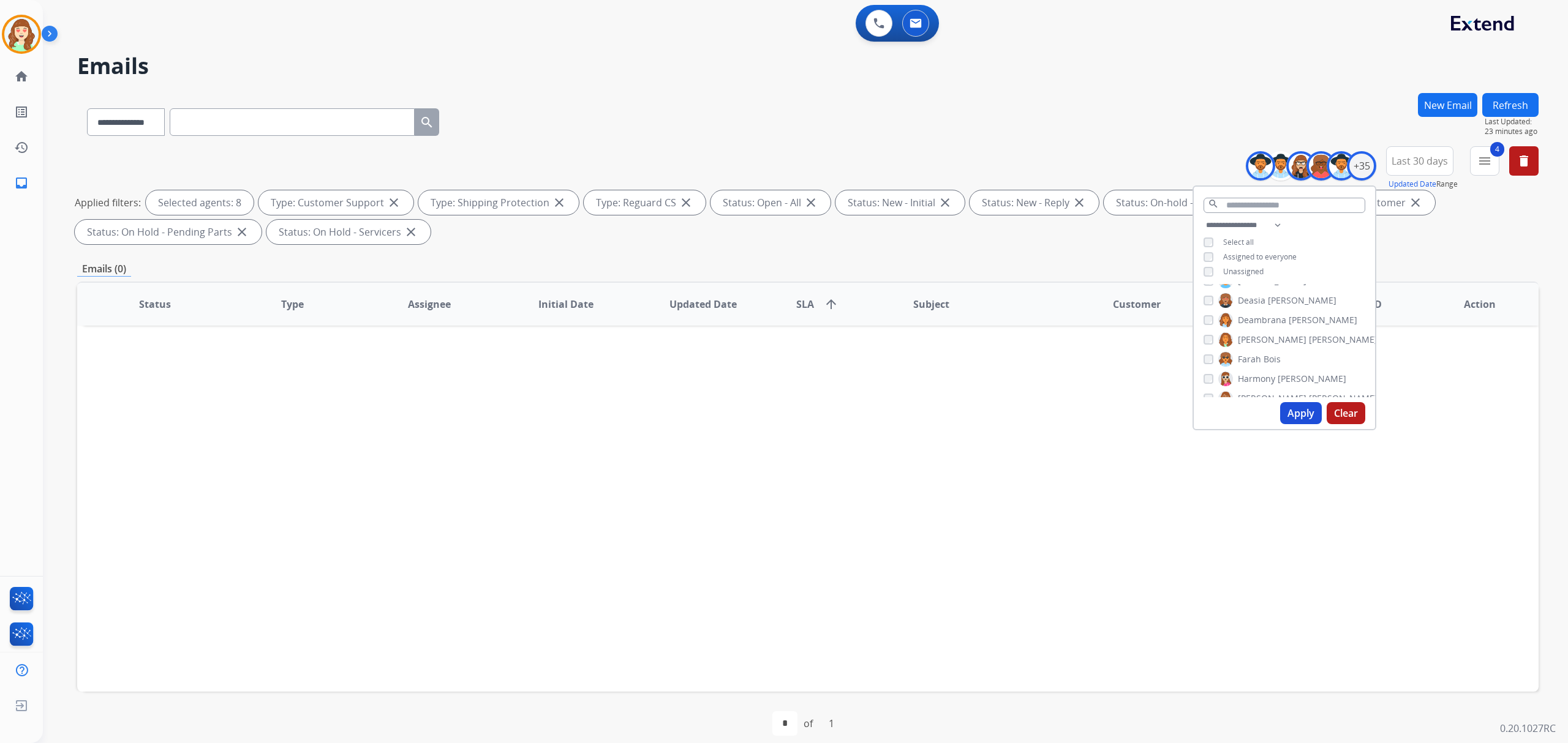
click at [1284, 411] on button "Apply" at bounding box center [1301, 413] width 42 height 22
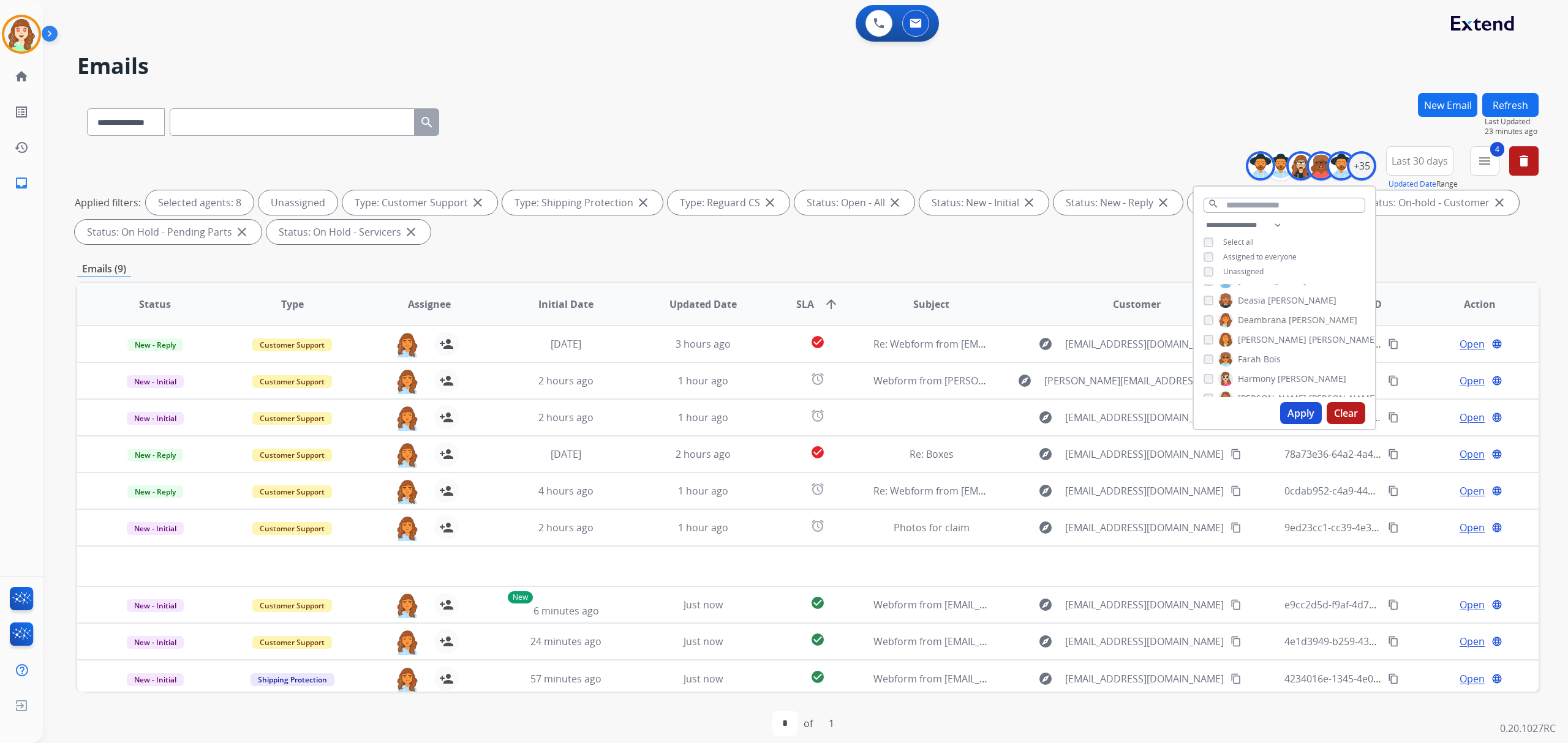
click at [1294, 410] on button "Apply" at bounding box center [1301, 413] width 42 height 22
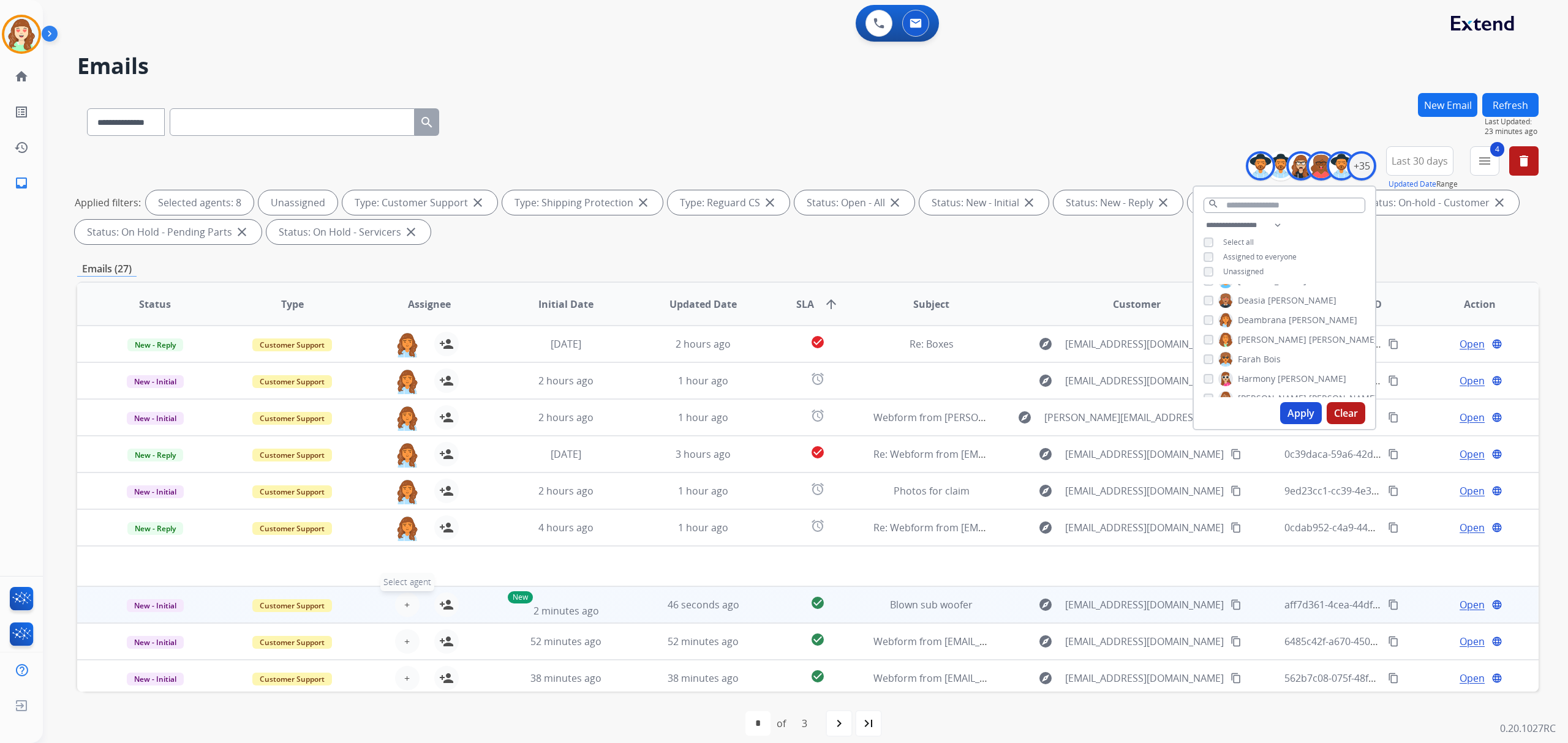
click at [404, 599] on span "+" at bounding box center [407, 605] width 5 height 15
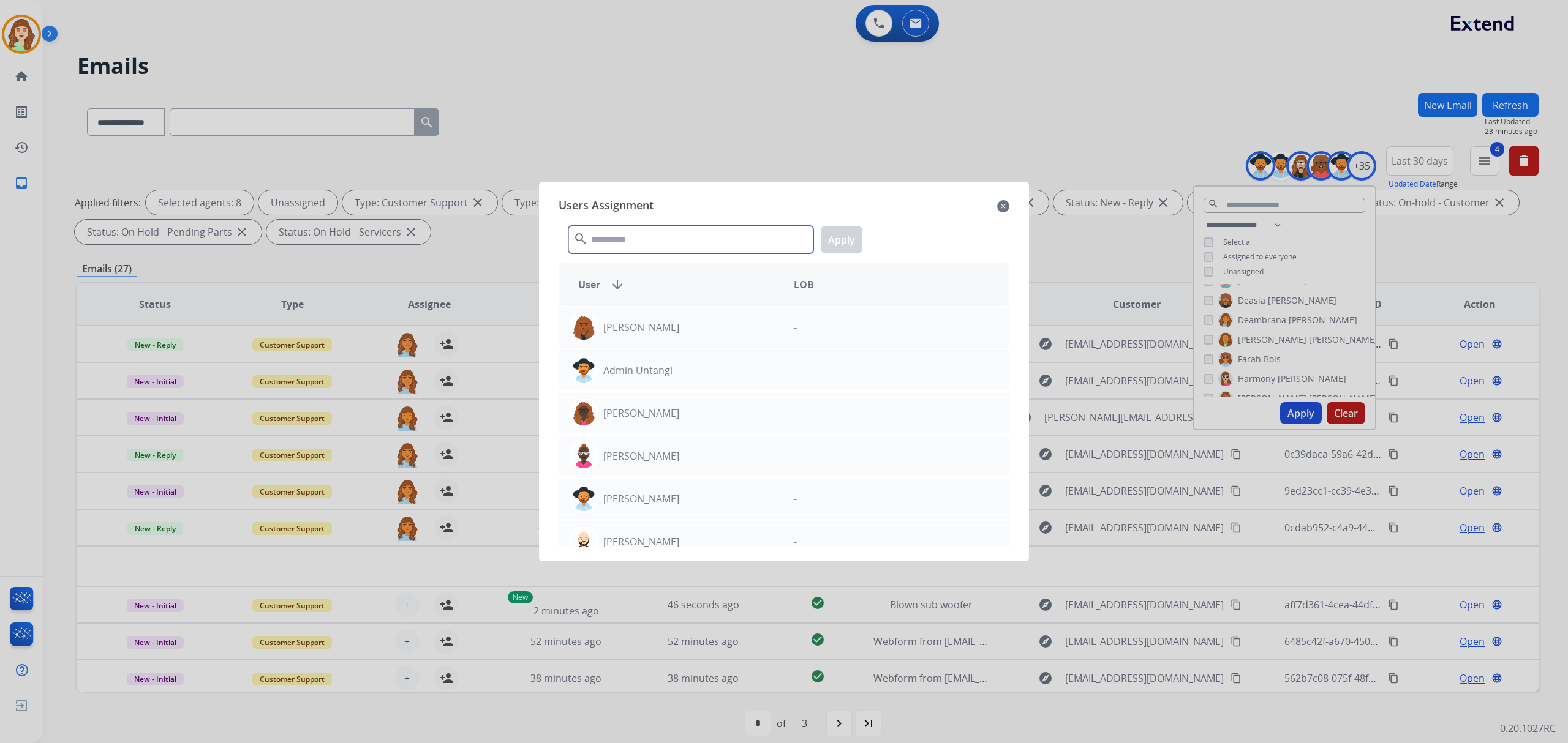
click at [621, 251] on input "text" at bounding box center [690, 239] width 245 height 27
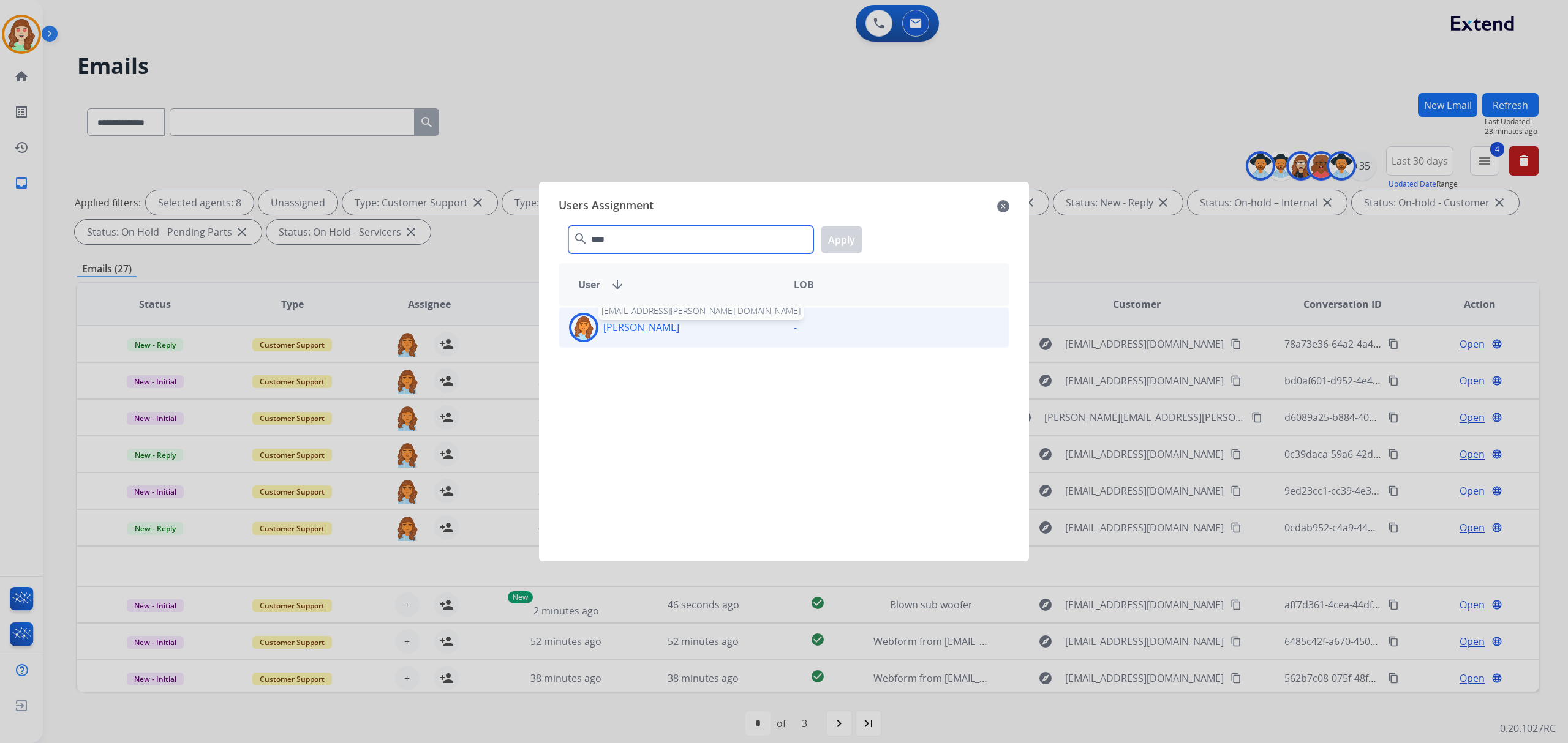
type input "****"
click at [669, 324] on p "[PERSON_NAME]" at bounding box center [641, 327] width 76 height 15
click at [854, 229] on button "Apply" at bounding box center [841, 239] width 42 height 27
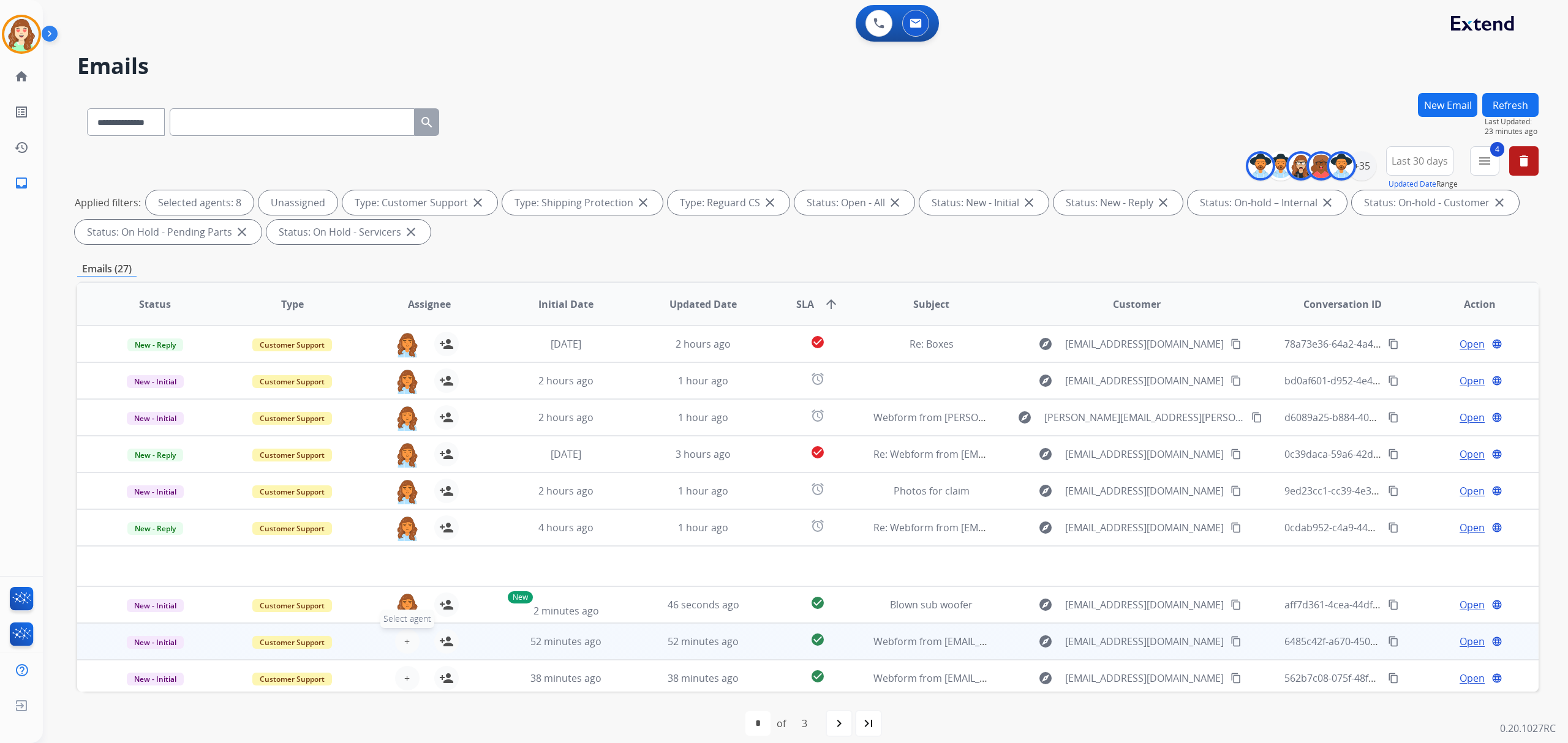
click at [409, 637] on button "+ Select agent" at bounding box center [407, 641] width 25 height 25
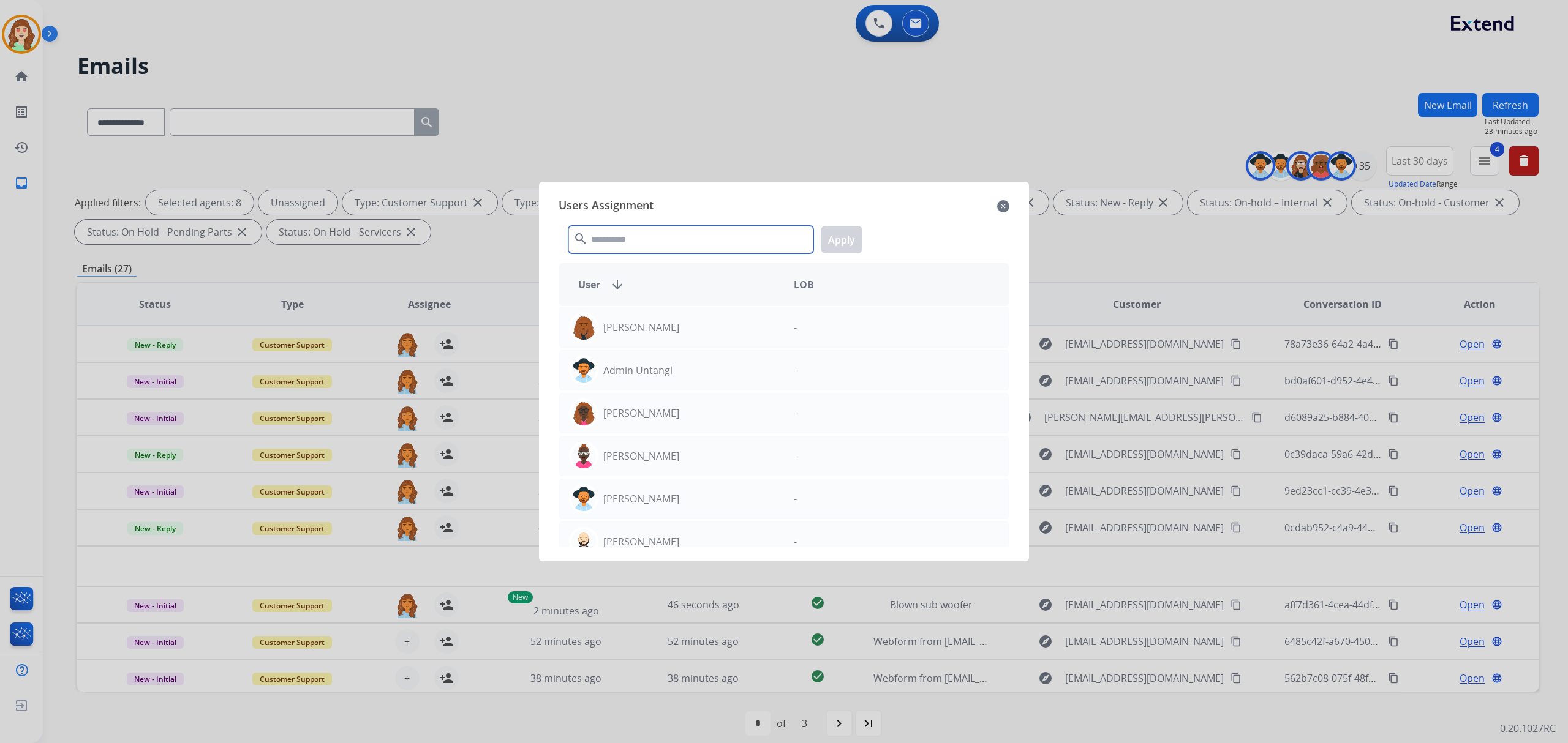
drag, startPoint x: 660, startPoint y: 238, endPoint x: 662, endPoint y: 248, distance: 10.2
click at [662, 246] on input "text" at bounding box center [690, 239] width 245 height 27
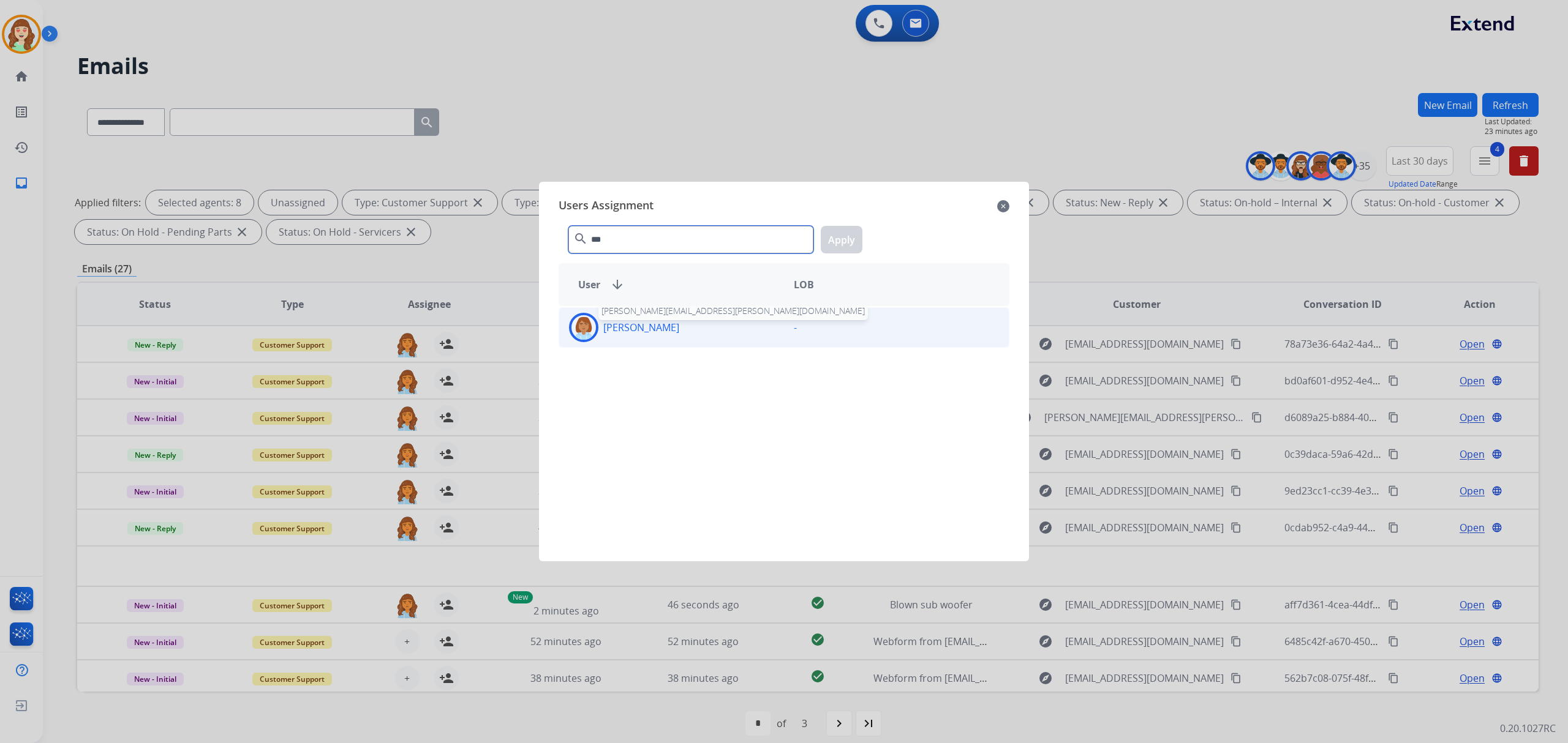
type input "***"
drag, startPoint x: 681, startPoint y: 322, endPoint x: 775, endPoint y: 274, distance: 105.5
click at [694, 319] on div "Jaquayla Thompson jaquayla.thompson@eccogroupusa.com" at bounding box center [672, 327] width 225 height 29
click at [841, 245] on button "Apply" at bounding box center [841, 239] width 42 height 27
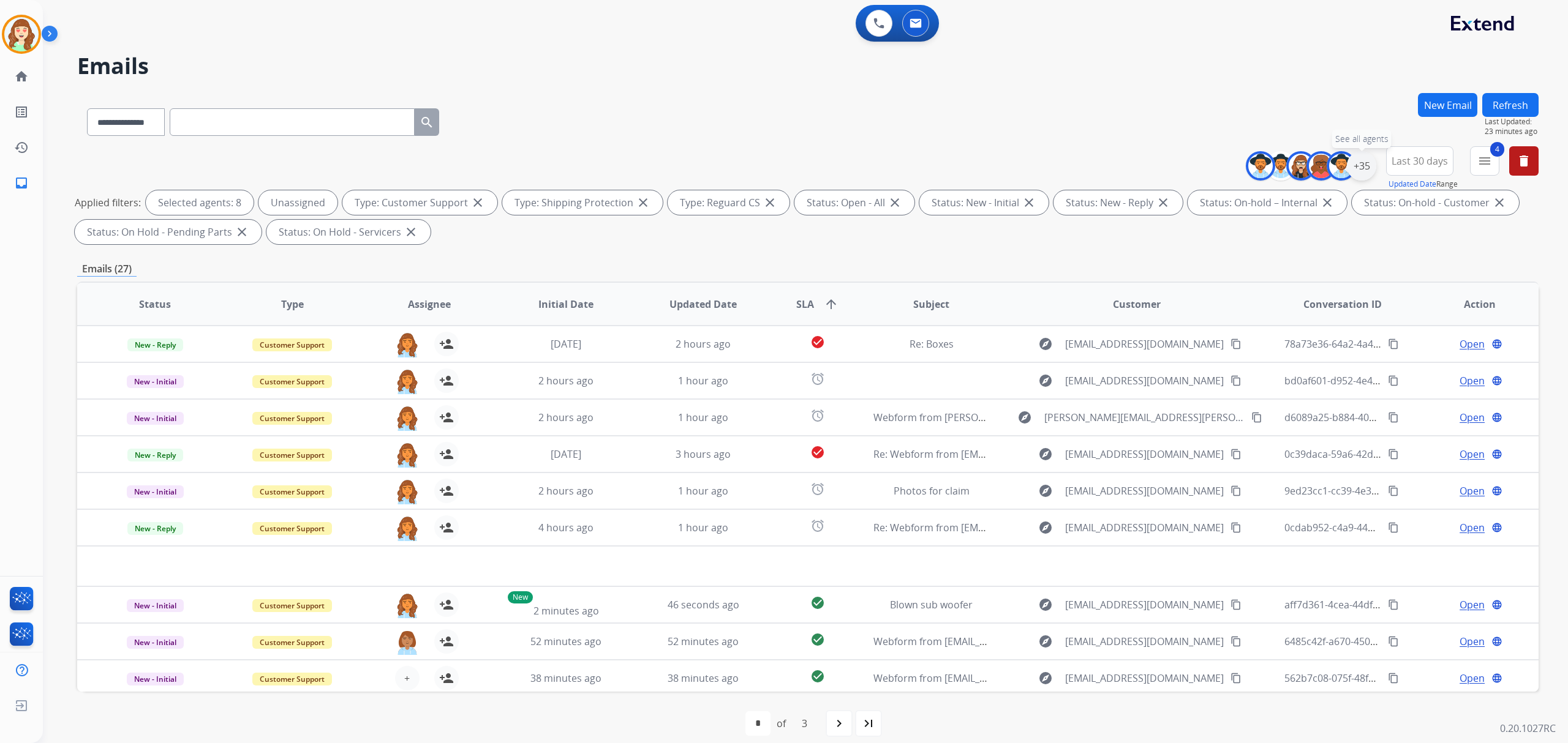
click at [1359, 168] on div "+35" at bounding box center [1361, 166] width 29 height 29
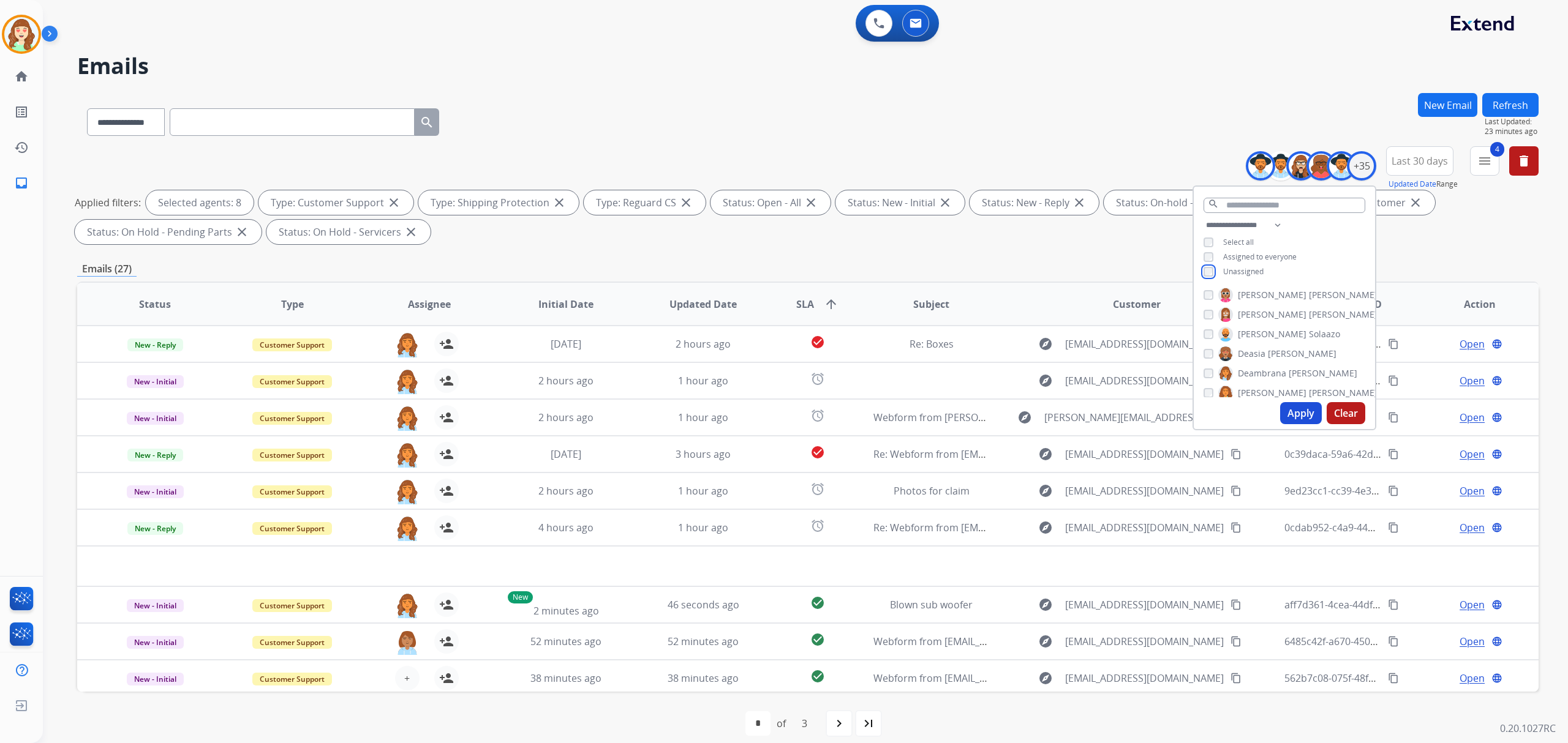
scroll to position [90, 0]
click at [1304, 418] on button "Apply" at bounding box center [1301, 413] width 42 height 22
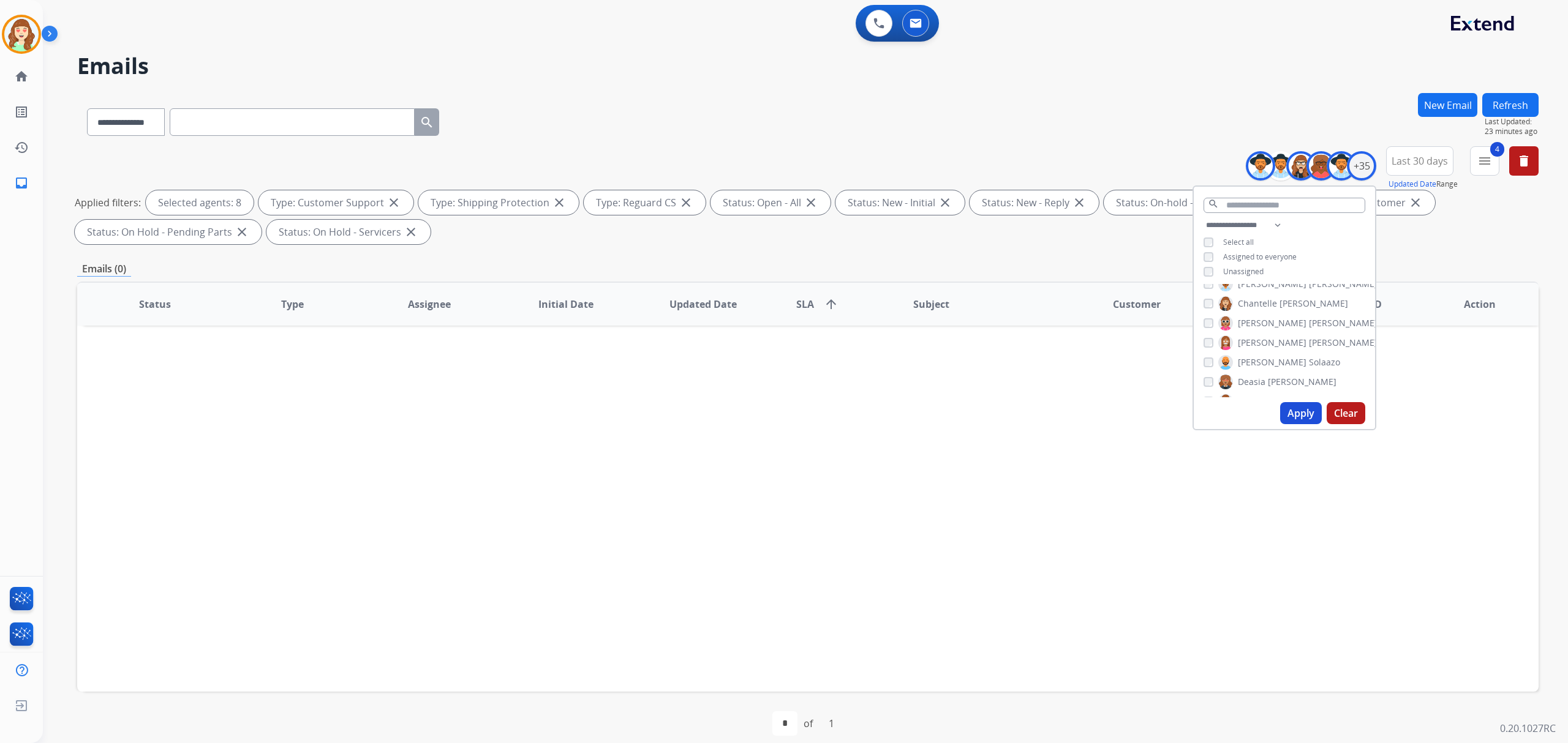
click at [1309, 414] on button "Apply" at bounding box center [1301, 413] width 42 height 22
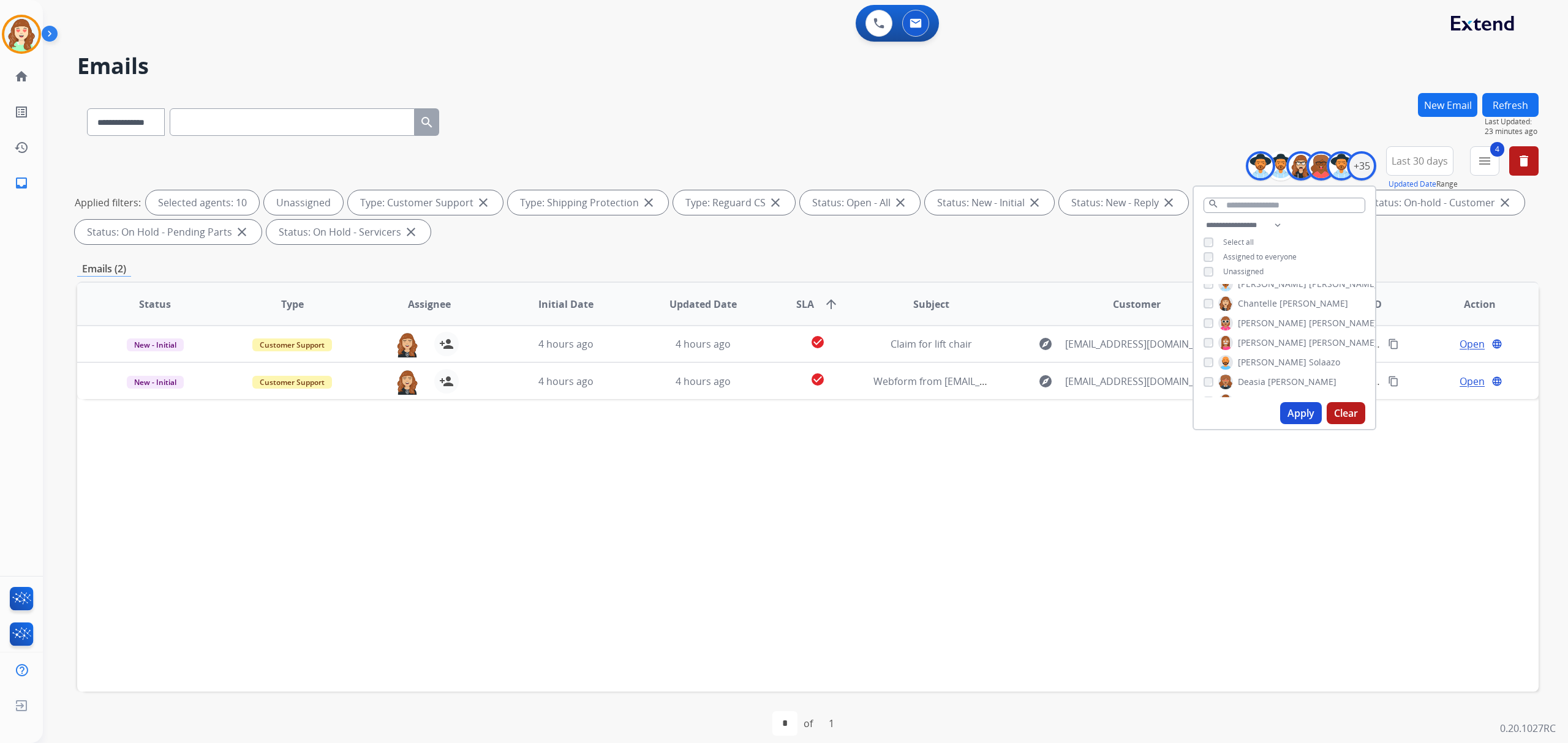
click at [1298, 412] on button "Apply" at bounding box center [1301, 413] width 42 height 22
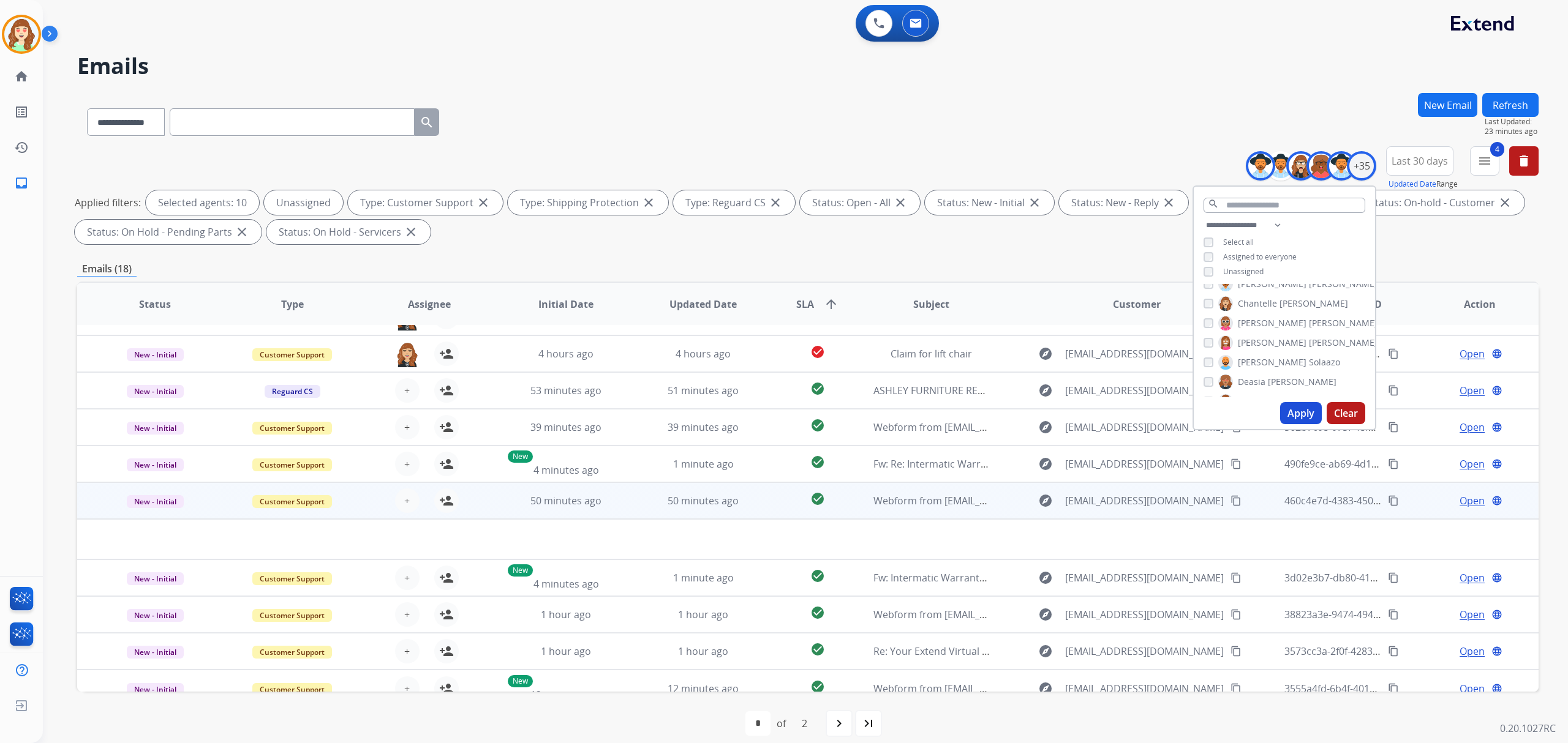
scroll to position [41, 0]
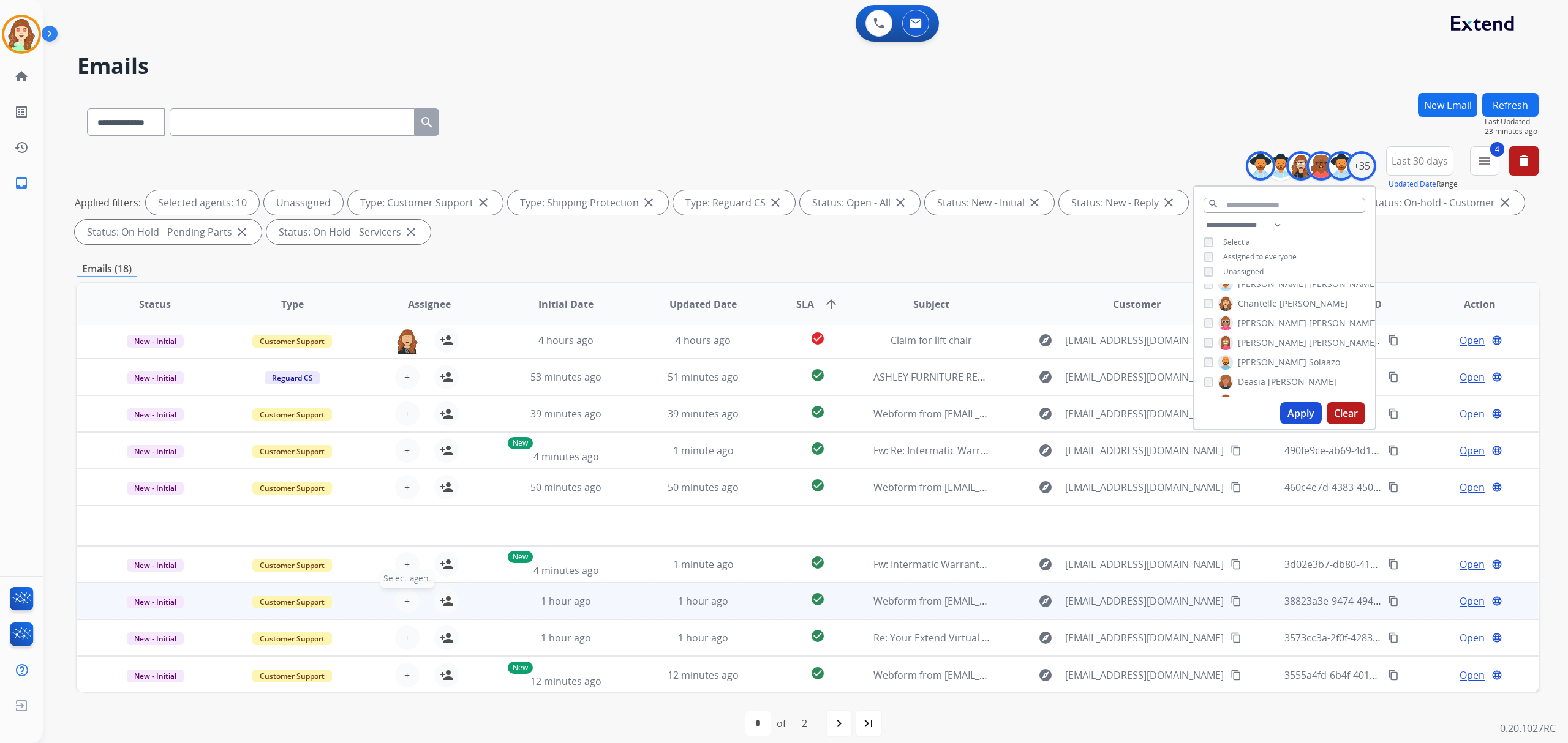
drag, startPoint x: 398, startPoint y: 596, endPoint x: 411, endPoint y: 592, distance: 13.6
click at [411, 592] on button "+ Select agent" at bounding box center [407, 601] width 25 height 25
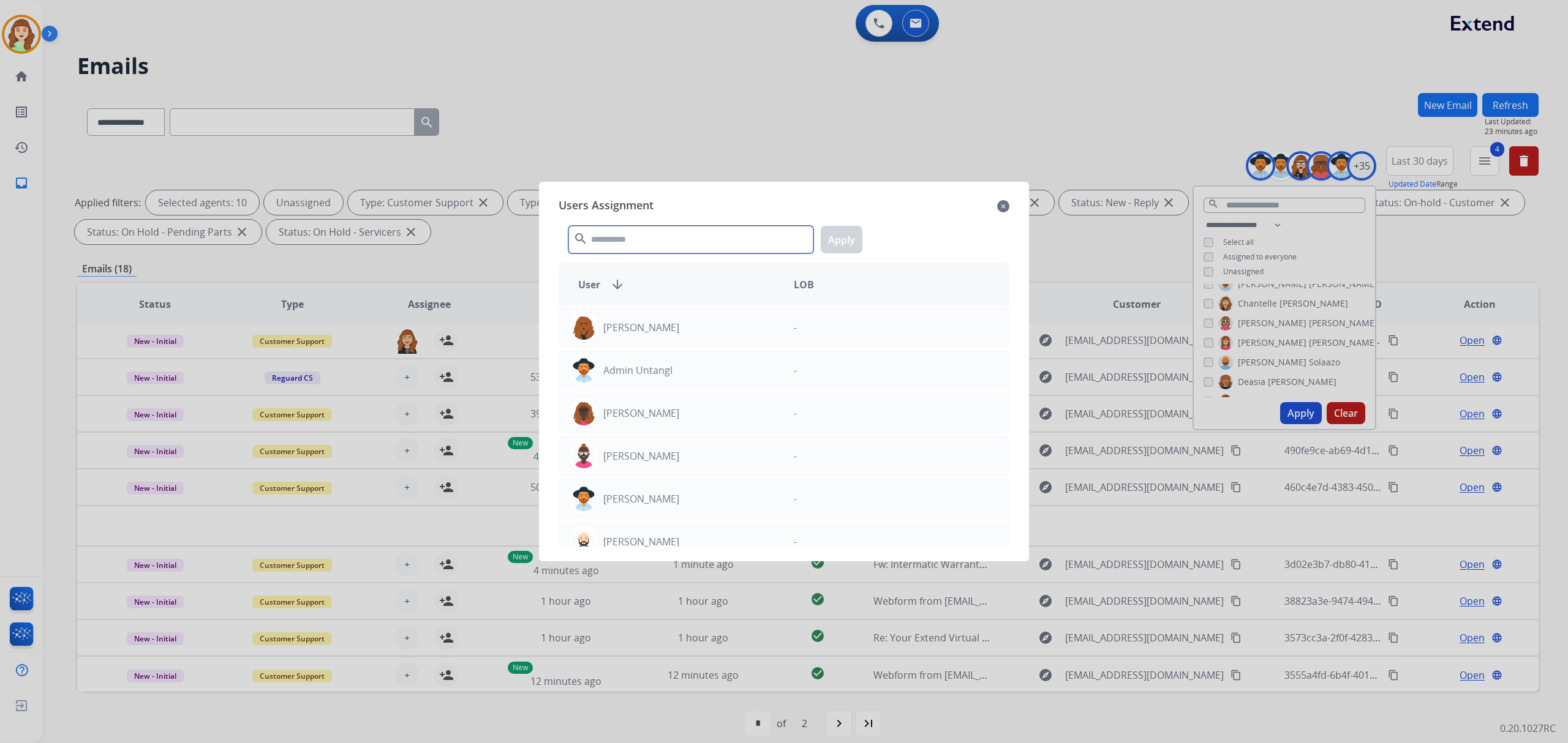
click at [696, 238] on input "text" at bounding box center [690, 239] width 245 height 27
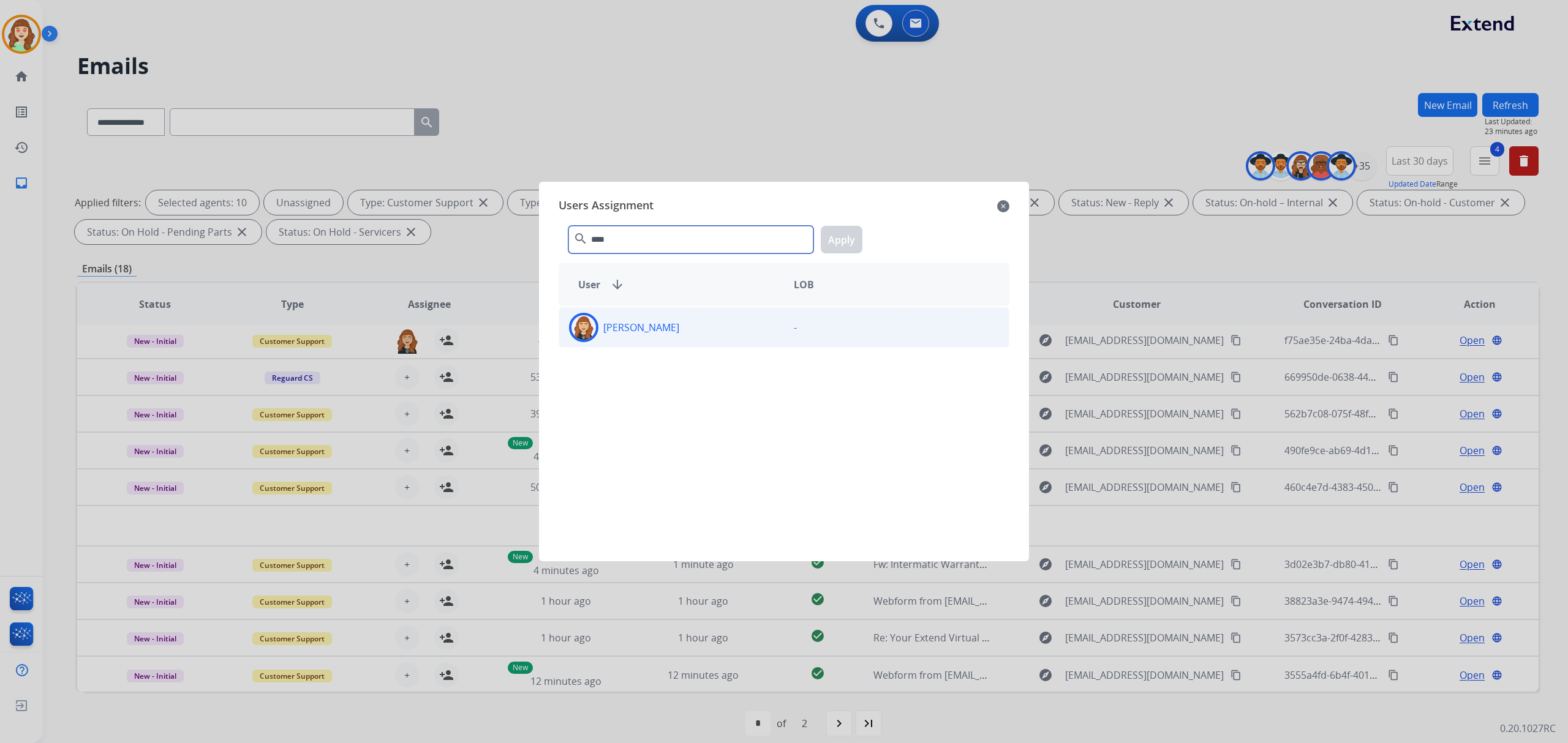
type input "****"
drag, startPoint x: 722, startPoint y: 333, endPoint x: 785, endPoint y: 270, distance: 89.1
click at [736, 317] on div "[PERSON_NAME]" at bounding box center [672, 327] width 225 height 29
click at [848, 235] on button "Apply" at bounding box center [841, 239] width 42 height 27
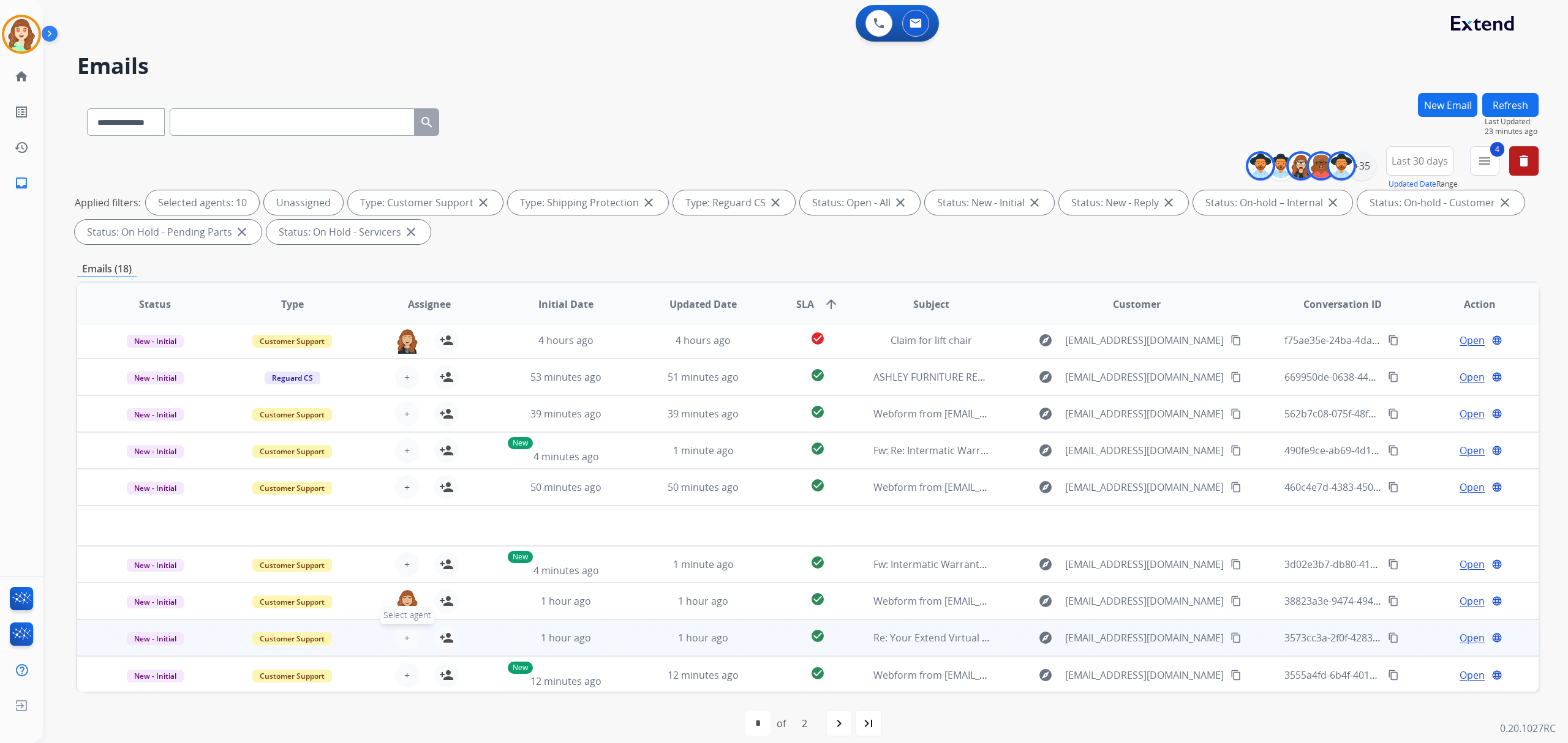
click at [405, 631] on span "+" at bounding box center [407, 637] width 5 height 15
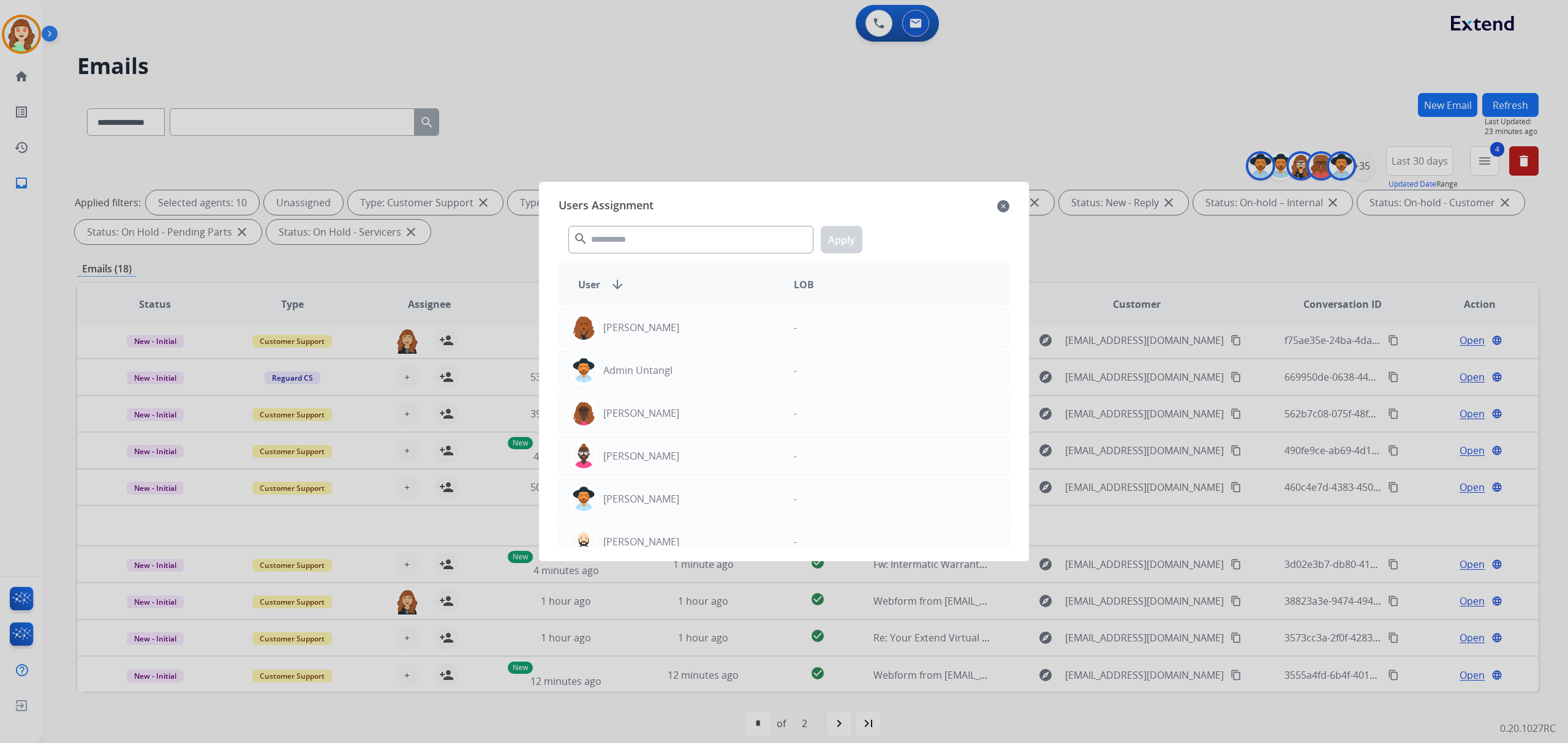
drag, startPoint x: 662, startPoint y: 255, endPoint x: 660, endPoint y: 248, distance: 7.3
click at [662, 254] on div "search Apply" at bounding box center [784, 237] width 450 height 42
click at [659, 238] on input "text" at bounding box center [690, 239] width 245 height 27
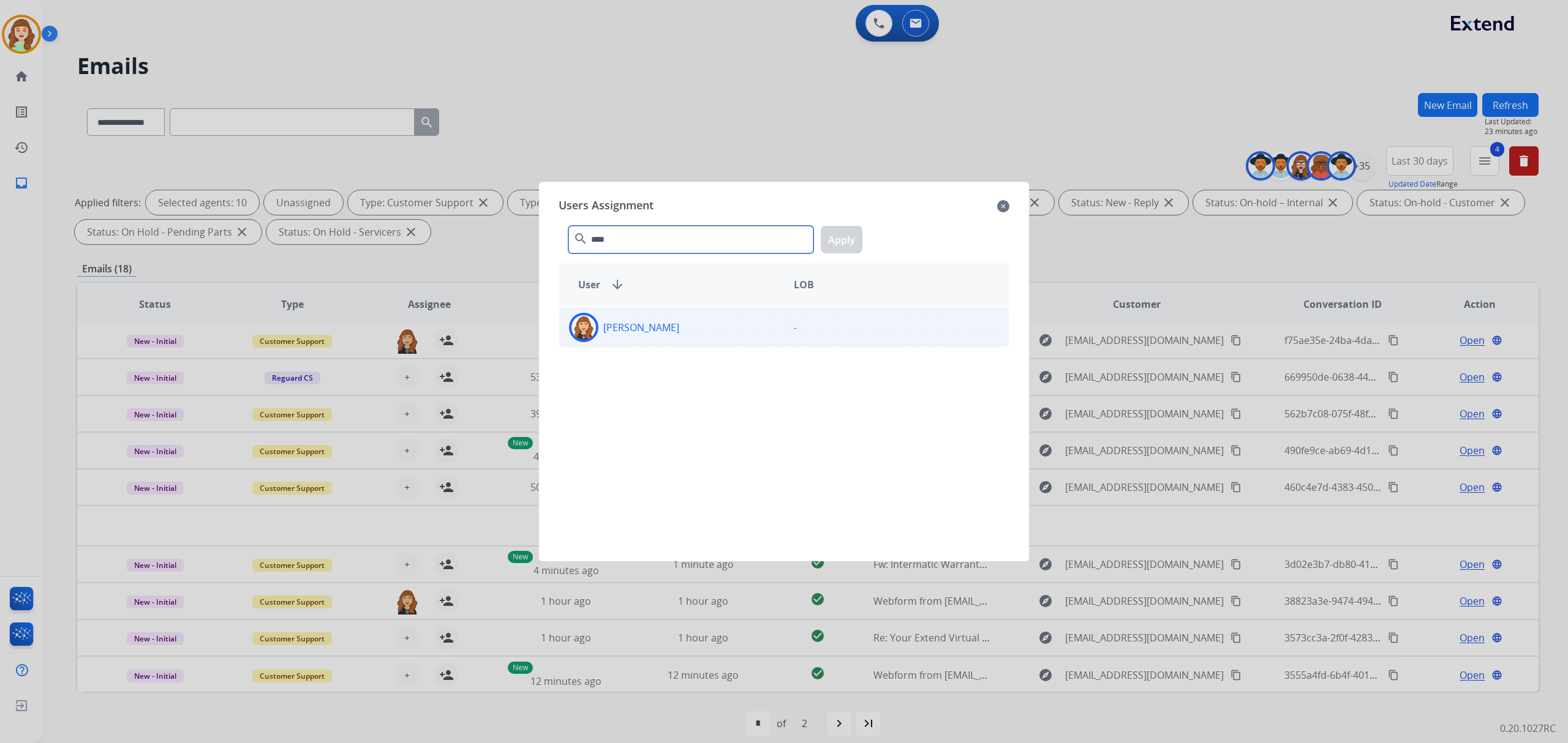
type input "****"
drag, startPoint x: 701, startPoint y: 331, endPoint x: 823, endPoint y: 265, distance: 138.7
click at [713, 325] on div "[PERSON_NAME]" at bounding box center [672, 327] width 225 height 29
drag, startPoint x: 834, startPoint y: 241, endPoint x: 583, endPoint y: 457, distance: 331.1
click at [824, 250] on button "Apply" at bounding box center [841, 239] width 42 height 27
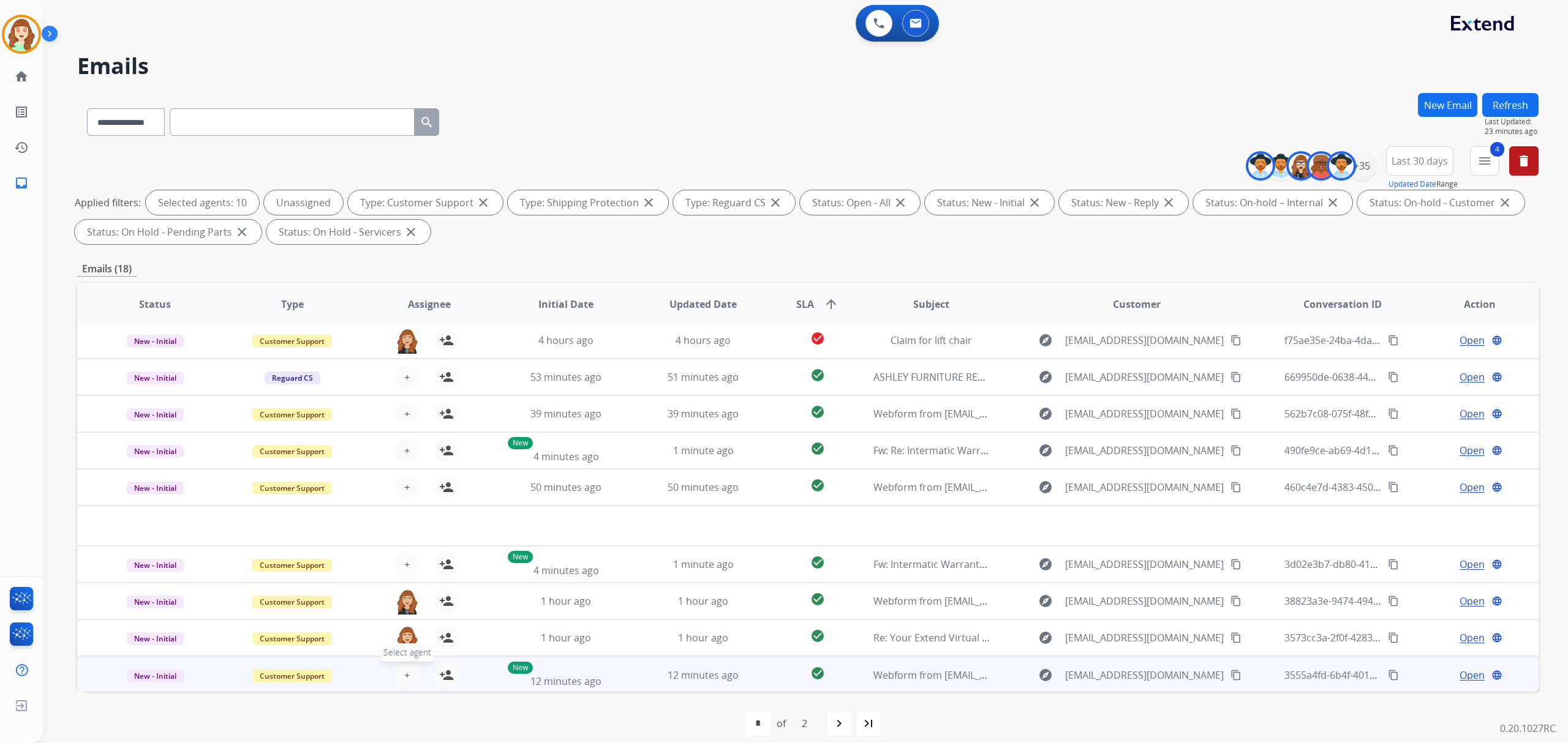
click at [407, 669] on span "+" at bounding box center [407, 675] width 5 height 15
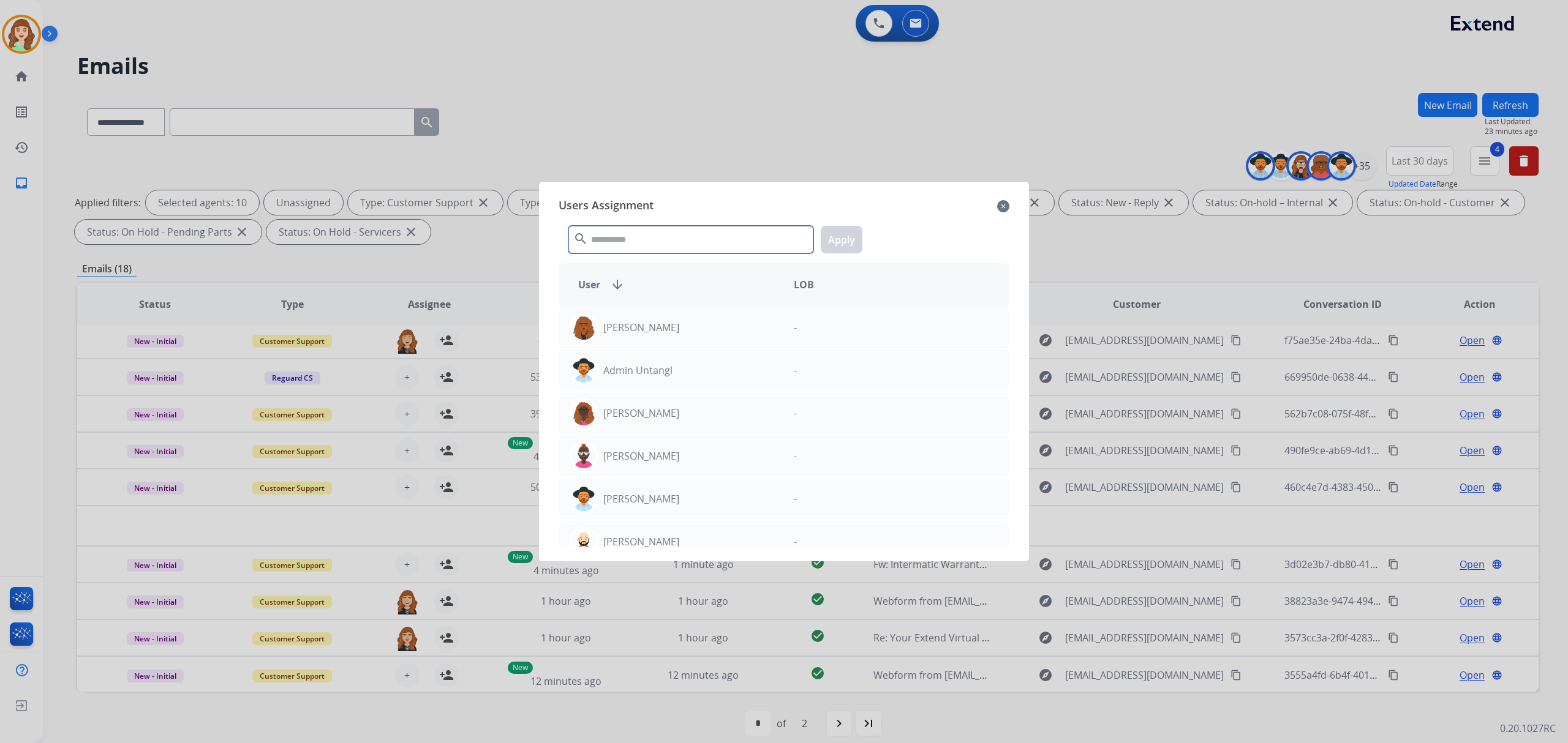
click at [672, 238] on input "text" at bounding box center [690, 239] width 245 height 27
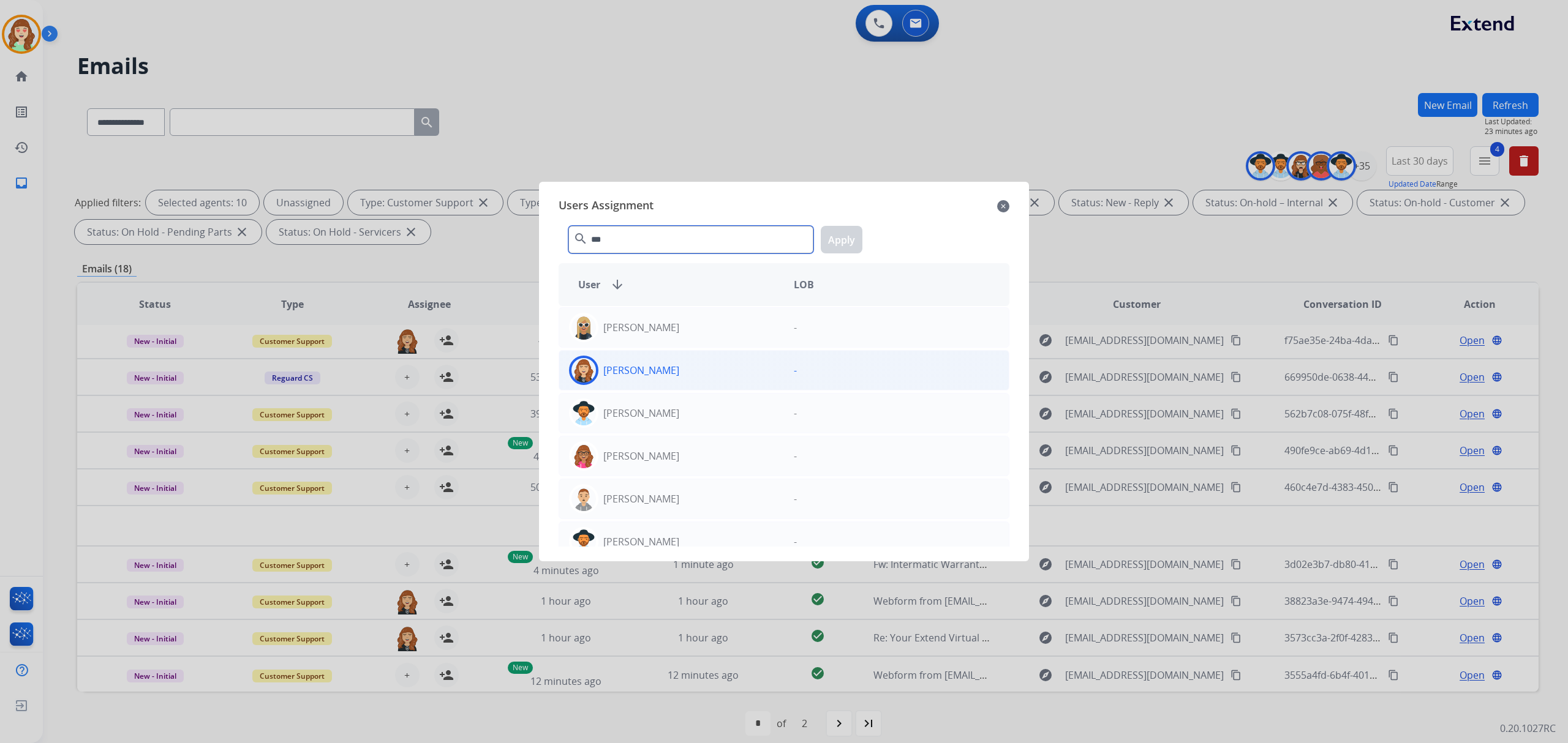
type input "***"
drag, startPoint x: 704, startPoint y: 371, endPoint x: 732, endPoint y: 351, distance: 34.4
click at [714, 367] on div "[PERSON_NAME]" at bounding box center [672, 371] width 225 height 29
click at [838, 231] on button "Apply" at bounding box center [841, 239] width 42 height 27
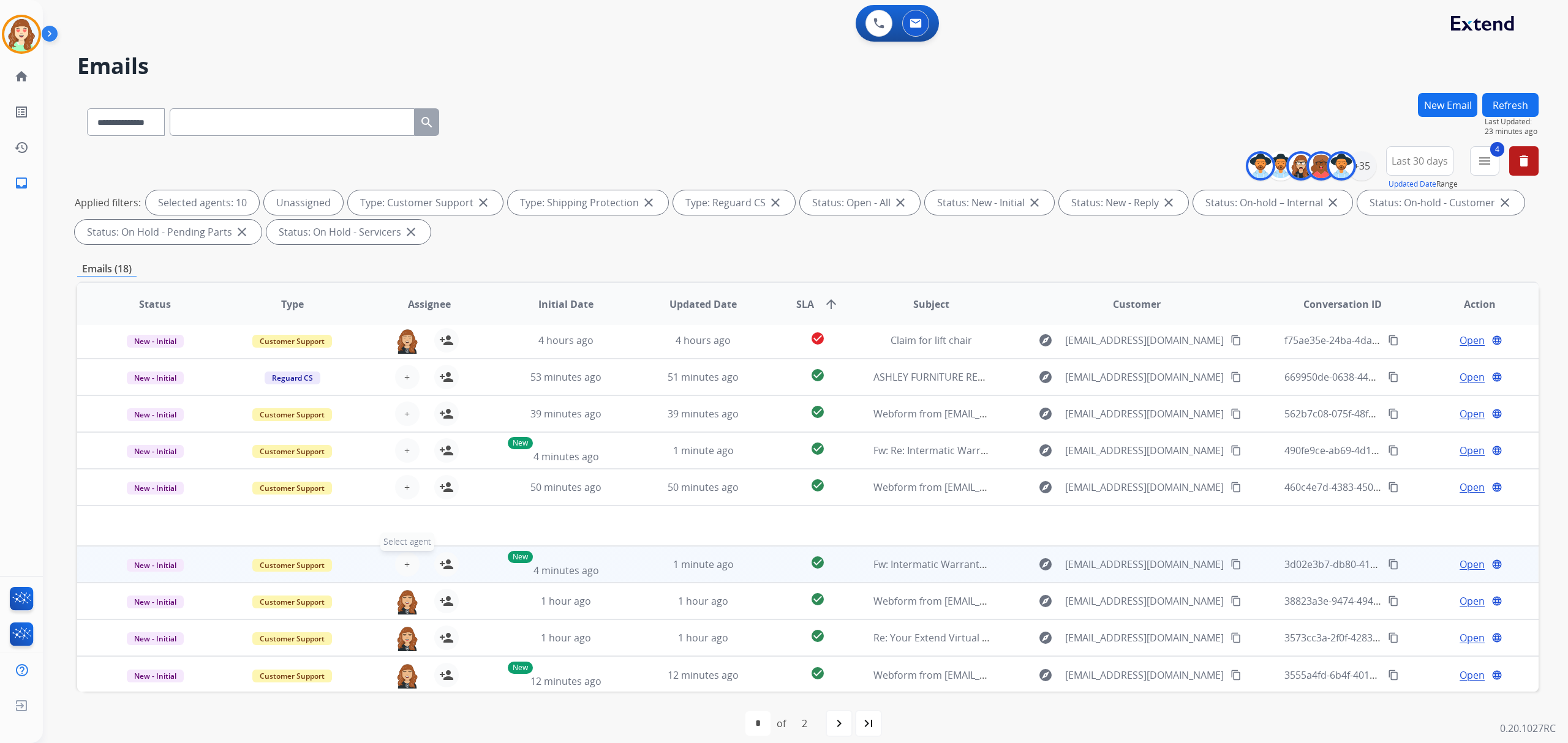
click at [404, 564] on span "+" at bounding box center [407, 564] width 5 height 15
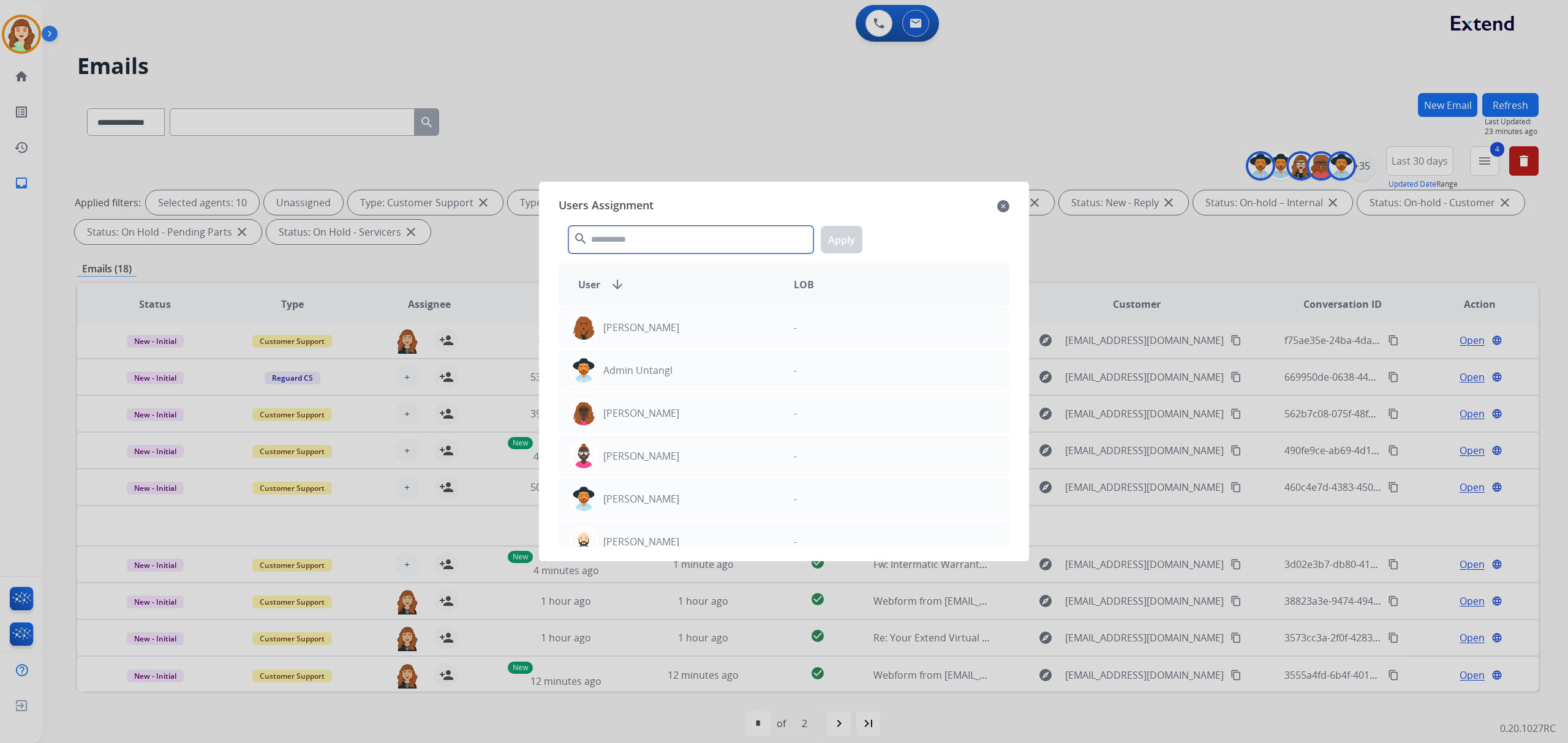
click at [702, 248] on input "text" at bounding box center [690, 239] width 245 height 27
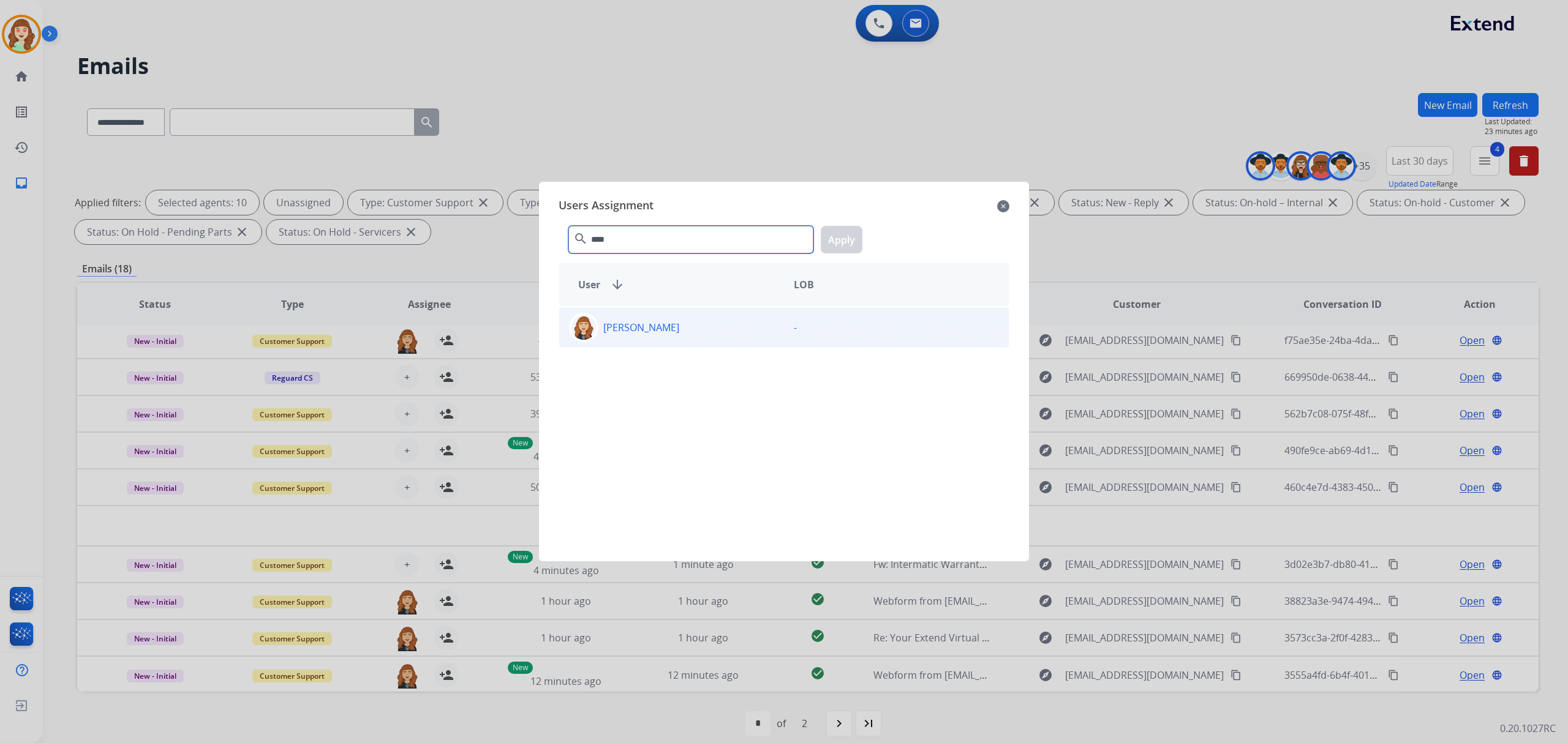
type input "****"
drag, startPoint x: 723, startPoint y: 332, endPoint x: 753, endPoint y: 285, distance: 55.8
click at [722, 329] on div "[PERSON_NAME]" at bounding box center [672, 327] width 225 height 29
click at [834, 236] on button "Apply" at bounding box center [841, 239] width 42 height 27
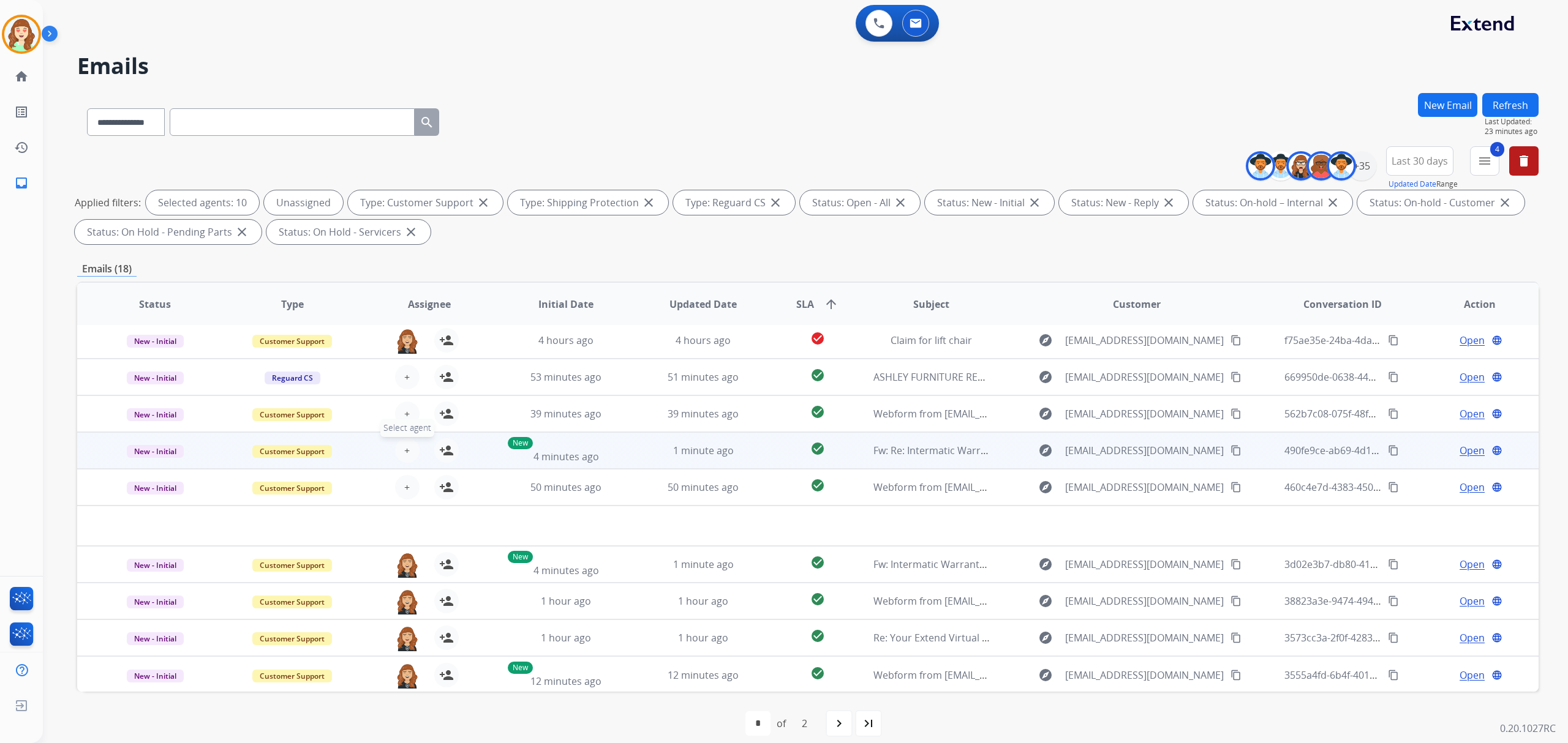
click at [407, 444] on span "+" at bounding box center [407, 450] width 5 height 15
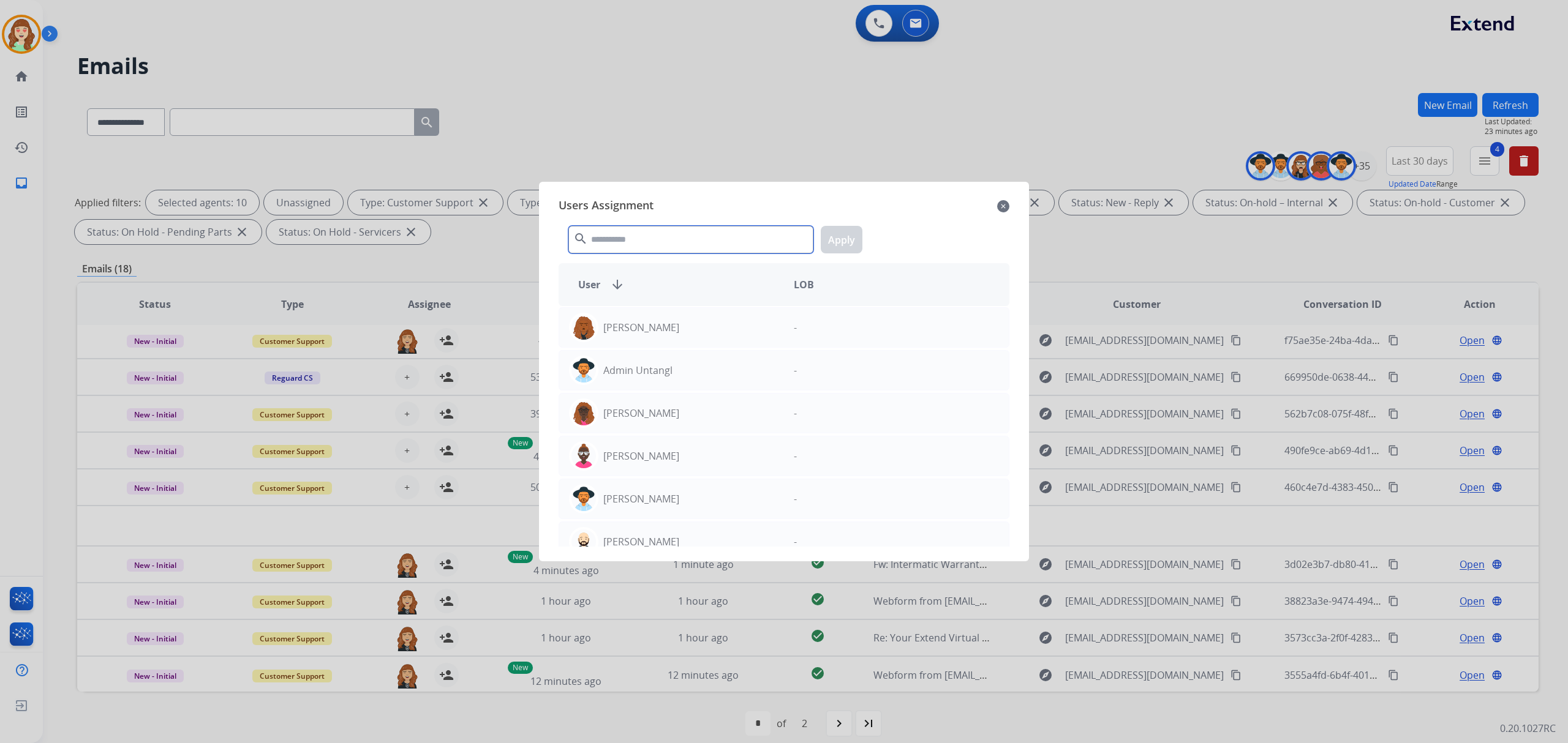
click at [706, 233] on input "text" at bounding box center [690, 239] width 245 height 27
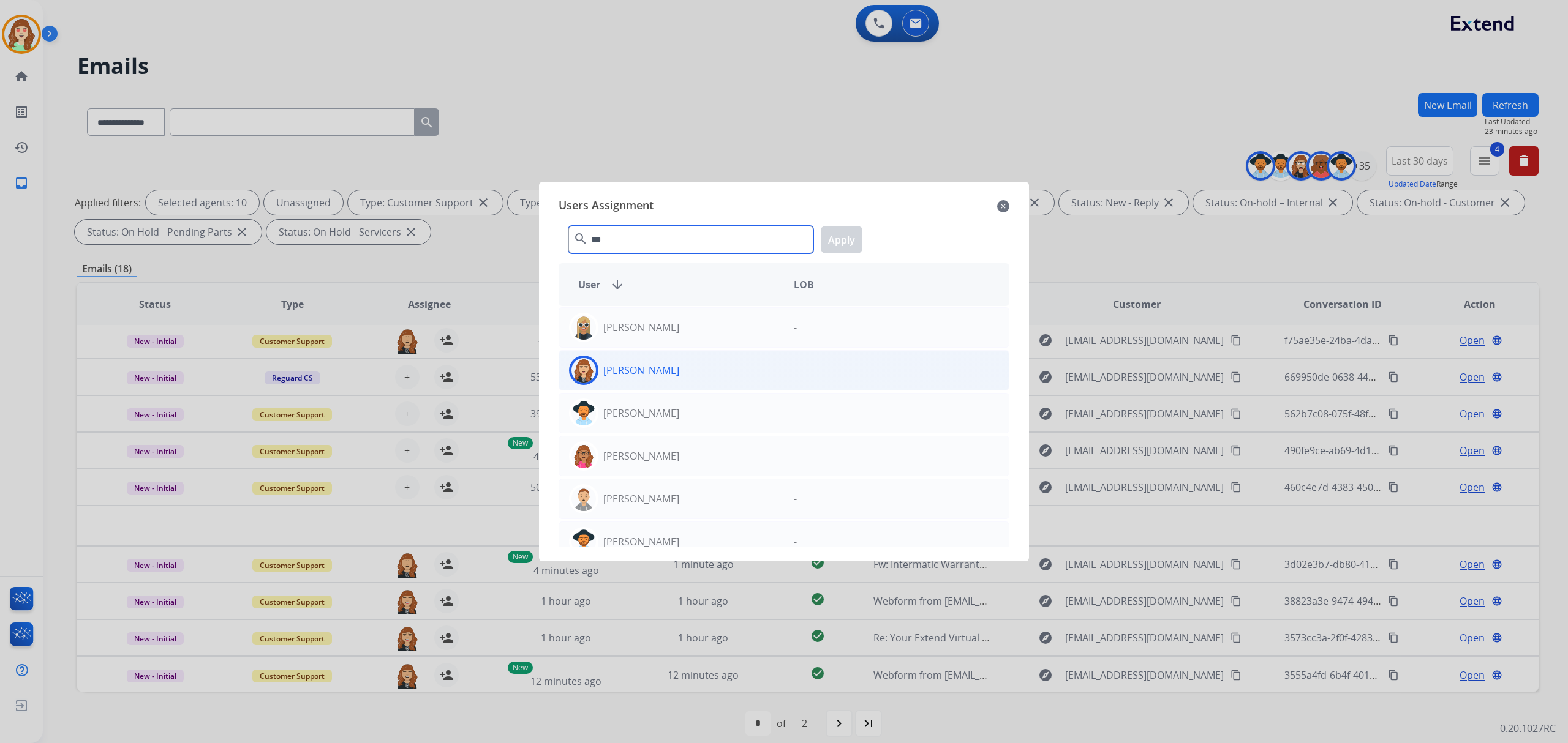
type input "***"
drag, startPoint x: 690, startPoint y: 366, endPoint x: 724, endPoint y: 343, distance: 41.0
click at [694, 366] on div "[PERSON_NAME]" at bounding box center [672, 371] width 225 height 29
drag, startPoint x: 833, startPoint y: 240, endPoint x: 564, endPoint y: 373, distance: 300.1
click at [821, 242] on button "Apply" at bounding box center [841, 239] width 42 height 27
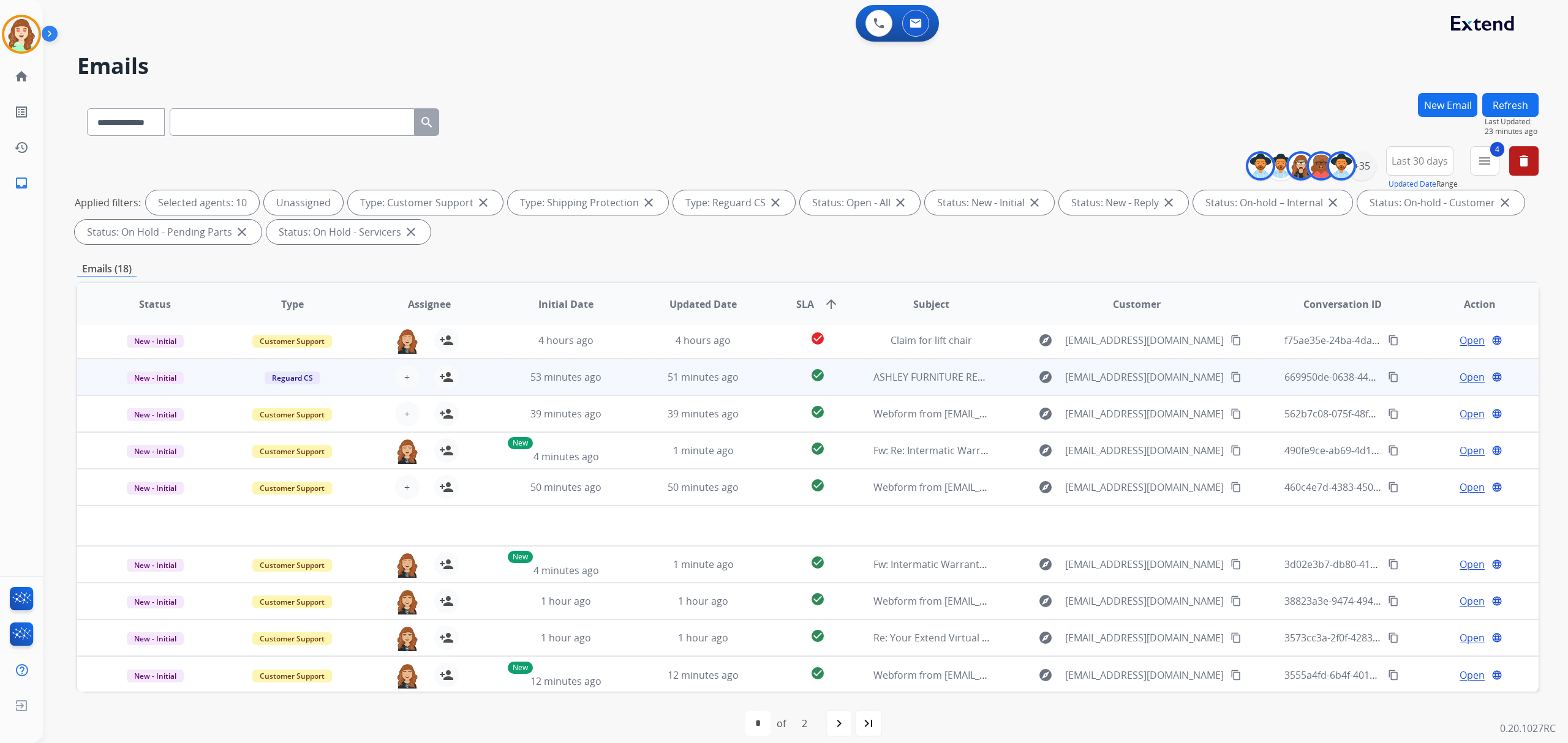
drag, startPoint x: 409, startPoint y: 402, endPoint x: 528, endPoint y: 363, distance: 125.2
click at [413, 402] on div "+ Select agent person_add Assign to Me" at bounding box center [419, 414] width 78 height 25
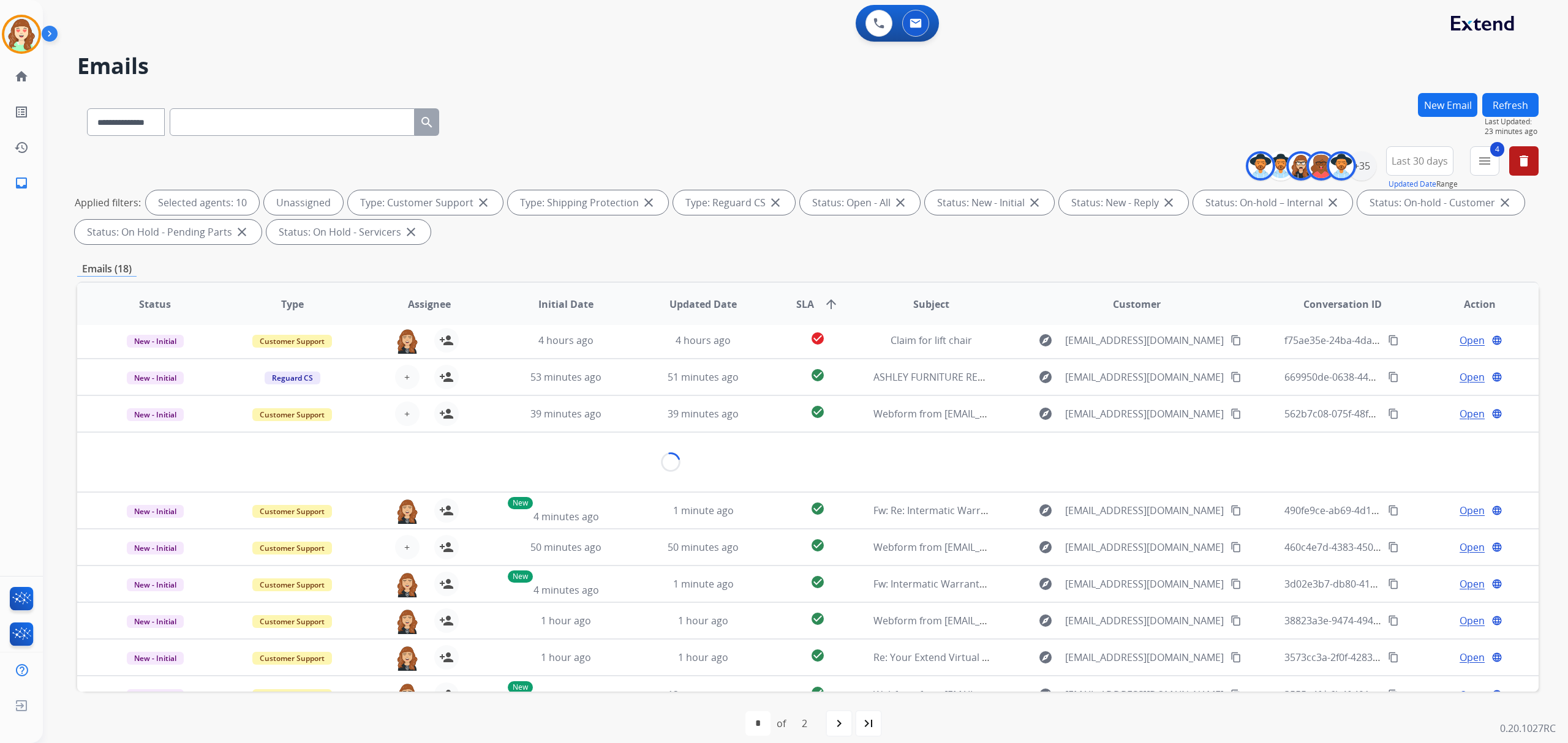
scroll to position [55, 0]
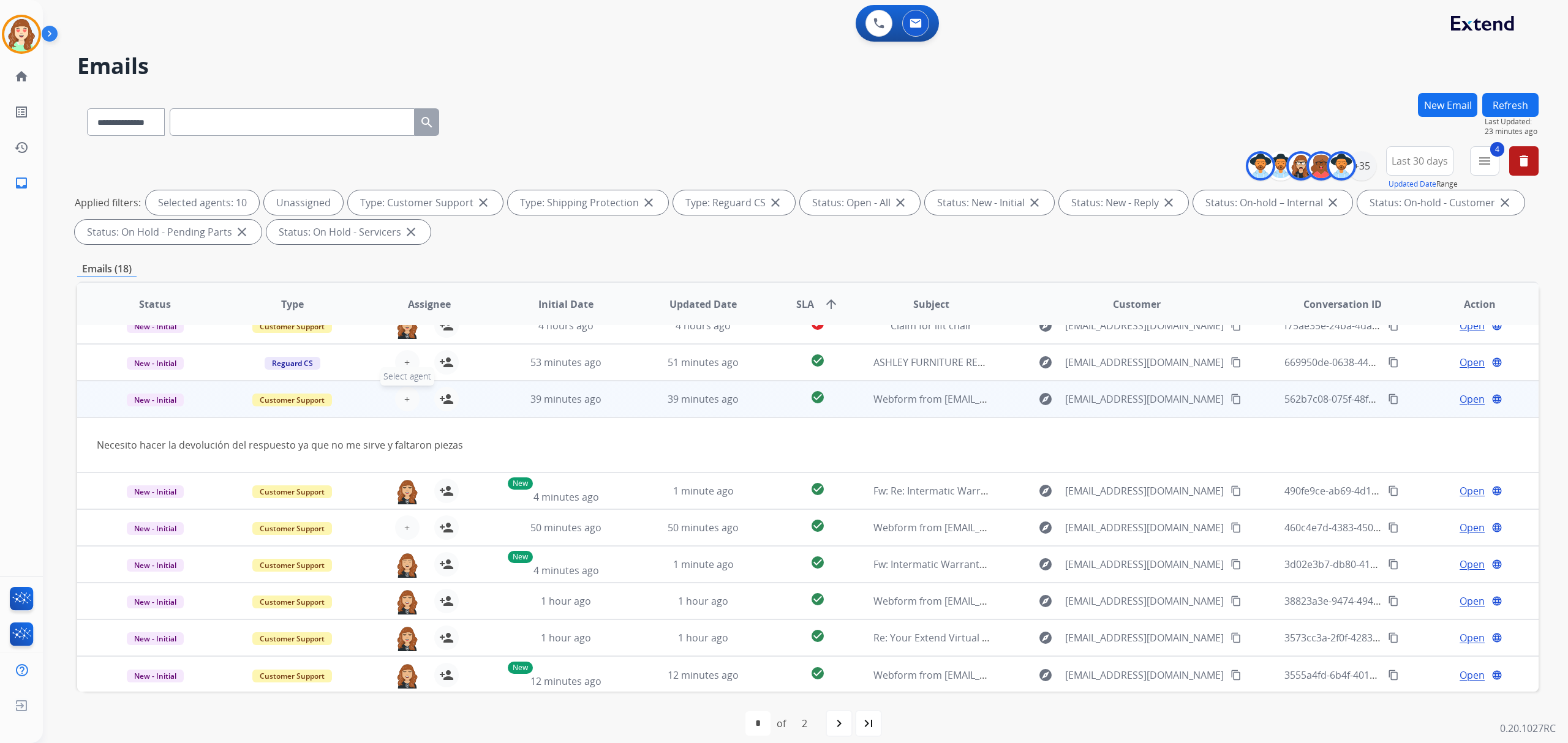
click at [405, 395] on span "+" at bounding box center [407, 399] width 5 height 15
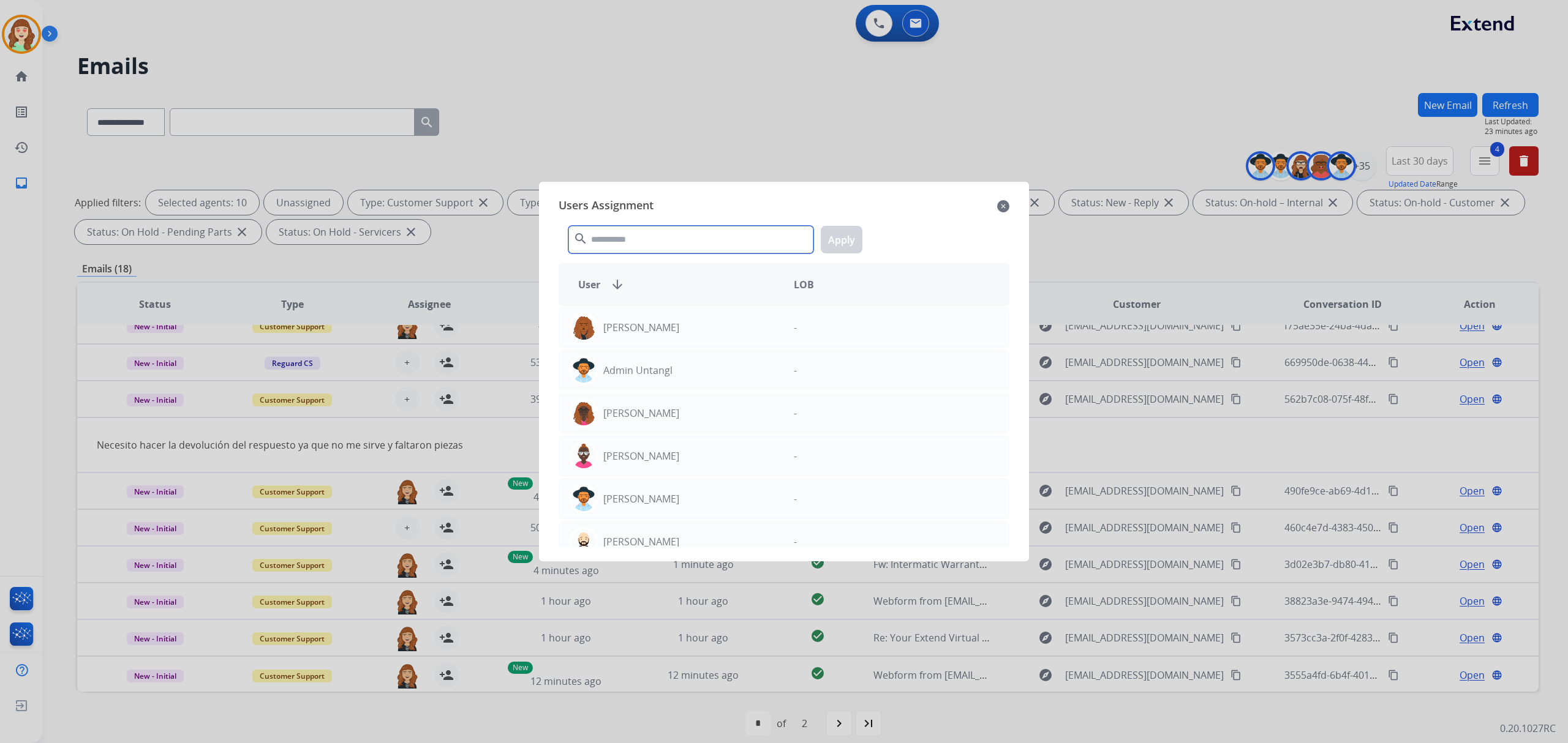
click at [689, 236] on input "text" at bounding box center [690, 239] width 245 height 27
click at [1003, 203] on mat-icon "close" at bounding box center [1003, 206] width 12 height 15
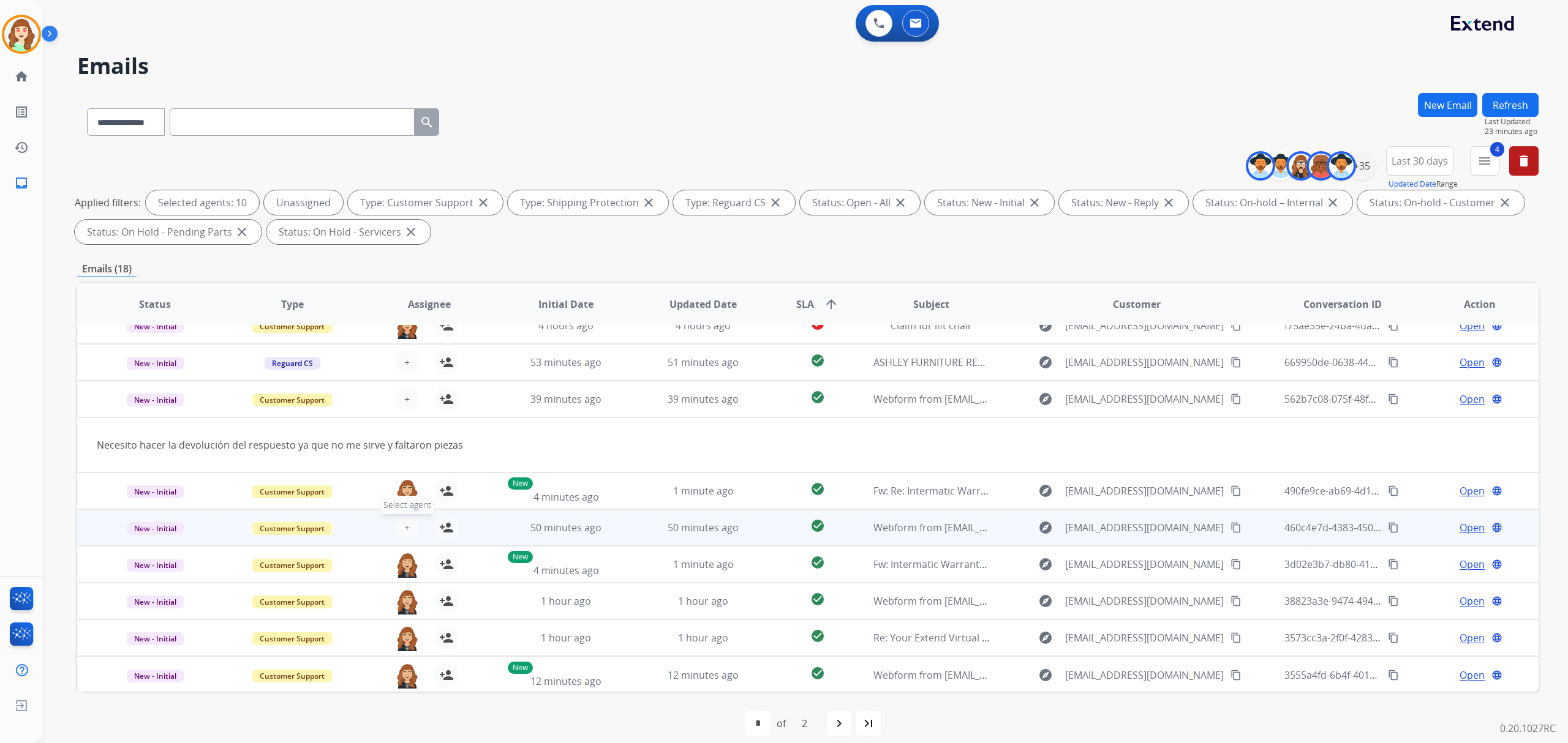
click at [404, 528] on span "+" at bounding box center [407, 528] width 5 height 15
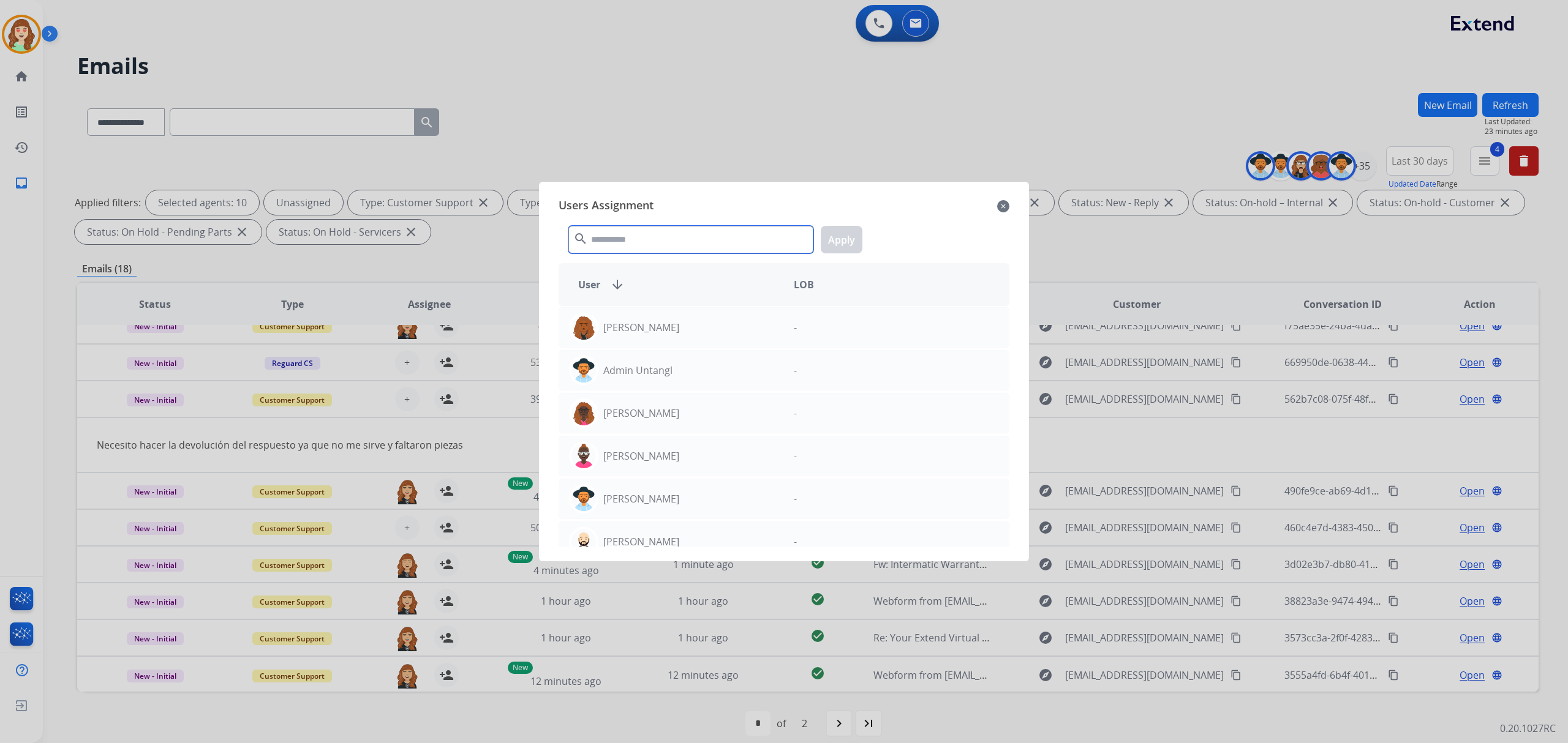
click at [690, 245] on input "text" at bounding box center [690, 239] width 245 height 27
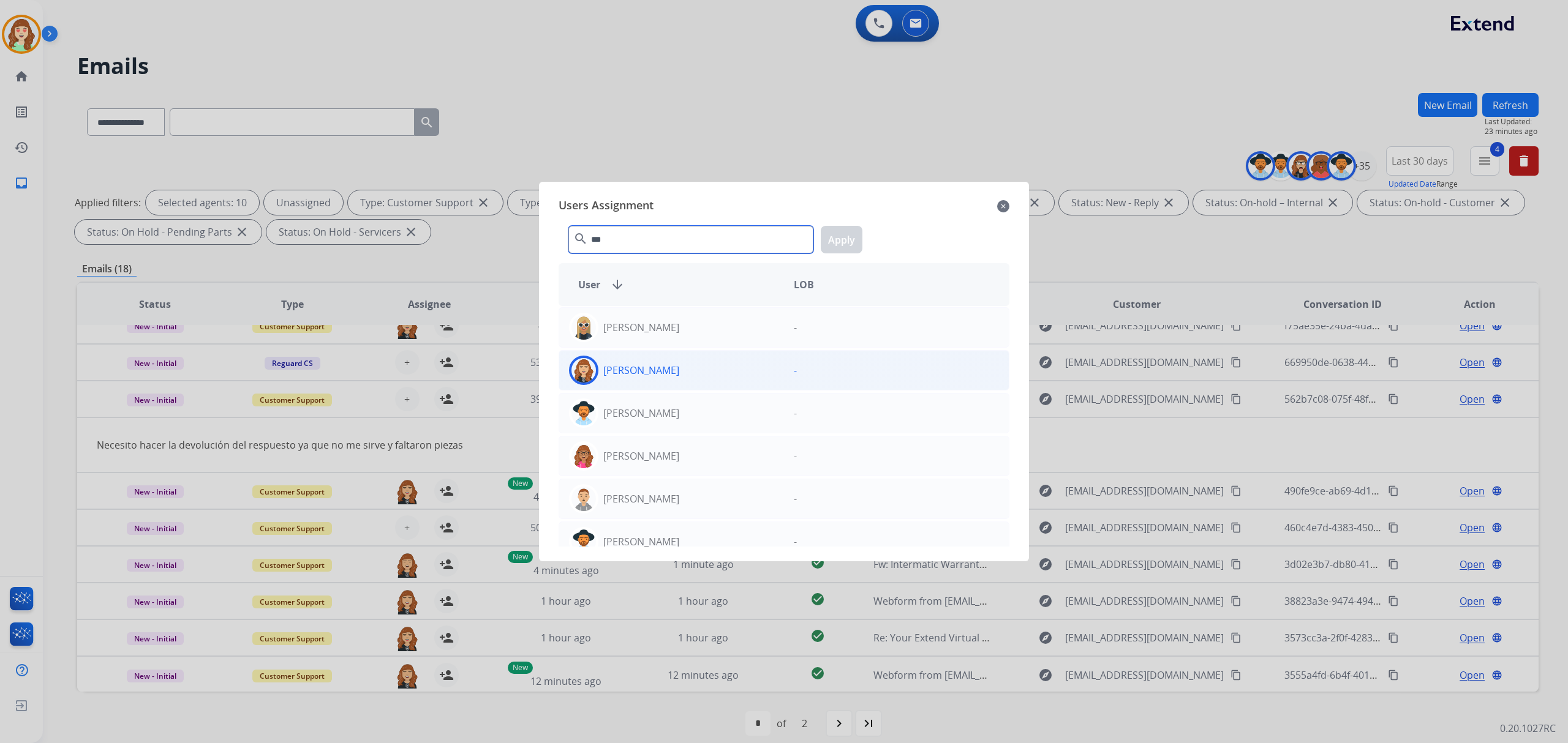
type input "***"
click at [706, 372] on div "[PERSON_NAME]" at bounding box center [672, 371] width 225 height 29
click at [848, 231] on button "Apply" at bounding box center [841, 239] width 42 height 27
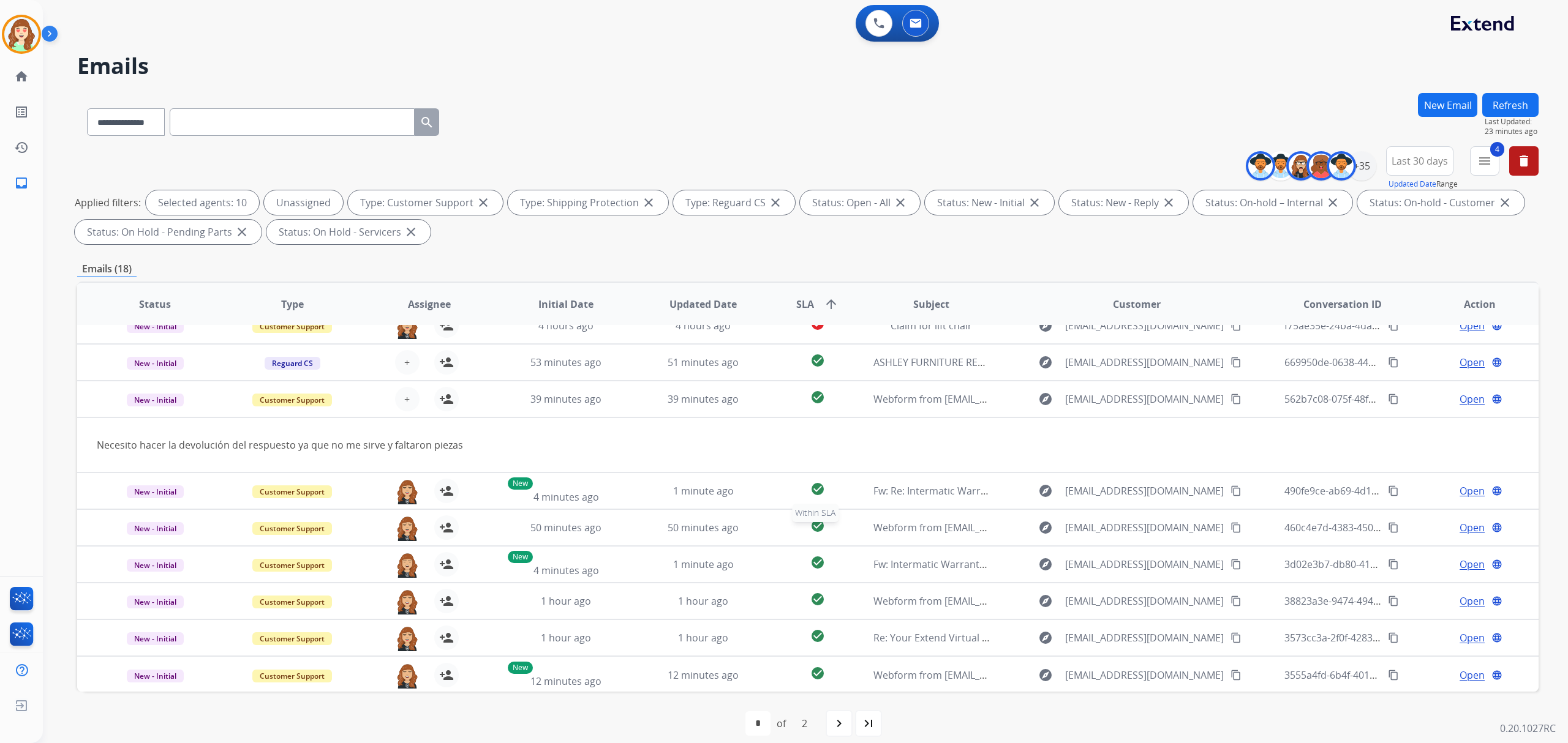
scroll to position [12, 0]
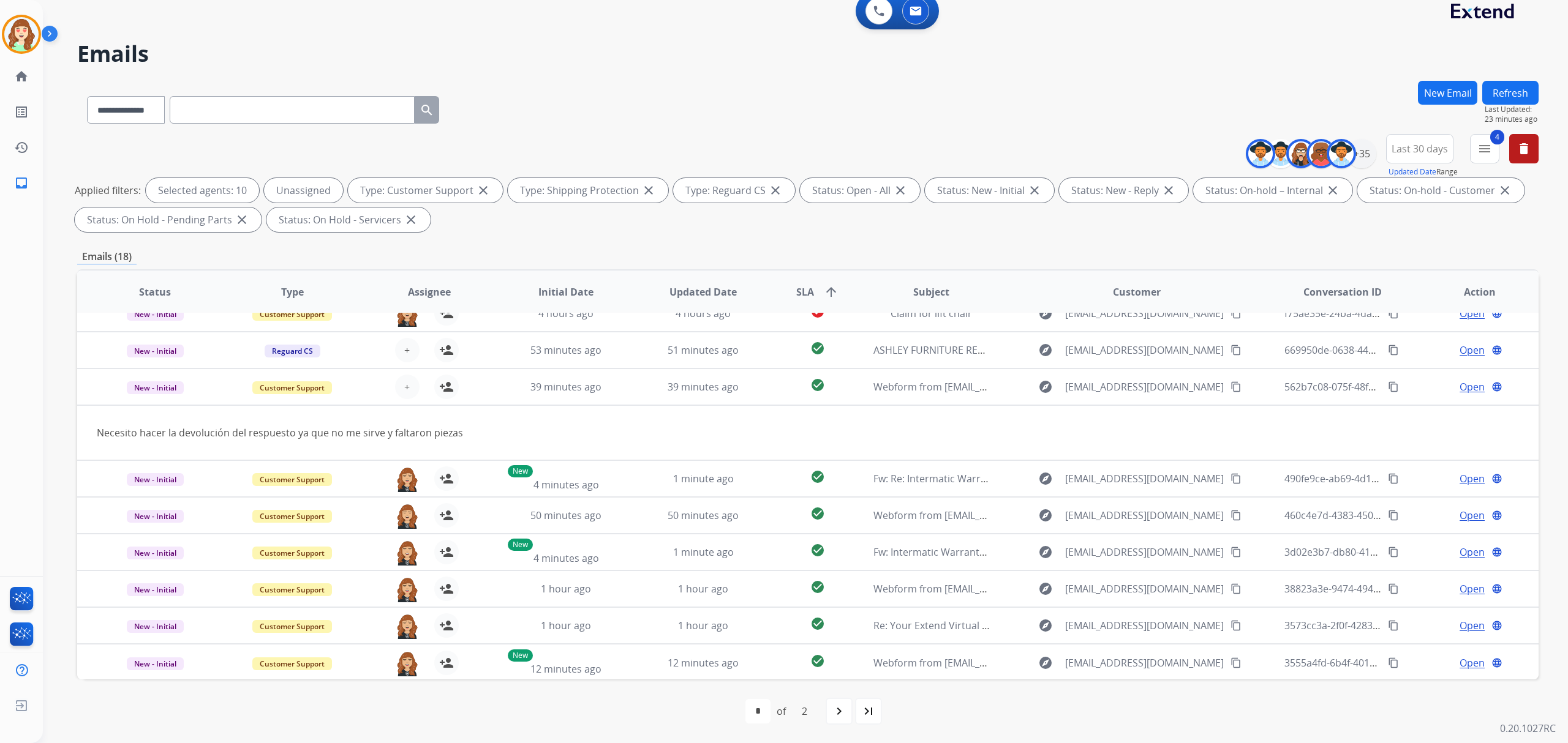
drag, startPoint x: 836, startPoint y: 708, endPoint x: 858, endPoint y: 646, distance: 65.8
click at [835, 708] on mat-icon "navigate_next" at bounding box center [839, 711] width 15 height 15
select select "*"
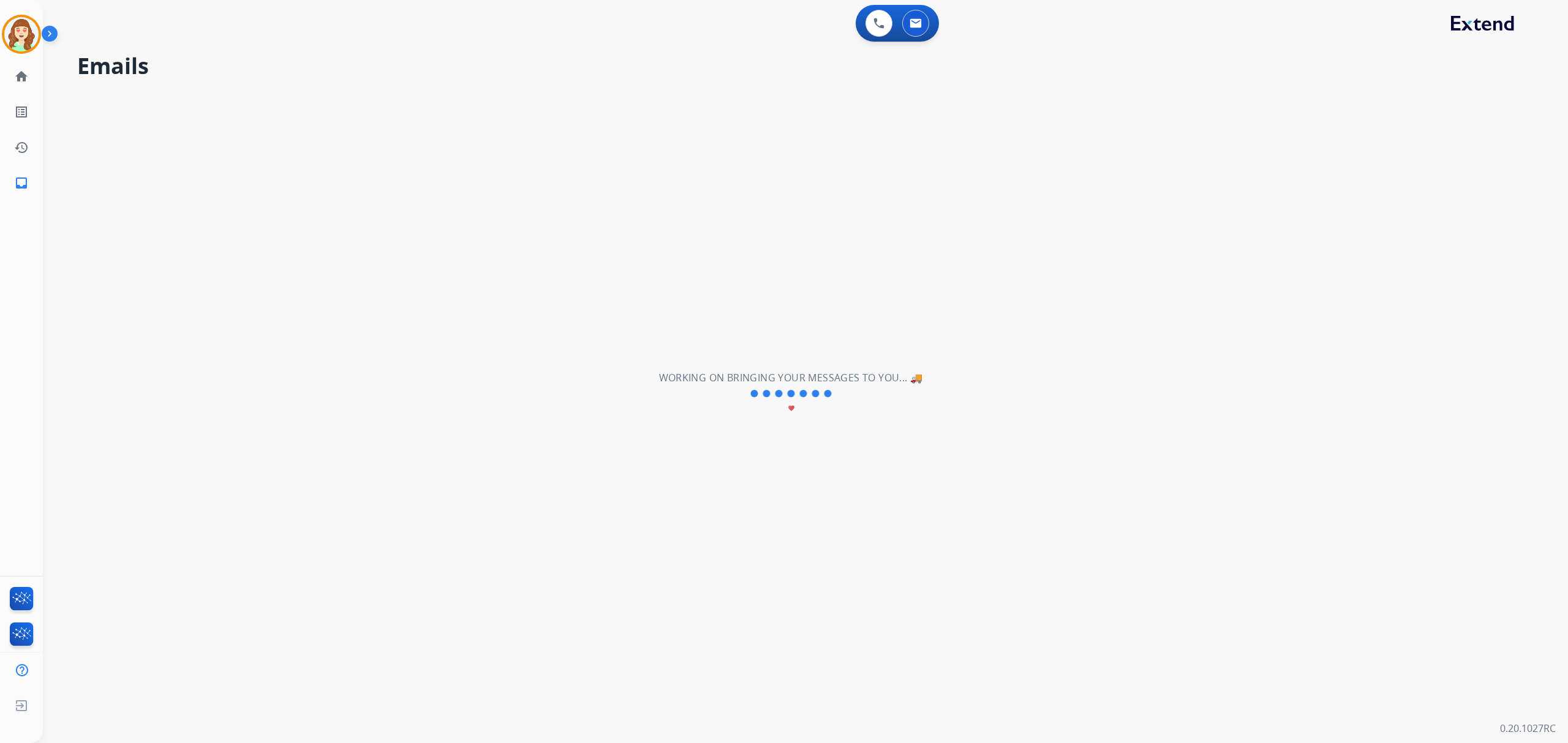
scroll to position [4, 0]
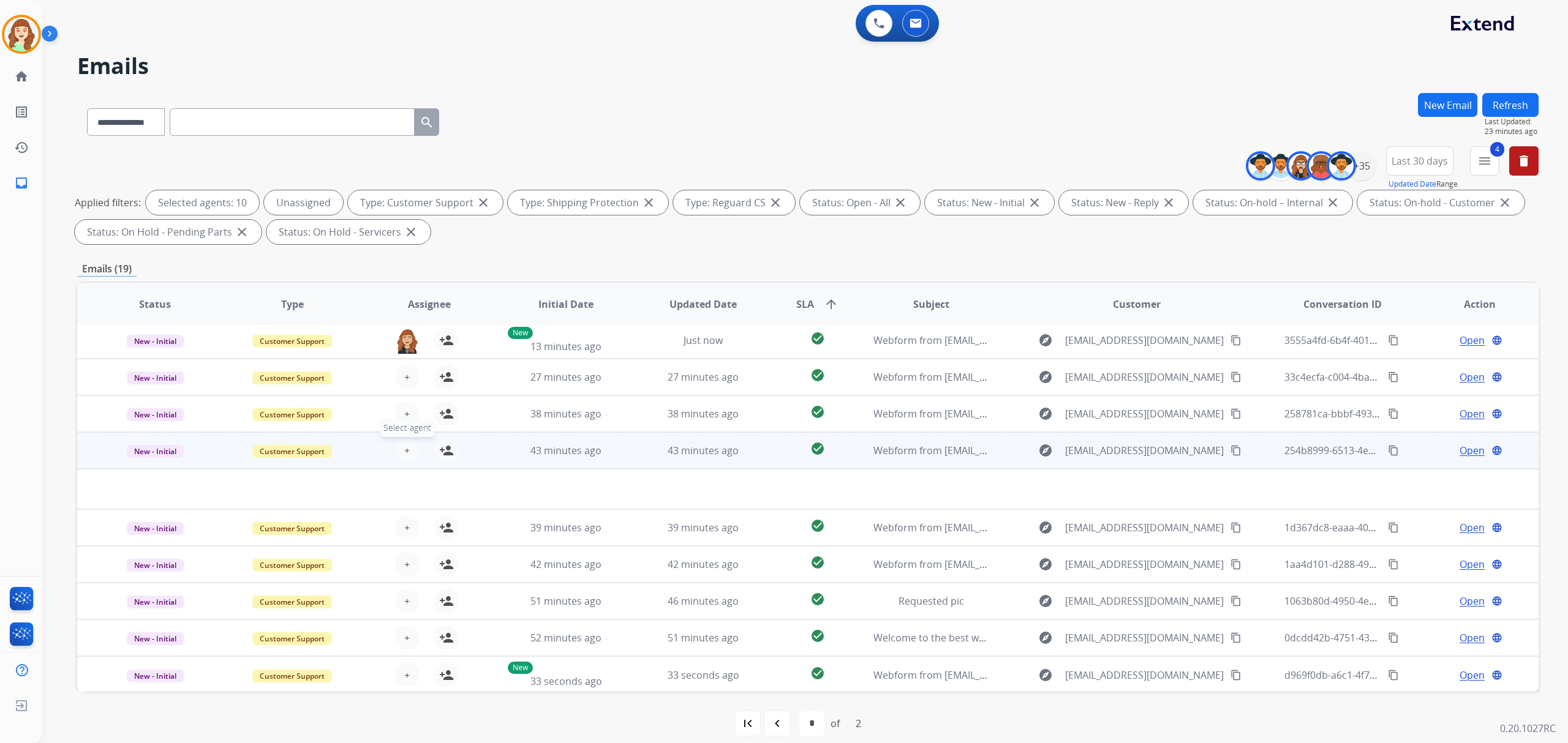
click at [404, 446] on span "+" at bounding box center [407, 450] width 5 height 15
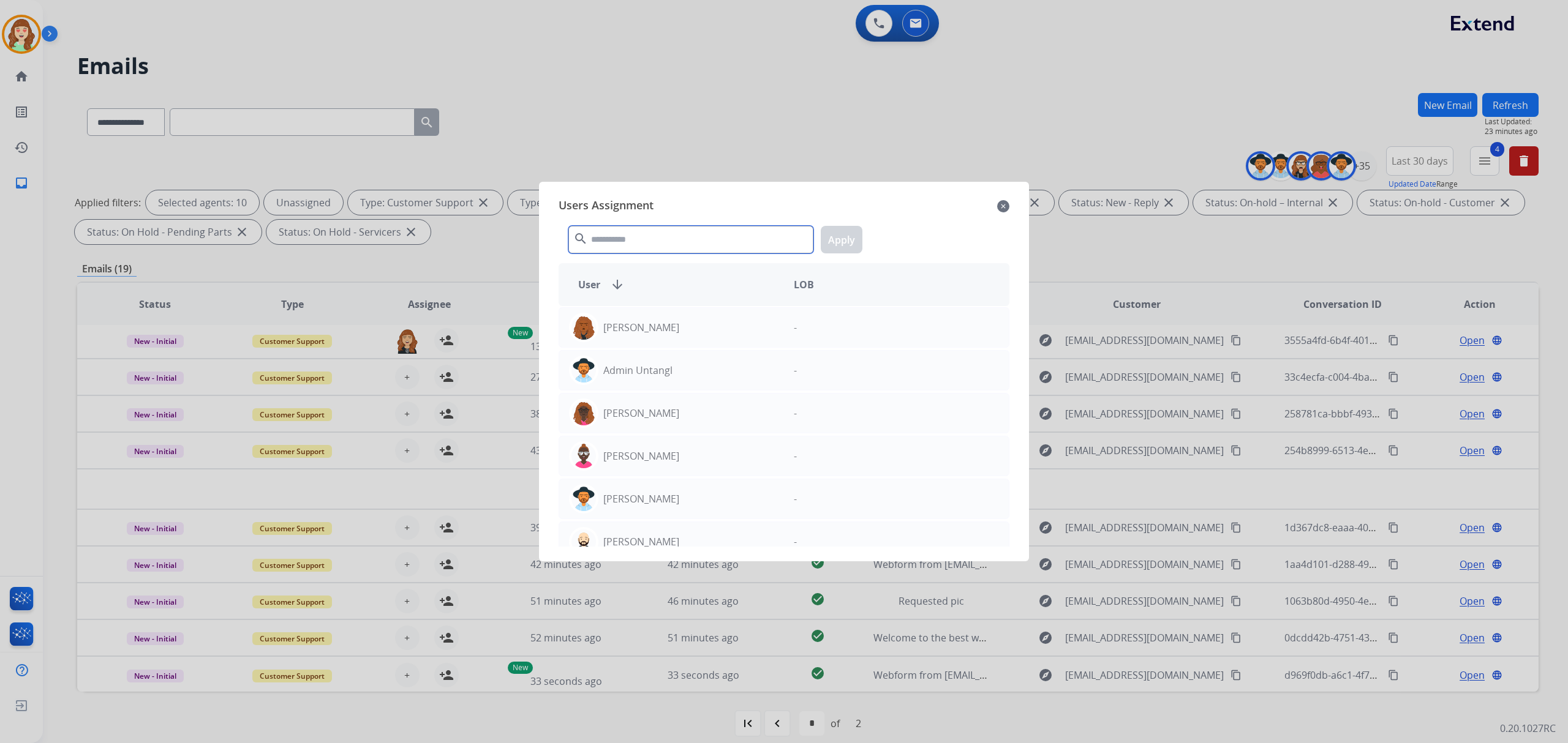
click at [642, 235] on input "text" at bounding box center [690, 239] width 245 height 27
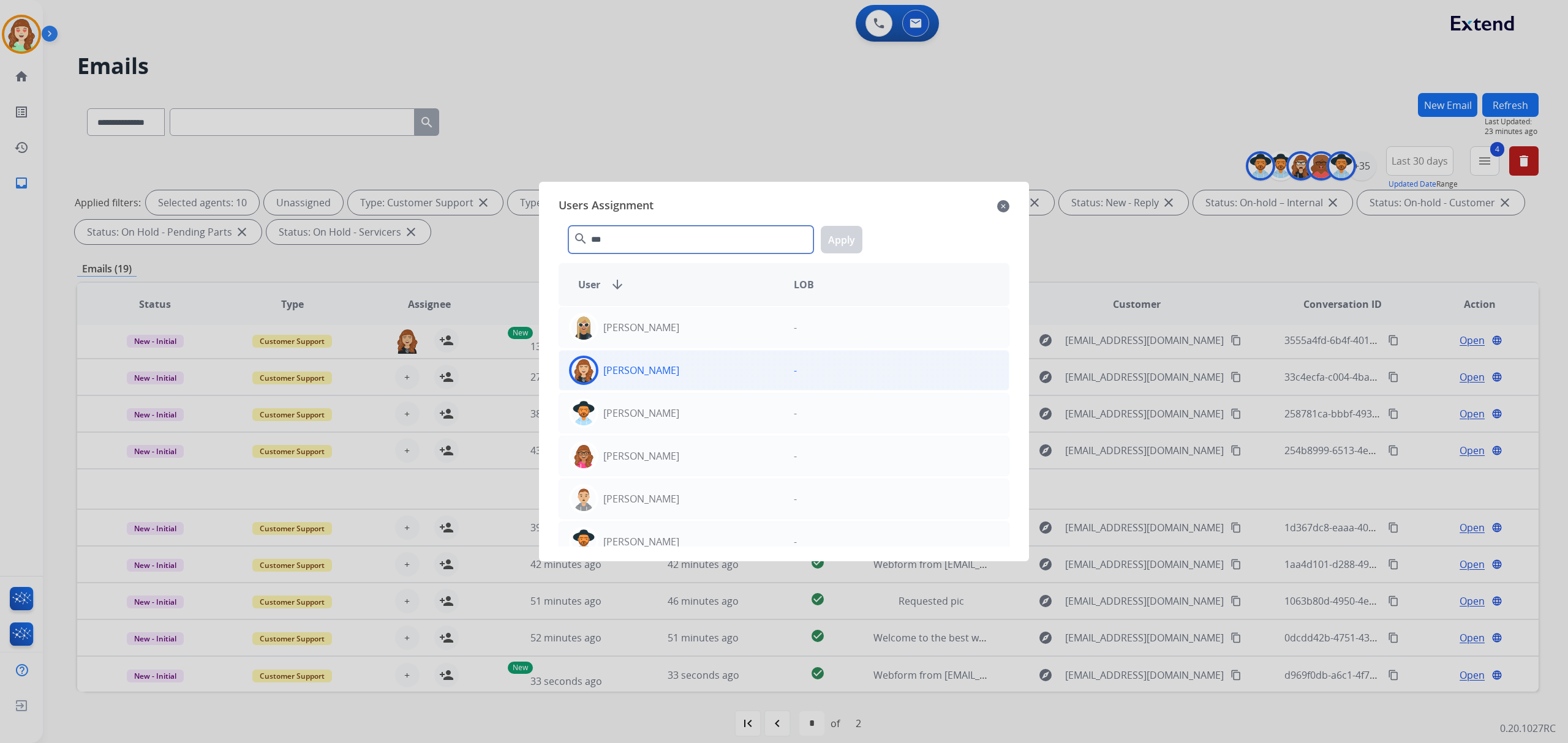
type input "***"
drag, startPoint x: 669, startPoint y: 377, endPoint x: 821, endPoint y: 263, distance: 190.0
click at [669, 375] on p "[PERSON_NAME]" at bounding box center [641, 371] width 76 height 15
click at [838, 247] on button "Apply" at bounding box center [841, 239] width 42 height 27
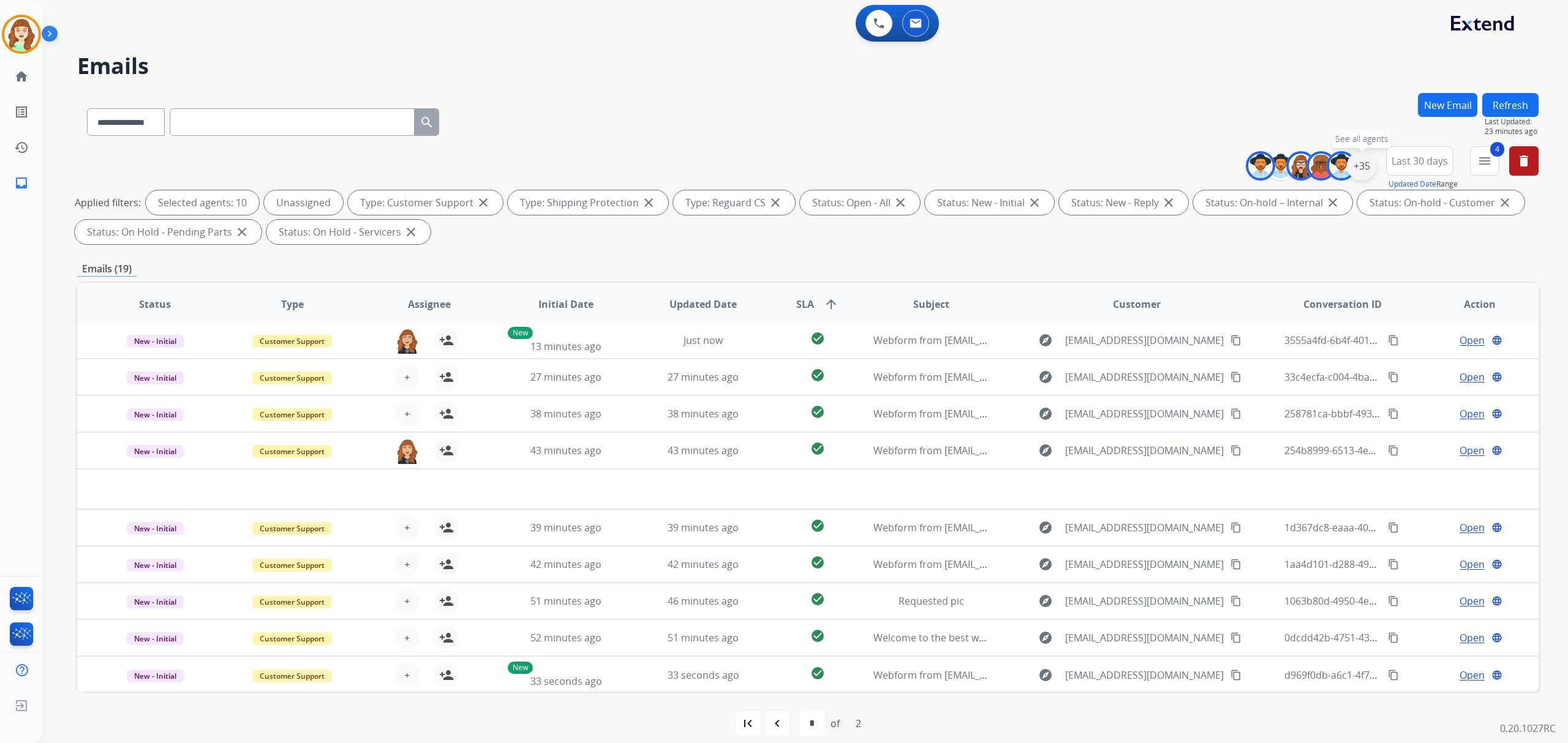
click at [1359, 175] on div "+35" at bounding box center [1361, 166] width 29 height 29
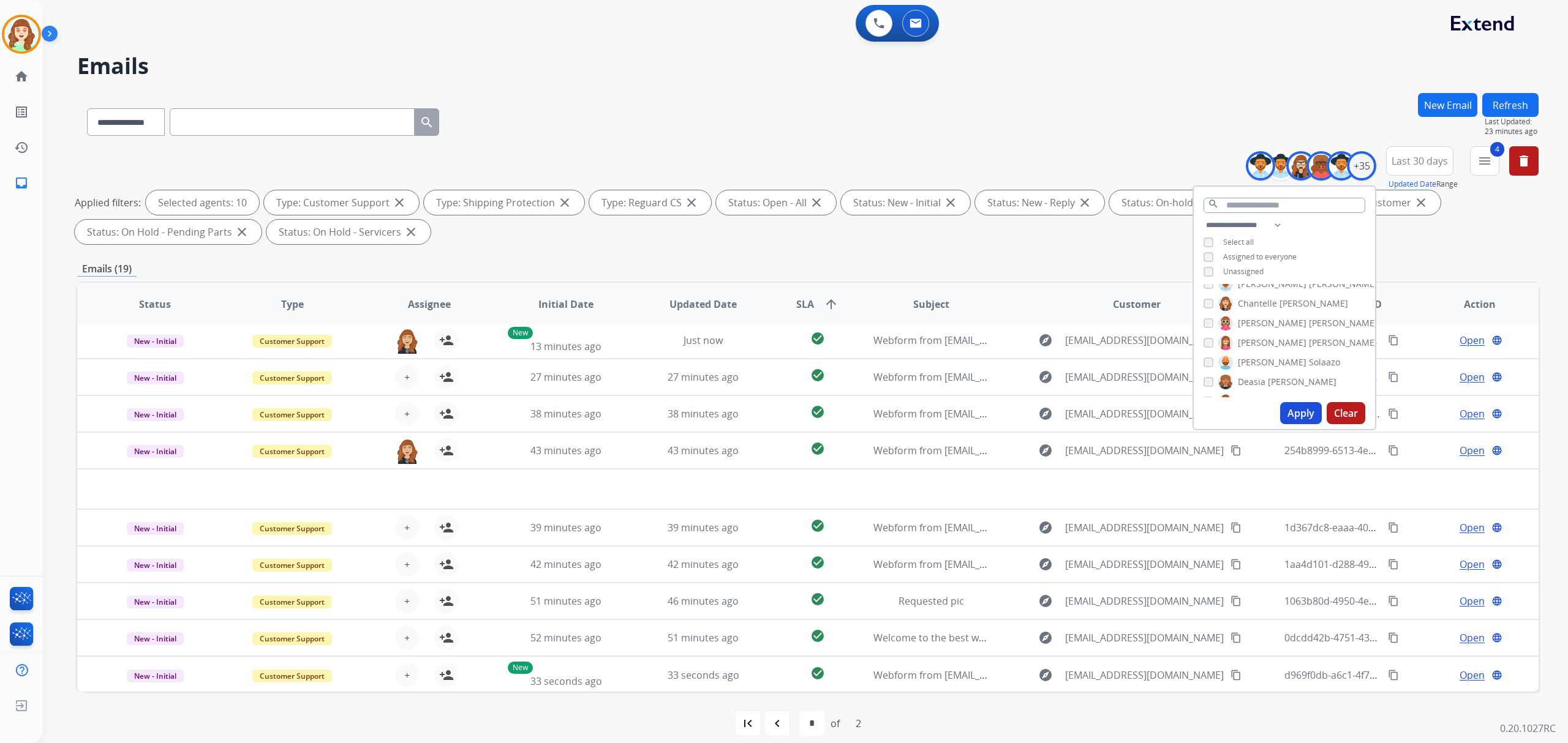
click at [1292, 412] on button "Apply" at bounding box center [1301, 413] width 42 height 22
select select "*"
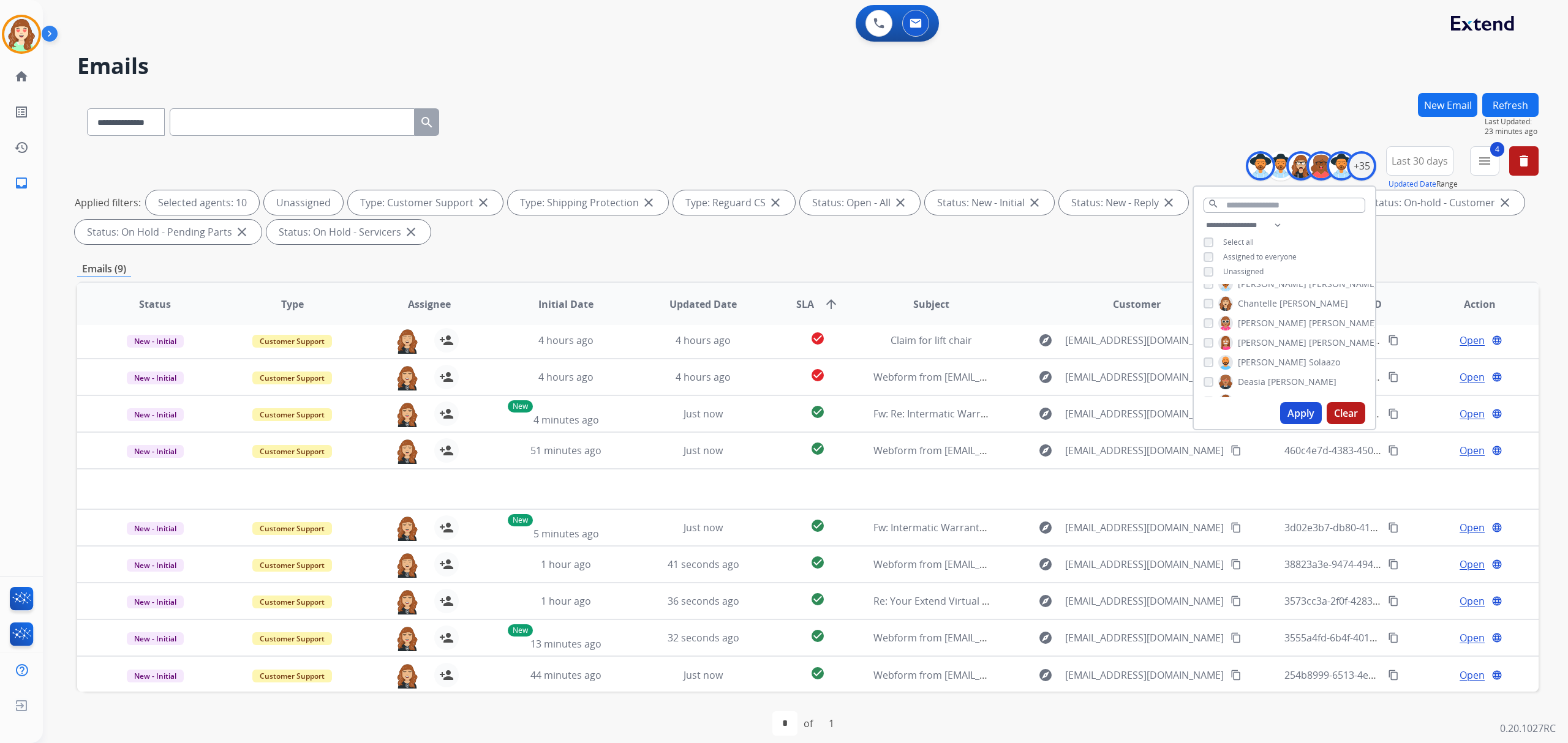
click at [1281, 414] on button "Apply" at bounding box center [1301, 413] width 42 height 22
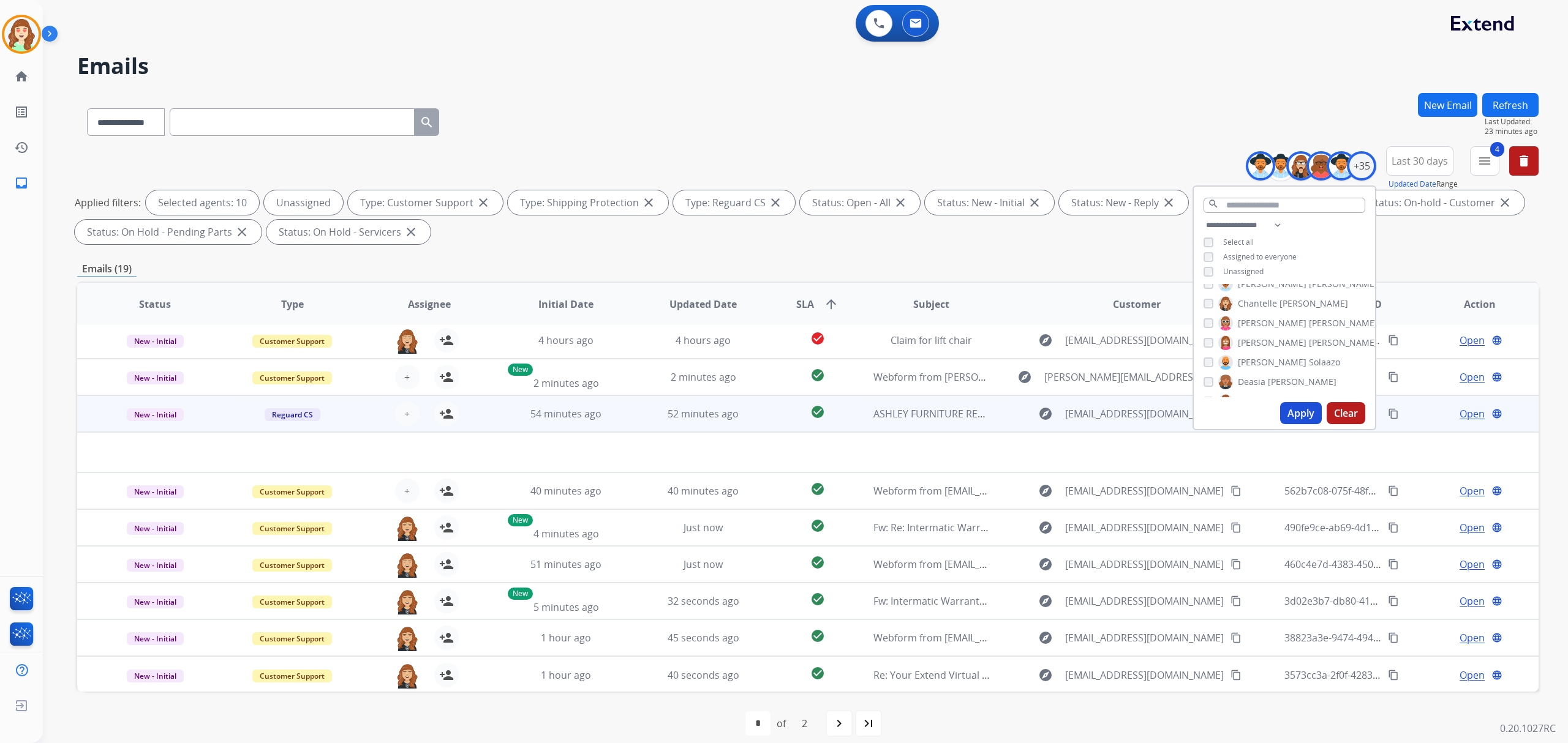
scroll to position [12, 0]
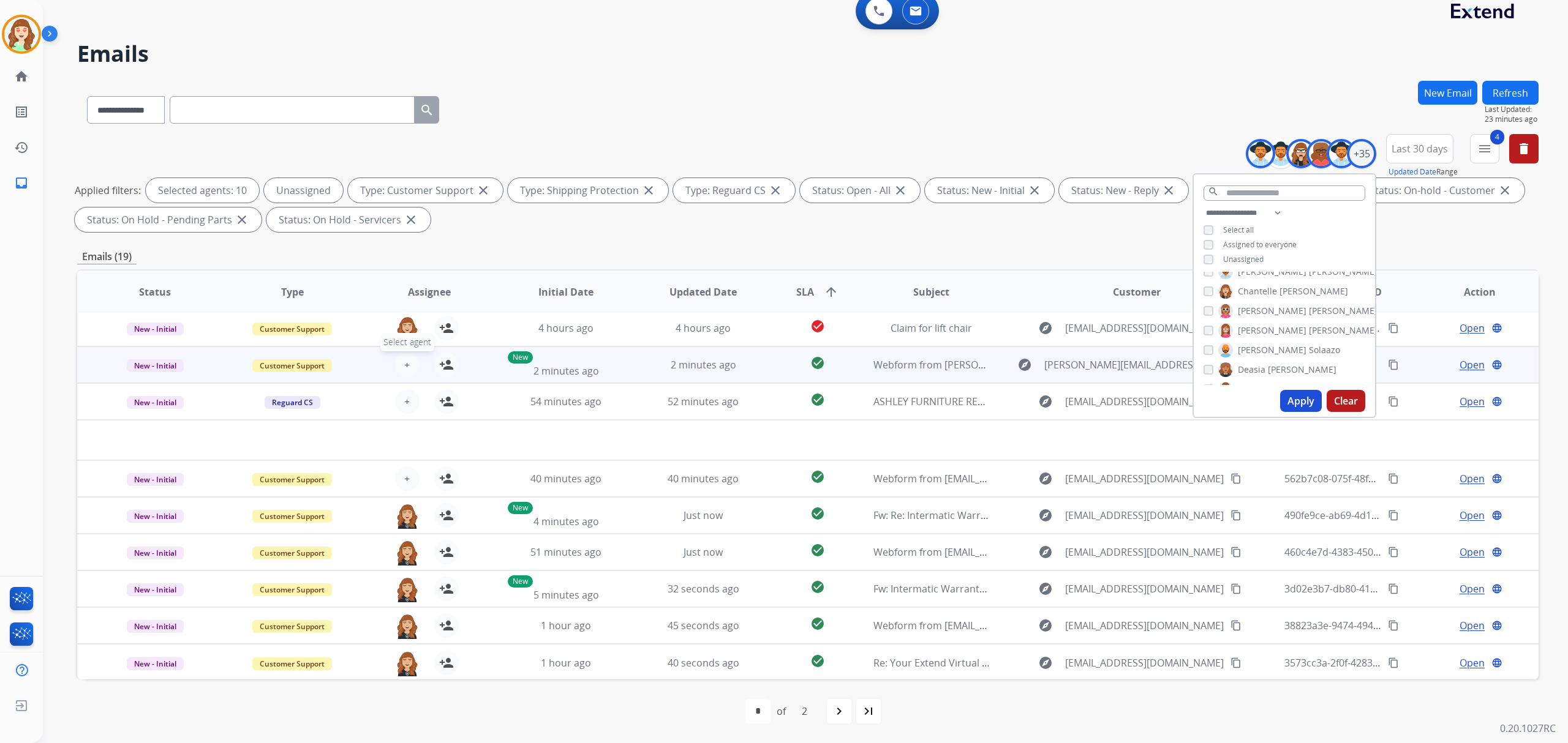
click at [415, 365] on button "+ Select agent" at bounding box center [407, 365] width 25 height 25
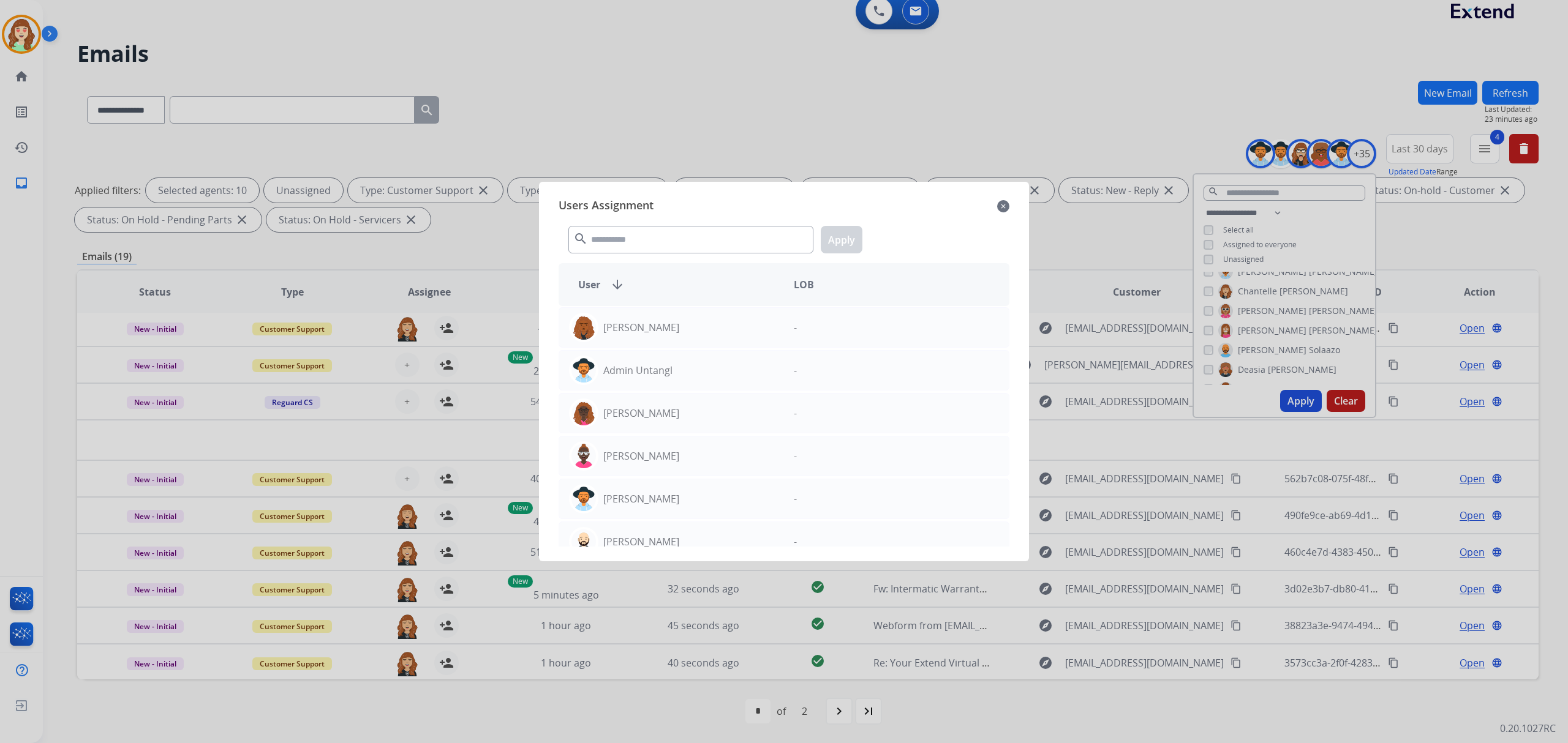
click at [1000, 201] on mat-icon "close" at bounding box center [1003, 206] width 12 height 15
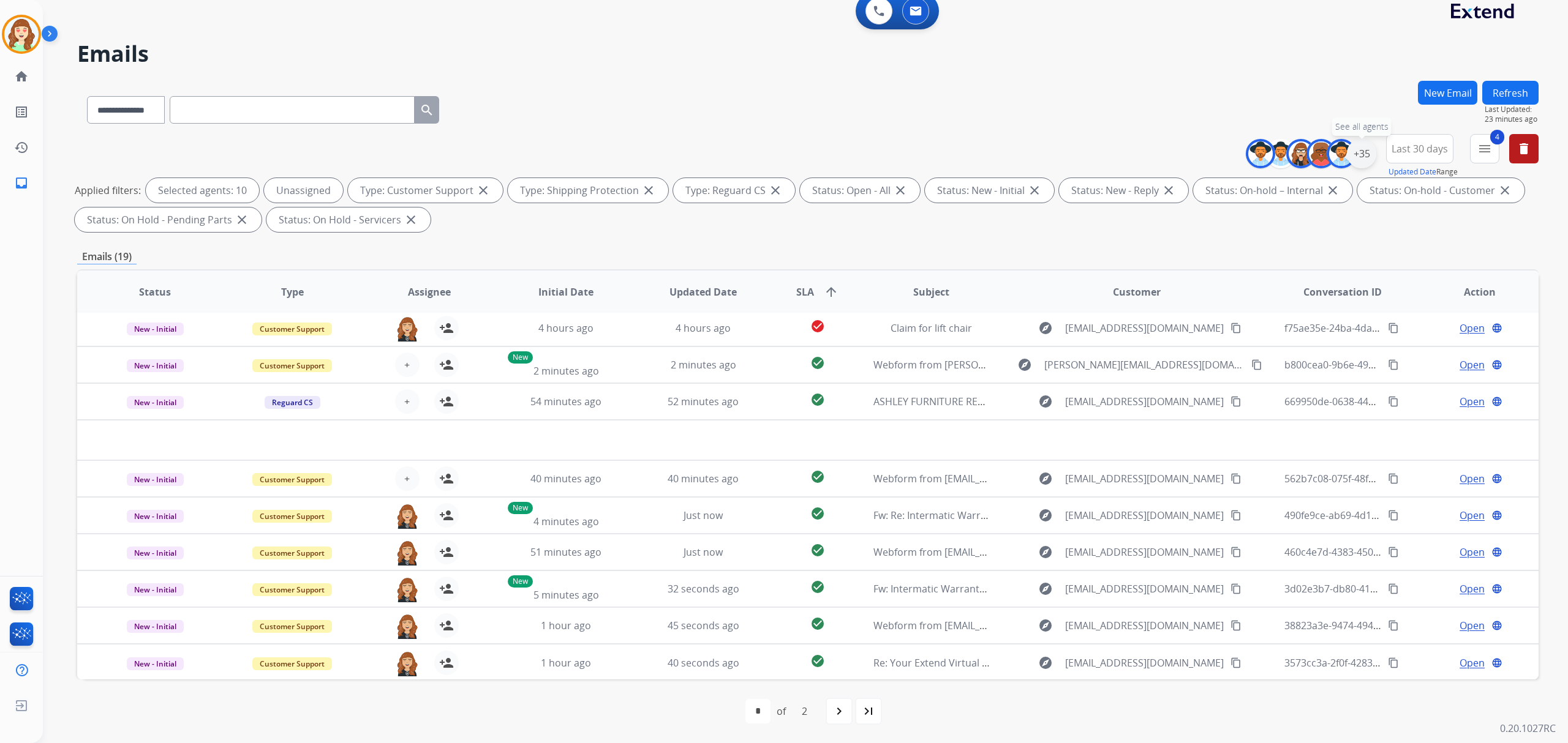
click at [1360, 148] on div "+35" at bounding box center [1361, 153] width 29 height 29
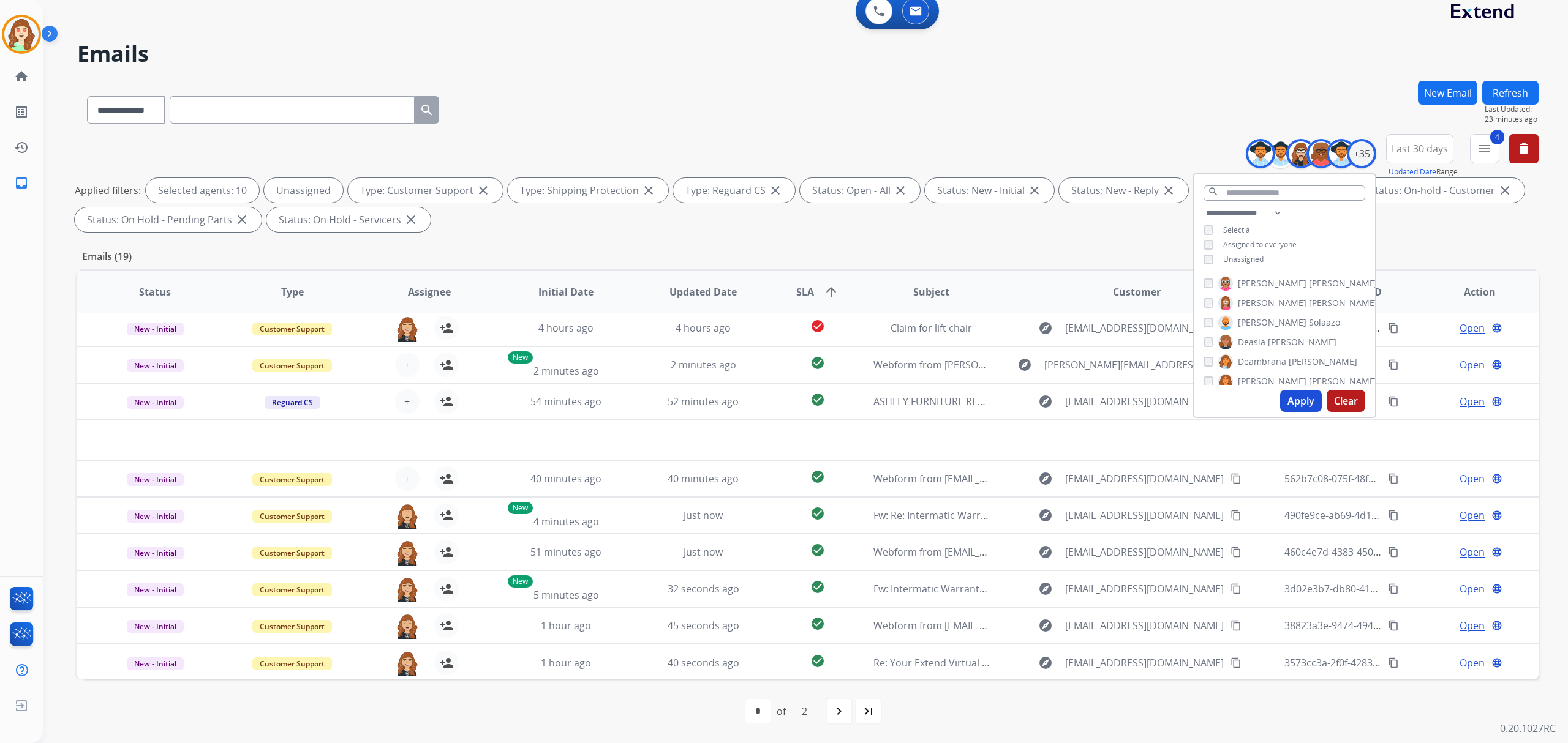
scroll to position [90, 0]
click at [1201, 289] on div "[PERSON_NAME] [PERSON_NAME] [PERSON_NAME] [PERSON_NAME] [PERSON_NAME] [PERSON_N…" at bounding box center [1284, 328] width 181 height 114
click at [1292, 395] on button "Apply" at bounding box center [1301, 400] width 42 height 22
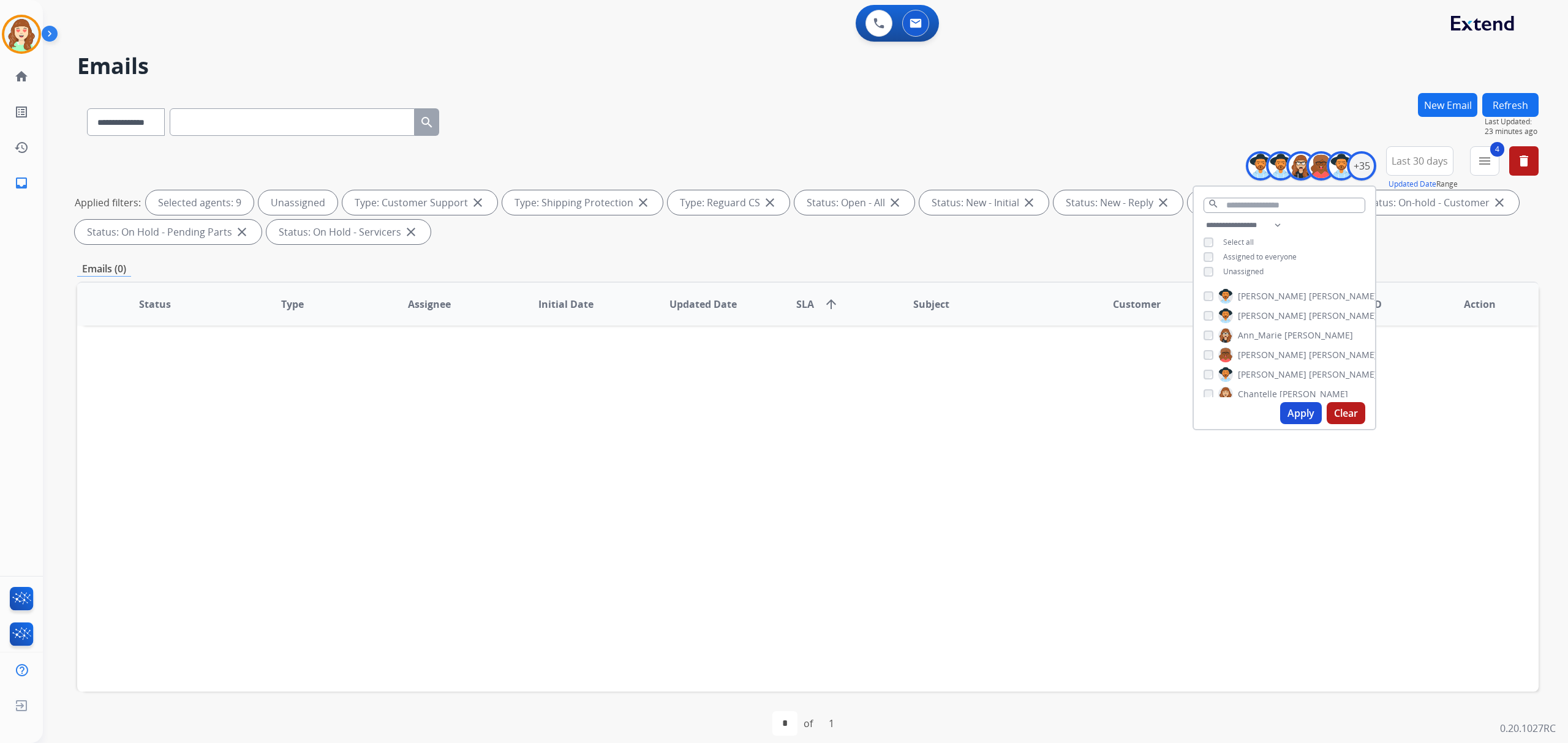
click at [1282, 406] on button "Apply" at bounding box center [1301, 413] width 42 height 22
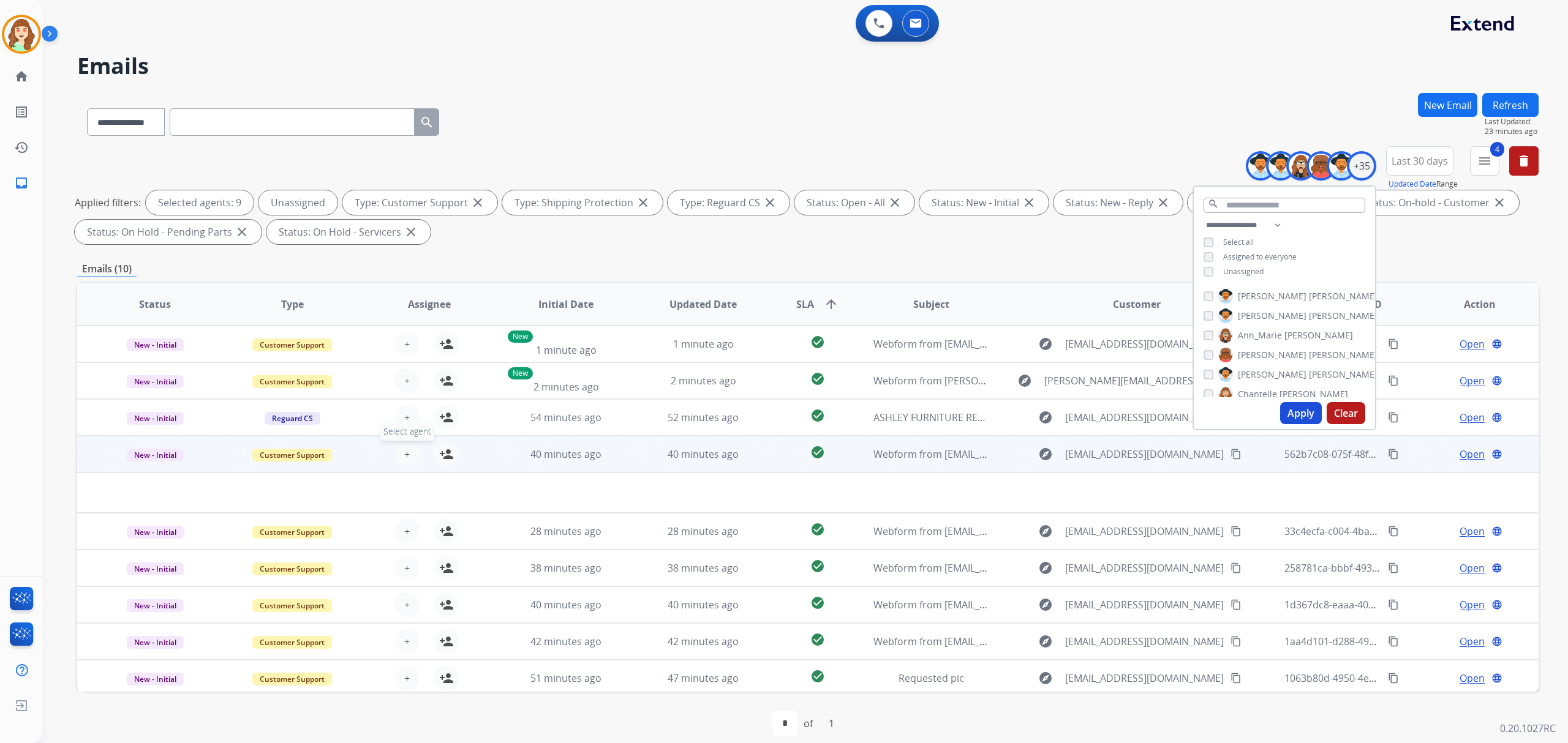
click at [404, 450] on span "+" at bounding box center [407, 454] width 5 height 15
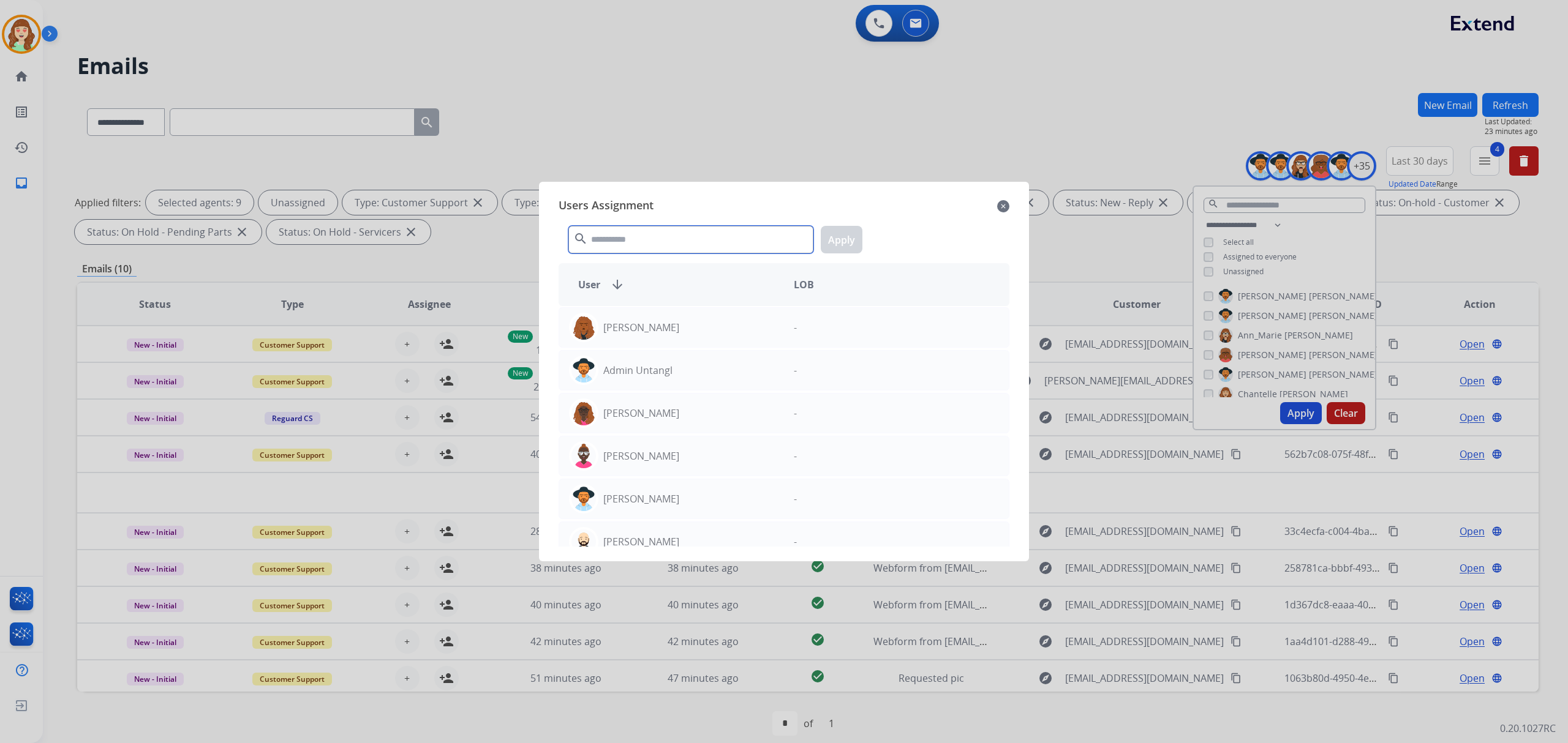
click at [678, 238] on input "text" at bounding box center [690, 239] width 245 height 27
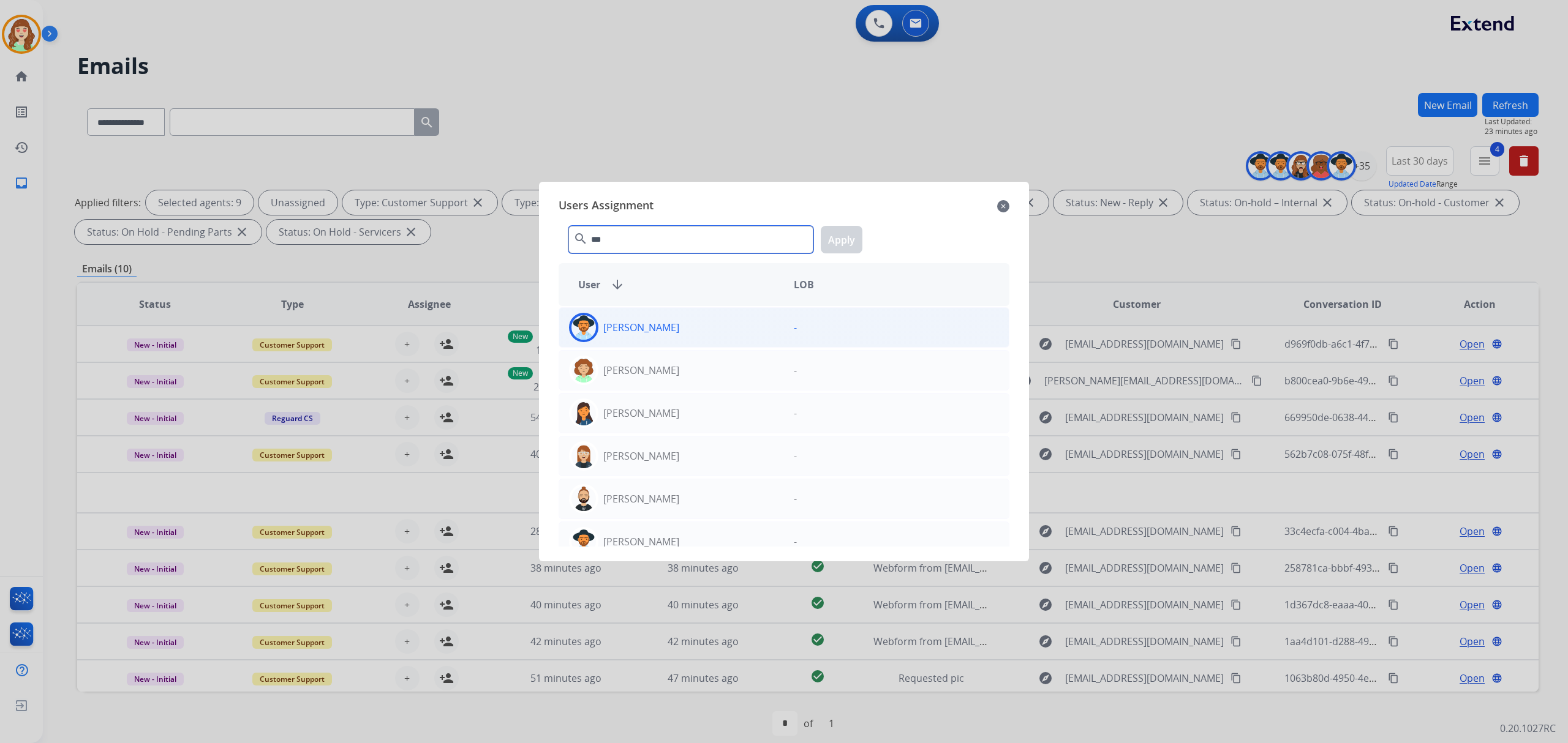
type input "***"
click at [667, 324] on div "[PERSON_NAME]" at bounding box center [672, 327] width 225 height 29
click at [838, 240] on button "Apply" at bounding box center [841, 239] width 42 height 27
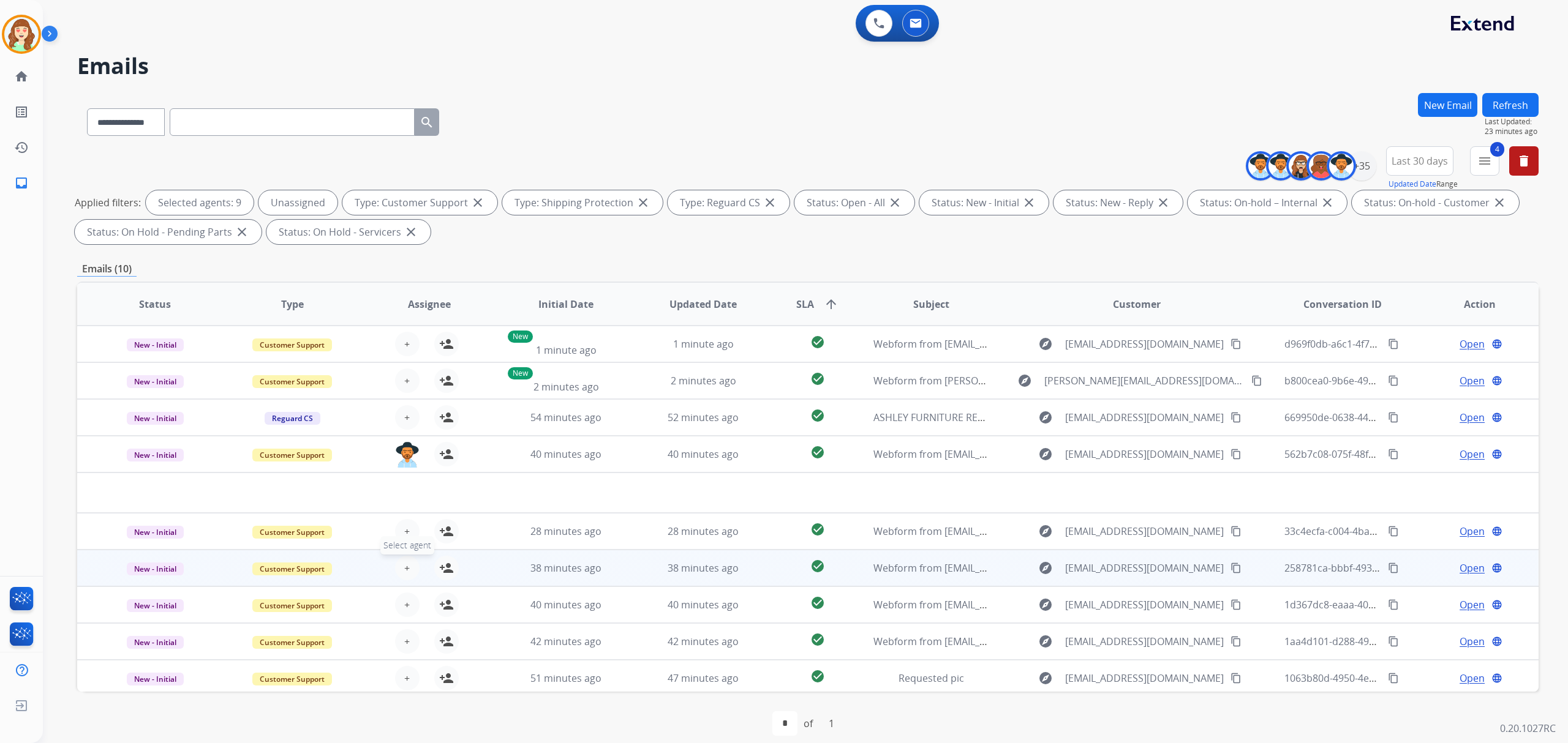
click at [404, 561] on span "+" at bounding box center [407, 568] width 5 height 15
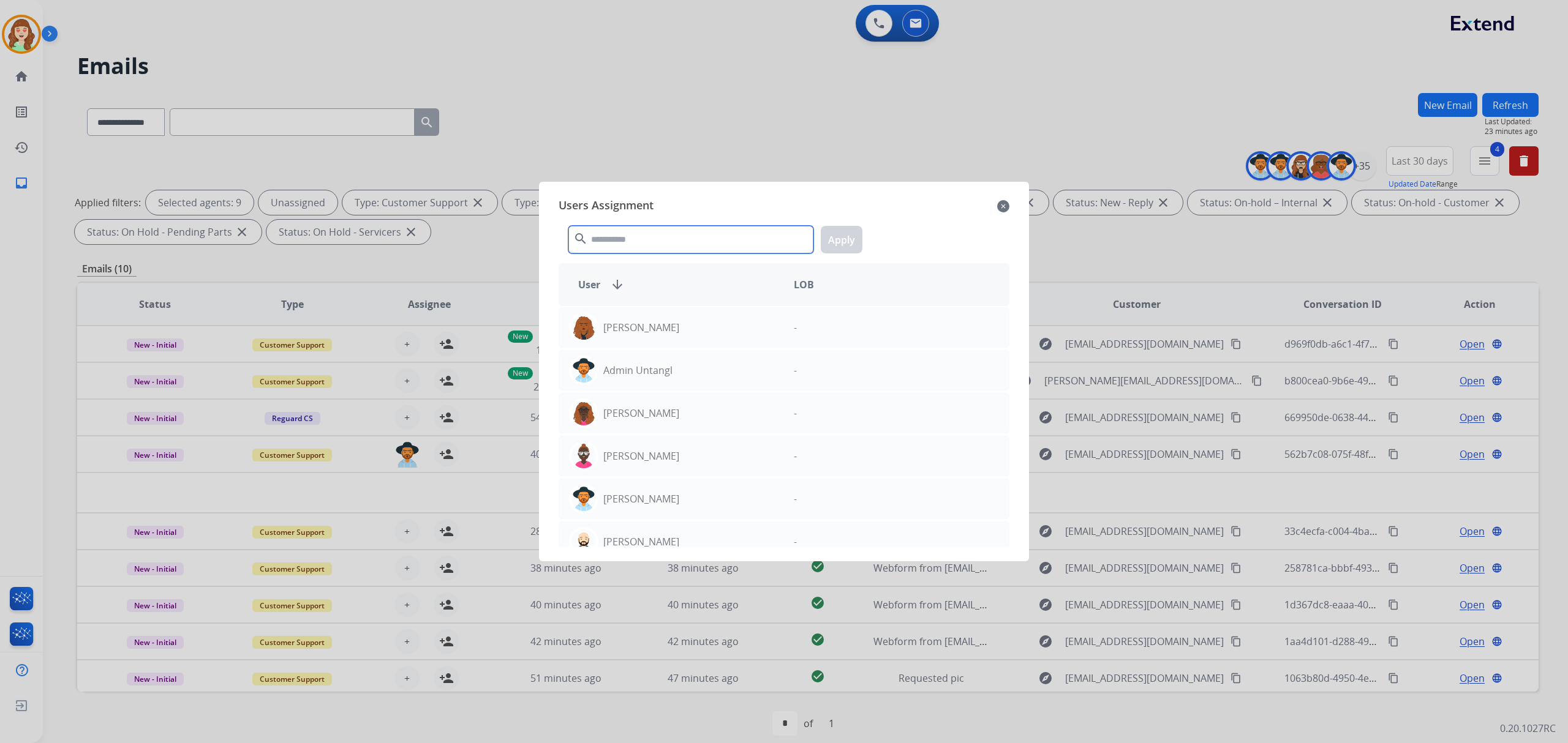
click at [632, 240] on input "text" at bounding box center [690, 239] width 245 height 27
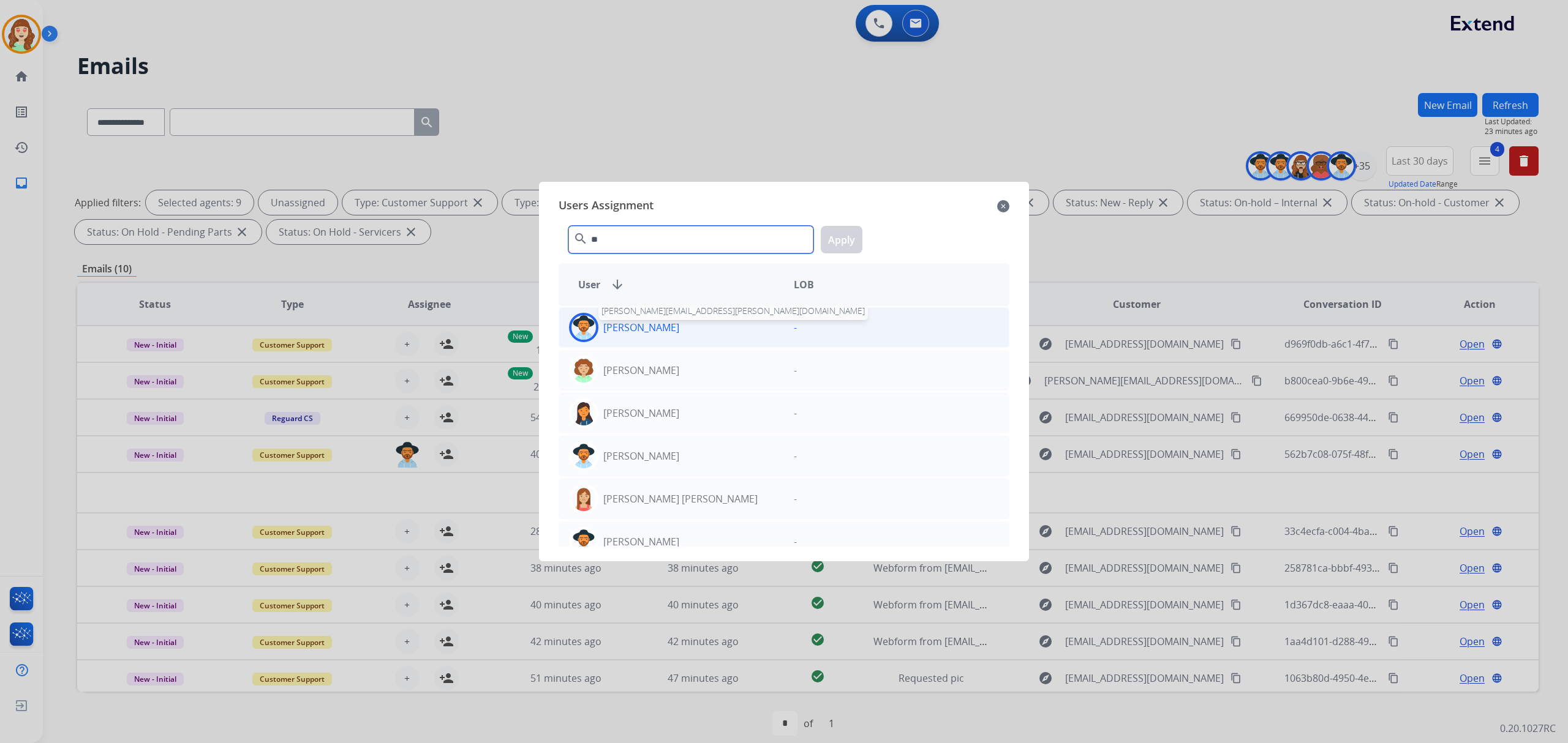
type input "**"
click at [638, 341] on div "[PERSON_NAME] [PERSON_NAME][EMAIL_ADDRESS][PERSON_NAME][DOMAIN_NAME]" at bounding box center [672, 327] width 225 height 29
click at [846, 238] on button "Apply" at bounding box center [841, 239] width 42 height 27
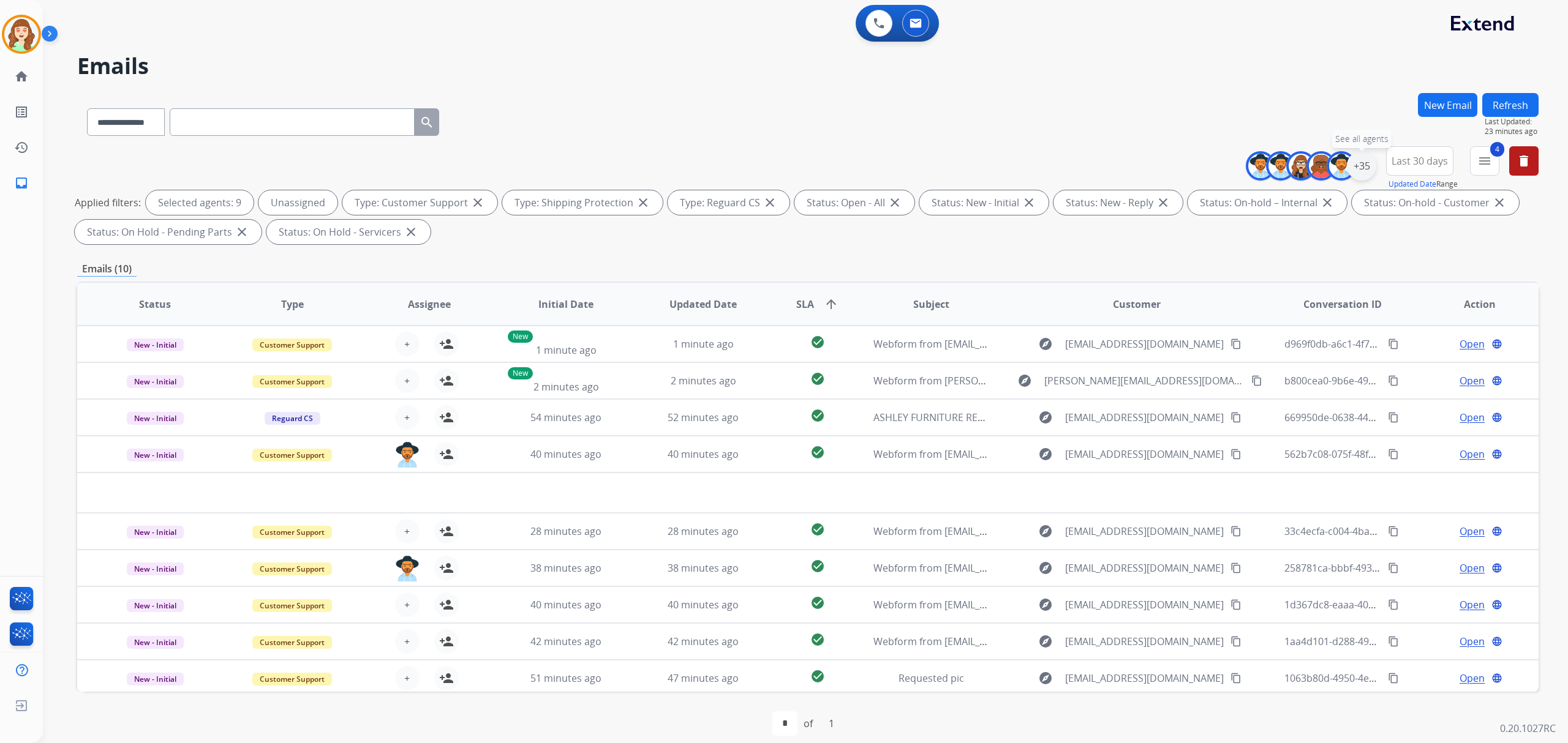
click at [1359, 167] on div "+35" at bounding box center [1361, 166] width 29 height 29
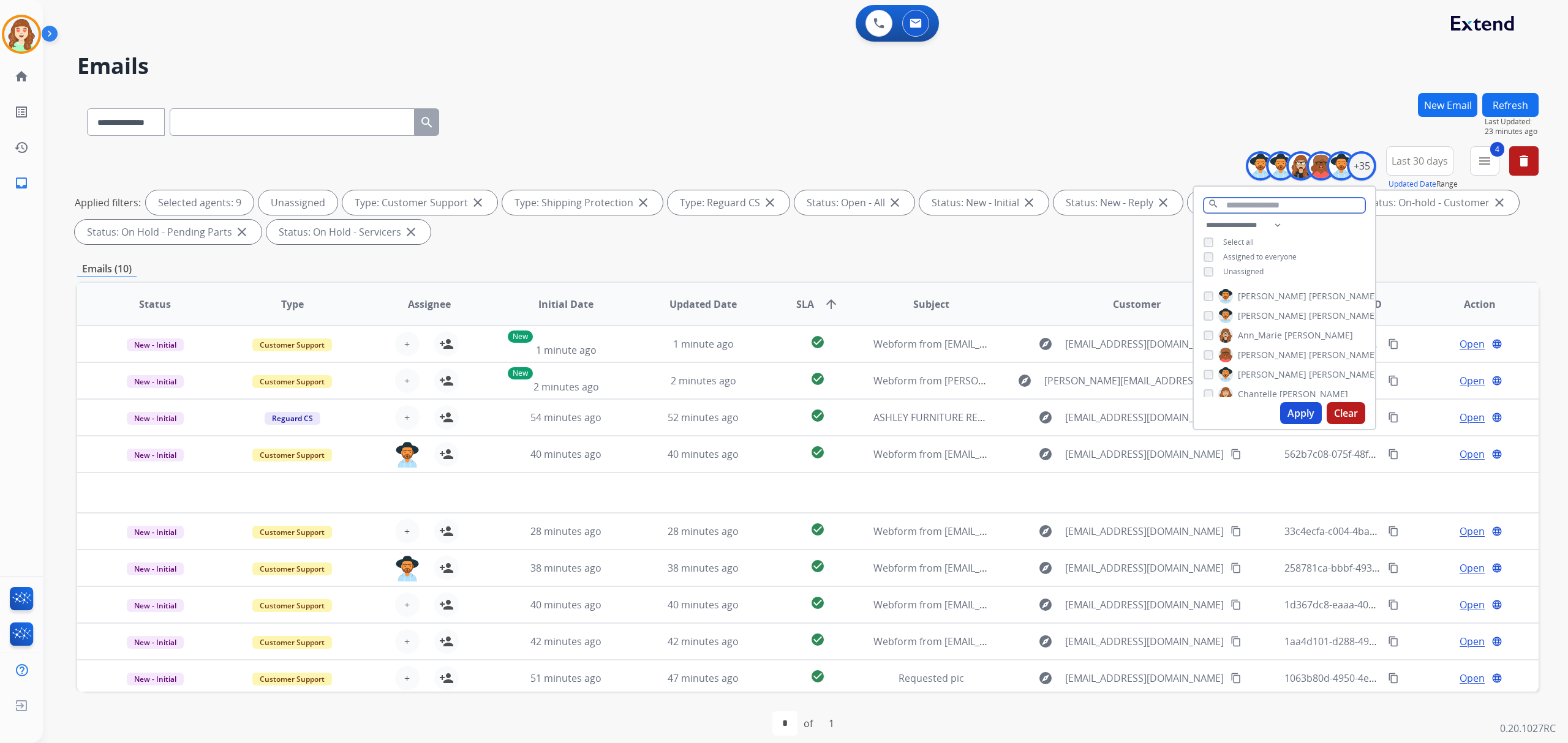
click at [1230, 205] on input "text" at bounding box center [1284, 205] width 161 height 15
click at [1340, 412] on button "Clear" at bounding box center [1346, 413] width 39 height 22
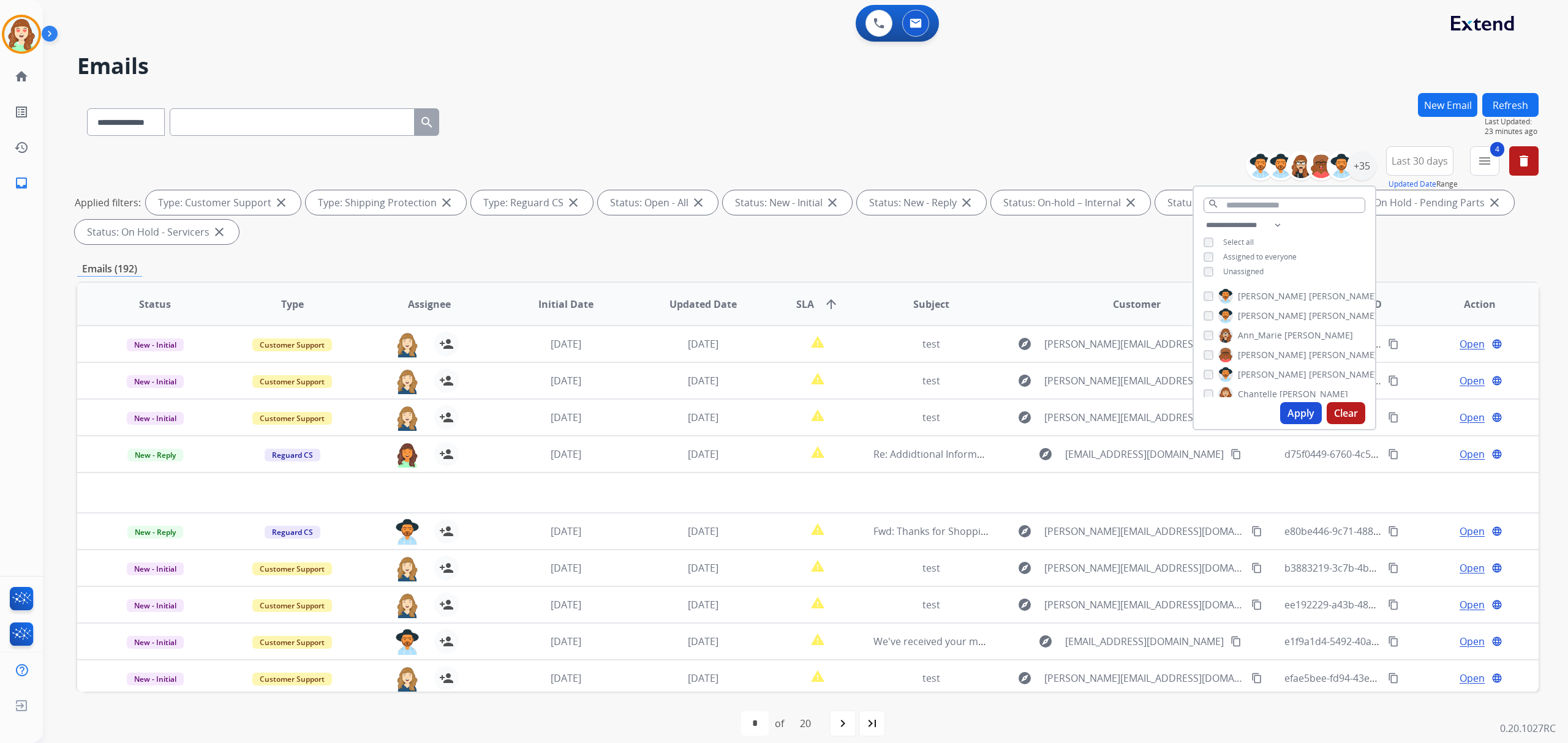
click at [1207, 270] on div "Unassigned" at bounding box center [1233, 272] width 60 height 10
click at [1259, 201] on input "text" at bounding box center [1284, 205] width 161 height 15
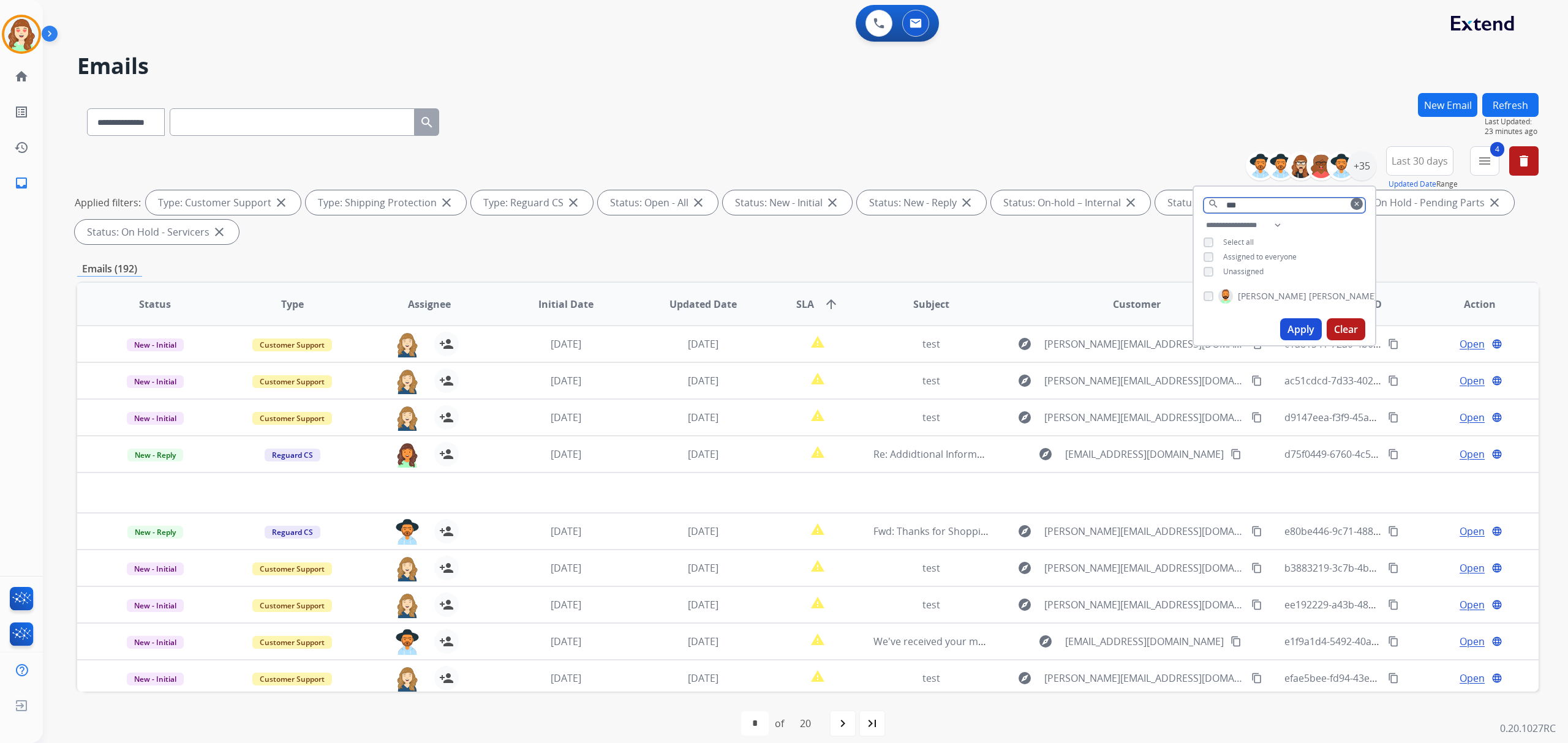
type input "***"
click at [1296, 333] on button "Apply" at bounding box center [1301, 329] width 42 height 22
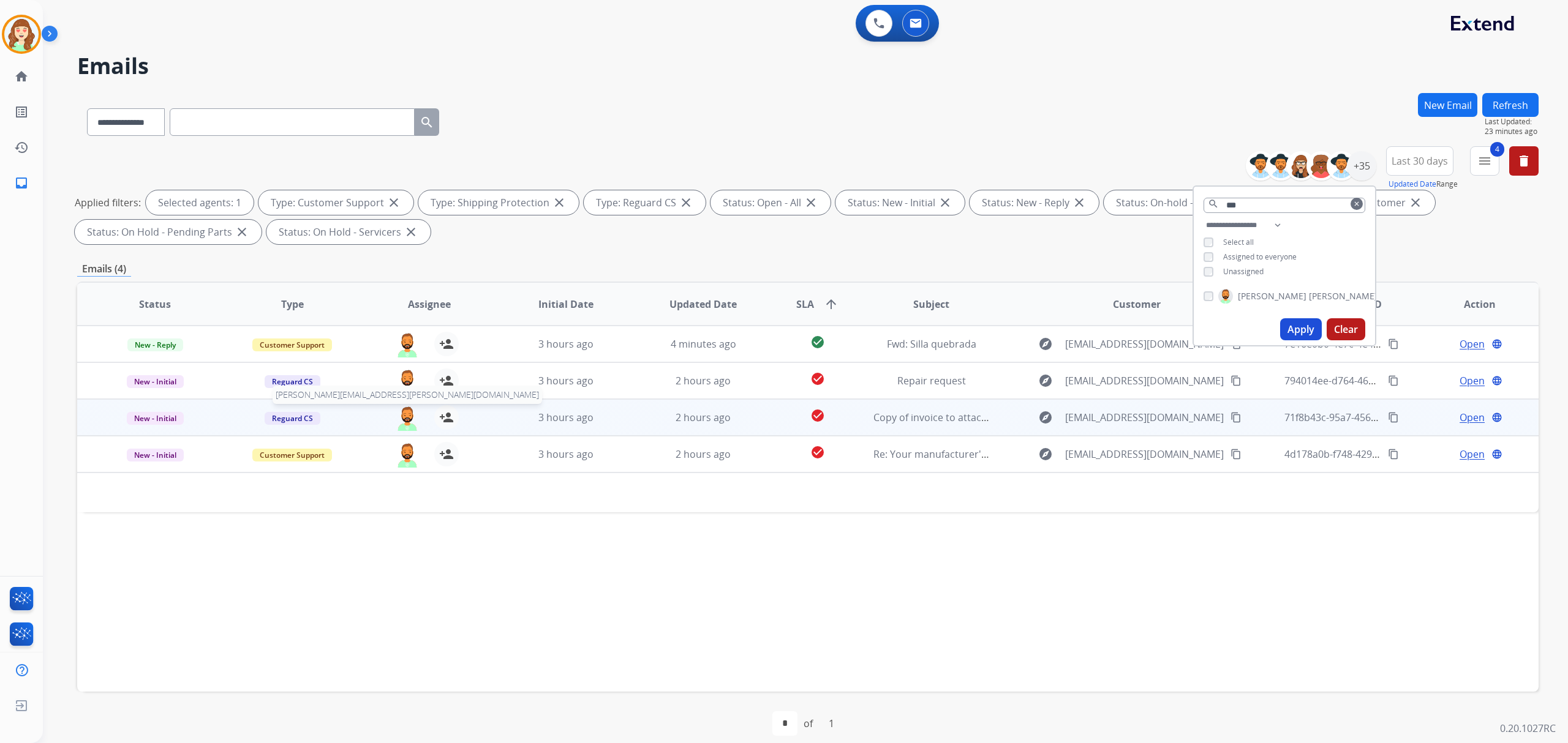
click at [410, 415] on img at bounding box center [407, 418] width 25 height 26
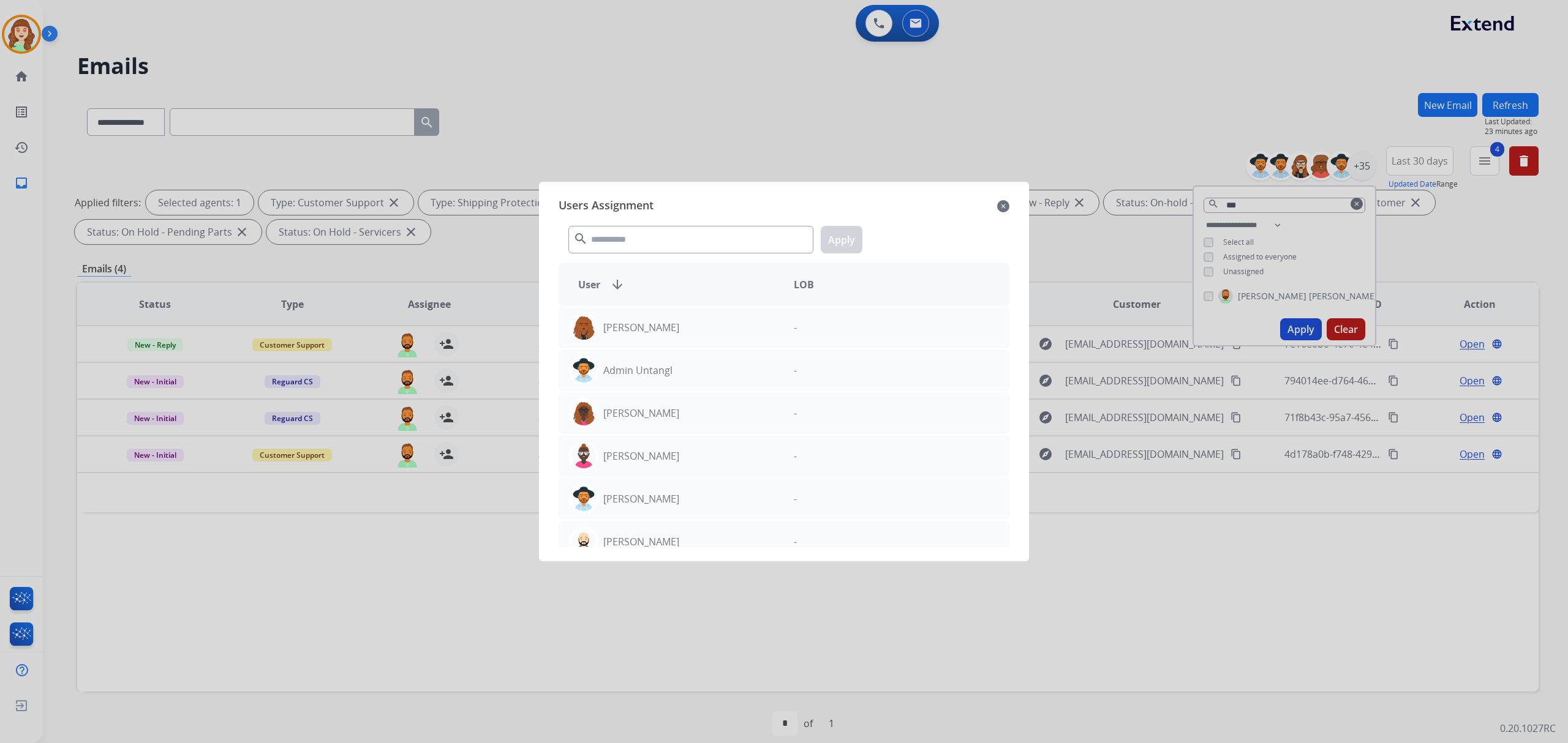
click at [675, 224] on div "search Apply" at bounding box center [784, 237] width 450 height 42
click at [680, 245] on input "text" at bounding box center [690, 239] width 245 height 27
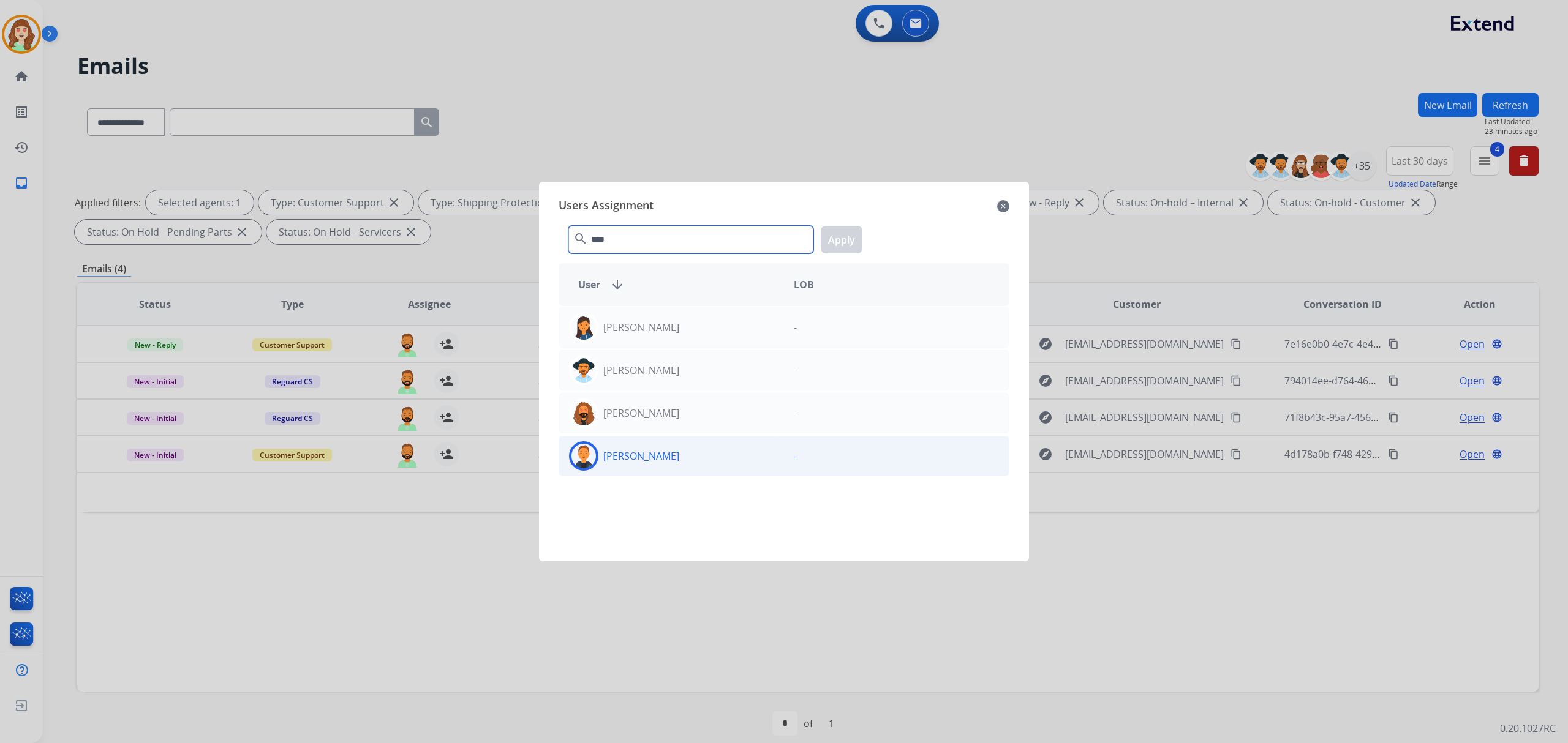
type input "****"
drag, startPoint x: 704, startPoint y: 463, endPoint x: 722, endPoint y: 454, distance: 20.1
click at [713, 459] on div "[PERSON_NAME]" at bounding box center [672, 456] width 225 height 29
click at [846, 238] on button "Apply" at bounding box center [841, 239] width 42 height 27
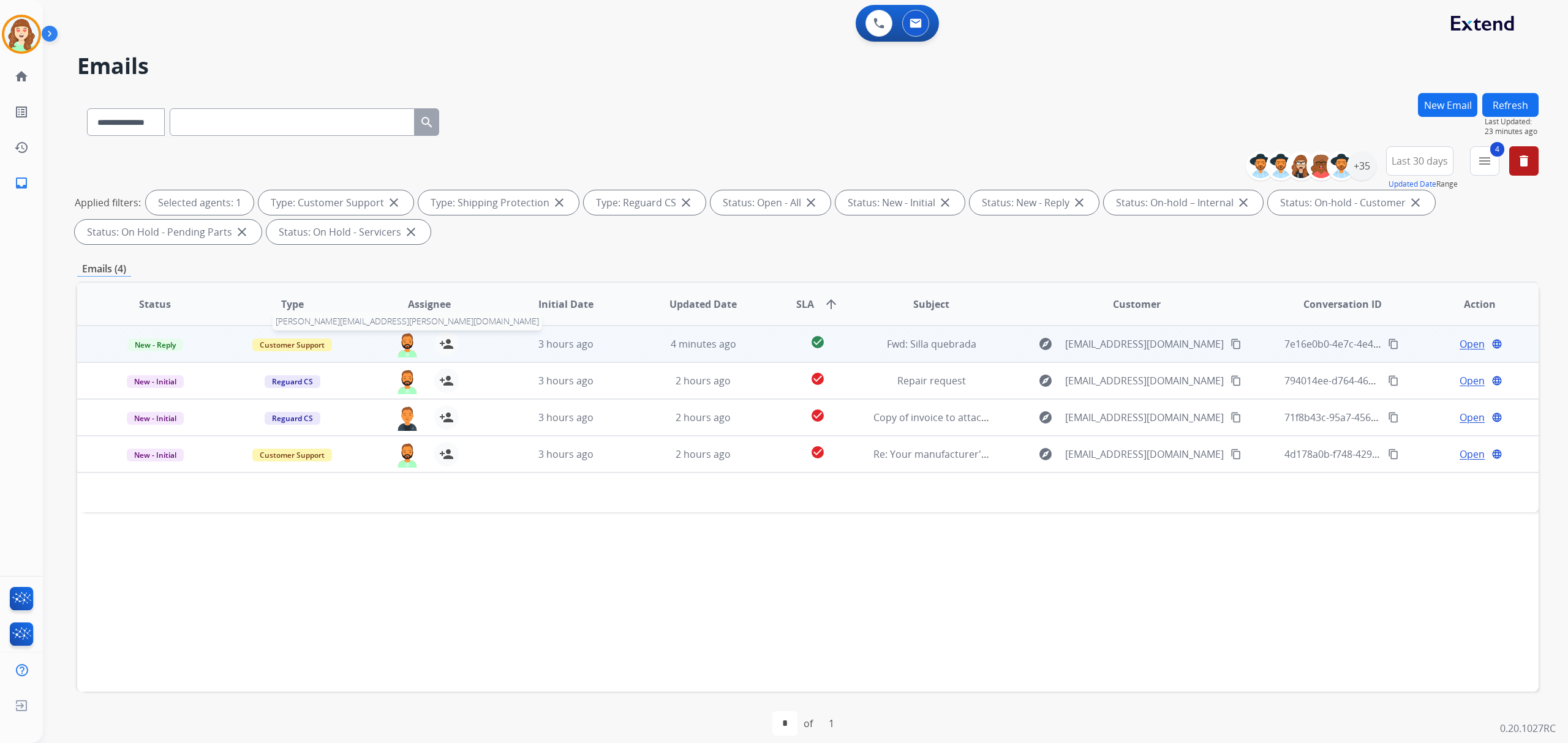
click at [404, 341] on img at bounding box center [407, 345] width 25 height 26
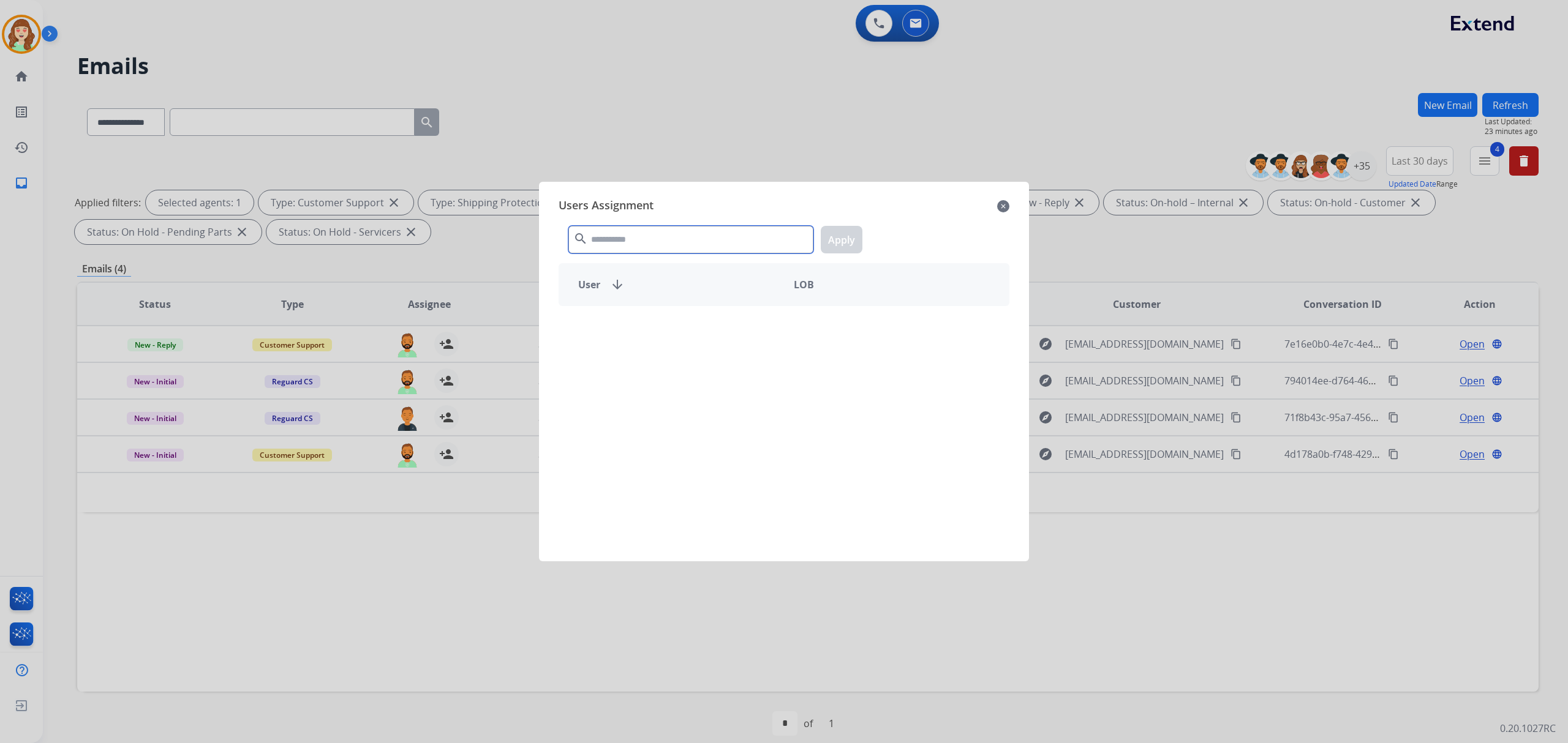
click at [706, 243] on input "text" at bounding box center [690, 239] width 245 height 27
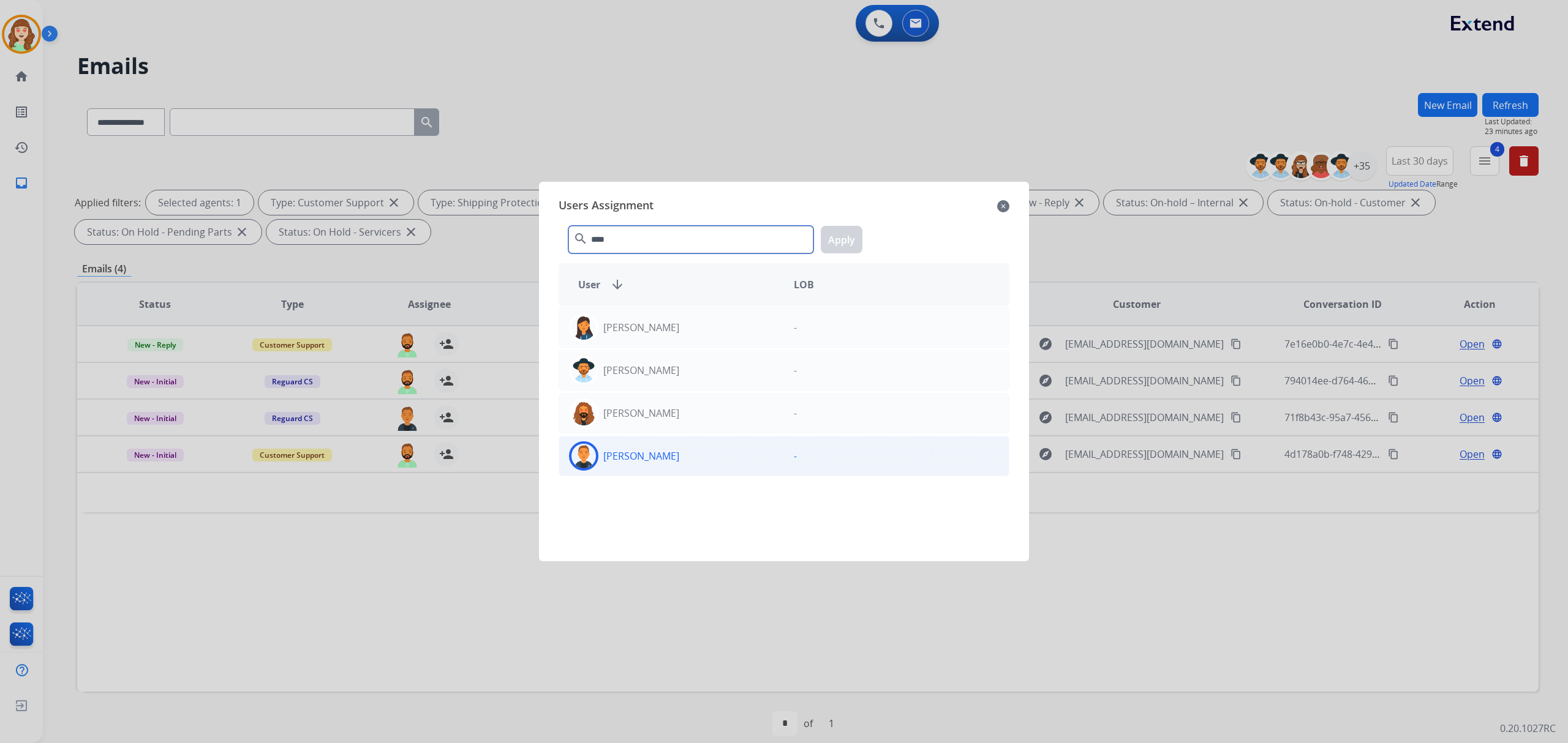
type input "****"
click at [684, 457] on div "[PERSON_NAME]" at bounding box center [672, 456] width 225 height 29
click at [850, 236] on button "Apply" at bounding box center [841, 239] width 42 height 27
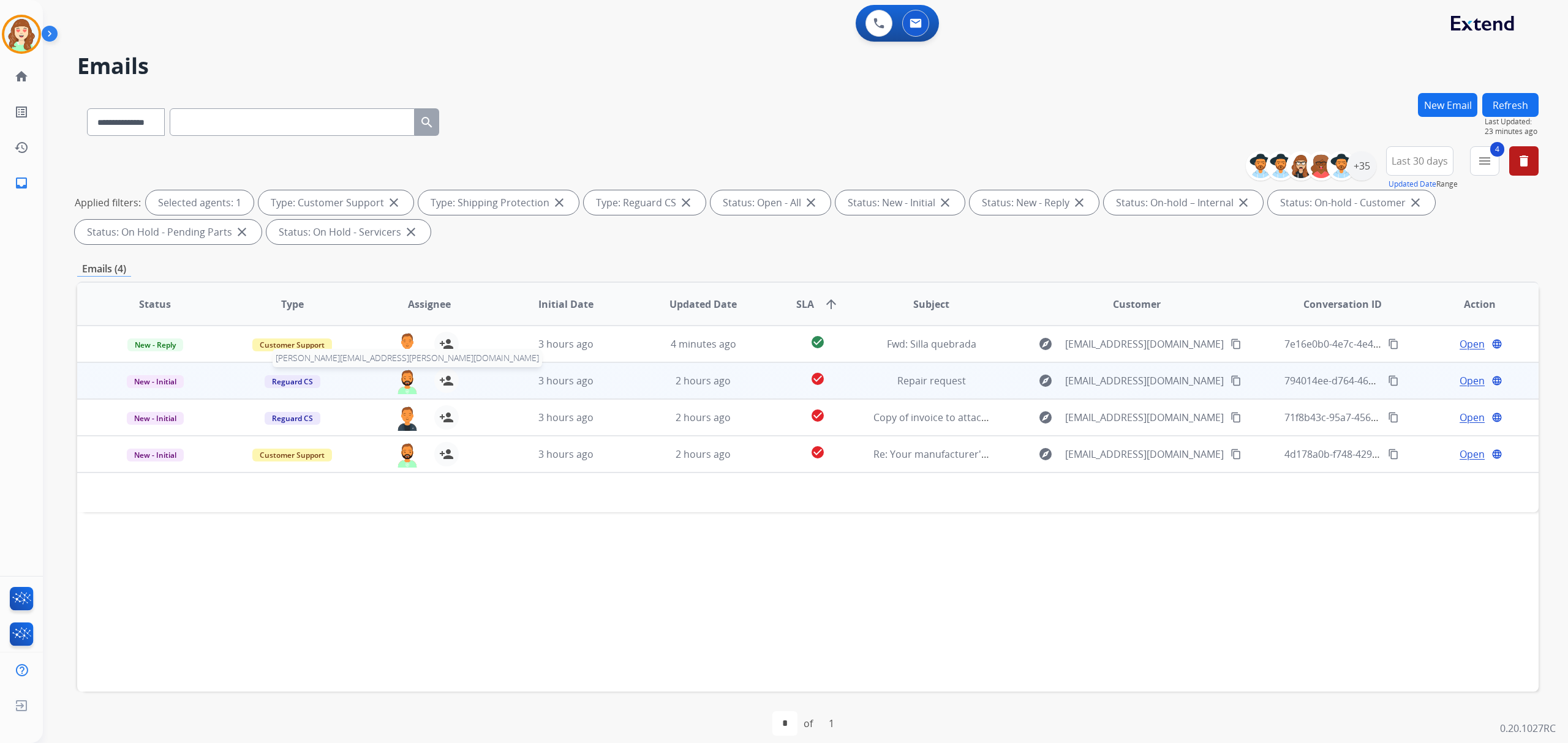
click at [404, 380] on img at bounding box center [407, 381] width 25 height 26
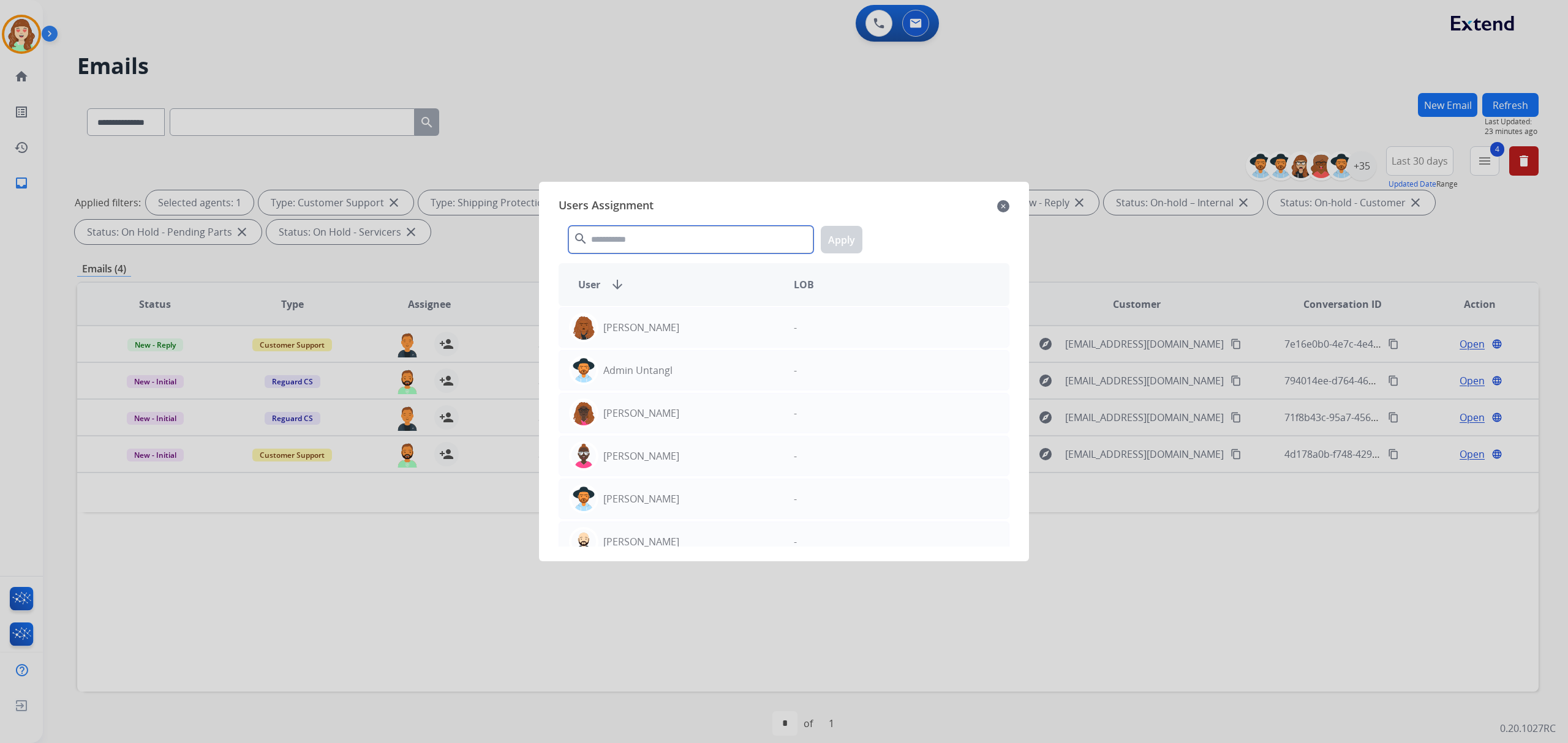
click at [694, 231] on input "text" at bounding box center [690, 239] width 245 height 27
type input "****"
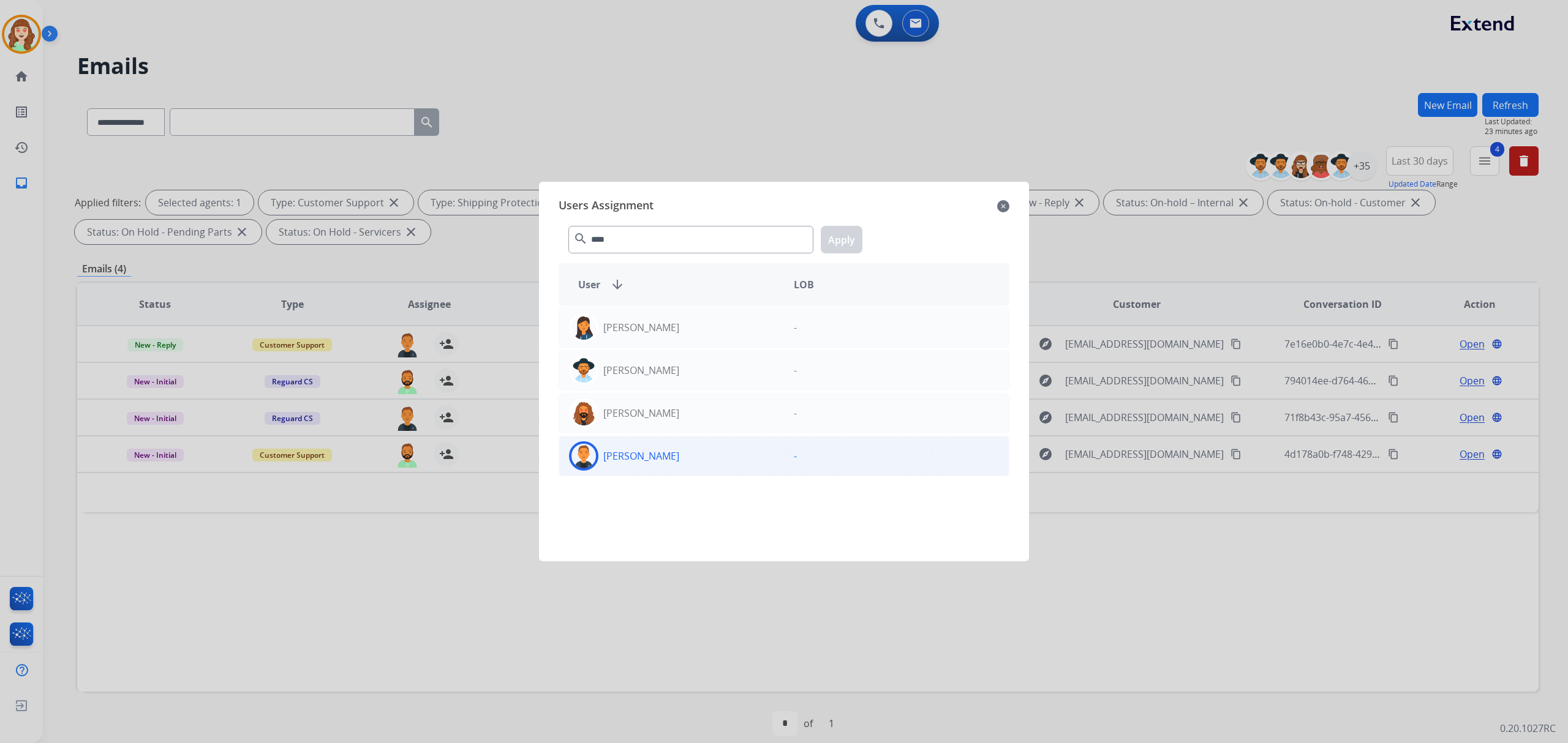
click at [697, 456] on div "[PERSON_NAME]" at bounding box center [672, 456] width 225 height 29
click at [848, 238] on button "Apply" at bounding box center [841, 239] width 42 height 27
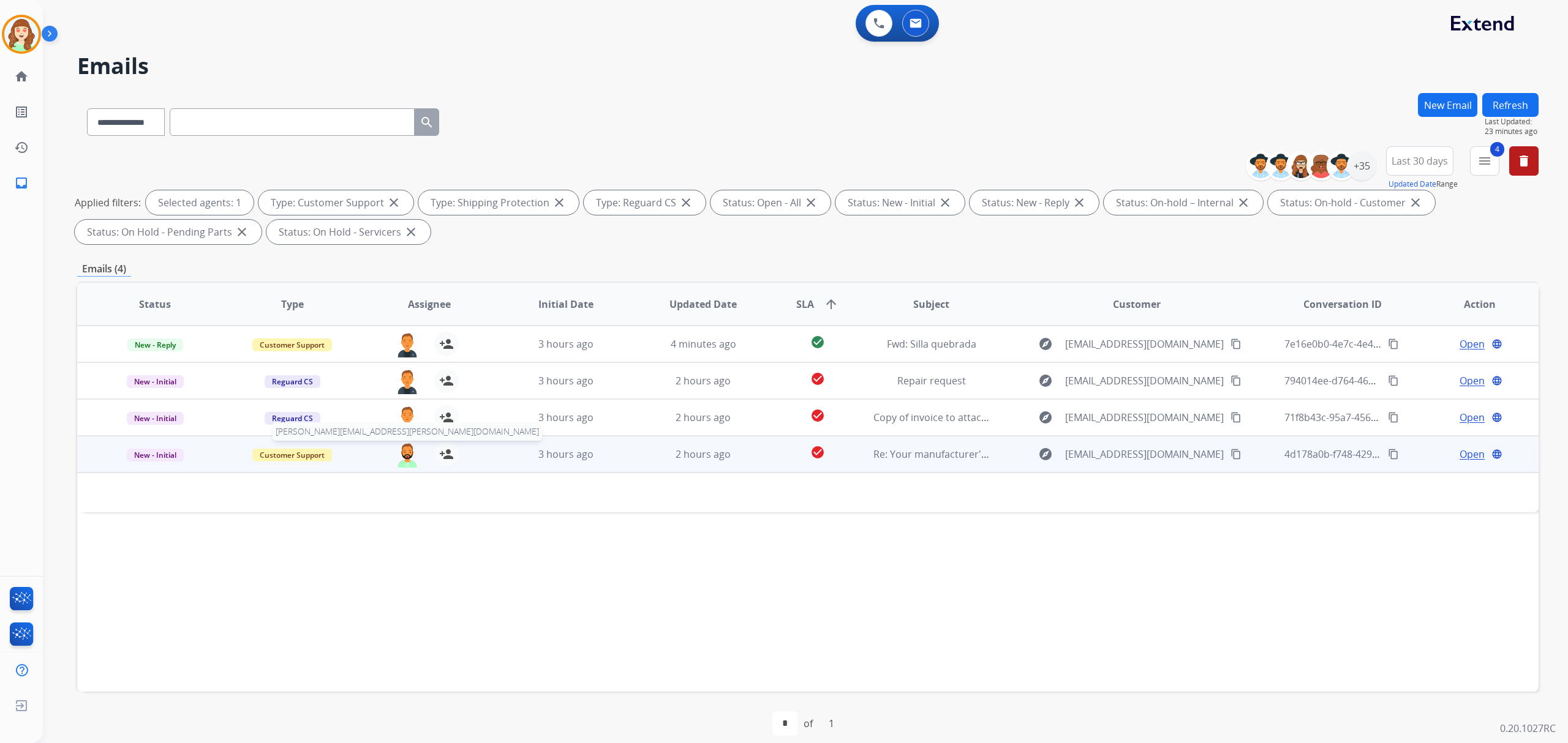
click at [405, 450] on img at bounding box center [407, 455] width 25 height 26
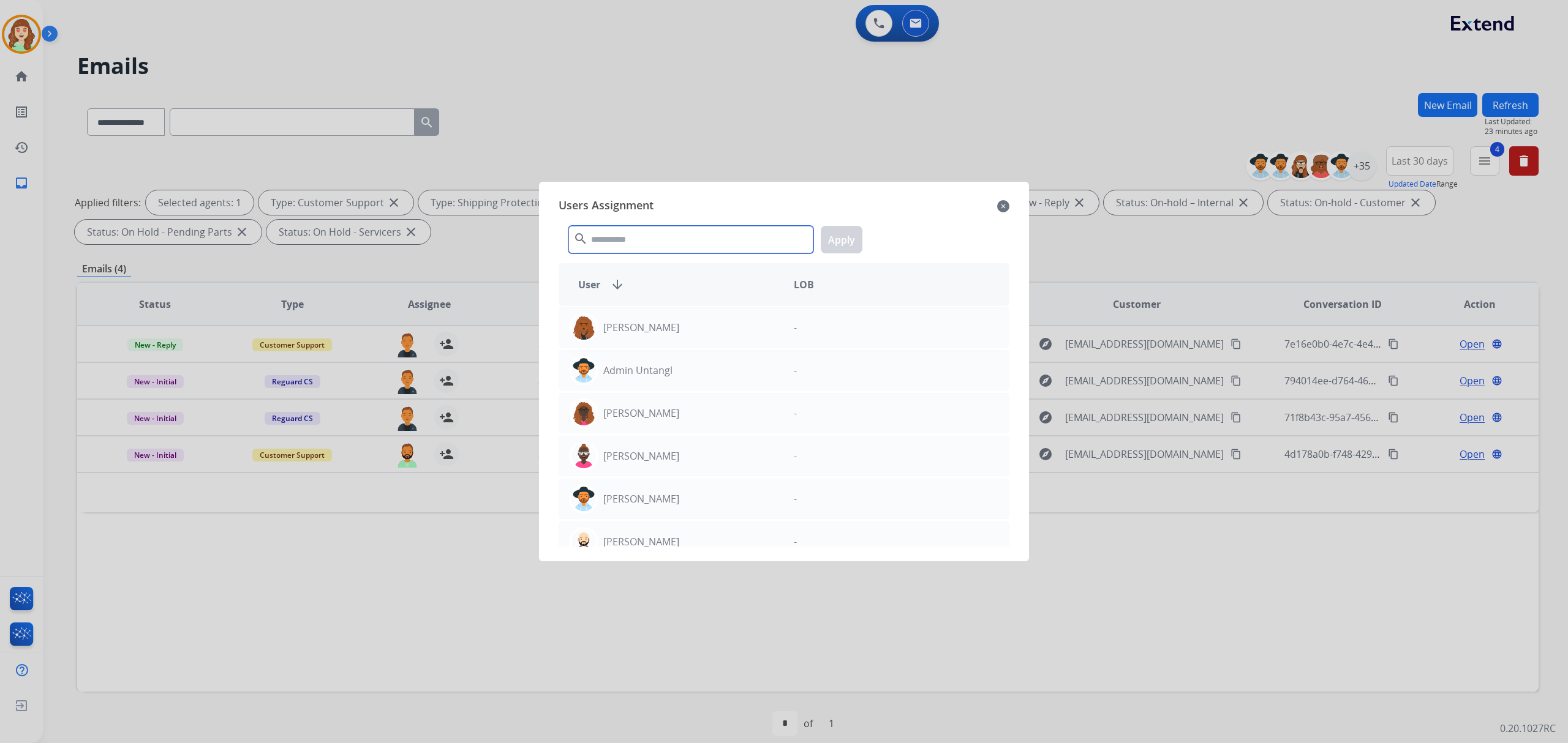
click at [627, 242] on input "text" at bounding box center [690, 239] width 245 height 27
type input "****"
drag, startPoint x: 716, startPoint y: 466, endPoint x: 862, endPoint y: 295, distance: 224.8
click at [732, 454] on div "[PERSON_NAME]" at bounding box center [672, 456] width 225 height 29
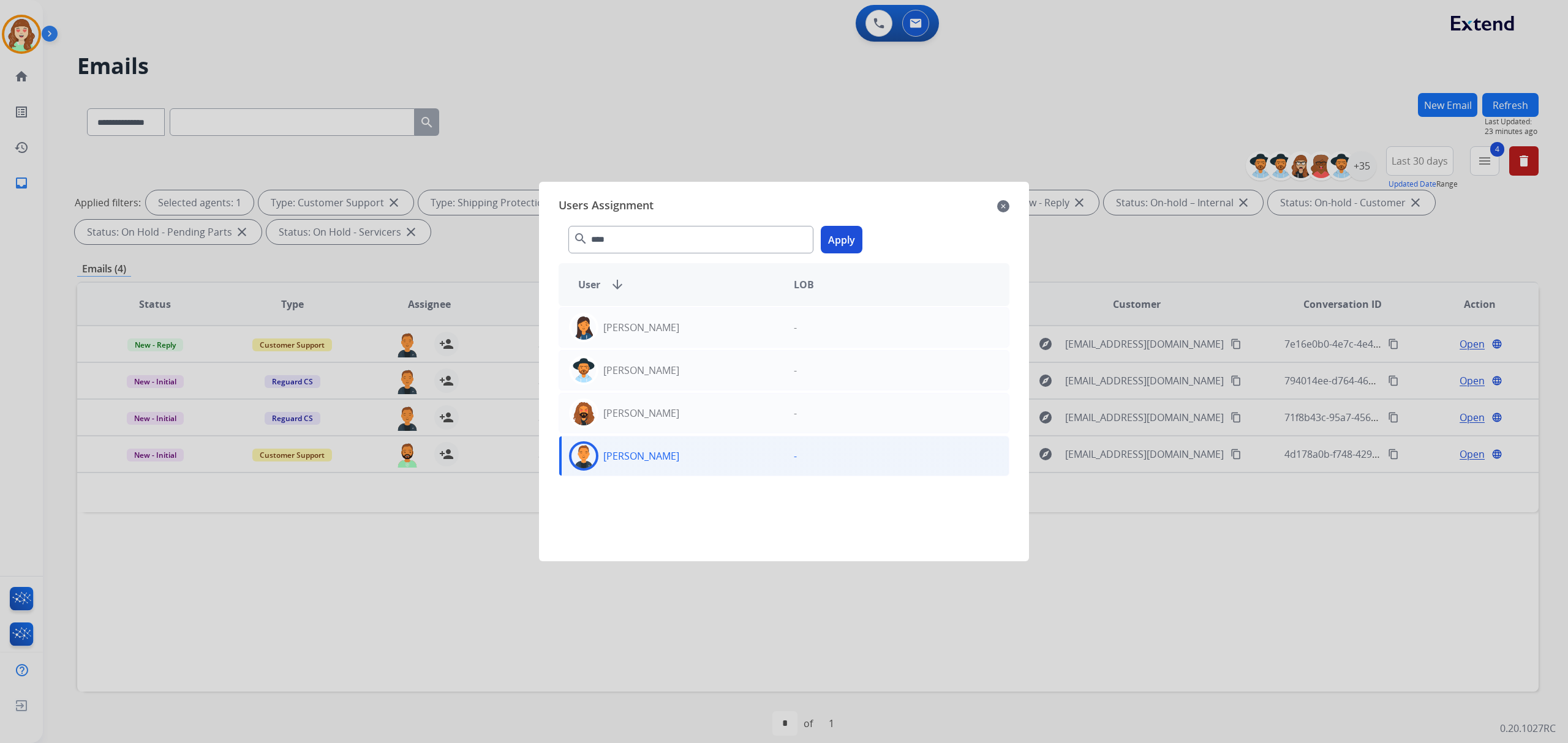
drag, startPoint x: 844, startPoint y: 242, endPoint x: 902, endPoint y: 242, distance: 58.0
click at [854, 242] on button "Apply" at bounding box center [841, 239] width 42 height 27
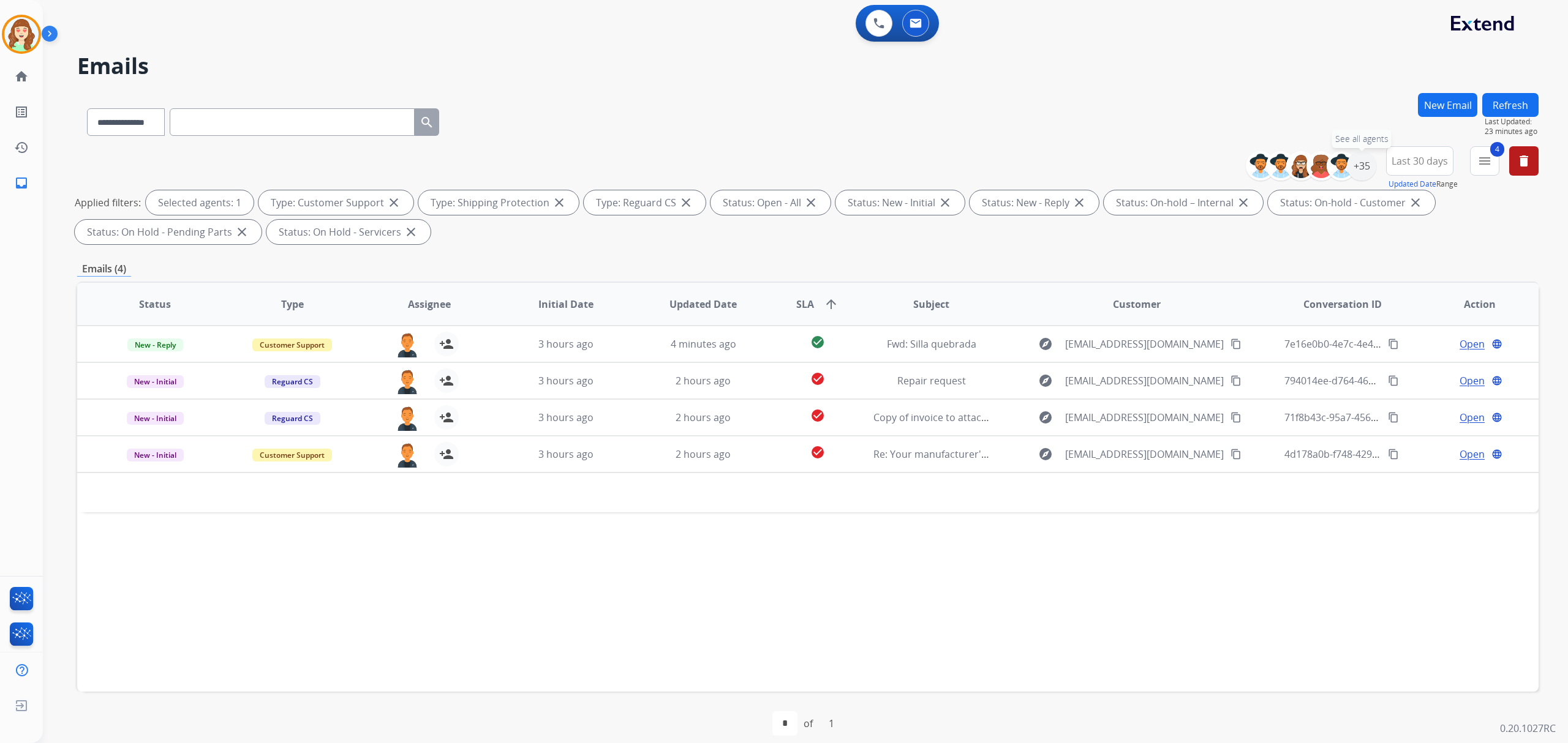
drag, startPoint x: 1359, startPoint y: 167, endPoint x: 1298, endPoint y: 193, distance: 66.3
click at [1358, 167] on div "+35" at bounding box center [1361, 166] width 29 height 29
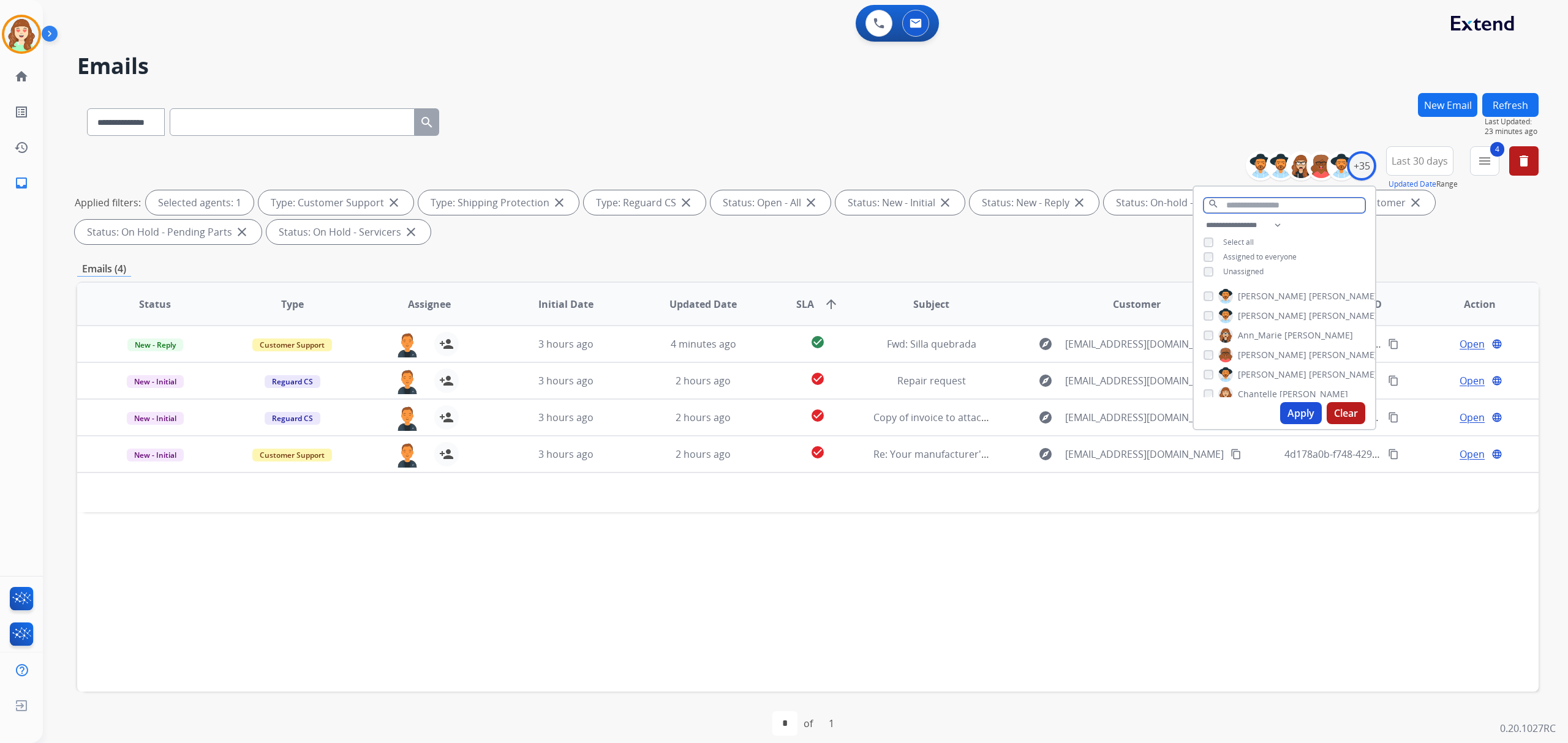
drag, startPoint x: 1257, startPoint y: 201, endPoint x: 1250, endPoint y: 202, distance: 7.1
click at [1255, 201] on input "text" at bounding box center [1284, 205] width 161 height 15
type input "*"
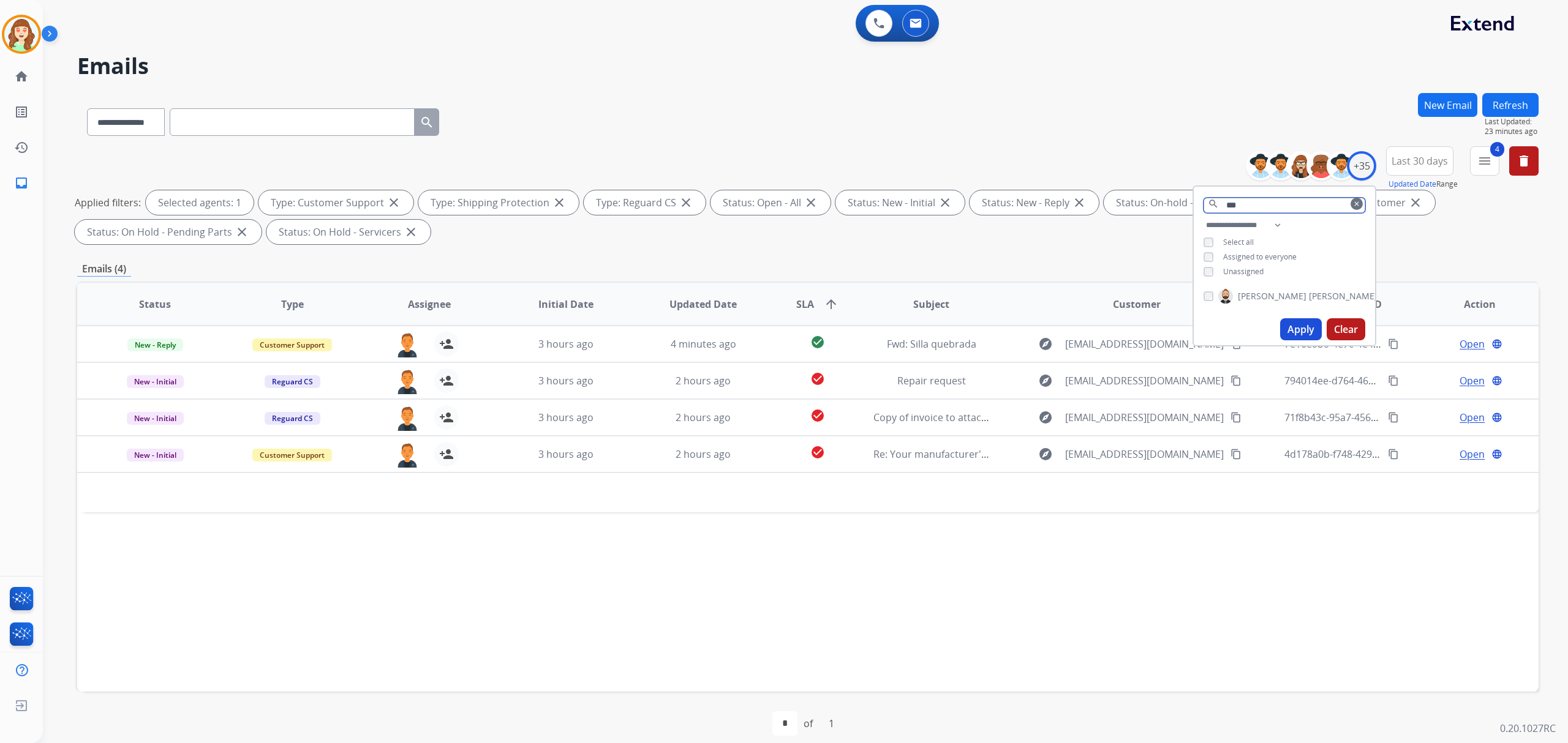
type input "***"
click at [1297, 325] on button "Apply" at bounding box center [1301, 329] width 42 height 22
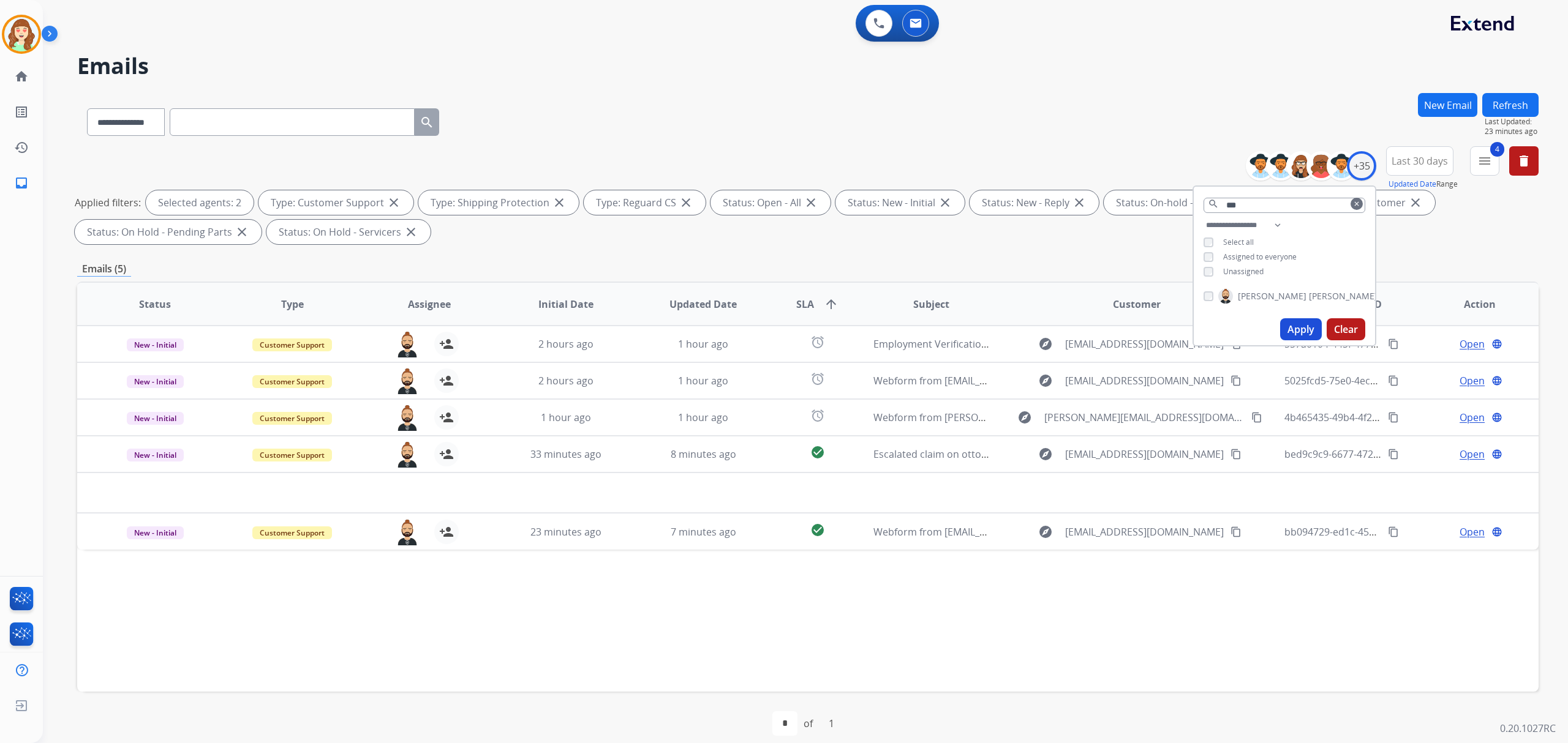
click at [1197, 272] on div "**********" at bounding box center [1284, 250] width 181 height 64
click at [1211, 267] on div "Unassigned" at bounding box center [1233, 272] width 60 height 10
click at [1207, 264] on div "**********" at bounding box center [1284, 250] width 181 height 64
click at [1294, 323] on button "Apply" at bounding box center [1301, 329] width 42 height 22
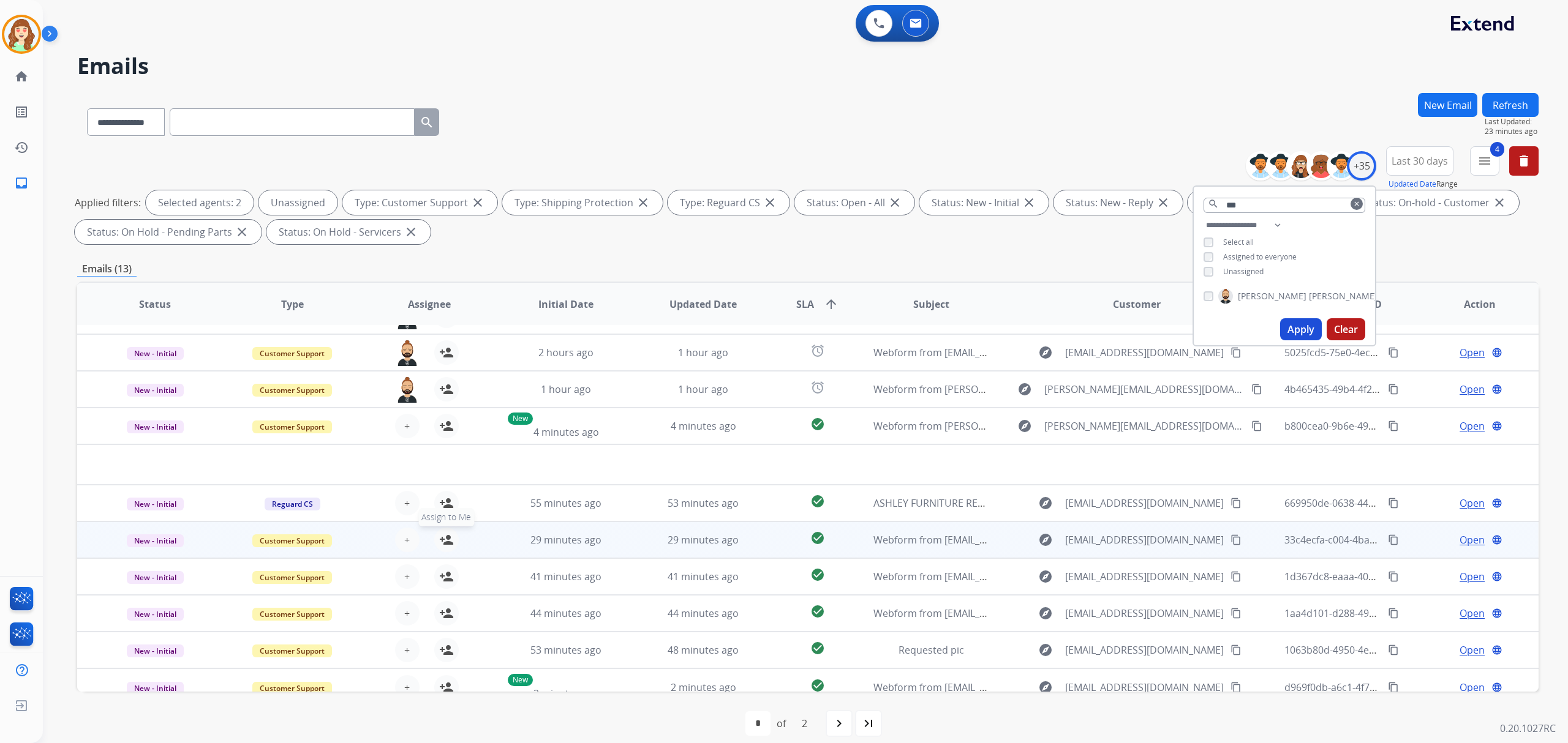
scroll to position [41, 0]
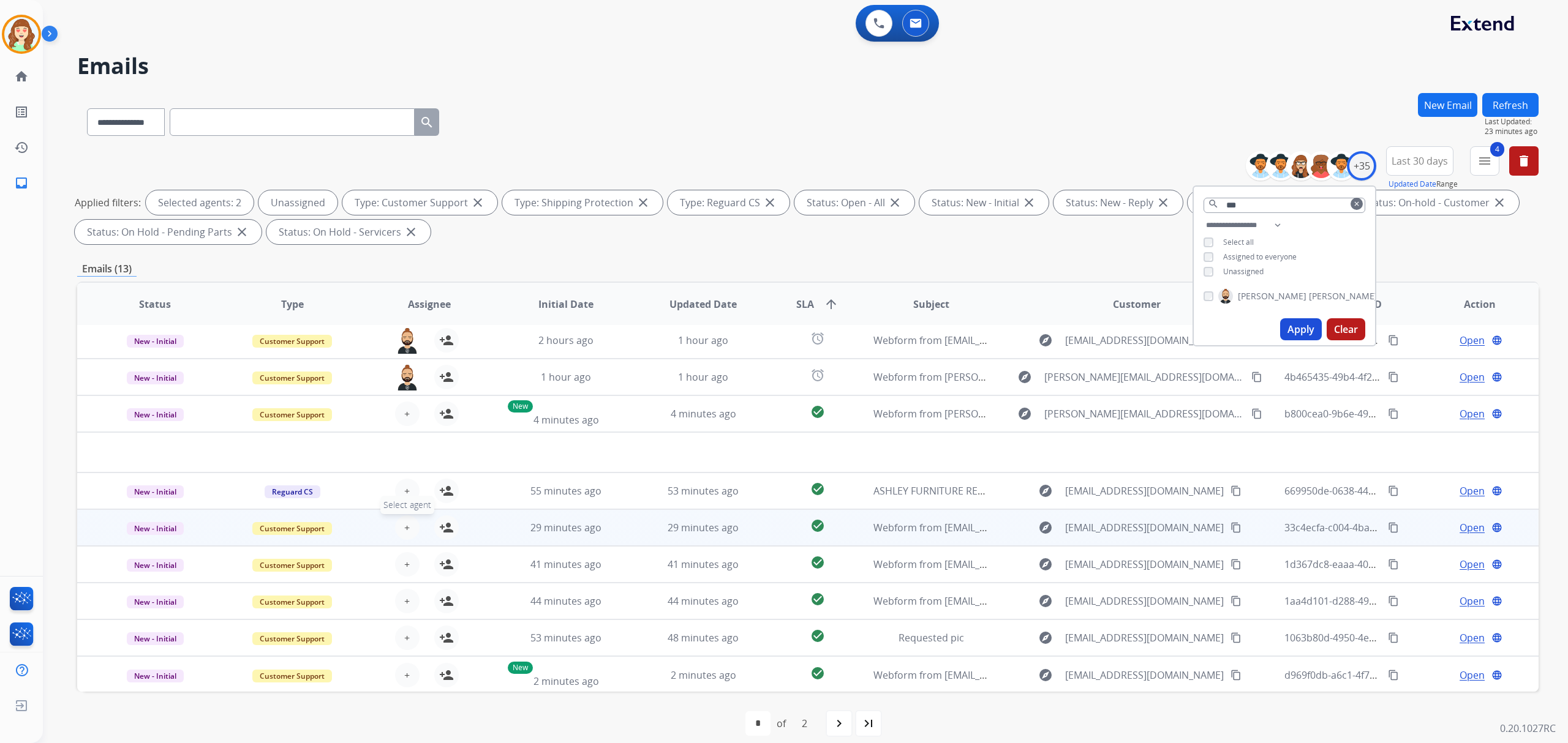
click at [405, 523] on span "+" at bounding box center [407, 528] width 5 height 15
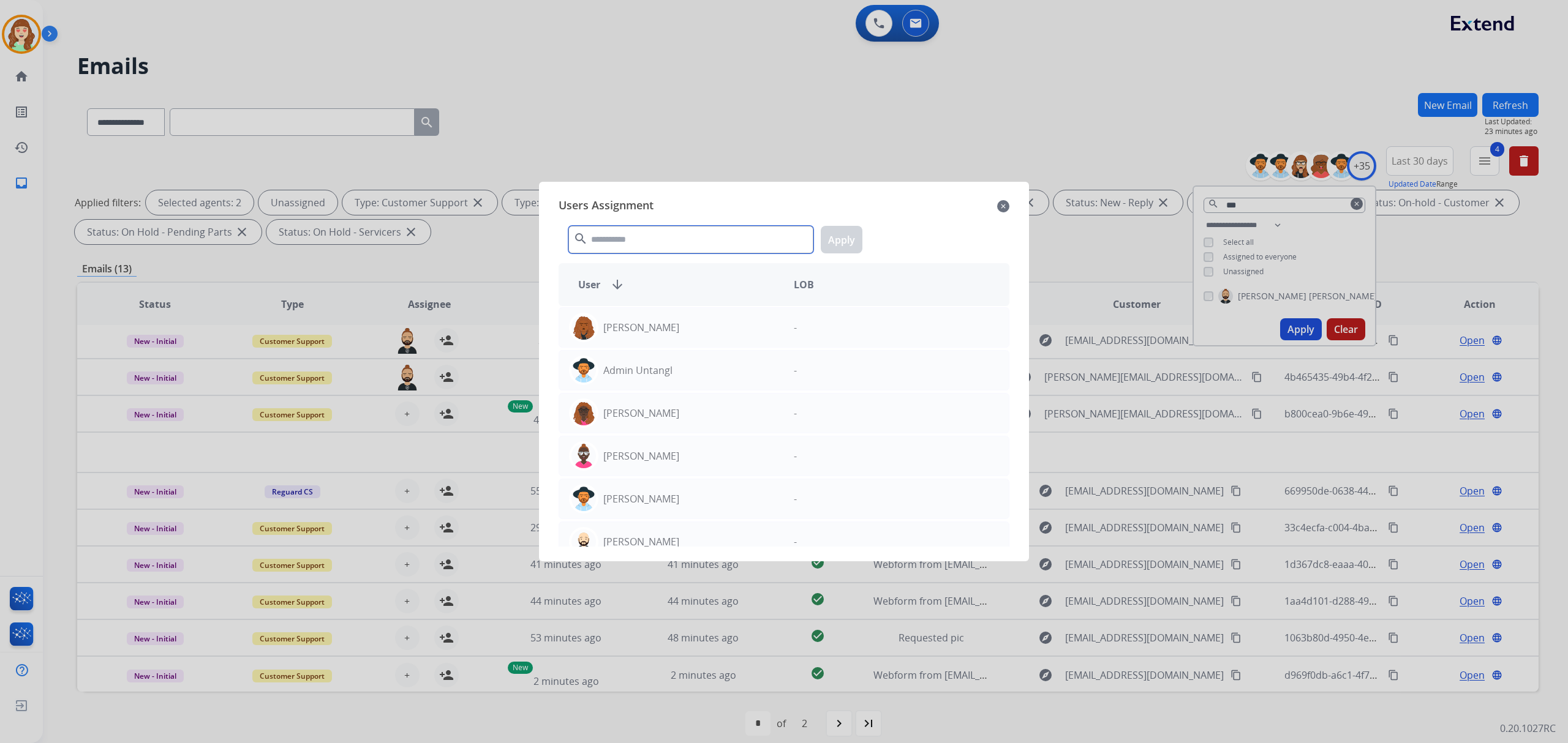
click at [662, 238] on input "text" at bounding box center [690, 239] width 245 height 27
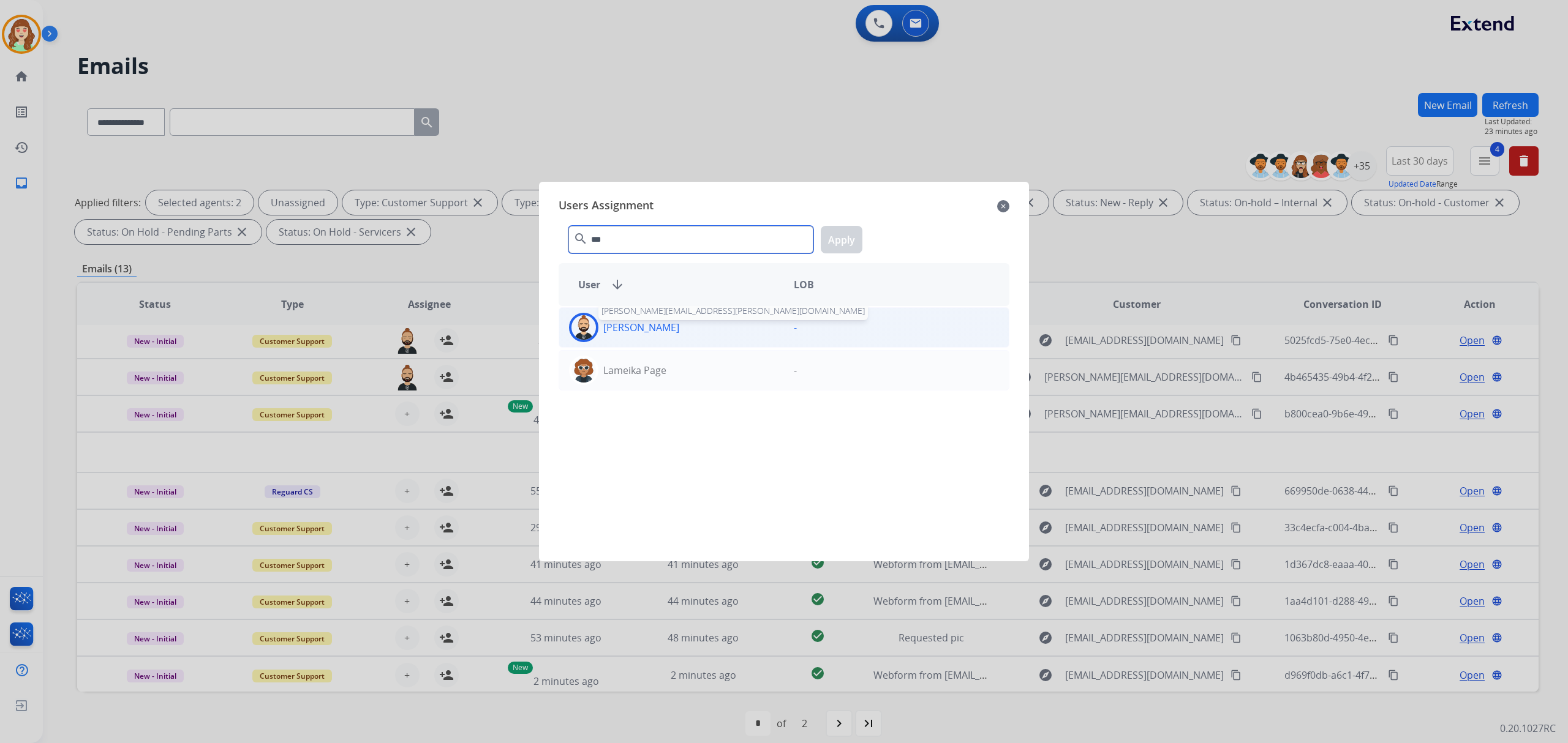
type input "***"
click at [674, 331] on p "[PERSON_NAME]" at bounding box center [641, 327] width 76 height 15
click at [846, 236] on button "Apply" at bounding box center [841, 239] width 42 height 27
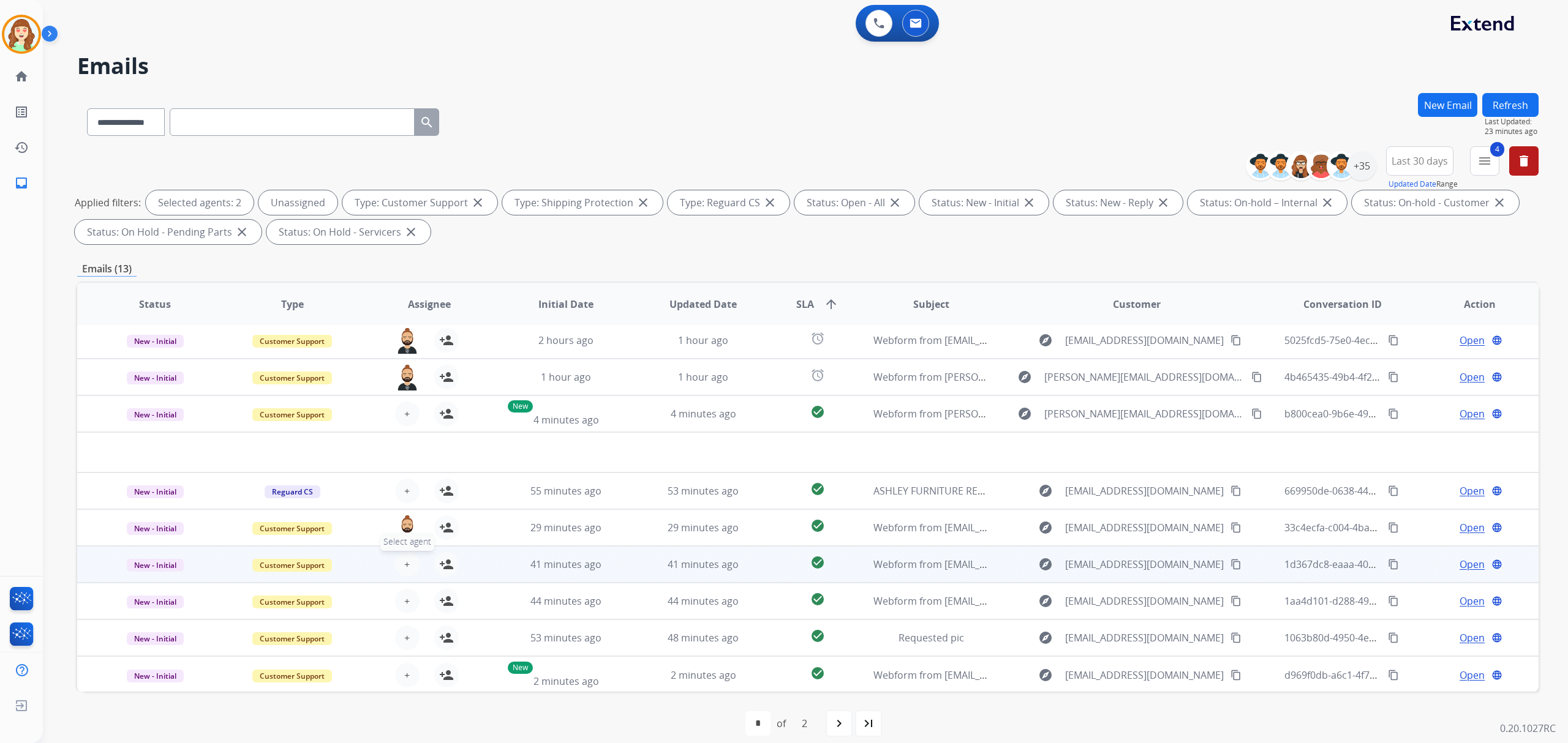
click at [404, 560] on span "+" at bounding box center [407, 564] width 5 height 15
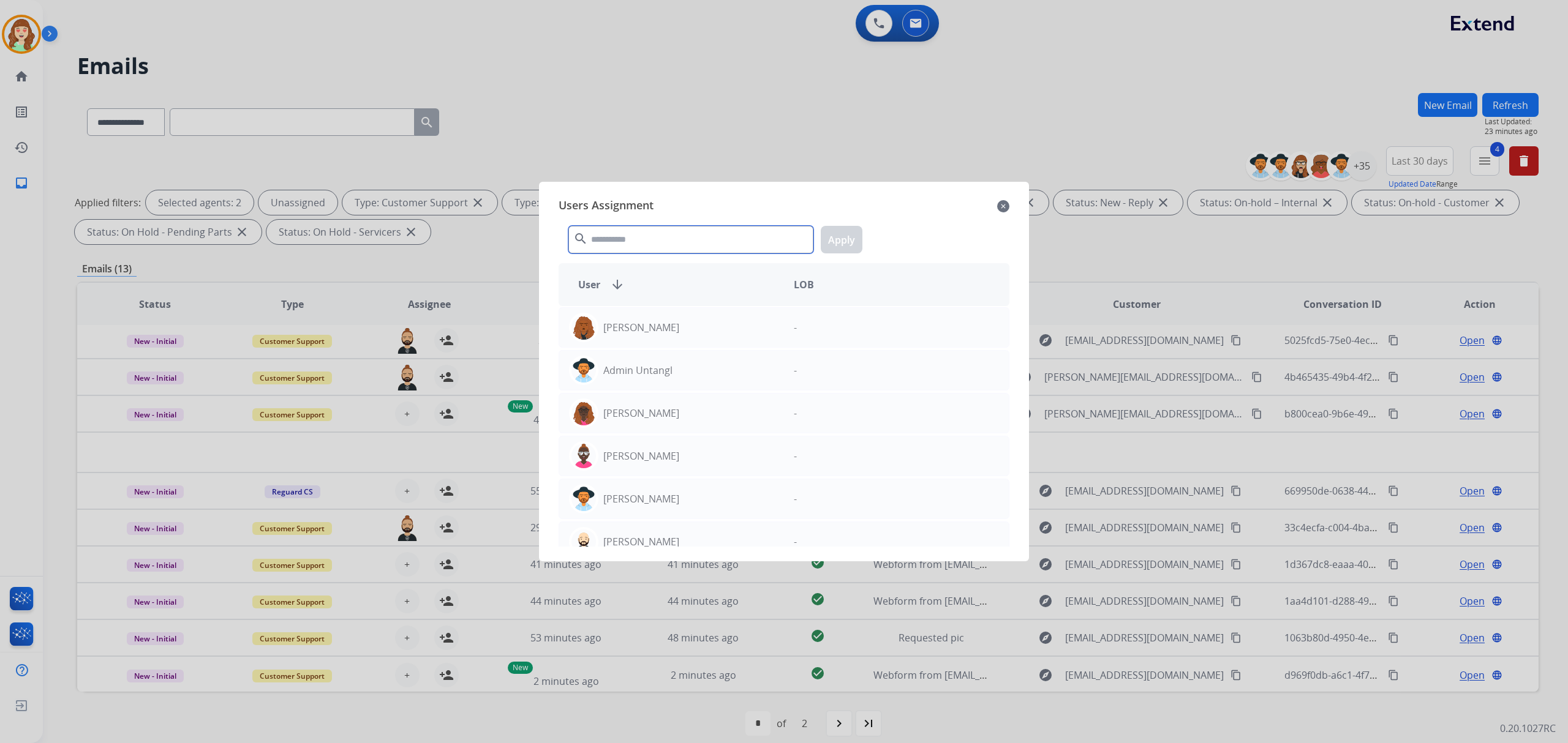
click at [724, 238] on input "text" at bounding box center [690, 239] width 245 height 27
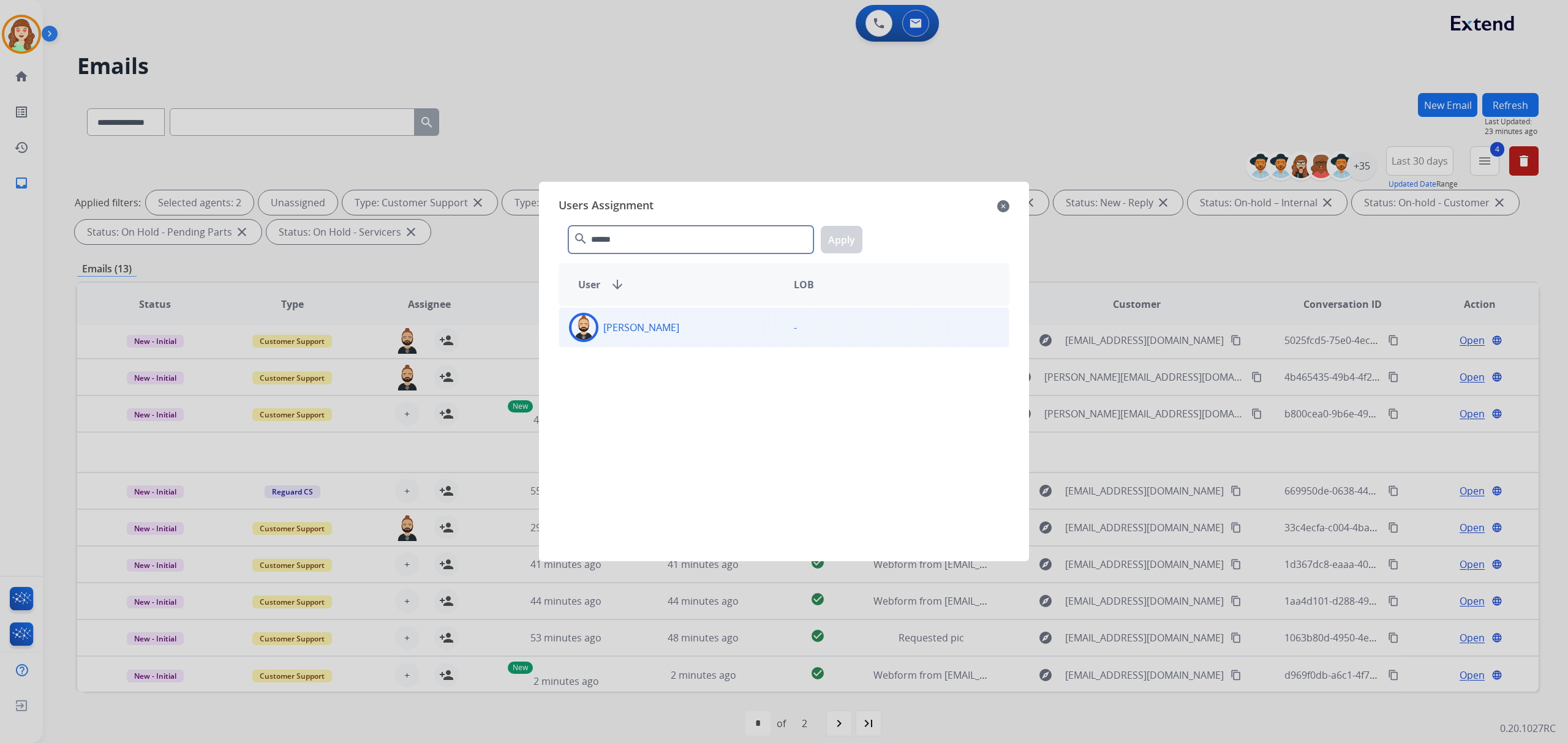
type input "******"
drag, startPoint x: 789, startPoint y: 334, endPoint x: 817, endPoint y: 248, distance: 90.4
click at [794, 331] on p "-" at bounding box center [795, 327] width 3 height 15
click at [842, 236] on button "Apply" at bounding box center [841, 239] width 42 height 27
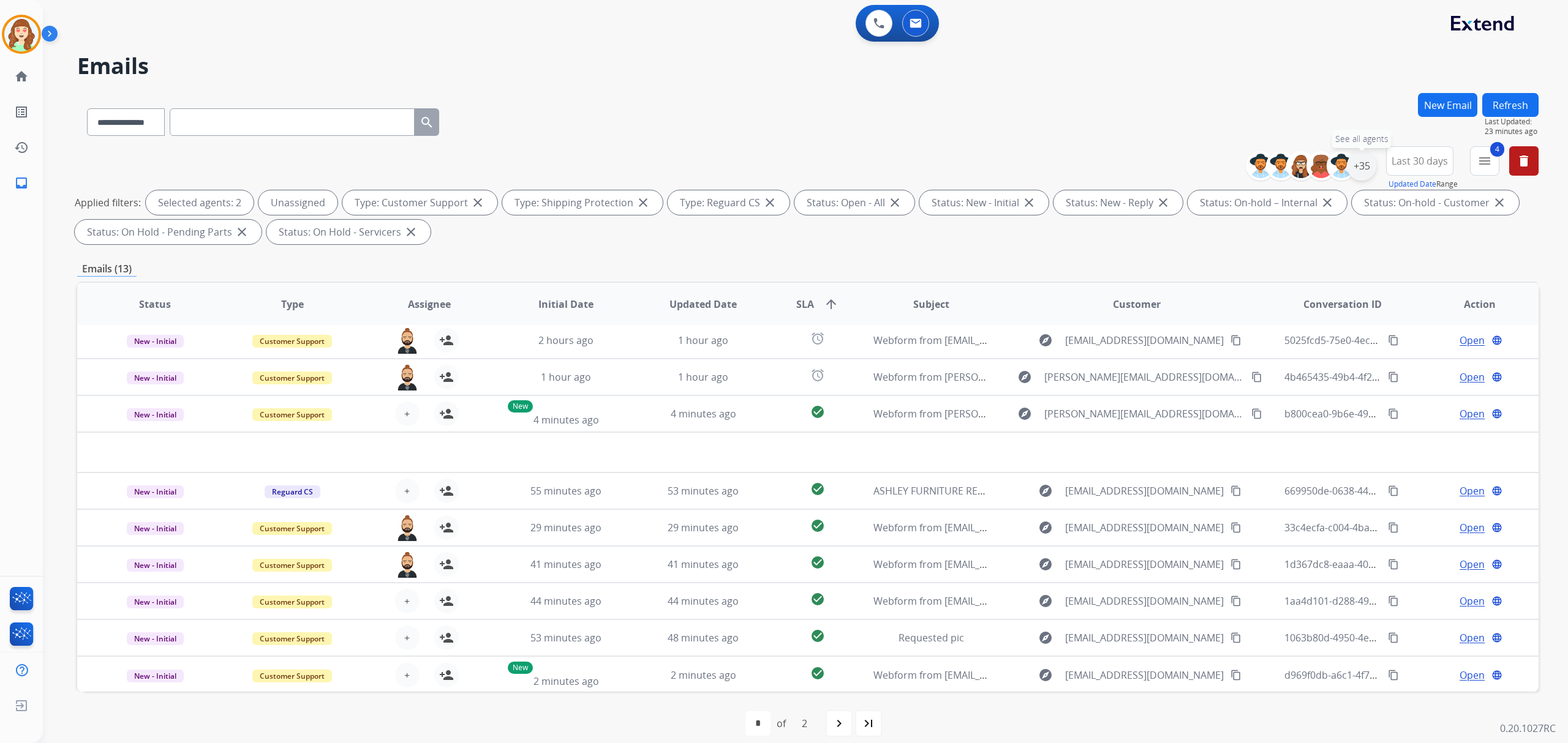
click at [1353, 161] on div "+35" at bounding box center [1361, 166] width 29 height 29
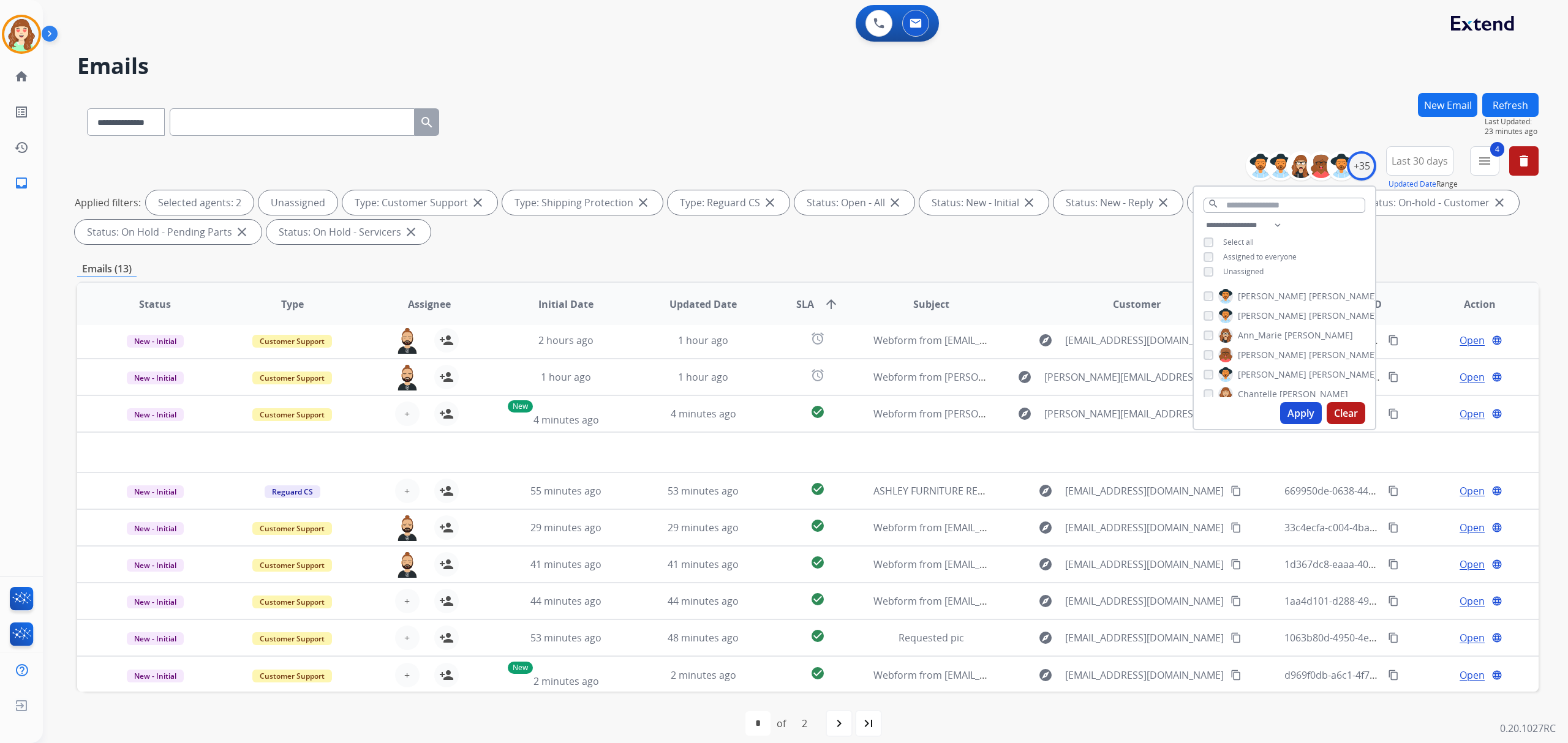
click at [1291, 410] on button "Apply" at bounding box center [1301, 413] width 42 height 22
click at [1287, 198] on input "text" at bounding box center [1284, 205] width 161 height 15
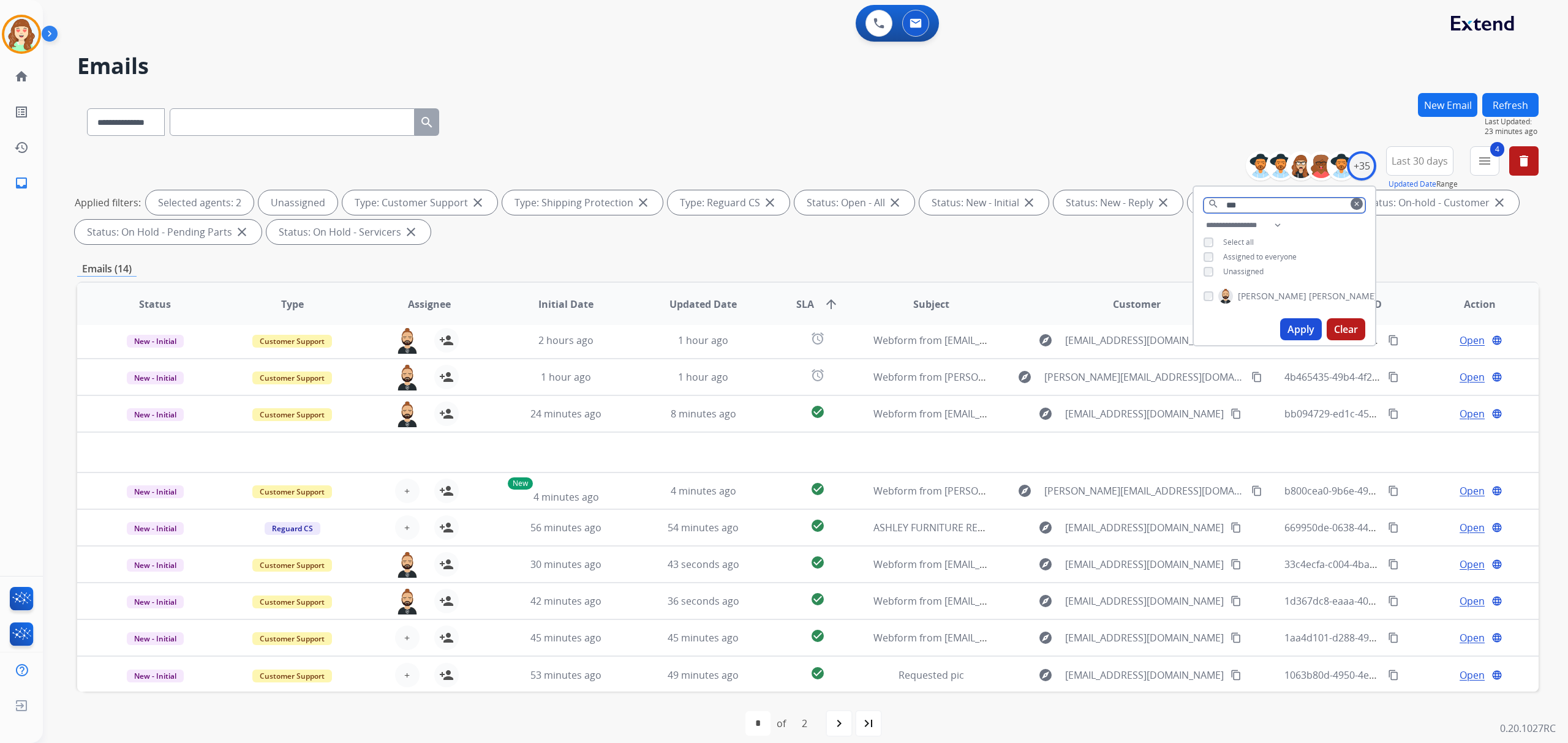
type input "***"
click at [1203, 289] on div "[PERSON_NAME]" at bounding box center [1290, 296] width 174 height 15
click at [1296, 329] on button "Apply" at bounding box center [1301, 329] width 42 height 22
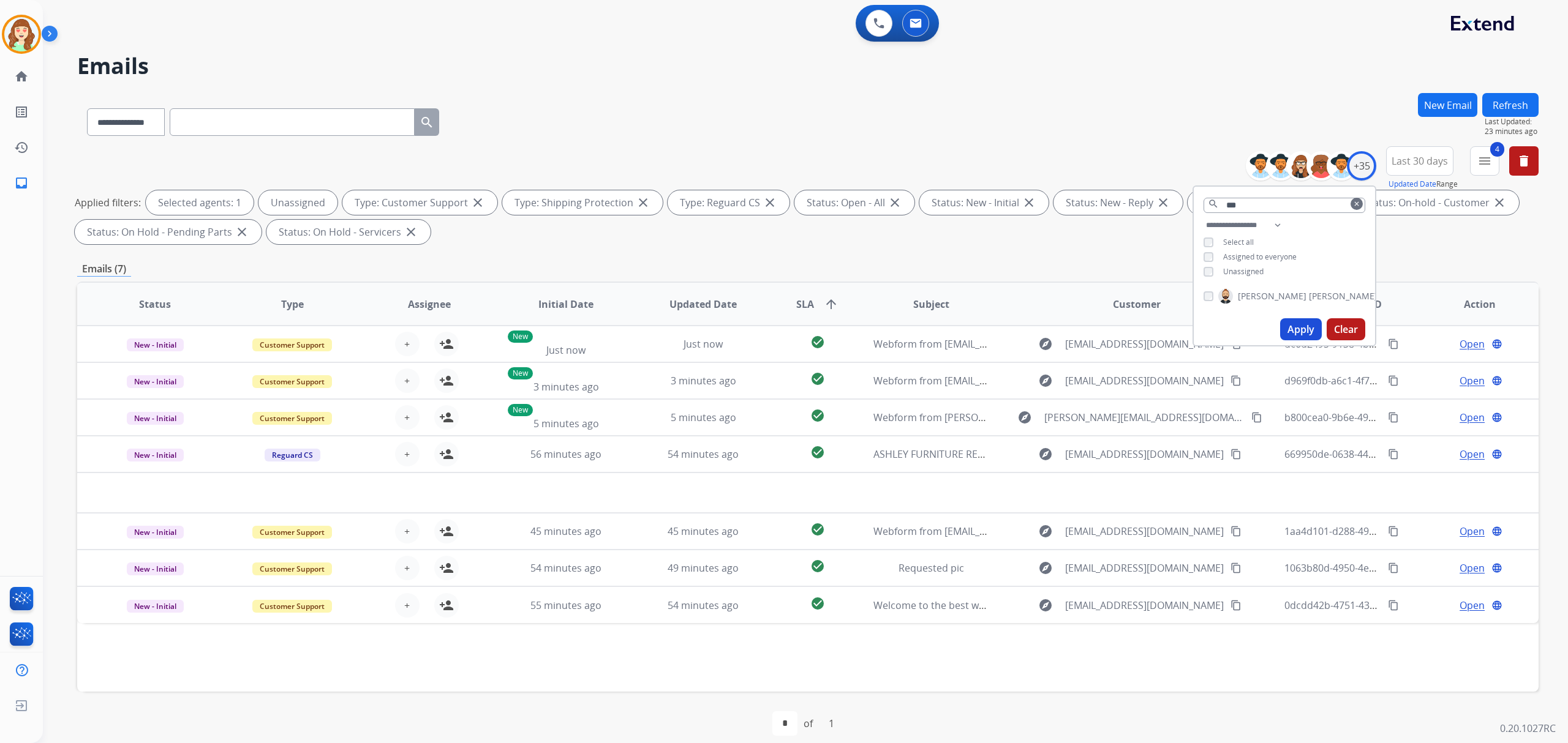
scroll to position [0, 0]
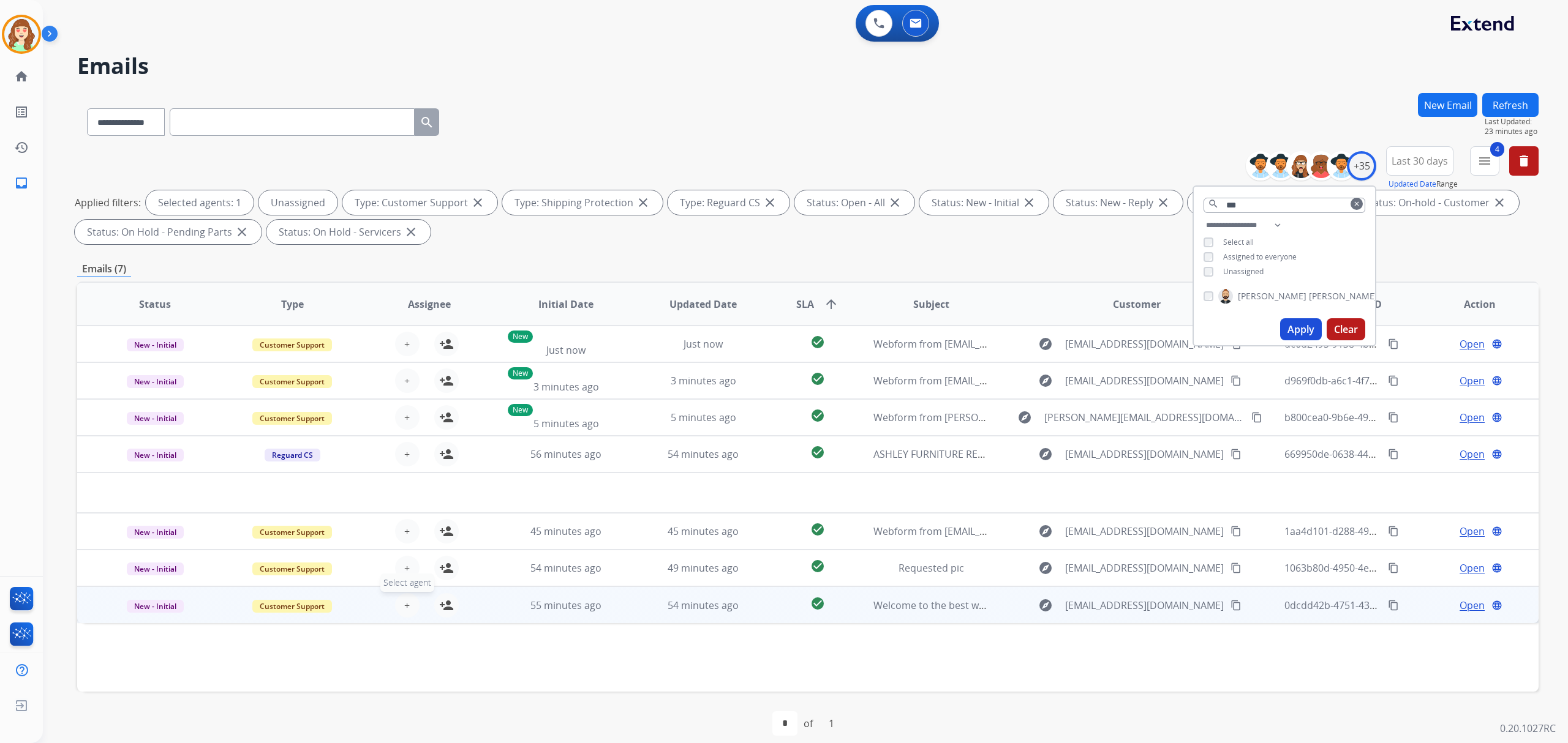
click at [403, 600] on button "+ Select agent" at bounding box center [407, 605] width 25 height 25
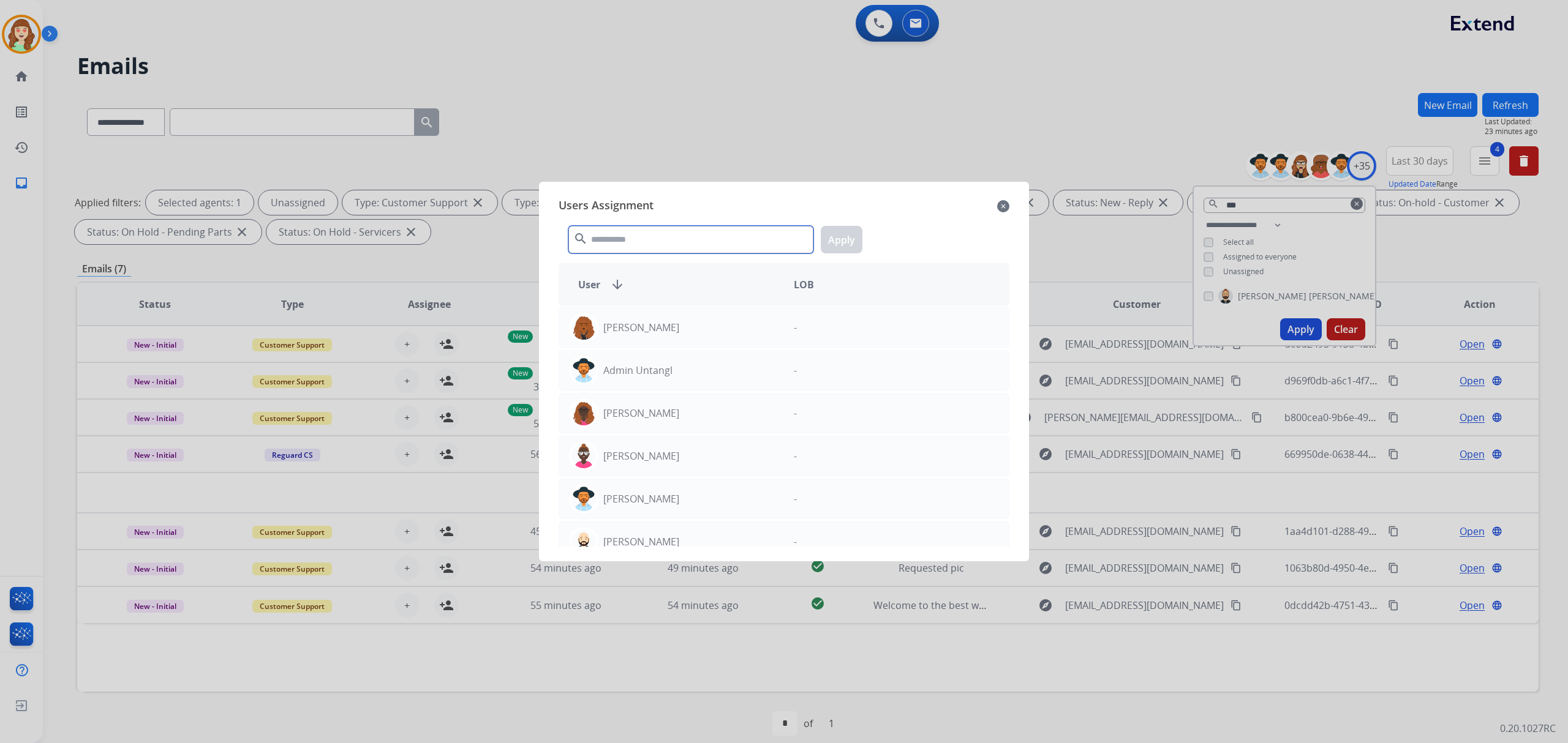
click at [603, 247] on input "text" at bounding box center [690, 239] width 245 height 27
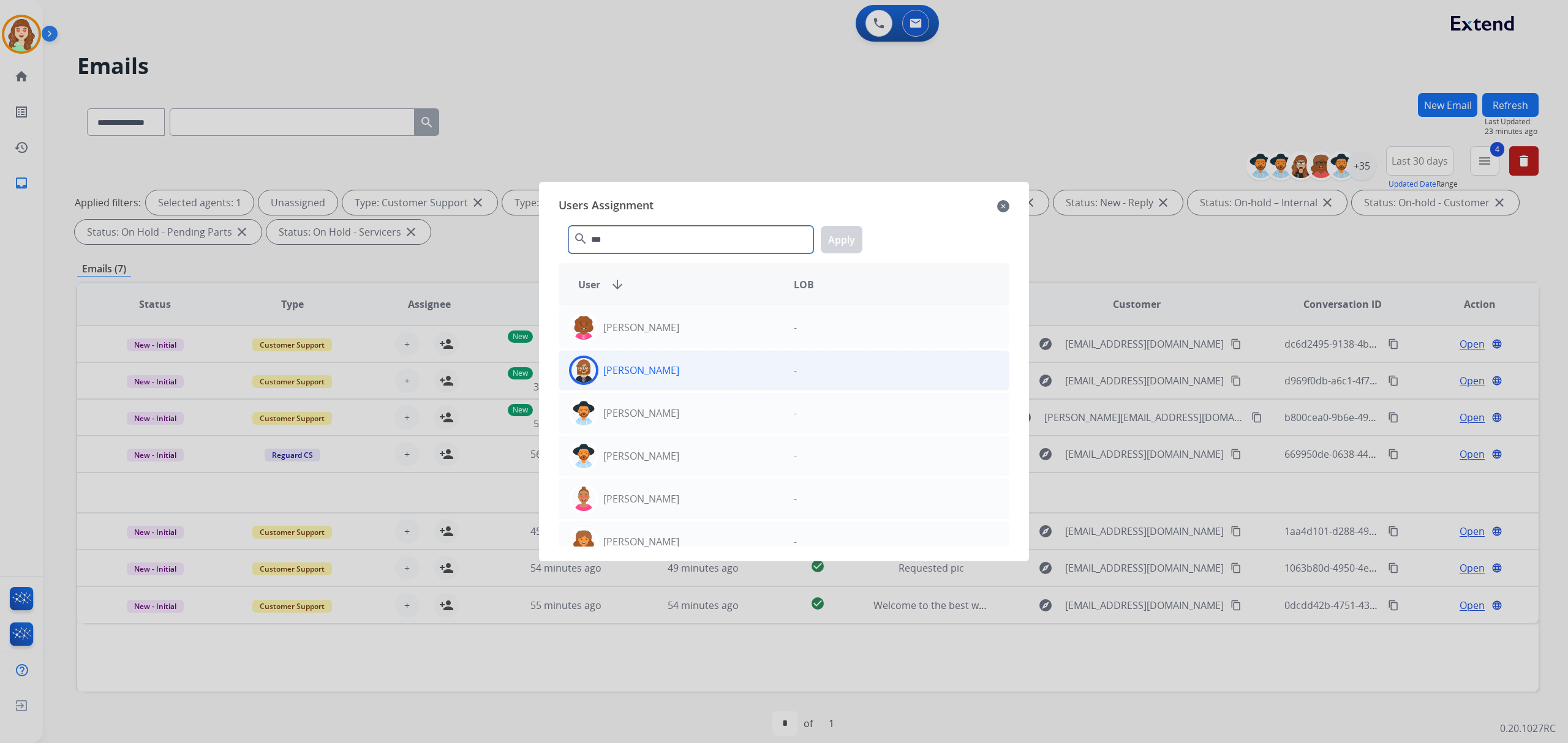
type input "***"
click at [686, 378] on div "[PERSON_NAME]" at bounding box center [672, 371] width 225 height 29
drag, startPoint x: 848, startPoint y: 246, endPoint x: 775, endPoint y: 312, distance: 98.4
click at [848, 245] on button "Apply" at bounding box center [841, 239] width 42 height 27
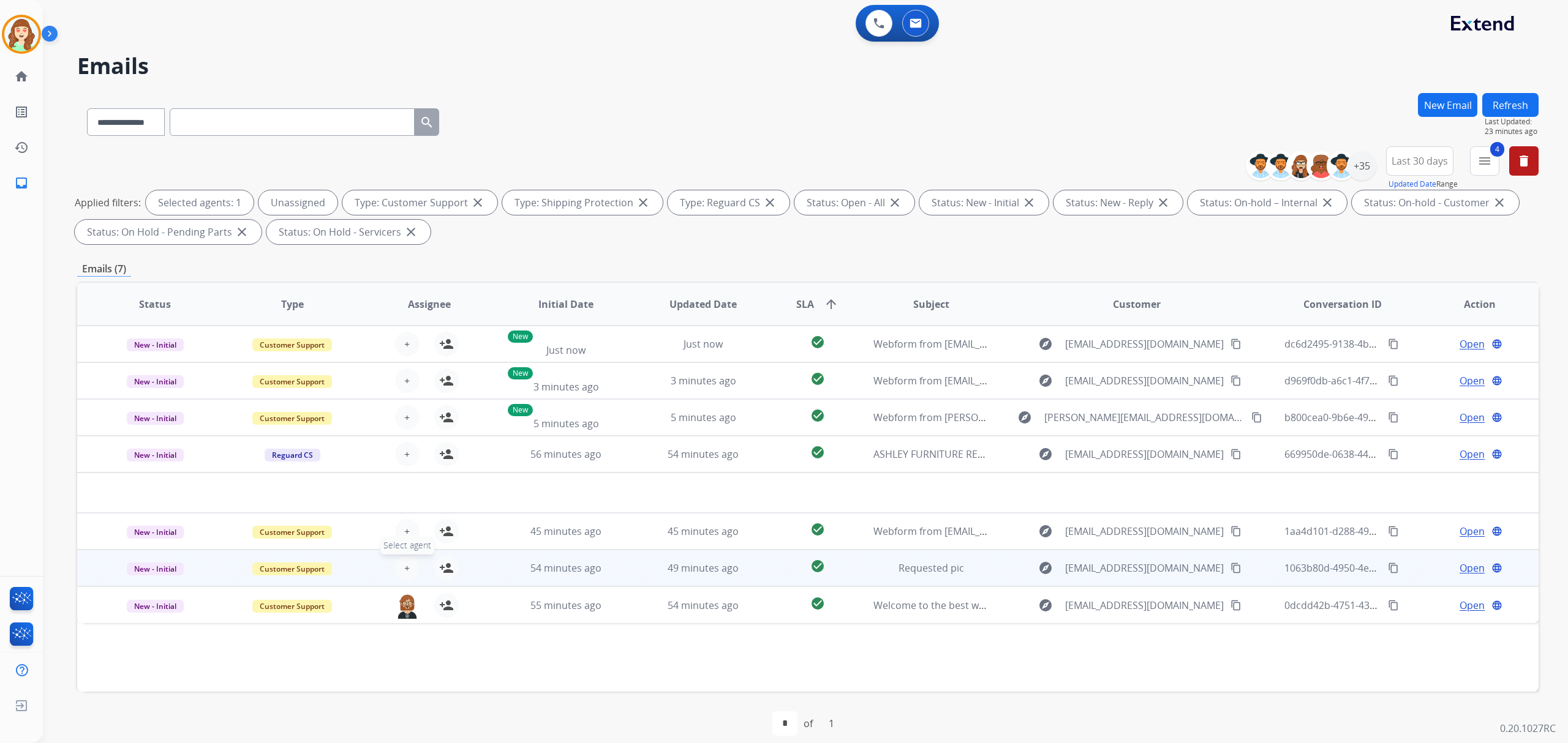
click at [404, 566] on span "+" at bounding box center [407, 568] width 5 height 15
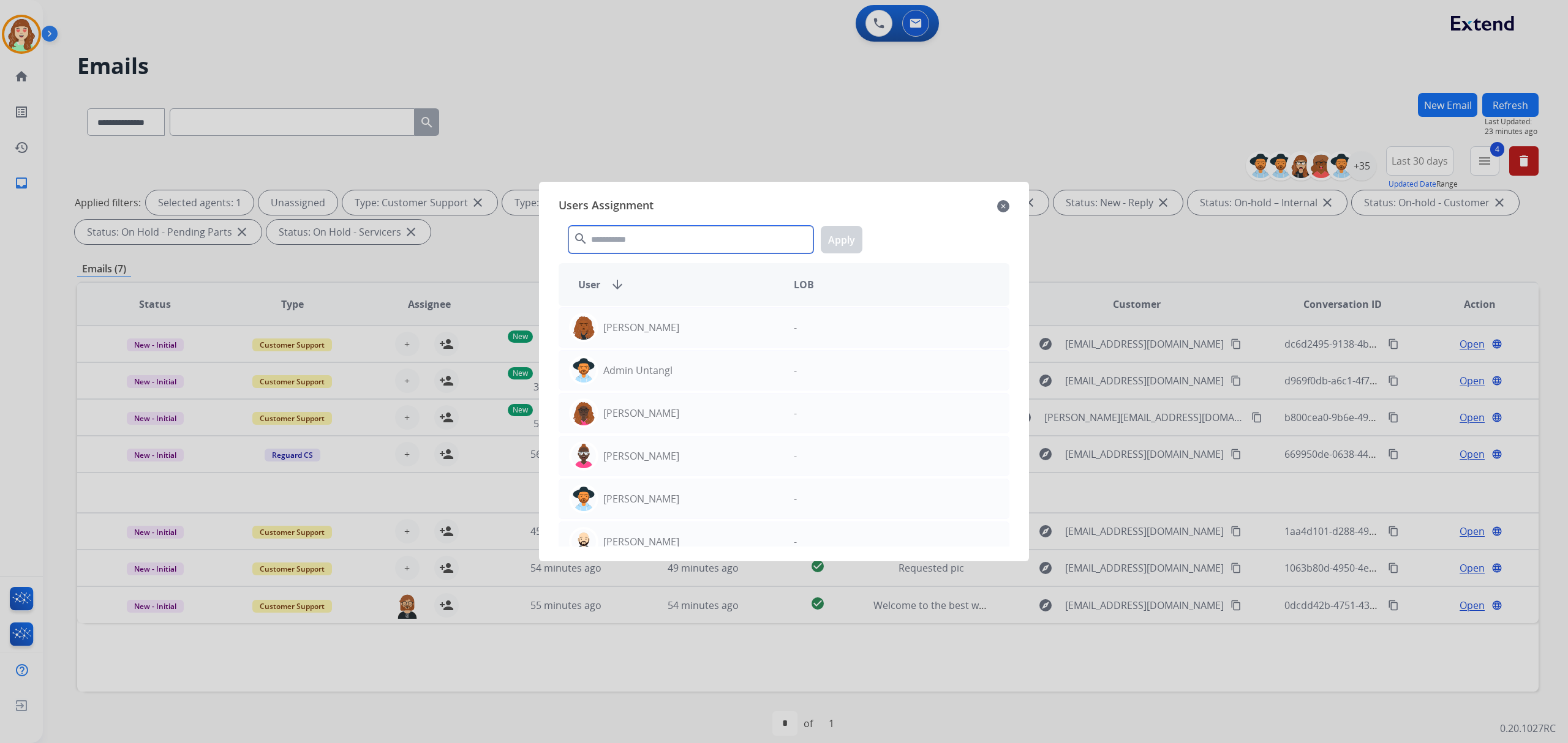
click at [647, 235] on input "text" at bounding box center [690, 239] width 245 height 27
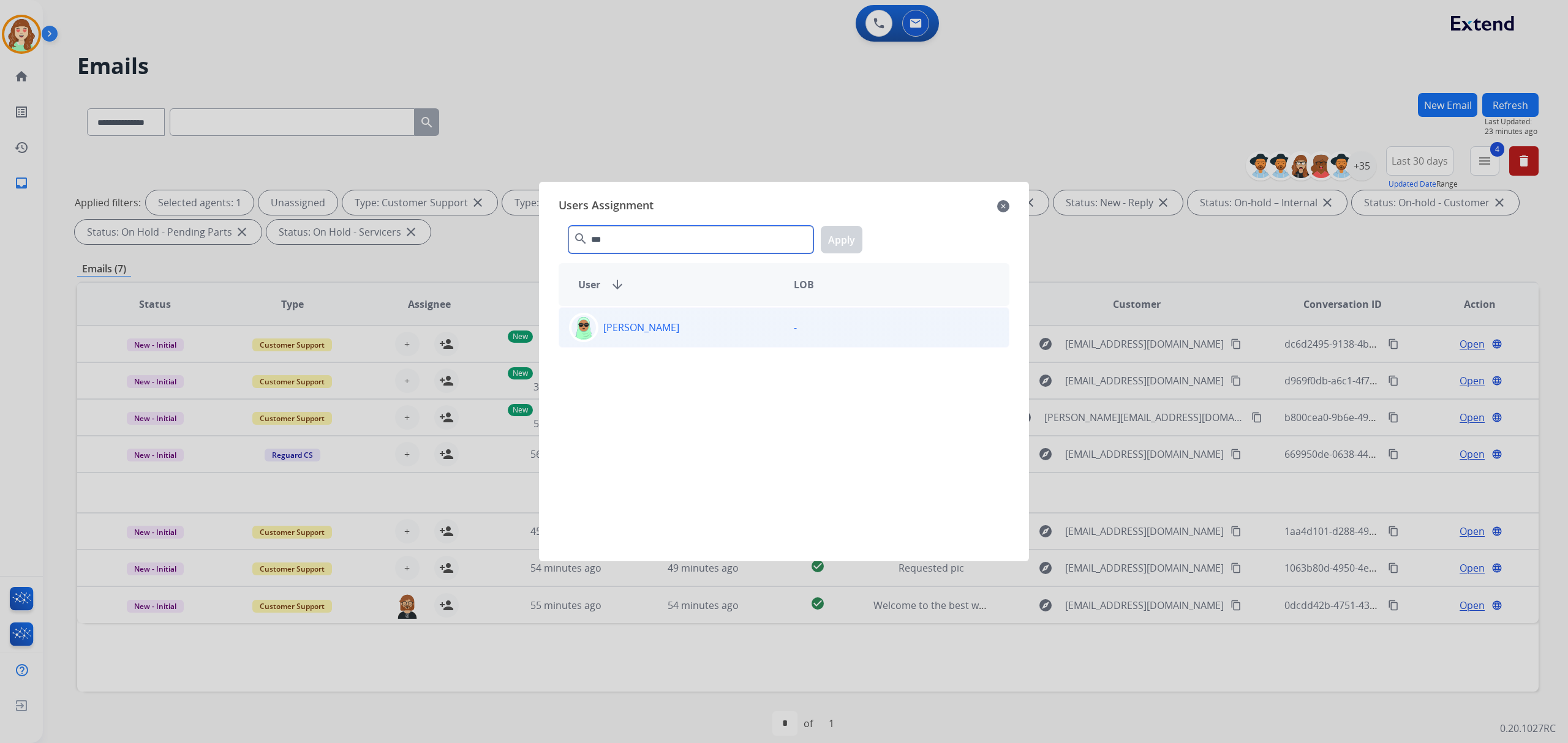
type input "***"
drag, startPoint x: 649, startPoint y: 321, endPoint x: 774, endPoint y: 291, distance: 128.5
click at [660, 324] on p "[PERSON_NAME]" at bounding box center [641, 327] width 76 height 15
click at [850, 238] on button "Apply" at bounding box center [841, 239] width 42 height 27
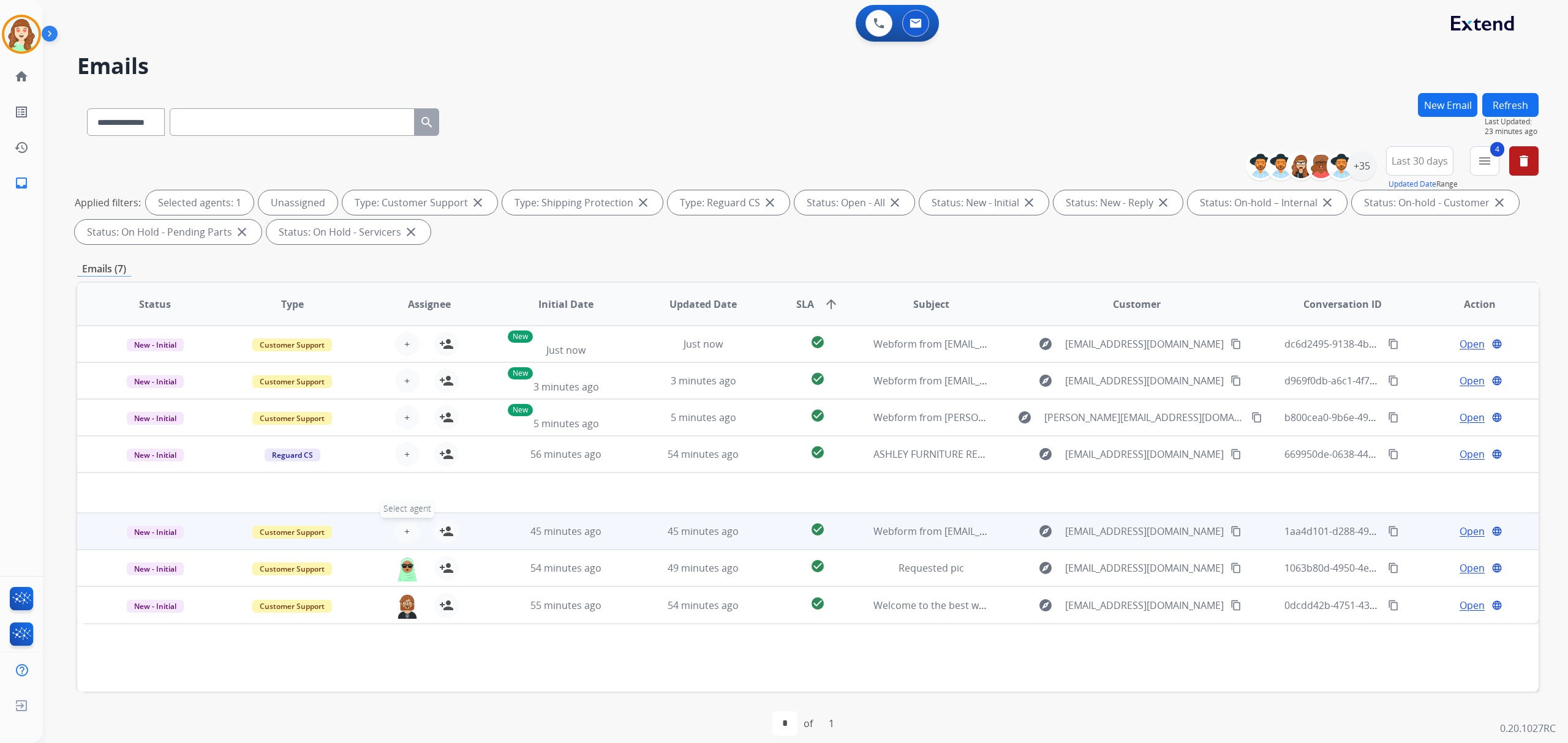
click at [409, 521] on button "+ Select agent" at bounding box center [407, 531] width 25 height 25
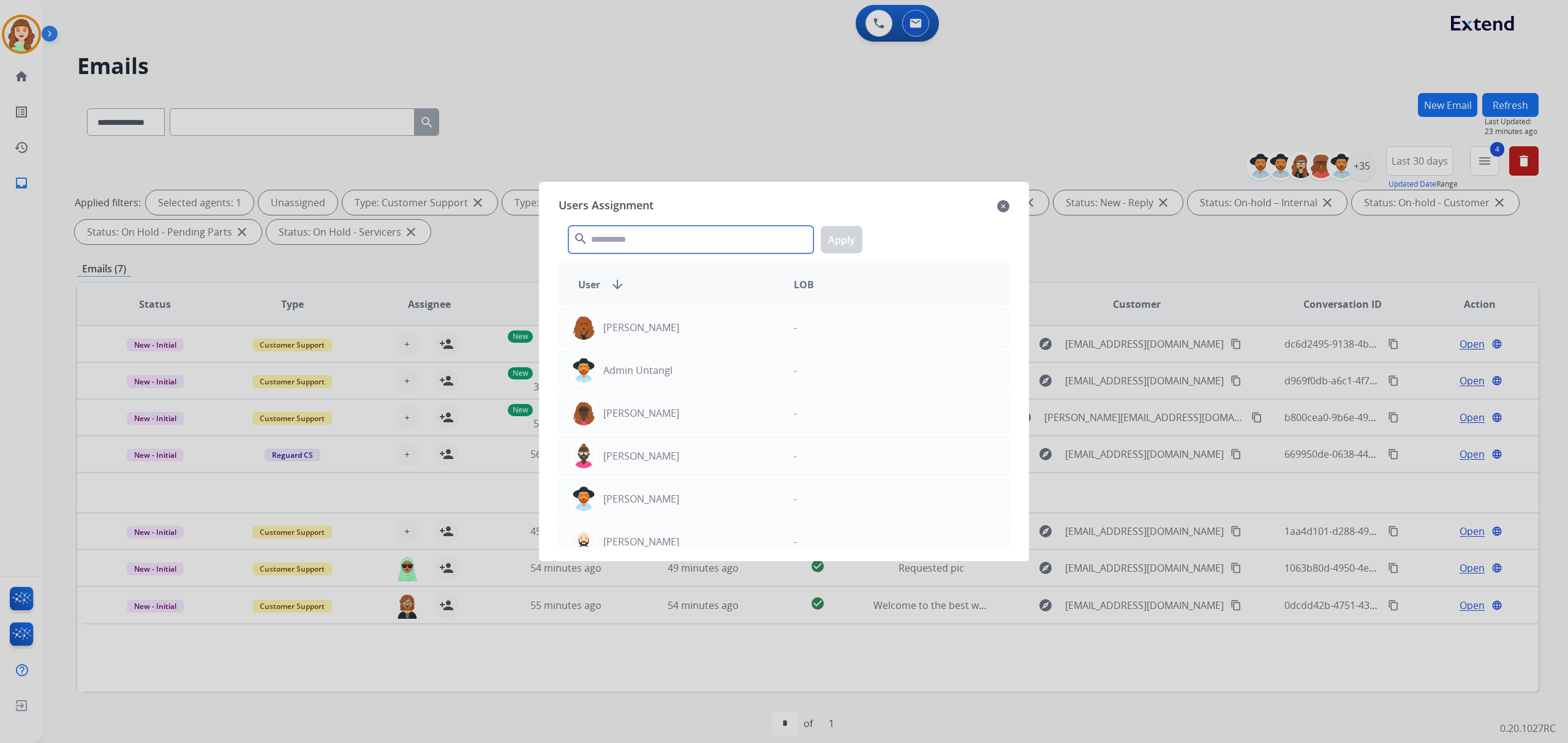
click at [652, 238] on input "text" at bounding box center [690, 239] width 245 height 27
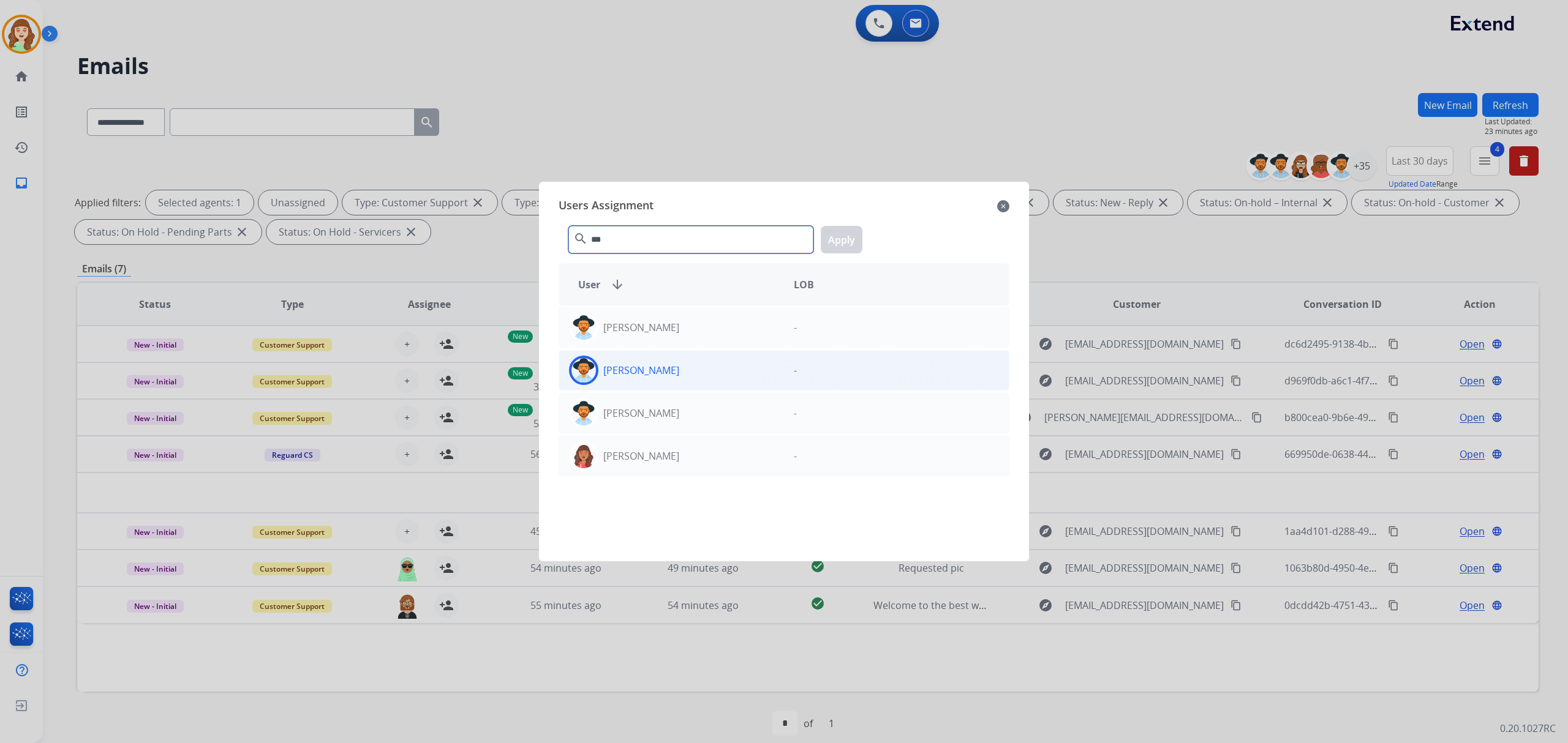
type input "***"
drag, startPoint x: 699, startPoint y: 378, endPoint x: 747, endPoint y: 348, distance: 56.6
click at [703, 373] on div "[PERSON_NAME]" at bounding box center [672, 371] width 225 height 29
click at [844, 245] on button "Apply" at bounding box center [841, 239] width 42 height 27
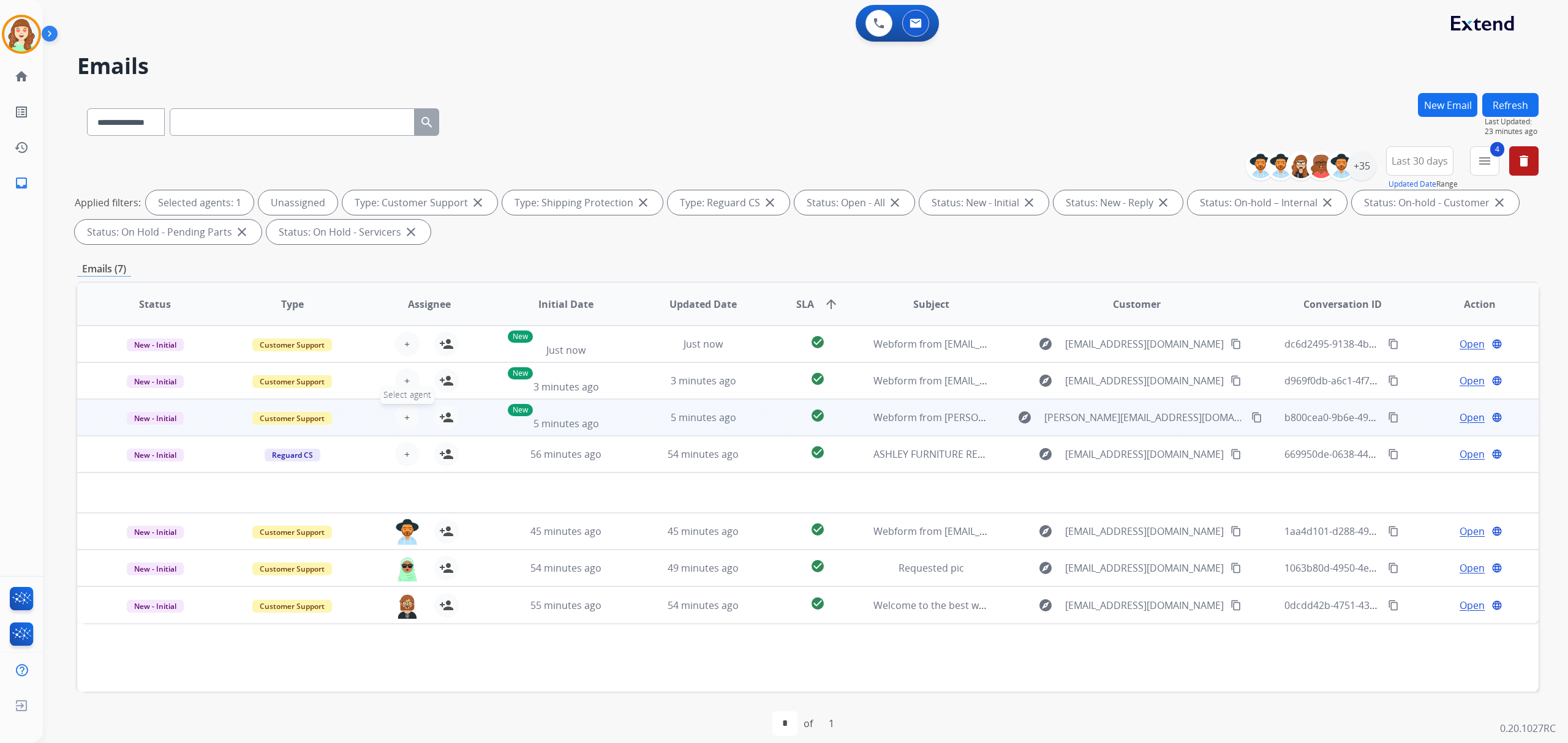
click at [407, 414] on span "+" at bounding box center [407, 418] width 5 height 15
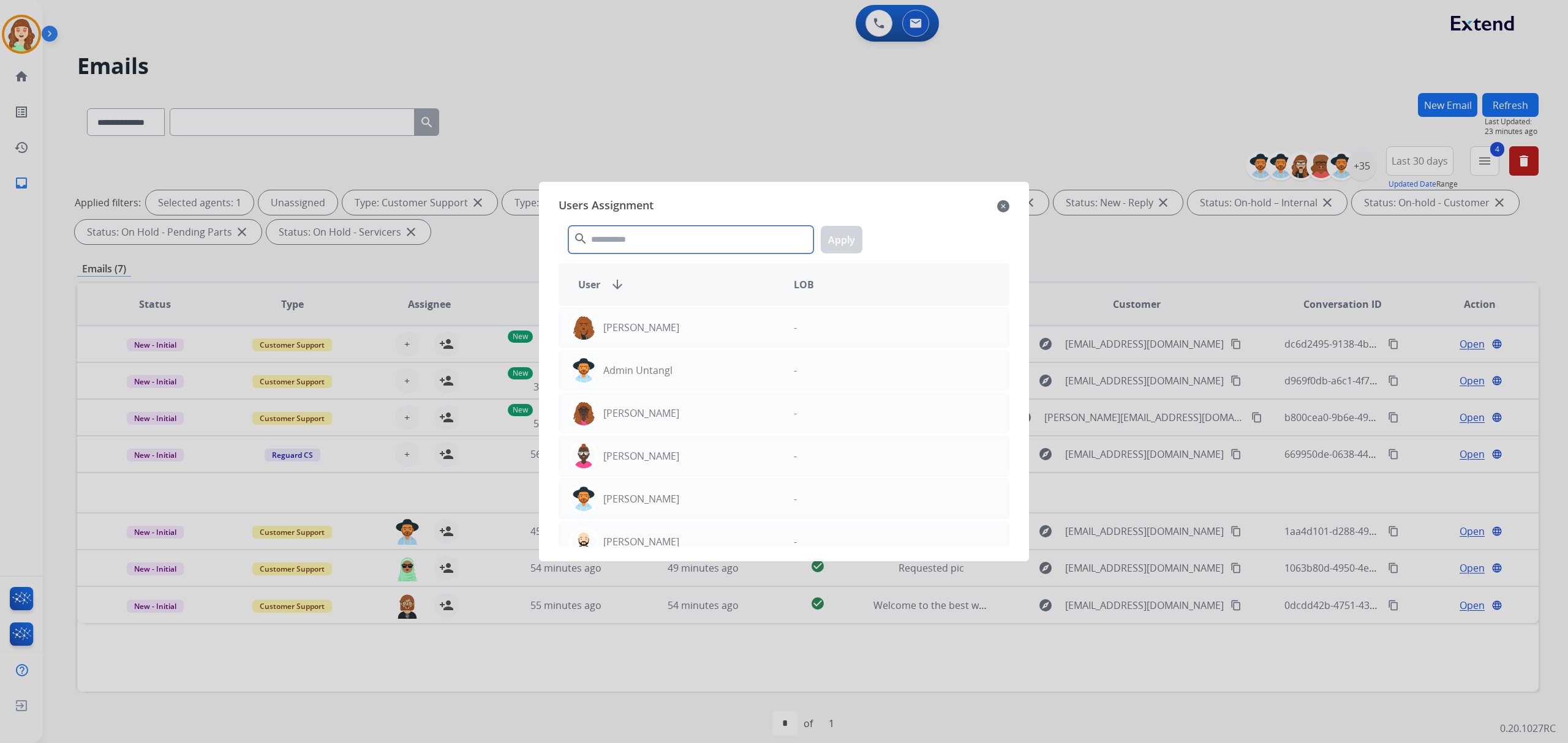
click at [609, 235] on input "text" at bounding box center [690, 239] width 245 height 27
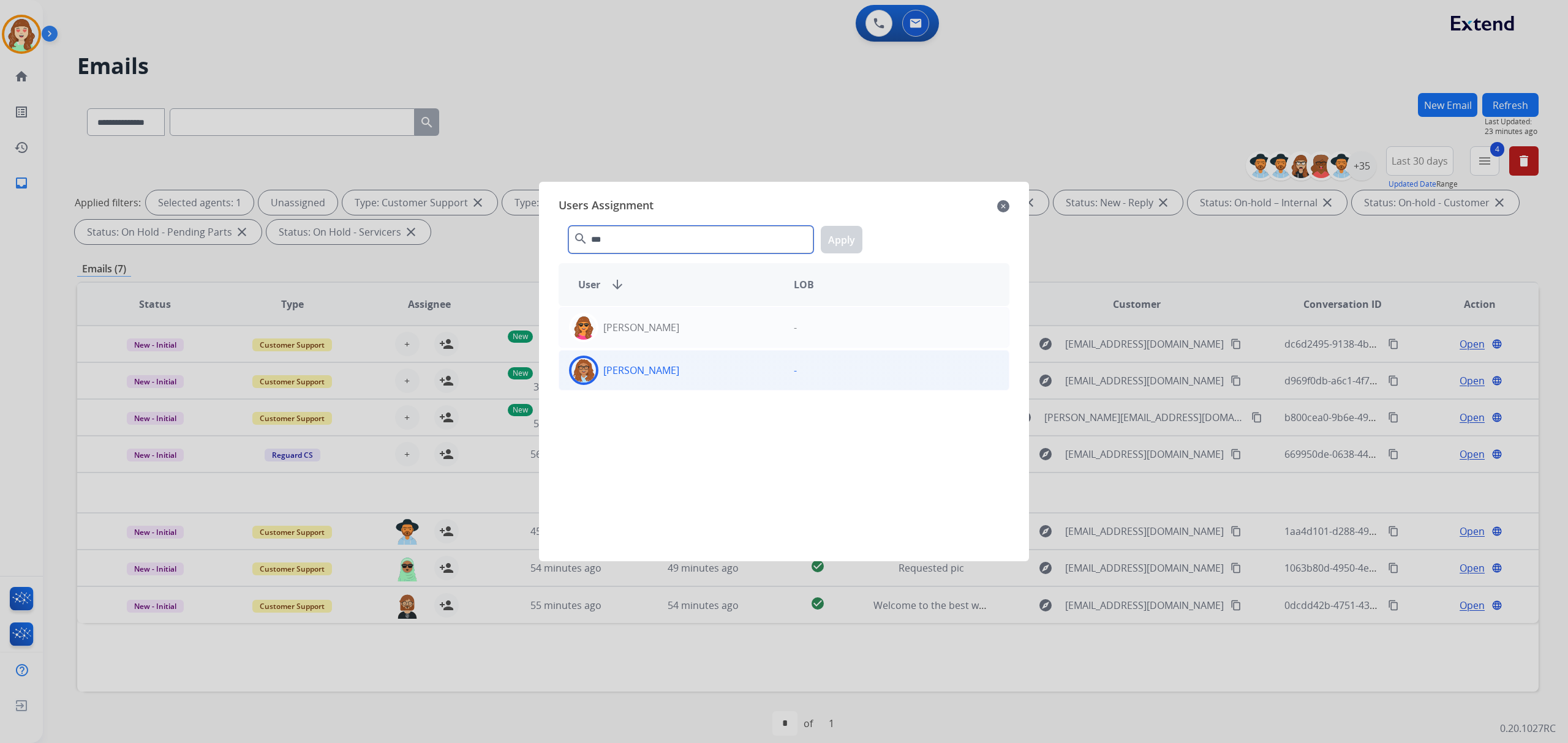
type input "***"
drag, startPoint x: 662, startPoint y: 374, endPoint x: 838, endPoint y: 304, distance: 189.4
click at [664, 371] on div "[PERSON_NAME]" at bounding box center [672, 371] width 225 height 29
click at [856, 243] on button "Apply" at bounding box center [841, 239] width 42 height 27
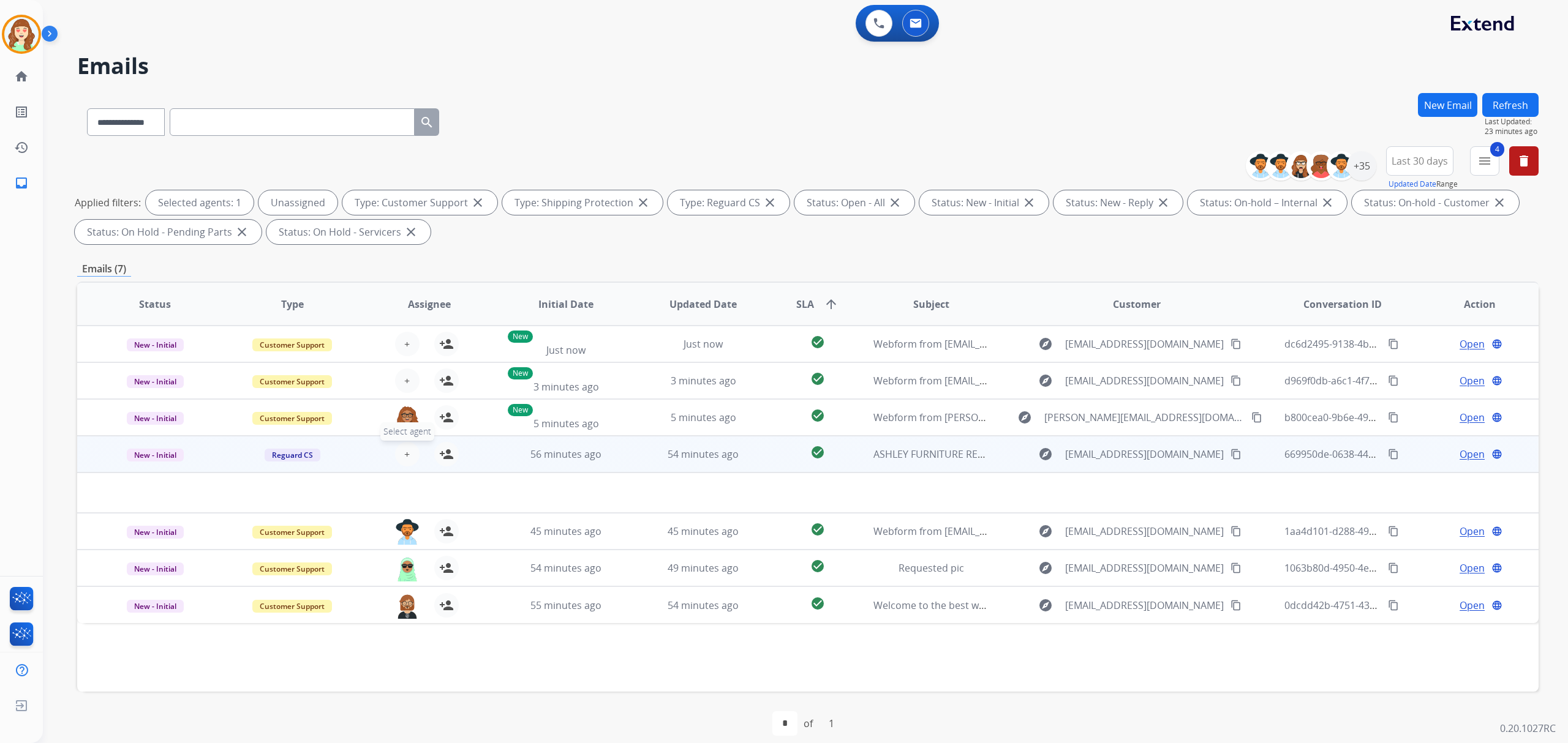
click at [404, 446] on button "+ Select agent" at bounding box center [407, 454] width 25 height 25
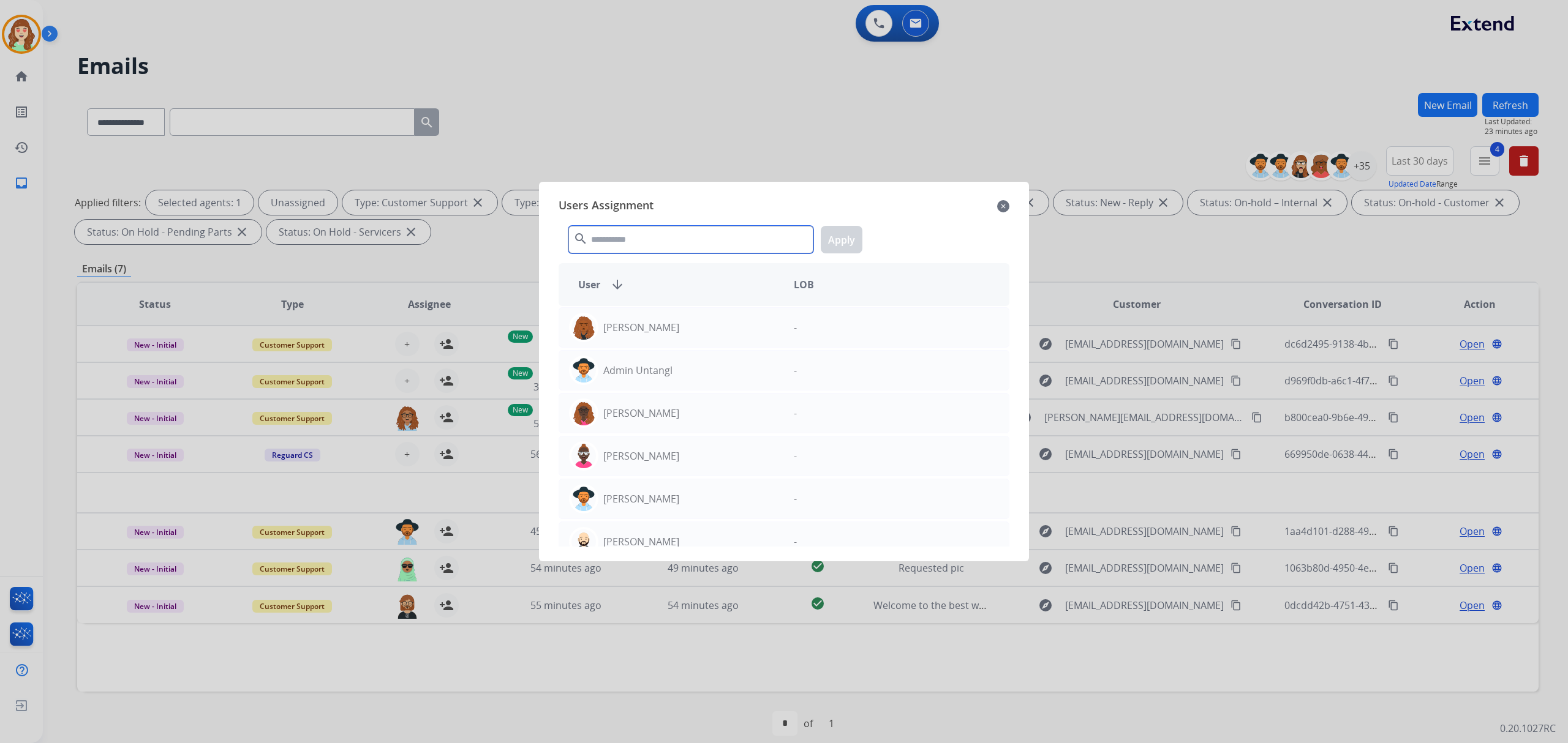
click at [605, 250] on input "text" at bounding box center [690, 239] width 245 height 27
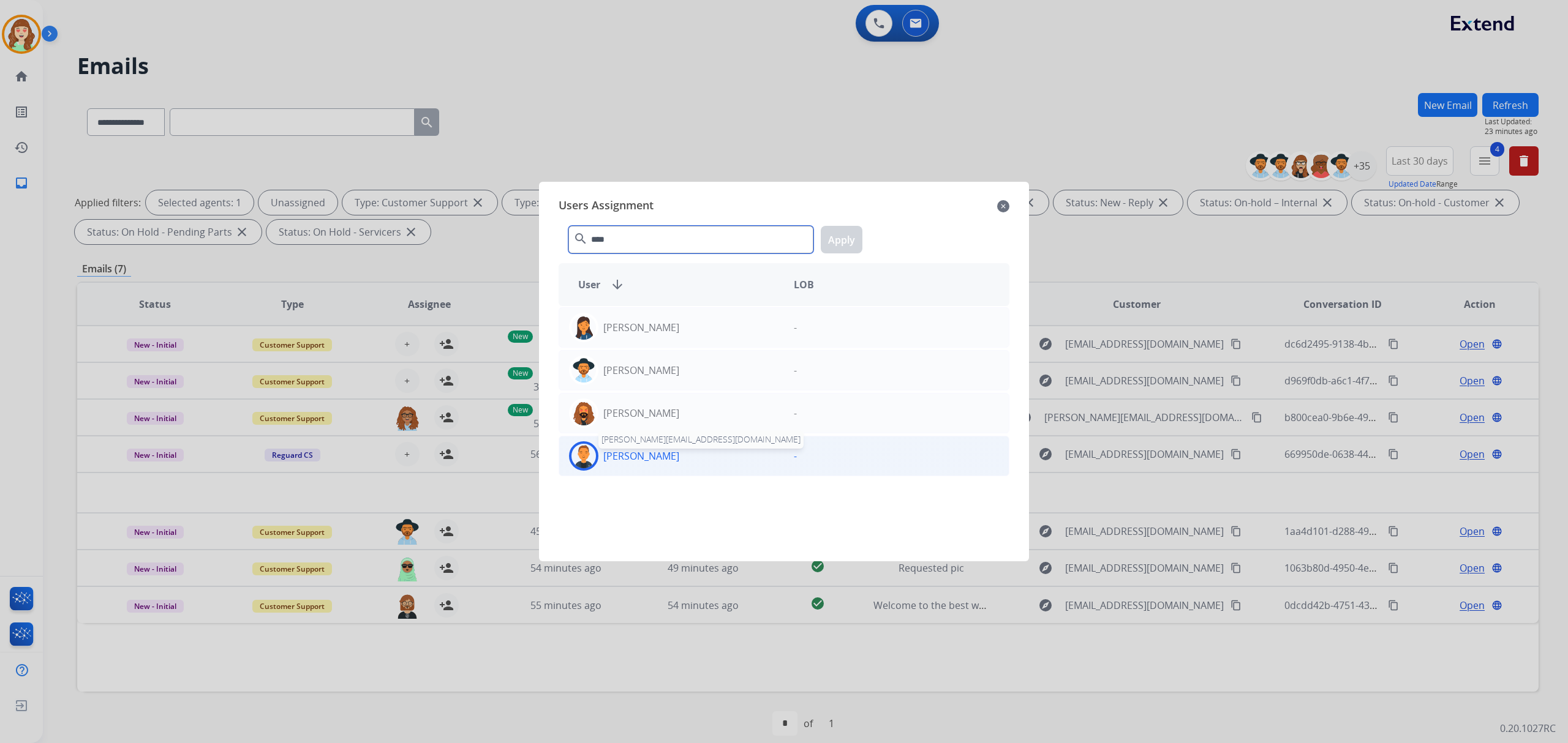
type input "****"
click at [656, 460] on p "[PERSON_NAME]" at bounding box center [641, 456] width 76 height 15
click at [834, 238] on button "Apply" at bounding box center [841, 239] width 42 height 27
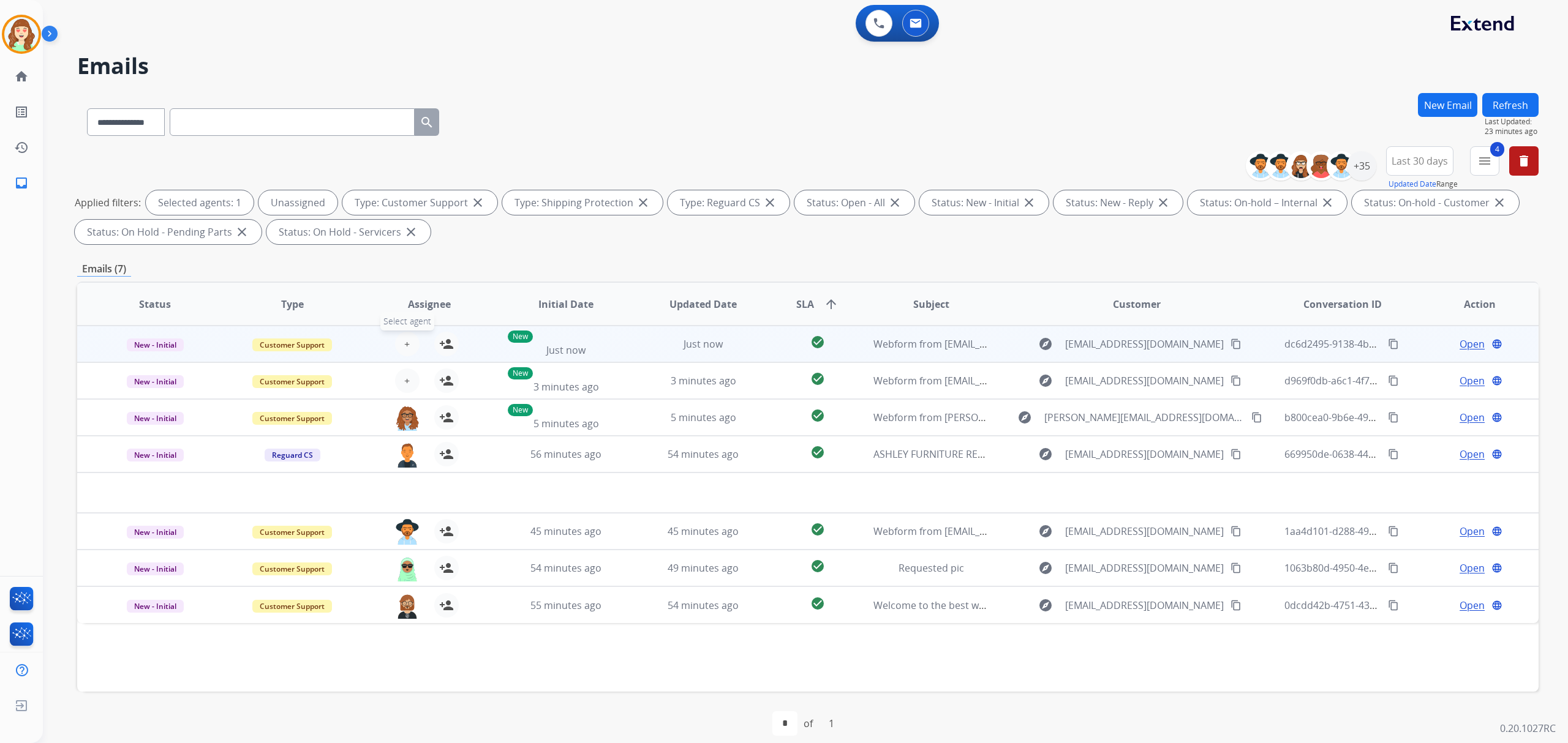
click at [411, 339] on button "+ Select agent" at bounding box center [407, 344] width 25 height 25
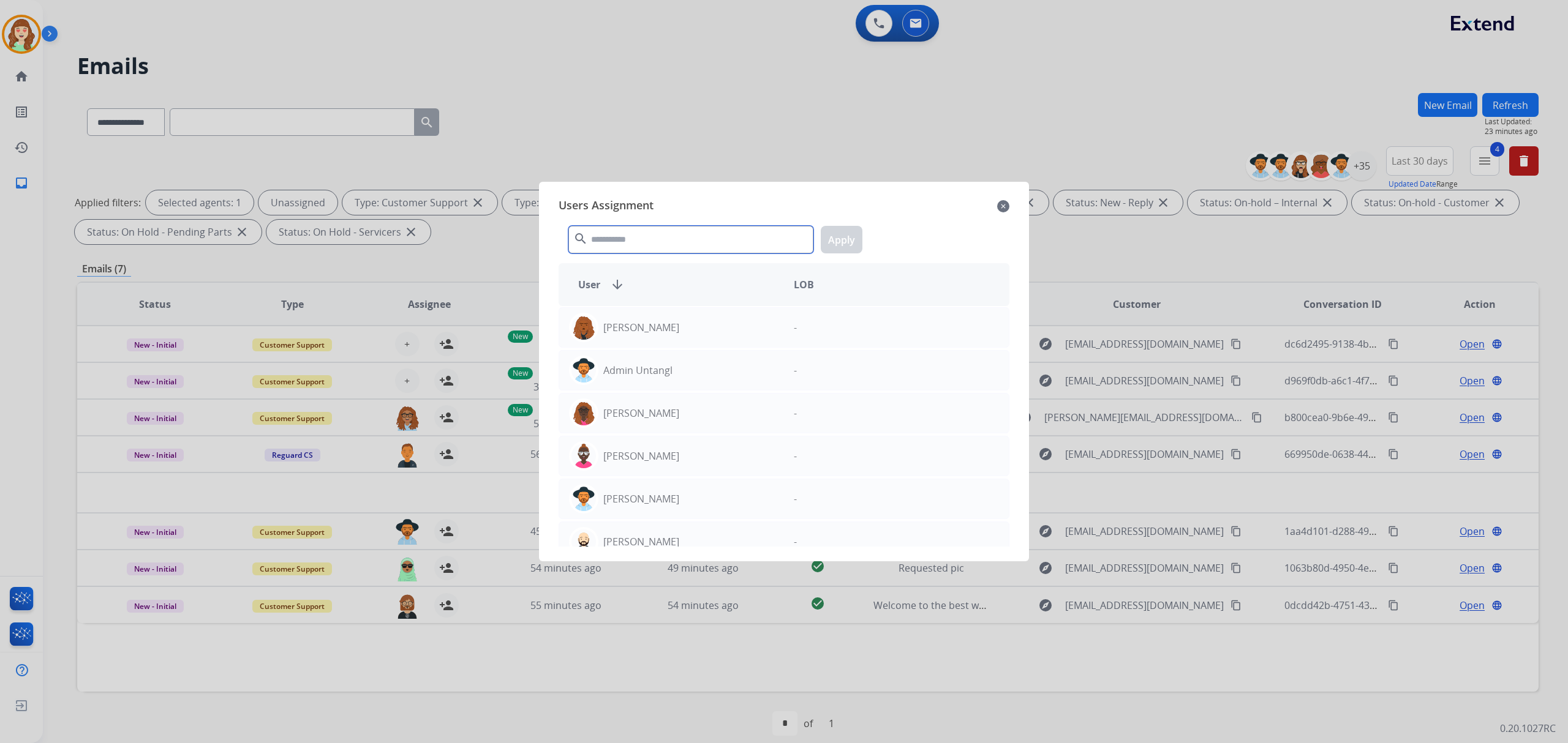
click at [637, 238] on input "text" at bounding box center [690, 239] width 245 height 27
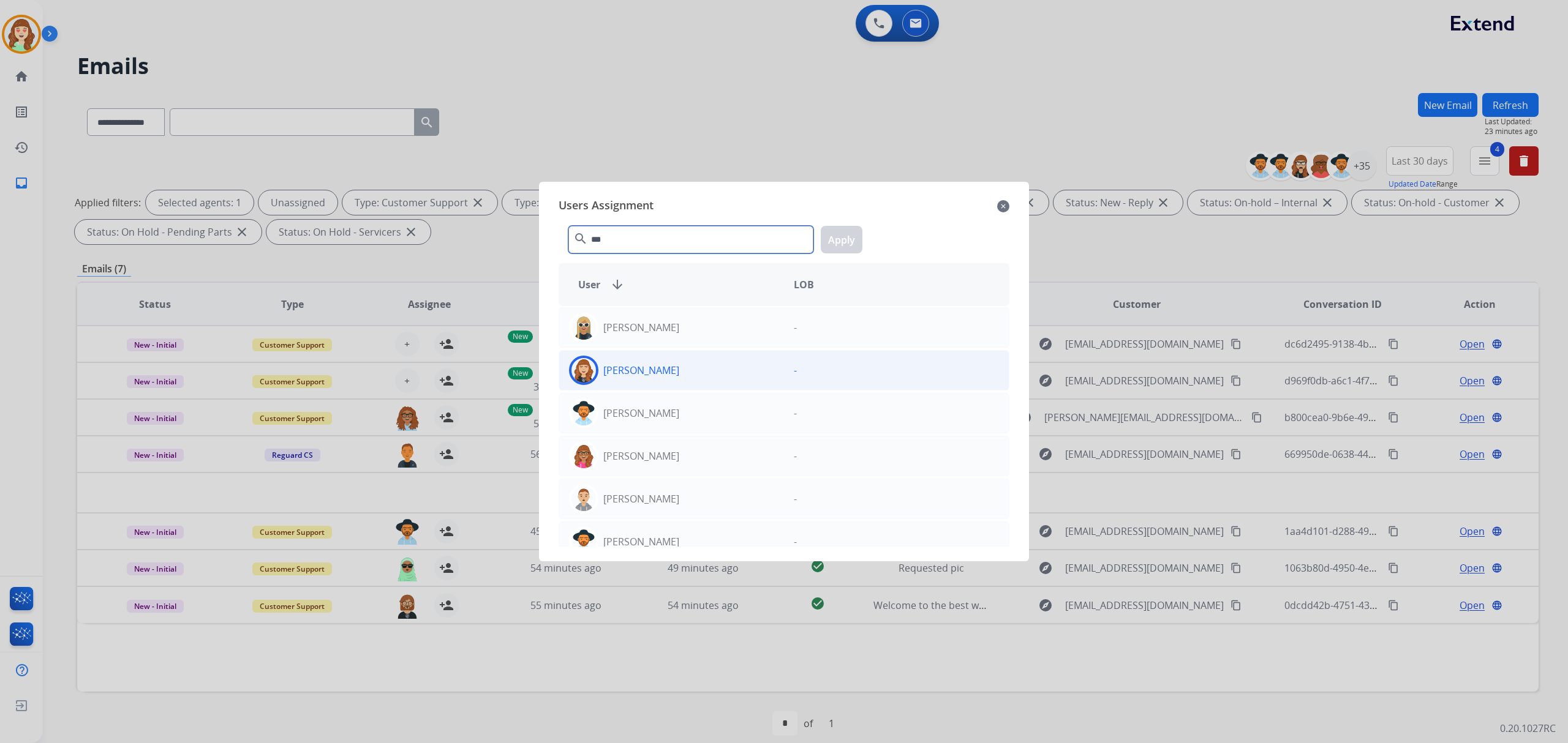
type input "***"
click at [694, 372] on div "[PERSON_NAME]" at bounding box center [672, 371] width 225 height 29
click at [842, 234] on button "Apply" at bounding box center [841, 239] width 42 height 27
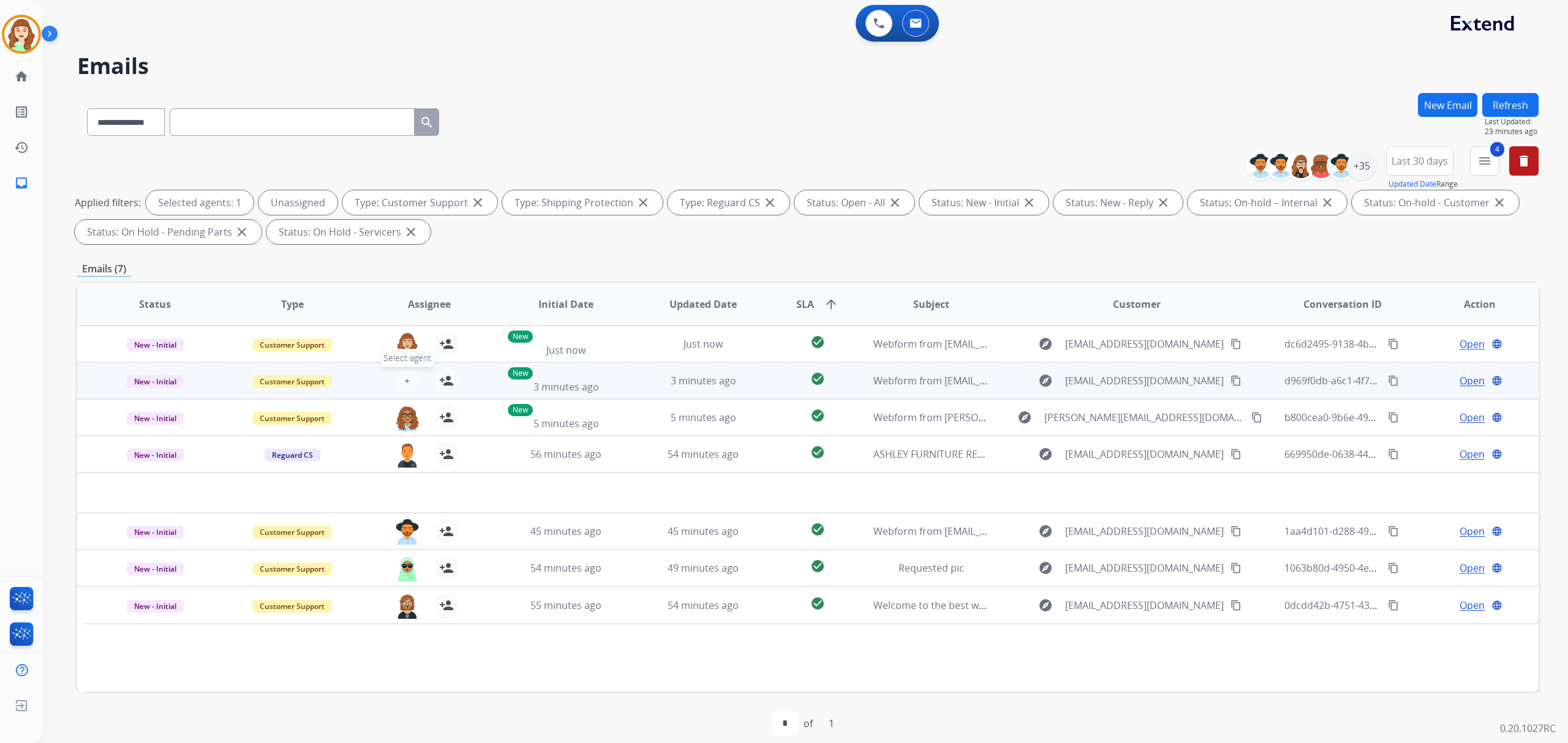
click at [405, 375] on span "+" at bounding box center [407, 380] width 5 height 15
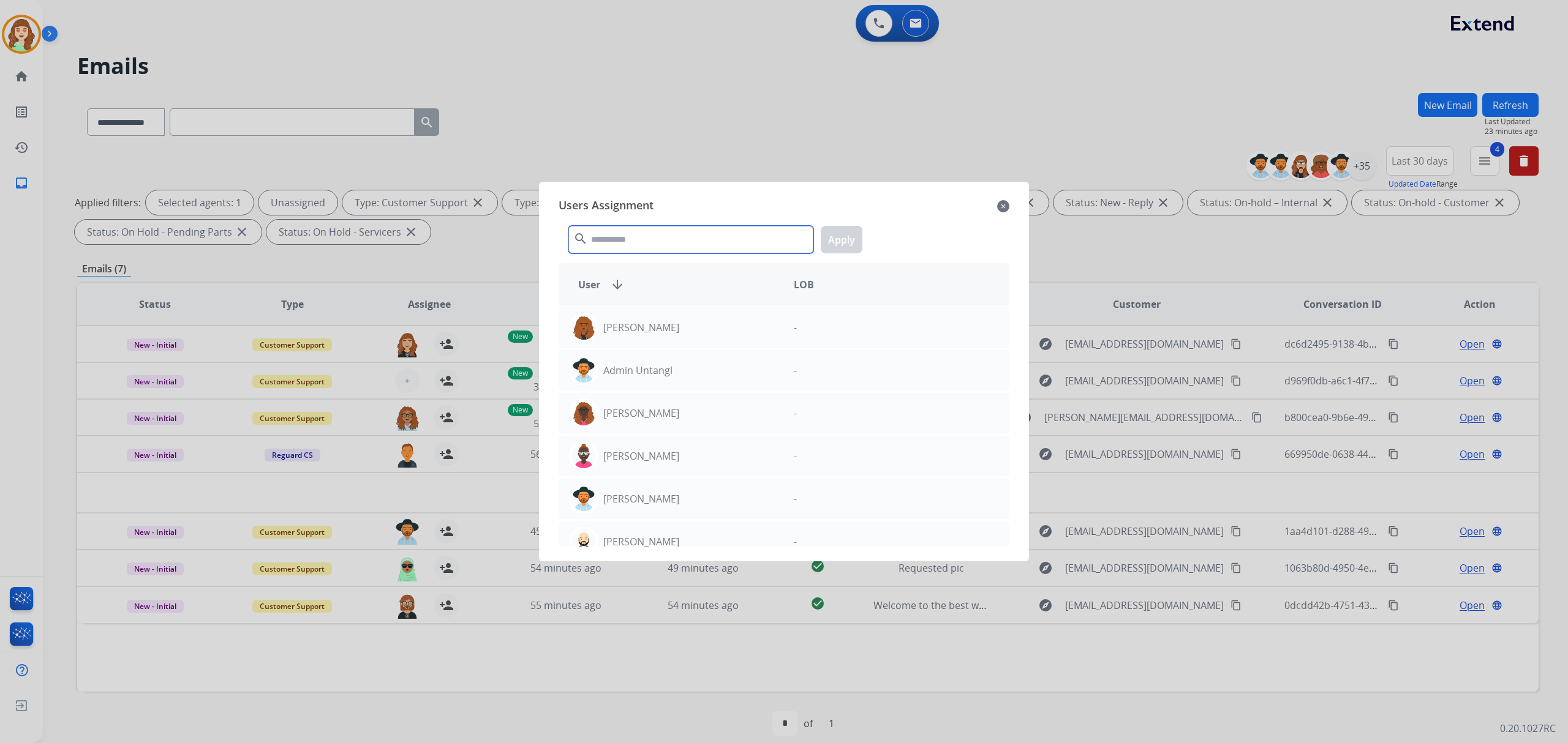
click at [676, 246] on input "text" at bounding box center [690, 239] width 245 height 27
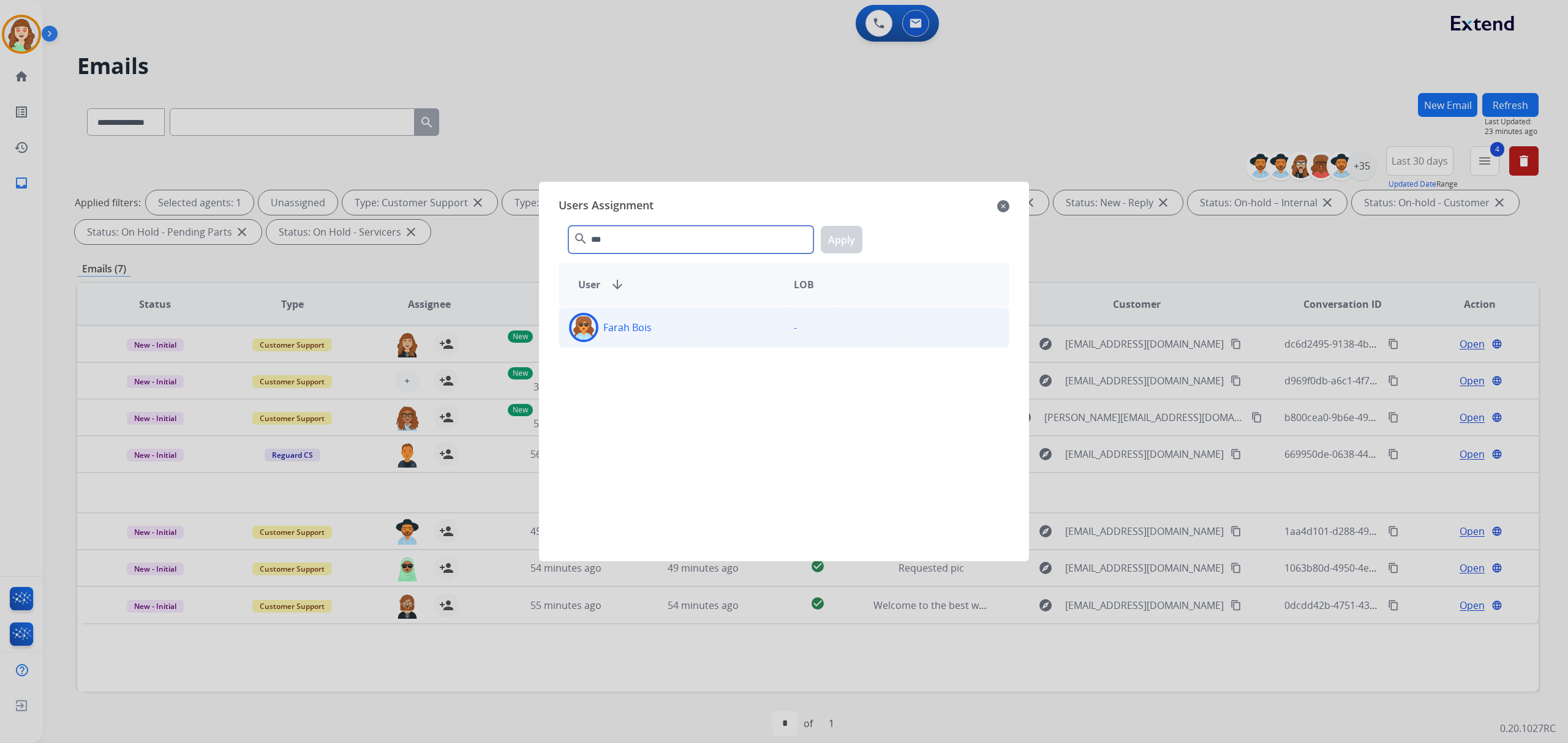
type input "***"
drag, startPoint x: 678, startPoint y: 327, endPoint x: 801, endPoint y: 255, distance: 142.5
click at [680, 327] on div "Farah Bois" at bounding box center [672, 327] width 225 height 29
click at [833, 238] on button "Apply" at bounding box center [841, 239] width 42 height 27
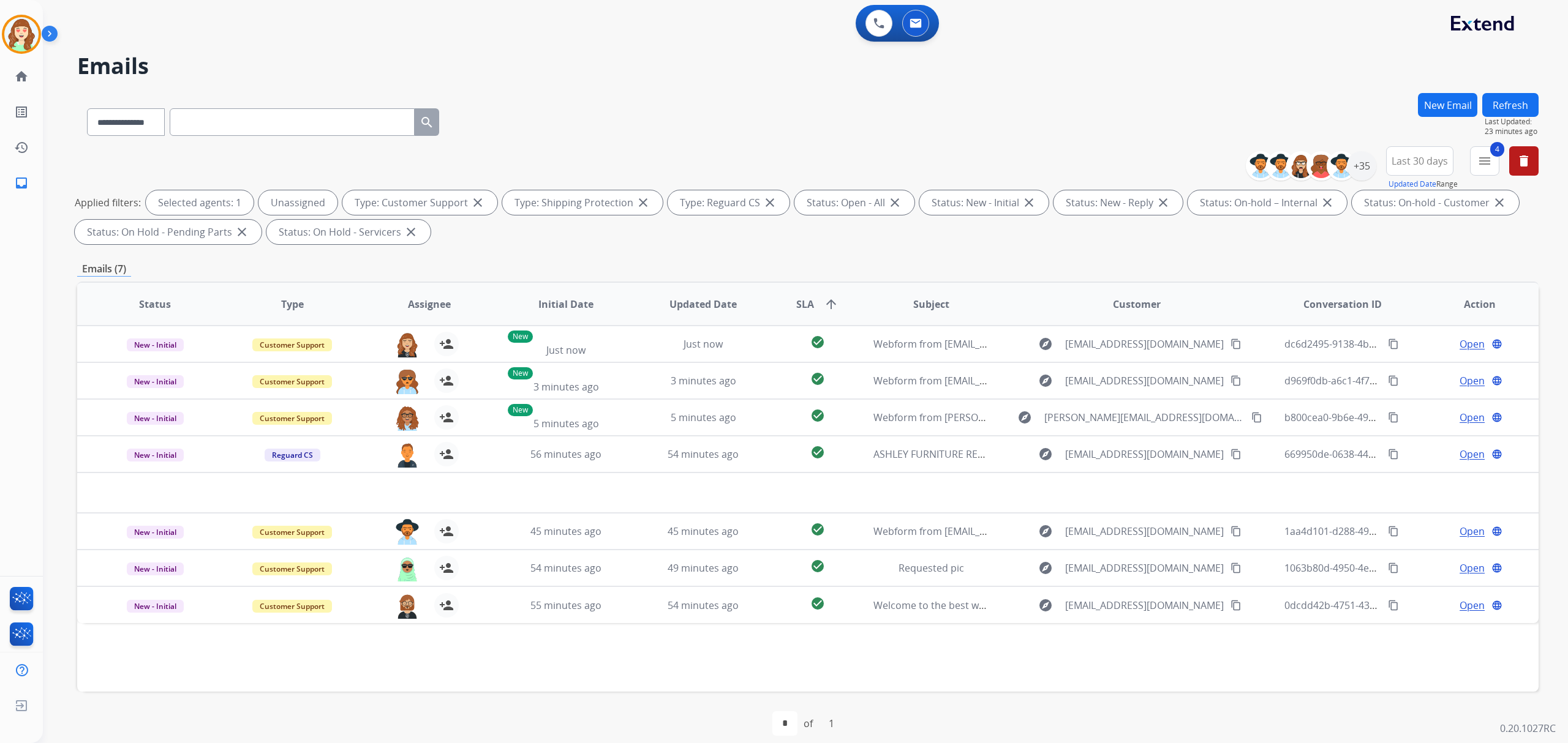
drag, startPoint x: 1022, startPoint y: 121, endPoint x: 1241, endPoint y: 191, distance: 229.9
click at [1025, 121] on div "**********" at bounding box center [807, 120] width 1461 height 53
click at [1365, 168] on div "+35" at bounding box center [1361, 166] width 29 height 29
